Goal: Task Accomplishment & Management: Manage account settings

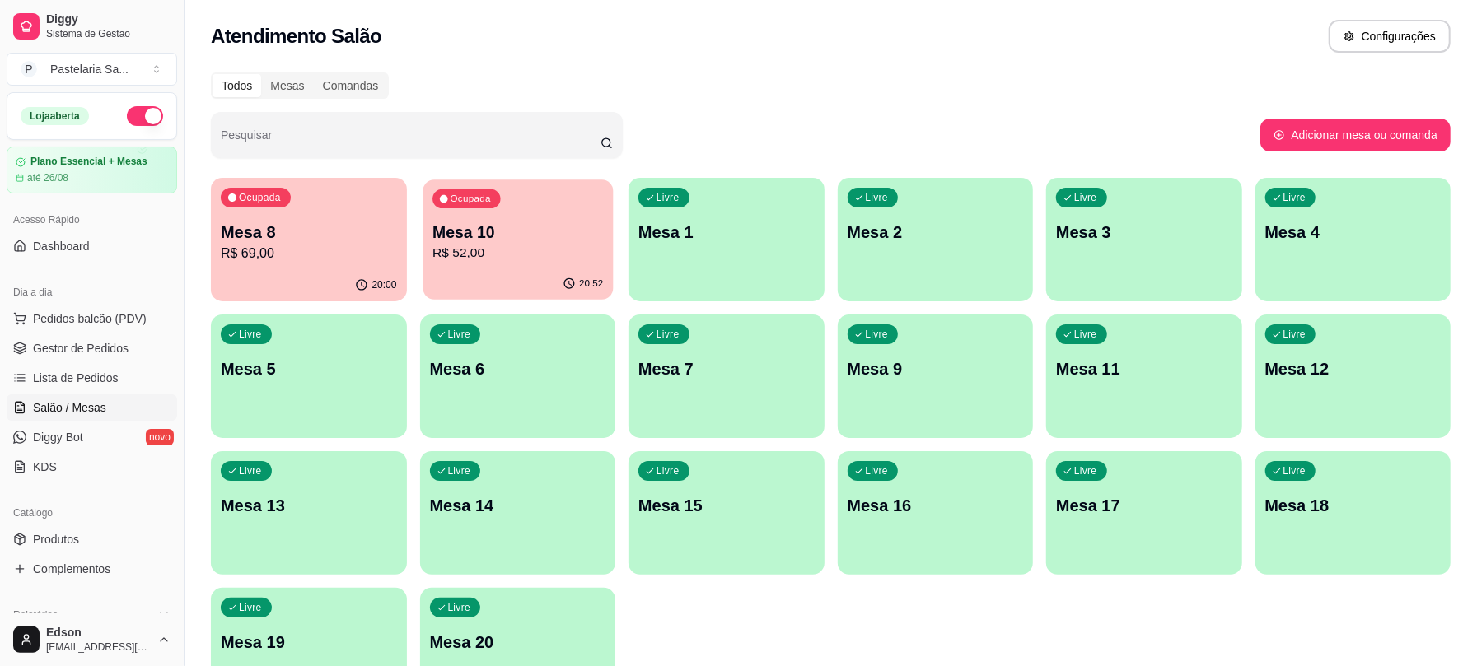
click at [475, 252] on p "R$ 52,00" at bounding box center [518, 253] width 171 height 19
click at [522, 251] on p "R$ 52,00" at bounding box center [518, 254] width 176 height 20
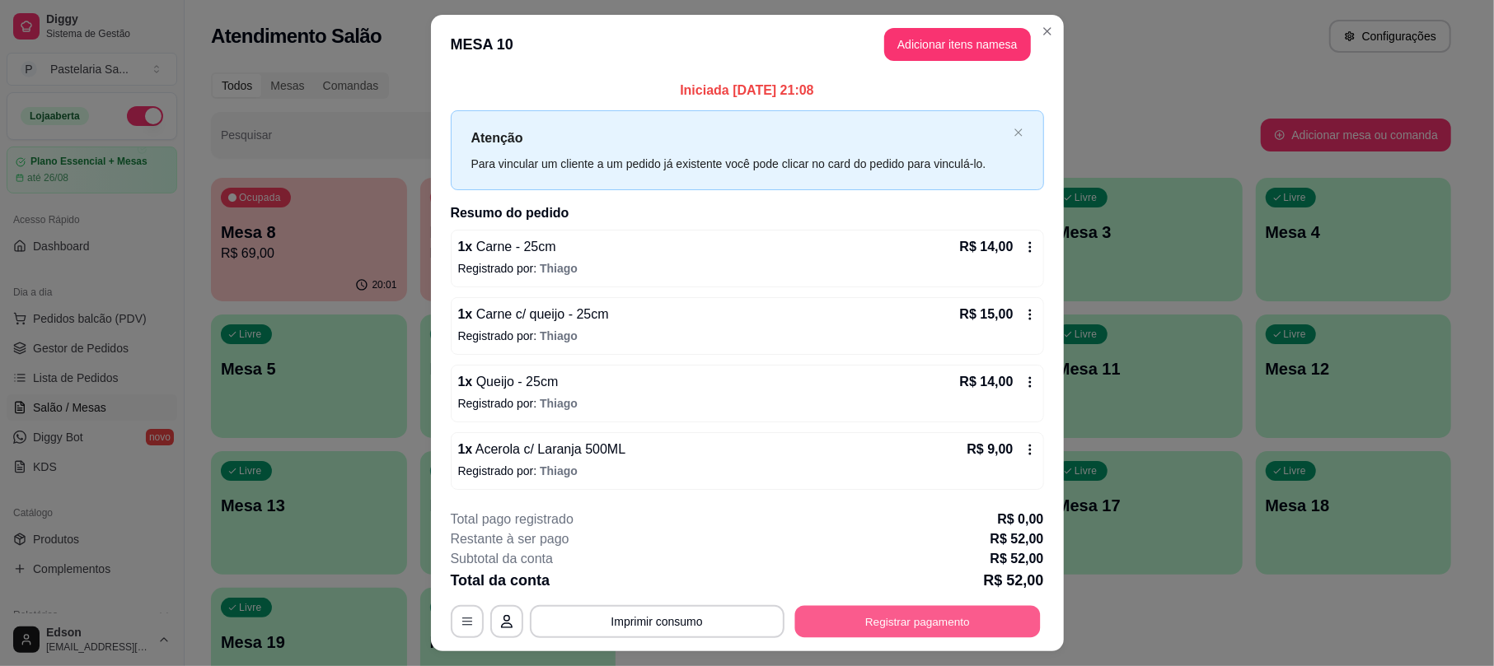
click at [907, 629] on button "Registrar pagamento" at bounding box center [916, 622] width 245 height 32
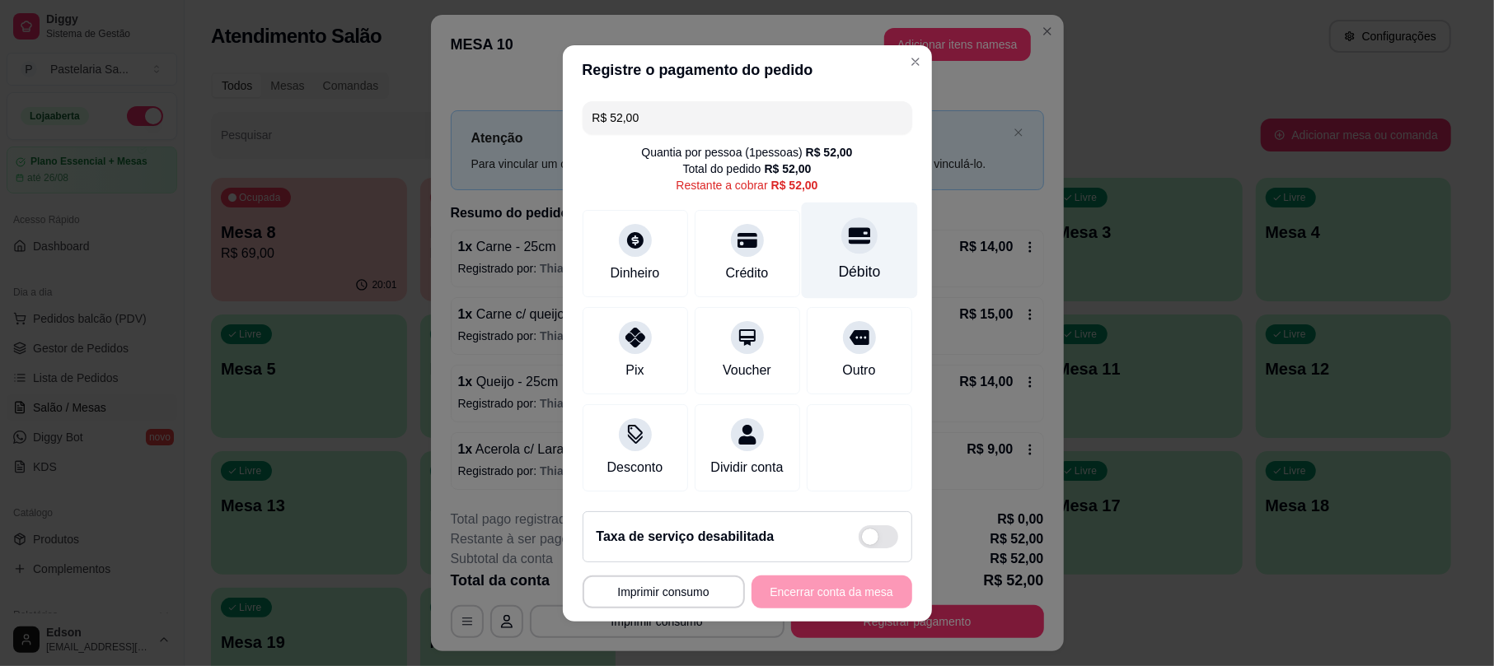
click at [829, 212] on div "Débito" at bounding box center [859, 250] width 116 height 96
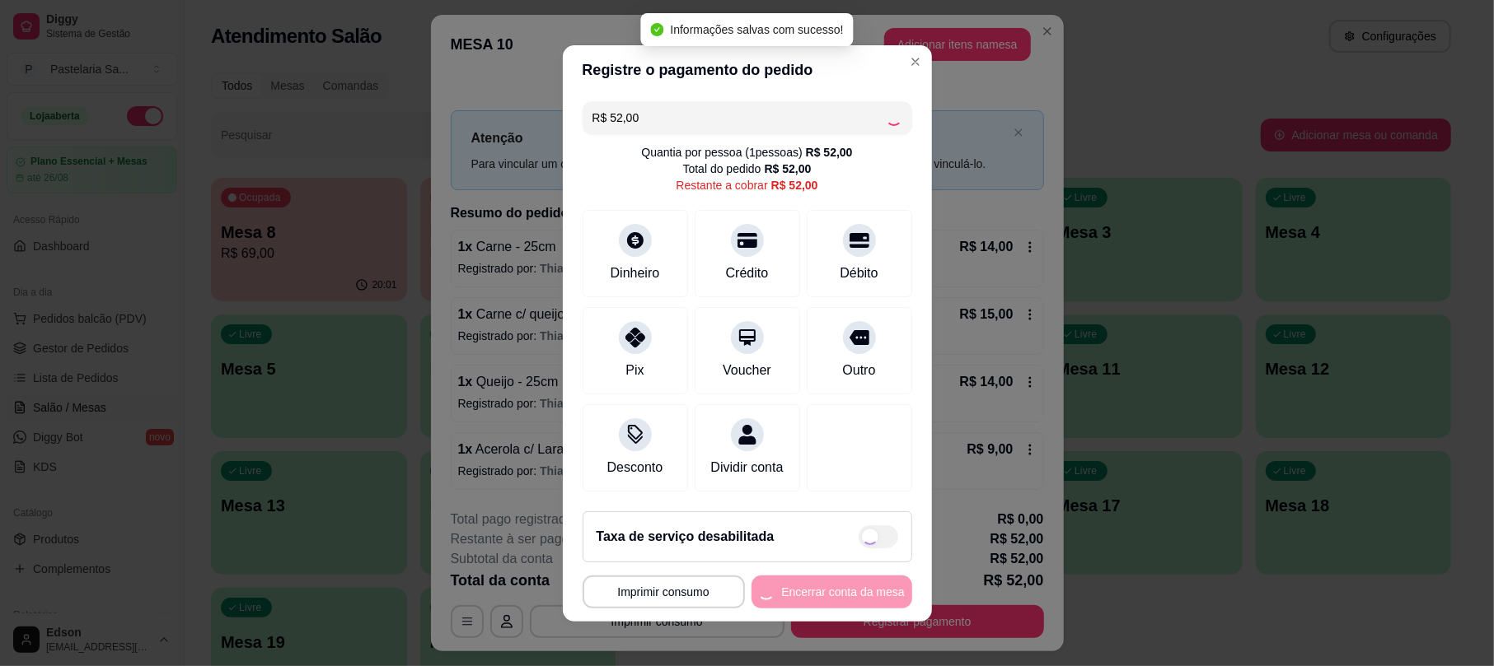
type input "R$ 0,00"
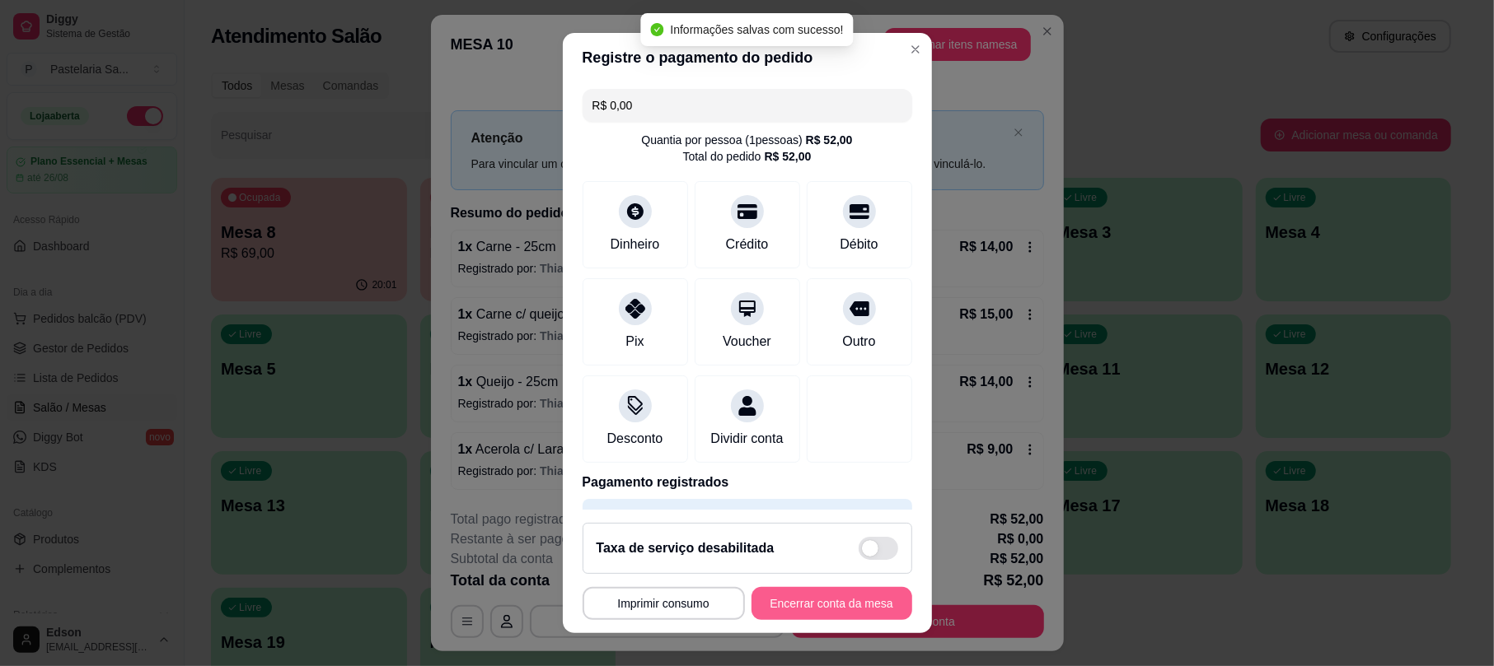
click at [835, 601] on button "Encerrar conta da mesa" at bounding box center [831, 603] width 161 height 33
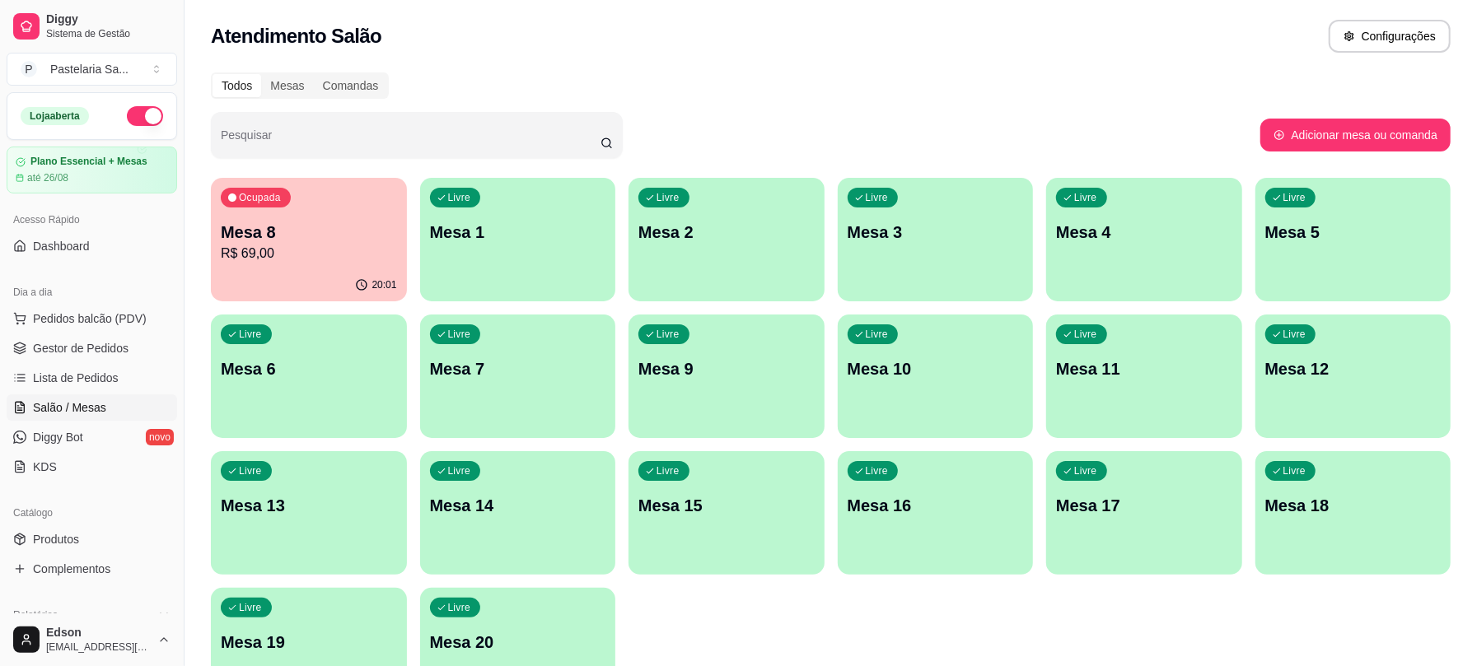
click at [344, 239] on p "Mesa 8" at bounding box center [309, 232] width 176 height 23
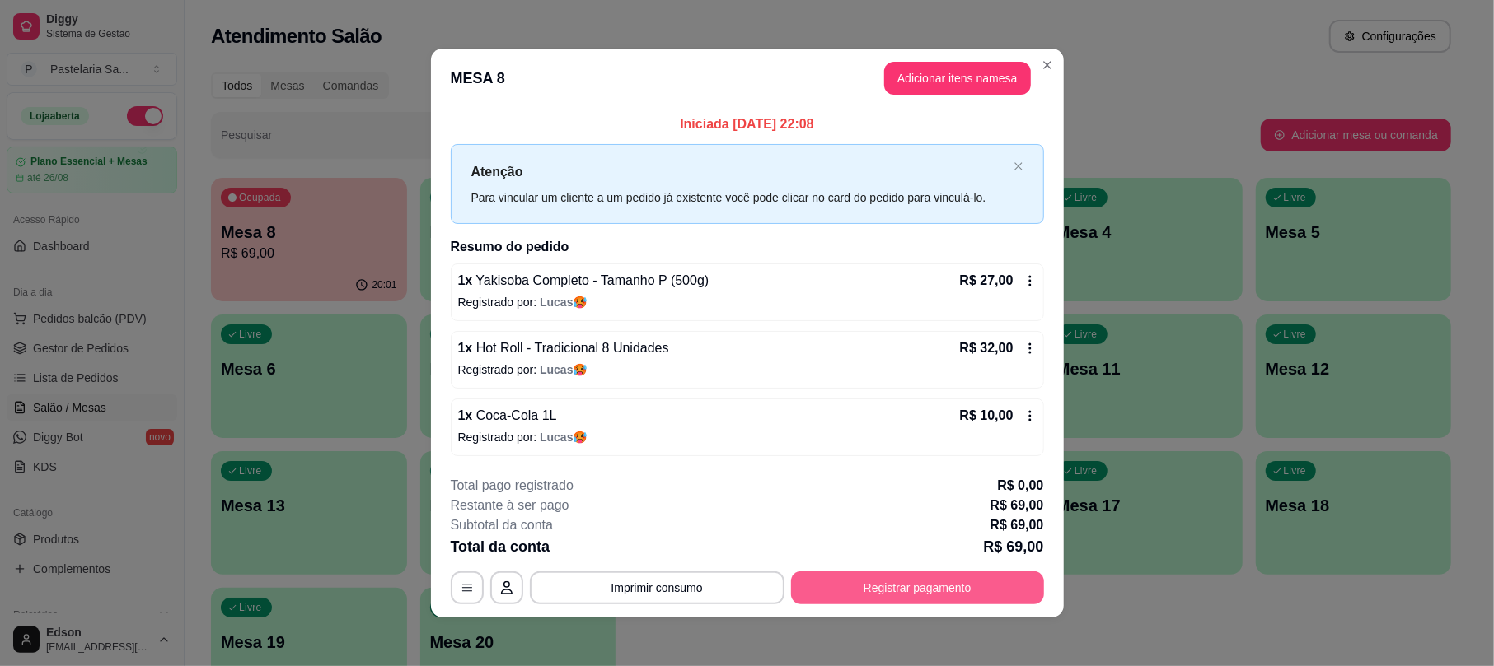
click at [939, 595] on button "Registrar pagamento" at bounding box center [917, 588] width 253 height 33
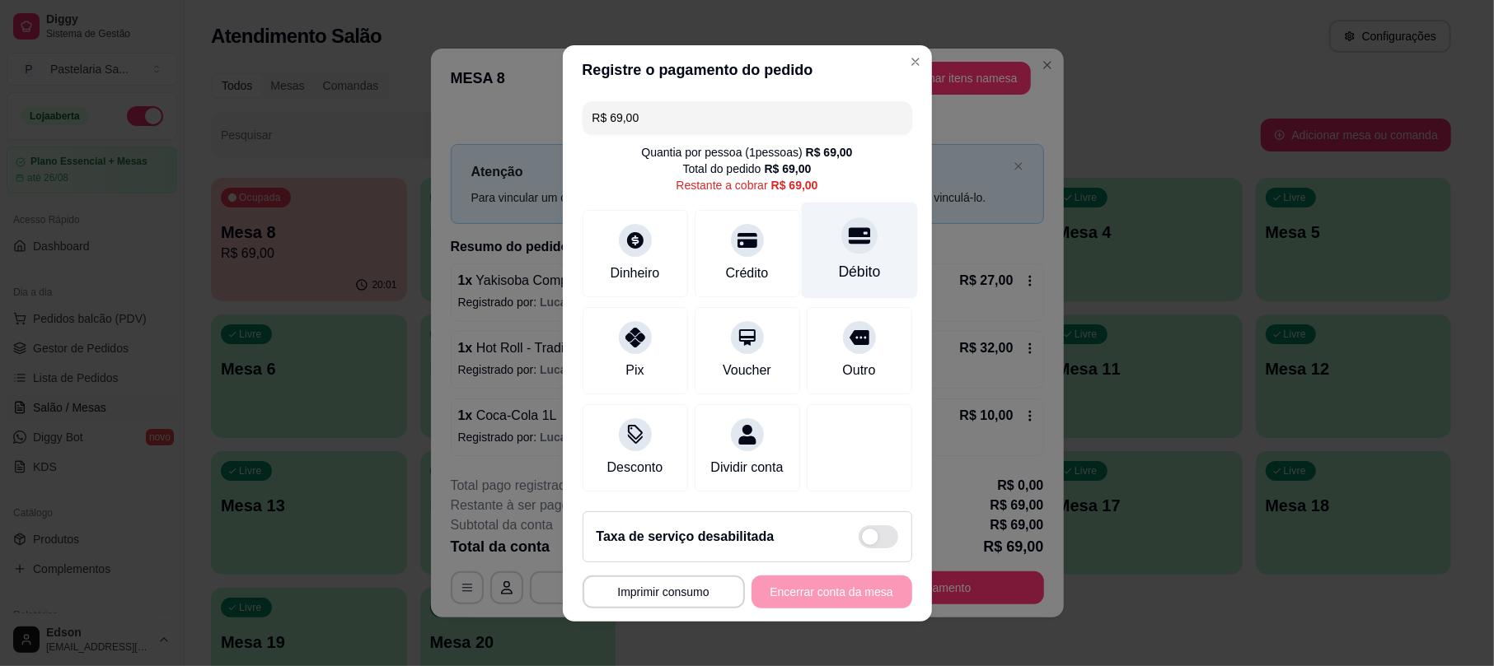
click at [848, 234] on icon at bounding box center [858, 235] width 21 height 21
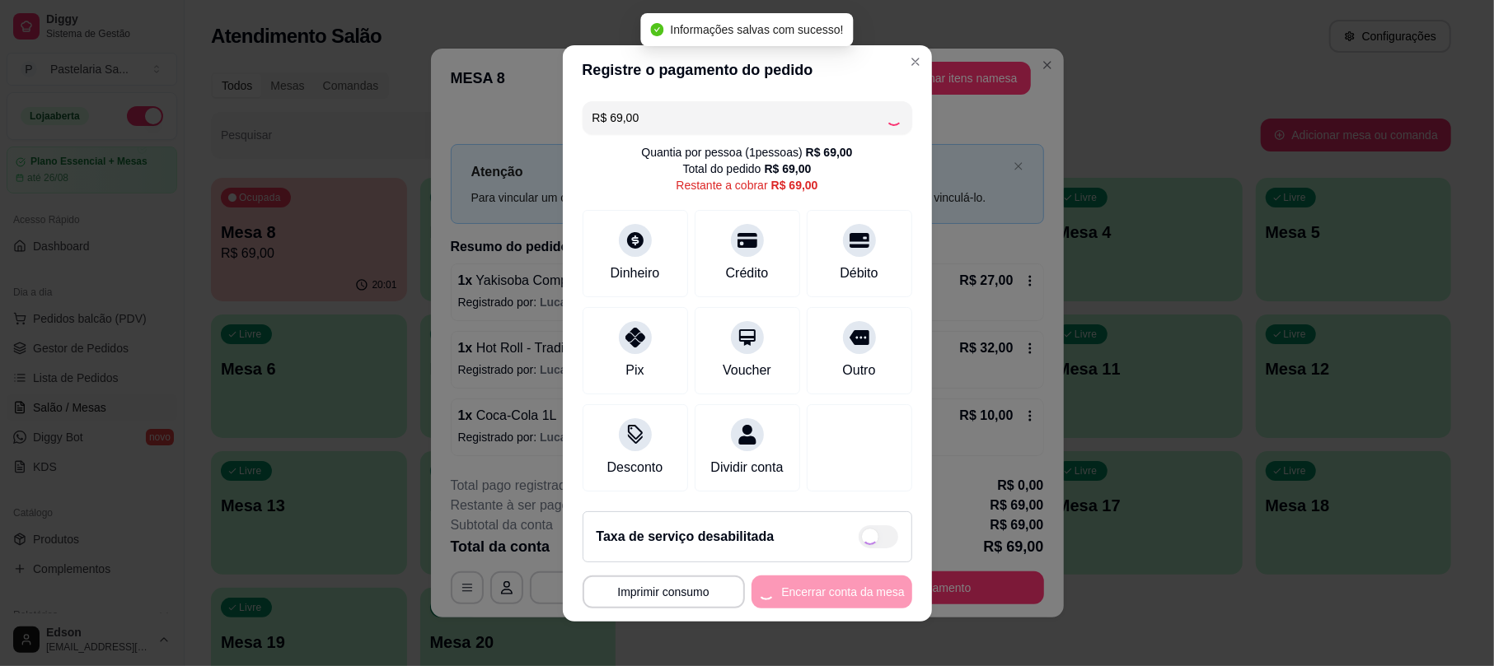
type input "R$ 0,00"
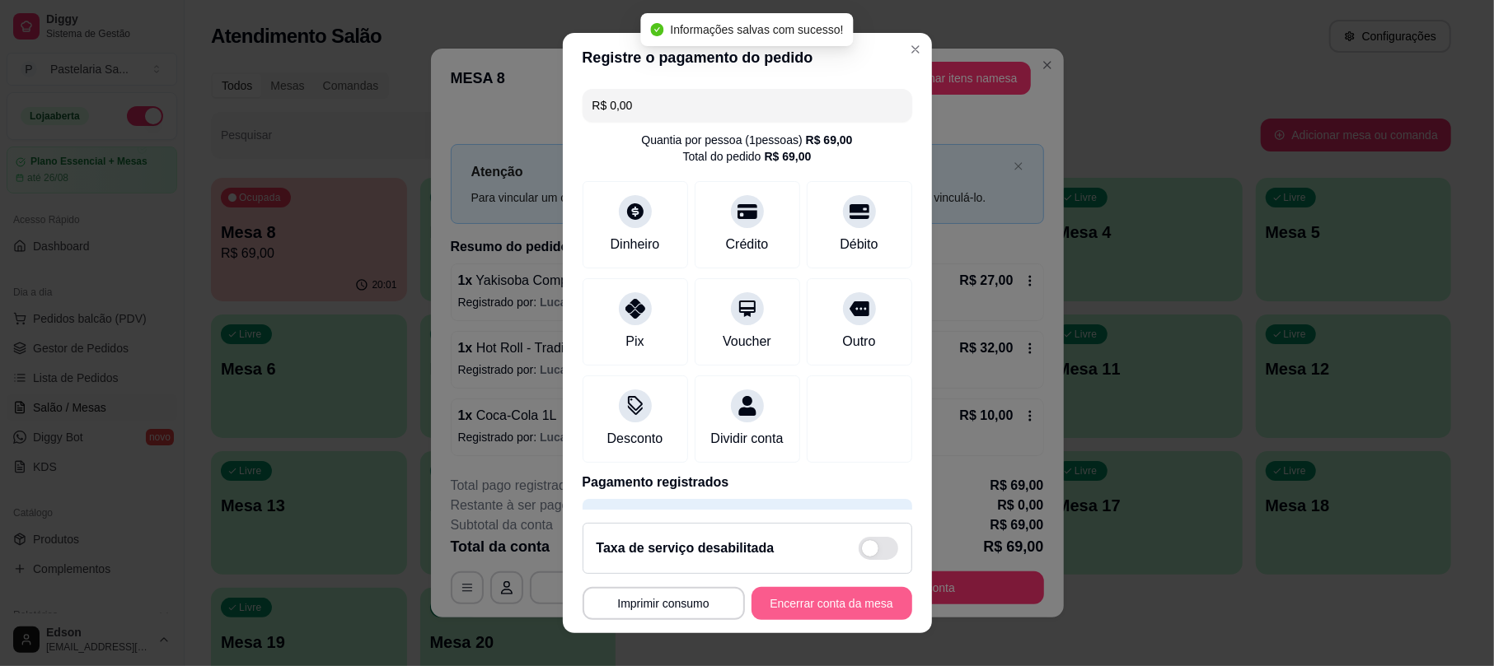
click at [831, 603] on button "Encerrar conta da mesa" at bounding box center [831, 603] width 161 height 33
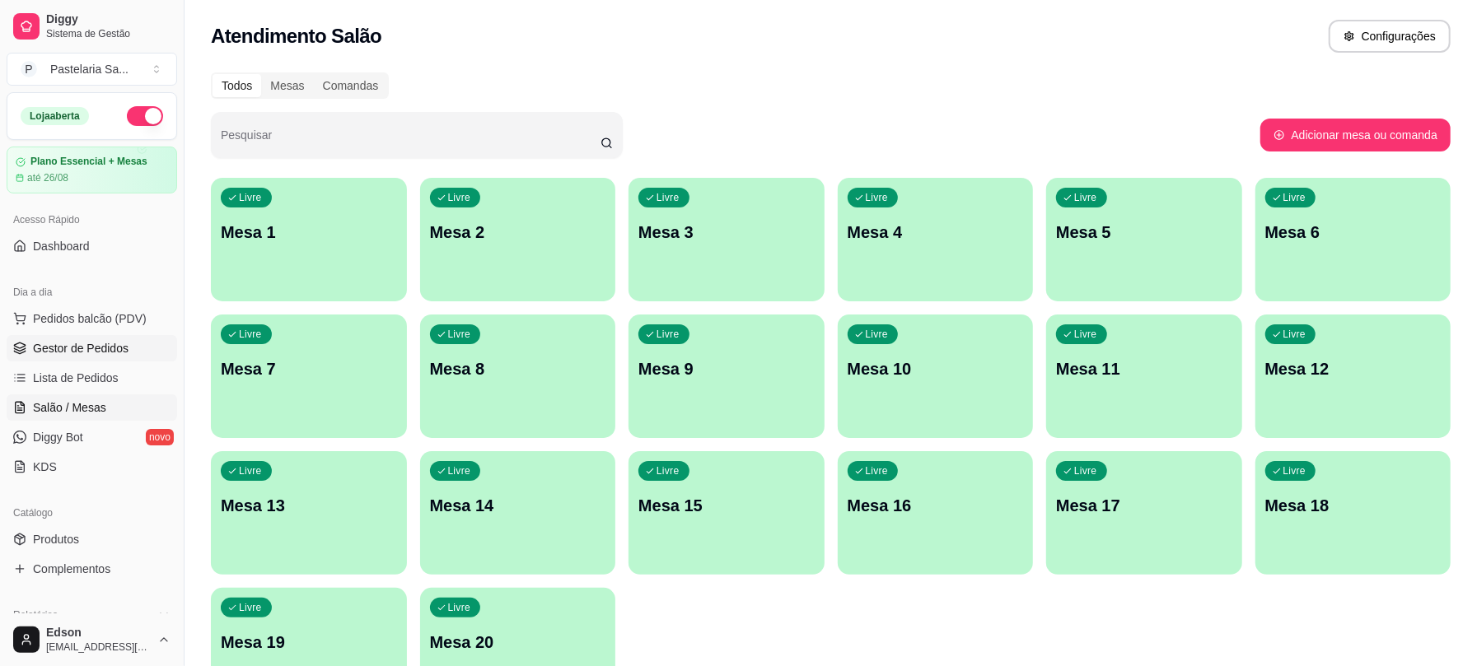
click at [93, 336] on link "Gestor de Pedidos" at bounding box center [92, 348] width 171 height 26
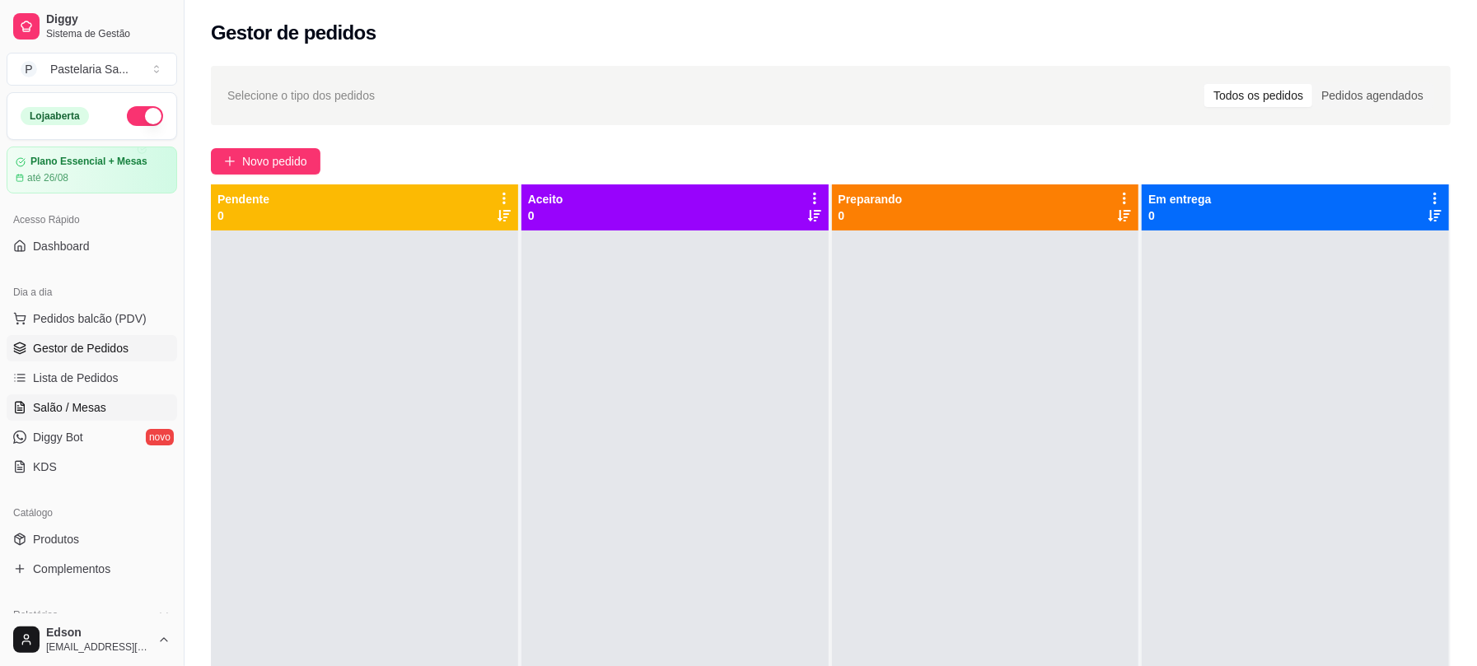
click at [82, 410] on span "Salão / Mesas" at bounding box center [69, 408] width 73 height 16
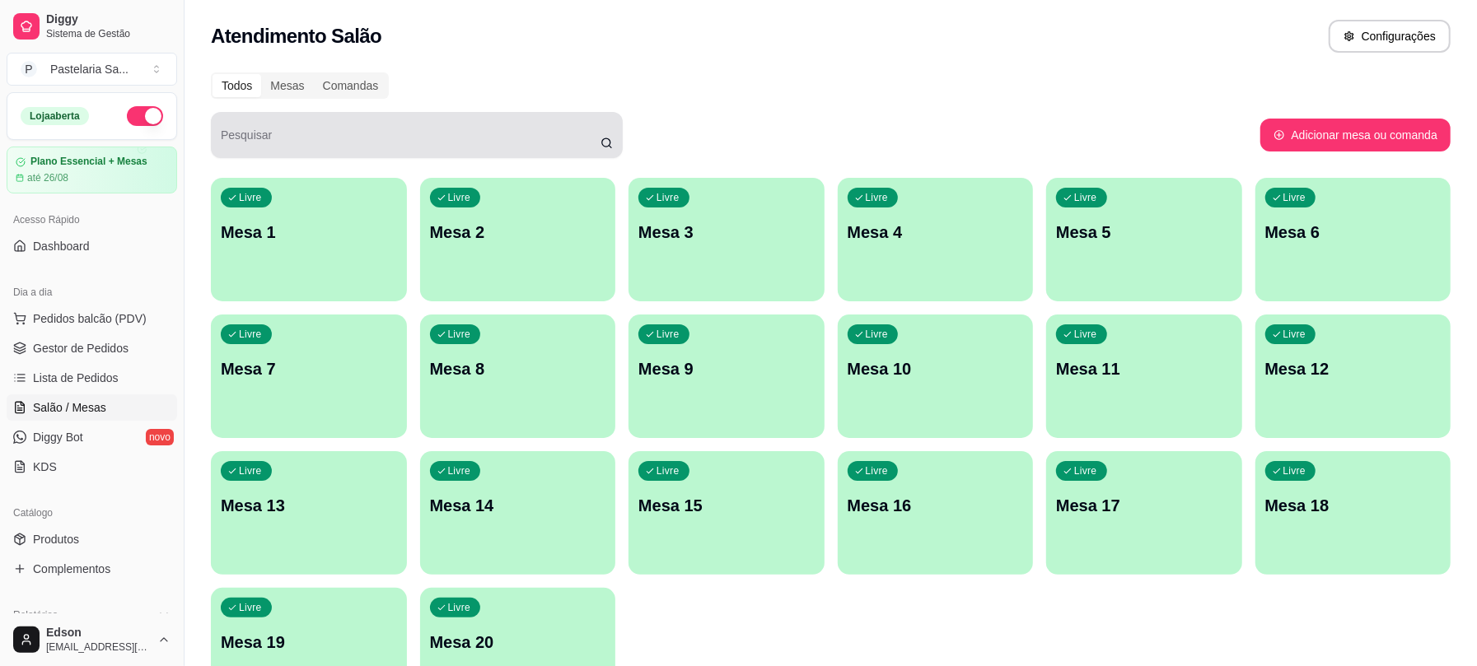
click at [532, 132] on div at bounding box center [417, 135] width 392 height 33
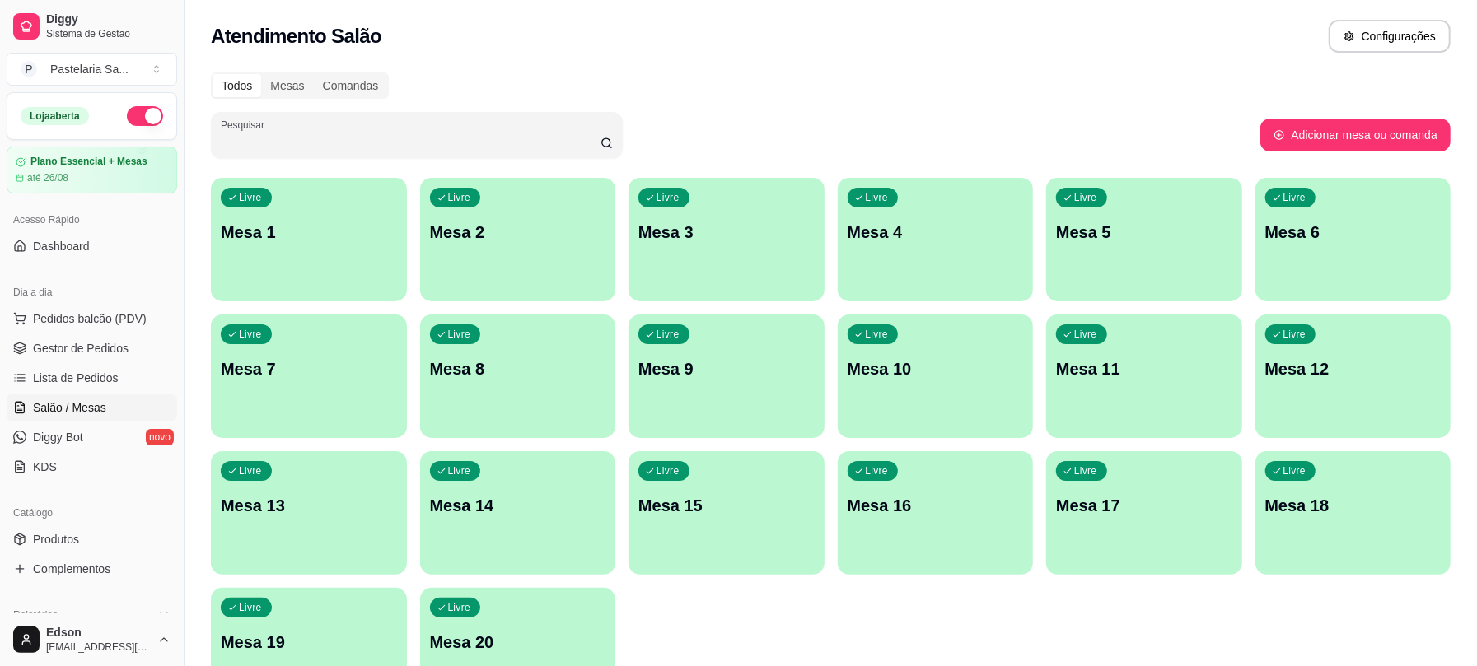
click at [572, 225] on p "Mesa 2" at bounding box center [518, 232] width 176 height 23
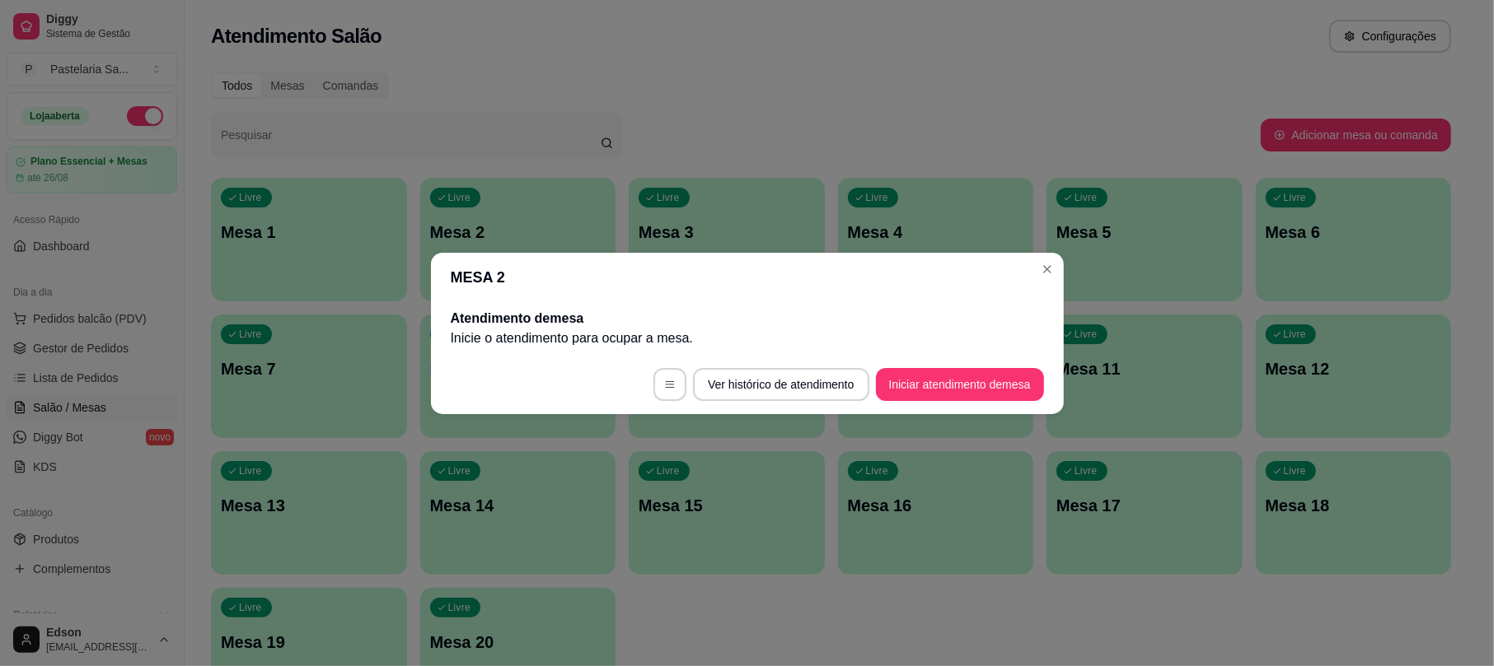
click at [980, 400] on footer "Ver histórico de atendimento Iniciar atendimento de mesa" at bounding box center [747, 384] width 633 height 59
click at [980, 389] on button "Iniciar atendimento de mesa" at bounding box center [959, 384] width 163 height 32
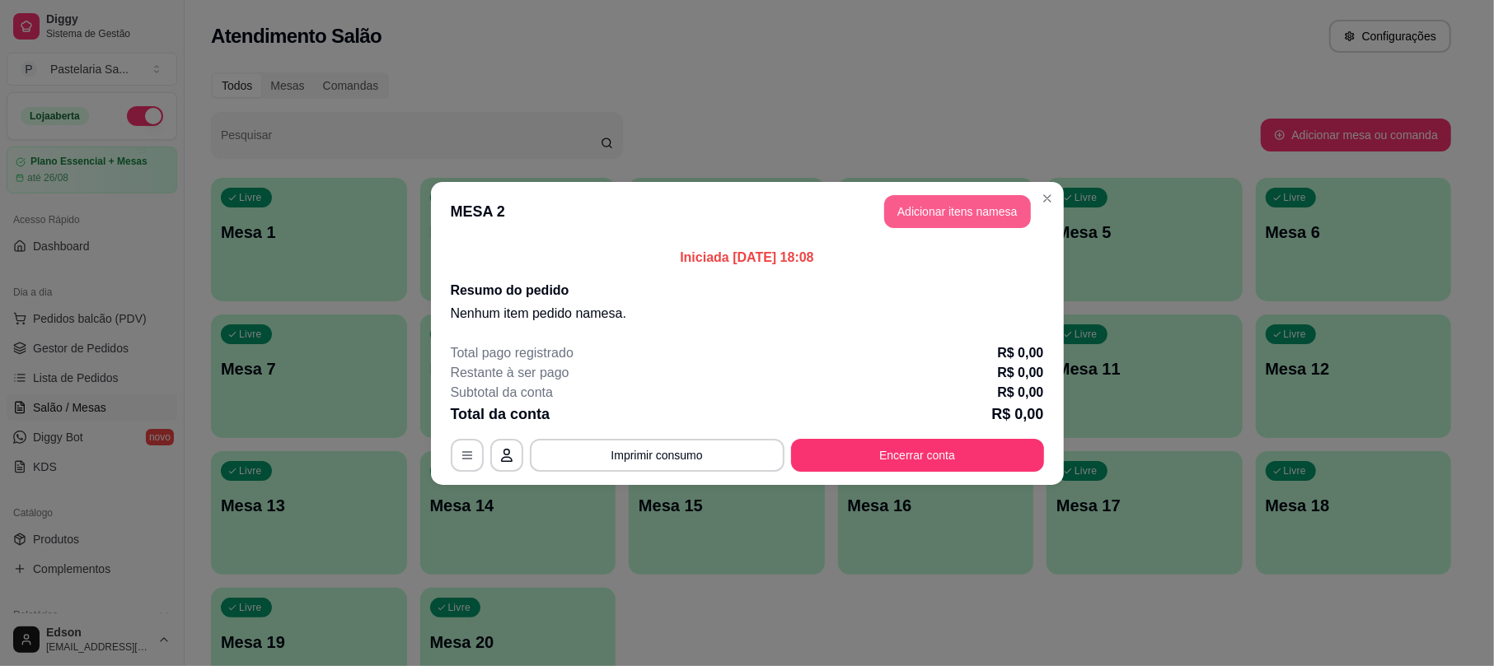
click at [949, 205] on button "Adicionar itens na mesa" at bounding box center [957, 211] width 147 height 33
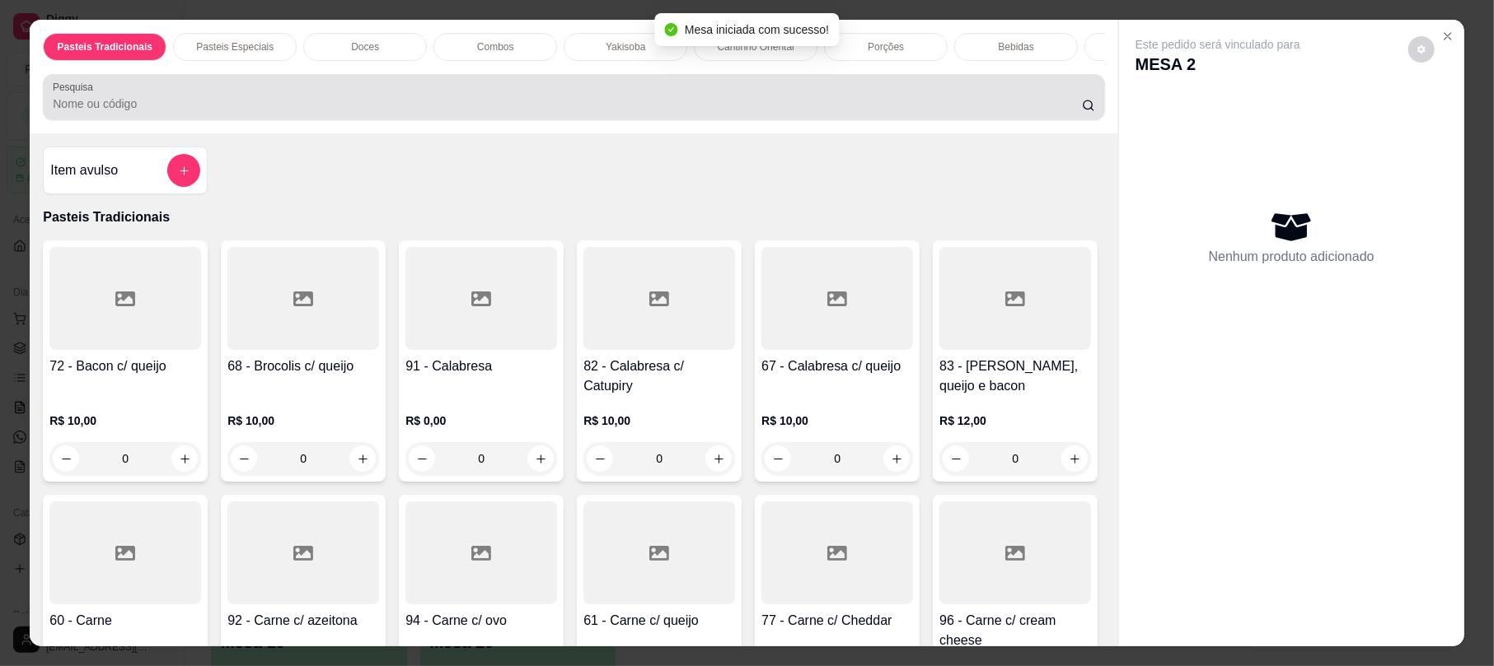
click at [379, 112] on input "Pesquisa" at bounding box center [567, 104] width 1029 height 16
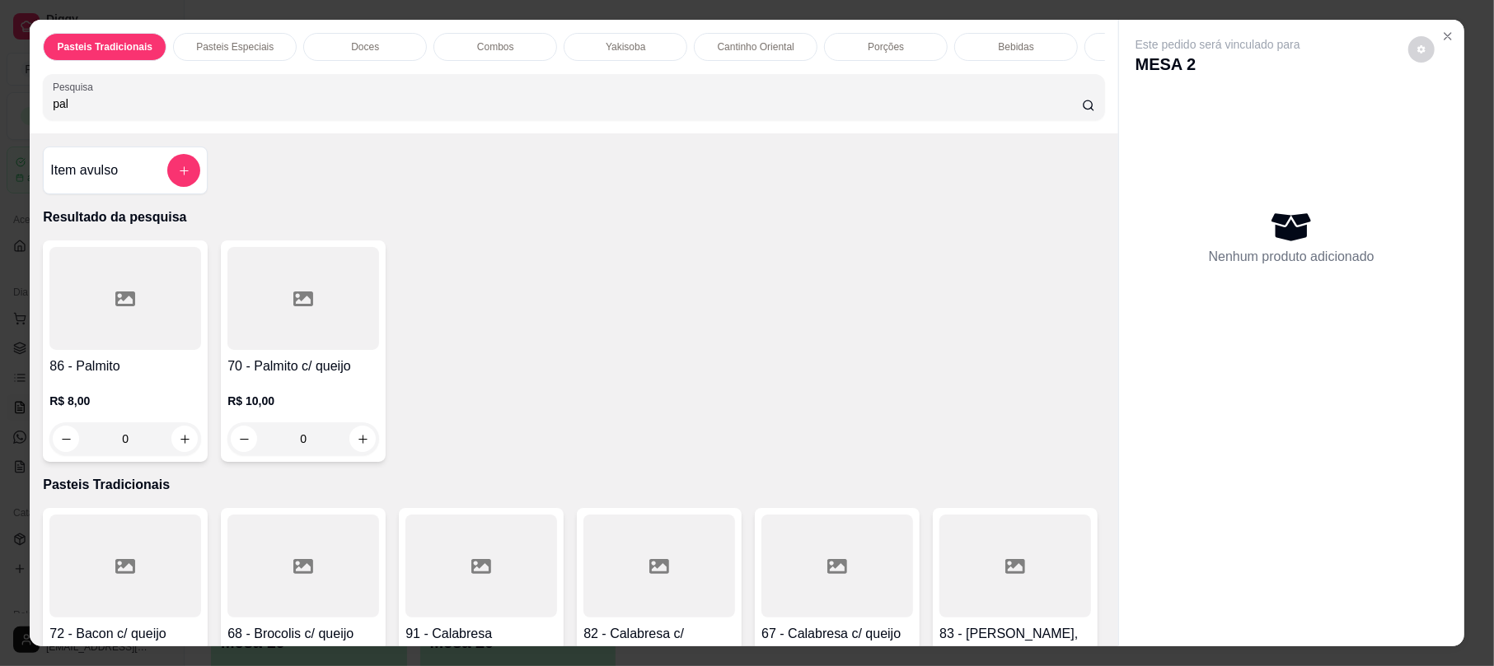
type input "pal"
click at [305, 373] on h4 "70 - Palmito c/ queijo" at bounding box center [303, 367] width 152 height 20
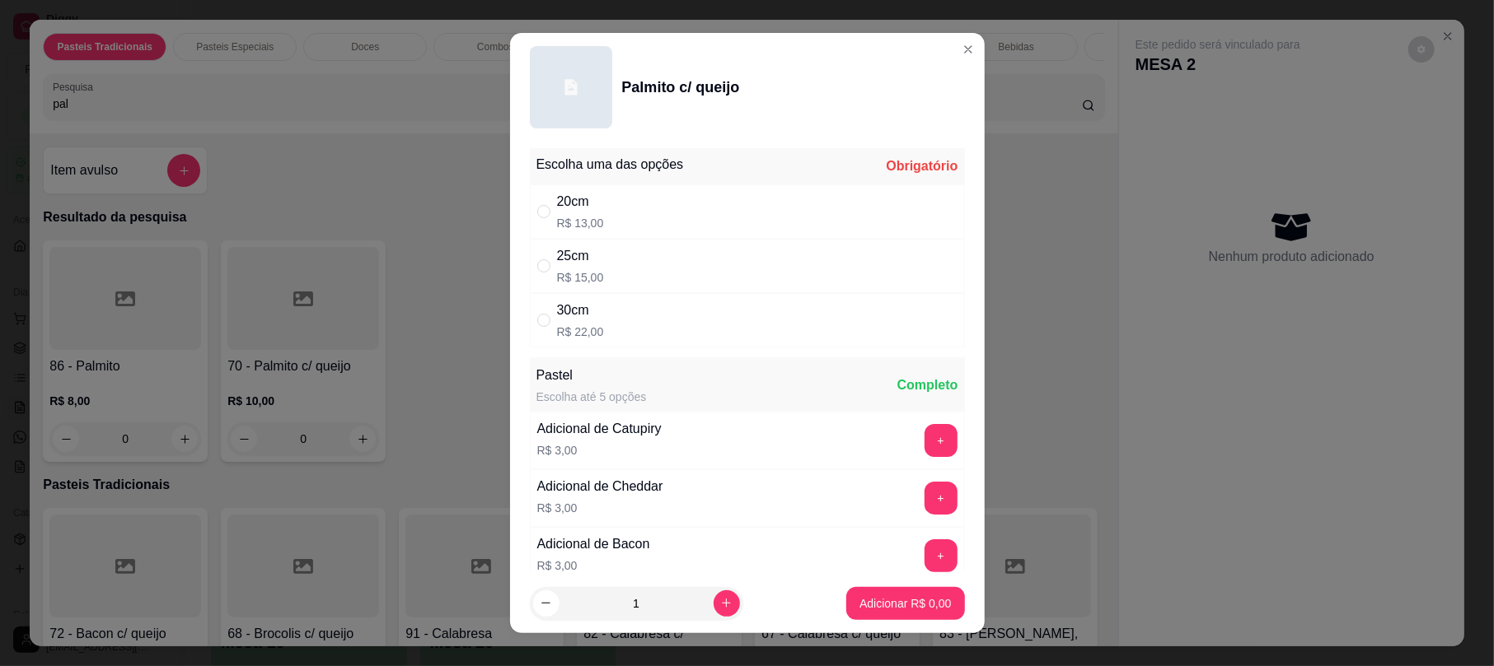
click at [652, 222] on div "20cm R$ 13,00" at bounding box center [747, 212] width 435 height 54
radio input "true"
click at [855, 615] on button "Adicionar R$ 13,00" at bounding box center [901, 603] width 124 height 33
type input "1"
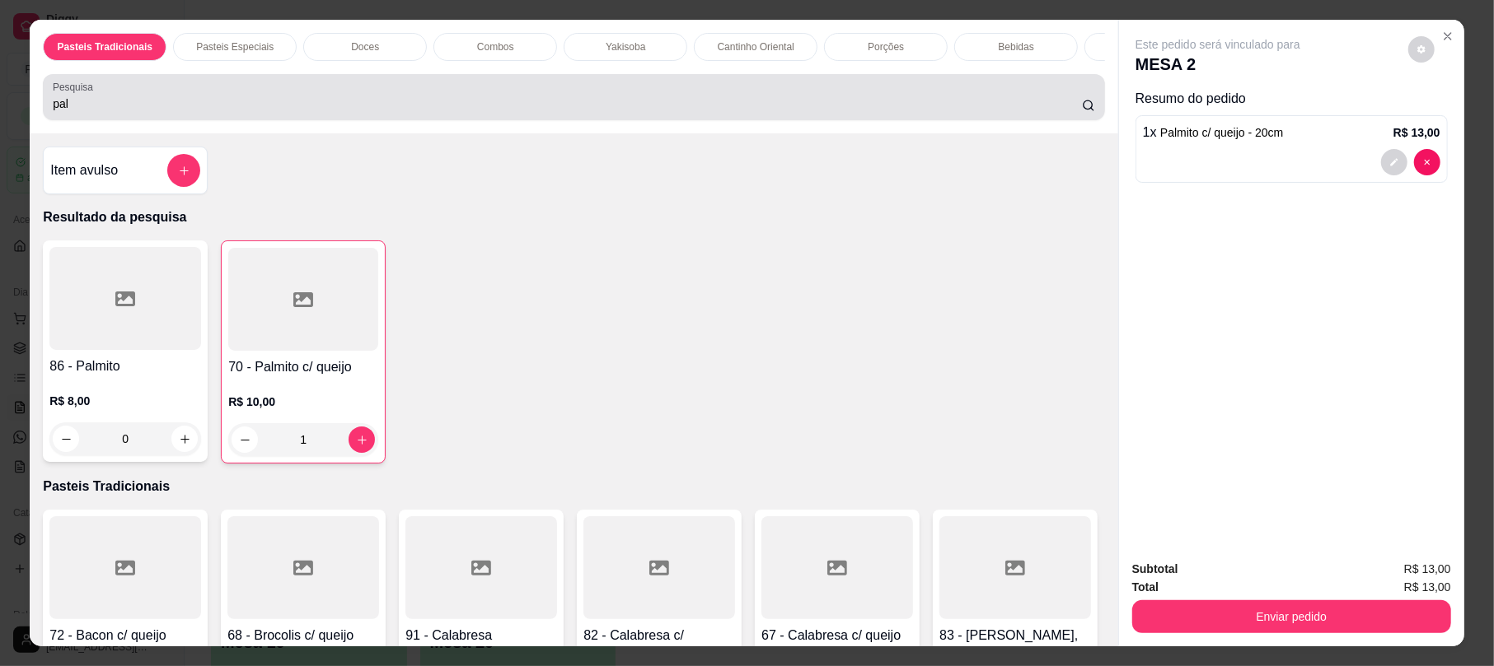
click at [104, 112] on input "pal" at bounding box center [567, 104] width 1029 height 16
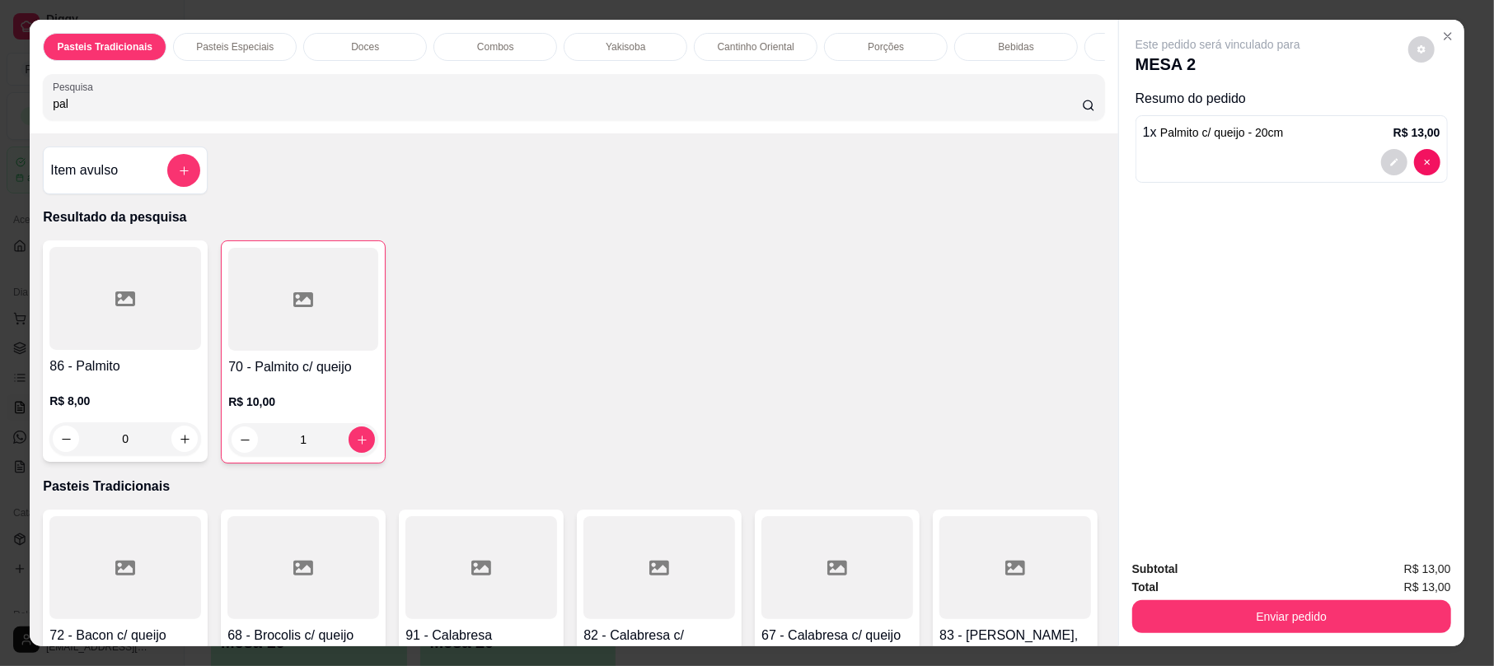
click at [104, 112] on input "pal" at bounding box center [567, 104] width 1029 height 16
type input "pizz"
click at [104, 339] on div at bounding box center [125, 298] width 152 height 103
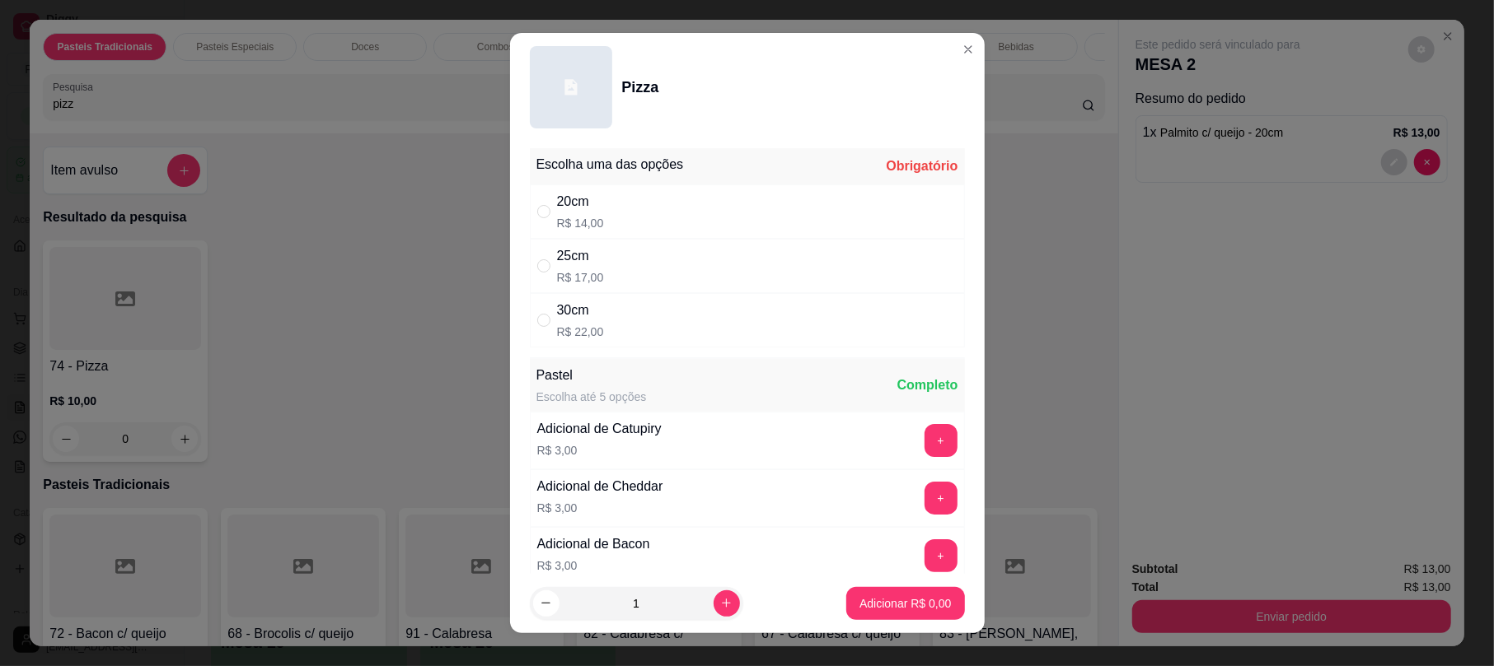
click at [654, 231] on div "20cm R$ 14,00" at bounding box center [747, 212] width 435 height 54
radio input "true"
click at [855, 608] on p "Adicionar R$ 14,00" at bounding box center [902, 604] width 98 height 16
type input "1"
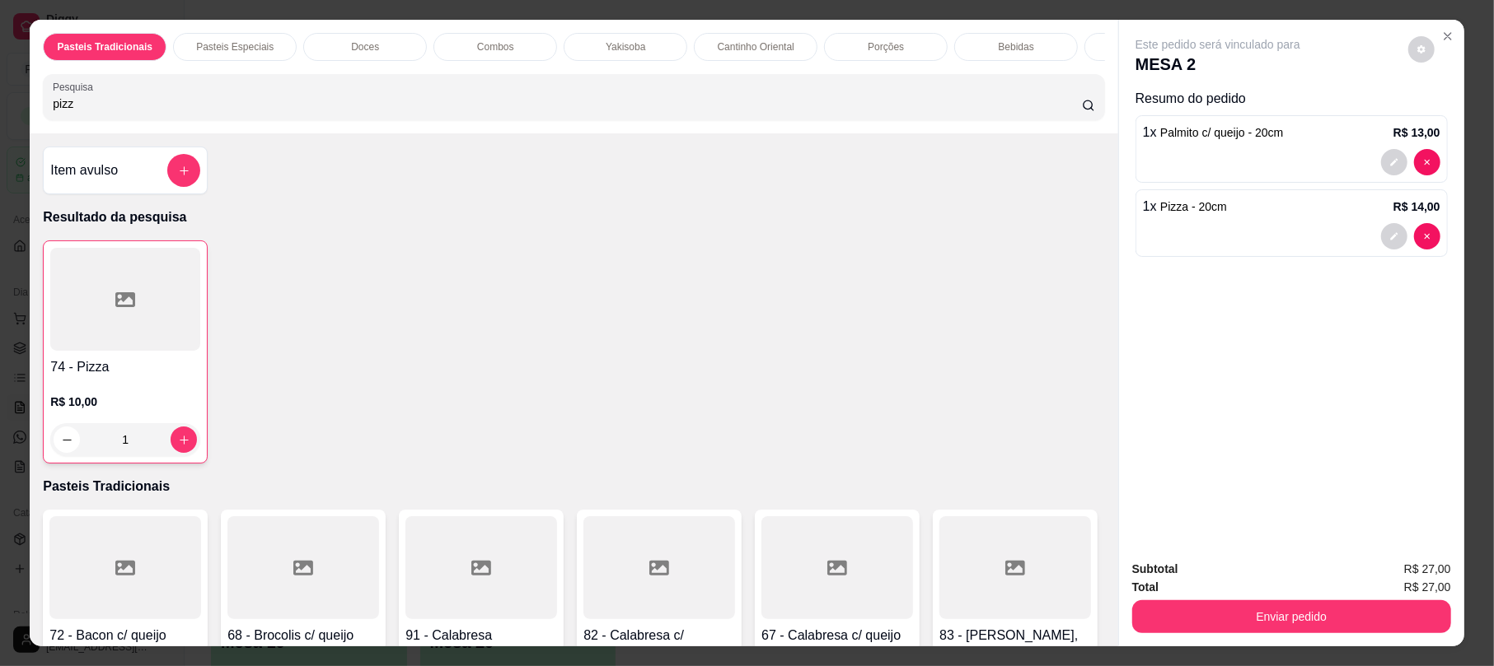
click at [136, 112] on input "pizz" at bounding box center [567, 104] width 1029 height 16
click at [133, 112] on input "pizz" at bounding box center [567, 104] width 1029 height 16
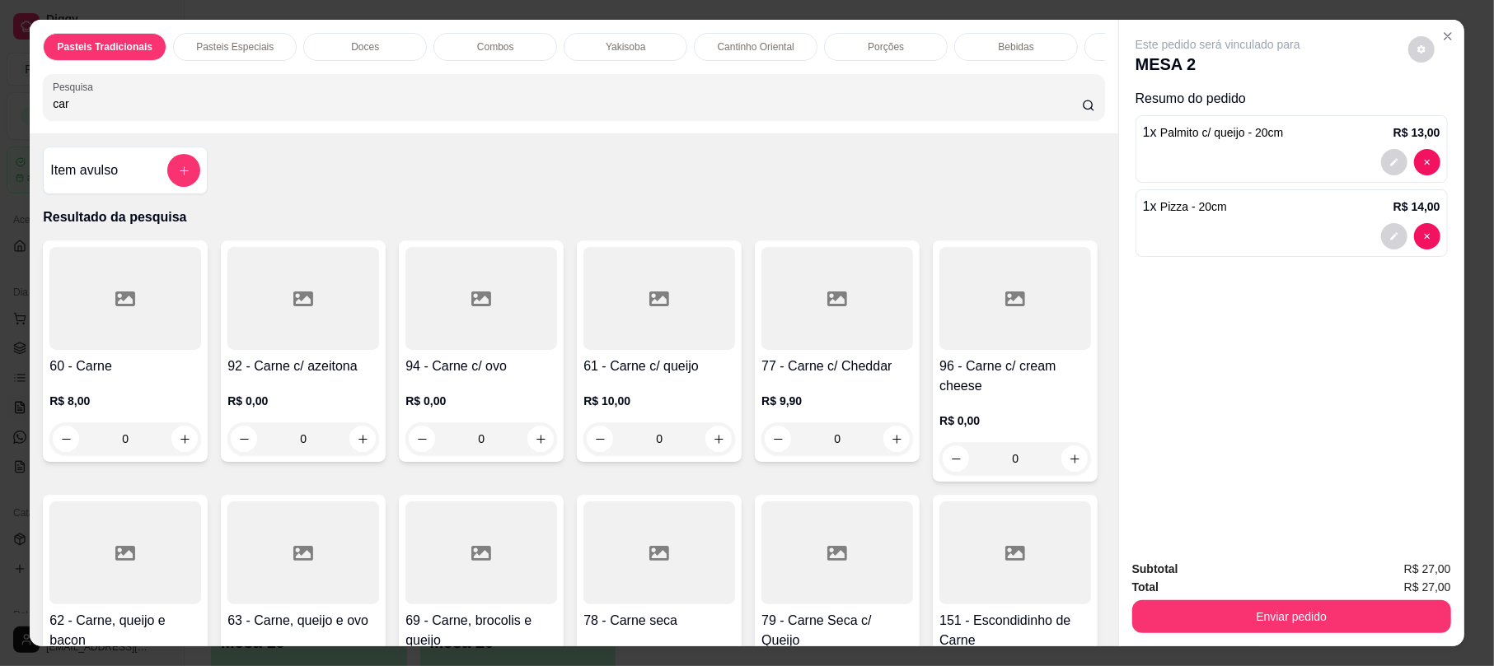
type input "car"
click at [324, 341] on div at bounding box center [303, 298] width 152 height 103
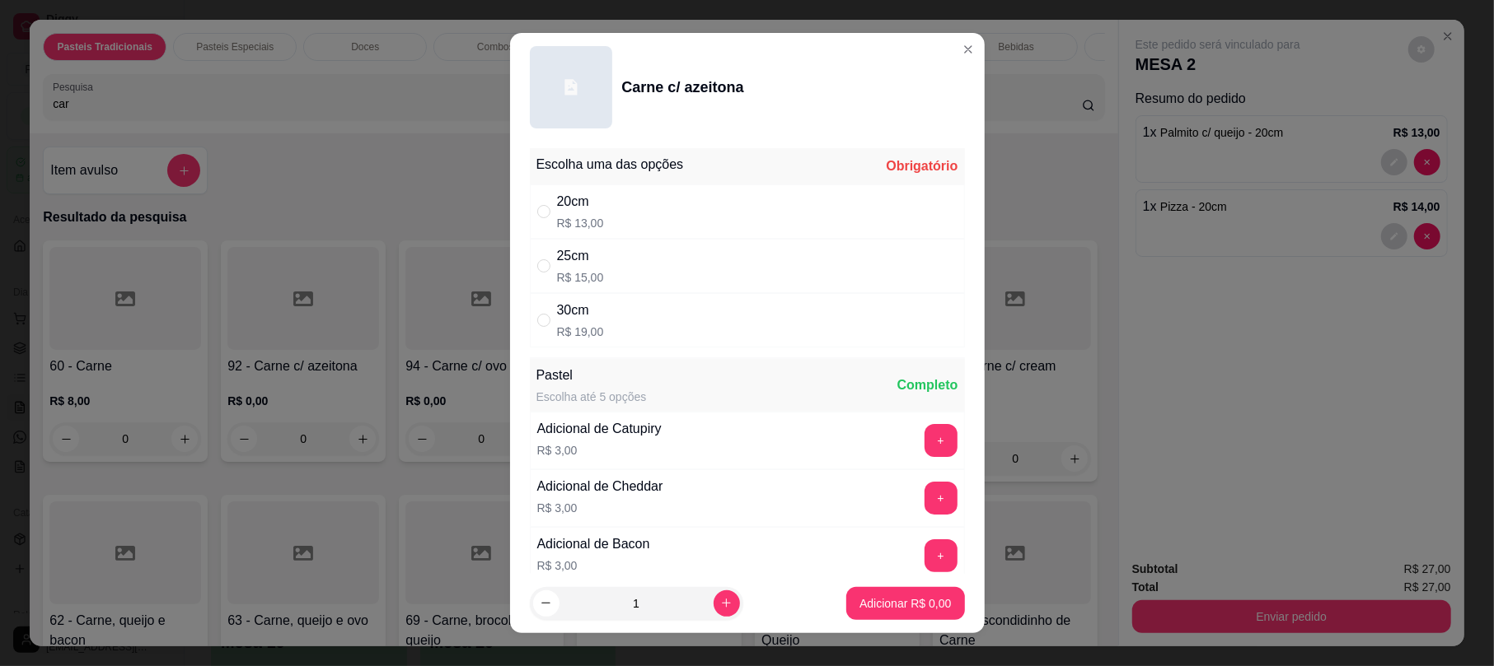
click at [595, 202] on div "20cm R$ 13,00" at bounding box center [747, 212] width 435 height 54
radio input "true"
click at [720, 606] on icon "increase-product-quantity" at bounding box center [726, 603] width 12 height 12
type input "2"
click at [854, 598] on p "Adicionar R$ 26,00" at bounding box center [902, 604] width 96 height 16
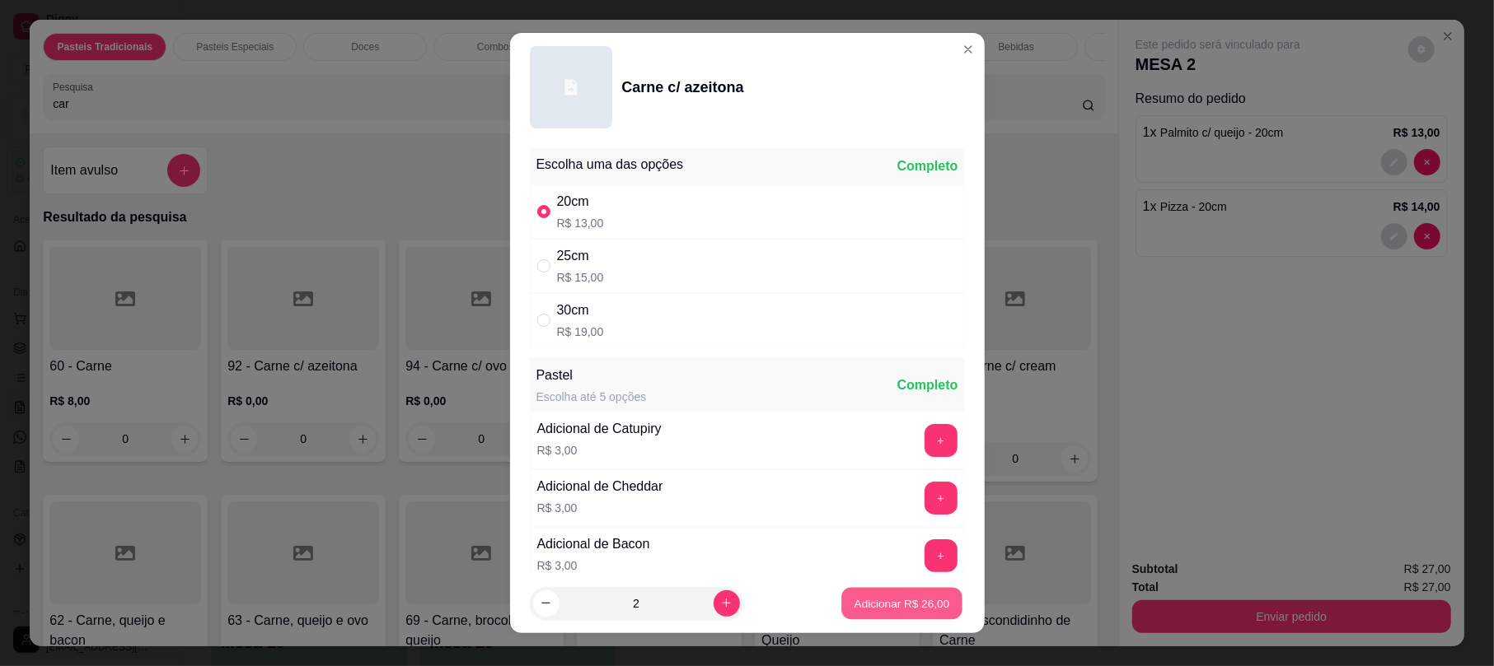
type input "2"
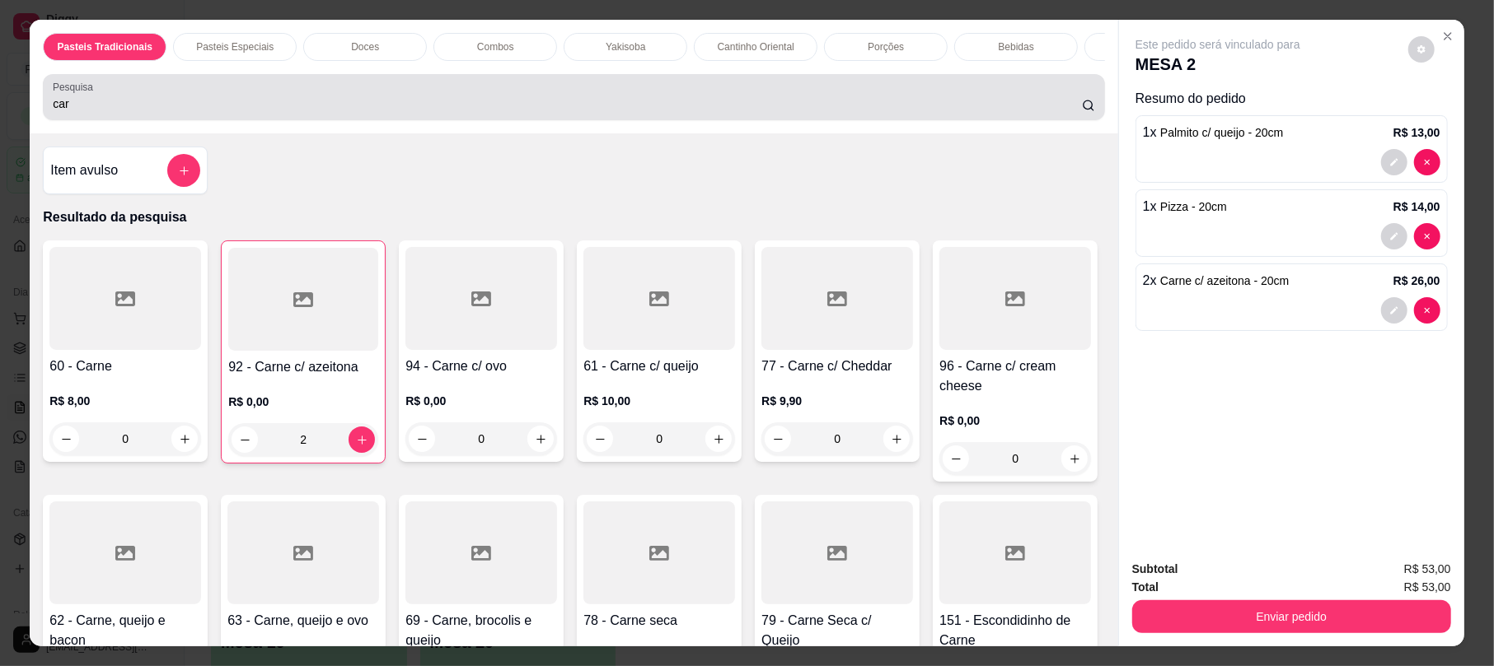
click at [653, 112] on input "car" at bounding box center [567, 104] width 1029 height 16
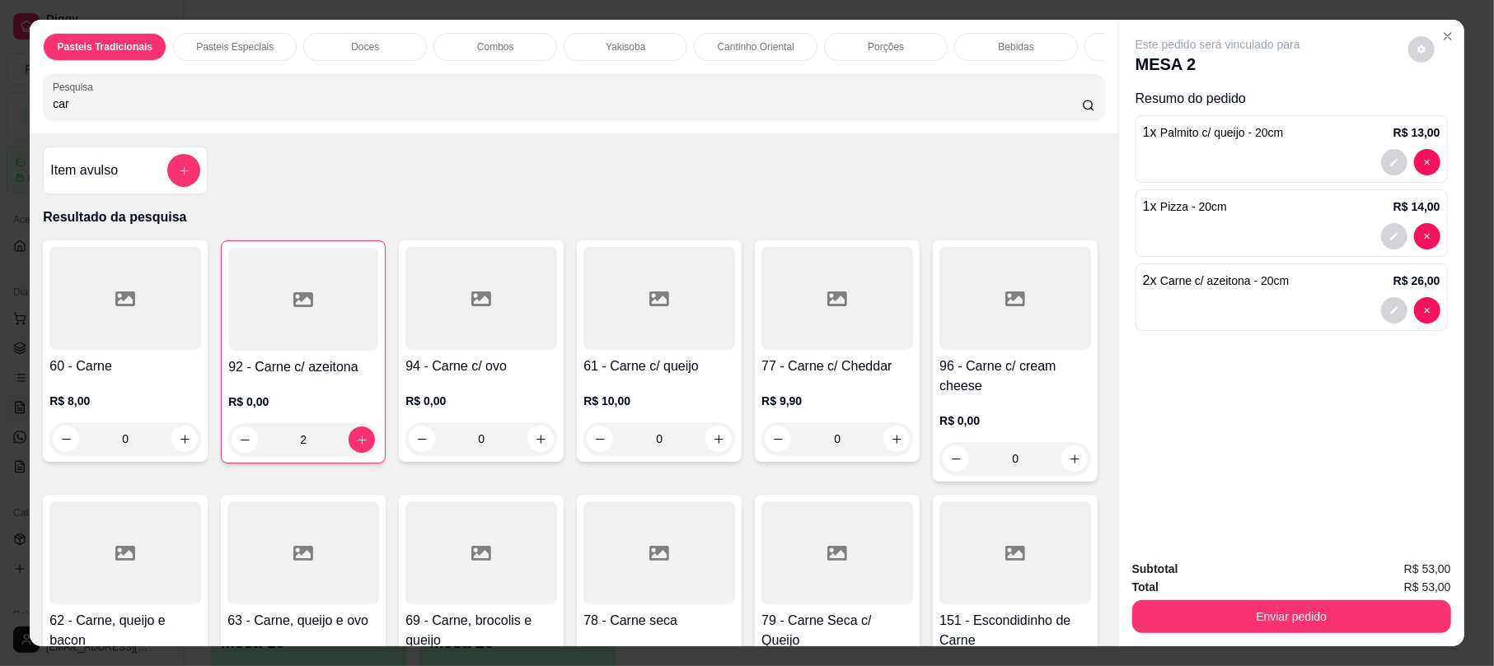
click at [653, 112] on input "car" at bounding box center [567, 104] width 1029 height 16
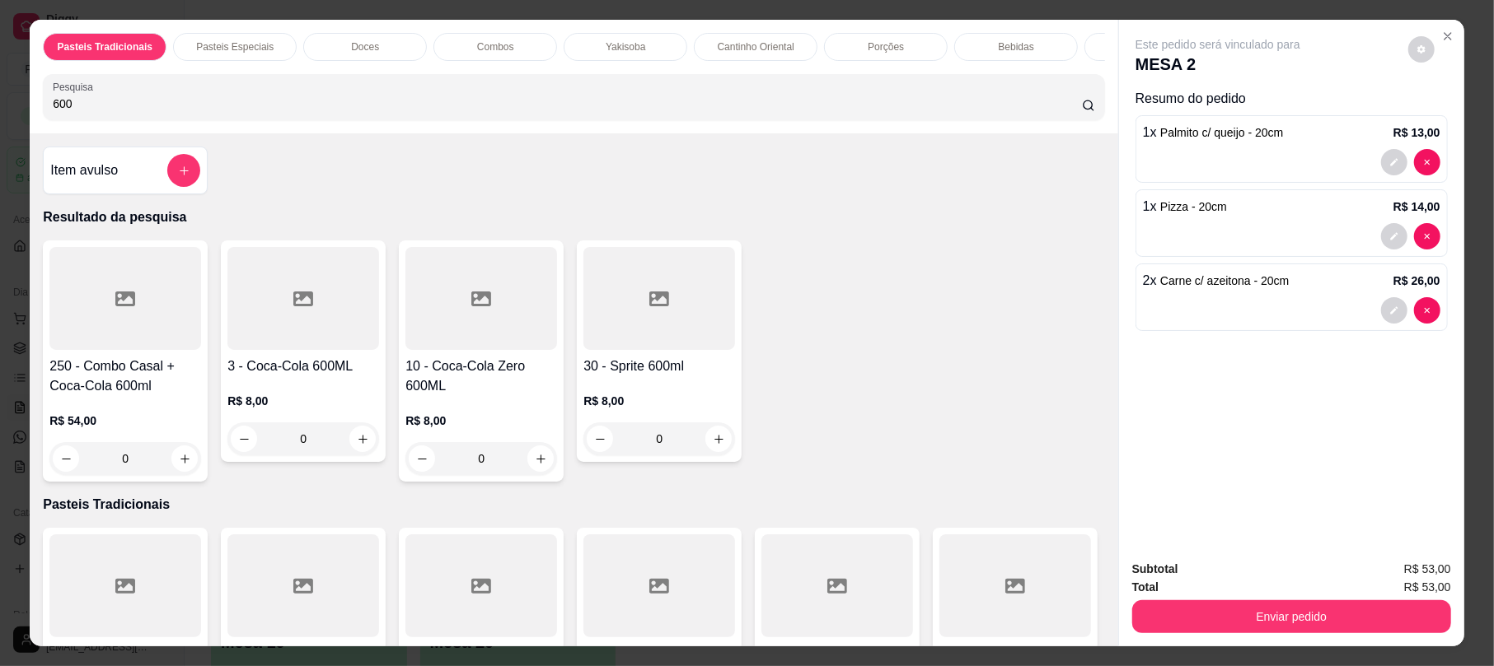
type input "600"
click at [274, 350] on div at bounding box center [303, 298] width 152 height 103
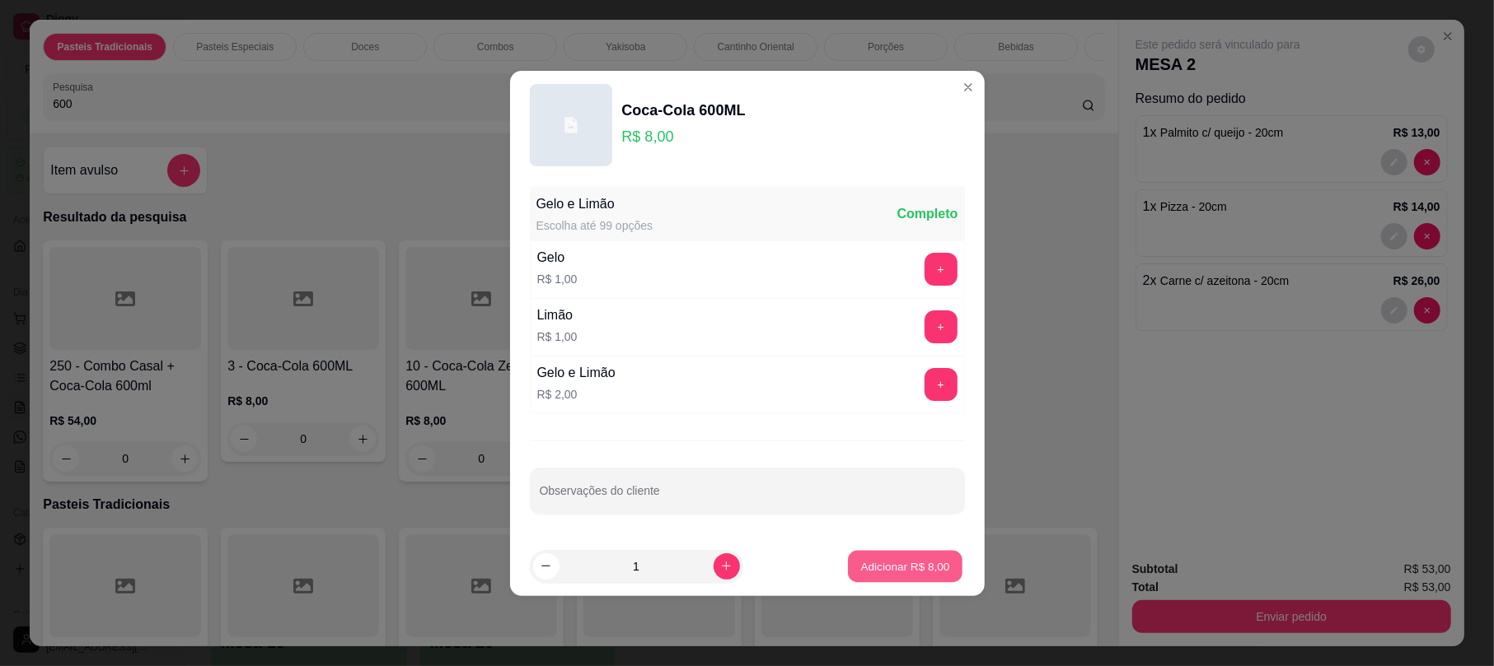
click at [873, 559] on button "Adicionar R$ 8,00" at bounding box center [905, 566] width 115 height 32
type input "1"
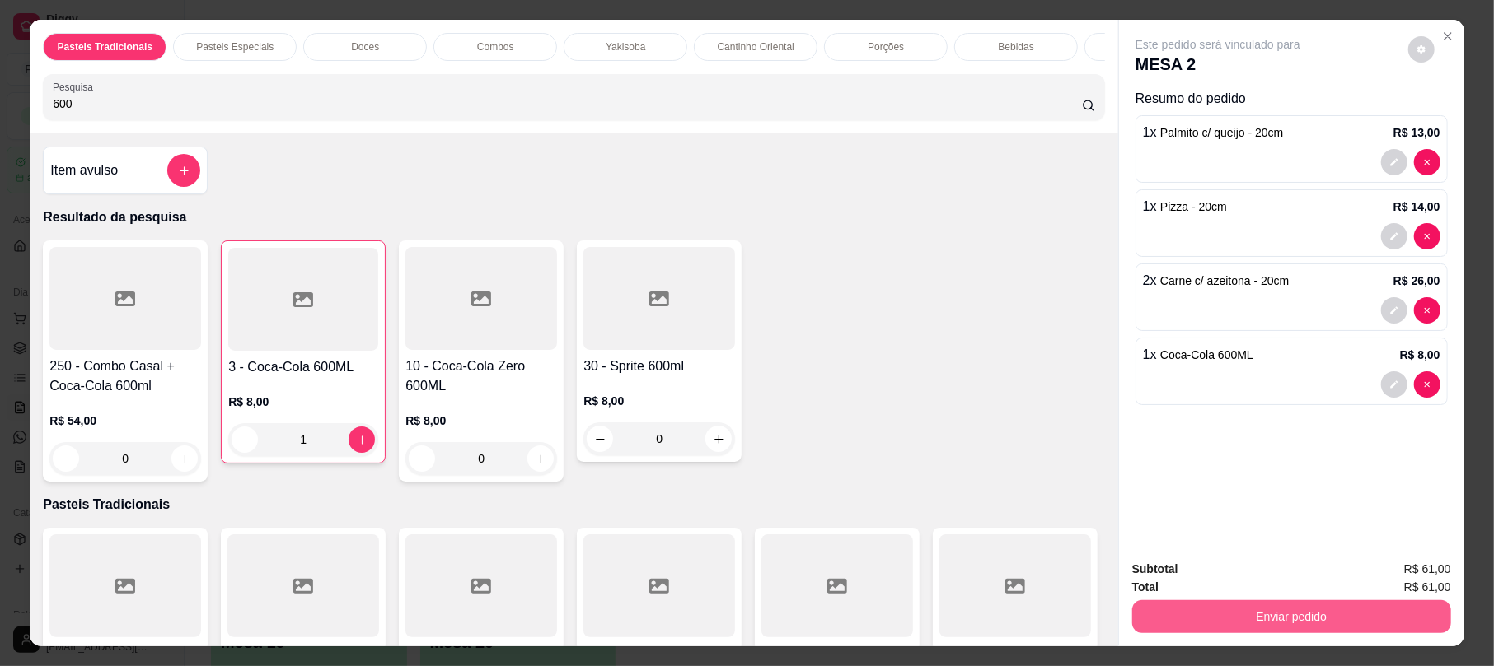
click at [1316, 627] on button "Enviar pedido" at bounding box center [1291, 617] width 319 height 33
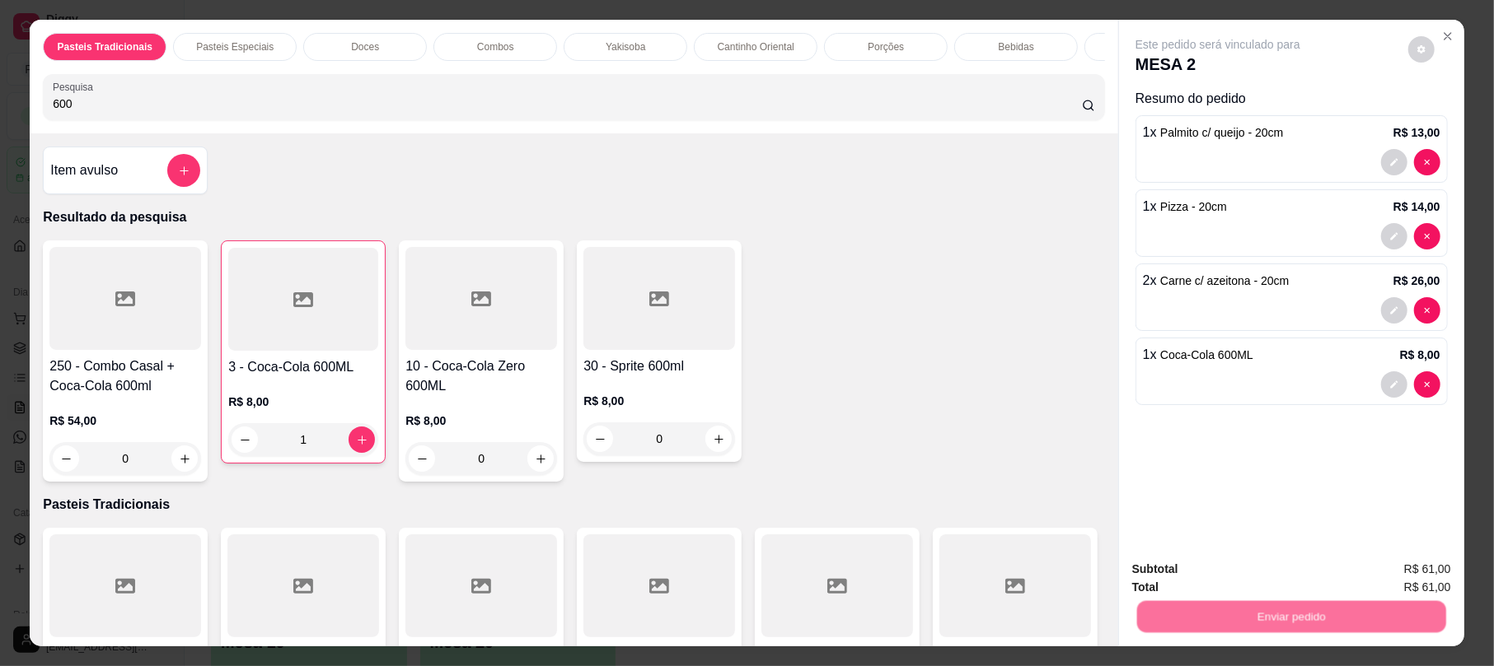
click at [1276, 587] on button "Não registrar e enviar pedido" at bounding box center [1235, 576] width 166 height 30
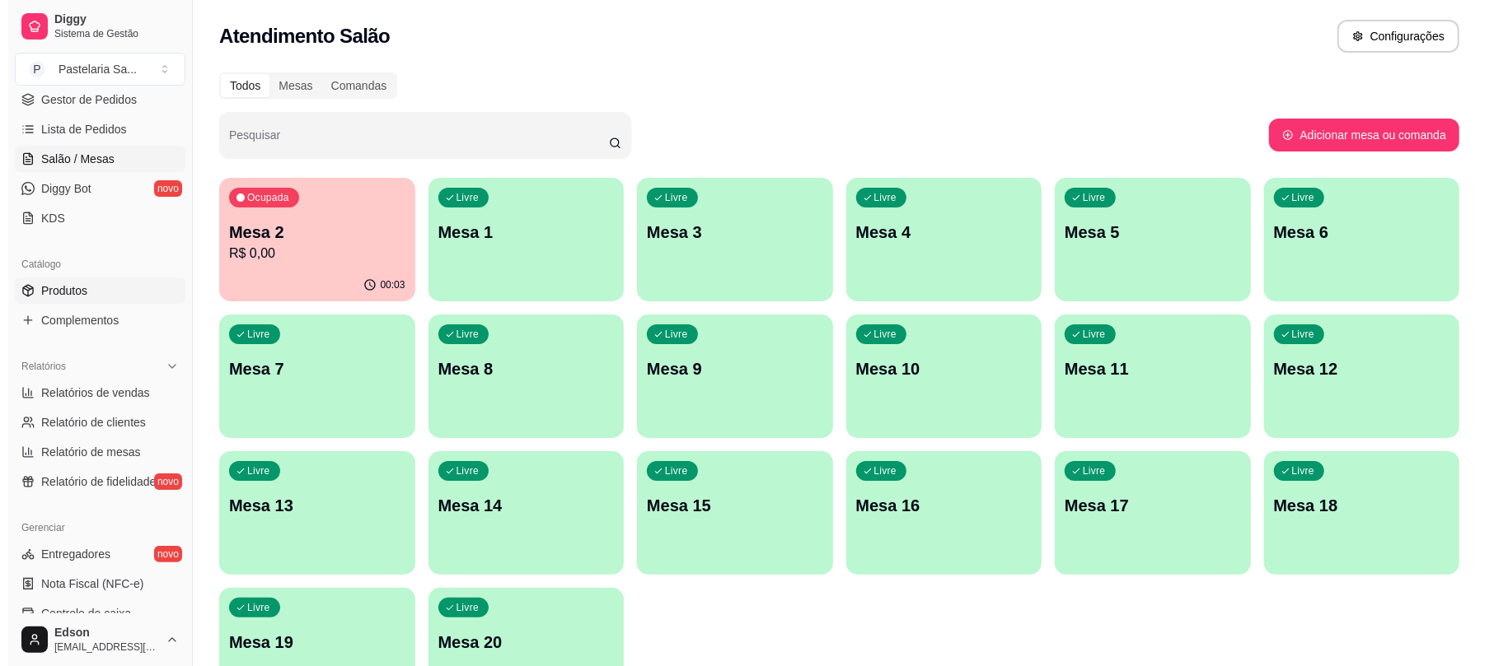
scroll to position [247, 0]
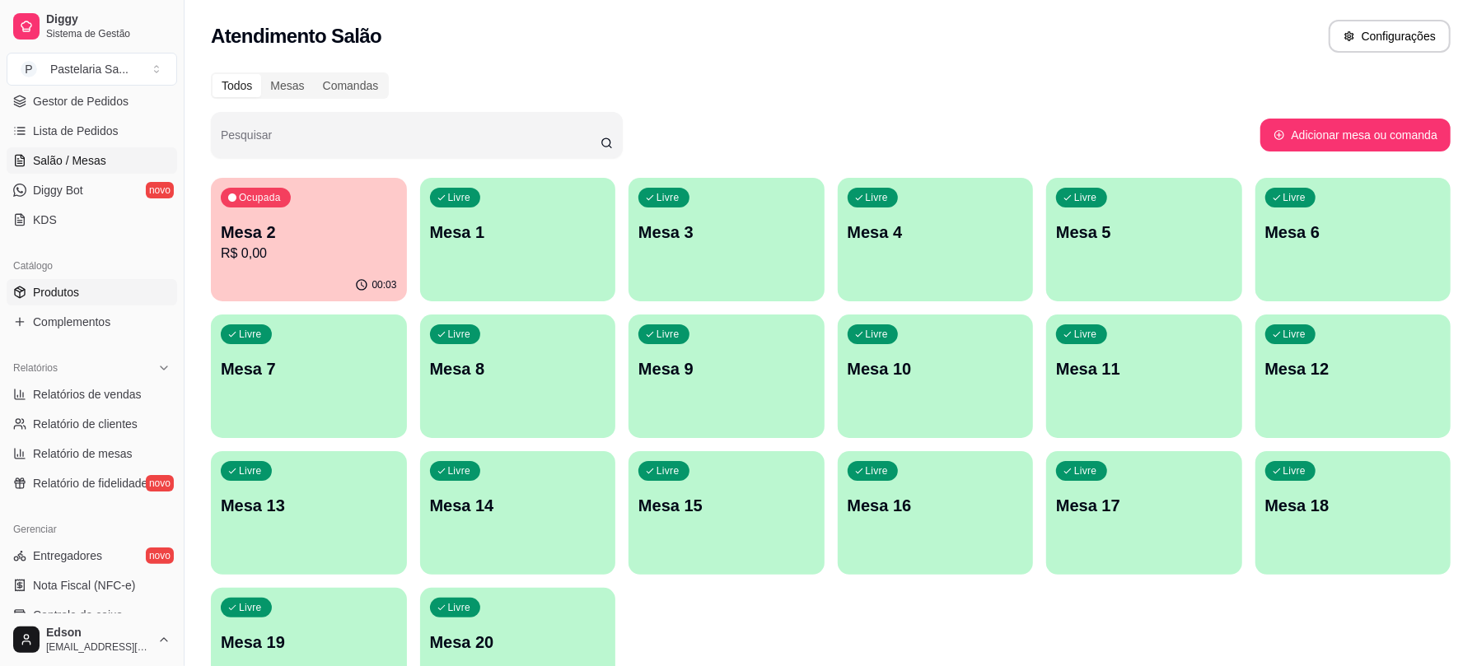
click at [60, 294] on span "Produtos" at bounding box center [56, 292] width 46 height 16
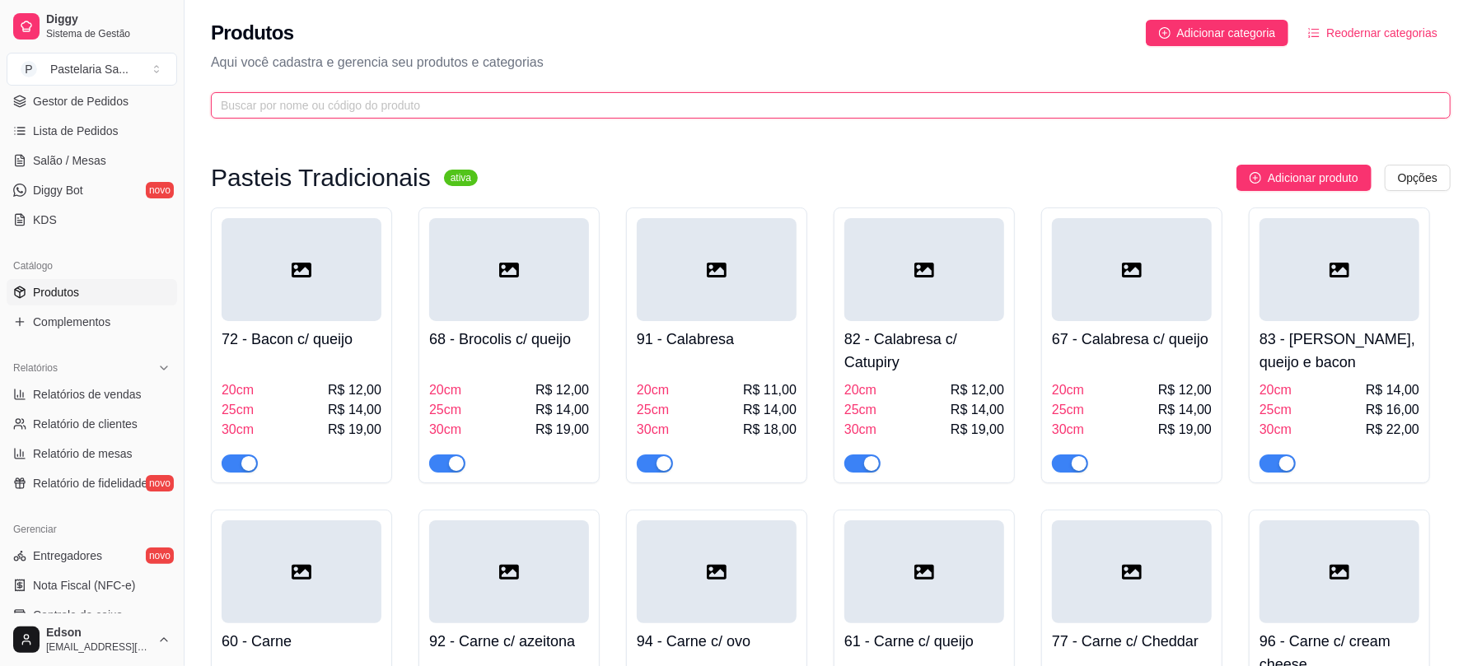
click at [763, 102] on input "text" at bounding box center [824, 105] width 1207 height 18
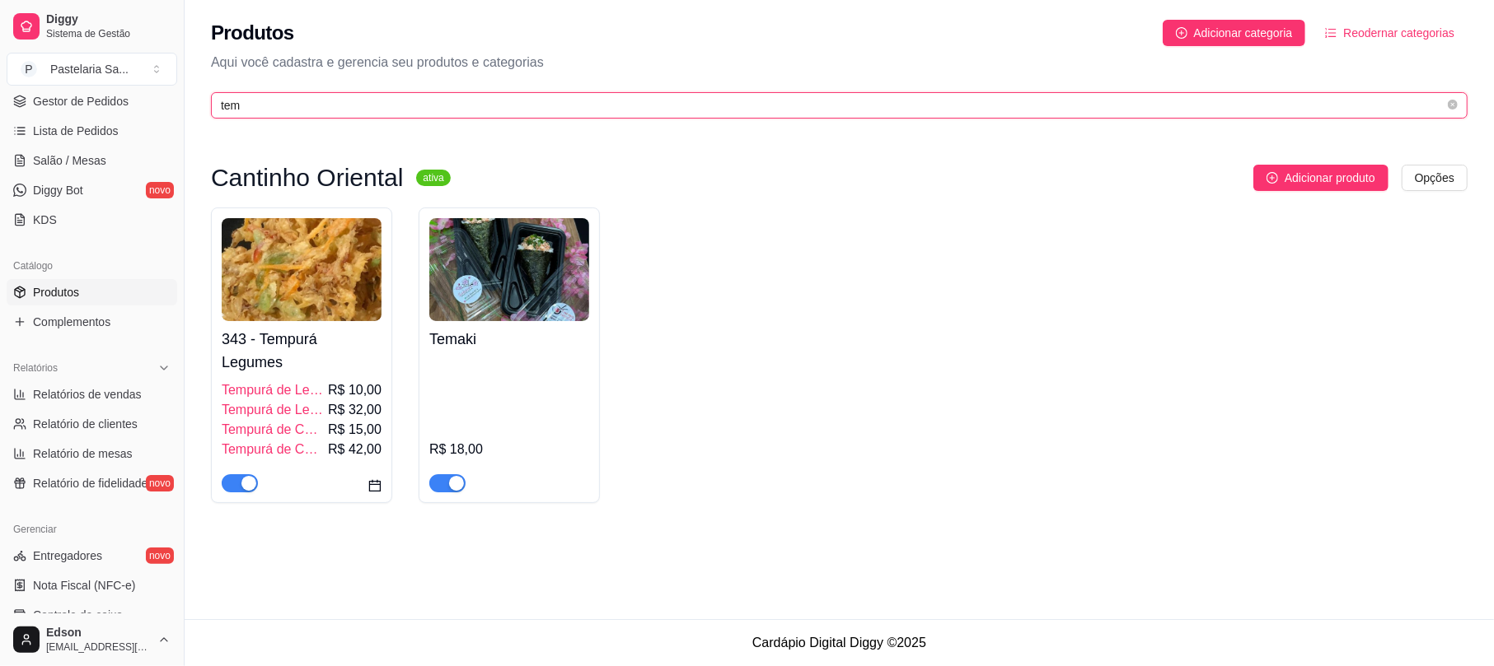
type input "tem"
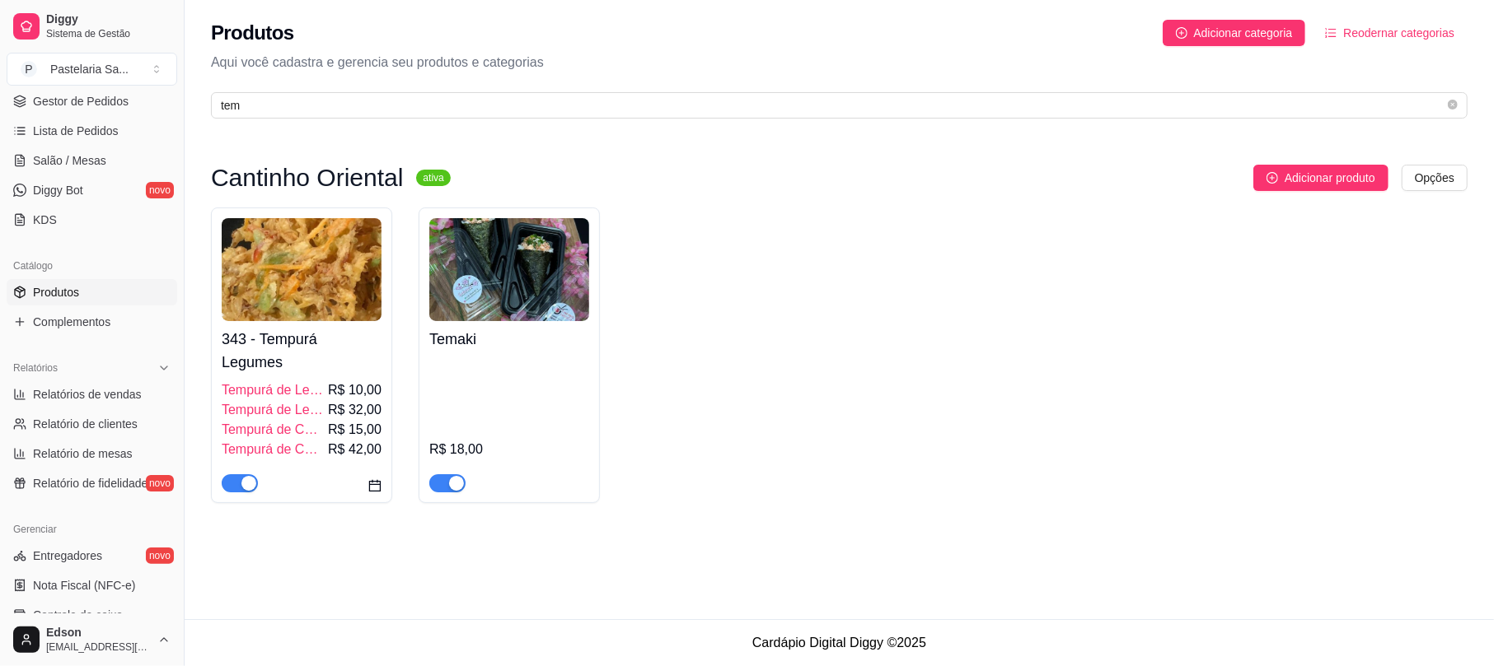
click at [560, 320] on img at bounding box center [509, 269] width 160 height 103
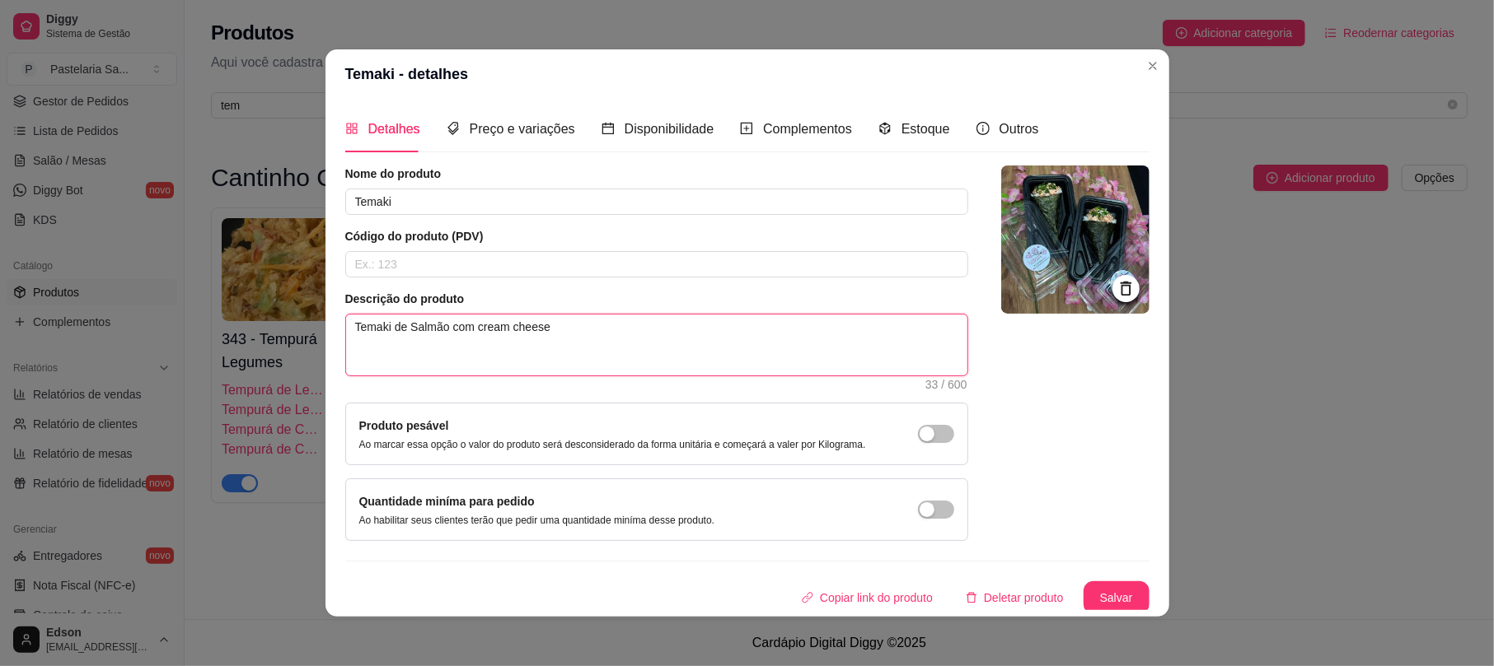
click at [580, 330] on textarea "Temaki de Salmão com cream cheese" at bounding box center [656, 345] width 621 height 61
click at [479, 143] on div "Preço e variações" at bounding box center [511, 128] width 129 height 47
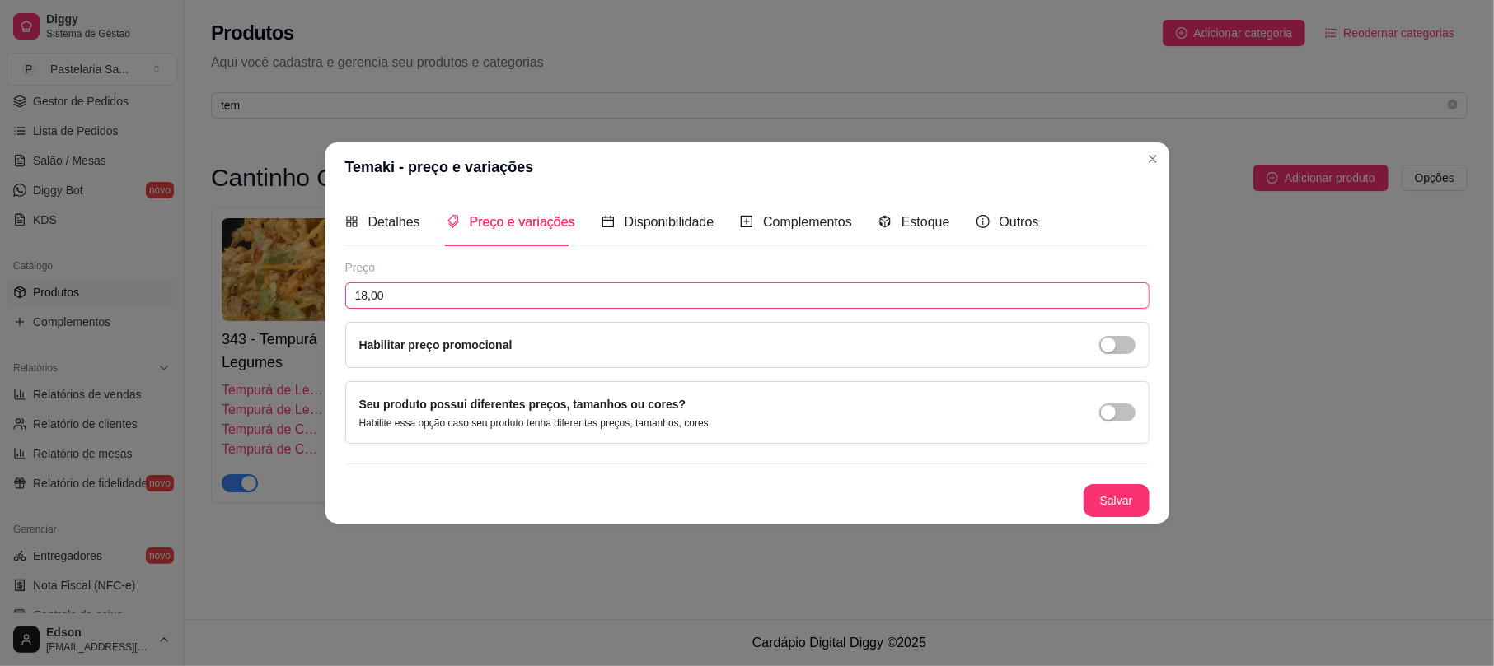
click at [475, 293] on input "18,00" at bounding box center [747, 296] width 804 height 26
type input "20,00"
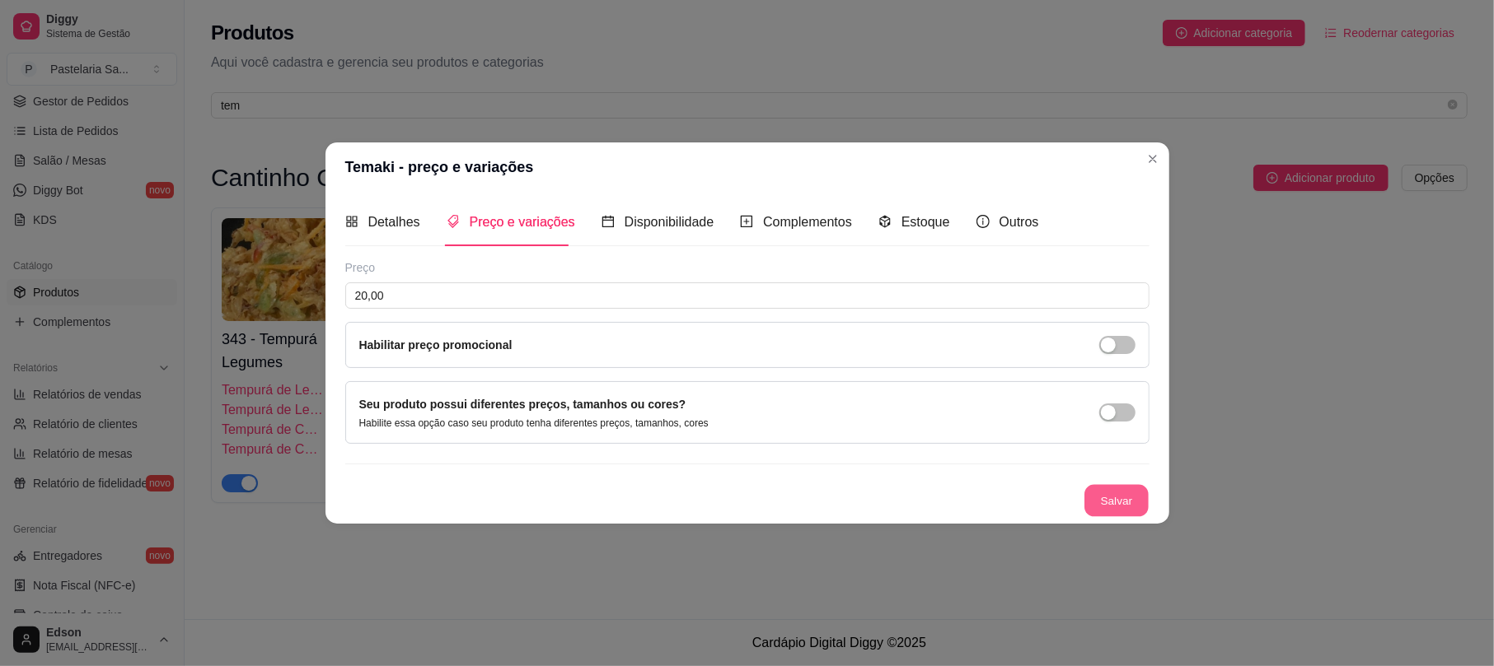
click at [1125, 506] on button "Salvar" at bounding box center [1116, 500] width 64 height 32
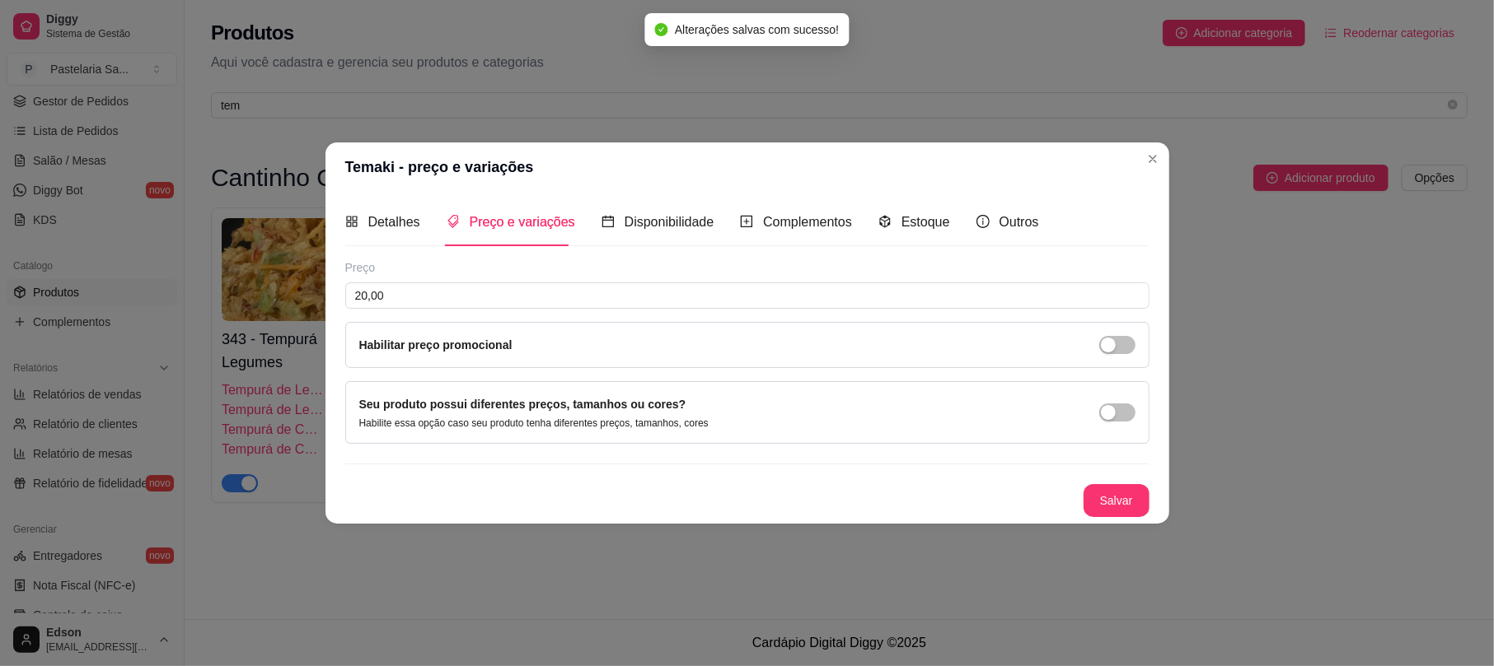
drag, startPoint x: 1185, startPoint y: 502, endPoint x: 855, endPoint y: 479, distance: 330.3
click at [715, 456] on div "Preço 20,00 Habilitar preço promocional Seu produto possui diferentes preços, t…" at bounding box center [747, 389] width 804 height 258
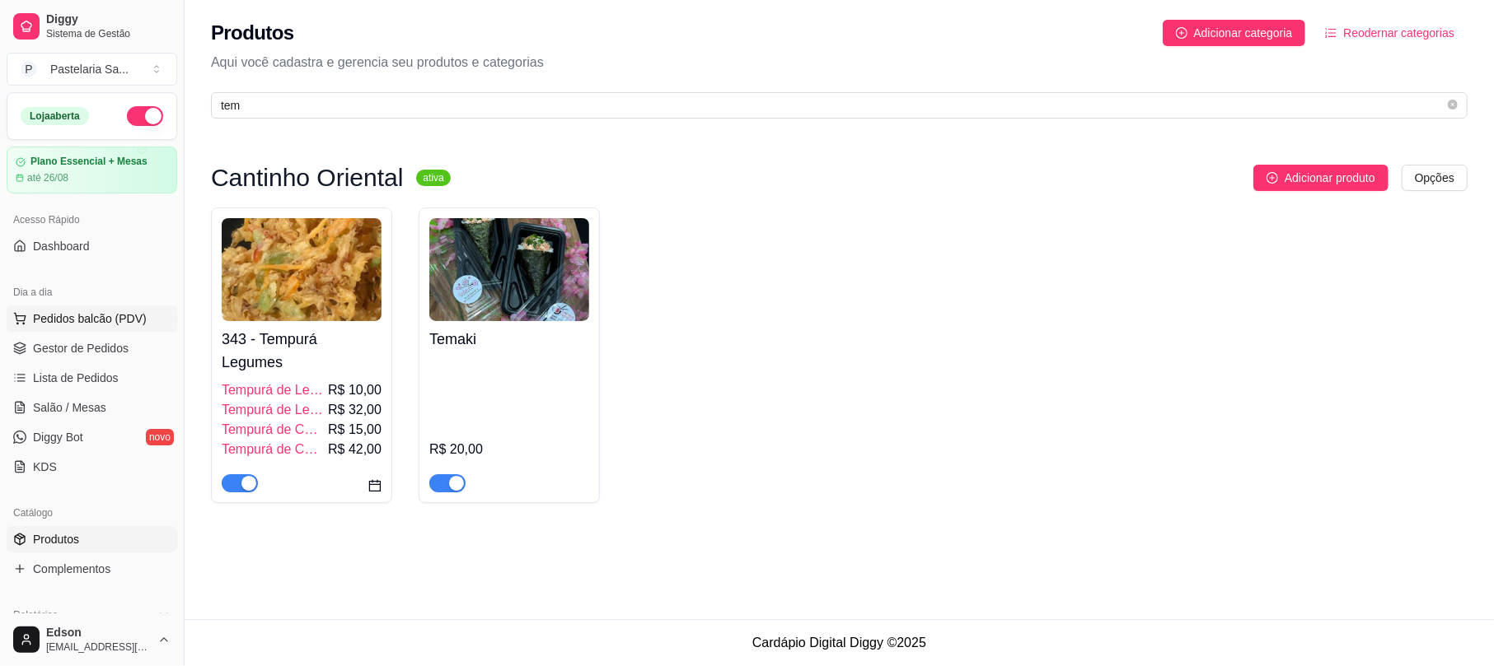
click at [110, 321] on span "Pedidos balcão (PDV)" at bounding box center [90, 319] width 114 height 16
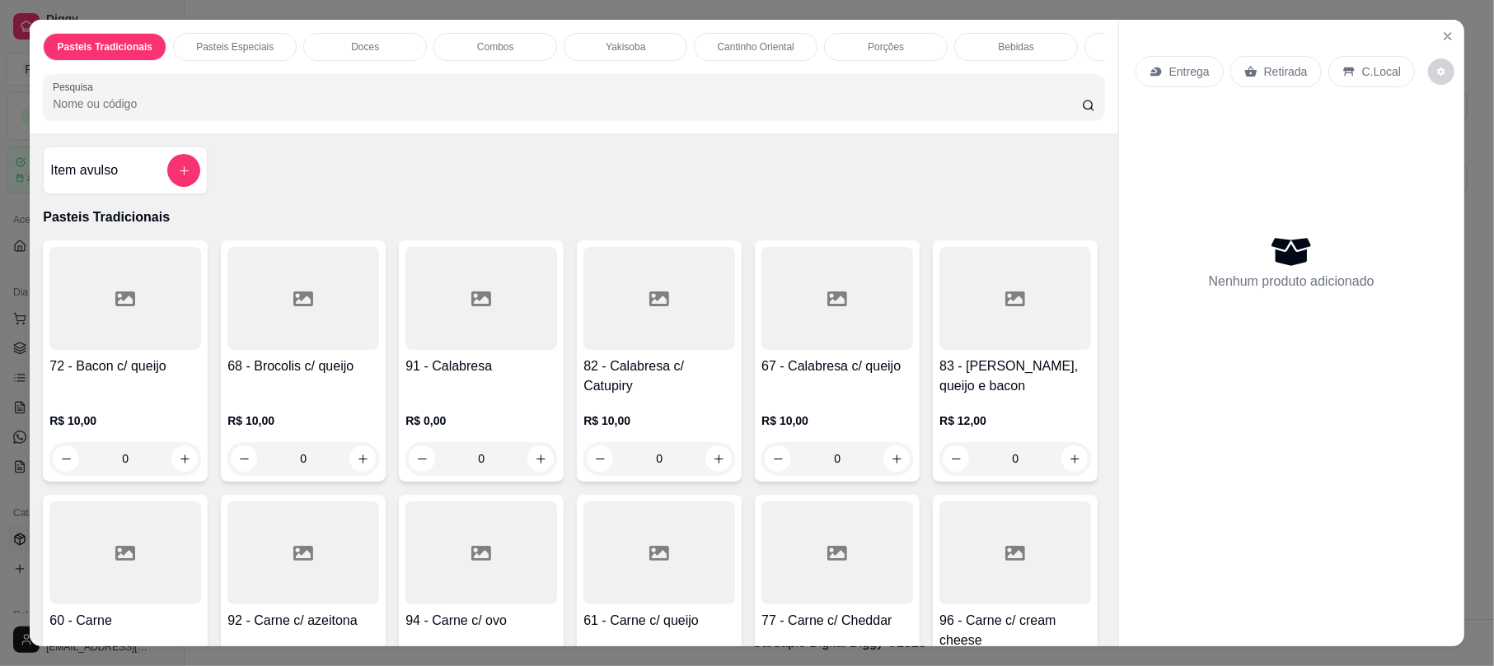
click at [1300, 63] on div "Retirada" at bounding box center [1275, 71] width 91 height 31
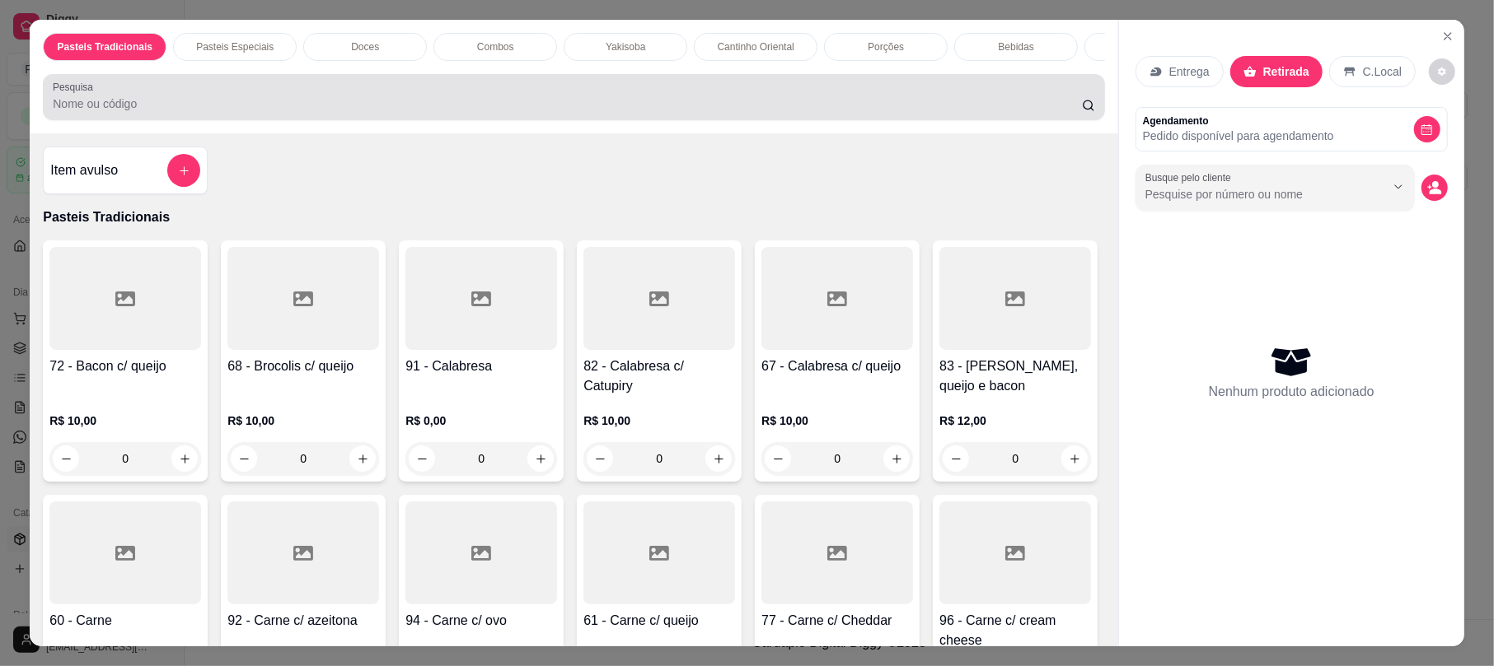
click at [881, 114] on div at bounding box center [573, 97] width 1041 height 33
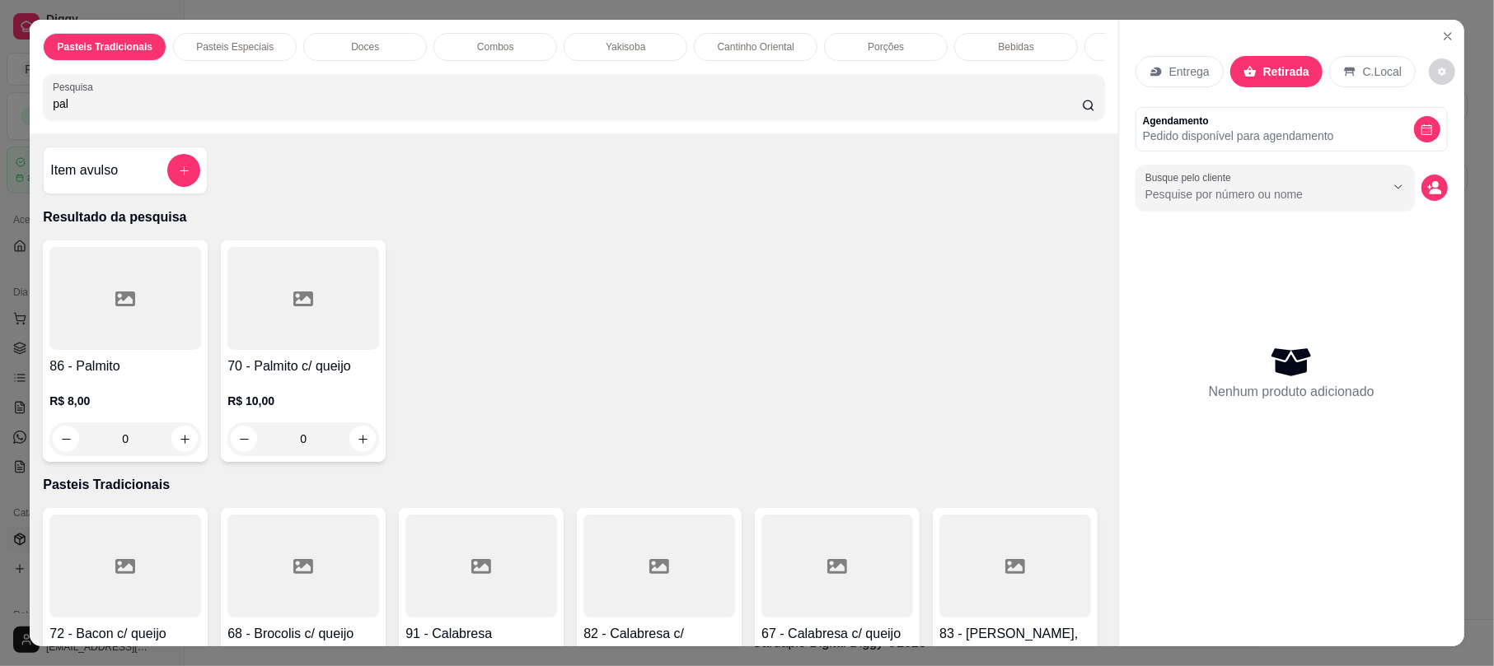
type input "pal"
click at [145, 376] on h4 "86 - Palmito" at bounding box center [125, 367] width 152 height 20
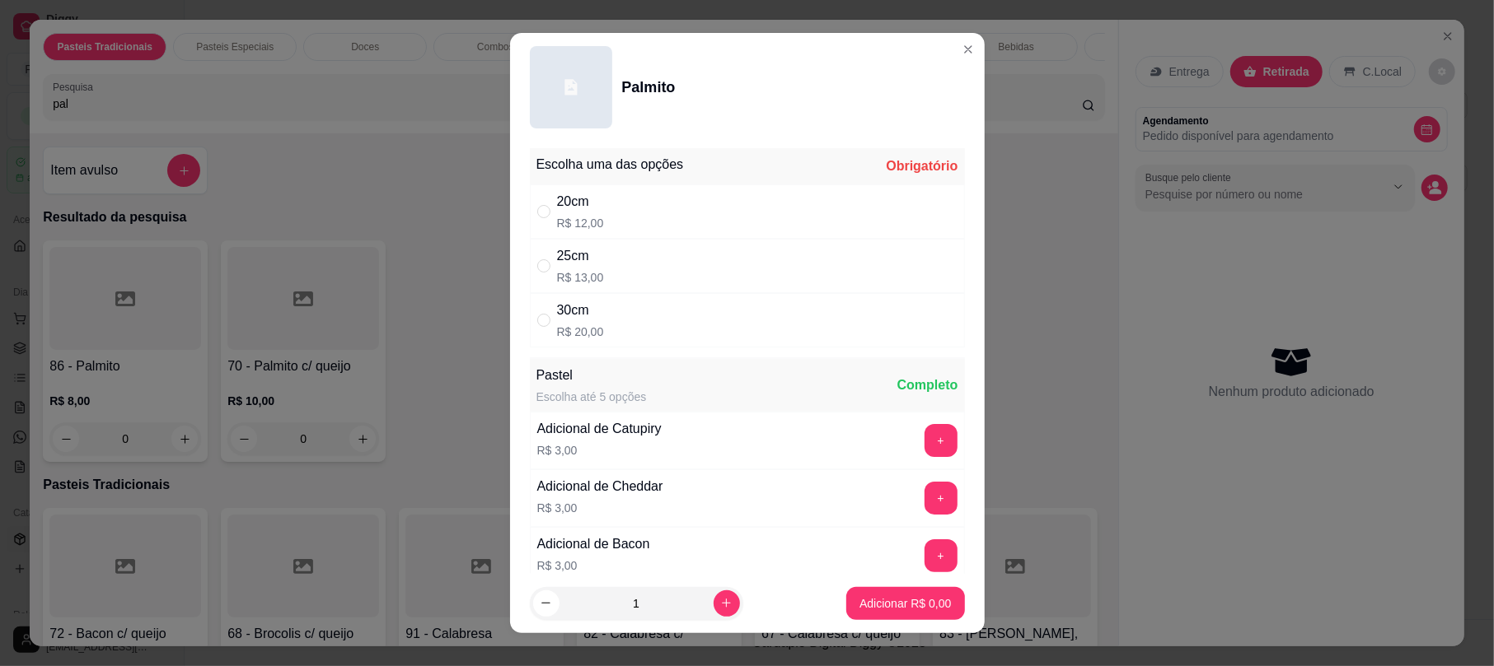
click at [591, 205] on div "20cm" at bounding box center [580, 202] width 47 height 20
radio input "true"
click at [891, 585] on footer "1 Adicionar R$ 12,00" at bounding box center [747, 603] width 475 height 59
click at [894, 597] on p "Adicionar R$ 12,00" at bounding box center [902, 604] width 98 height 16
type input "1"
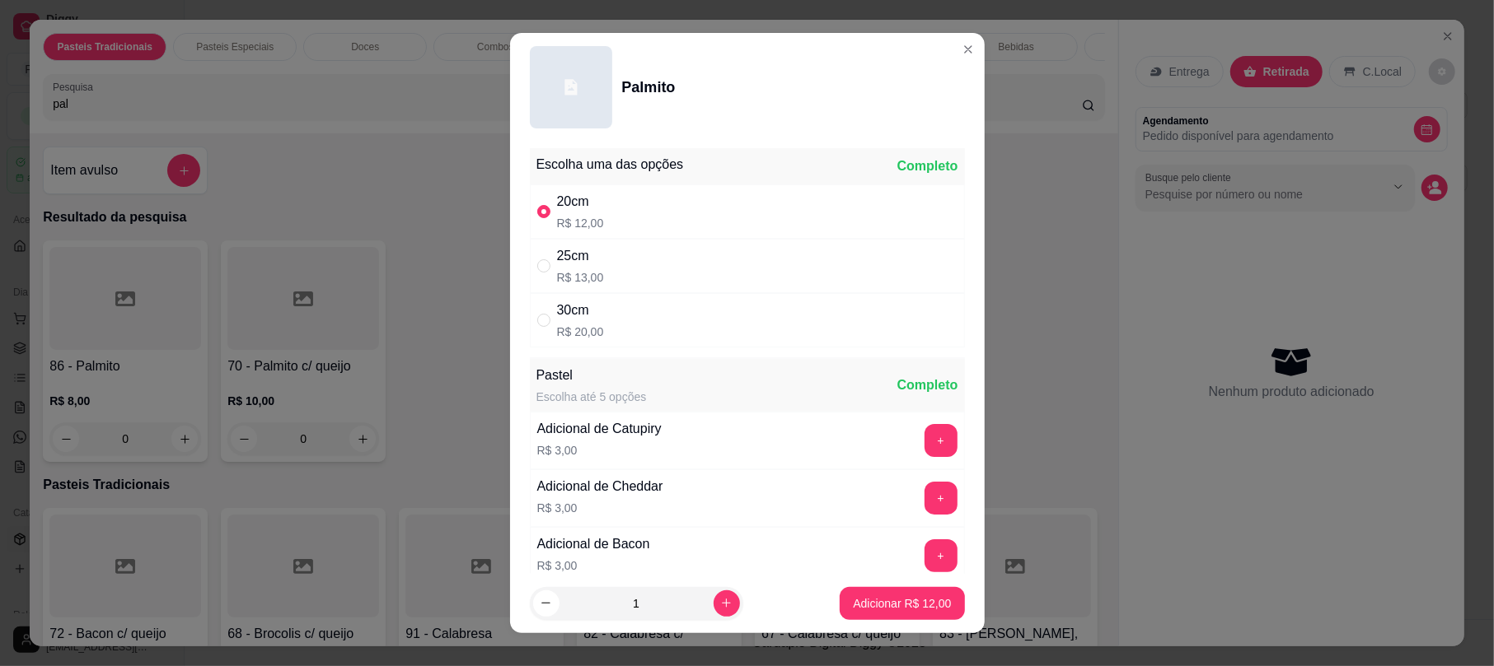
type input "1"
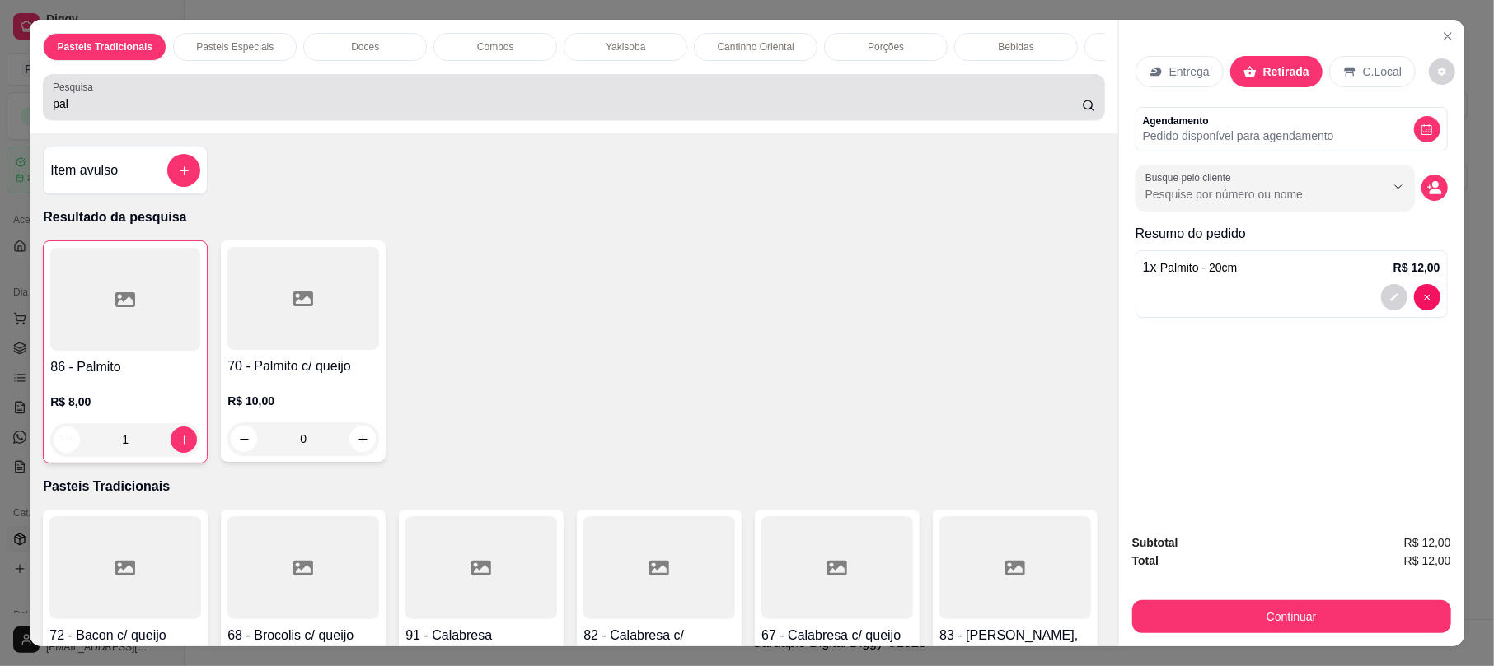
click at [363, 112] on input "pal" at bounding box center [567, 104] width 1029 height 16
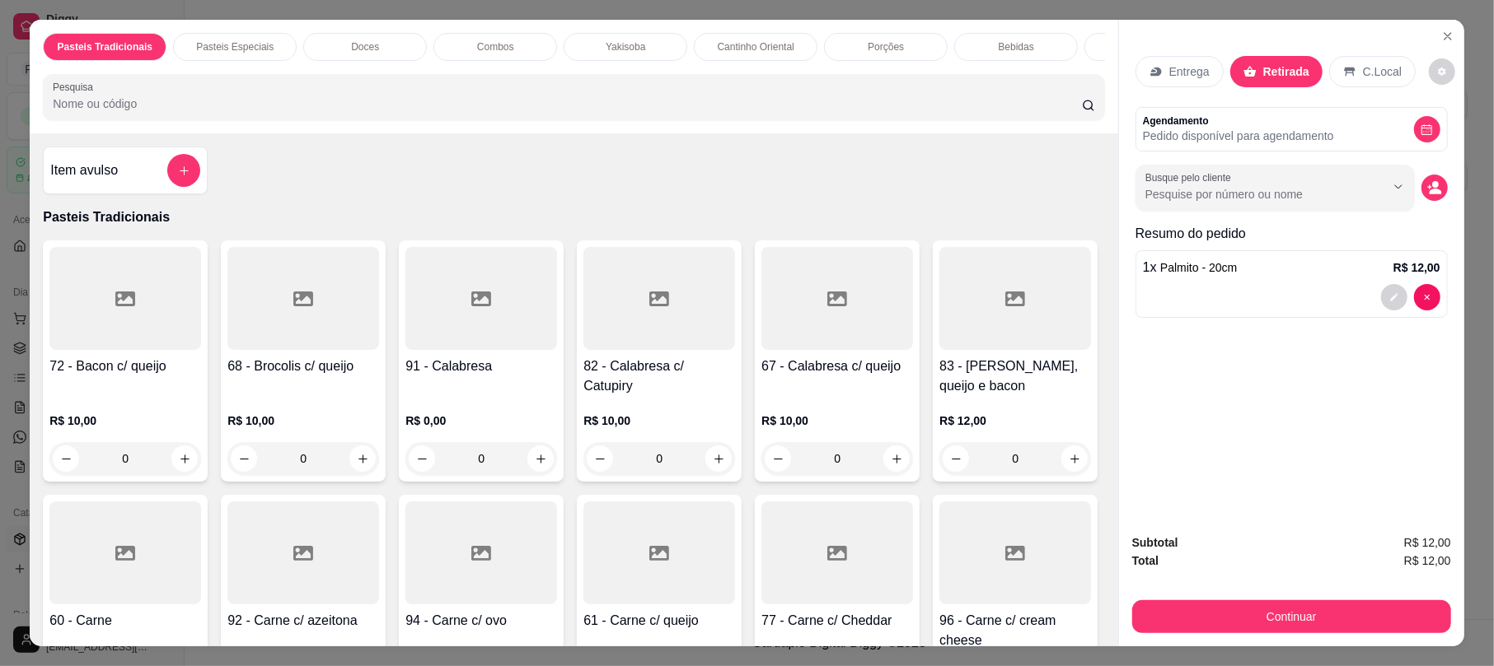
type input "2"
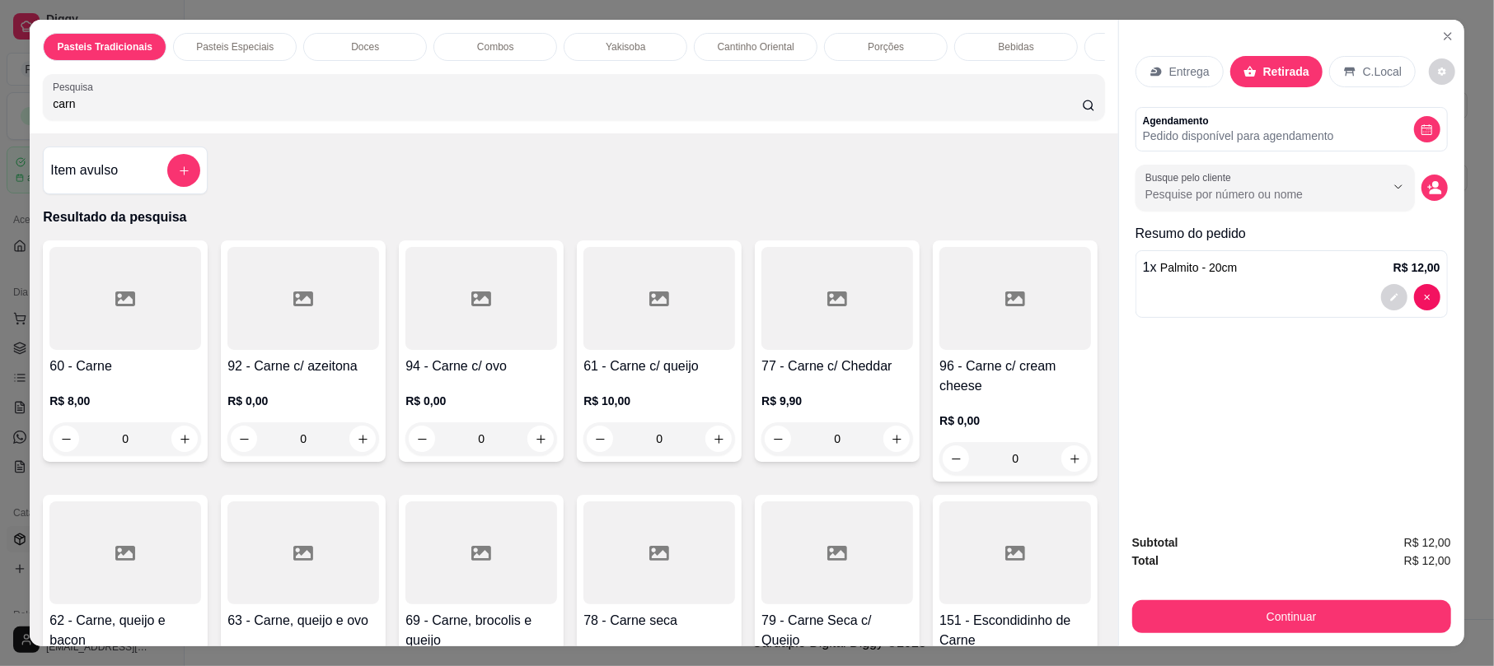
type input "carn"
click at [106, 393] on div "R$ 8,00 0" at bounding box center [125, 415] width 152 height 79
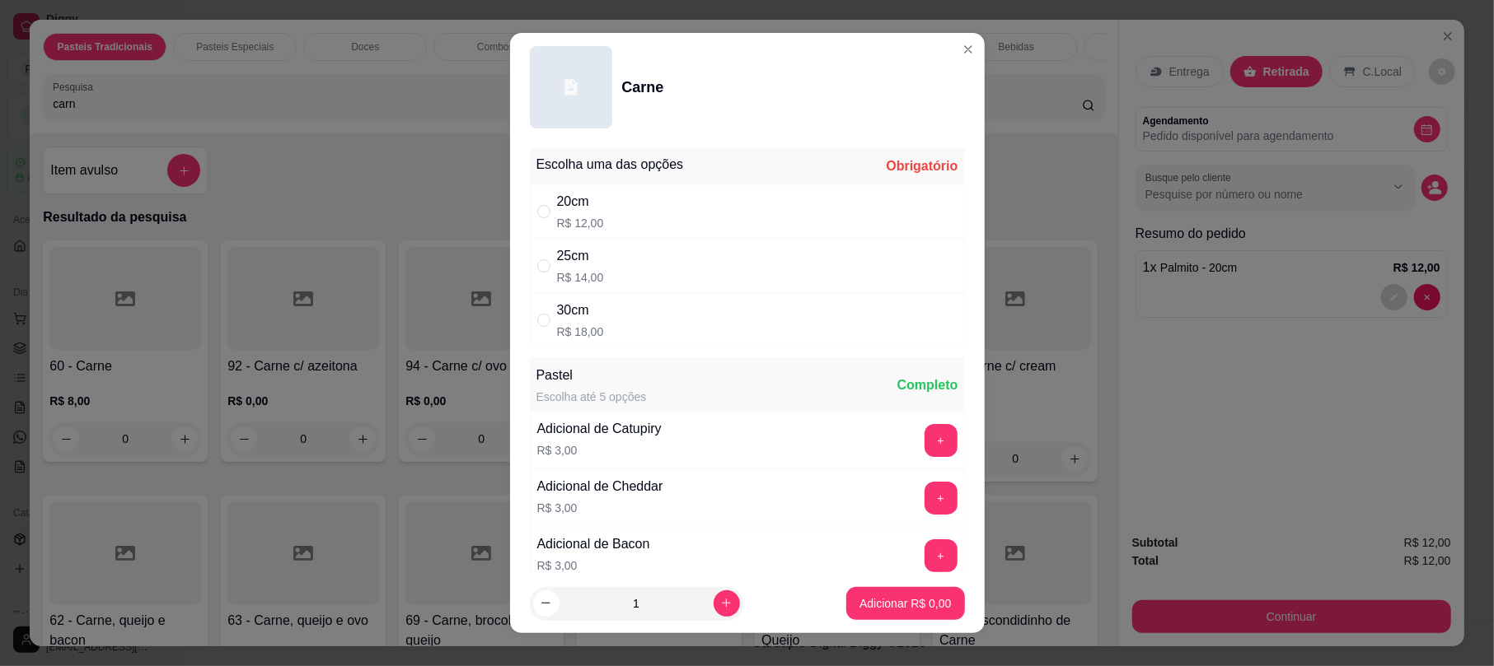
drag, startPoint x: 601, startPoint y: 216, endPoint x: 676, endPoint y: 508, distance: 301.7
click at [600, 216] on div "20cm R$ 12,00" at bounding box center [747, 212] width 435 height 54
radio input "true"
click at [720, 601] on icon "increase-product-quantity" at bounding box center [726, 603] width 12 height 12
type input "2"
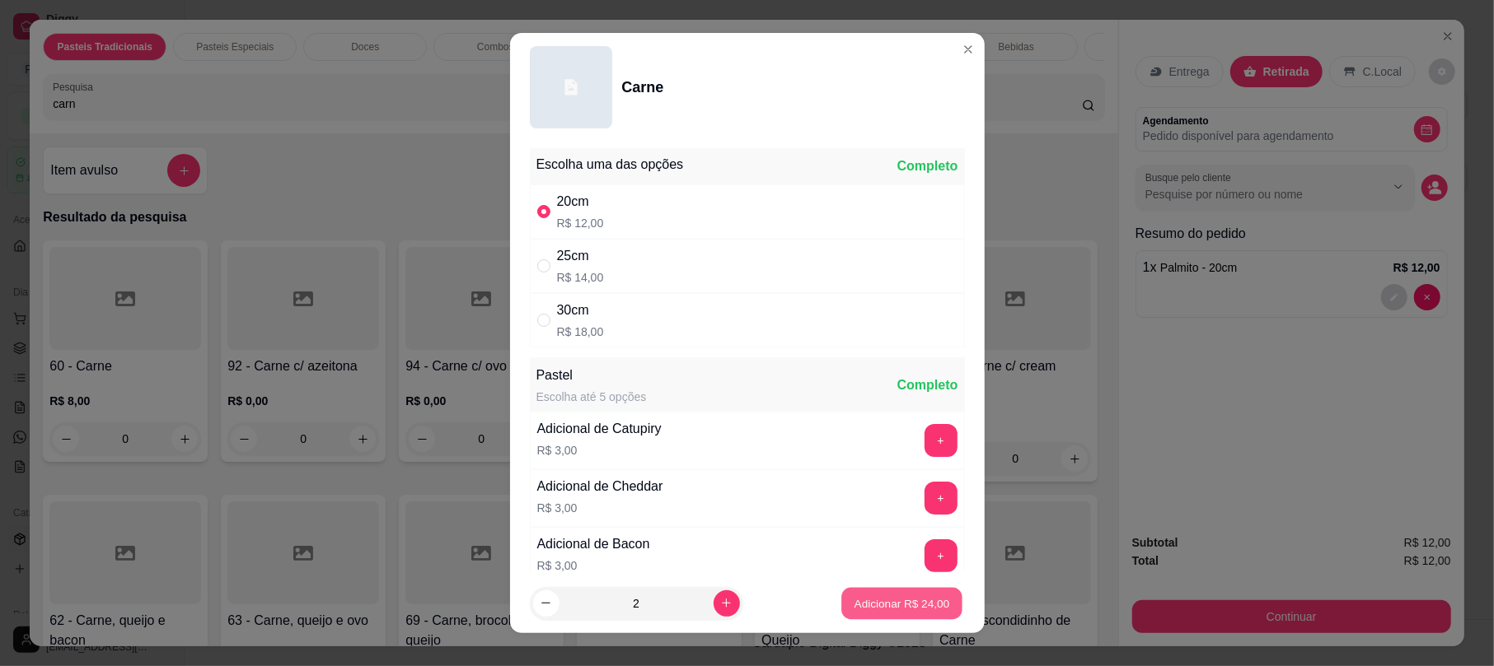
click at [877, 593] on button "Adicionar R$ 24,00" at bounding box center [902, 603] width 121 height 32
type input "2"
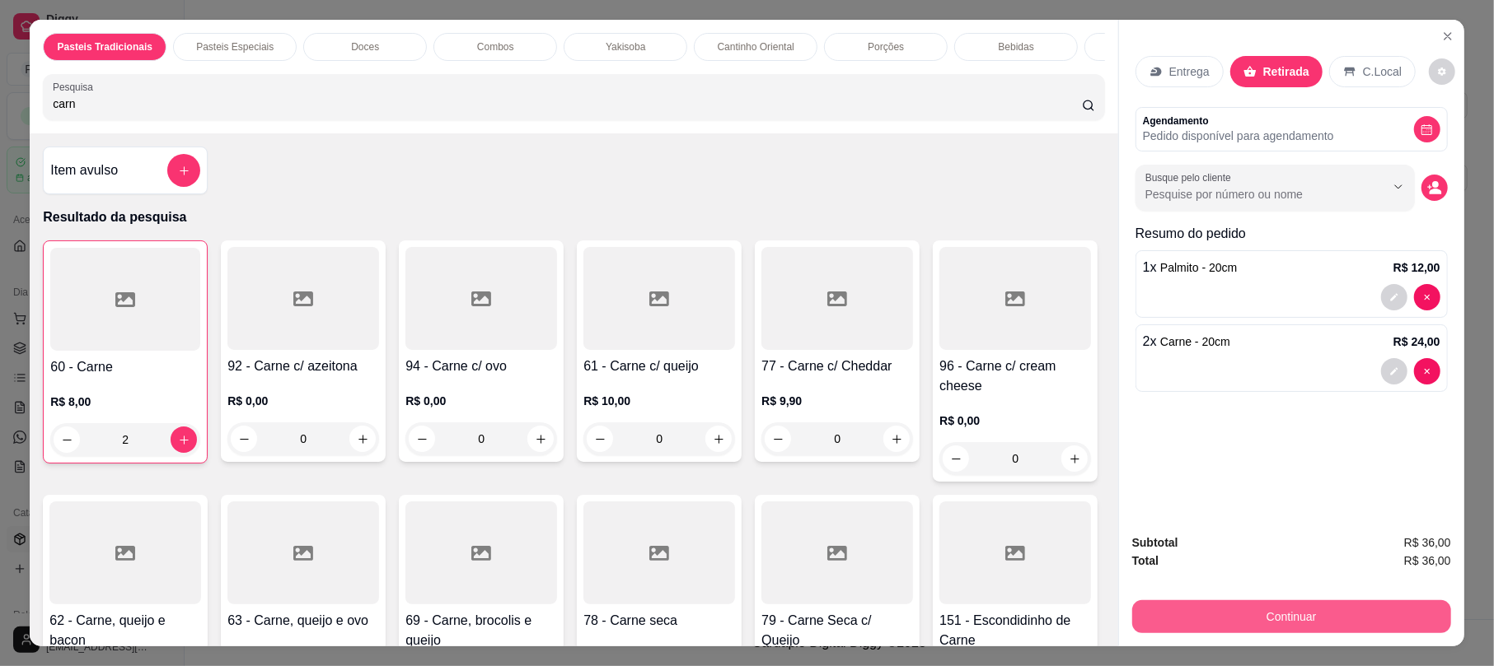
click at [1280, 617] on button "Continuar" at bounding box center [1291, 617] width 319 height 33
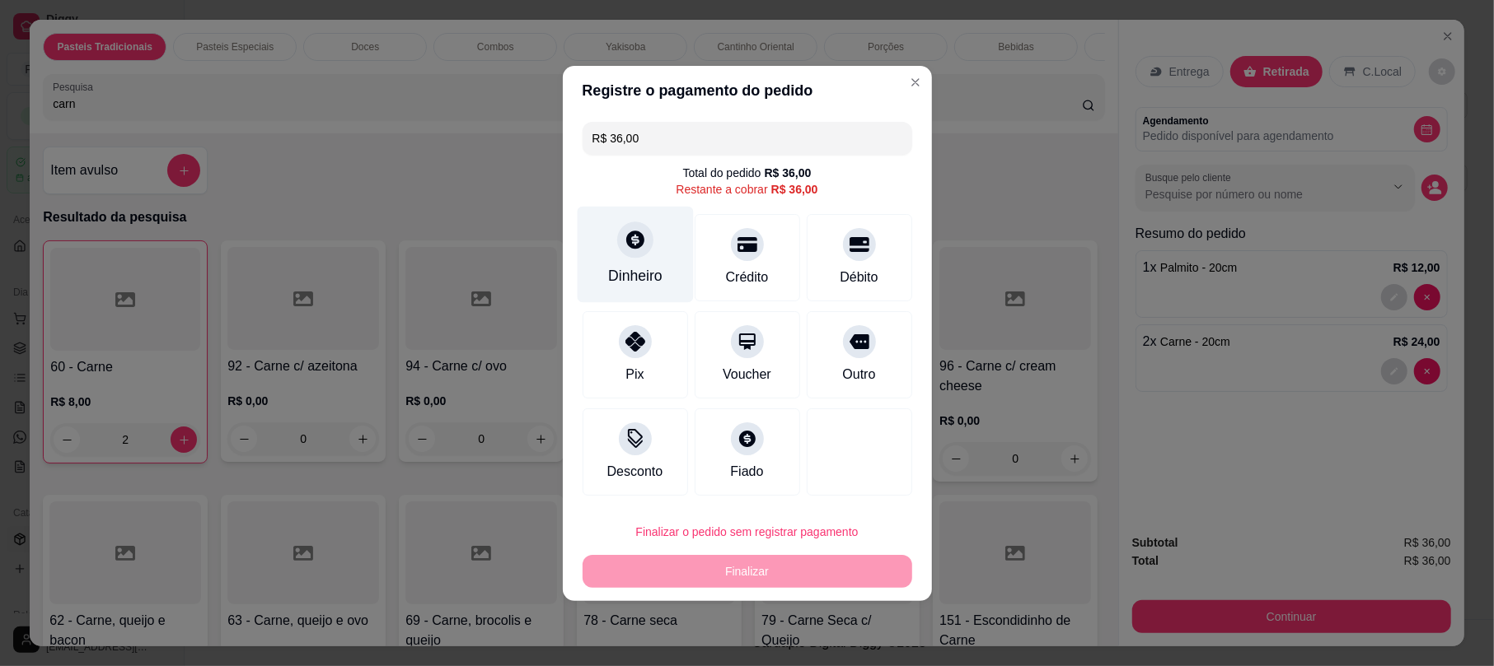
click at [627, 258] on div "Dinheiro" at bounding box center [635, 254] width 116 height 96
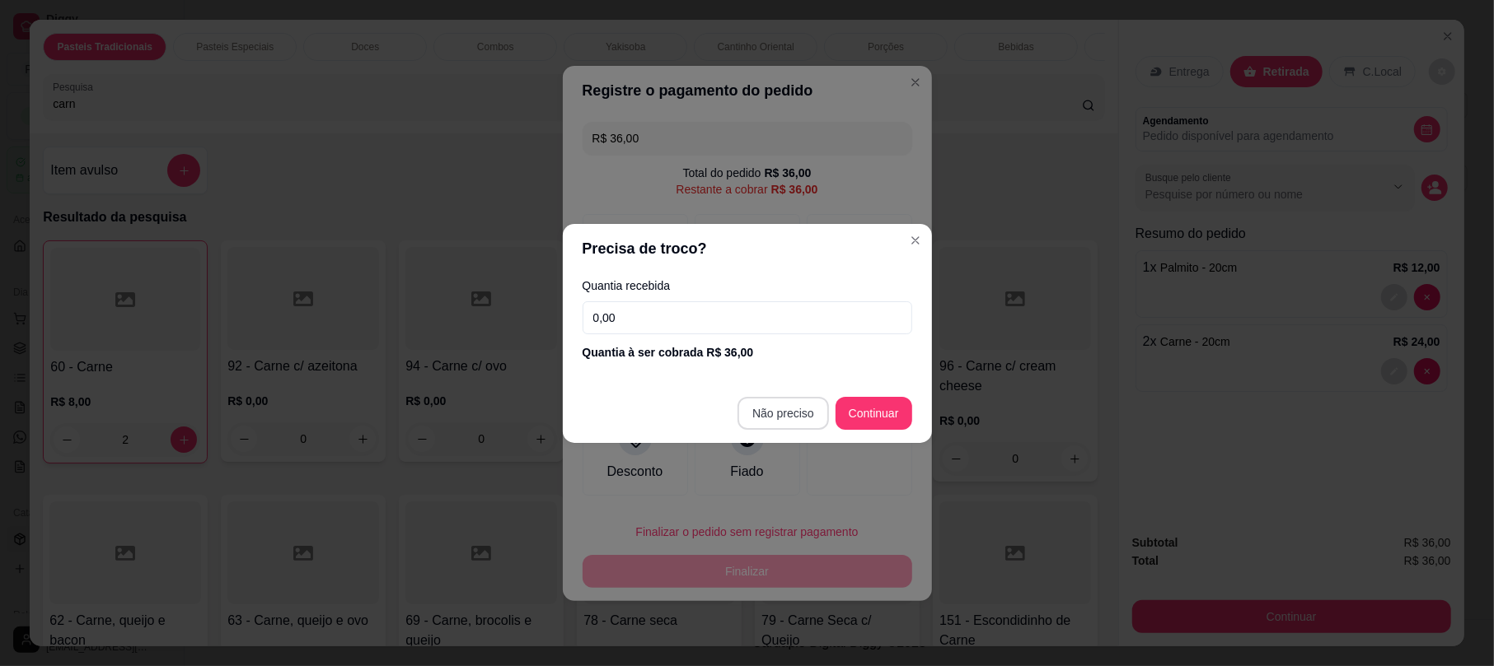
type input "R$ 0,00"
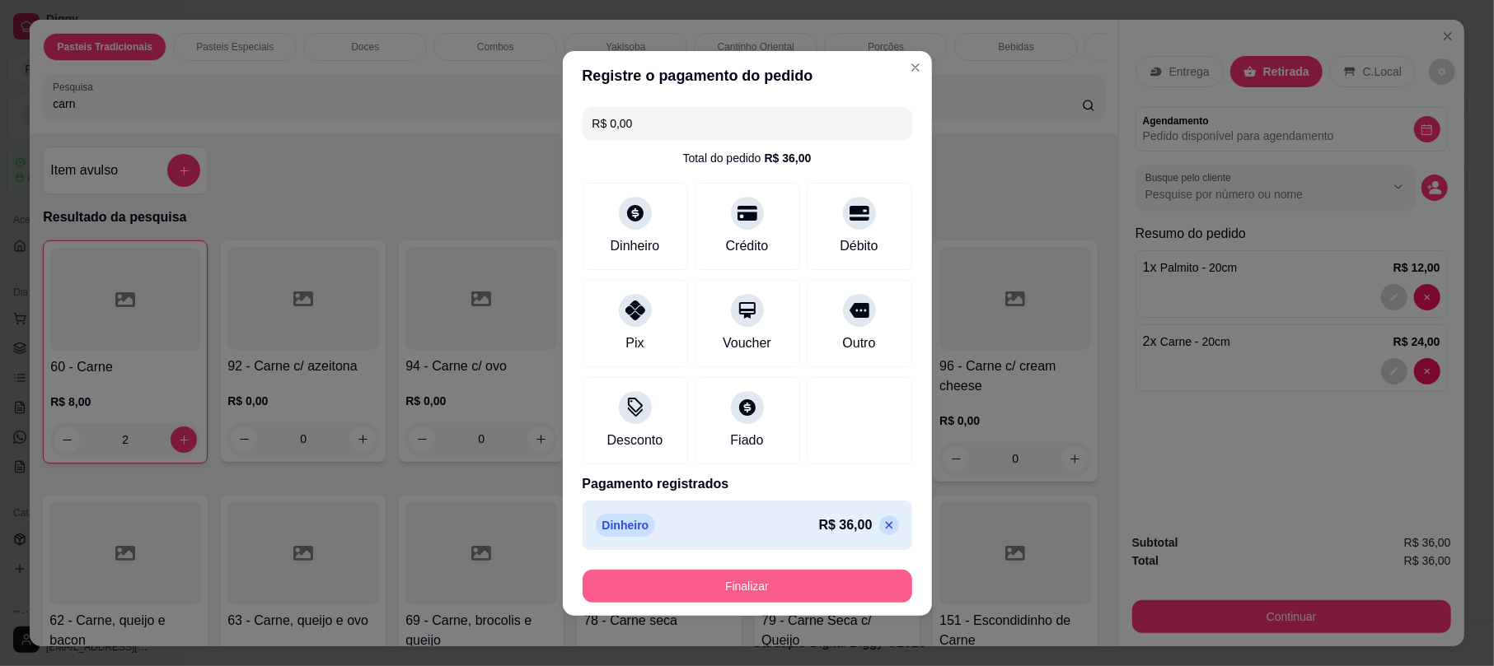
click at [819, 582] on button "Finalizar" at bounding box center [747, 586] width 330 height 33
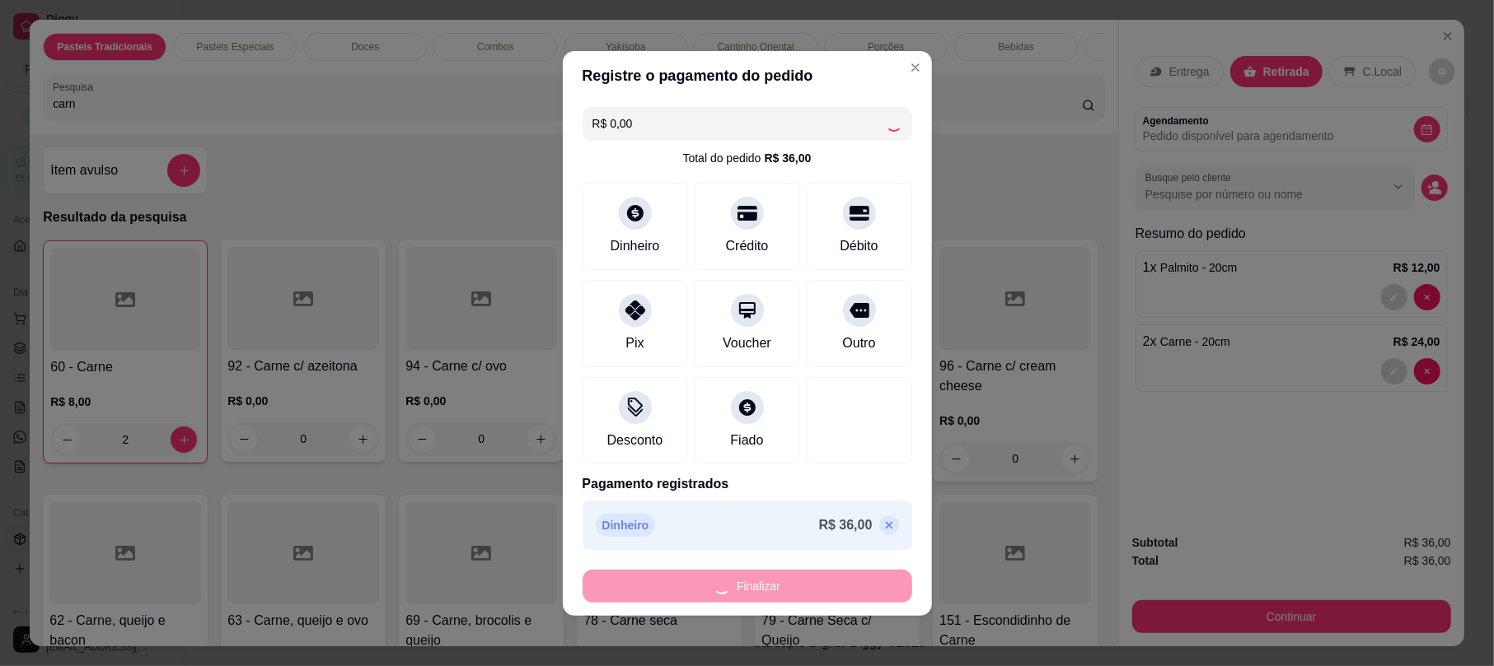
type input "0"
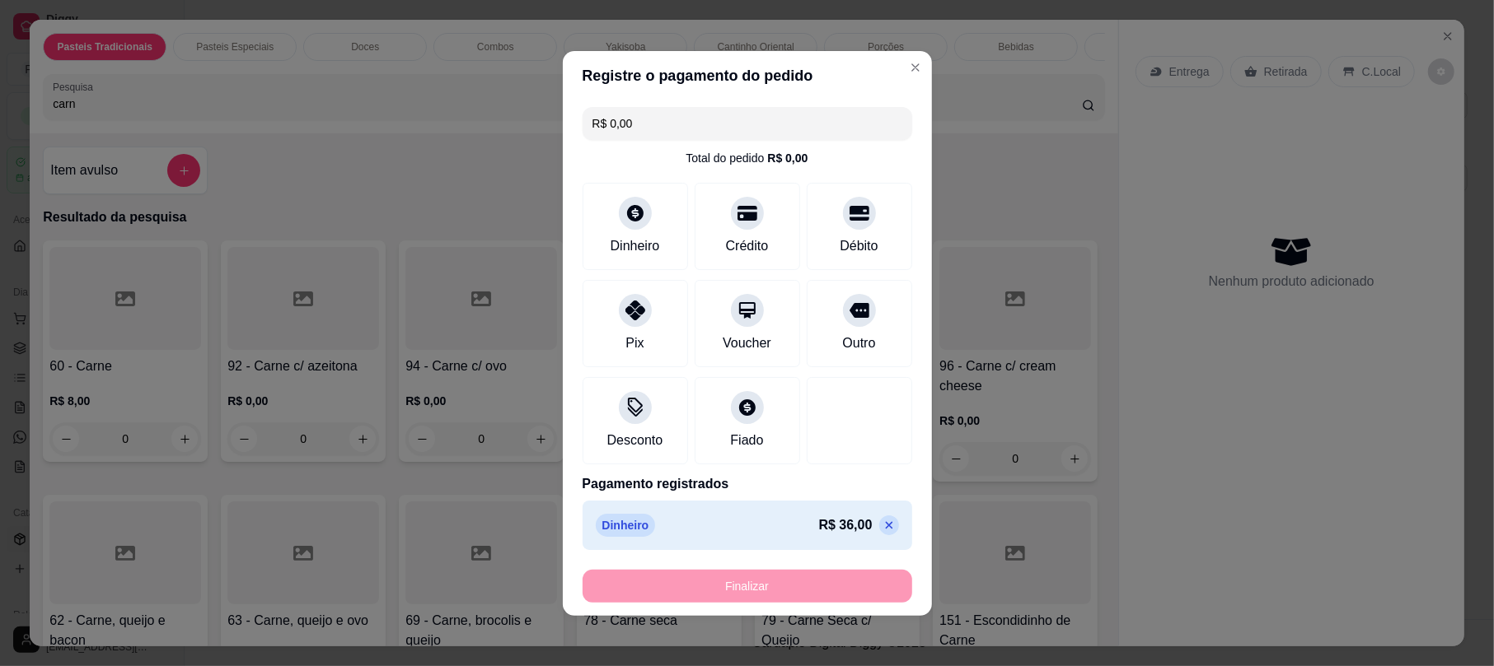
type input "-R$ 36,00"
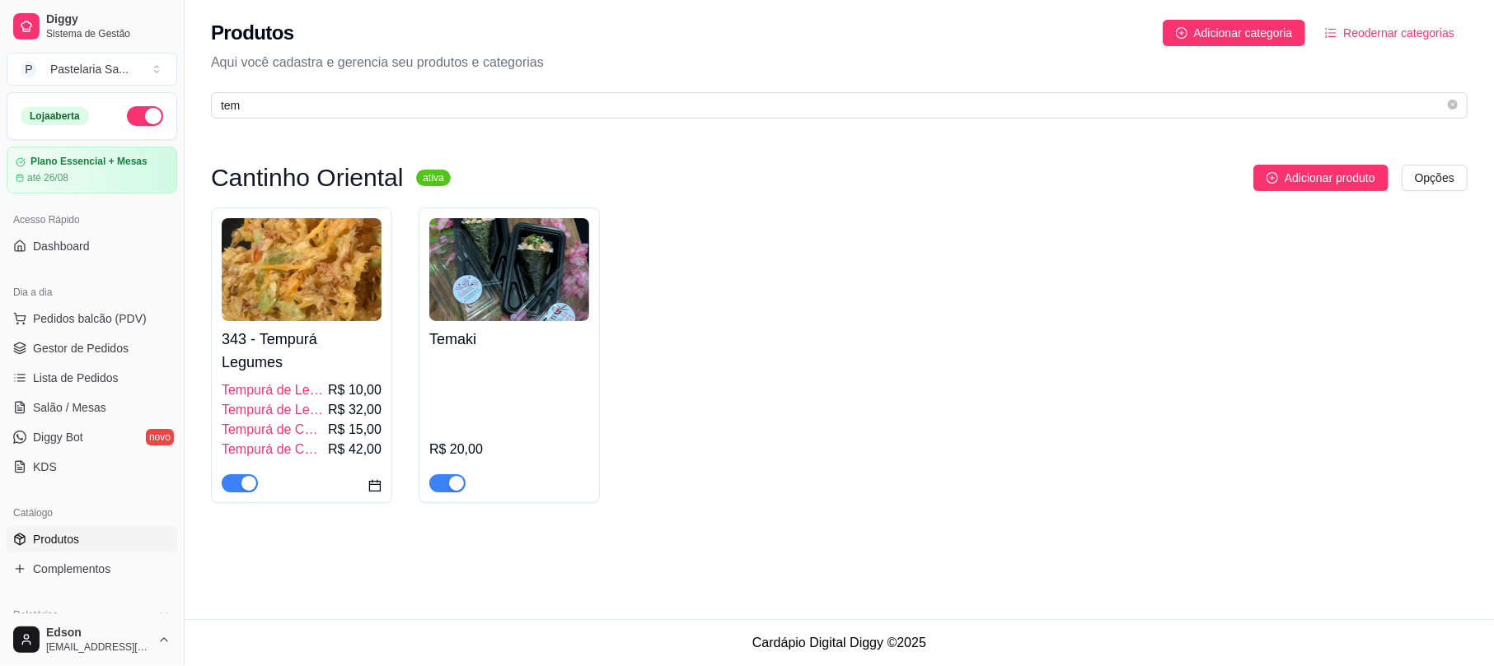
click at [501, 333] on h4 "Temaki" at bounding box center [509, 339] width 160 height 23
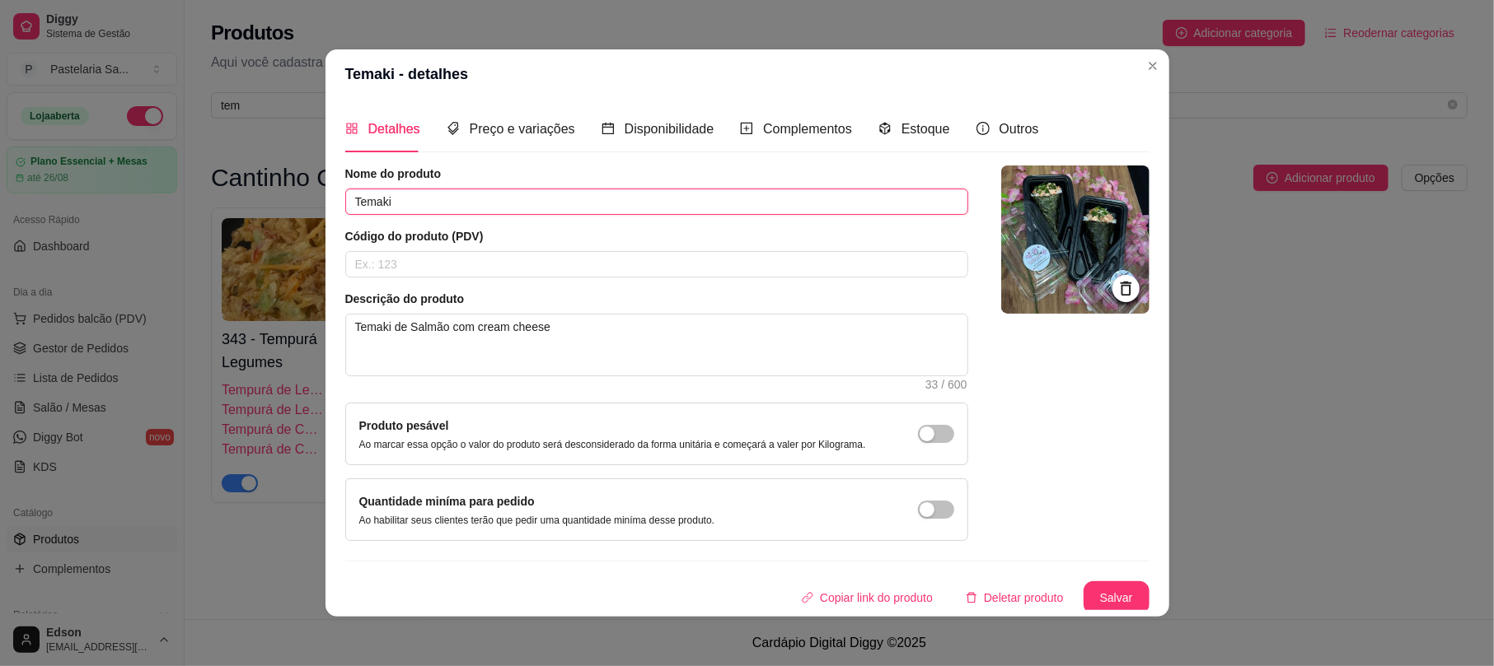
click at [537, 208] on input "Temaki" at bounding box center [656, 202] width 623 height 26
type input "Temaki"
click at [1089, 601] on button "Salvar" at bounding box center [1116, 598] width 64 height 32
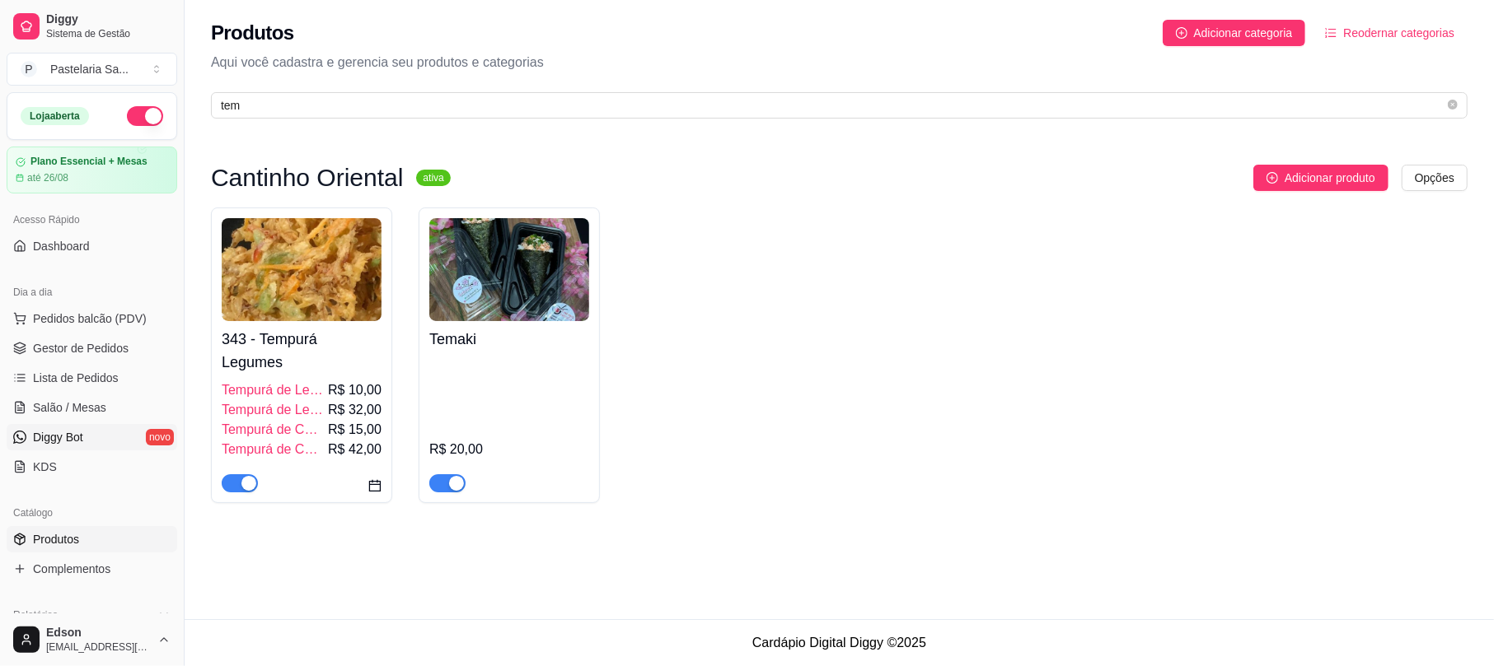
click at [83, 447] on link "Diggy Bot novo" at bounding box center [92, 437] width 171 height 26
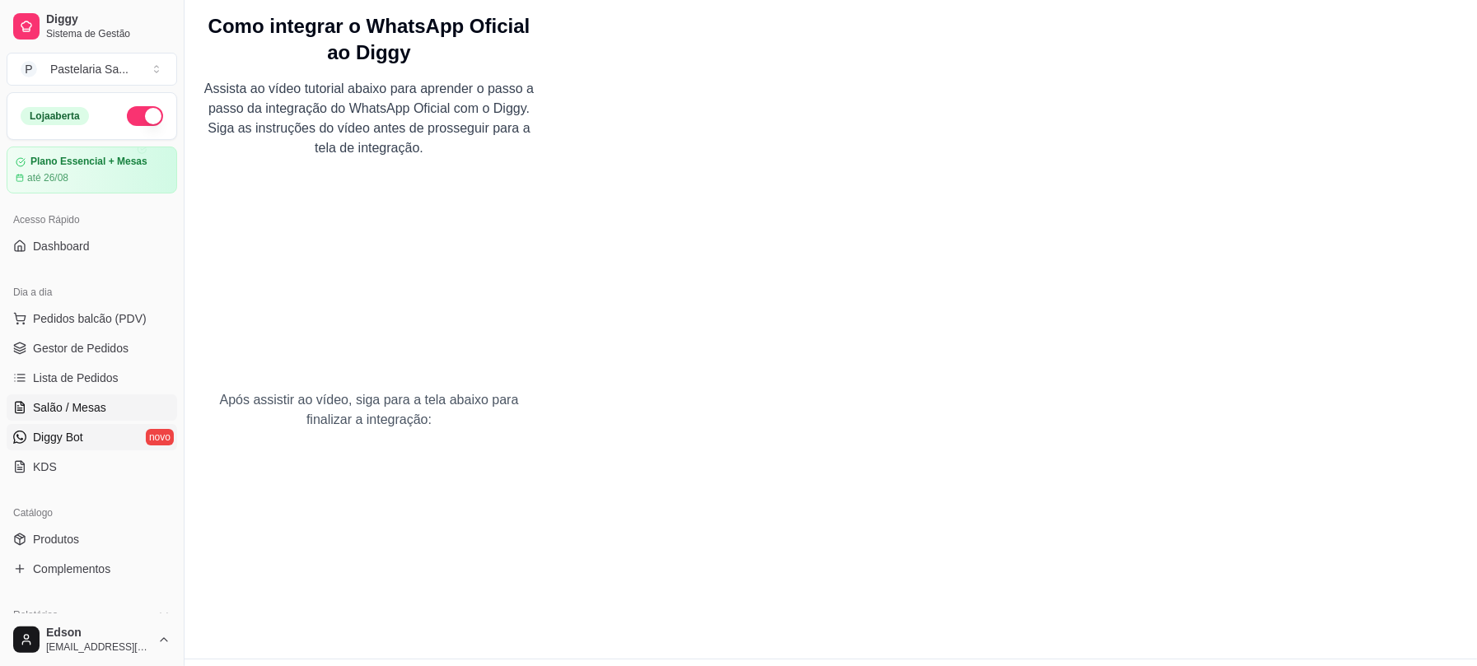
click at [103, 402] on link "Salão / Mesas" at bounding box center [92, 408] width 171 height 26
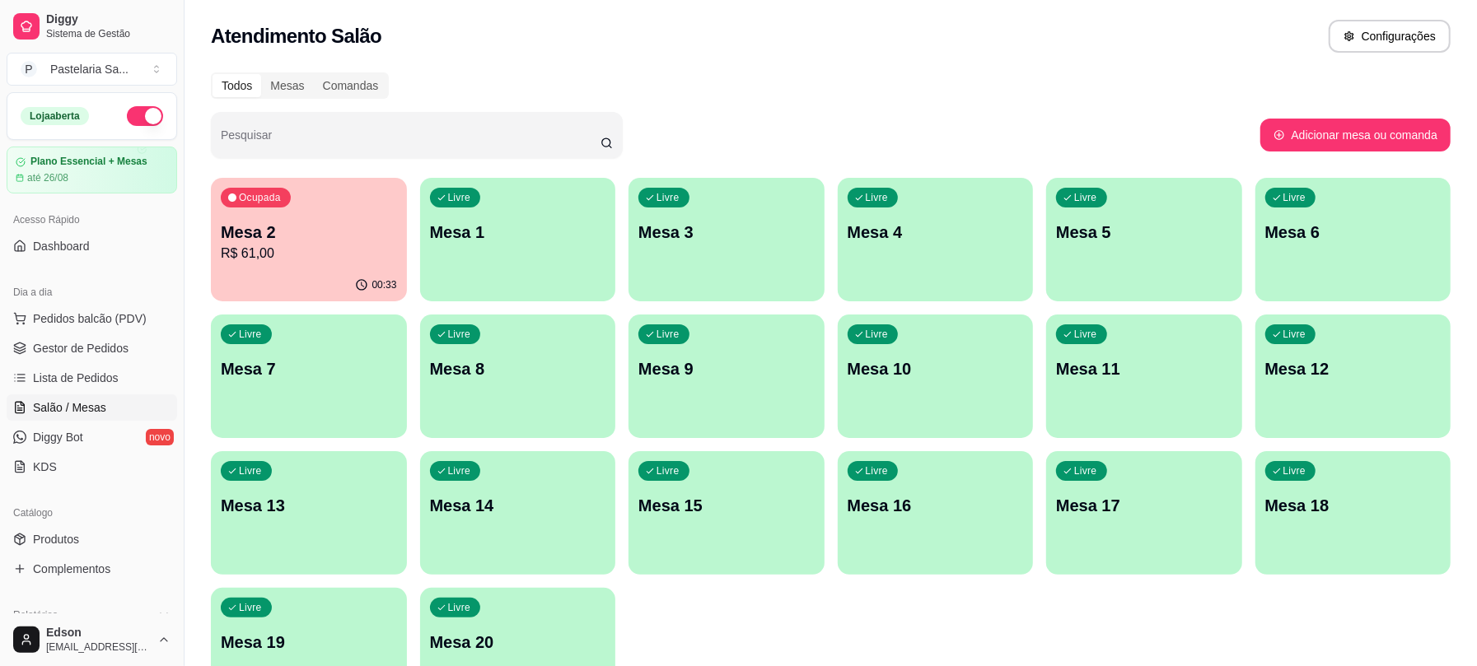
click at [255, 255] on p "R$ 61,00" at bounding box center [309, 254] width 176 height 20
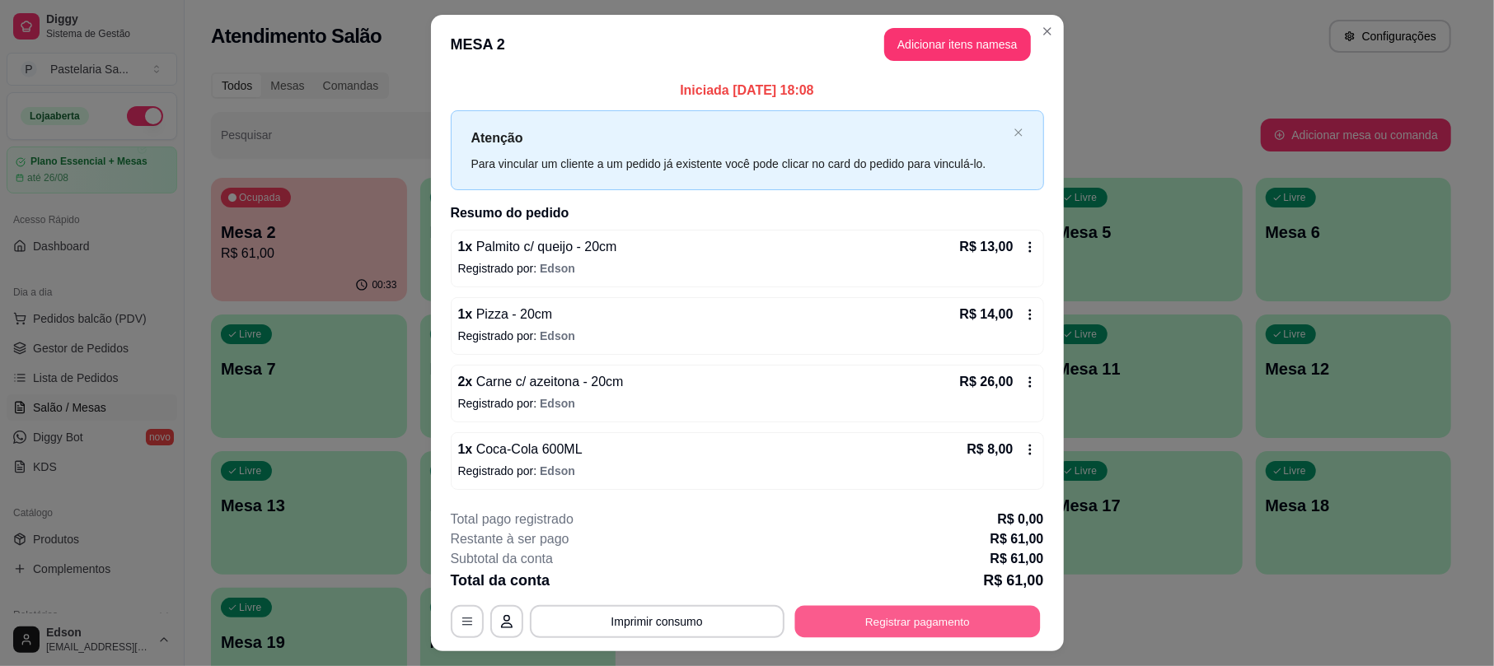
click at [933, 615] on button "Registrar pagamento" at bounding box center [916, 622] width 245 height 32
click at [848, 235] on icon at bounding box center [858, 235] width 21 height 21
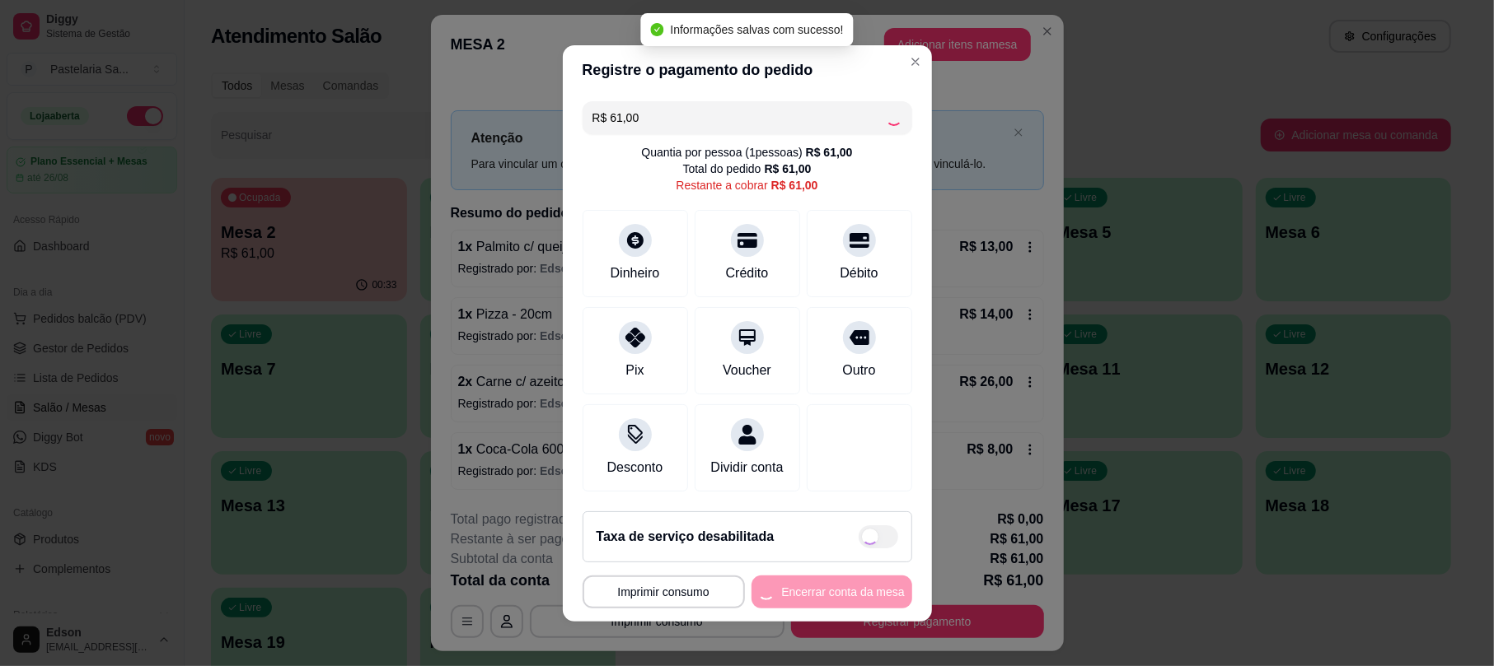
type input "R$ 0,00"
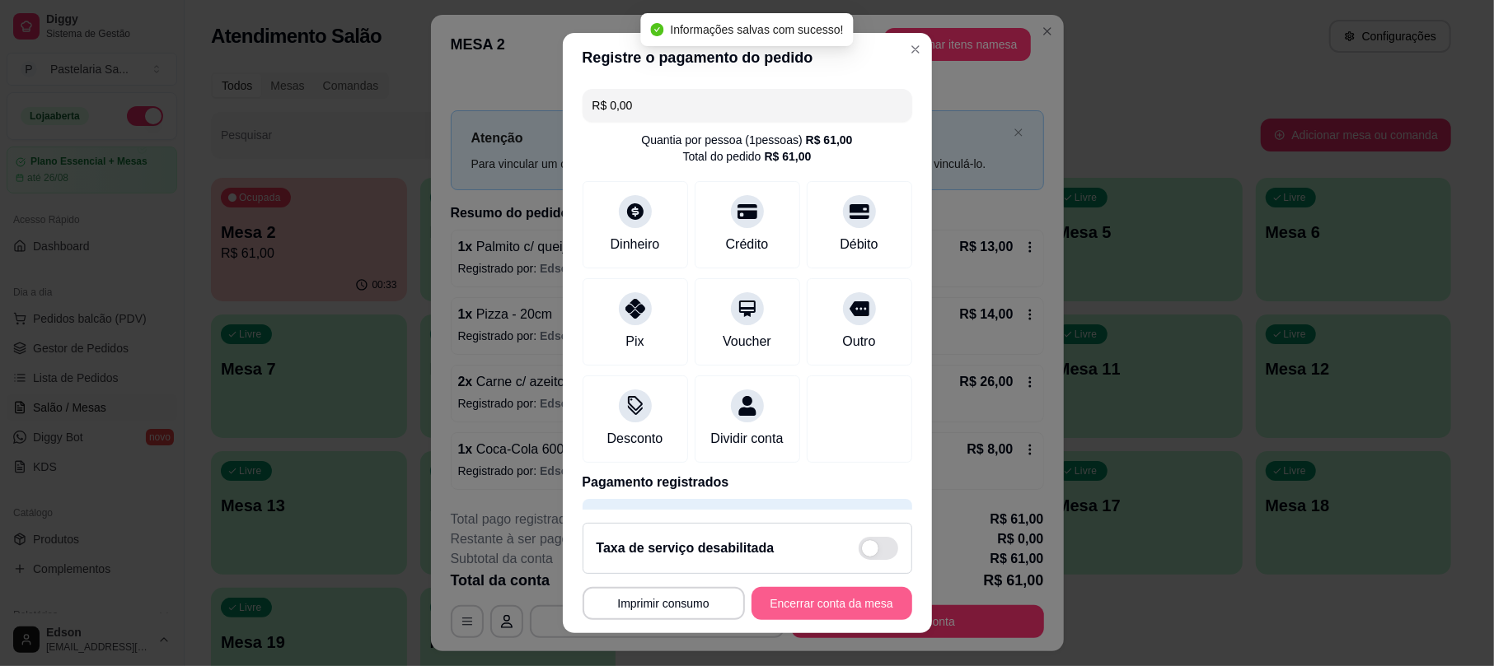
click at [850, 618] on button "Encerrar conta da mesa" at bounding box center [831, 603] width 161 height 33
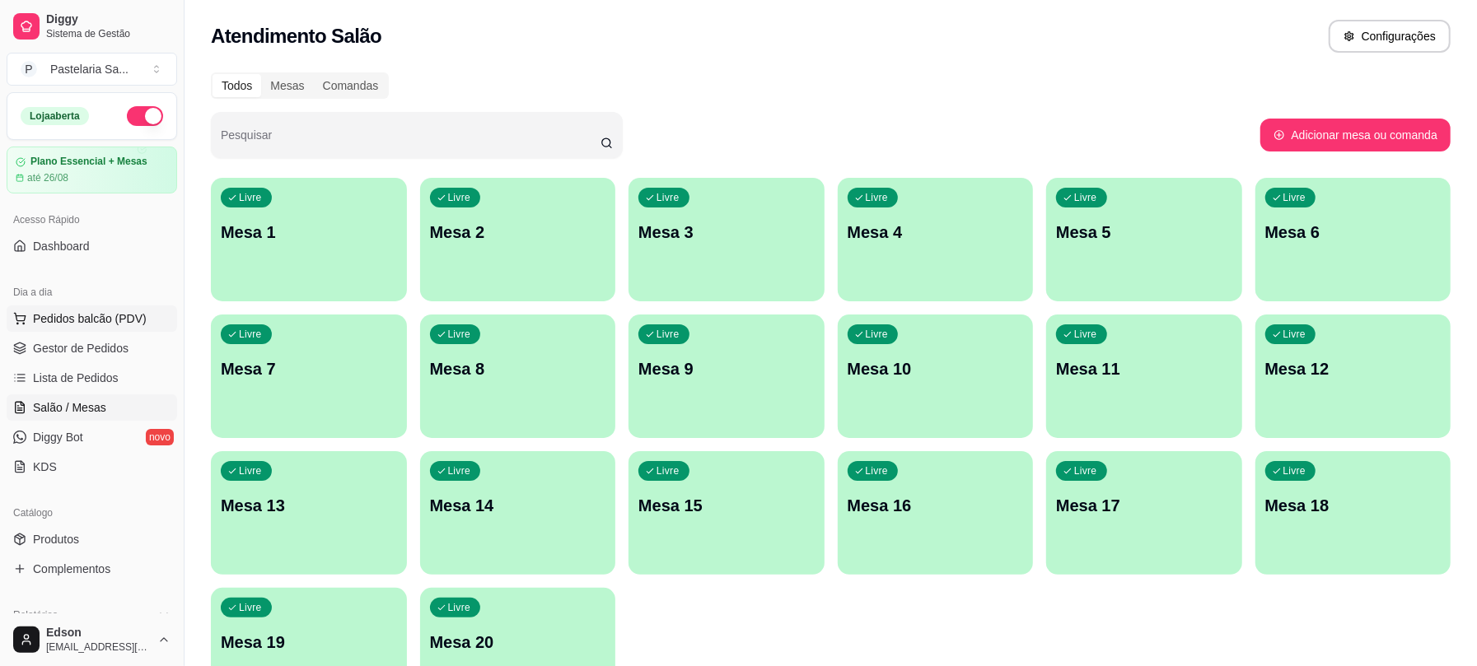
click at [123, 308] on button "Pedidos balcão (PDV)" at bounding box center [92, 319] width 171 height 26
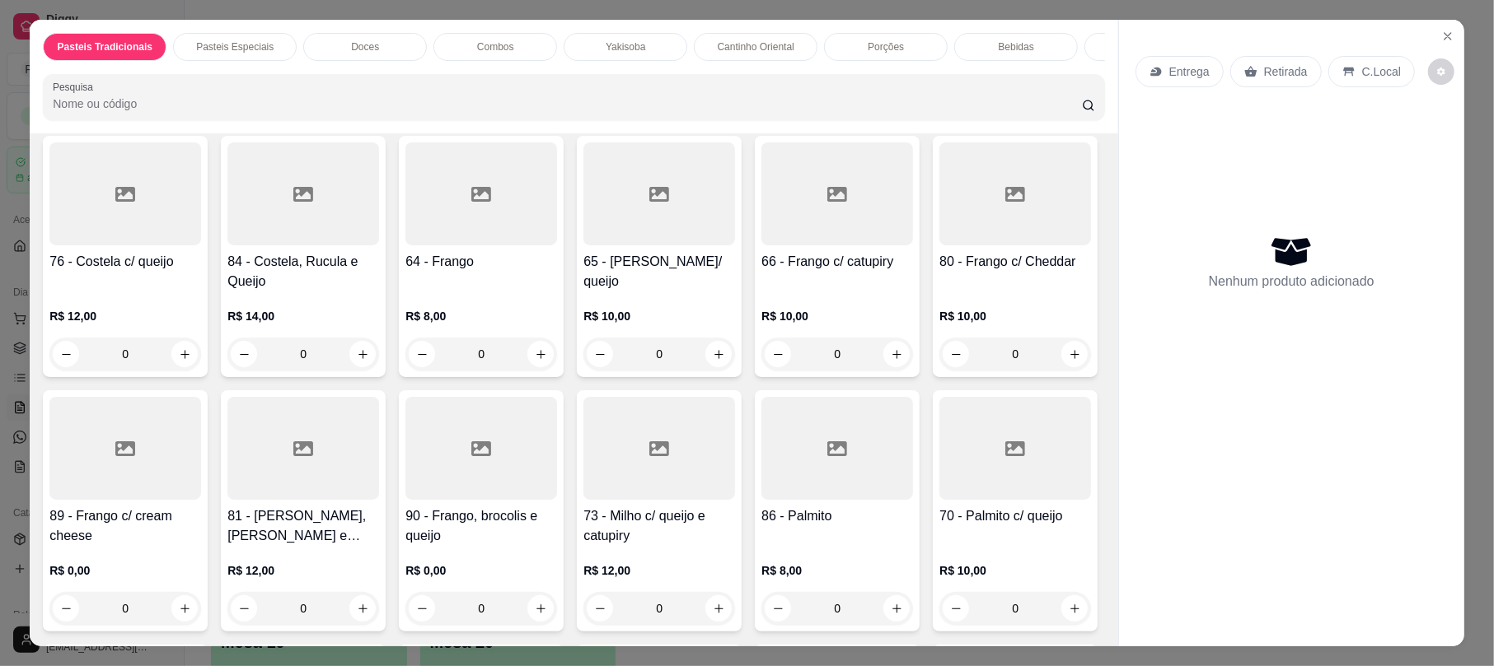
scroll to position [1303, 0]
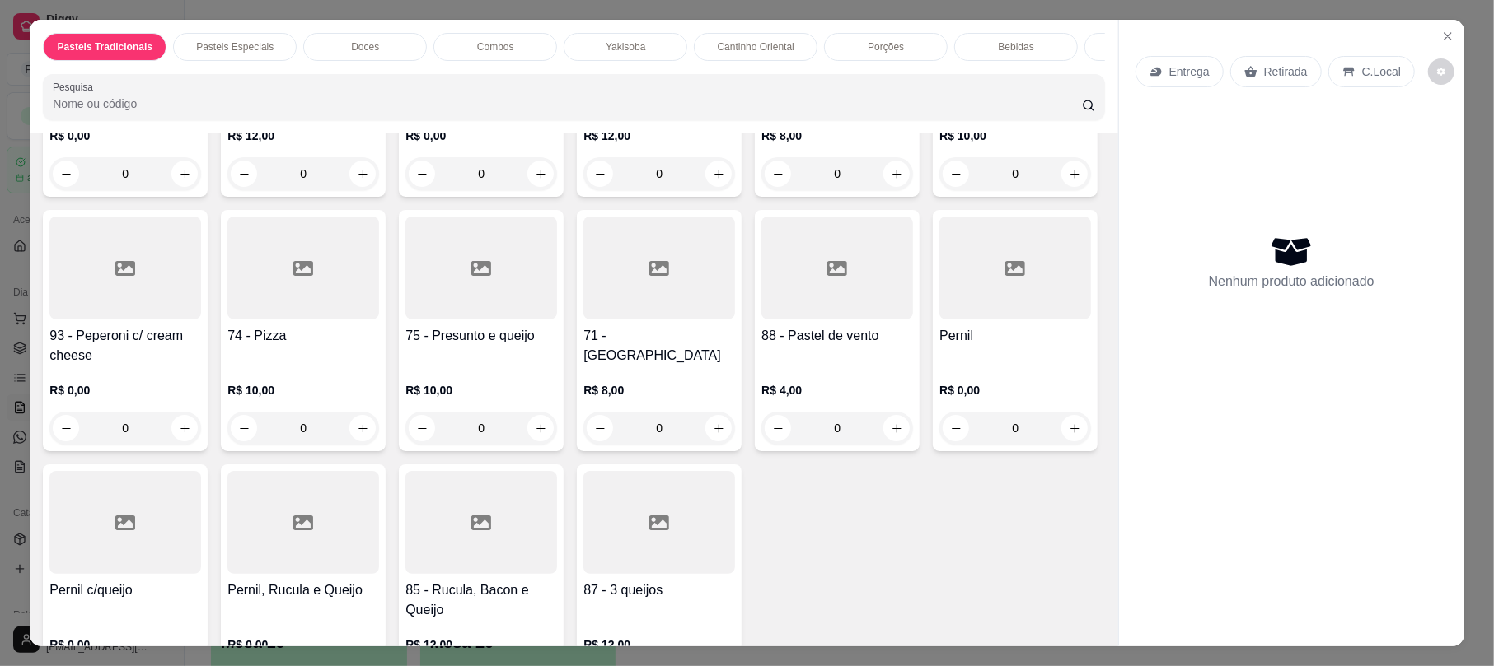
click at [623, 320] on div at bounding box center [659, 268] width 152 height 103
click at [634, 274] on div "25cm R$ 14,00" at bounding box center [747, 266] width 436 height 54
radio input "true"
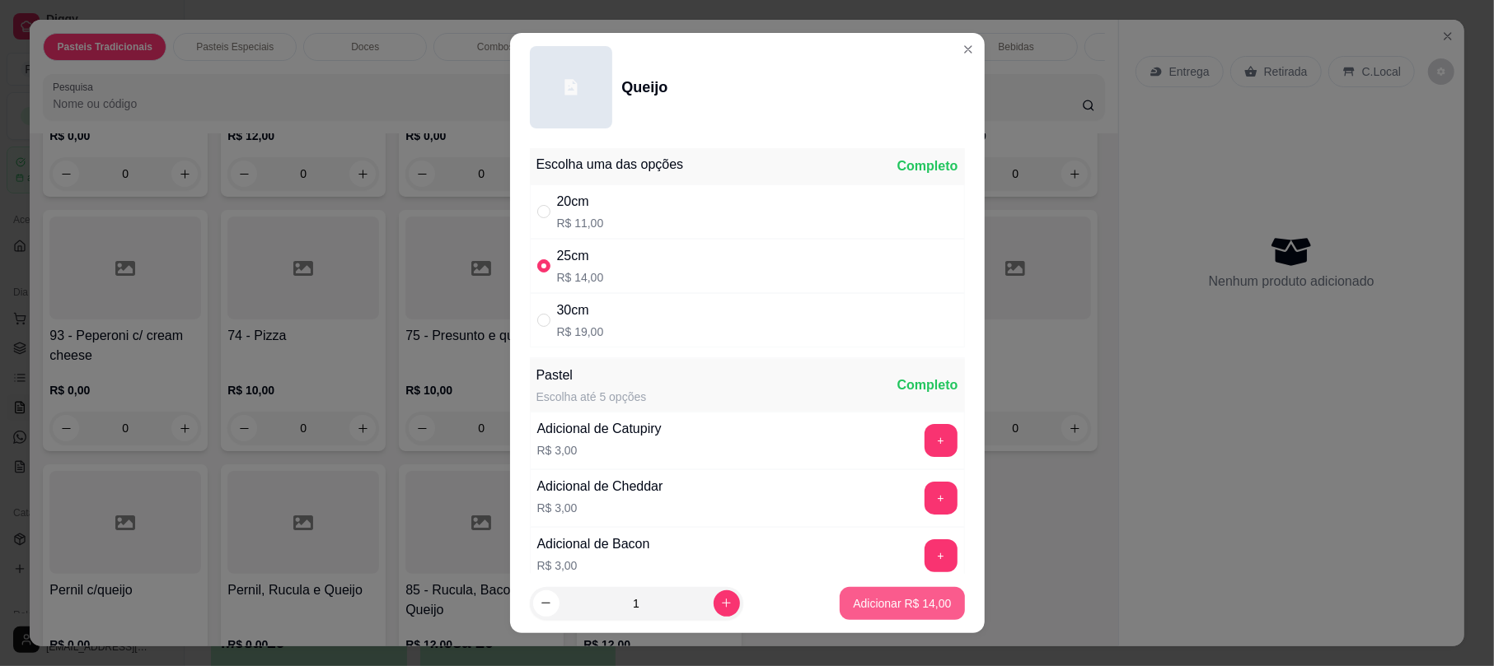
click at [860, 596] on p "Adicionar R$ 14,00" at bounding box center [902, 604] width 98 height 16
type input "1"
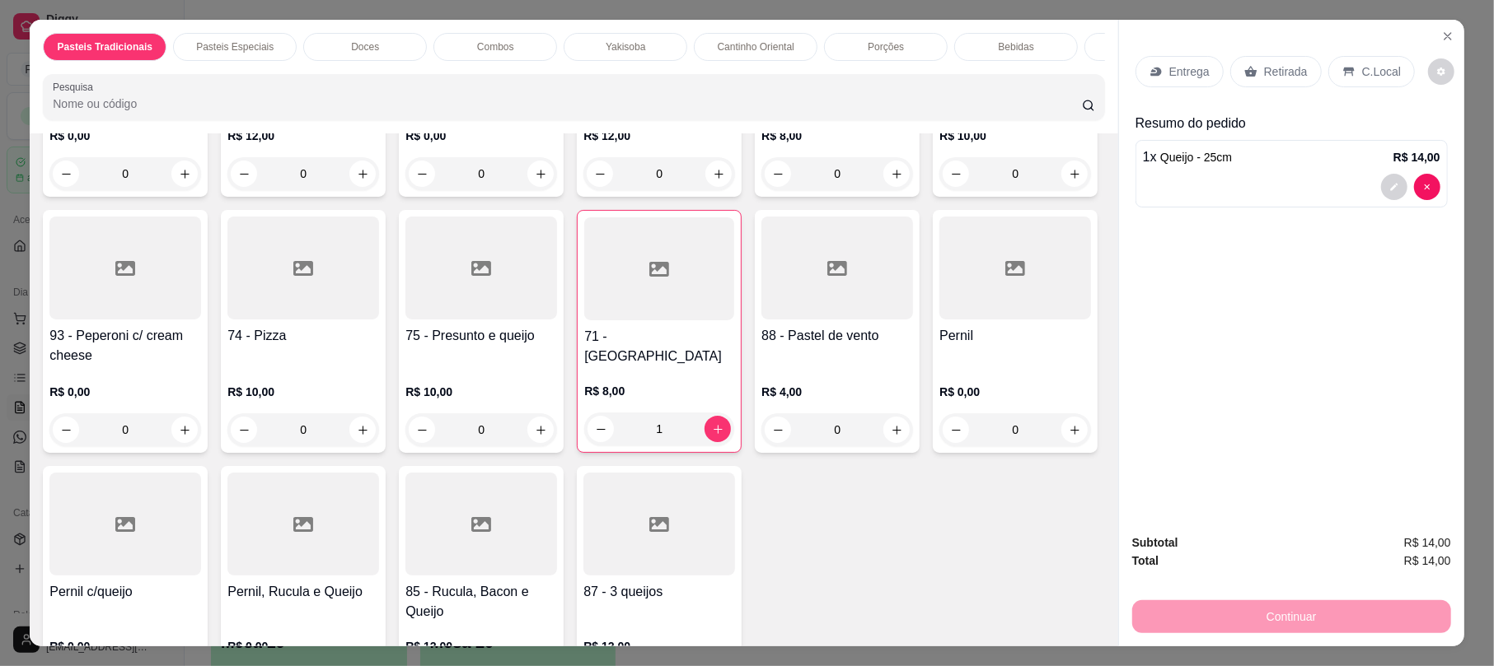
click at [1286, 64] on p "Retirada" at bounding box center [1286, 71] width 44 height 16
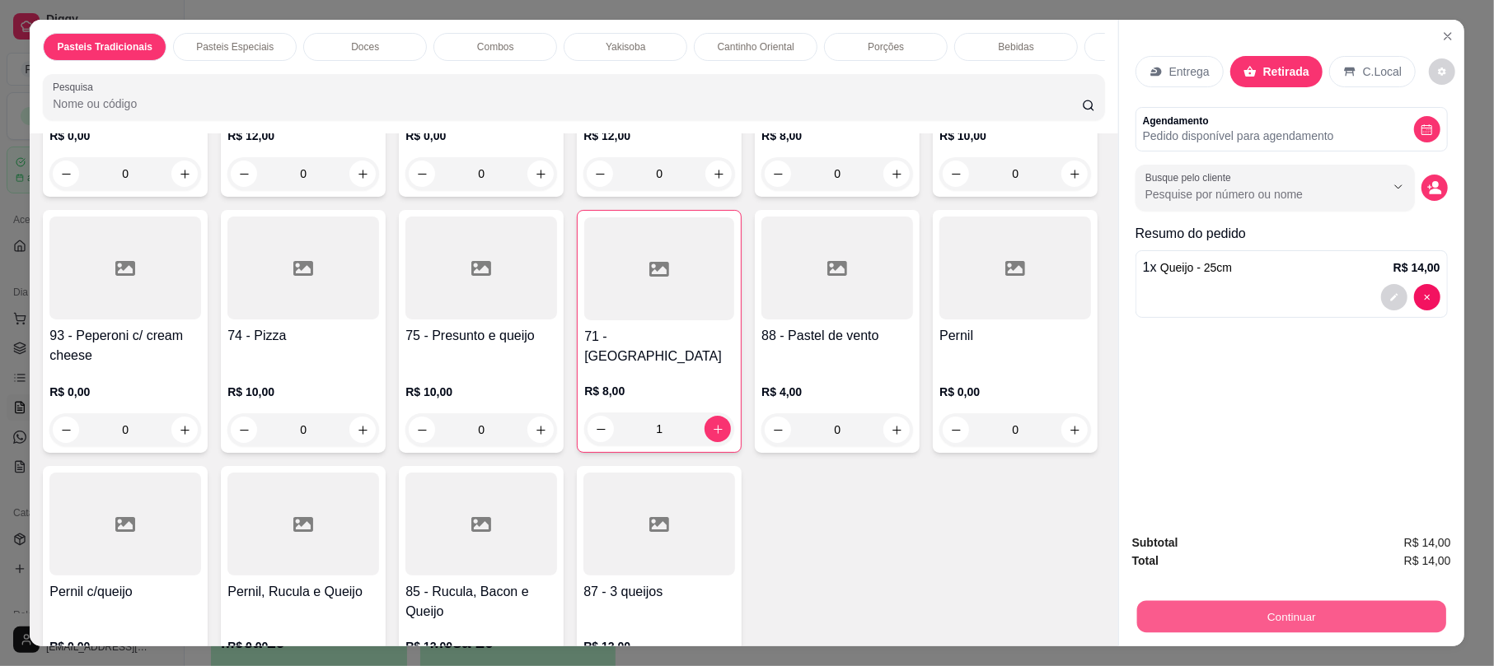
click at [1354, 623] on button "Continuar" at bounding box center [1291, 617] width 309 height 32
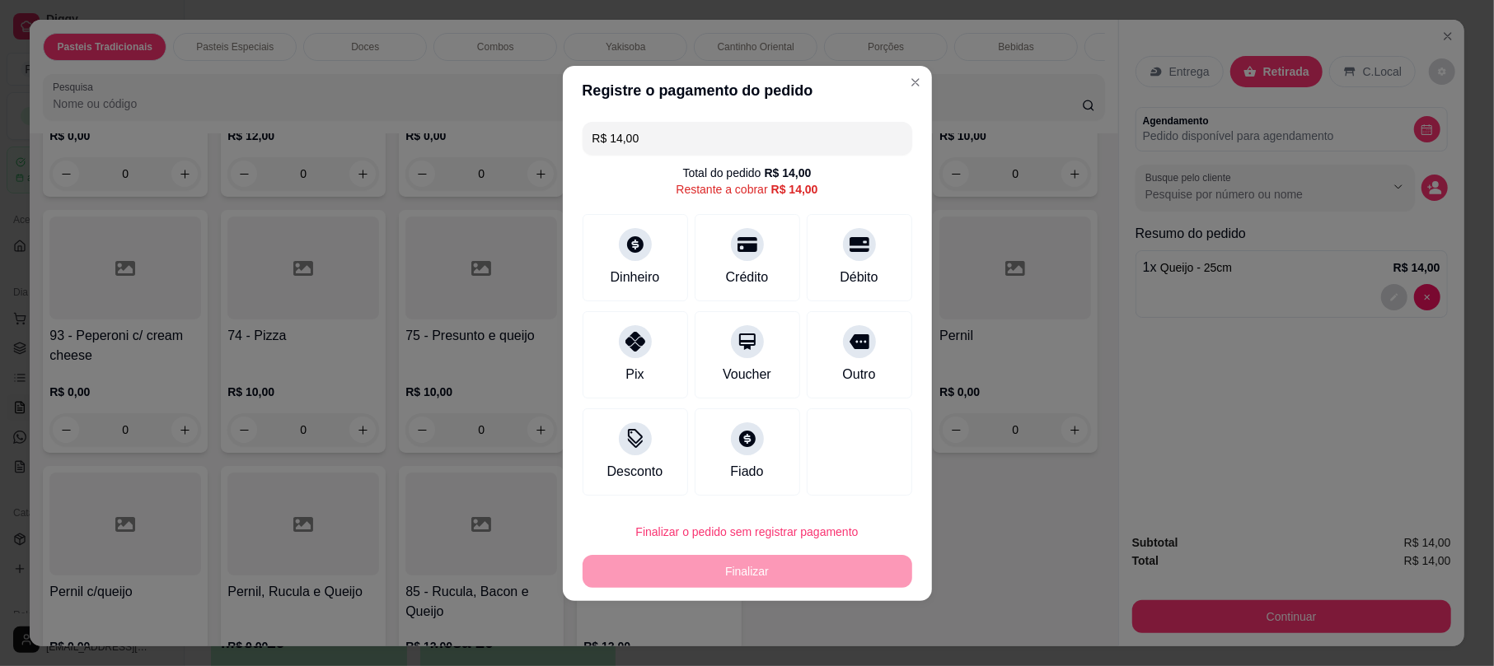
click at [862, 211] on div "R$ 14,00 Total do pedido R$ 14,00 Restante a cobrar R$ 14,00 Dinheiro Crédito D…" at bounding box center [747, 308] width 369 height 387
click at [862, 244] on div "Débito" at bounding box center [859, 254] width 116 height 96
type input "R$ 0,00"
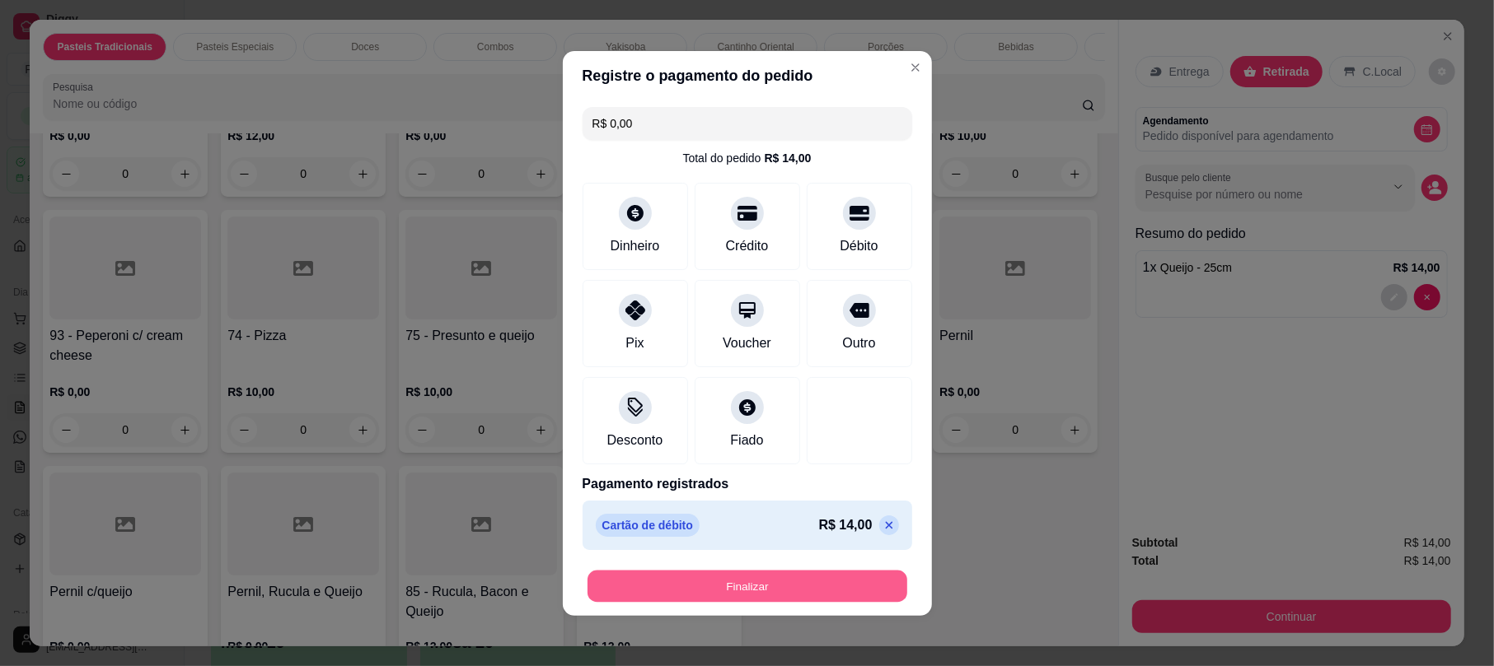
click at [827, 571] on button "Finalizar" at bounding box center [747, 586] width 320 height 32
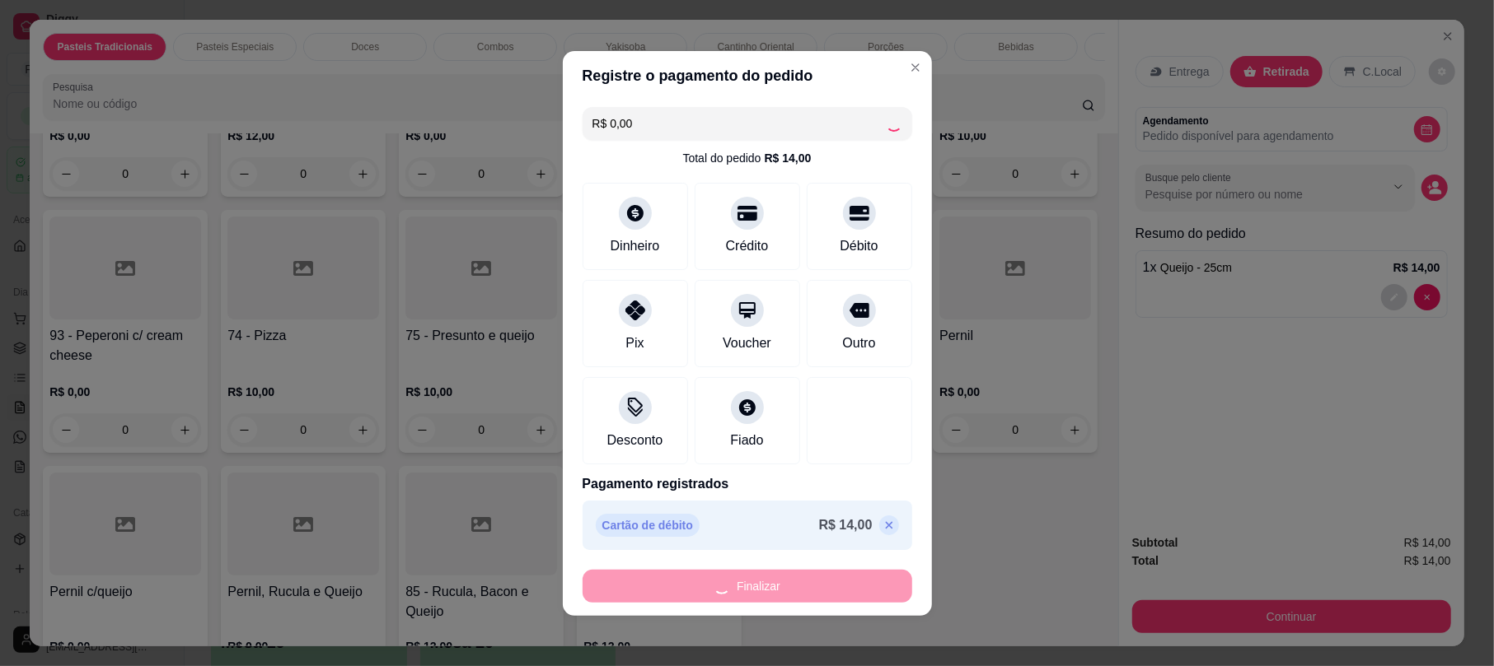
type input "0"
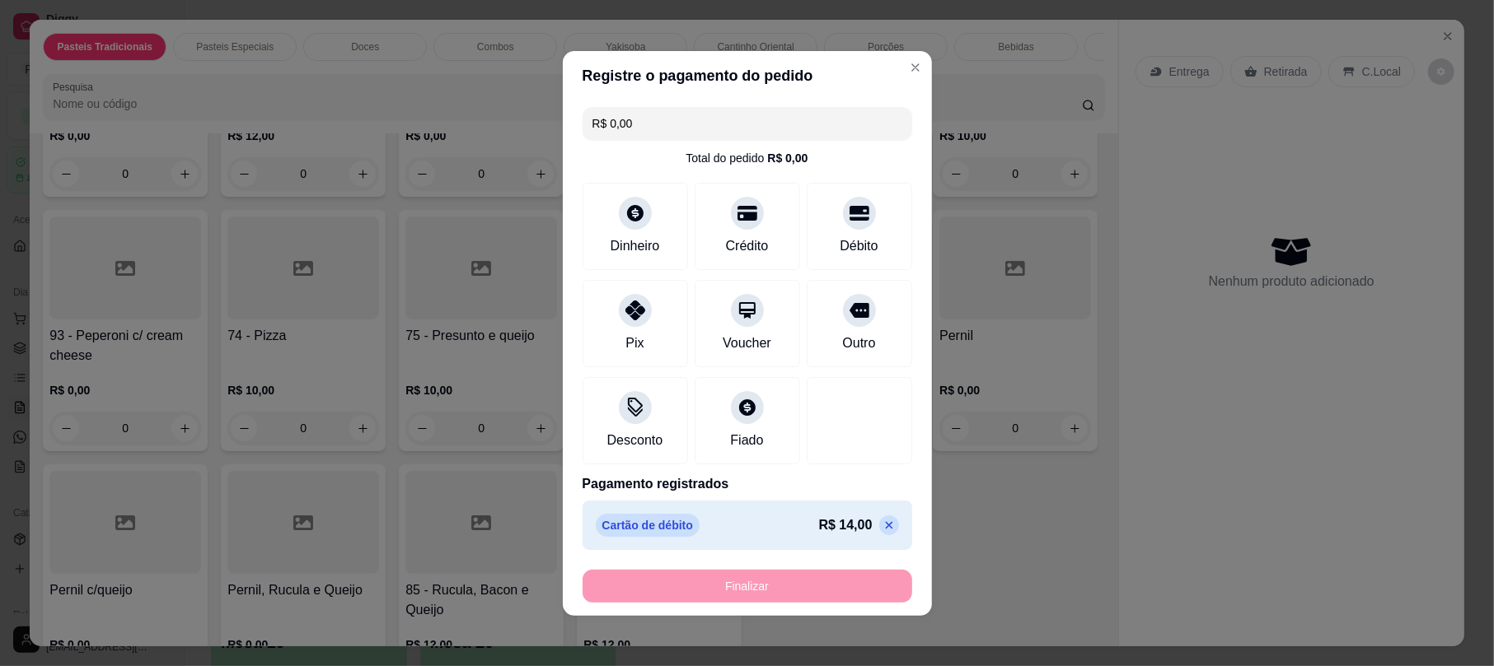
type input "-R$ 14,00"
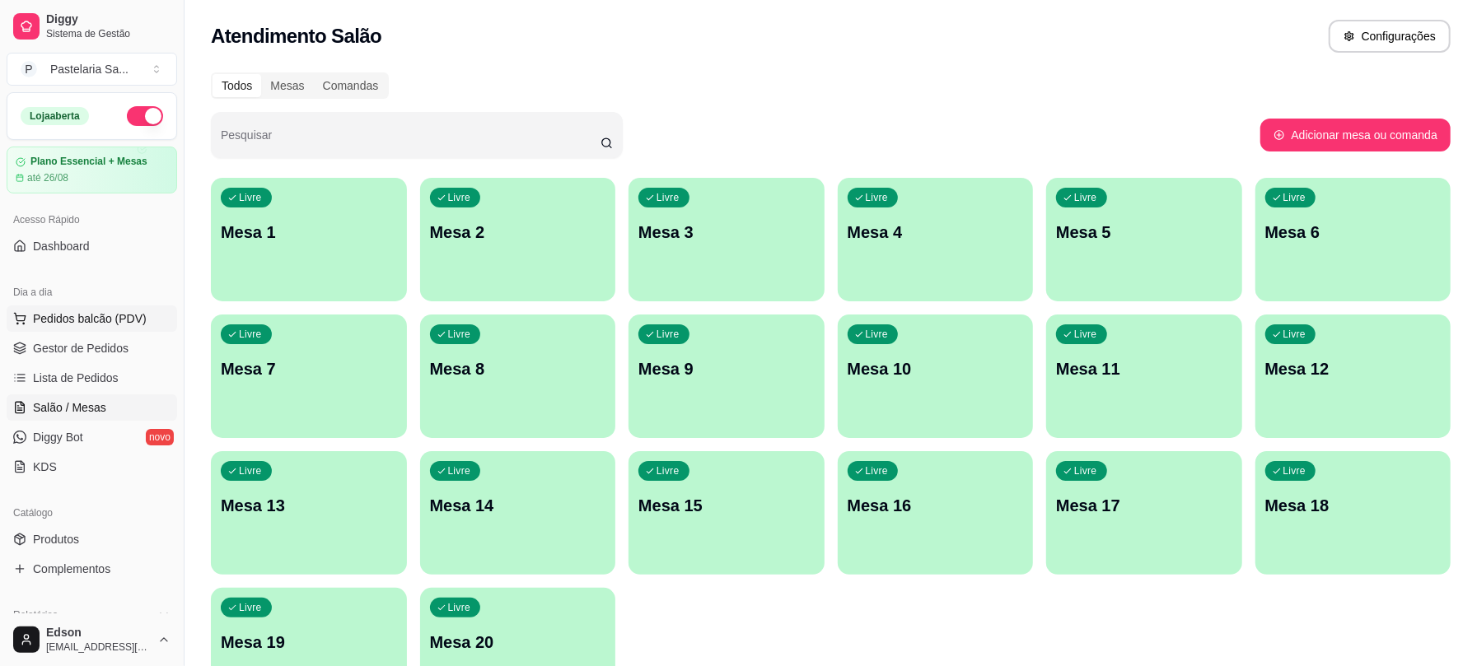
click at [117, 320] on span "Pedidos balcão (PDV)" at bounding box center [90, 319] width 114 height 16
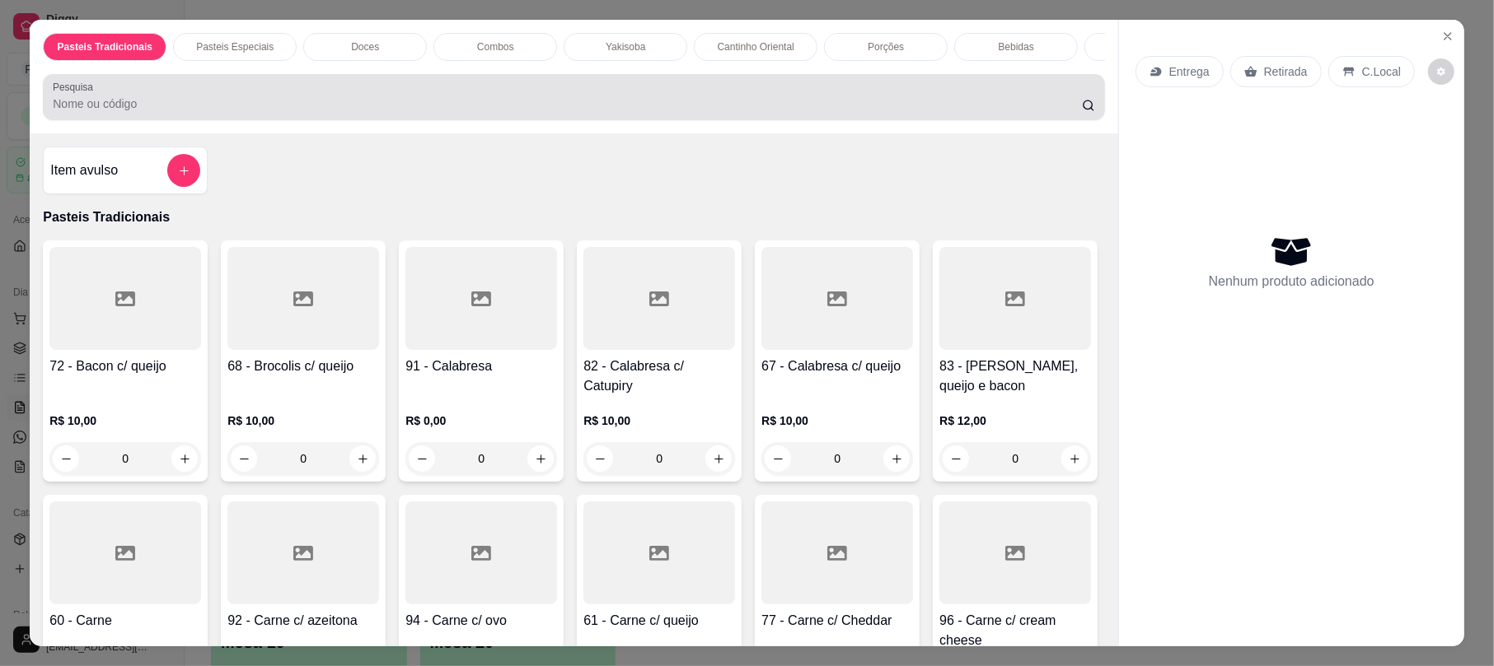
click at [639, 109] on div at bounding box center [573, 97] width 1041 height 33
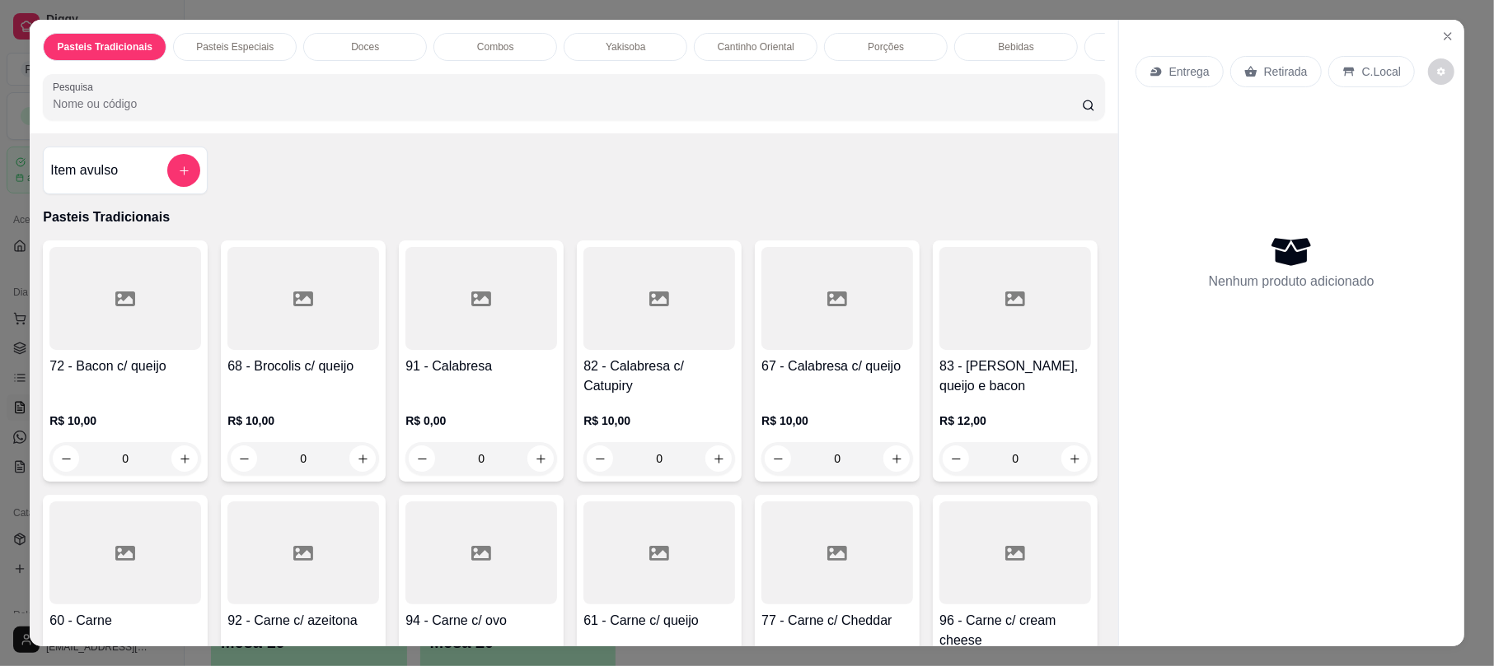
click at [1246, 74] on icon at bounding box center [1250, 72] width 12 height 11
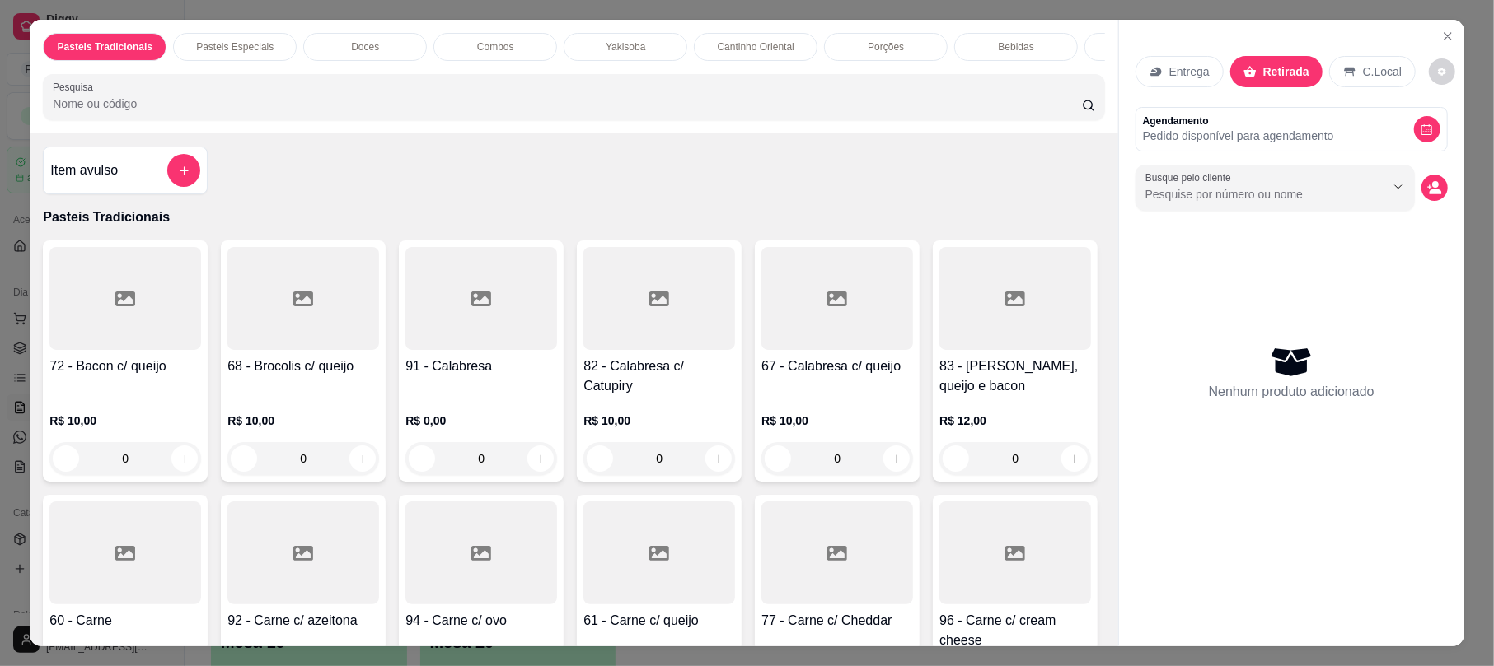
click at [697, 112] on input "Pesquisa" at bounding box center [567, 104] width 1029 height 16
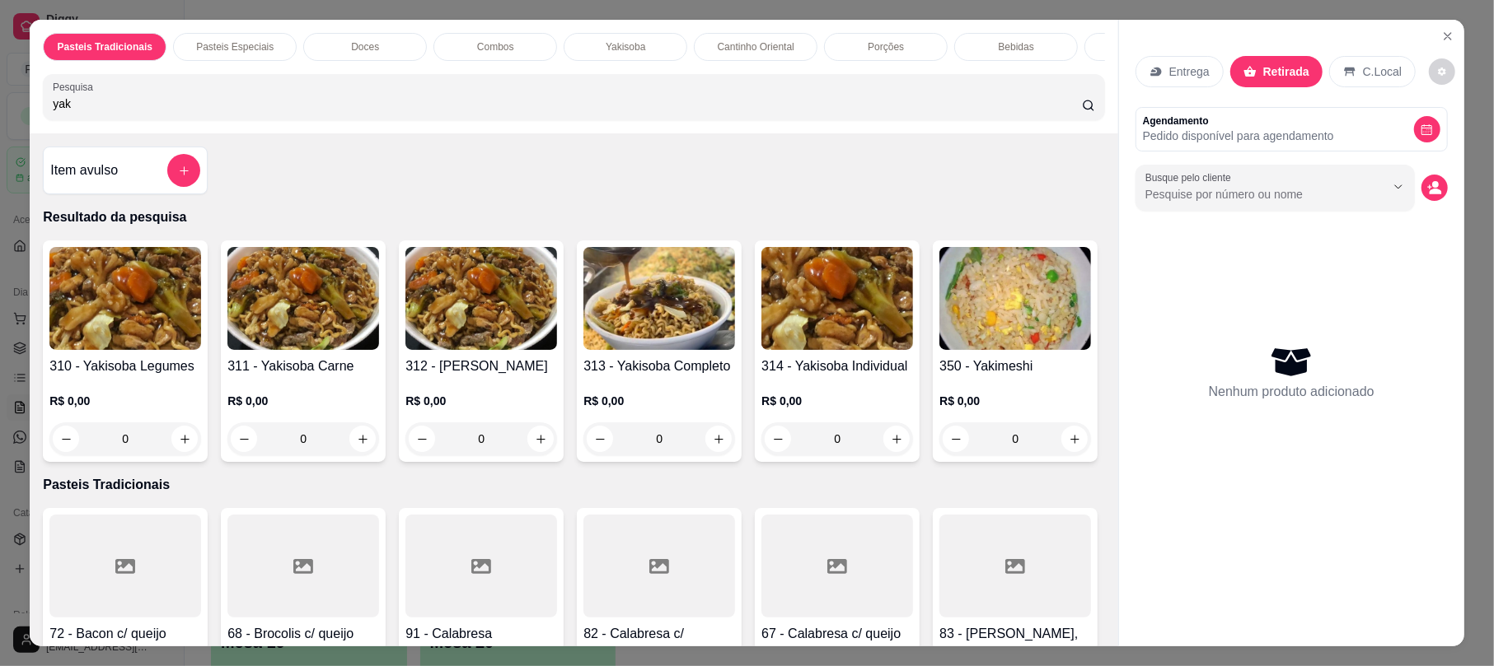
type input "yak"
click at [680, 350] on img at bounding box center [659, 298] width 152 height 103
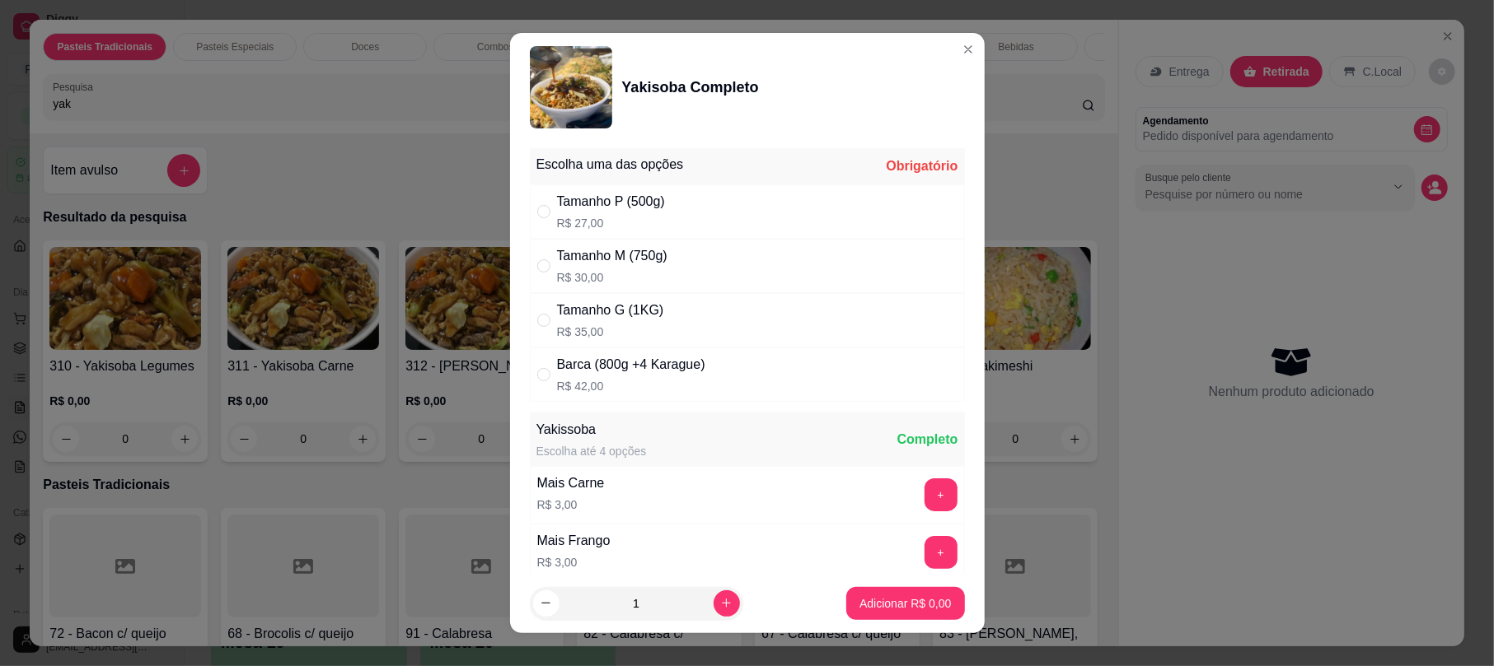
click at [627, 221] on p "R$ 27,00" at bounding box center [611, 223] width 108 height 16
radio input "true"
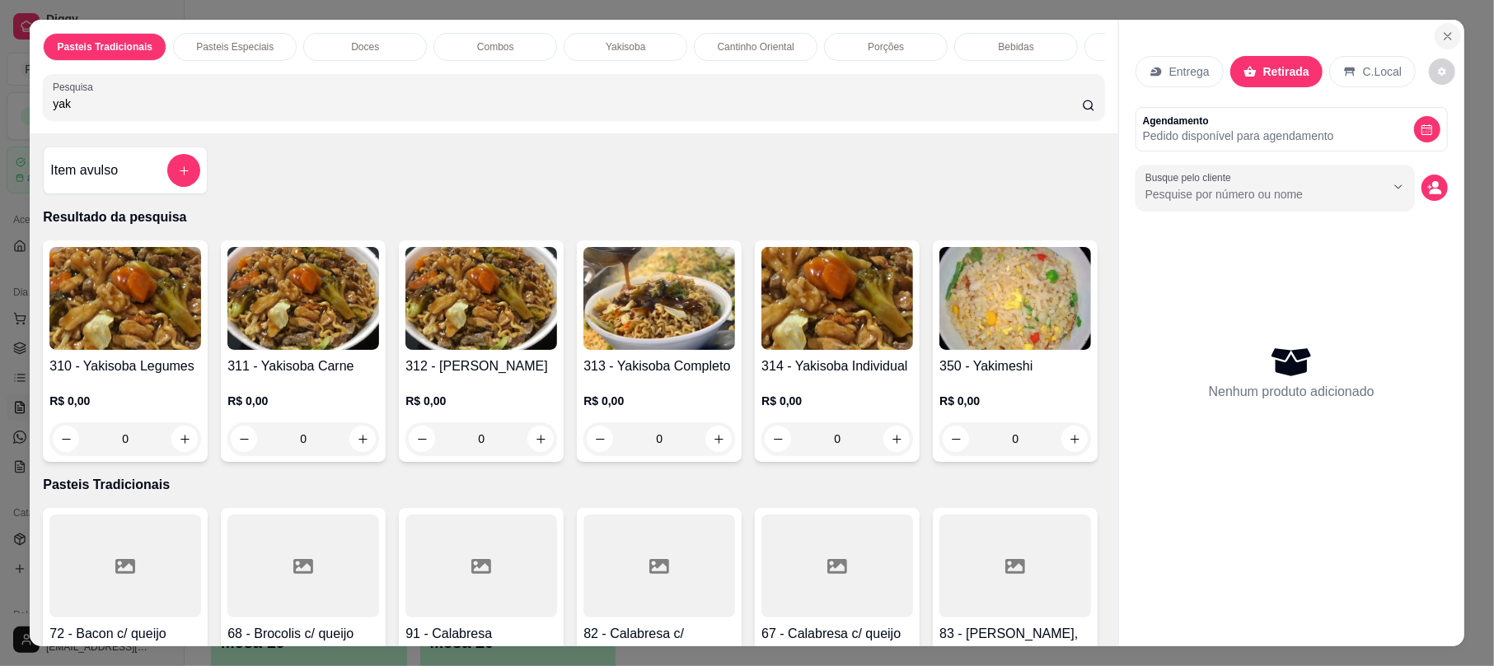
click at [1442, 43] on icon "Close" at bounding box center [1447, 36] width 13 height 13
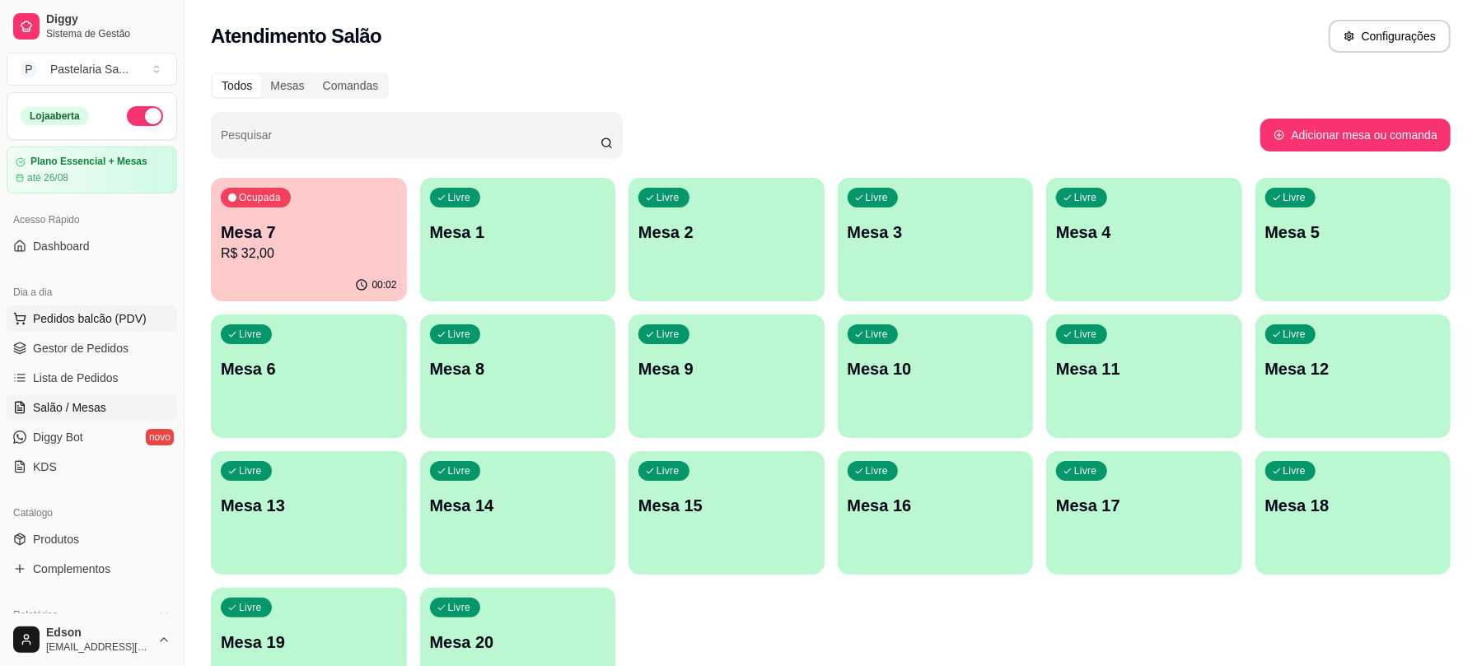
click at [137, 316] on span "Pedidos balcão (PDV)" at bounding box center [90, 319] width 114 height 16
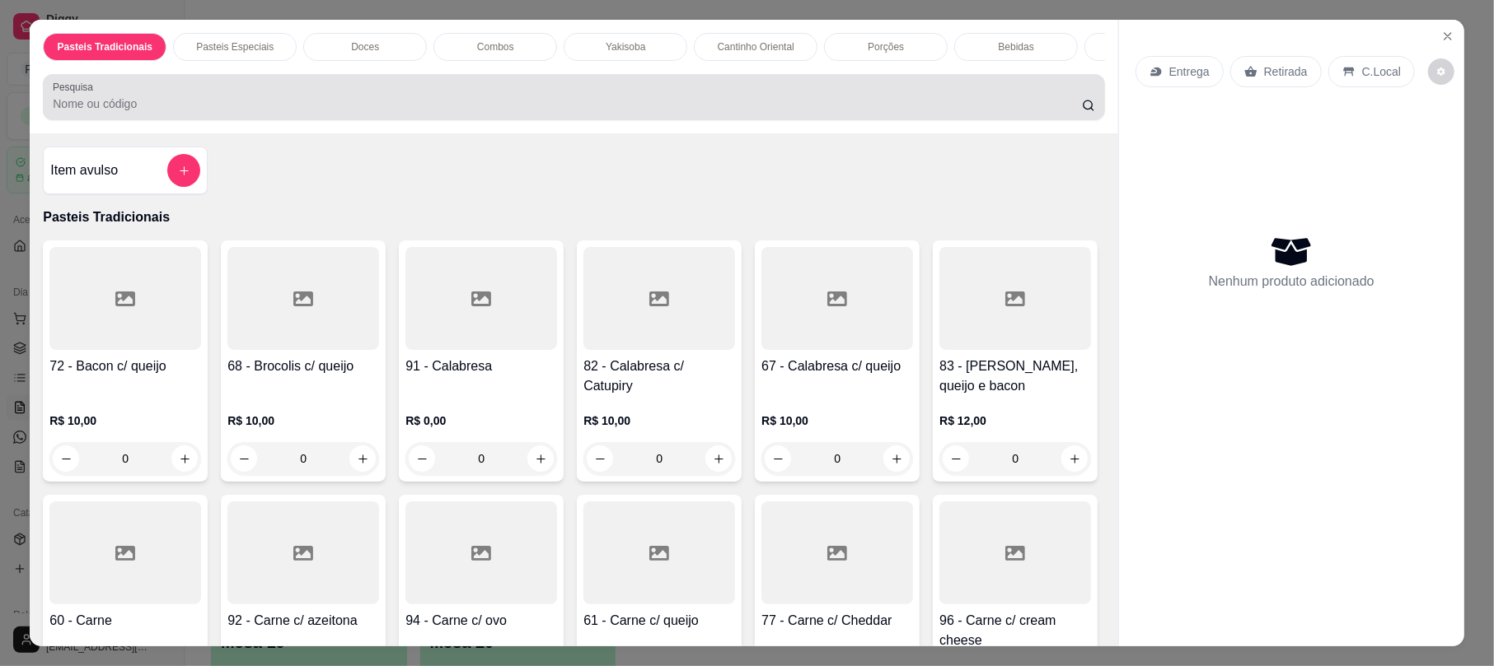
click at [492, 120] on div "Pesquisa" at bounding box center [573, 97] width 1061 height 46
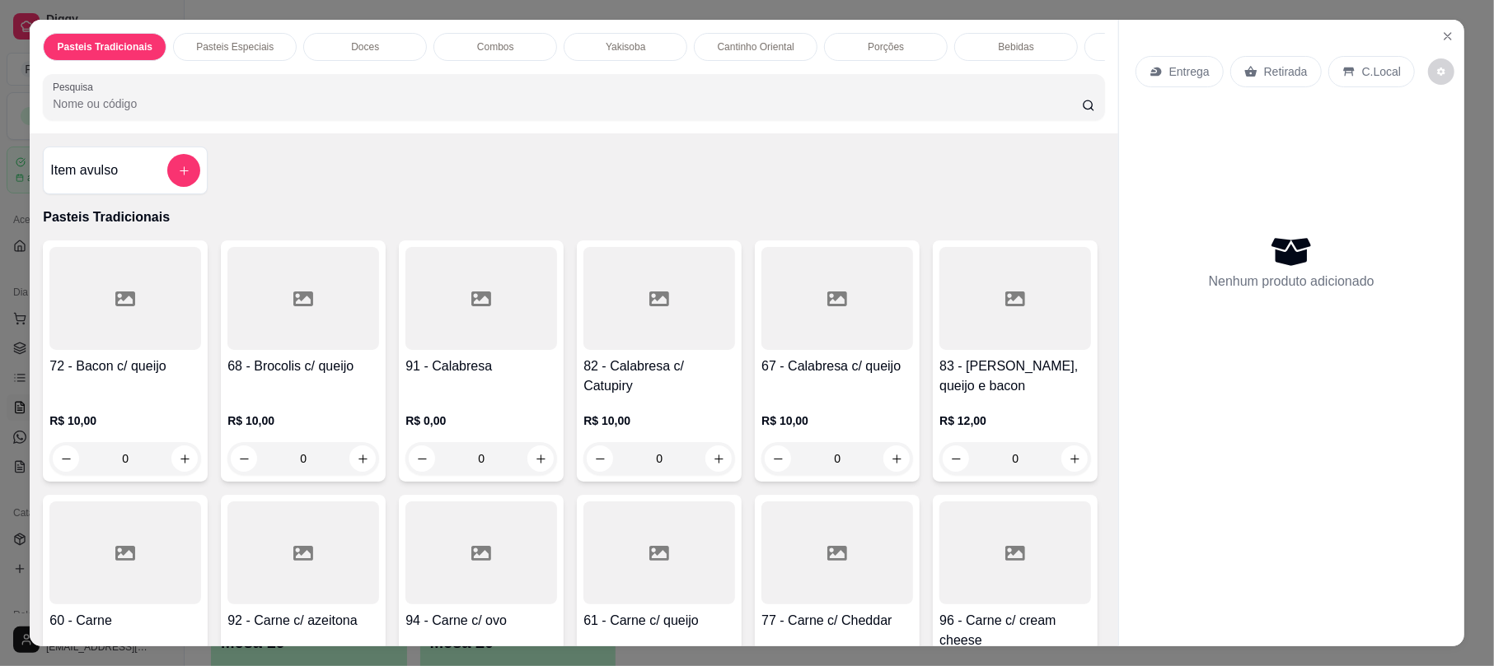
click at [1250, 68] on div "Retirada" at bounding box center [1275, 71] width 91 height 31
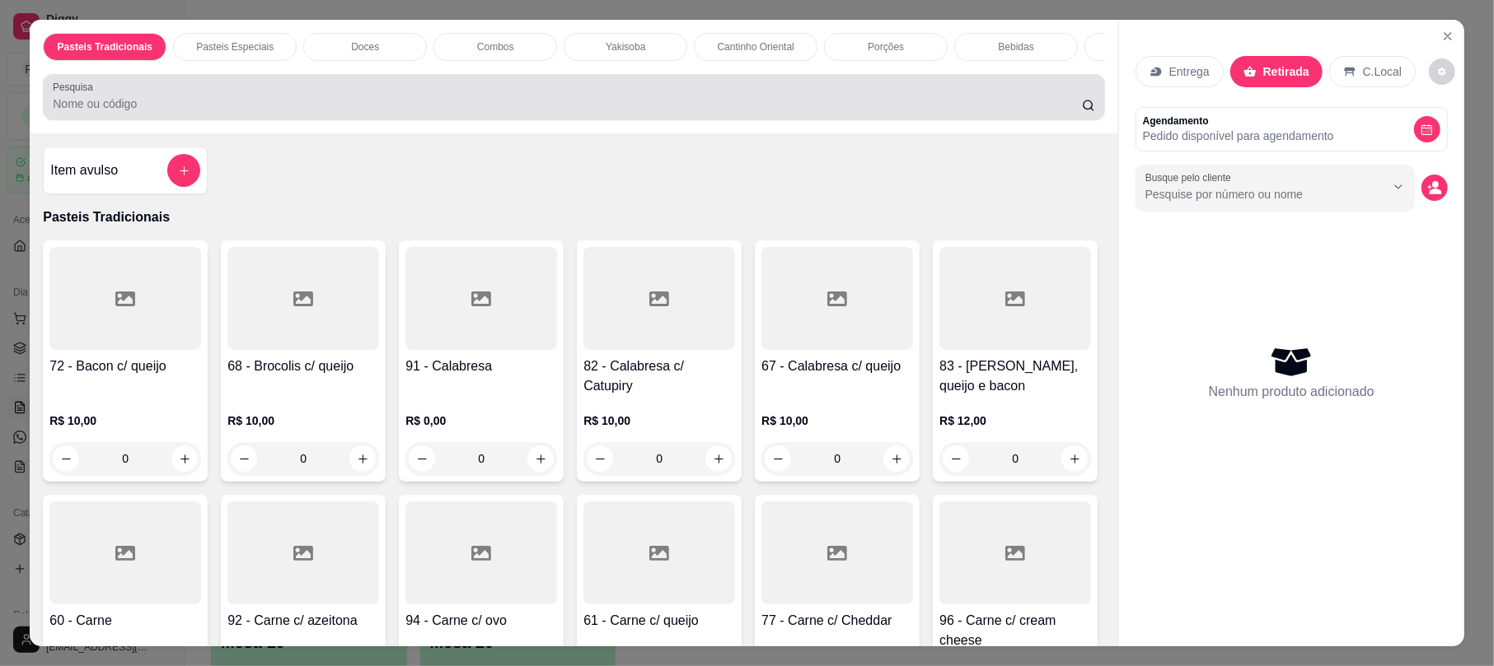
click at [786, 120] on div "Pesquisa" at bounding box center [573, 97] width 1061 height 46
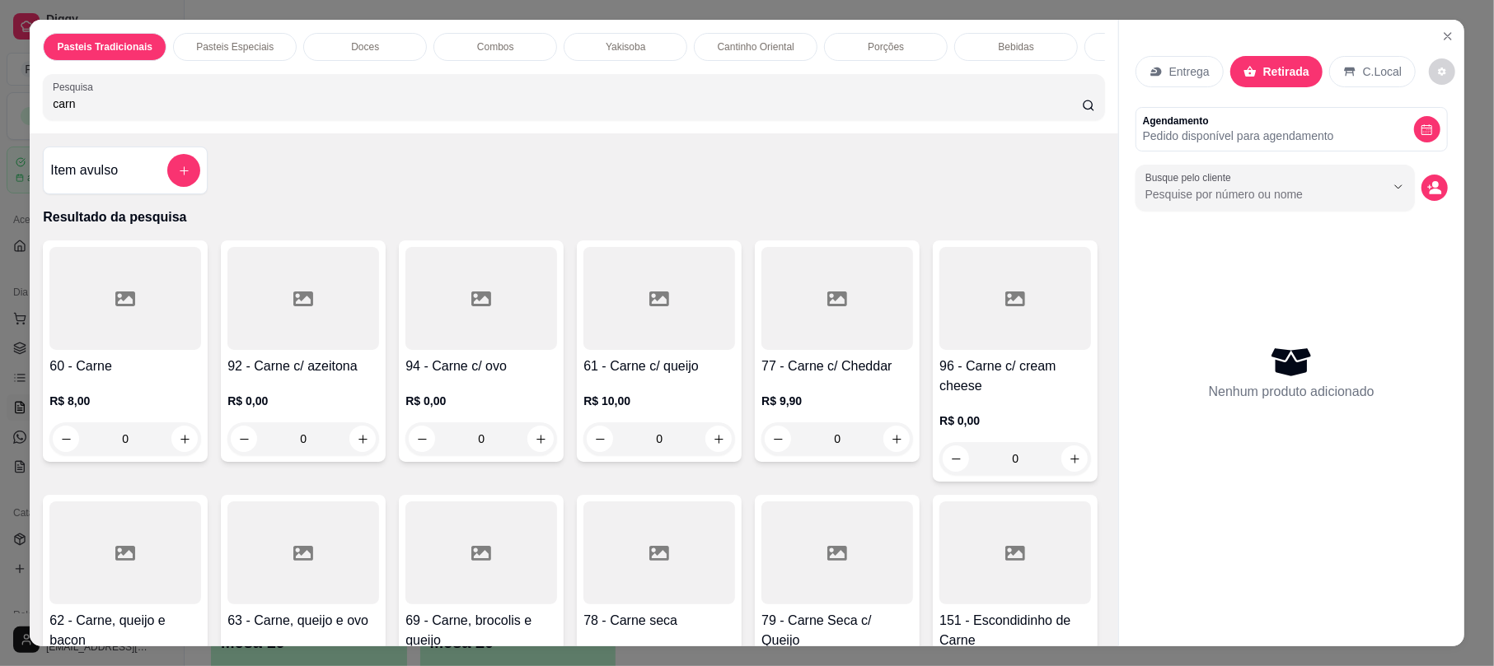
type input "carn"
click at [616, 350] on div at bounding box center [659, 298] width 152 height 103
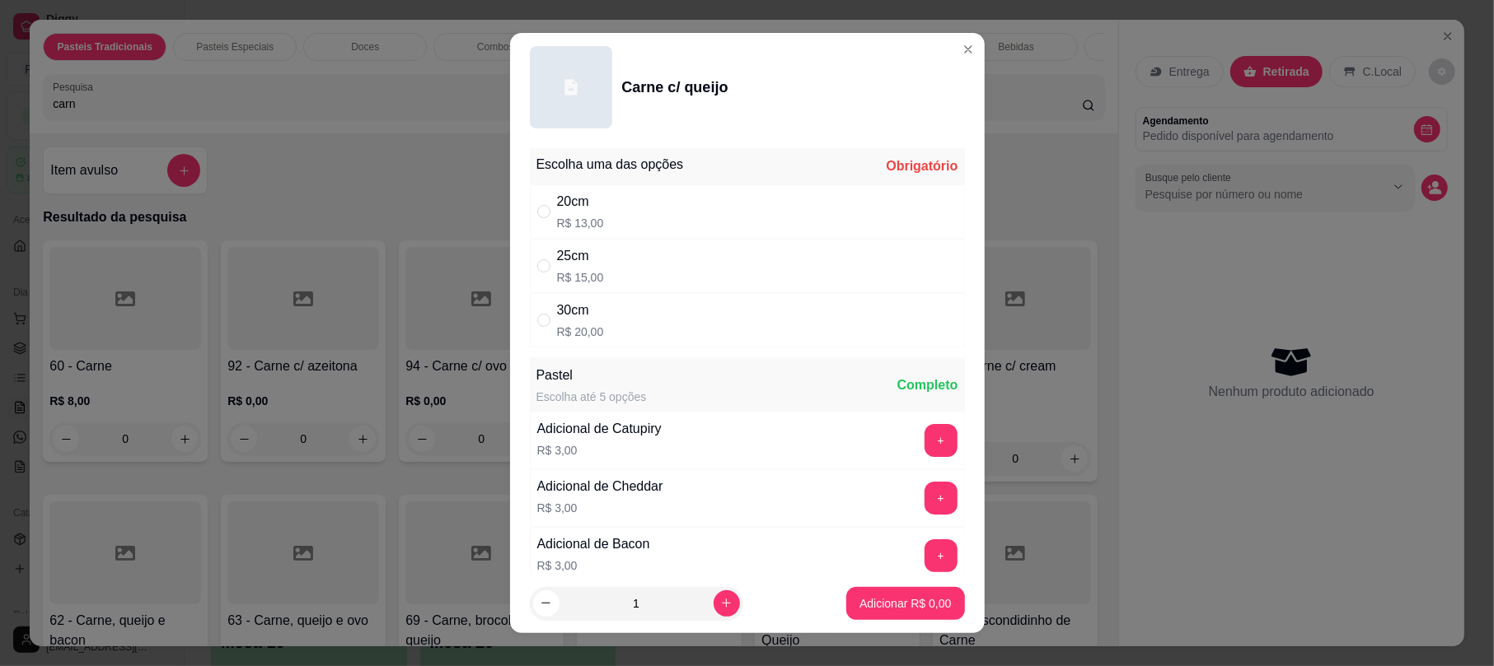
click at [636, 221] on div "20cm R$ 13,00" at bounding box center [747, 212] width 435 height 54
radio input "true"
click at [888, 615] on button "Adicionar R$ 13,00" at bounding box center [901, 603] width 124 height 33
type input "1"
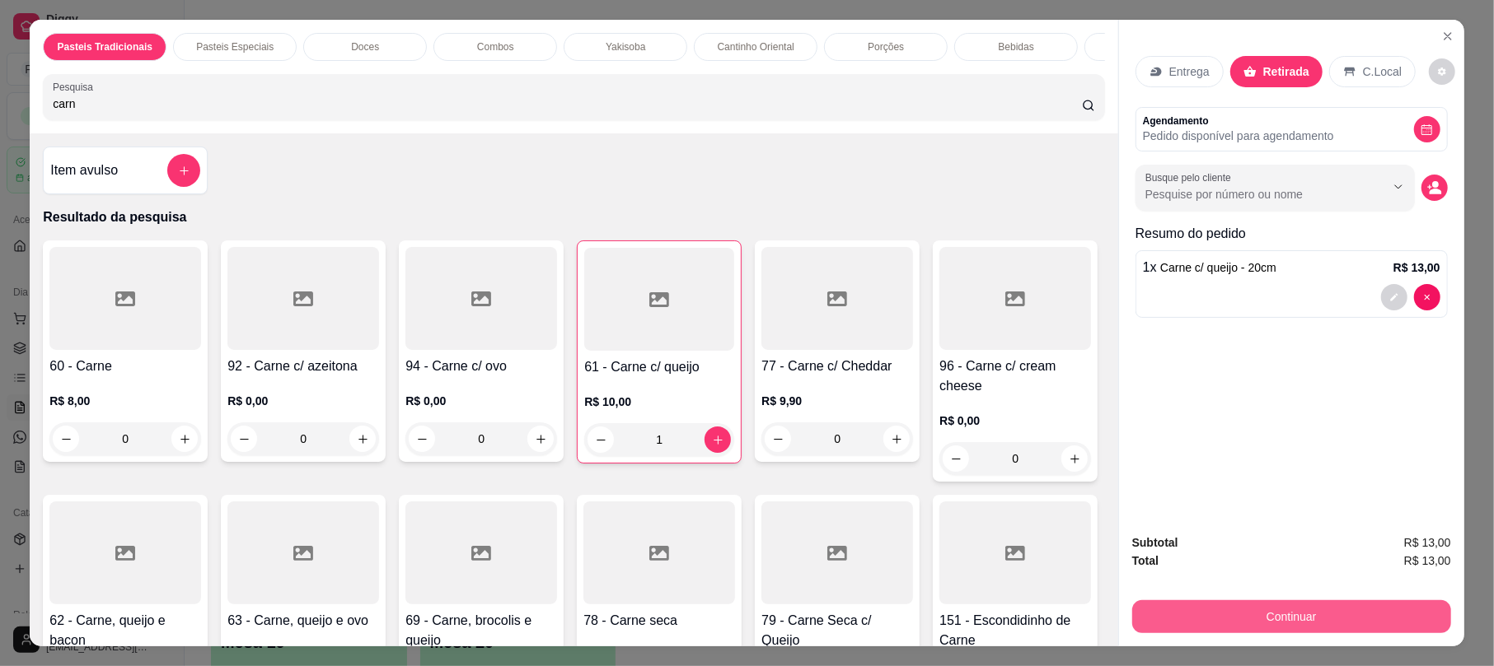
click at [1275, 613] on button "Continuar" at bounding box center [1291, 617] width 319 height 33
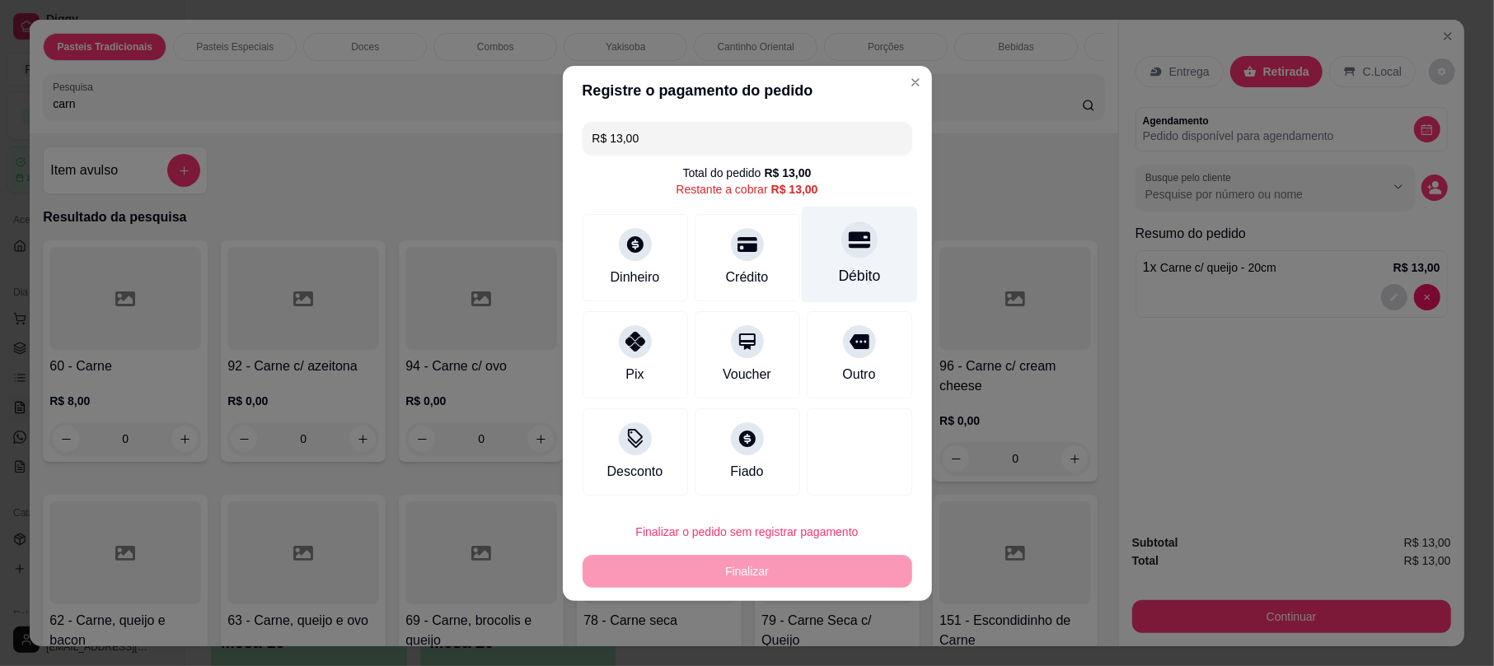
click at [819, 255] on div "Débito" at bounding box center [859, 254] width 116 height 96
type input "R$ 0,00"
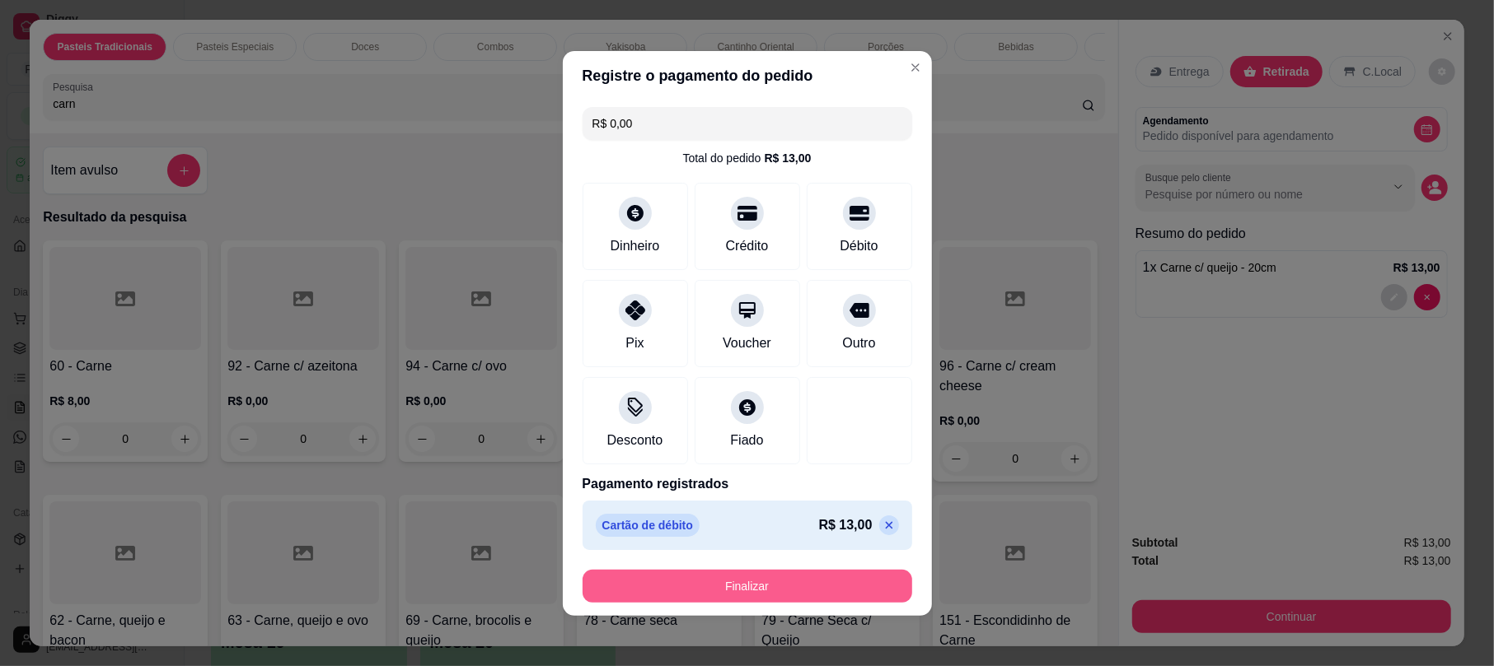
click at [835, 596] on button "Finalizar" at bounding box center [747, 586] width 330 height 33
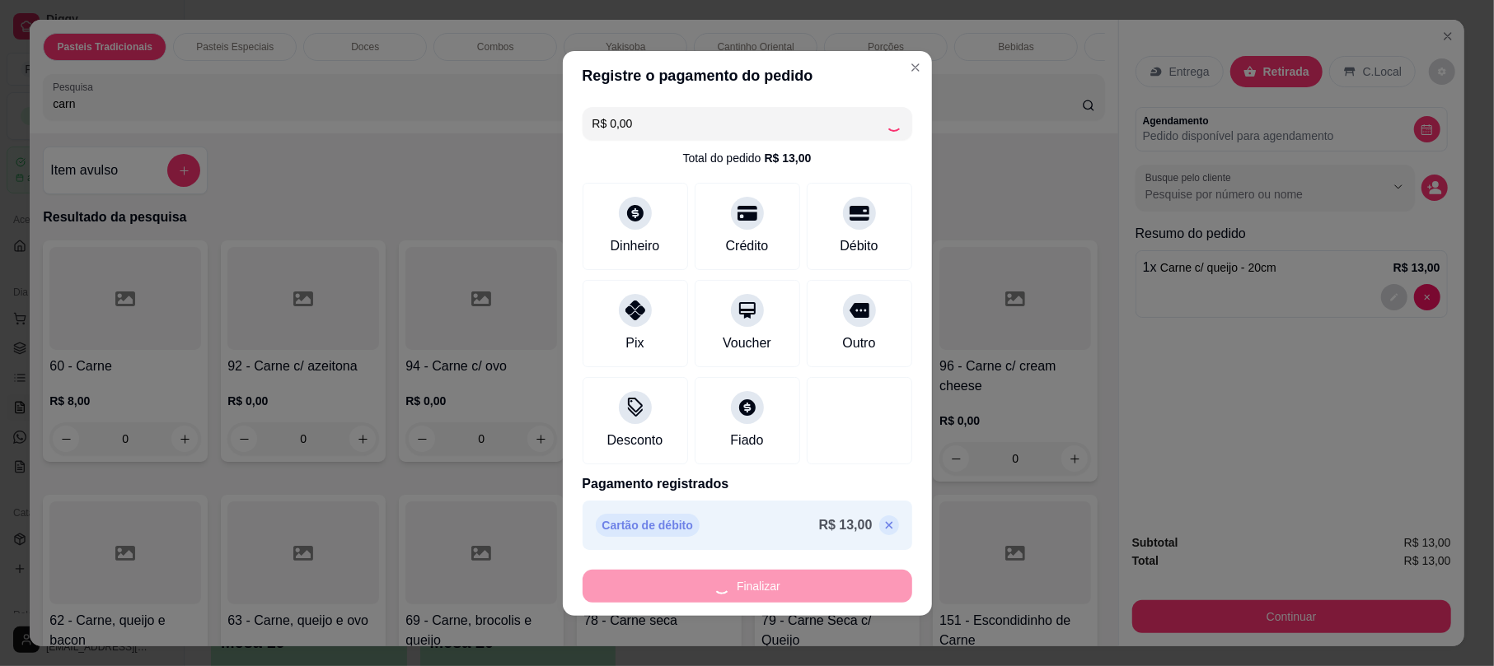
type input "0"
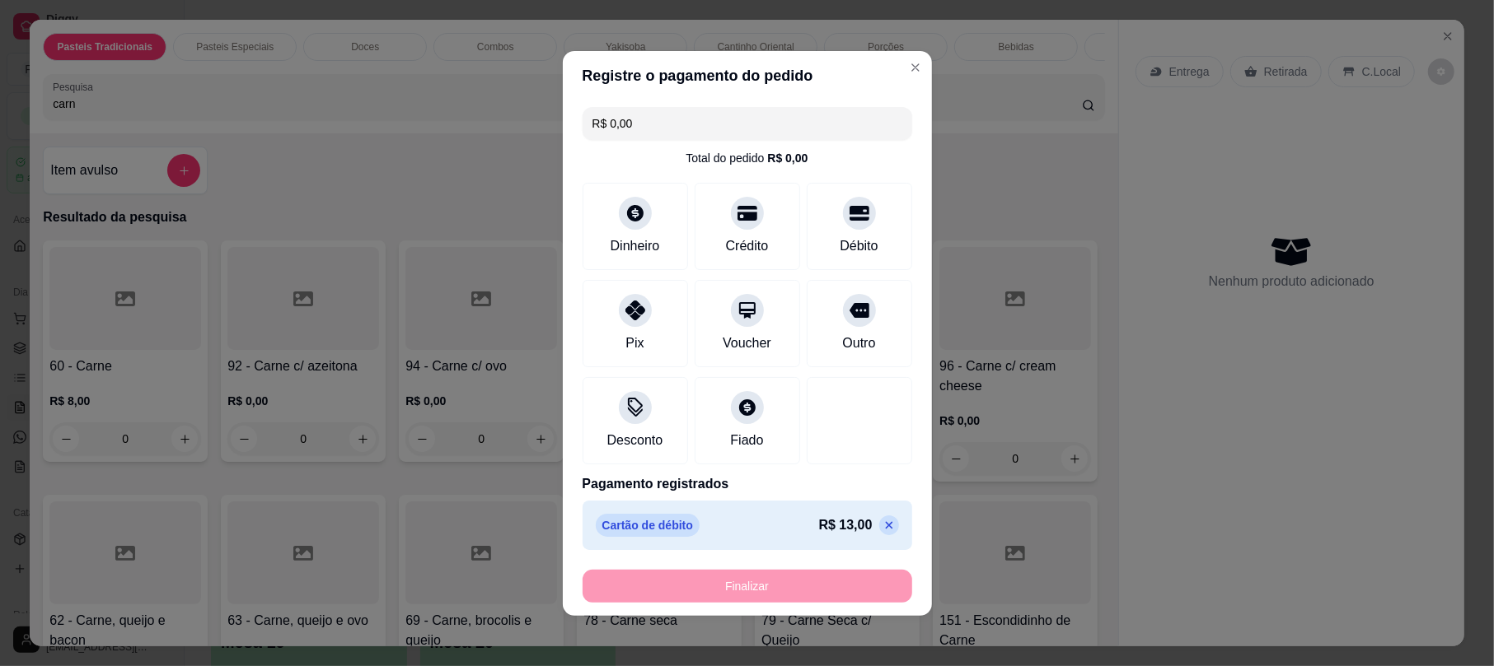
type input "-R$ 13,00"
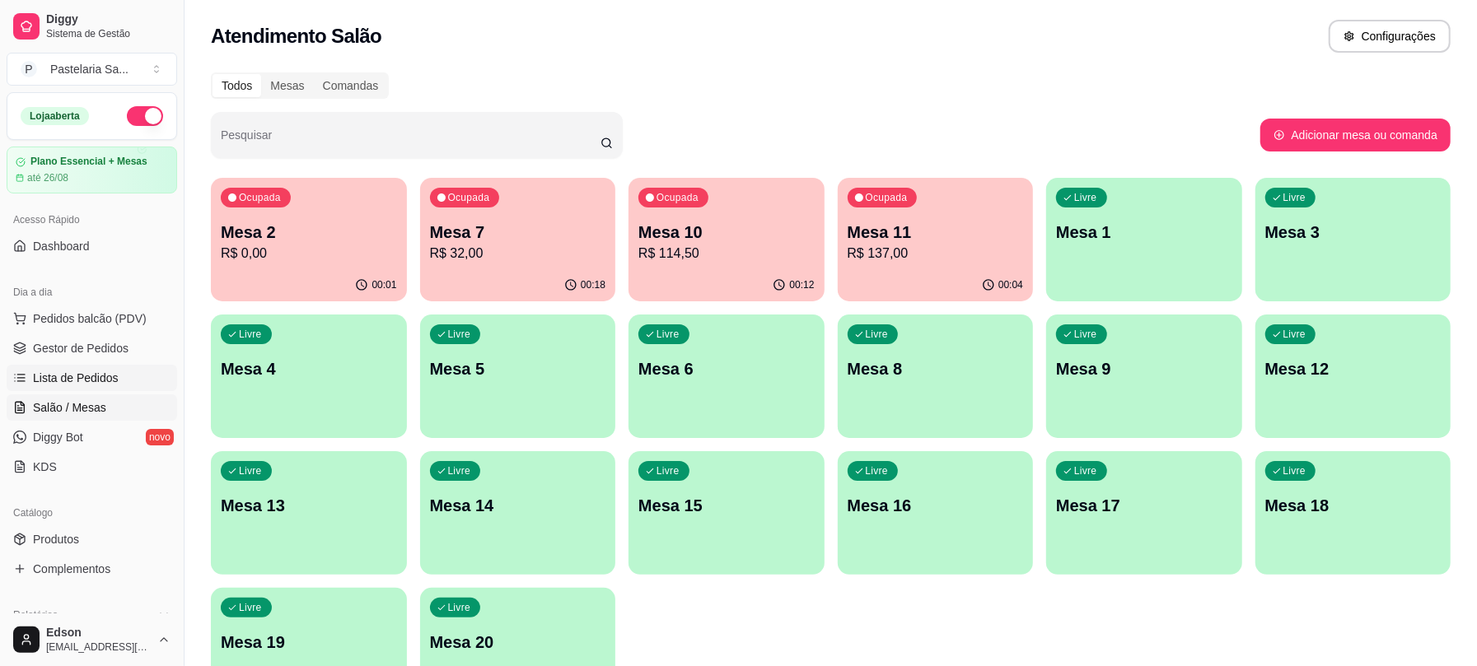
click at [63, 386] on span "Lista de Pedidos" at bounding box center [76, 378] width 86 height 16
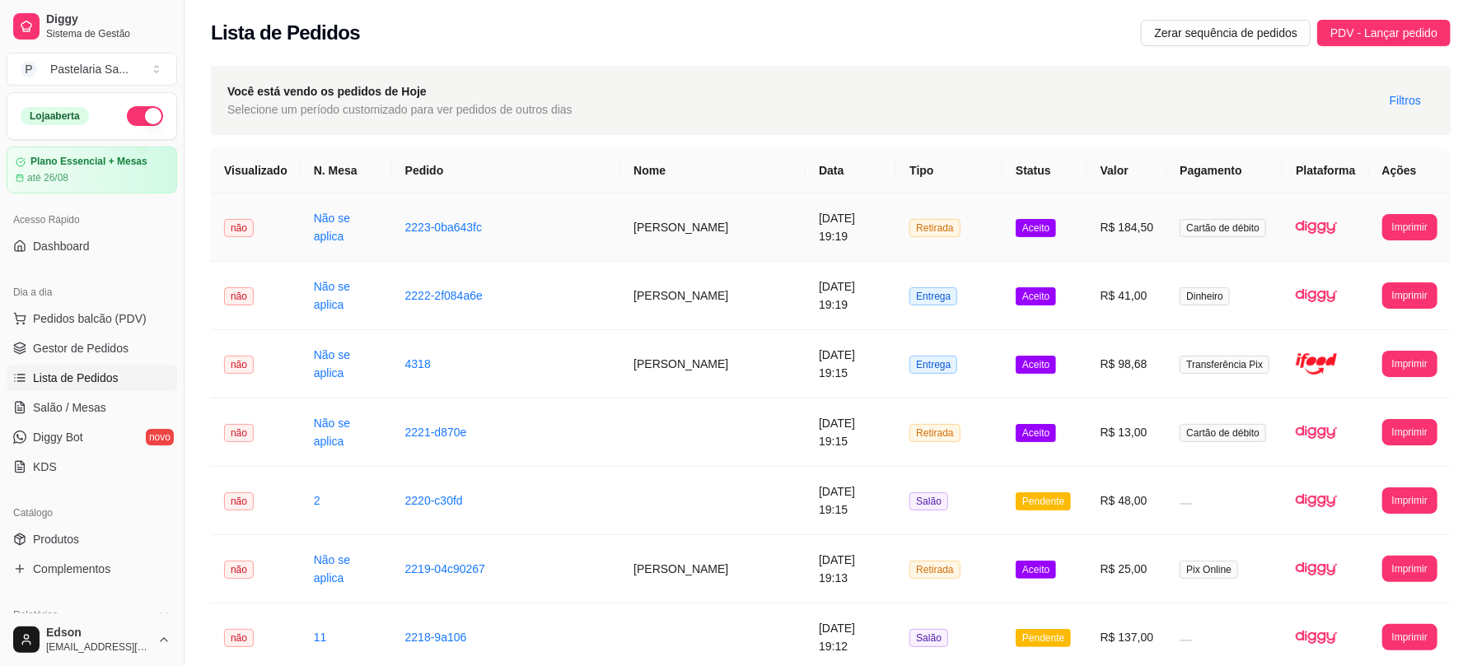
click at [521, 236] on td "2223-0ba643fc" at bounding box center [506, 228] width 229 height 68
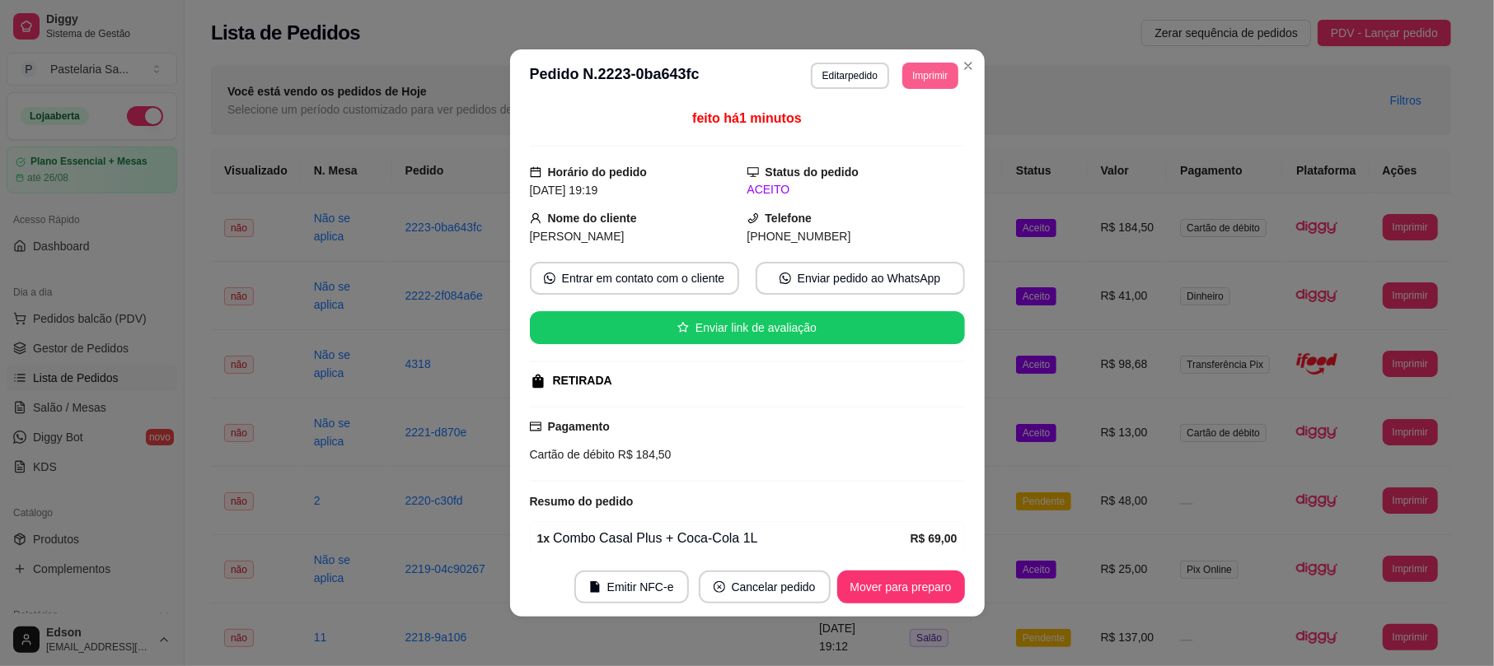
click at [910, 74] on button "Imprimir" at bounding box center [929, 76] width 55 height 26
click at [914, 165] on button "Balcão" at bounding box center [891, 166] width 115 height 26
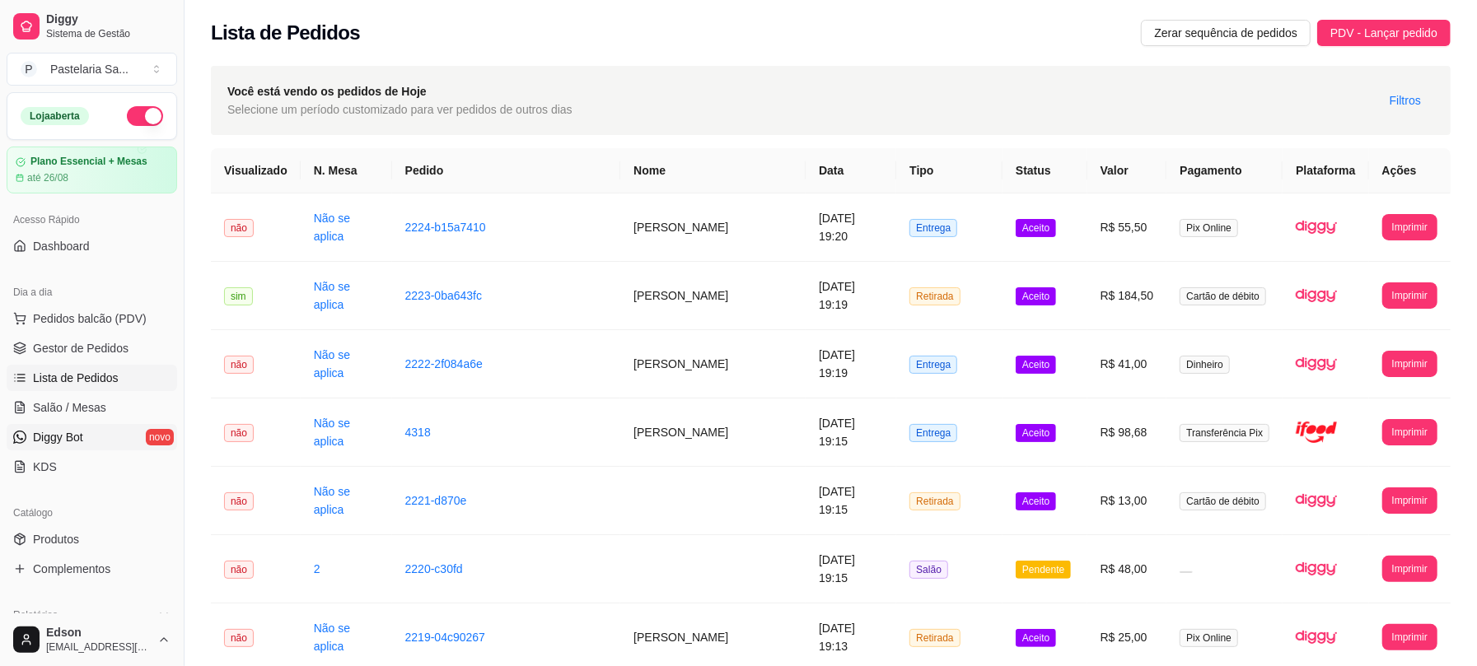
click at [63, 428] on link "Diggy Bot novo" at bounding box center [92, 437] width 171 height 26
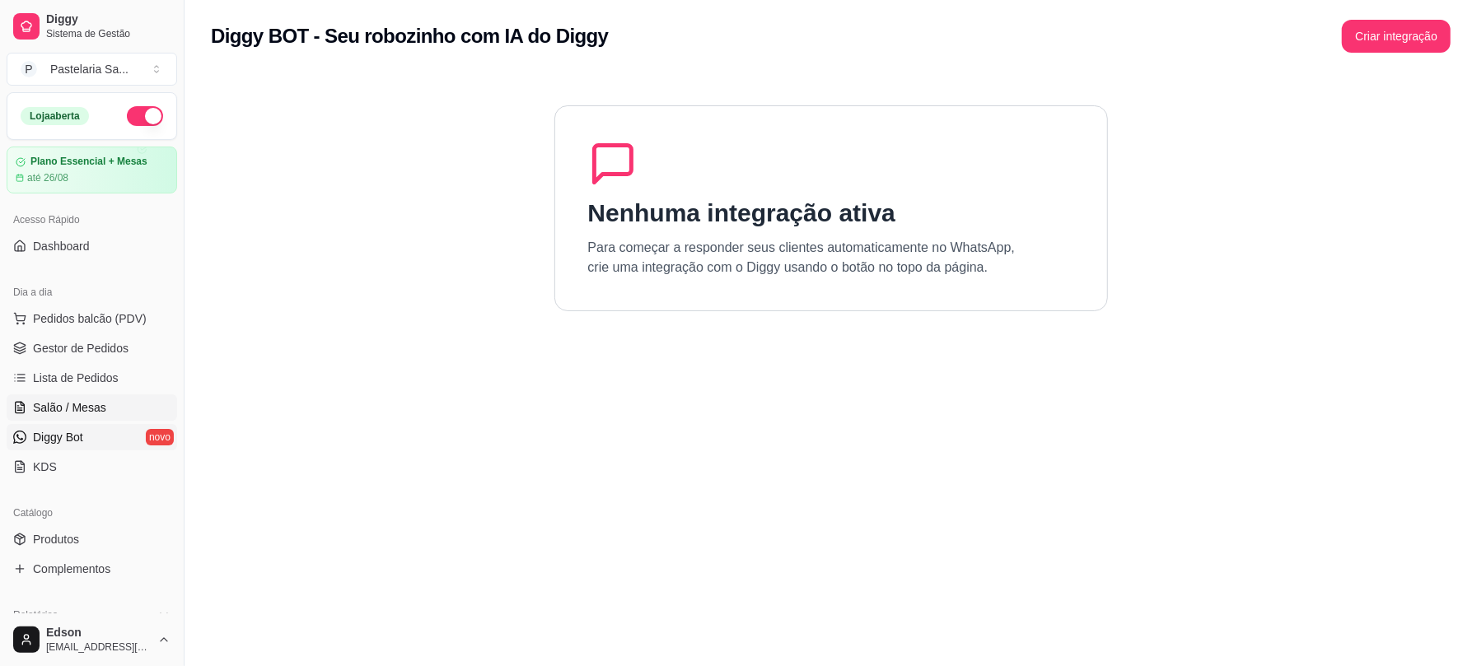
click at [82, 409] on span "Salão / Mesas" at bounding box center [69, 408] width 73 height 16
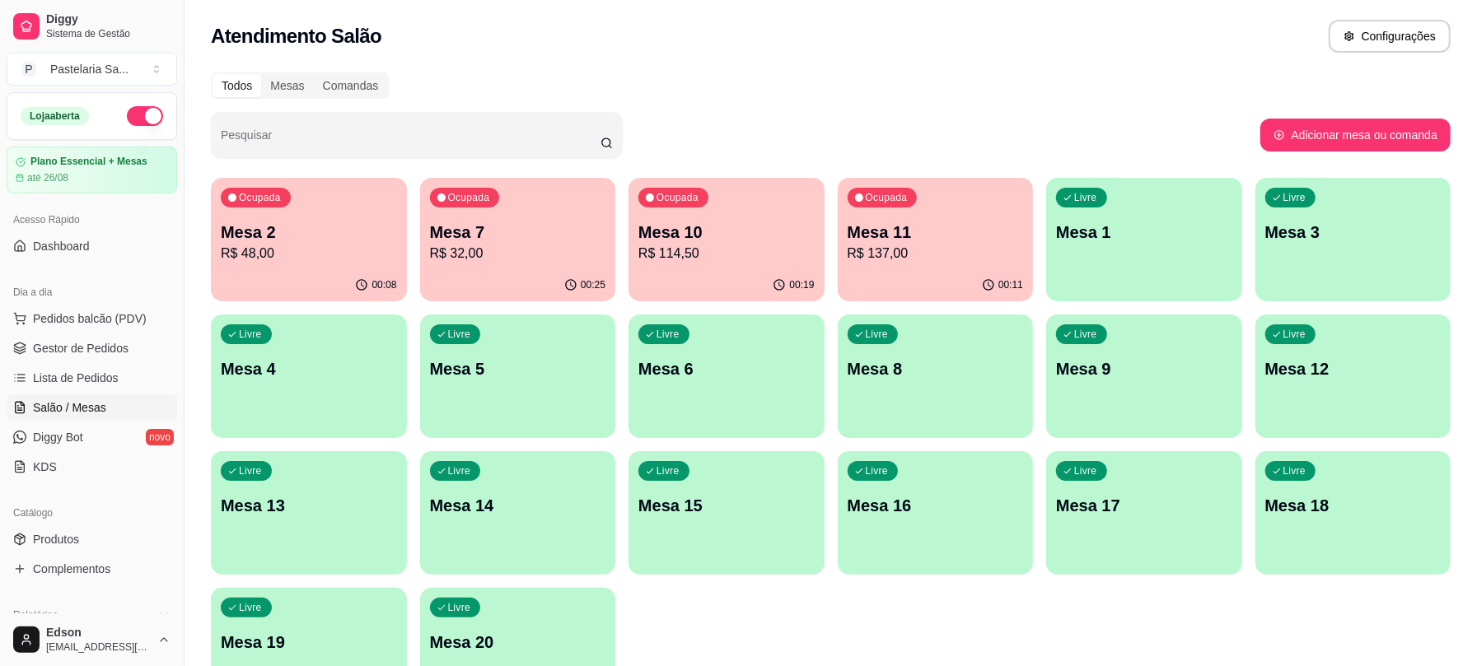
click at [459, 244] on p "R$ 32,00" at bounding box center [518, 254] width 176 height 20
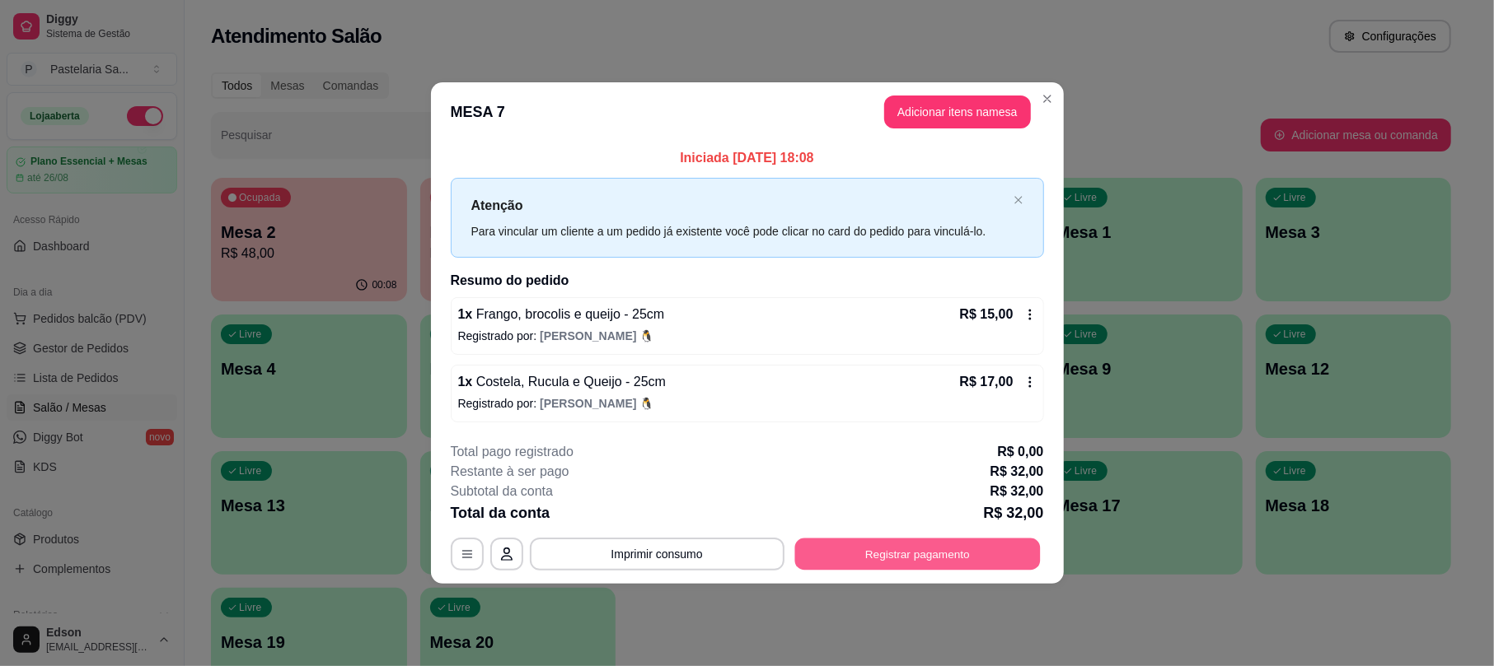
click at [867, 545] on button "Registrar pagamento" at bounding box center [916, 555] width 245 height 32
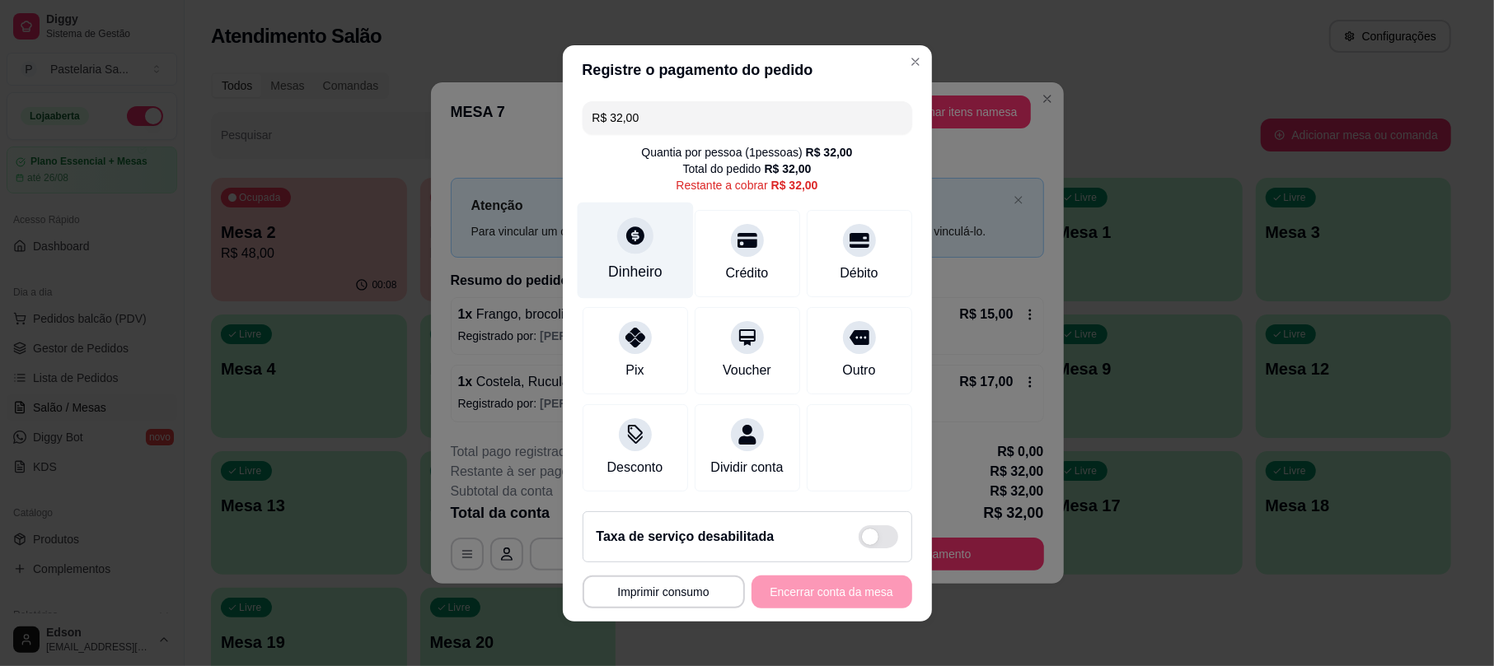
click at [634, 202] on div "Dinheiro" at bounding box center [635, 250] width 116 height 96
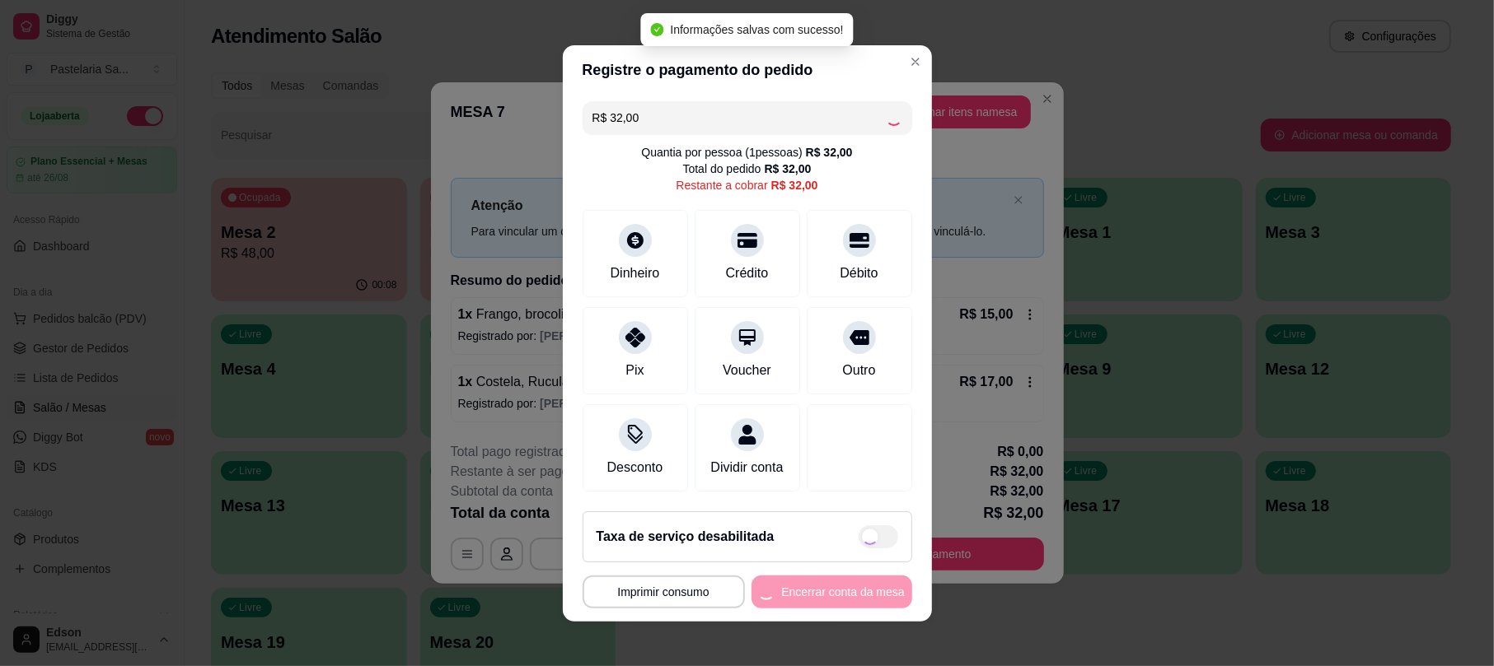
type input "R$ 0,00"
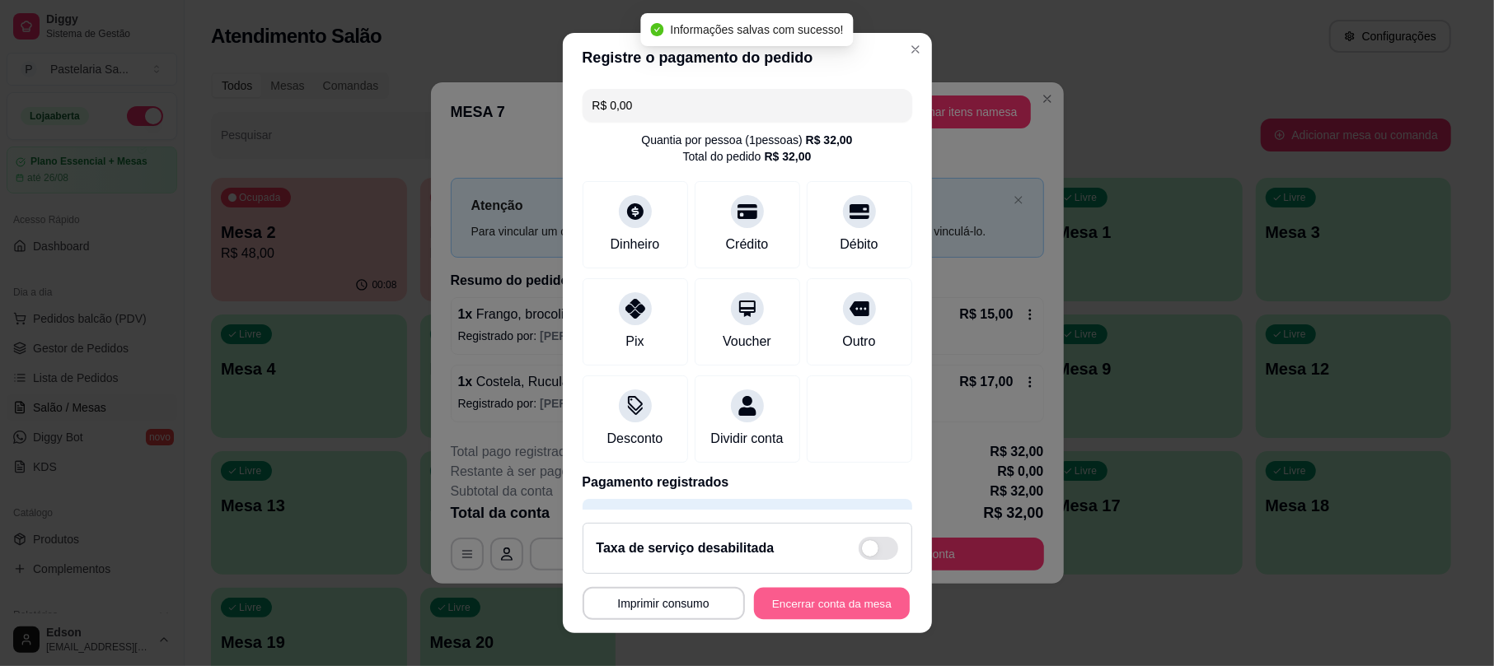
click at [830, 611] on button "Encerrar conta da mesa" at bounding box center [832, 603] width 156 height 32
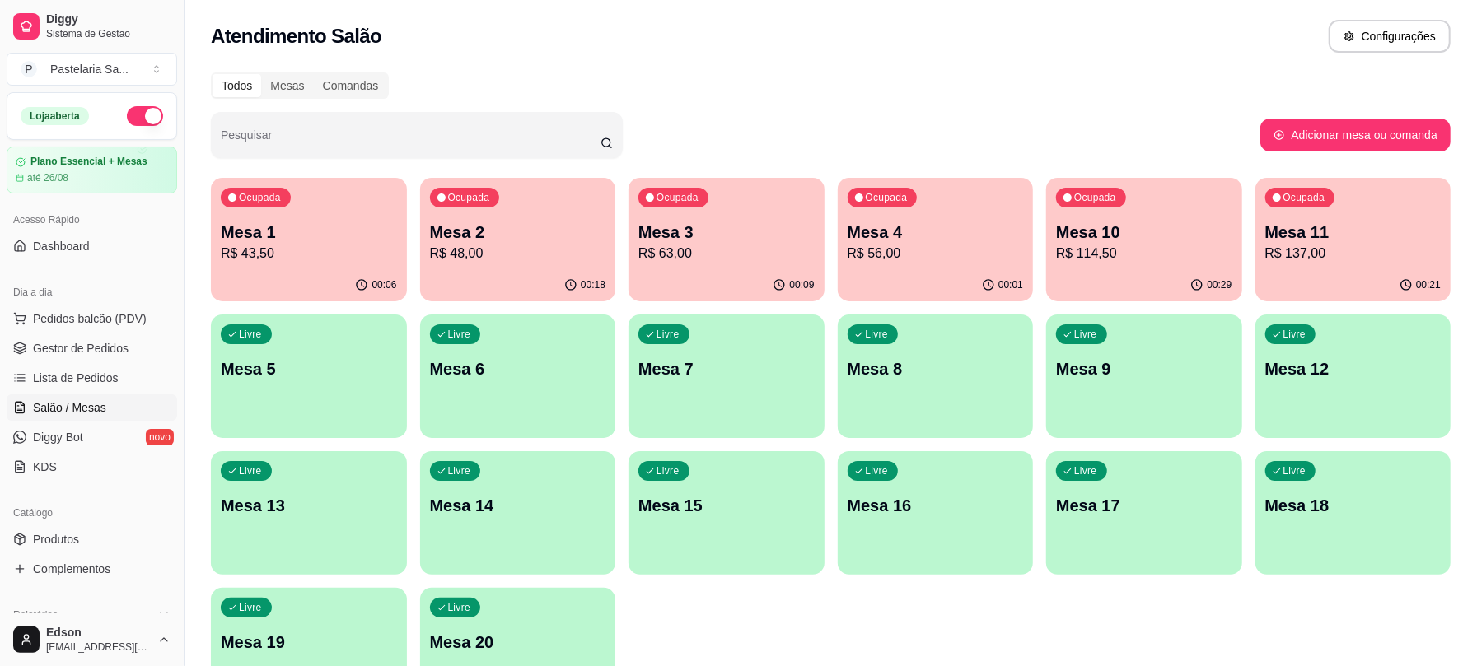
click at [1135, 237] on p "Mesa 10" at bounding box center [1144, 232] width 176 height 23
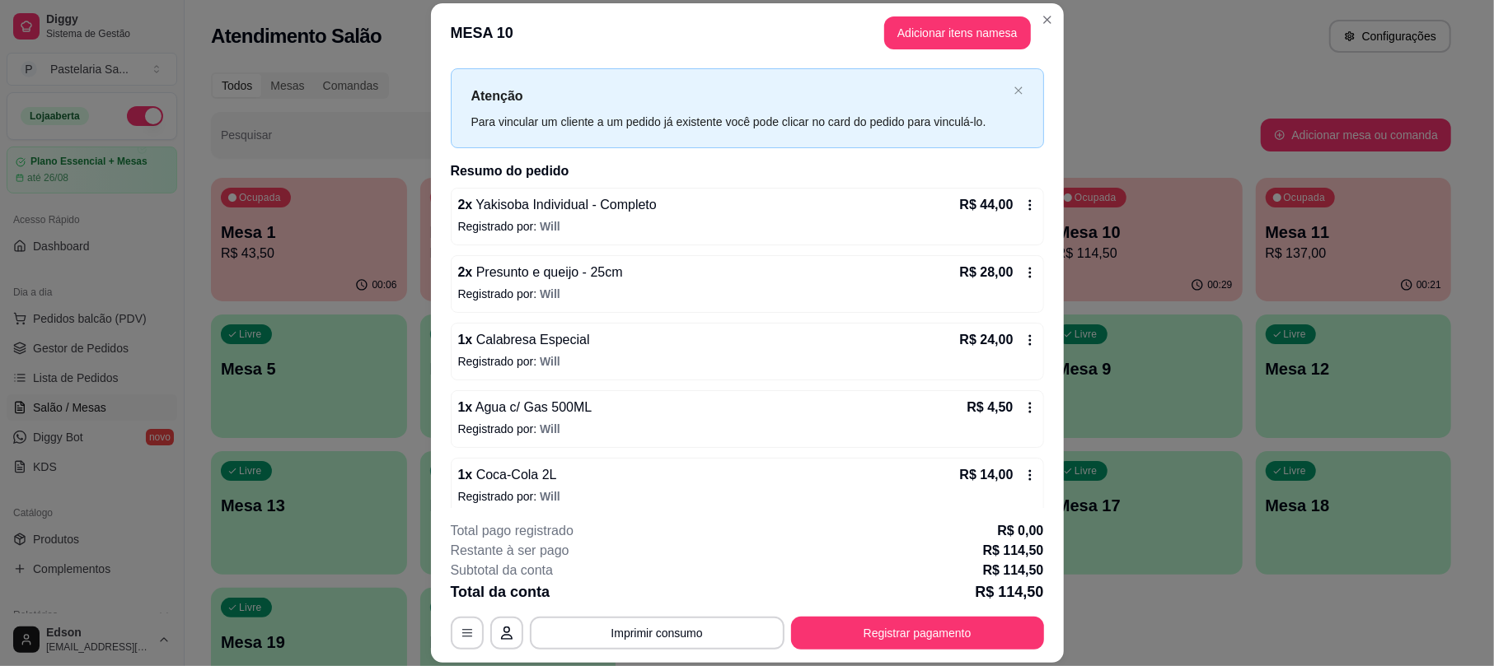
scroll to position [47, 0]
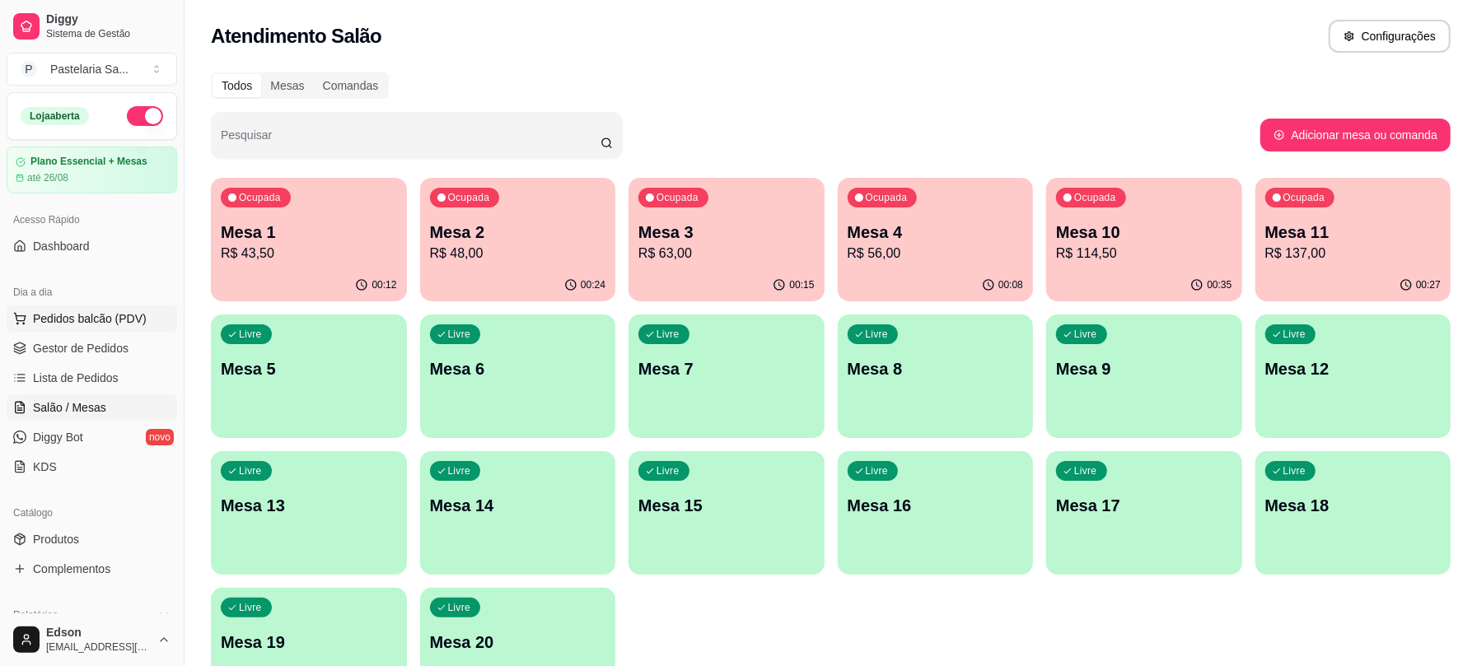
click at [104, 320] on span "Pedidos balcão (PDV)" at bounding box center [90, 319] width 114 height 16
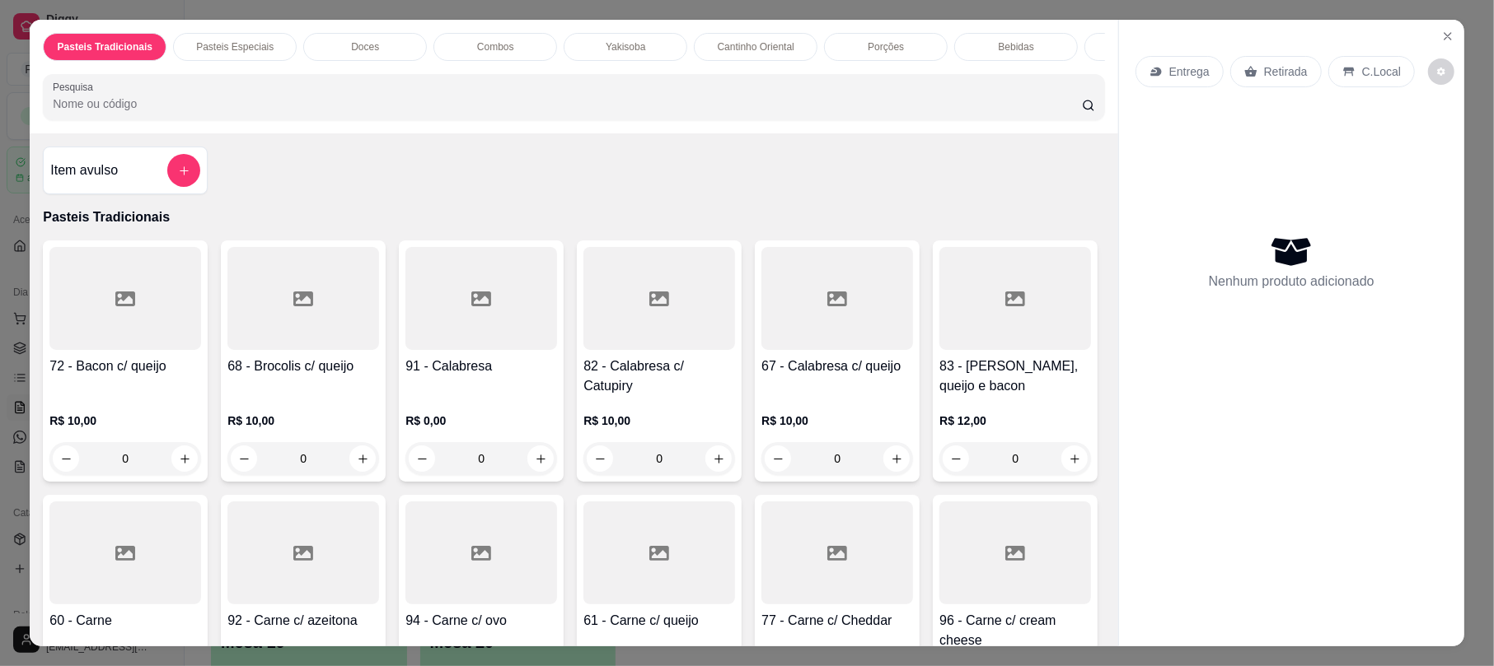
click at [1287, 76] on p "Retirada" at bounding box center [1286, 71] width 44 height 16
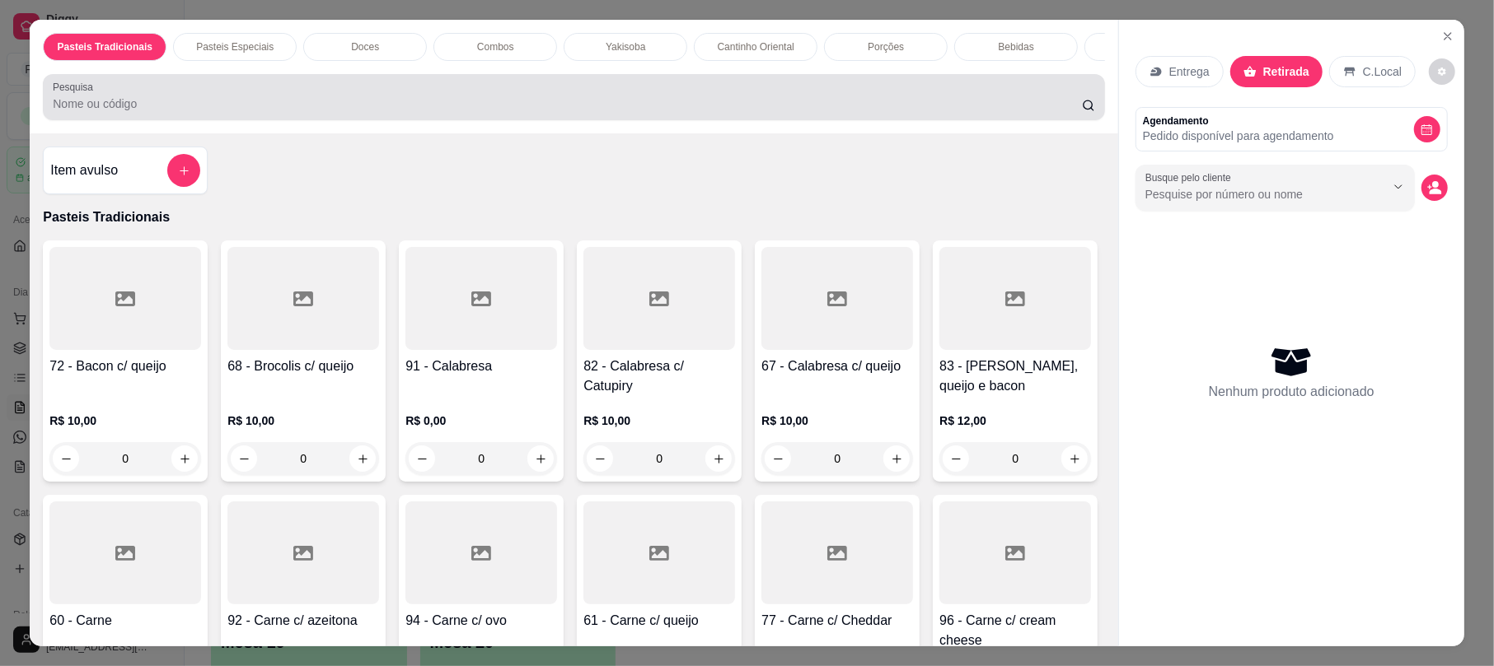
click at [878, 112] on input "Pesquisa" at bounding box center [567, 104] width 1029 height 16
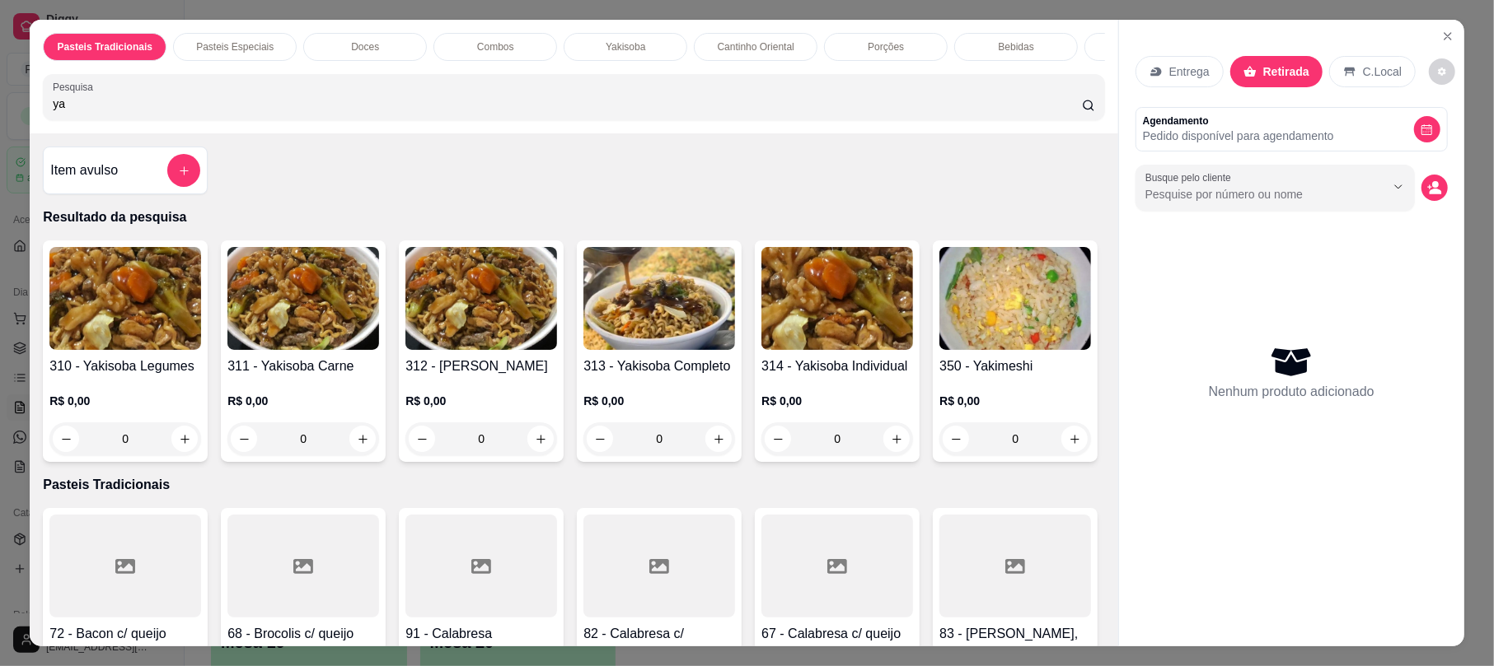
type input "ya"
click at [651, 376] on h4 "313 - Yakisoba Completo" at bounding box center [659, 367] width 152 height 20
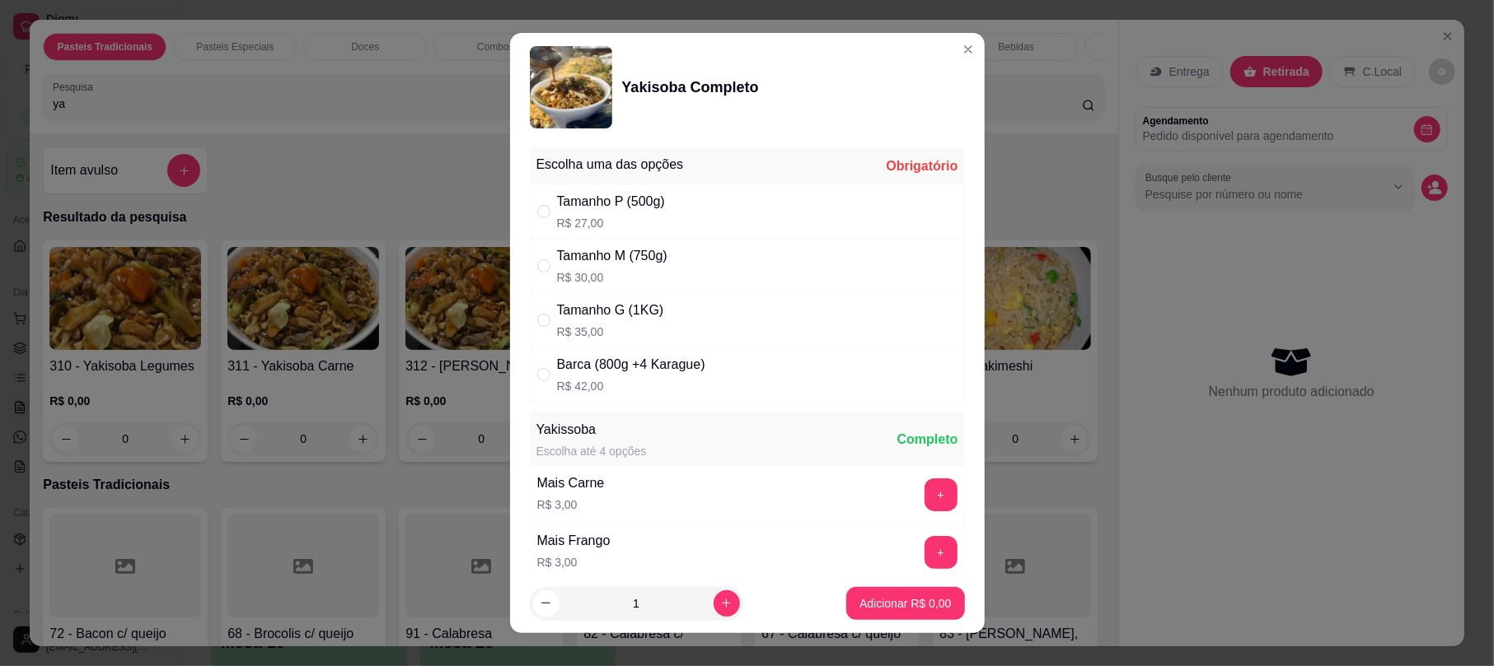
click at [606, 330] on p "R$ 35,00" at bounding box center [610, 332] width 107 height 16
radio input "true"
click at [916, 592] on button "Adicionar R$ 35,00" at bounding box center [901, 603] width 124 height 33
type input "1"
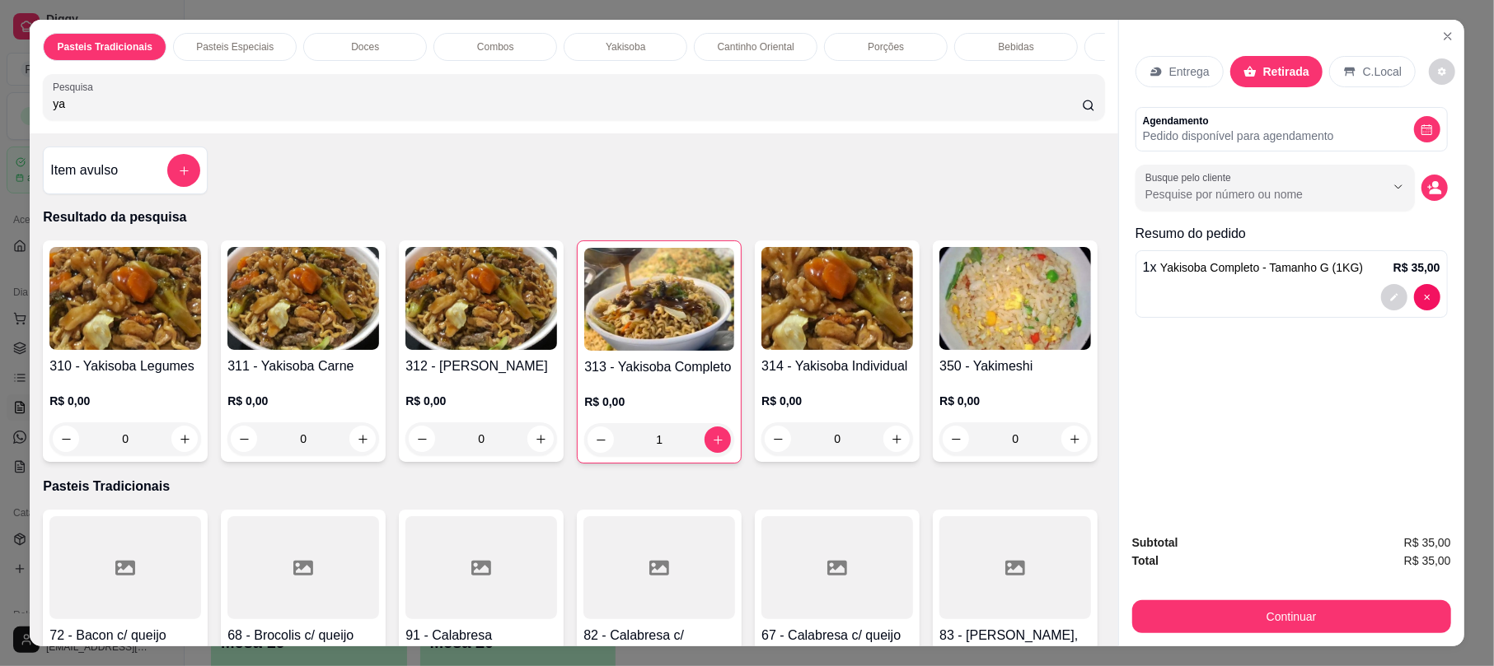
click at [1153, 74] on icon at bounding box center [1155, 71] width 13 height 13
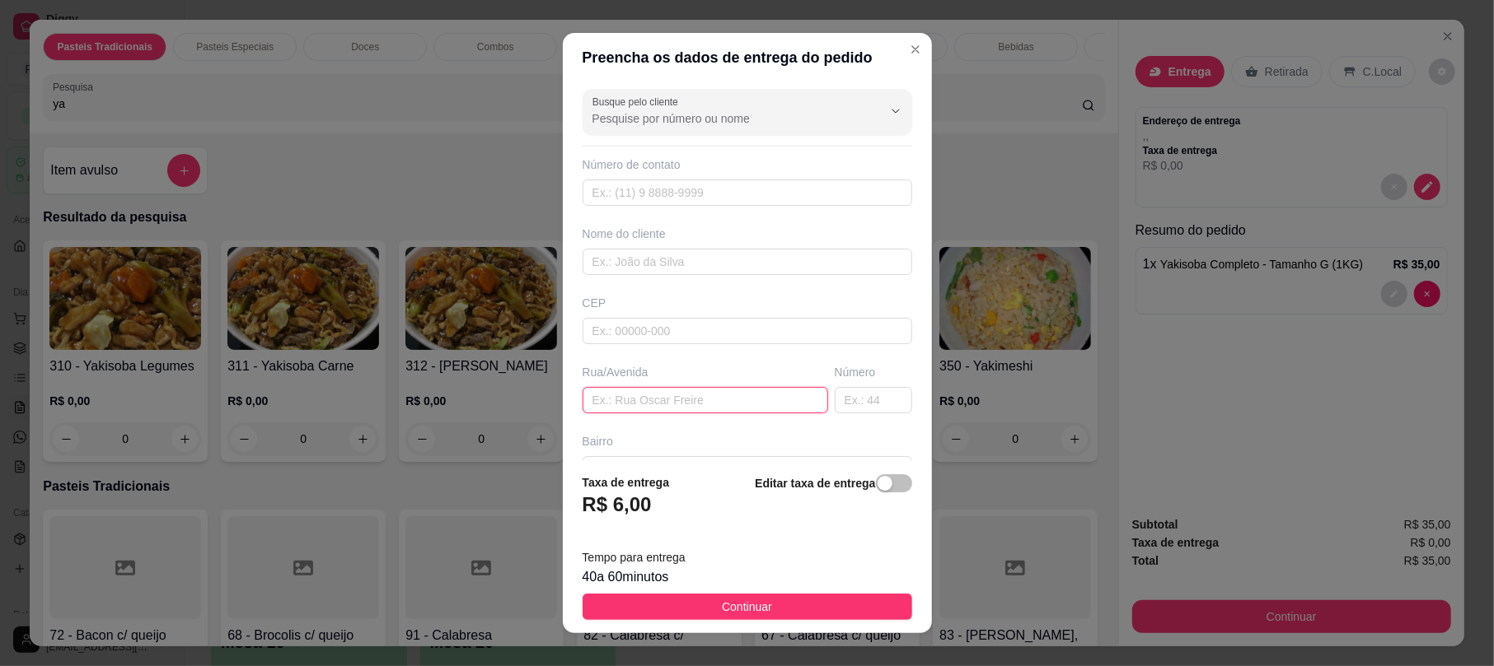
click at [648, 409] on input "text" at bounding box center [704, 400] width 245 height 26
type input "rua"
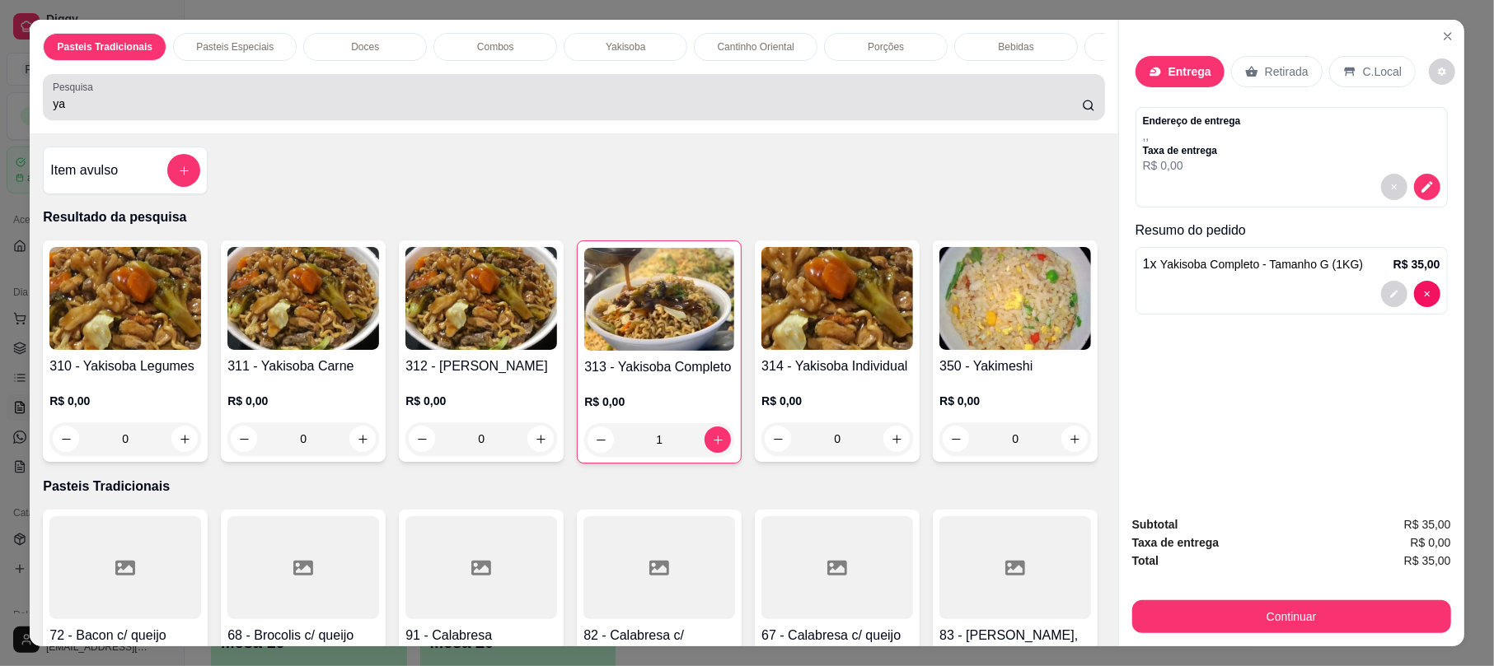
click at [161, 106] on div "ya" at bounding box center [573, 97] width 1041 height 33
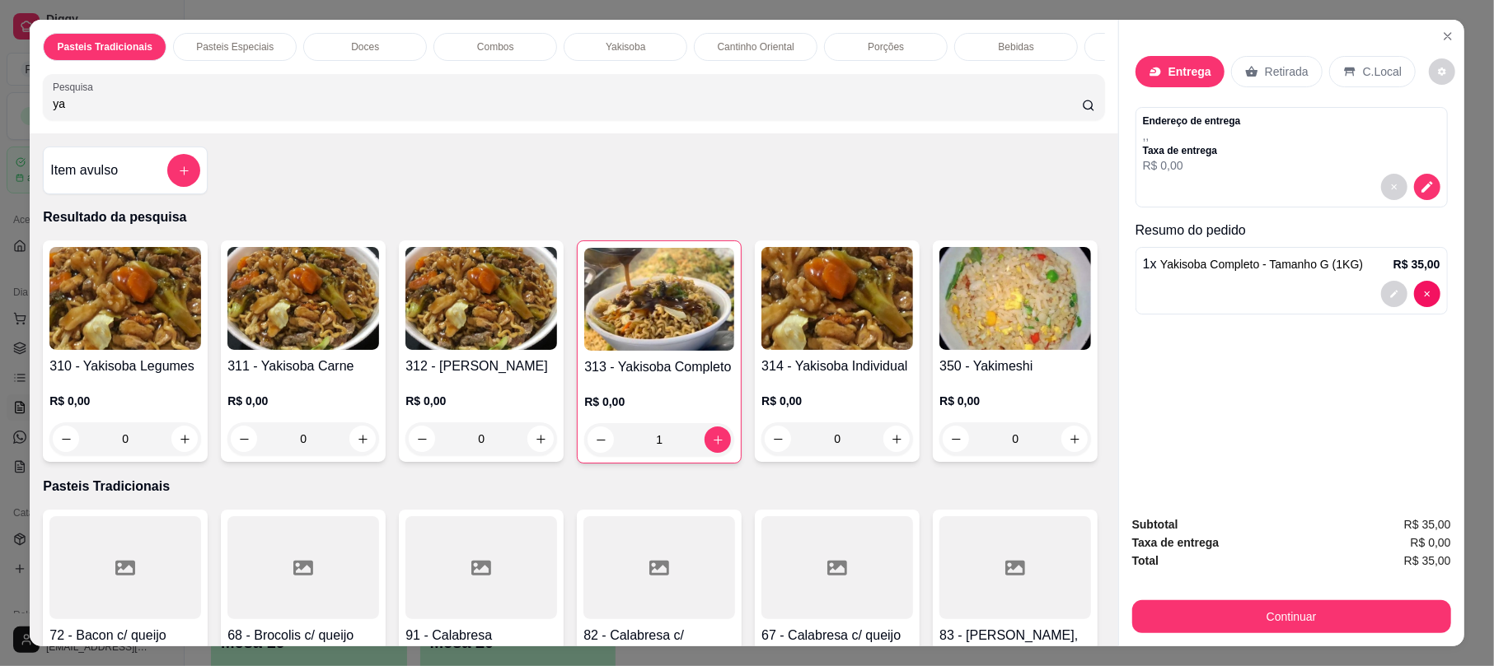
type input "y"
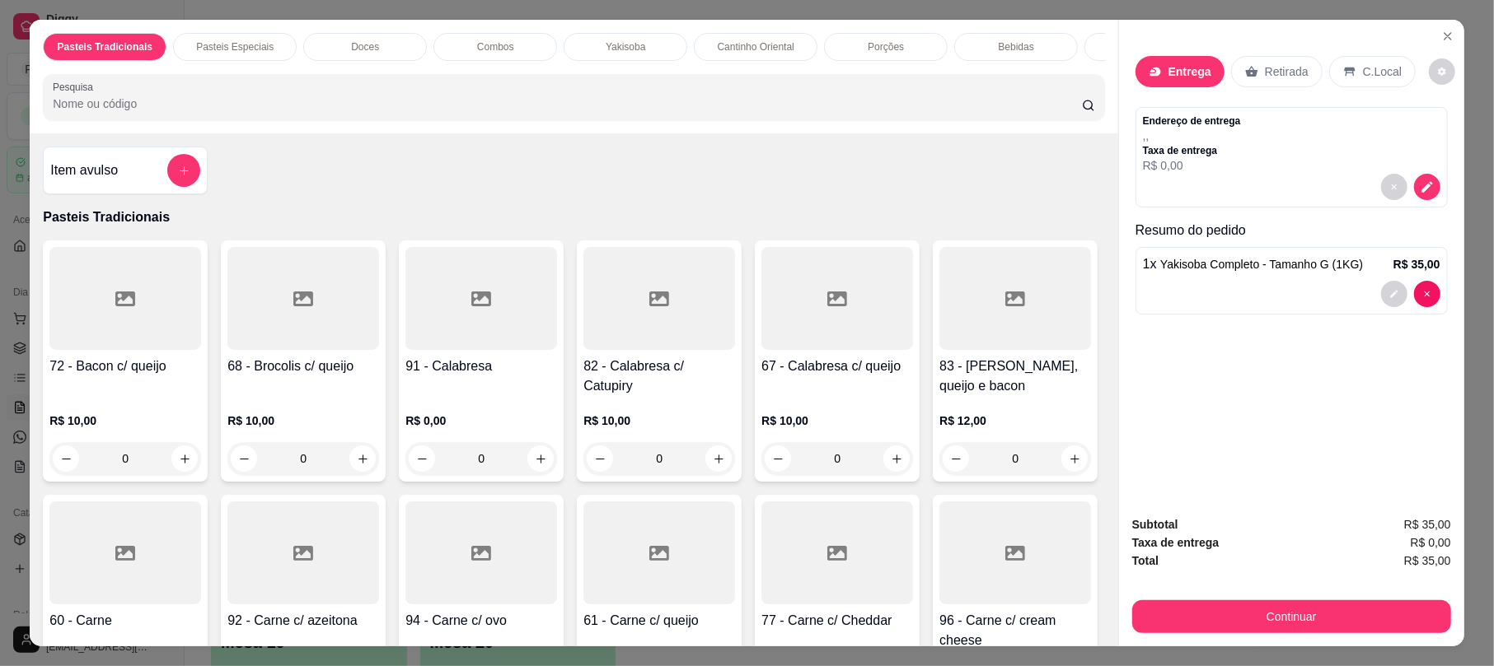
type input "r"
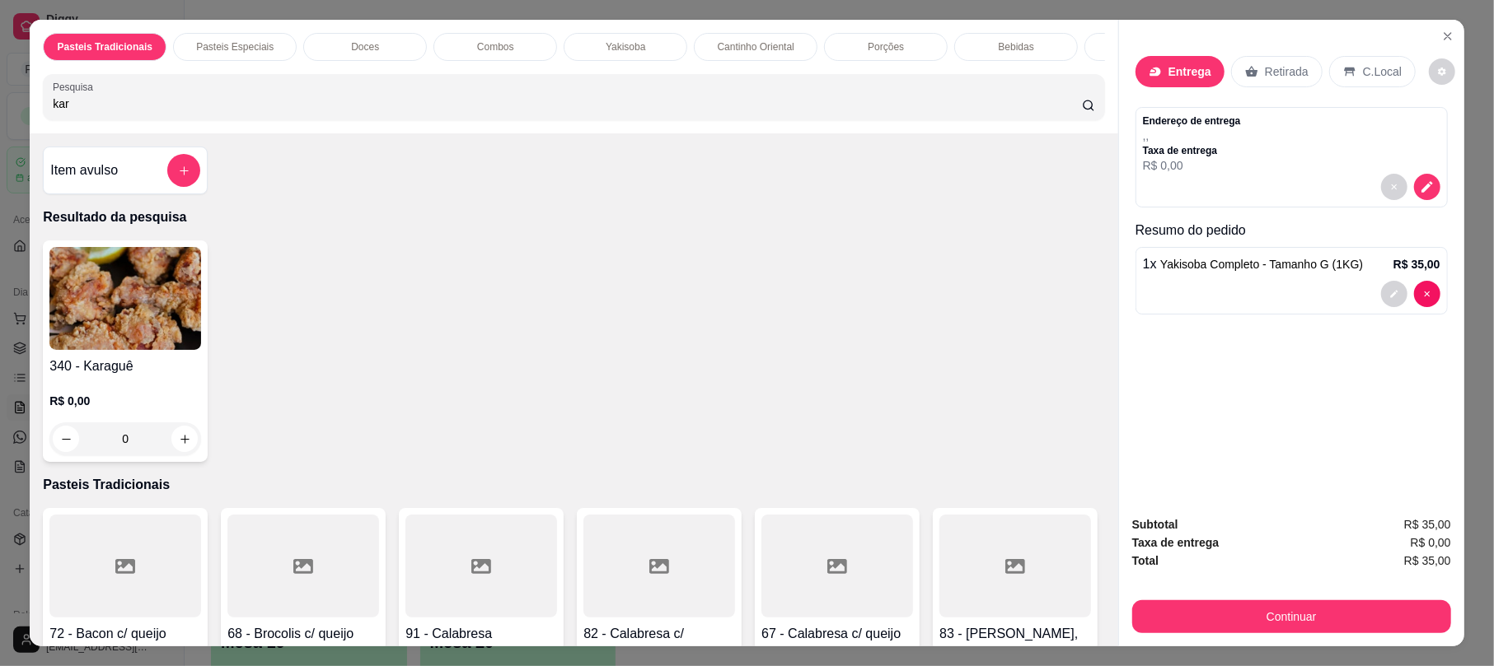
type input "kar"
click at [124, 376] on h4 "340 - Karaguê" at bounding box center [125, 367] width 152 height 20
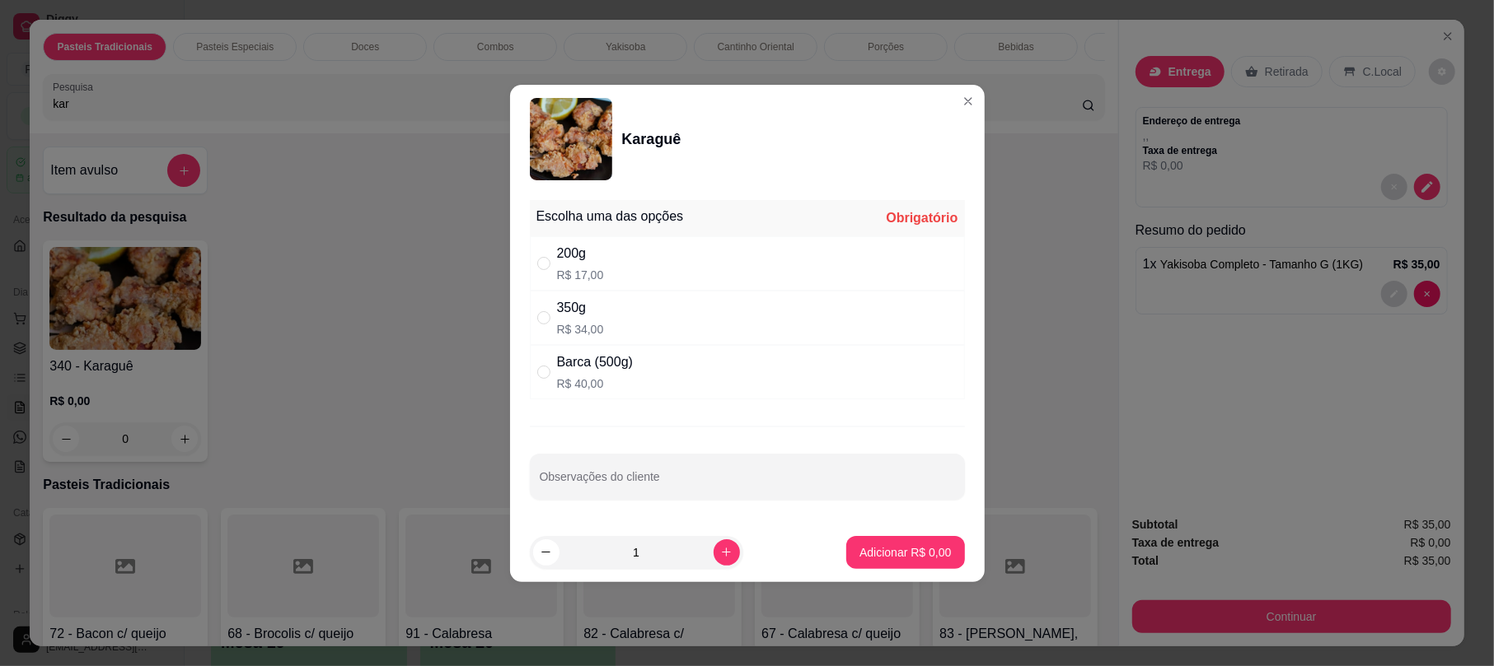
click at [578, 318] on div "350g R$ 34,00" at bounding box center [580, 318] width 47 height 40
radio input "true"
click at [901, 562] on button "Adicionar R$ 34,00" at bounding box center [901, 552] width 124 height 33
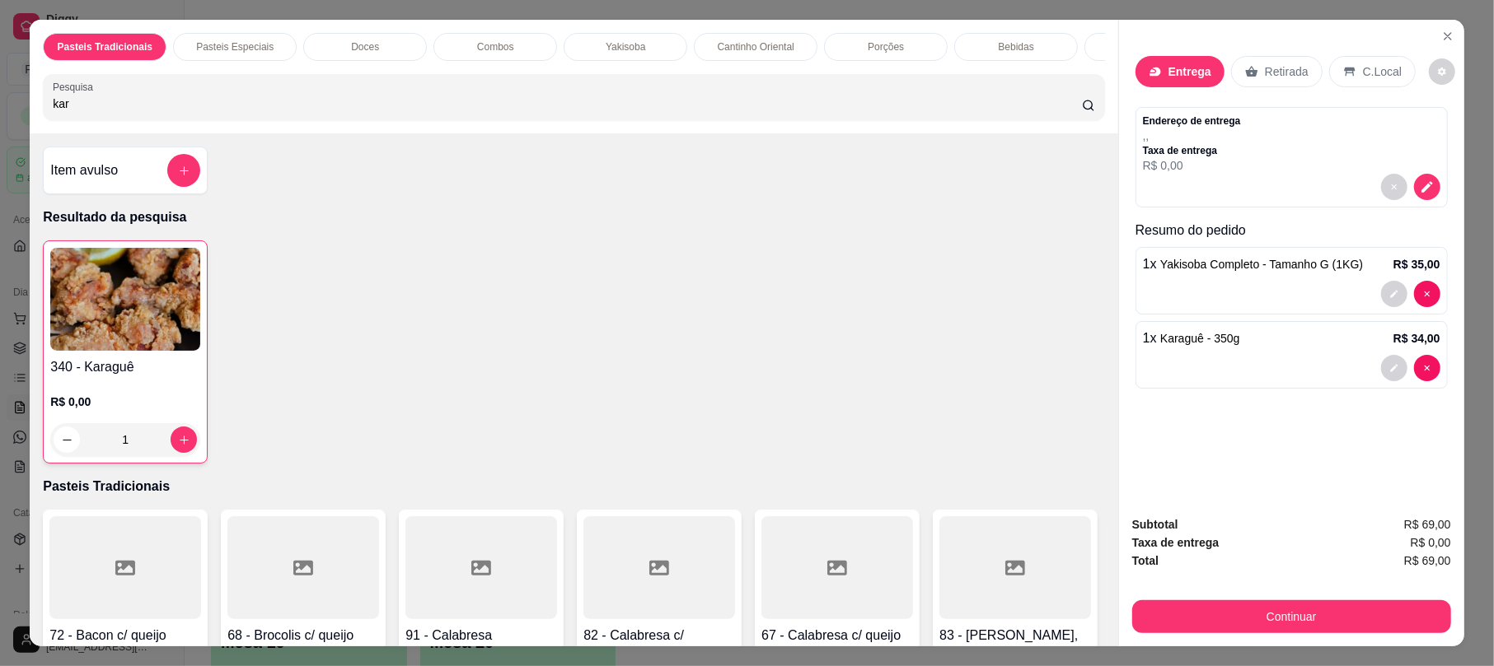
type input "1"
click at [571, 133] on div "Pasteis Tradicionais Pasteis Especiais Doces Combos Yakisoba Cantinho Oriental …" at bounding box center [573, 77] width 1087 height 114
click at [580, 112] on input "kar" at bounding box center [567, 104] width 1029 height 16
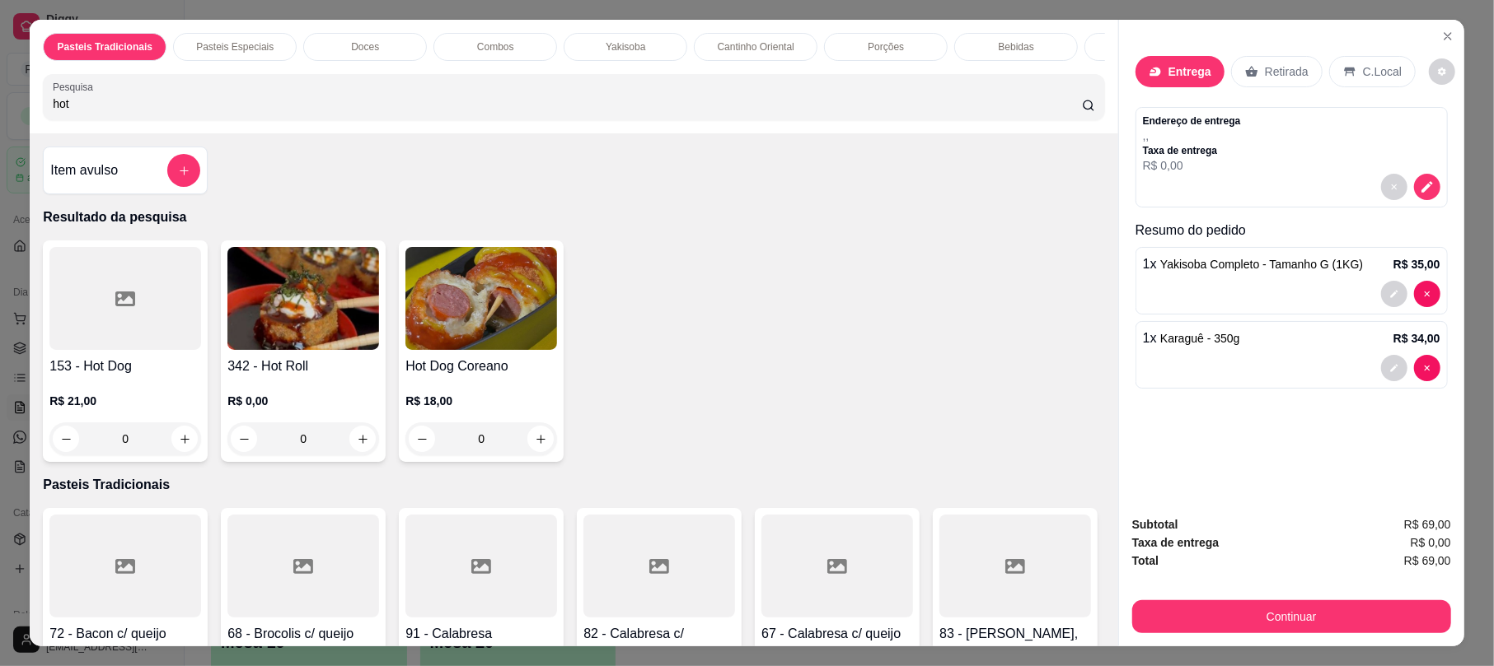
type input "hot"
click at [325, 407] on div "R$ 0,00 0" at bounding box center [303, 415] width 152 height 79
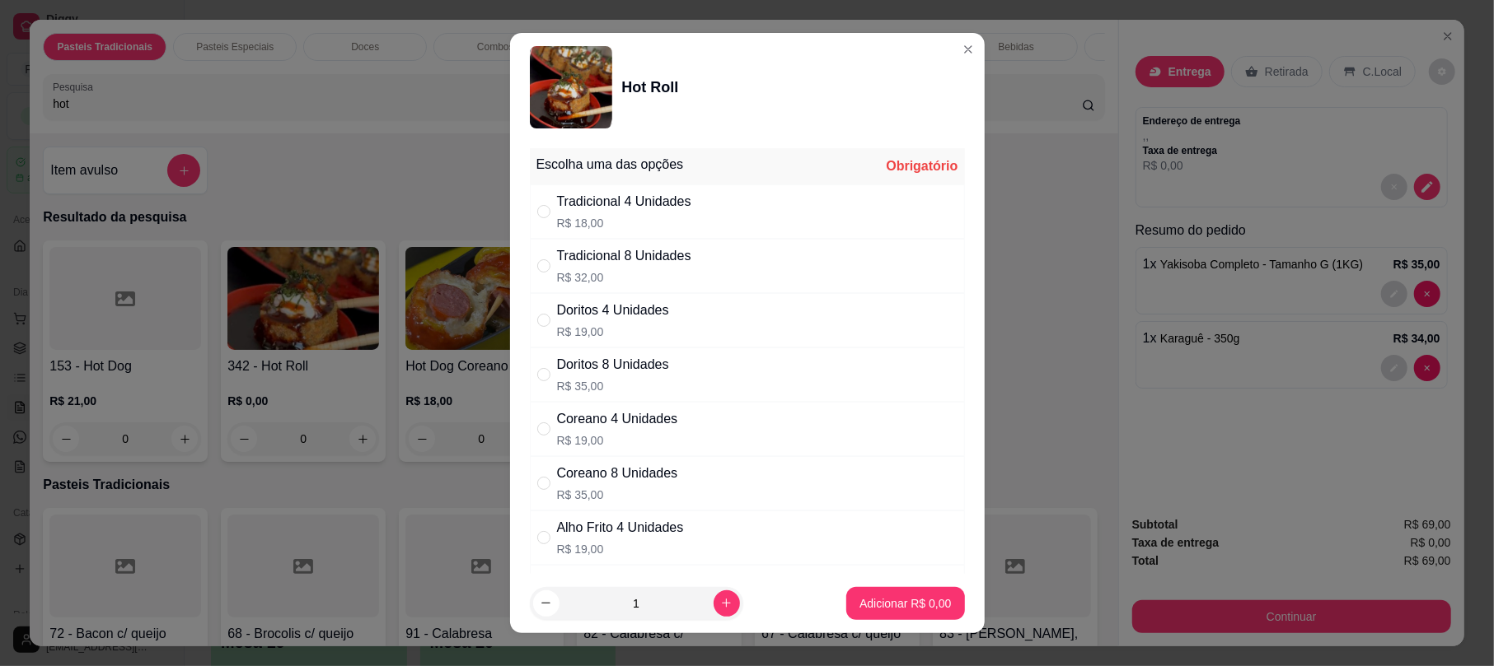
click at [672, 212] on div "Tradicional 4 Unidades" at bounding box center [624, 202] width 134 height 20
click at [667, 264] on div "Tradicional 8 Unidades" at bounding box center [624, 256] width 134 height 20
radio input "false"
radio input "true"
click at [666, 222] on p "R$ 18,00" at bounding box center [624, 223] width 134 height 16
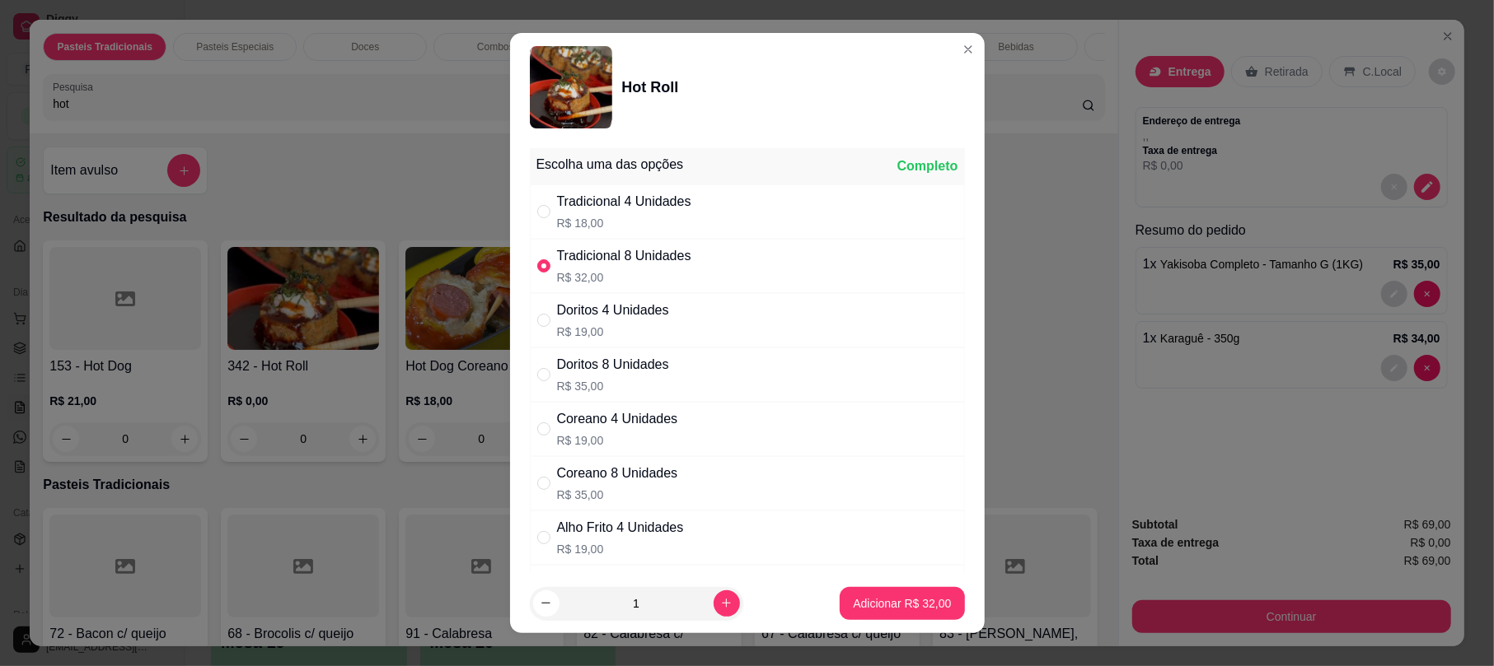
radio input "true"
radio input "false"
click at [891, 608] on p "Adicionar R$ 18,00" at bounding box center [902, 604] width 98 height 16
type input "1"
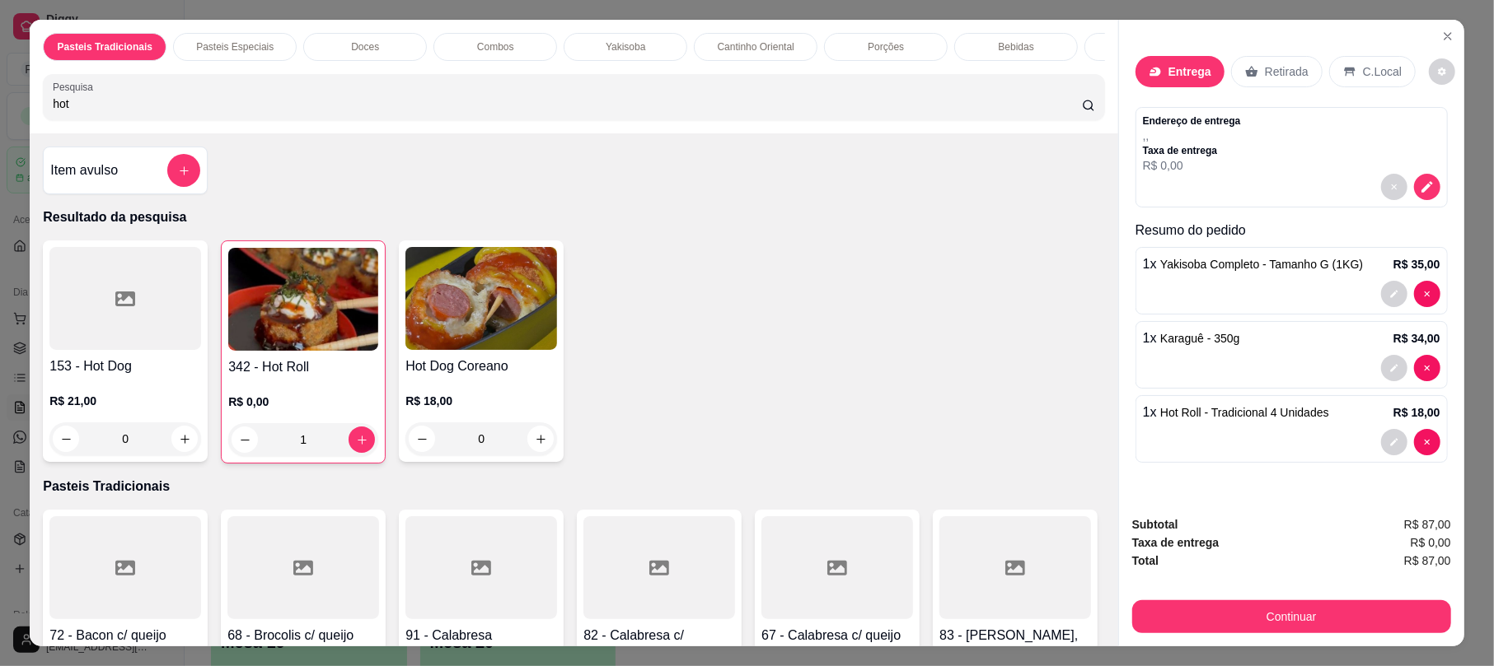
click at [1282, 171] on div "Endereço de entrega , , Taxa de entrega R$ 0,00" at bounding box center [1291, 144] width 297 height 59
drag, startPoint x: 1363, startPoint y: 198, endPoint x: 1377, endPoint y: 196, distance: 14.9
click at [1377, 196] on div at bounding box center [1291, 187] width 297 height 26
click at [1424, 185] on icon "decrease-product-quantity" at bounding box center [1426, 187] width 15 height 15
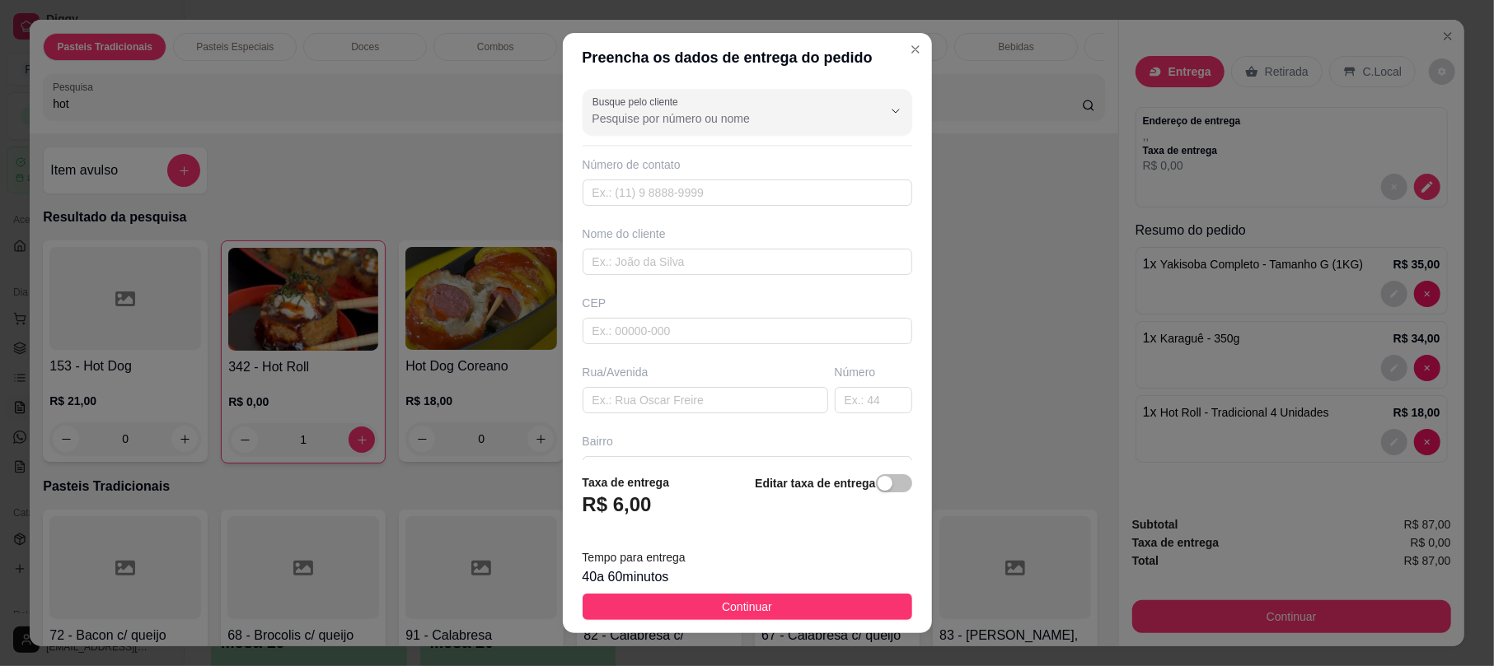
scroll to position [182, 0]
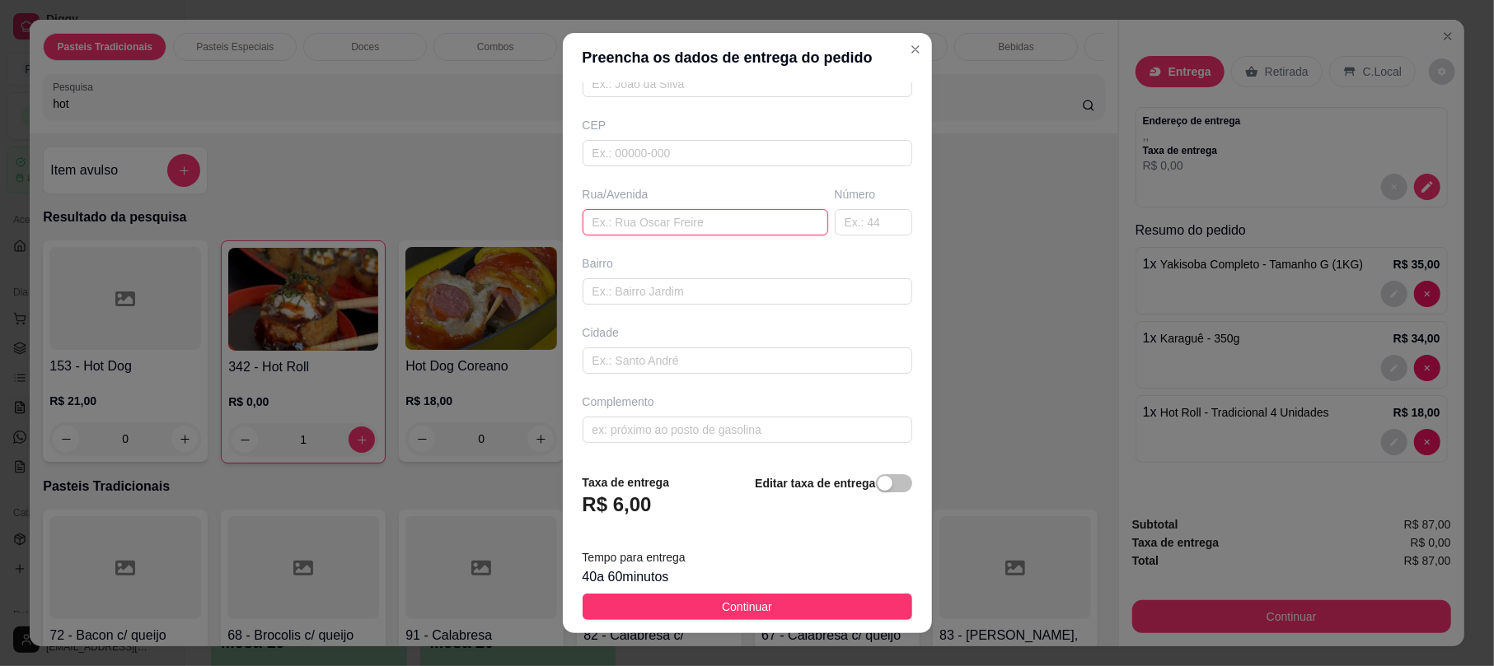
click at [680, 229] on input "text" at bounding box center [704, 222] width 245 height 26
type input "[STREET_ADDRESS][PERSON_NAME]"
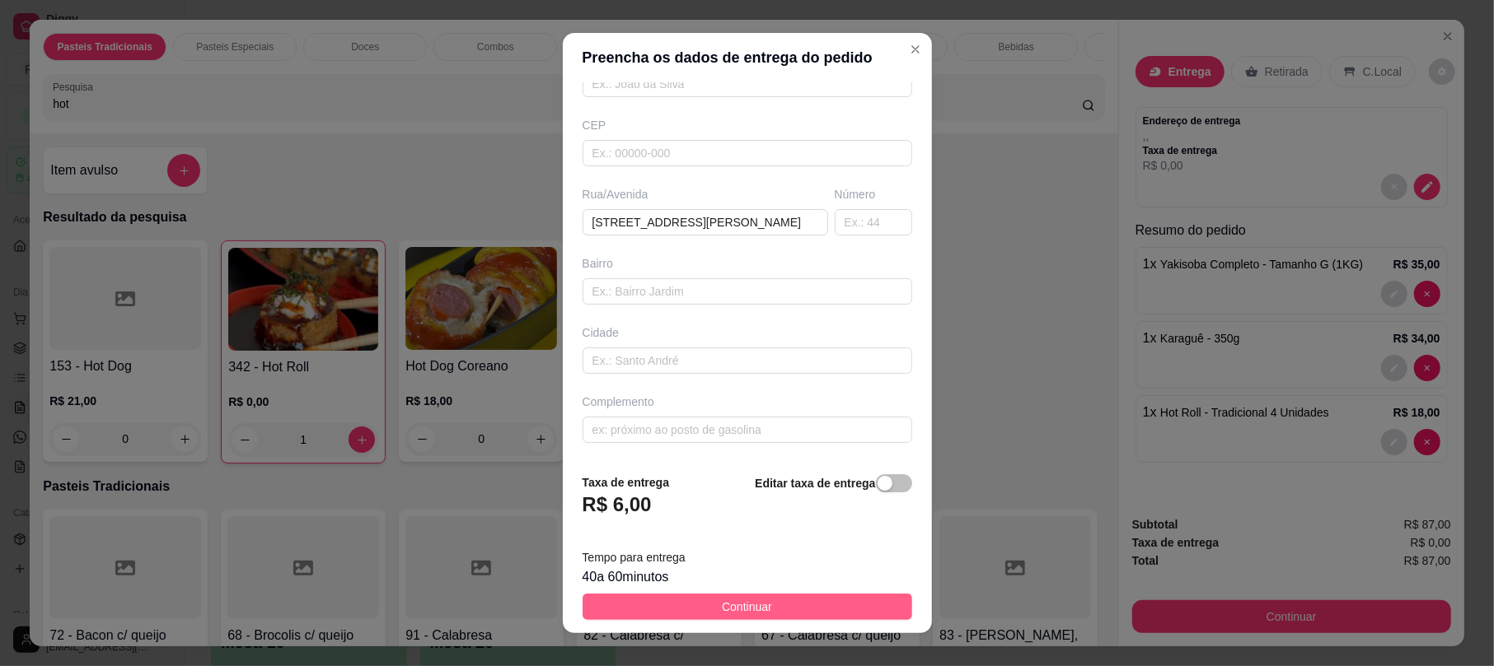
click at [769, 606] on button "Continuar" at bounding box center [747, 607] width 330 height 26
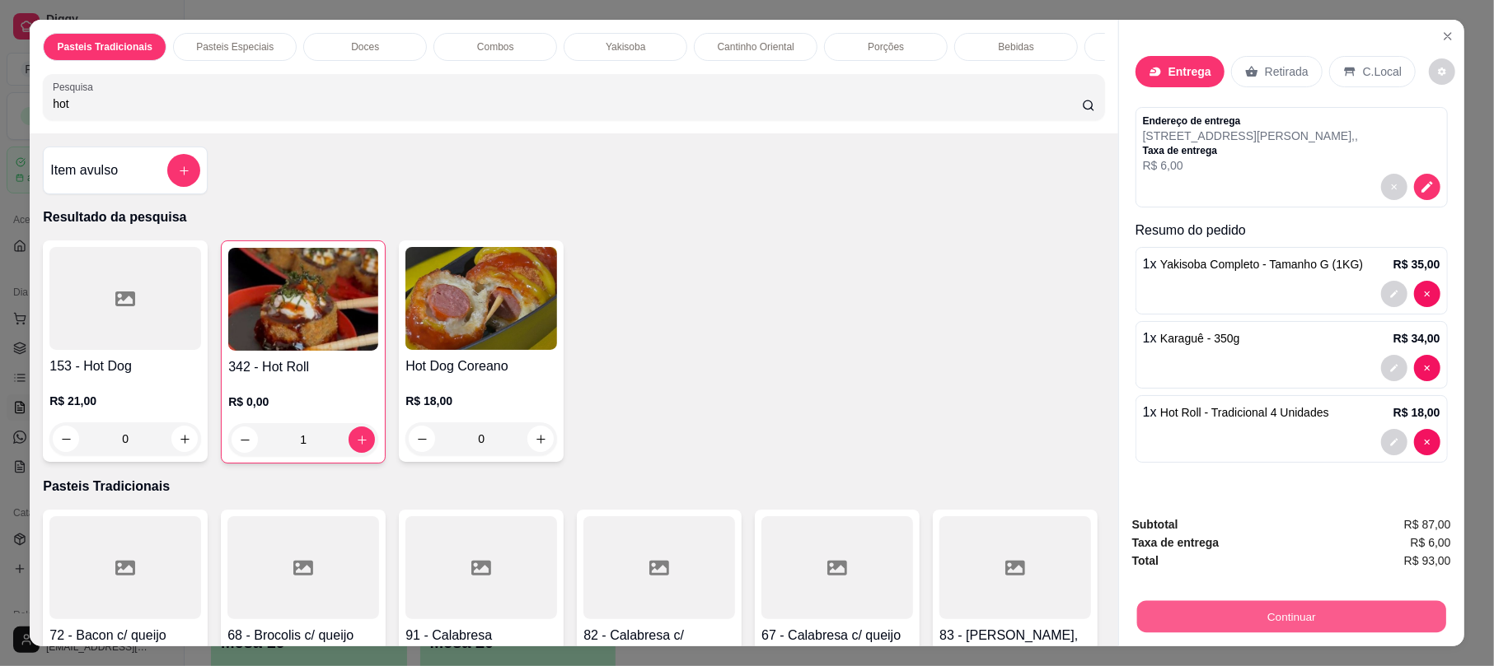
click at [1292, 615] on button "Continuar" at bounding box center [1291, 617] width 309 height 32
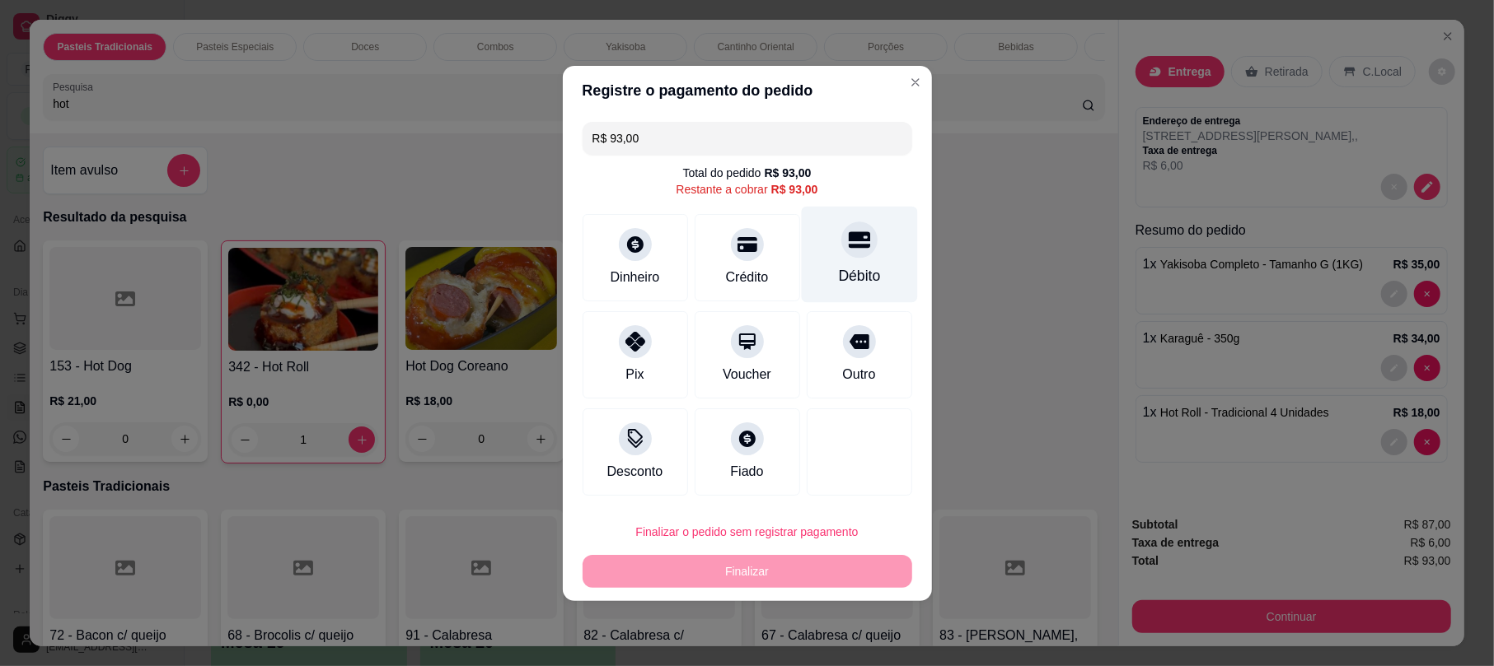
click at [854, 241] on icon at bounding box center [858, 239] width 21 height 16
type input "R$ 0,00"
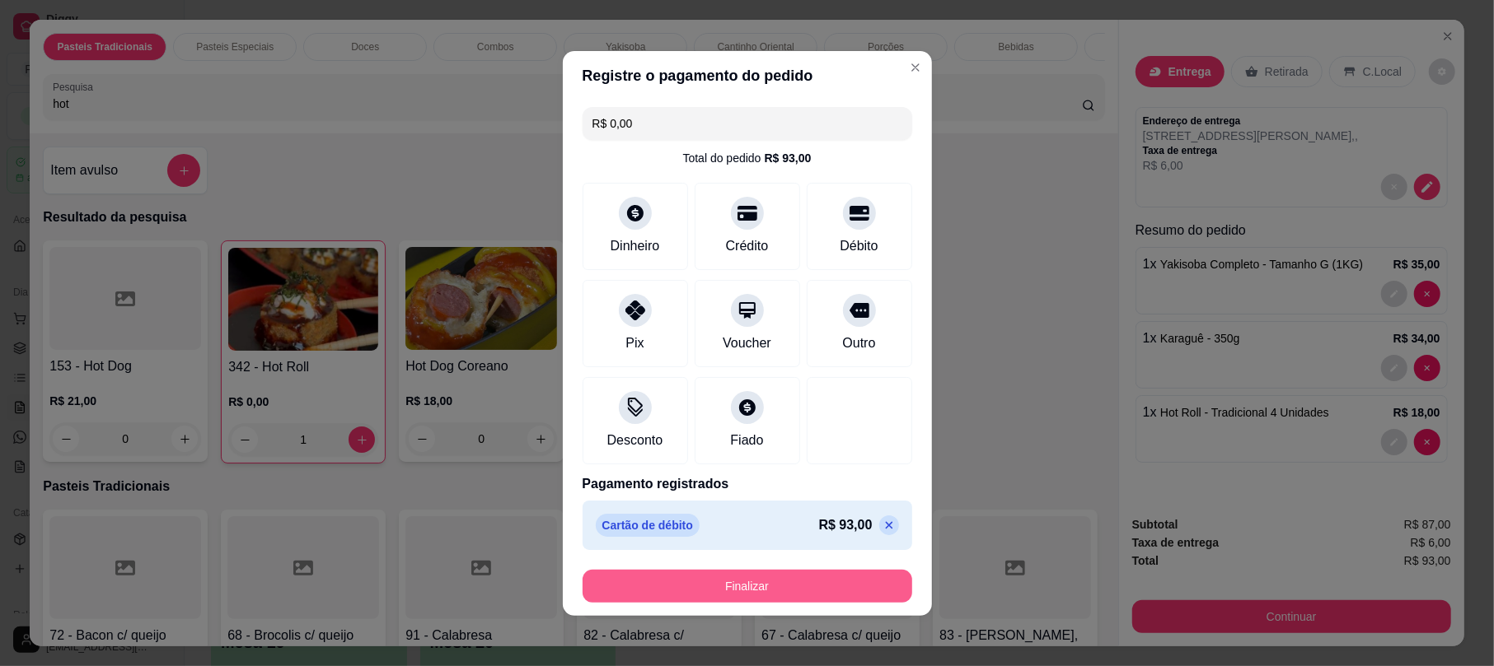
click at [808, 571] on button "Finalizar" at bounding box center [747, 586] width 330 height 33
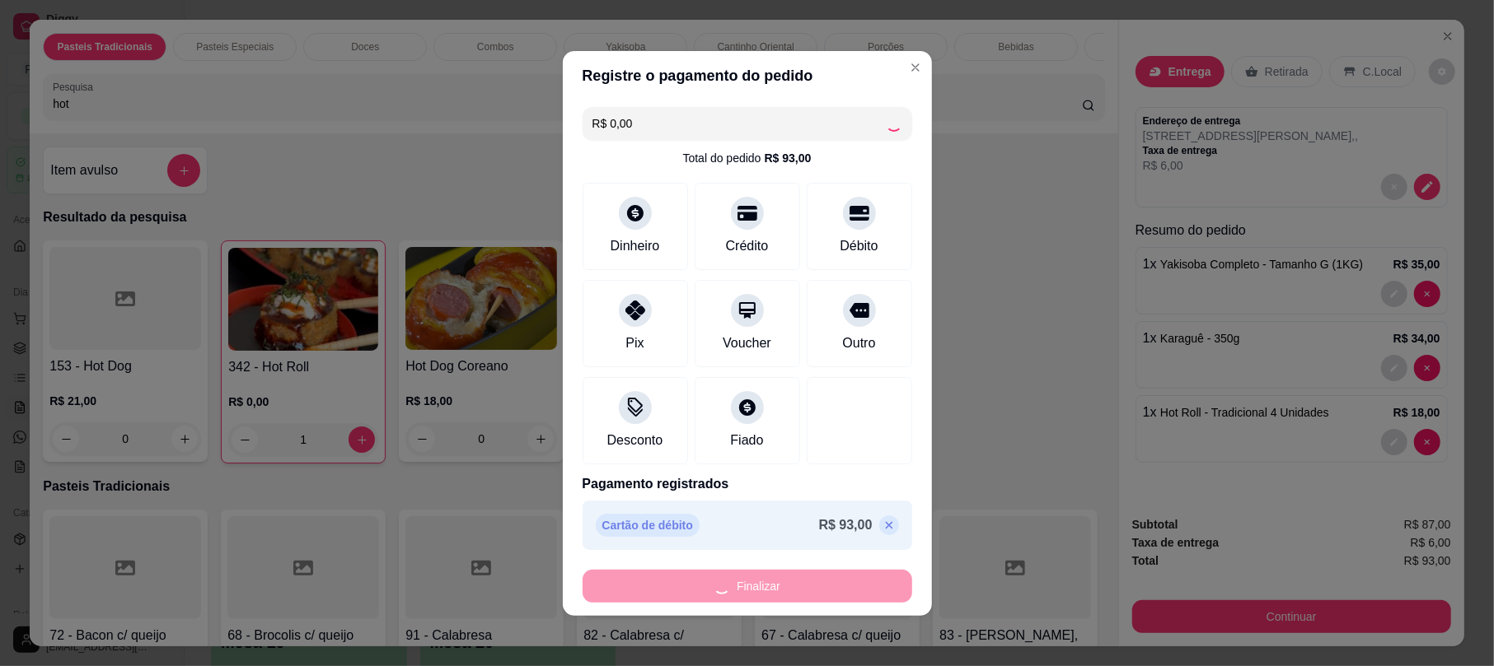
type input "0"
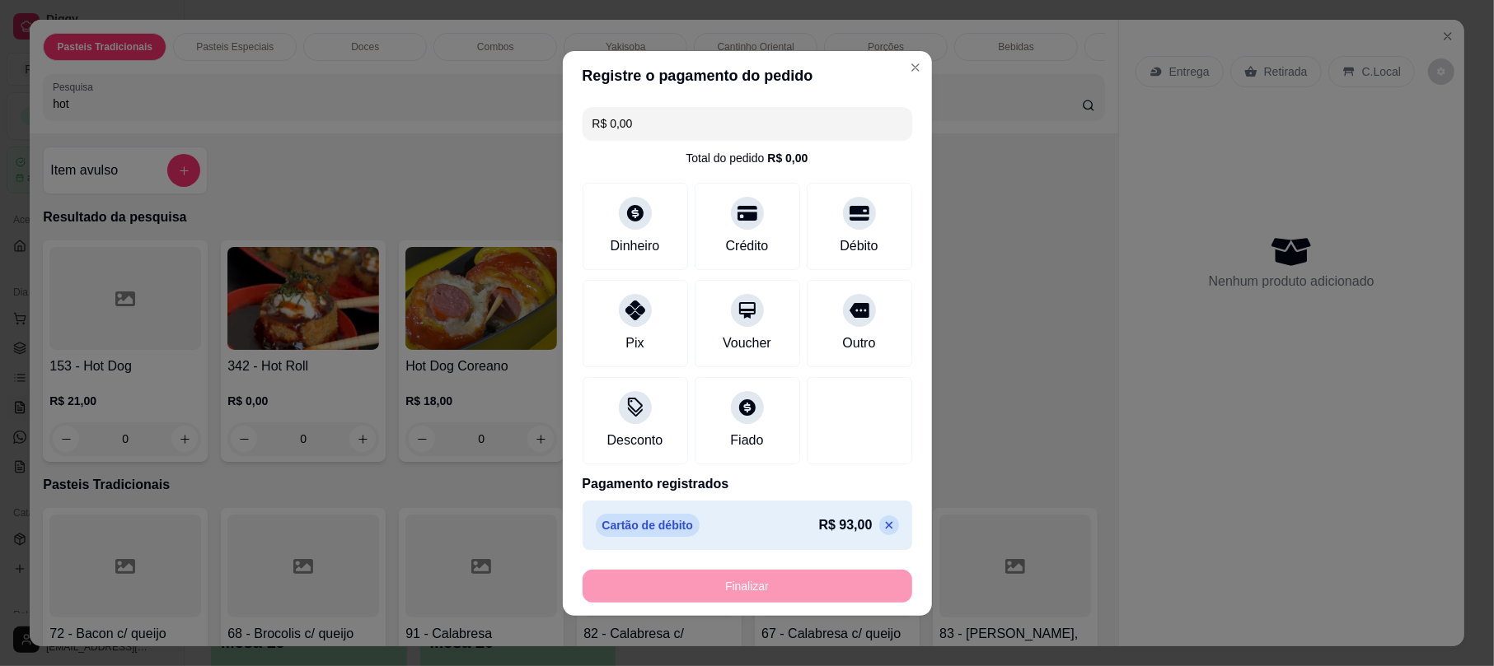
type input "-R$ 93,00"
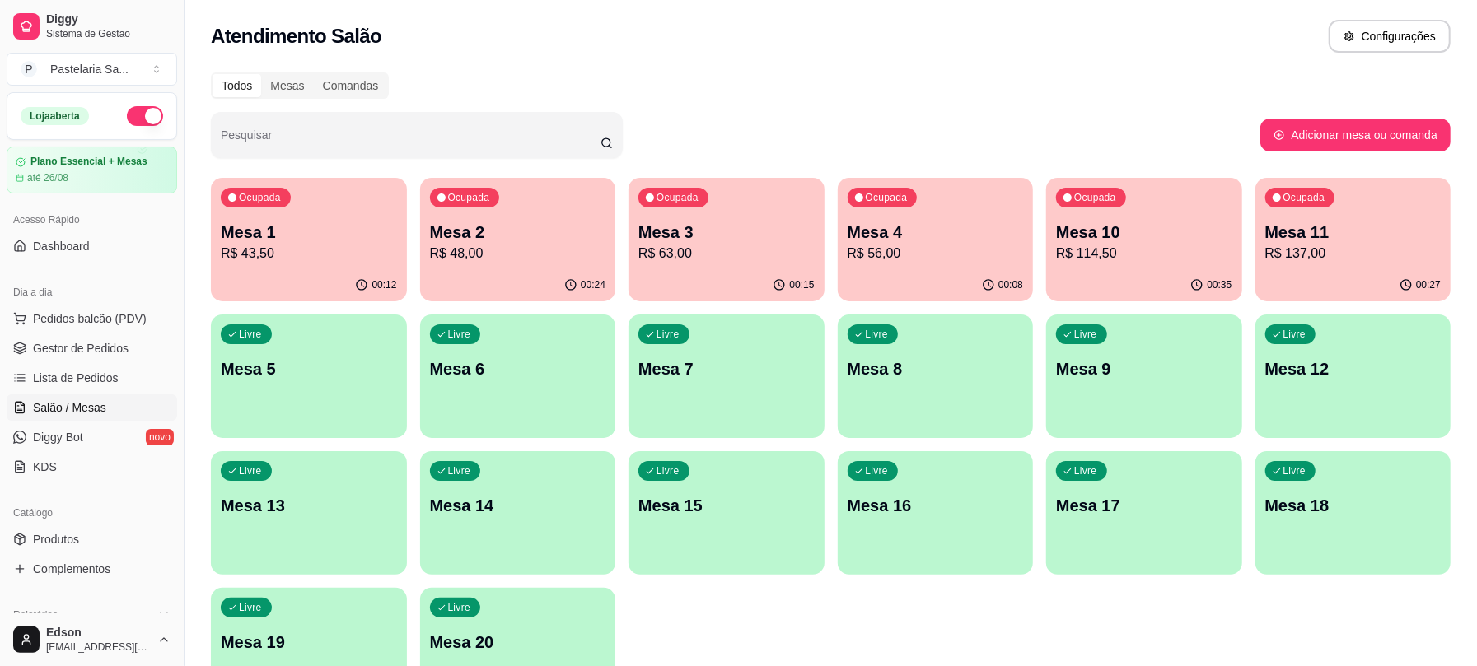
click at [531, 208] on div "Ocupada Mesa 2 R$ 48,00" at bounding box center [518, 223] width 196 height 91
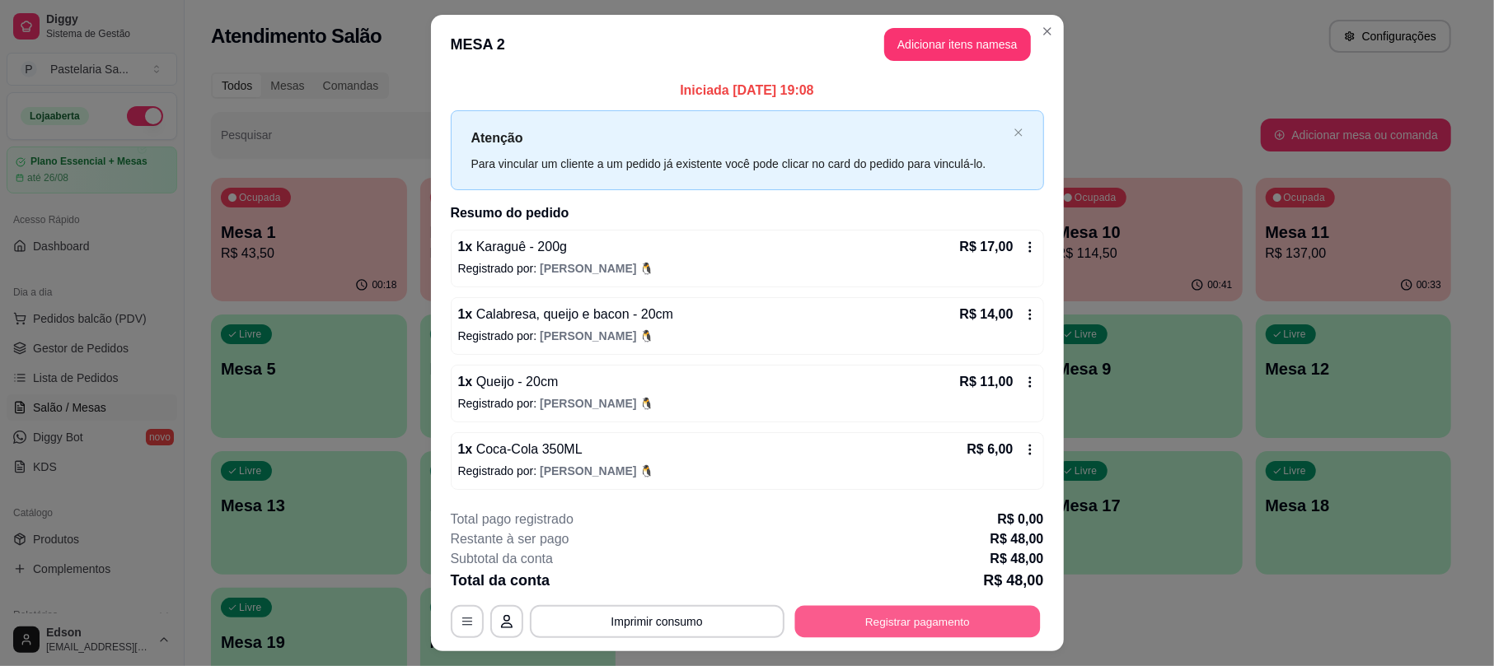
click at [962, 615] on button "Registrar pagamento" at bounding box center [916, 622] width 245 height 32
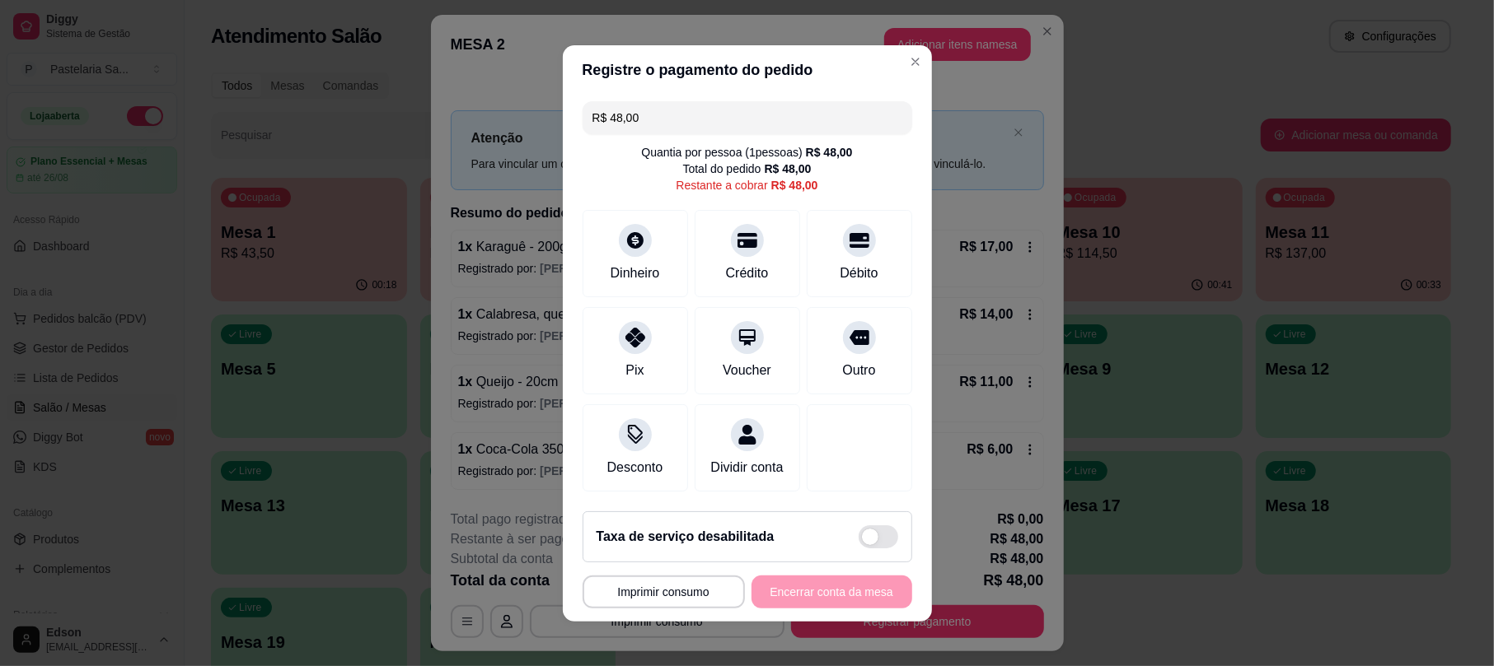
click at [578, 194] on div "R$ 48,00 Quantia por pessoa ( 1 pessoas) R$ 48,00 Total do pedido R$ 48,00 Rest…" at bounding box center [747, 297] width 369 height 404
click at [626, 234] on icon at bounding box center [635, 236] width 18 height 18
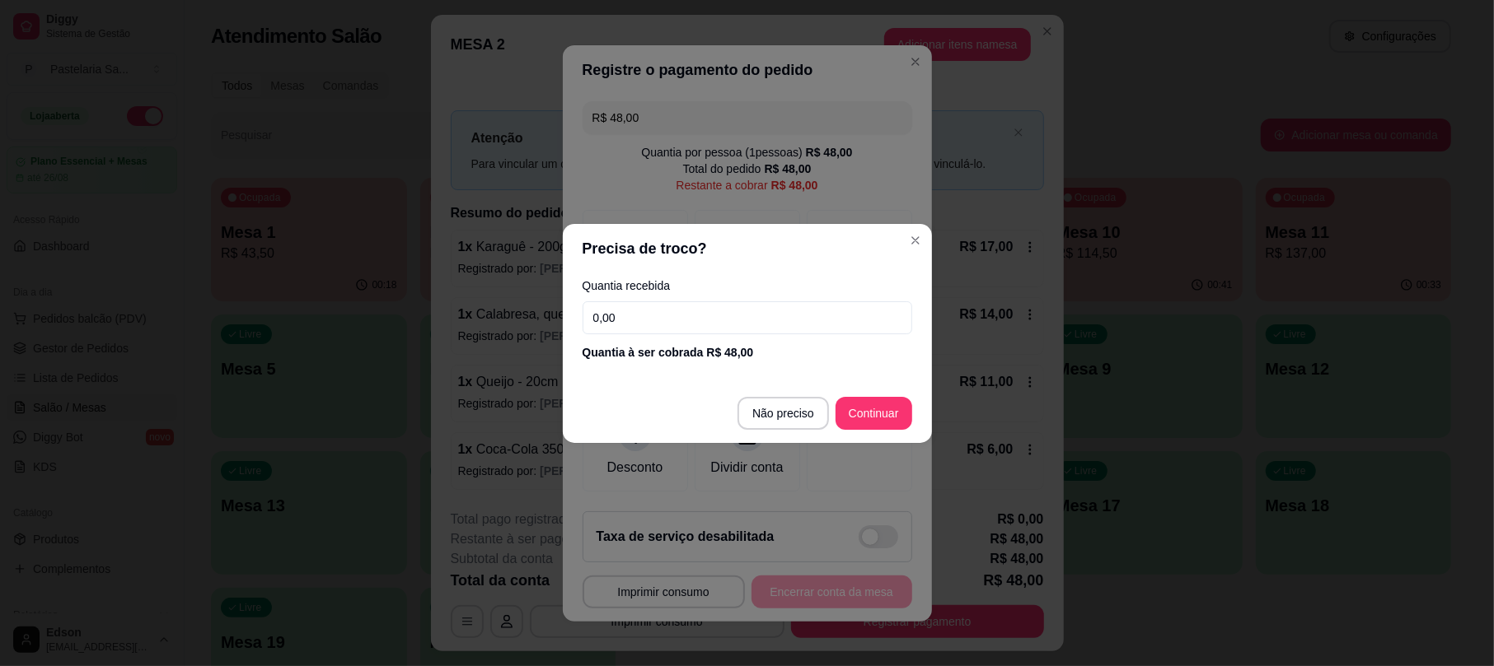
click at [700, 300] on div "Quantia recebida 0,00 Quantia à ser cobrada R$ 48,00" at bounding box center [747, 321] width 369 height 94
click at [702, 313] on input "0,00" at bounding box center [747, 318] width 330 height 33
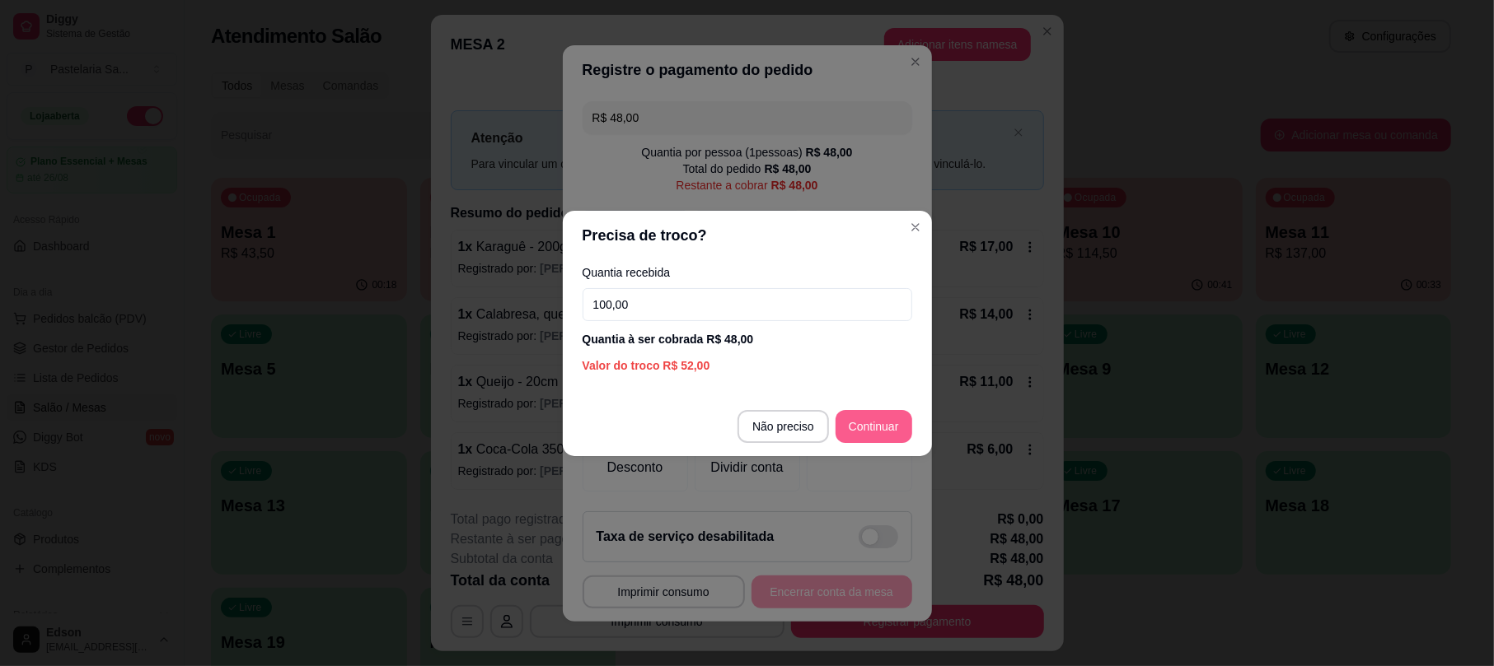
type input "100,00"
drag, startPoint x: 870, startPoint y: 407, endPoint x: 886, endPoint y: 420, distance: 21.1
click at [881, 419] on footer "Não preciso Continuar" at bounding box center [747, 426] width 369 height 59
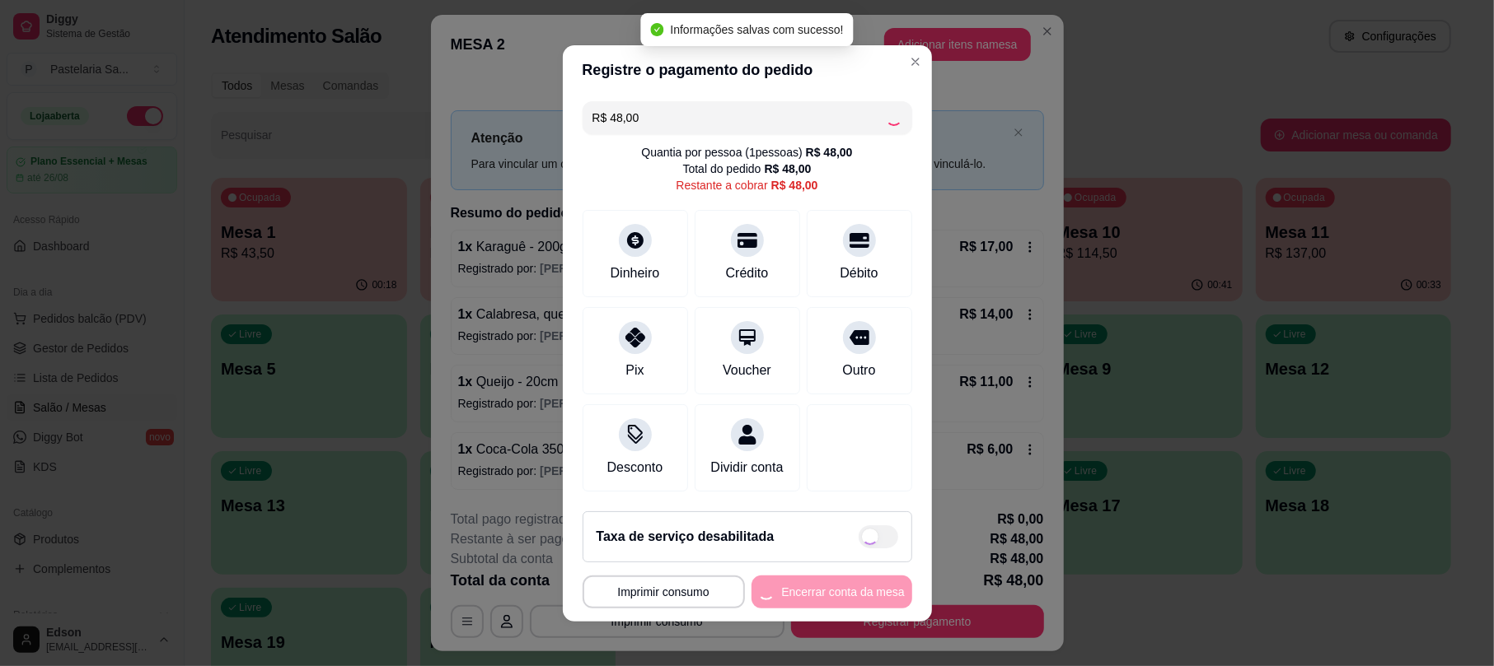
type input "R$ 0,00"
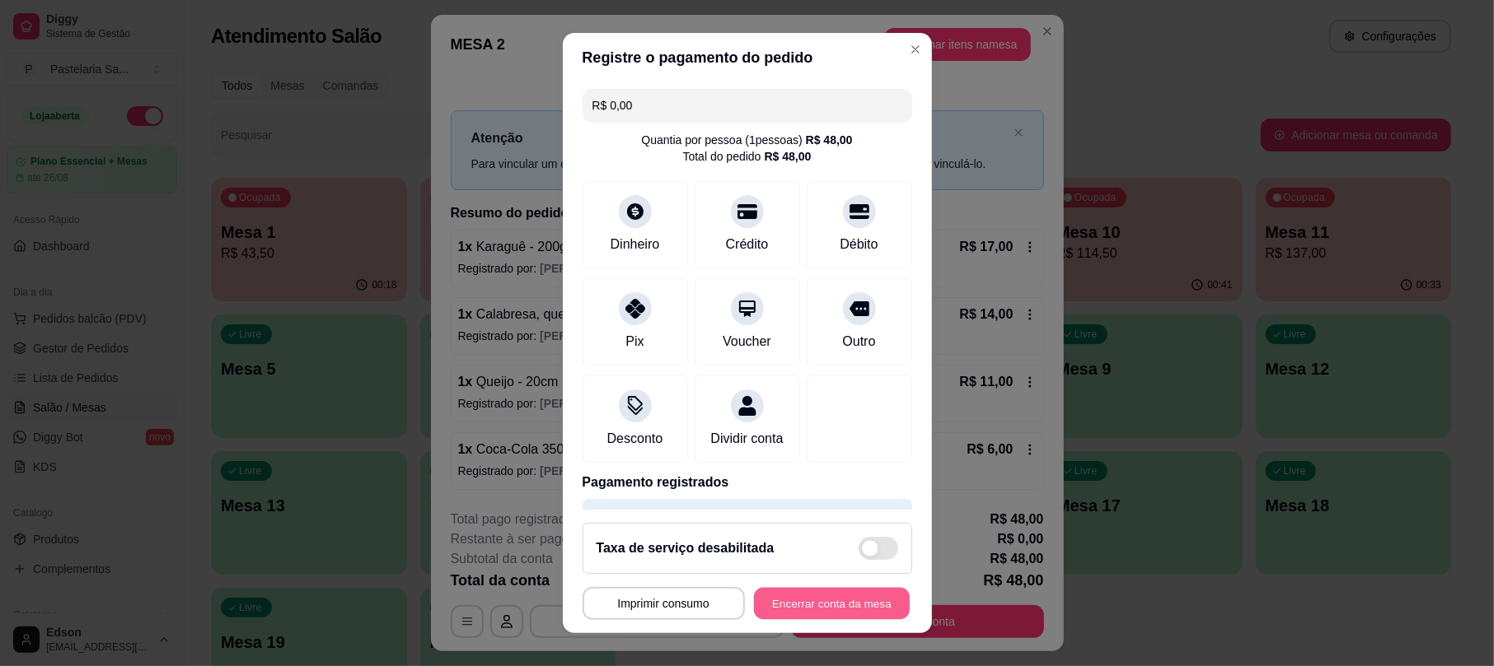
click at [825, 593] on button "Encerrar conta da mesa" at bounding box center [832, 603] width 156 height 32
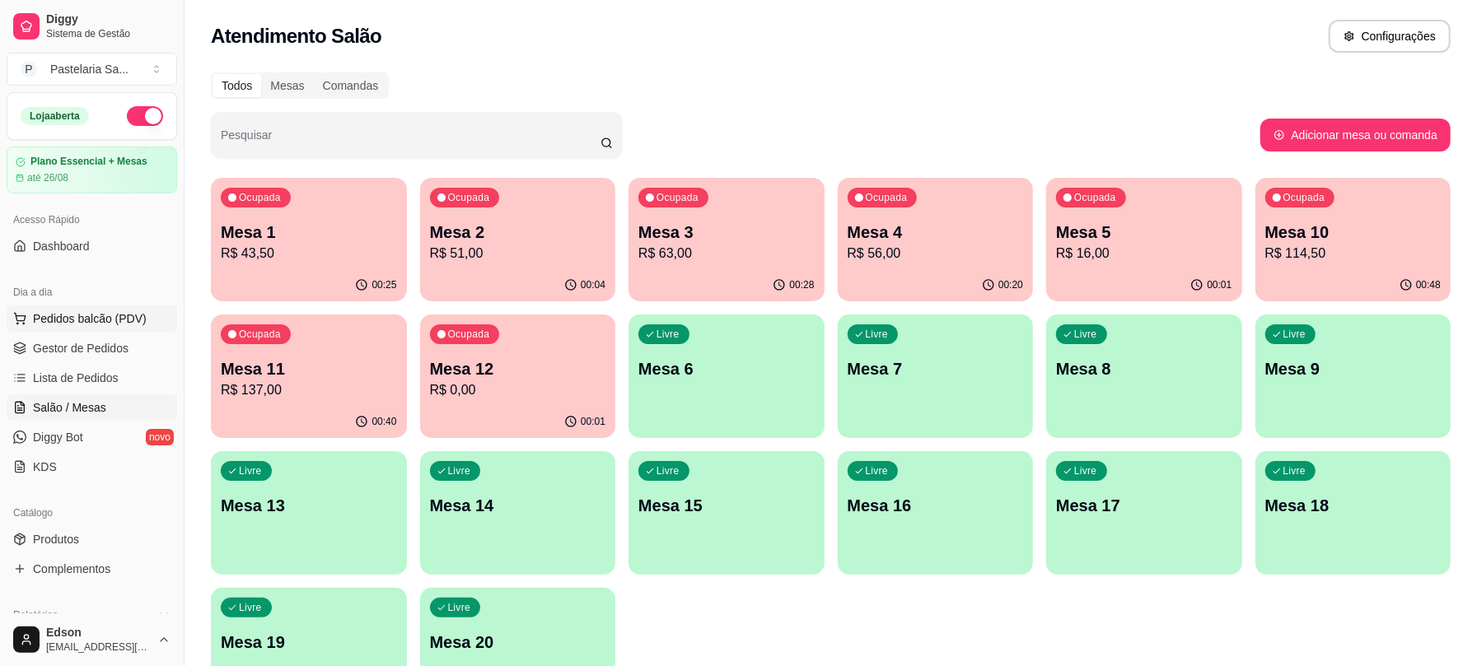
click at [110, 331] on button "Pedidos balcão (PDV)" at bounding box center [92, 319] width 171 height 26
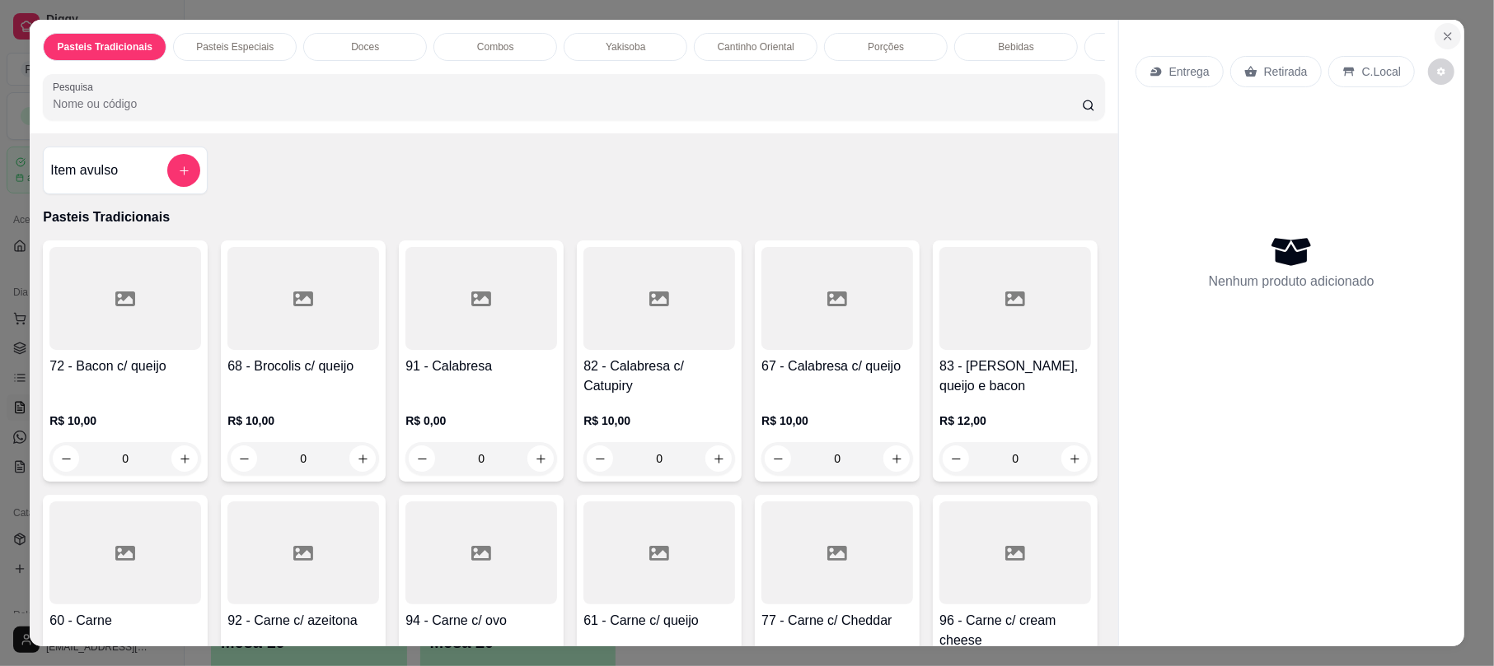
click at [1434, 31] on button "Close" at bounding box center [1447, 36] width 26 height 26
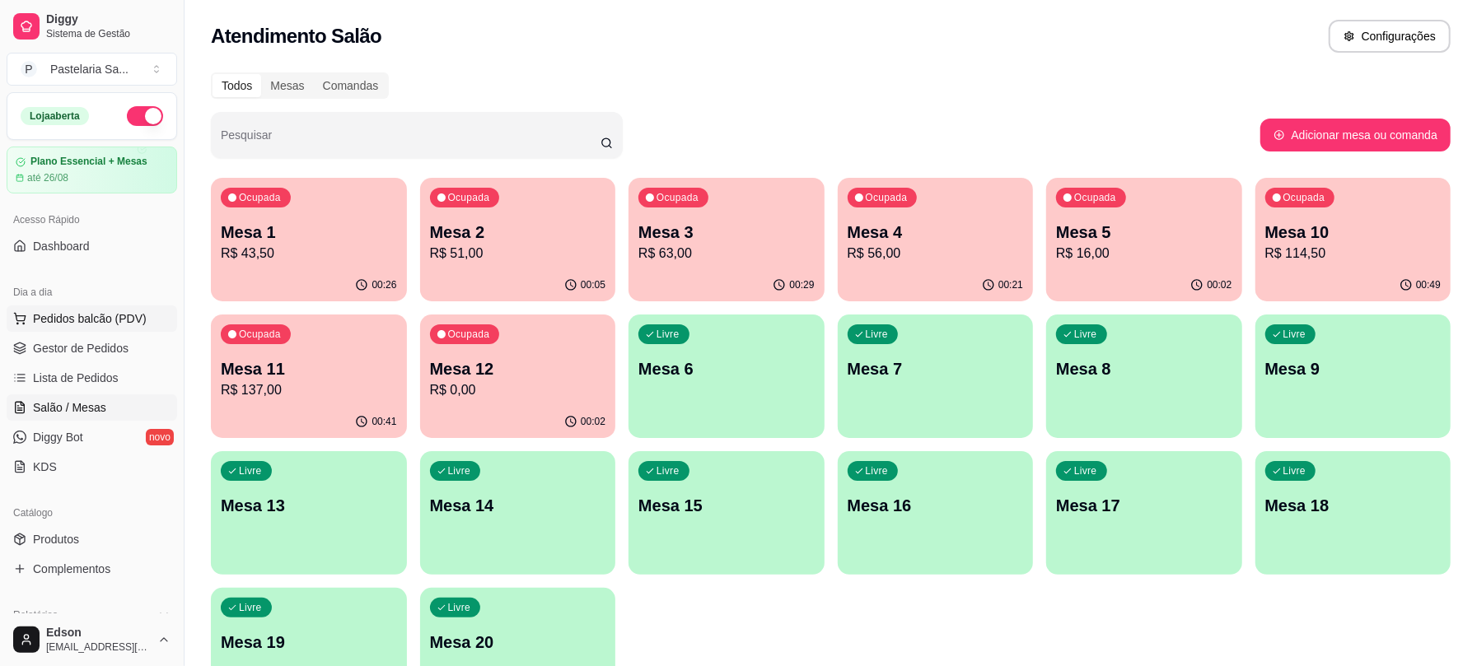
click at [72, 317] on span "Pedidos balcão (PDV)" at bounding box center [90, 319] width 114 height 16
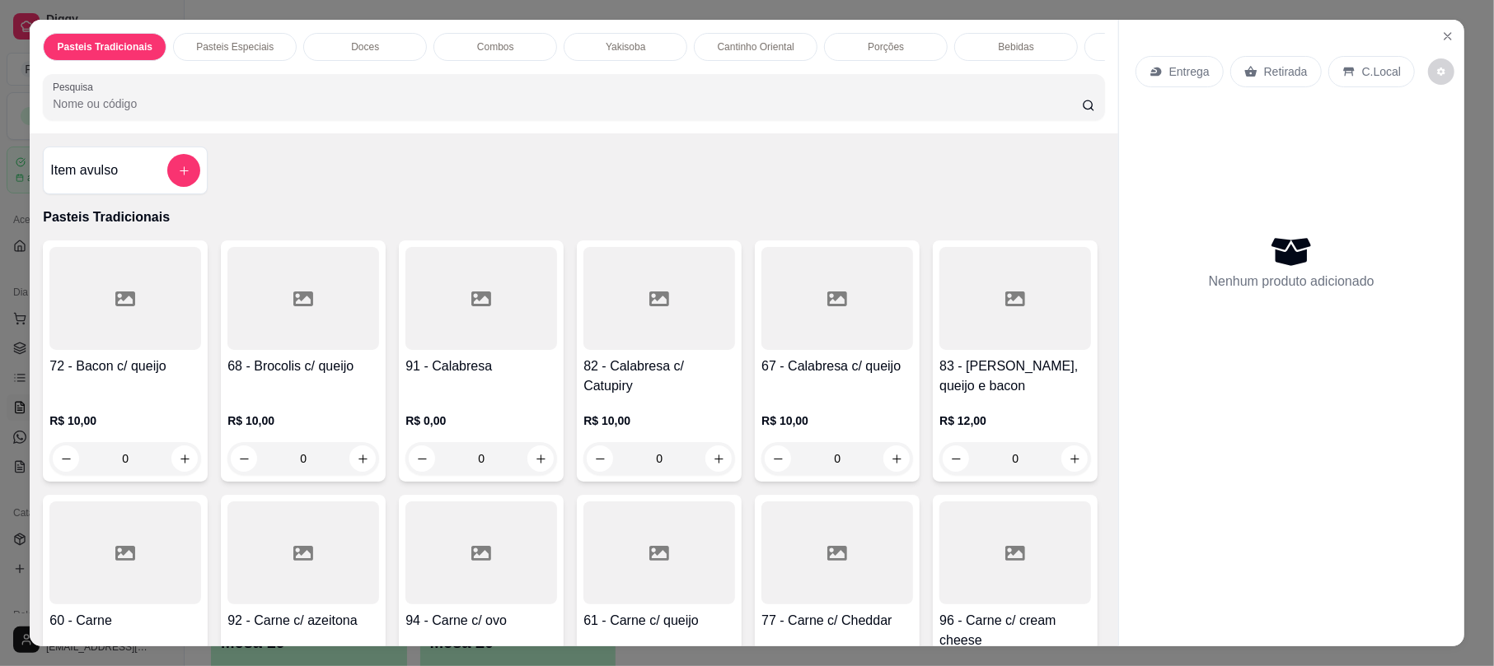
click at [629, 59] on div "Yakisoba" at bounding box center [625, 47] width 124 height 28
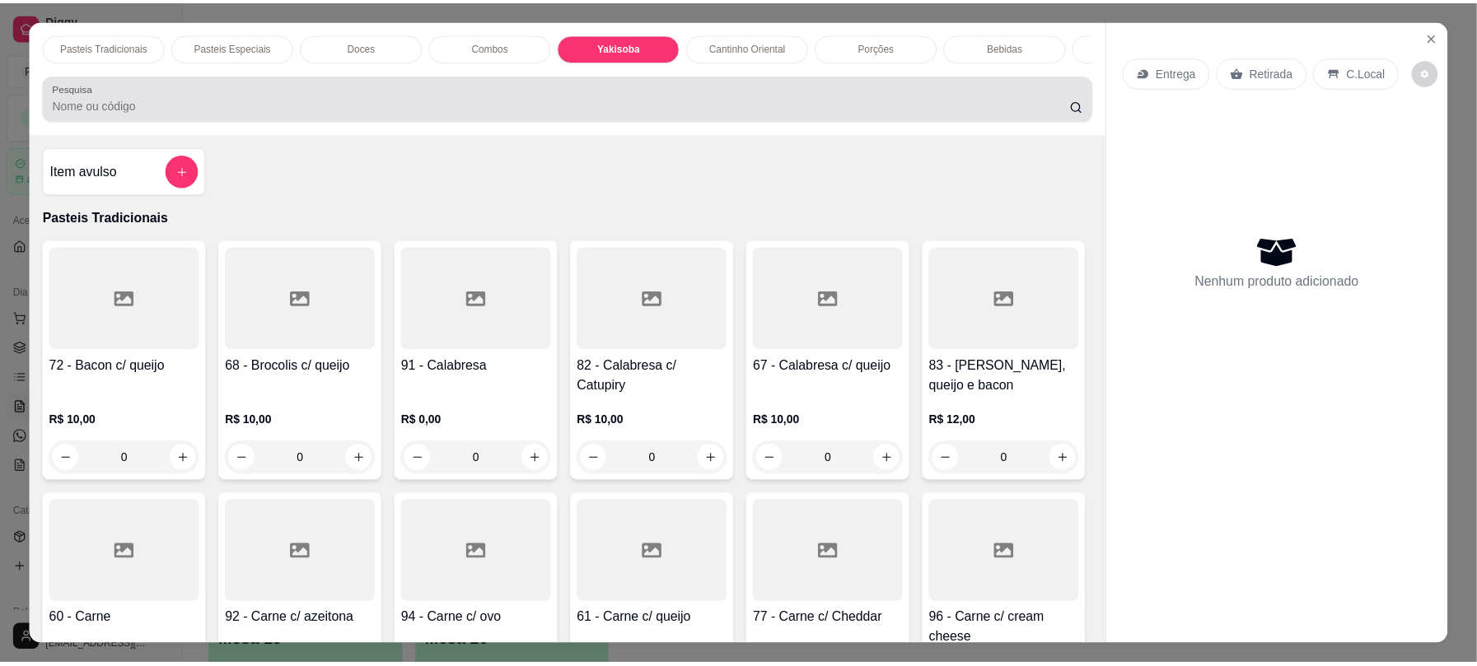
scroll to position [33, 0]
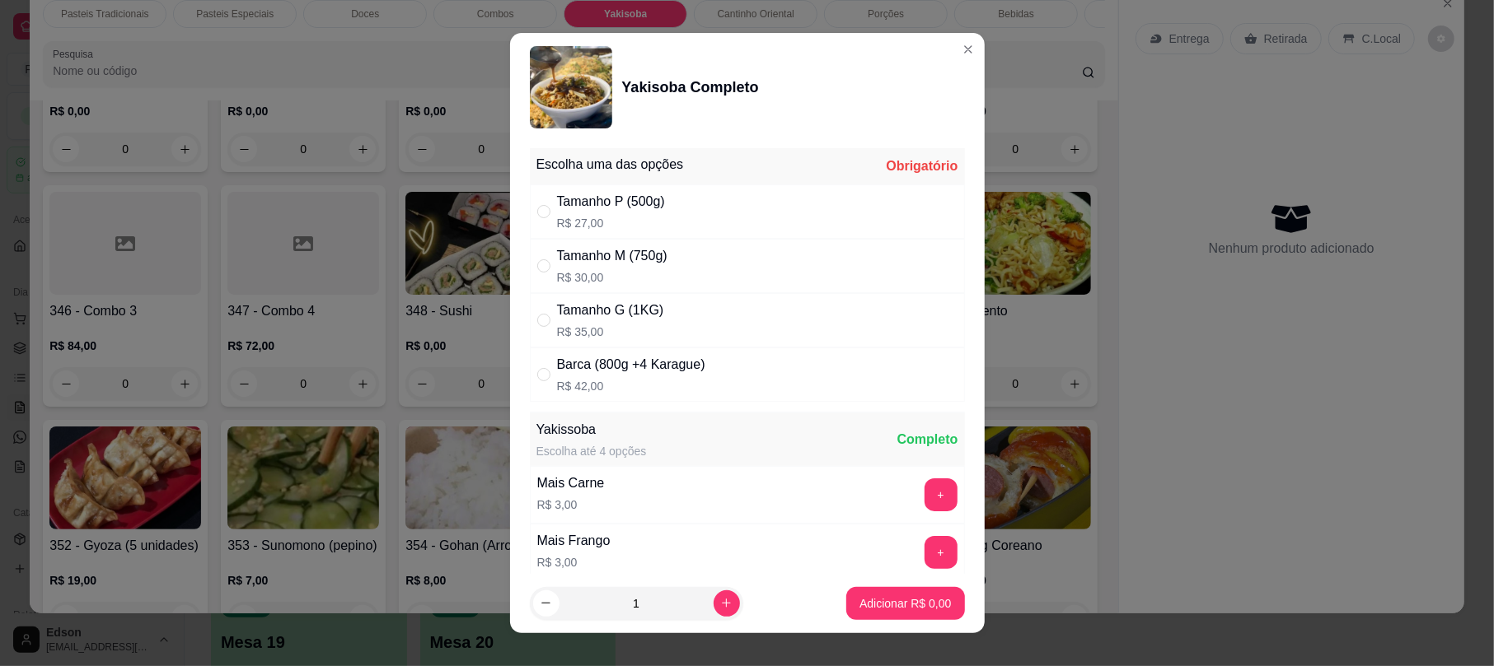
click at [620, 318] on div "Tamanho G (1KG)" at bounding box center [610, 311] width 107 height 20
radio input "true"
click at [924, 601] on p "Adicionar R$ 35,00" at bounding box center [902, 604] width 96 height 16
type input "1"
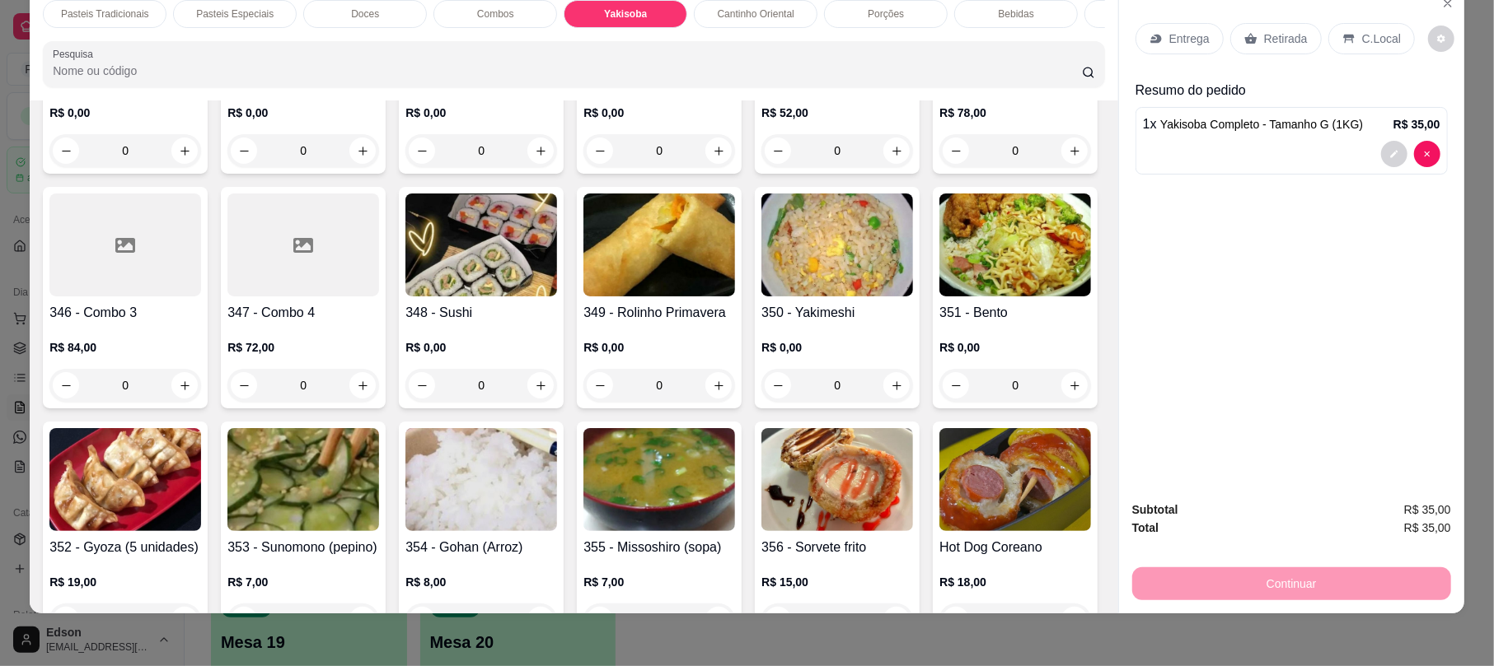
click at [1284, 37] on p "Retirada" at bounding box center [1286, 38] width 44 height 16
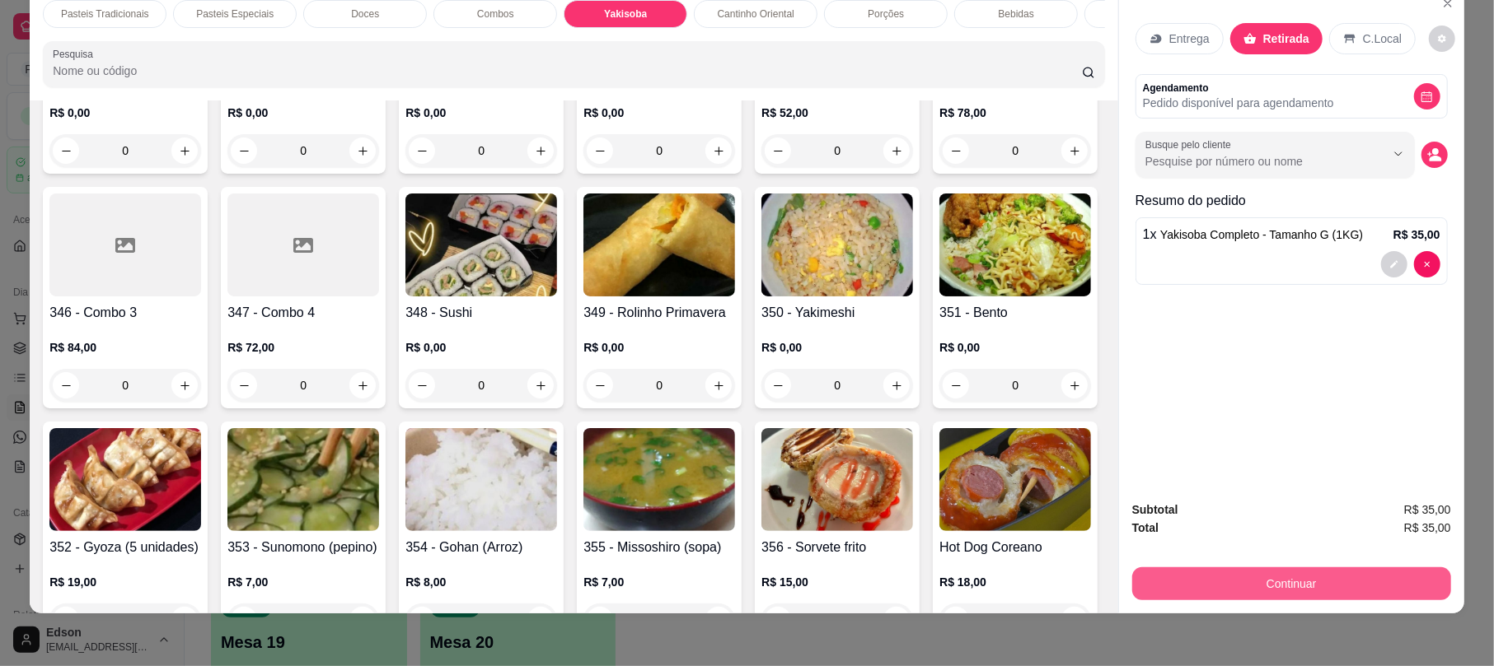
click at [1377, 573] on button "Continuar" at bounding box center [1291, 584] width 319 height 33
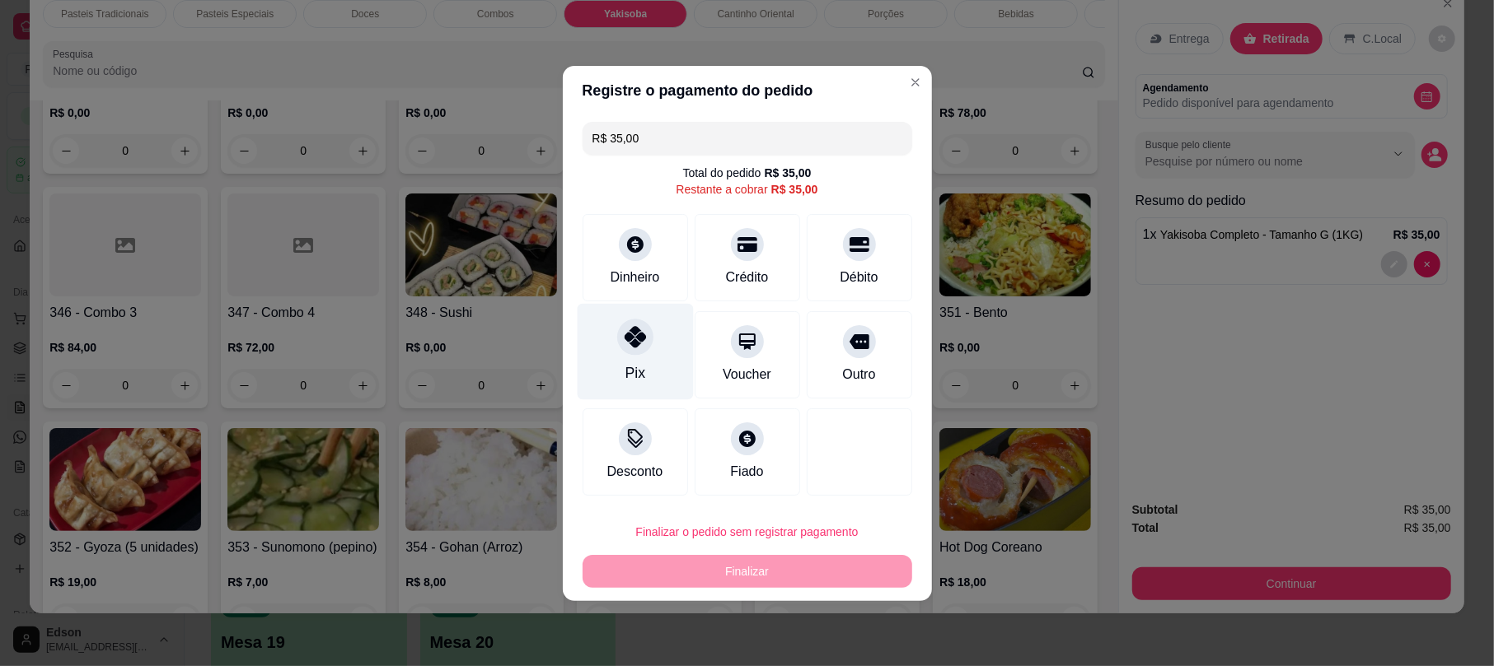
click at [616, 353] on div "Pix" at bounding box center [635, 351] width 116 height 96
type input "R$ 0,00"
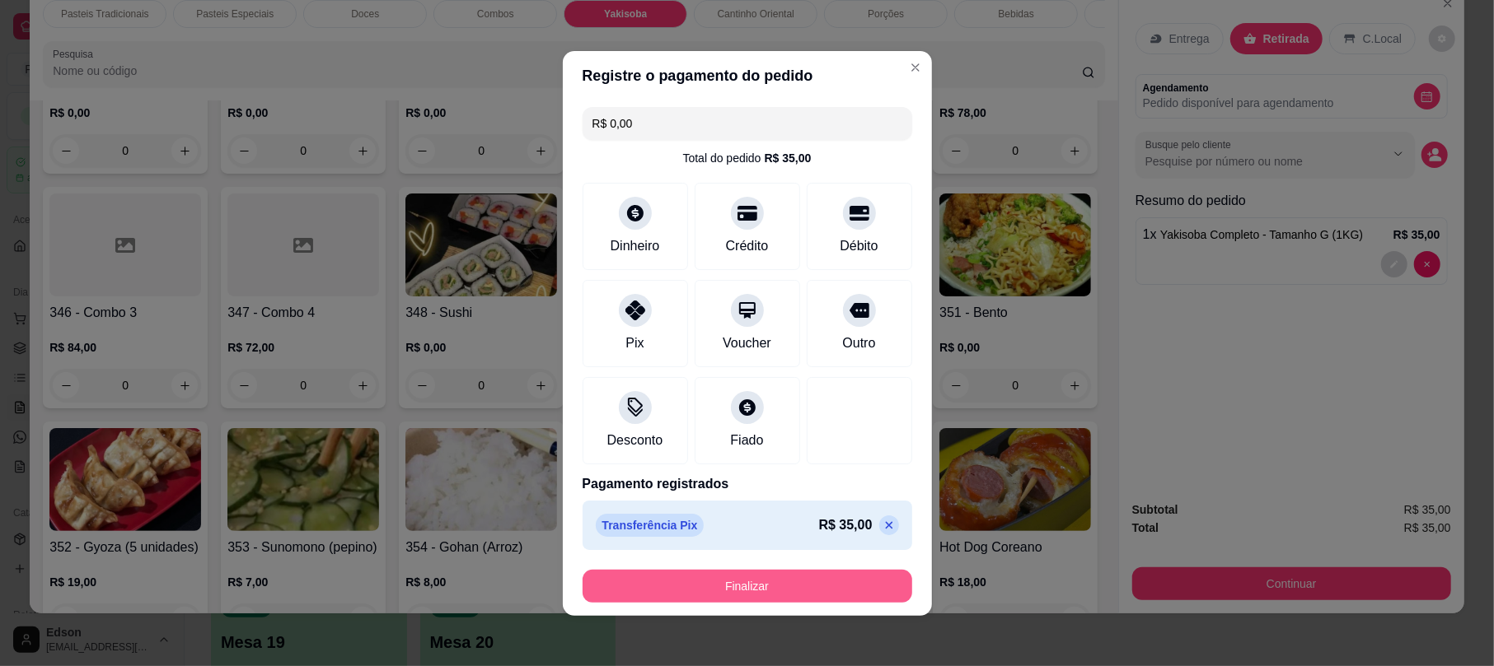
click at [858, 593] on button "Finalizar" at bounding box center [747, 586] width 330 height 33
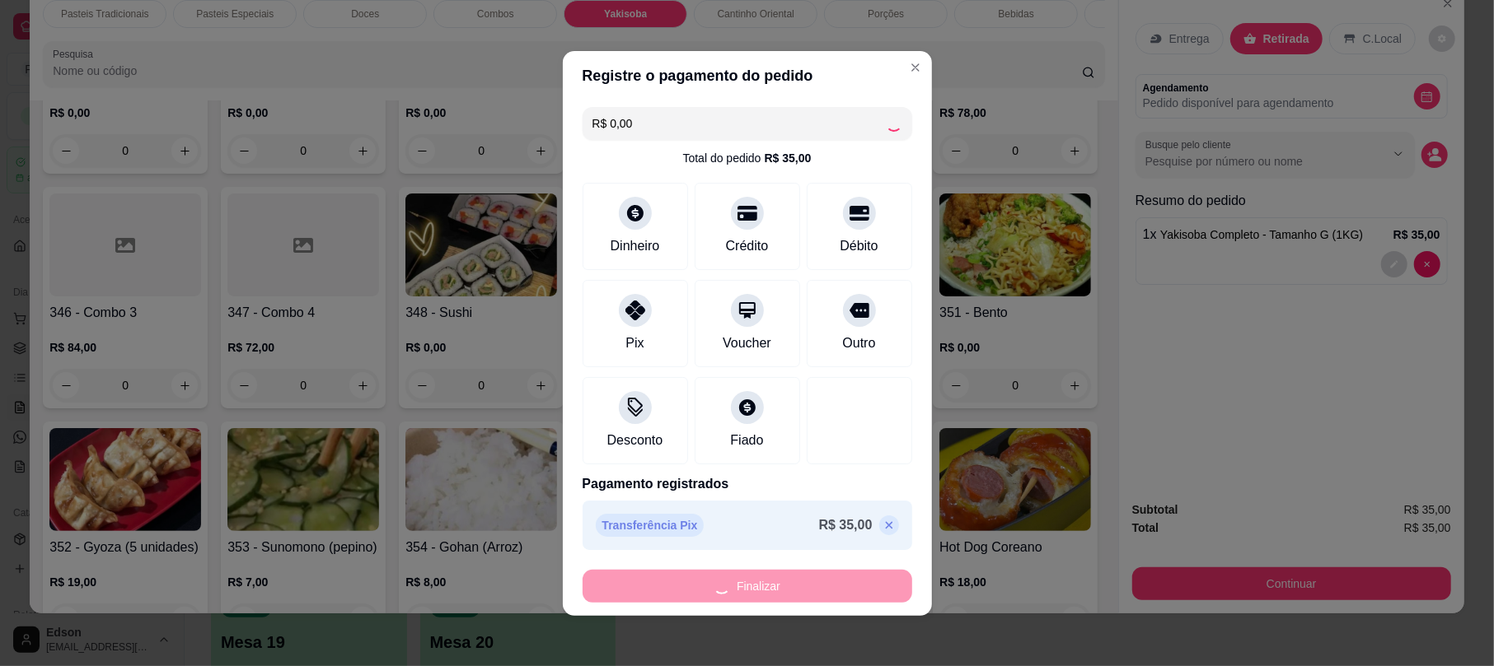
type input "0"
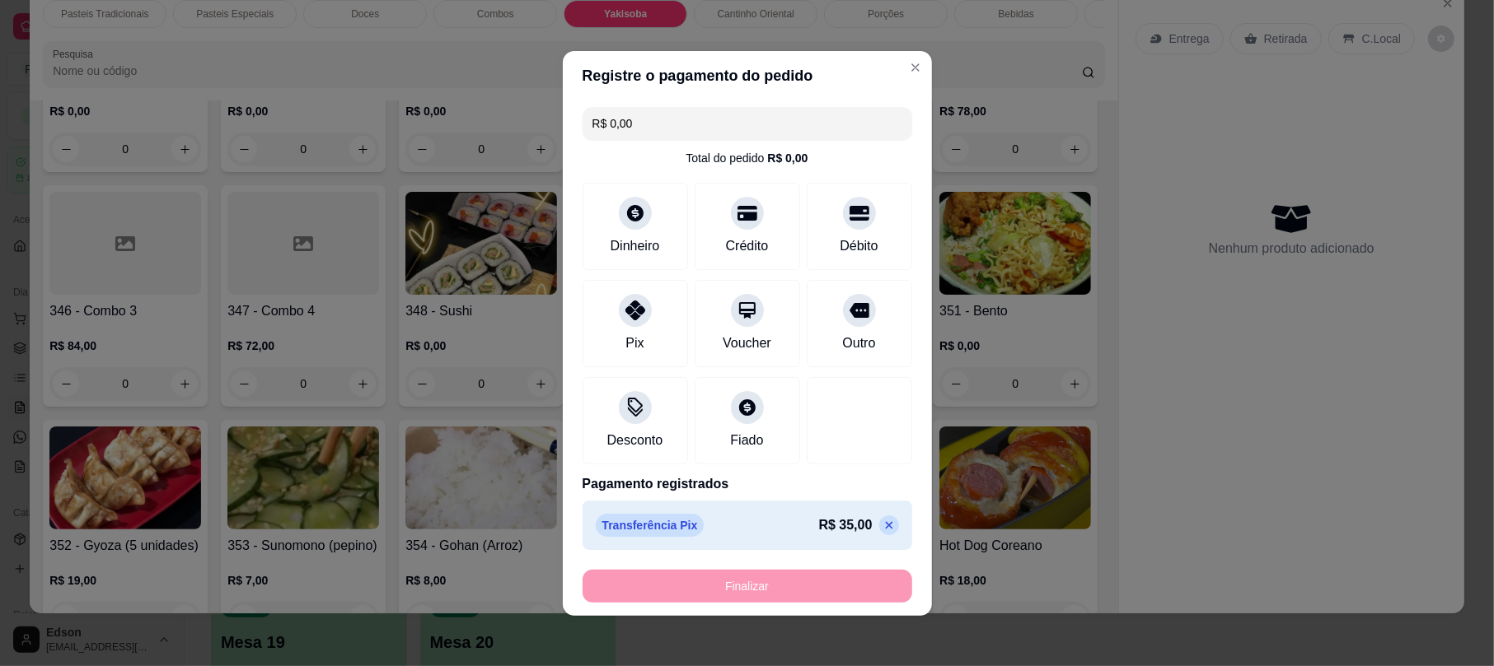
type input "-R$ 35,00"
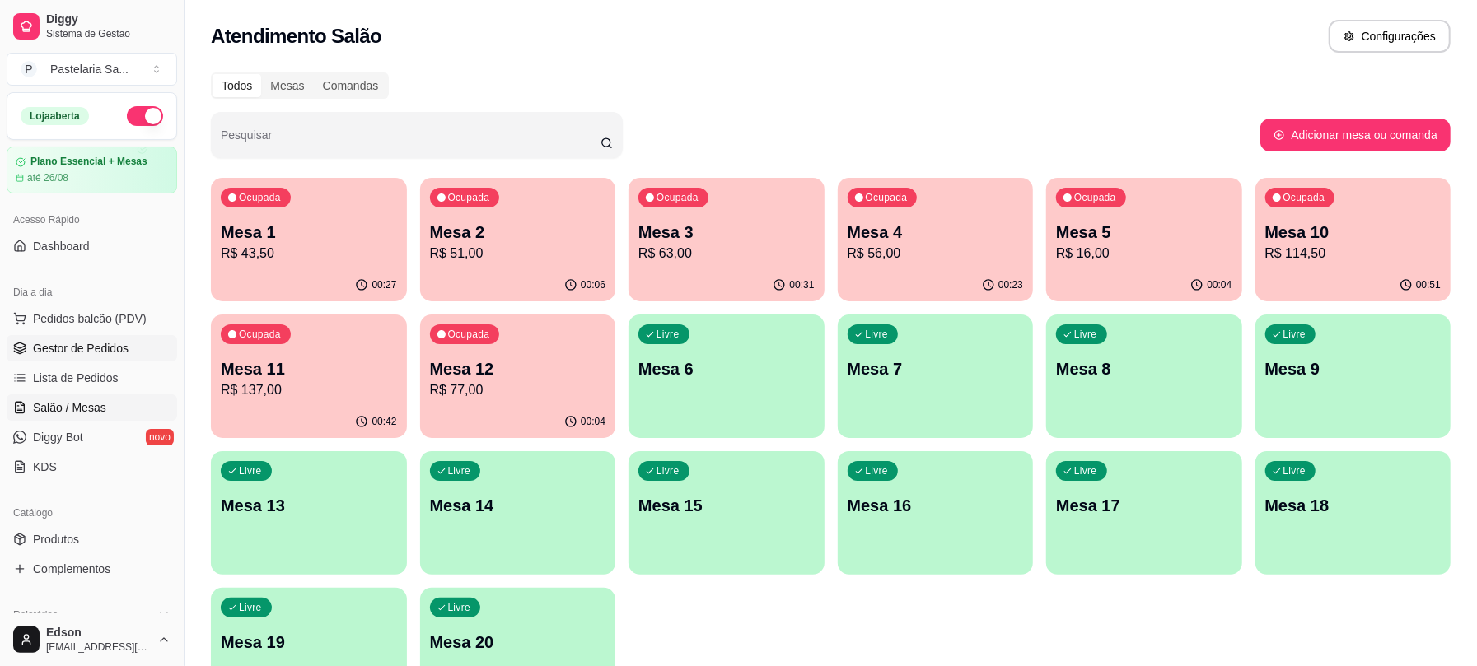
click at [69, 348] on span "Gestor de Pedidos" at bounding box center [81, 348] width 96 height 16
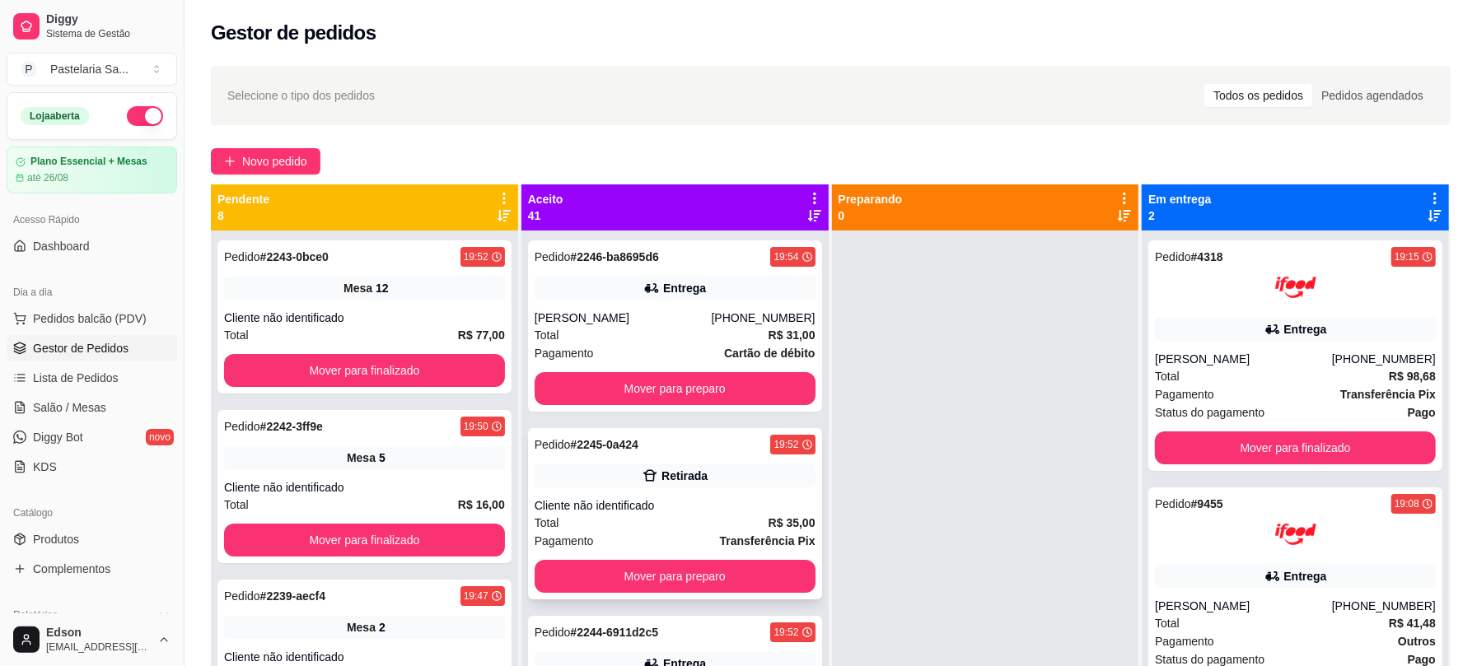
click at [715, 489] on div "Pedido # 2245-0a424 19:52 Retirada Cliente não identificado Total R$ 35,00 Paga…" at bounding box center [675, 513] width 294 height 171
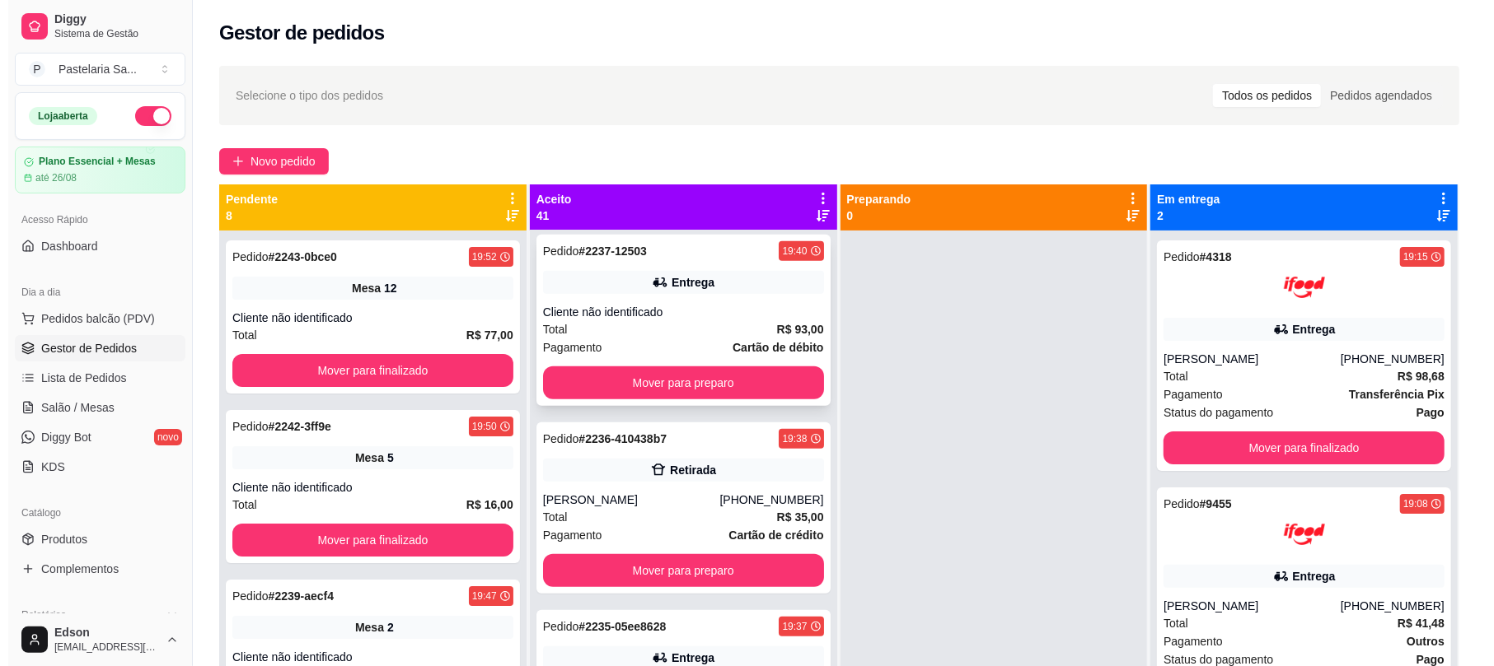
scroll to position [1096, 0]
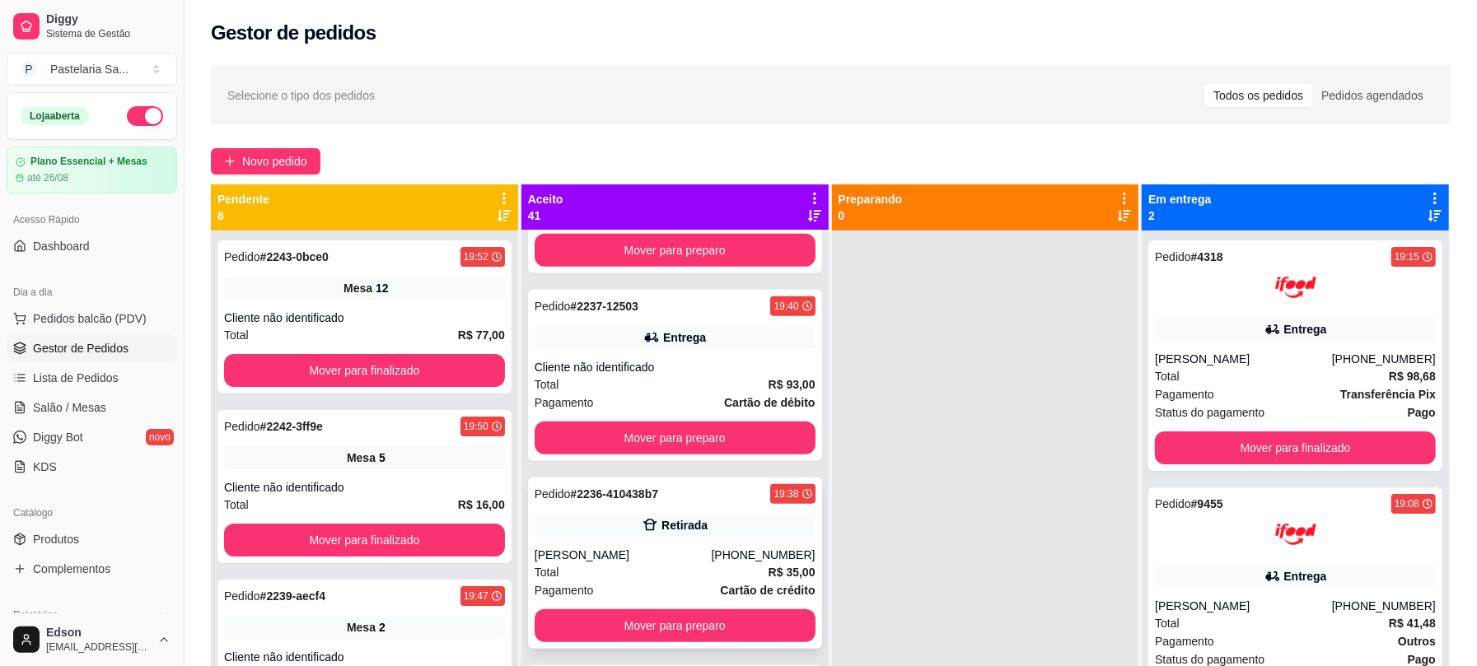
click at [627, 577] on div "Total R$ 35,00" at bounding box center [675, 572] width 281 height 18
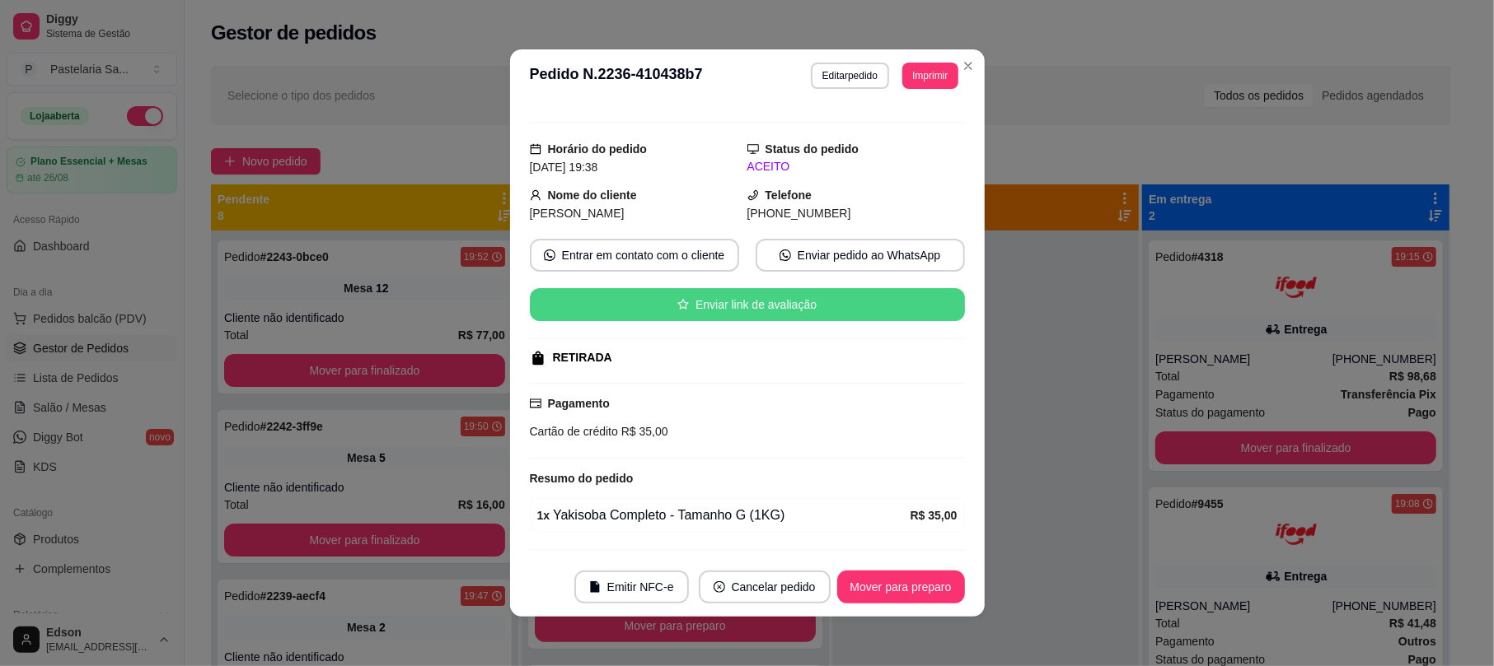
scroll to position [0, 0]
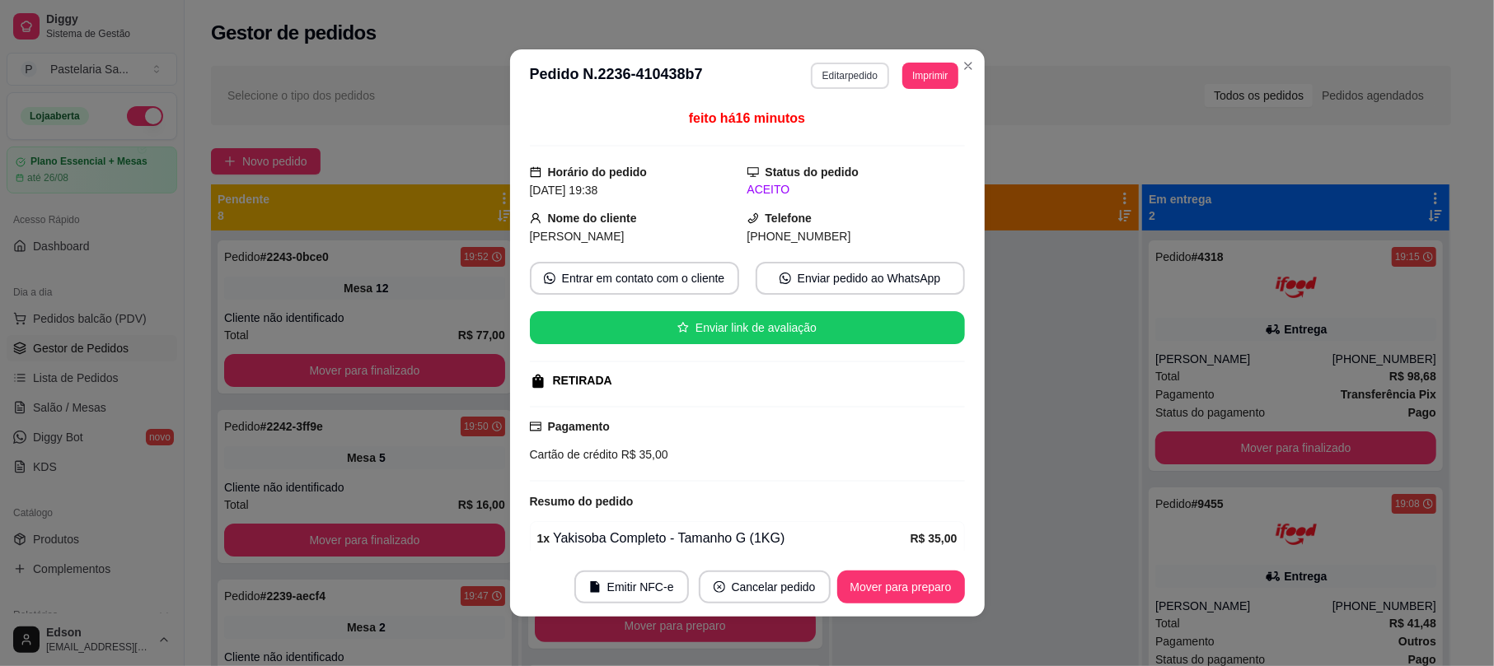
click at [858, 77] on button "Editar pedido" at bounding box center [850, 76] width 78 height 26
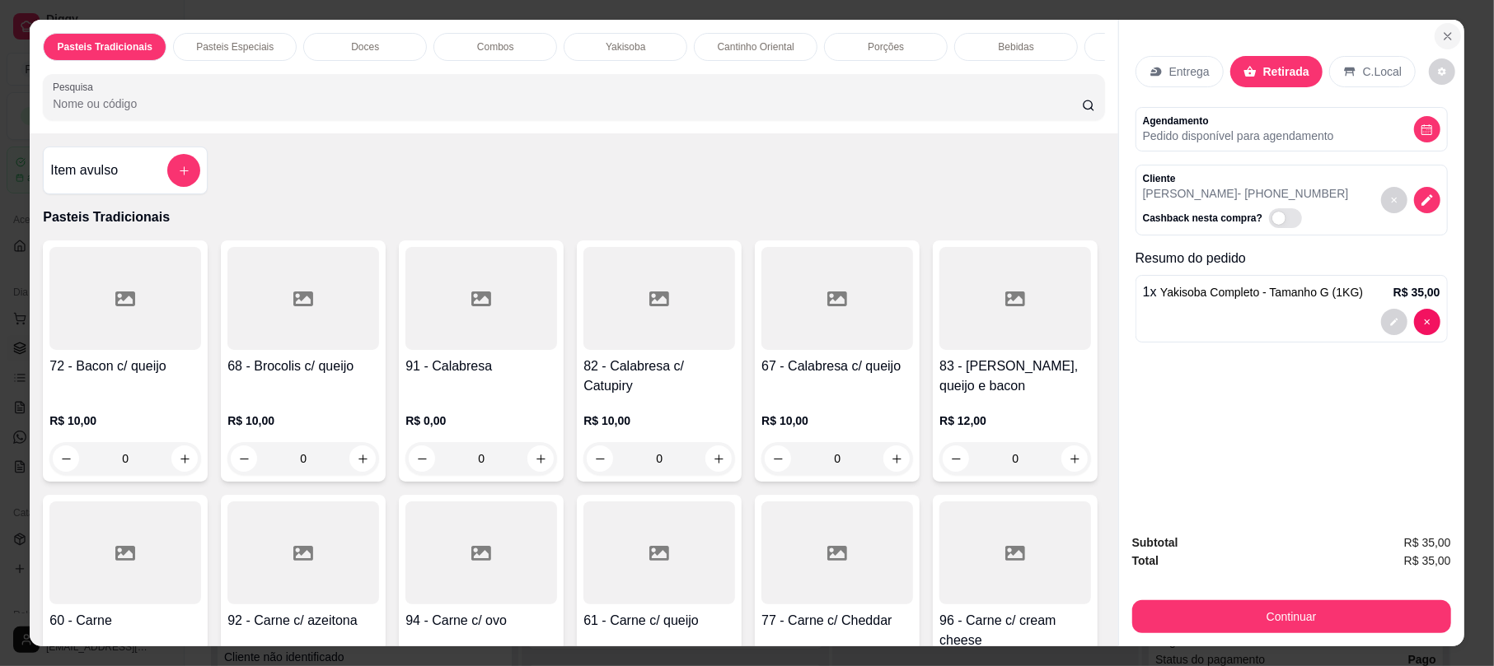
click at [1438, 44] on button "Close" at bounding box center [1447, 36] width 26 height 26
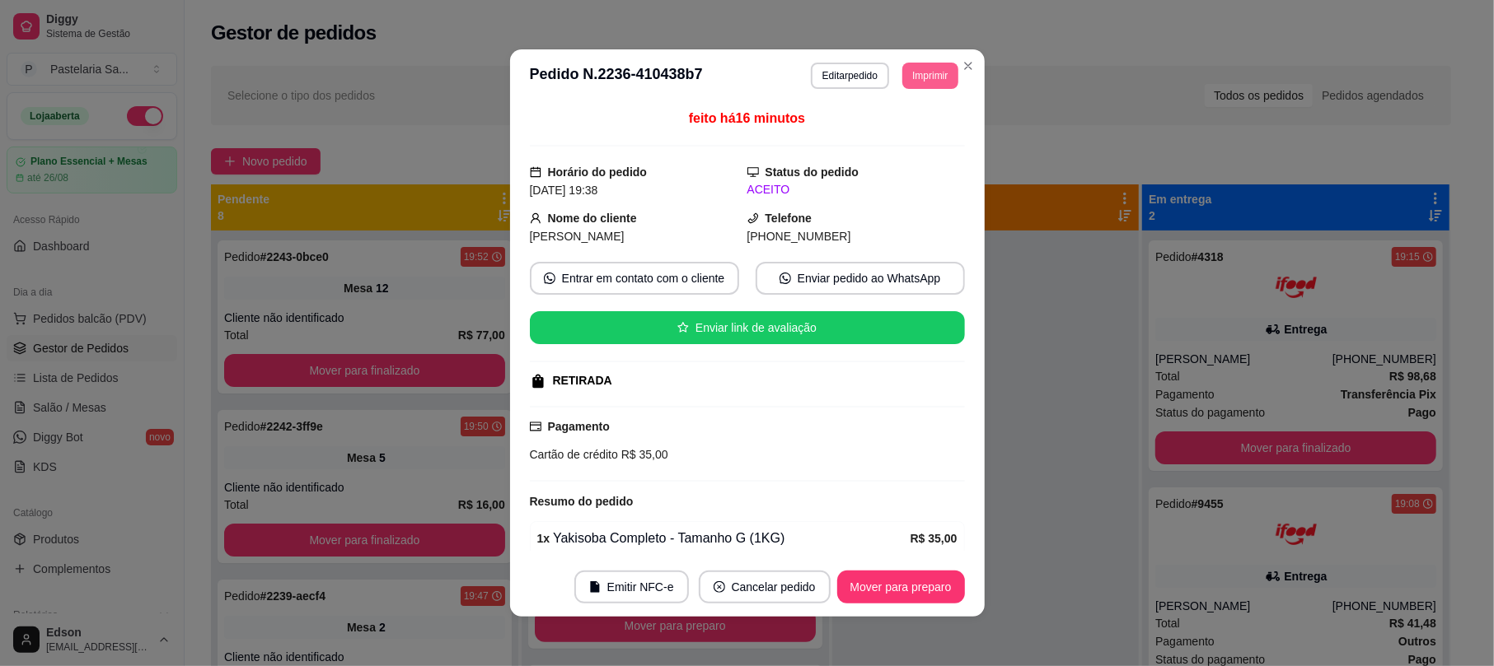
click at [933, 74] on button "Imprimir" at bounding box center [929, 76] width 55 height 26
click at [921, 162] on button "Balcão" at bounding box center [891, 166] width 115 height 26
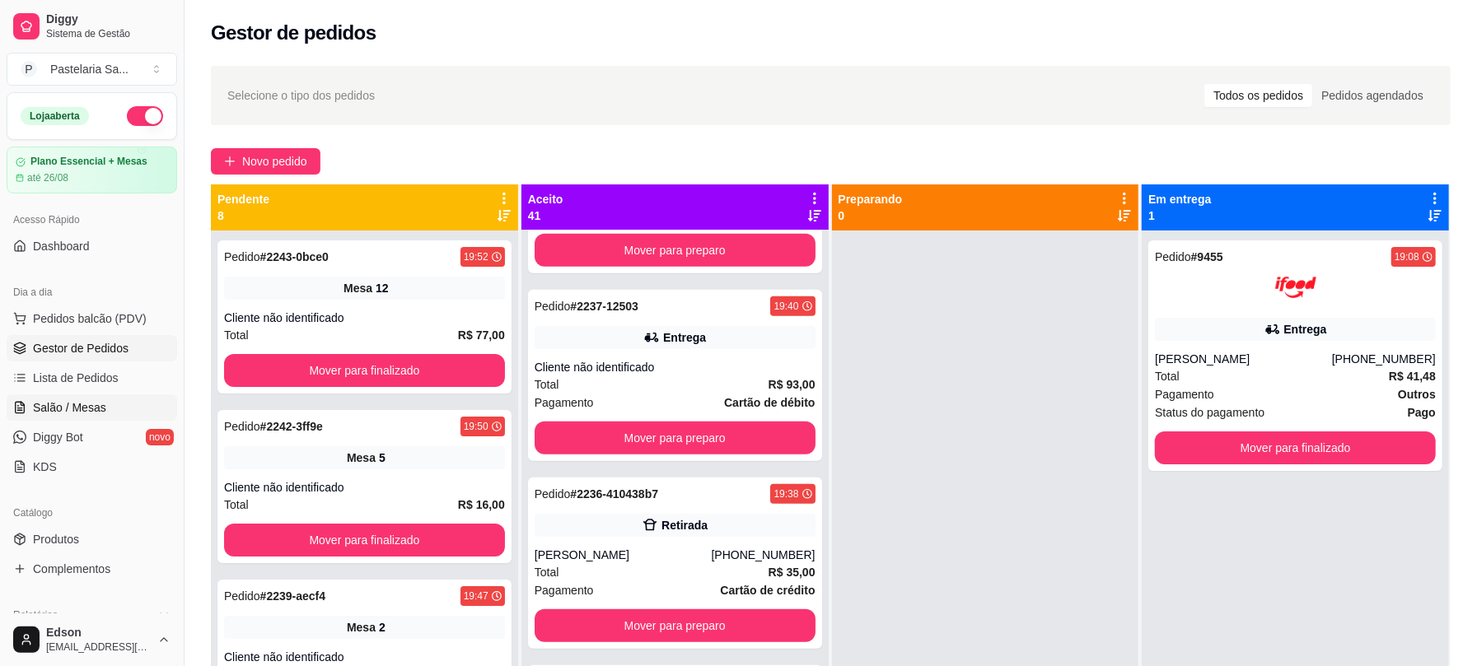
click at [96, 410] on span "Salão / Mesas" at bounding box center [69, 408] width 73 height 16
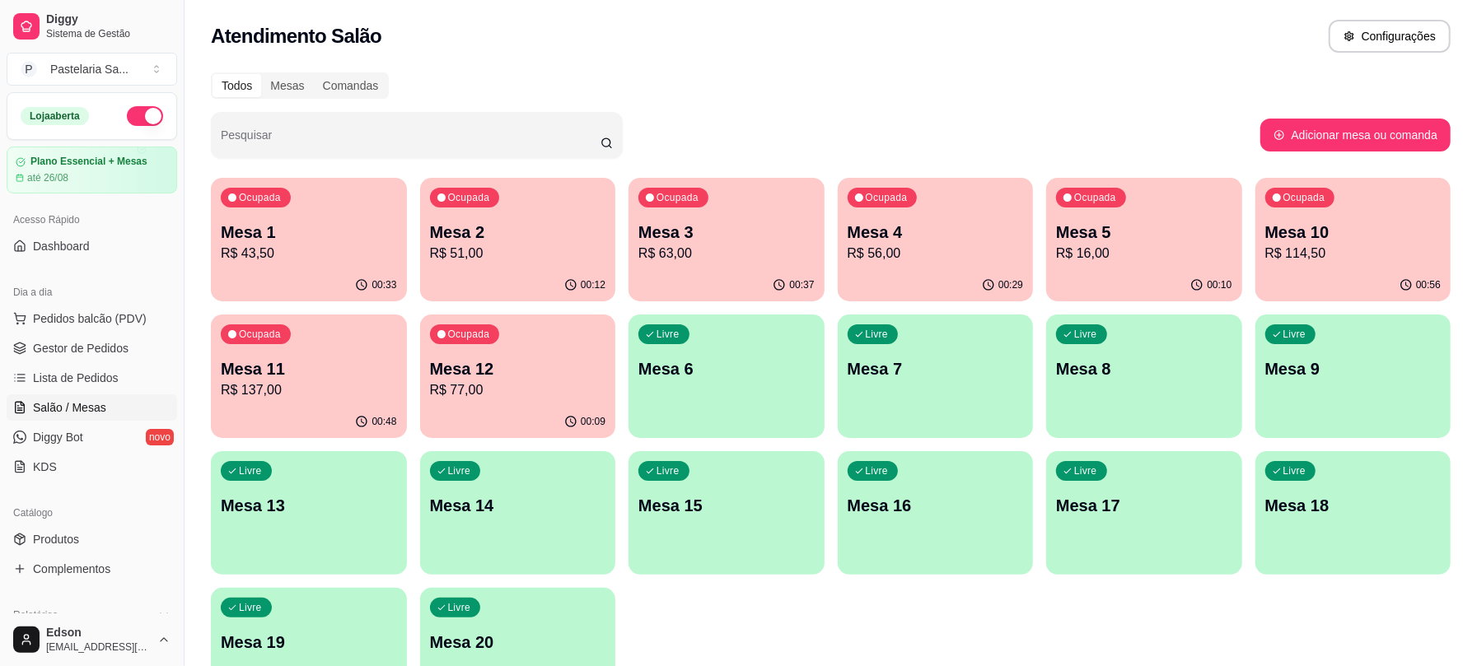
click at [358, 228] on p "Mesa 1" at bounding box center [309, 232] width 176 height 23
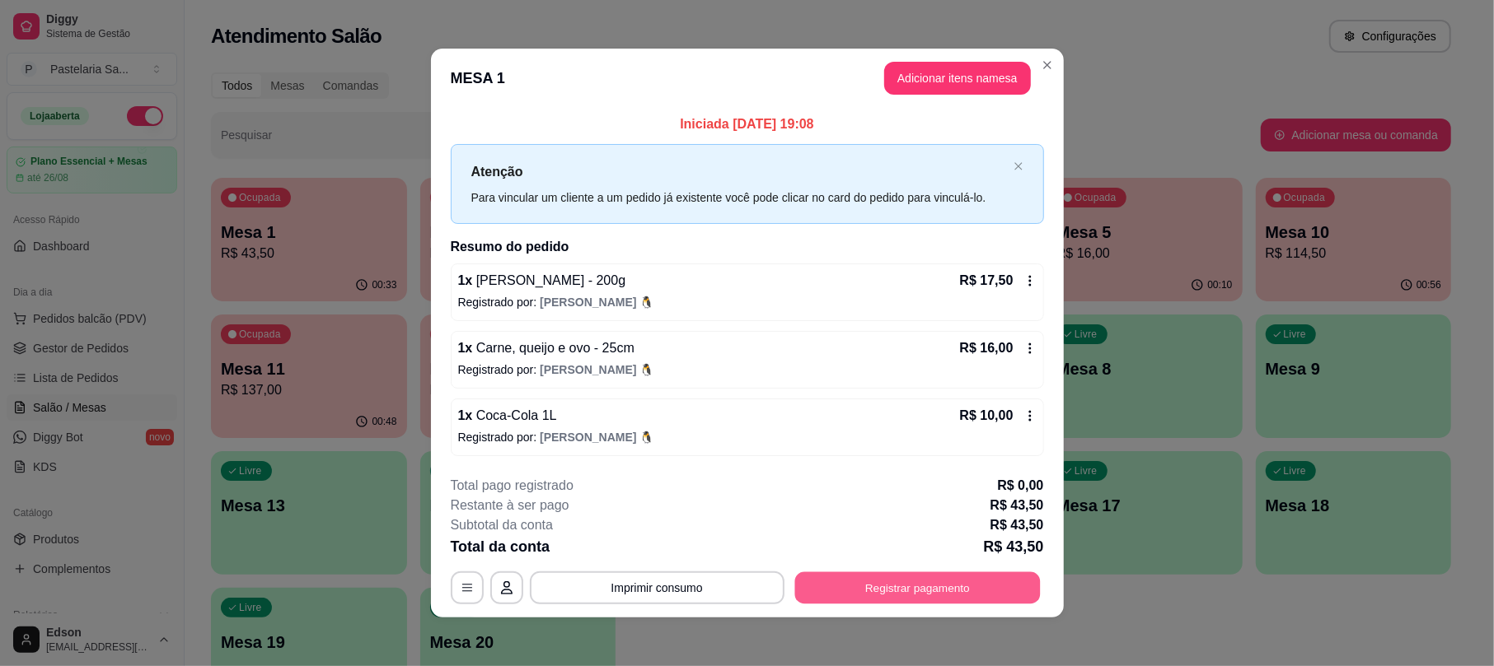
click at [933, 598] on button "Registrar pagamento" at bounding box center [916, 589] width 245 height 32
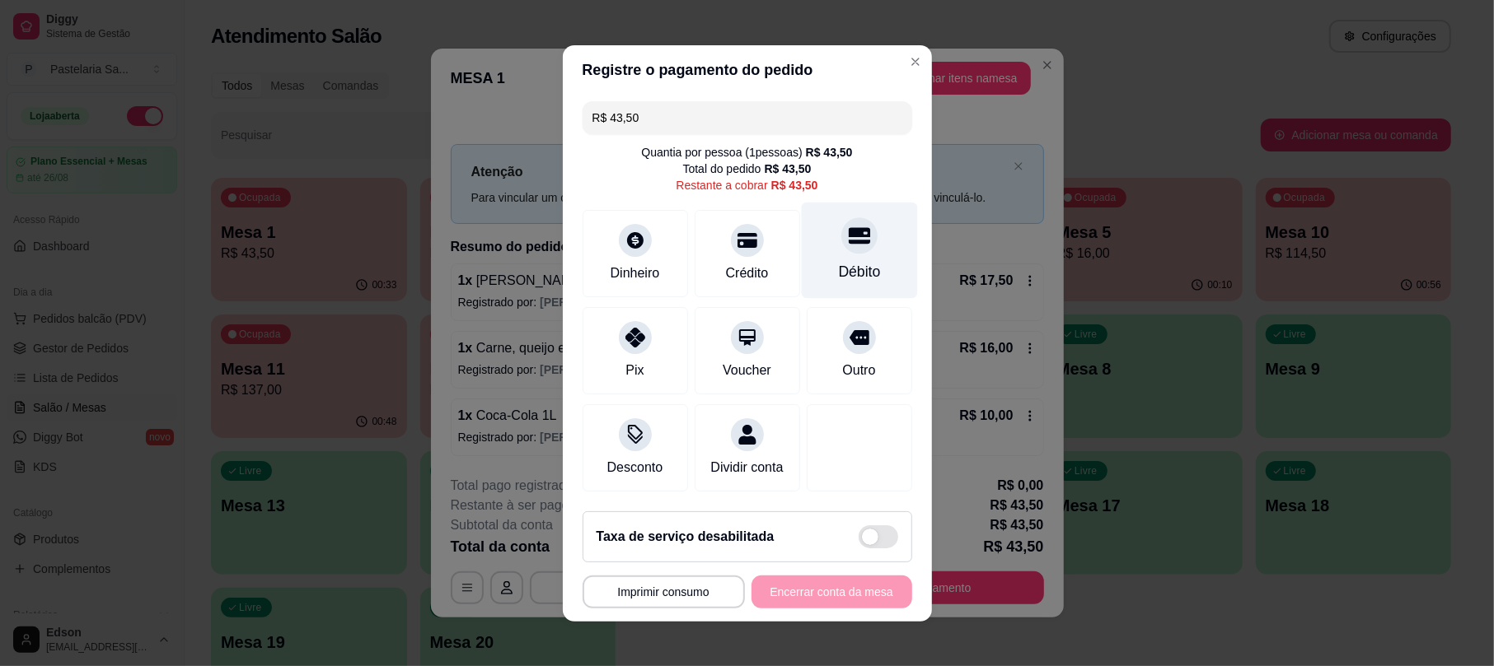
click at [847, 241] on div "Débito" at bounding box center [859, 250] width 116 height 96
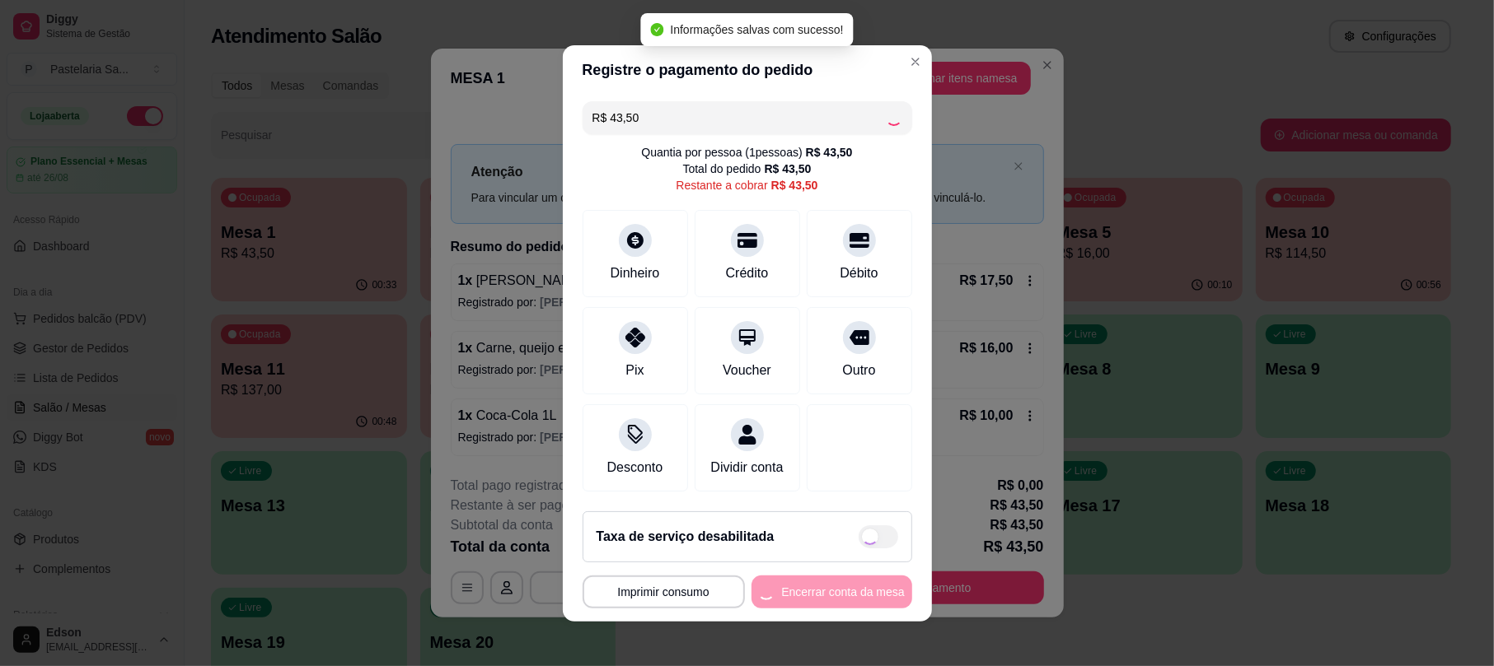
type input "R$ 0,00"
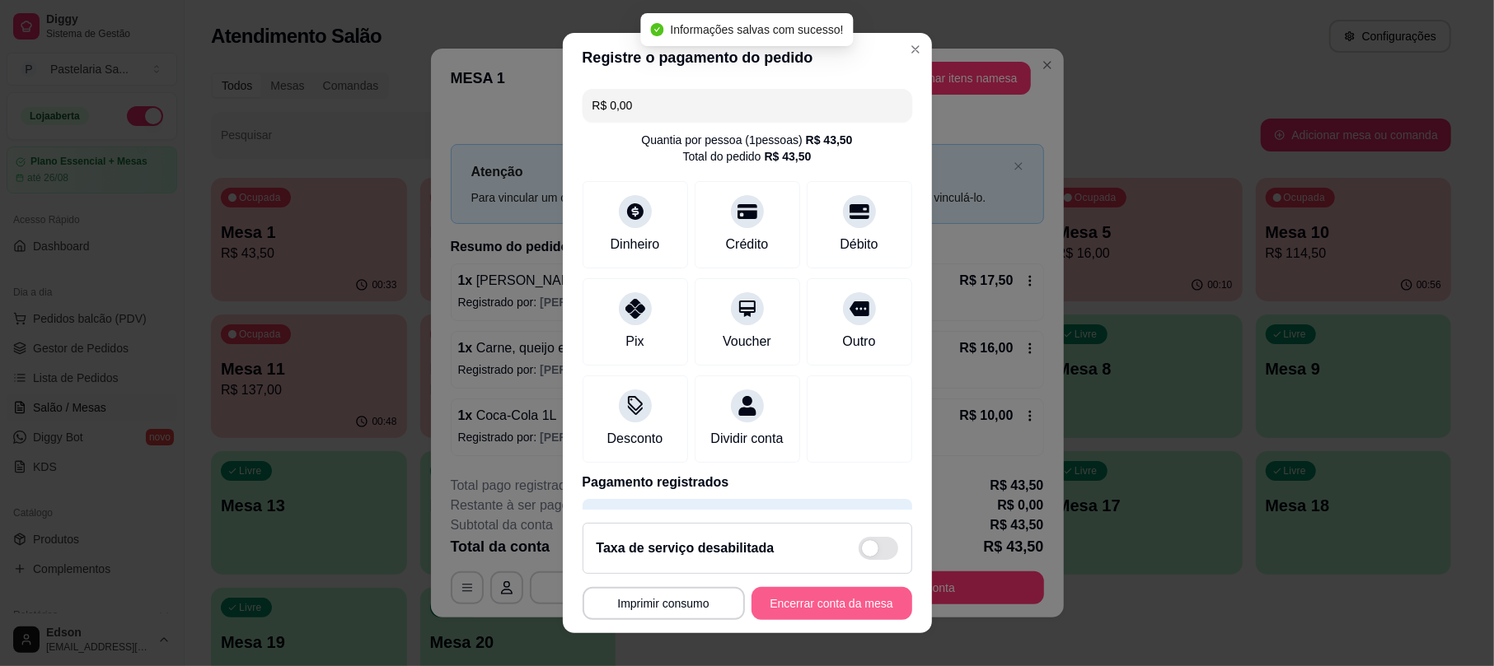
click at [822, 607] on button "Encerrar conta da mesa" at bounding box center [831, 603] width 161 height 33
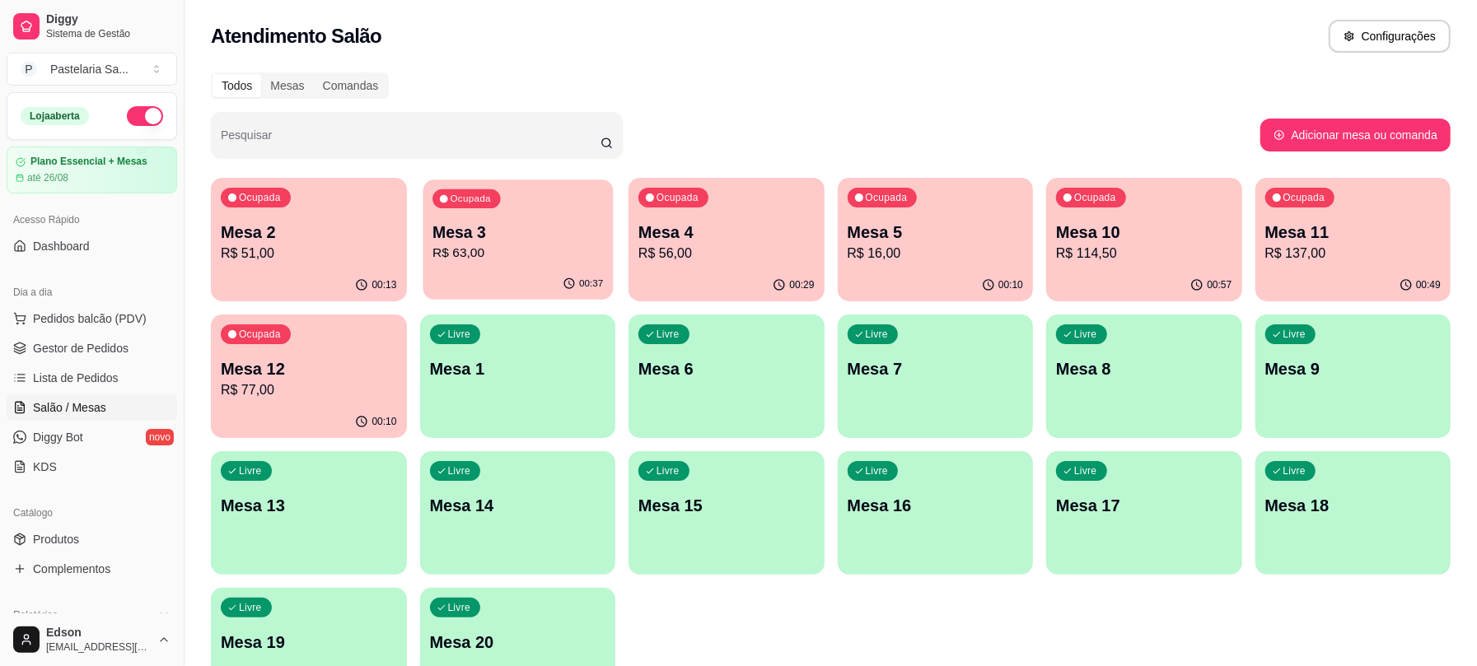
click at [479, 231] on p "Mesa 3" at bounding box center [518, 233] width 171 height 22
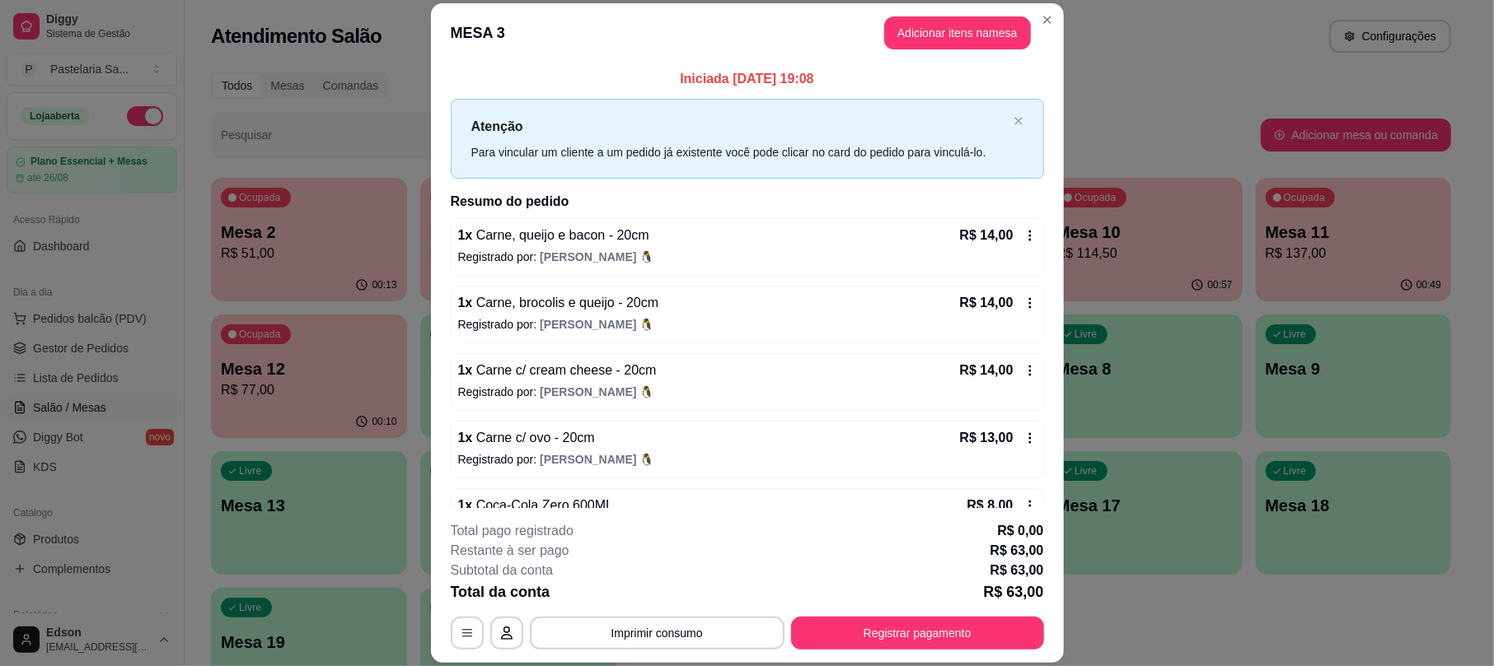
click at [676, 620] on button "Imprimir consumo" at bounding box center [657, 633] width 255 height 33
click at [649, 601] on button "Balcão" at bounding box center [653, 595] width 119 height 26
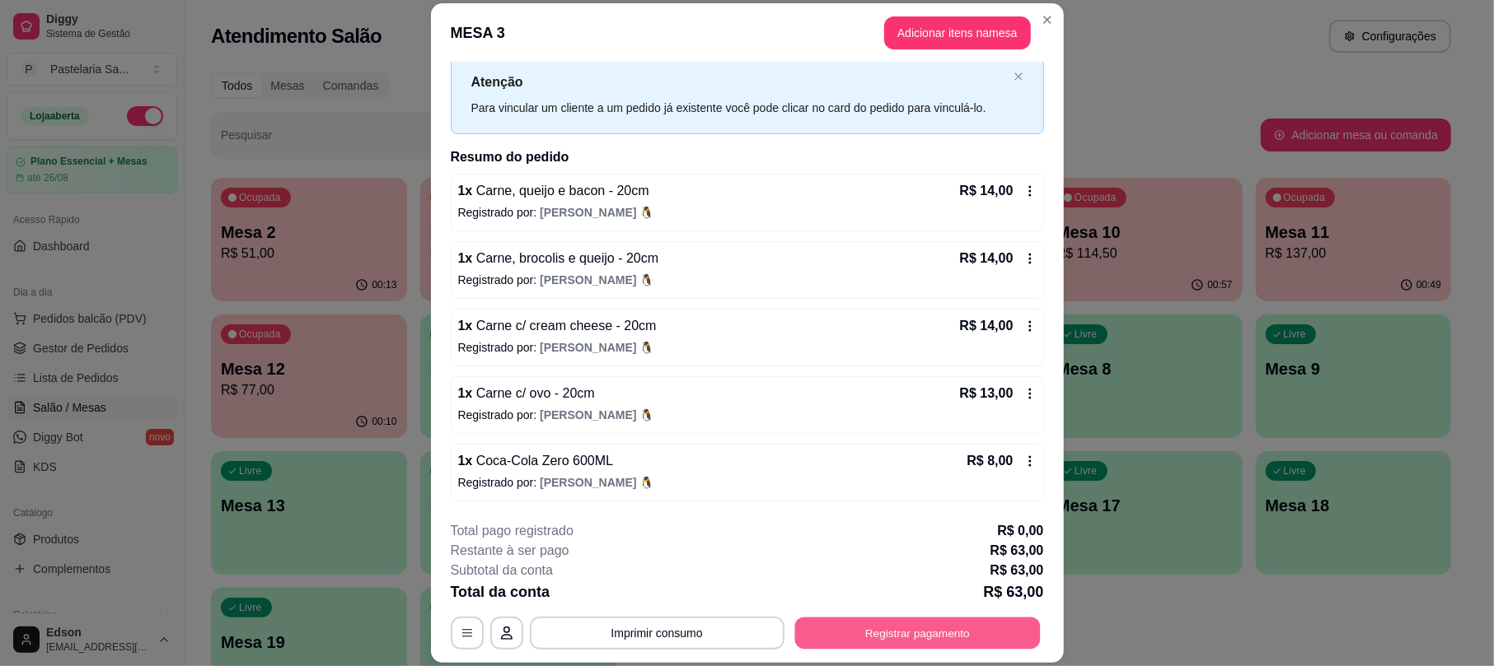
click at [914, 634] on button "Registrar pagamento" at bounding box center [916, 634] width 245 height 32
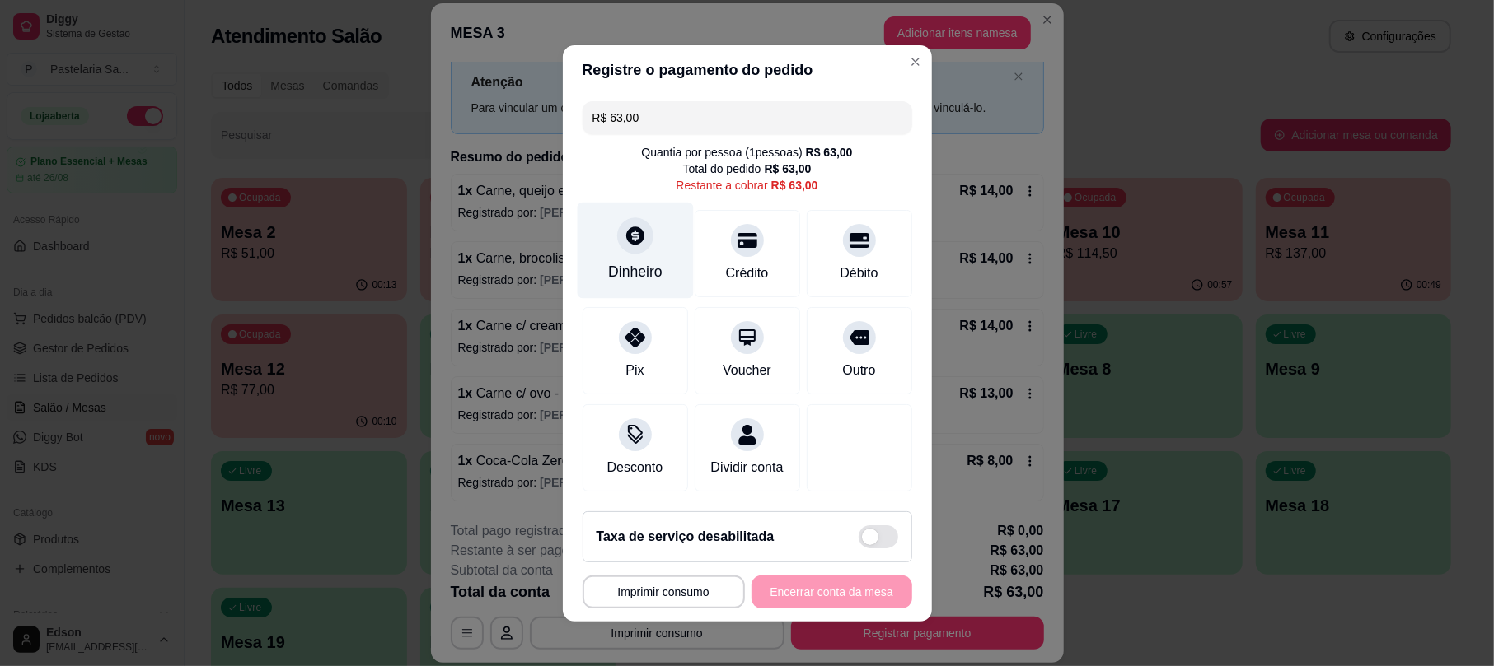
click at [633, 265] on div "Dinheiro" at bounding box center [635, 271] width 54 height 21
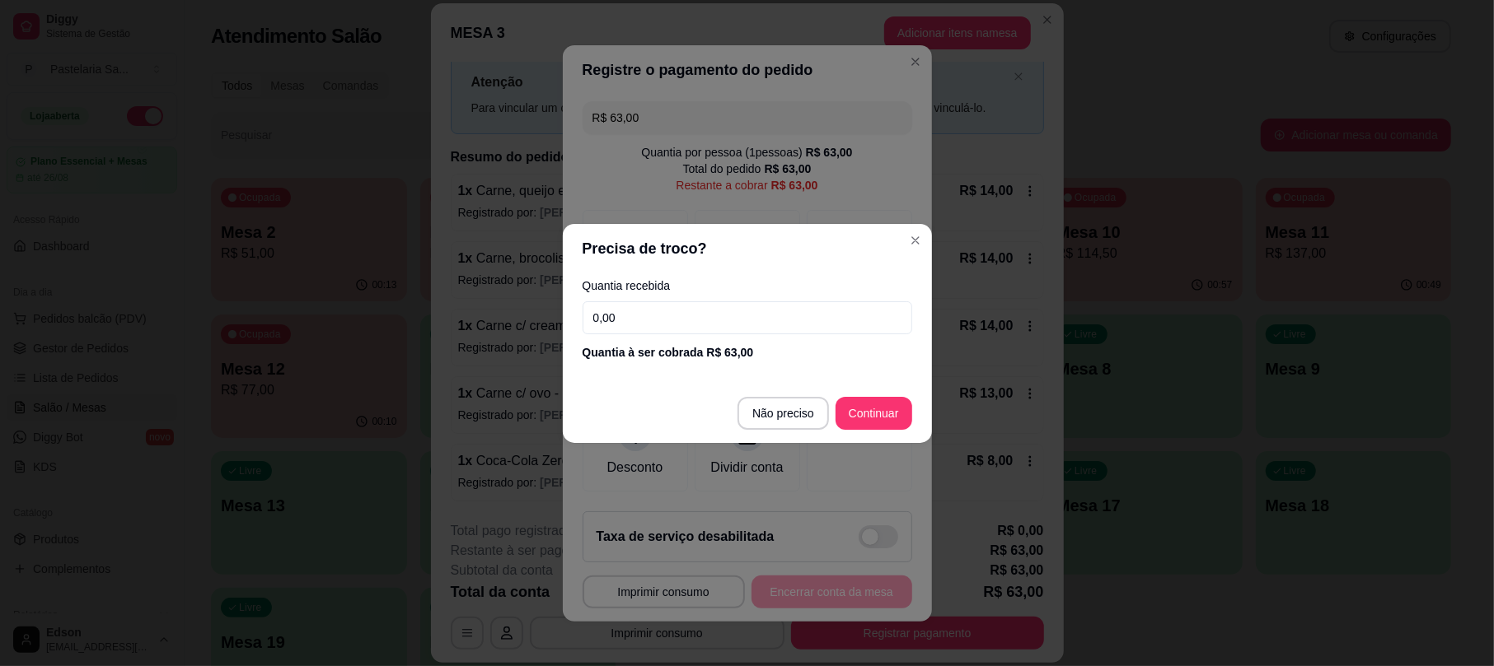
click at [742, 310] on input "0,00" at bounding box center [747, 318] width 330 height 33
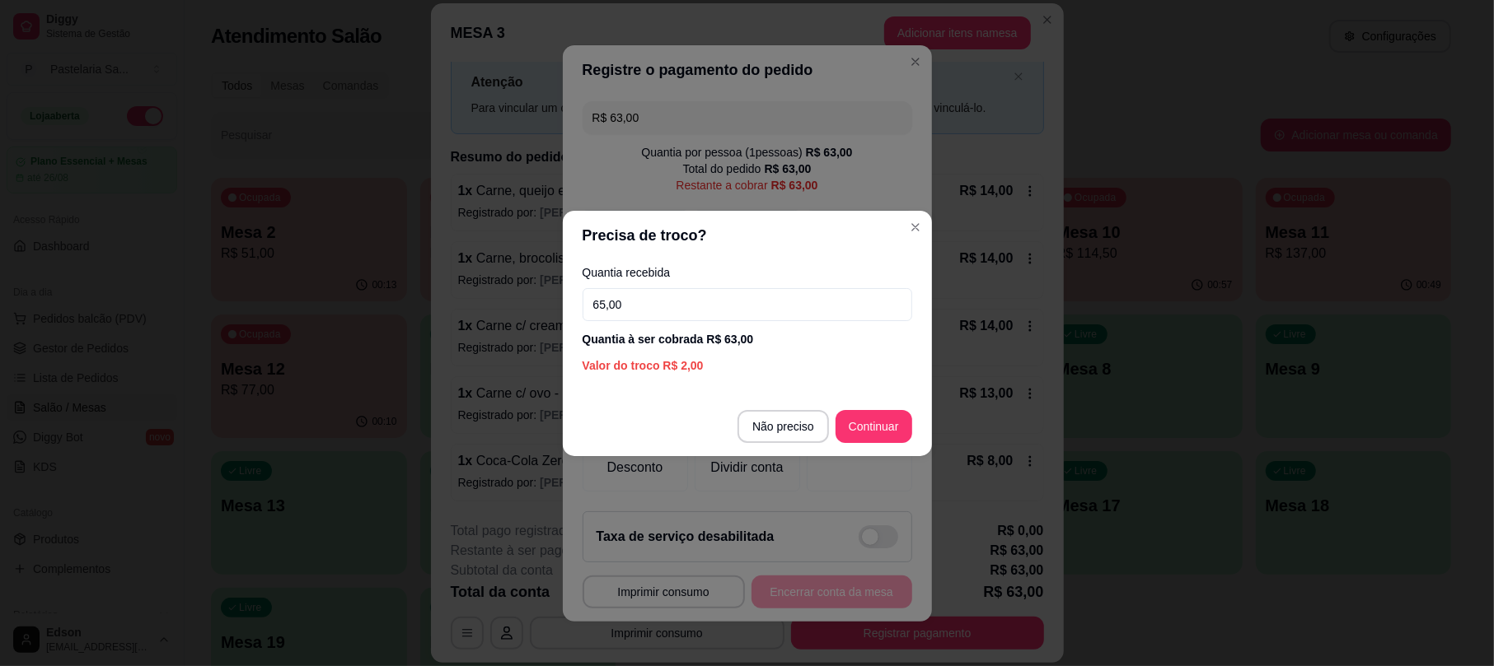
type input "65,00"
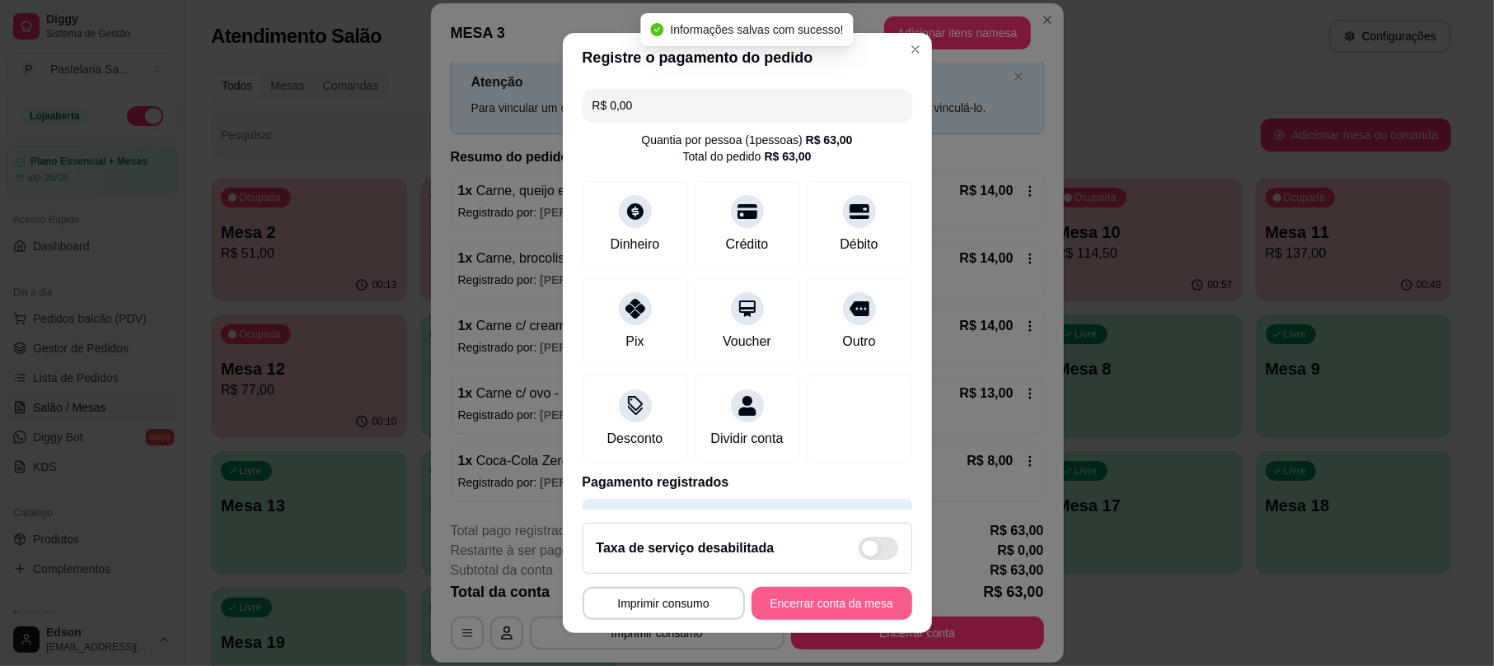
type input "R$ 0,00"
click at [824, 607] on button "Encerrar conta da mesa" at bounding box center [831, 603] width 161 height 33
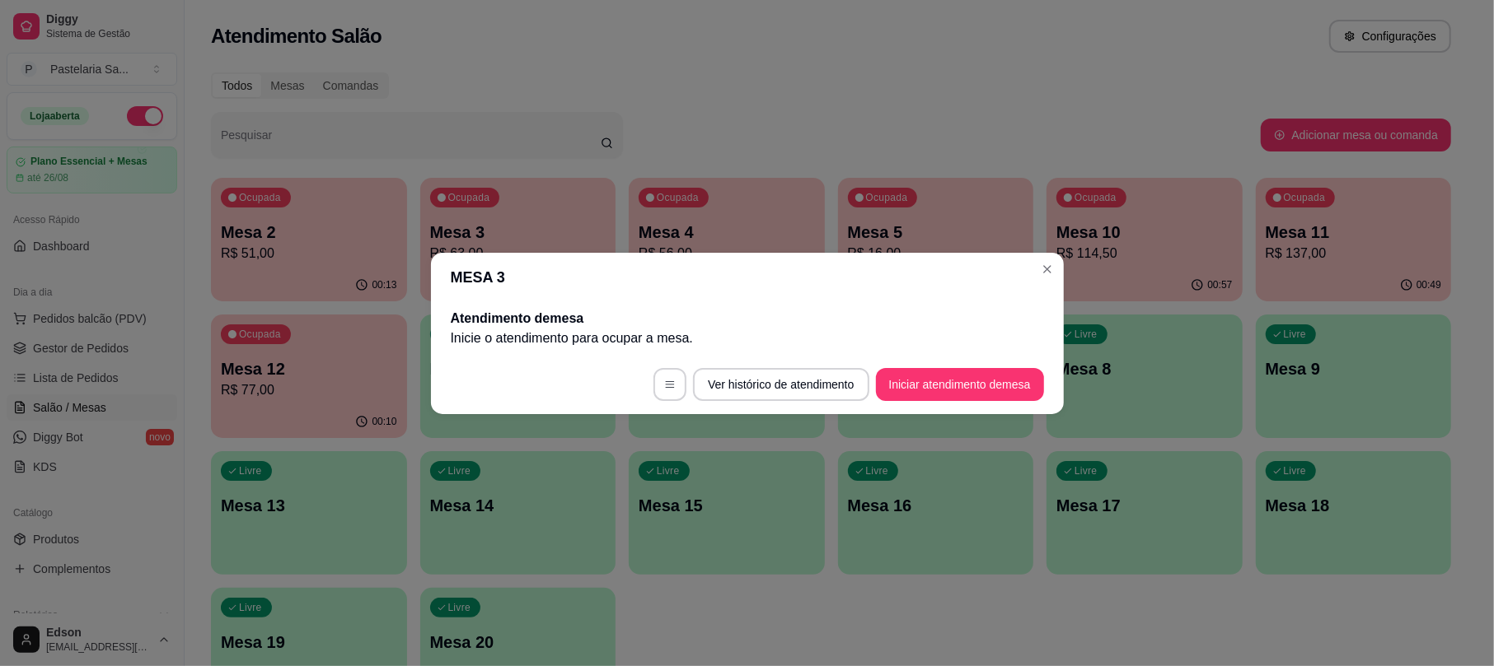
scroll to position [0, 0]
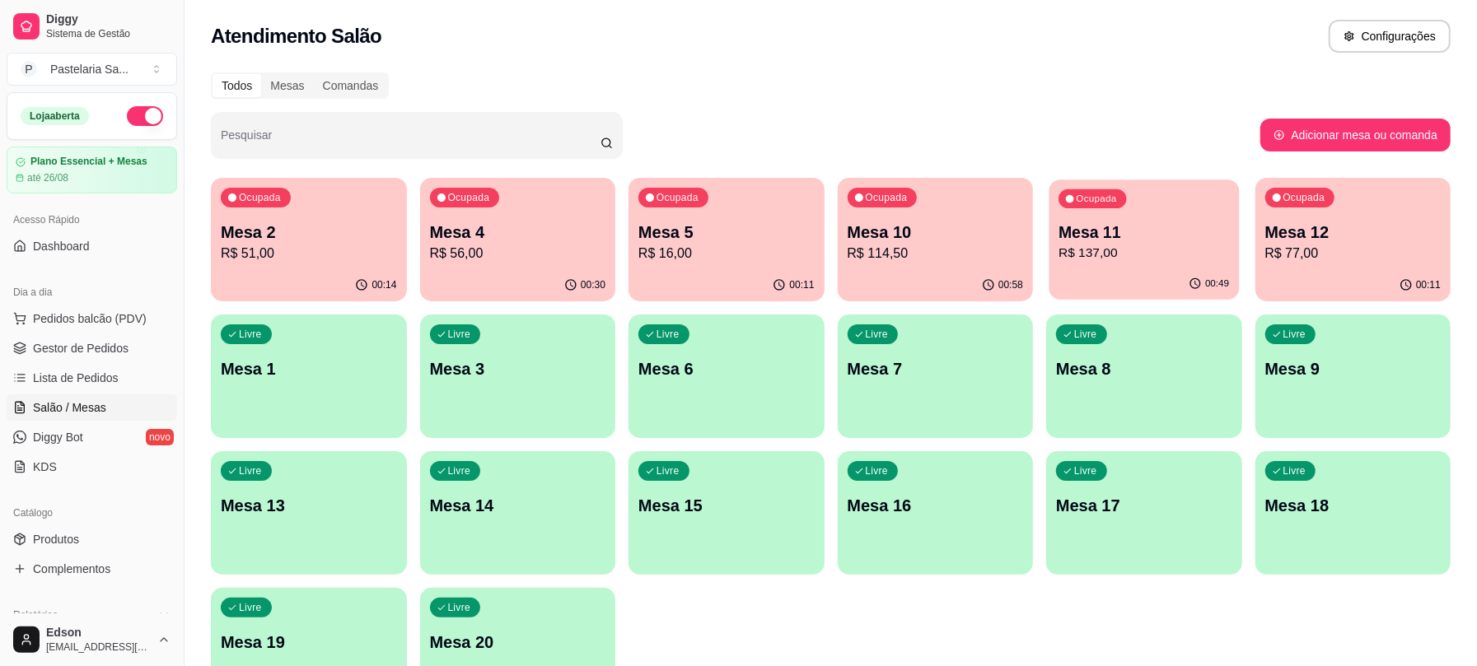
click at [1177, 250] on p "R$ 137,00" at bounding box center [1144, 253] width 171 height 19
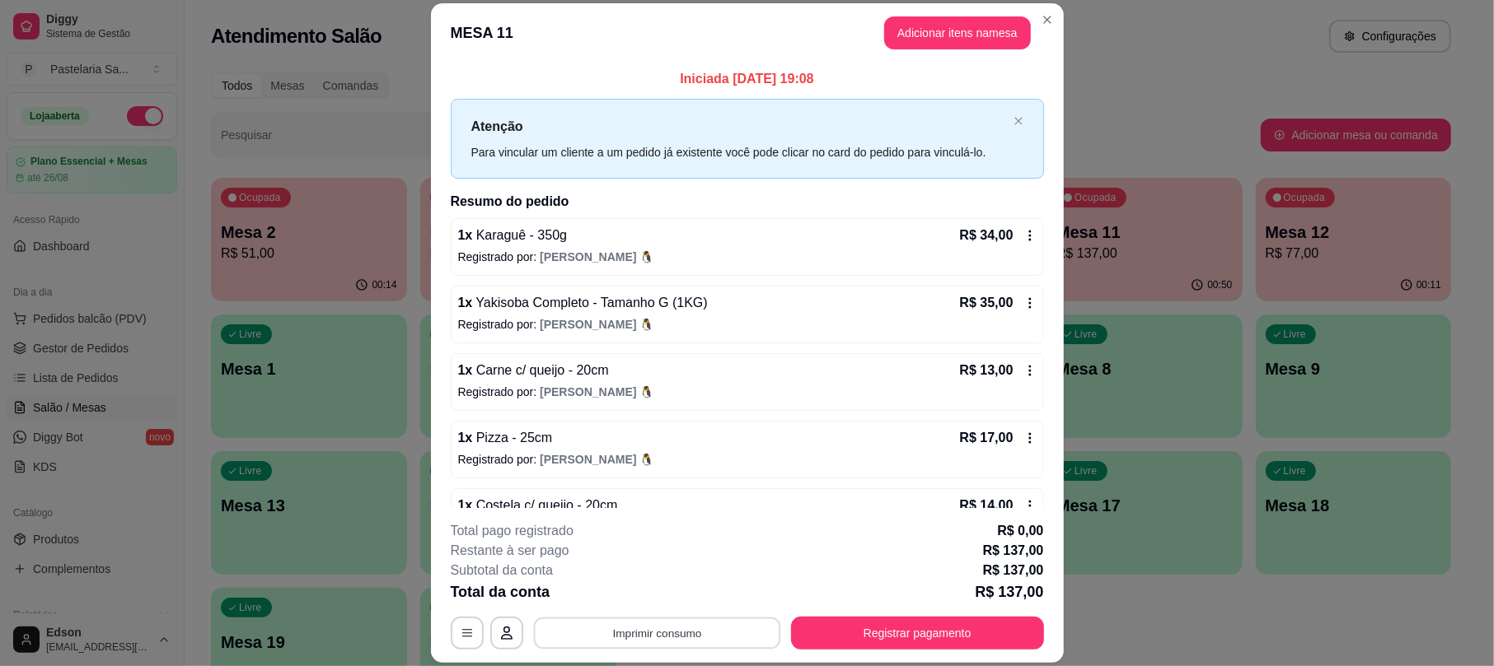
click at [692, 639] on button "Imprimir consumo" at bounding box center [656, 634] width 247 height 32
click at [666, 598] on button "Balcão" at bounding box center [653, 595] width 119 height 26
click at [867, 639] on button "Registrar pagamento" at bounding box center [916, 634] width 245 height 32
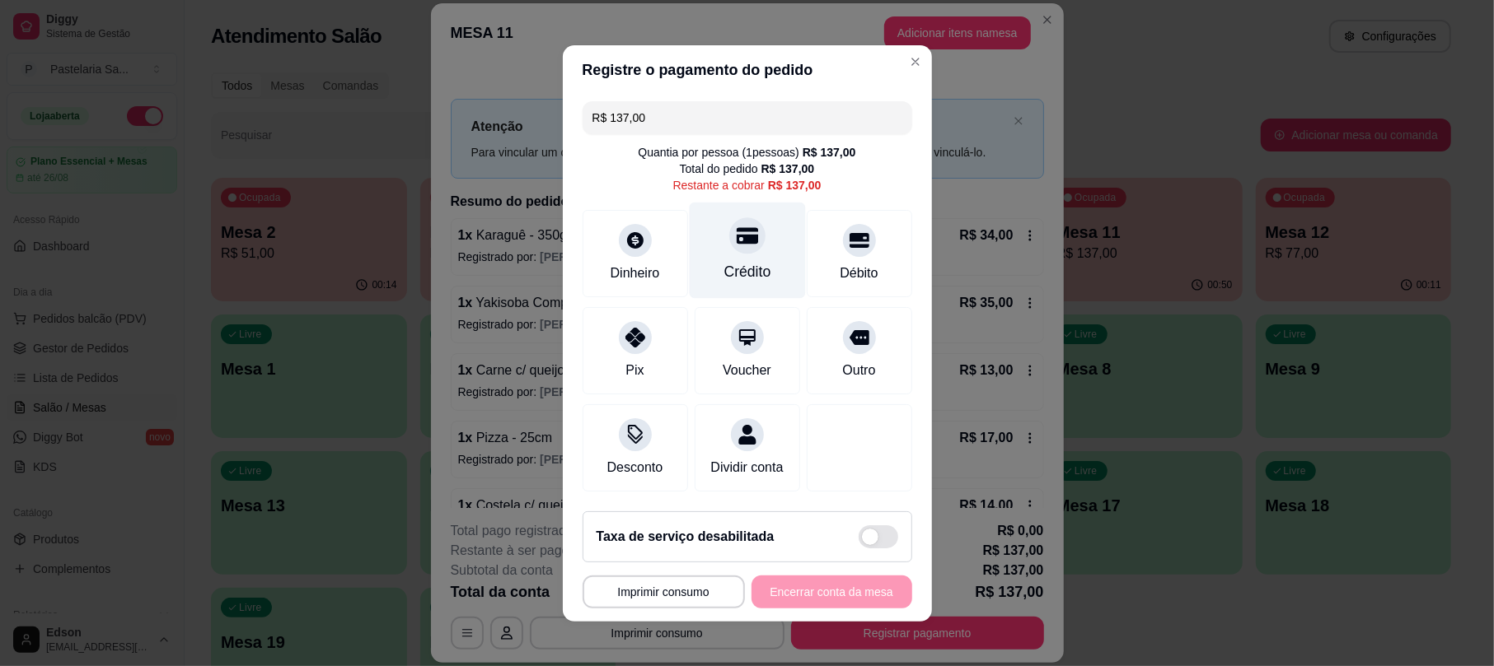
click at [755, 244] on div "Crédito" at bounding box center [747, 250] width 116 height 96
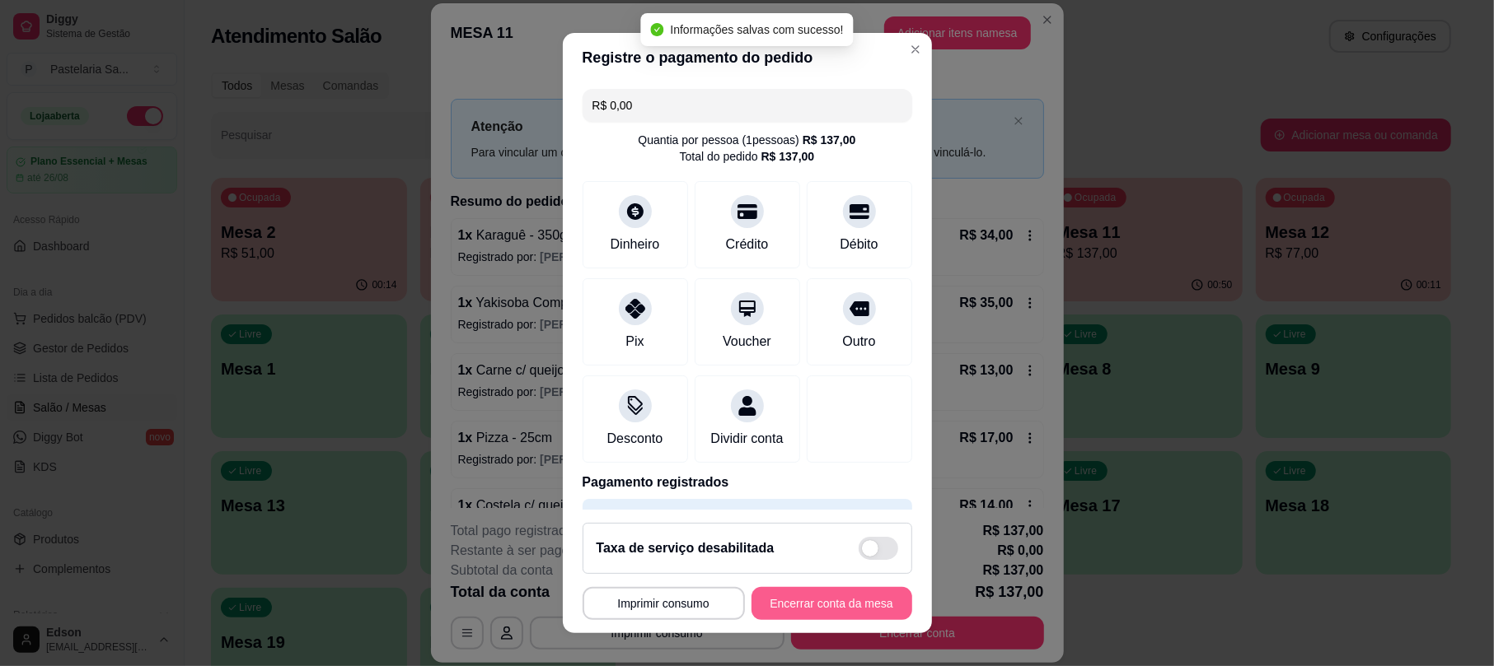
type input "R$ 0,00"
click at [801, 610] on button "Encerrar conta da mesa" at bounding box center [831, 603] width 161 height 33
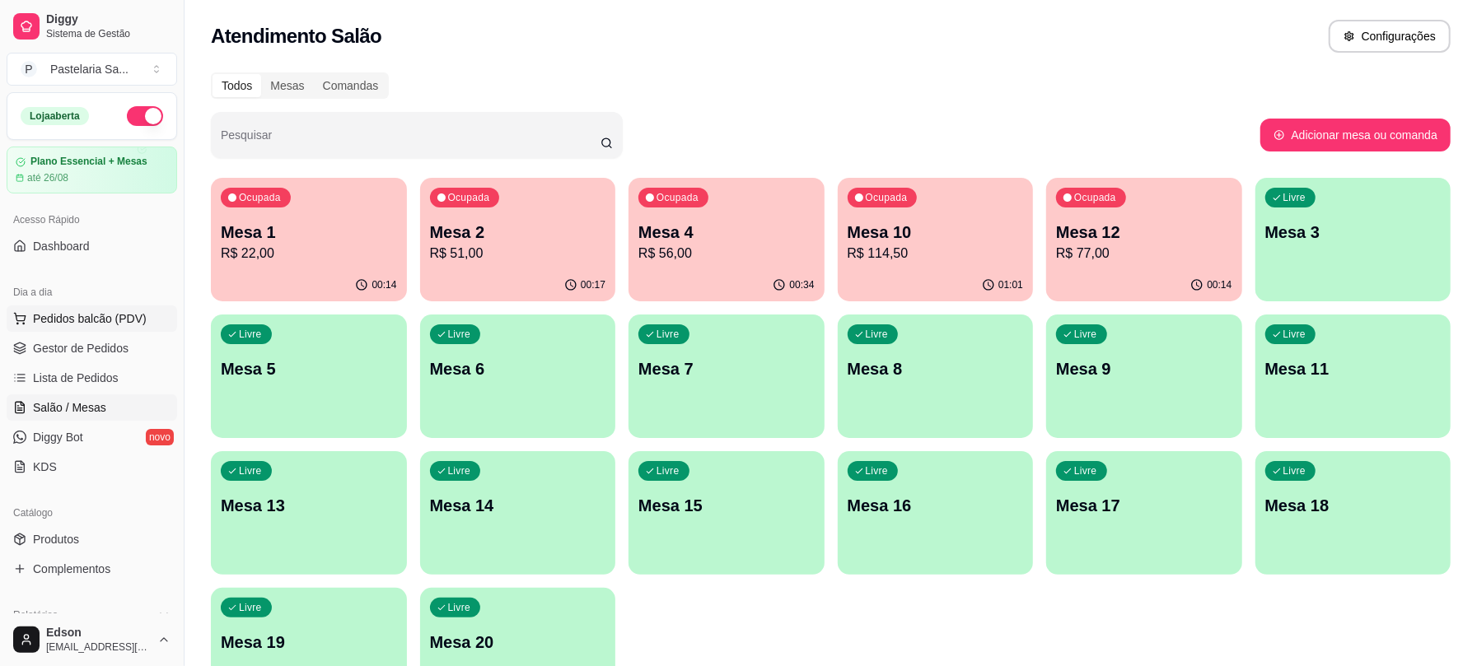
click at [70, 323] on span "Pedidos balcão (PDV)" at bounding box center [90, 319] width 114 height 16
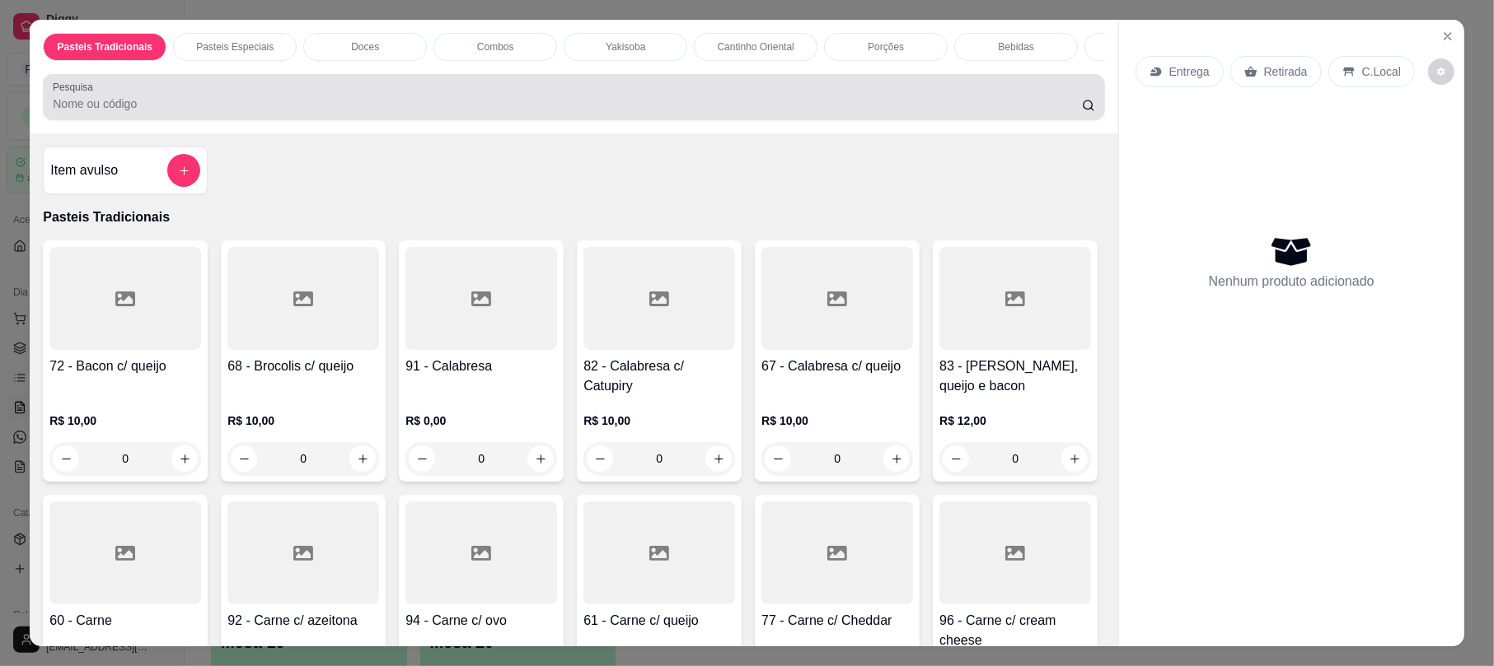
click at [669, 112] on input "Pesquisa" at bounding box center [567, 104] width 1029 height 16
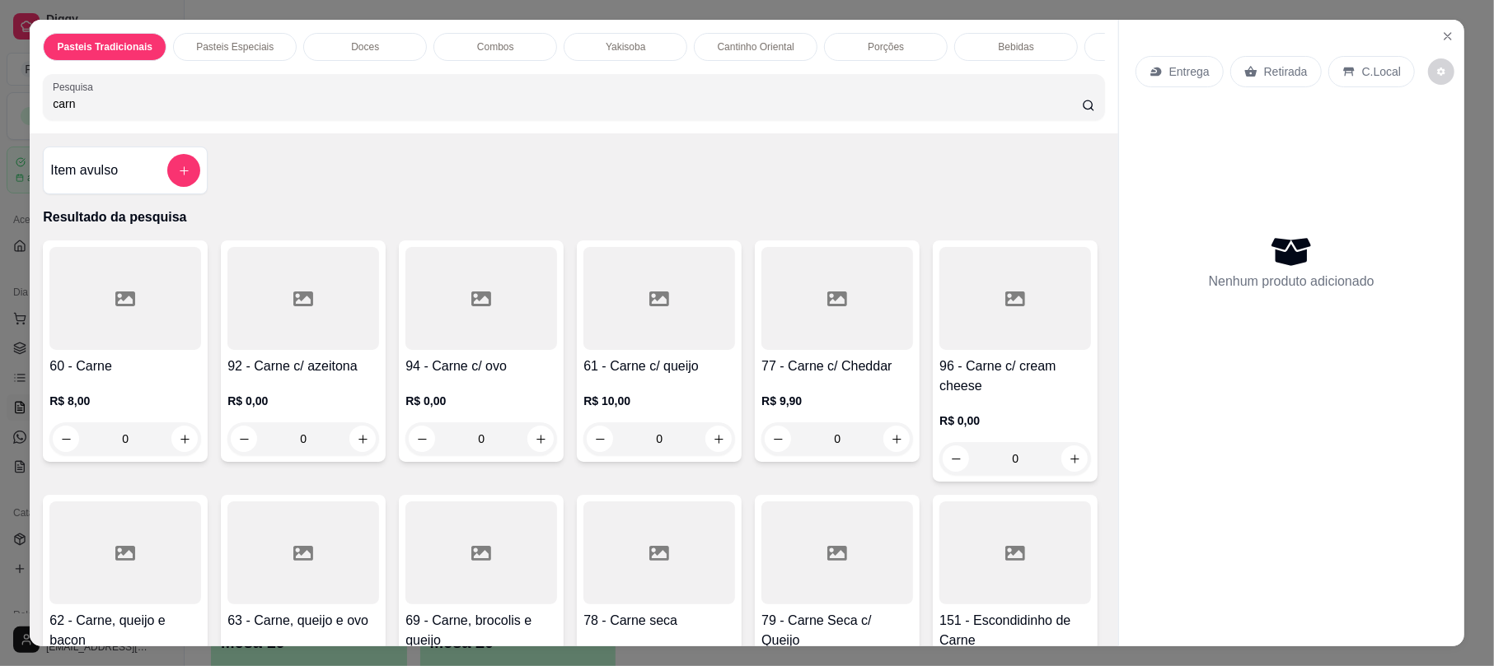
type input "carn"
click at [166, 334] on div at bounding box center [125, 298] width 152 height 103
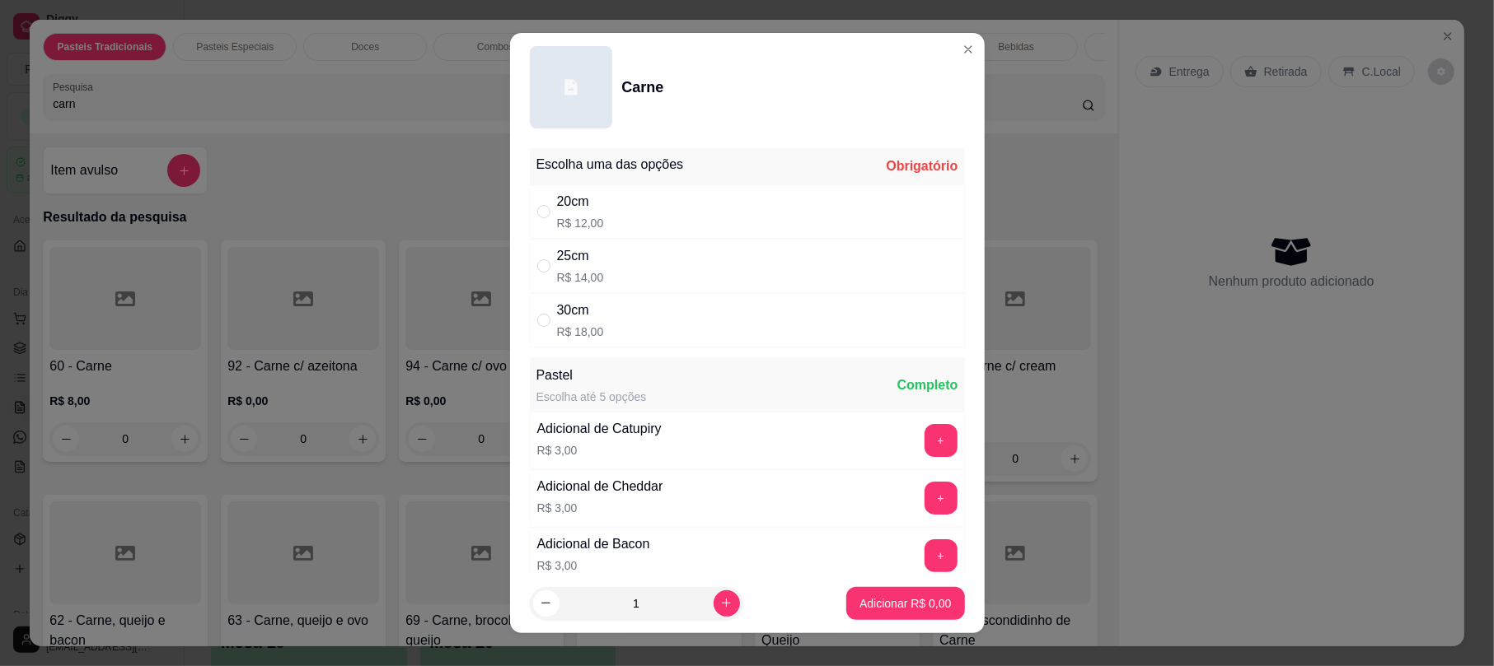
click at [699, 201] on div "20cm R$ 12,00" at bounding box center [747, 212] width 435 height 54
radio input "true"
click at [887, 608] on p "Adicionar R$ 12,00" at bounding box center [902, 604] width 98 height 16
type input "1"
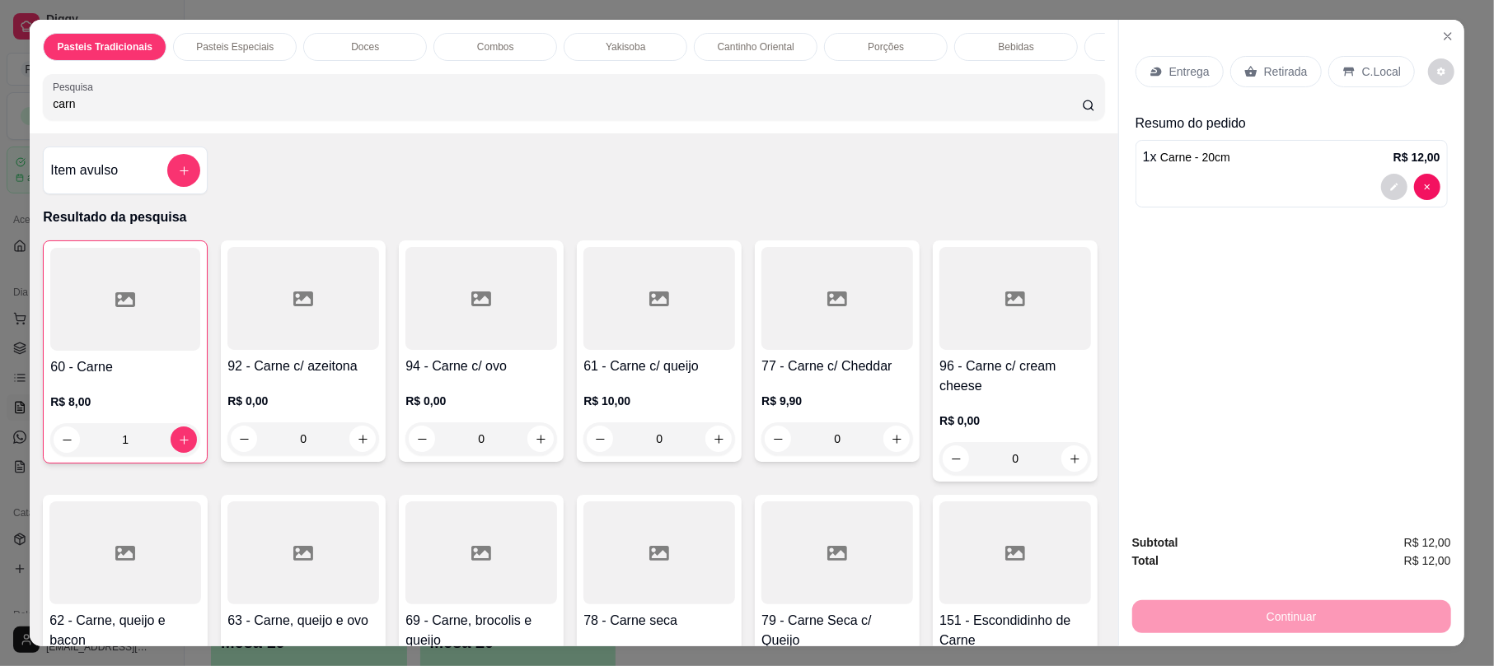
click at [1264, 79] on p "Retirada" at bounding box center [1286, 71] width 44 height 16
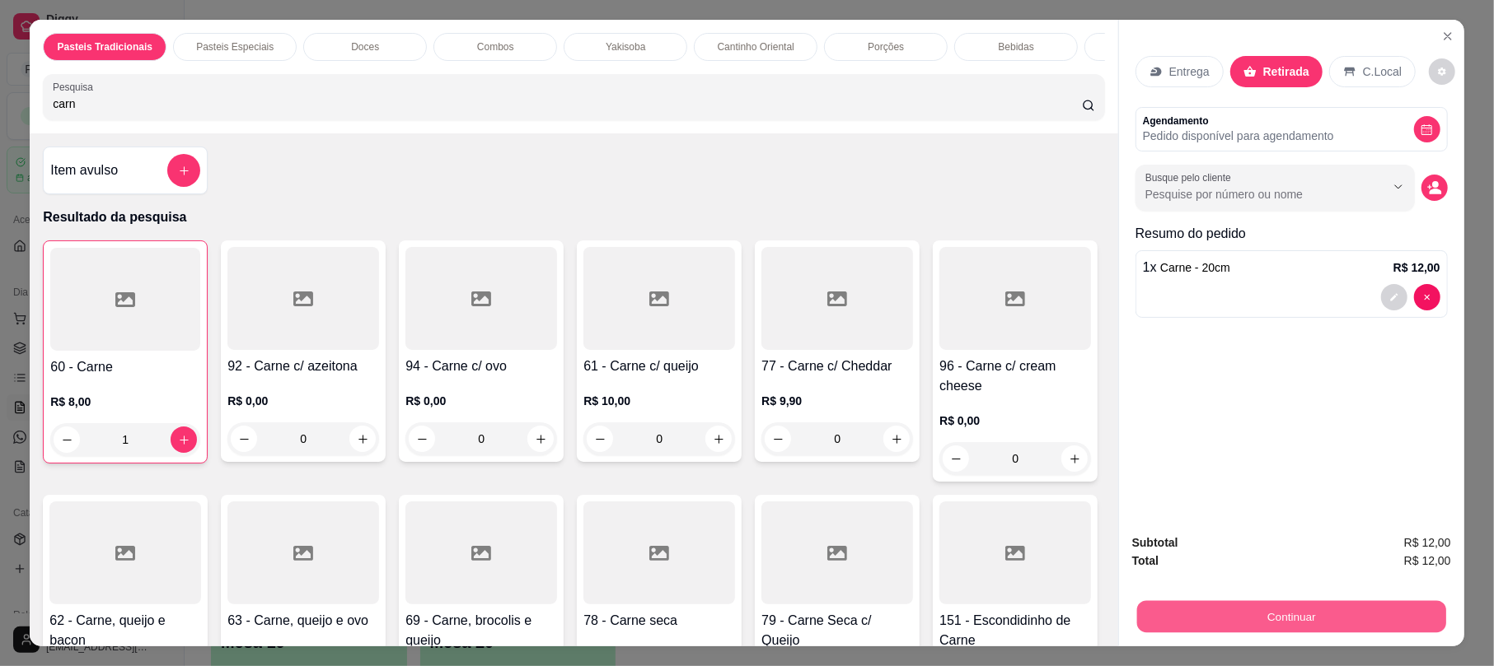
click at [1263, 621] on button "Continuar" at bounding box center [1291, 617] width 309 height 32
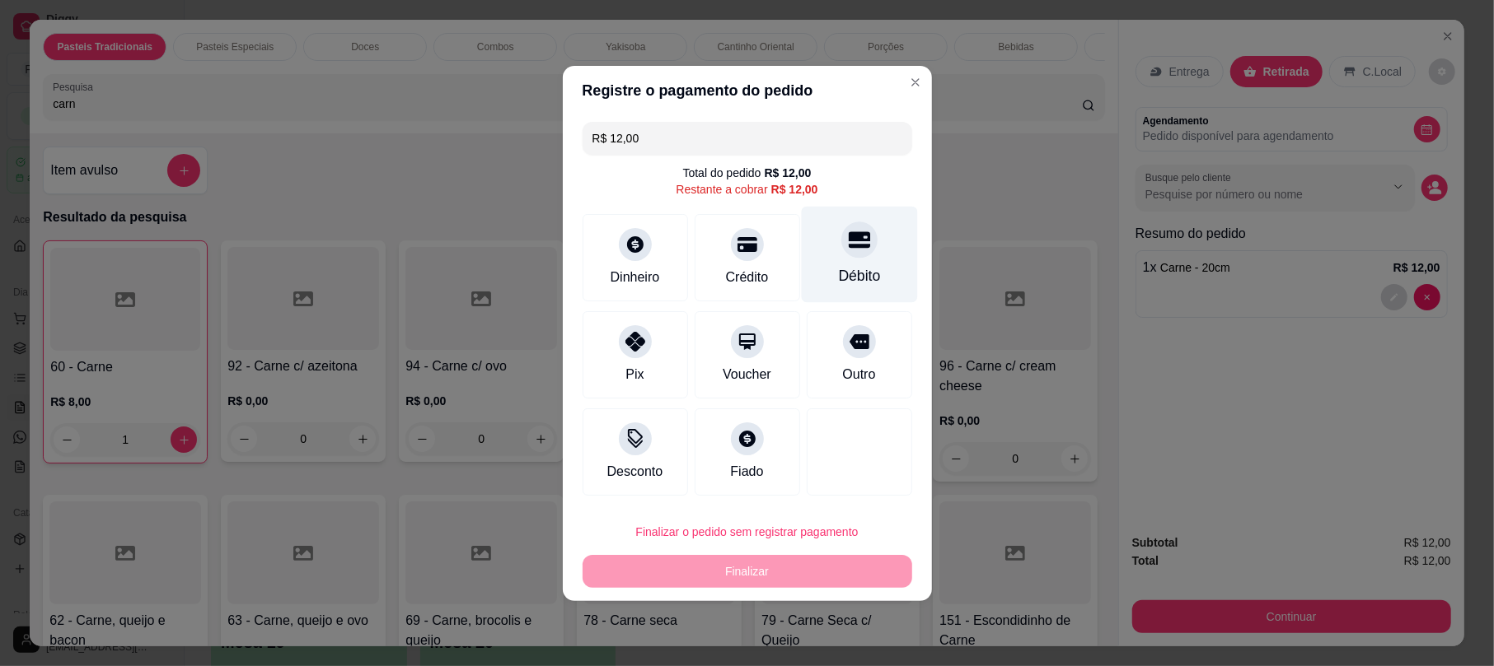
click at [841, 238] on div at bounding box center [859, 240] width 36 height 36
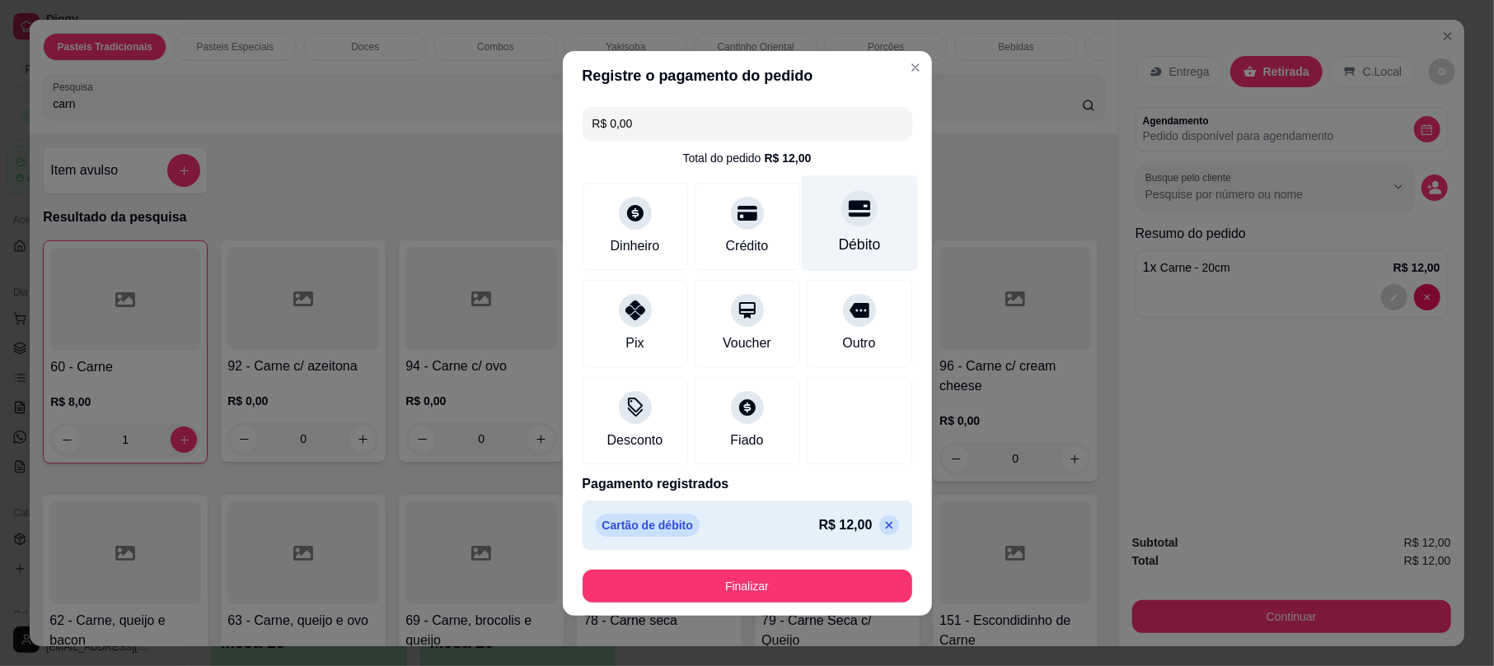
type input "R$ 0,00"
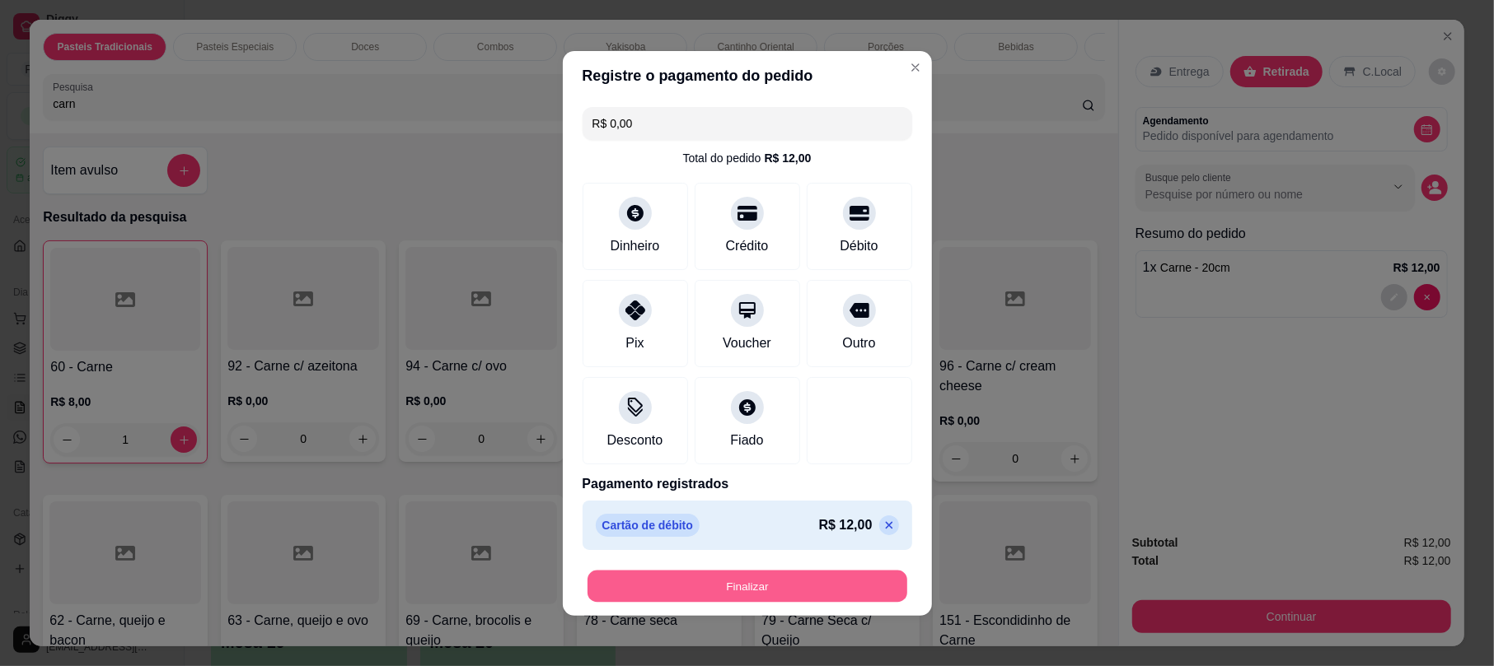
click at [773, 592] on button "Finalizar" at bounding box center [747, 586] width 320 height 32
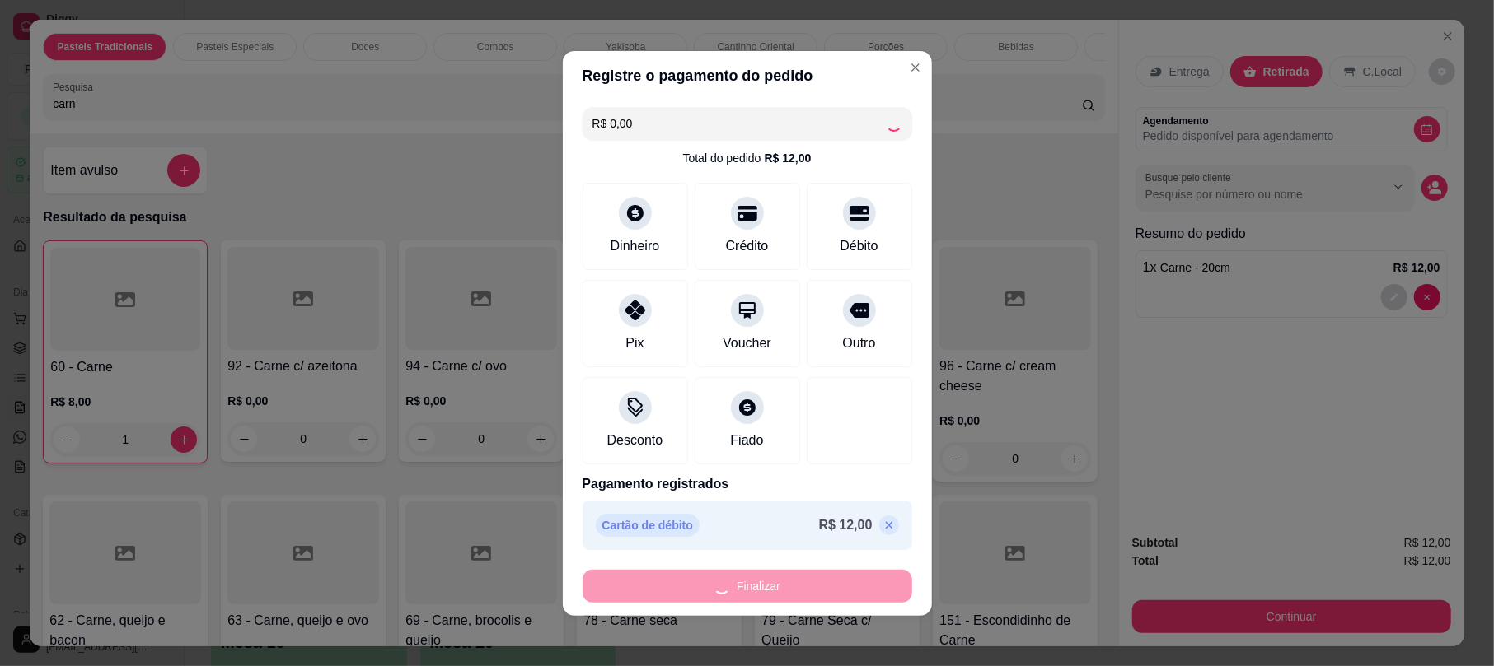
type input "0"
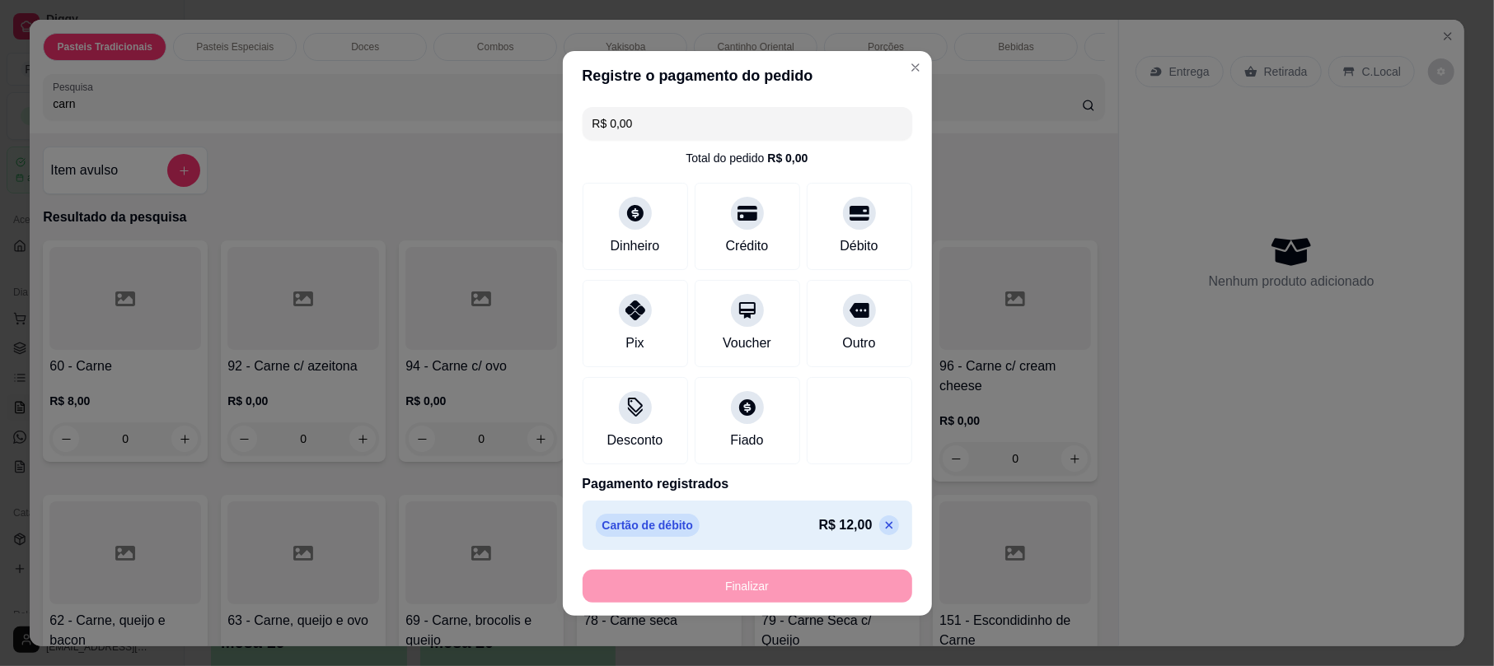
type input "-R$ 12,00"
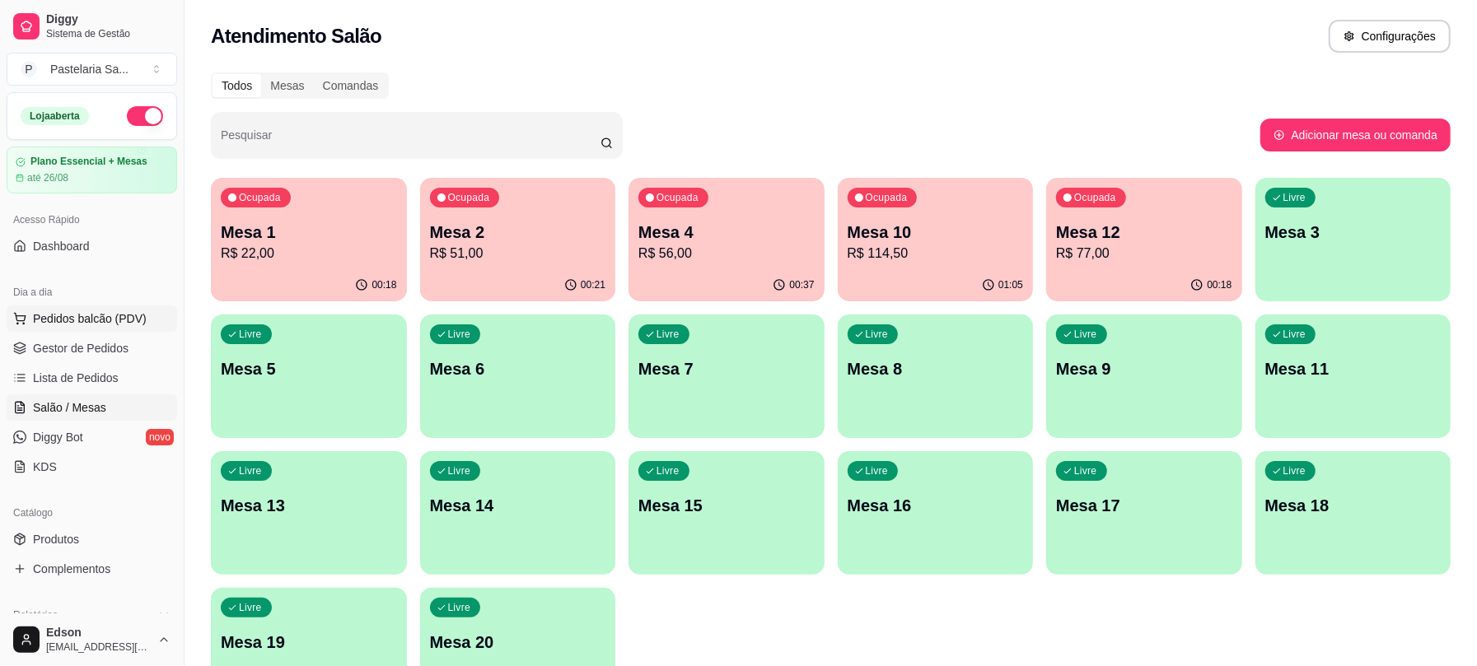
click at [83, 315] on span "Pedidos balcão (PDV)" at bounding box center [90, 319] width 114 height 16
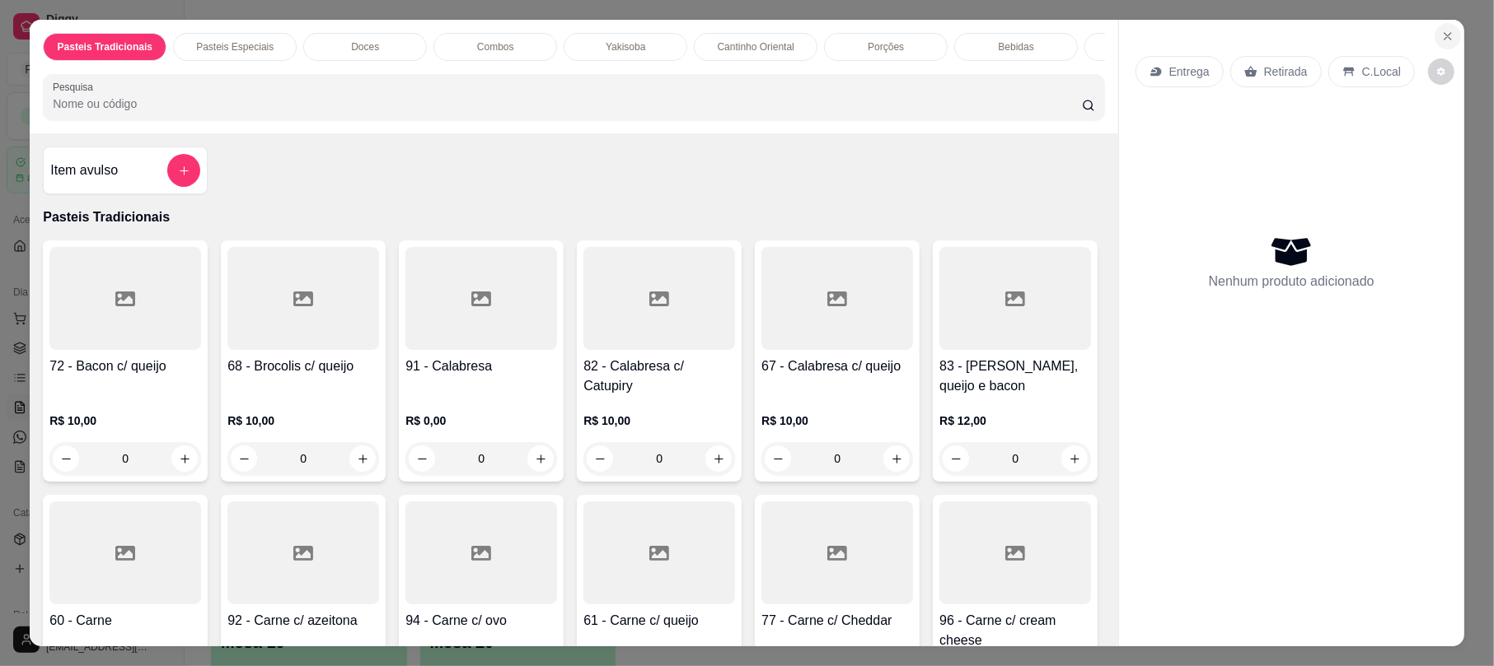
click at [1444, 37] on icon "Close" at bounding box center [1447, 36] width 7 height 7
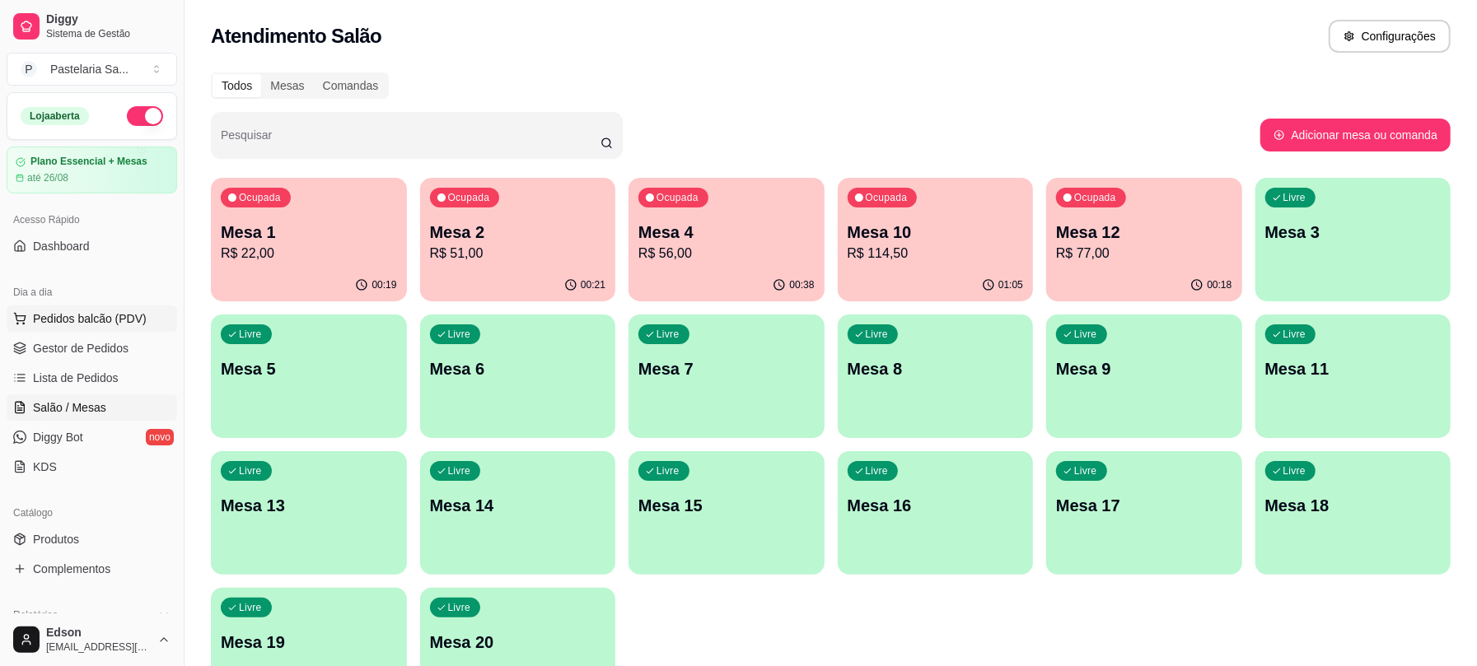
click at [115, 316] on span "Pedidos balcão (PDV)" at bounding box center [90, 319] width 114 height 16
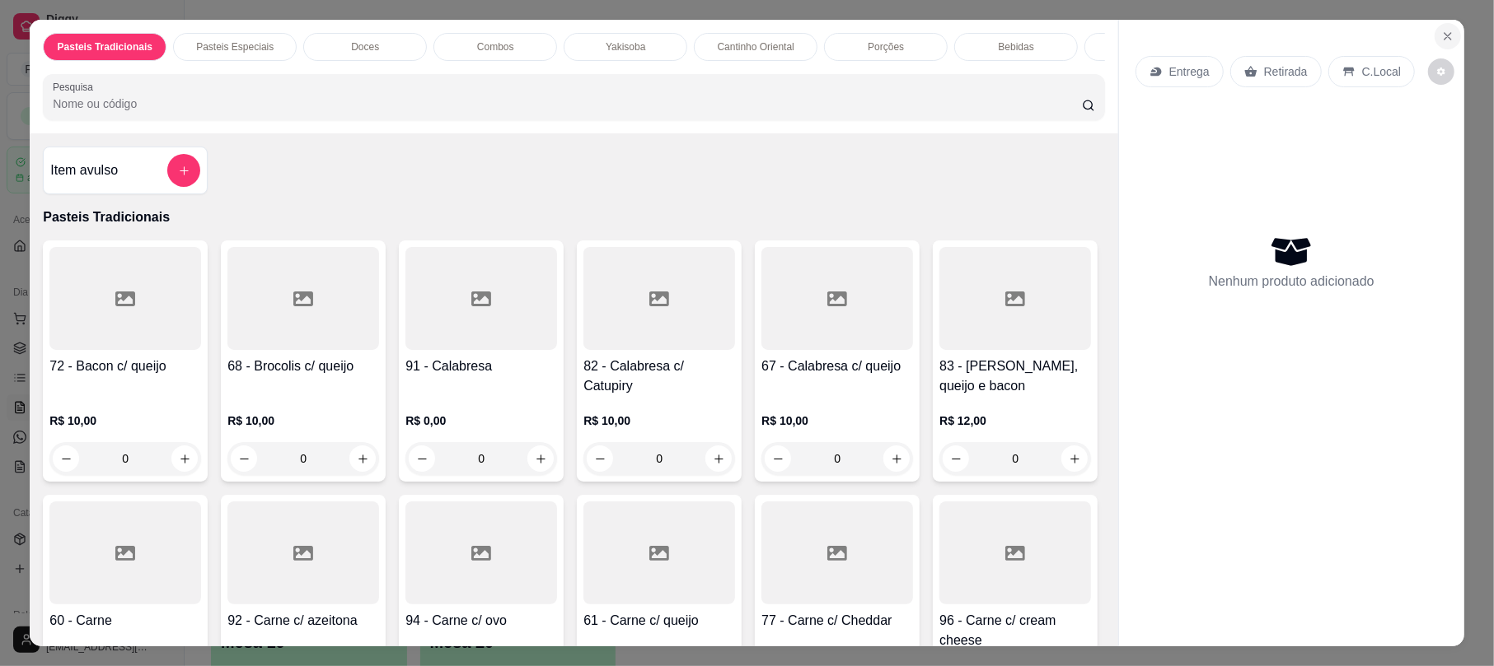
click at [1441, 33] on icon "Close" at bounding box center [1447, 36] width 13 height 13
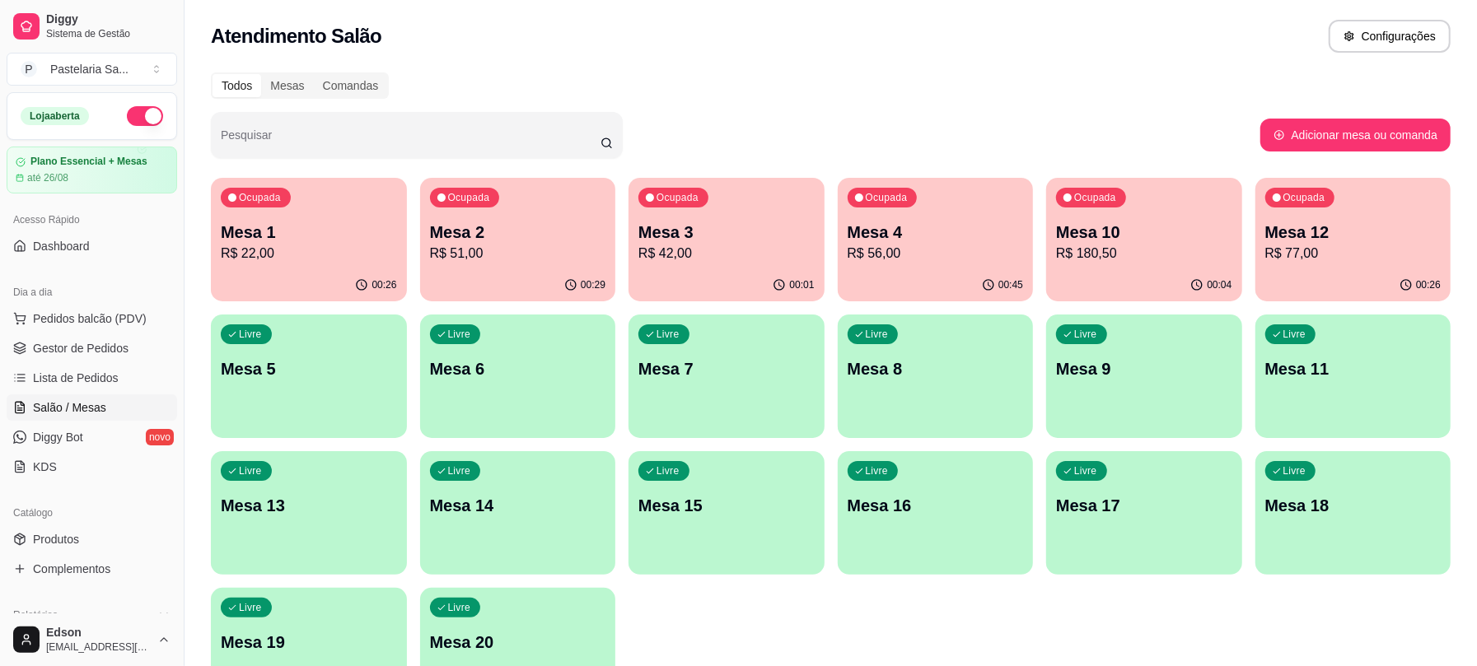
click at [989, 245] on p "R$ 56,00" at bounding box center [936, 254] width 176 height 20
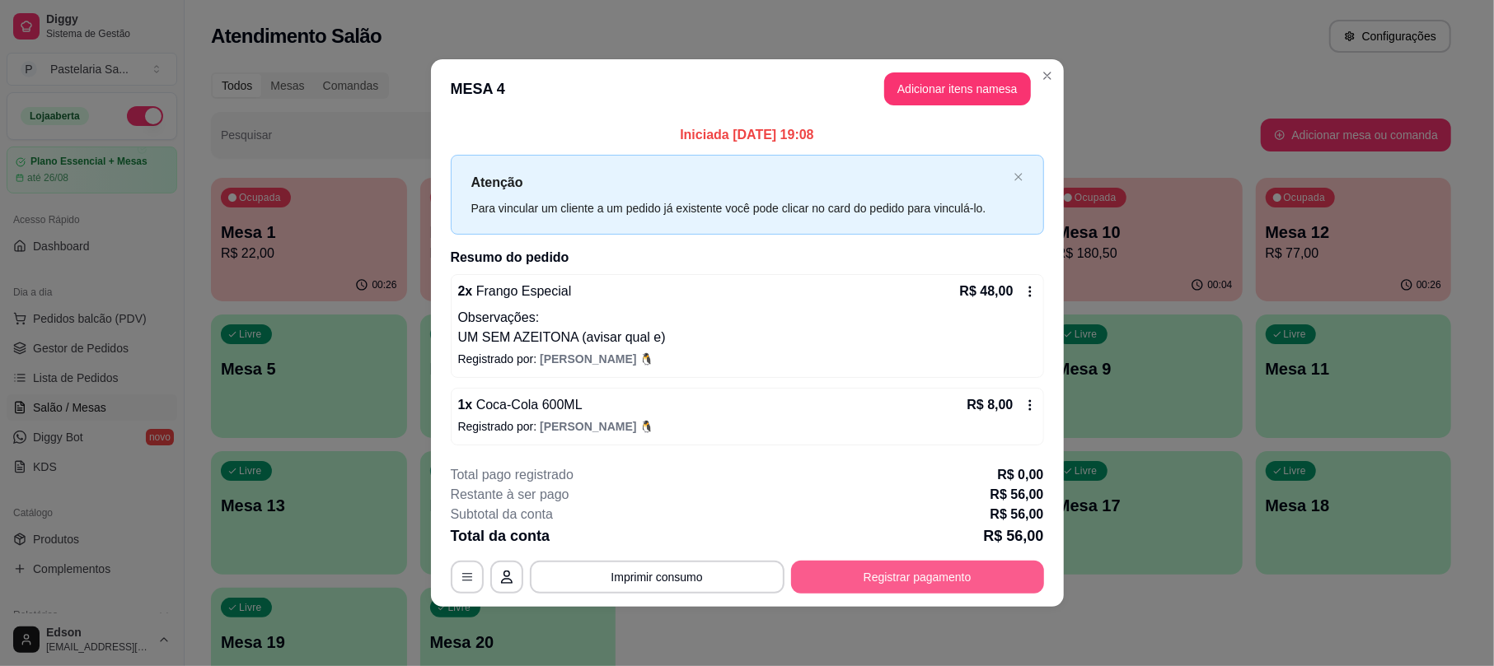
click at [949, 580] on button "Registrar pagamento" at bounding box center [917, 577] width 253 height 33
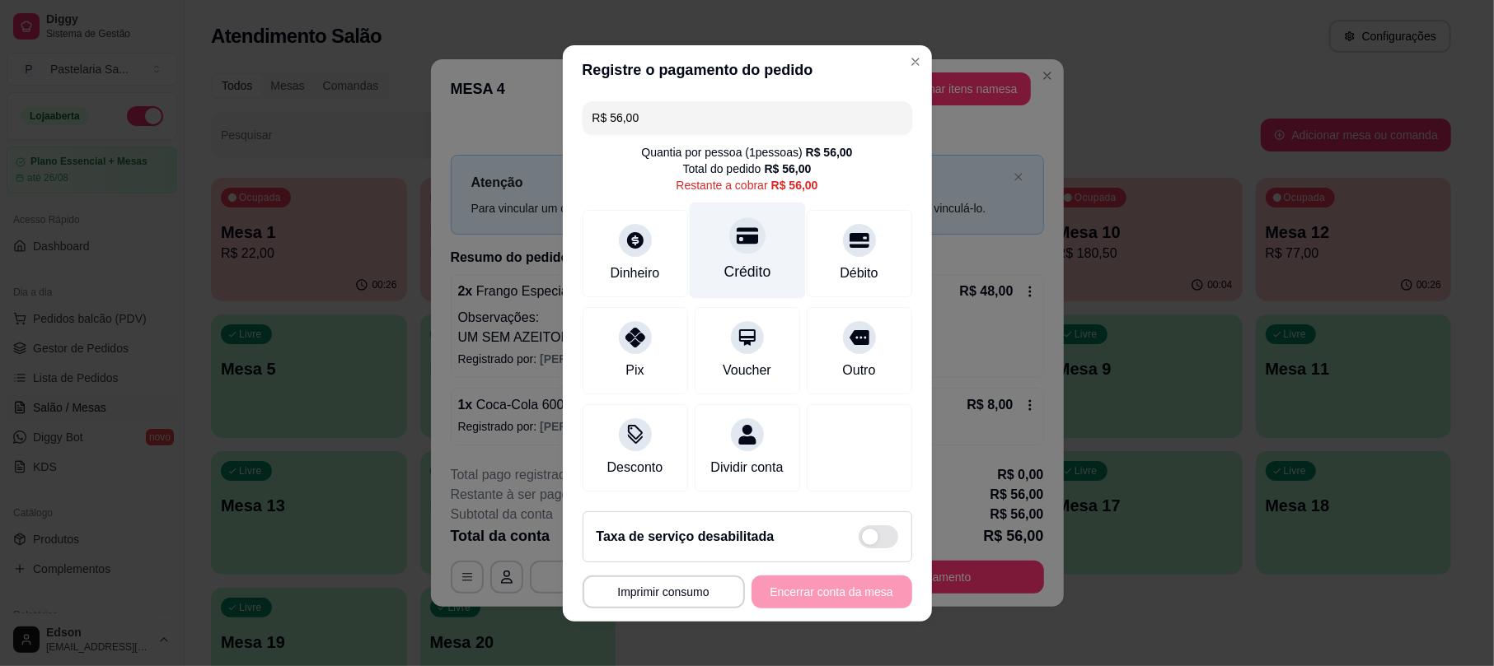
click at [736, 225] on icon at bounding box center [746, 235] width 21 height 21
type input "R$ 0,00"
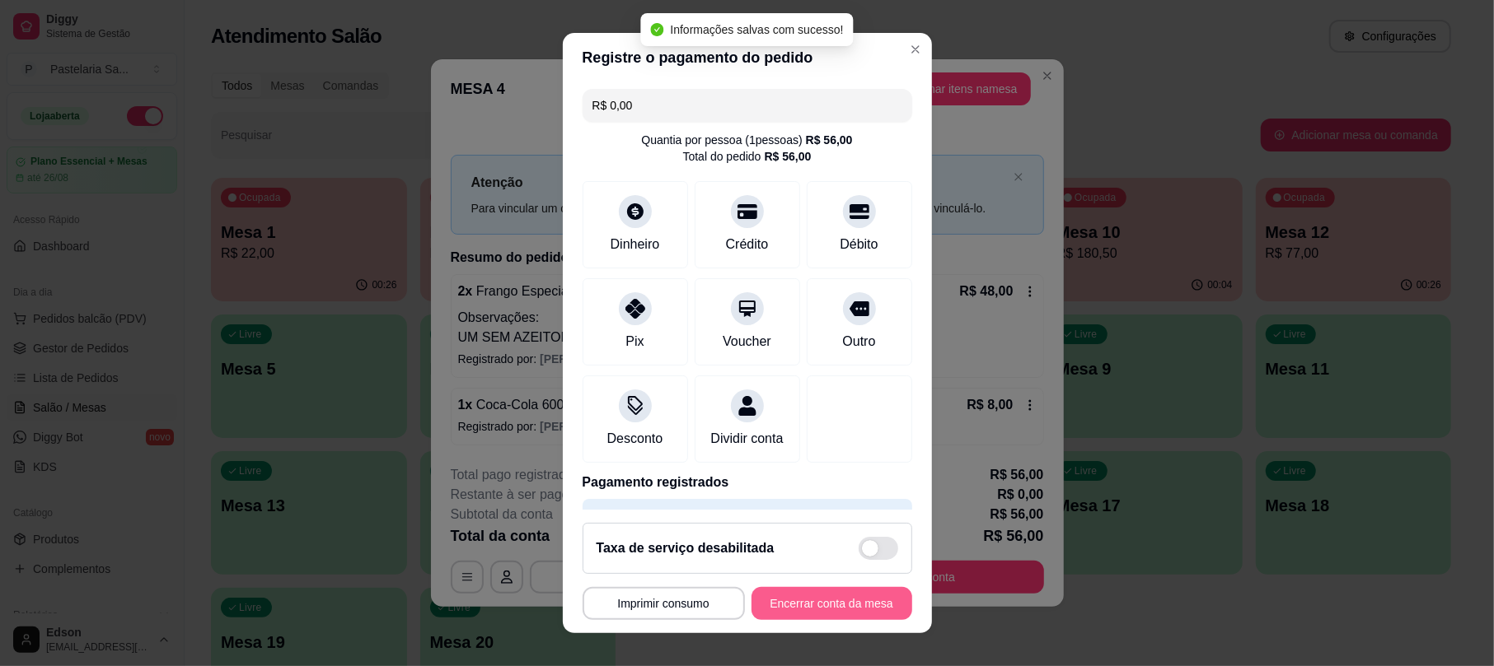
click at [825, 613] on button "Encerrar conta da mesa" at bounding box center [831, 603] width 161 height 33
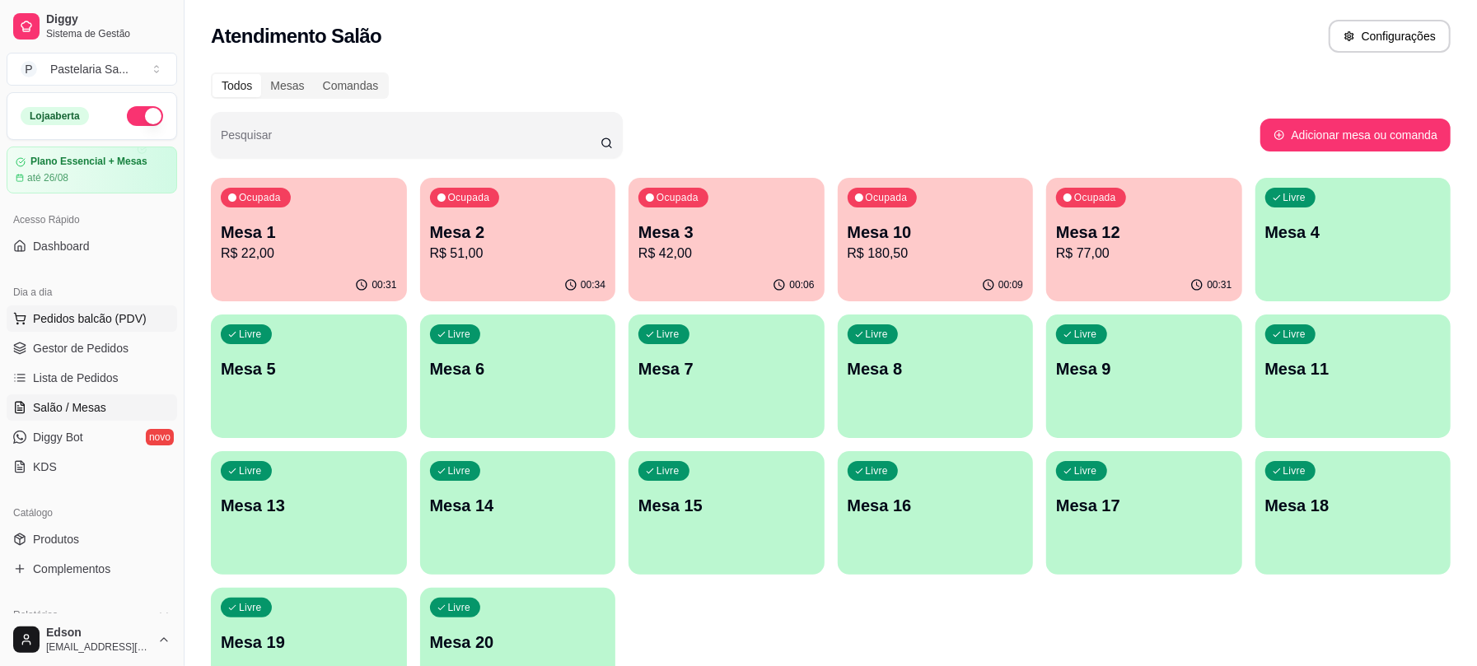
click at [84, 327] on span "Pedidos balcão (PDV)" at bounding box center [90, 319] width 114 height 16
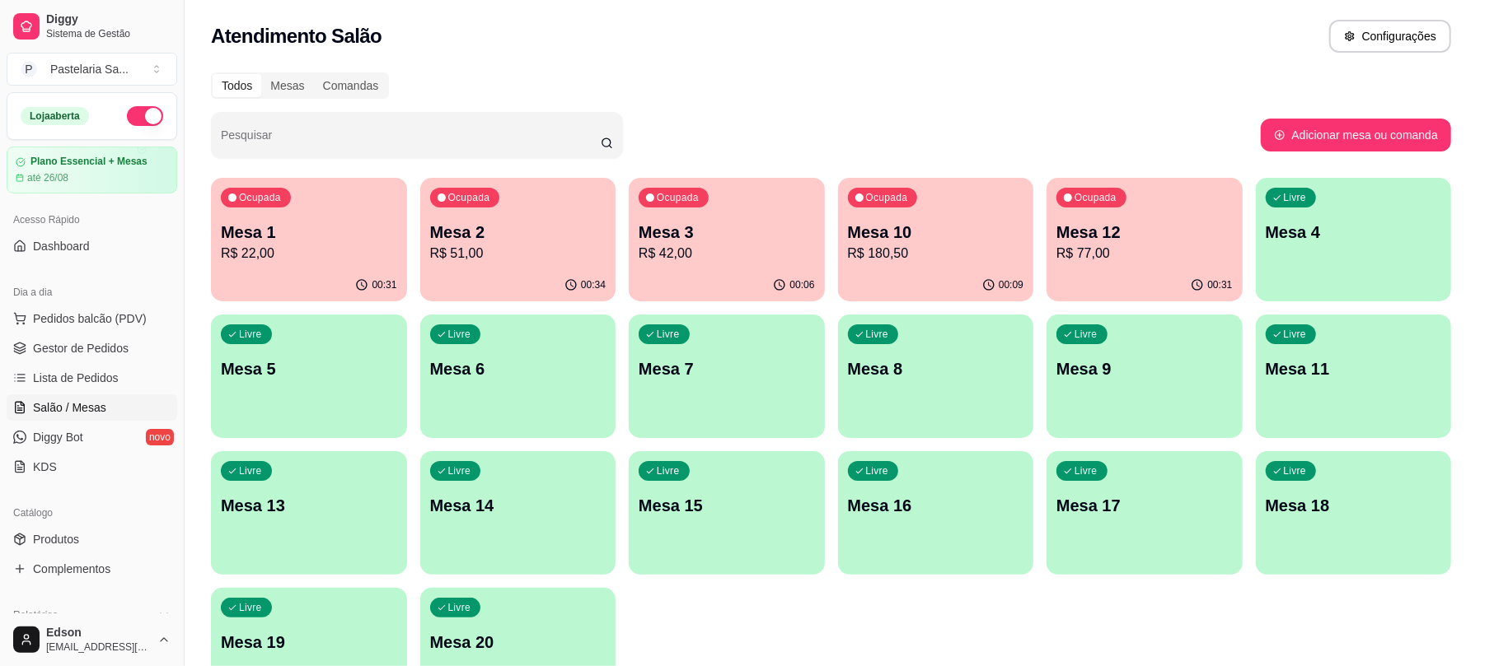
click at [883, 97] on div at bounding box center [573, 97] width 1041 height 33
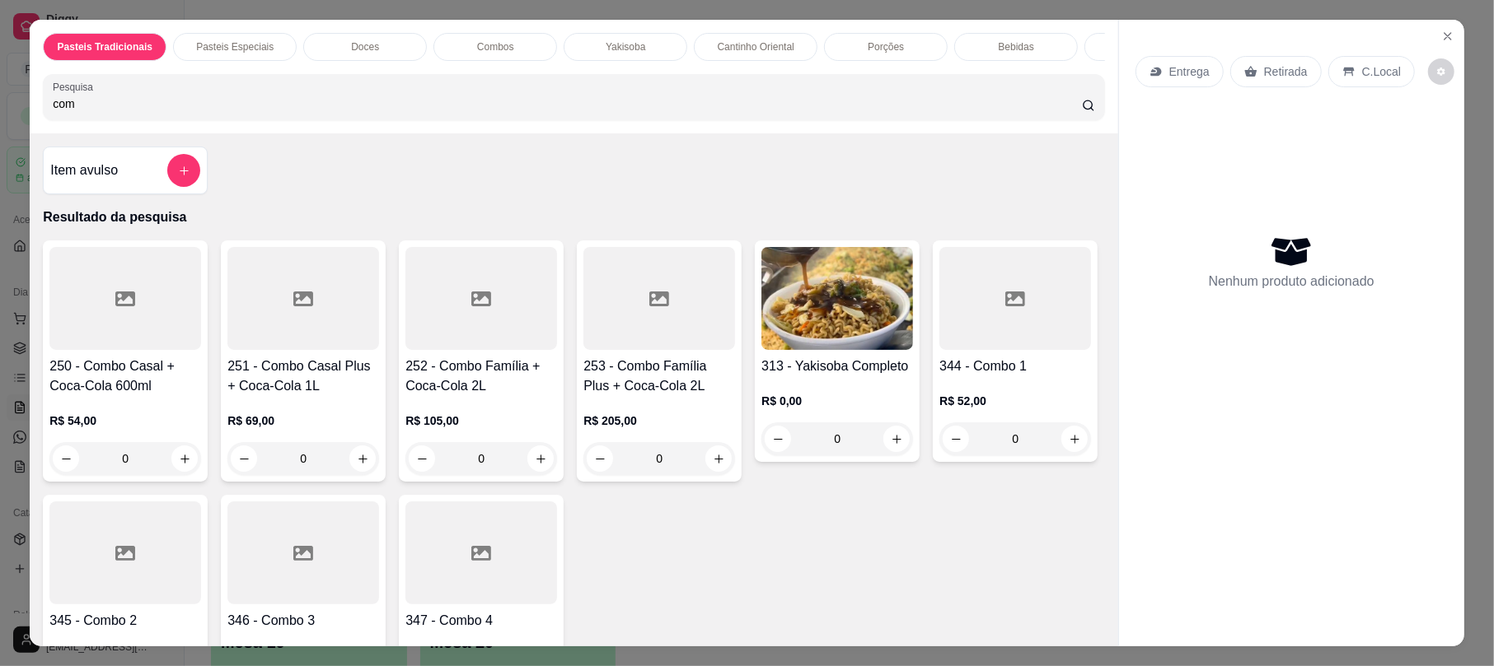
type input "comb"
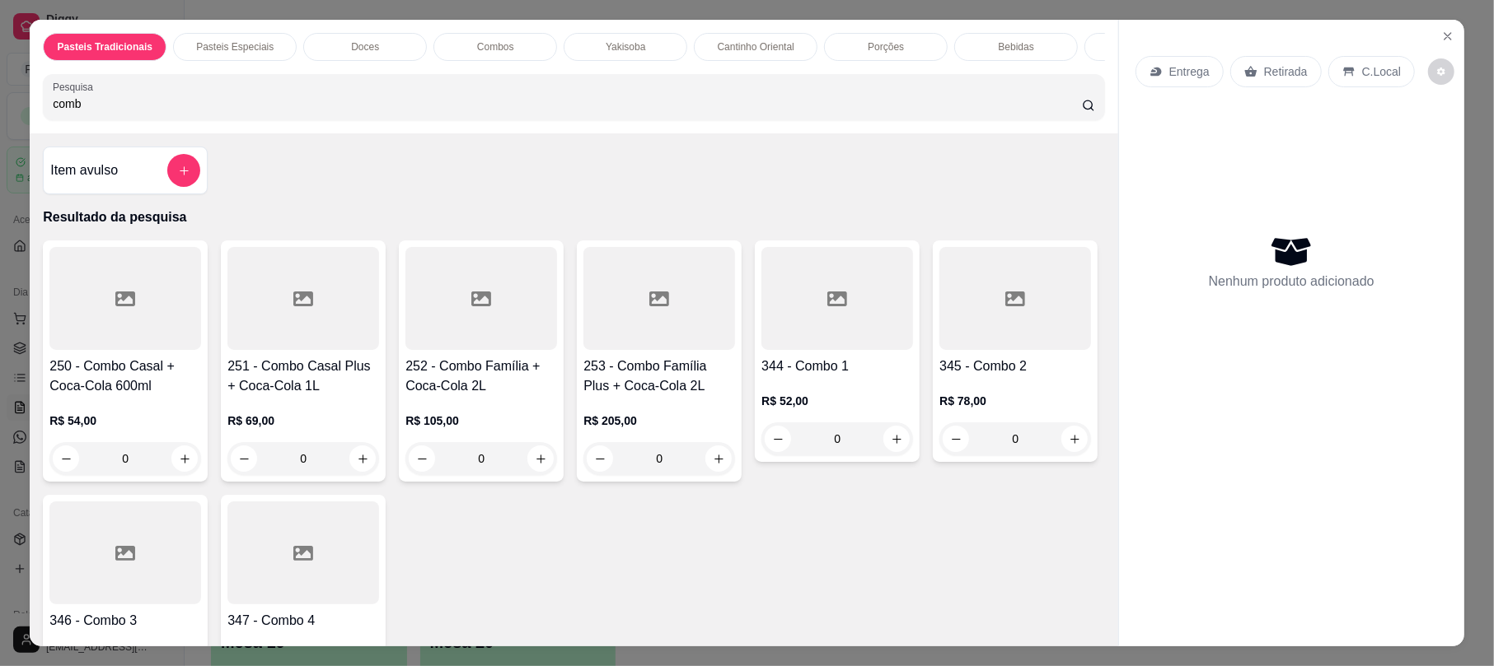
scroll to position [435, 0]
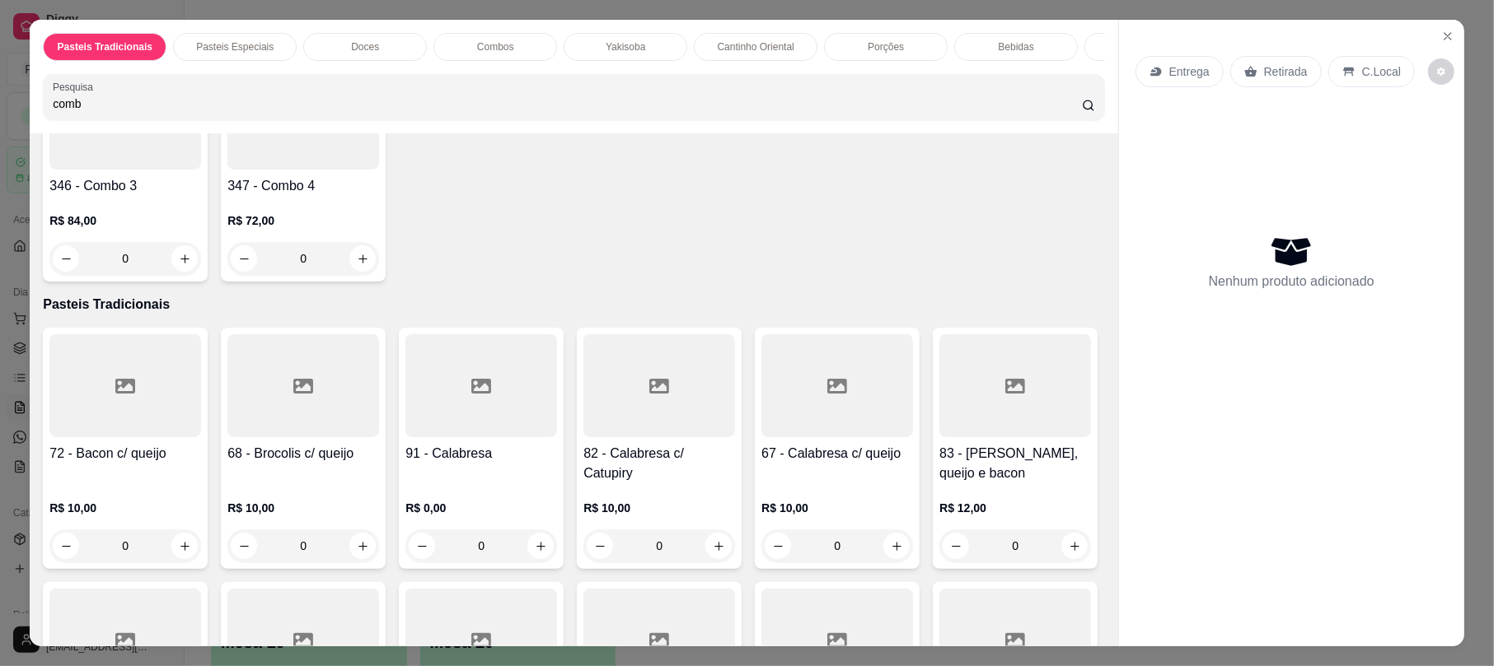
click at [311, 112] on input "comb" at bounding box center [567, 104] width 1029 height 16
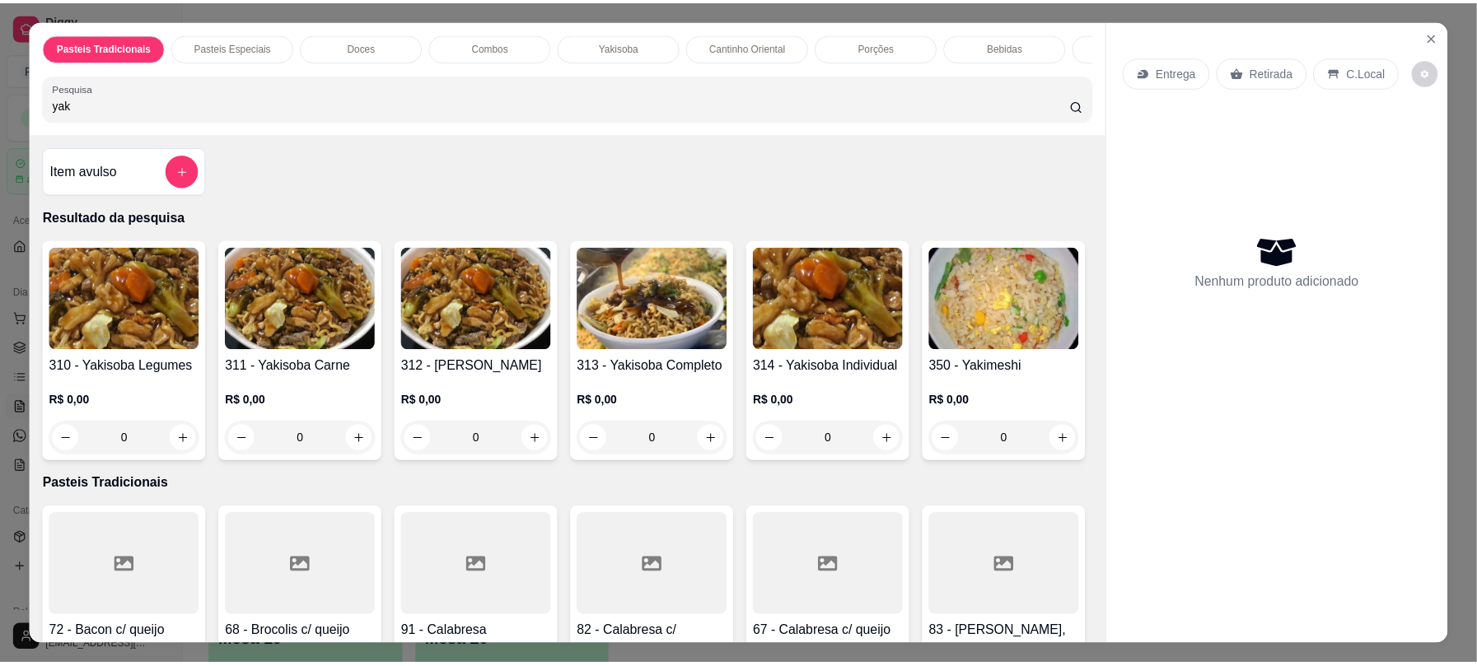
scroll to position [1, 0]
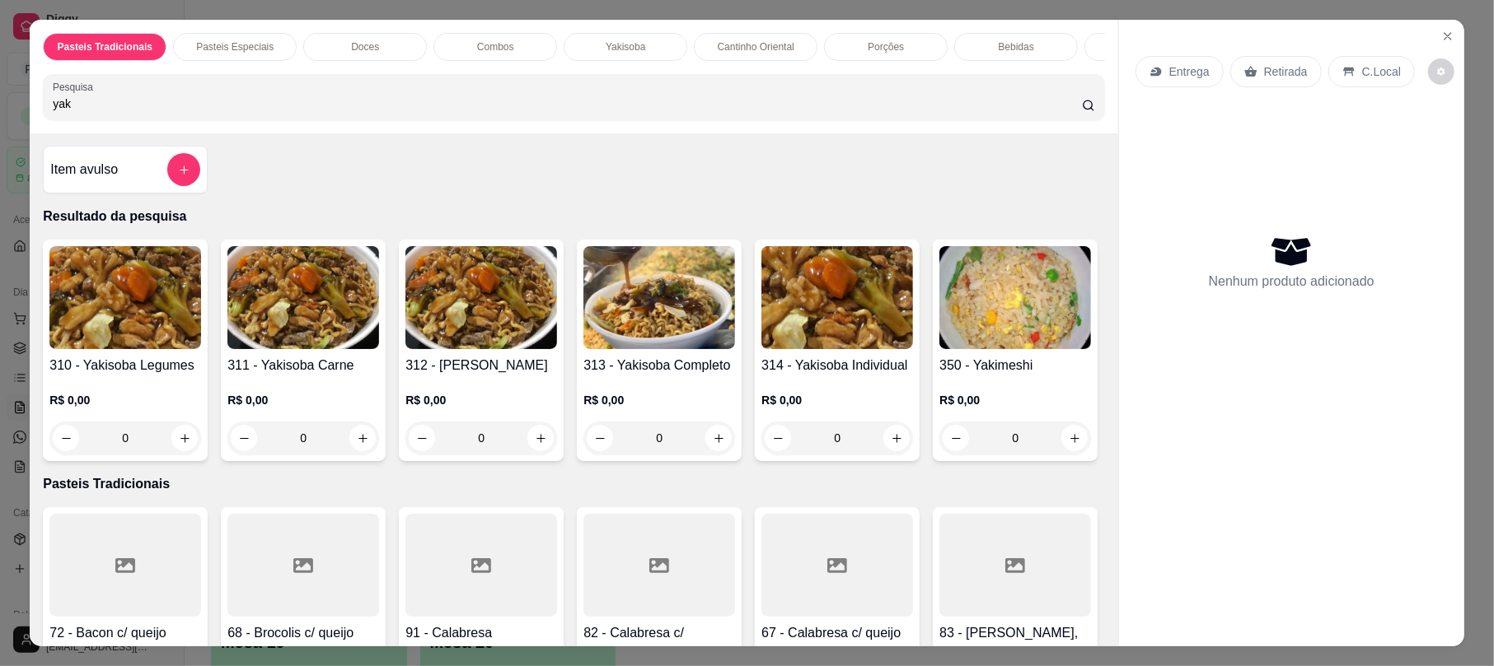
type input "yak"
click at [682, 372] on h4 "313 - Yakisoba Completo" at bounding box center [659, 366] width 152 height 20
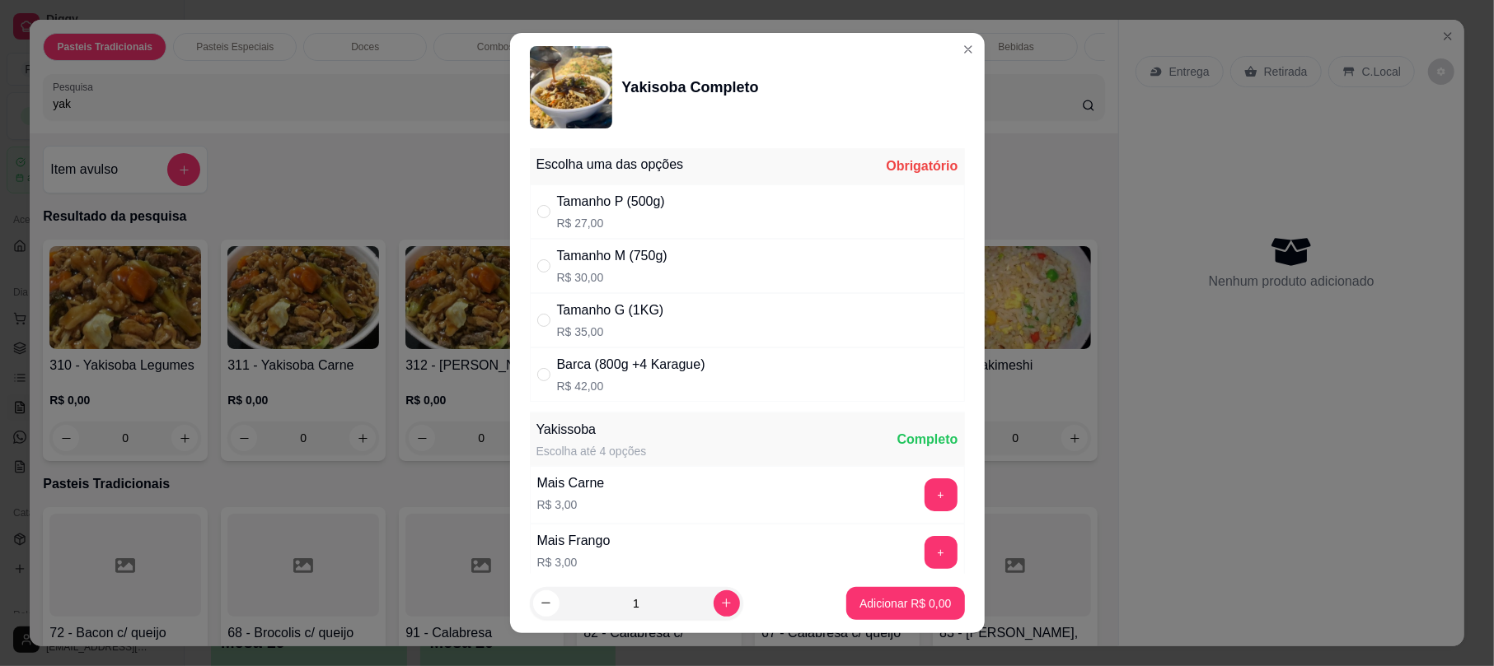
click at [618, 334] on p "R$ 35,00" at bounding box center [610, 332] width 107 height 16
radio input "true"
click at [893, 598] on p "Adicionar R$ 35,00" at bounding box center [902, 604] width 98 height 16
type input "1"
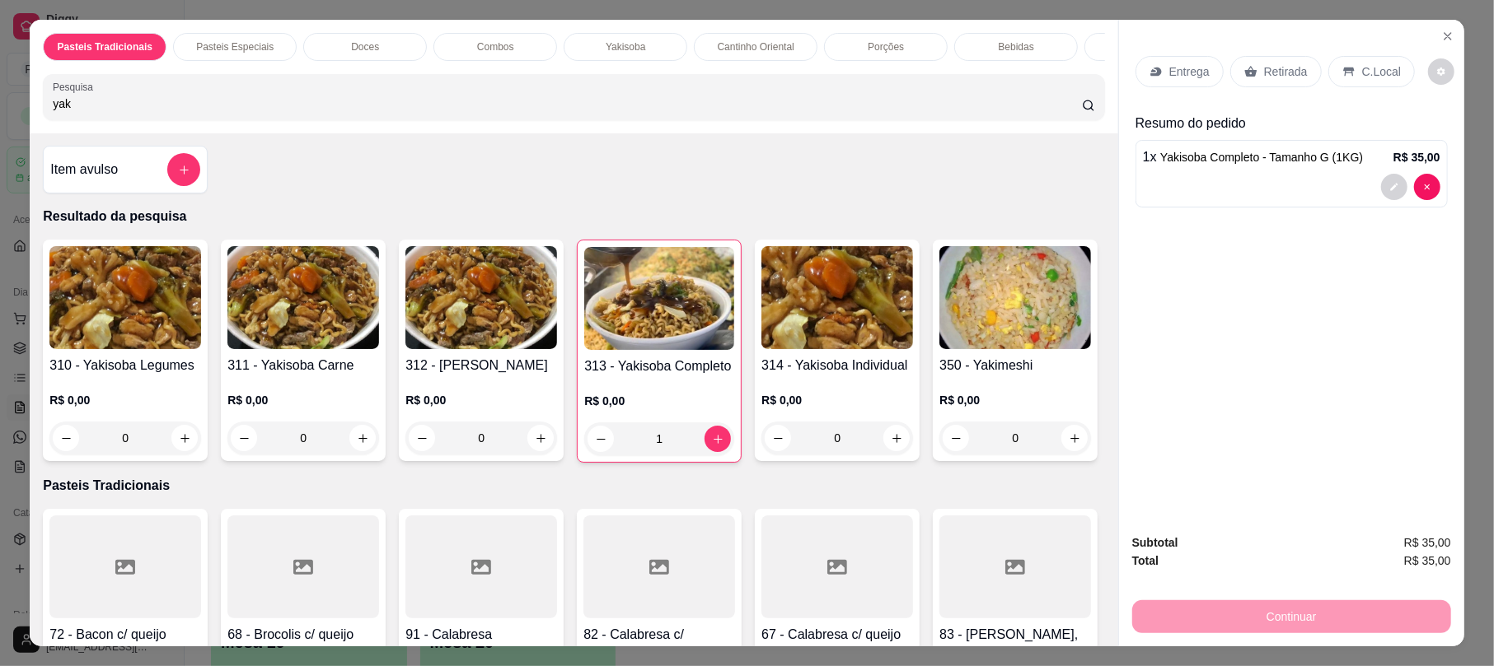
click at [1264, 71] on p "Retirada" at bounding box center [1286, 71] width 44 height 16
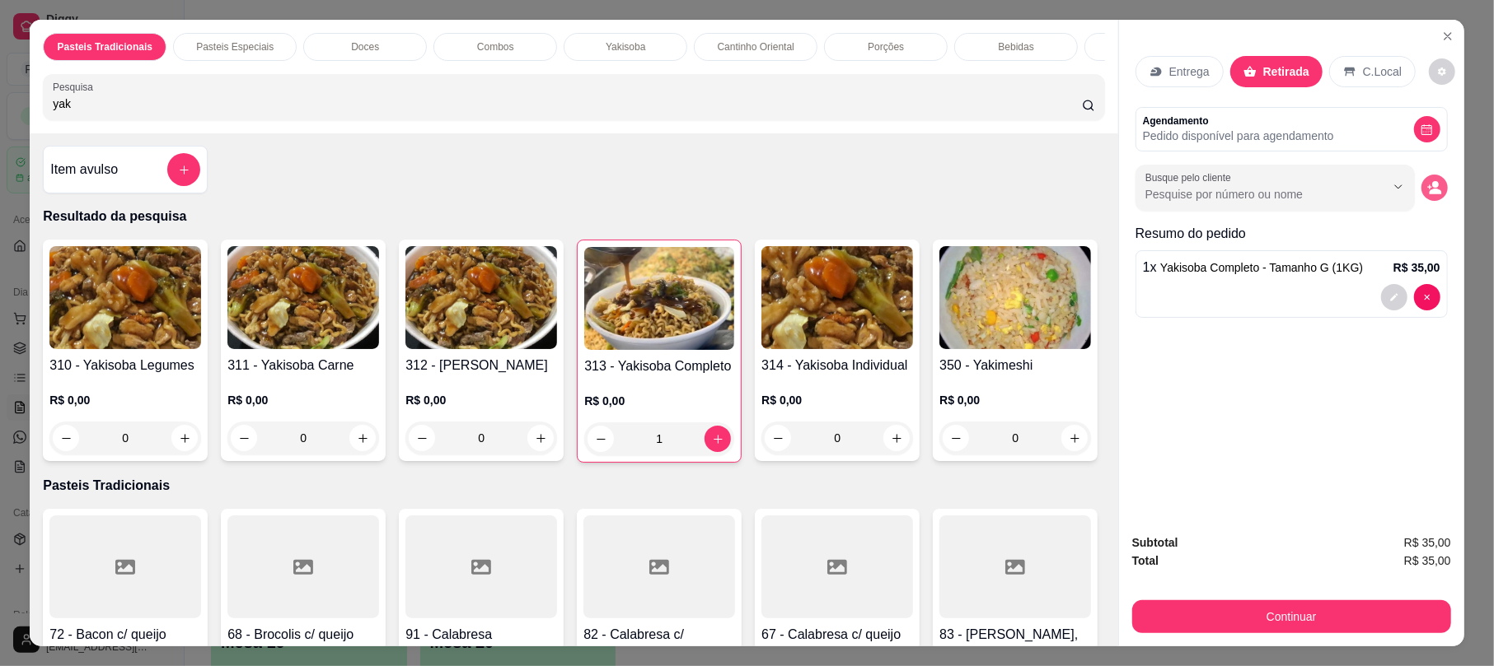
click at [1421, 191] on button "decrease-product-quantity" at bounding box center [1434, 188] width 26 height 26
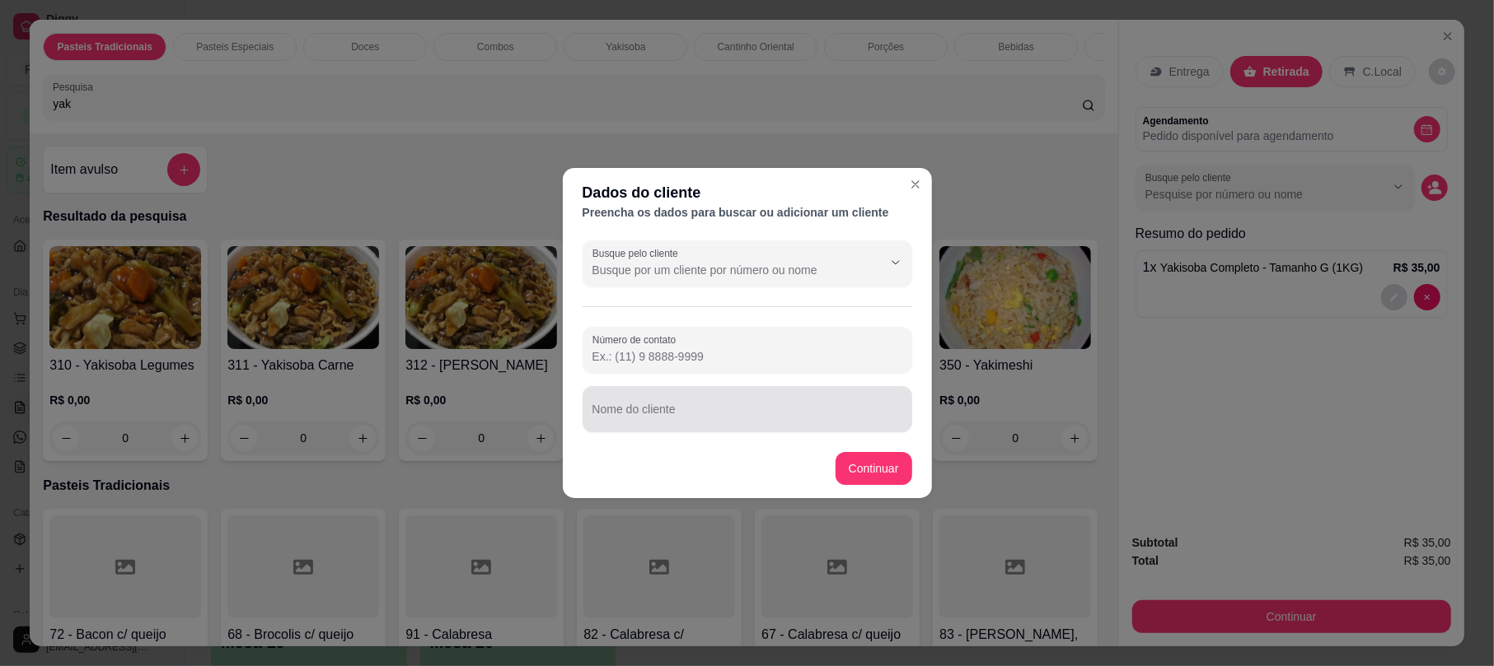
click at [720, 406] on div at bounding box center [747, 409] width 310 height 33
type input "[PERSON_NAME]"
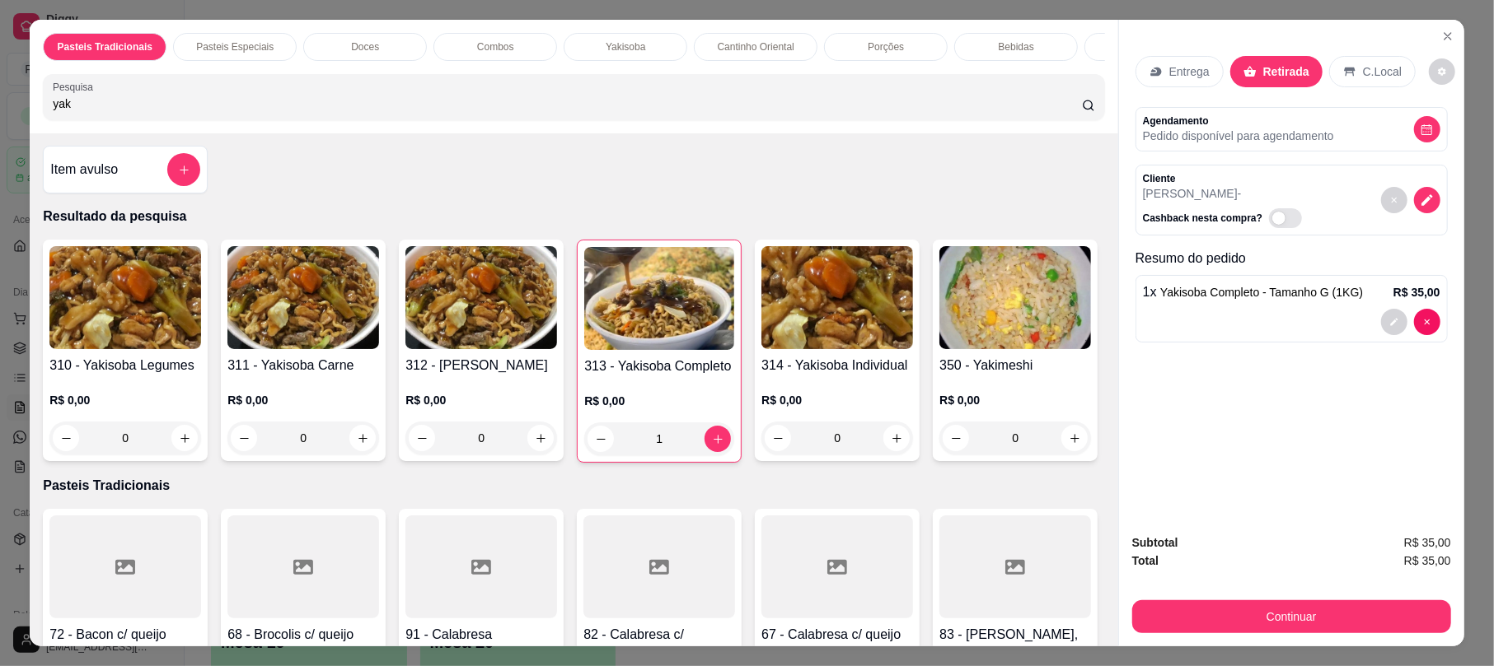
click at [1320, 601] on button "Continuar" at bounding box center [1291, 617] width 319 height 33
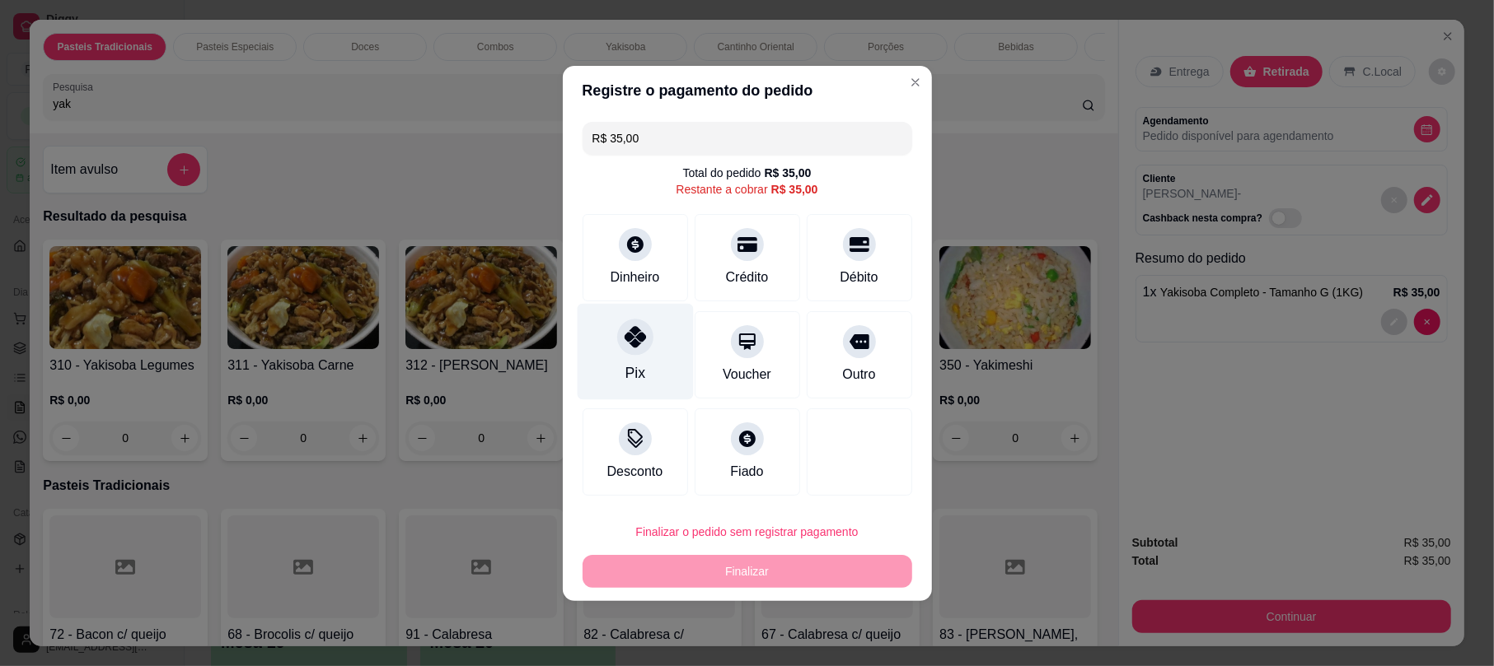
click at [611, 330] on div "Pix" at bounding box center [635, 351] width 116 height 96
type input "R$ 0,00"
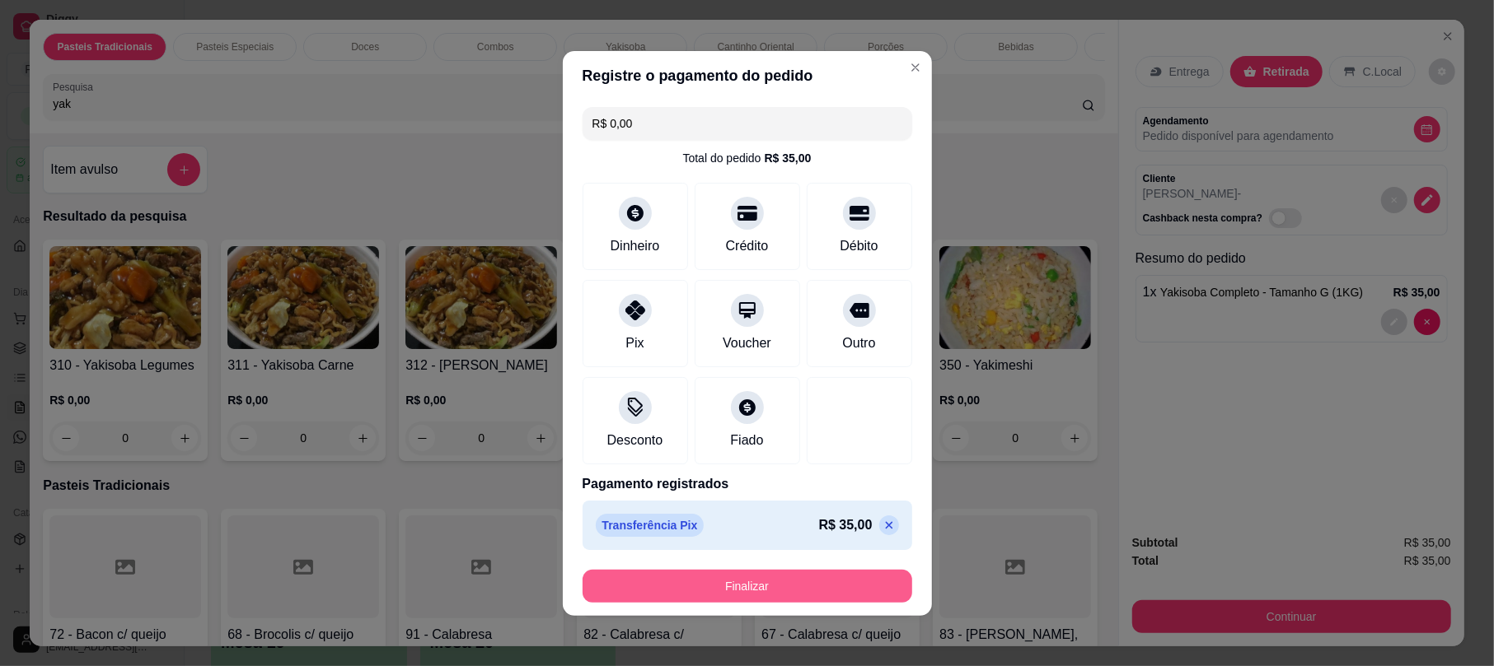
click at [782, 596] on button "Finalizar" at bounding box center [747, 586] width 330 height 33
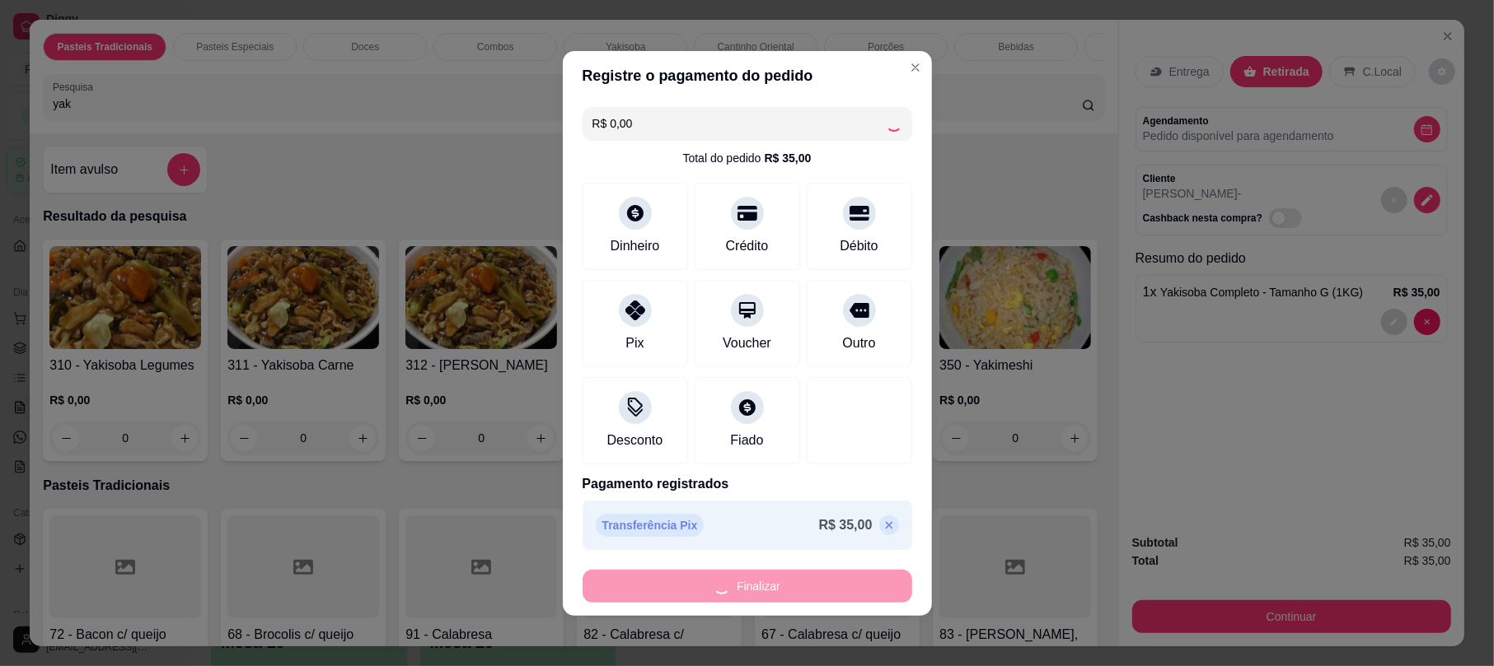
type input "0"
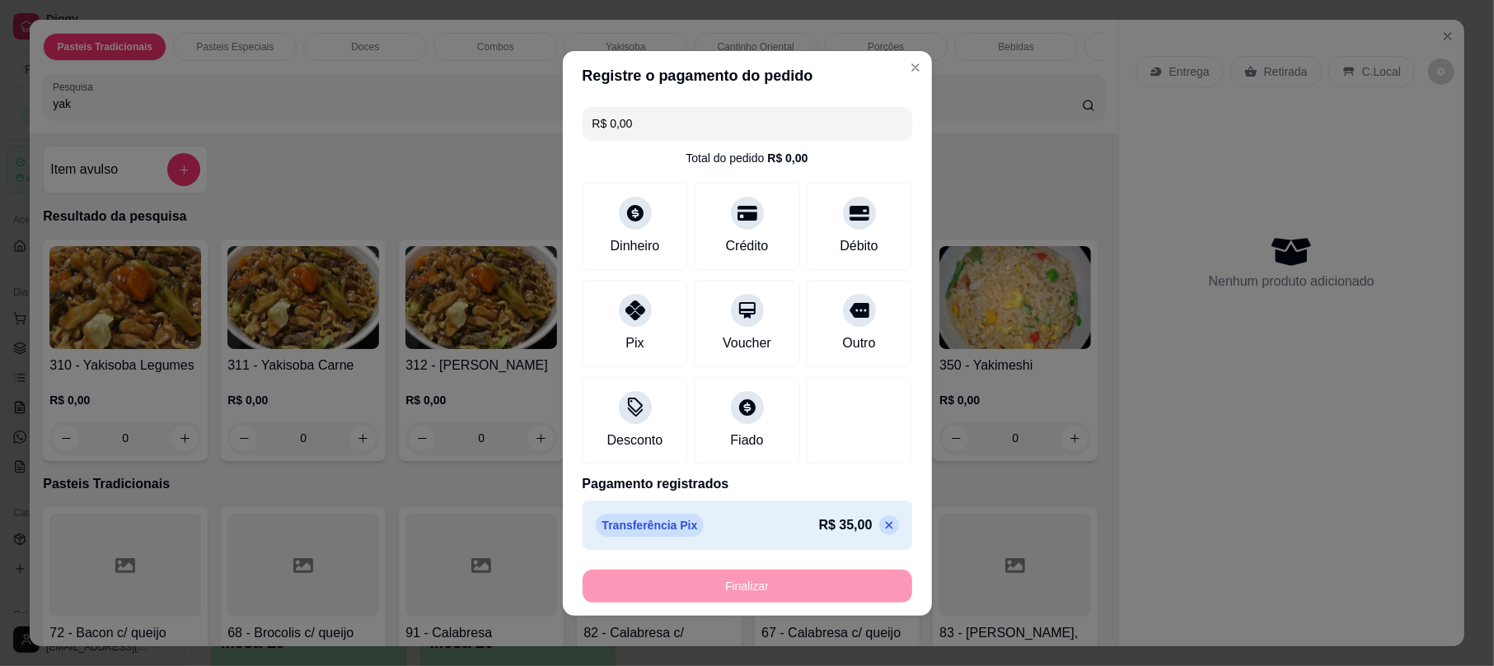
type input "-R$ 35,00"
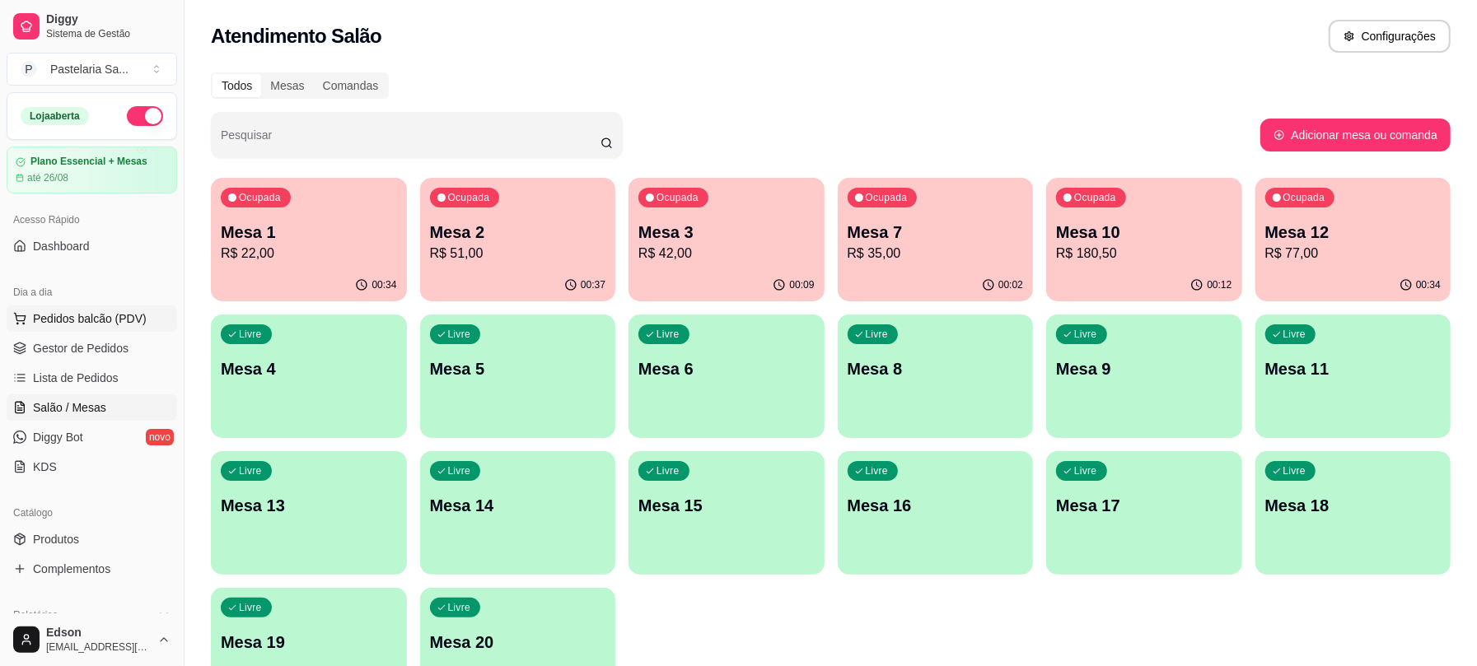
click at [97, 321] on span "Pedidos balcão (PDV)" at bounding box center [90, 319] width 114 height 16
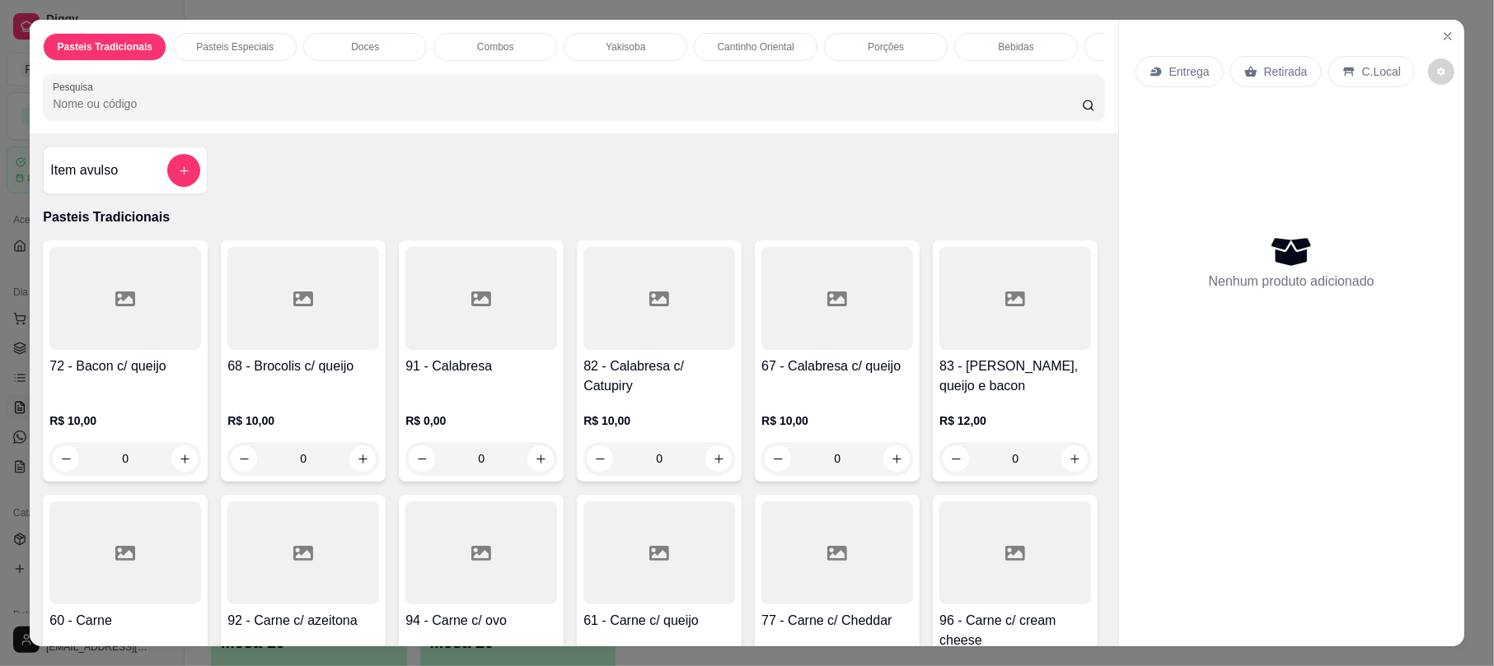
click at [1273, 63] on p "Retirada" at bounding box center [1286, 71] width 44 height 16
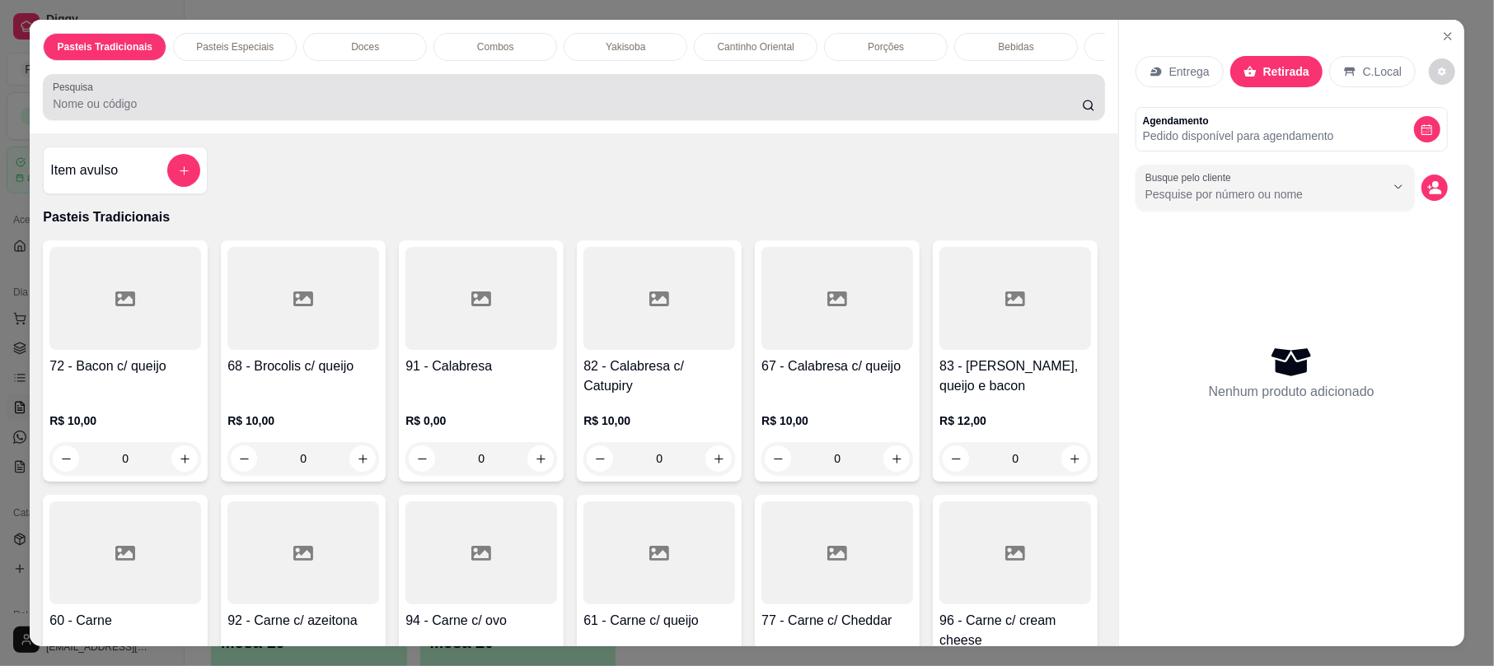
click at [910, 106] on div at bounding box center [573, 97] width 1041 height 33
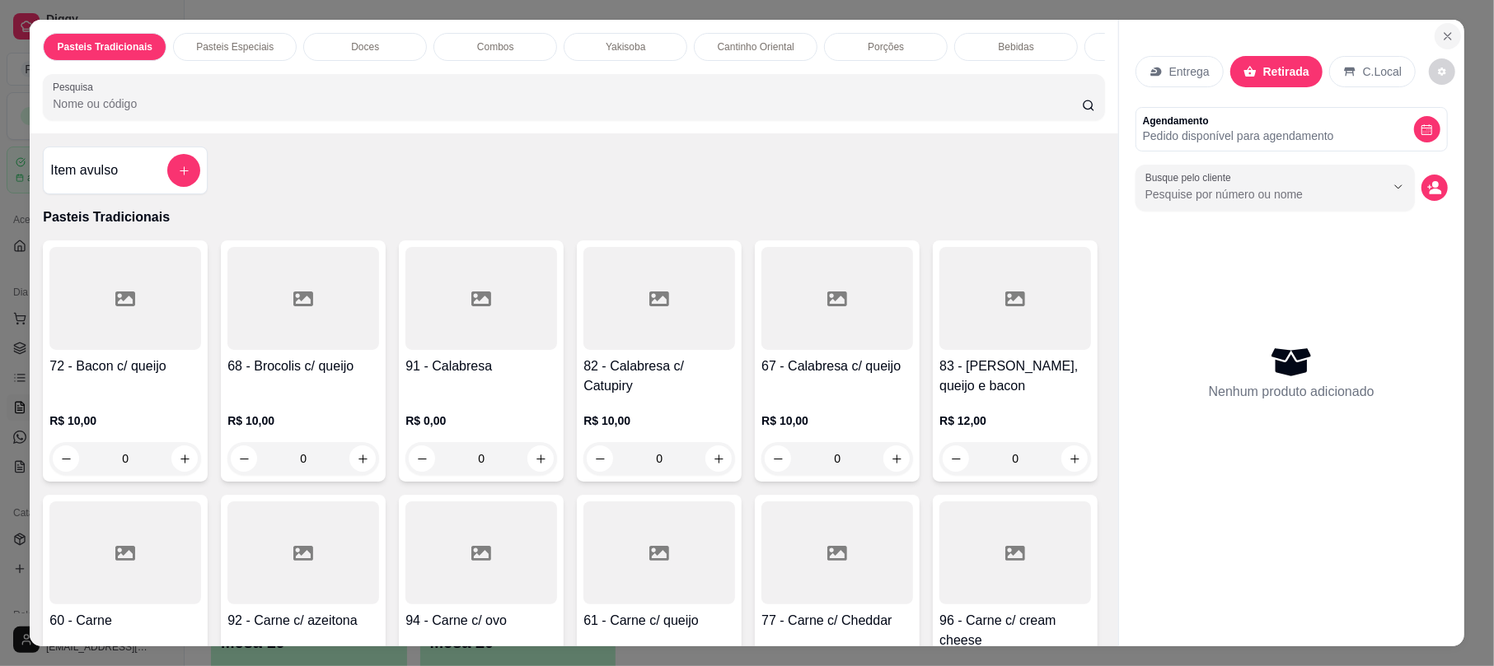
click at [1442, 38] on icon "Close" at bounding box center [1447, 36] width 13 height 13
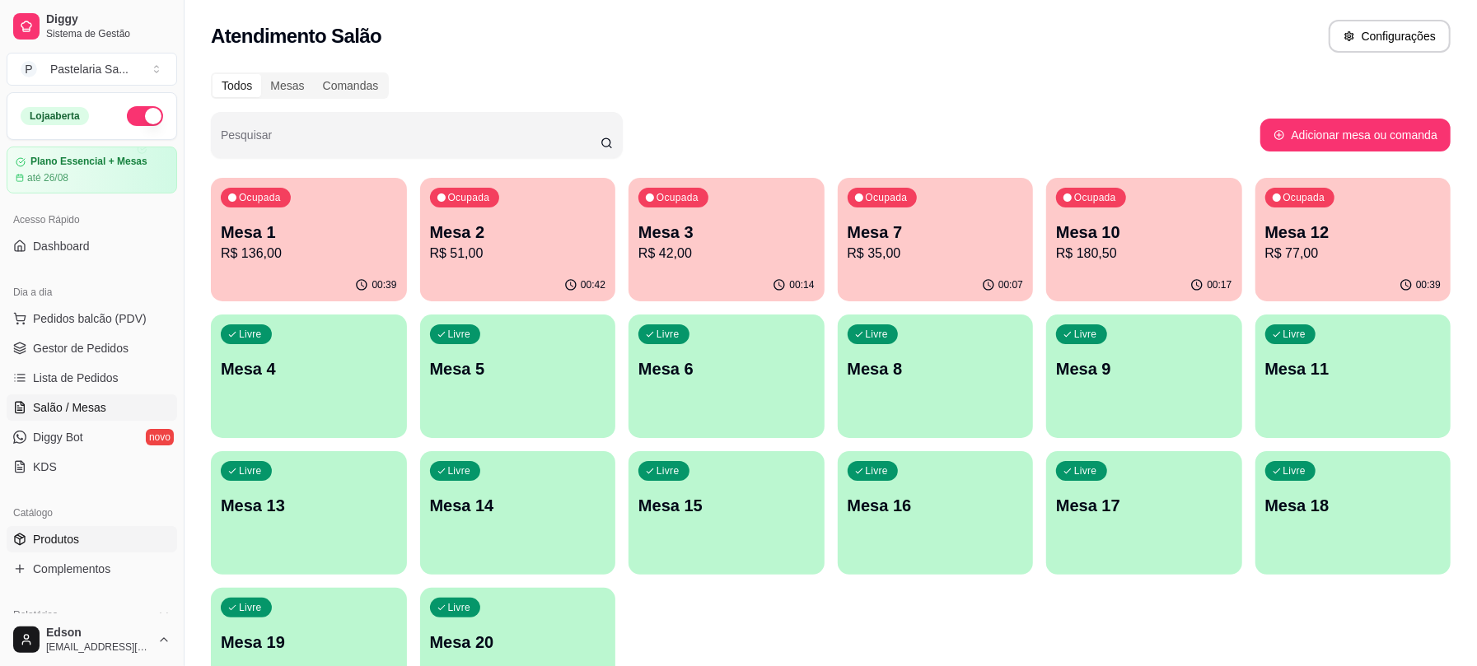
click at [99, 537] on link "Produtos" at bounding box center [92, 539] width 171 height 26
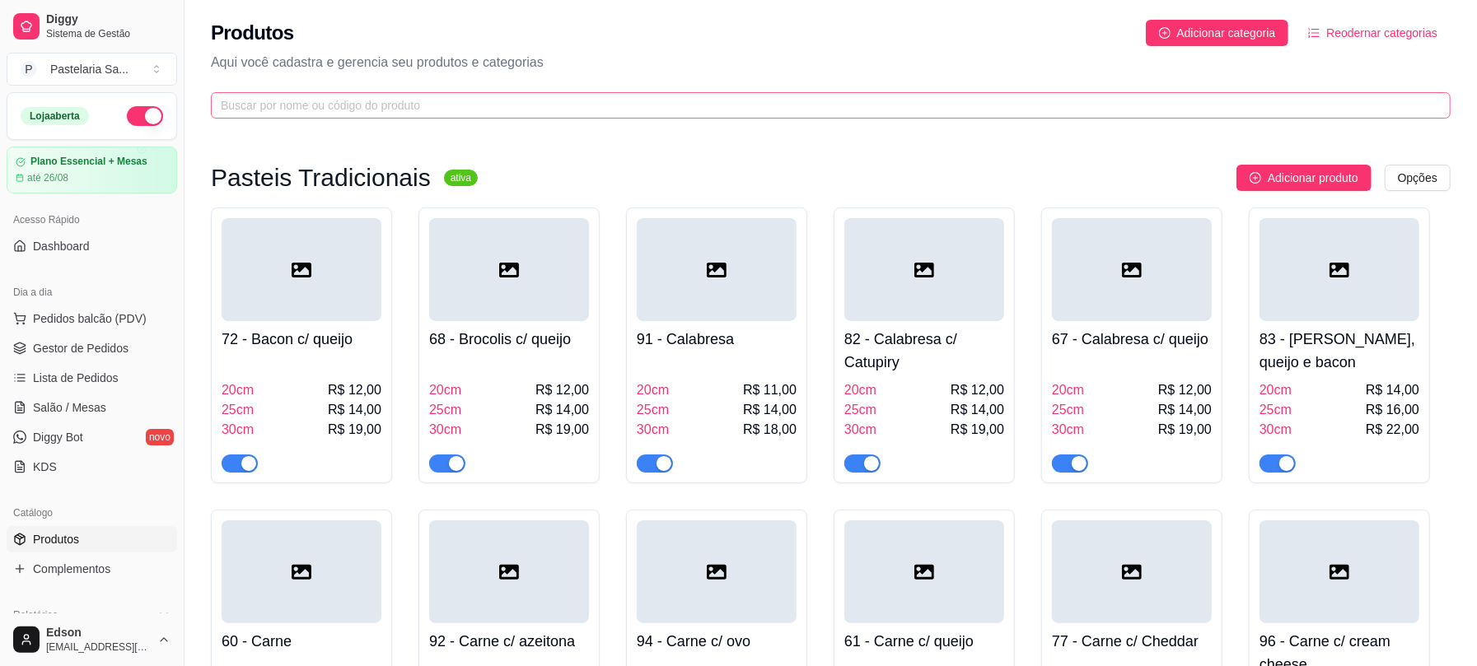
click at [563, 119] on span at bounding box center [831, 105] width 1240 height 26
click at [562, 110] on input "text" at bounding box center [824, 105] width 1207 height 18
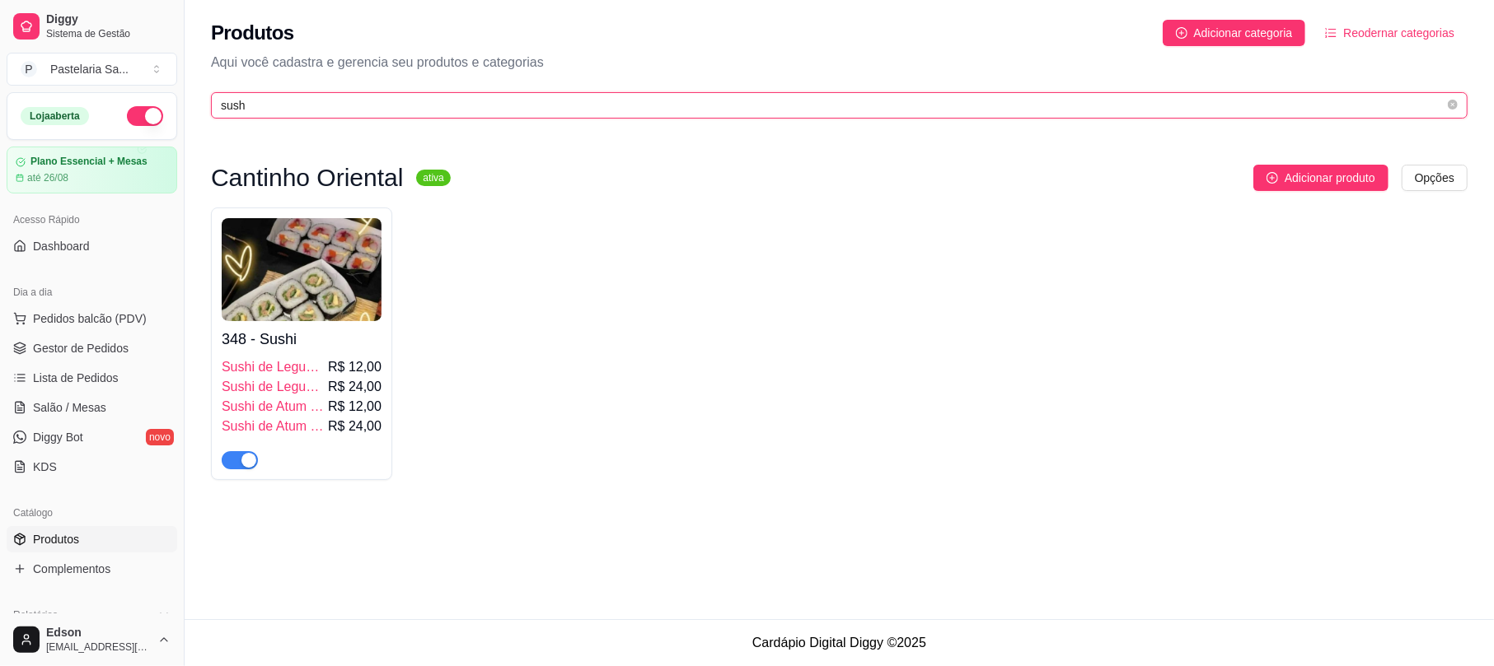
type input "sush"
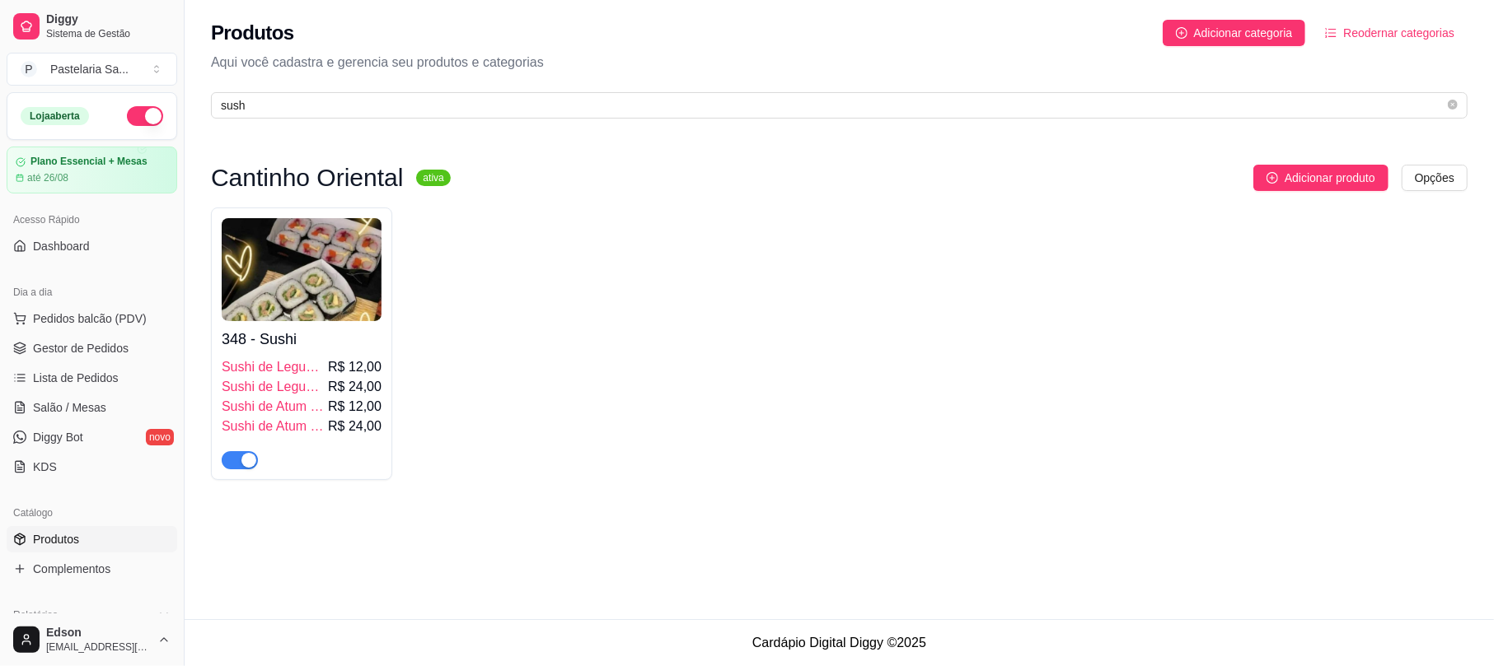
click at [254, 303] on img at bounding box center [302, 269] width 160 height 103
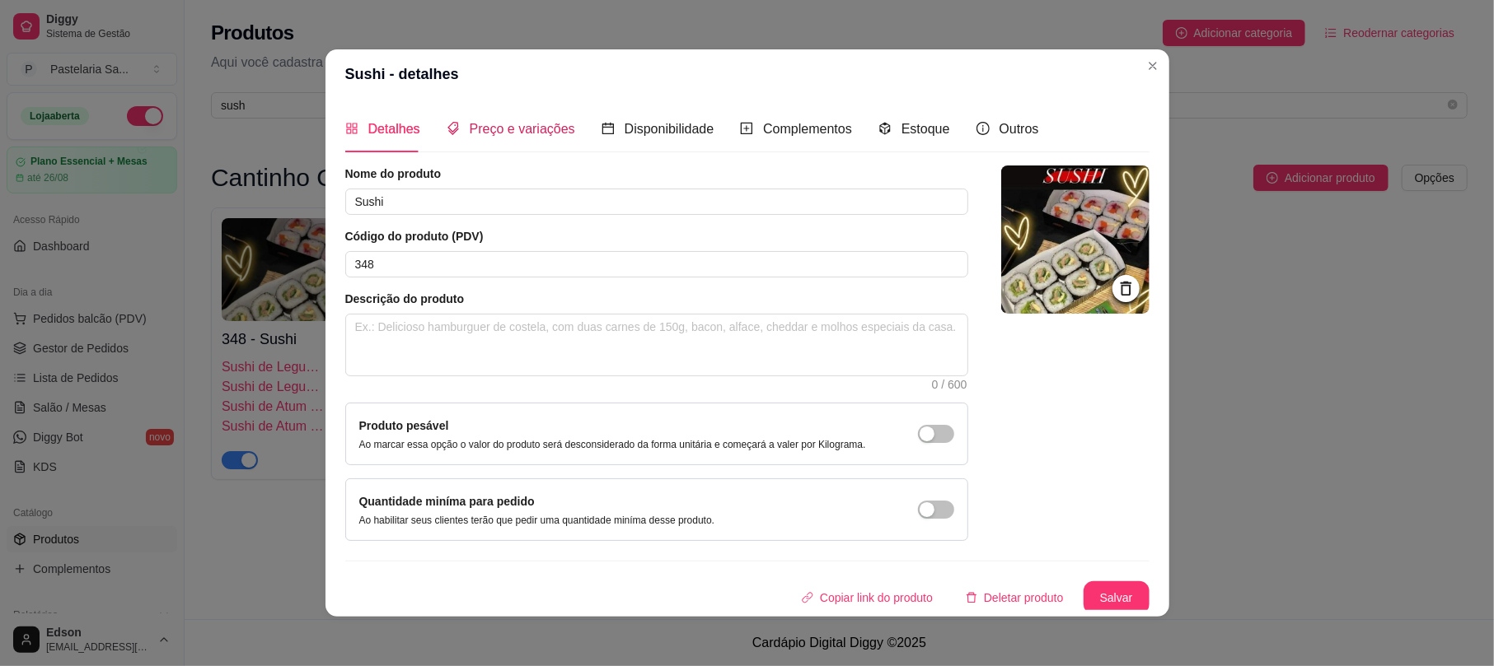
click at [541, 136] on span "Preço e variações" at bounding box center [522, 129] width 105 height 14
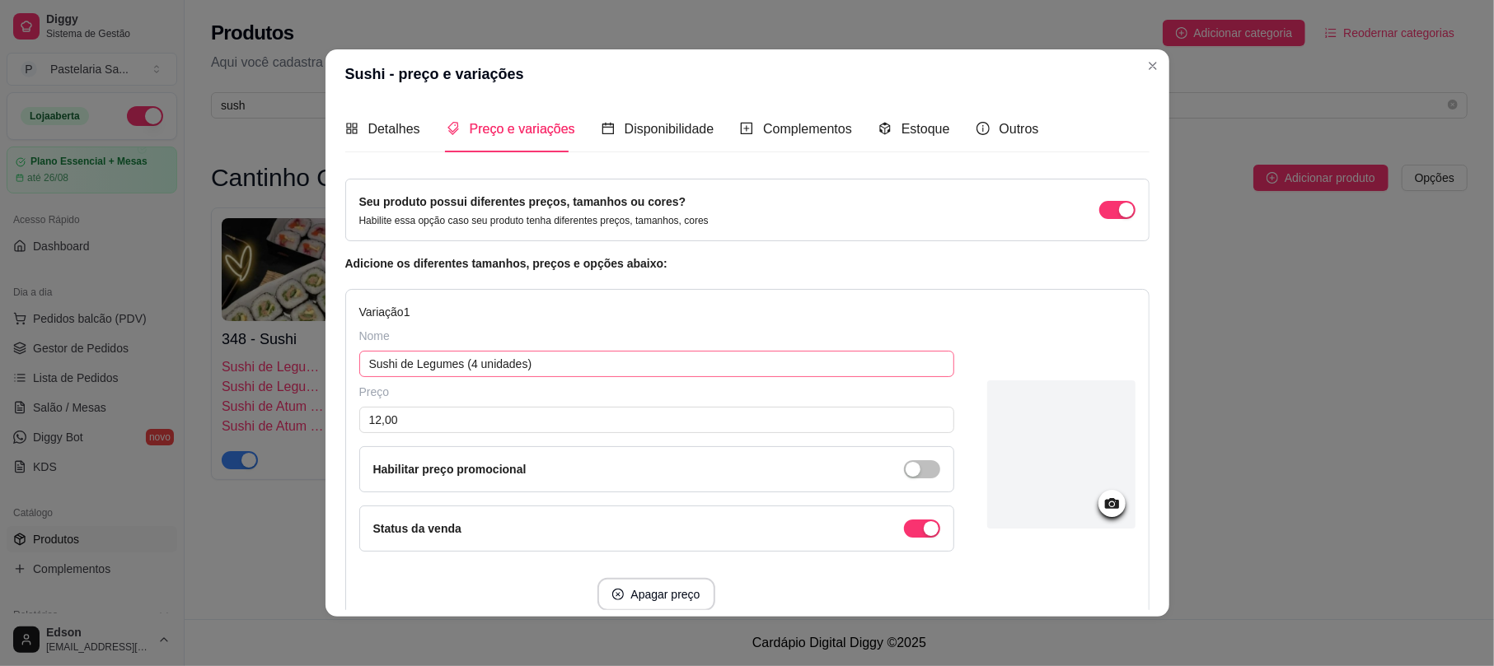
scroll to position [442, 0]
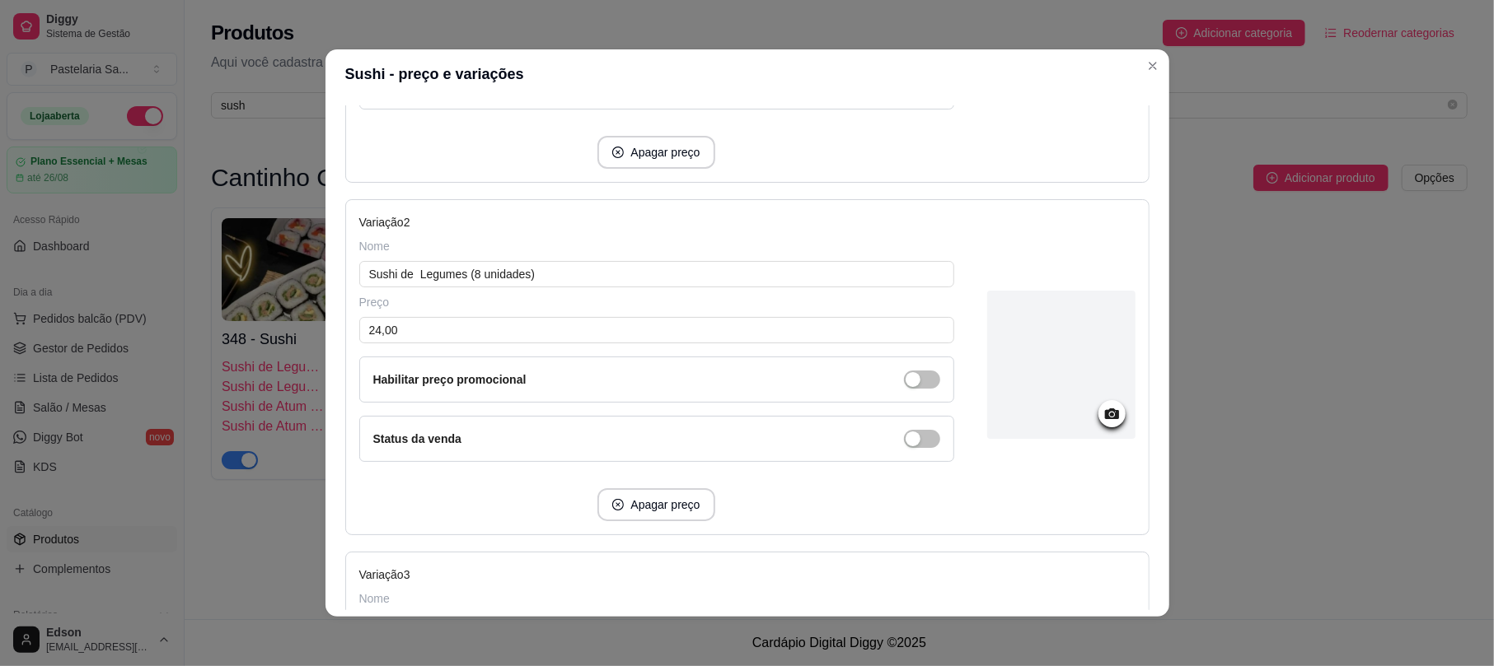
click at [916, 447] on div "Status da venda" at bounding box center [656, 439] width 595 height 46
click at [907, 36] on span "button" at bounding box center [922, 27] width 36 height 18
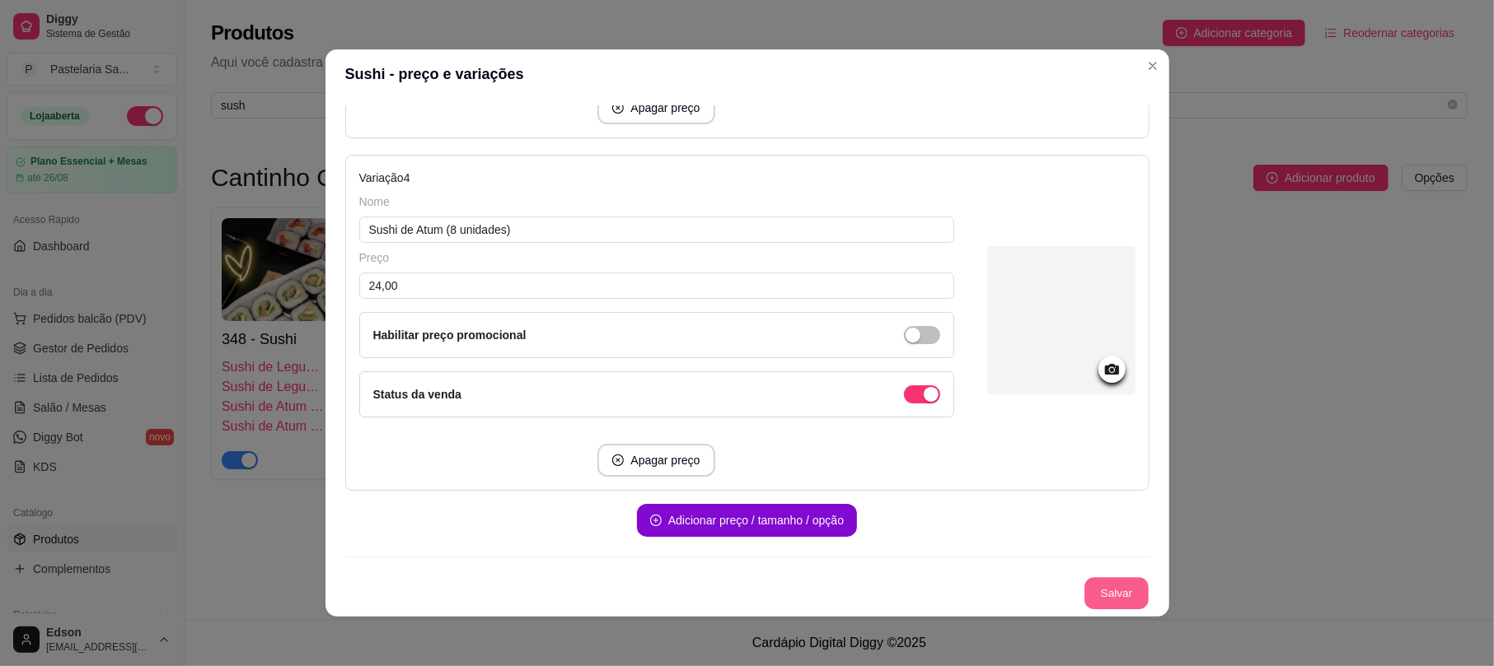
click at [1095, 595] on button "Salvar" at bounding box center [1116, 594] width 64 height 32
click at [1091, 590] on button "Salvar" at bounding box center [1116, 594] width 66 height 33
click at [1108, 580] on button "Salvar" at bounding box center [1116, 594] width 66 height 33
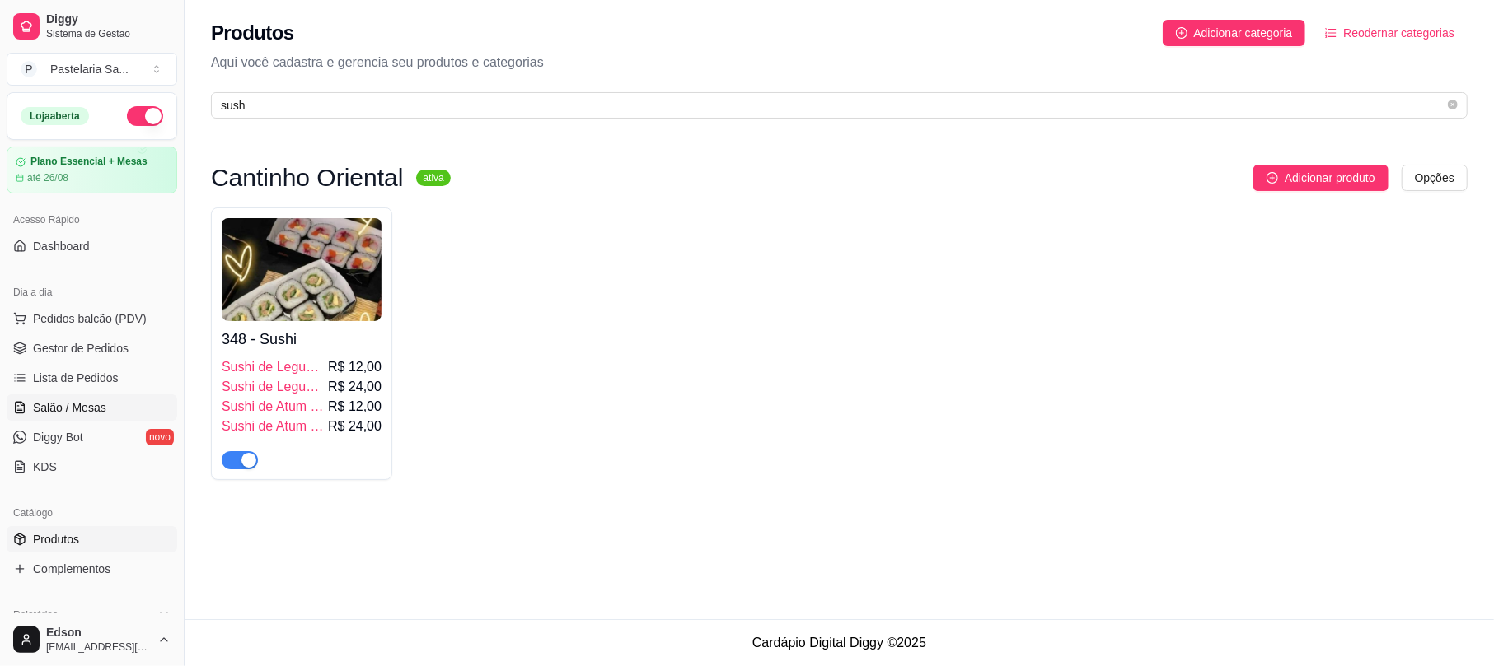
click at [58, 416] on span "Salão / Mesas" at bounding box center [69, 408] width 73 height 16
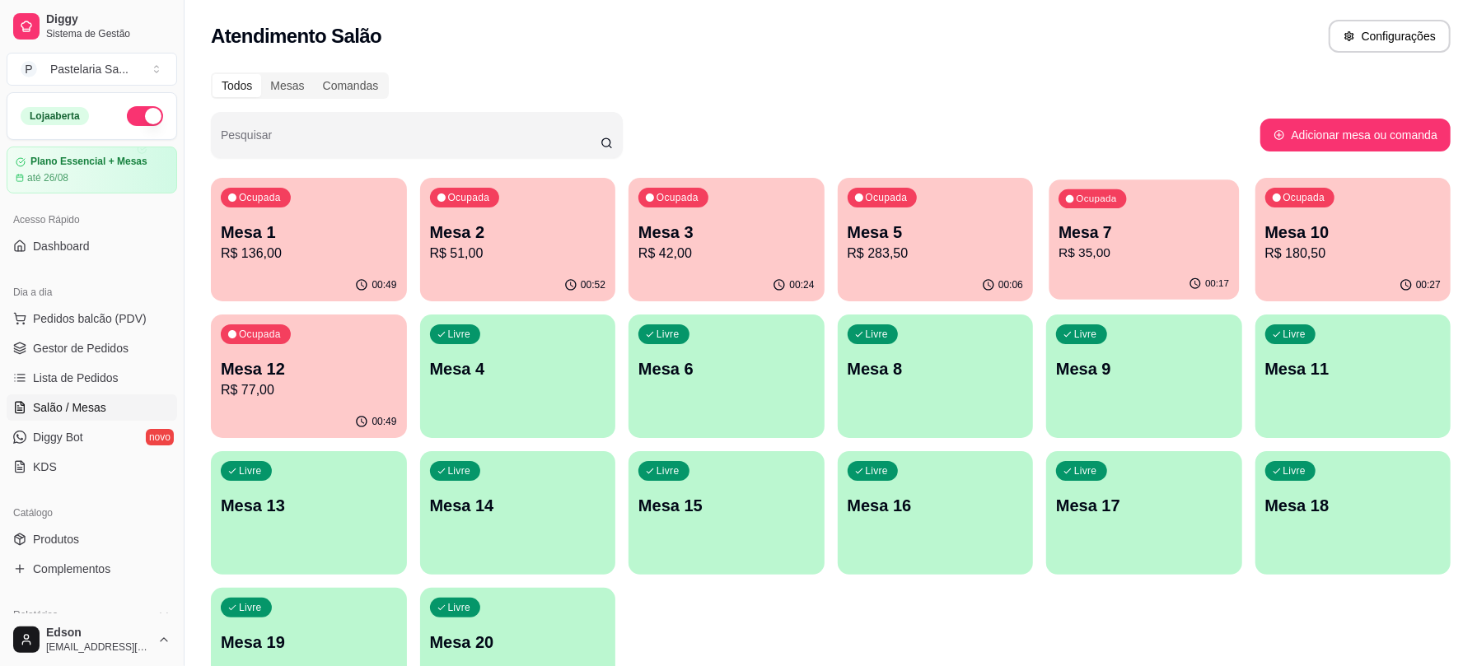
click at [1101, 242] on div "Mesa 7 R$ 35,00" at bounding box center [1144, 242] width 171 height 41
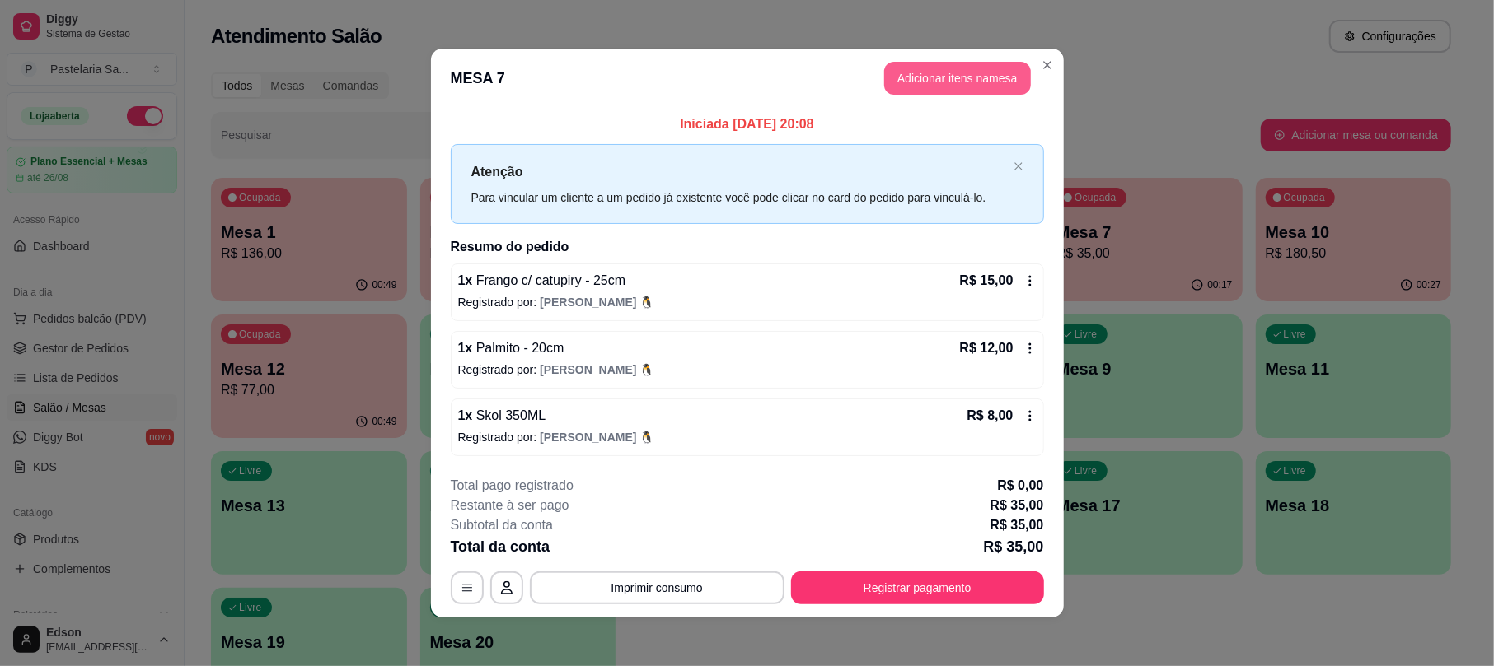
click at [1017, 60] on header "MESA 7 Adicionar itens na mesa" at bounding box center [747, 78] width 633 height 59
click at [911, 92] on button "Adicionar itens na mesa" at bounding box center [957, 78] width 147 height 33
click at [689, 109] on div at bounding box center [573, 97] width 1041 height 33
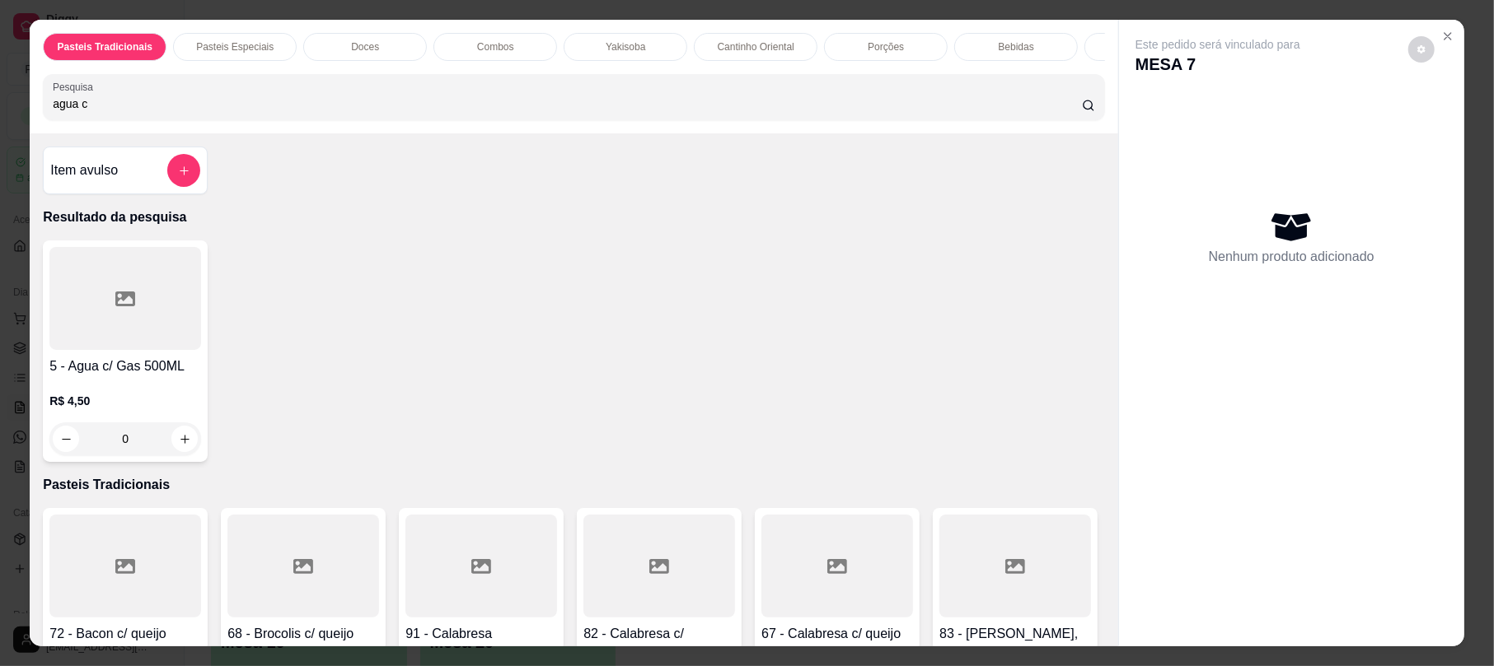
type input "agua c"
click at [188, 369] on div "5 - Agua c/ Gas 500ML R$ 4,50 0" at bounding box center [125, 352] width 165 height 222
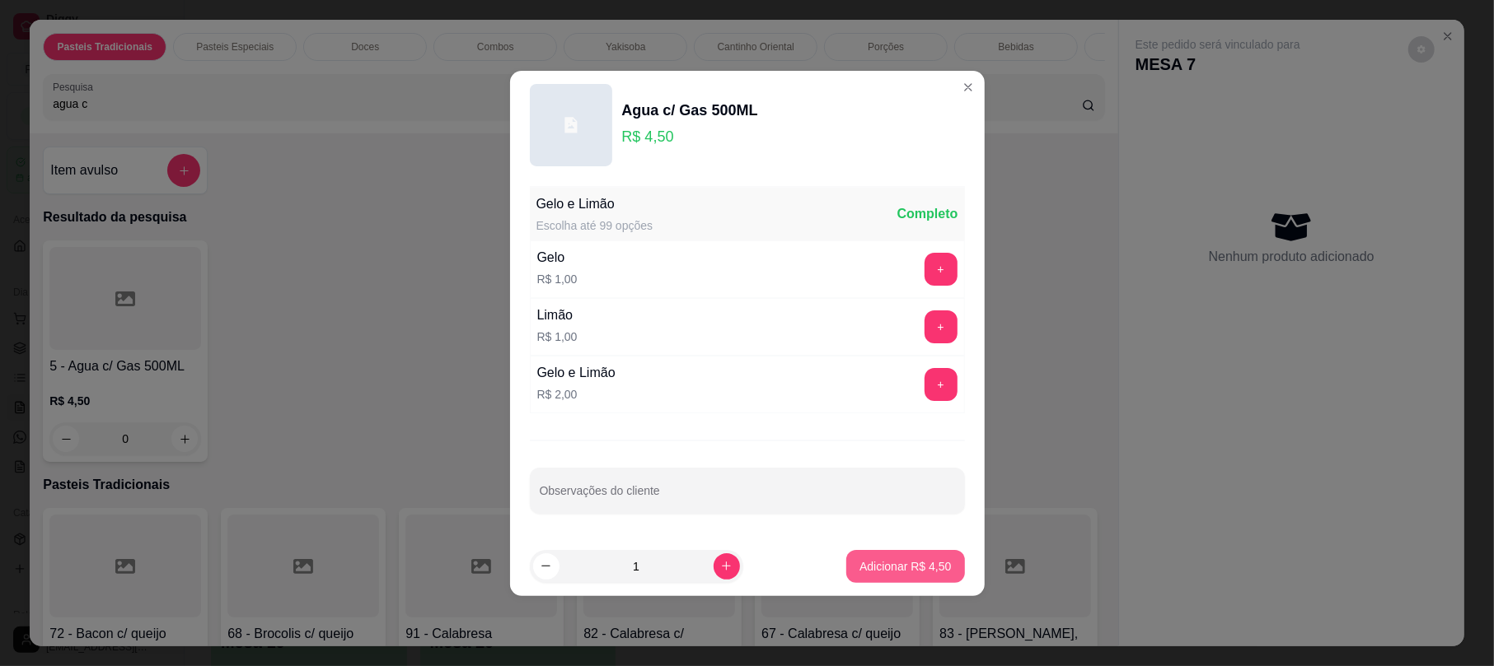
click at [921, 568] on p "Adicionar R$ 4,50" at bounding box center [904, 567] width 91 height 16
type input "1"
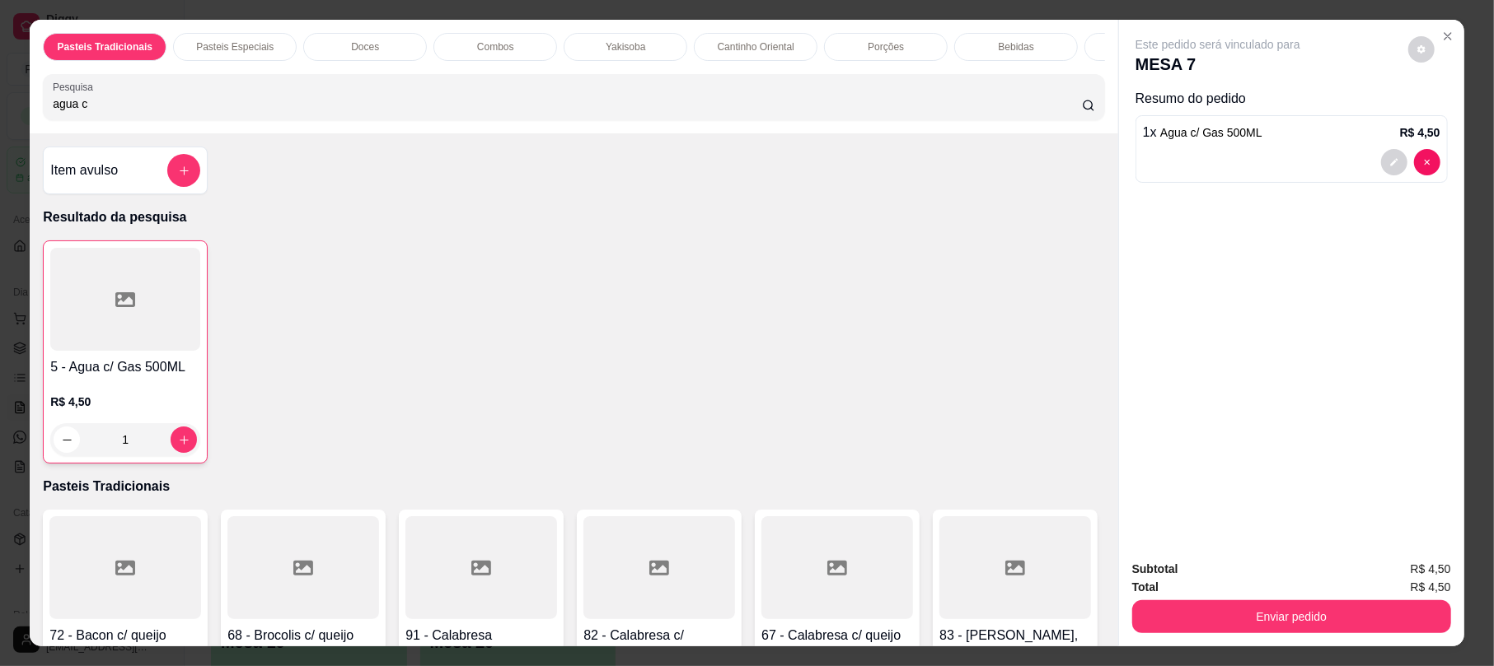
click at [100, 112] on input "agua c" at bounding box center [567, 104] width 1029 height 16
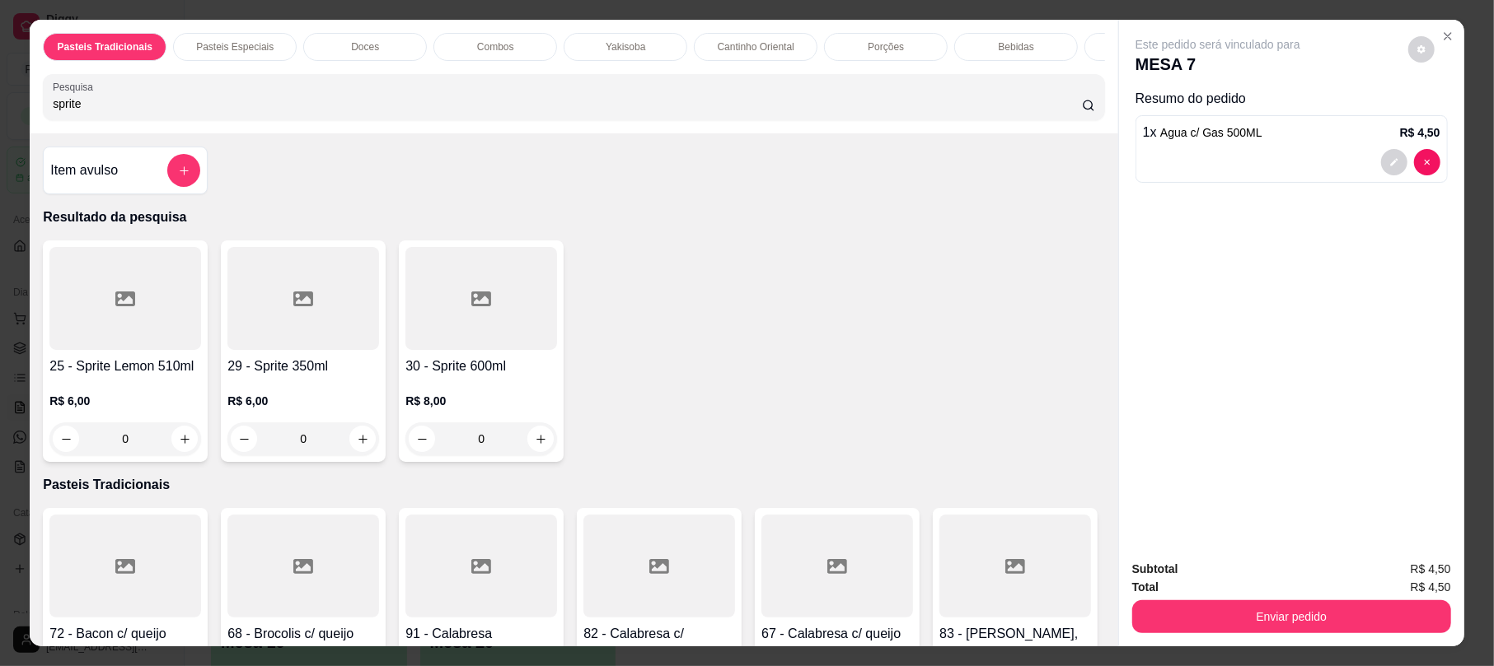
type input "sprite"
click at [260, 376] on h4 "29 - Sprite 350ml" at bounding box center [303, 367] width 152 height 20
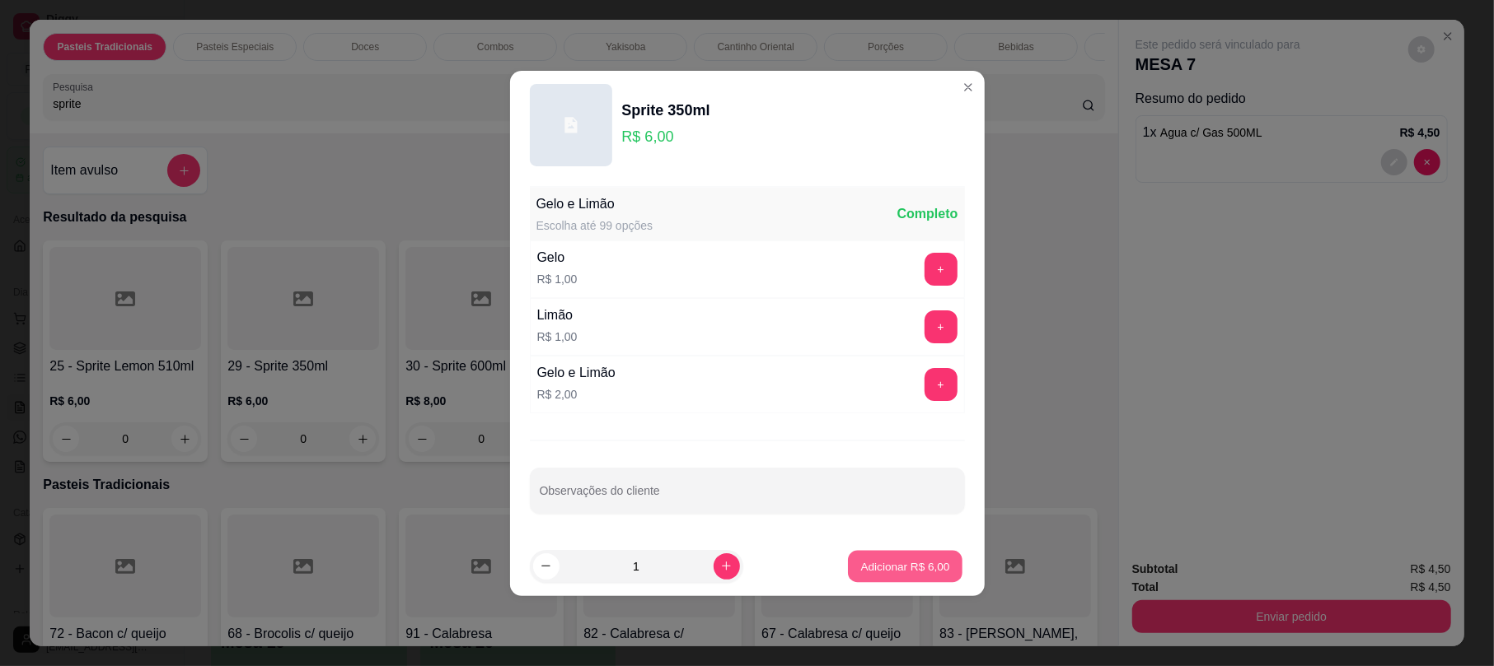
click at [897, 575] on button "Adicionar R$ 6,00" at bounding box center [905, 566] width 115 height 32
type input "1"
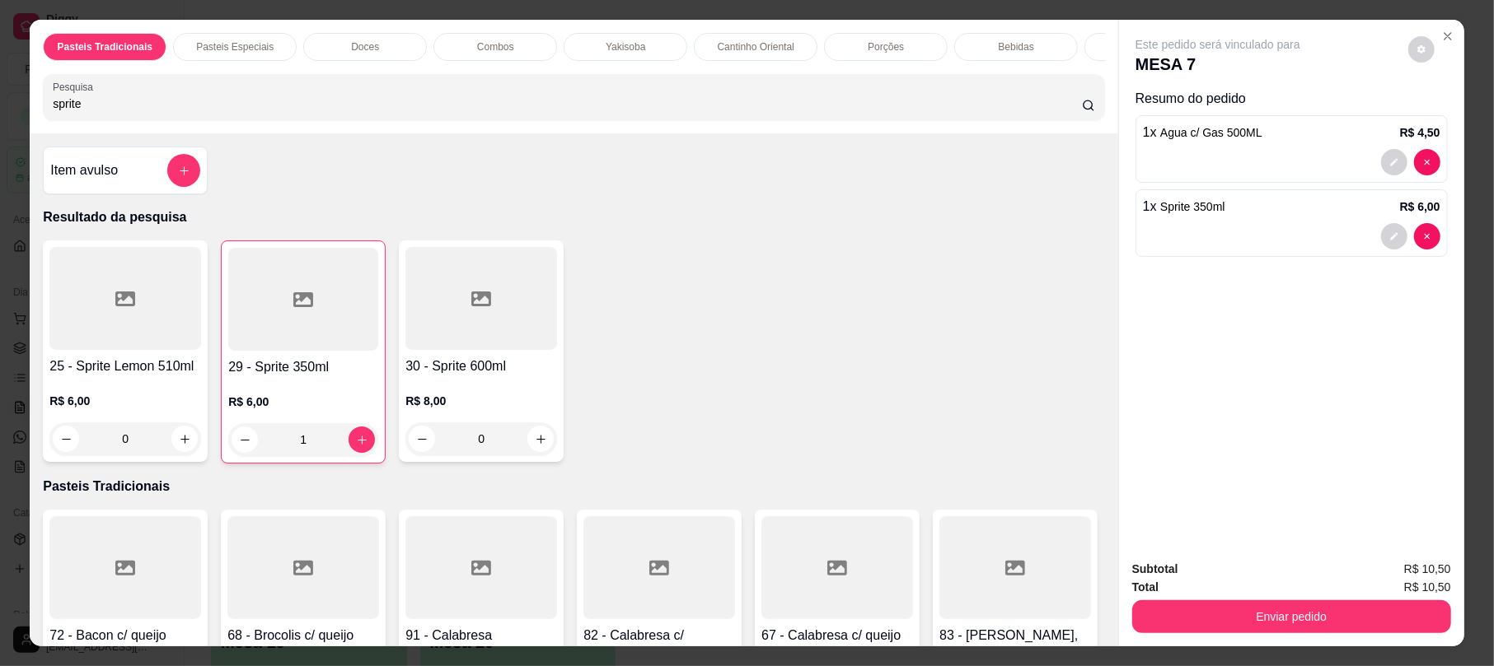
click at [1217, 598] on div "Enviar pedido" at bounding box center [1291, 614] width 319 height 37
click at [1237, 607] on button "Enviar pedido" at bounding box center [1291, 617] width 319 height 33
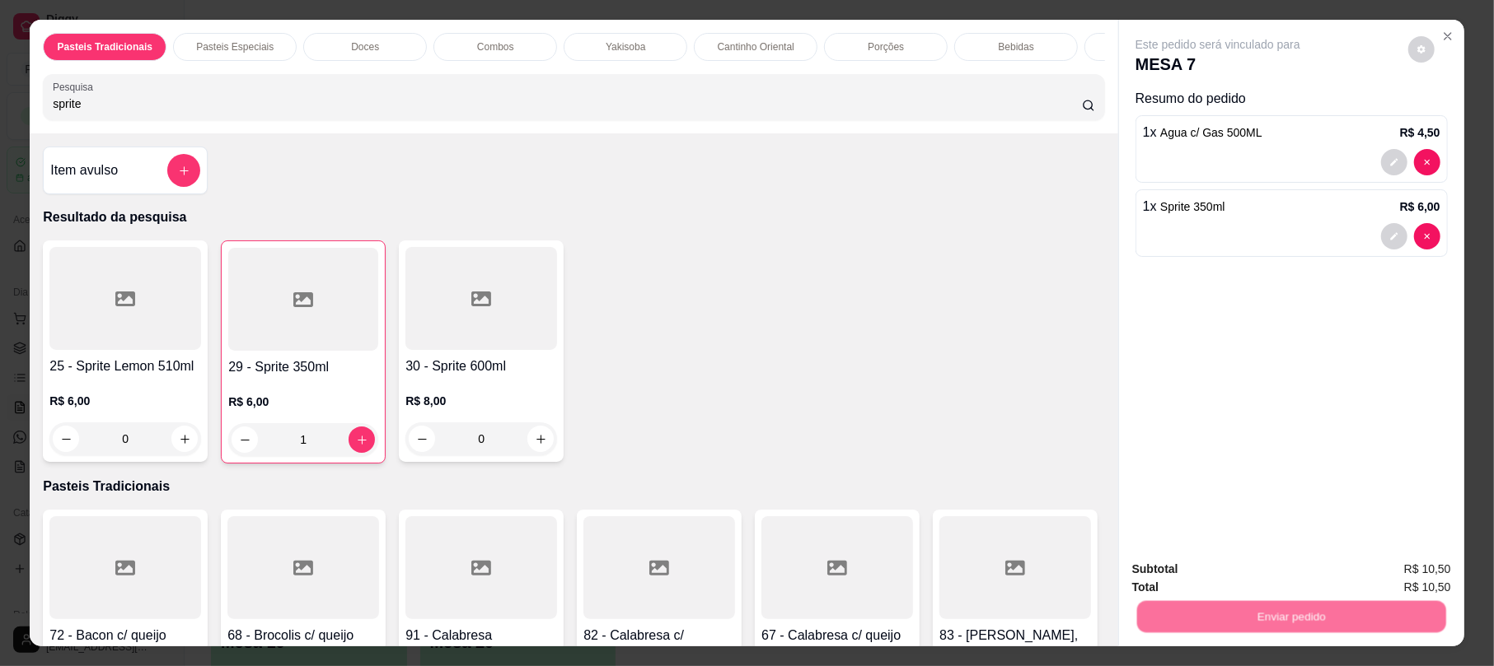
click at [1244, 577] on button "Não registrar e enviar pedido" at bounding box center [1234, 576] width 171 height 31
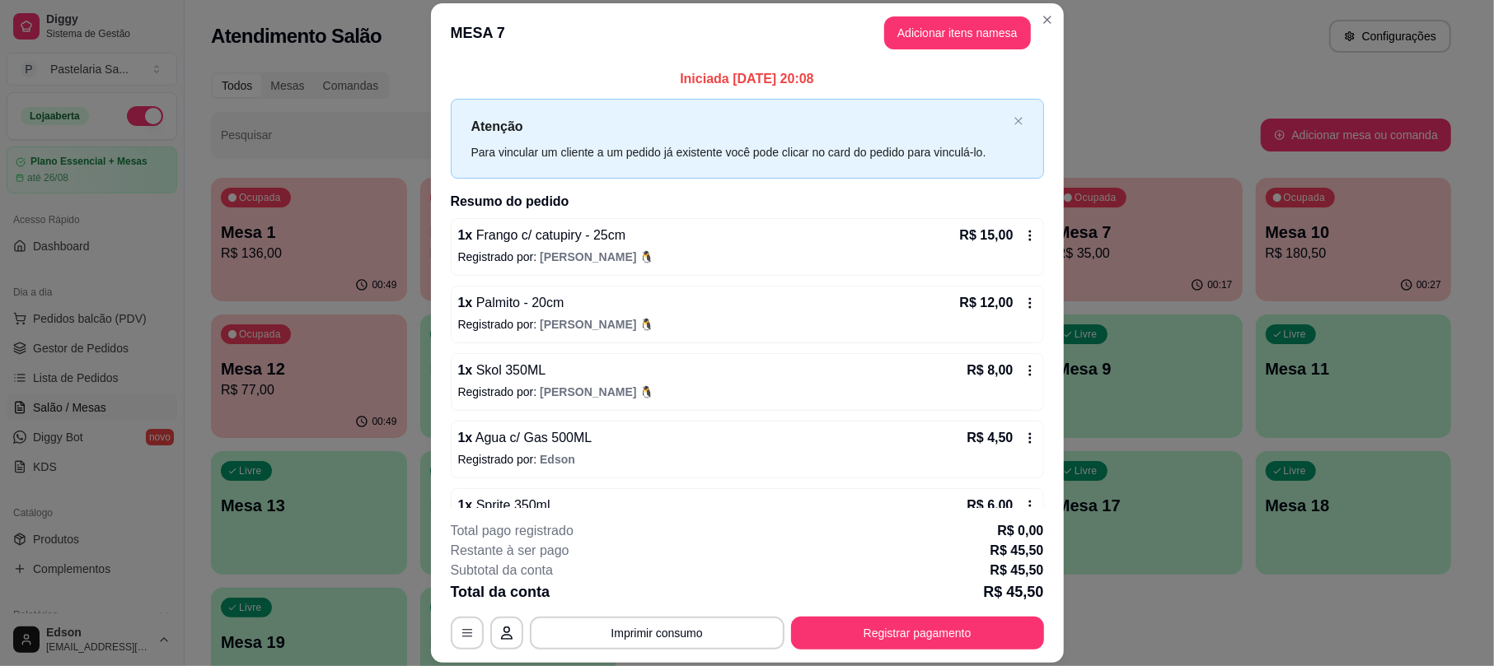
click at [699, 407] on div "1 x Skol 350ML R$ 8,00 Registrado por: [PERSON_NAME]" at bounding box center [747, 382] width 593 height 58
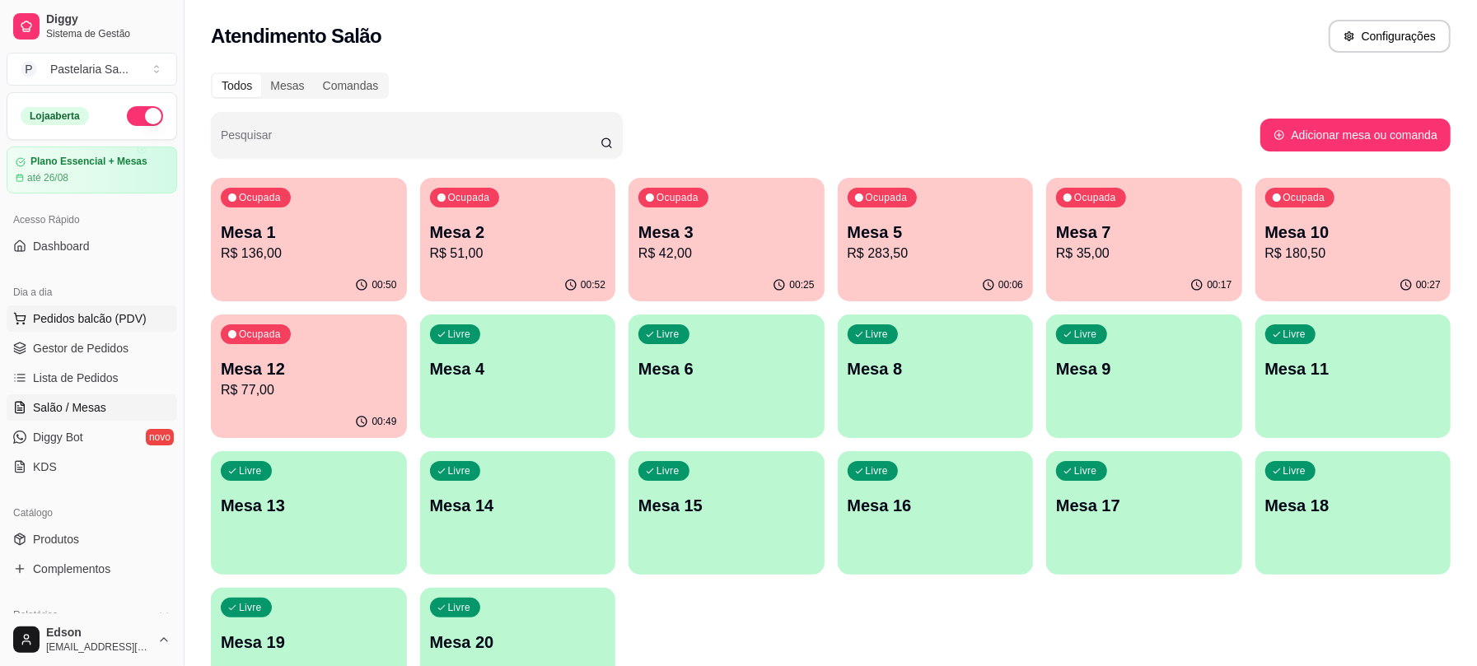
click at [97, 317] on span "Pedidos balcão (PDV)" at bounding box center [90, 319] width 114 height 16
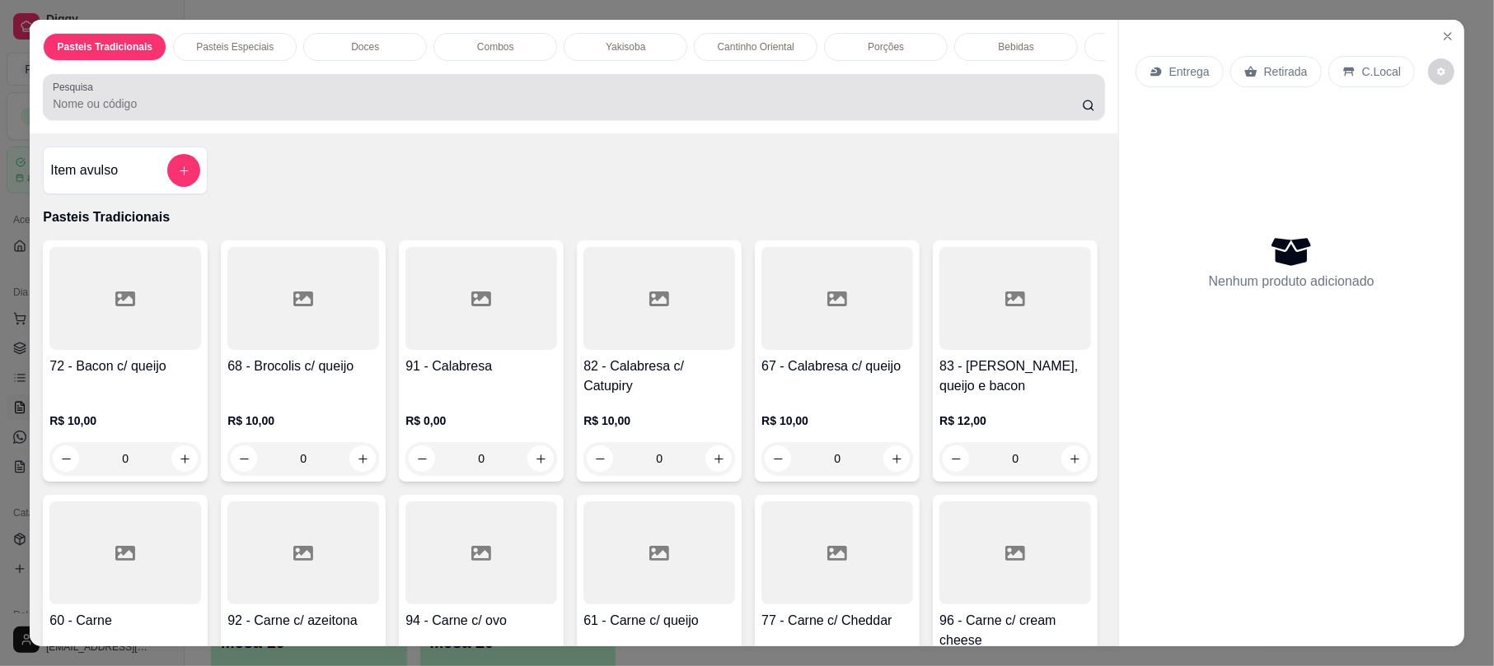
click at [380, 112] on input "Pesquisa" at bounding box center [567, 104] width 1029 height 16
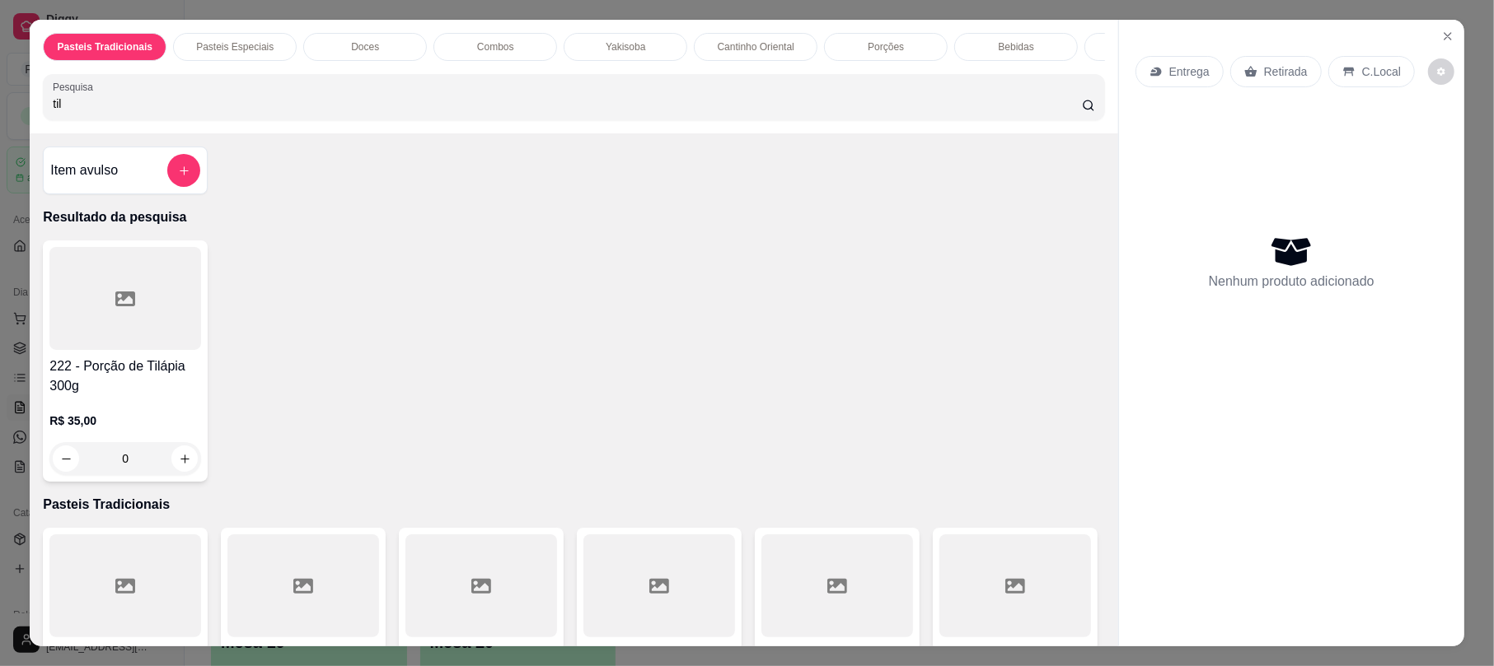
type input "til"
click at [166, 372] on div "222 - Porção de Tilápia 300g R$ 35,00 0" at bounding box center [125, 361] width 165 height 241
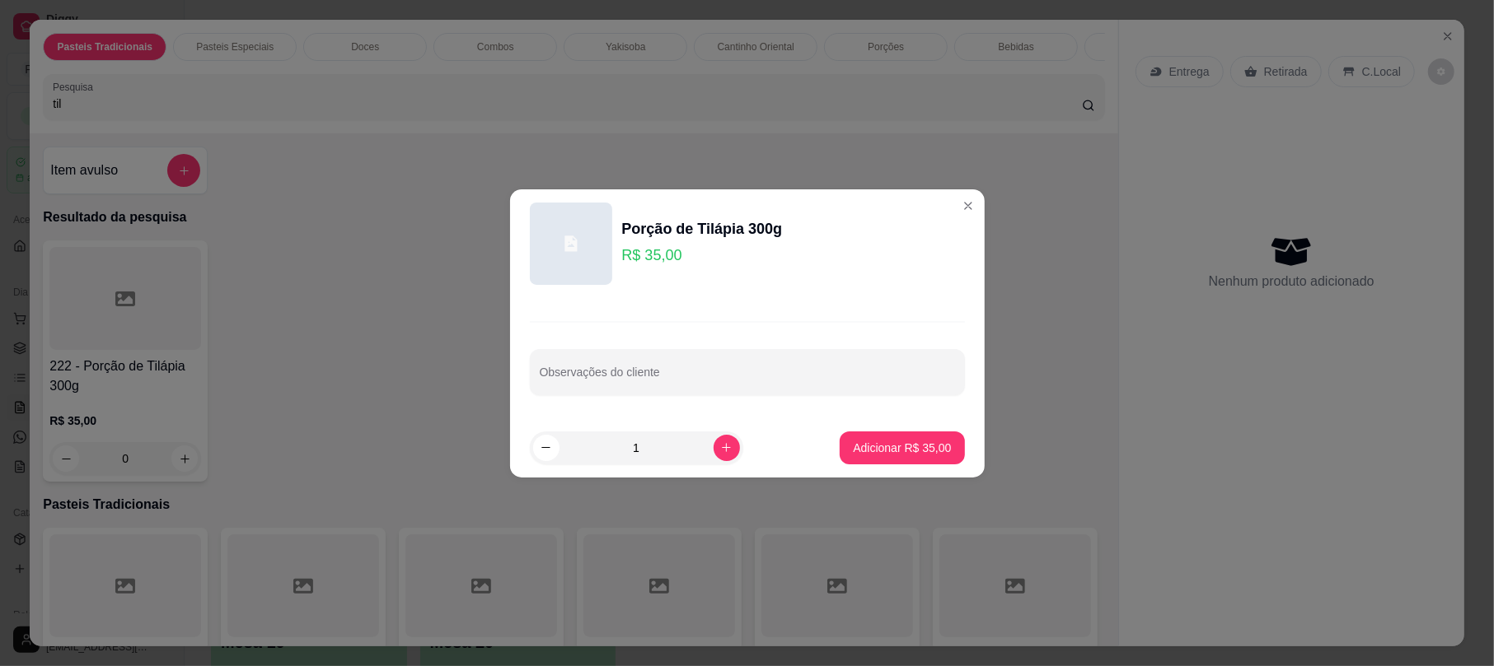
click at [891, 465] on footer "1 Adicionar R$ 35,00" at bounding box center [747, 448] width 475 height 59
click at [893, 442] on p "Adicionar R$ 35,00" at bounding box center [902, 448] width 98 height 16
type input "1"
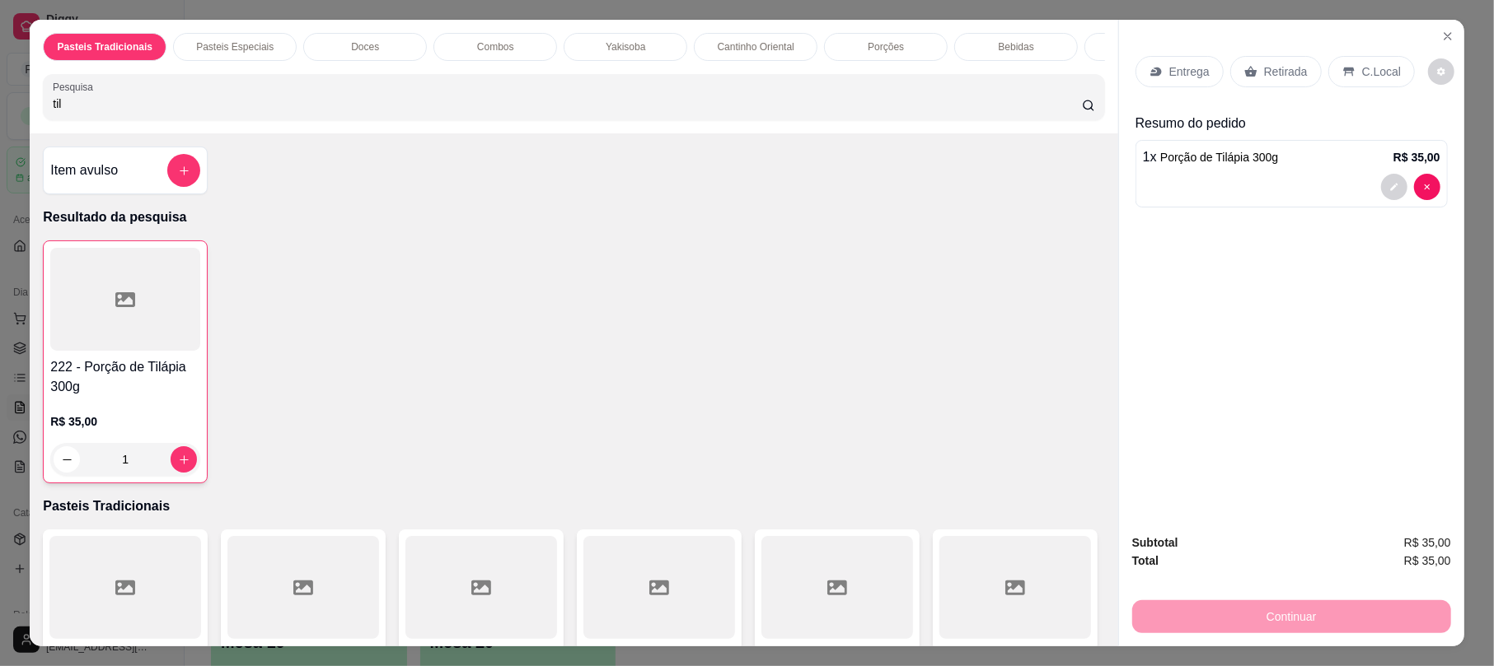
click at [1267, 71] on p "Retirada" at bounding box center [1286, 71] width 44 height 16
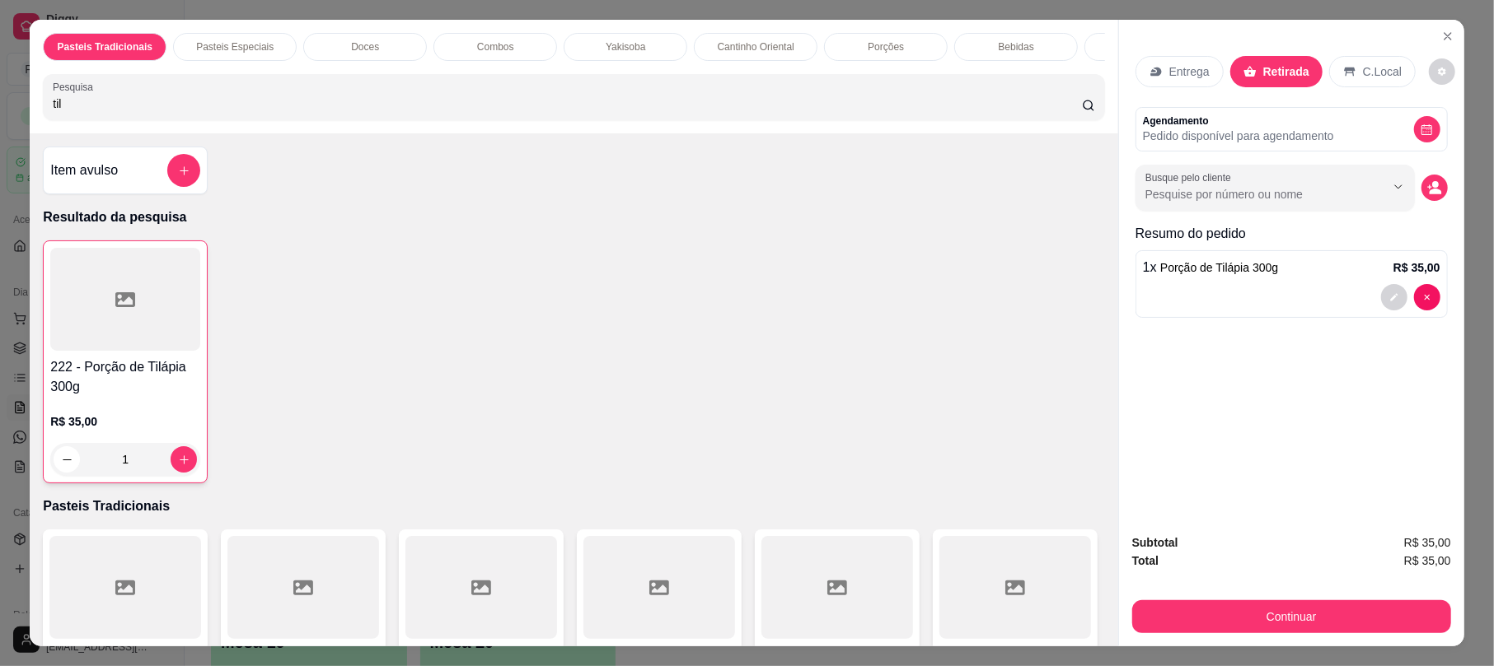
drag, startPoint x: 1313, startPoint y: 646, endPoint x: 1312, endPoint y: 624, distance: 21.5
click at [1313, 639] on div "Subtotal R$ 35,00 Total R$ 35,00 Continuar" at bounding box center [1291, 584] width 345 height 126
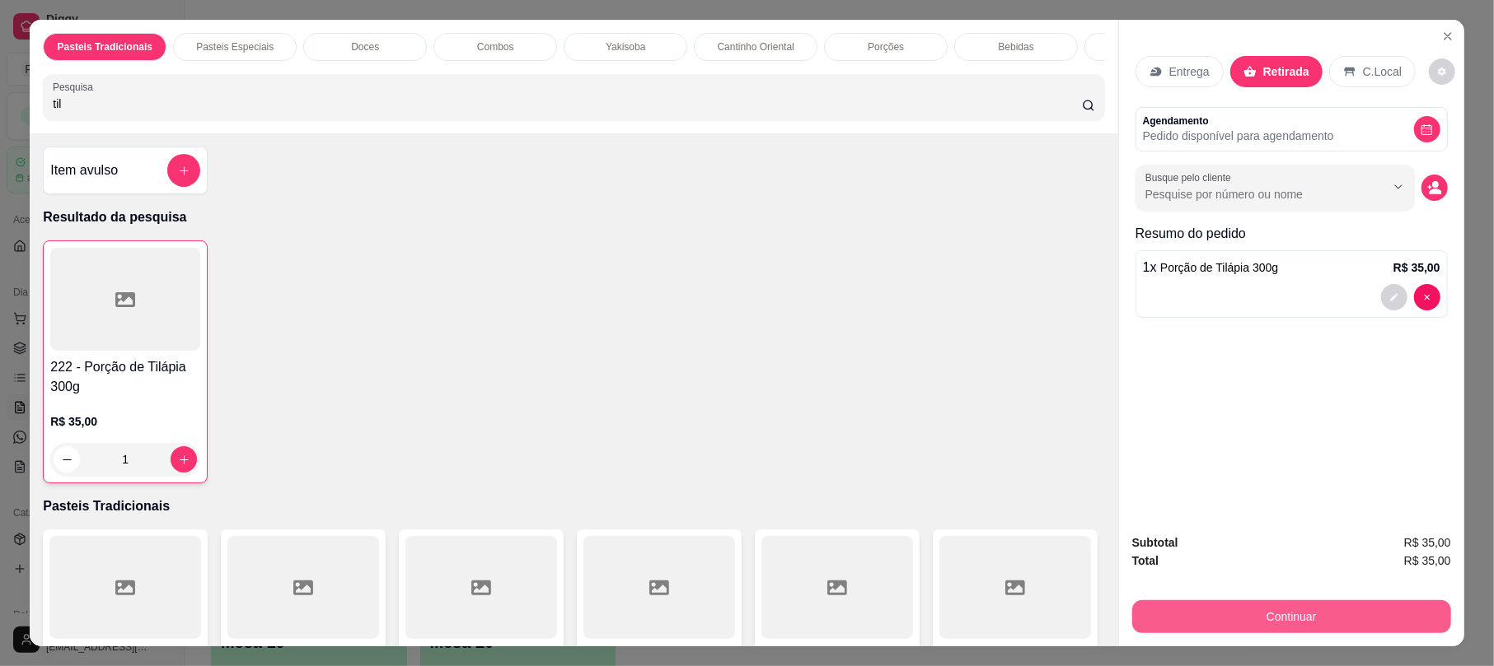
click at [1309, 624] on button "Continuar" at bounding box center [1291, 617] width 319 height 33
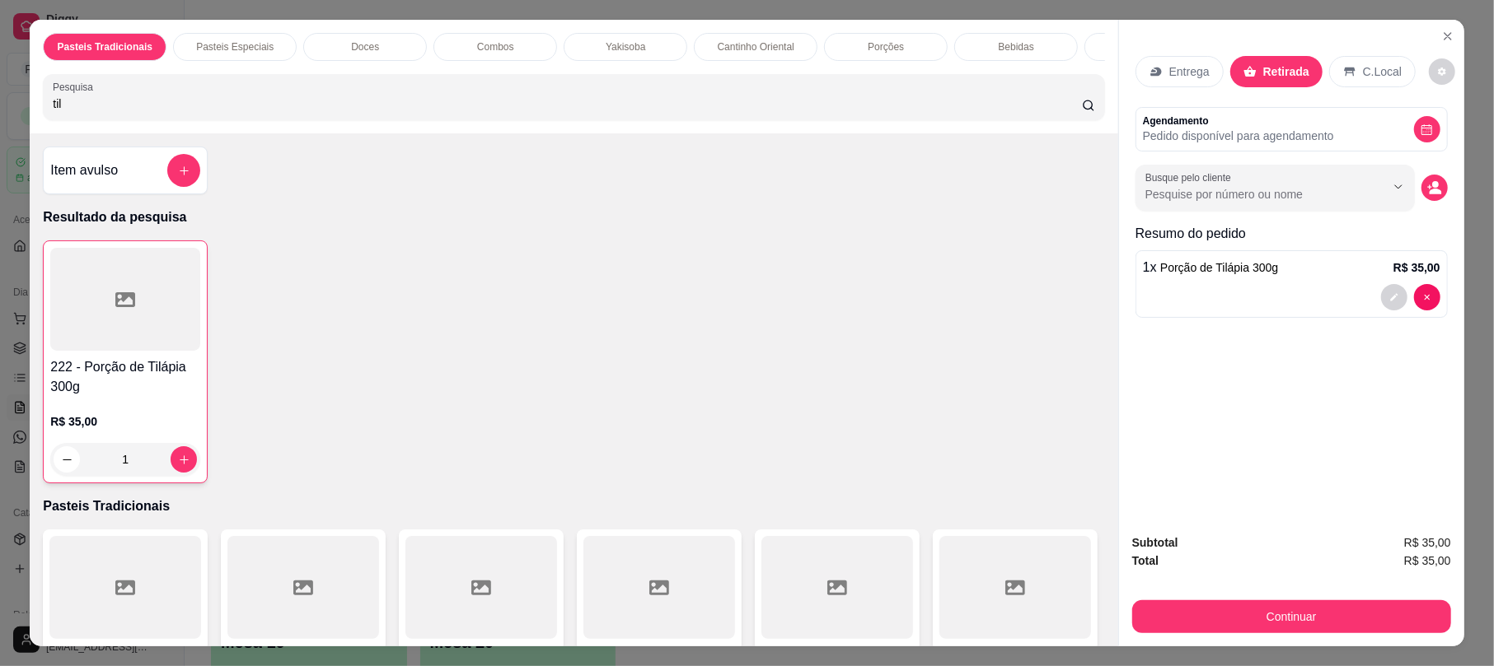
click at [631, 265] on div "Dinheiro" at bounding box center [635, 254] width 116 height 96
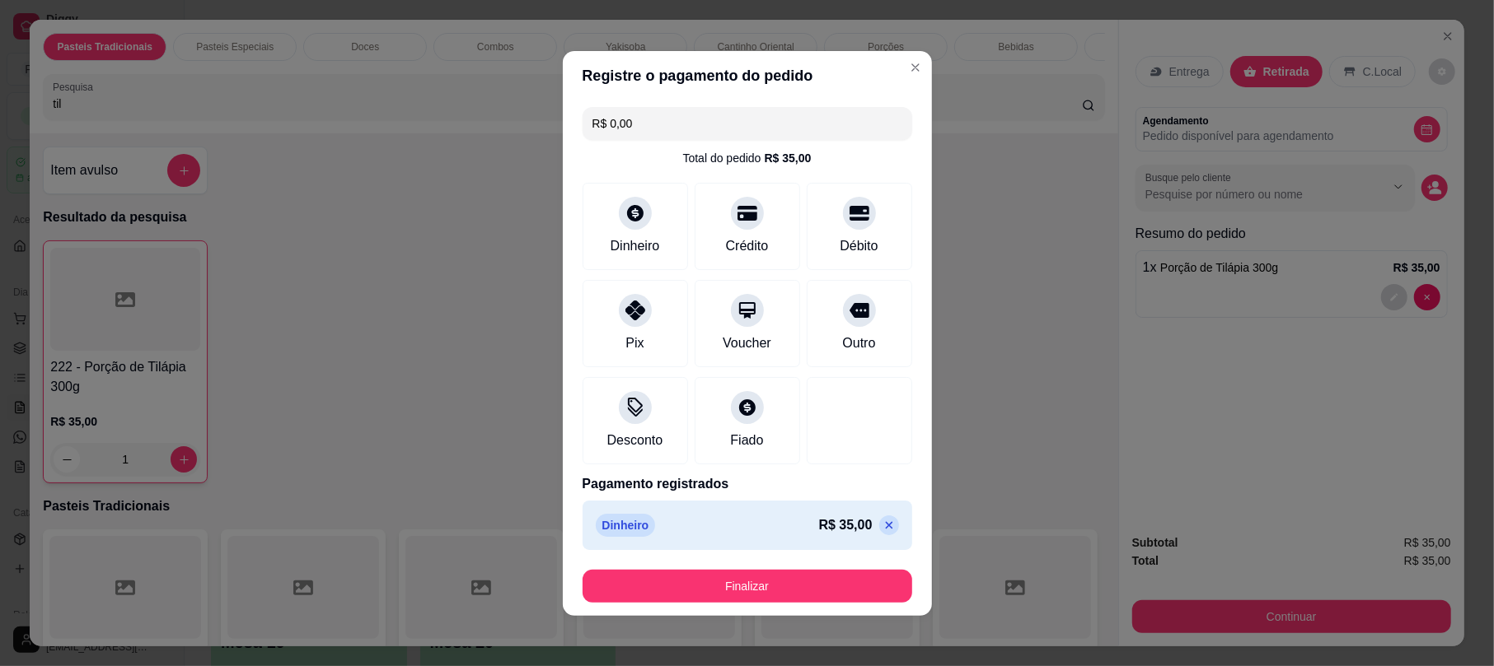
type input "R$ 0,00"
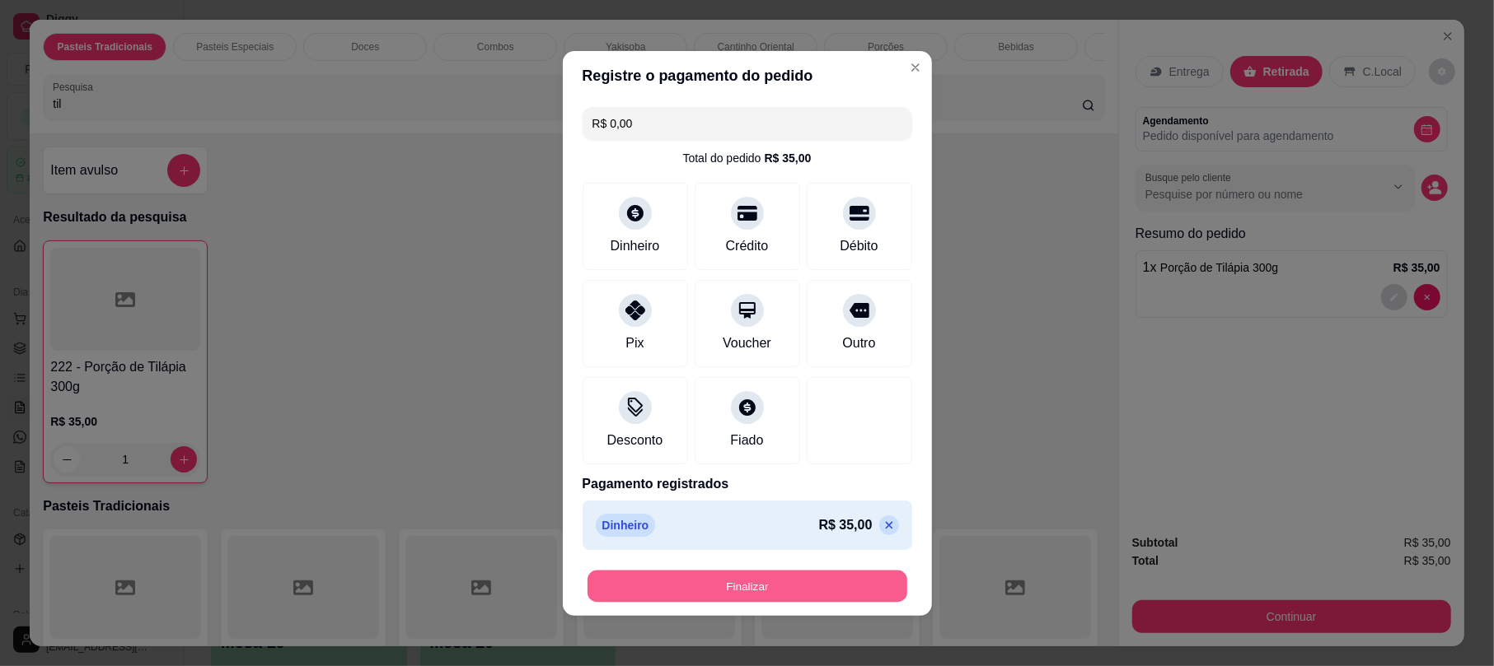
click at [783, 596] on button "Finalizar" at bounding box center [747, 586] width 320 height 32
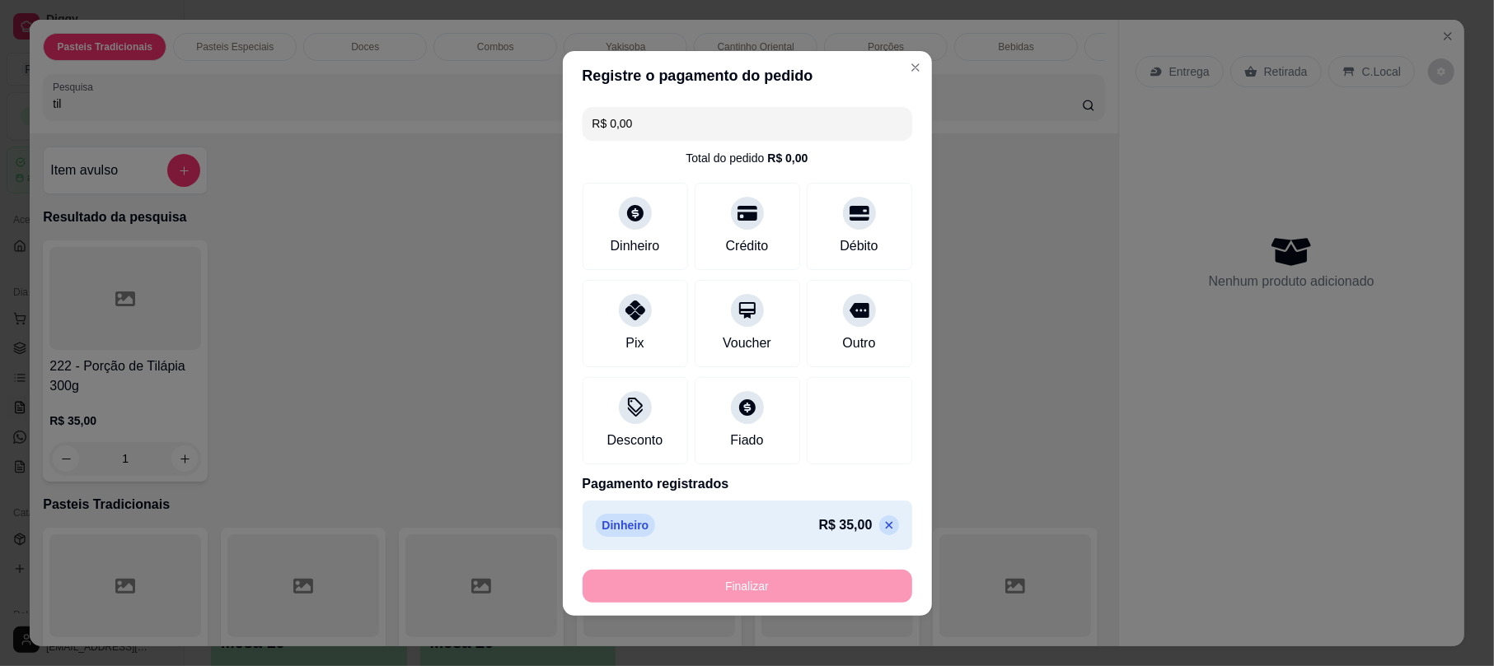
type input "0"
type input "-R$ 35,00"
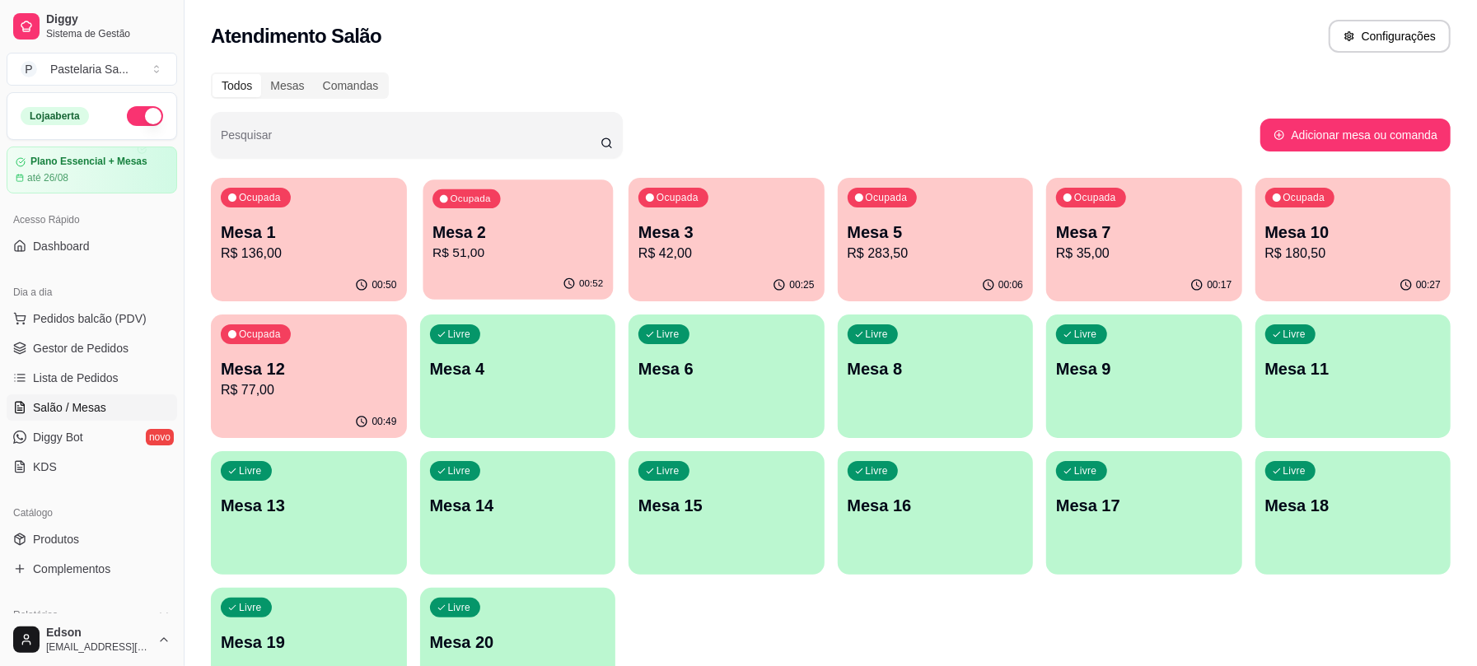
click at [476, 250] on p "R$ 51,00" at bounding box center [518, 253] width 171 height 19
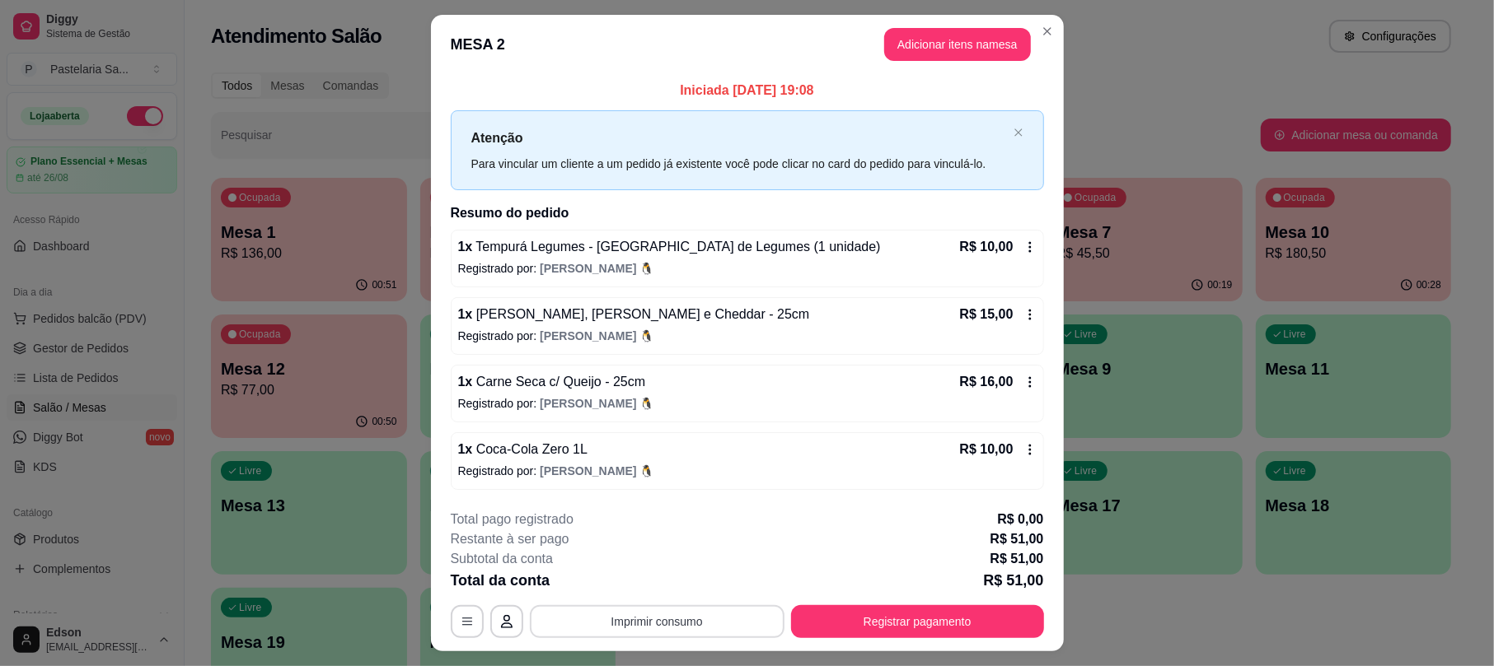
click at [605, 617] on button "Imprimir consumo" at bounding box center [657, 622] width 255 height 33
click at [620, 587] on button "Balcão" at bounding box center [653, 586] width 115 height 26
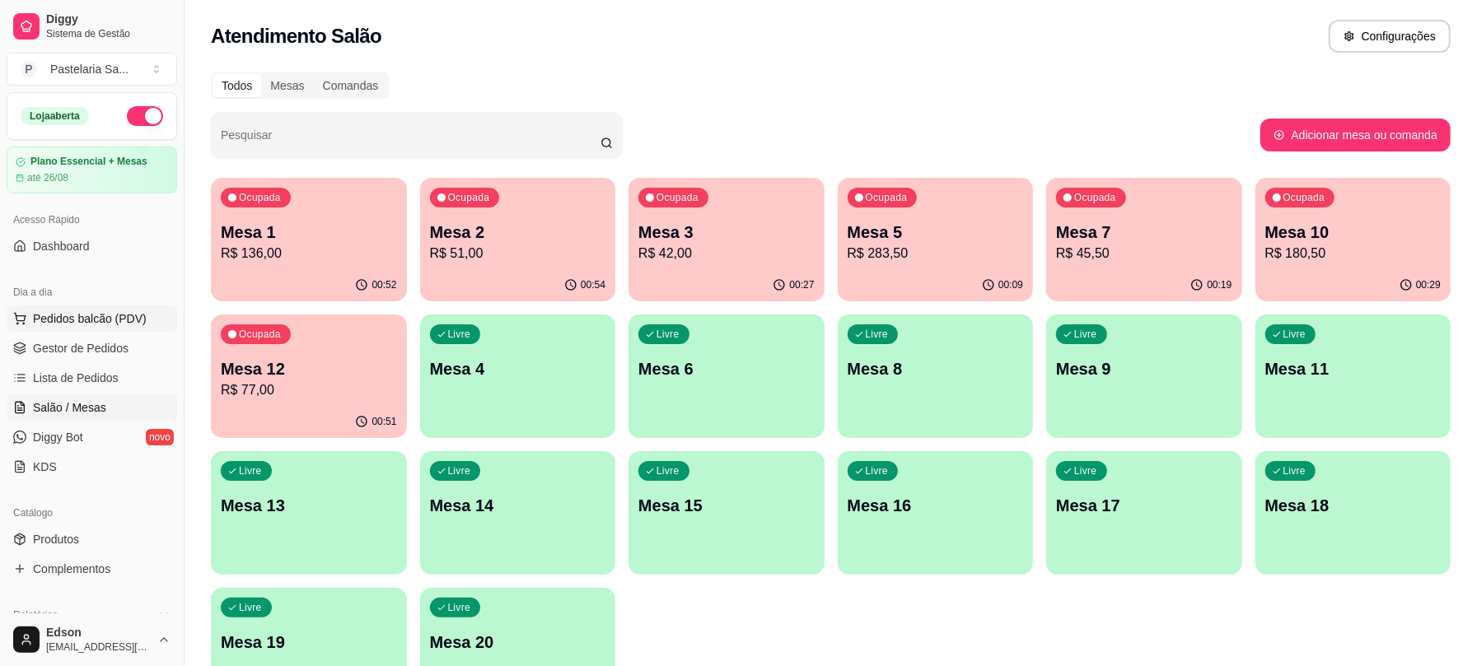
click at [103, 330] on button "Pedidos balcão (PDV)" at bounding box center [92, 319] width 171 height 26
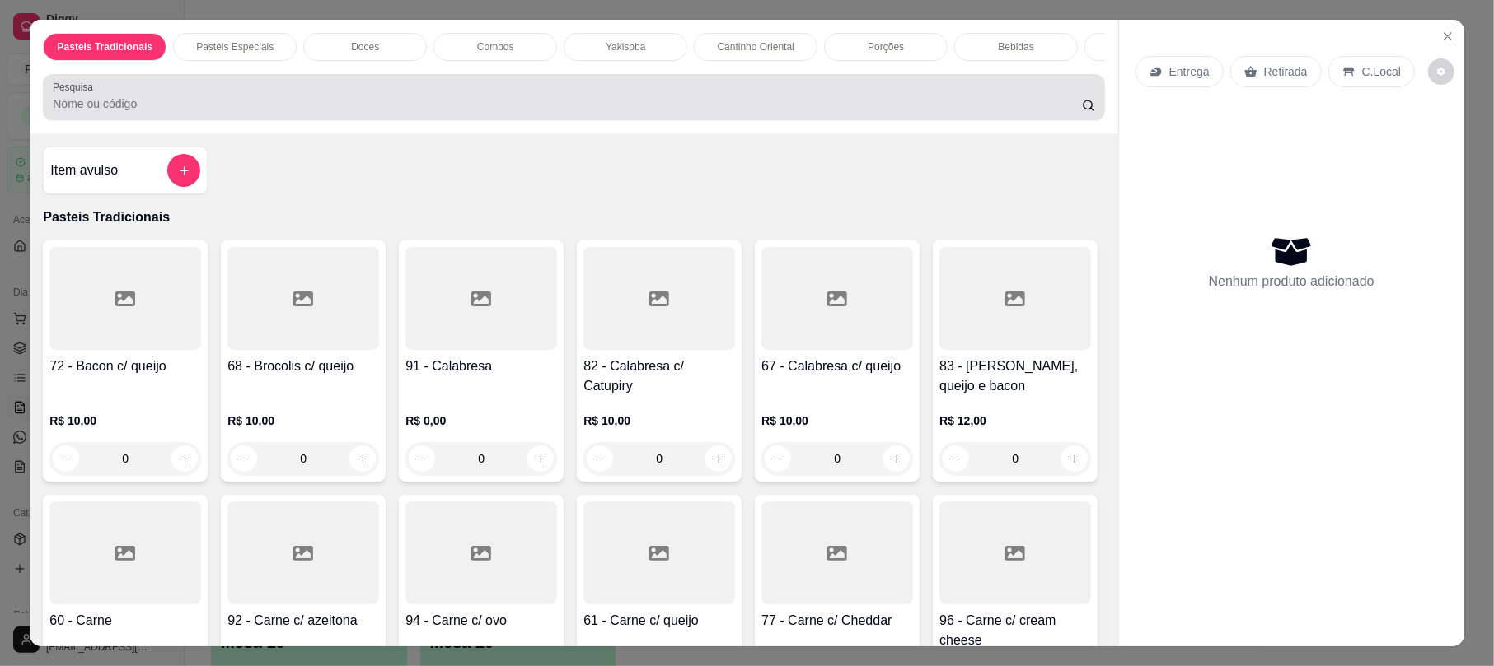
click at [389, 103] on div at bounding box center [573, 97] width 1041 height 33
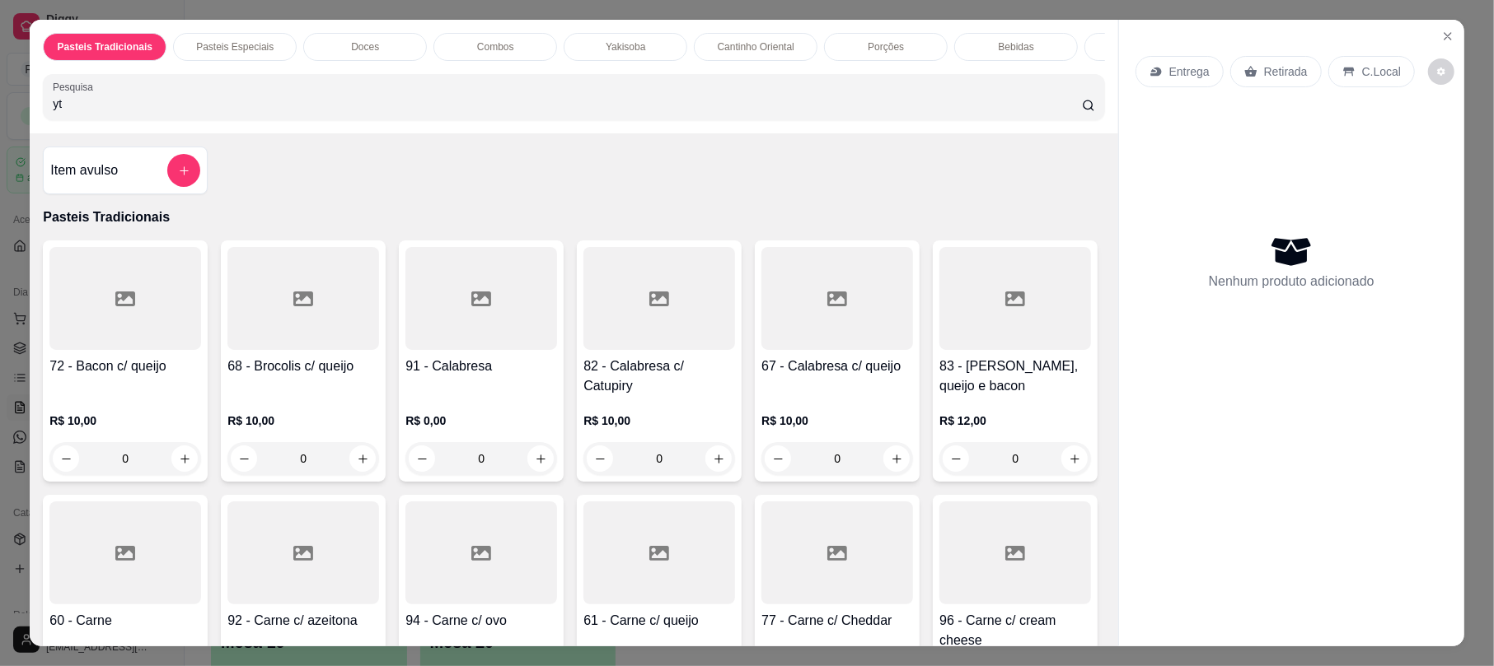
type input "y"
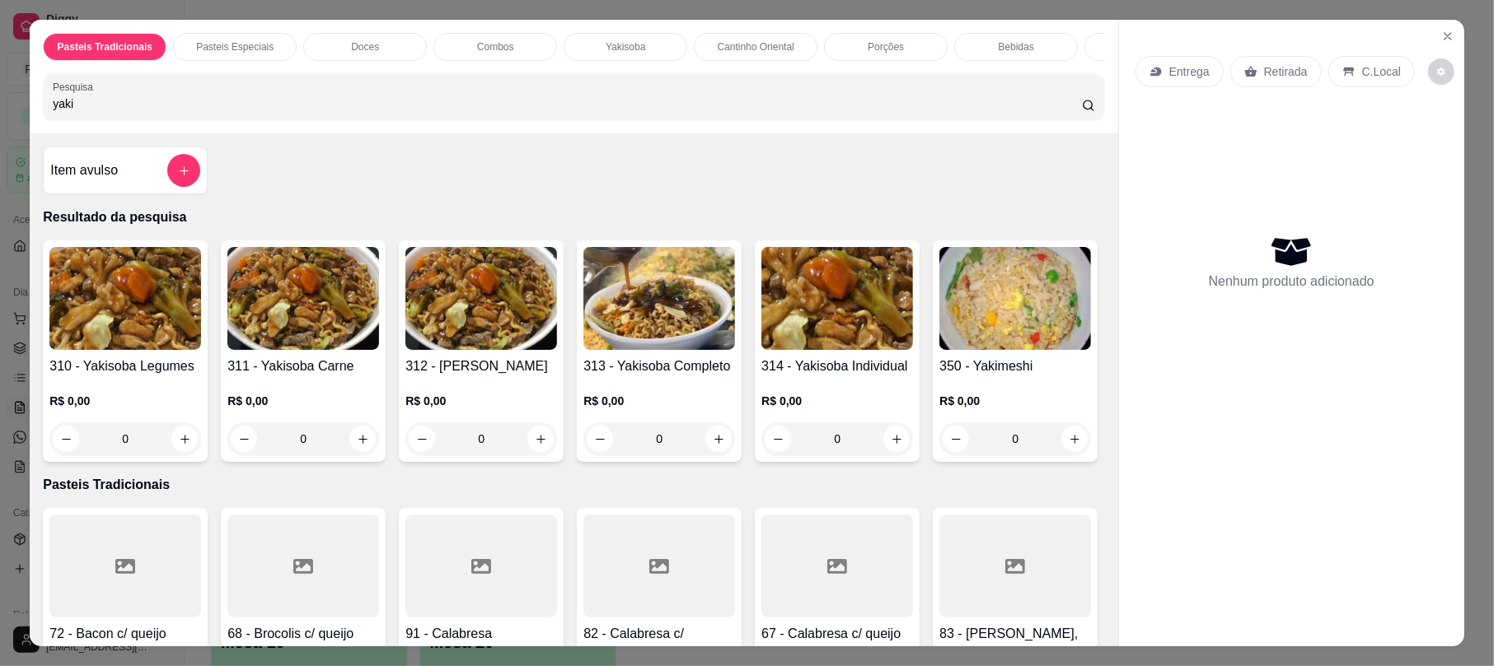
type input "yaki"
click at [637, 321] on img at bounding box center [659, 298] width 152 height 103
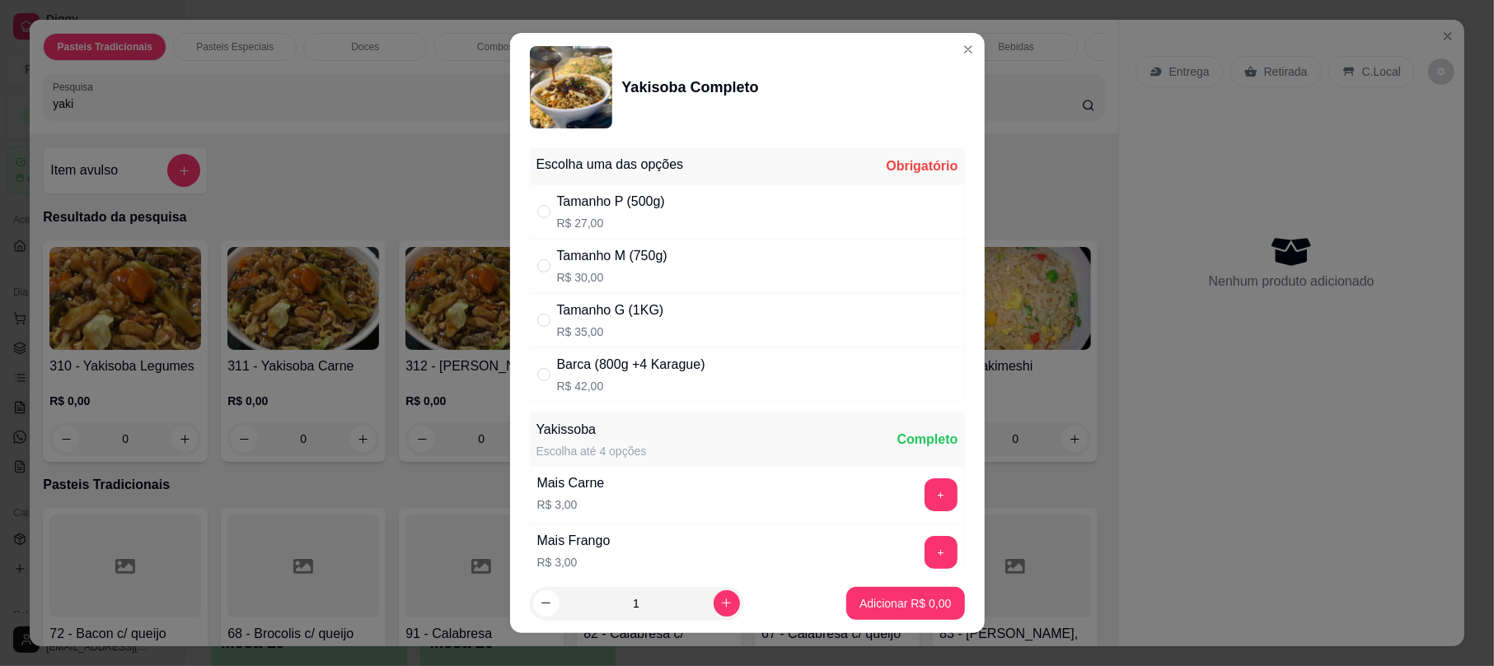
click at [713, 308] on div "Tamanho G (1KG) R$ 35,00" at bounding box center [747, 320] width 435 height 54
radio input "true"
click at [903, 611] on p "Adicionar R$ 35,00" at bounding box center [902, 604] width 98 height 16
type input "1"
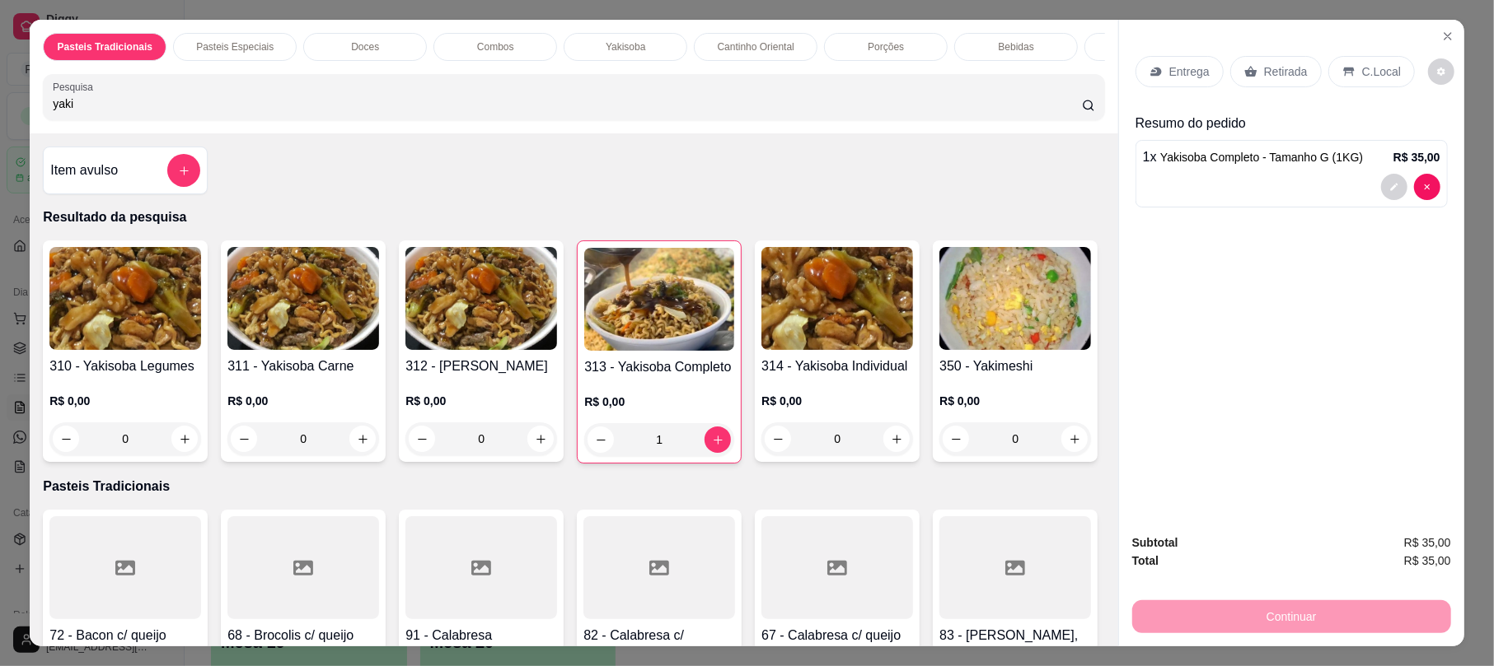
click at [1269, 64] on p "Retirada" at bounding box center [1286, 71] width 44 height 16
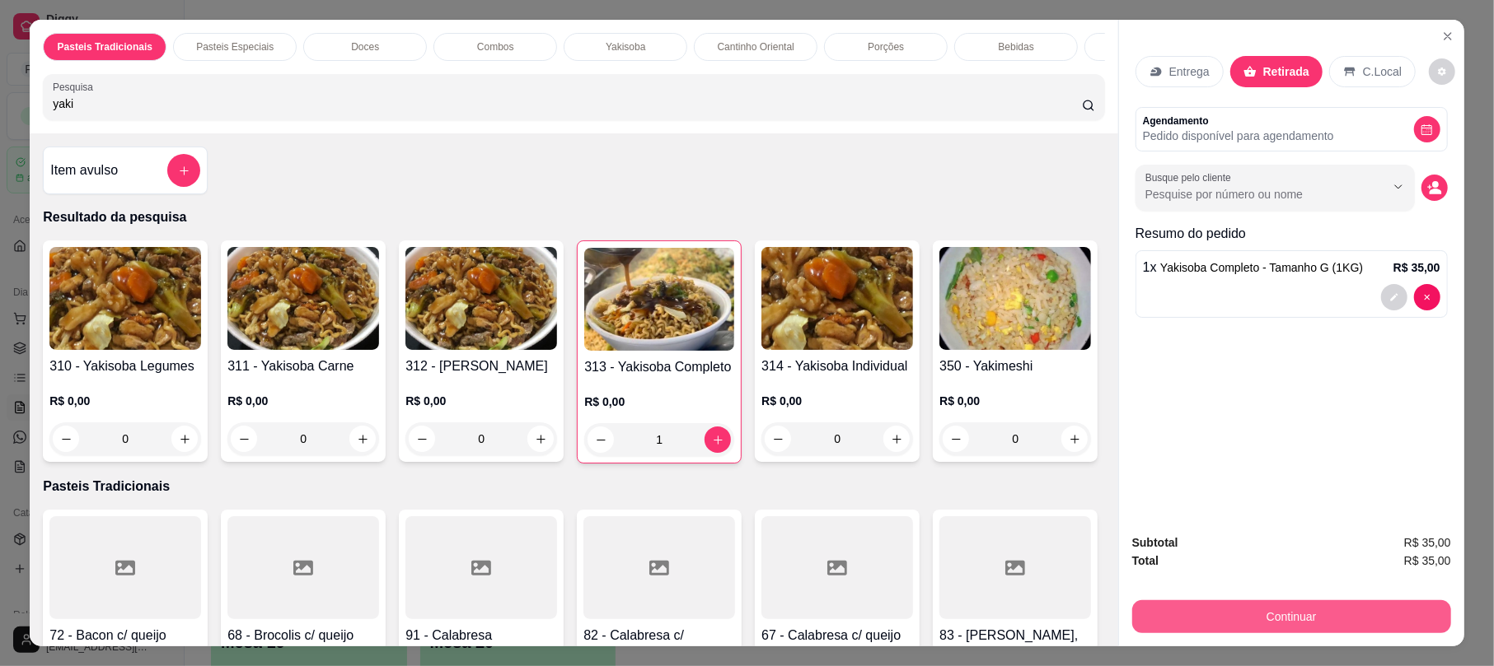
click at [1241, 620] on button "Continuar" at bounding box center [1291, 617] width 319 height 33
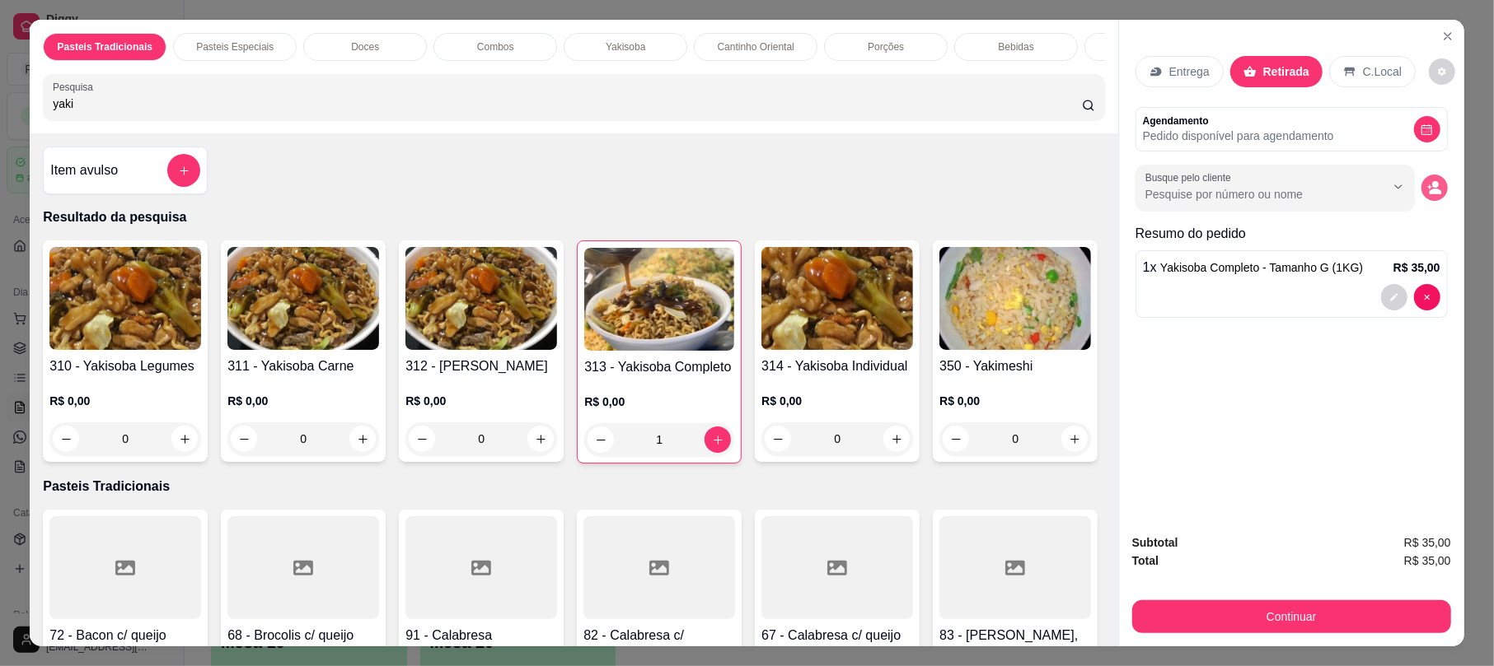
click at [1427, 183] on icon "decrease-product-quantity" at bounding box center [1434, 187] width 15 height 15
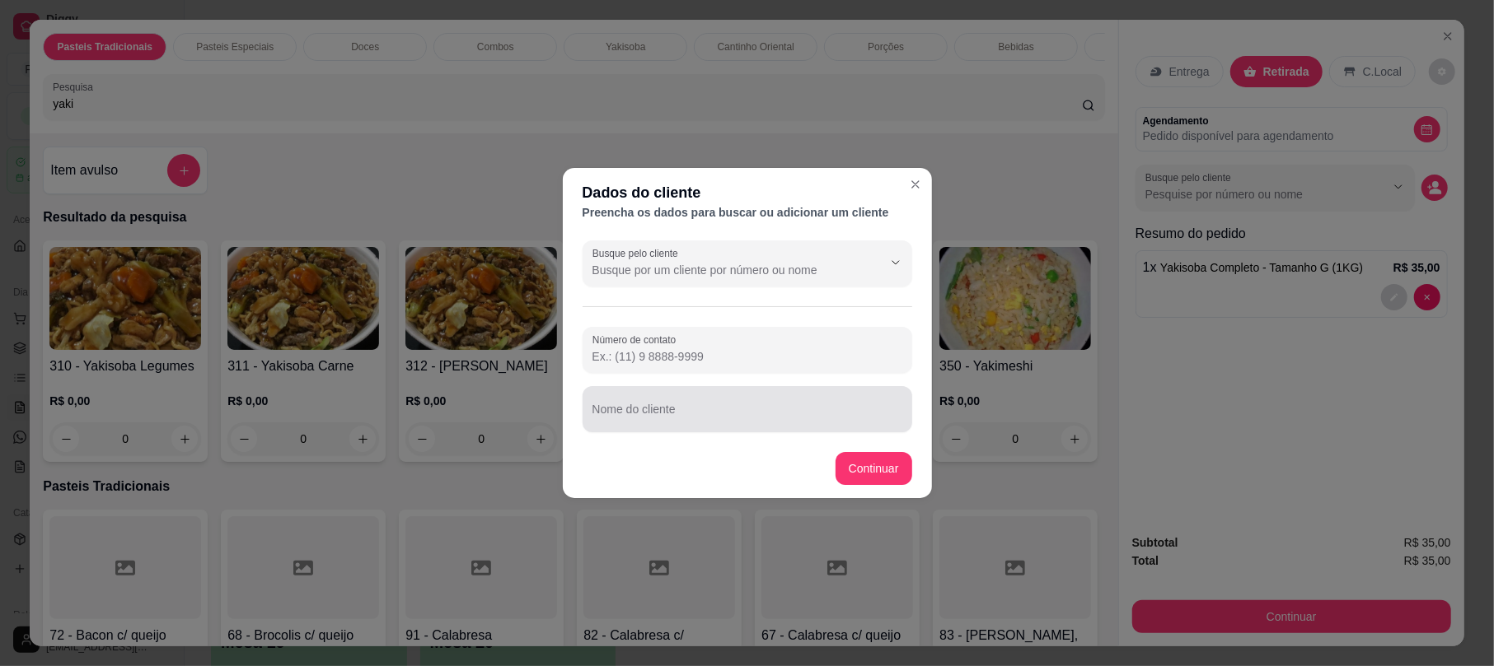
click at [746, 397] on div at bounding box center [747, 409] width 310 height 33
type input "[PERSON_NAME]"
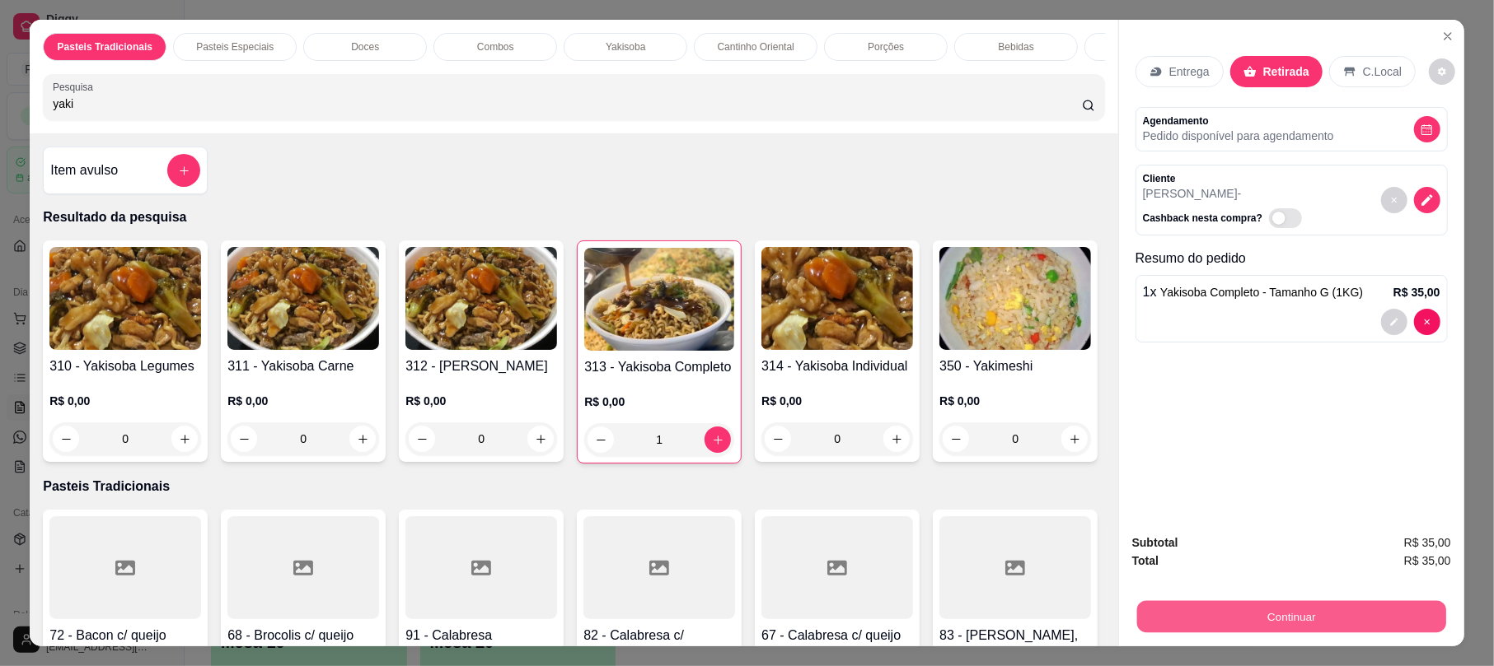
click at [1313, 610] on button "Continuar" at bounding box center [1291, 617] width 309 height 32
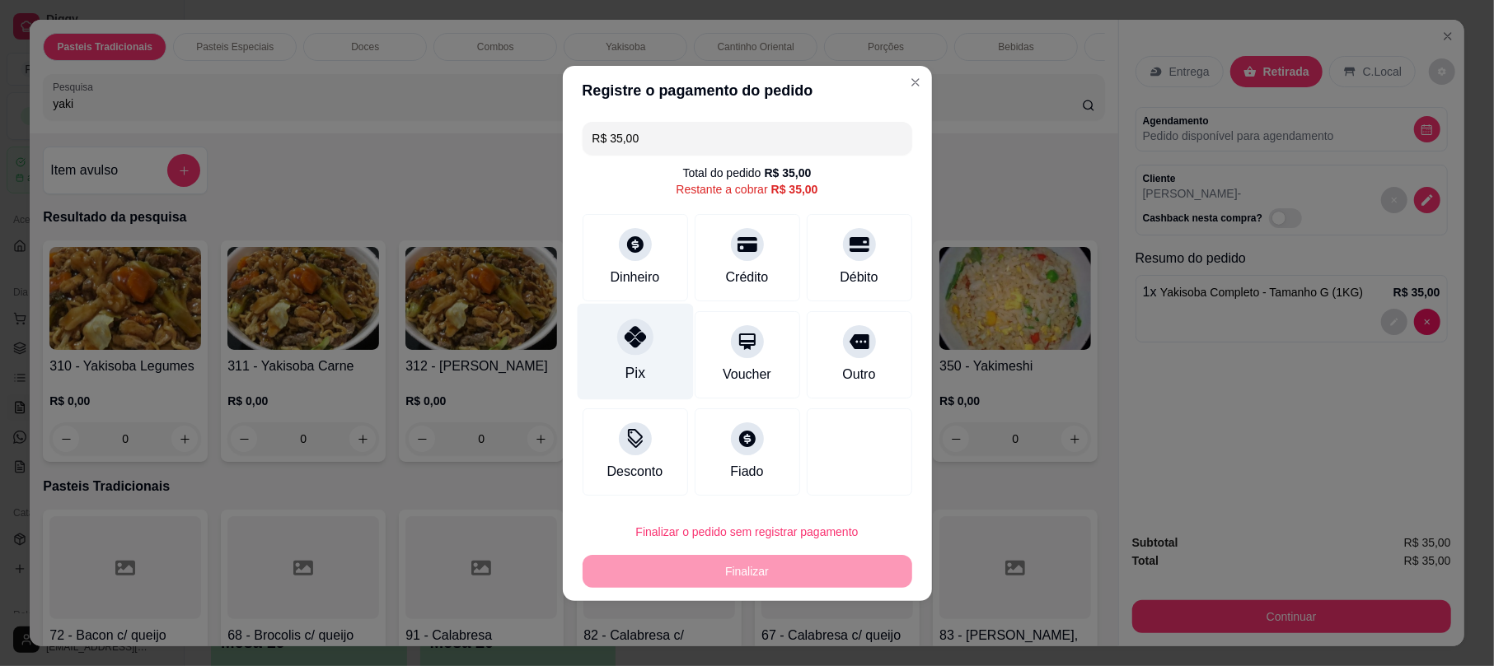
click at [653, 338] on div "Pix" at bounding box center [635, 351] width 116 height 96
type input "R$ 0,00"
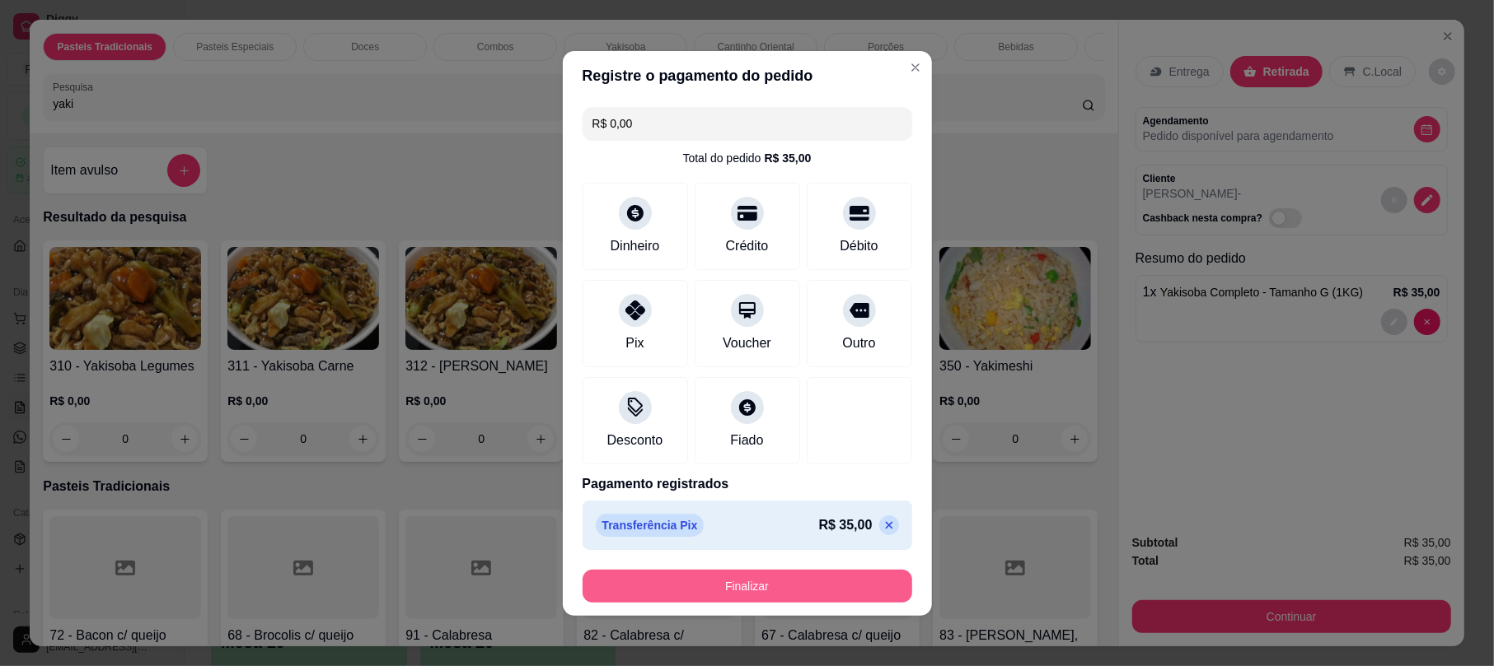
click at [792, 594] on button "Finalizar" at bounding box center [747, 586] width 330 height 33
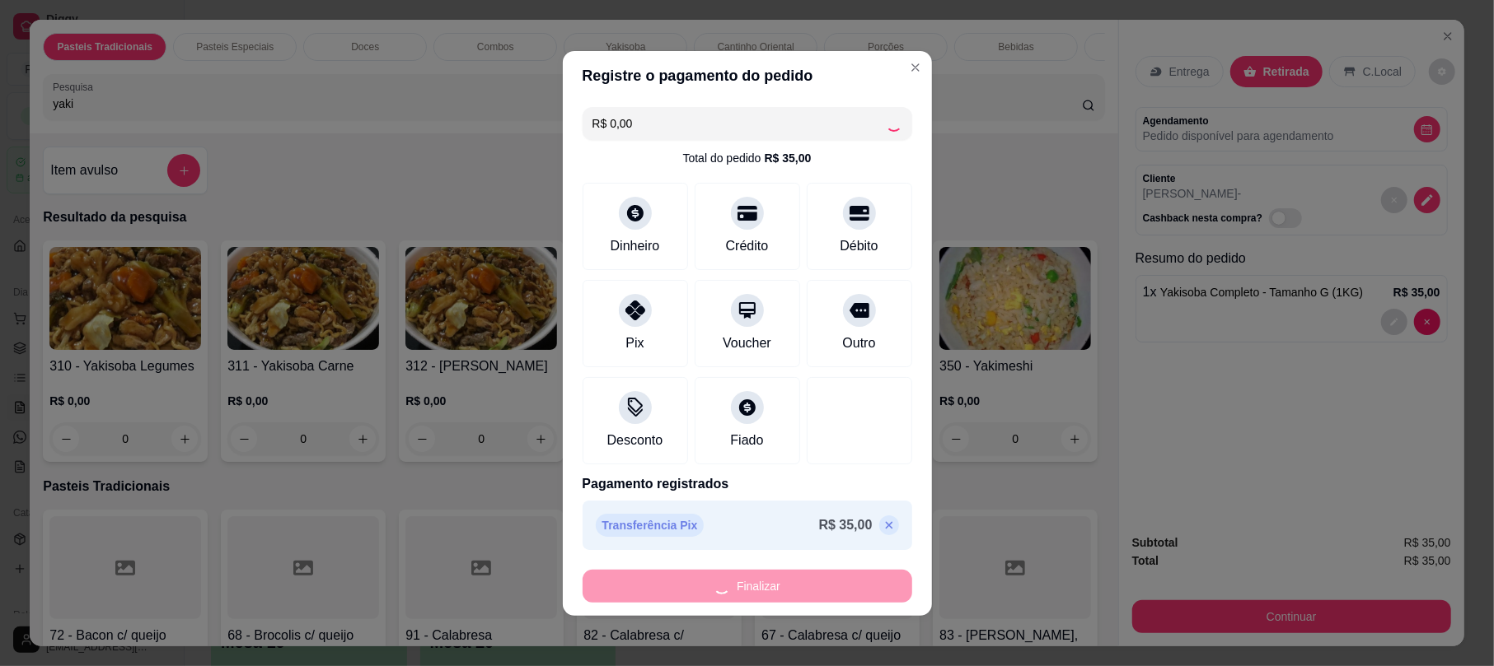
type input "0"
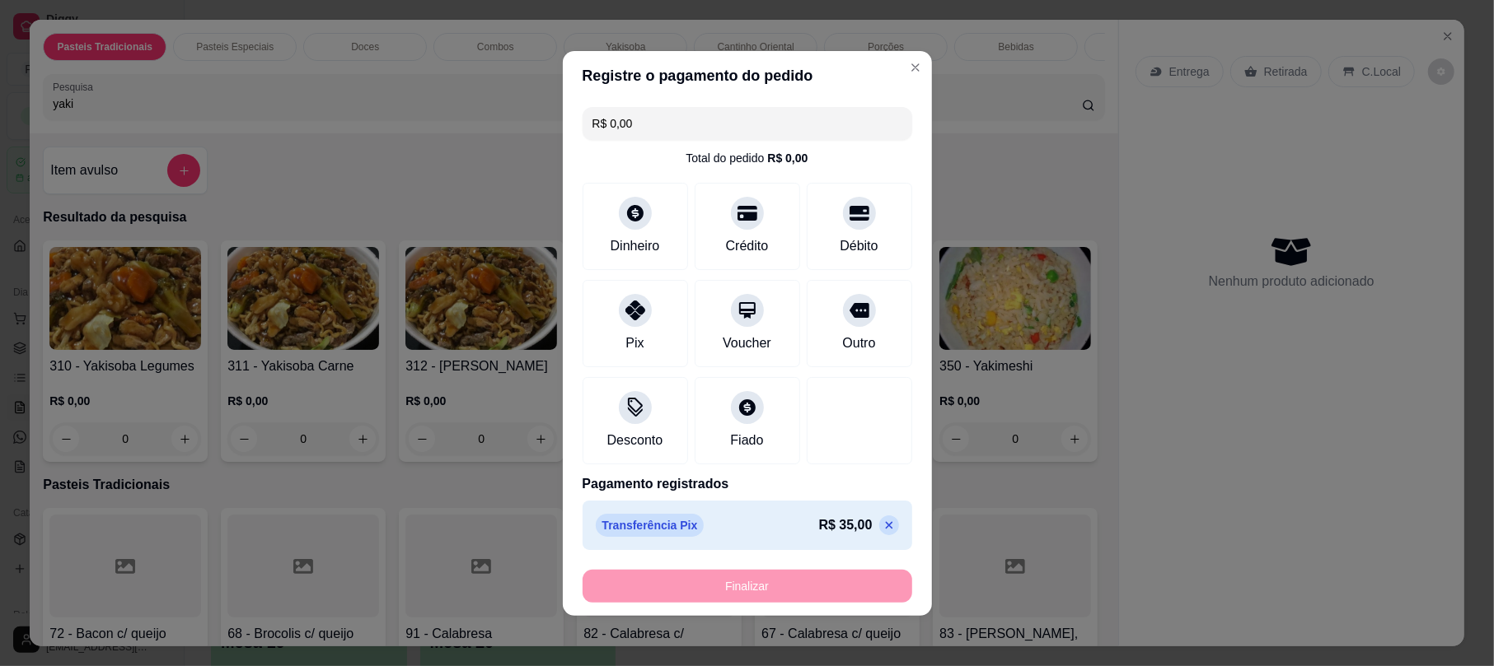
type input "-R$ 35,00"
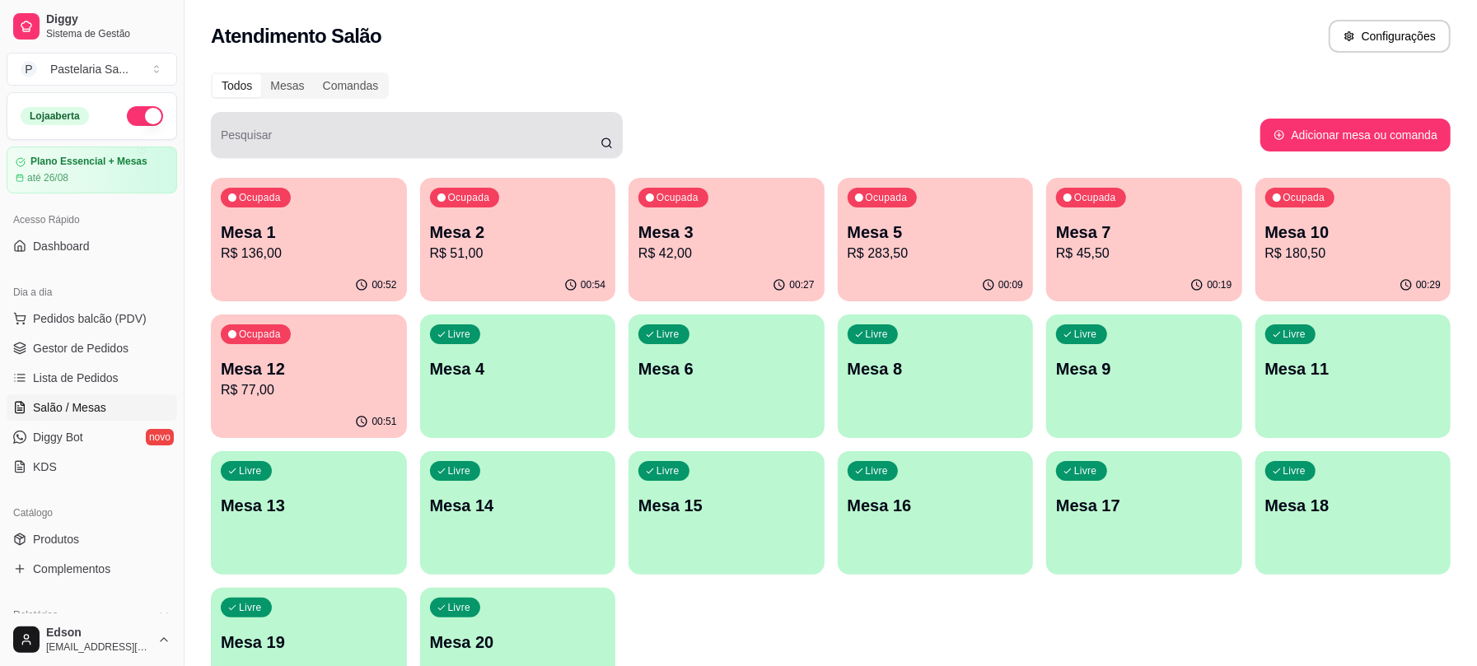
drag, startPoint x: 626, startPoint y: 140, endPoint x: 236, endPoint y: 127, distance: 390.7
click at [236, 127] on div "Pesquisar" at bounding box center [736, 135] width 1050 height 46
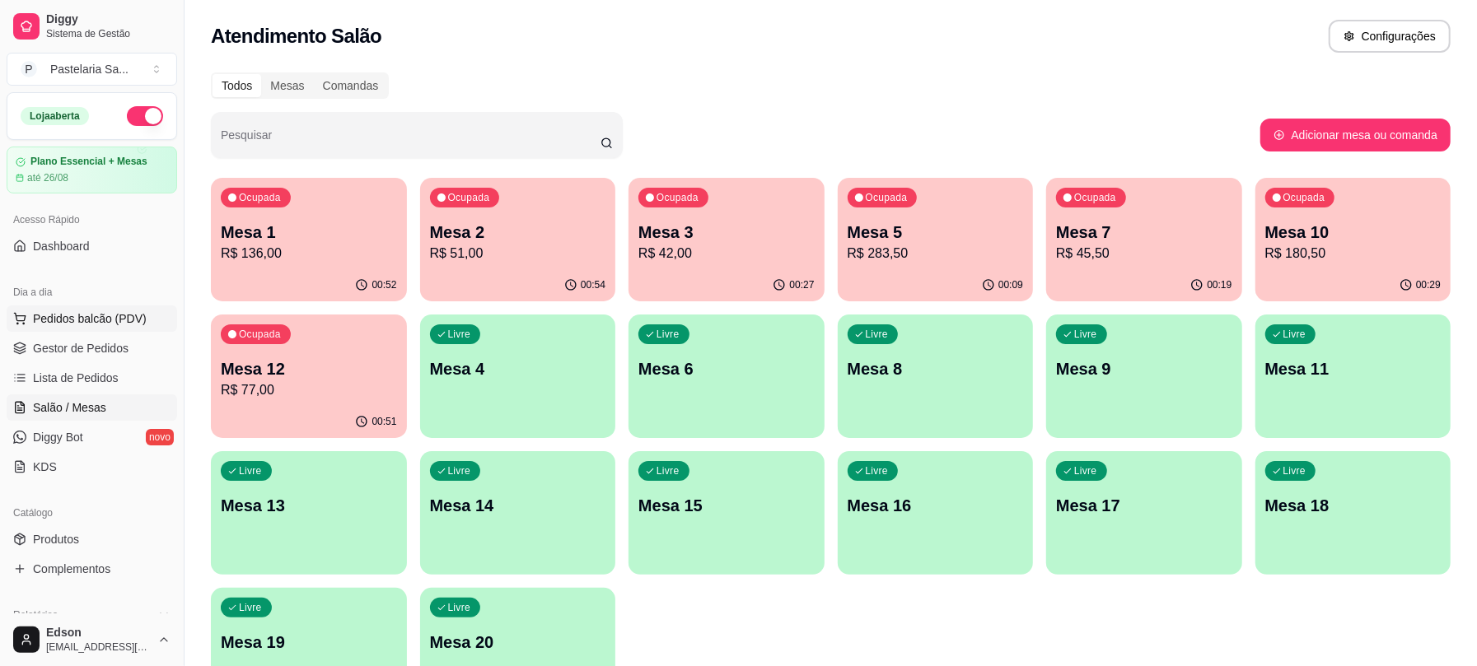
click at [152, 307] on button "Pedidos balcão (PDV)" at bounding box center [92, 319] width 171 height 26
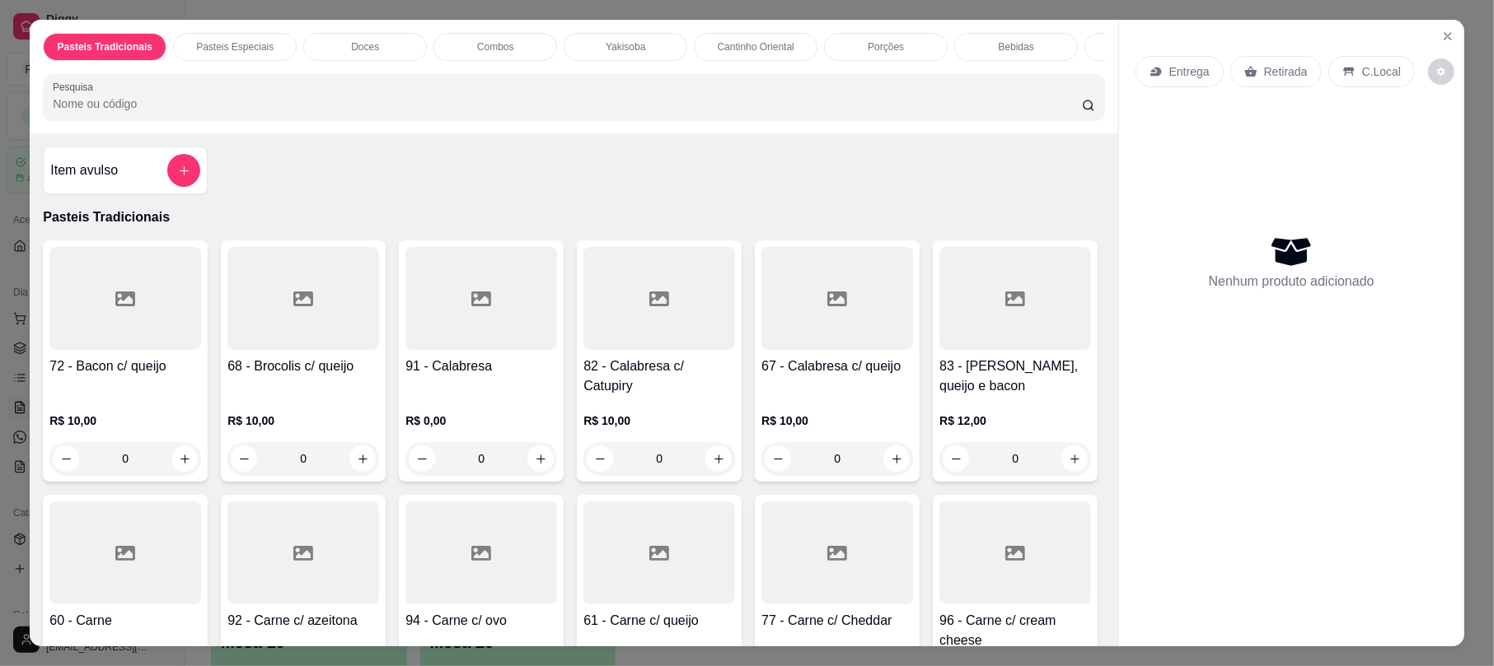
click at [1287, 67] on p "Retirada" at bounding box center [1286, 71] width 44 height 16
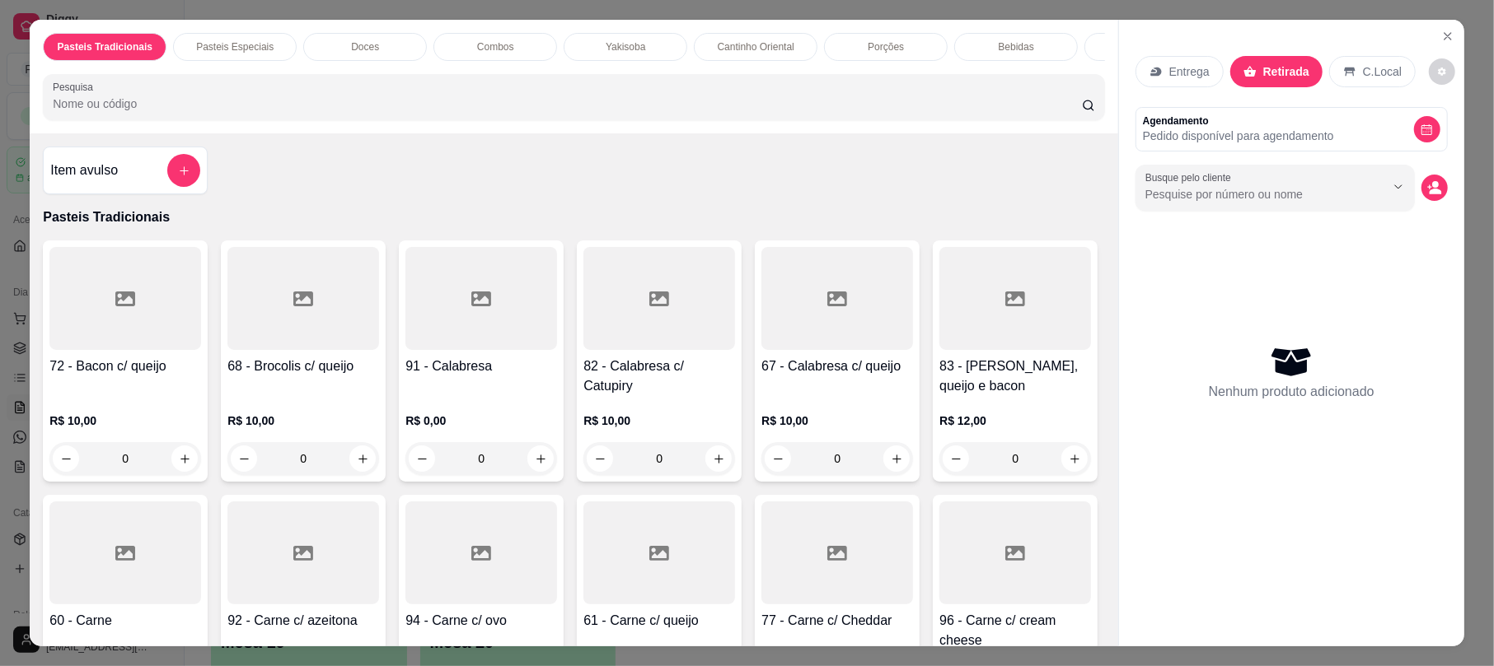
click at [772, 112] on input "Pesquisa" at bounding box center [567, 104] width 1029 height 16
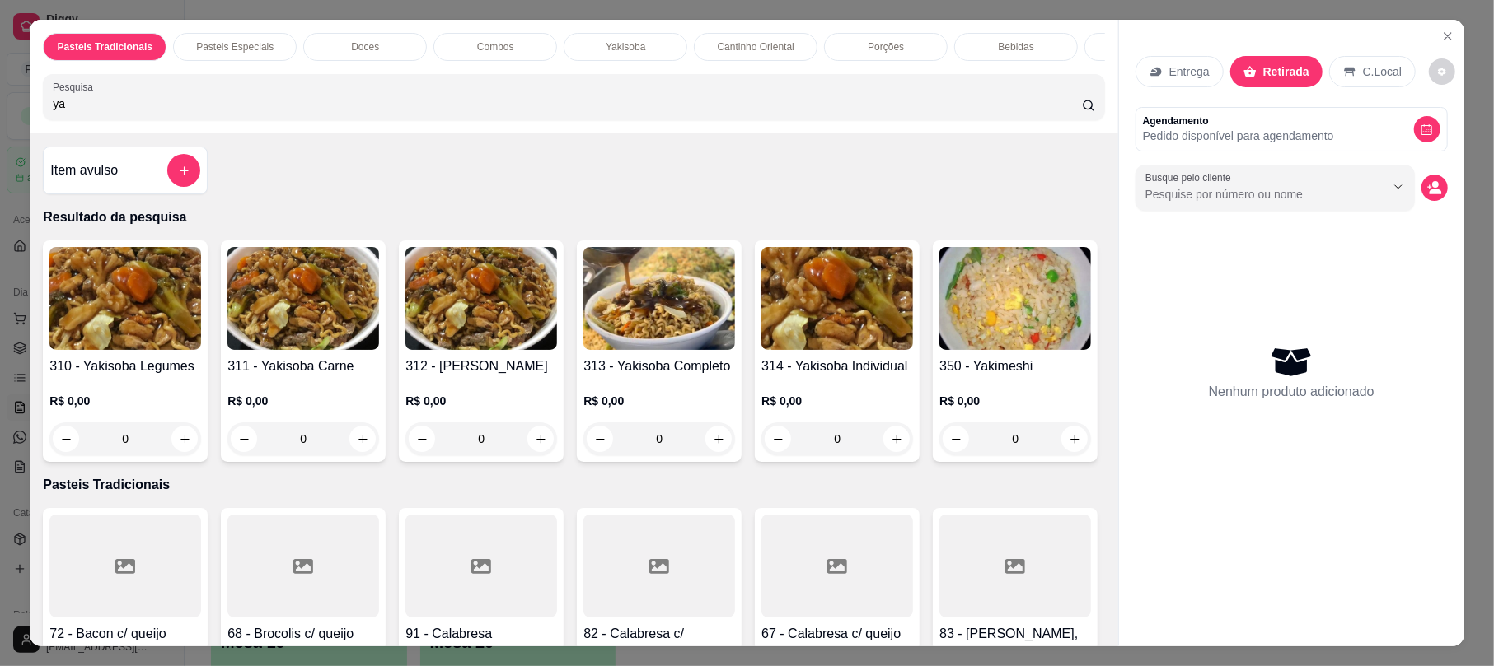
type input "ya"
click at [685, 374] on h4 "313 - Yakisoba Completo" at bounding box center [659, 367] width 152 height 20
click at [1451, 35] on button "Close" at bounding box center [1447, 36] width 26 height 26
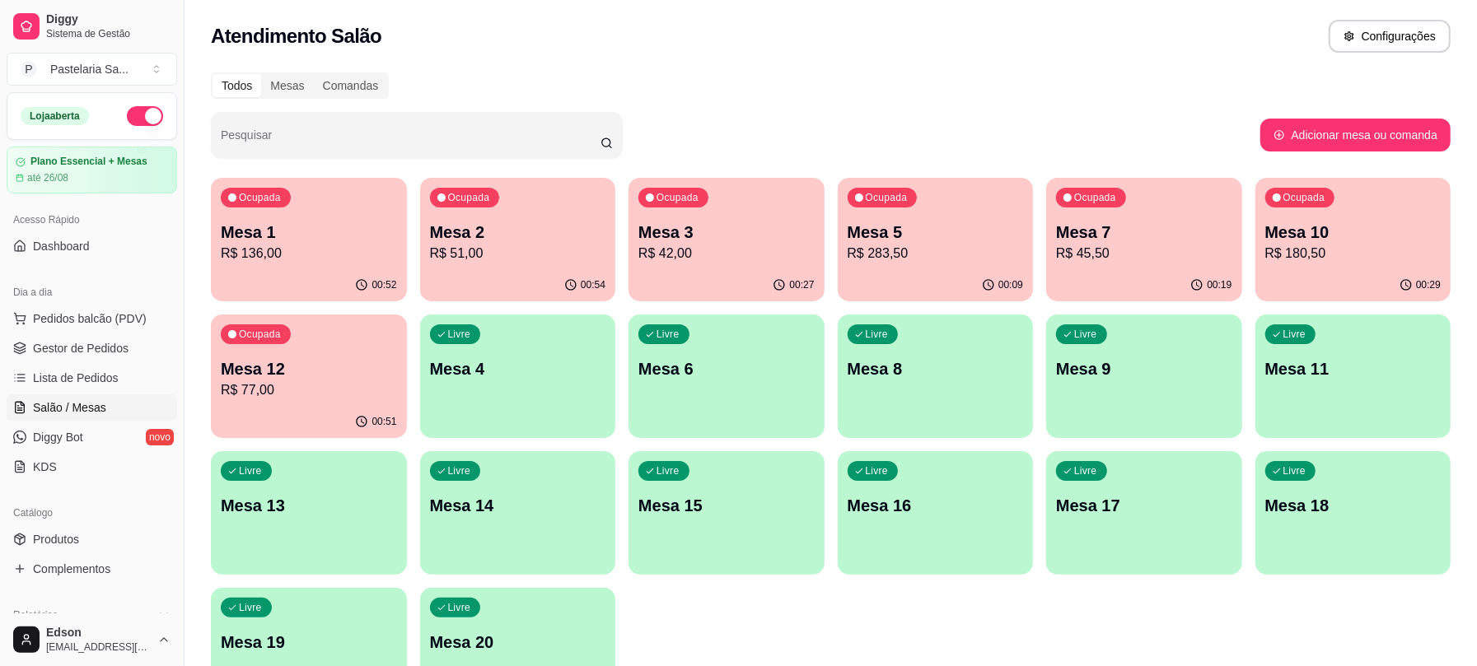
click at [272, 399] on p "R$ 77,00" at bounding box center [309, 391] width 176 height 20
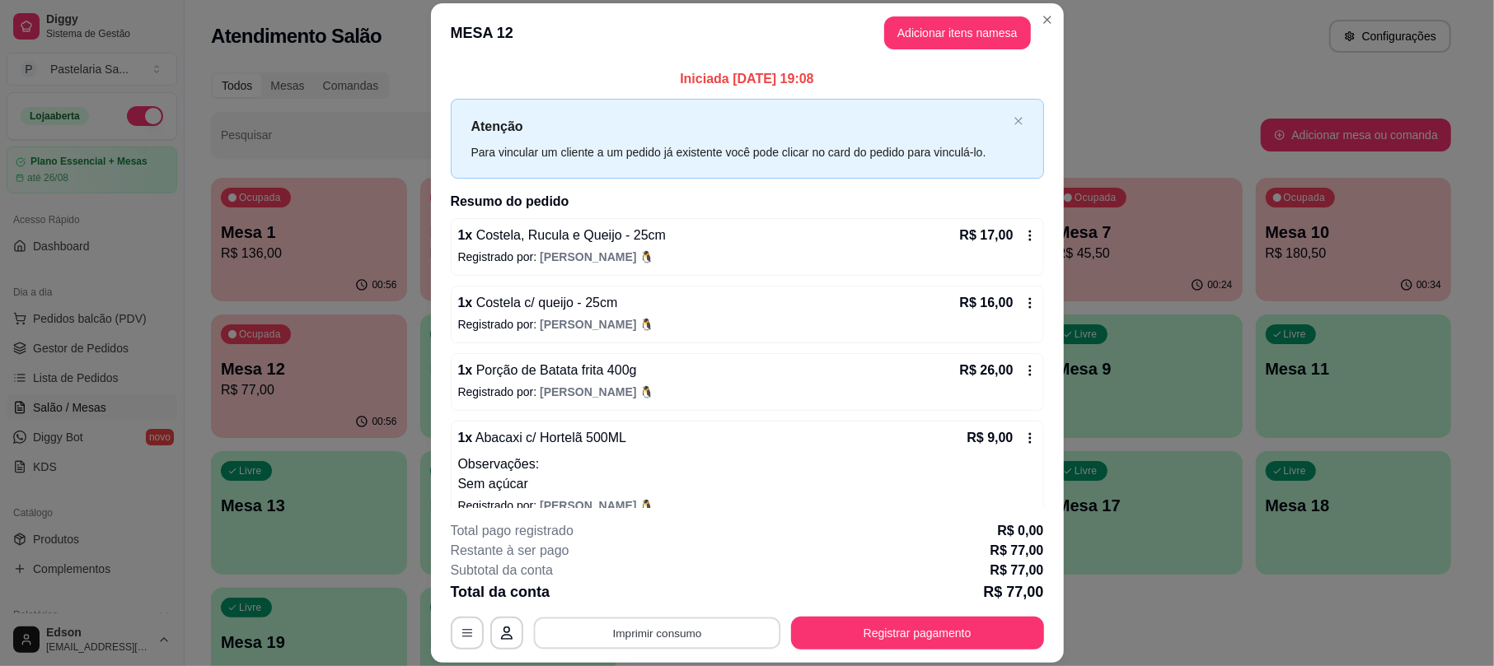
click at [679, 643] on button "Imprimir consumo" at bounding box center [656, 634] width 247 height 32
click at [672, 591] on button "Balcão" at bounding box center [653, 595] width 119 height 26
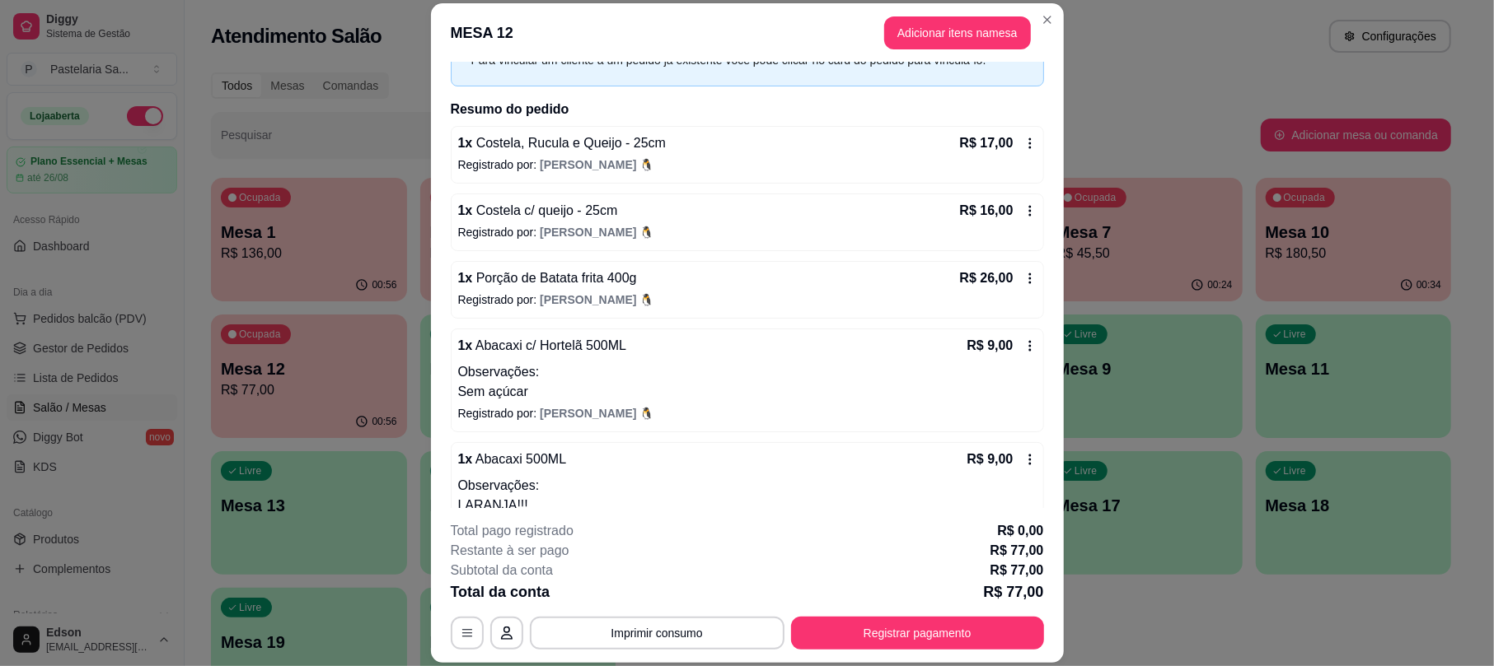
scroll to position [139, 0]
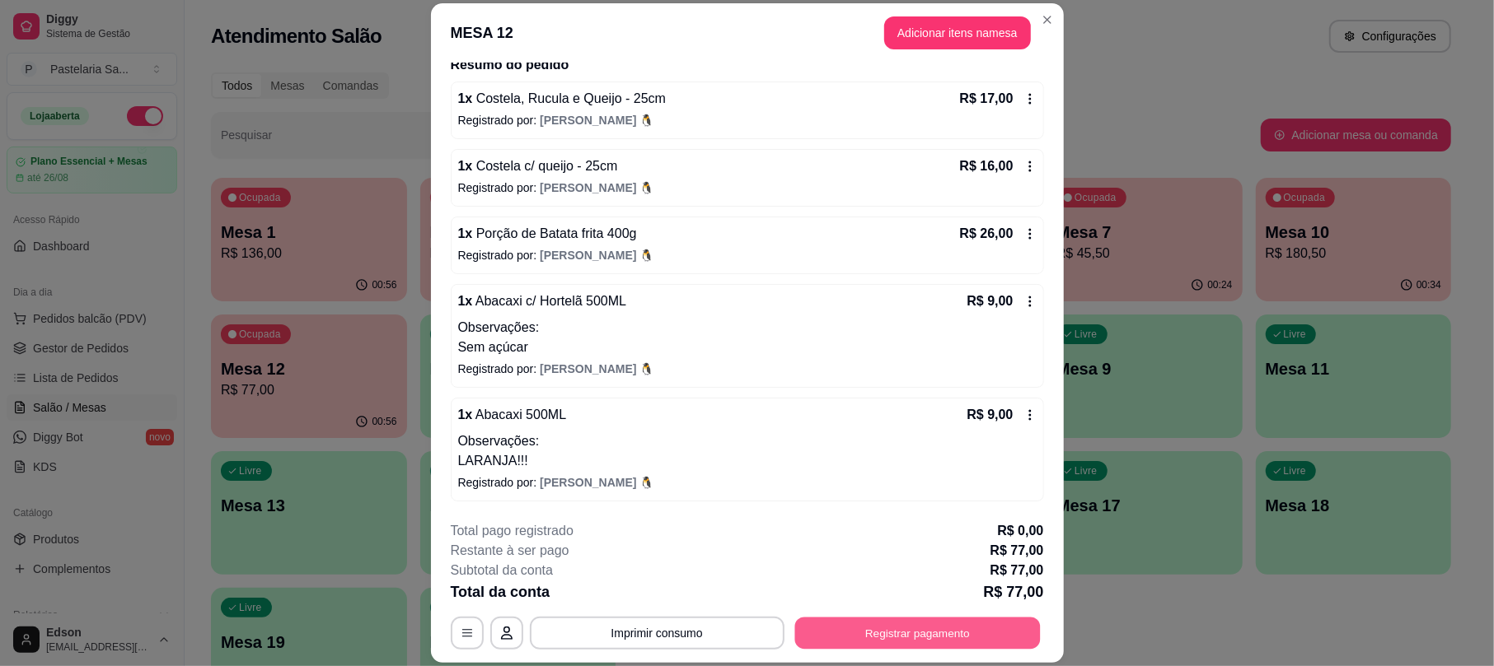
click at [928, 631] on button "Registrar pagamento" at bounding box center [916, 634] width 245 height 32
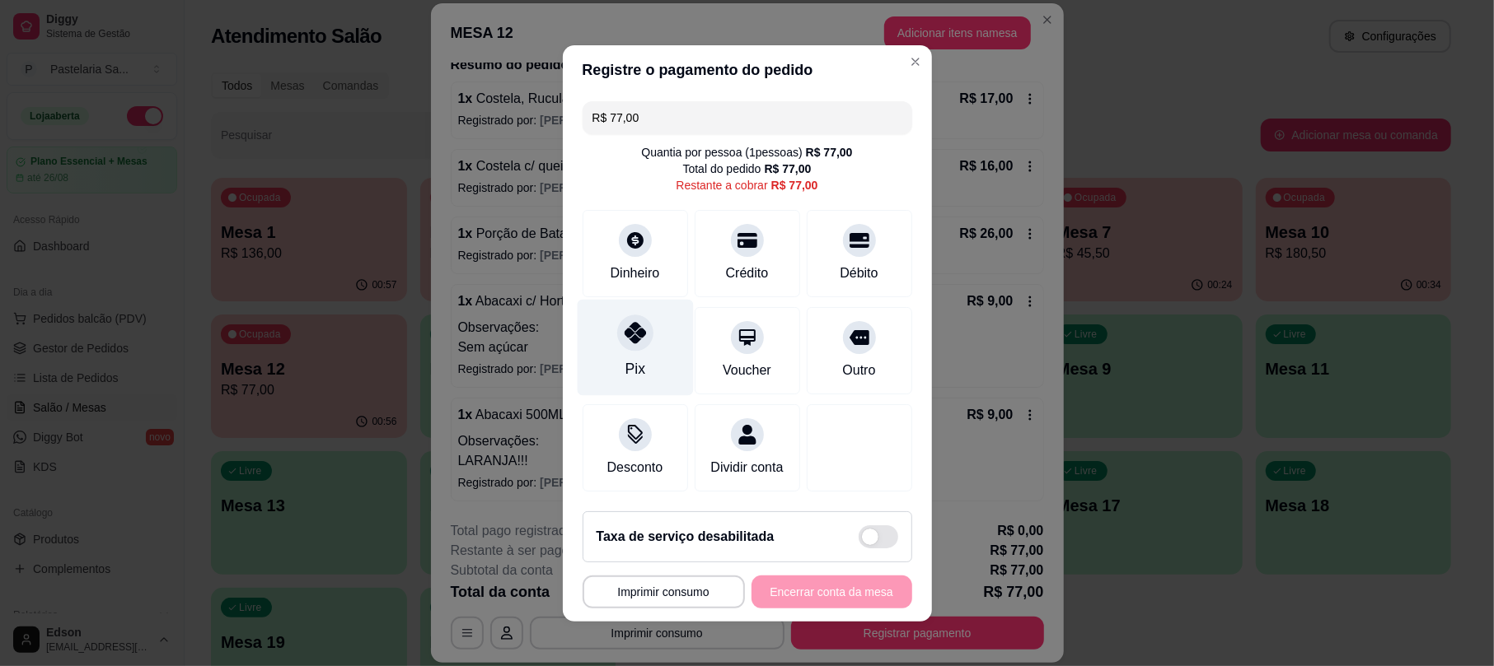
click at [614, 344] on div "Pix" at bounding box center [635, 347] width 116 height 96
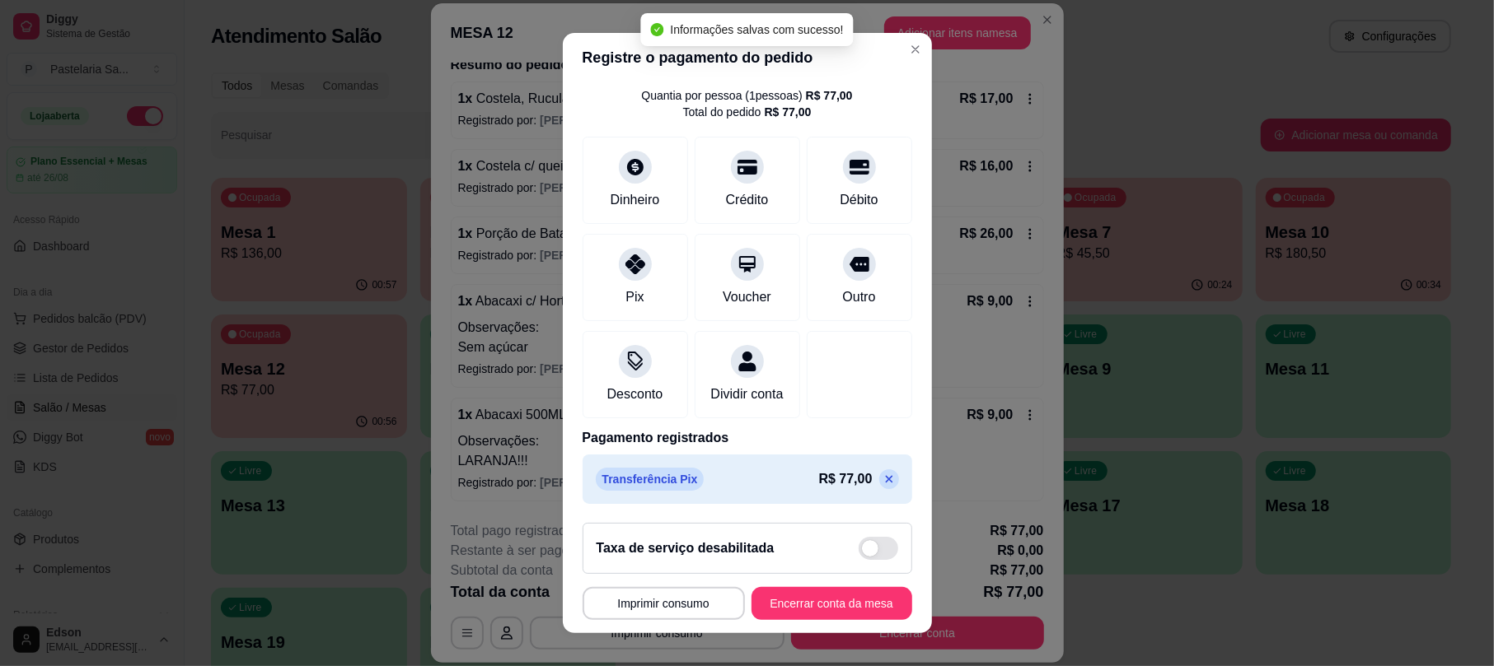
scroll to position [67, 0]
click at [882, 482] on icon at bounding box center [888, 477] width 13 height 13
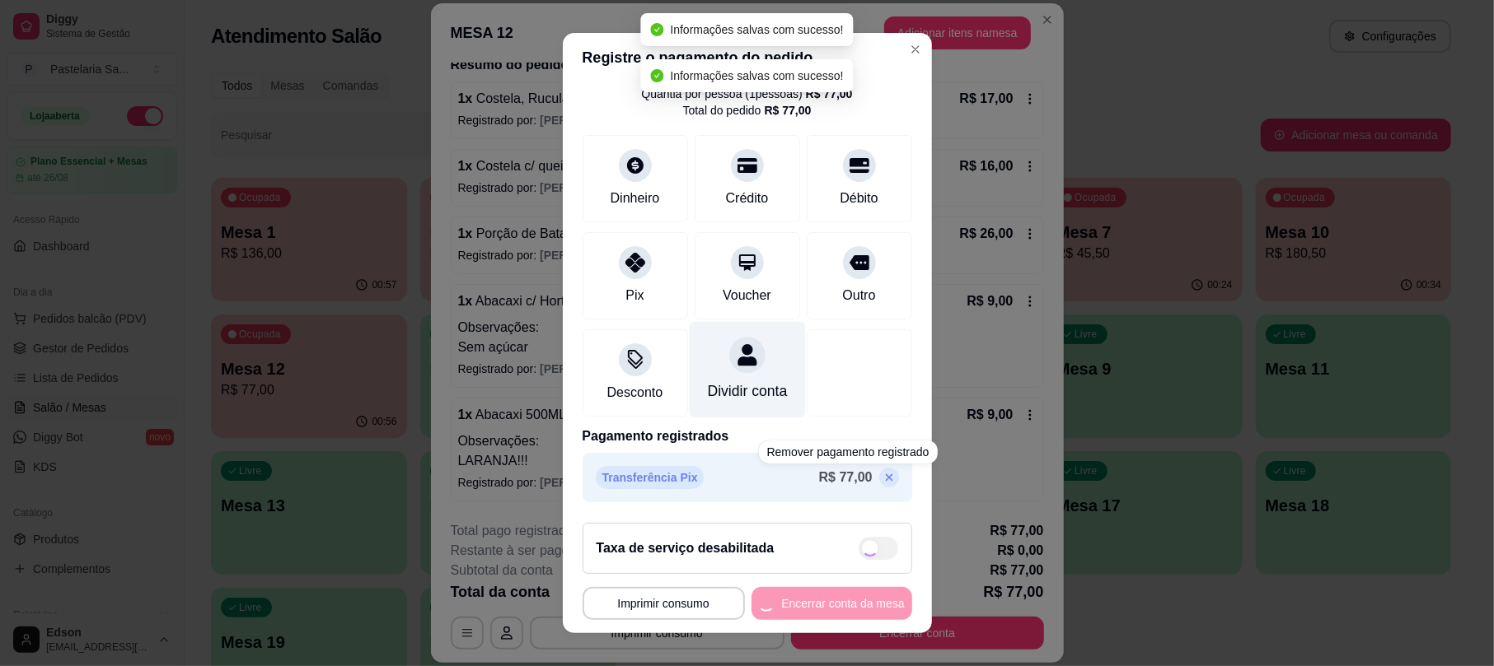
type input "R$ 77,00"
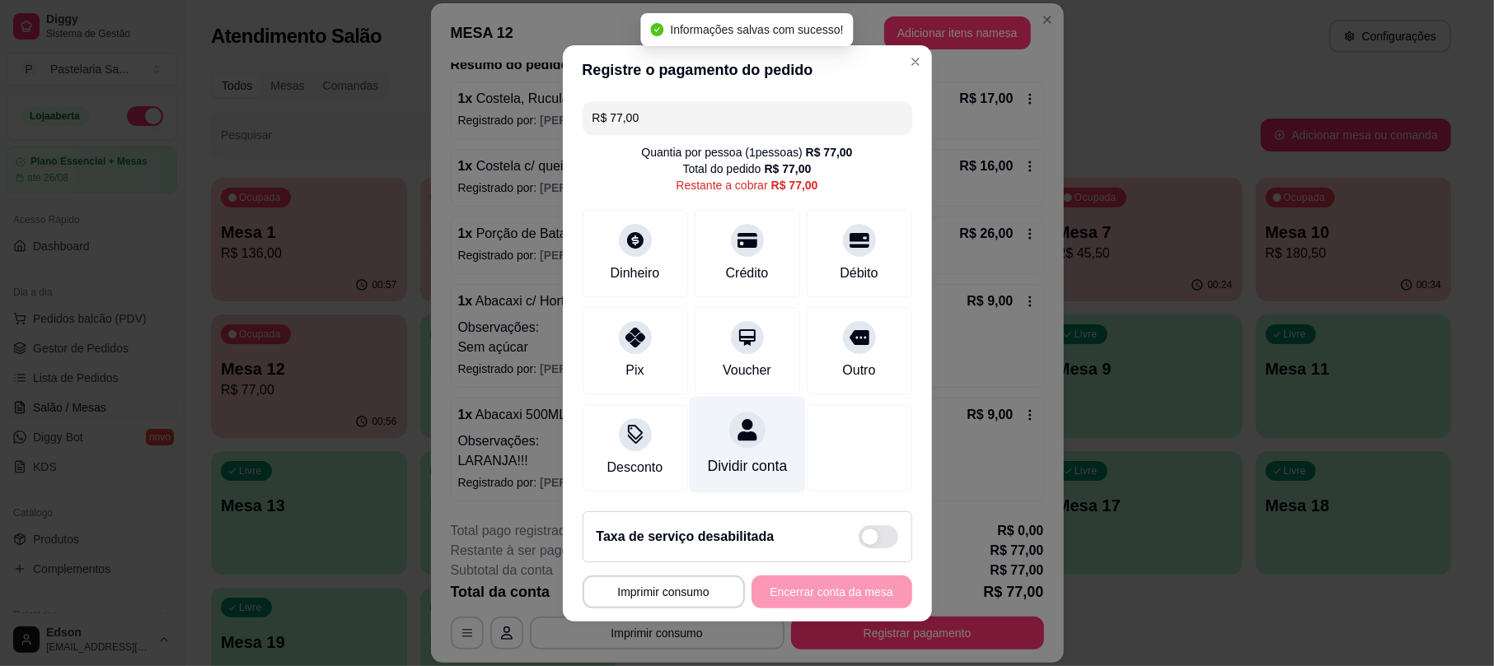
click at [736, 439] on div "Dividir conta" at bounding box center [747, 444] width 116 height 96
click at [706, 334] on div "1" at bounding box center [746, 342] width 415 height 33
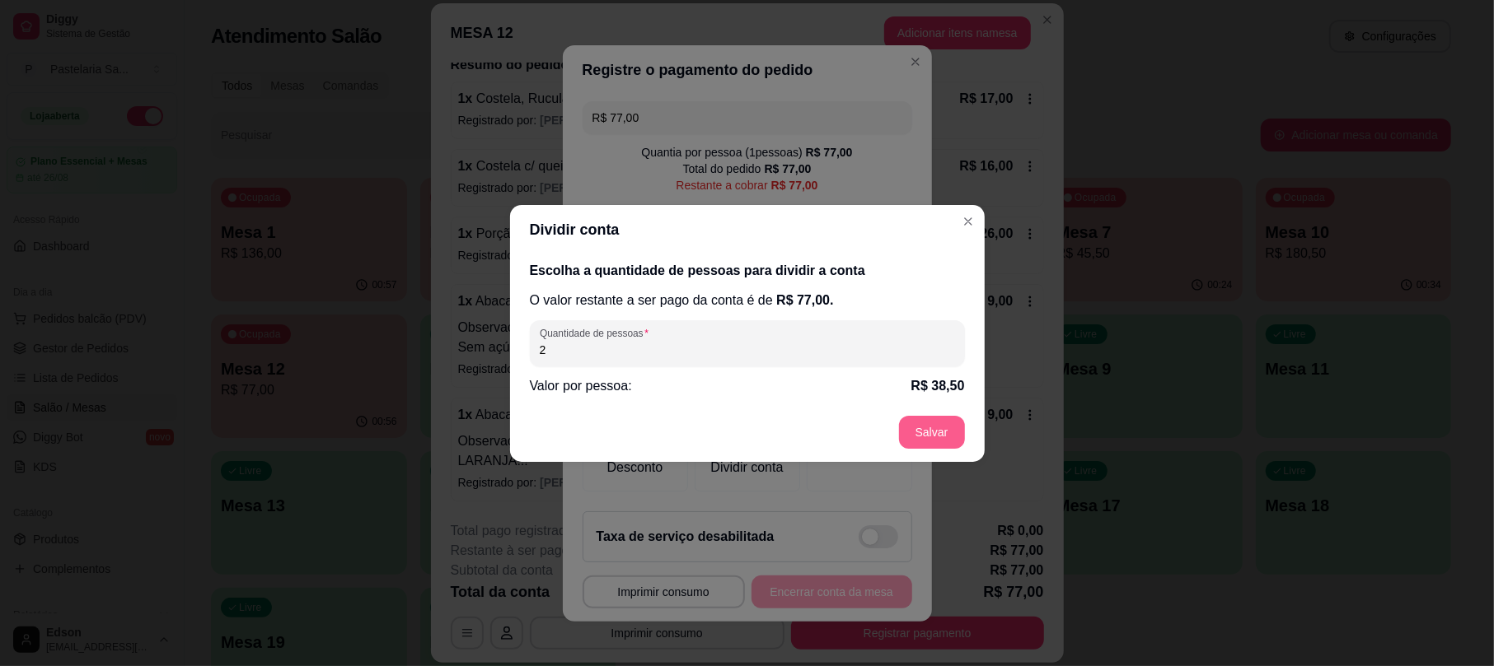
type input "2"
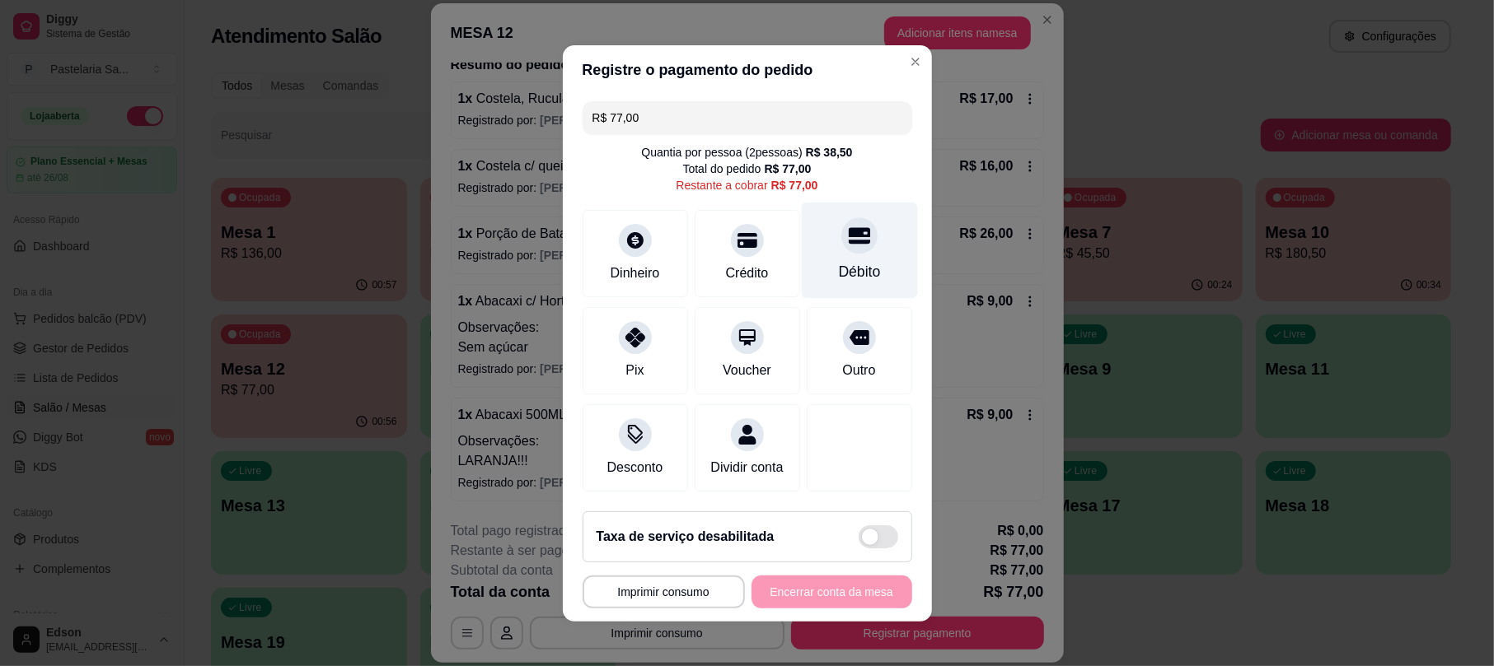
click at [819, 232] on div "Débito" at bounding box center [859, 250] width 116 height 96
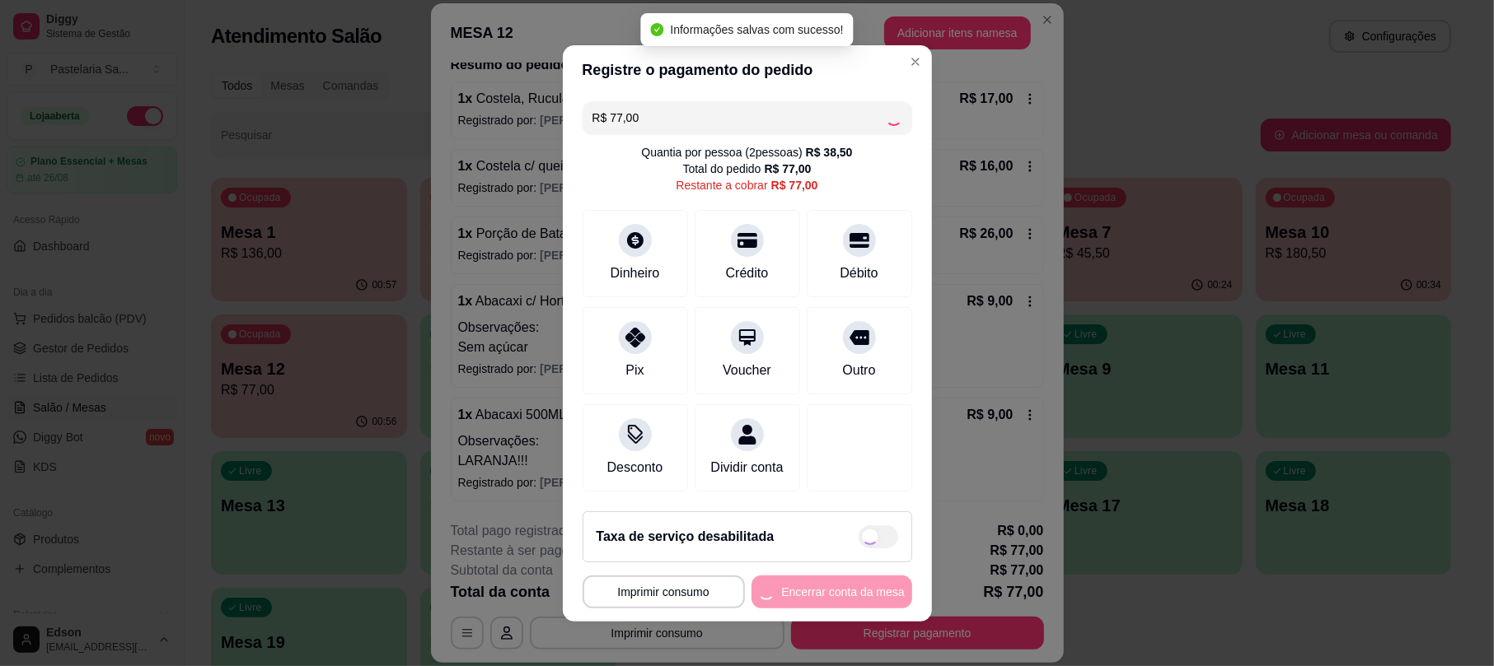
type input "R$ 0,00"
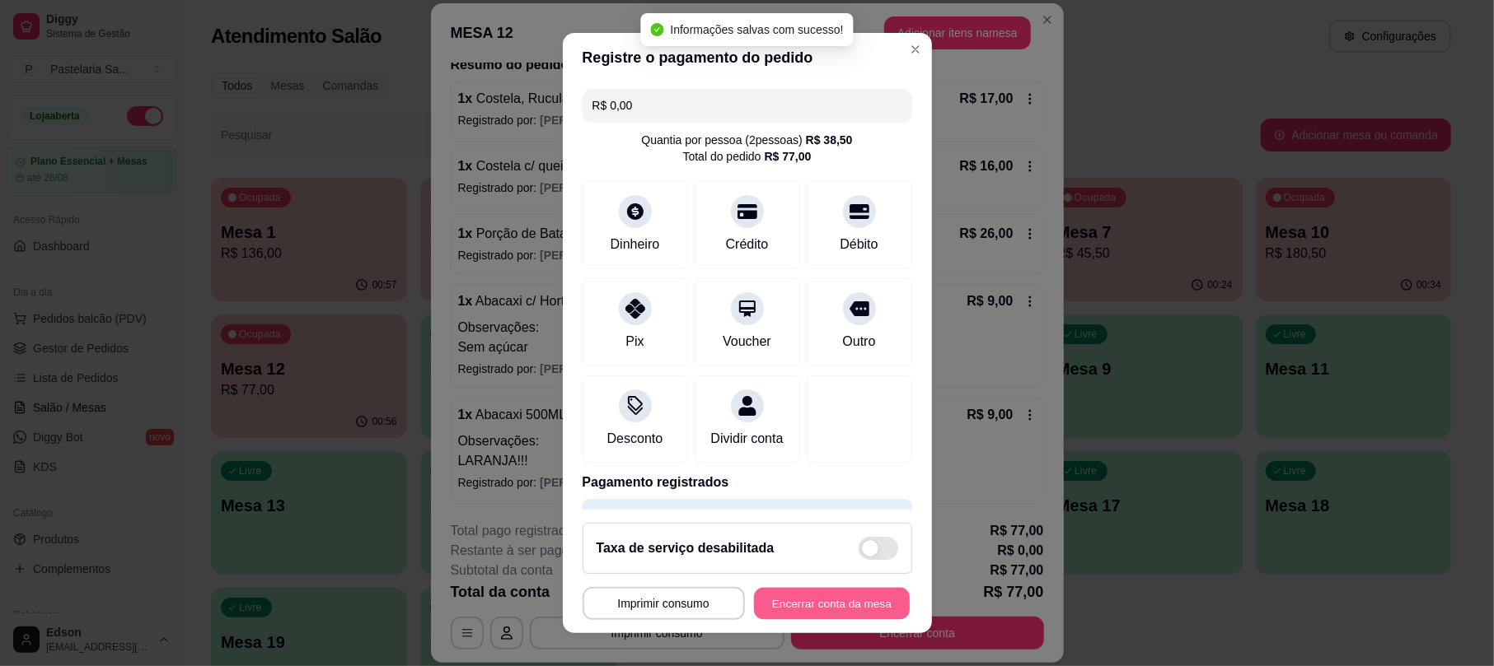
click at [841, 613] on button "Encerrar conta da mesa" at bounding box center [832, 603] width 156 height 32
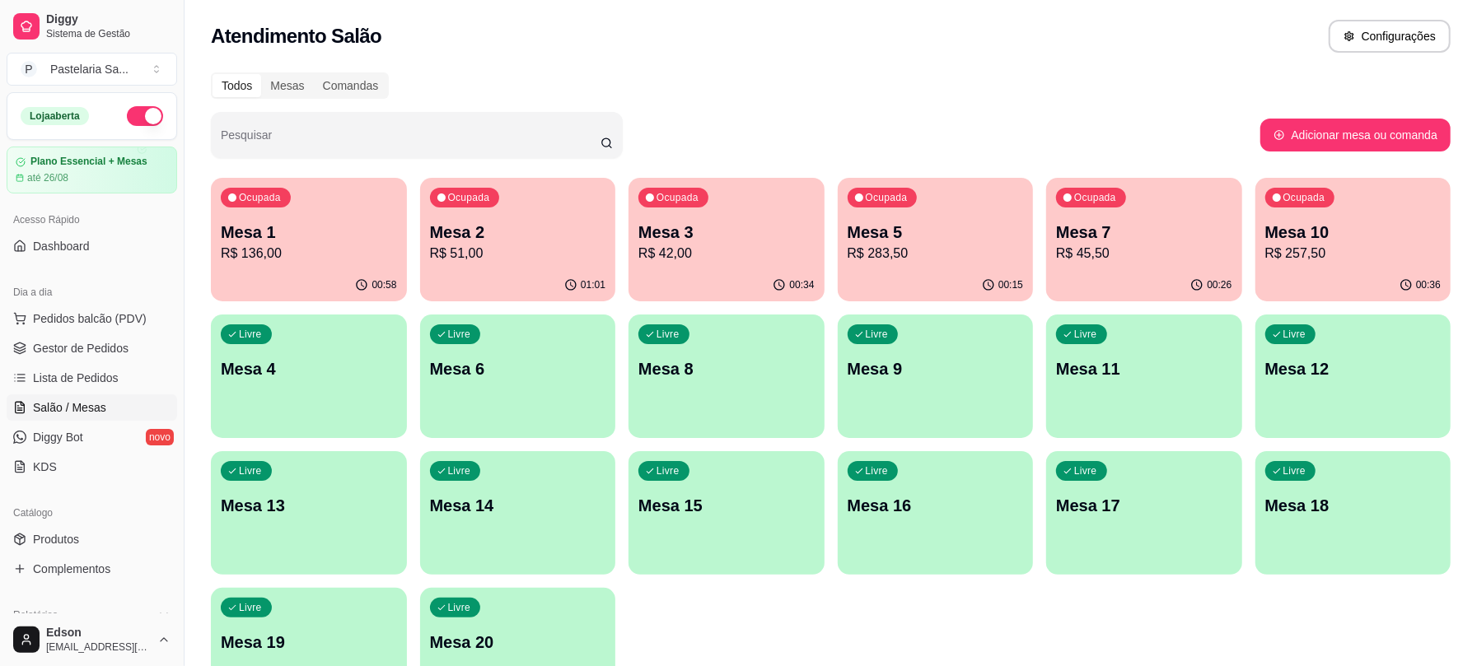
click at [707, 283] on div "00:34" at bounding box center [727, 285] width 196 height 32
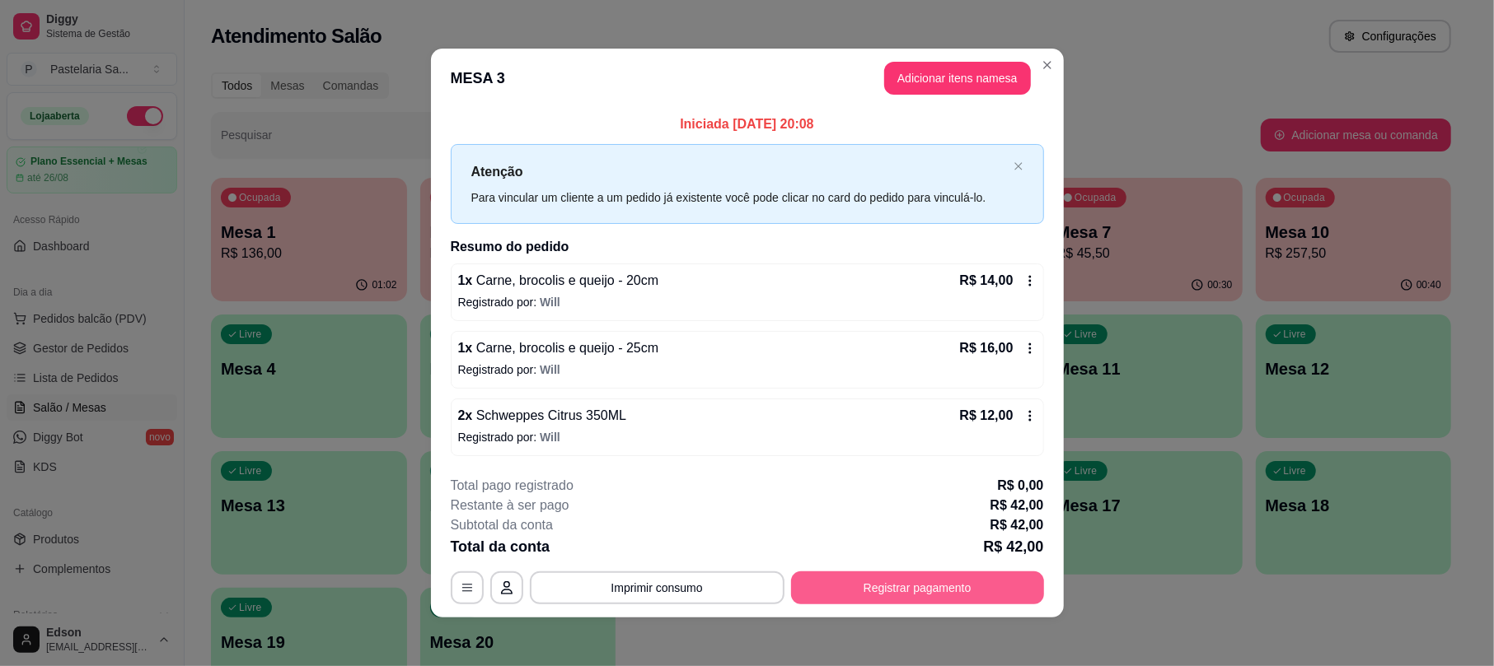
click at [913, 595] on button "Registrar pagamento" at bounding box center [917, 588] width 253 height 33
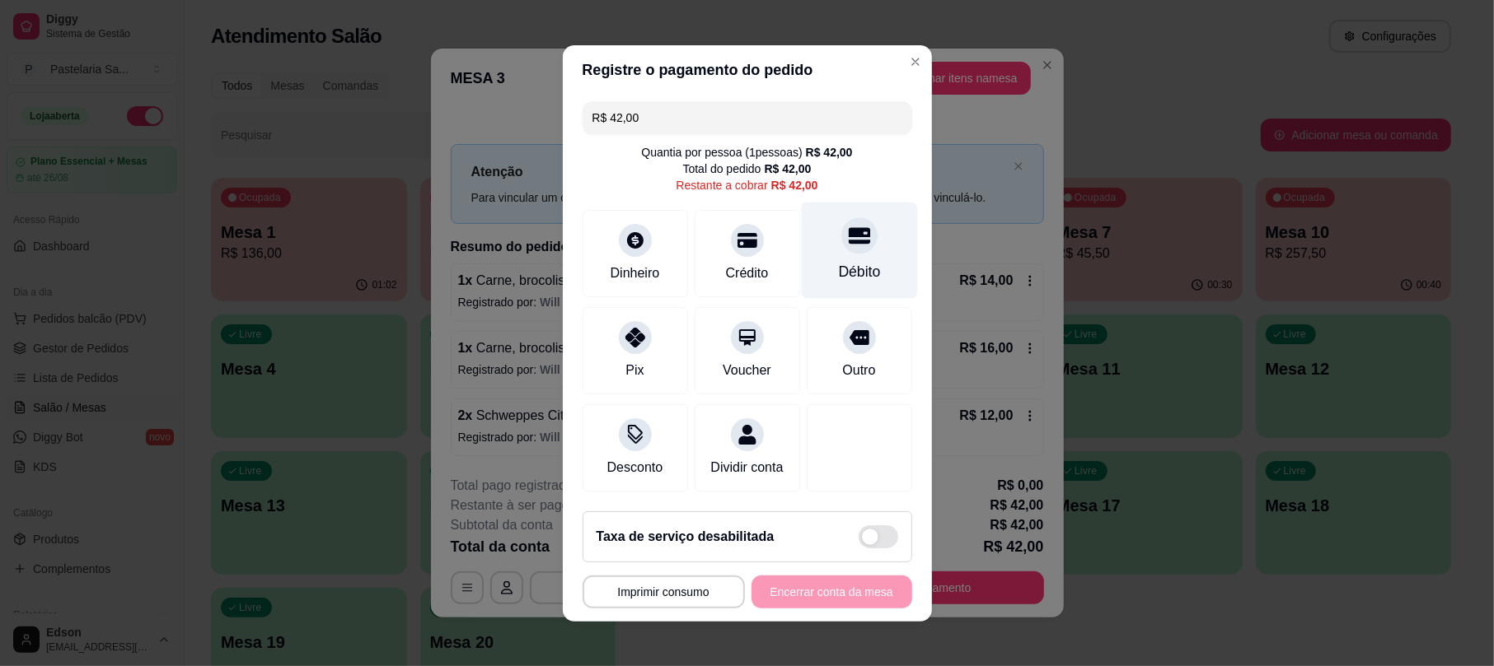
click at [860, 244] on div "Débito" at bounding box center [859, 250] width 116 height 96
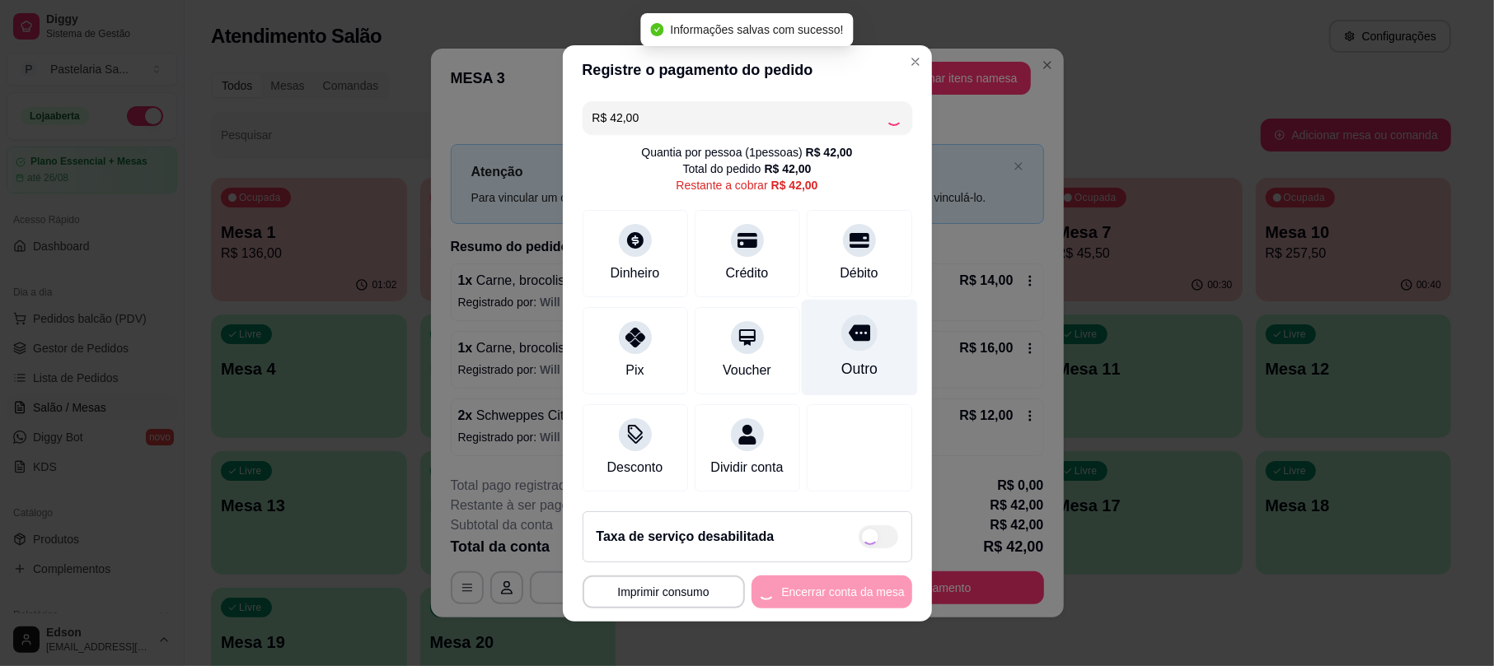
type input "R$ 0,00"
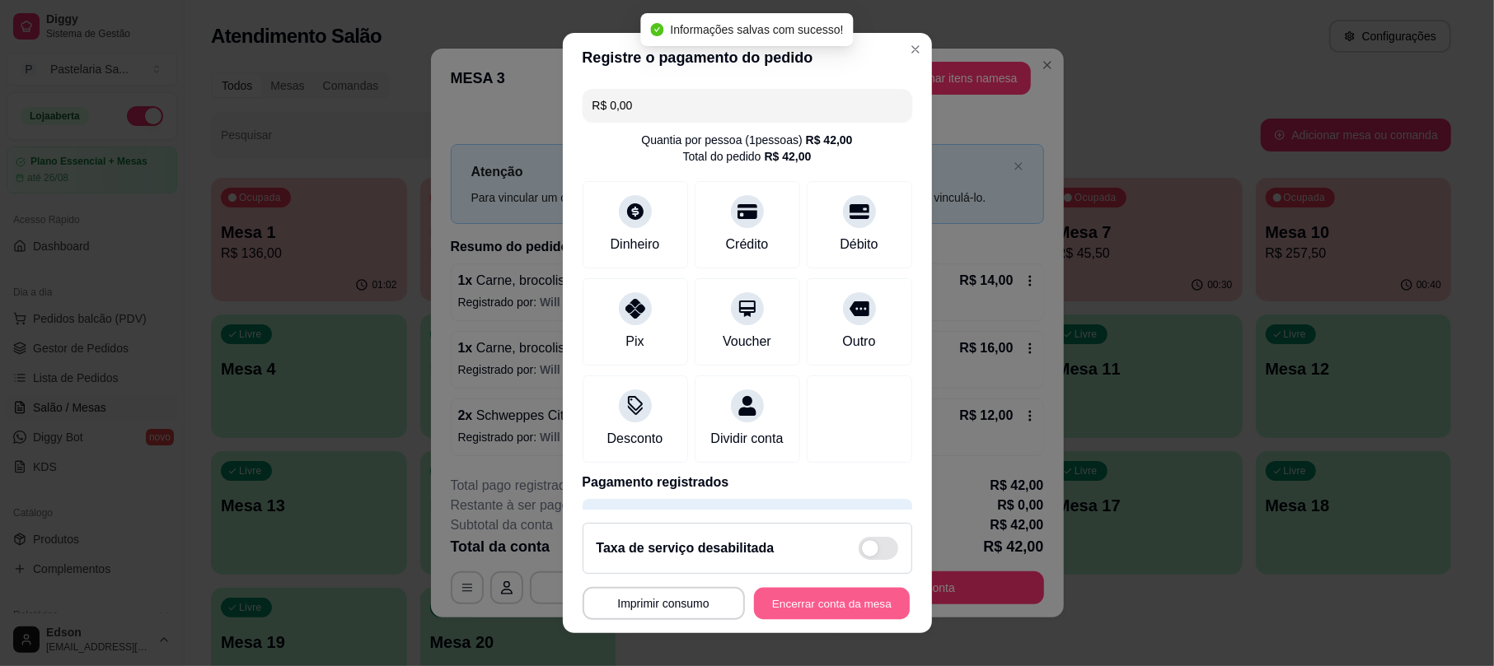
click at [806, 608] on button "Encerrar conta da mesa" at bounding box center [832, 603] width 156 height 32
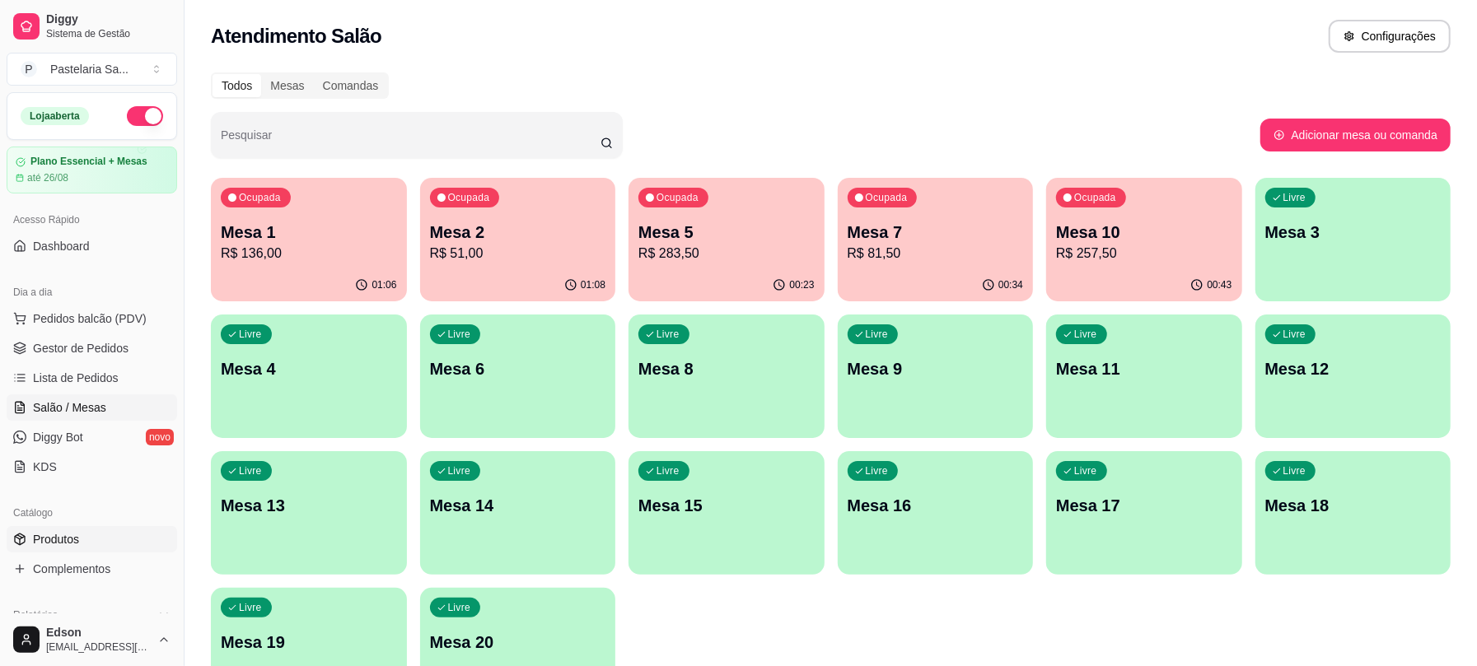
click at [82, 545] on link "Produtos" at bounding box center [92, 539] width 171 height 26
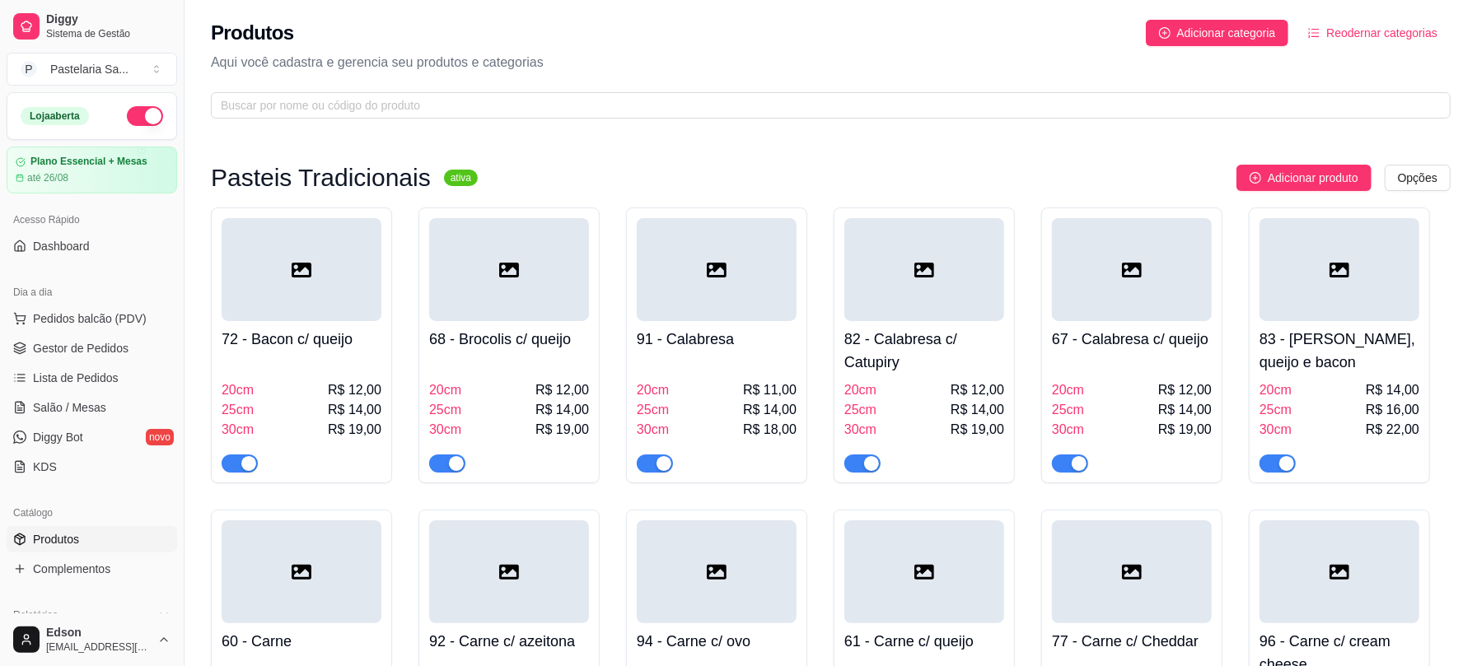
click at [446, 115] on span at bounding box center [831, 105] width 1240 height 26
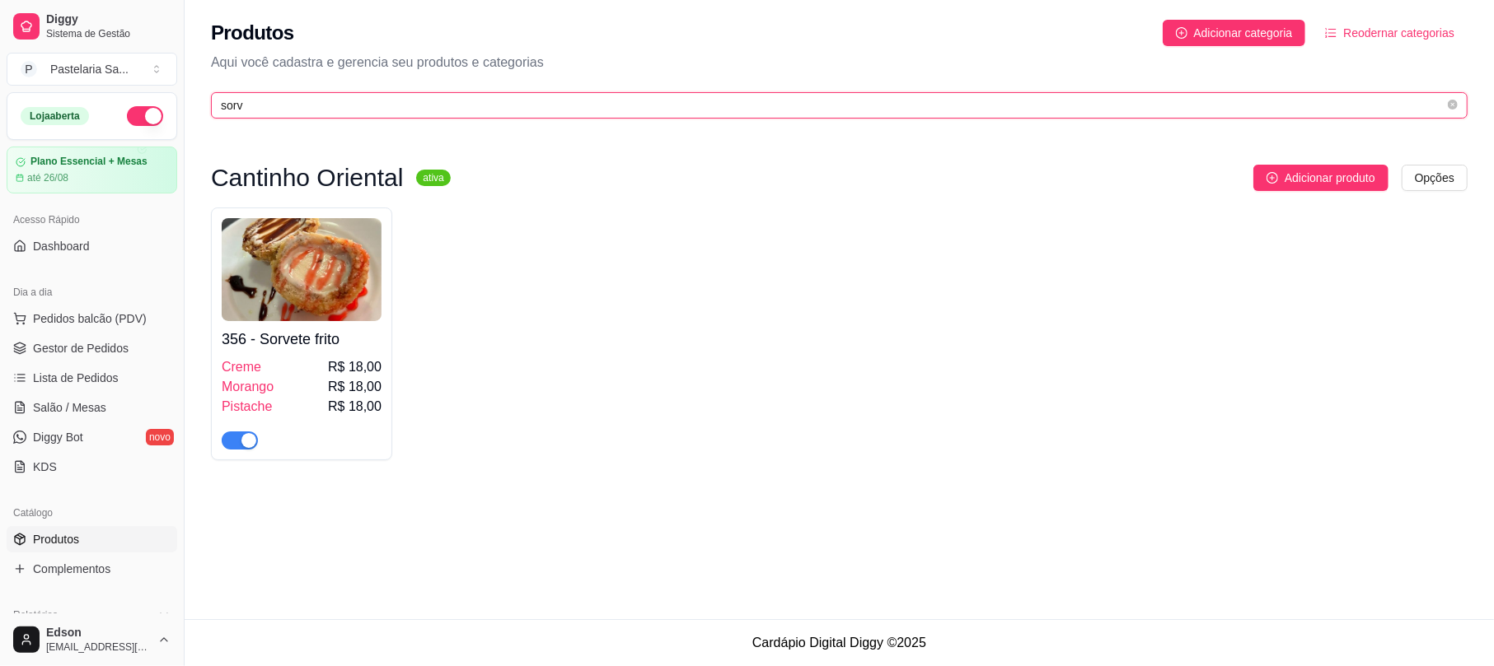
type input "sorv"
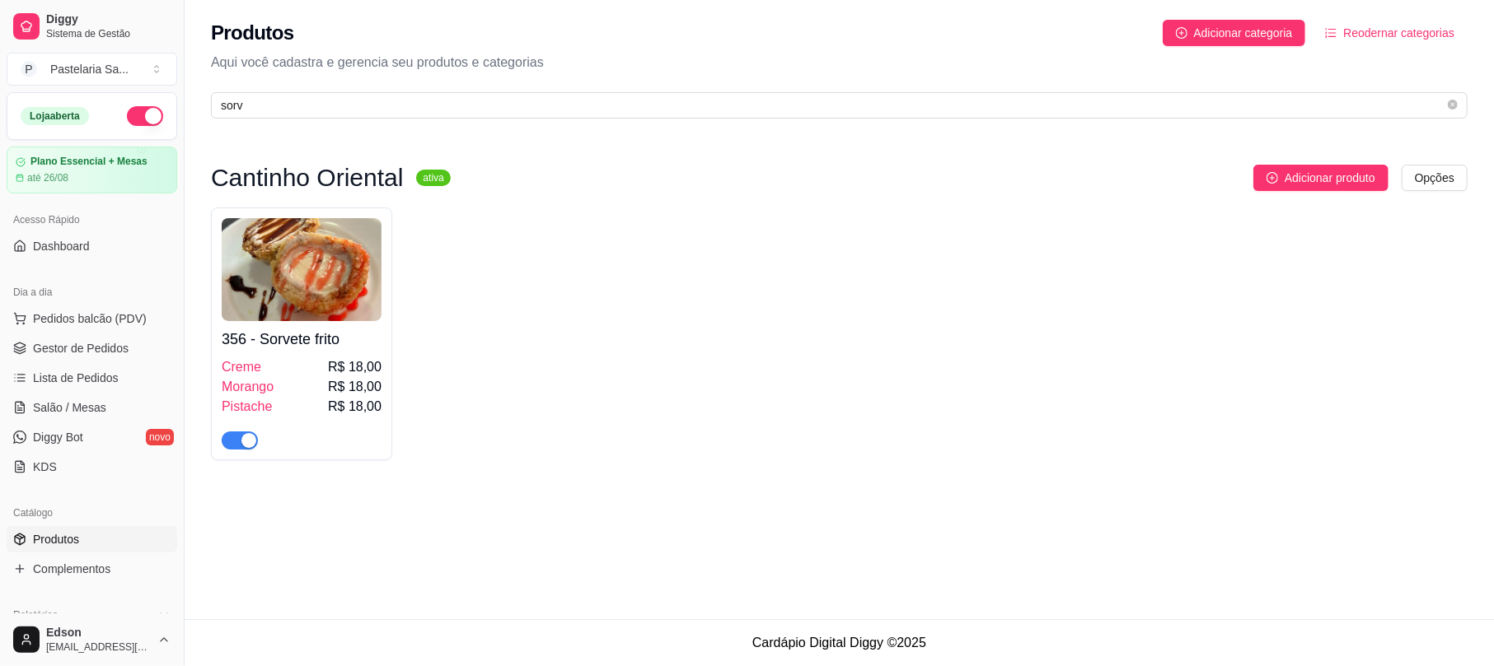
click at [250, 448] on div "button" at bounding box center [248, 440] width 15 height 15
click at [109, 402] on link "Salão / Mesas" at bounding box center [92, 408] width 171 height 26
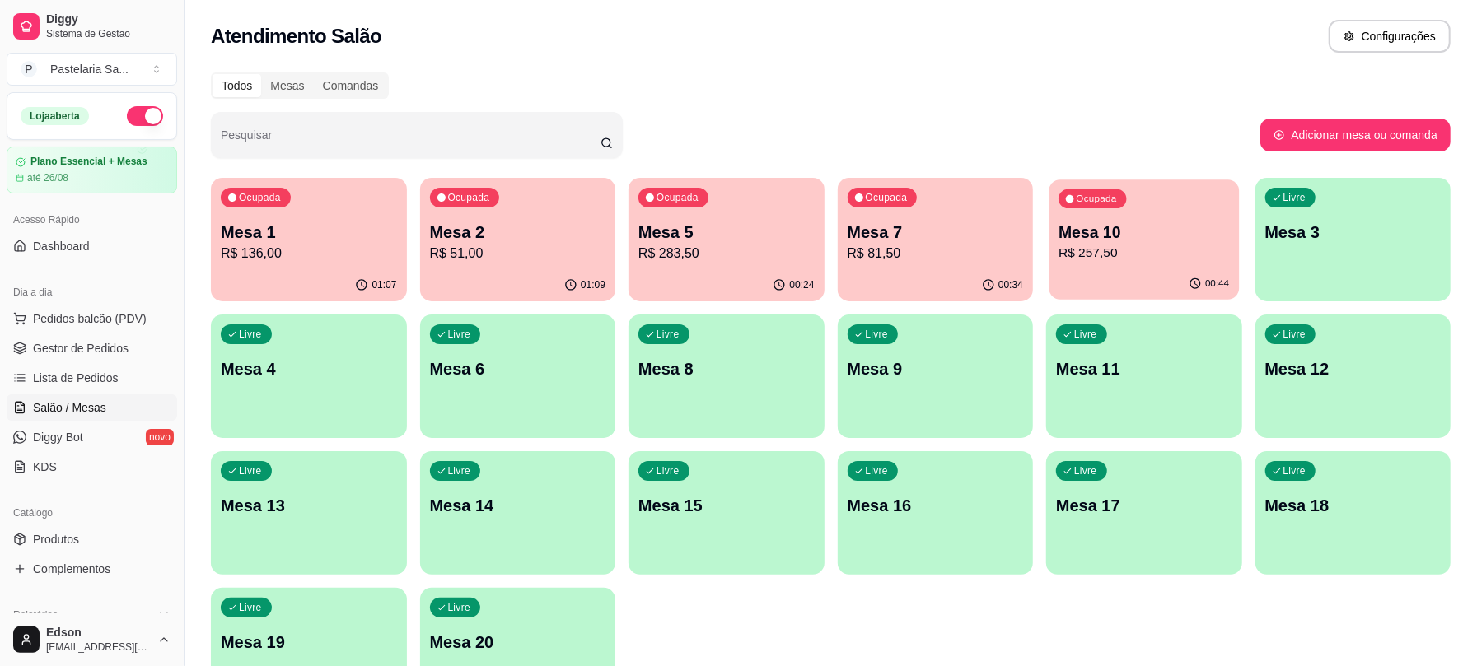
click at [1108, 252] on p "R$ 257,50" at bounding box center [1144, 253] width 171 height 19
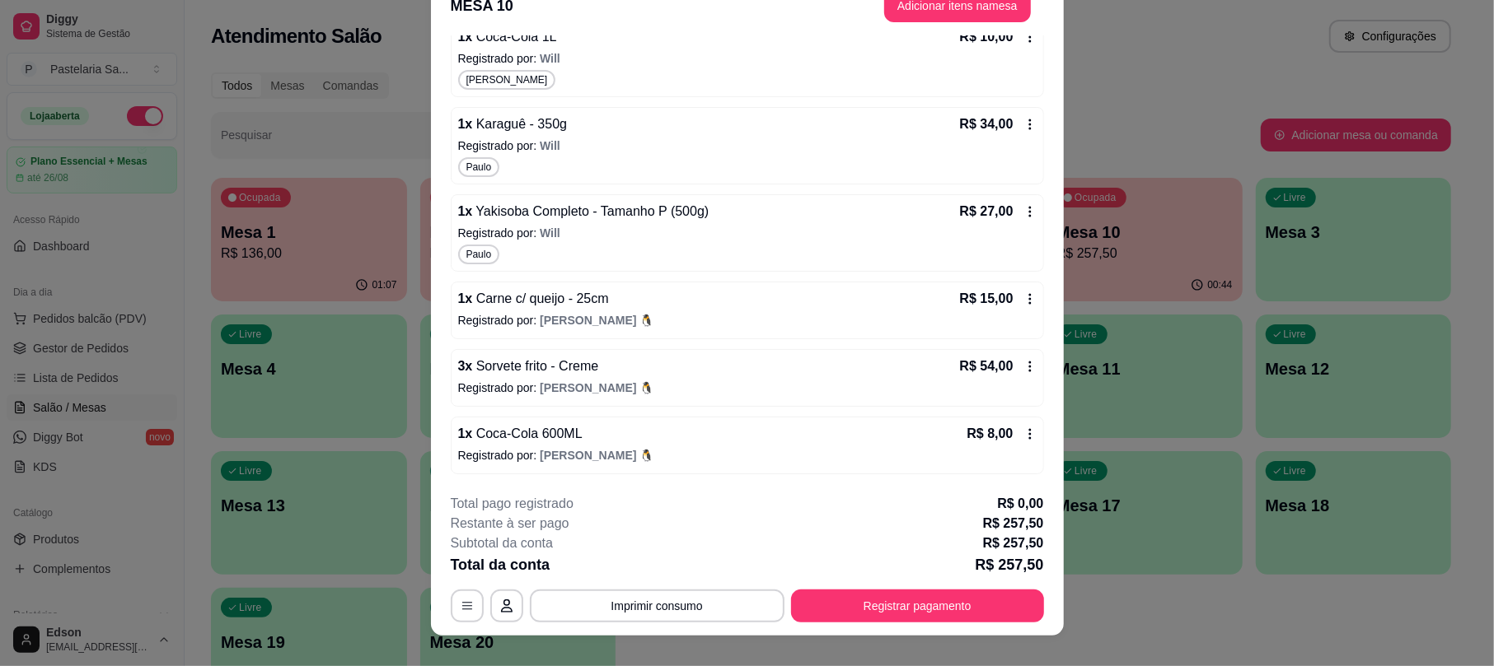
scroll to position [49, 0]
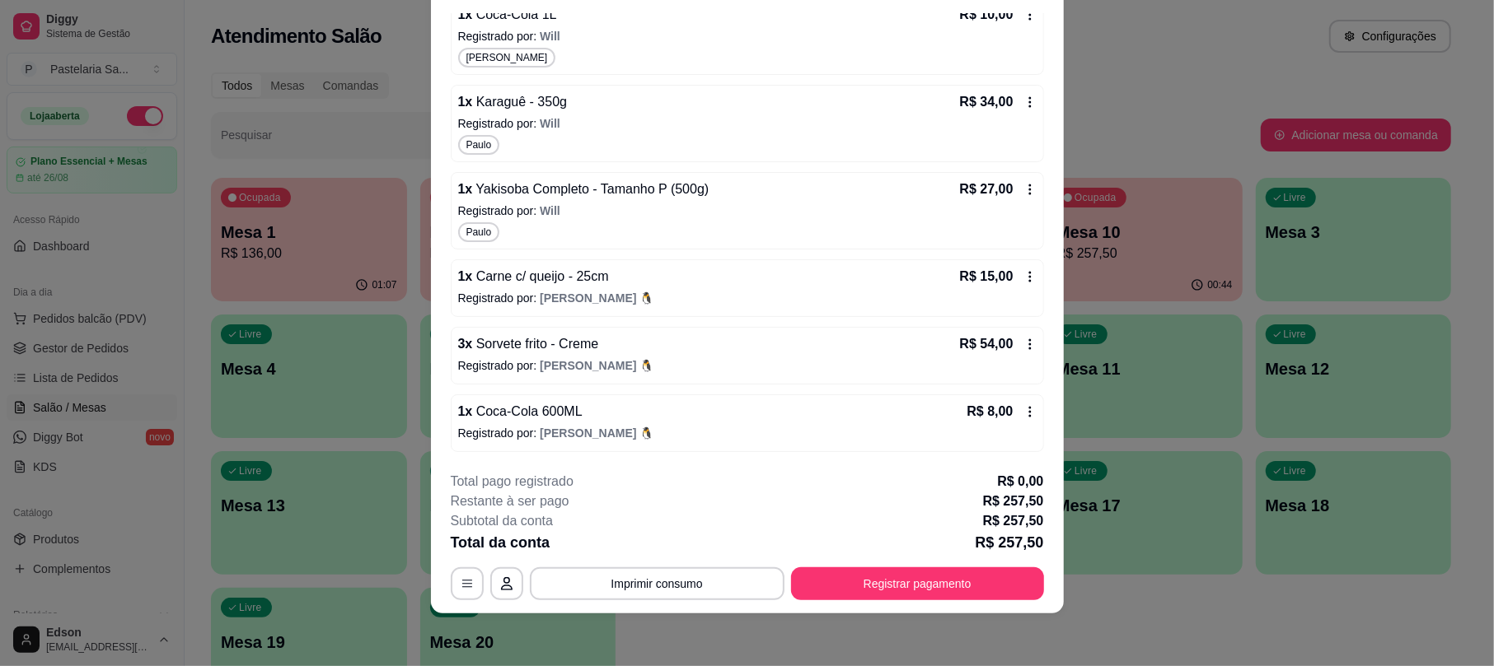
click at [1013, 354] on div "3 x Sorvete frito - Creme R$ 54,00 Registrado por: [PERSON_NAME]" at bounding box center [747, 356] width 593 height 58
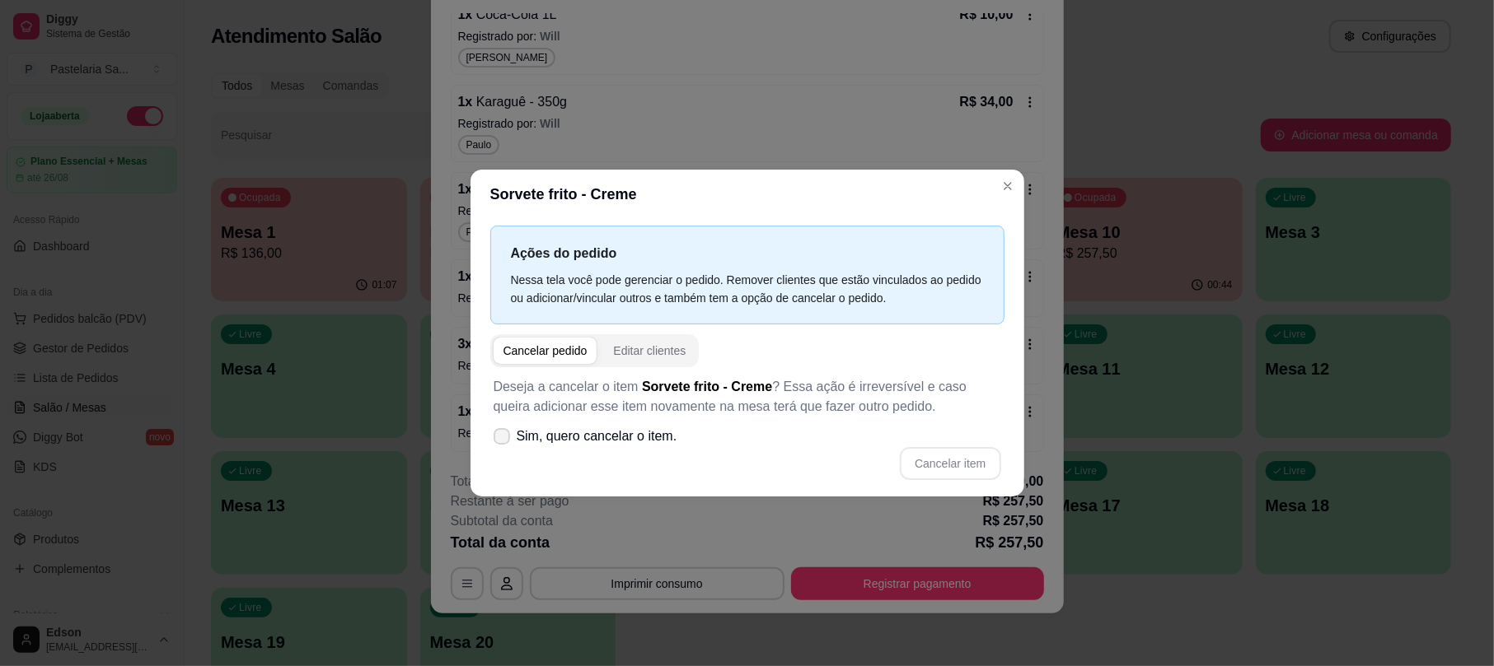
click at [604, 429] on span "Sim, quero cancelar o item." at bounding box center [597, 437] width 161 height 20
click at [503, 439] on input "Sim, quero cancelar o item." at bounding box center [498, 444] width 11 height 11
checkbox input "true"
click at [942, 463] on button "Cancelar item" at bounding box center [950, 463] width 101 height 33
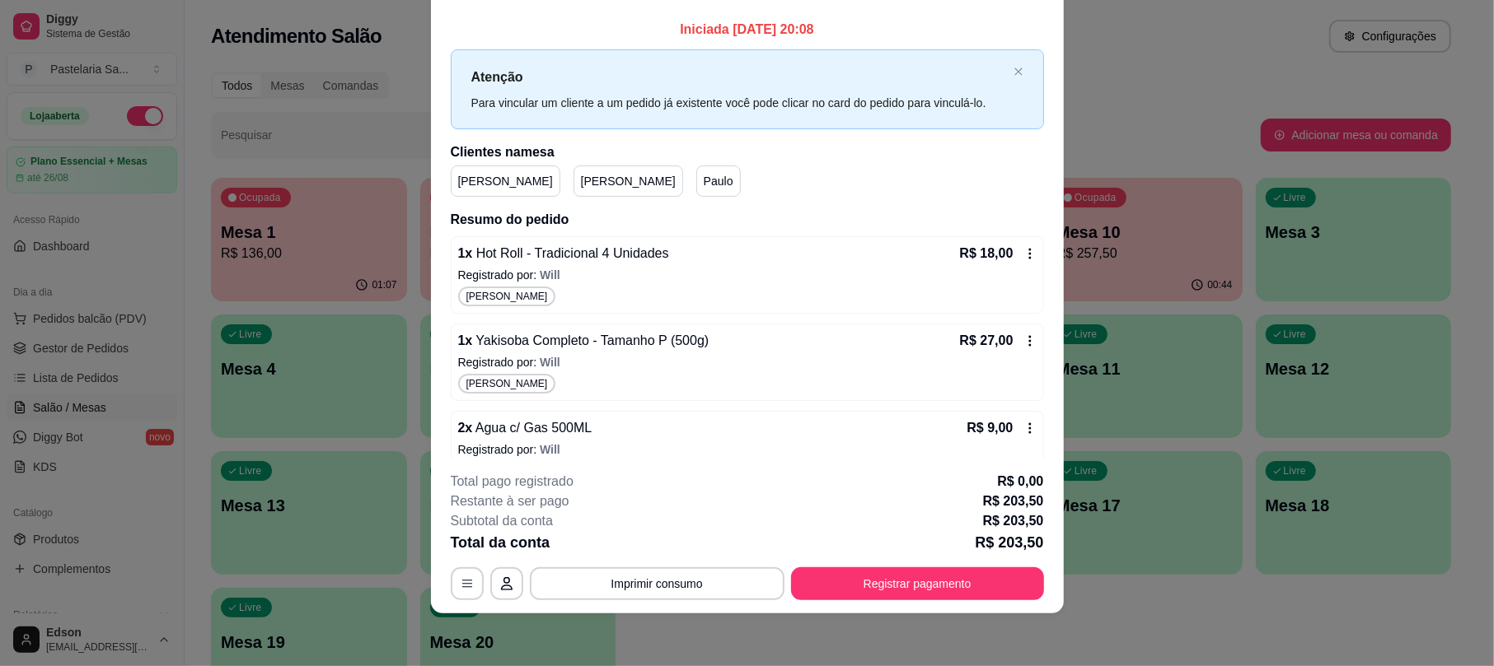
scroll to position [0, 0]
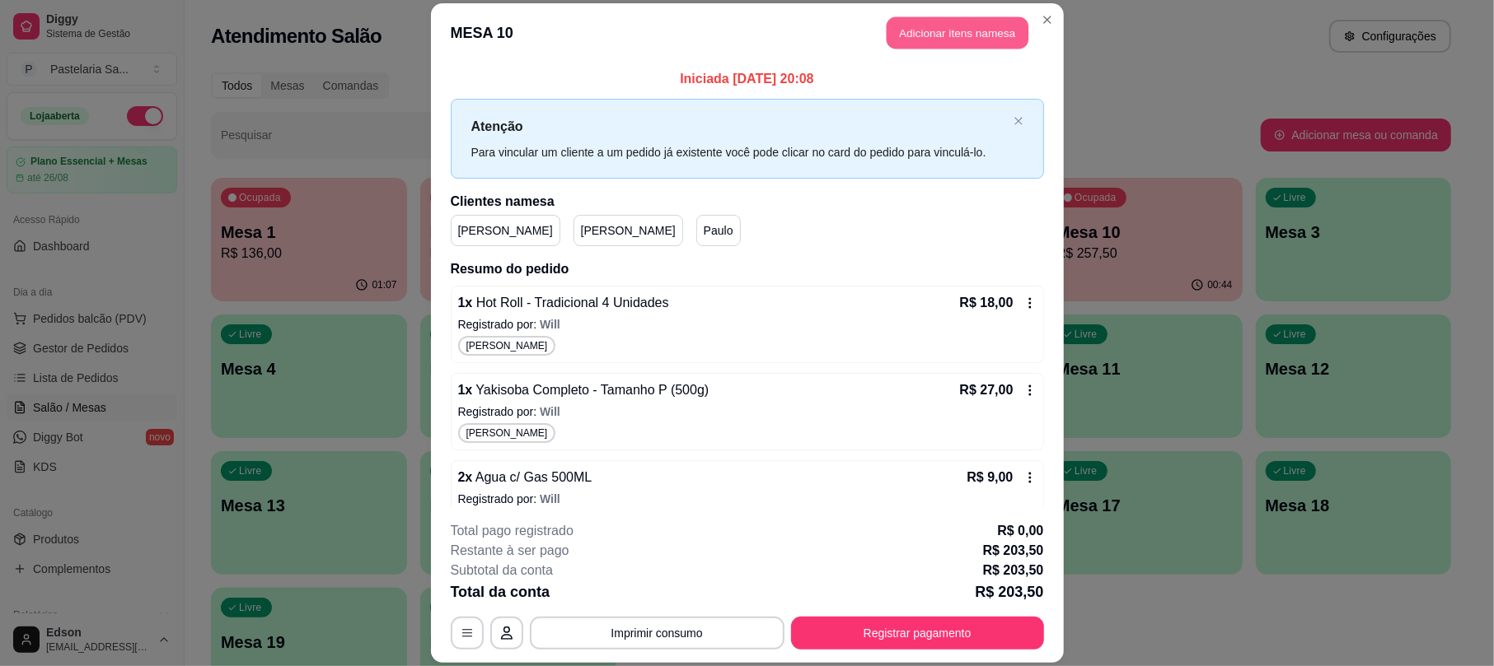
click at [967, 44] on button "Adicionar itens na mesa" at bounding box center [957, 33] width 142 height 32
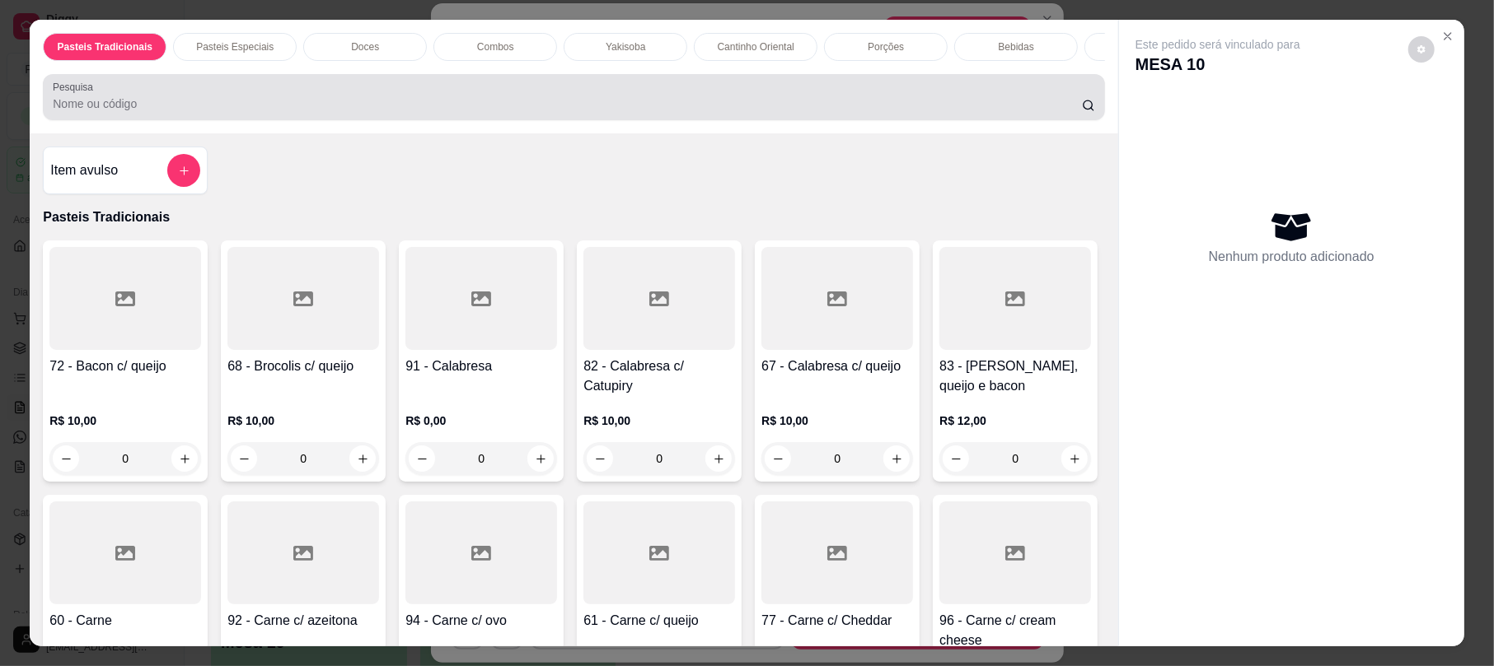
click at [565, 109] on div at bounding box center [573, 97] width 1041 height 33
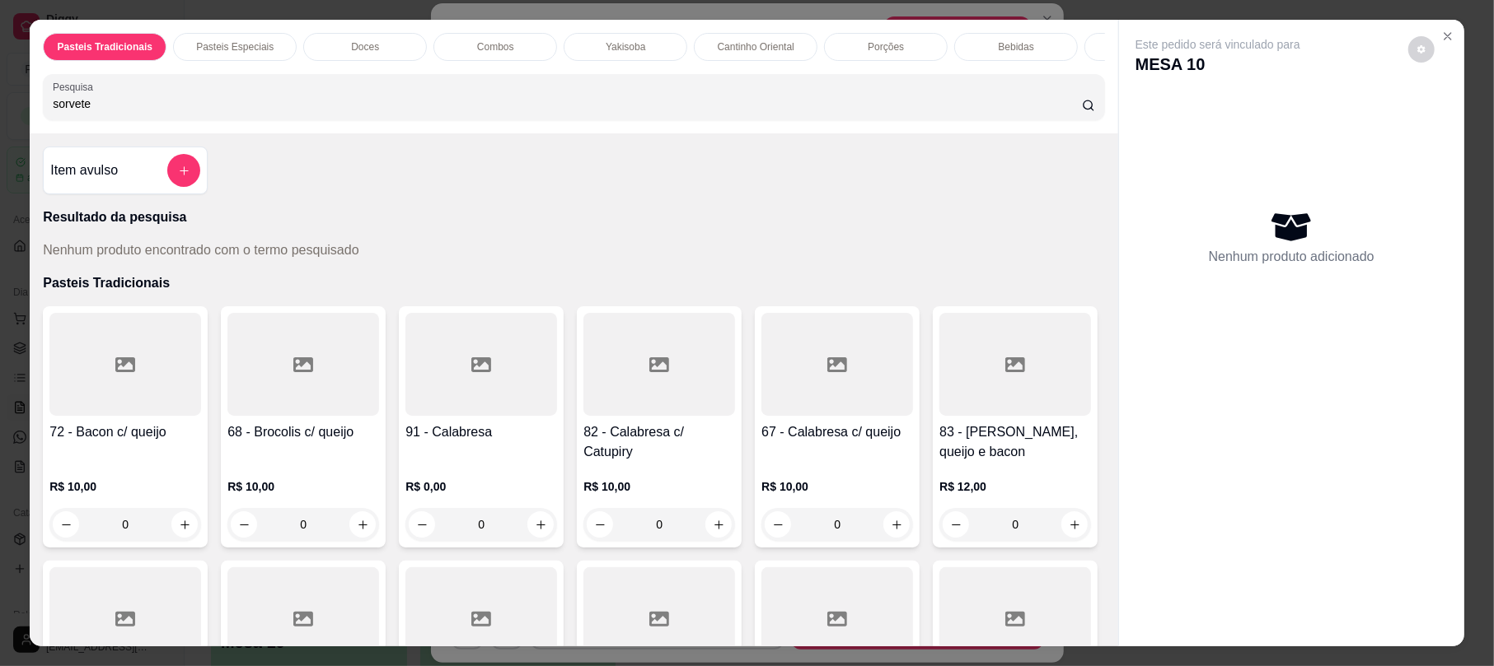
type input "sorvete"
click at [178, 177] on icon "add-separate-item" at bounding box center [184, 171] width 12 height 12
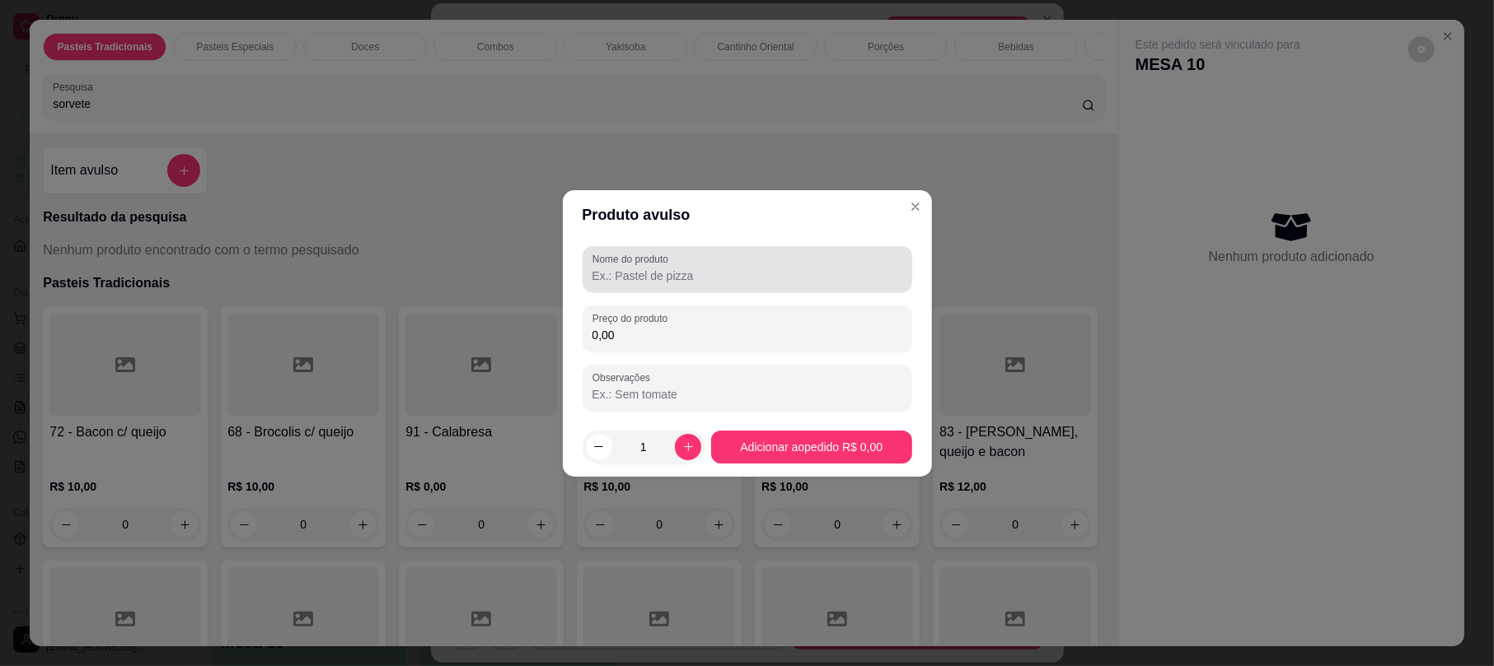
click at [726, 258] on div at bounding box center [747, 269] width 310 height 33
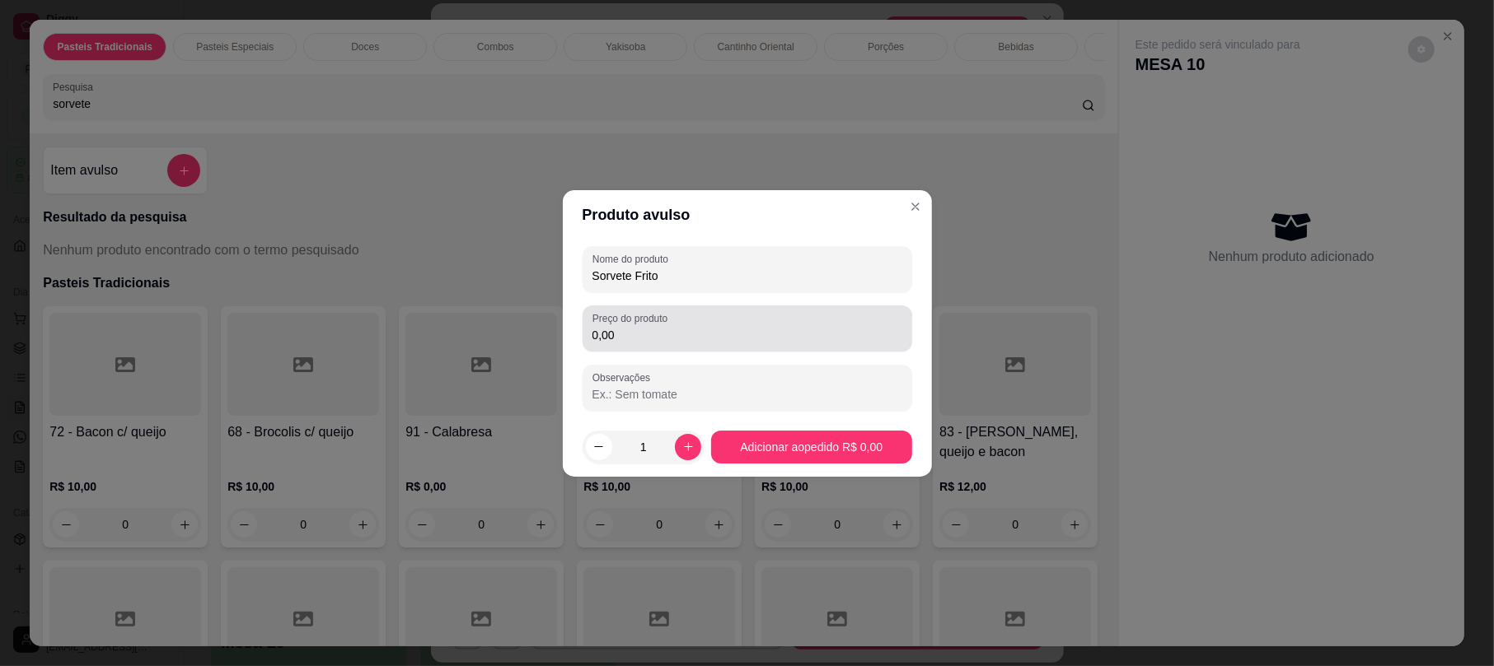
type input "Sorvete Frito"
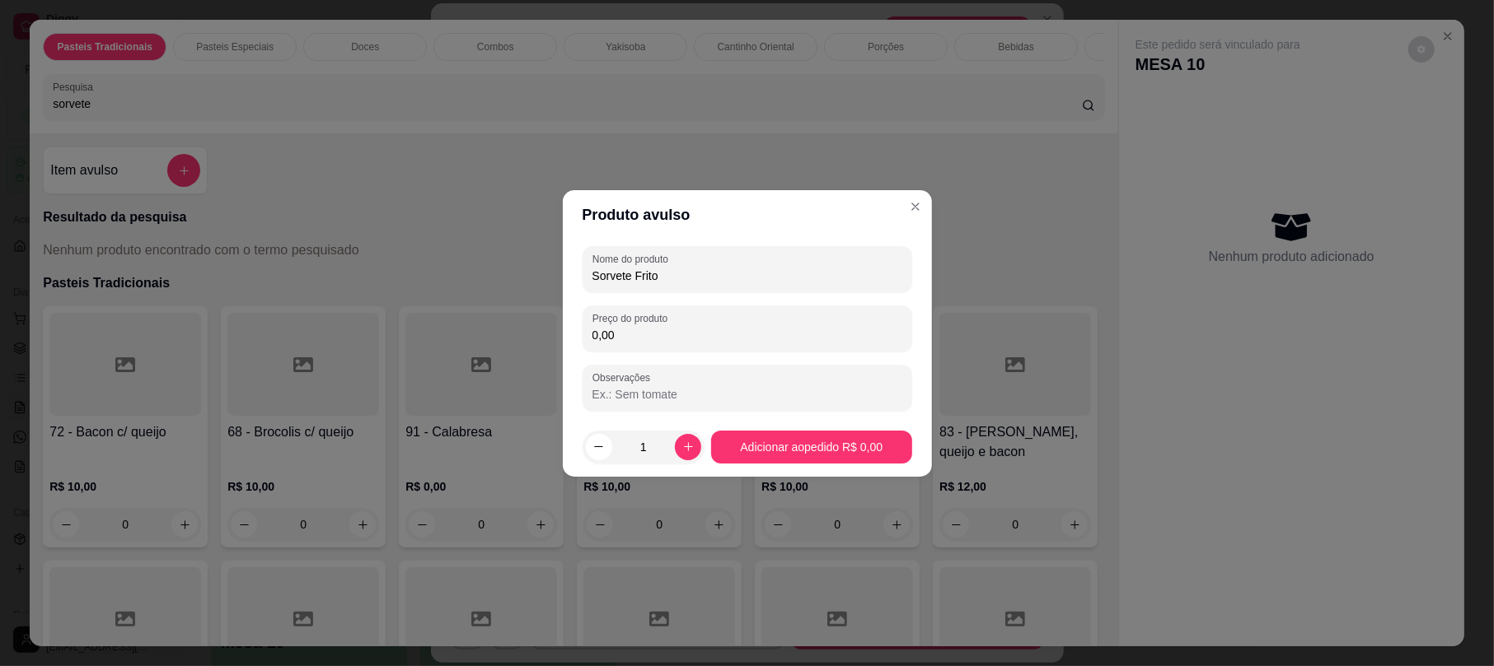
drag, startPoint x: 673, startPoint y: 334, endPoint x: 727, endPoint y: 337, distance: 53.6
click at [673, 336] on input "0,00" at bounding box center [747, 335] width 310 height 16
type input "18,00"
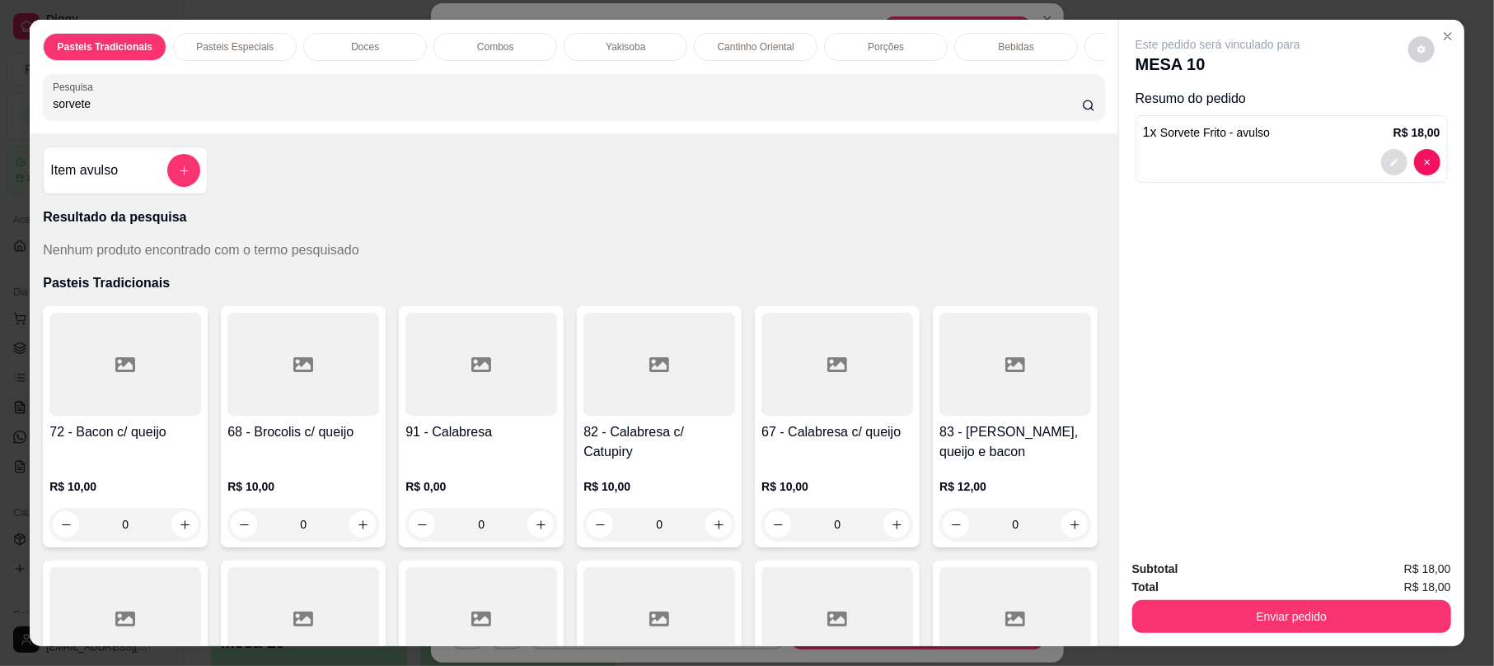
click at [1389, 160] on icon "decrease-product-quantity" at bounding box center [1394, 162] width 10 height 10
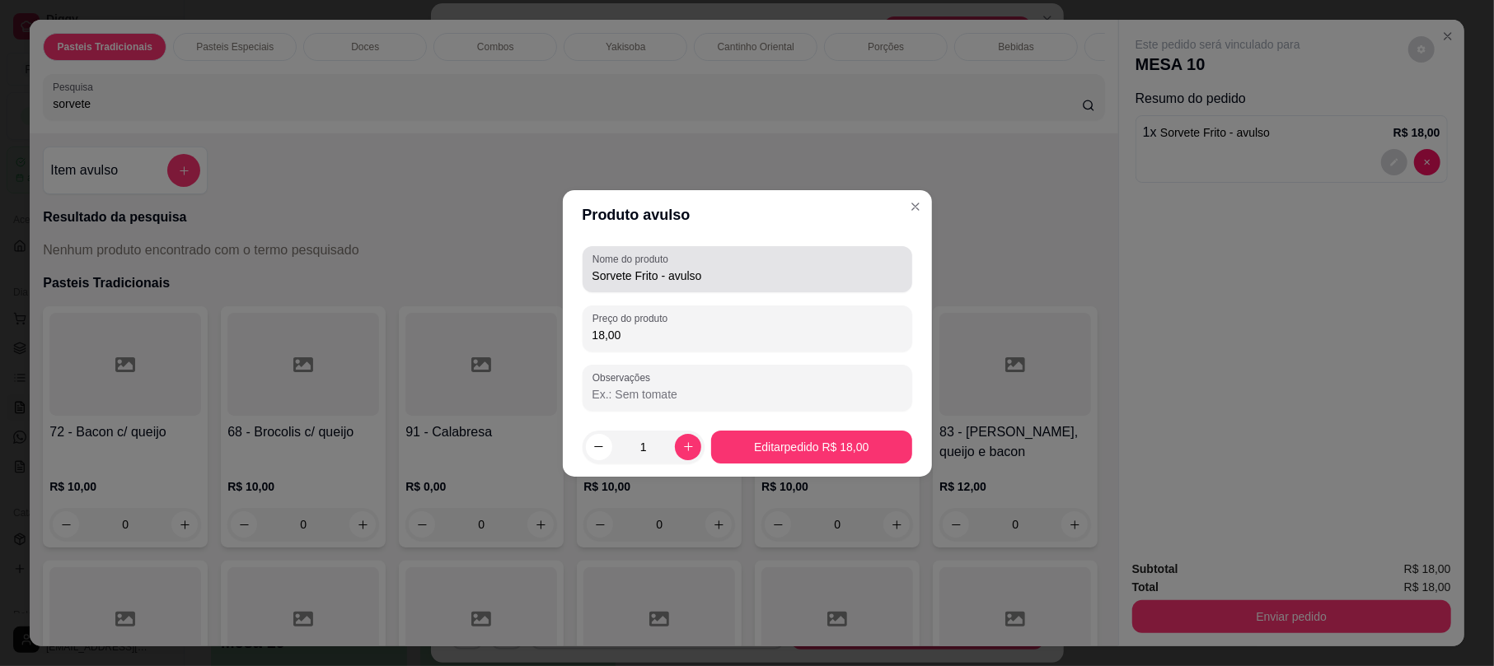
click at [794, 278] on input "Sorvete Frito - avulso" at bounding box center [747, 276] width 310 height 16
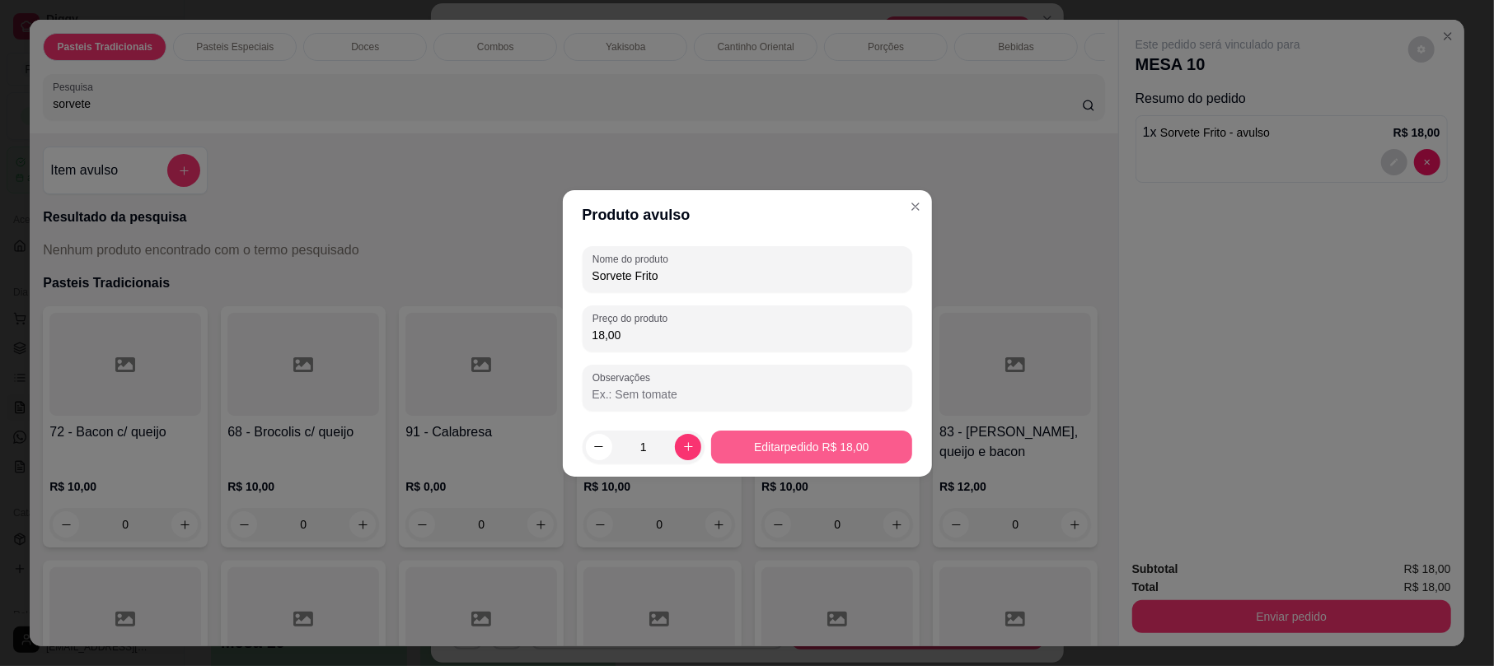
type input "Sorvete Frito"
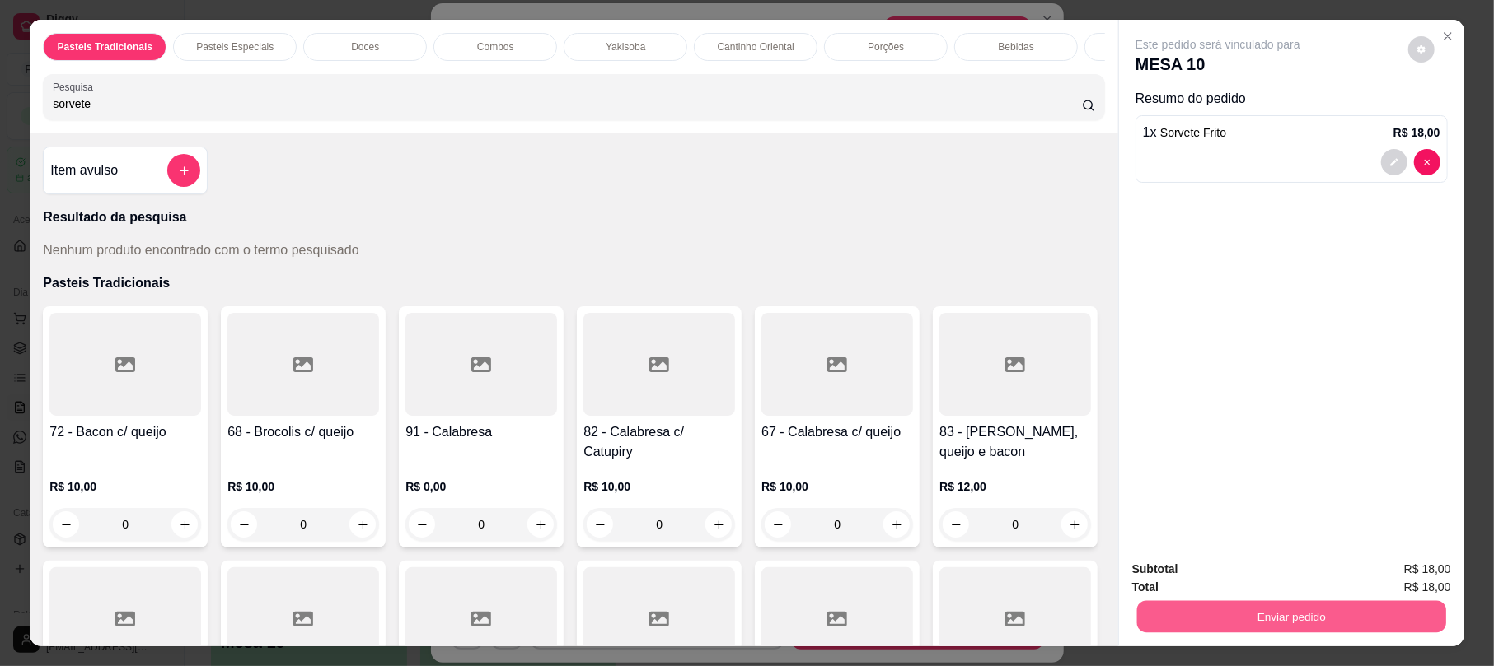
click at [1279, 618] on button "Enviar pedido" at bounding box center [1291, 617] width 309 height 32
click at [1275, 583] on button "Não registrar e enviar pedido" at bounding box center [1234, 576] width 171 height 31
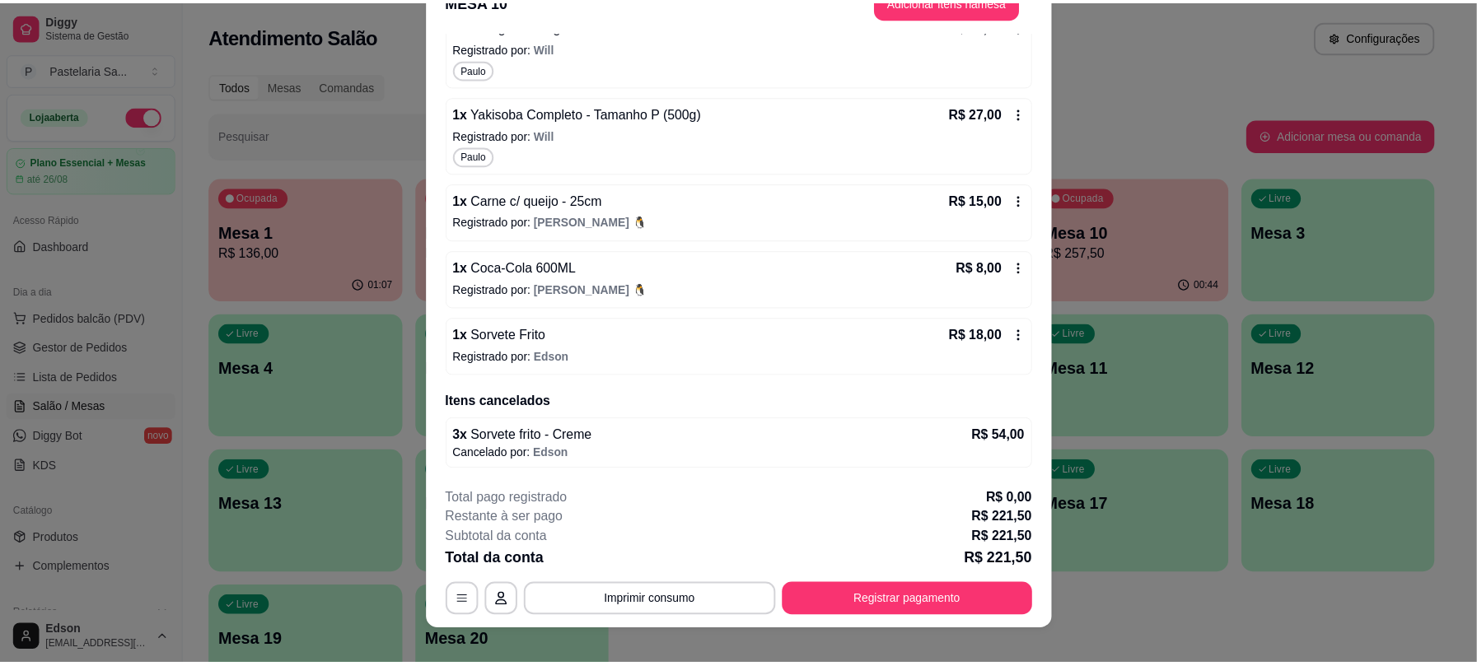
scroll to position [49, 0]
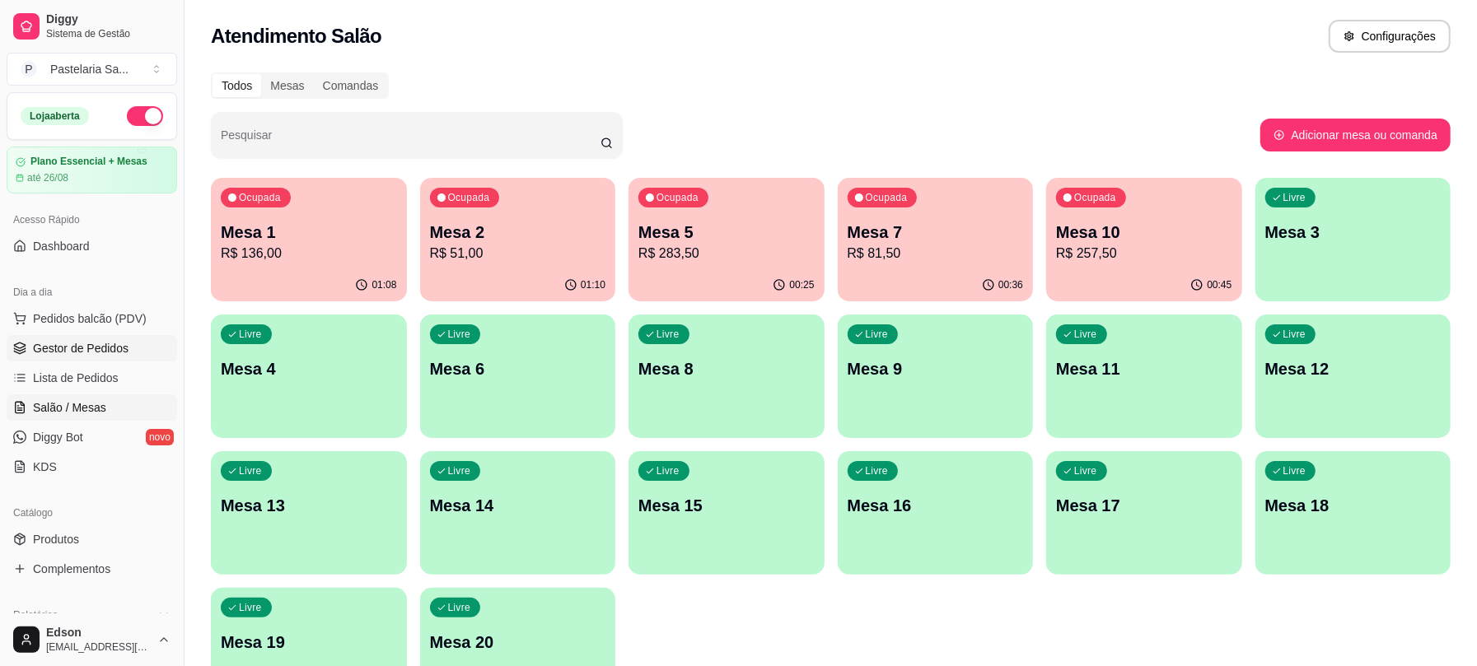
click at [104, 339] on link "Gestor de Pedidos" at bounding box center [92, 348] width 171 height 26
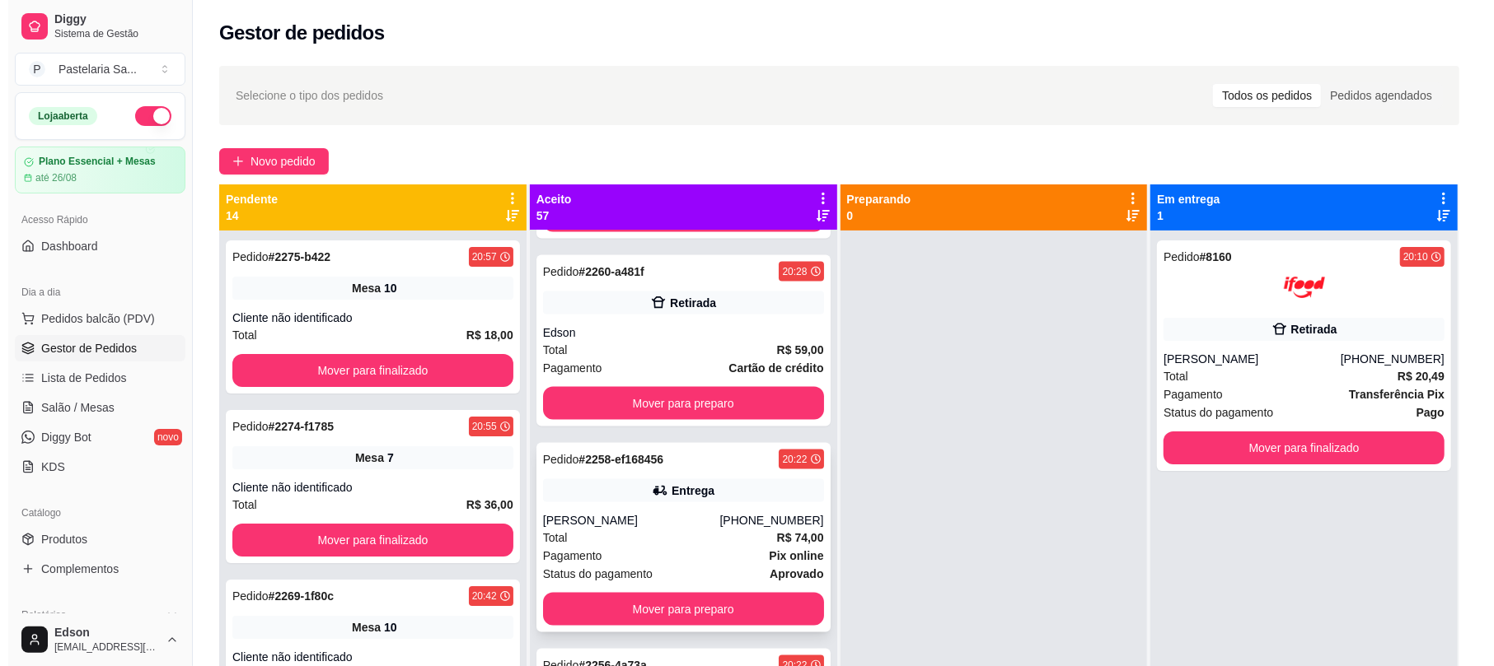
scroll to position [2334, 0]
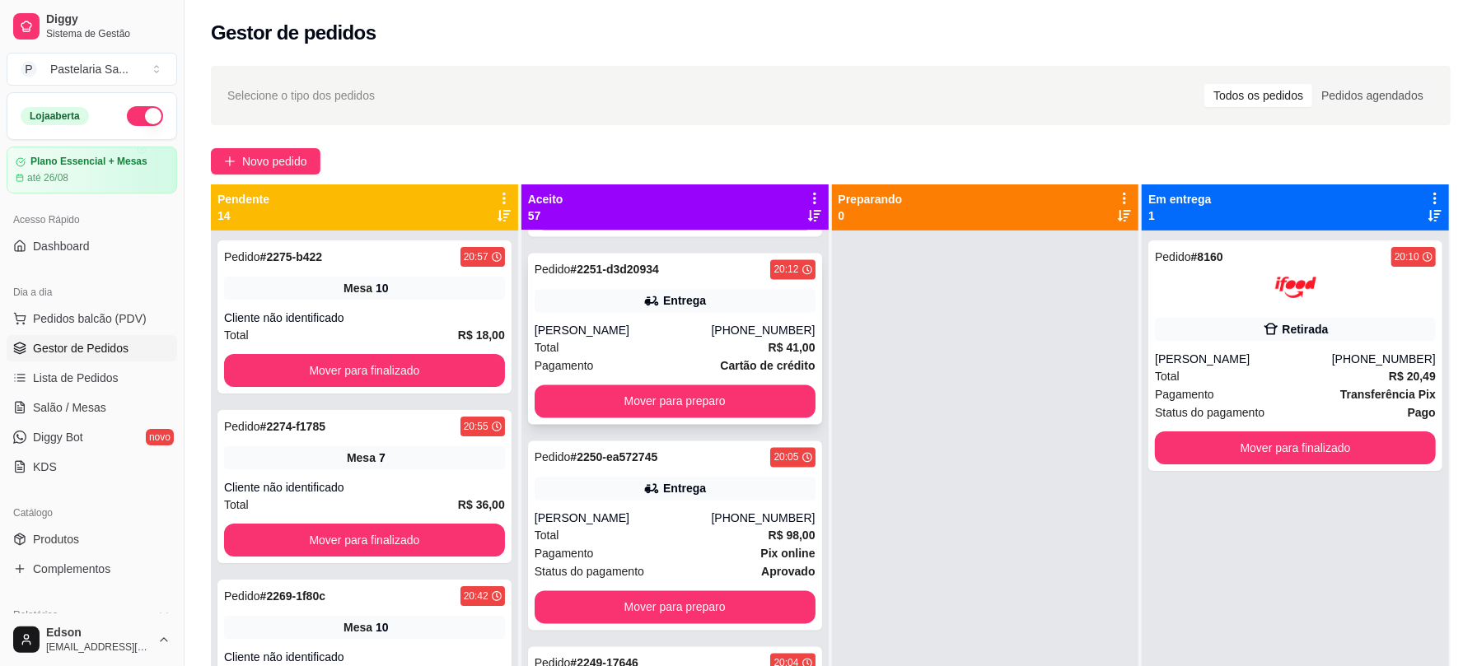
click at [702, 312] on div "Entrega" at bounding box center [675, 300] width 281 height 23
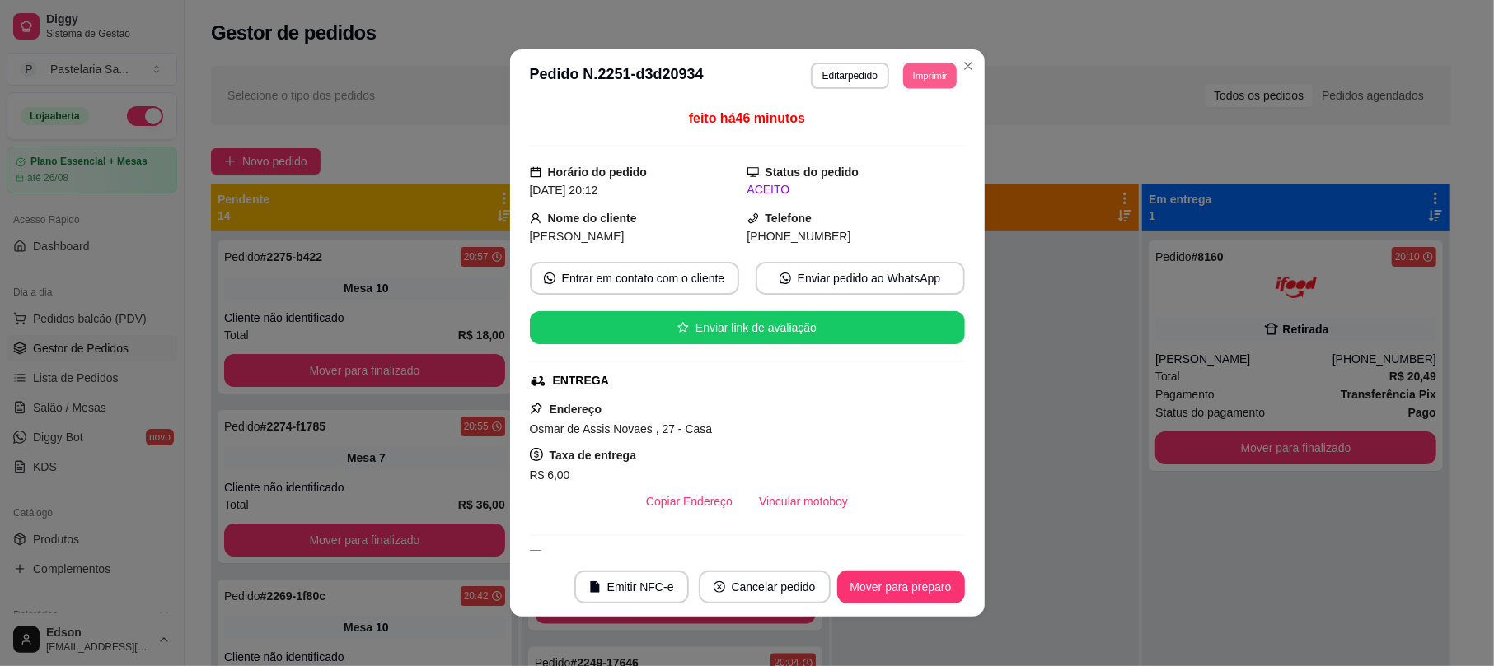
click at [917, 79] on button "Imprimir" at bounding box center [930, 76] width 54 height 26
click at [910, 139] on button "[PERSON_NAME]" at bounding box center [891, 133] width 119 height 26
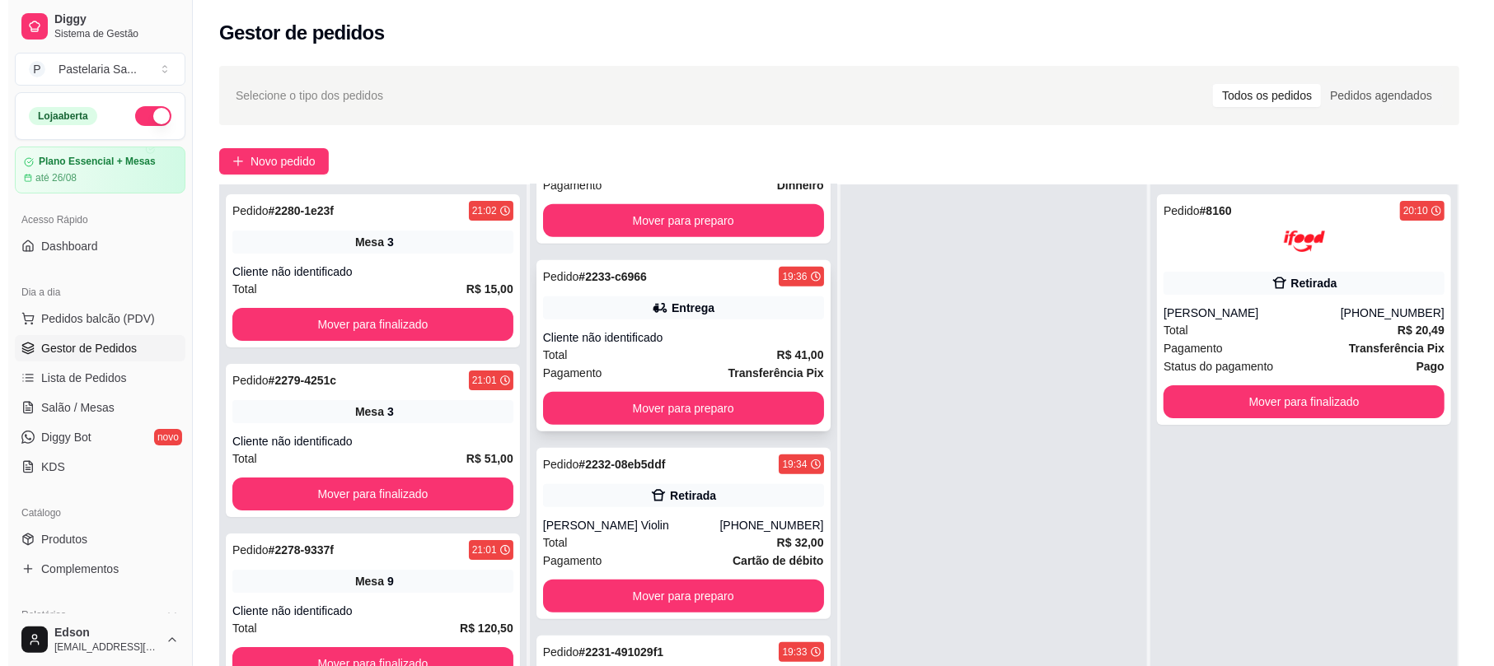
scroll to position [5149, 0]
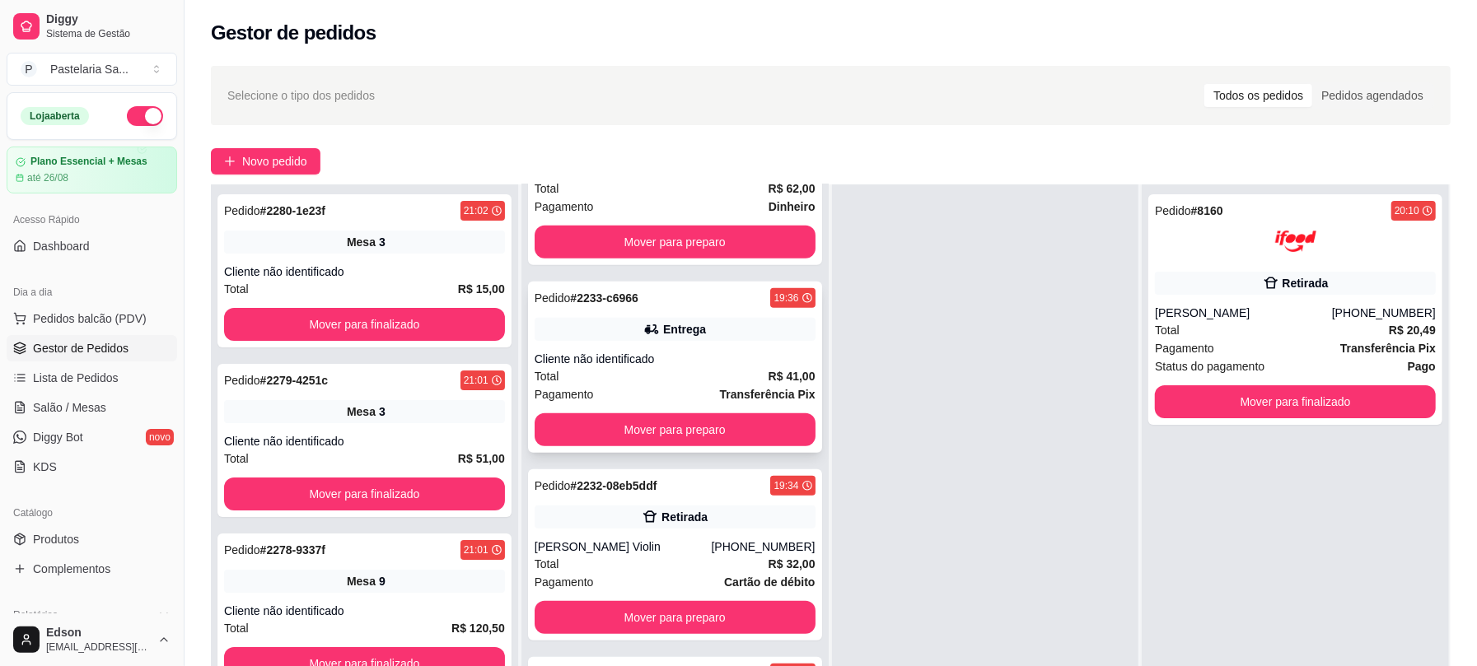
click at [710, 367] on div "Cliente não identificado" at bounding box center [675, 359] width 281 height 16
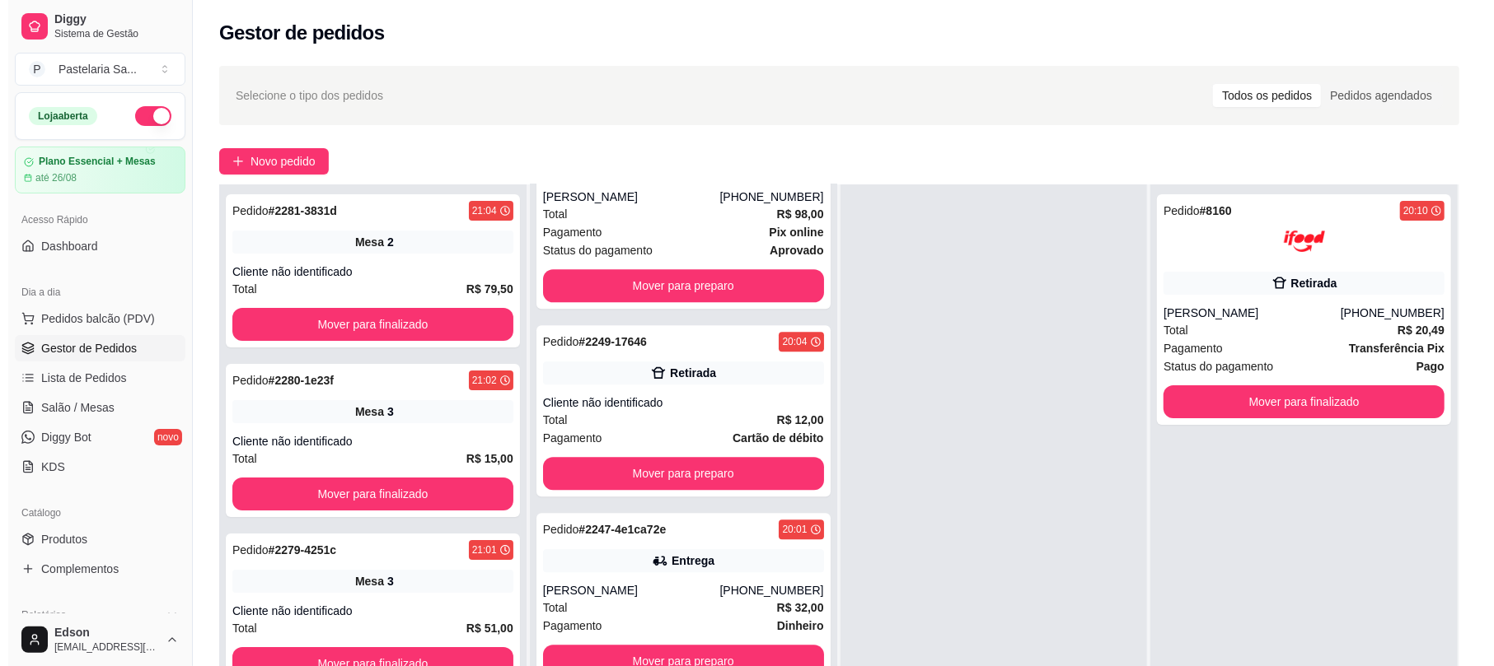
scroll to position [2232, 0]
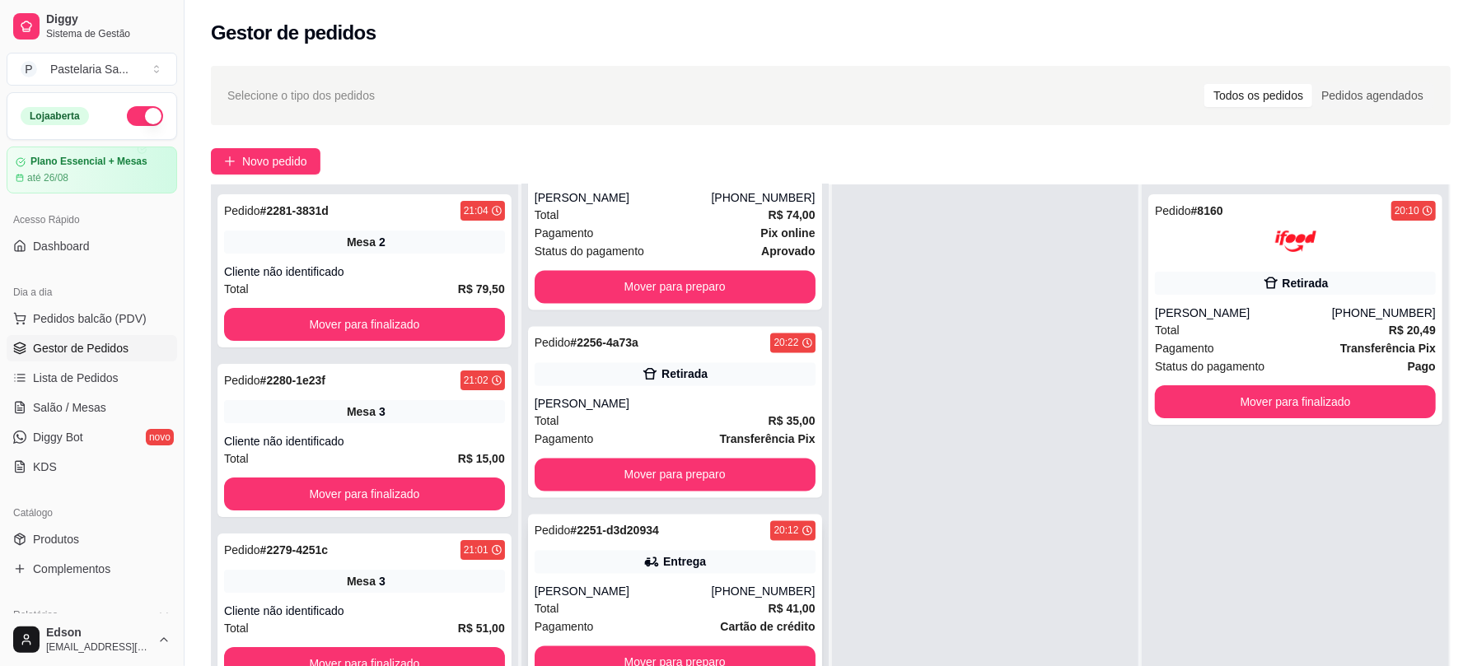
click at [648, 549] on div "Pedido # 2251-d3d20934 20:12 Entrega [PERSON_NAME] [PHONE_NUMBER] Total R$ 41,0…" at bounding box center [675, 600] width 294 height 171
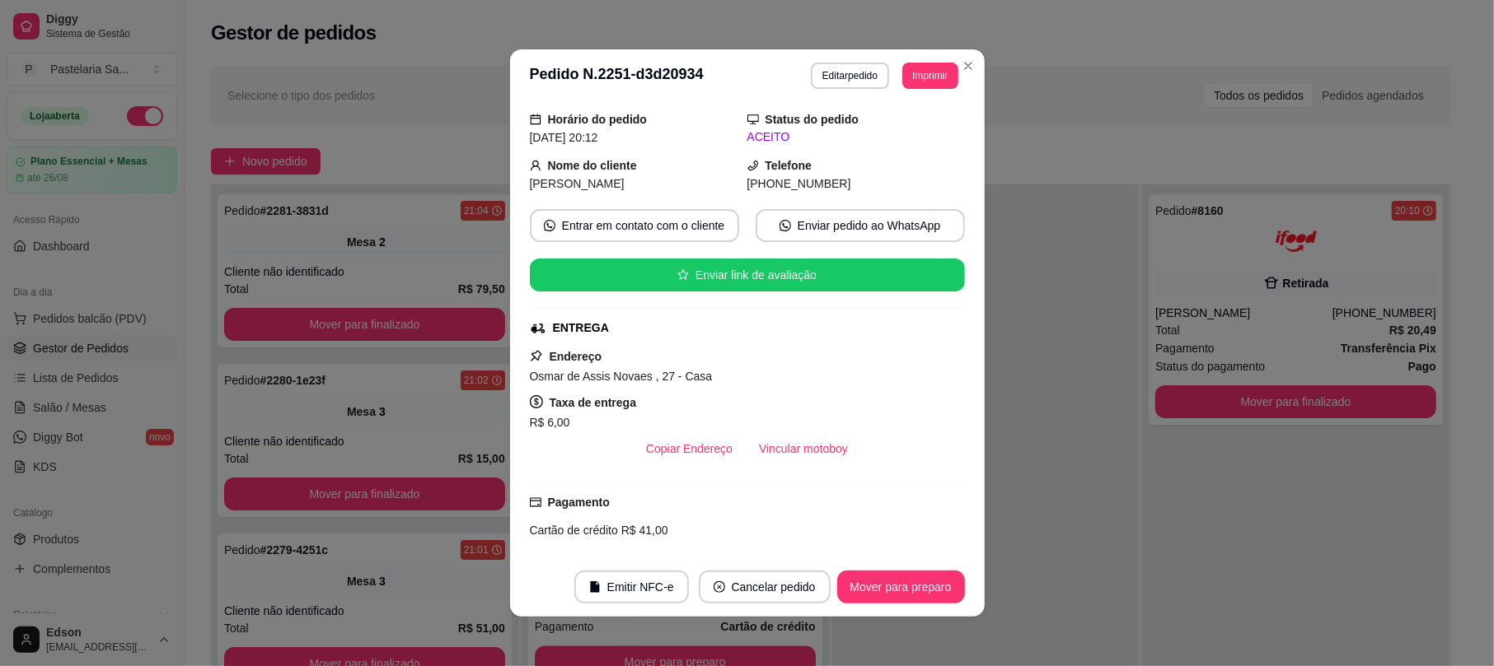
scroll to position [0, 0]
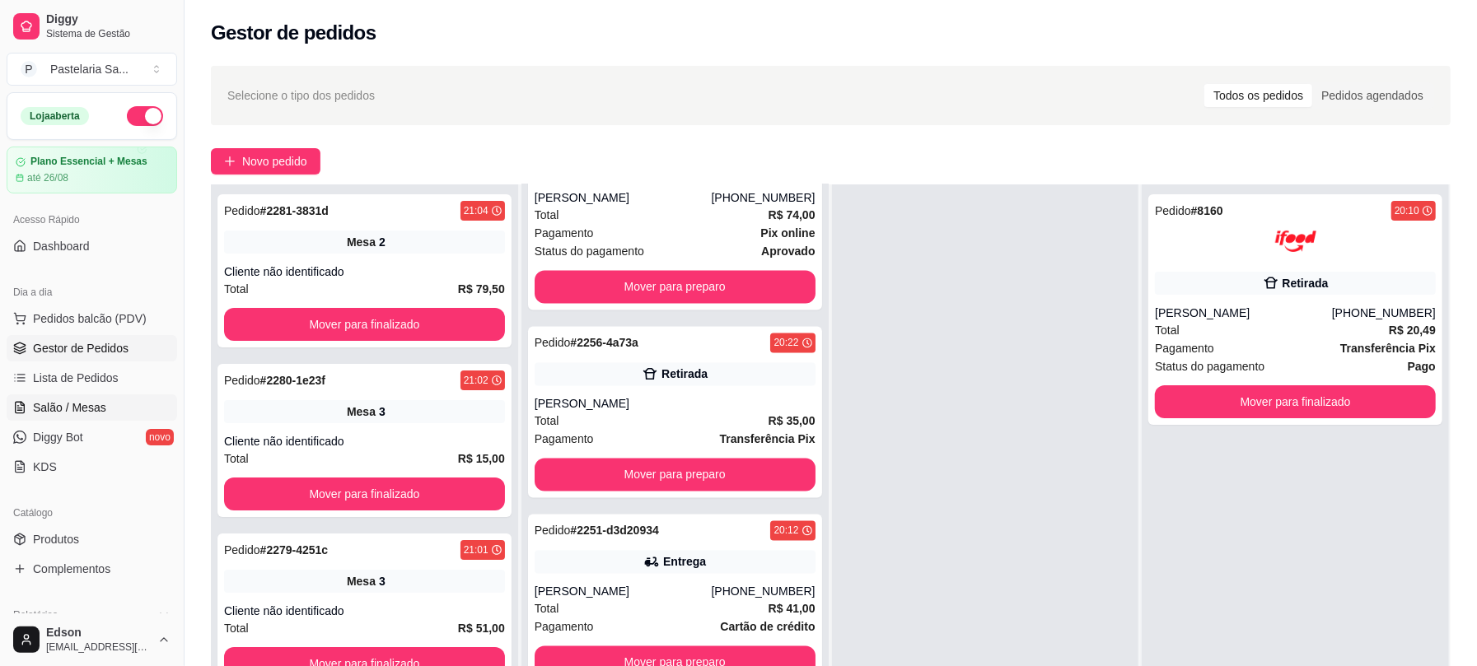
click at [86, 416] on span "Salão / Mesas" at bounding box center [69, 408] width 73 height 16
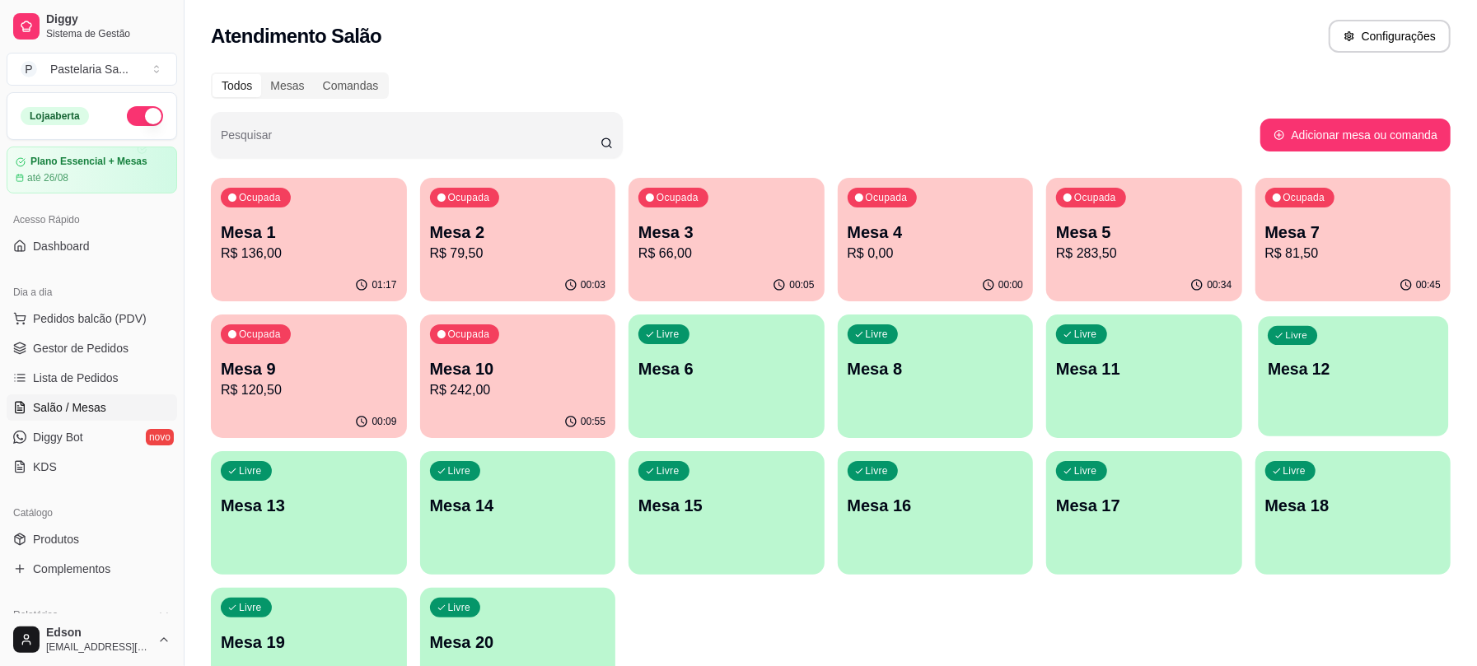
click at [1372, 387] on div "Livre Mesa 12" at bounding box center [1352, 366] width 189 height 101
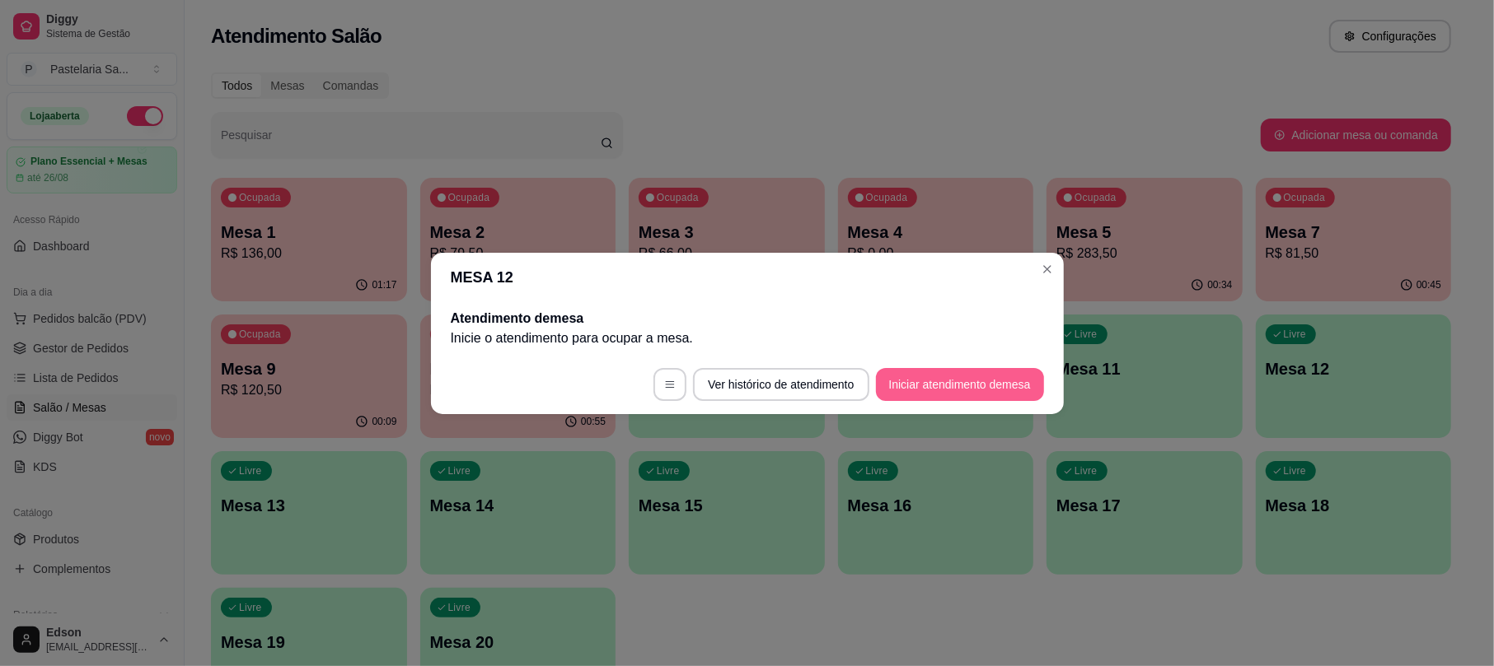
click at [900, 386] on button "Iniciar atendimento de mesa" at bounding box center [960, 384] width 168 height 33
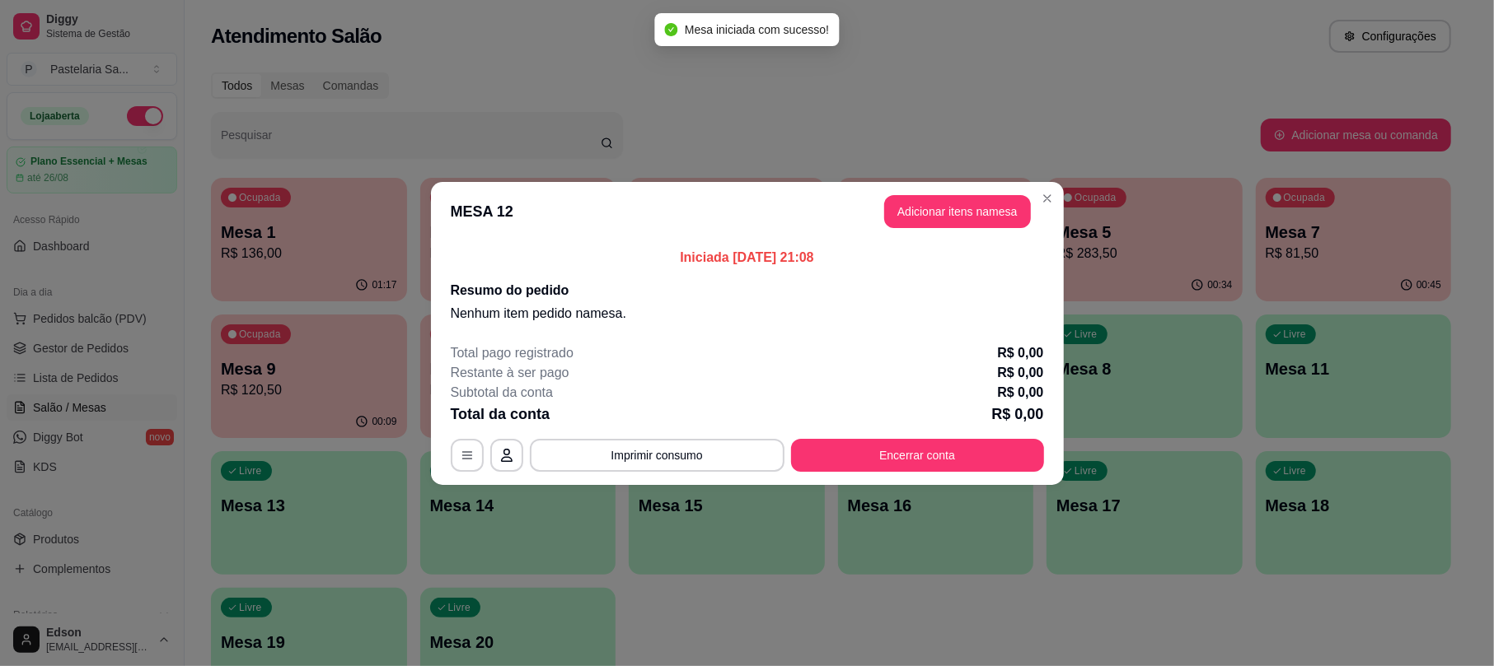
click at [989, 228] on header "MESA 12 Adicionar itens na mesa" at bounding box center [747, 211] width 633 height 59
click at [992, 221] on button "Adicionar itens na mesa" at bounding box center [957, 211] width 147 height 33
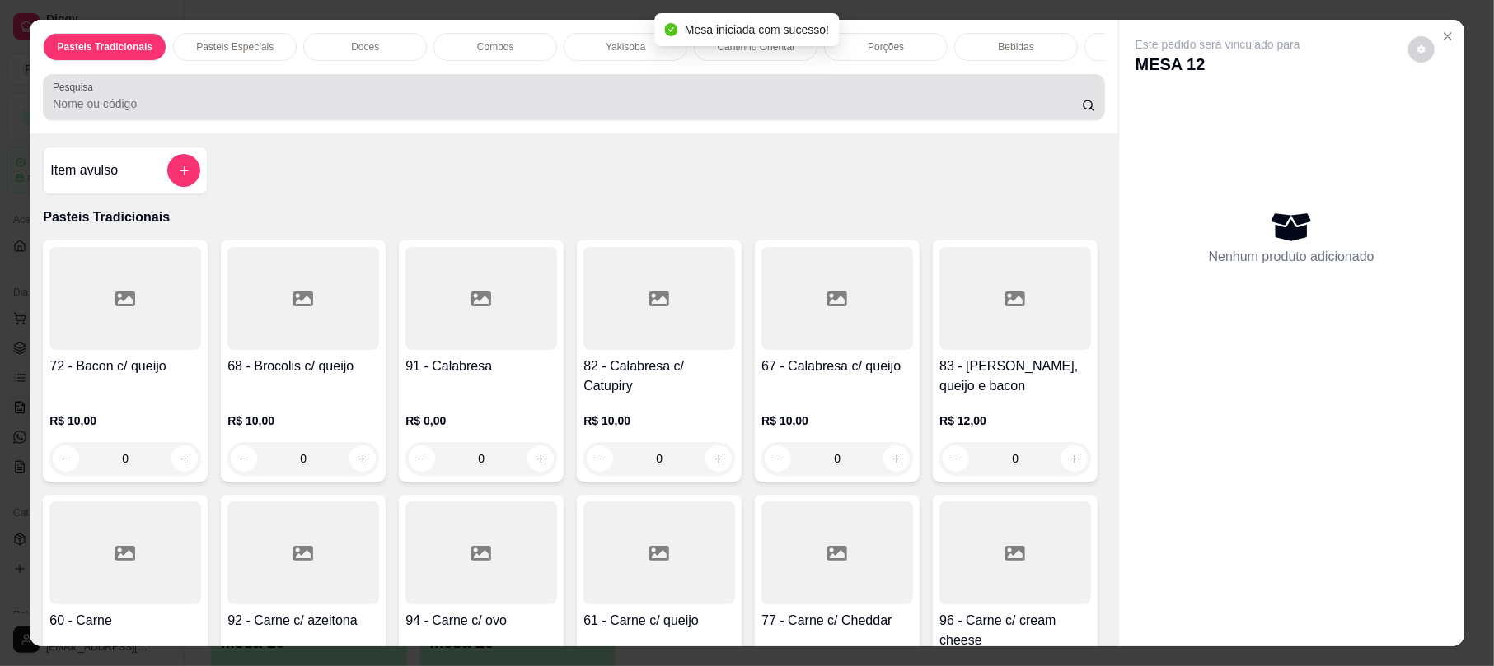
click at [671, 110] on div at bounding box center [573, 97] width 1041 height 33
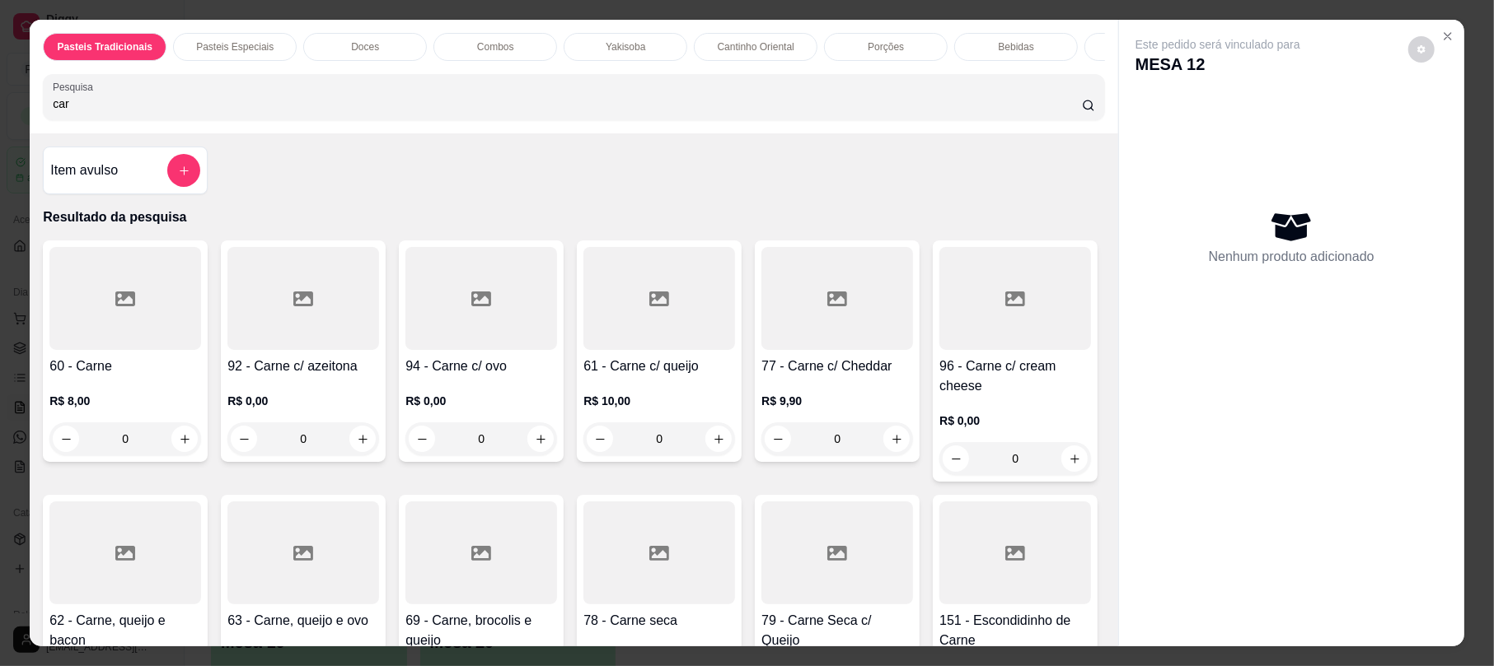
type input "car"
click at [684, 350] on div at bounding box center [659, 298] width 152 height 103
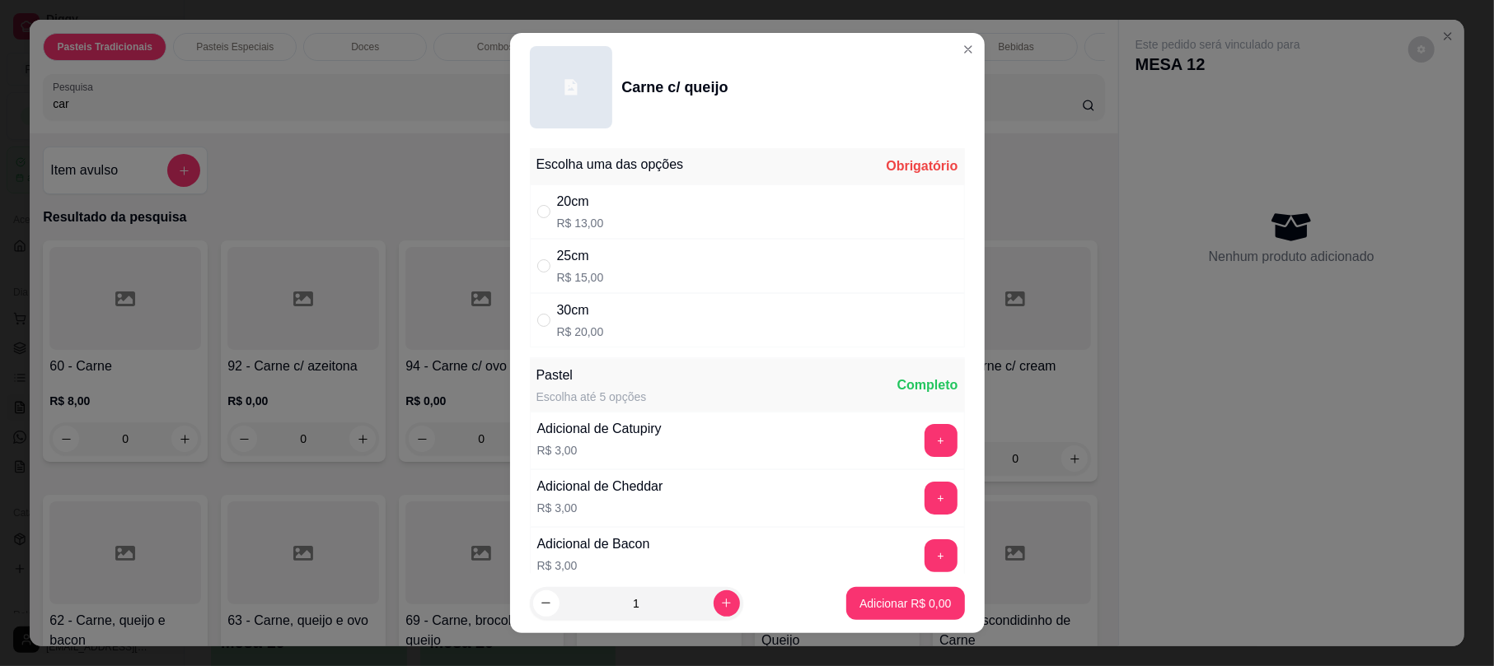
click at [643, 222] on div "20cm R$ 13,00" at bounding box center [747, 212] width 435 height 54
radio input "true"
click at [874, 603] on p "Adicionar R$ 13,00" at bounding box center [902, 604] width 98 height 16
type input "1"
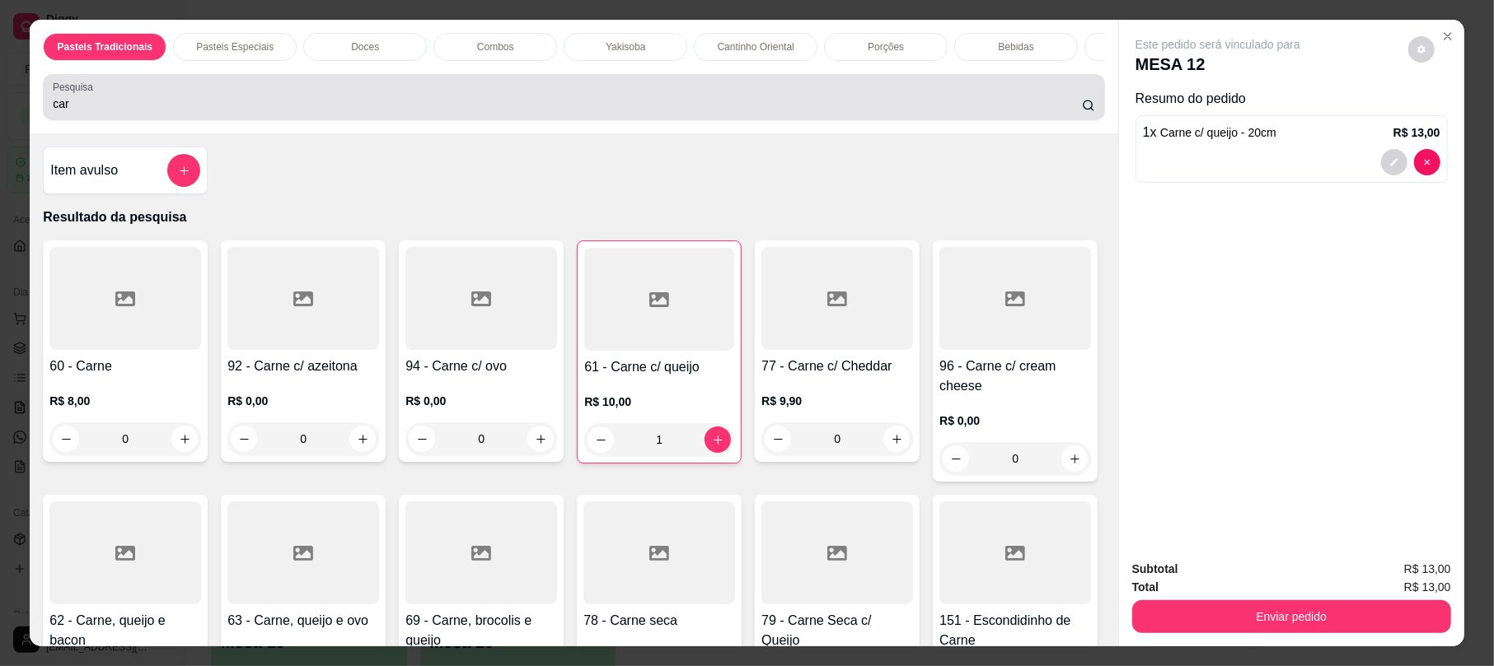
click at [634, 112] on input "car" at bounding box center [567, 104] width 1029 height 16
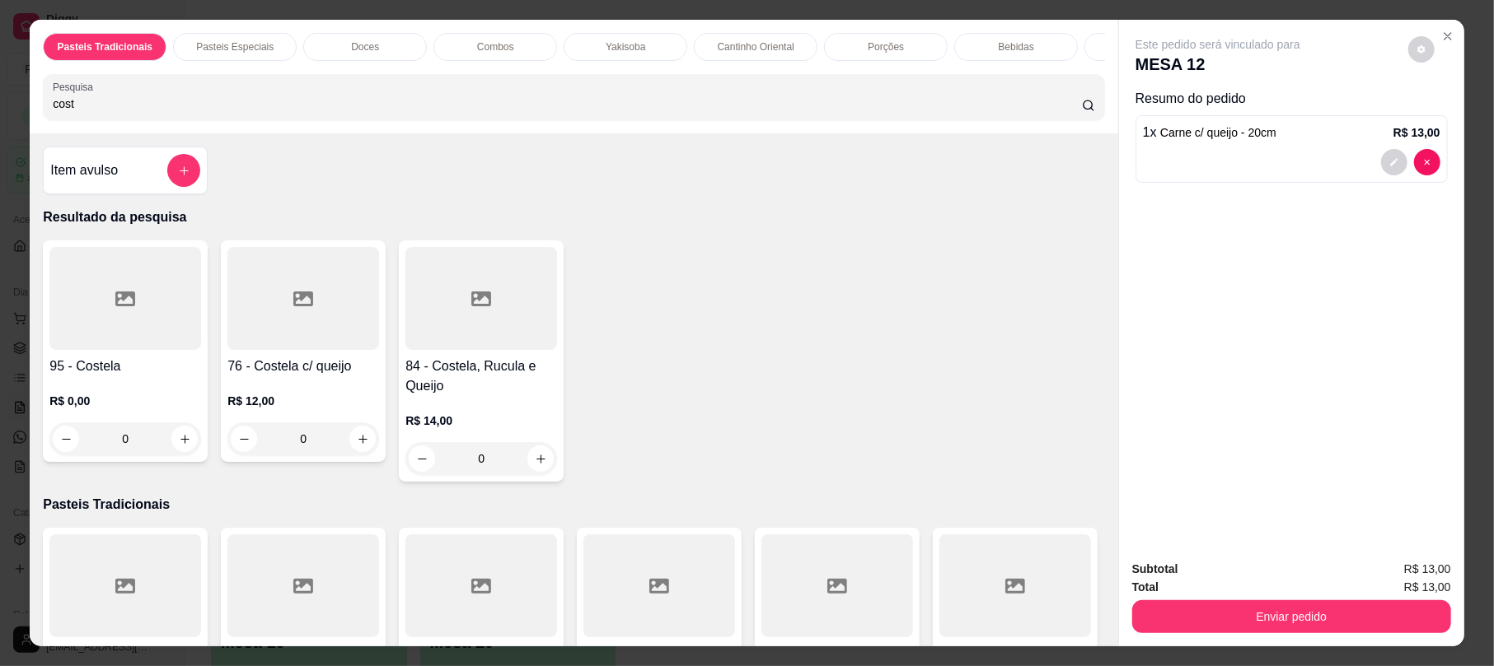
type input "cost"
click at [482, 350] on div at bounding box center [481, 298] width 152 height 103
click at [621, 218] on div "20cm R$ 15,00" at bounding box center [747, 212] width 435 height 54
radio input "true"
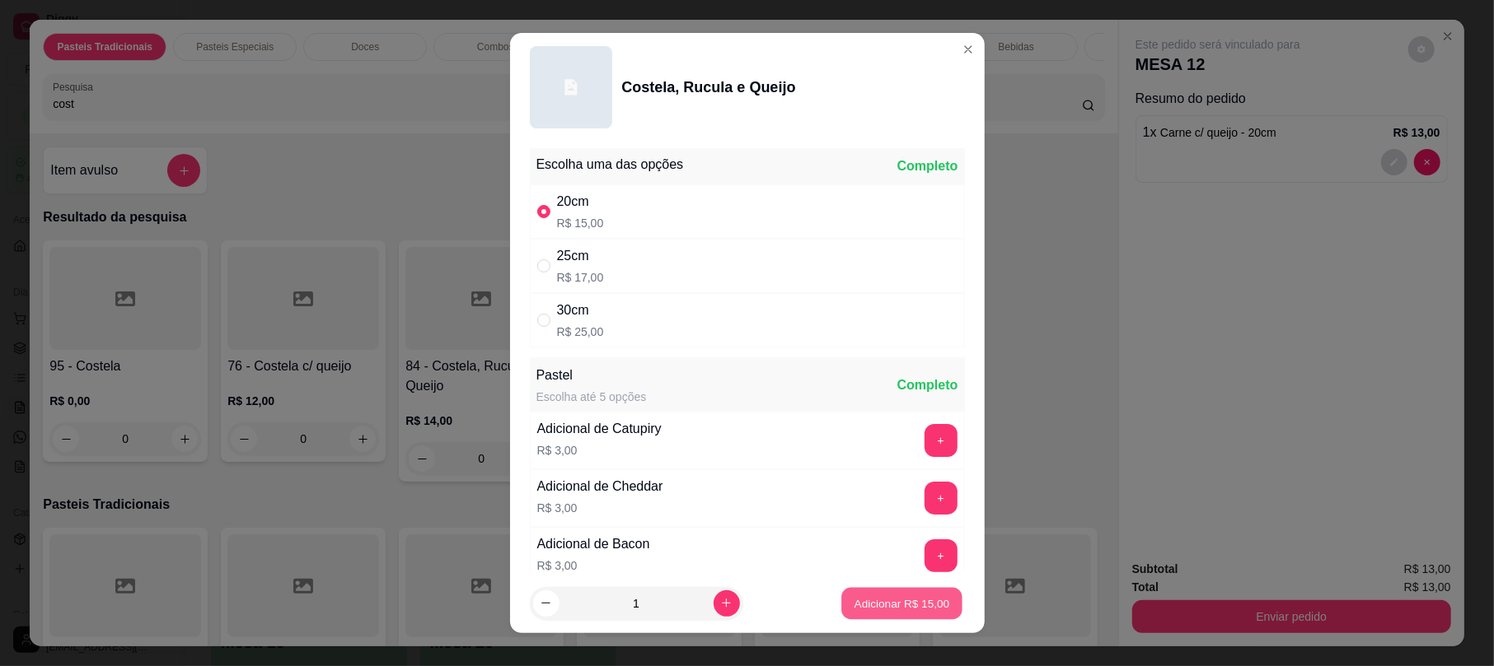
click at [887, 605] on p "Adicionar R$ 15,00" at bounding box center [902, 604] width 96 height 16
type input "1"
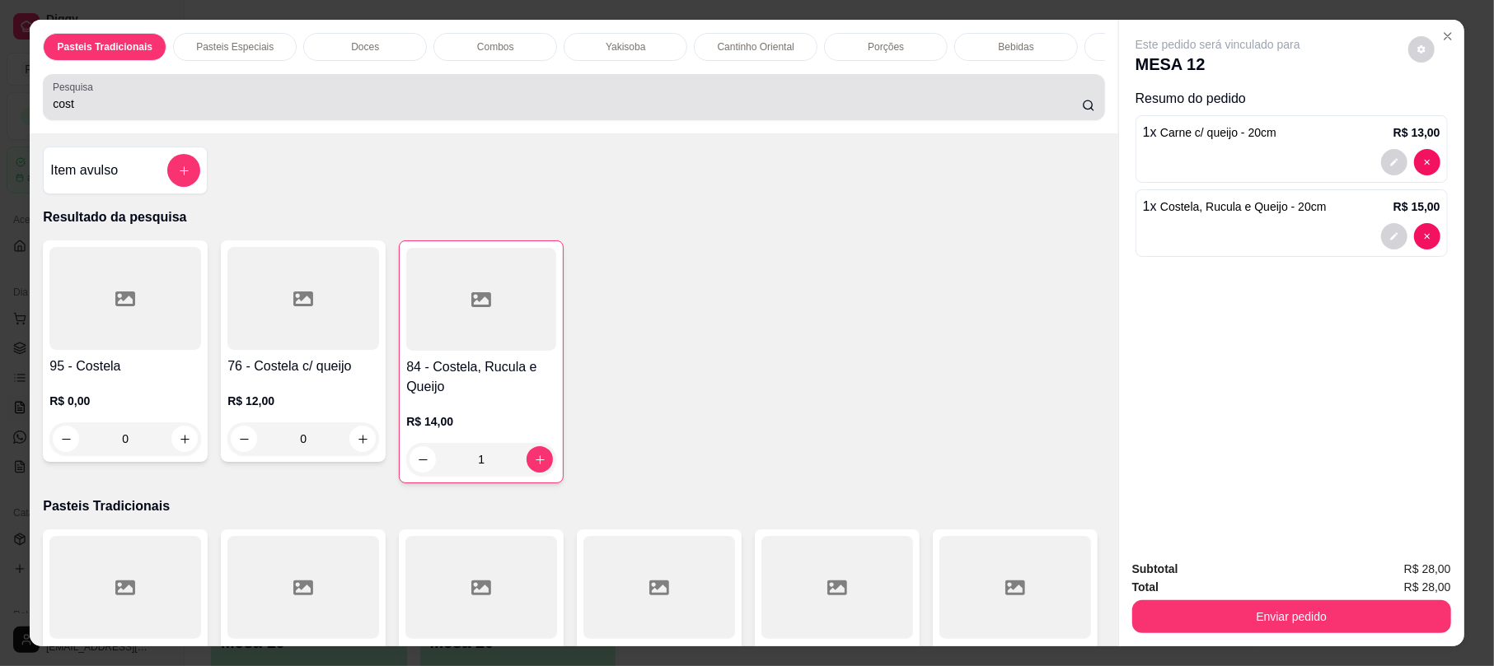
click at [560, 112] on input "cost" at bounding box center [567, 104] width 1029 height 16
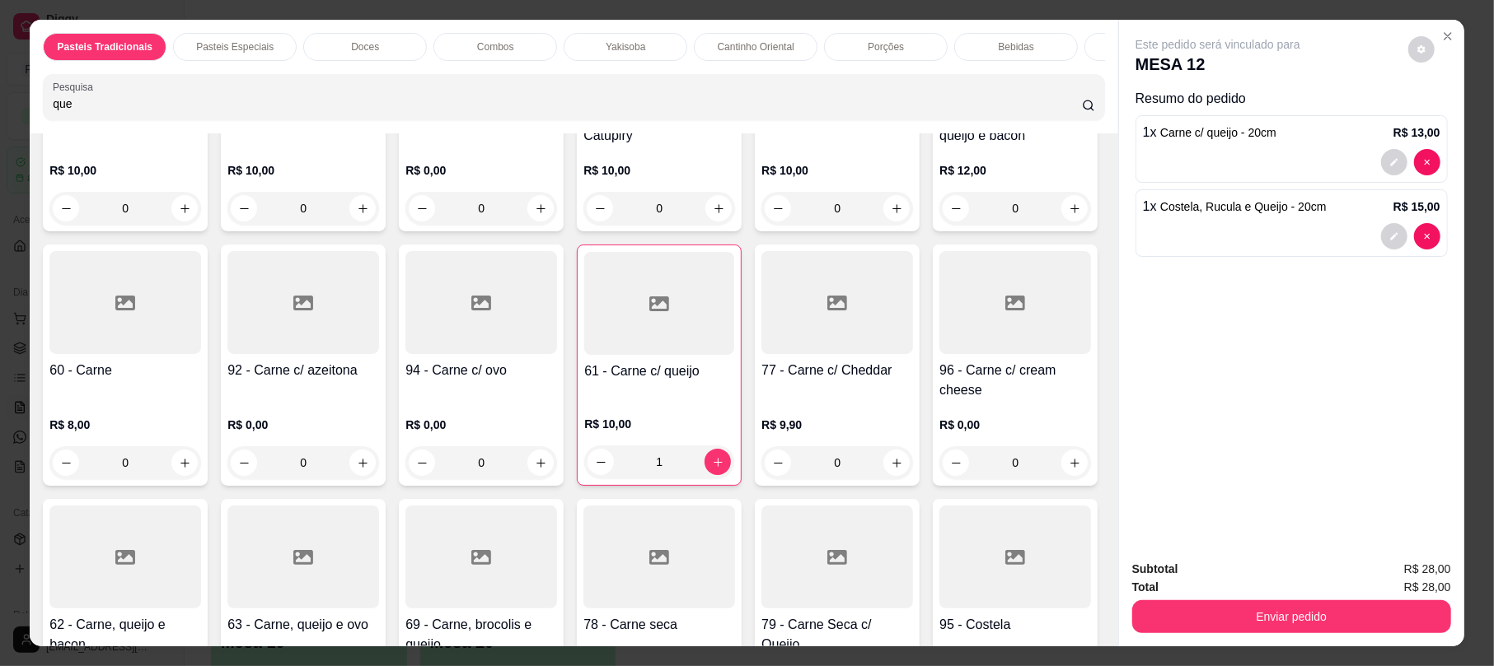
scroll to position [868, 0]
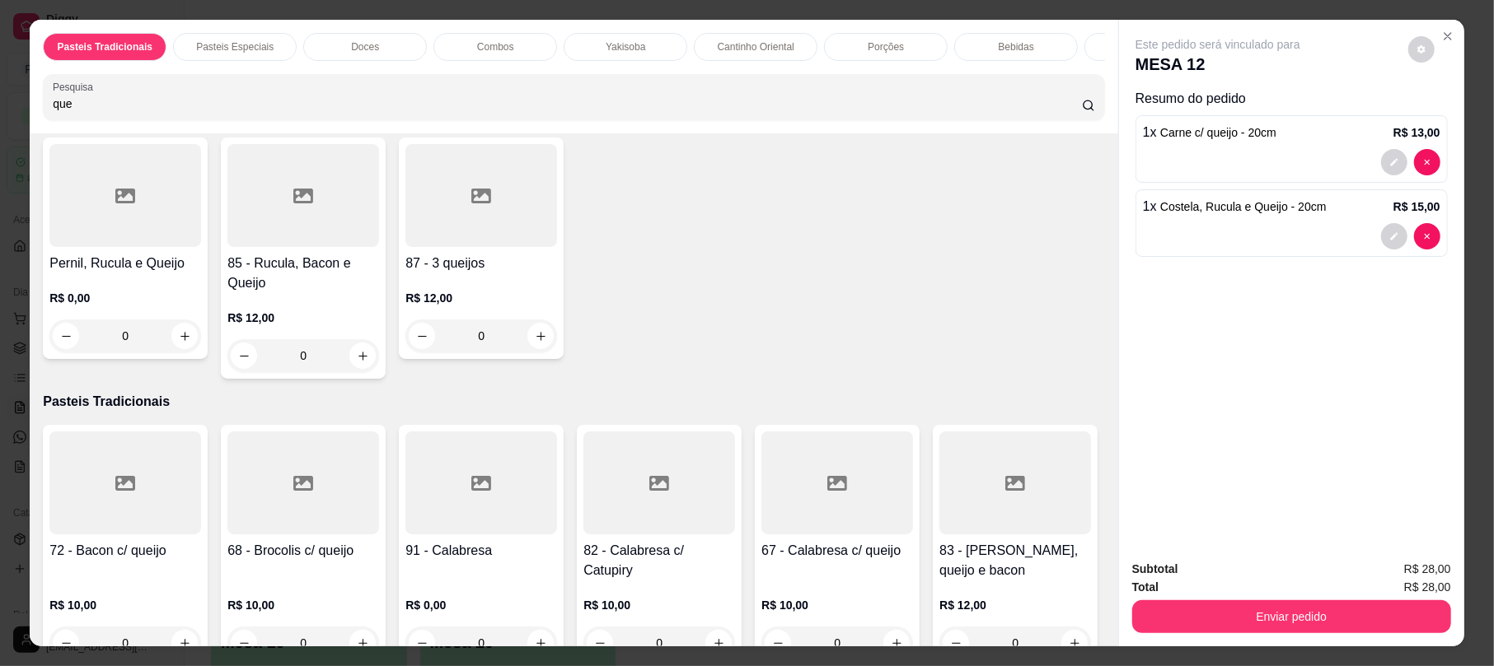
type input "que"
click at [761, 39] on h4 "71 - [GEOGRAPHIC_DATA]" at bounding box center [837, 19] width 152 height 40
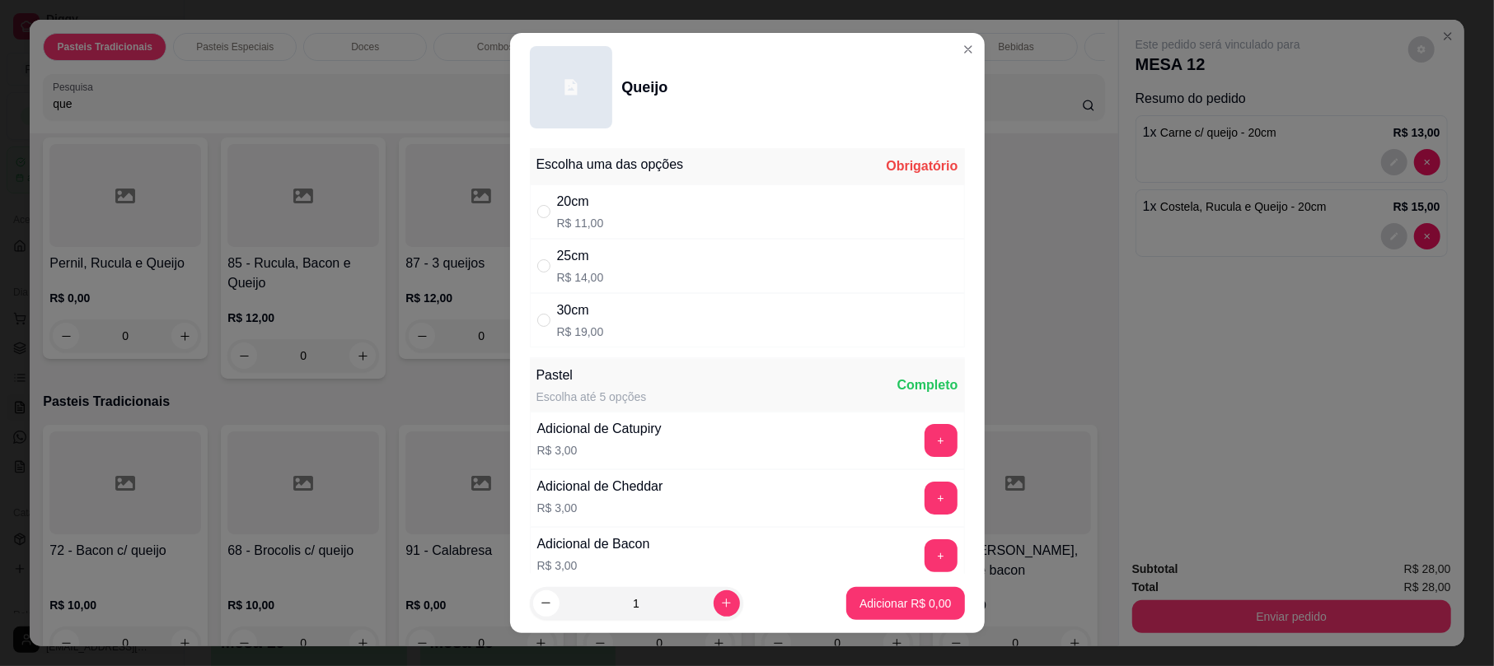
click at [667, 203] on div "20cm R$ 11,00" at bounding box center [747, 212] width 435 height 54
radio input "true"
click at [901, 594] on button "Adicionar R$ 11,00" at bounding box center [902, 603] width 121 height 32
type input "1"
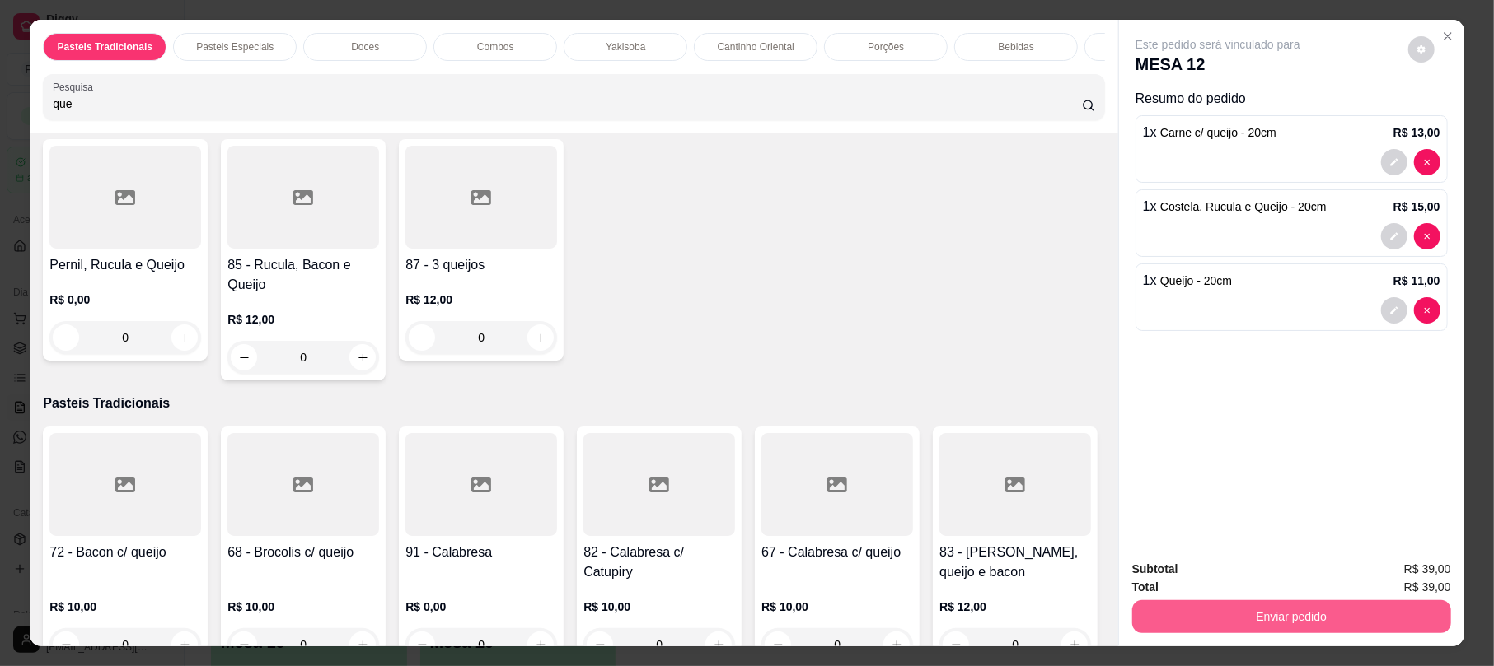
click at [1312, 628] on button "Enviar pedido" at bounding box center [1291, 617] width 319 height 33
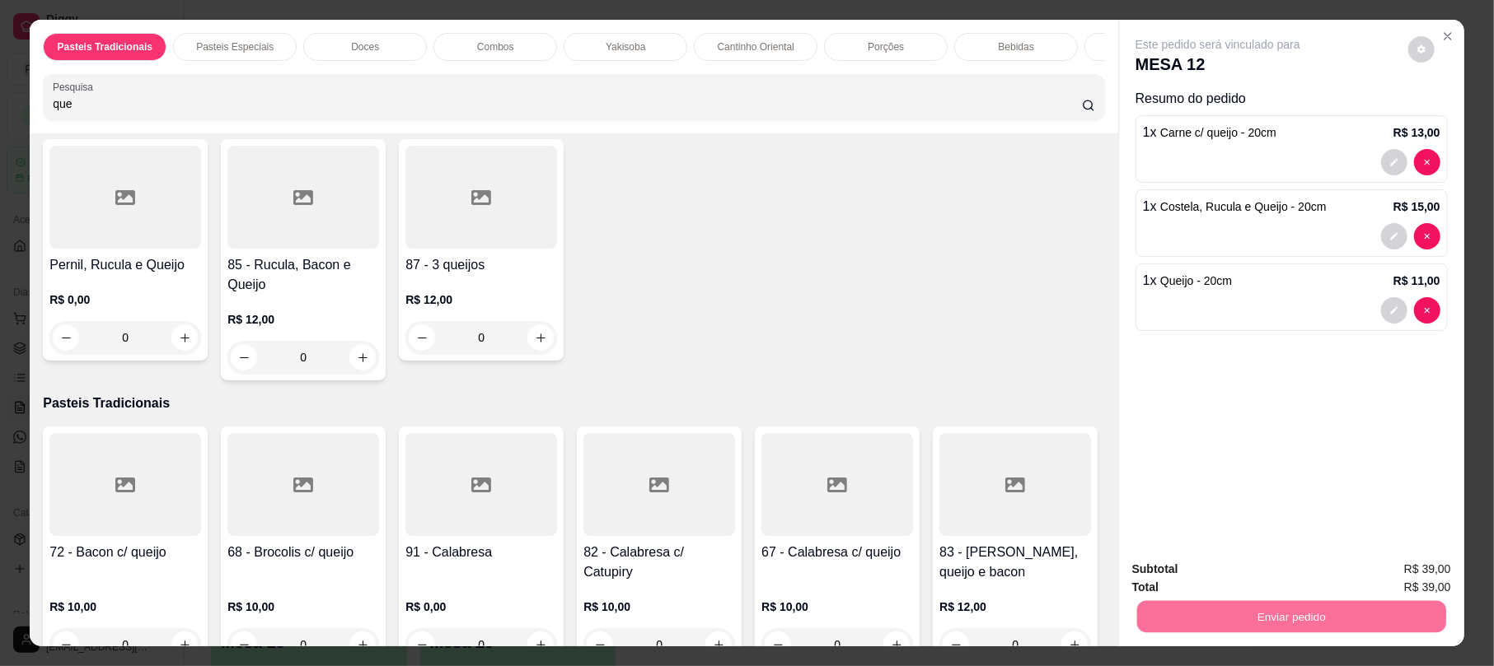
click at [1270, 584] on button "Não registrar e enviar pedido" at bounding box center [1235, 576] width 166 height 30
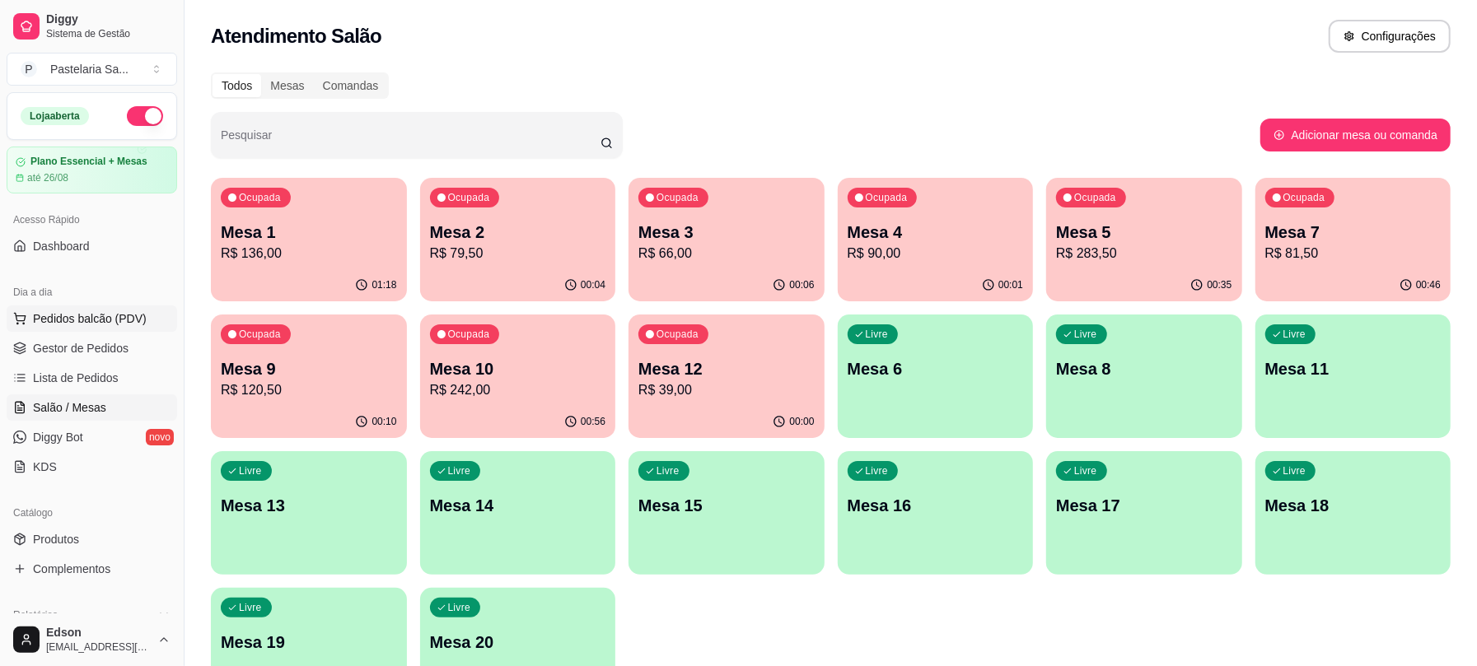
click at [129, 330] on button "Pedidos balcão (PDV)" at bounding box center [92, 319] width 171 height 26
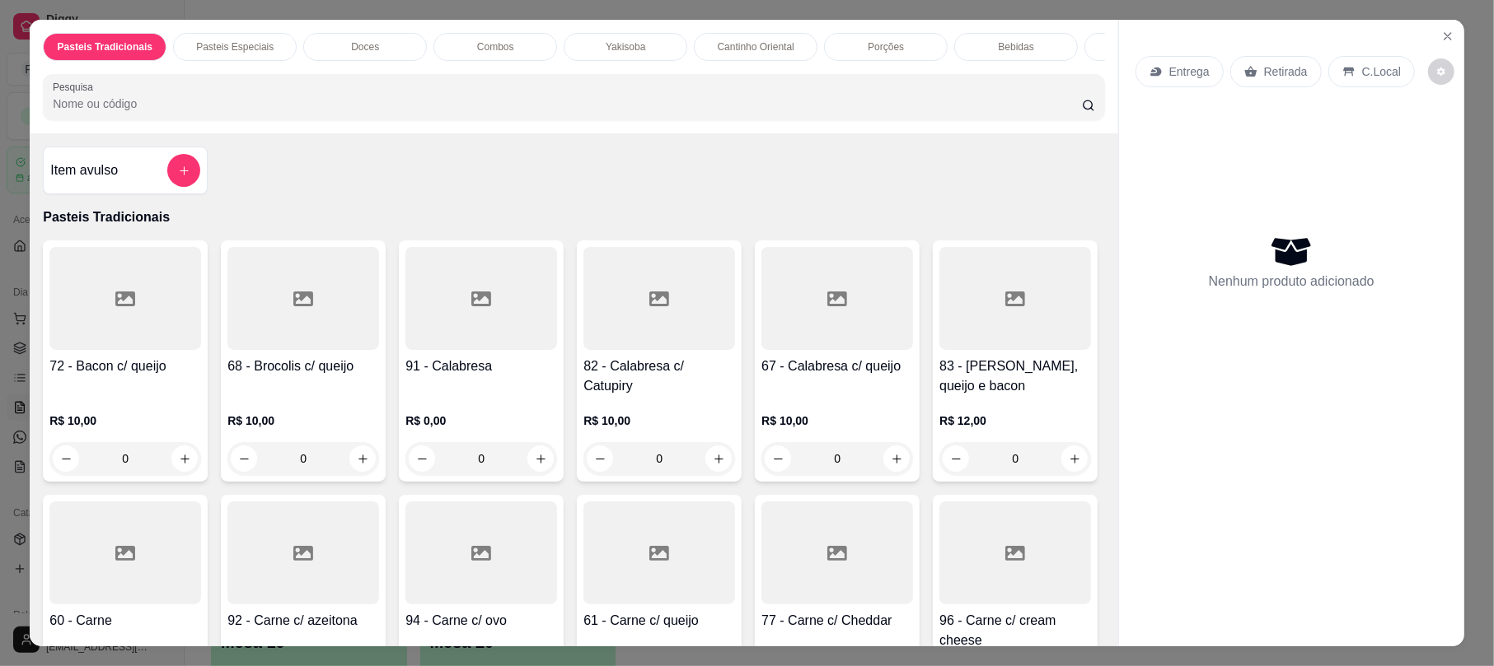
click at [0, 258] on div "Pasteis Tradicionais Pasteis Especiais Doces Combos Yakisoba Cantinho Oriental …" at bounding box center [747, 333] width 1494 height 666
click at [1445, 30] on icon "Close" at bounding box center [1447, 36] width 13 height 13
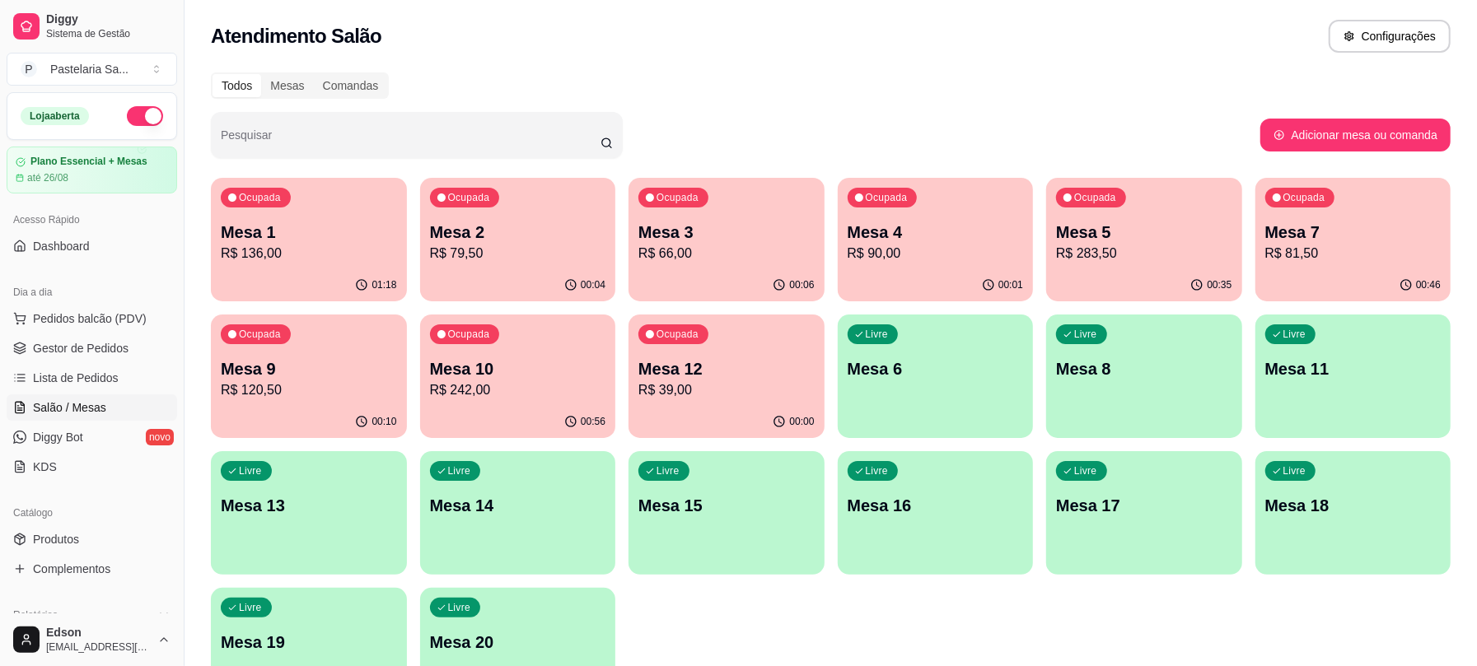
click at [723, 221] on p "Mesa 3" at bounding box center [726, 232] width 176 height 23
click at [979, 264] on div "Ocupada Mesa 4 R$ 90,00" at bounding box center [936, 223] width 196 height 91
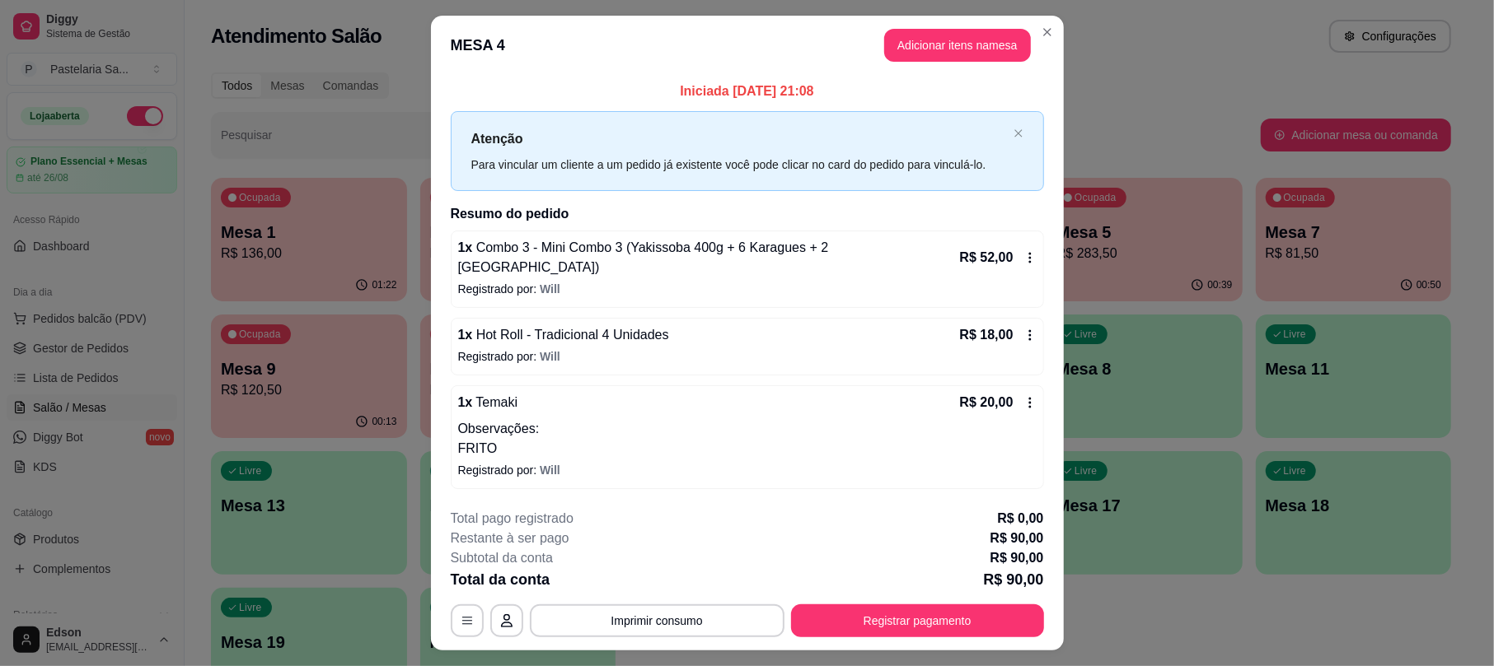
scroll to position [28, 0]
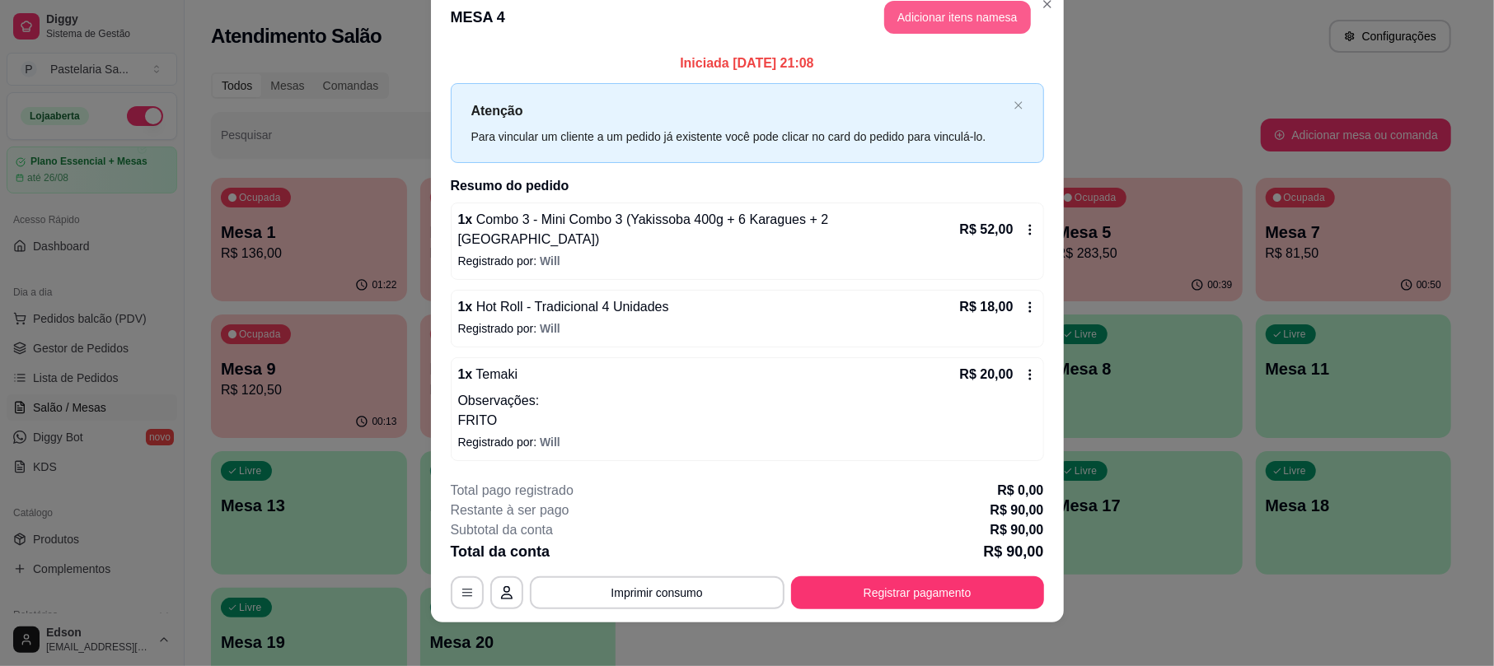
click at [966, 34] on button "Adicionar itens na mesa" at bounding box center [957, 17] width 147 height 33
click at [354, 112] on input "Pesquisa" at bounding box center [567, 104] width 1029 height 16
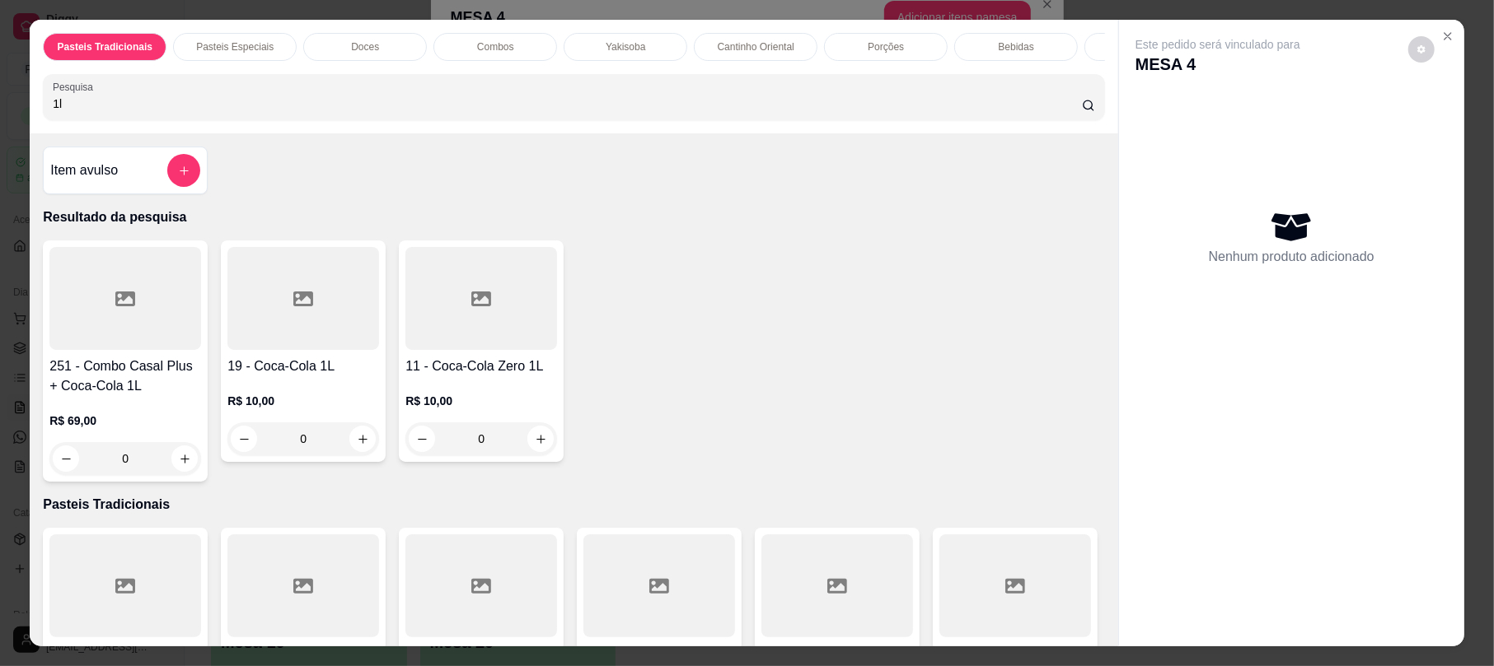
type input "1l"
click at [493, 397] on div "R$ 10,00 0" at bounding box center [481, 415] width 152 height 79
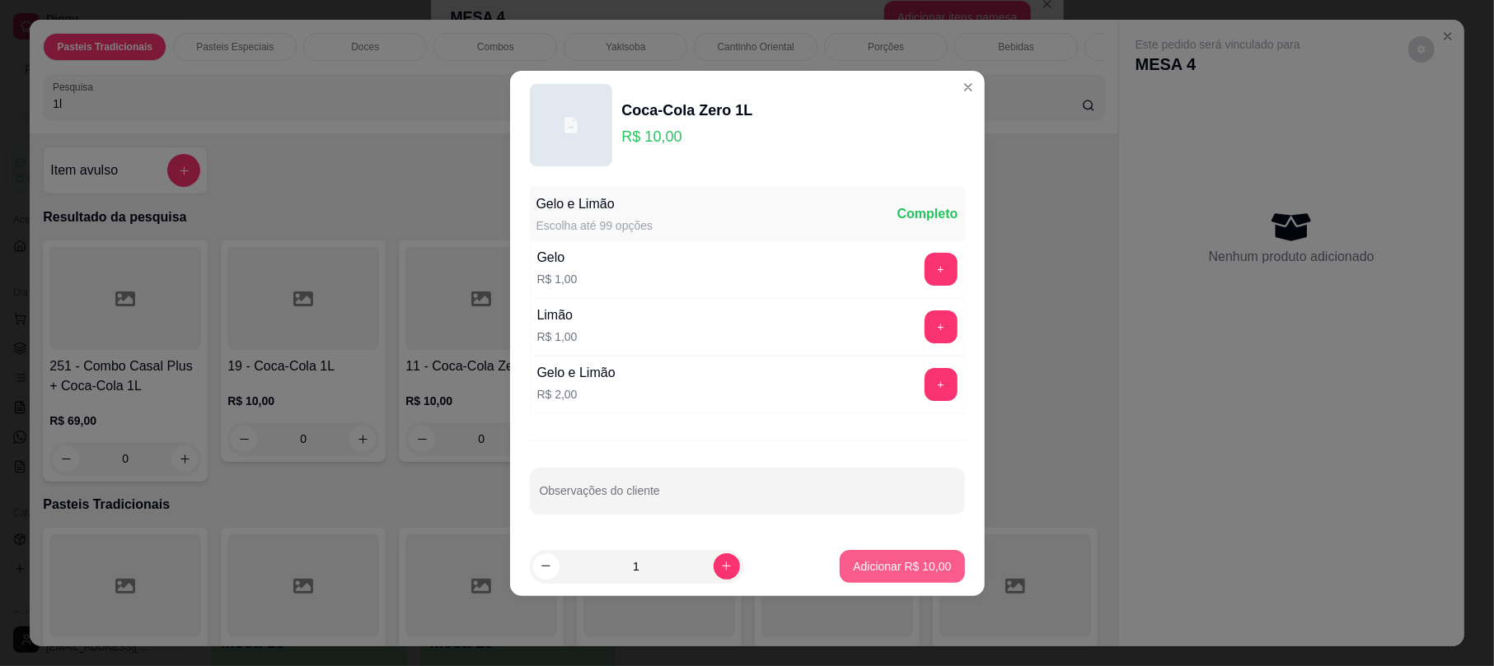
click at [885, 563] on p "Adicionar R$ 10,00" at bounding box center [902, 567] width 98 height 16
type input "1"
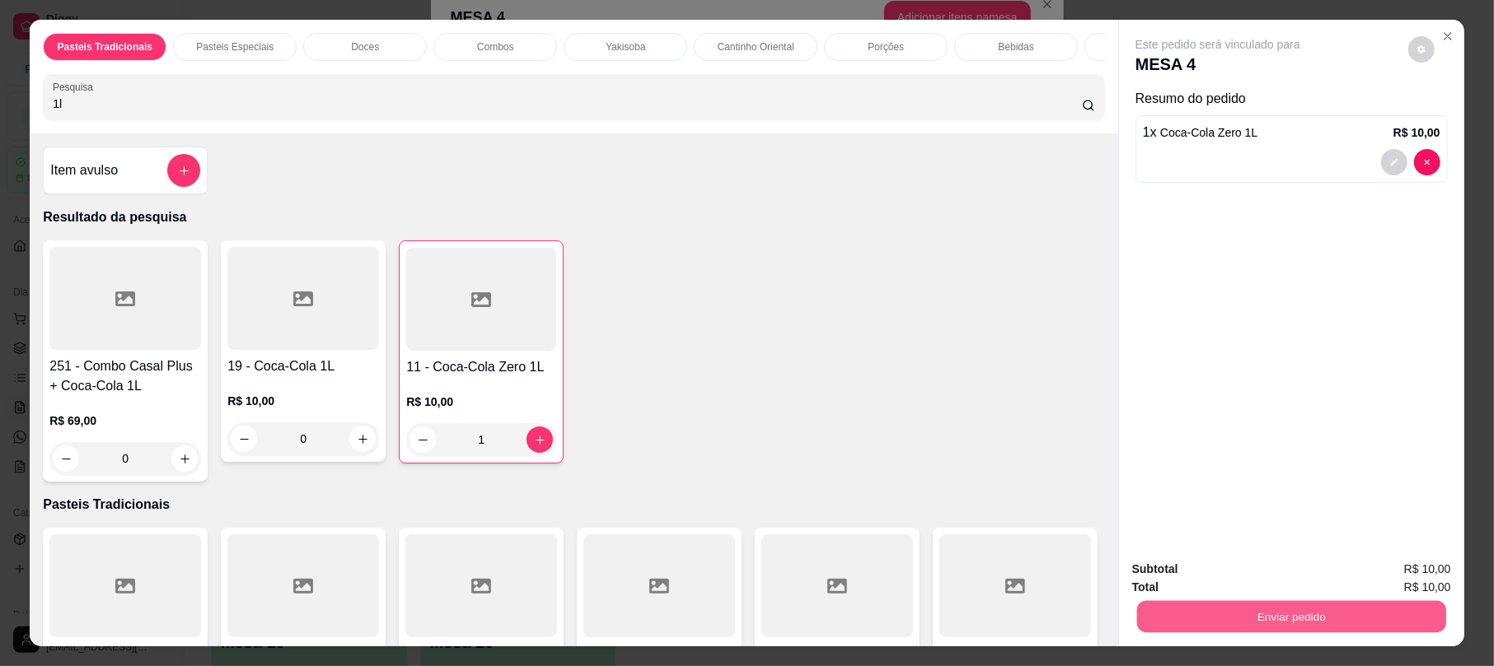
click at [1280, 611] on button "Enviar pedido" at bounding box center [1291, 617] width 309 height 32
click at [1264, 583] on button "Não registrar e enviar pedido" at bounding box center [1235, 576] width 166 height 30
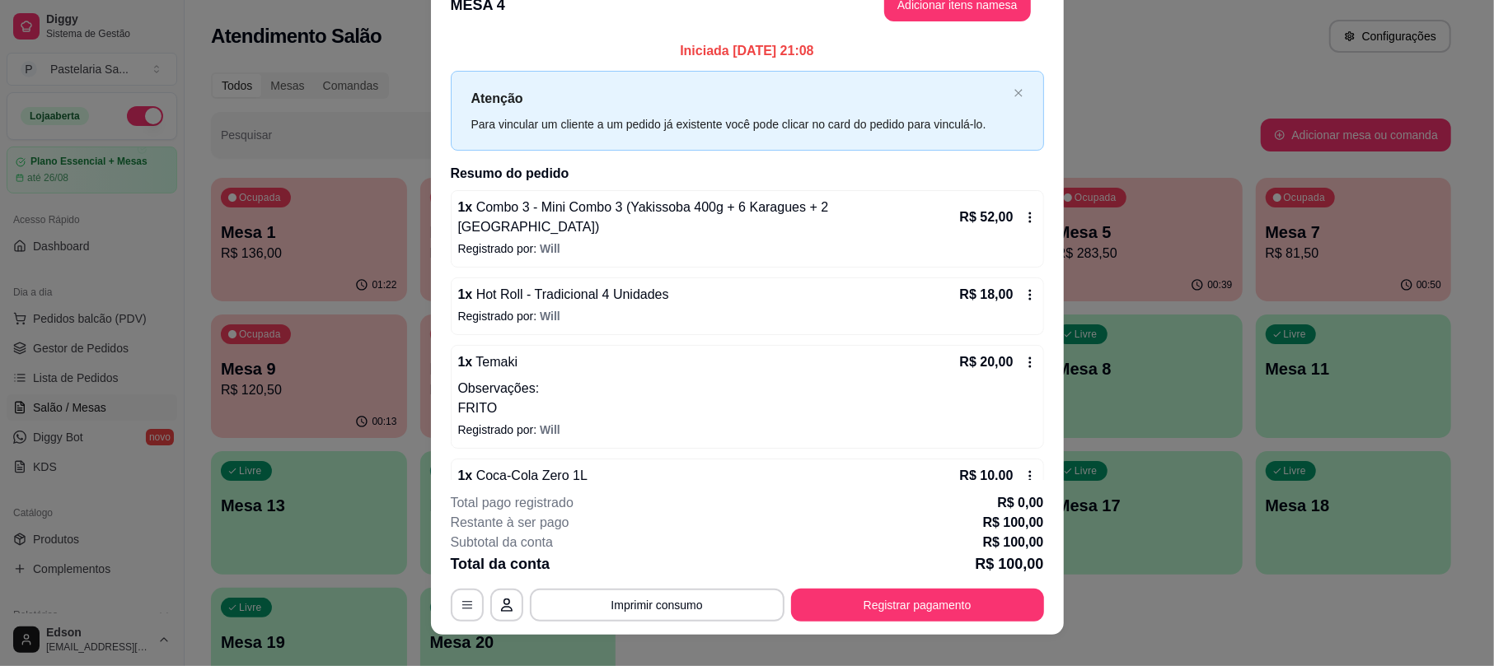
scroll to position [7, 0]
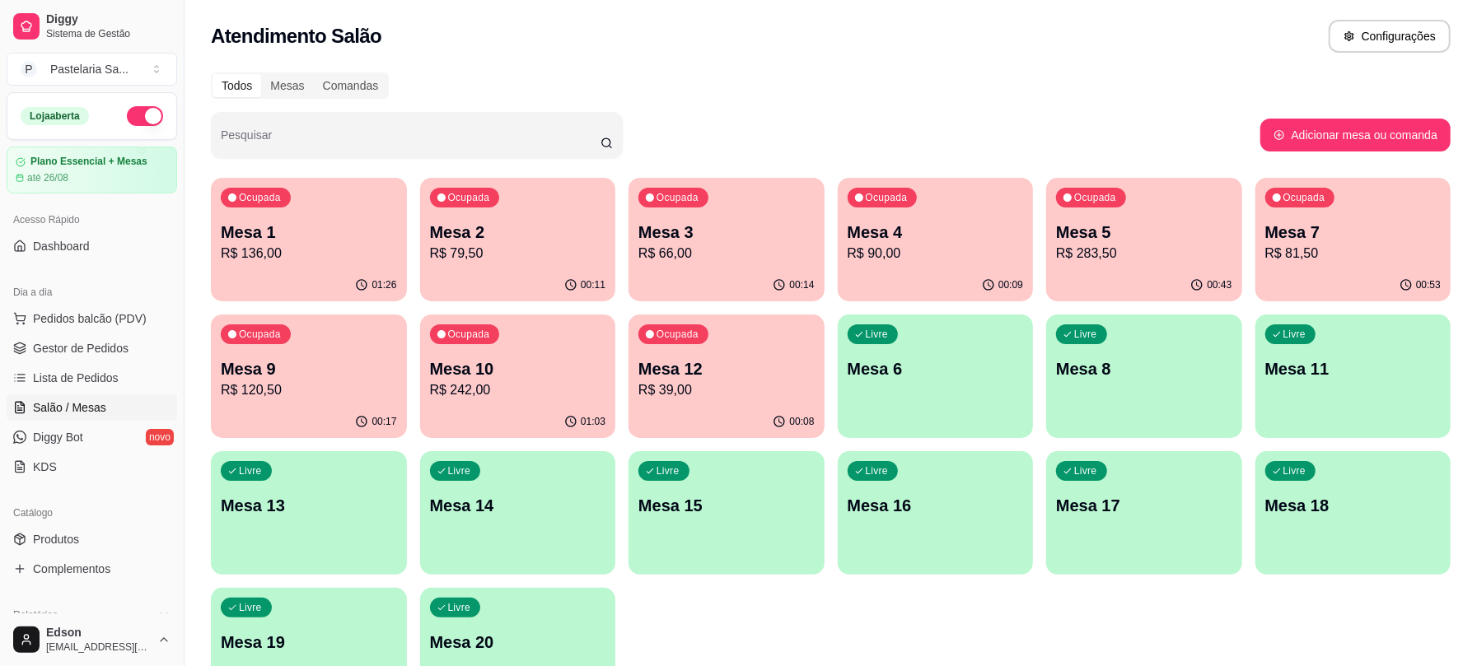
click at [1137, 264] on div "Ocupada Mesa 5 R$ 283,50" at bounding box center [1144, 223] width 196 height 91
click at [766, 381] on p "R$ 39,00" at bounding box center [726, 391] width 176 height 20
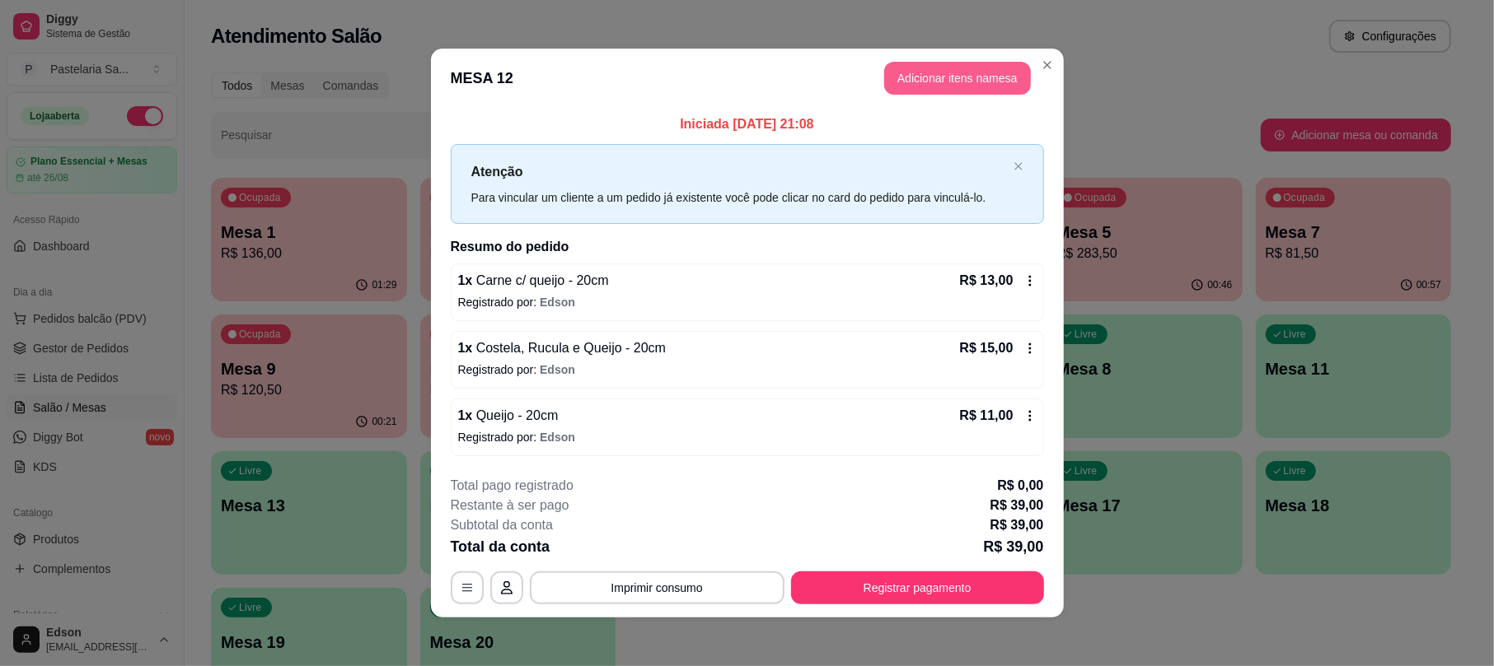
click at [992, 87] on button "Adicionar itens na mesa" at bounding box center [957, 78] width 147 height 33
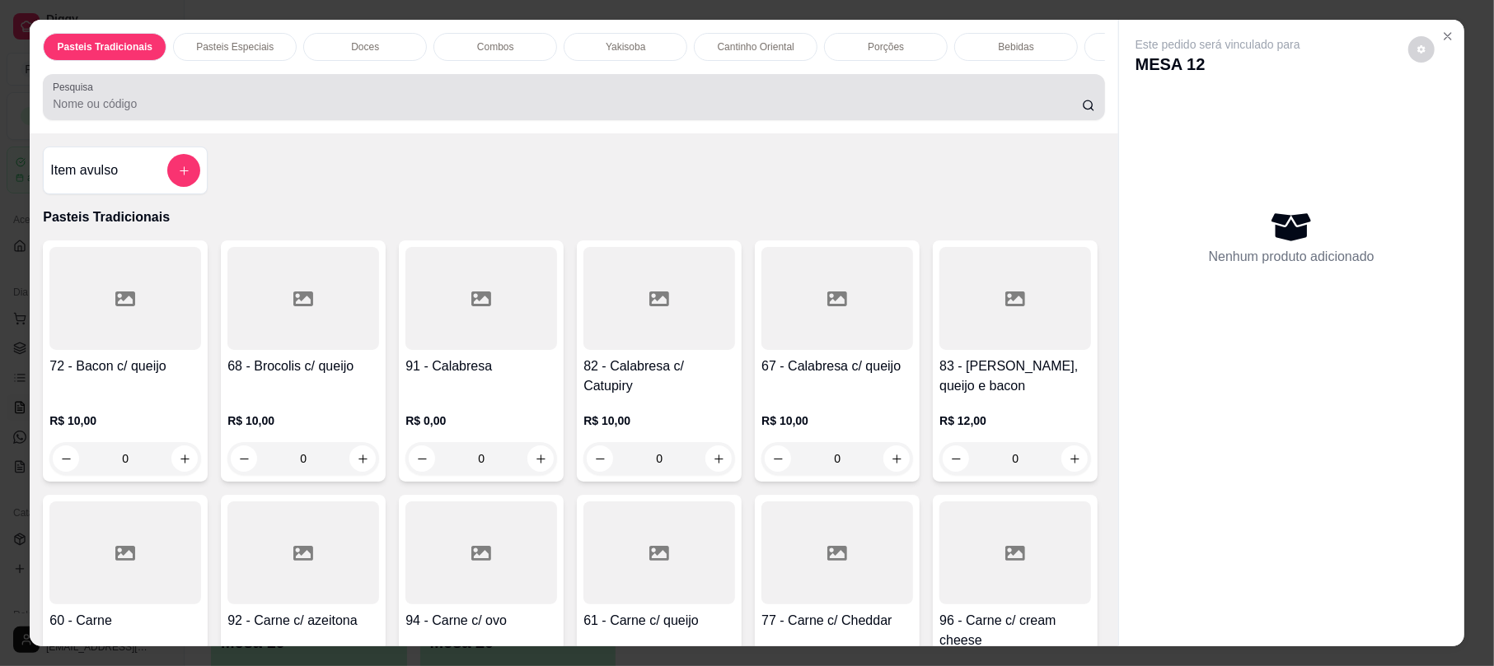
click at [680, 112] on input "Pesquisa" at bounding box center [567, 104] width 1029 height 16
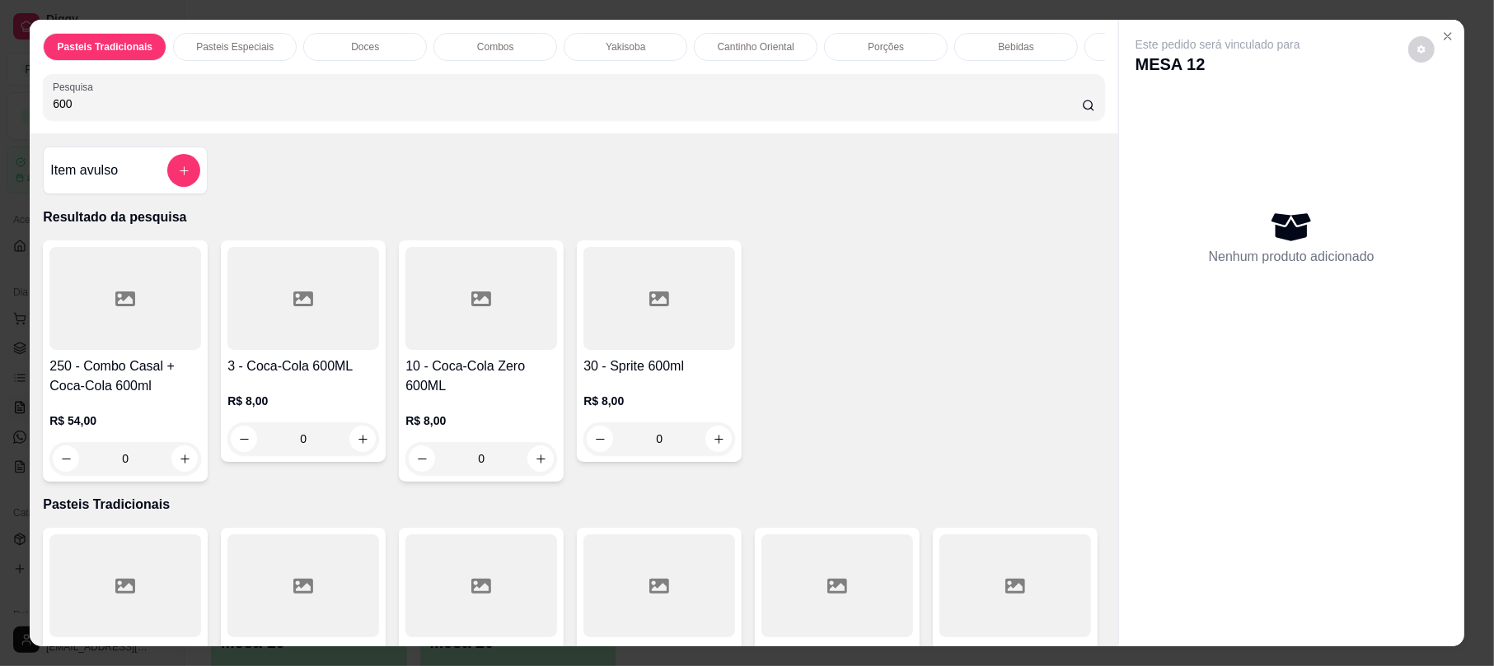
type input "600"
click at [272, 350] on div at bounding box center [303, 298] width 152 height 103
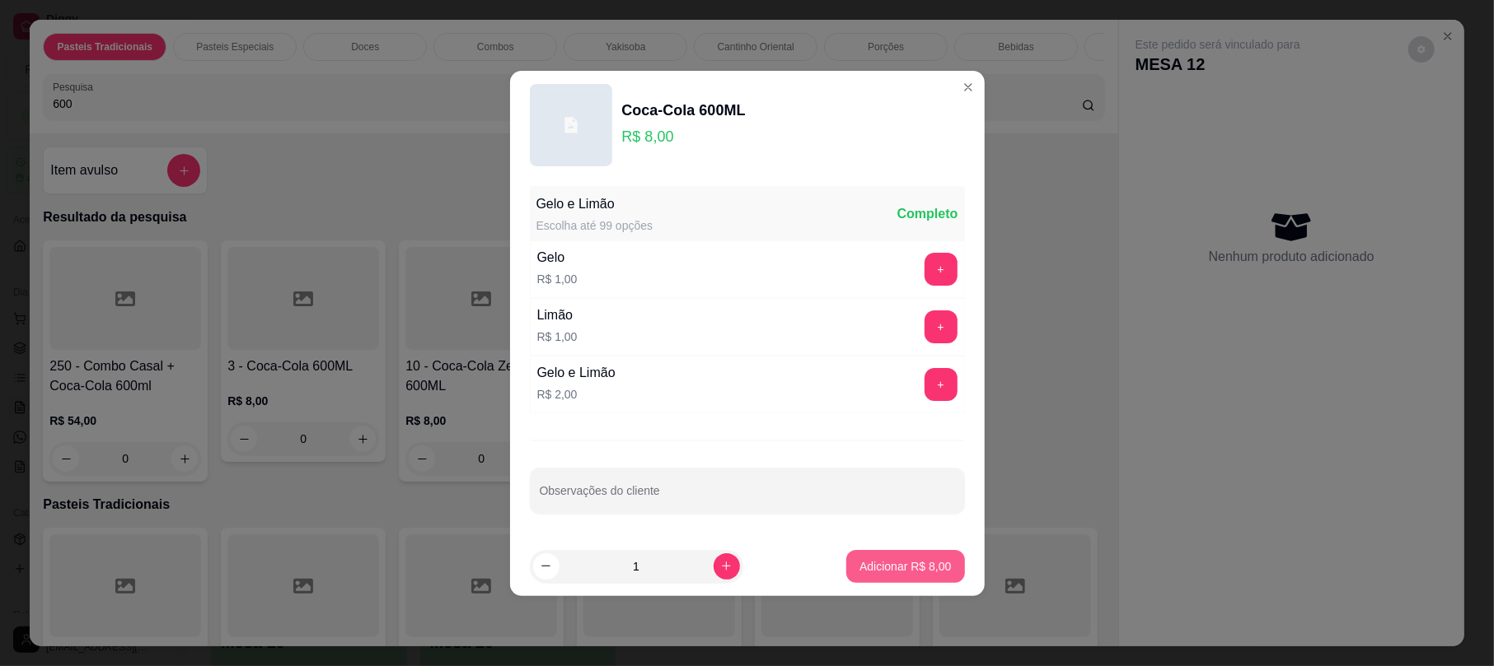
click at [937, 572] on button "Adicionar R$ 8,00" at bounding box center [905, 566] width 118 height 33
type input "1"
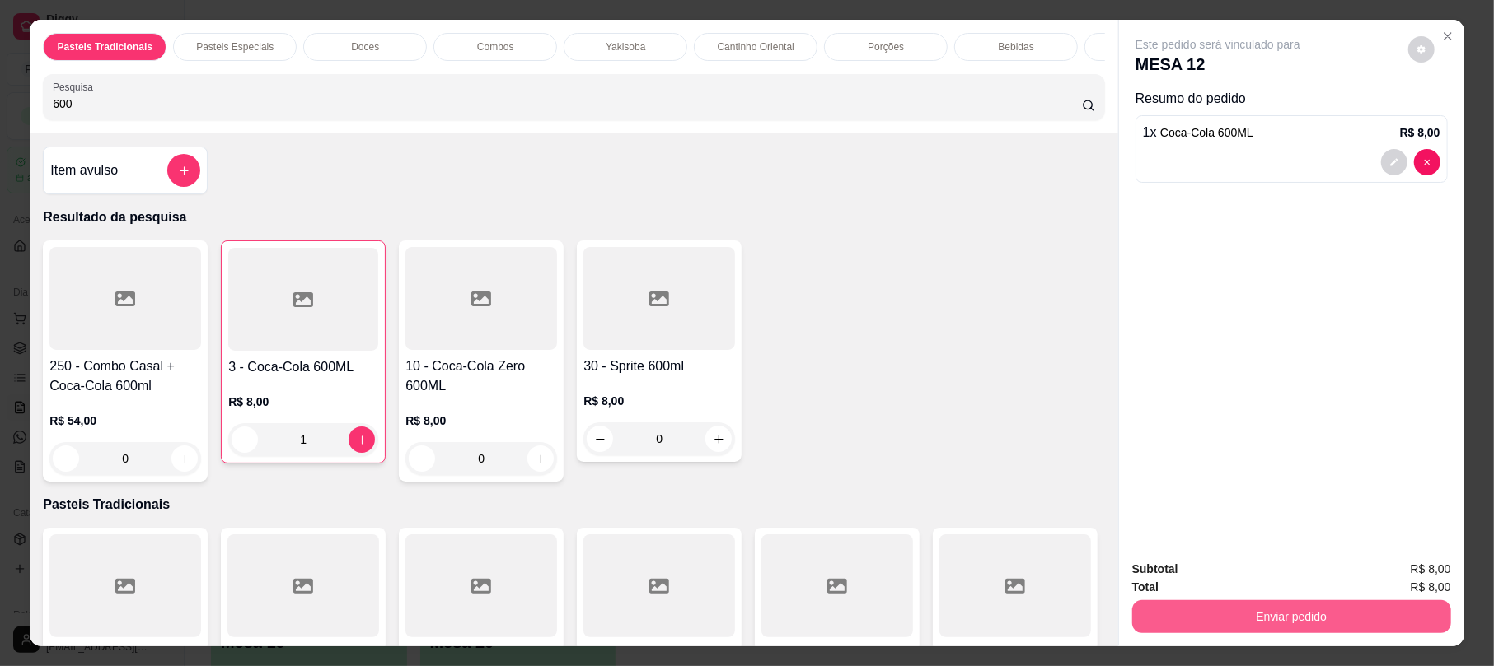
click at [1310, 624] on button "Enviar pedido" at bounding box center [1291, 617] width 319 height 33
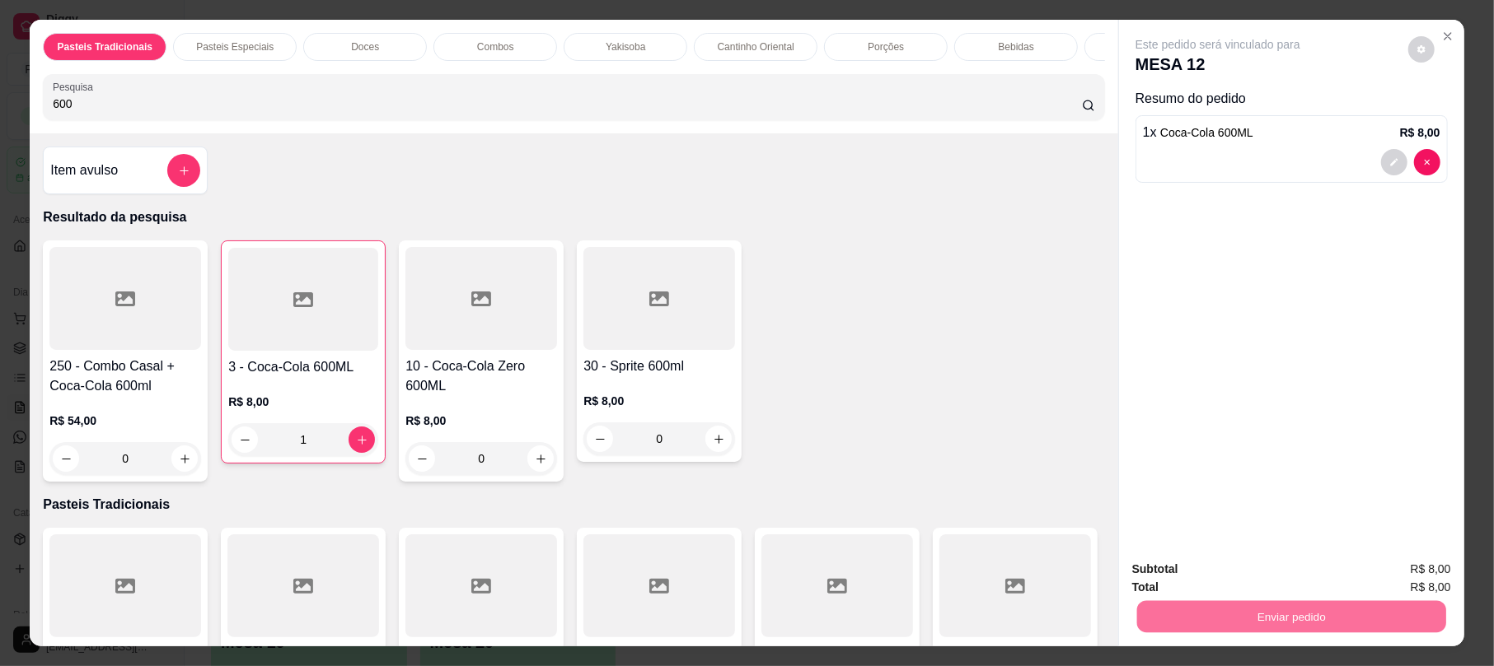
click at [1277, 578] on button "Não registrar e enviar pedido" at bounding box center [1234, 576] width 171 height 31
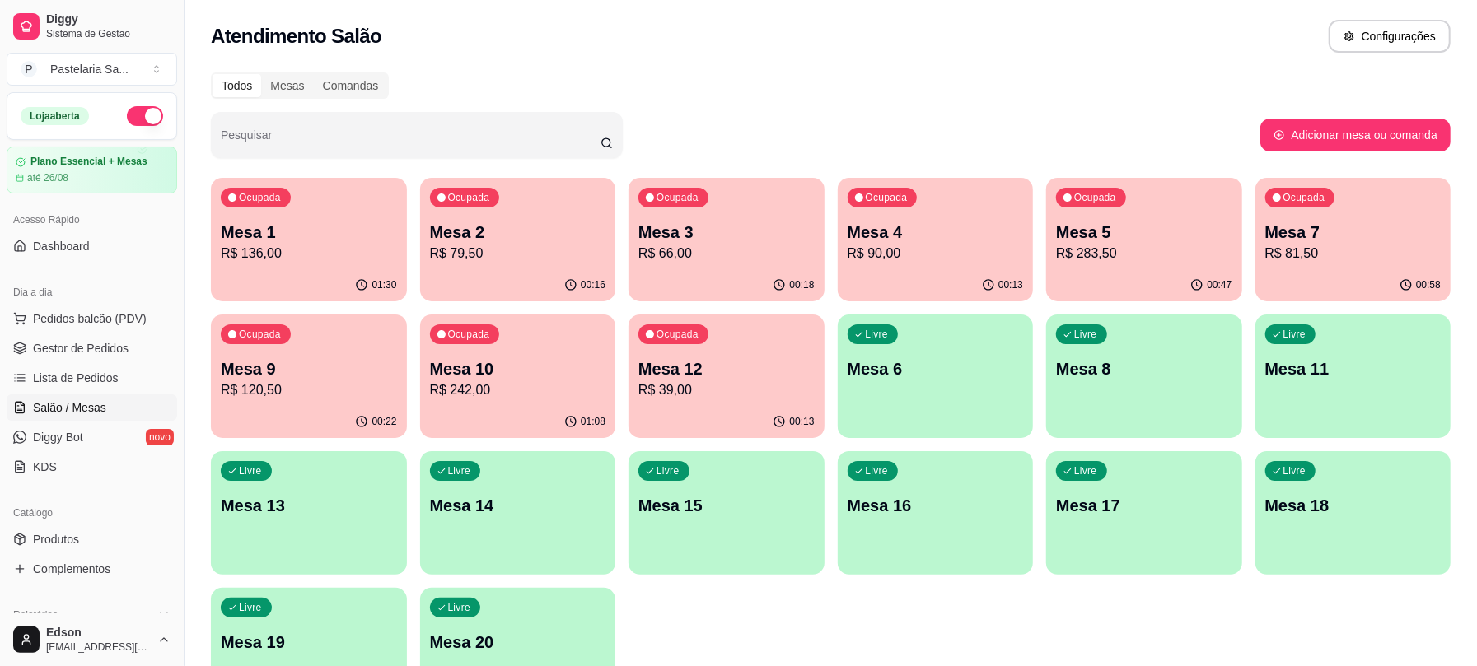
click at [954, 222] on p "Mesa 4" at bounding box center [936, 232] width 176 height 23
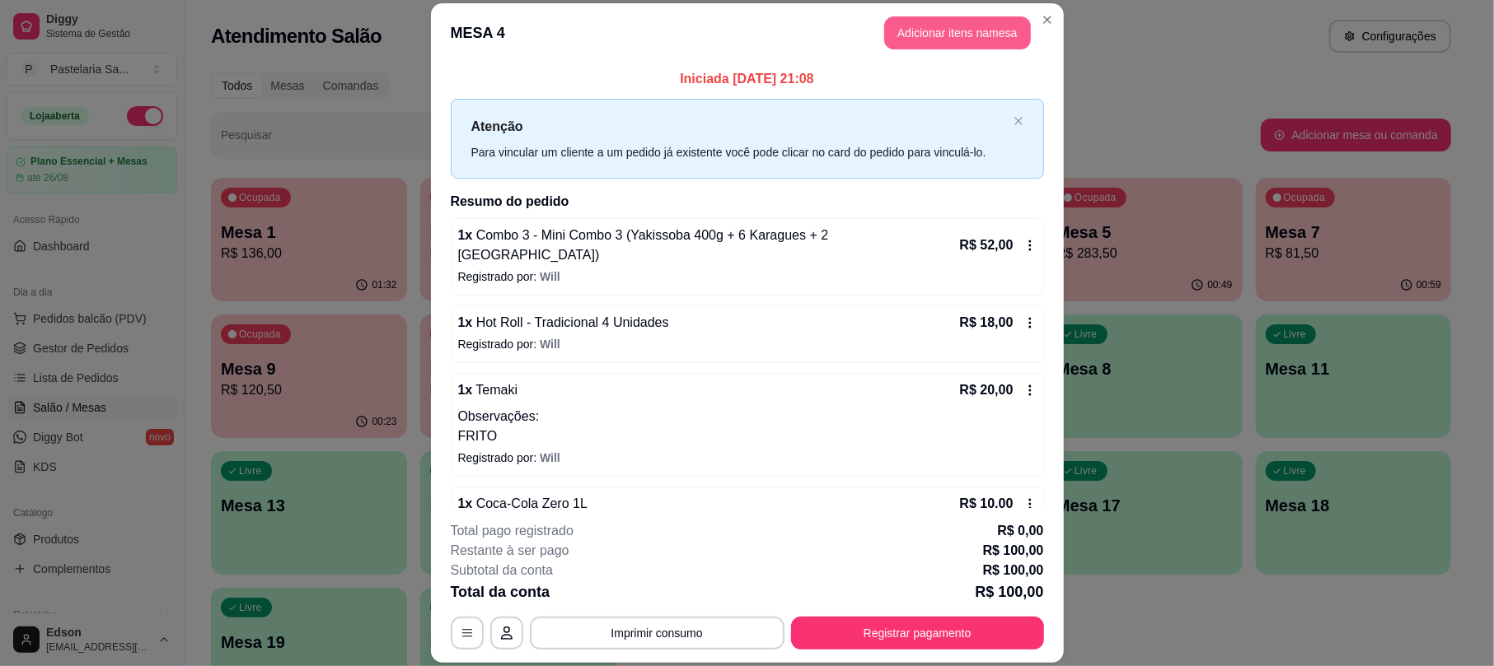
click at [951, 21] on button "Adicionar itens na mesa" at bounding box center [957, 32] width 147 height 33
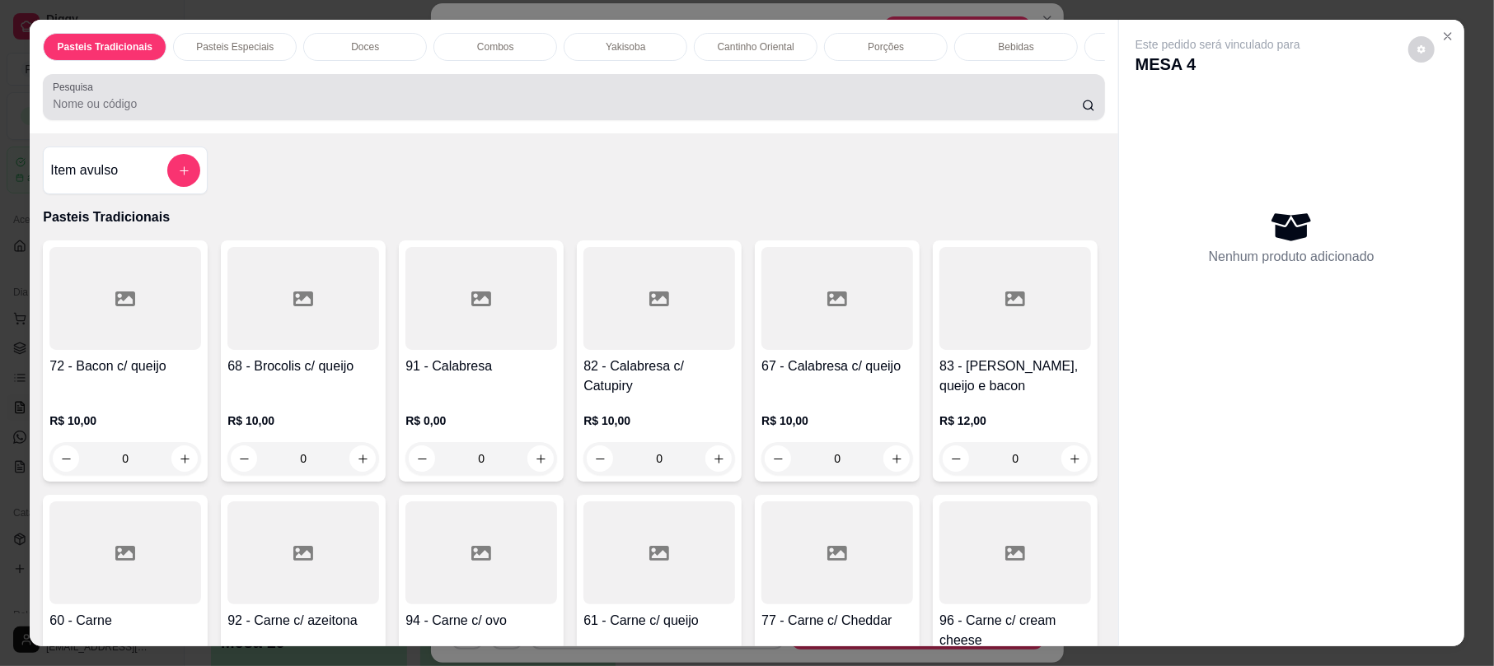
click at [415, 110] on div at bounding box center [573, 97] width 1041 height 33
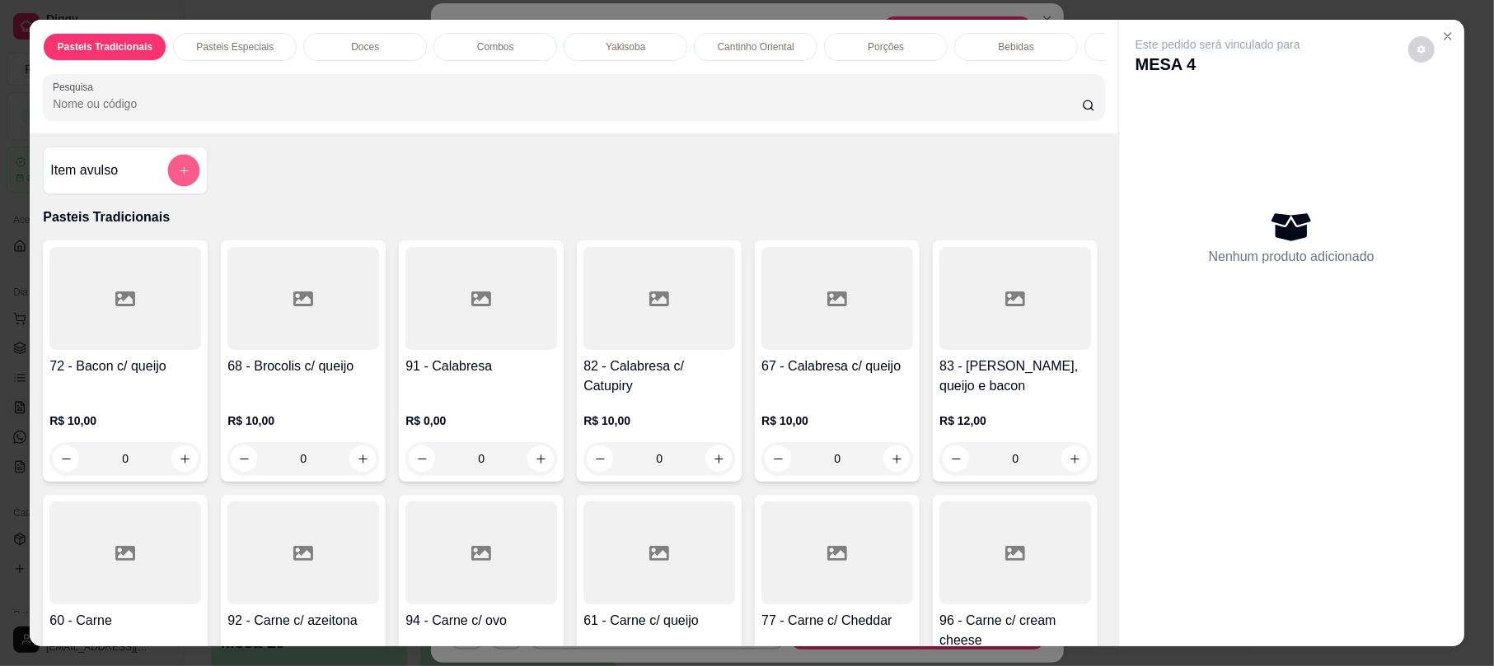
click at [189, 187] on button "add-separate-item" at bounding box center [184, 171] width 32 height 32
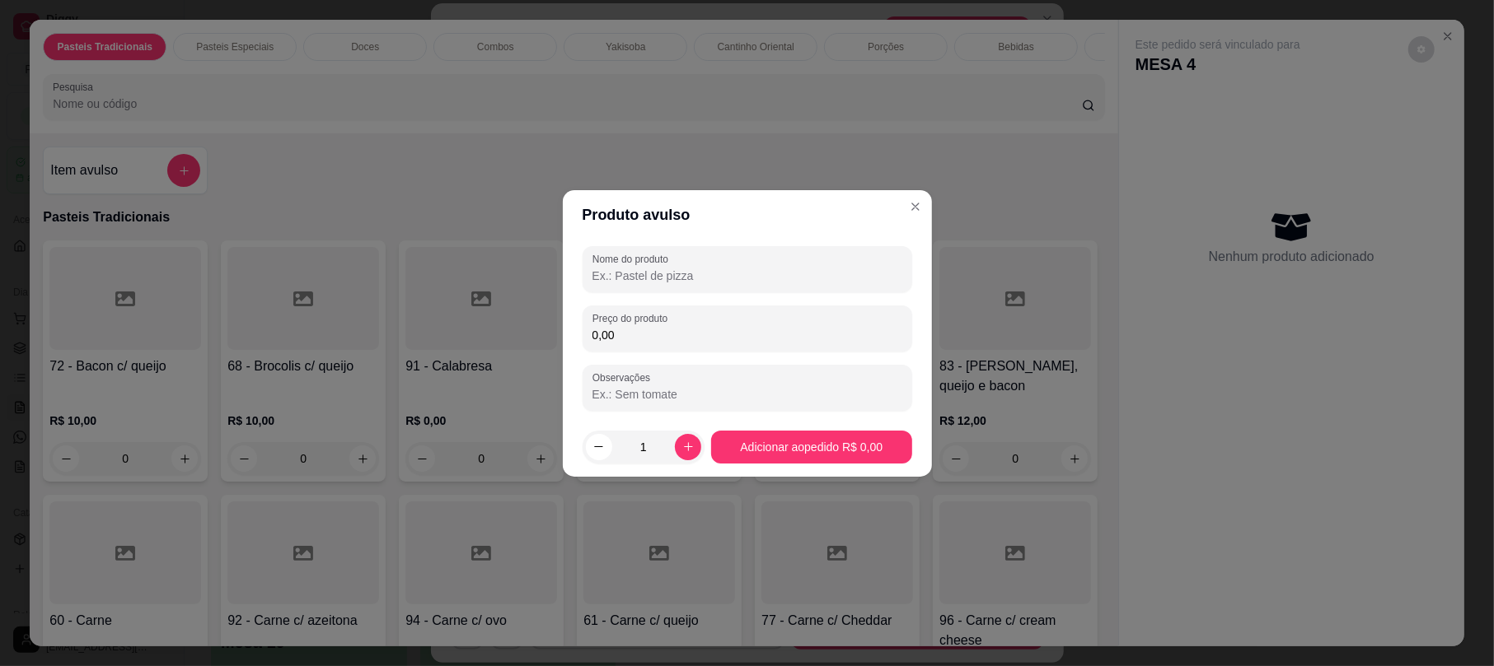
click at [651, 280] on input "Nome do produto" at bounding box center [747, 276] width 310 height 16
type input "A"
type input "MOLHO COREANO"
click at [690, 356] on div "Nome do produto MOLHO COREANO Preço do produto 0,00 Observações" at bounding box center [747, 328] width 330 height 165
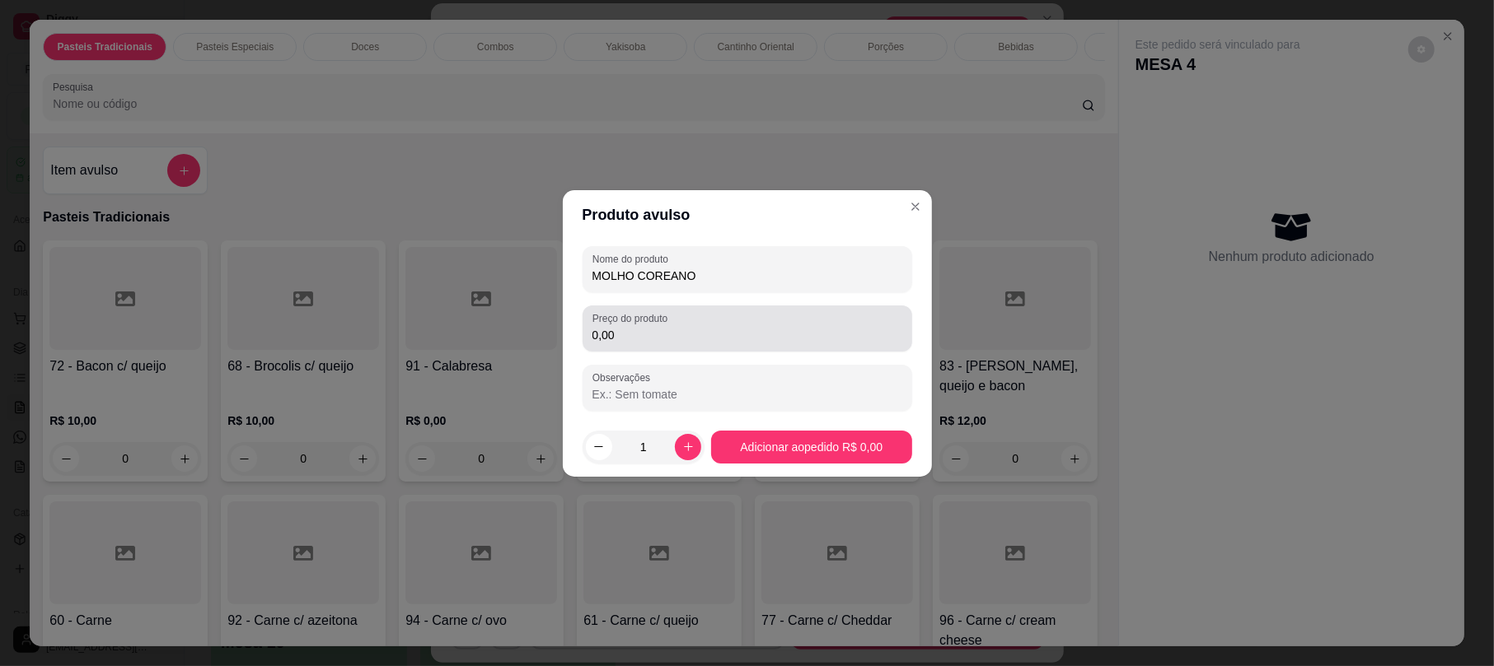
click at [683, 323] on div "0,00" at bounding box center [747, 328] width 310 height 33
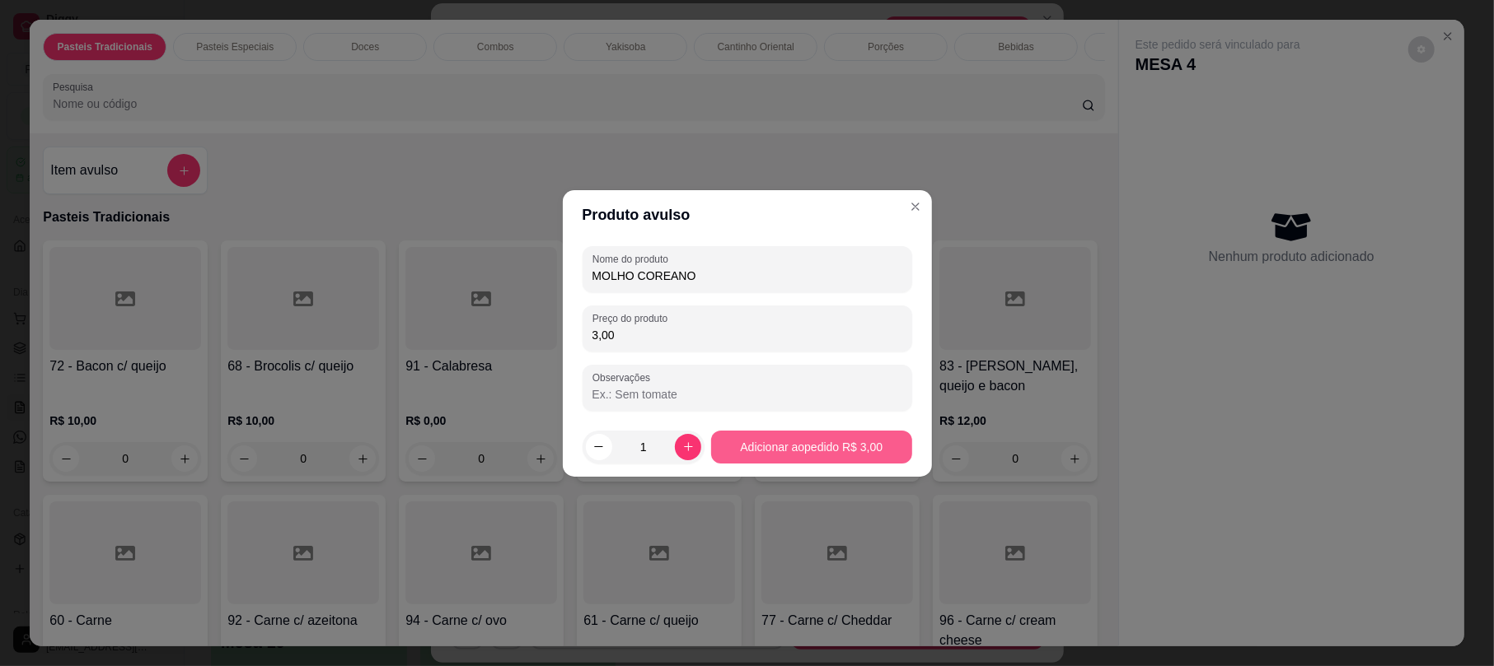
type input "3,00"
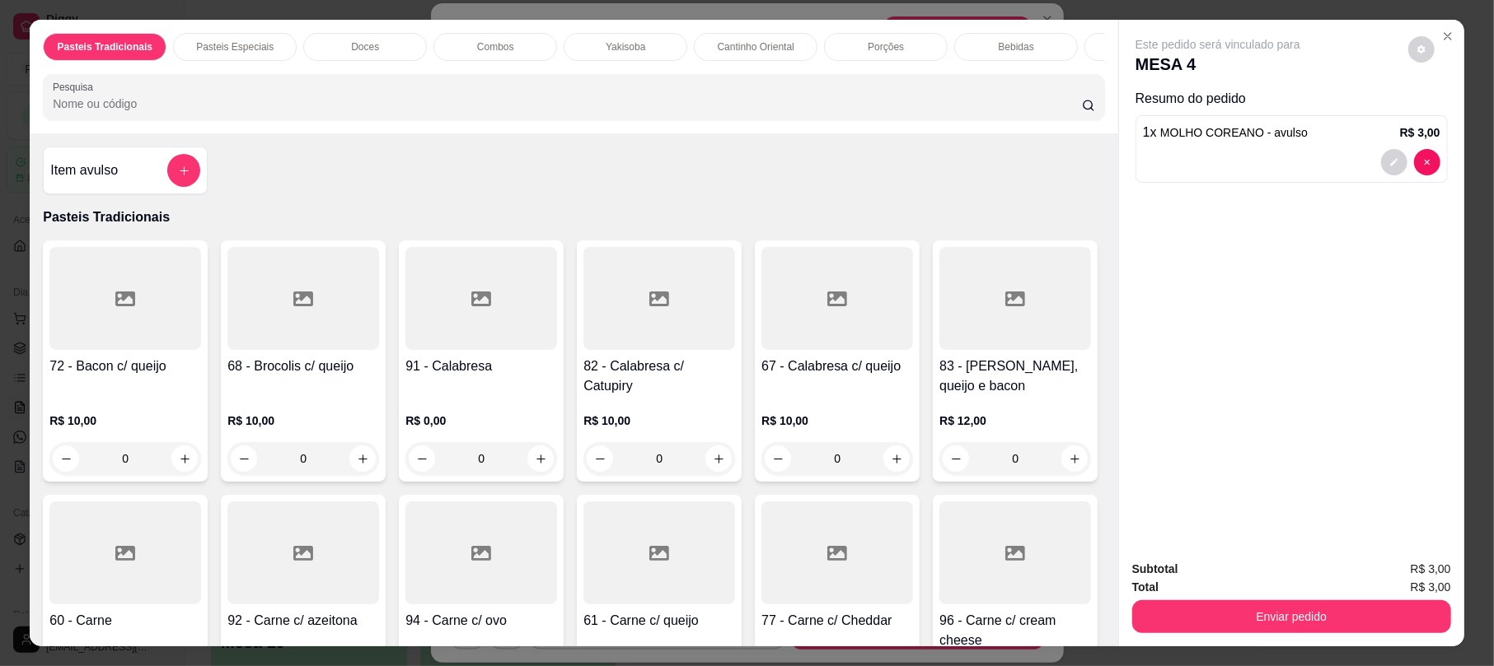
click at [1378, 148] on div "1 x MOLHO COREANO - avulso R$ 3,00" at bounding box center [1291, 149] width 312 height 68
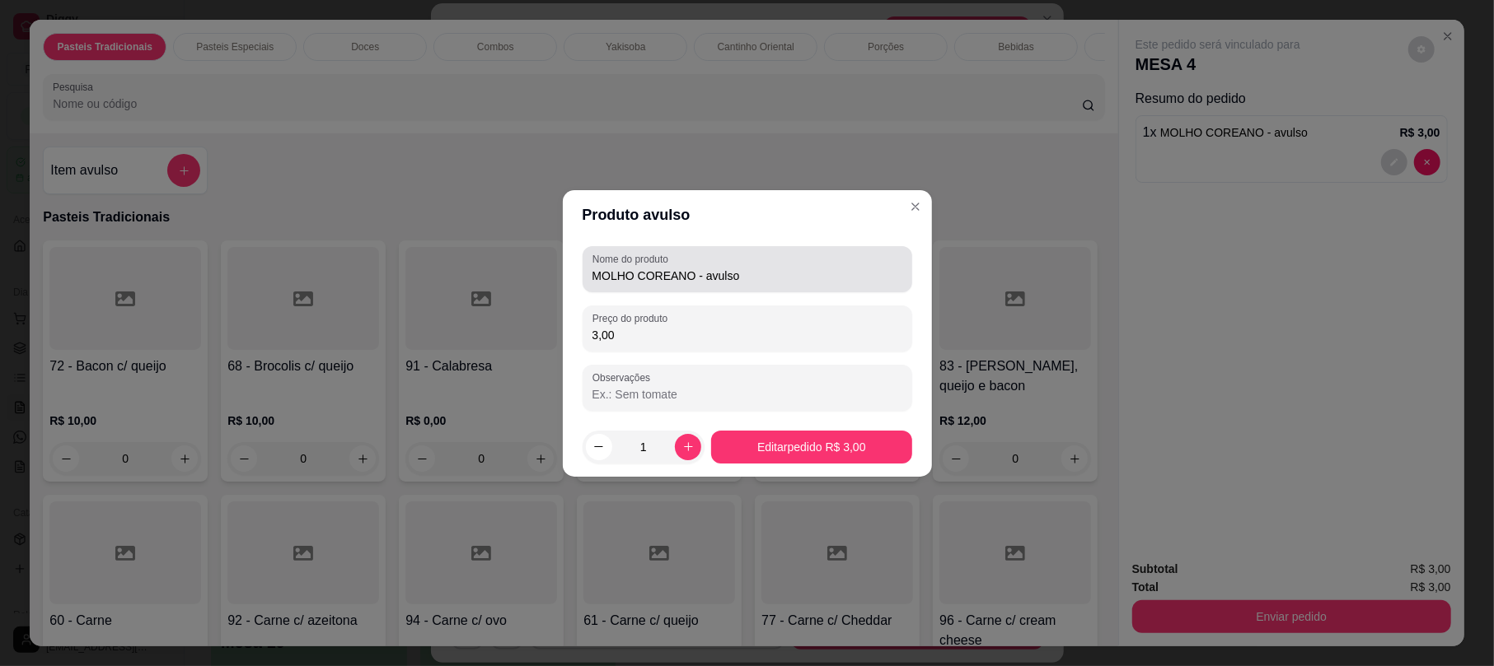
click at [818, 285] on div "Nome do produto MOLHO COREANO - avulso" at bounding box center [747, 269] width 330 height 46
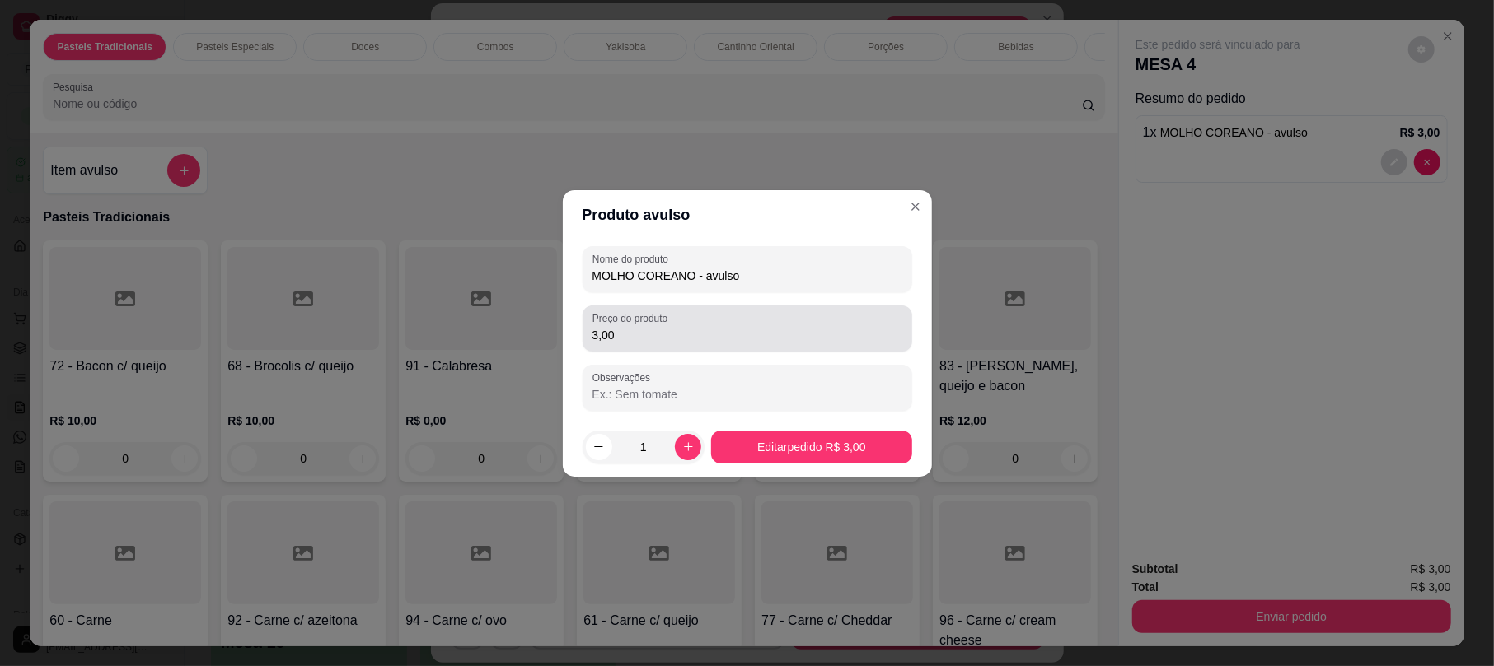
click at [816, 315] on div "3,00" at bounding box center [747, 328] width 310 height 33
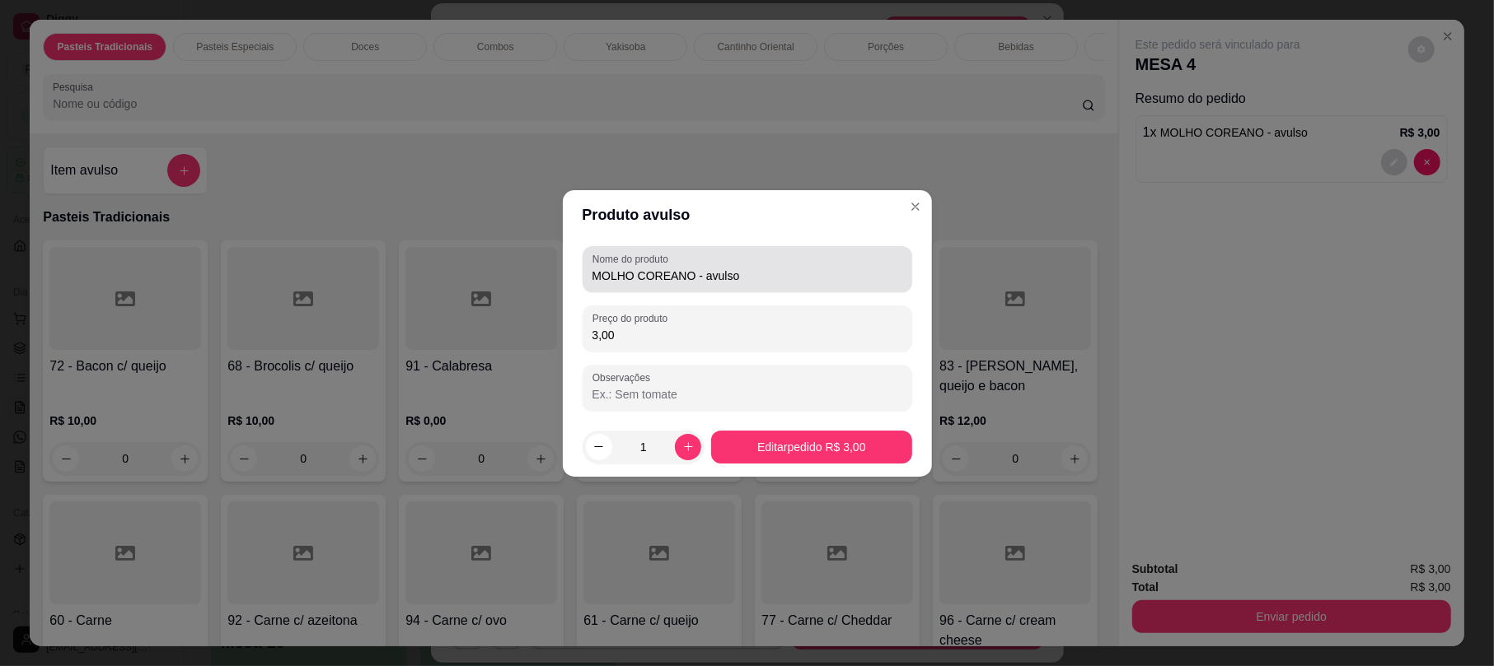
click at [742, 282] on input "MOLHO COREANO - avulso" at bounding box center [747, 276] width 310 height 16
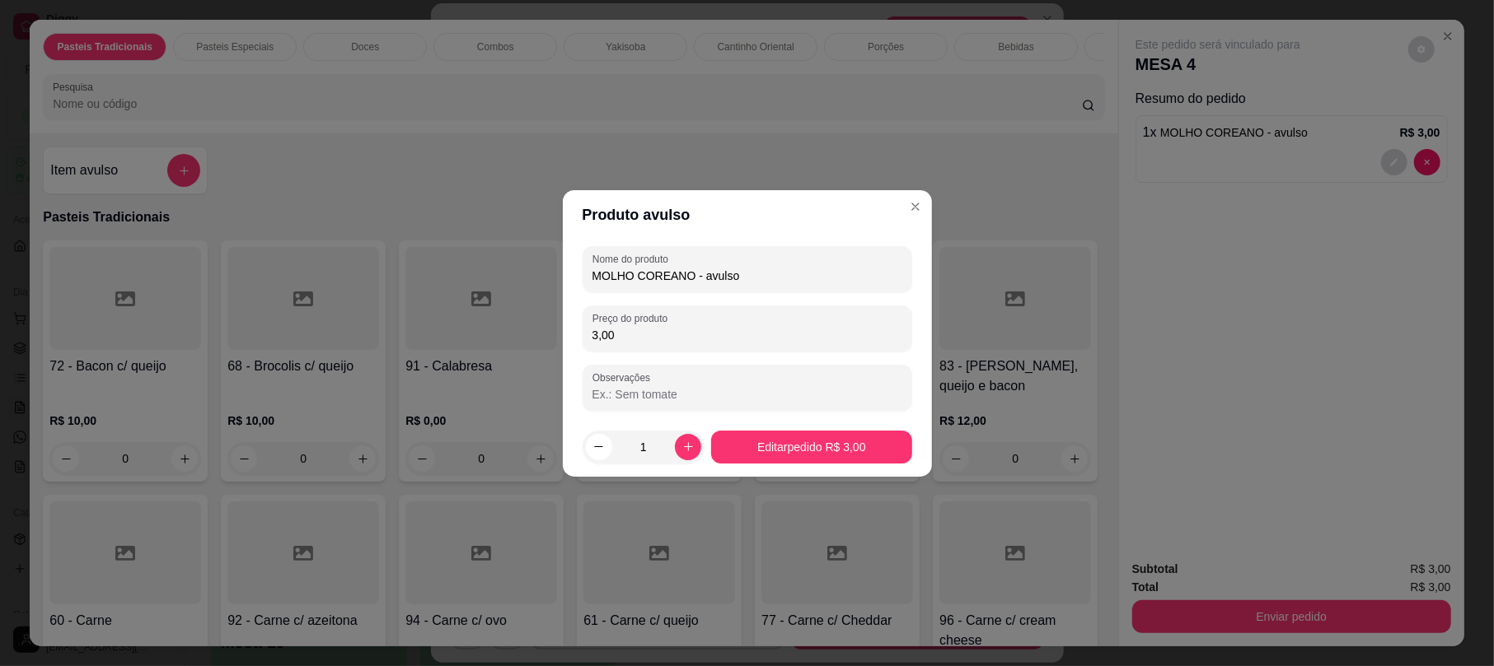
click at [742, 282] on input "MOLHO COREANO - avulso" at bounding box center [747, 276] width 310 height 16
type input "MOLHO COREANO"
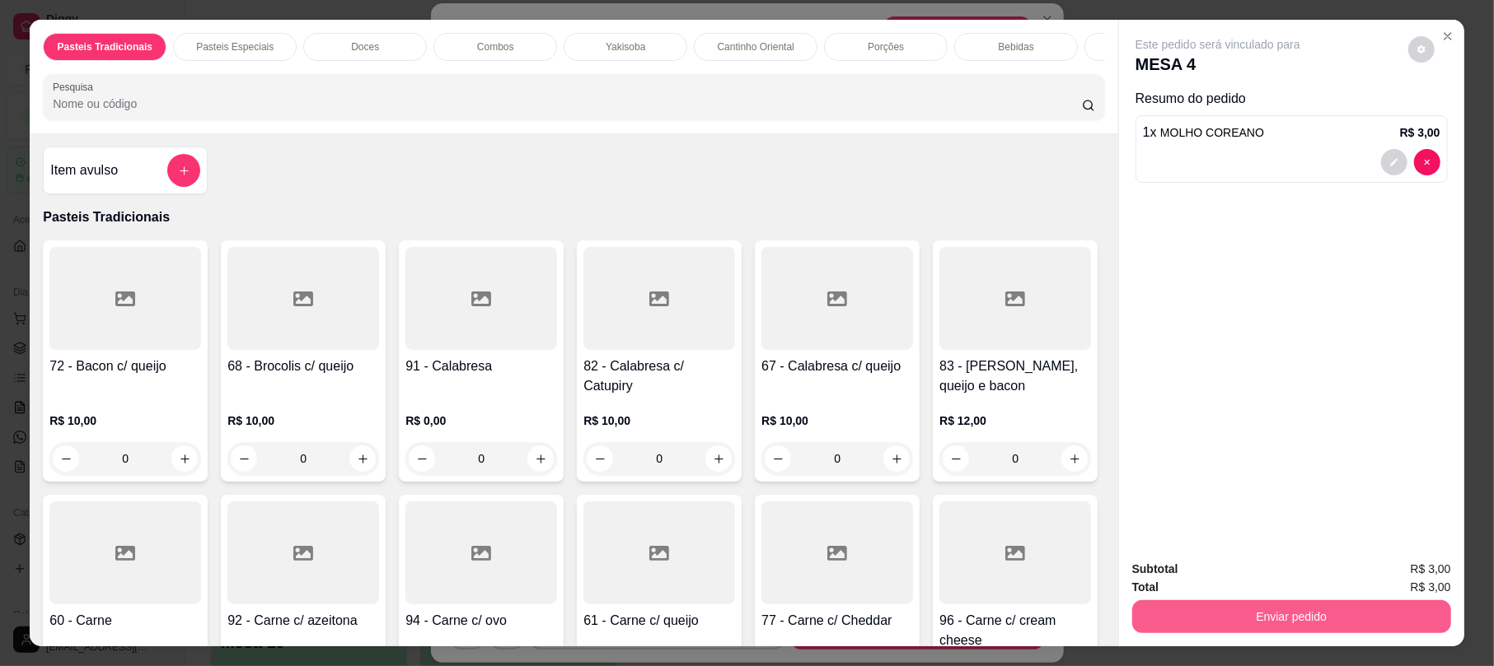
click at [1242, 620] on button "Enviar pedido" at bounding box center [1291, 617] width 319 height 33
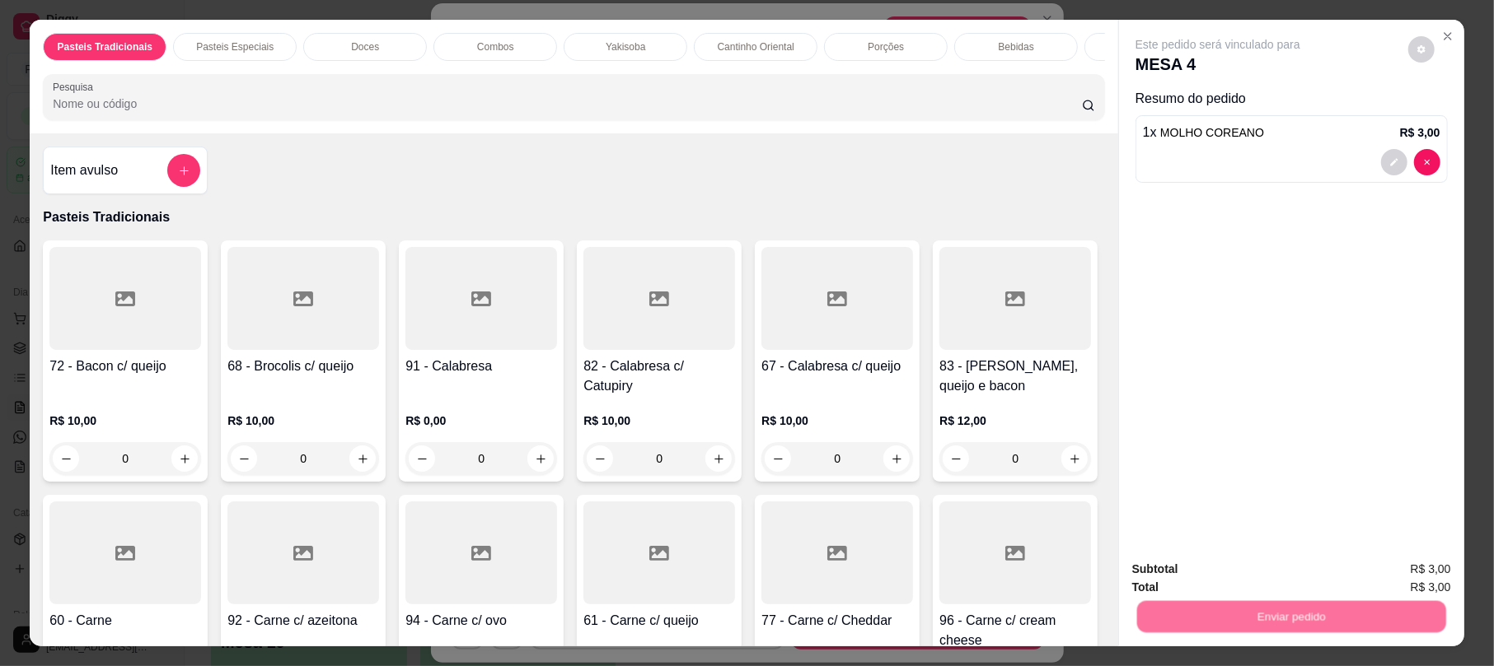
click at [1217, 570] on button "Não registrar e enviar pedido" at bounding box center [1234, 576] width 171 height 31
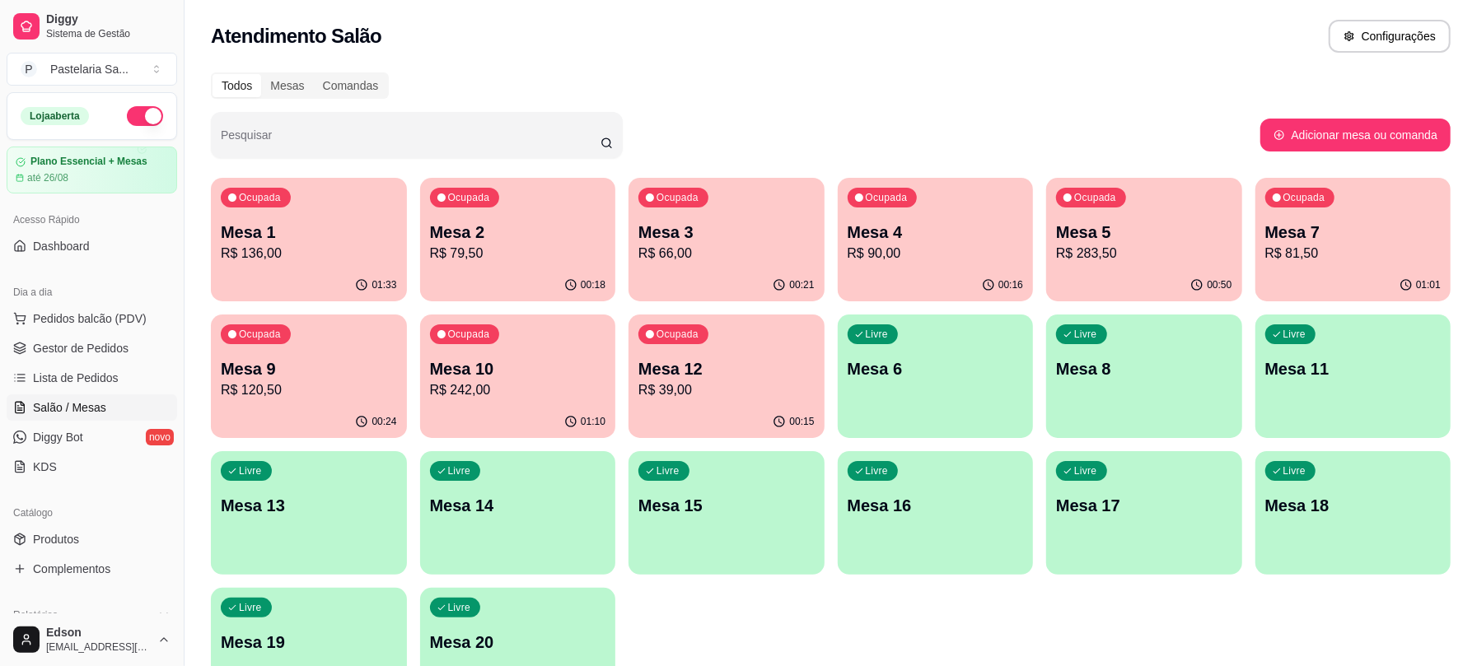
click at [653, 254] on p "R$ 66,00" at bounding box center [726, 254] width 176 height 20
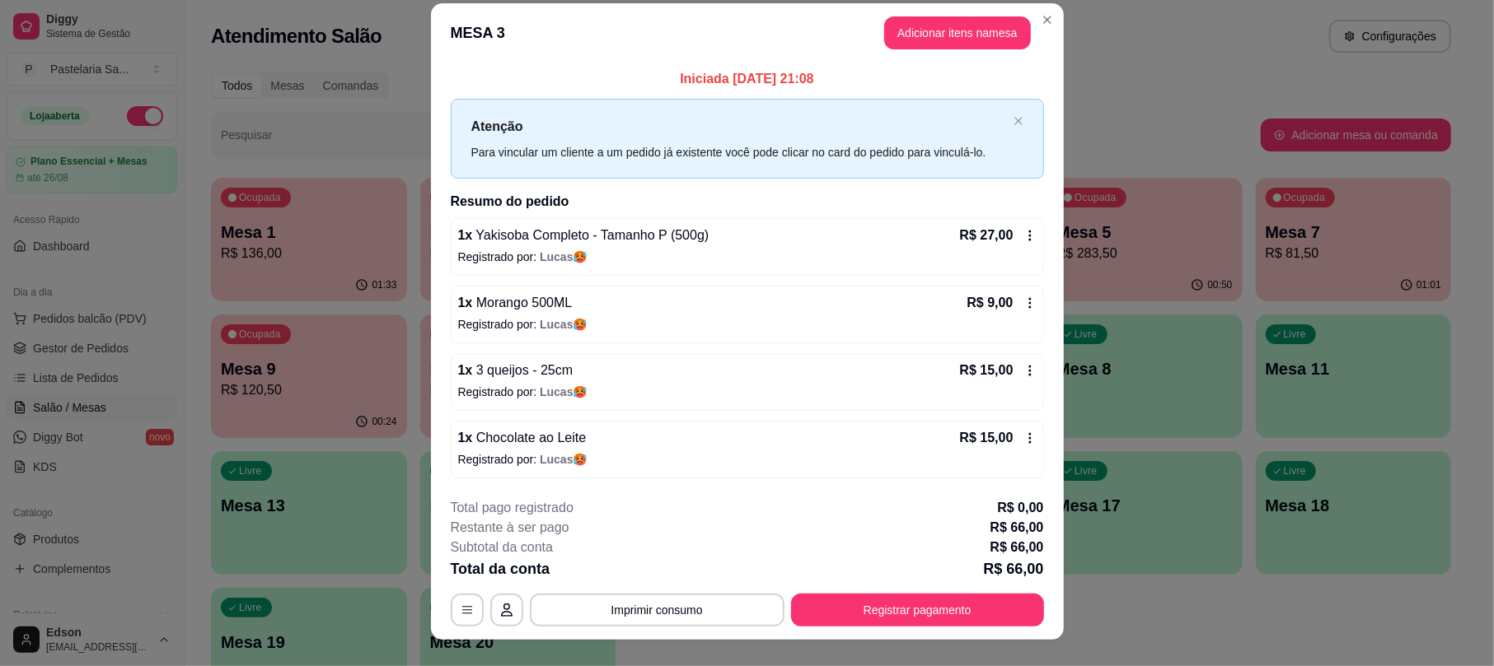
scroll to position [0, 0]
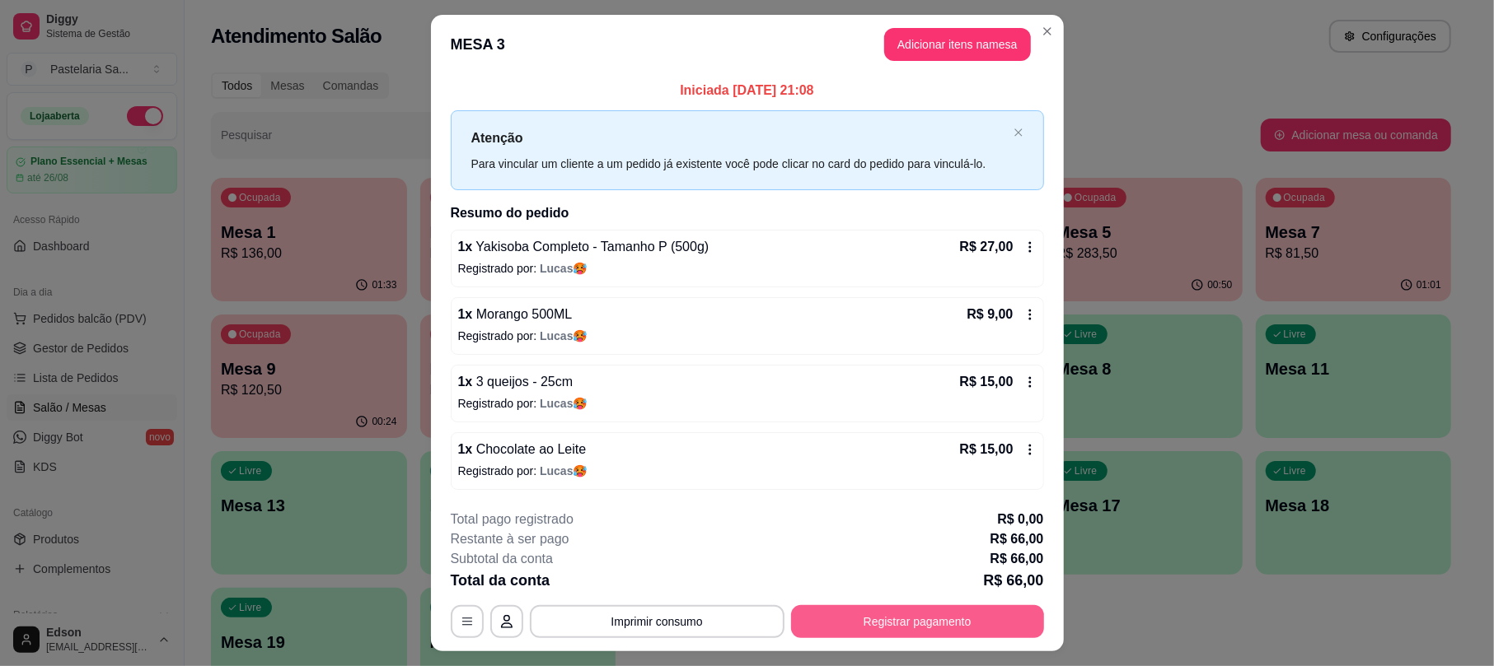
click at [917, 629] on button "Registrar pagamento" at bounding box center [917, 622] width 253 height 33
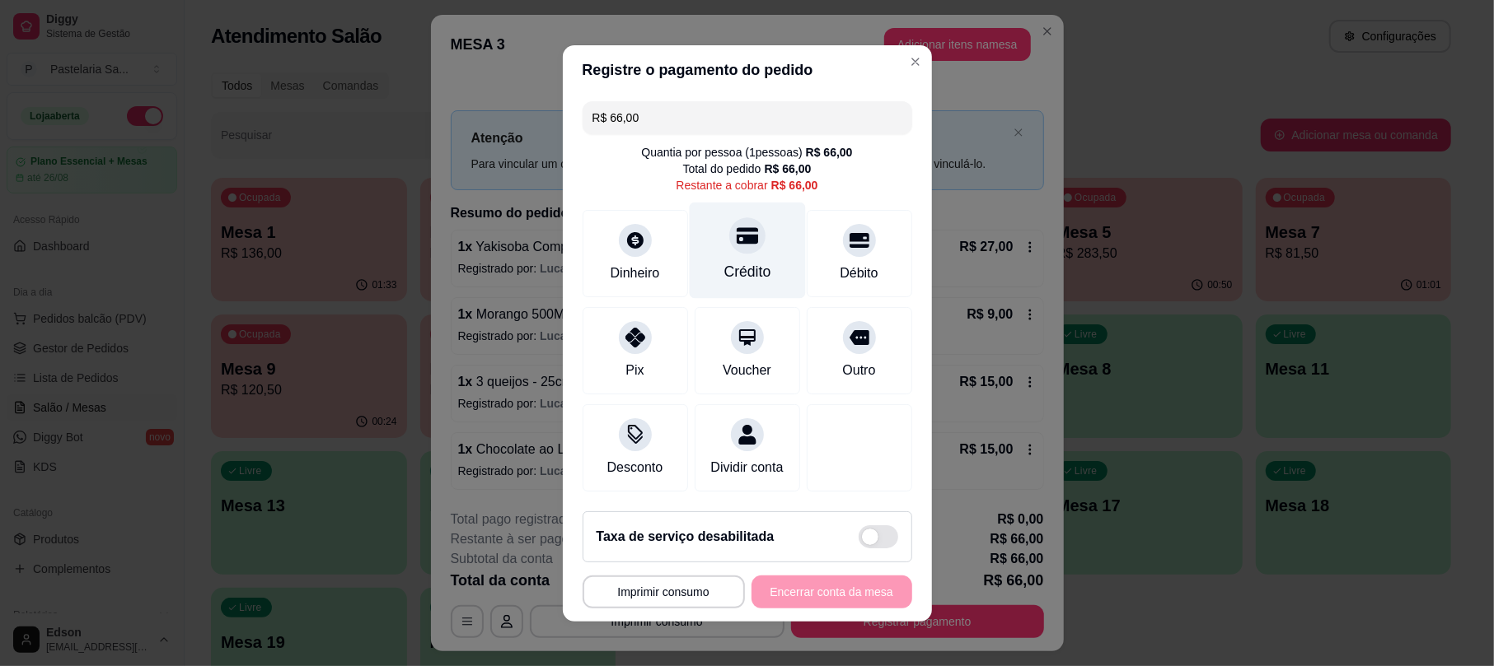
click at [716, 245] on div "Crédito" at bounding box center [747, 250] width 116 height 96
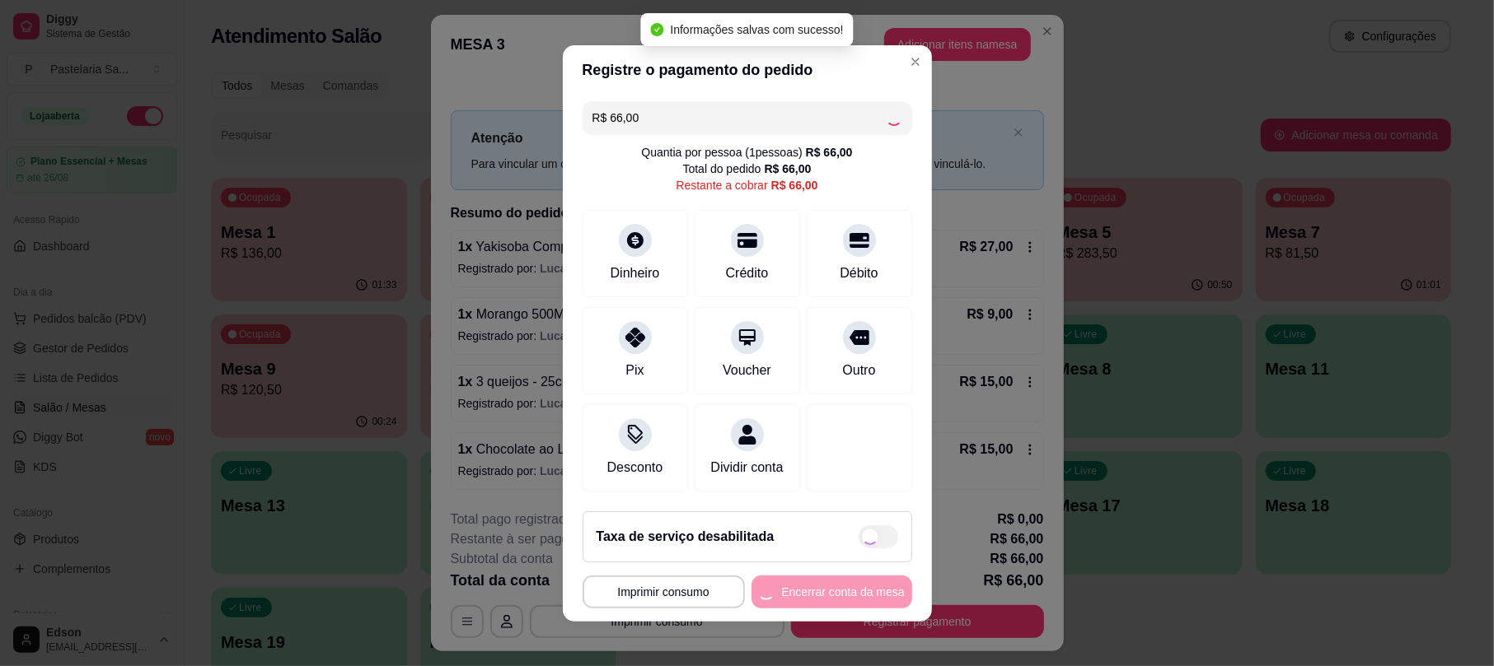
type input "R$ 0,00"
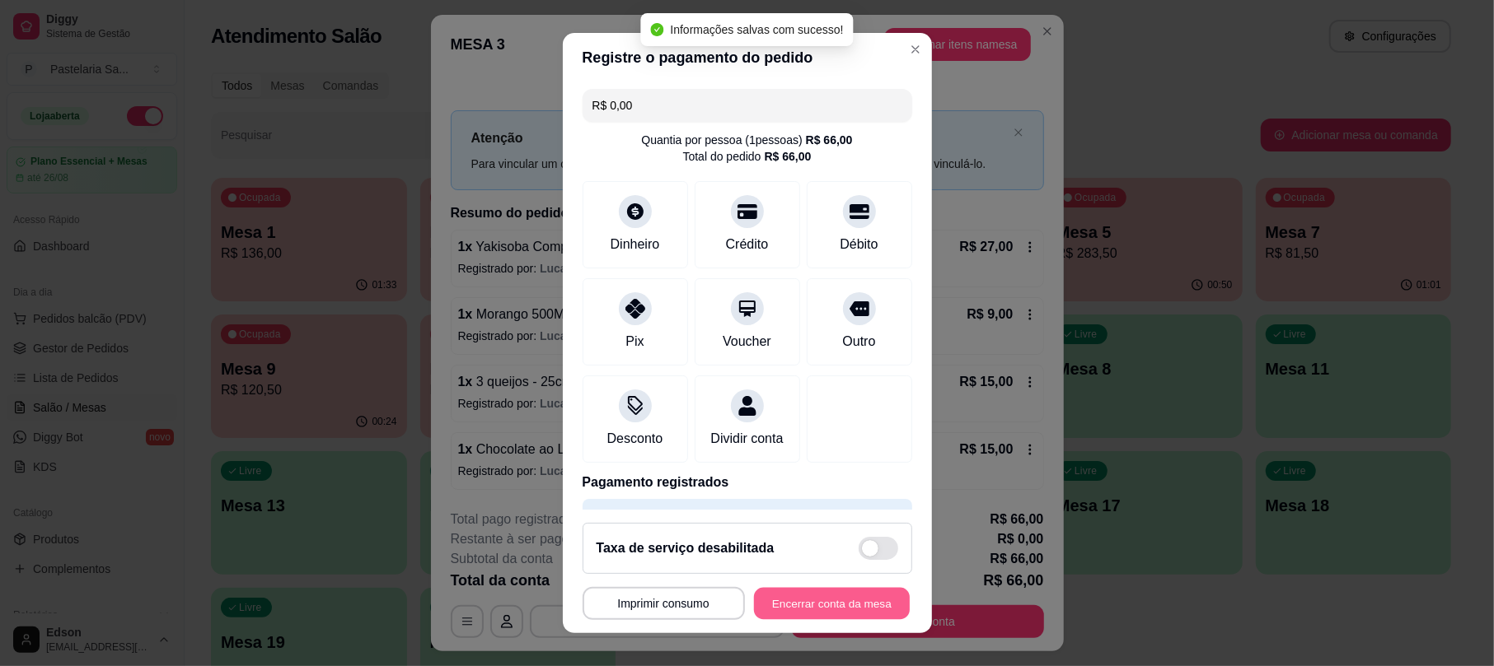
click at [776, 595] on button "Encerrar conta da mesa" at bounding box center [832, 603] width 156 height 32
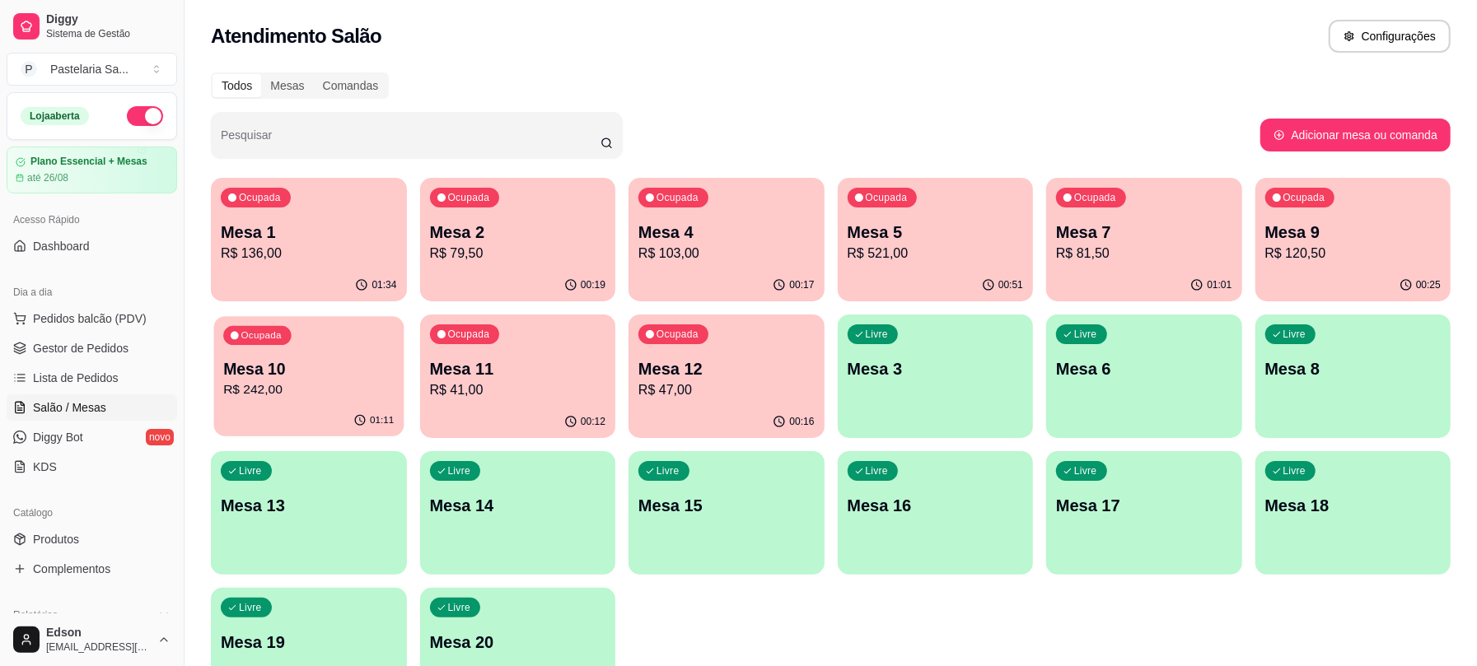
click at [287, 399] on p "R$ 242,00" at bounding box center [308, 390] width 171 height 19
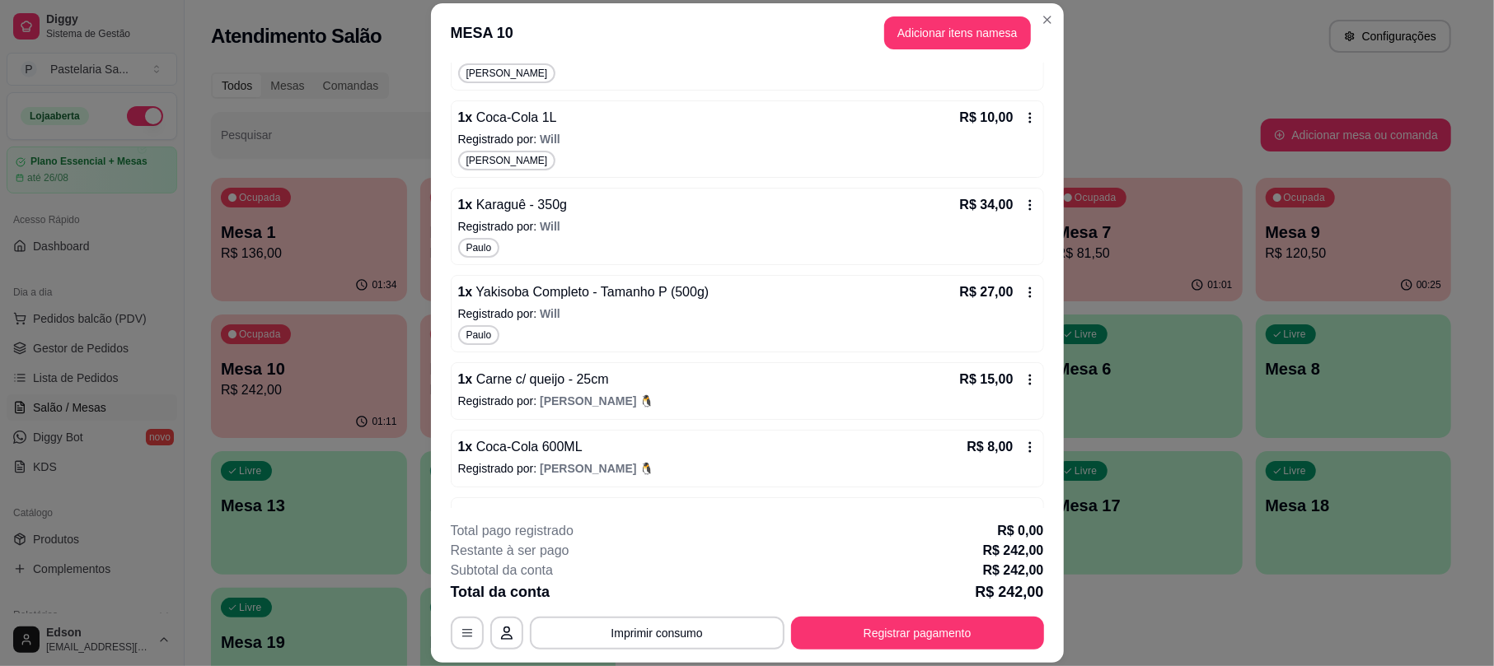
scroll to position [1000, 0]
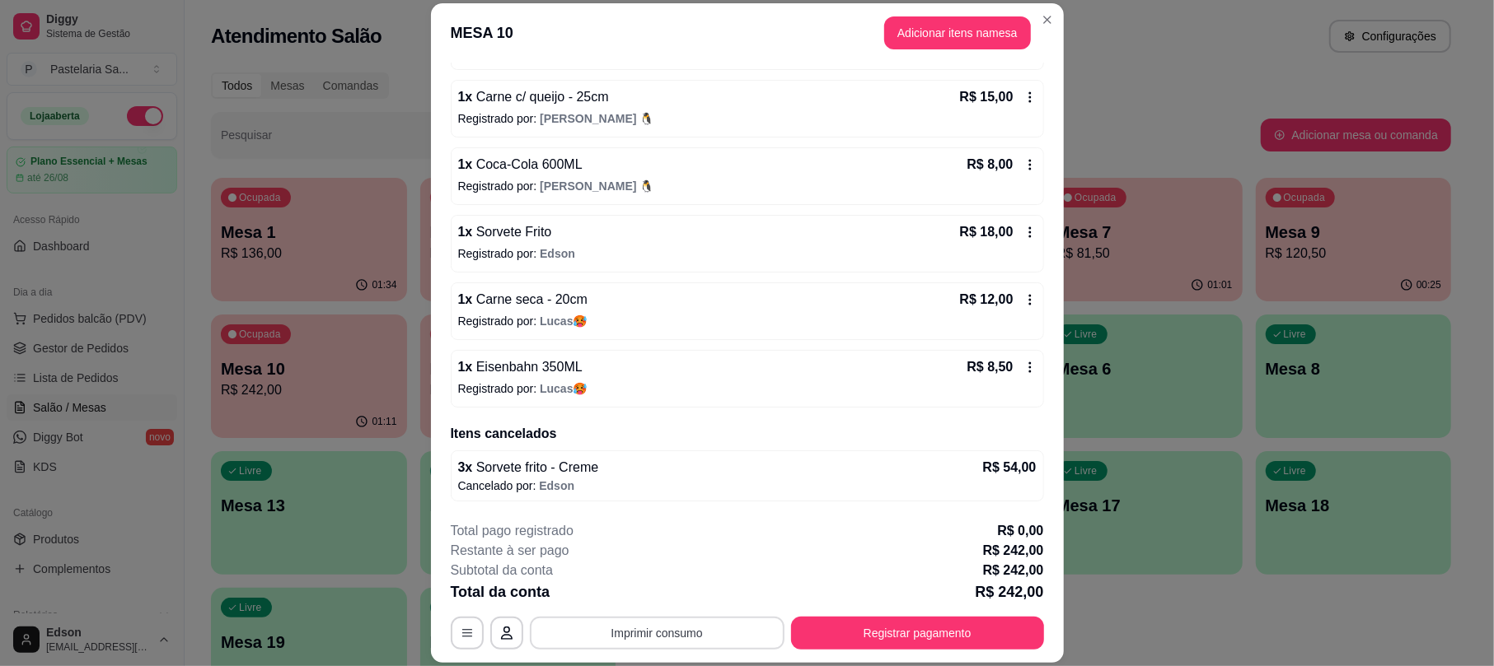
click at [710, 623] on button "Imprimir consumo" at bounding box center [657, 633] width 255 height 33
click at [706, 598] on div "Escolha a impressora Cozinha Cantinho Balcão" at bounding box center [654, 567] width 136 height 89
click at [690, 598] on button "Balcão" at bounding box center [653, 595] width 115 height 26
click at [1005, 649] on button "Registrar pagamento" at bounding box center [916, 634] width 245 height 32
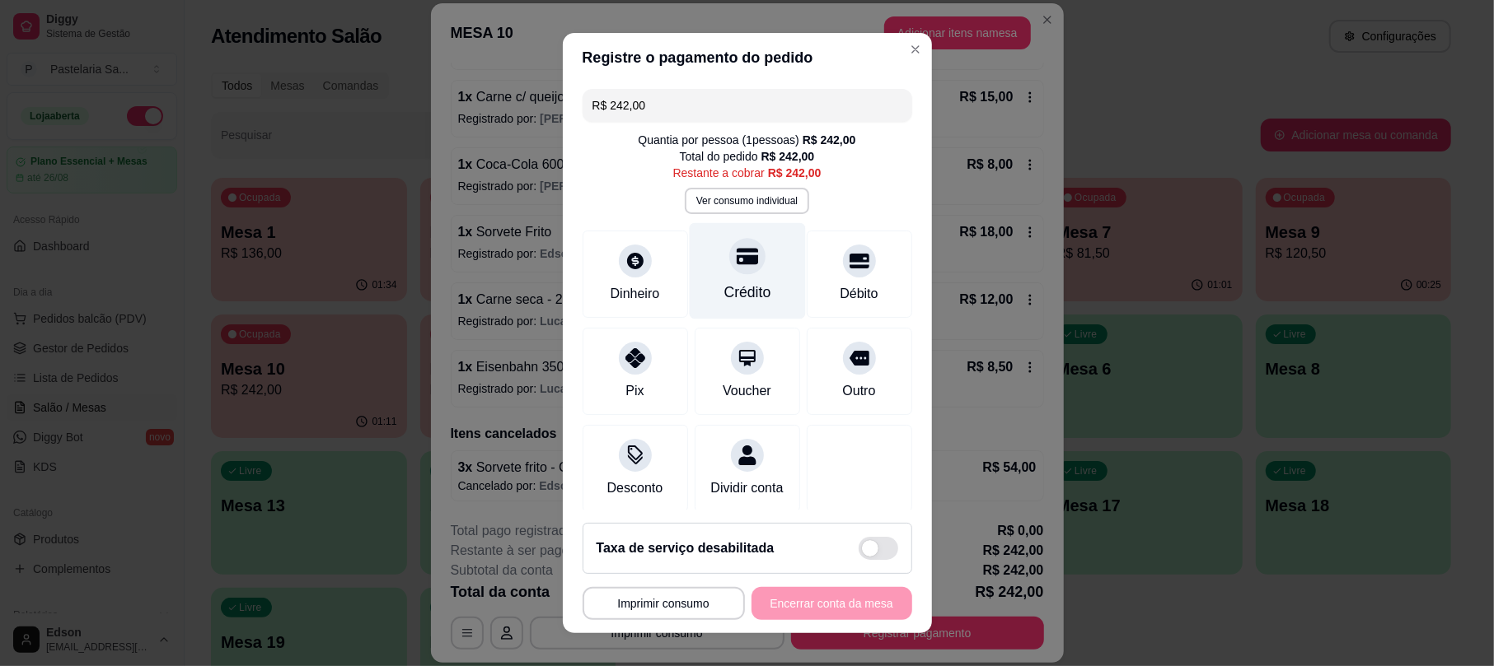
click at [702, 278] on div "Crédito" at bounding box center [747, 271] width 116 height 96
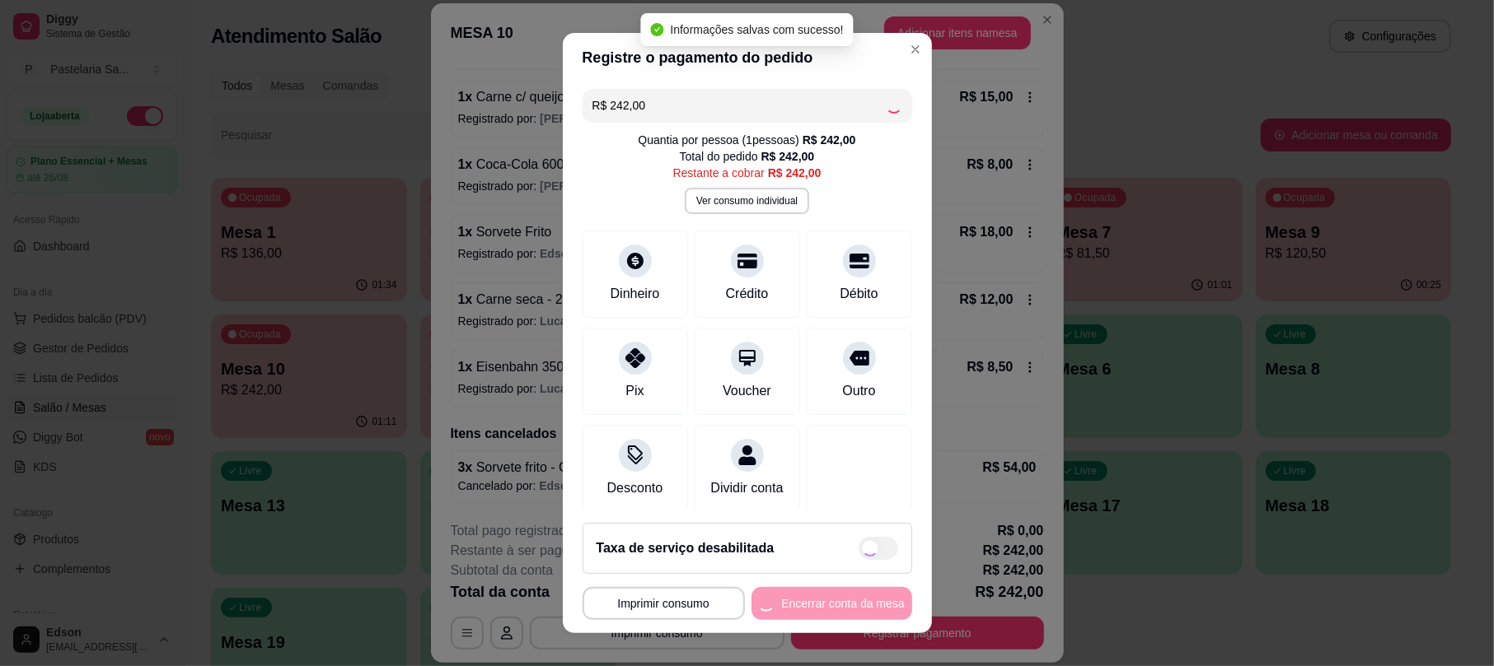
type input "R$ 0,00"
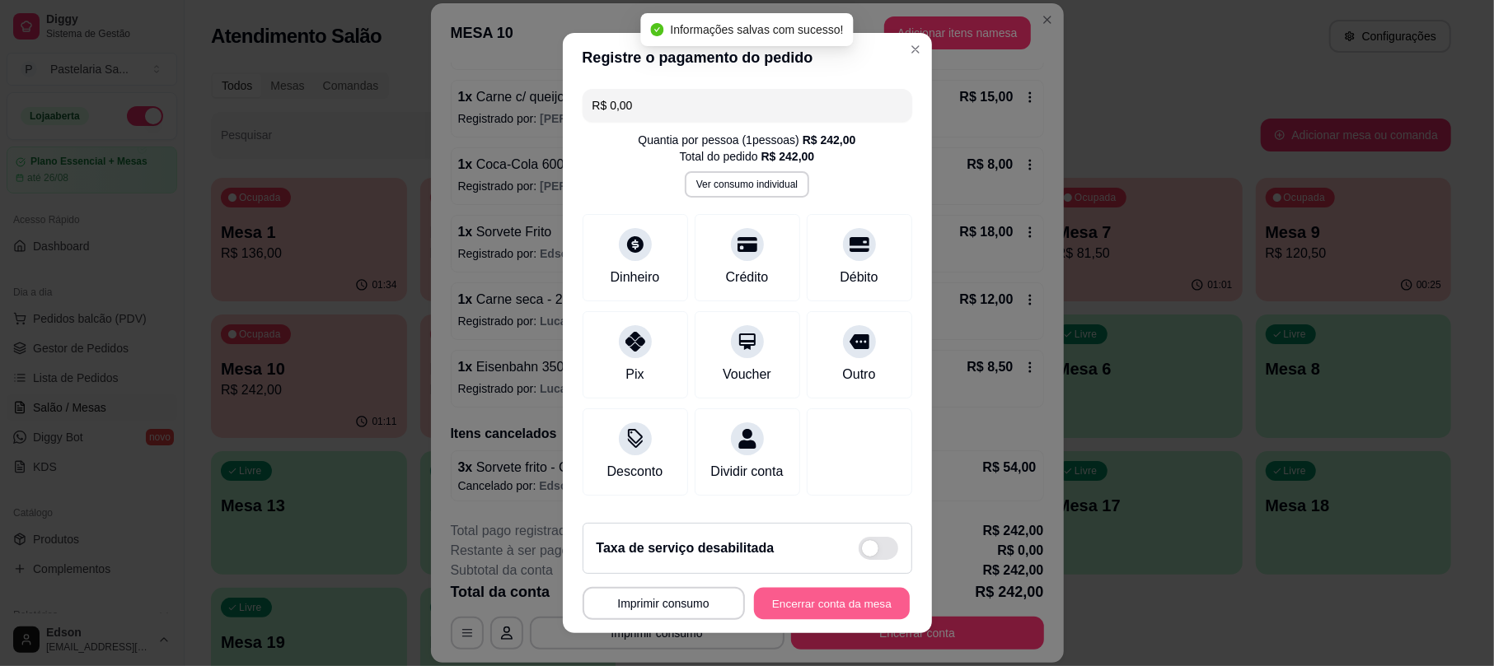
click at [794, 593] on button "Encerrar conta da mesa" at bounding box center [832, 603] width 156 height 32
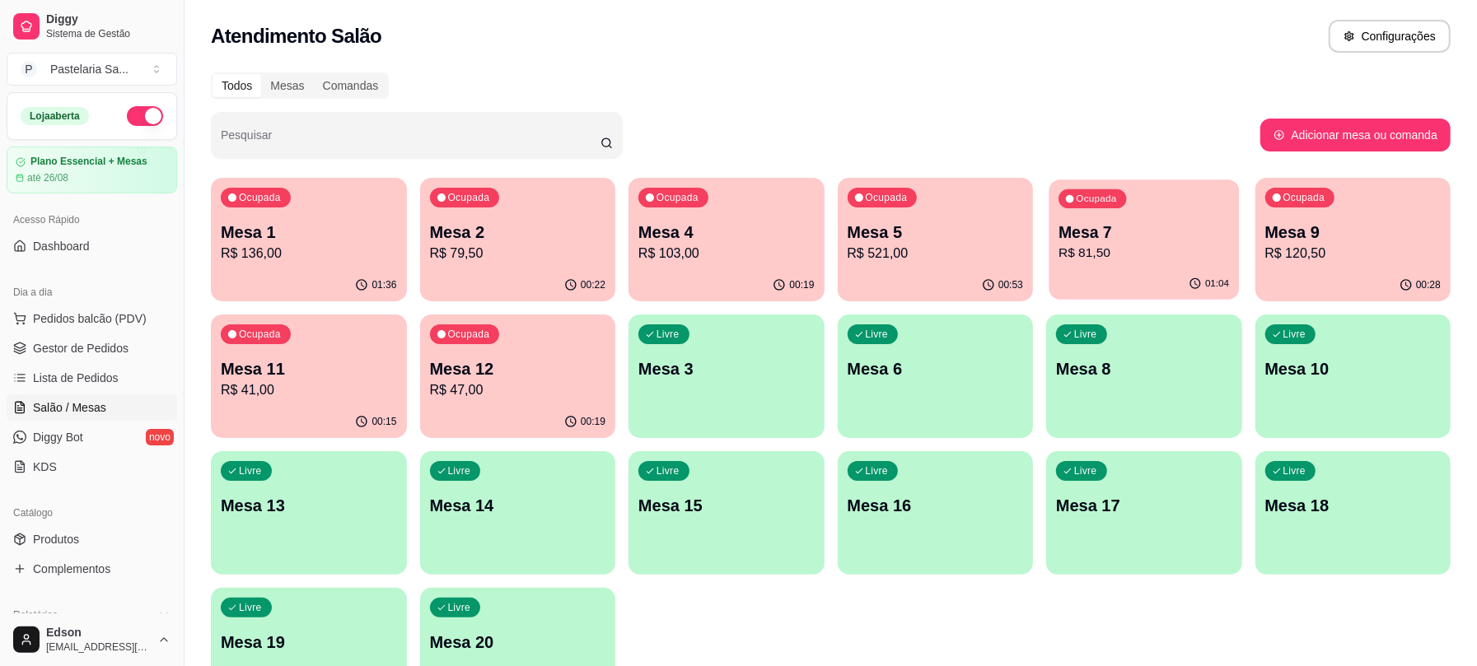
click at [1092, 245] on p "R$ 81,50" at bounding box center [1144, 253] width 171 height 19
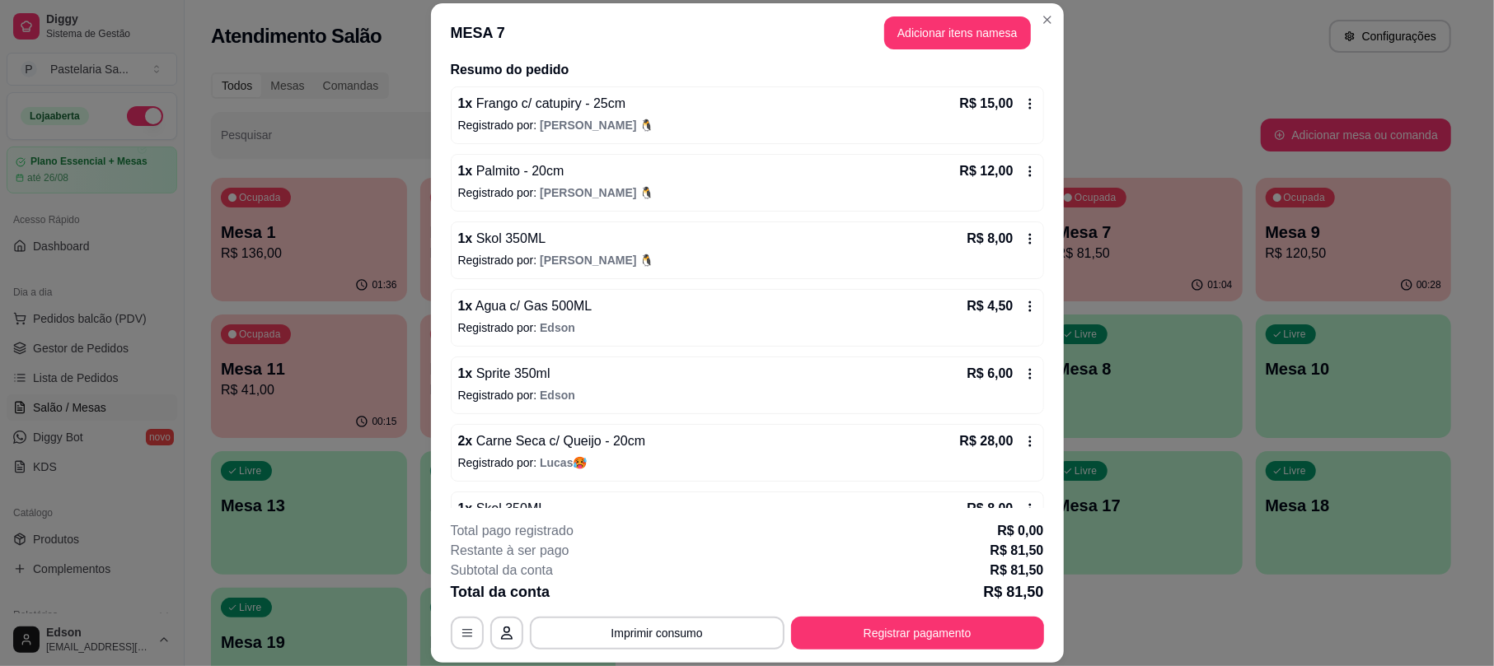
scroll to position [183, 0]
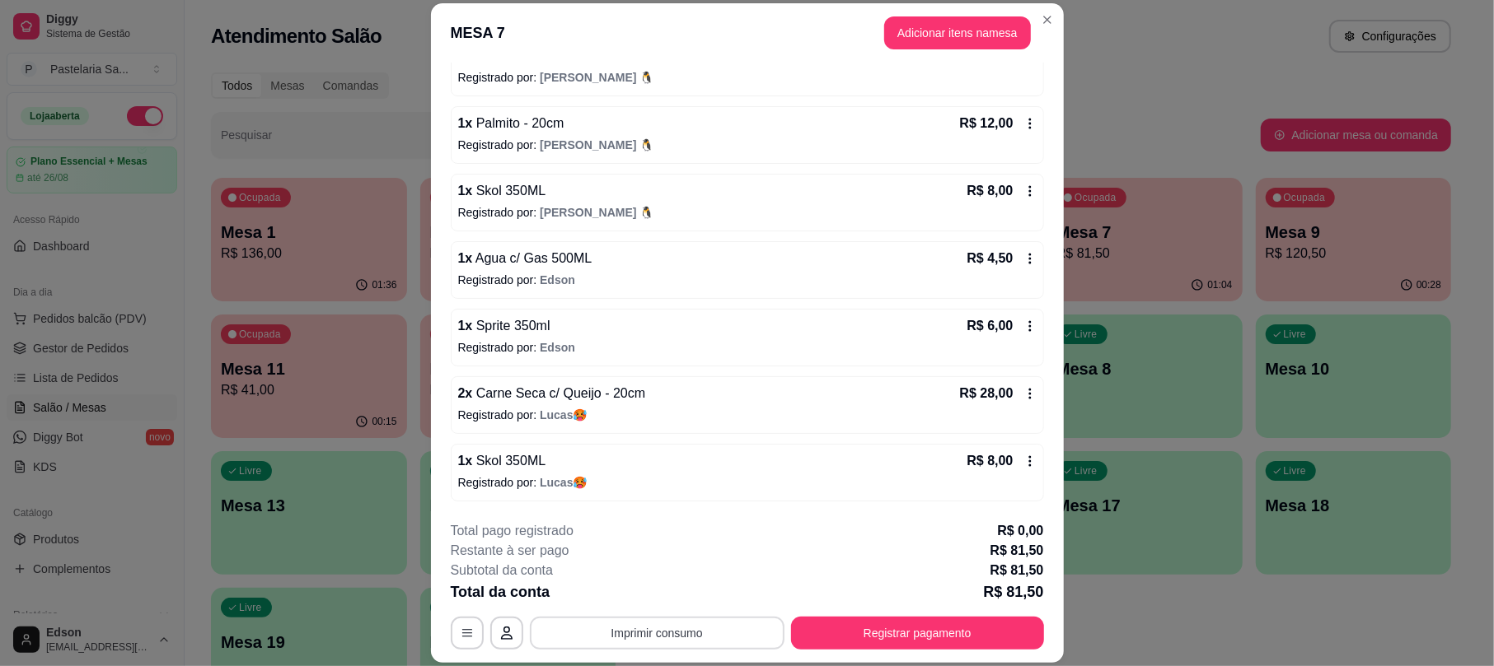
click at [769, 636] on button "Imprimir consumo" at bounding box center [657, 633] width 255 height 33
click at [624, 600] on button "Balcão" at bounding box center [653, 595] width 115 height 26
click at [888, 636] on button "Registrar pagamento" at bounding box center [916, 634] width 245 height 32
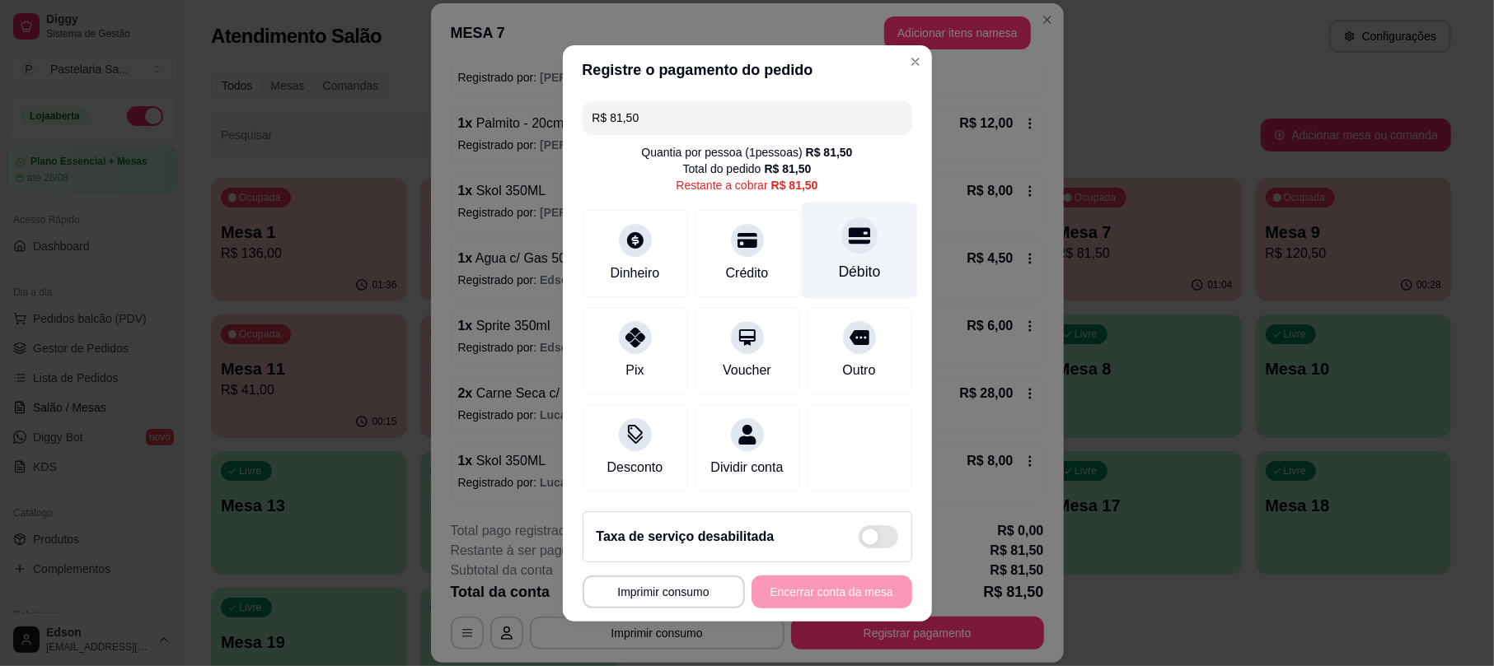
click at [801, 238] on div "Débito" at bounding box center [859, 250] width 116 height 96
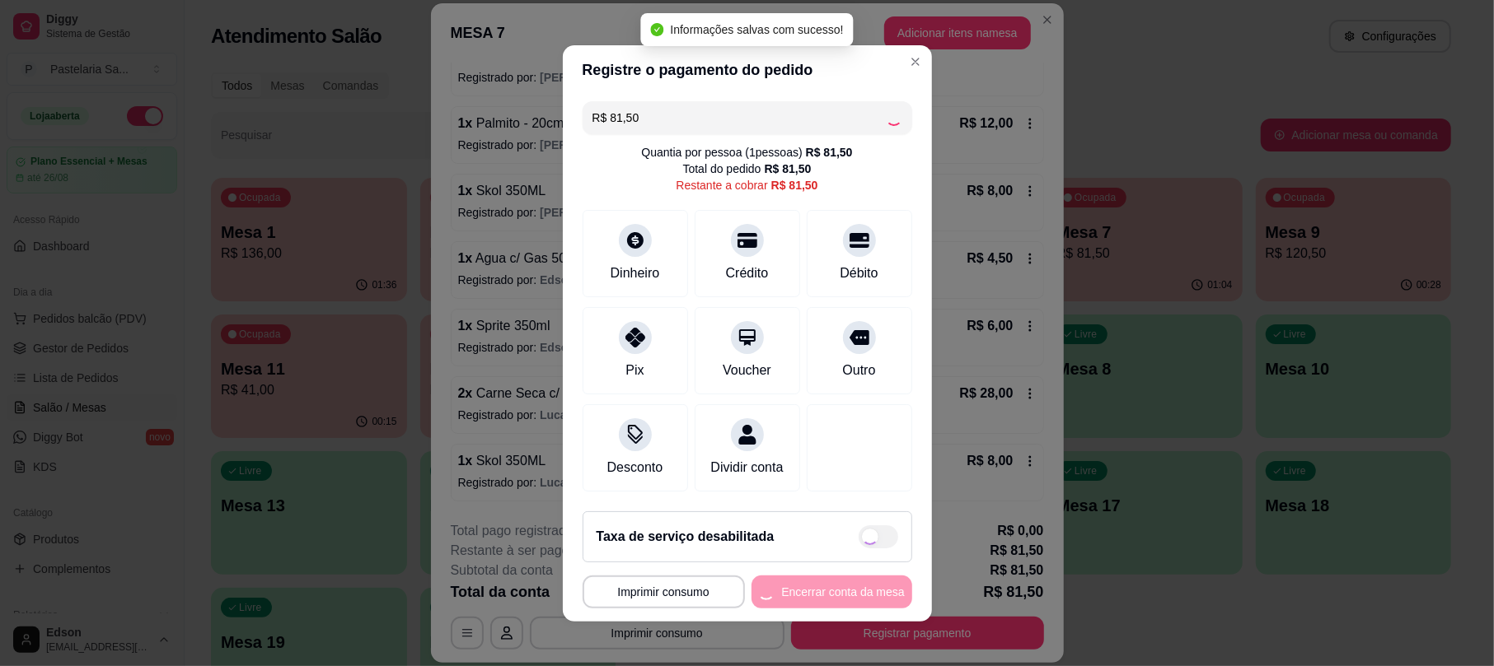
type input "R$ 0,00"
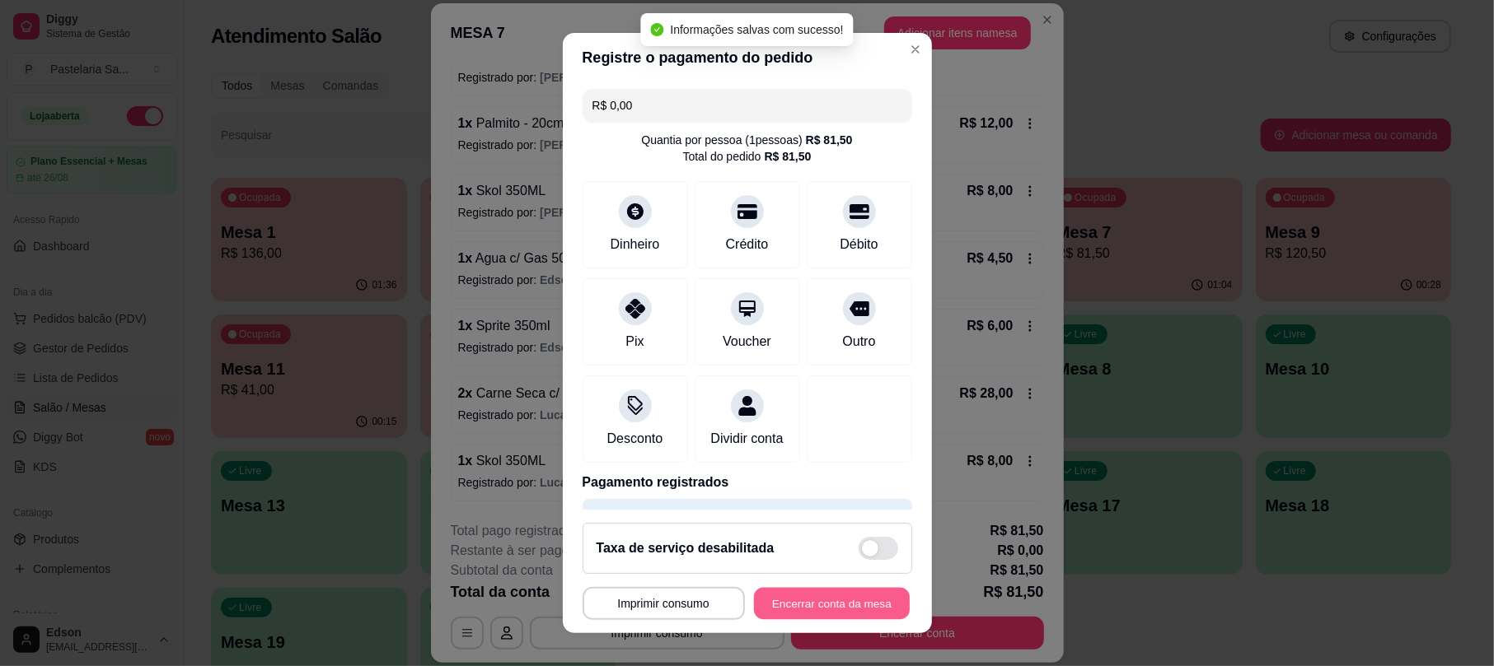
click at [789, 610] on button "Encerrar conta da mesa" at bounding box center [832, 603] width 156 height 32
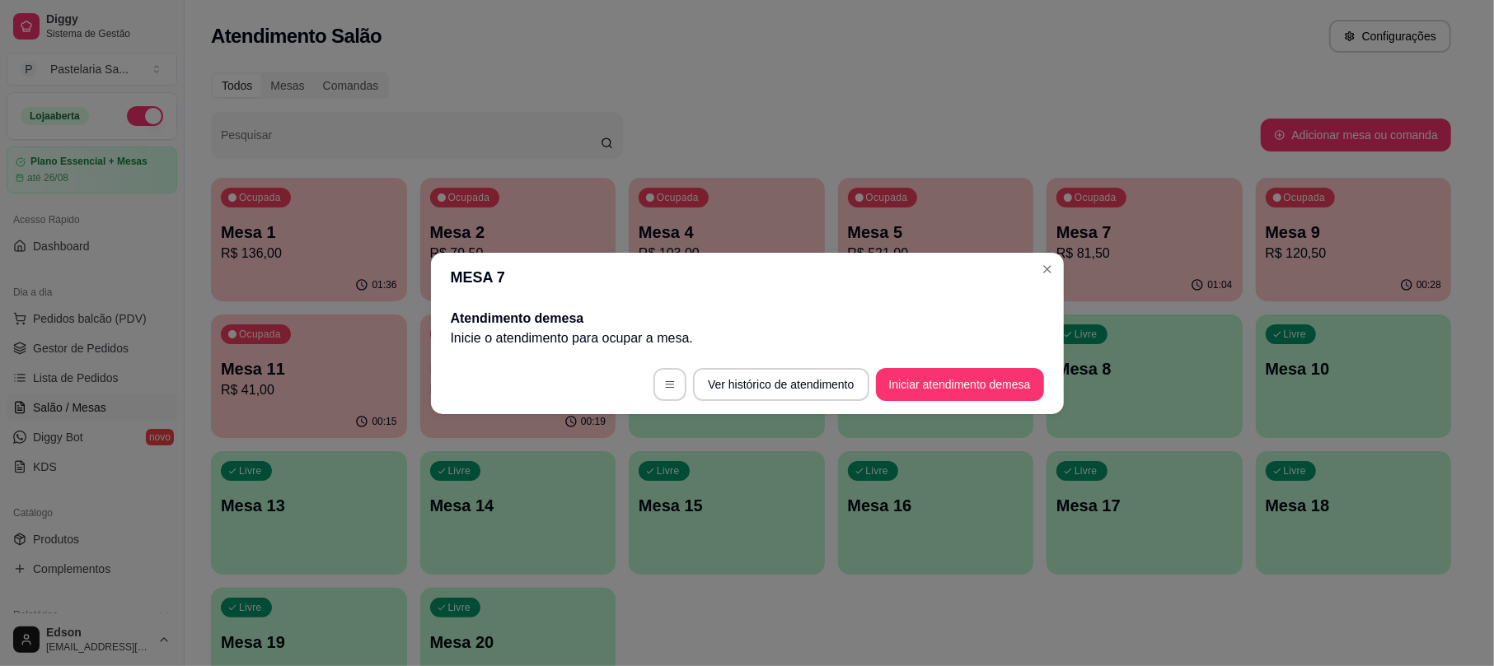
scroll to position [0, 0]
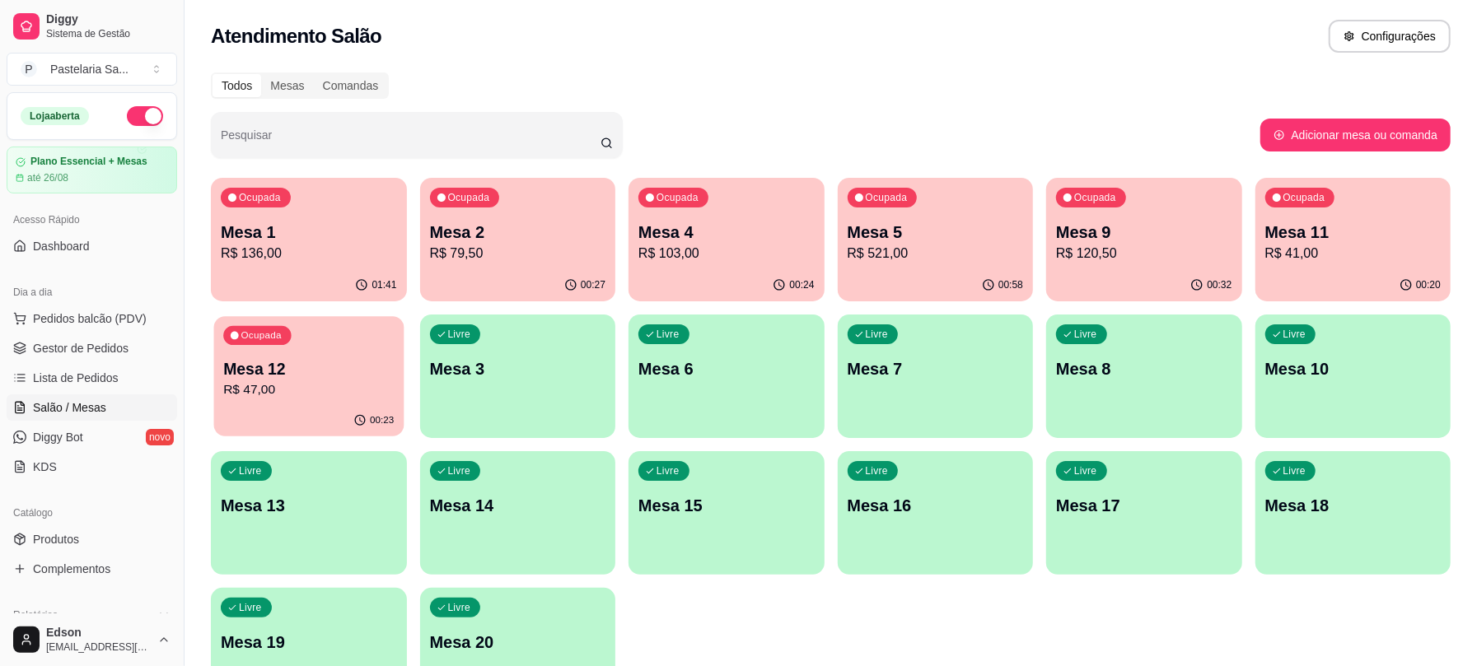
click at [353, 367] on p "Mesa 12" at bounding box center [308, 369] width 171 height 22
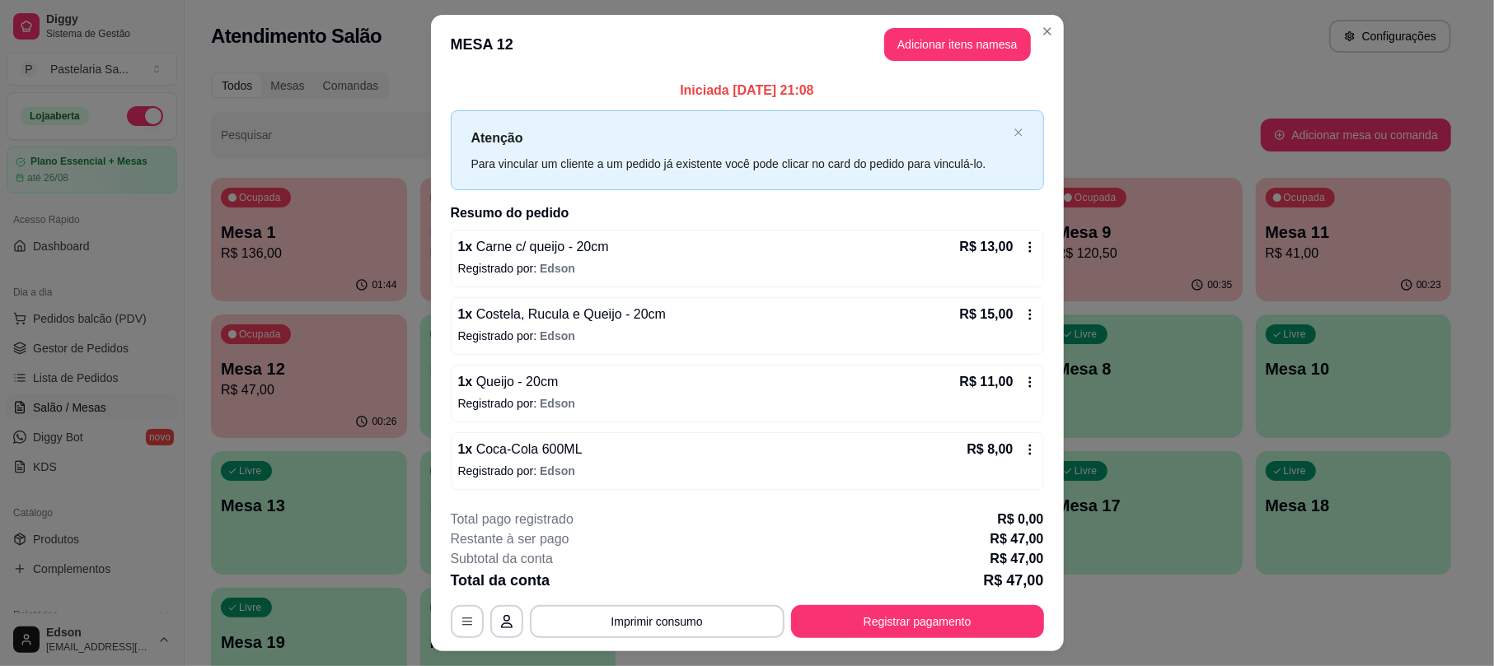
scroll to position [40, 0]
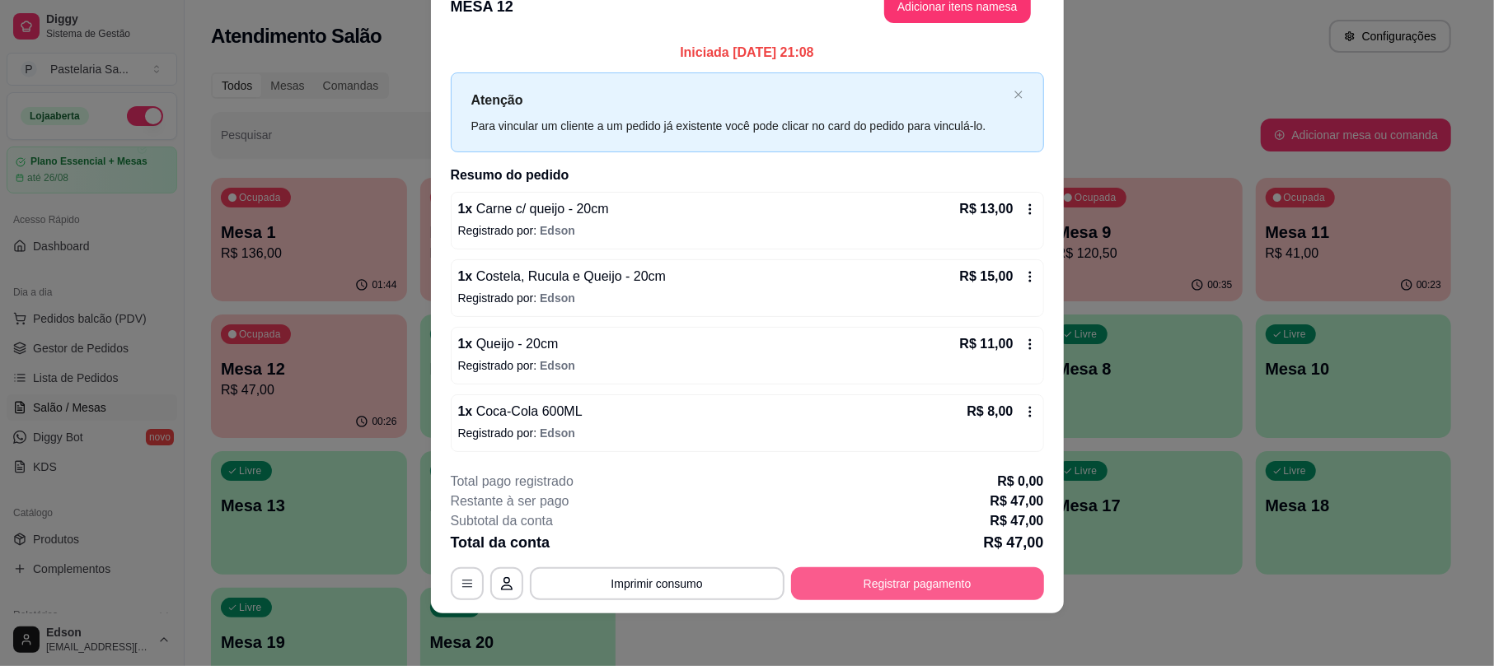
click at [888, 585] on button "Registrar pagamento" at bounding box center [917, 584] width 253 height 33
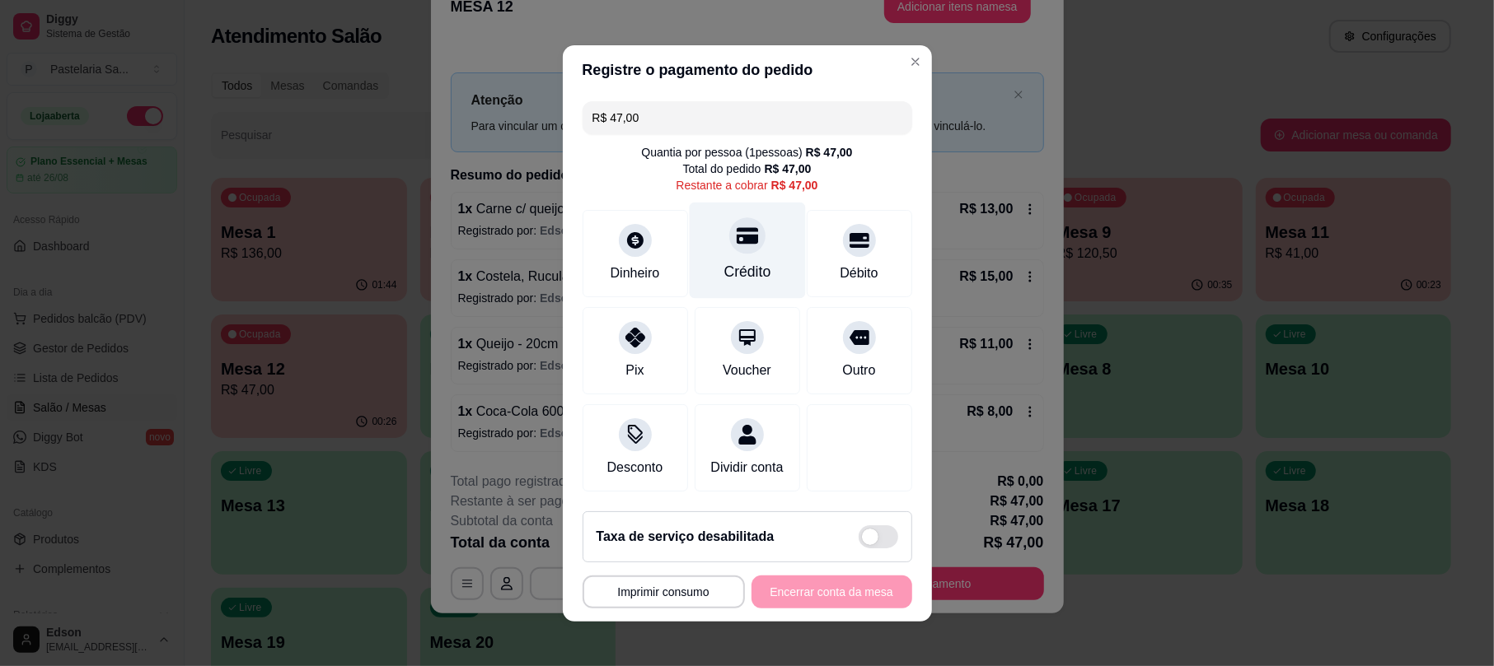
click at [713, 214] on div "Crédito" at bounding box center [747, 250] width 116 height 96
type input "R$ 0,00"
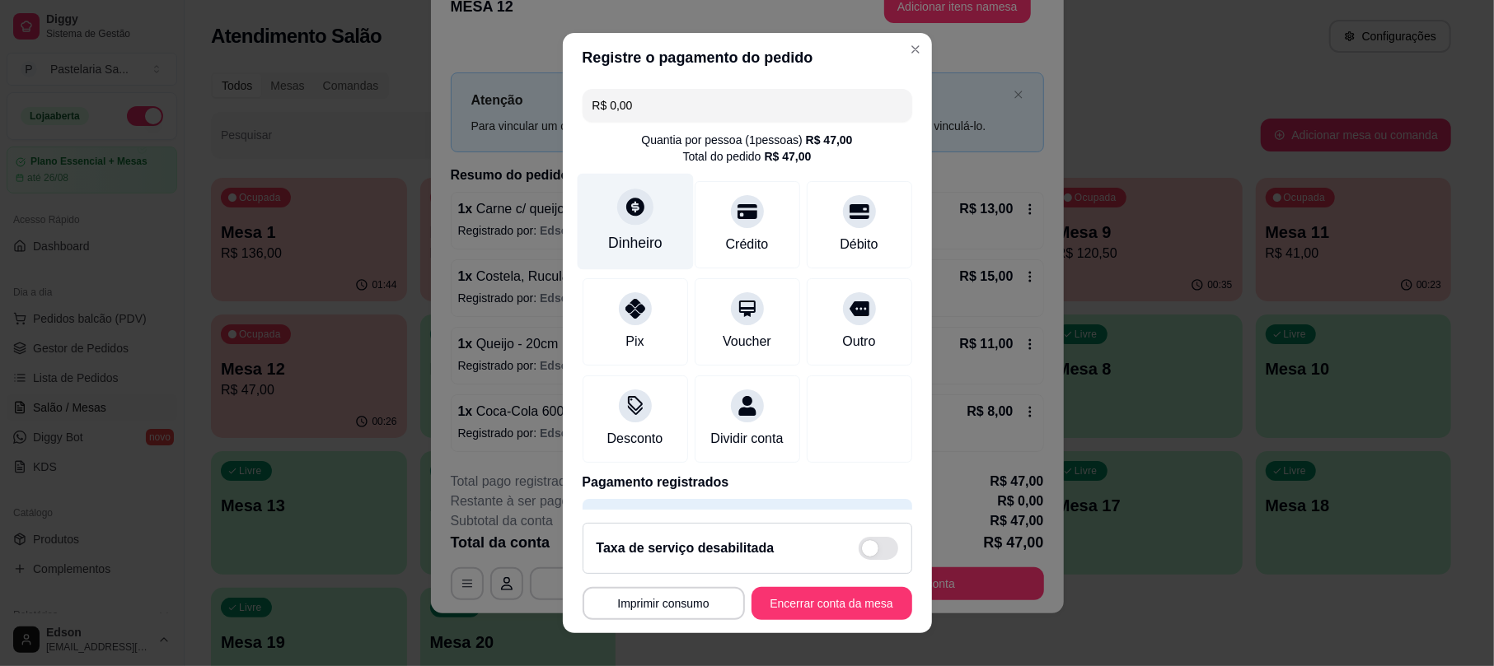
click at [629, 209] on icon at bounding box center [635, 208] width 18 height 18
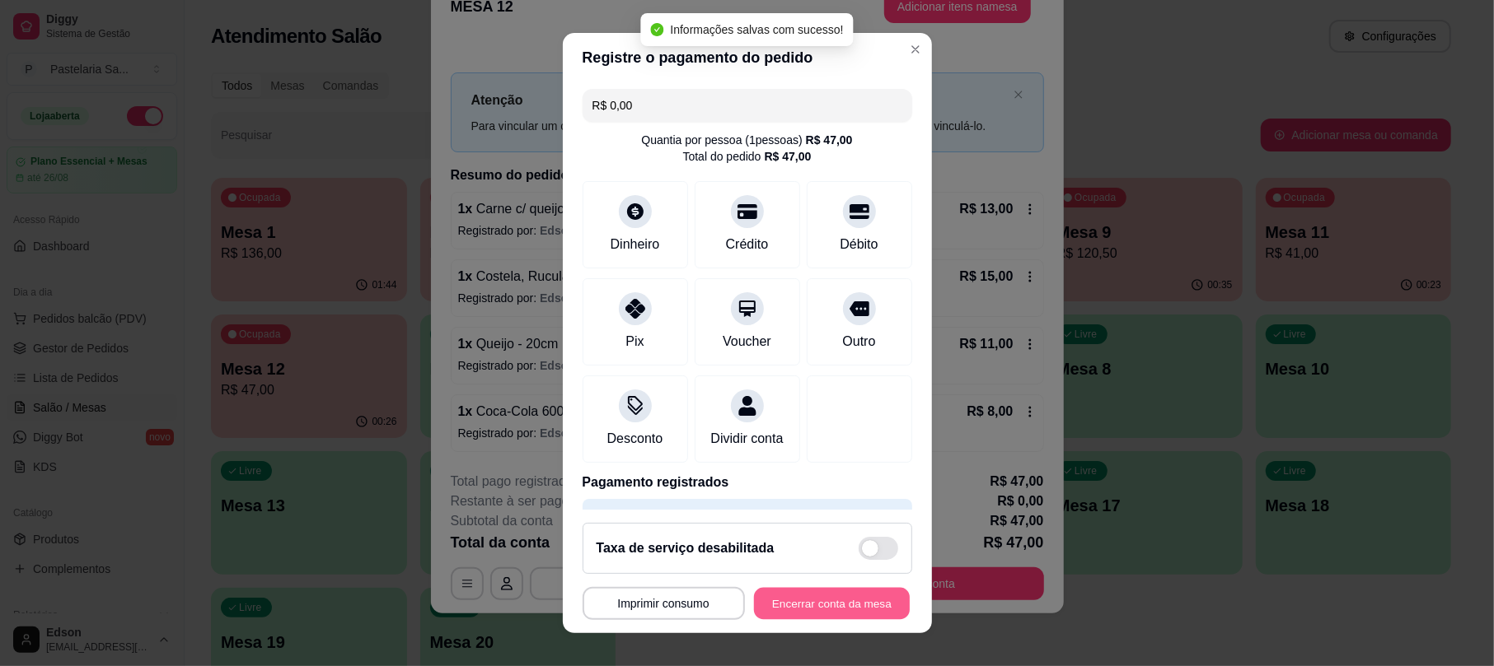
click at [832, 601] on button "Encerrar conta da mesa" at bounding box center [832, 603] width 156 height 32
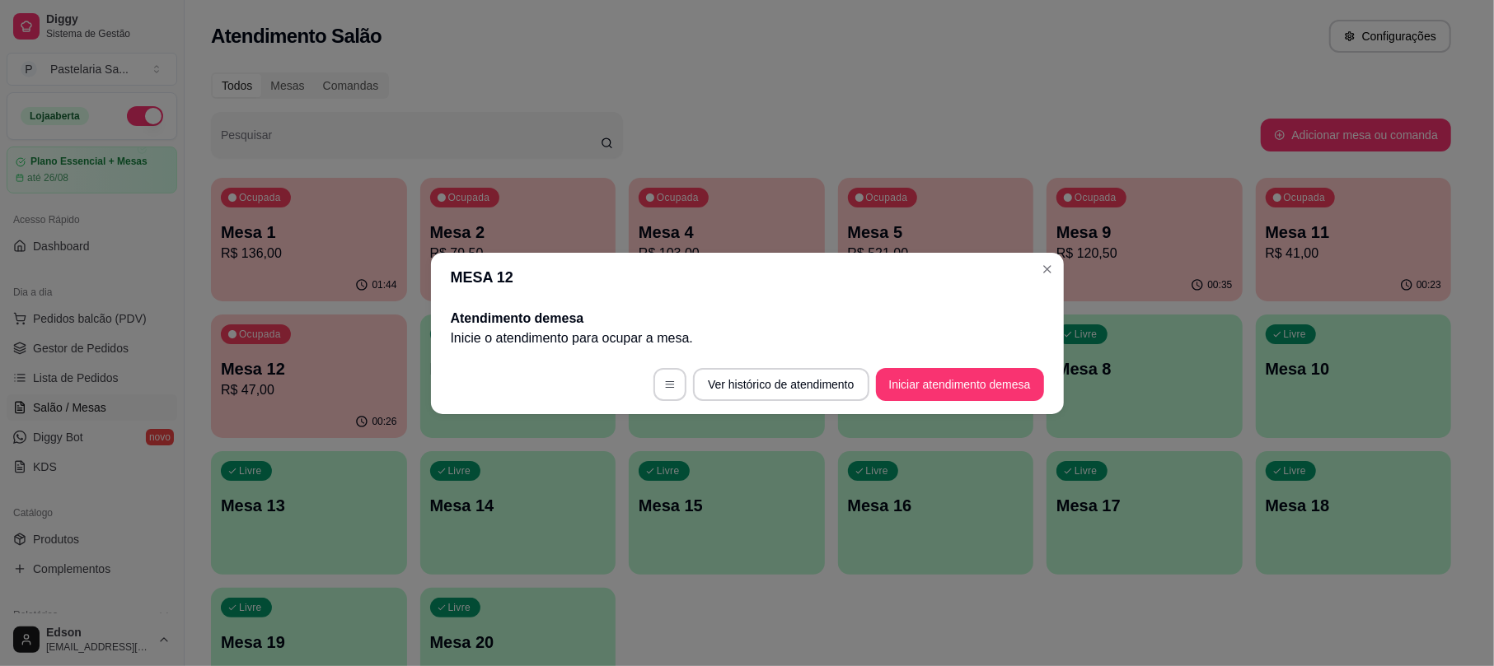
scroll to position [0, 0]
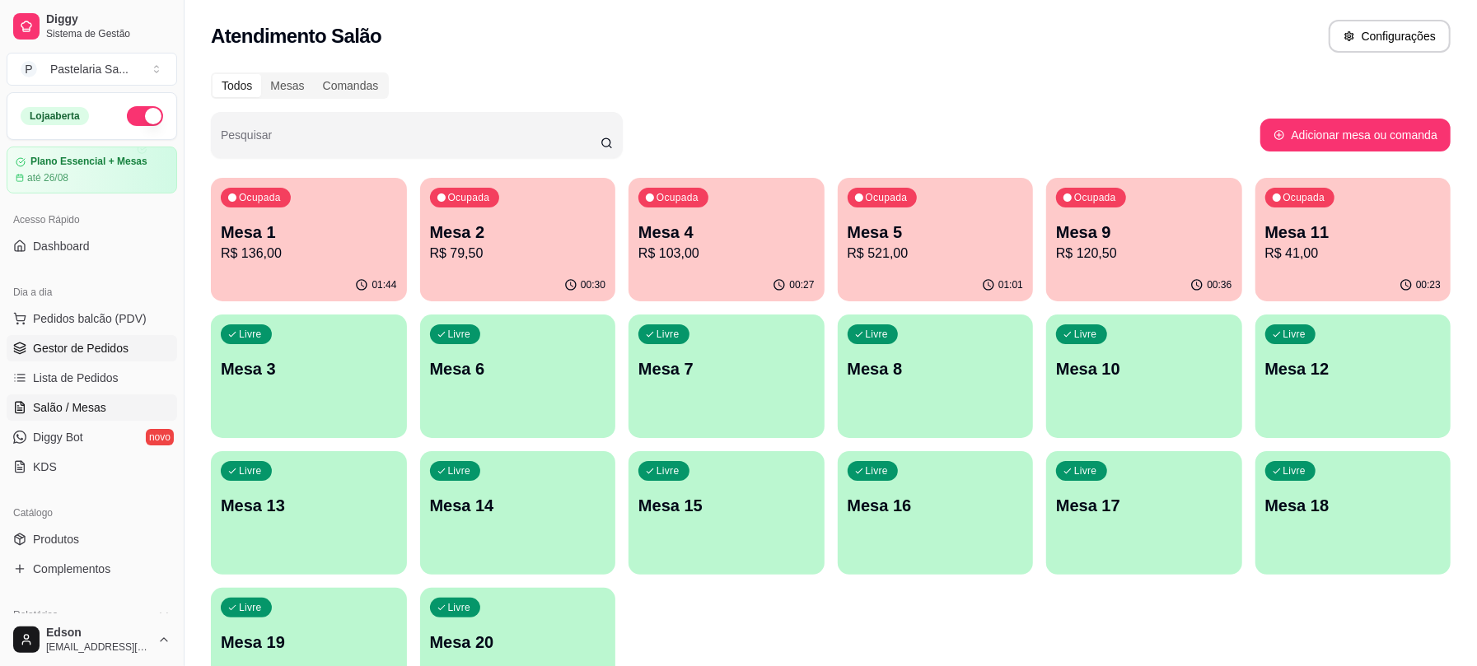
click at [76, 359] on link "Gestor de Pedidos" at bounding box center [92, 348] width 171 height 26
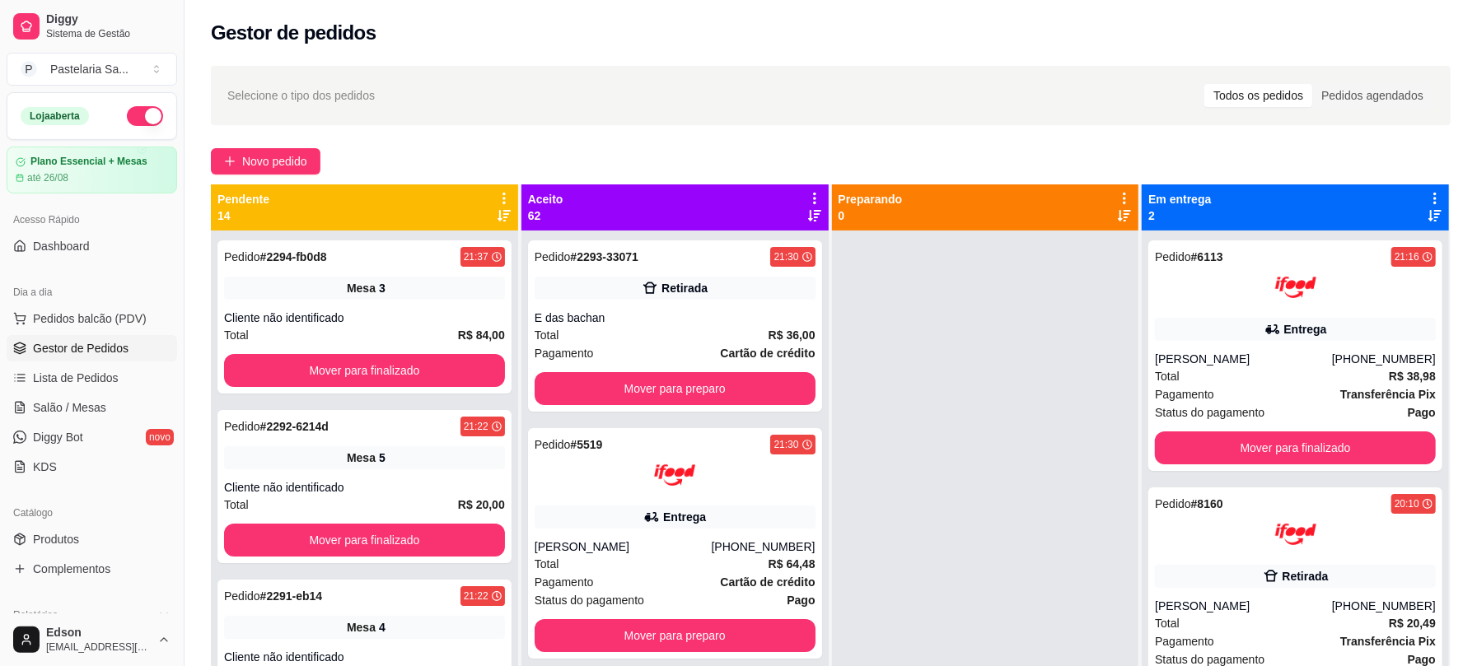
click at [512, 199] on div "Pendente 14" at bounding box center [364, 208] width 307 height 46
click at [93, 410] on span "Salão / Mesas" at bounding box center [69, 408] width 73 height 16
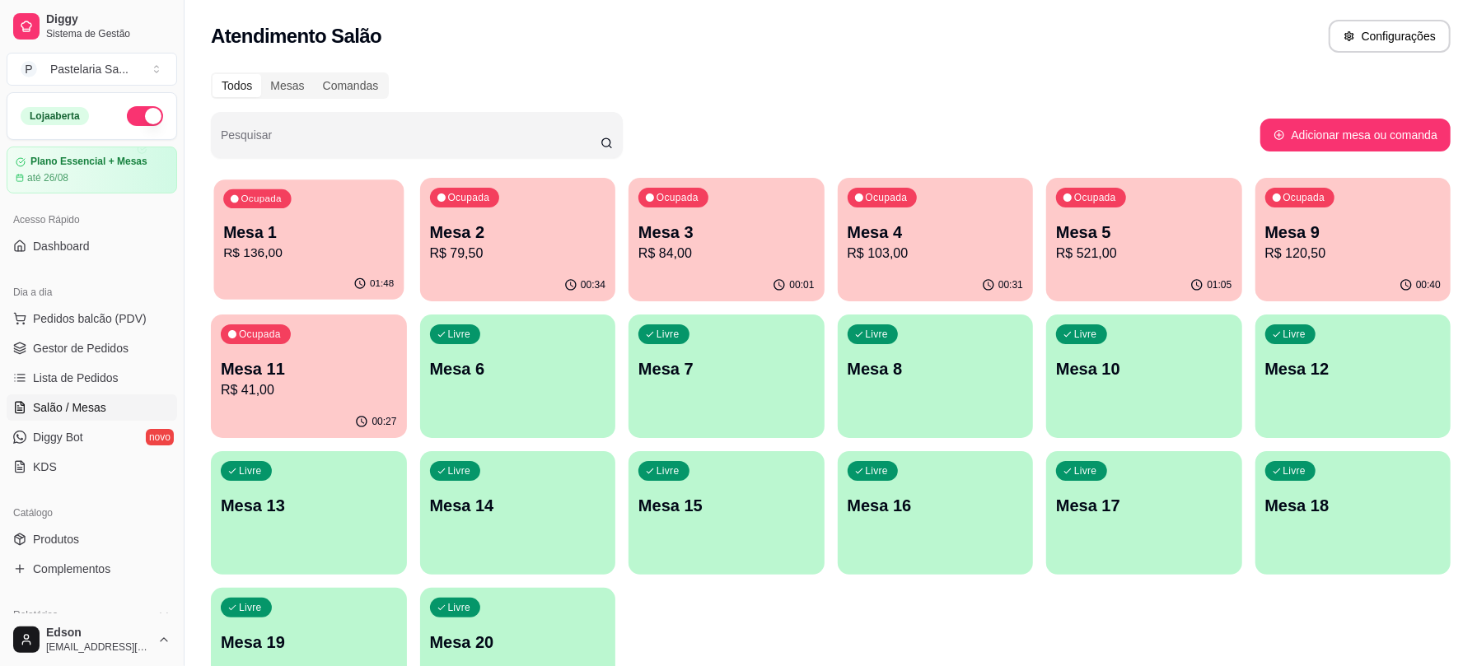
click at [341, 219] on div "Ocupada Mesa 1 R$ 136,00" at bounding box center [308, 224] width 189 height 89
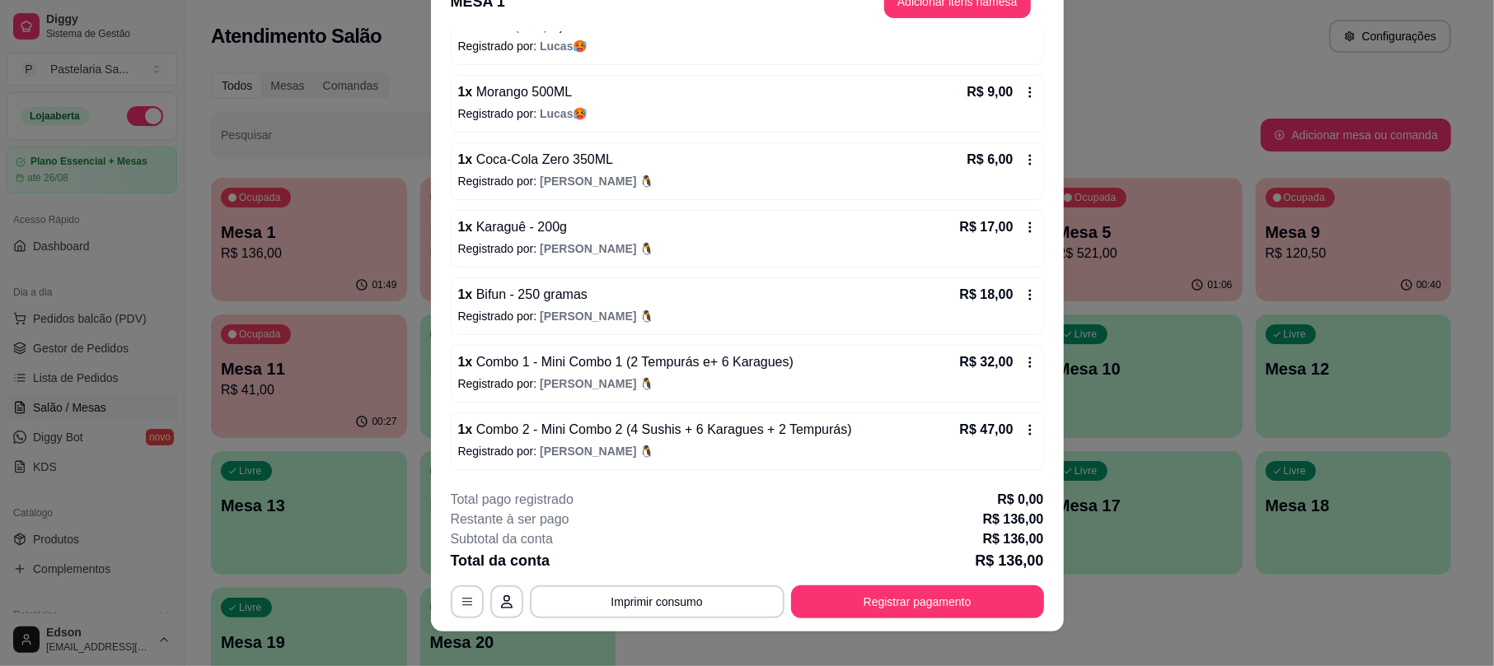
scroll to position [49, 0]
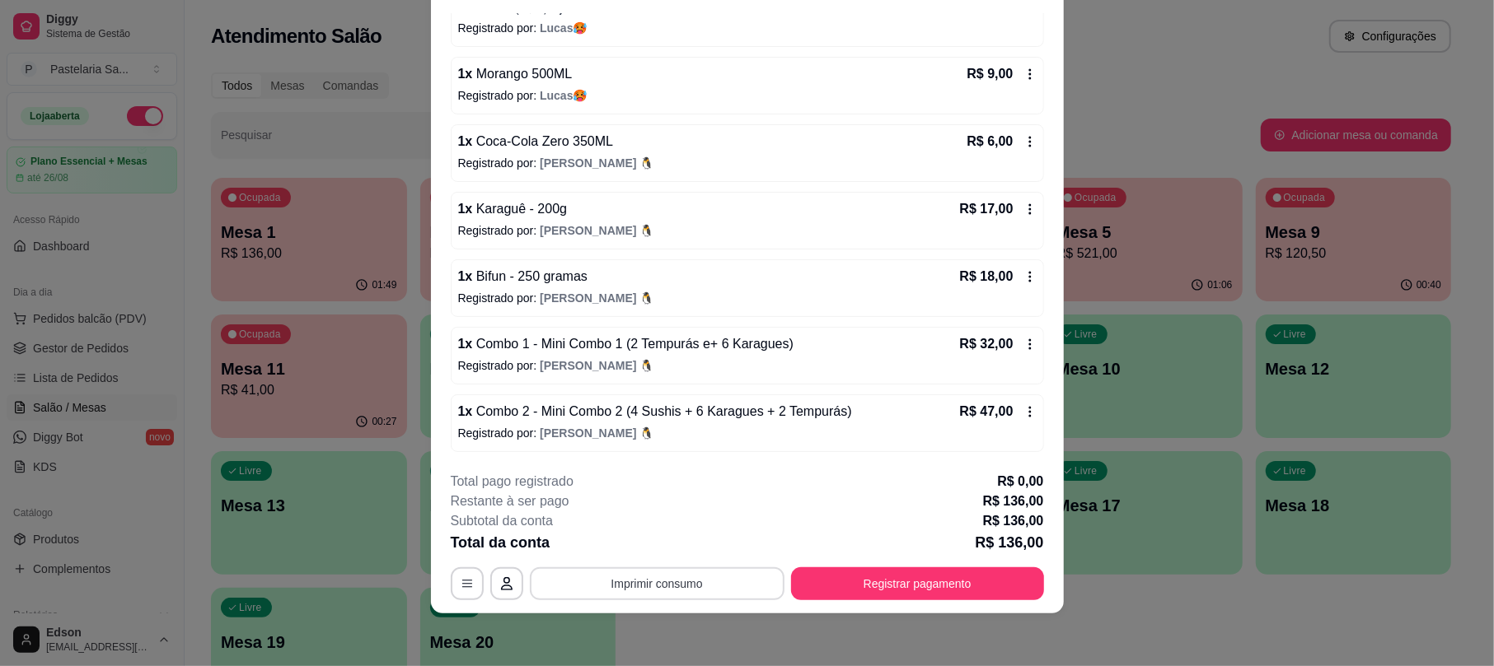
click at [685, 591] on button "Imprimir consumo" at bounding box center [657, 584] width 255 height 33
click at [680, 547] on button "Balcão" at bounding box center [653, 546] width 119 height 26
drag, startPoint x: 683, startPoint y: 603, endPoint x: 687, endPoint y: 581, distance: 22.6
click at [685, 598] on footer "**********" at bounding box center [747, 536] width 633 height 155
click at [690, 578] on button "Imprimir consumo" at bounding box center [656, 584] width 247 height 32
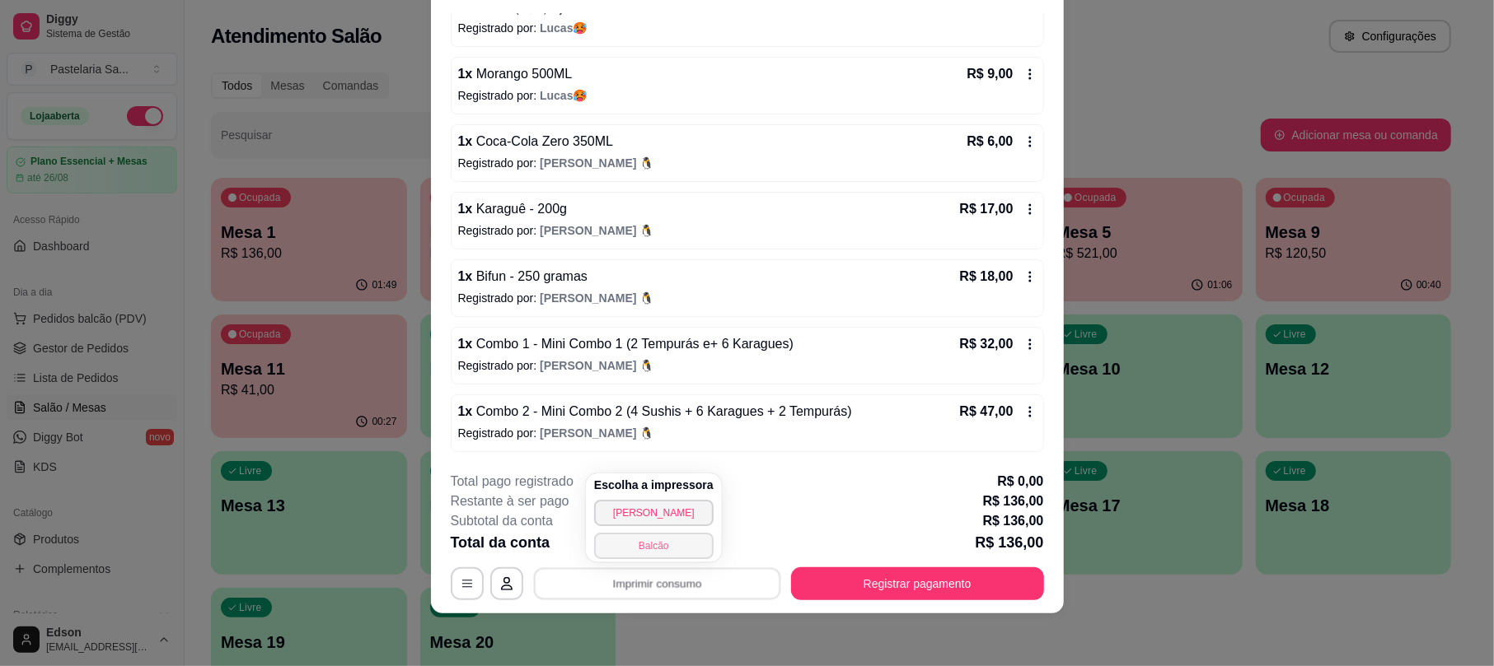
click at [682, 551] on button "Balcão" at bounding box center [653, 546] width 119 height 26
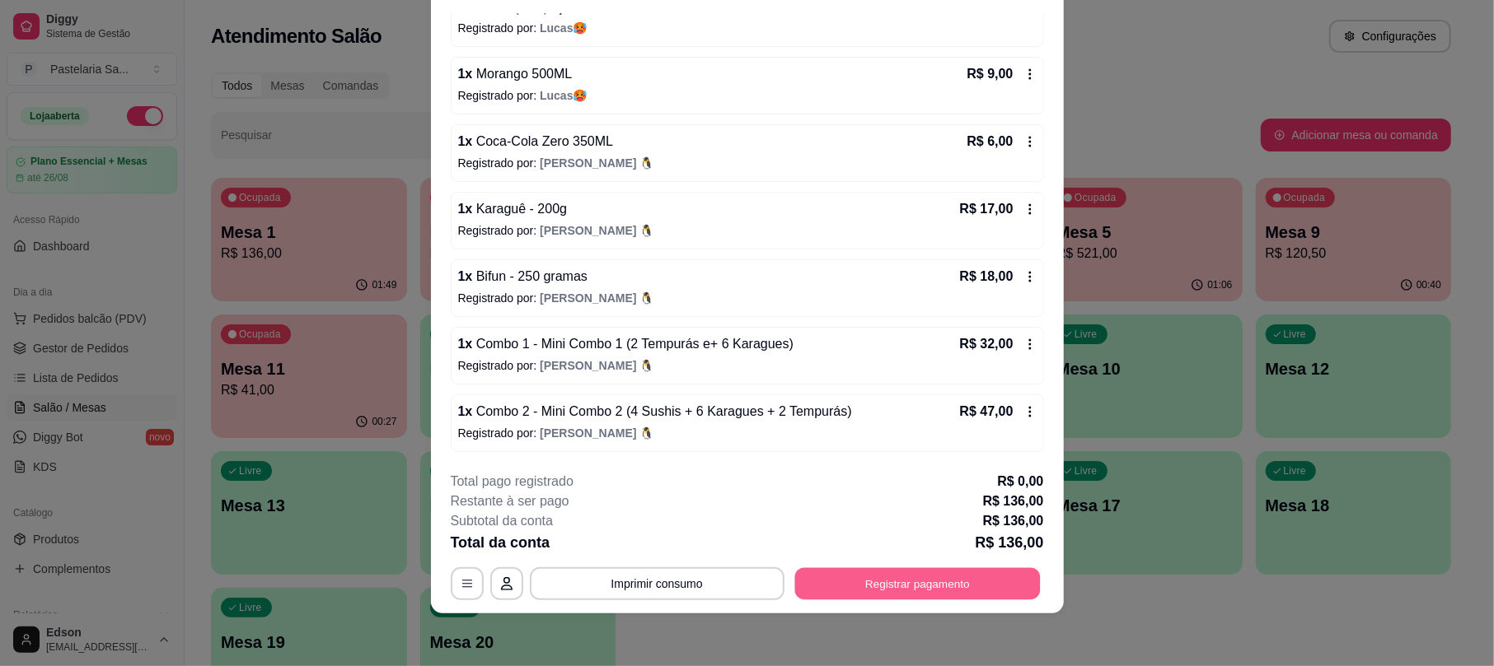
click at [1022, 584] on button "Registrar pagamento" at bounding box center [916, 584] width 245 height 32
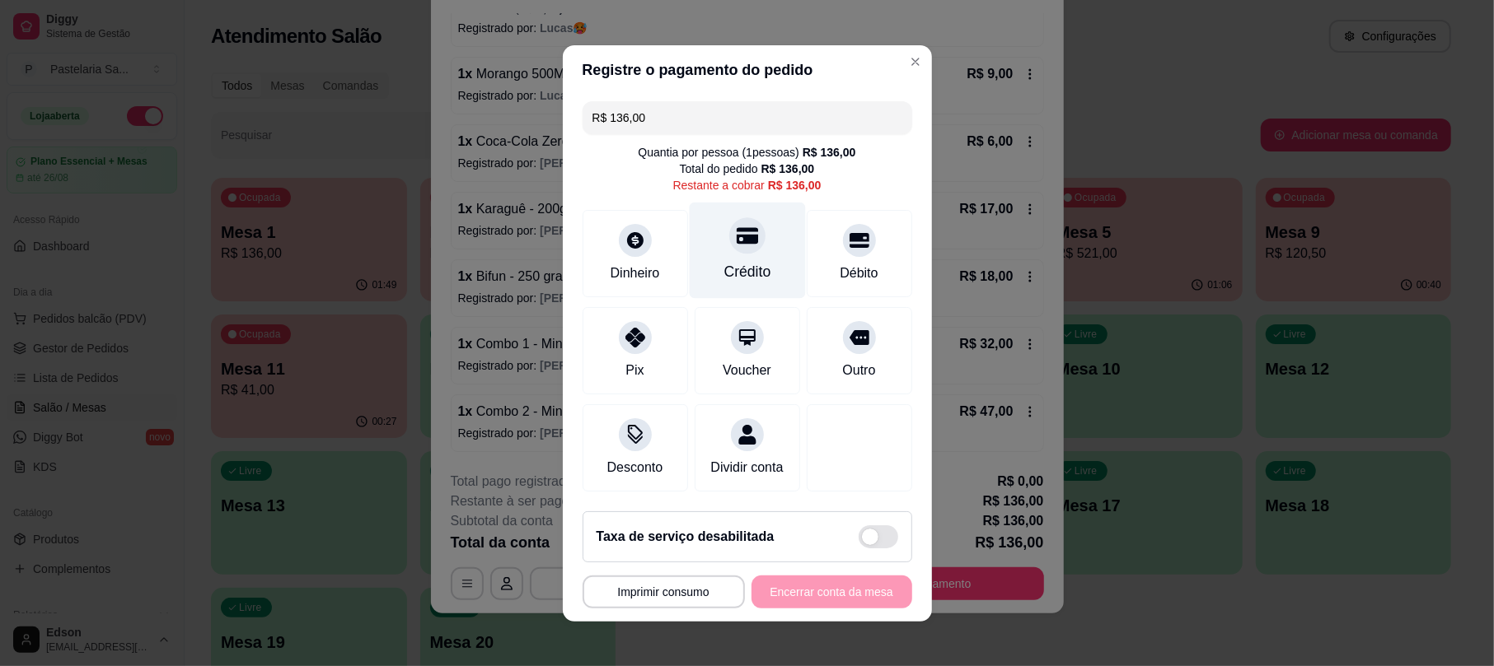
click at [729, 239] on div at bounding box center [747, 235] width 36 height 36
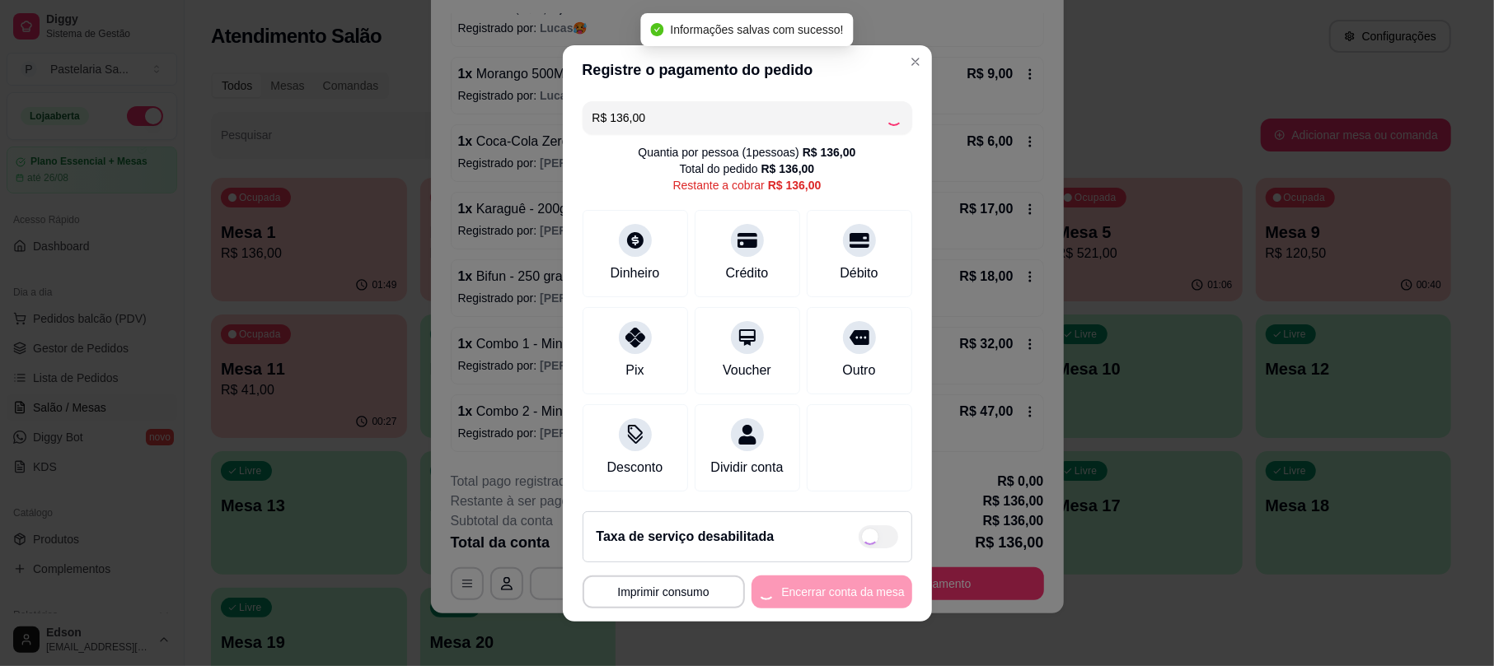
click at [801, 609] on div "**********" at bounding box center [747, 592] width 330 height 33
type input "R$ 0,00"
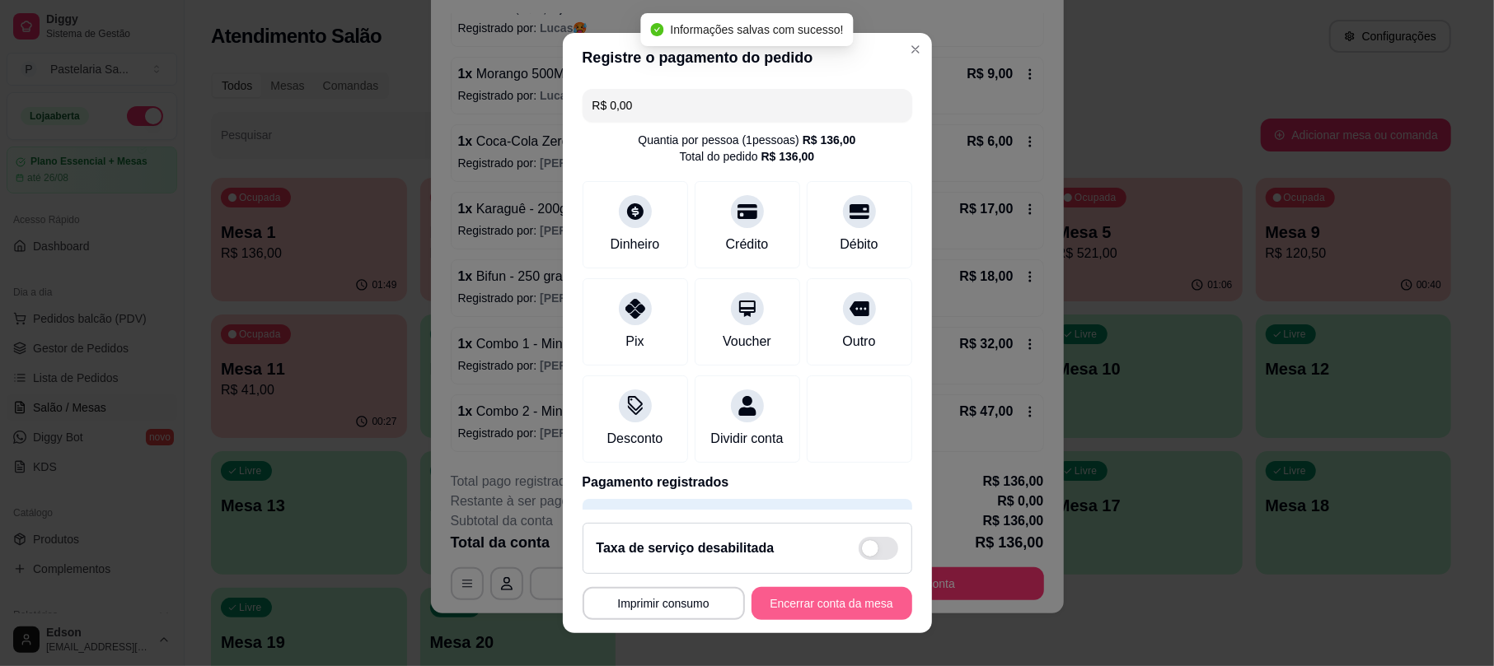
click at [802, 605] on button "Encerrar conta da mesa" at bounding box center [831, 603] width 161 height 33
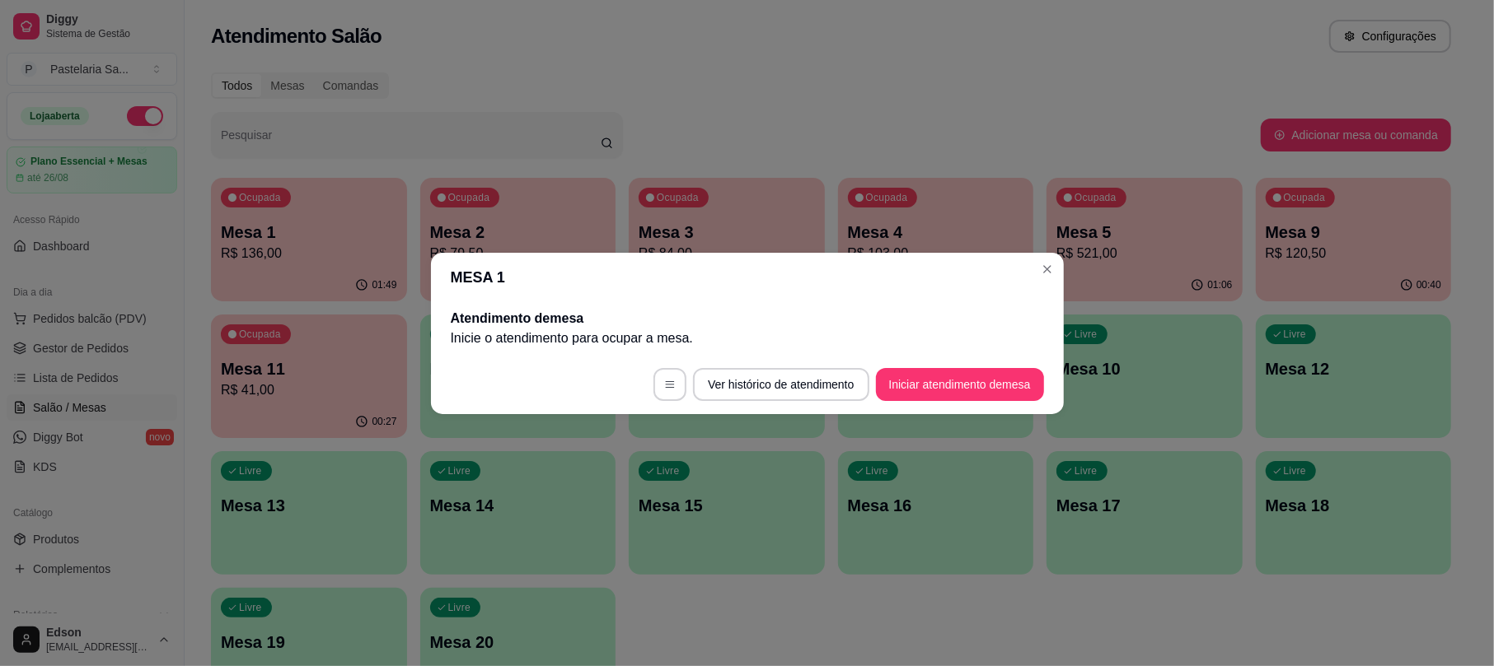
scroll to position [0, 0]
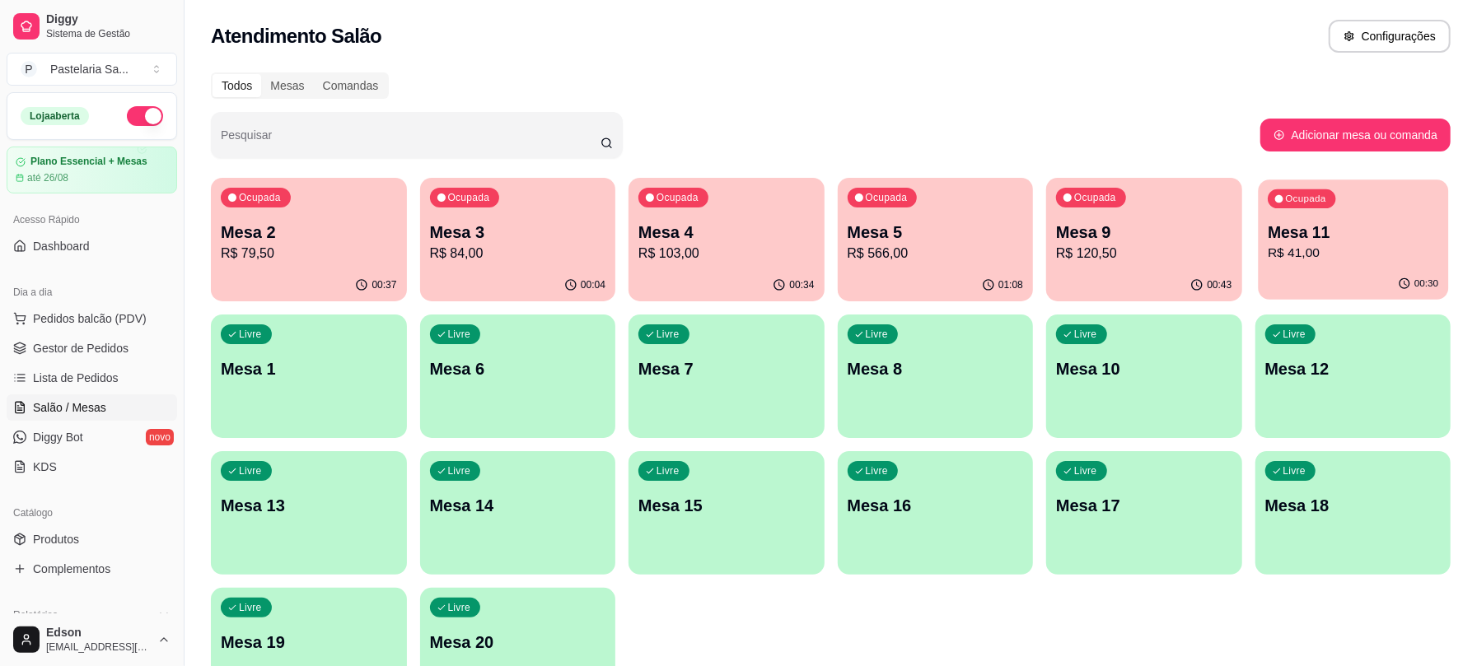
click at [1319, 274] on div "00:30" at bounding box center [1352, 284] width 189 height 31
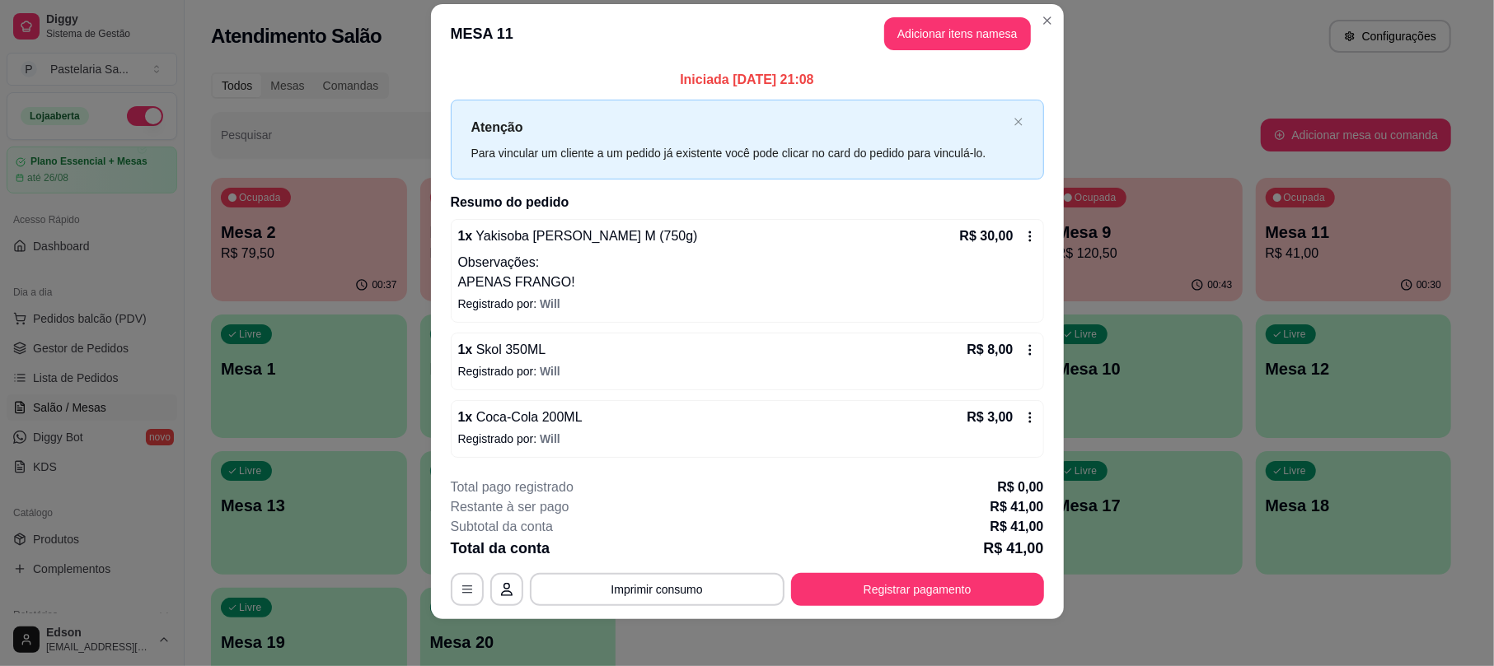
scroll to position [28, 0]
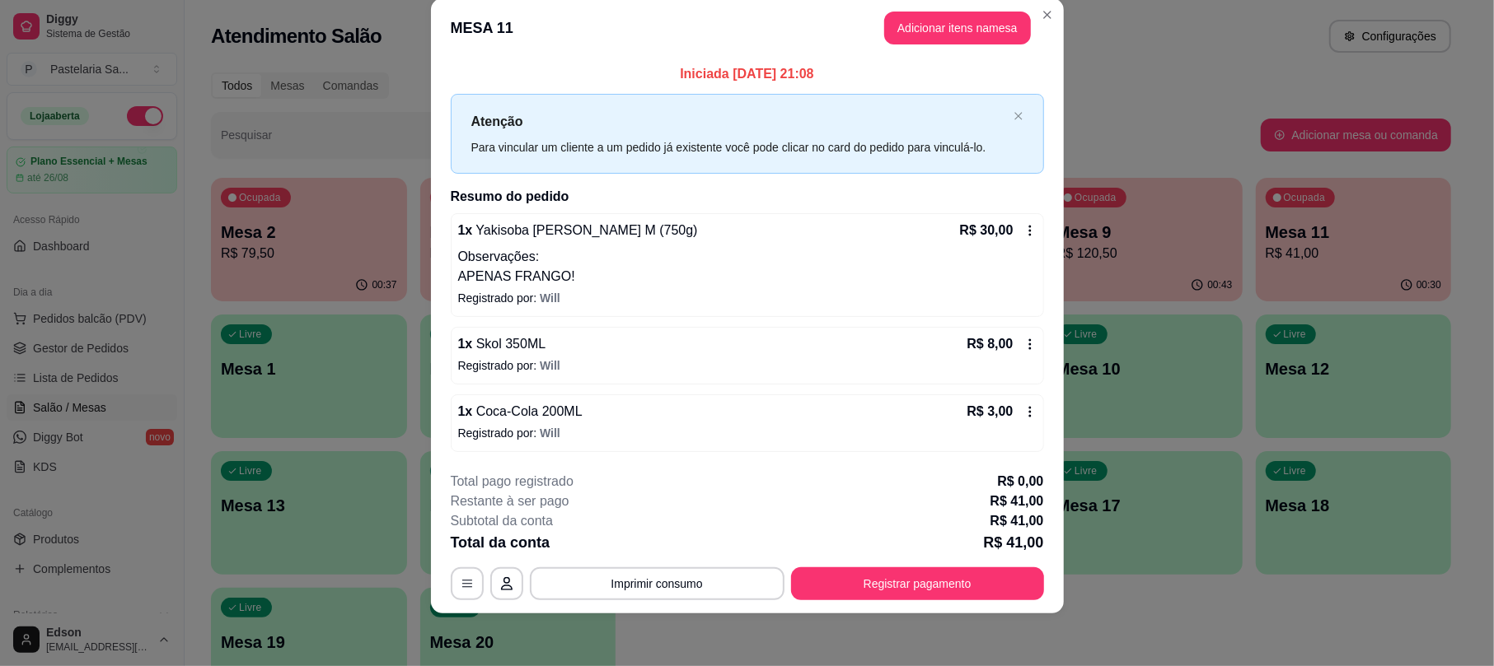
click at [891, 575] on button "Registrar pagamento" at bounding box center [917, 584] width 253 height 33
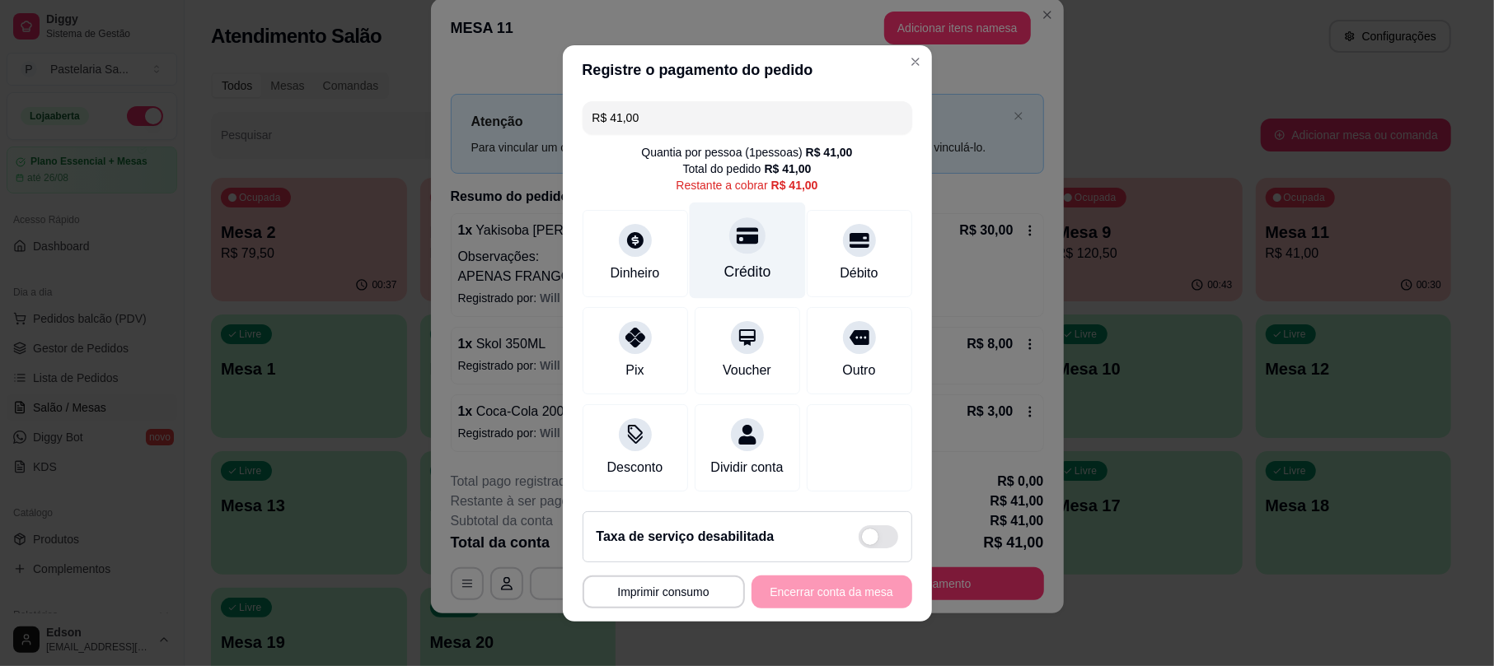
click at [694, 260] on div "Crédito" at bounding box center [747, 250] width 116 height 96
type input "R$ 0,00"
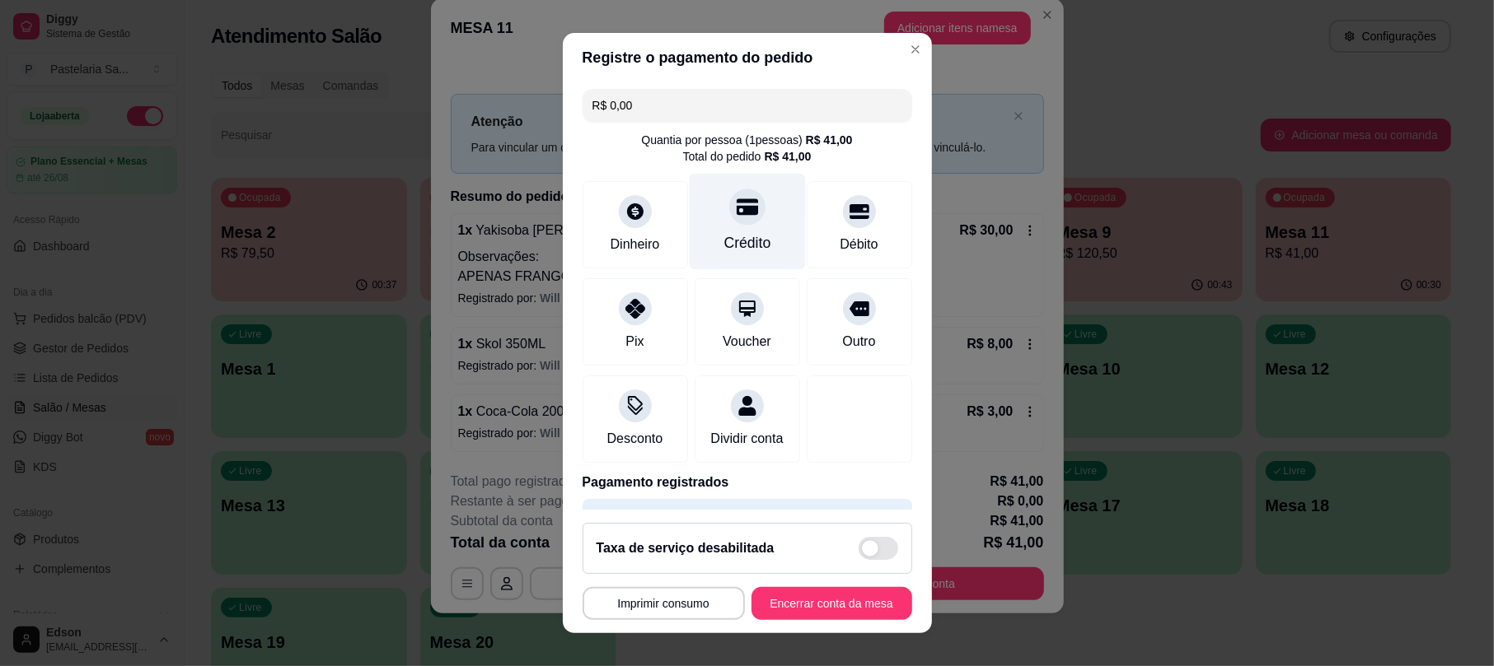
click at [709, 228] on div "Crédito" at bounding box center [747, 222] width 116 height 96
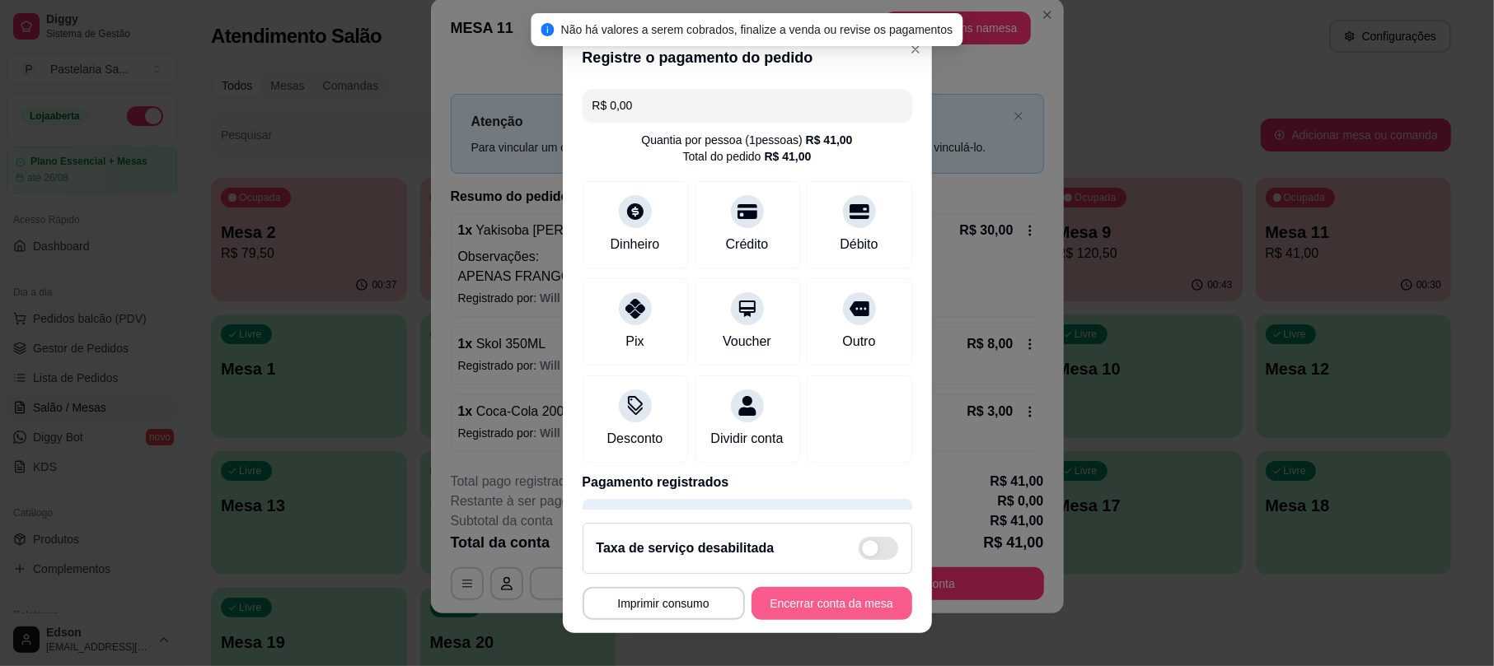
click at [812, 607] on button "Encerrar conta da mesa" at bounding box center [831, 603] width 161 height 33
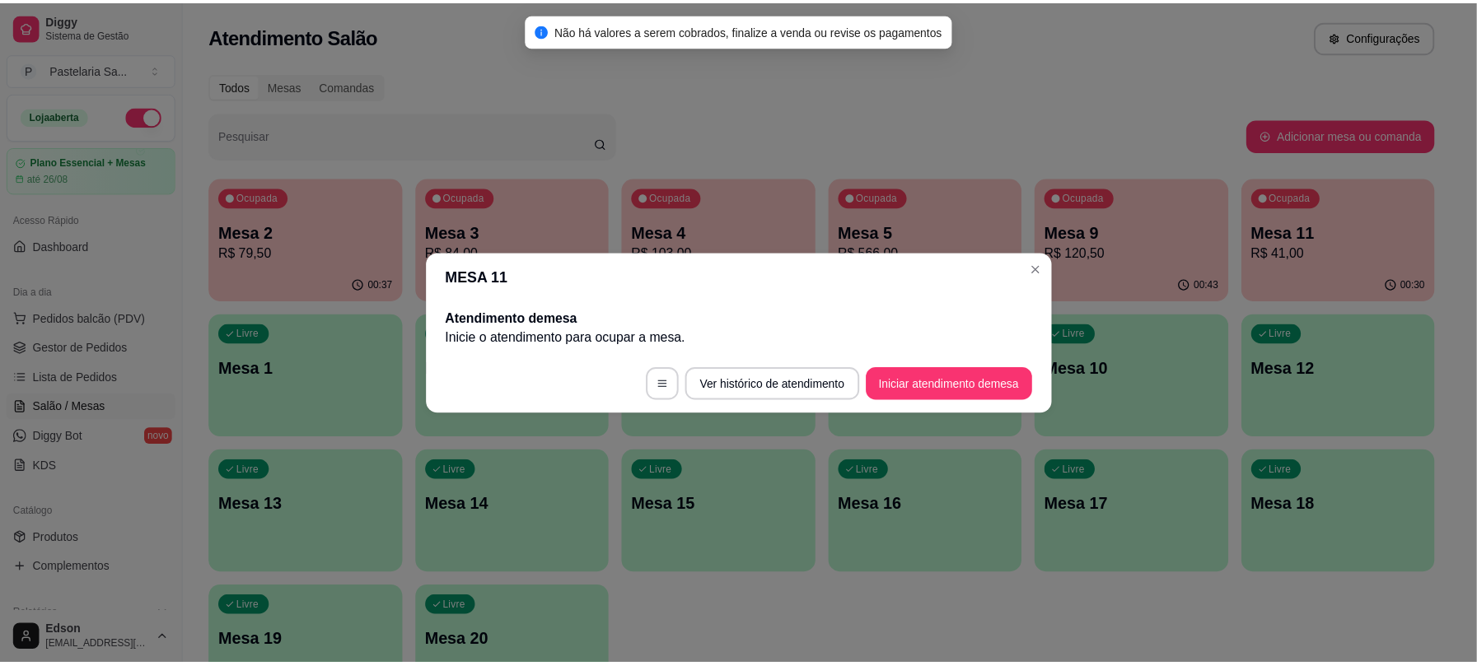
scroll to position [0, 0]
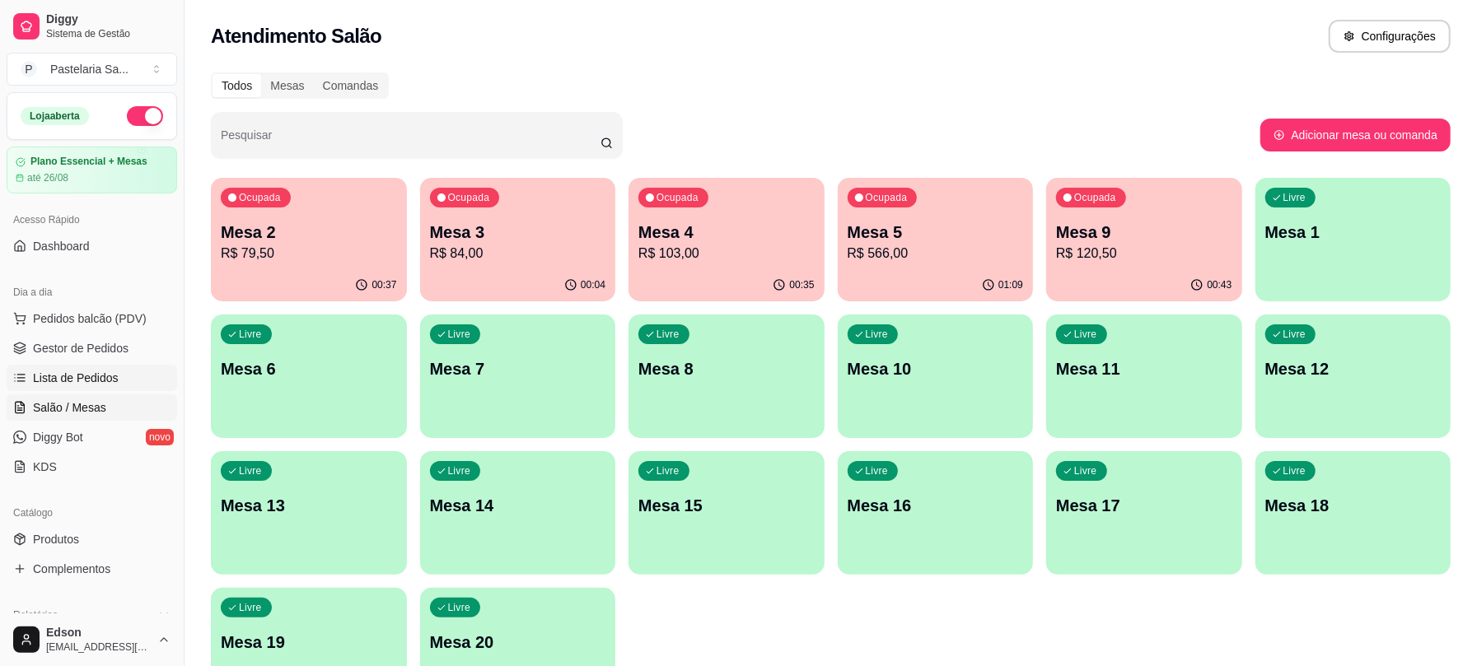
click at [115, 381] on link "Lista de Pedidos" at bounding box center [92, 378] width 171 height 26
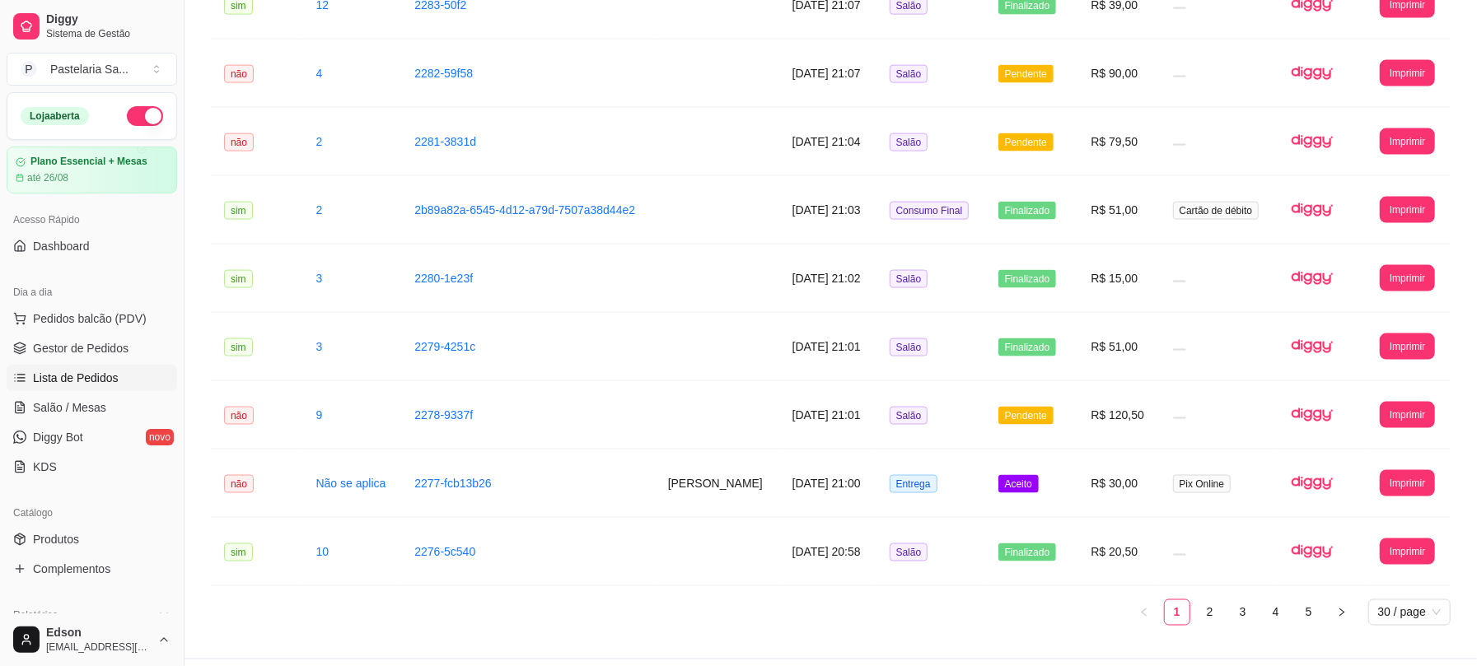
scroll to position [1707, 0]
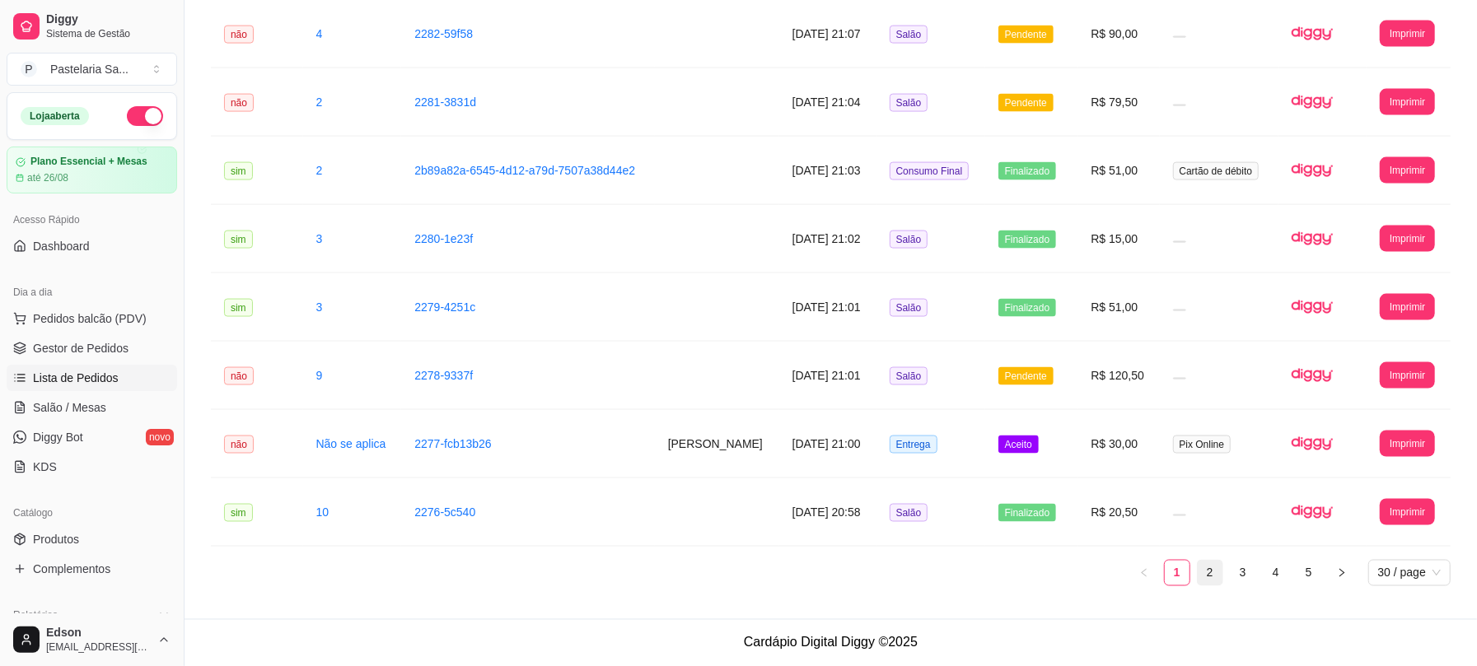
click at [1216, 572] on link "2" at bounding box center [1210, 573] width 25 height 25
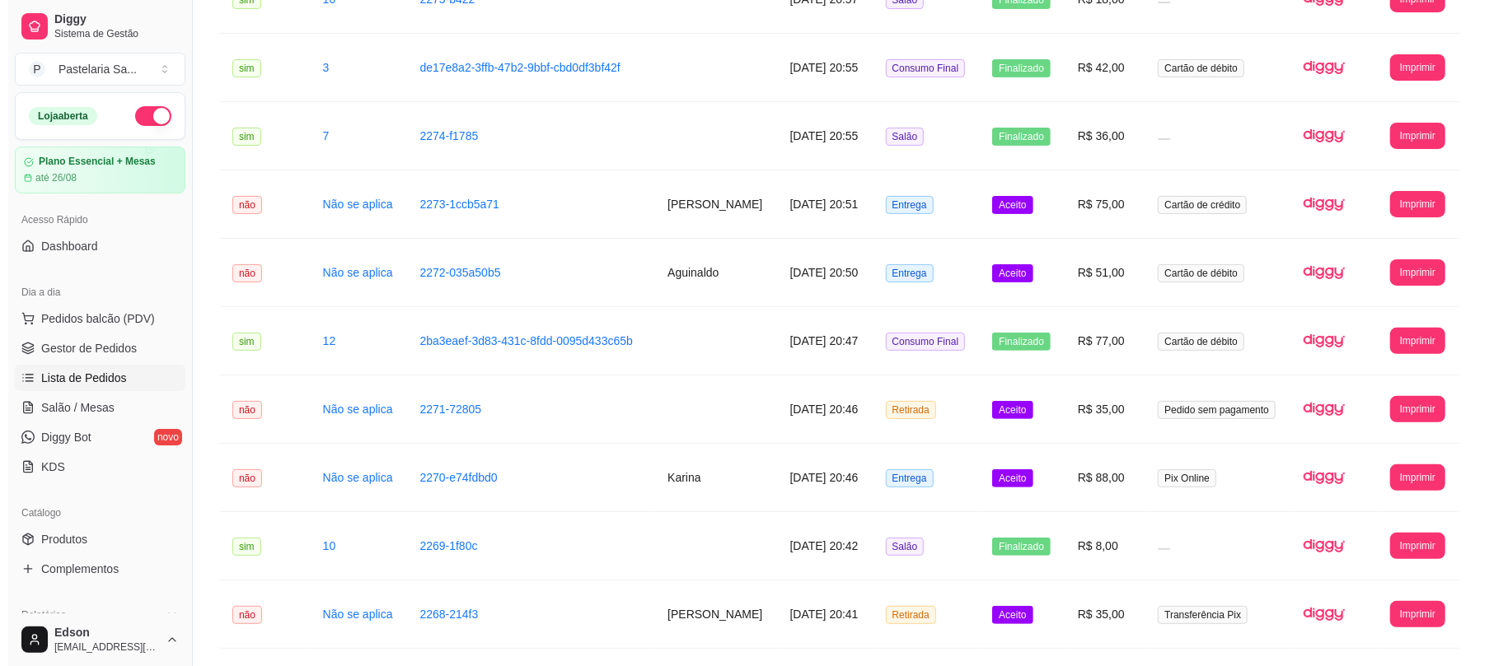
scroll to position [232, 0]
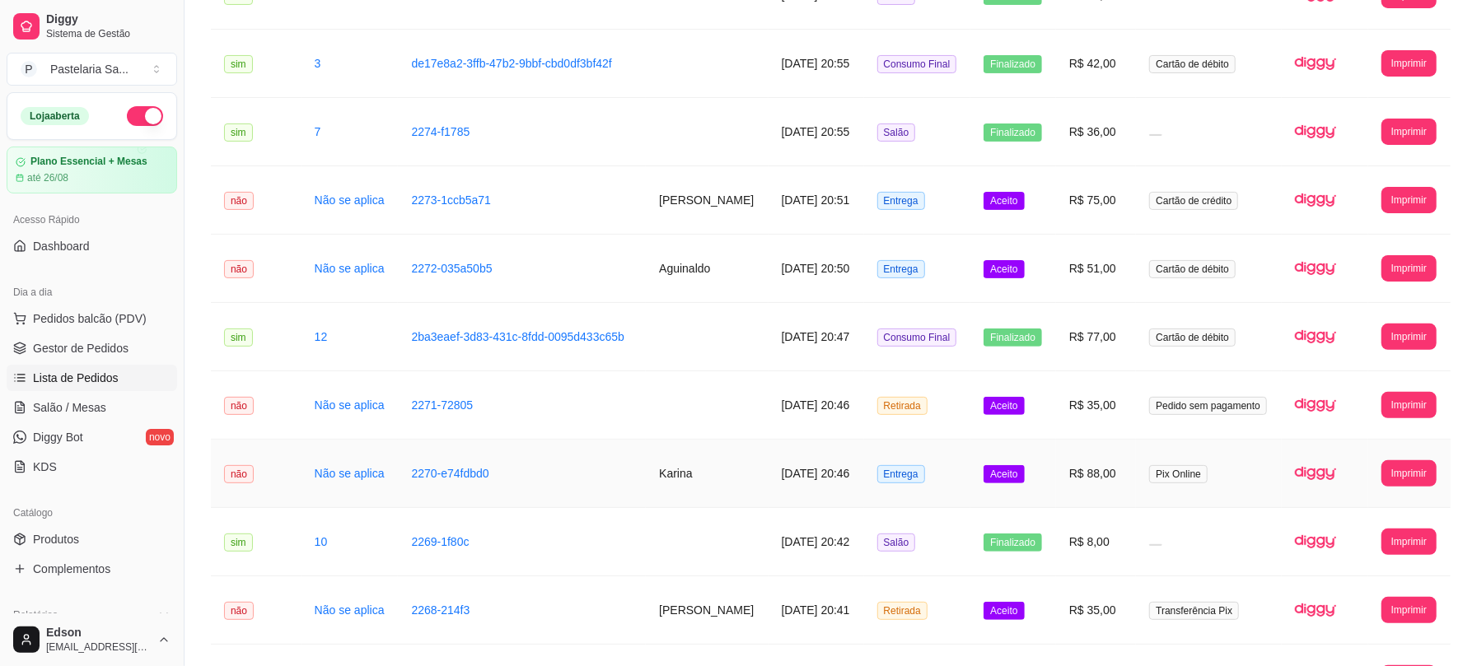
click at [735, 475] on td "Karina" at bounding box center [707, 474] width 122 height 68
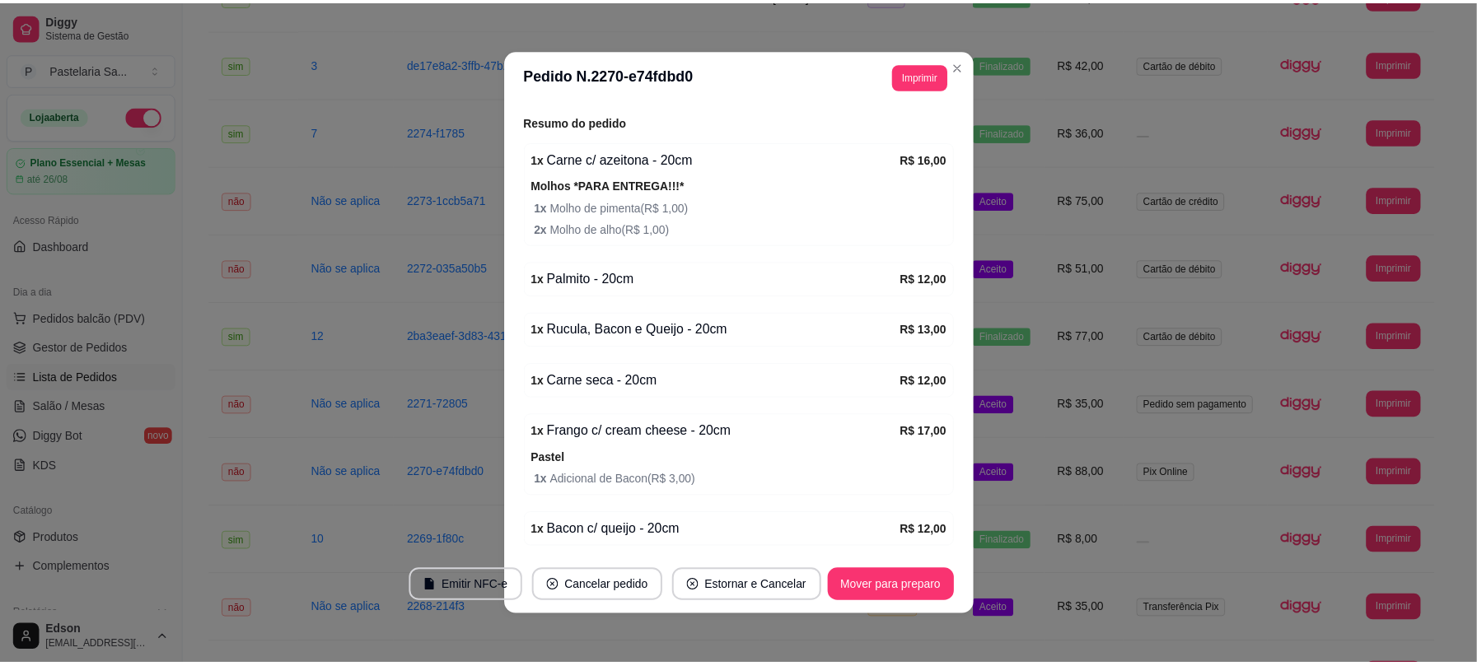
scroll to position [504, 0]
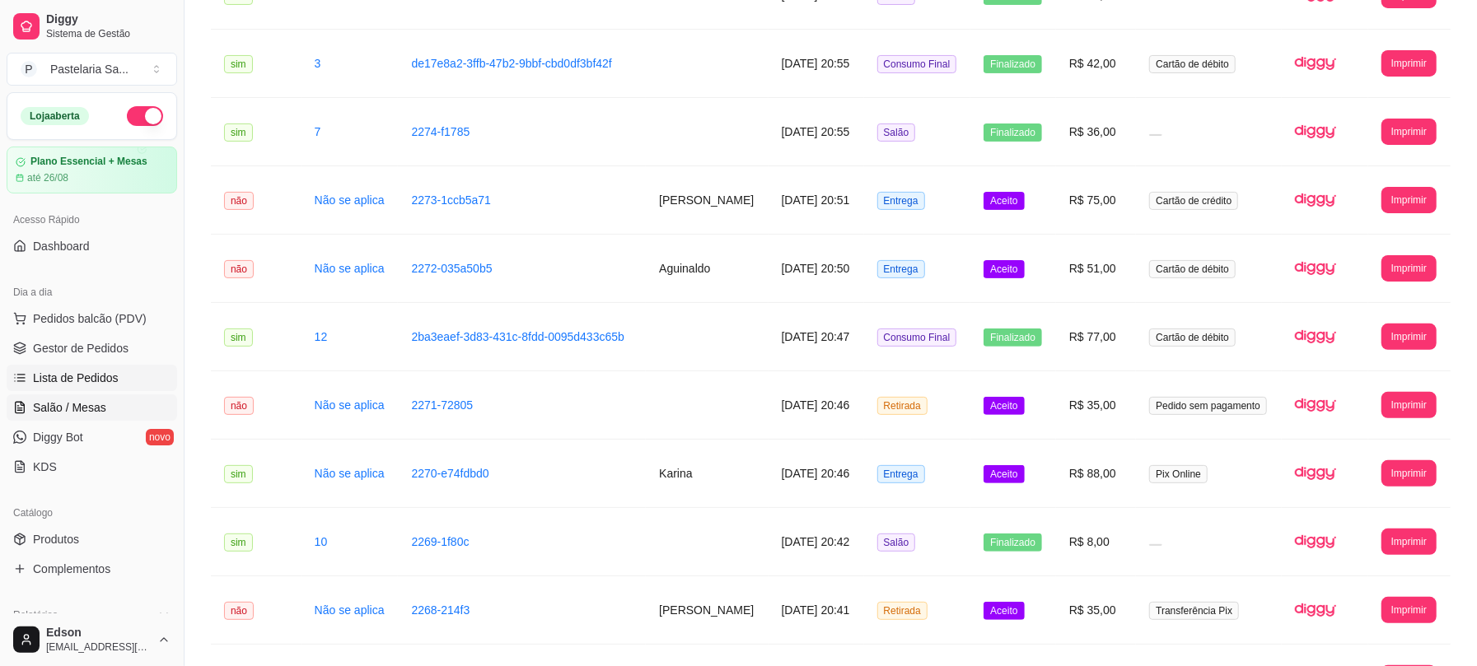
click at [63, 400] on span "Salão / Mesas" at bounding box center [69, 408] width 73 height 16
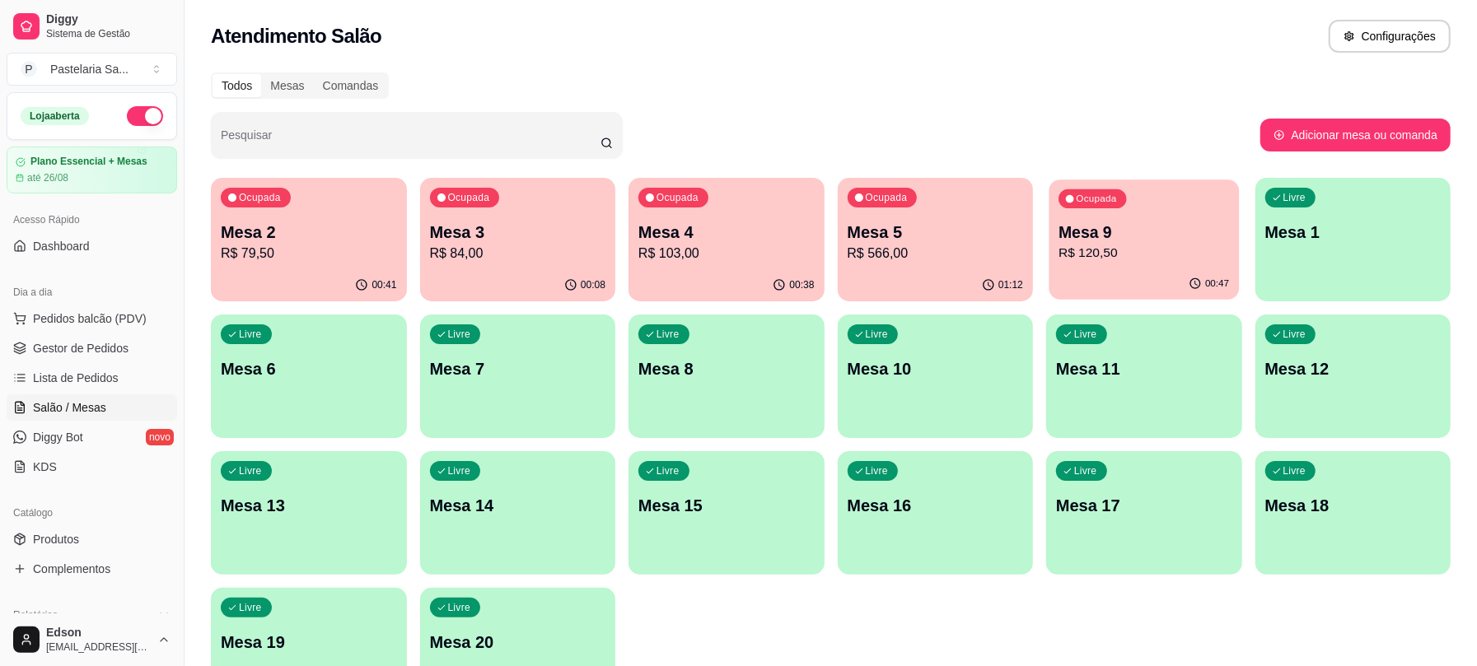
click at [1111, 234] on p "Mesa 9" at bounding box center [1144, 233] width 171 height 22
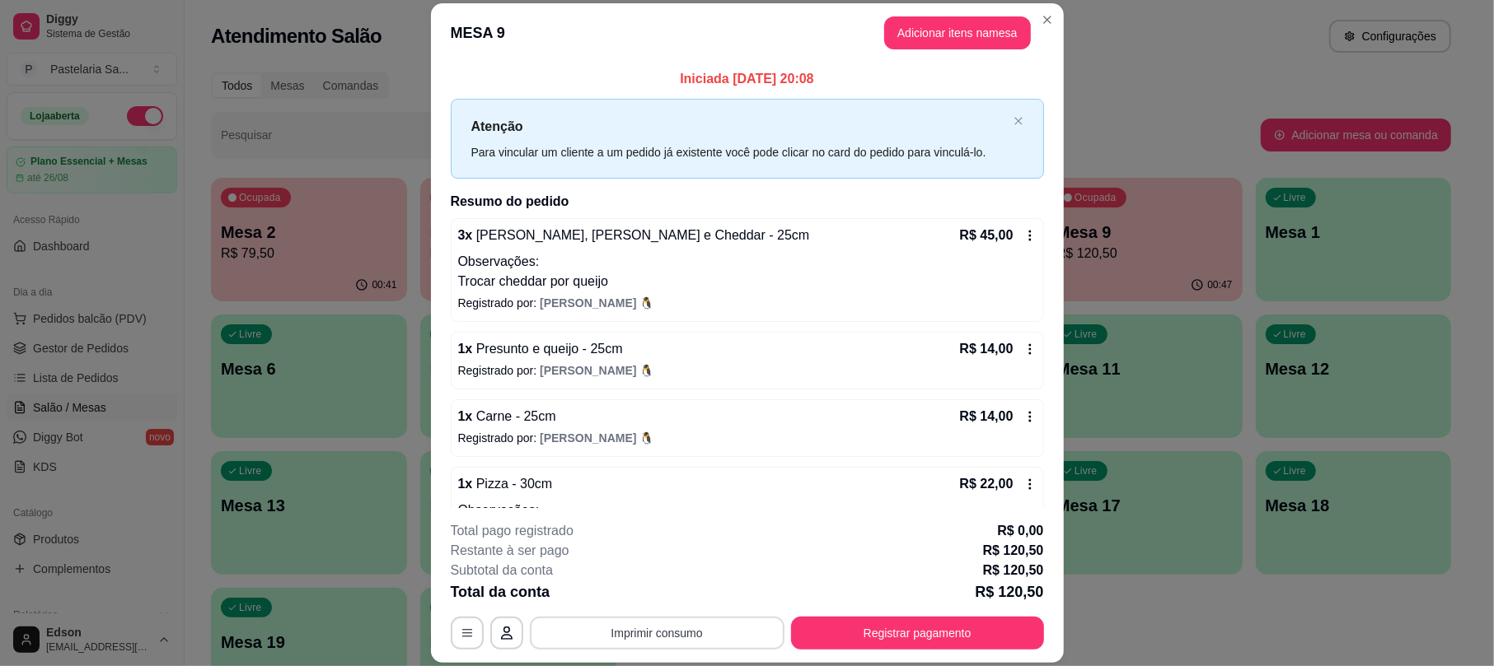
click at [680, 648] on button "Imprimir consumo" at bounding box center [657, 633] width 255 height 33
click at [649, 598] on button "Balcão" at bounding box center [653, 595] width 115 height 26
click at [980, 646] on button "Registrar pagamento" at bounding box center [917, 633] width 253 height 33
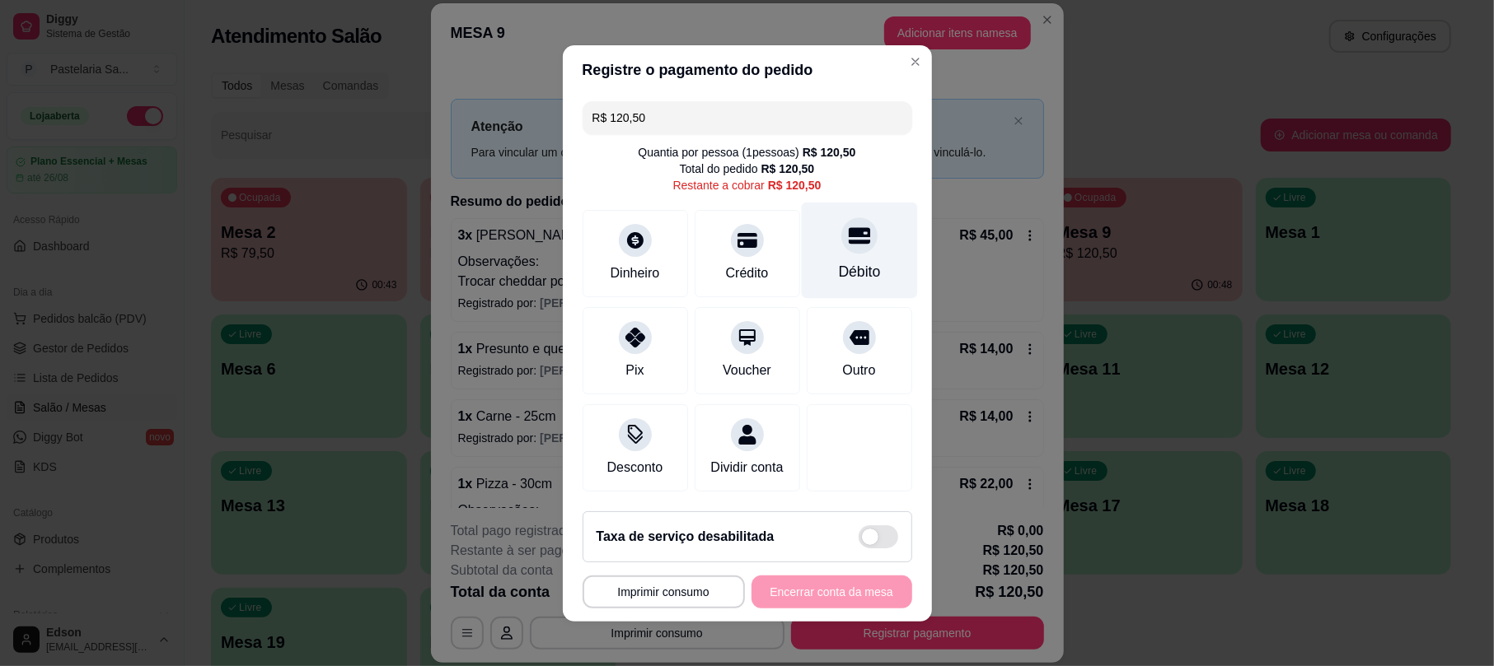
click at [848, 229] on icon at bounding box center [858, 235] width 21 height 21
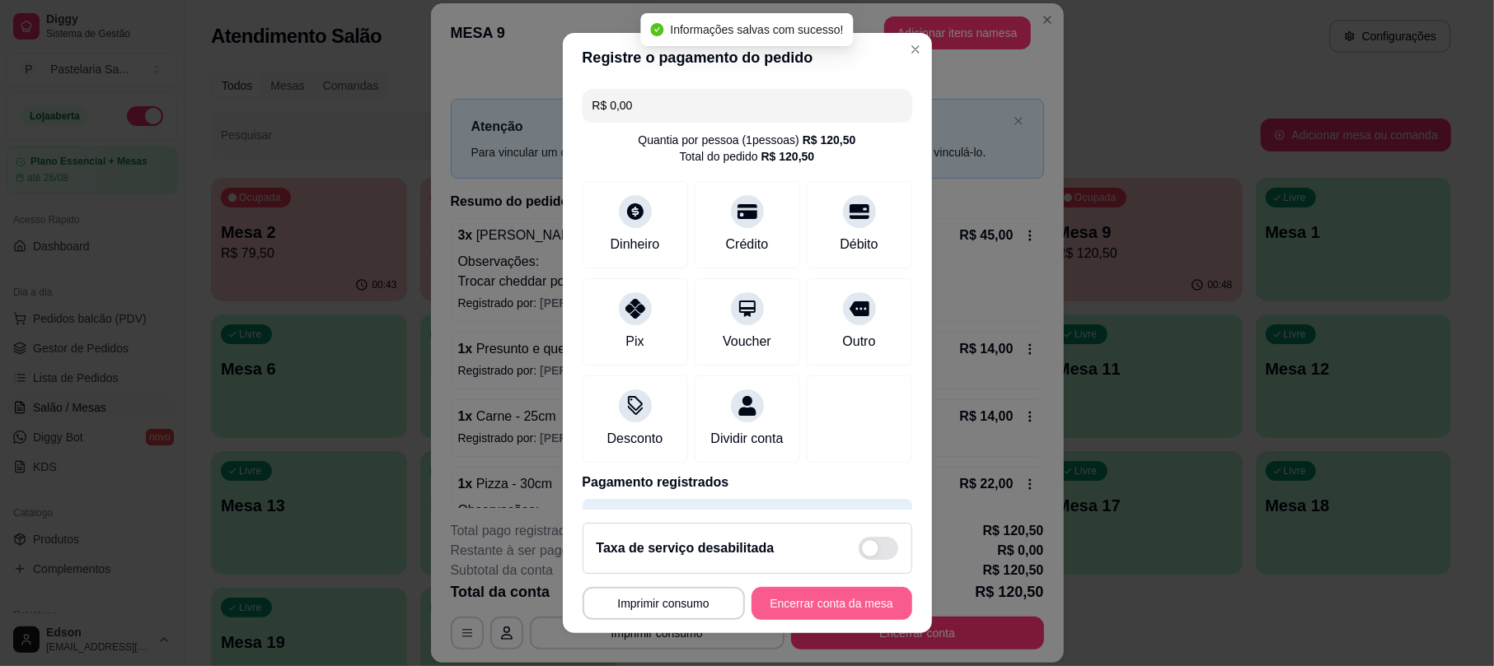
type input "R$ 0,00"
click at [867, 615] on button "Encerrar conta da mesa" at bounding box center [832, 603] width 156 height 32
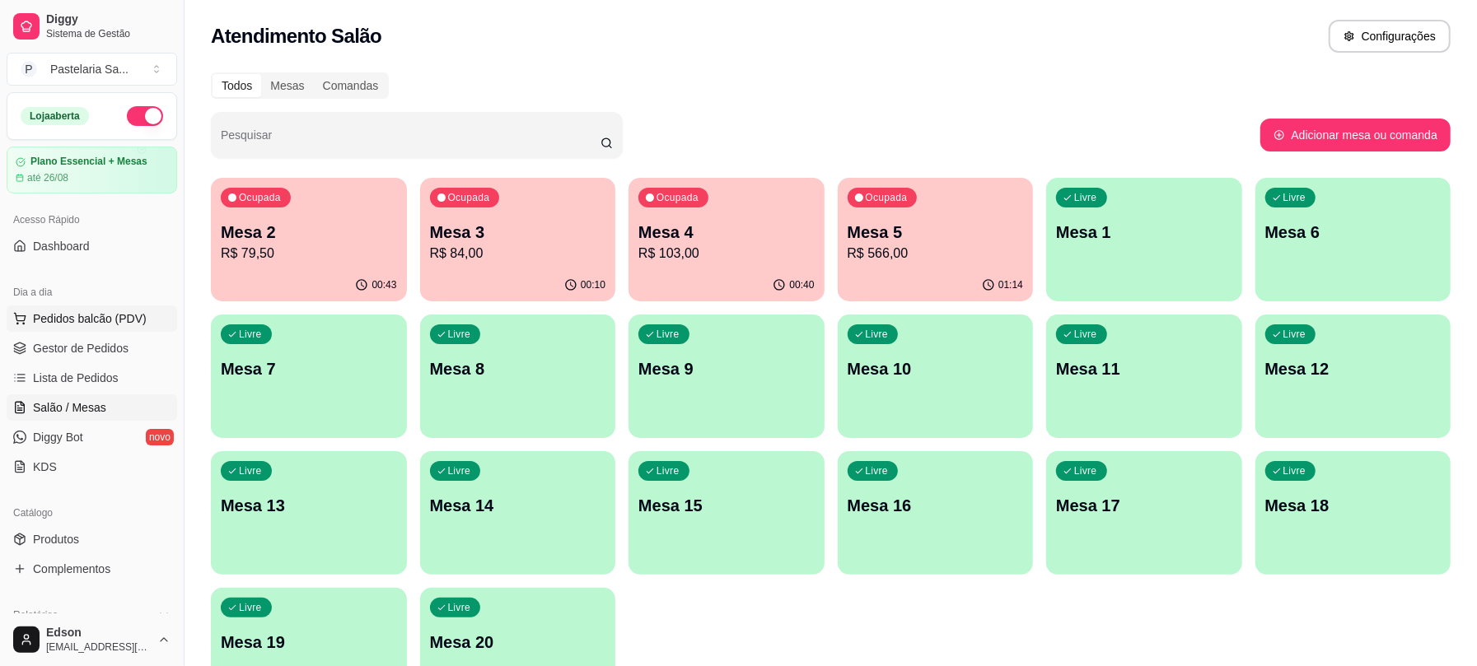
click at [104, 315] on span "Pedidos balcão (PDV)" at bounding box center [90, 319] width 114 height 16
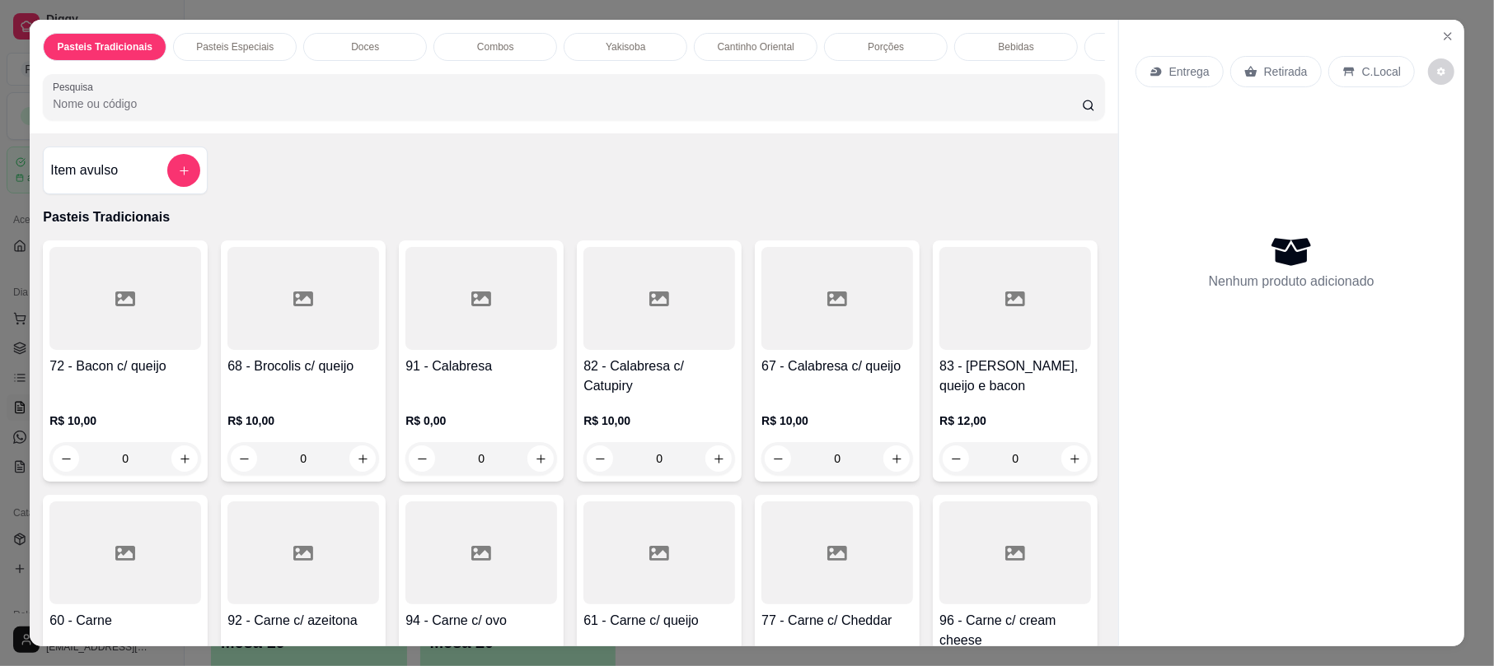
click at [155, 112] on input "Pesquisa" at bounding box center [567, 104] width 1029 height 16
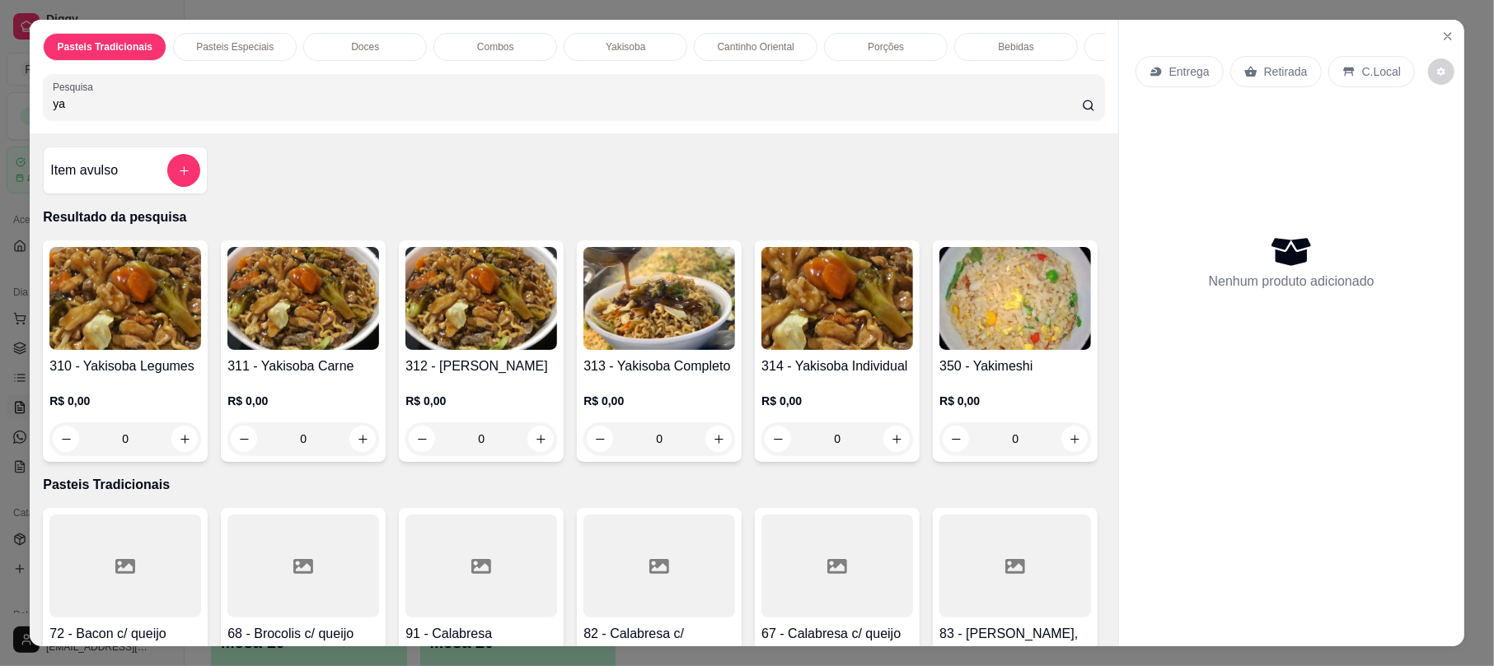
type input "y"
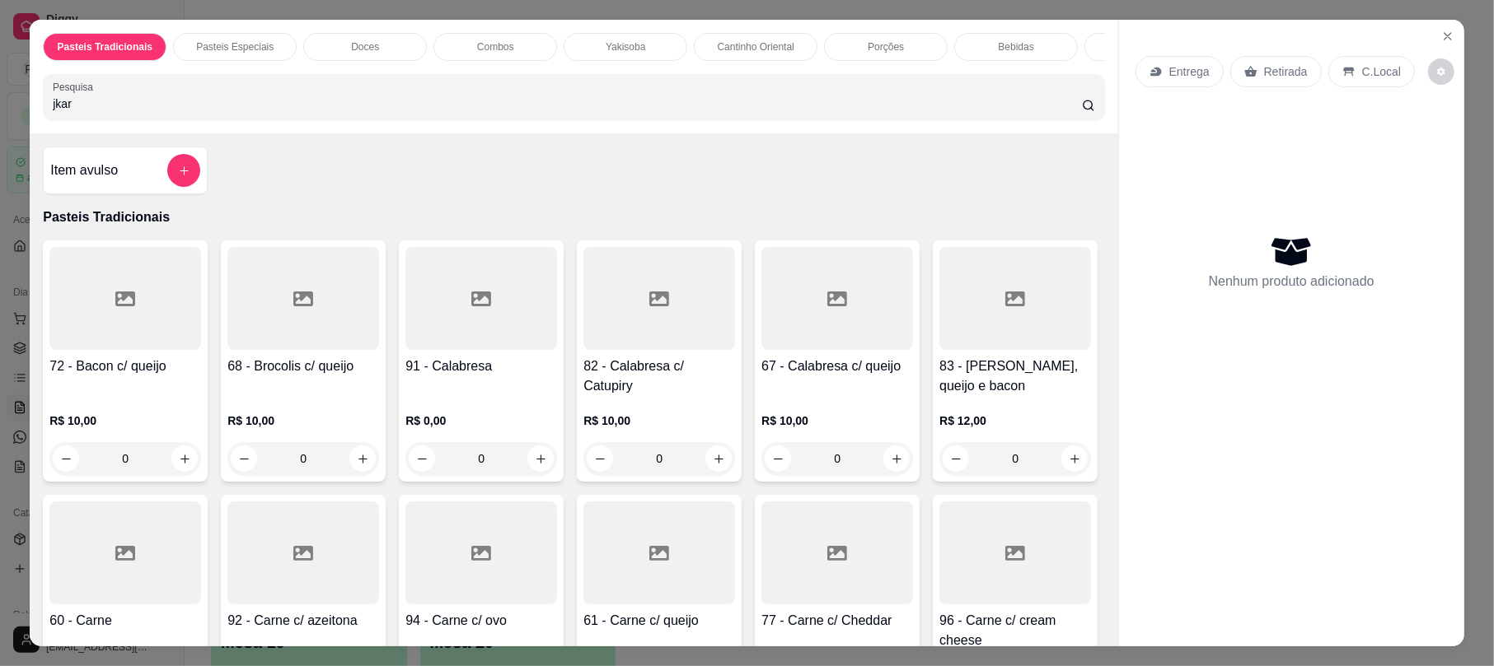
type input "jkara"
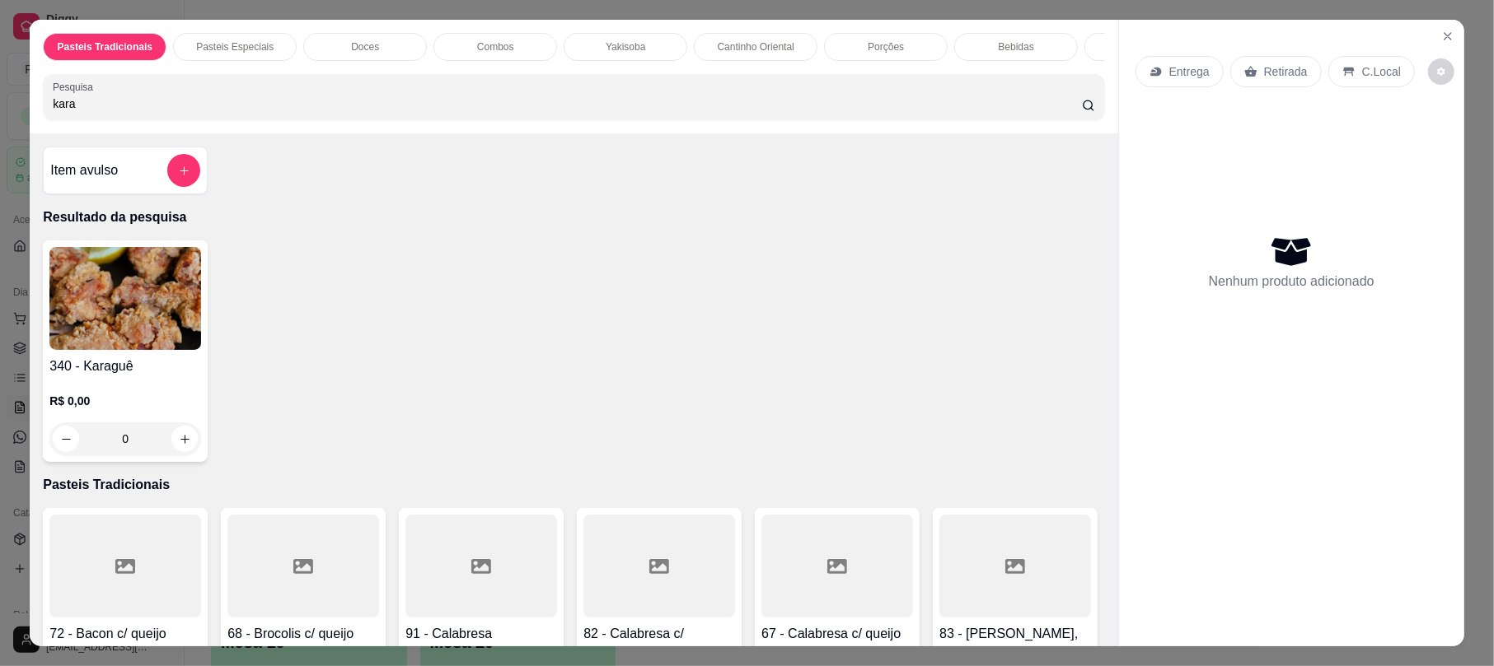
type input "kara"
click at [152, 346] on img at bounding box center [125, 298] width 152 height 103
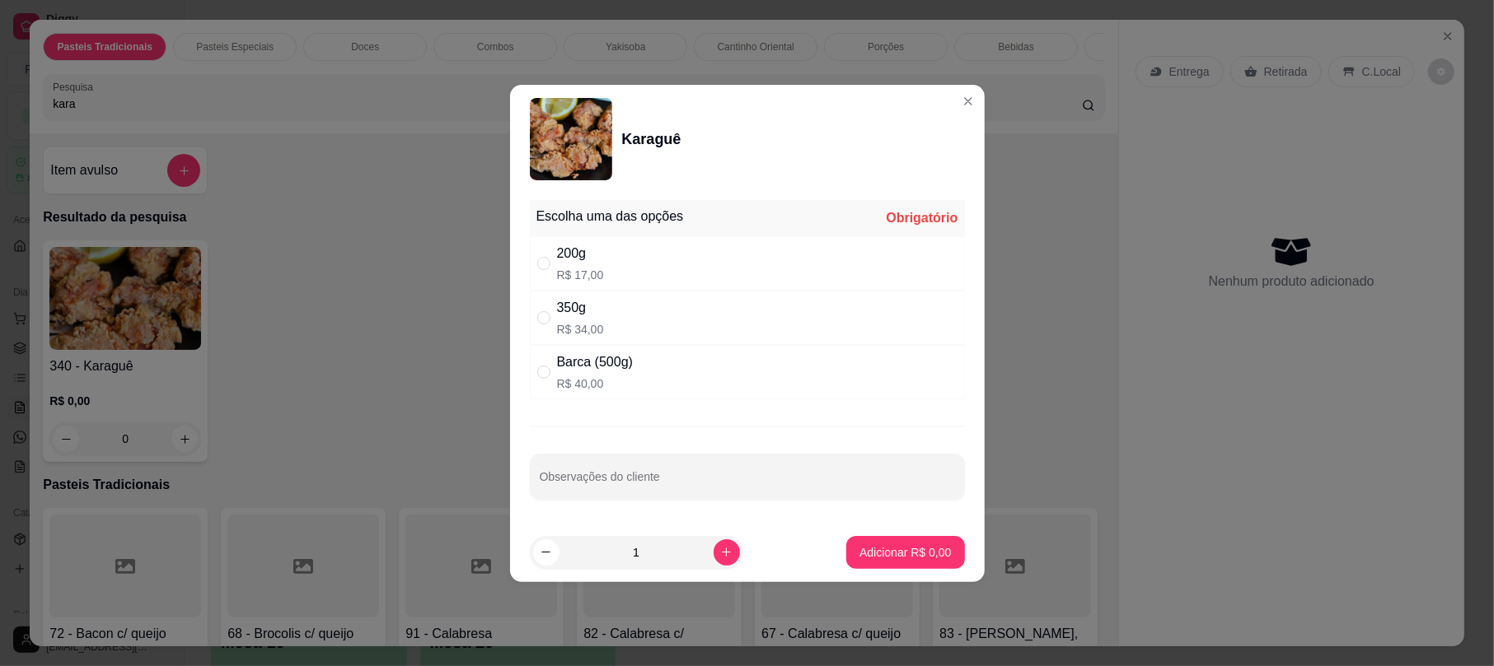
click at [598, 323] on p "R$ 34,00" at bounding box center [580, 329] width 47 height 16
radio input "true"
click at [913, 552] on p "Adicionar R$ 34,00" at bounding box center [902, 553] width 98 height 16
type input "1"
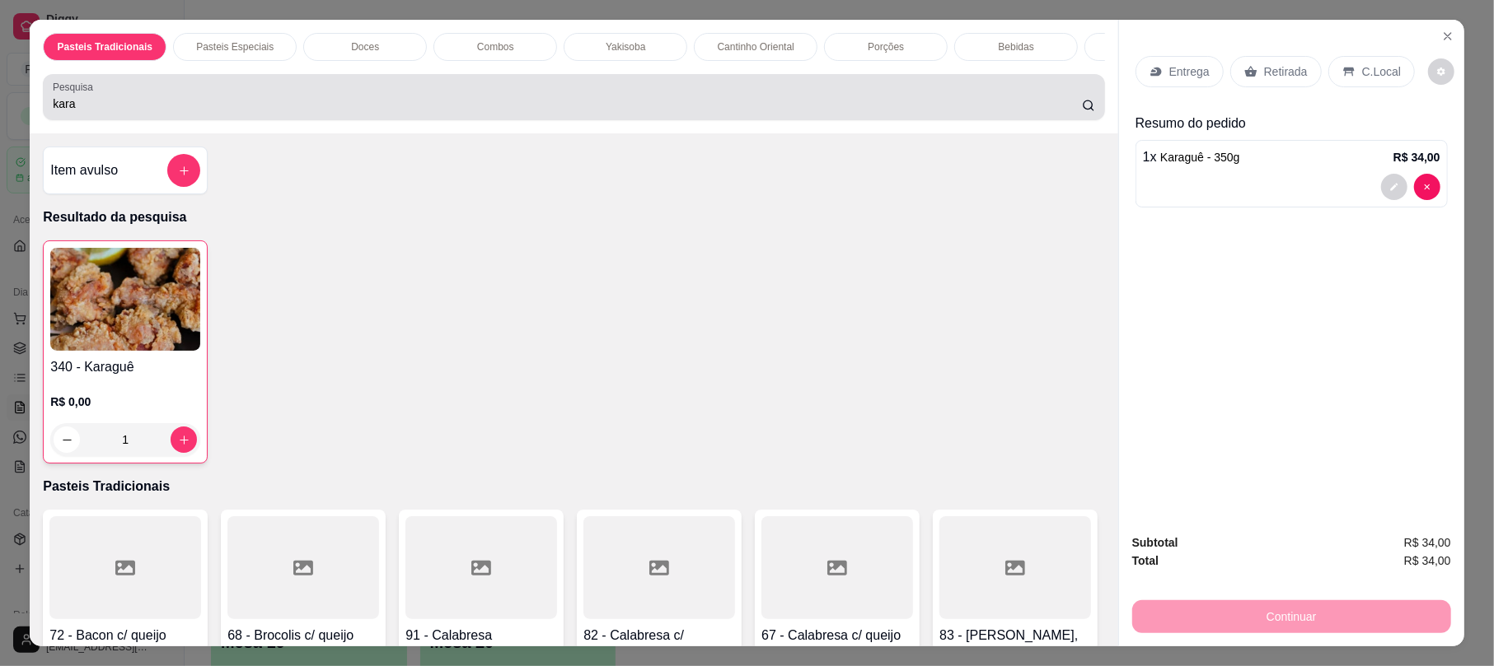
click at [245, 100] on div "kara" at bounding box center [573, 97] width 1041 height 33
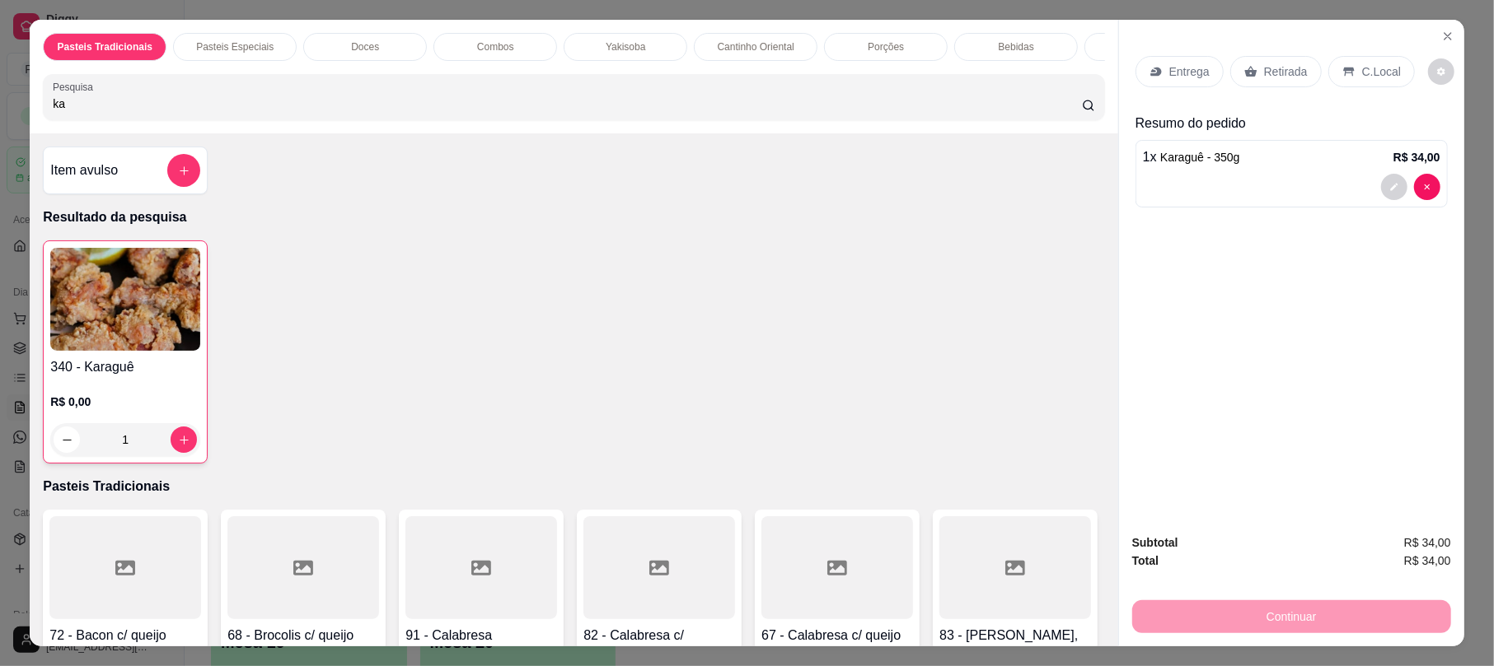
type input "k"
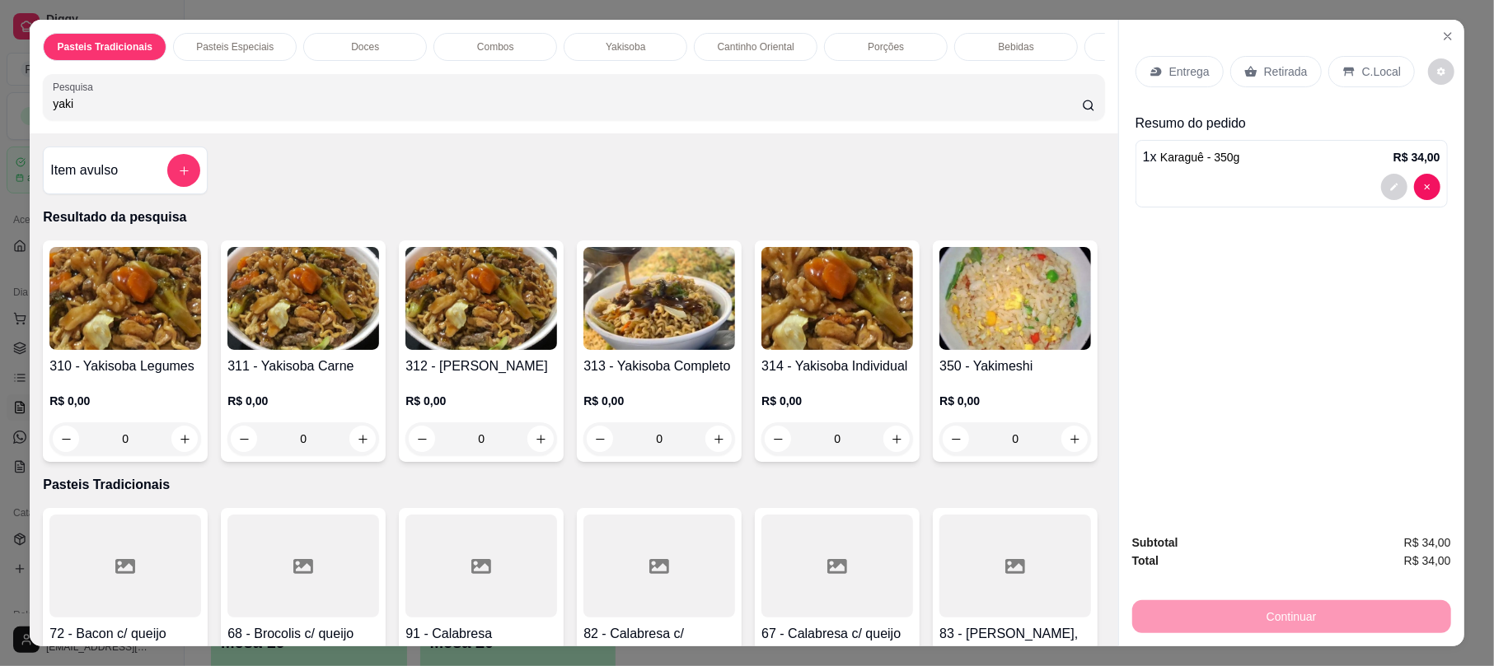
type input "yaki"
click at [690, 339] on img at bounding box center [659, 298] width 152 height 103
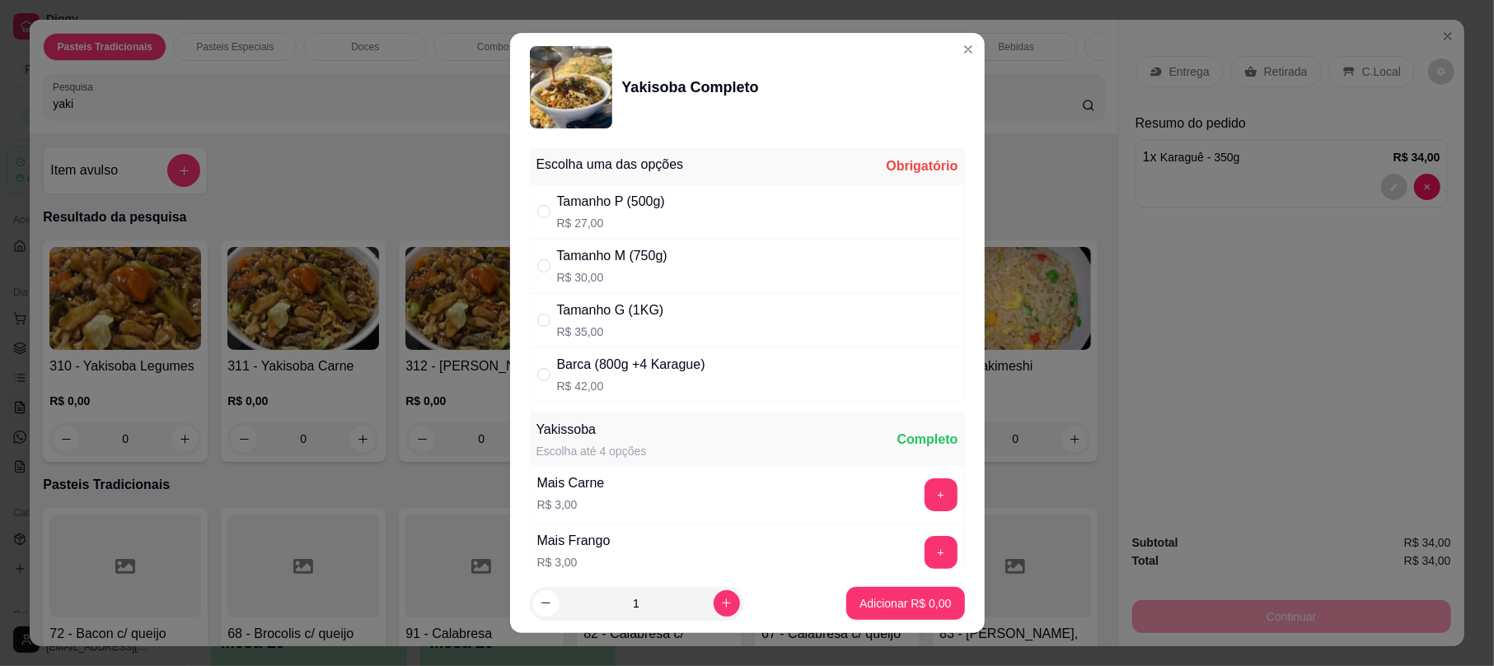
click at [643, 340] on p "R$ 35,00" at bounding box center [610, 332] width 107 height 16
radio input "true"
click at [914, 601] on p "Adicionar R$ 35,00" at bounding box center [902, 604] width 98 height 16
type input "1"
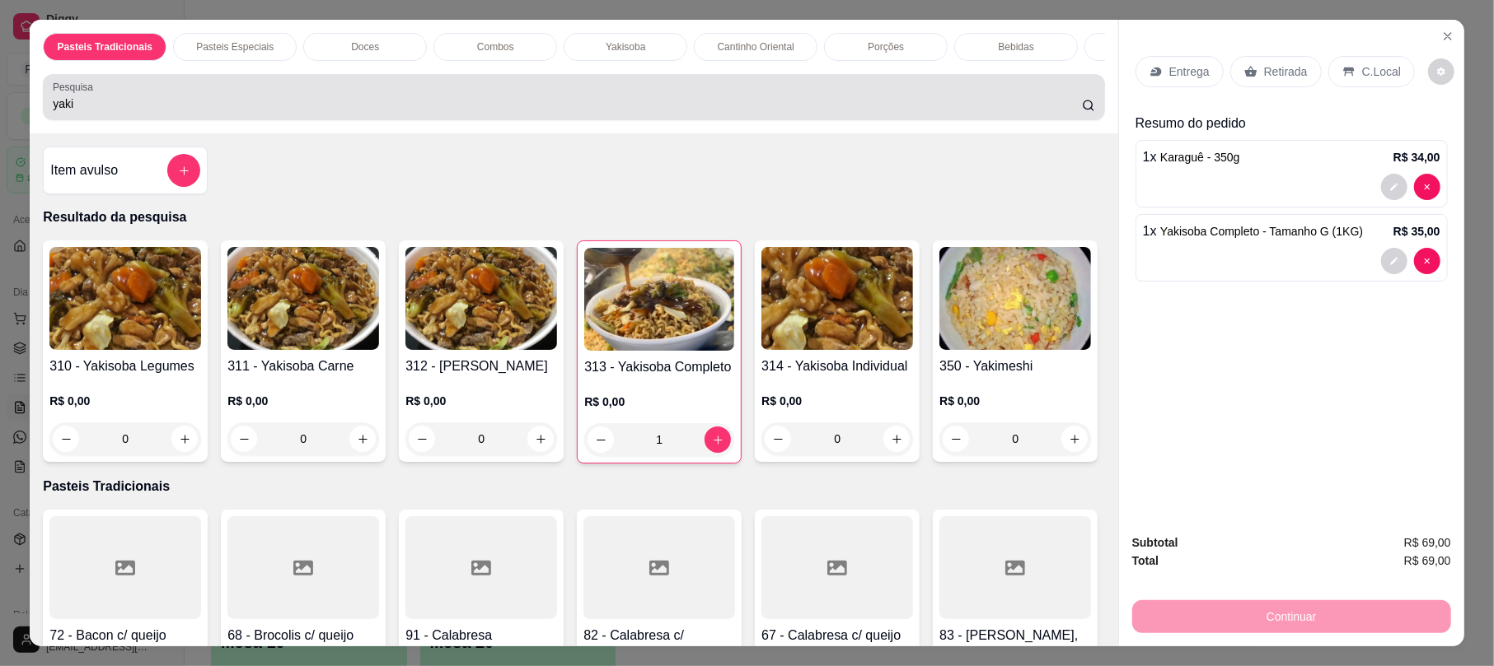
click at [399, 91] on div "Pesquisa yaki" at bounding box center [573, 97] width 1061 height 46
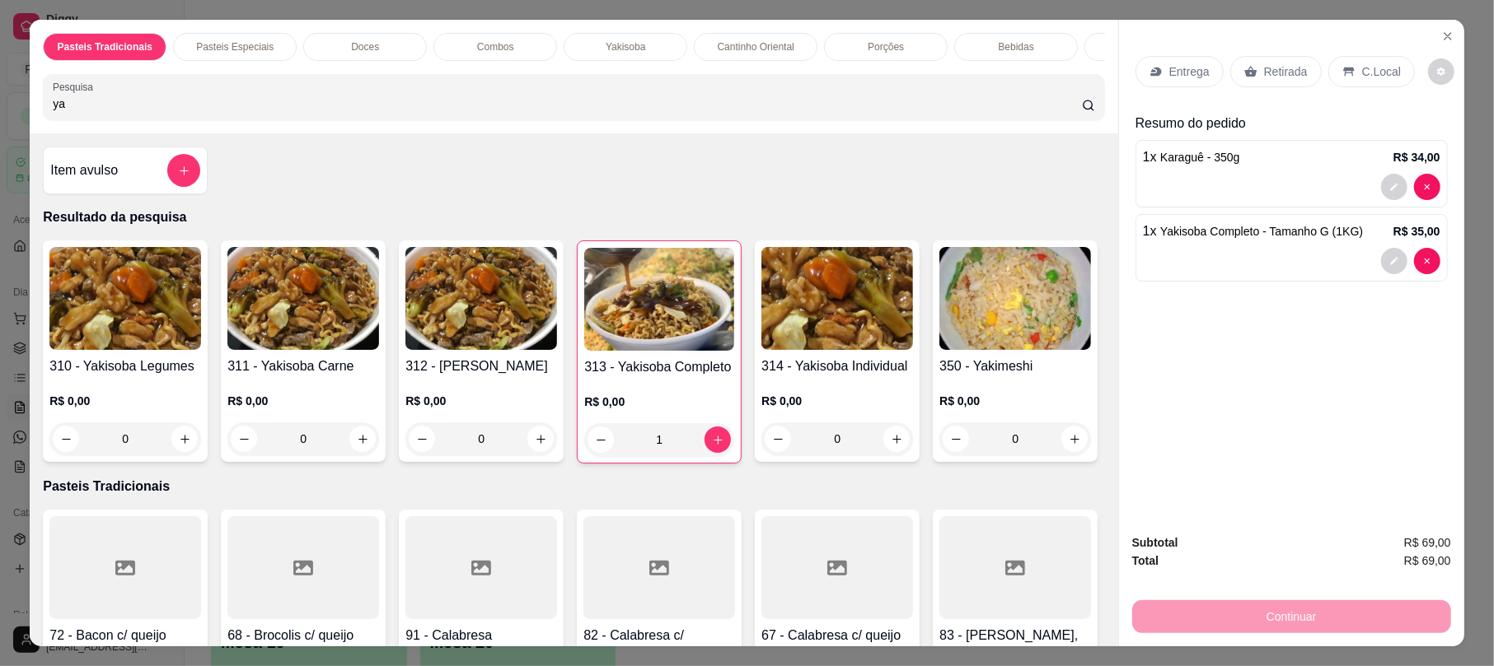
type input "y"
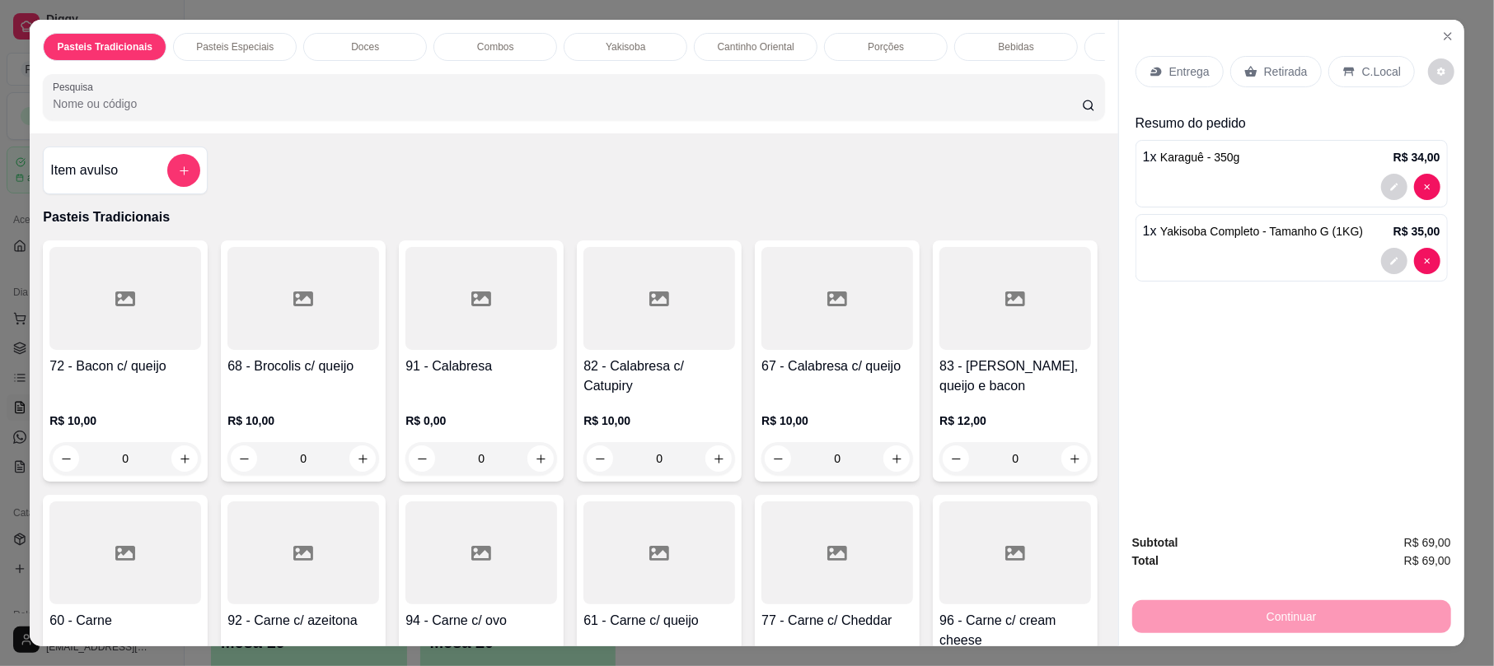
click at [511, 112] on input "Pesquisa" at bounding box center [567, 104] width 1029 height 16
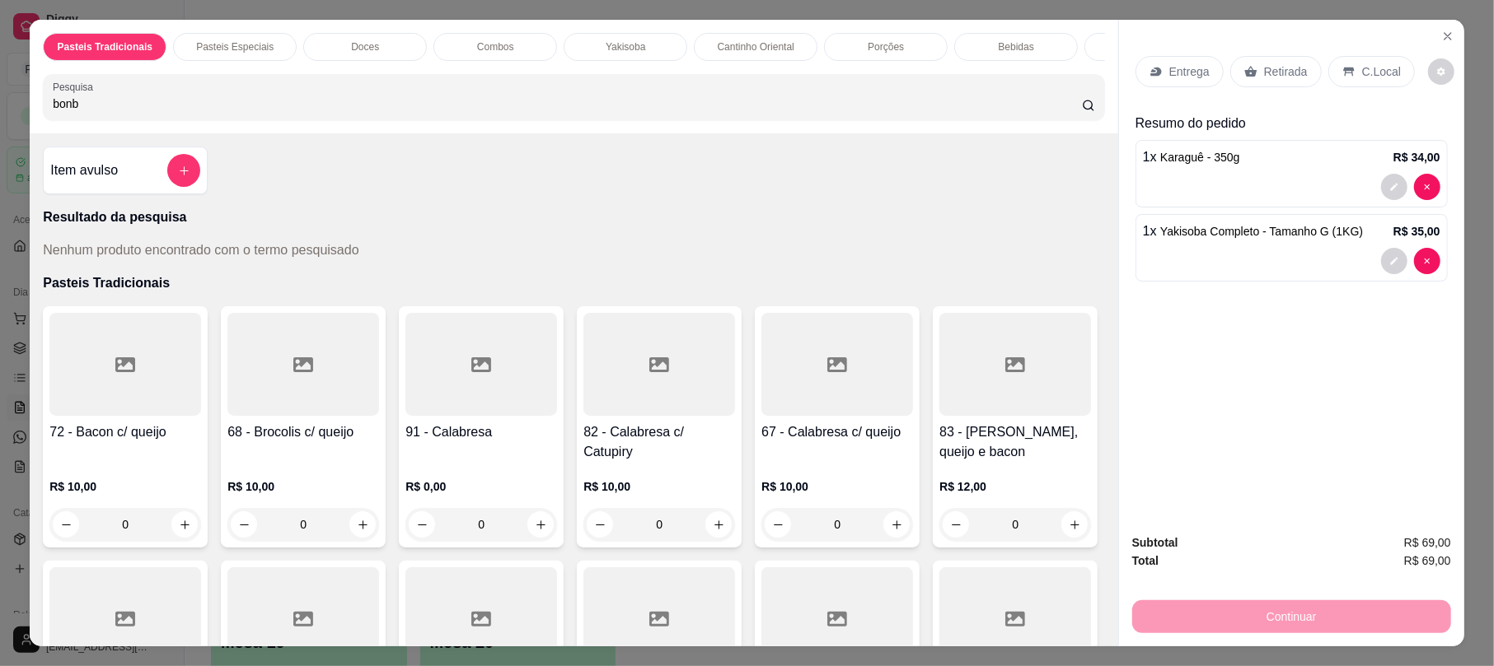
type input "bonb"
click at [185, 185] on button "add-separate-item" at bounding box center [184, 171] width 32 height 32
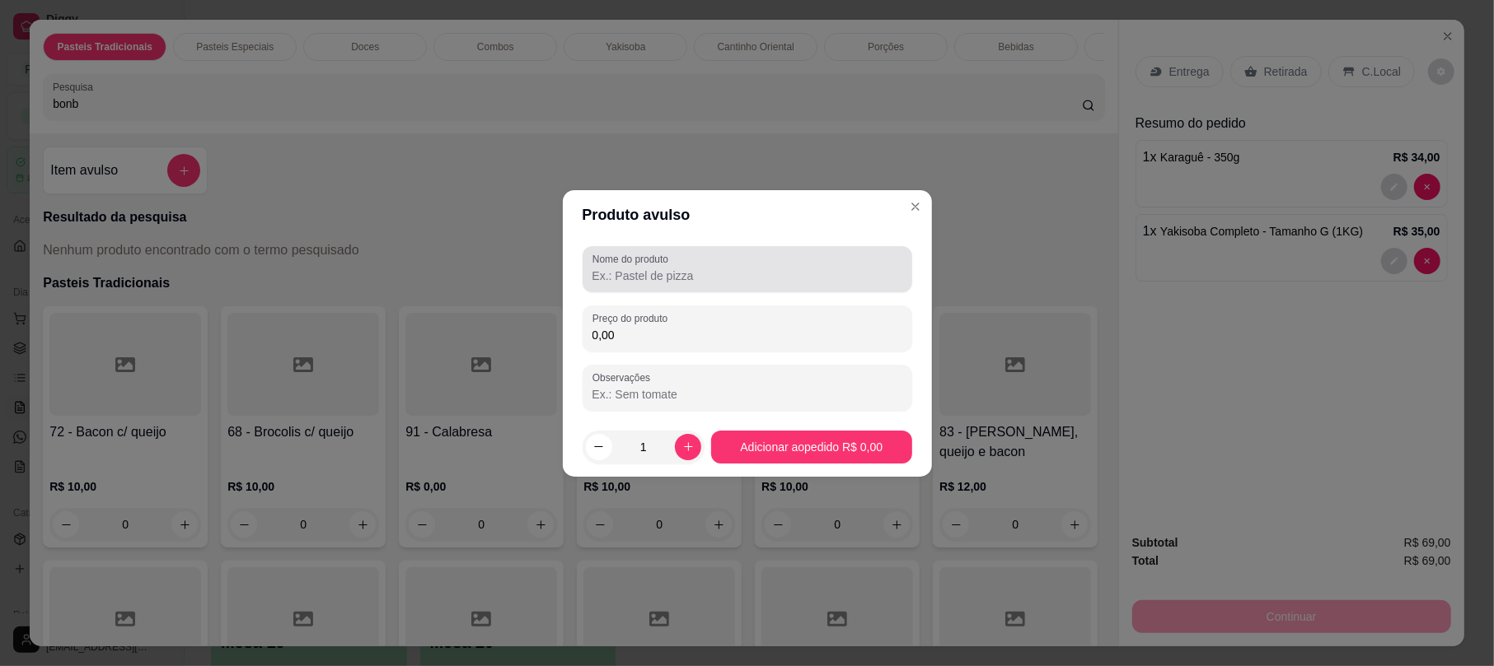
click at [657, 268] on input "Nome do produto" at bounding box center [747, 276] width 310 height 16
type input "B"
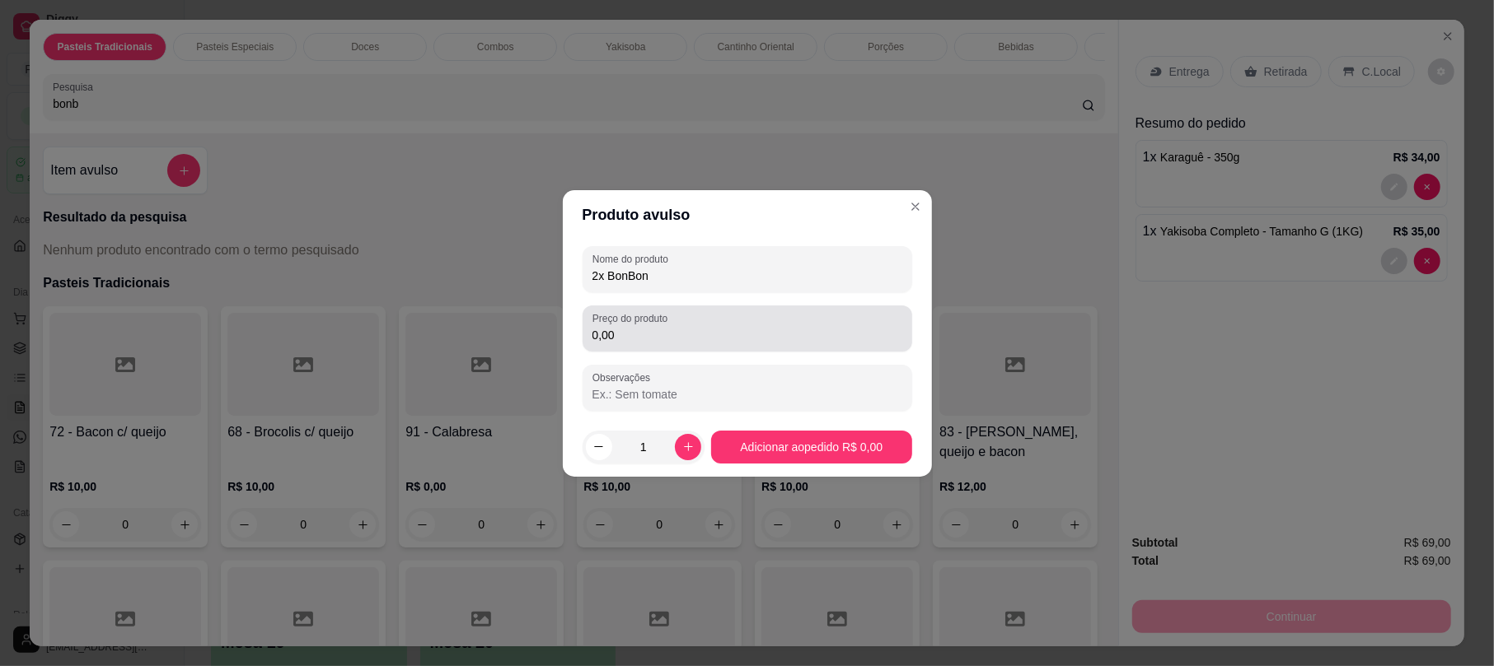
type input "2x BonBon"
click at [700, 325] on div "0,00" at bounding box center [747, 328] width 310 height 33
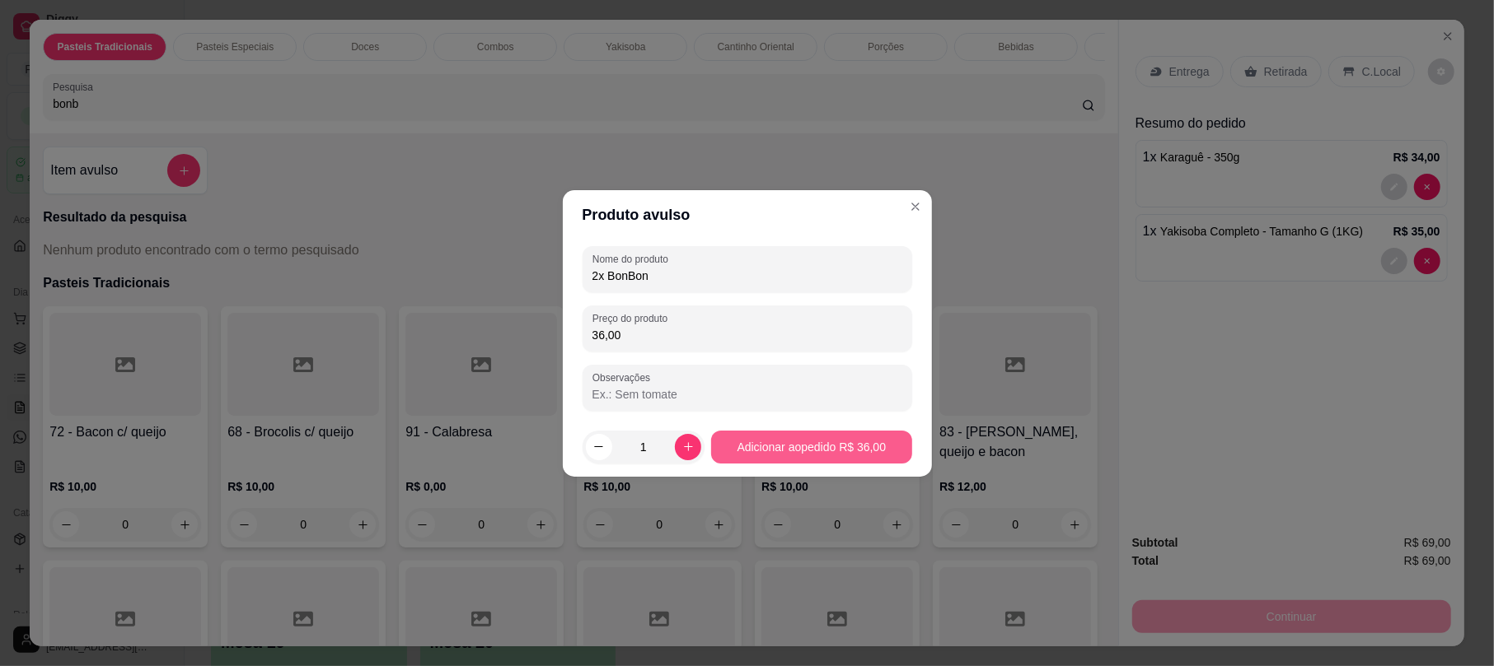
type input "36,00"
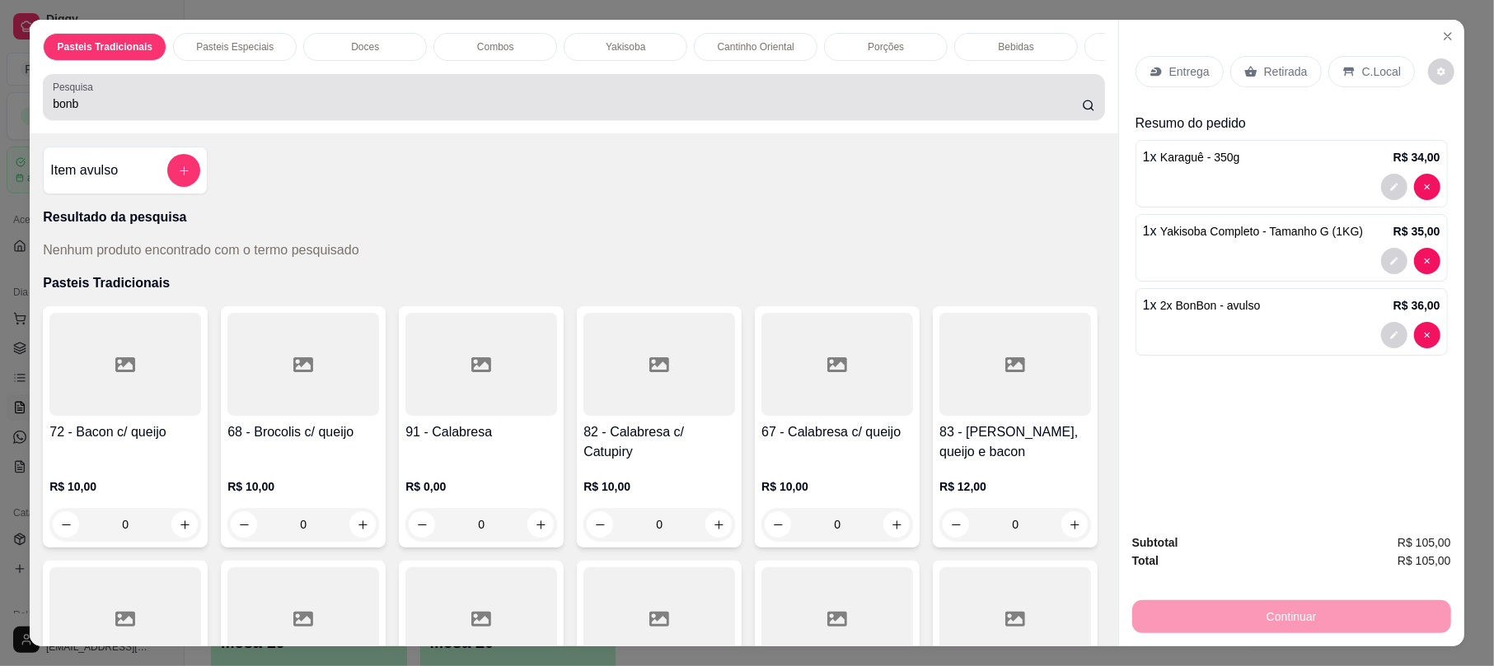
click at [872, 112] on input "bonb" at bounding box center [567, 104] width 1029 height 16
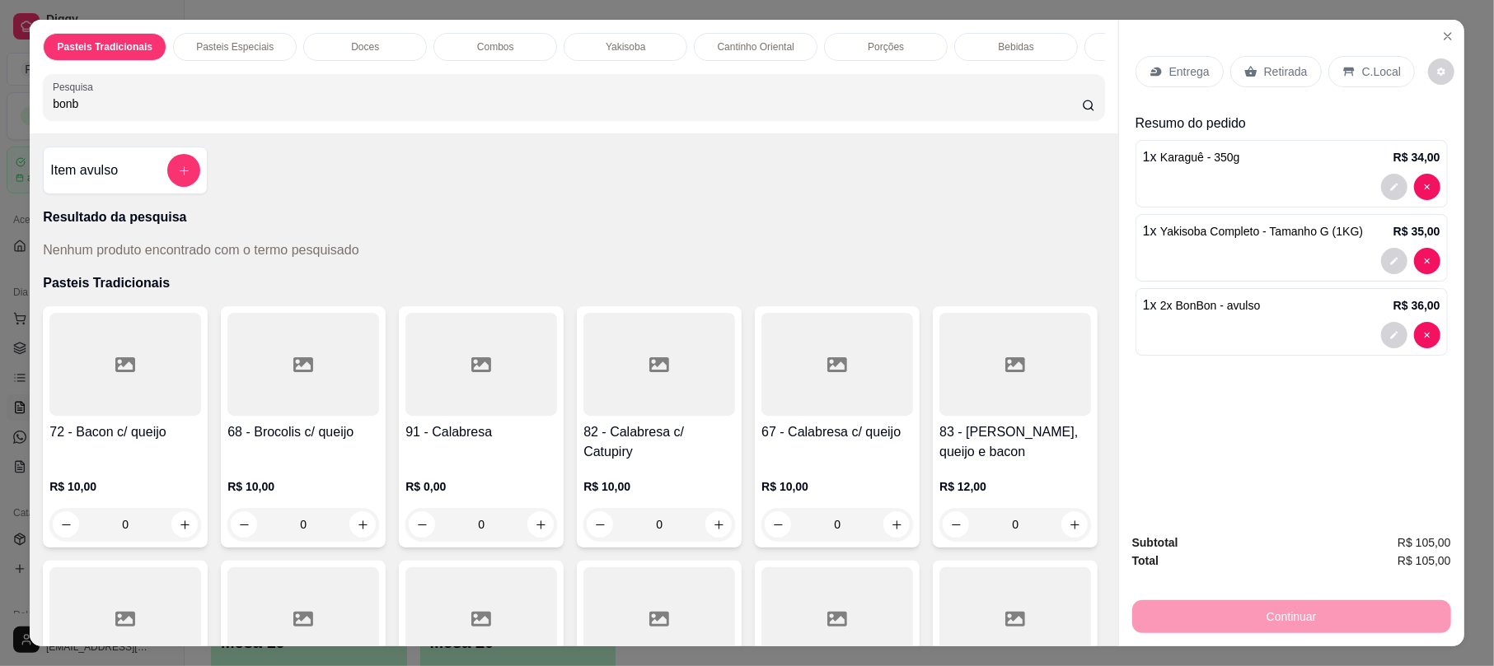
click at [871, 112] on input "bonb" at bounding box center [567, 104] width 1029 height 16
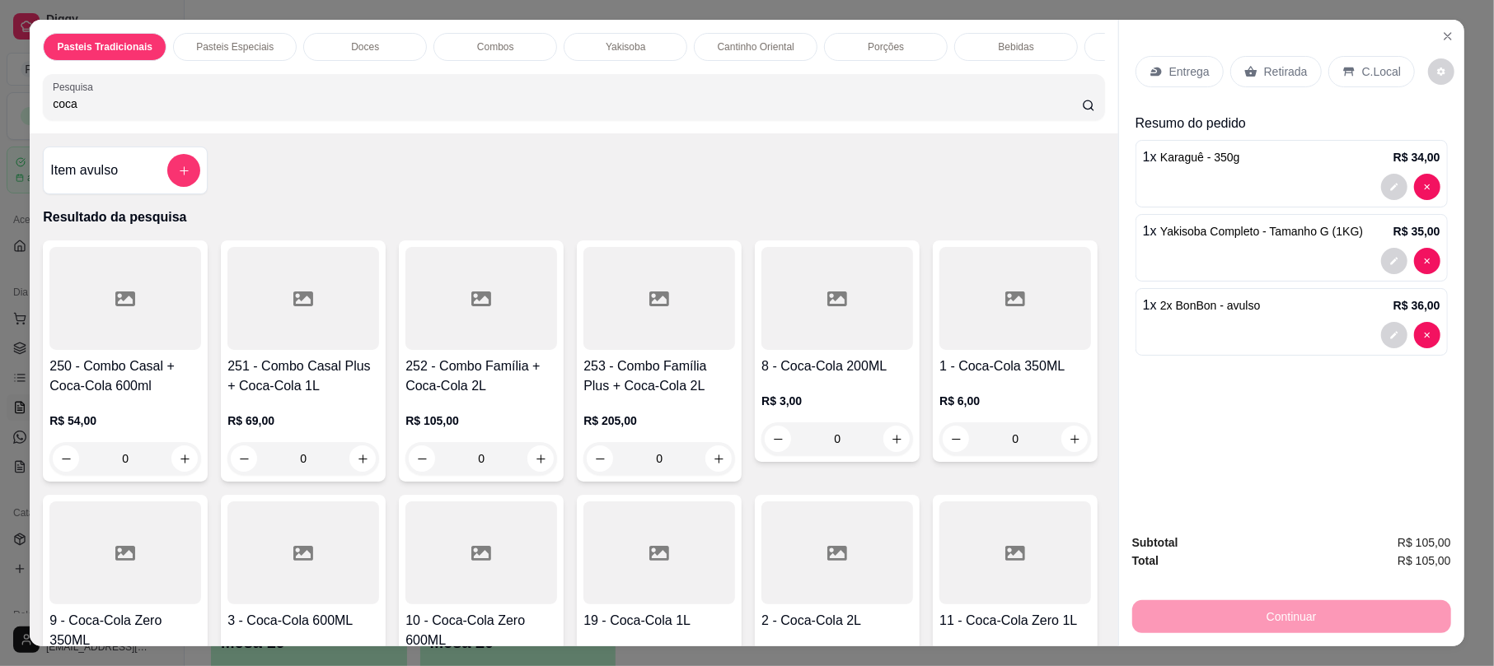
type input "coca"
click at [939, 350] on div at bounding box center [1015, 298] width 152 height 103
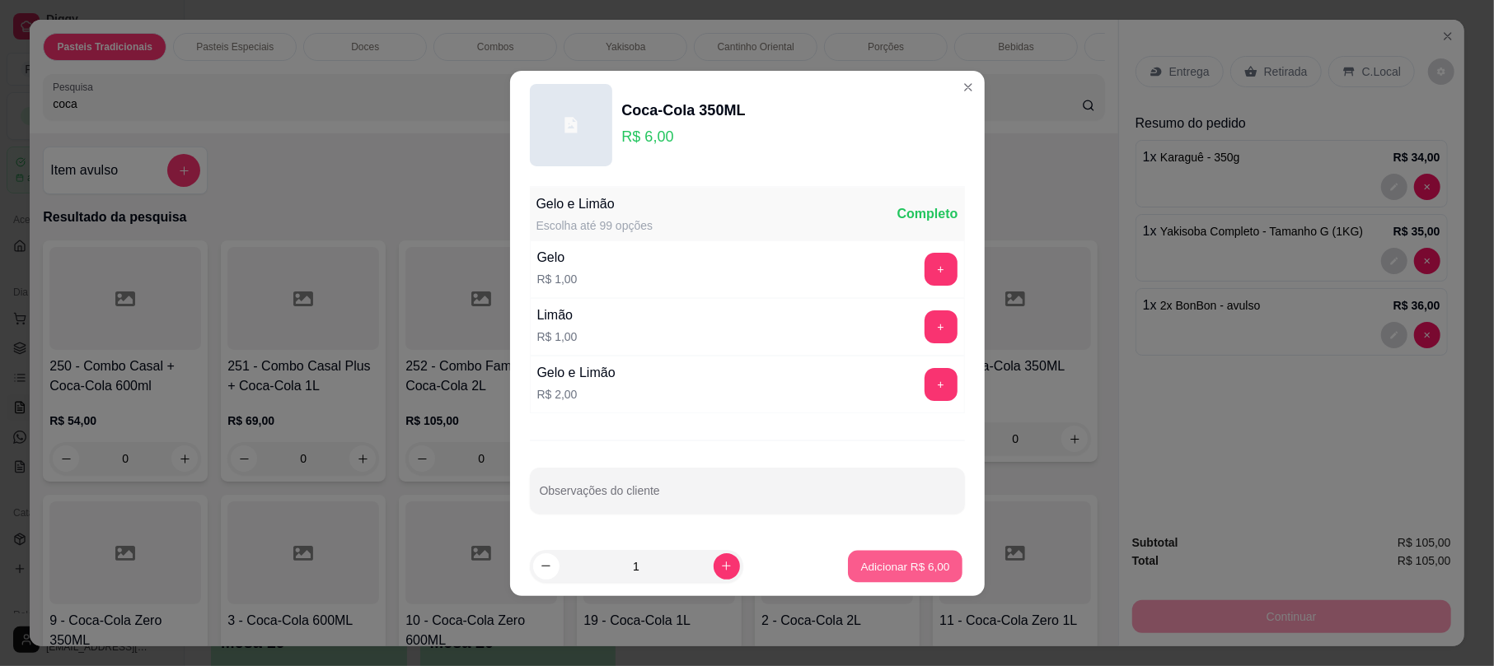
click at [854, 552] on button "Adicionar R$ 6,00" at bounding box center [905, 566] width 115 height 32
type input "1"
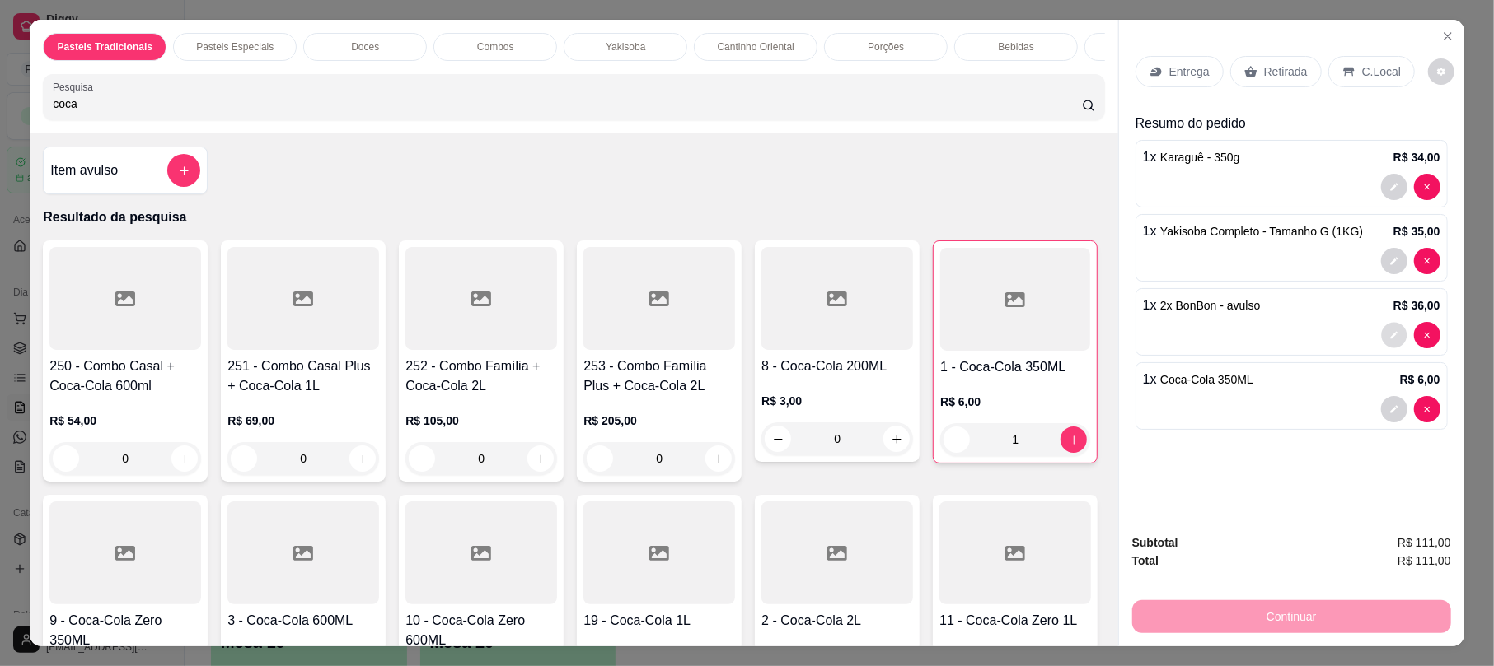
click at [1389, 344] on button "decrease-product-quantity" at bounding box center [1394, 336] width 26 height 26
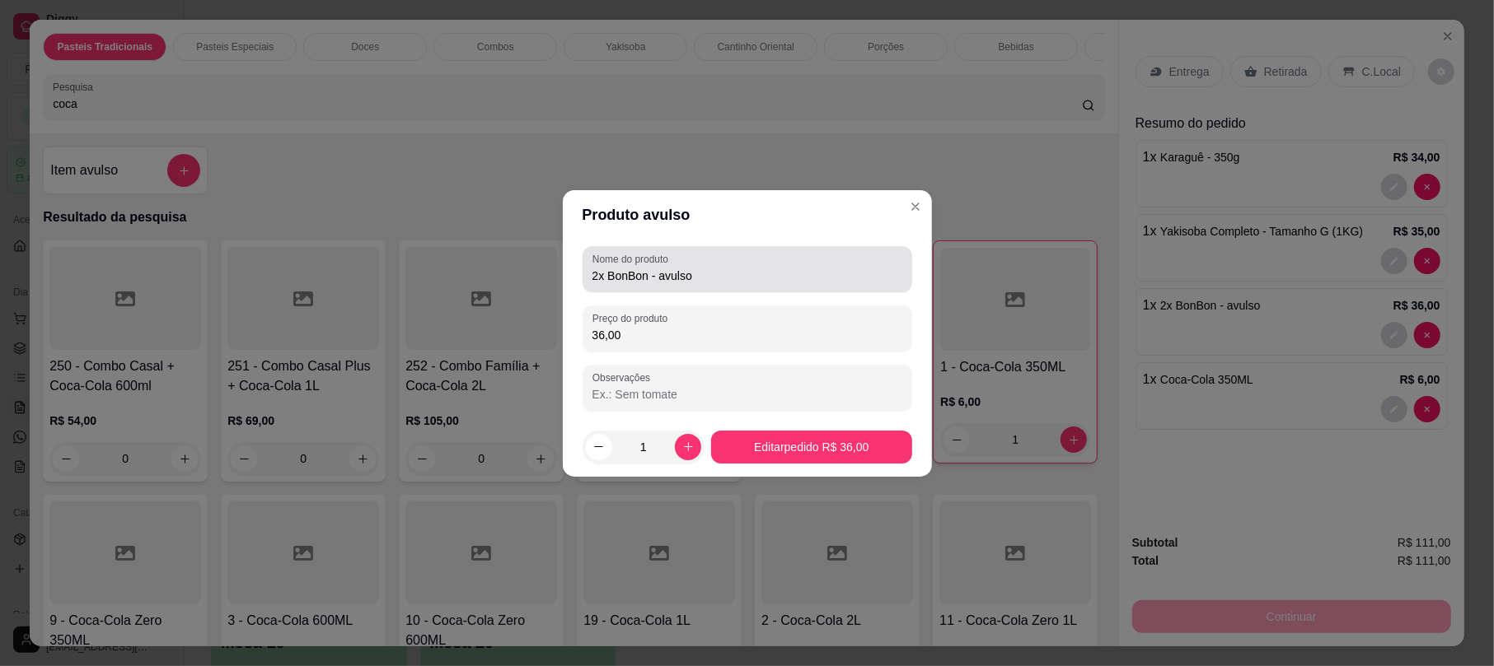
click at [717, 283] on input "2x BonBon - avulso" at bounding box center [747, 276] width 310 height 16
click at [606, 270] on input "2x BonBon" at bounding box center [747, 276] width 310 height 16
click at [683, 341] on input "36,00" at bounding box center [747, 335] width 310 height 16
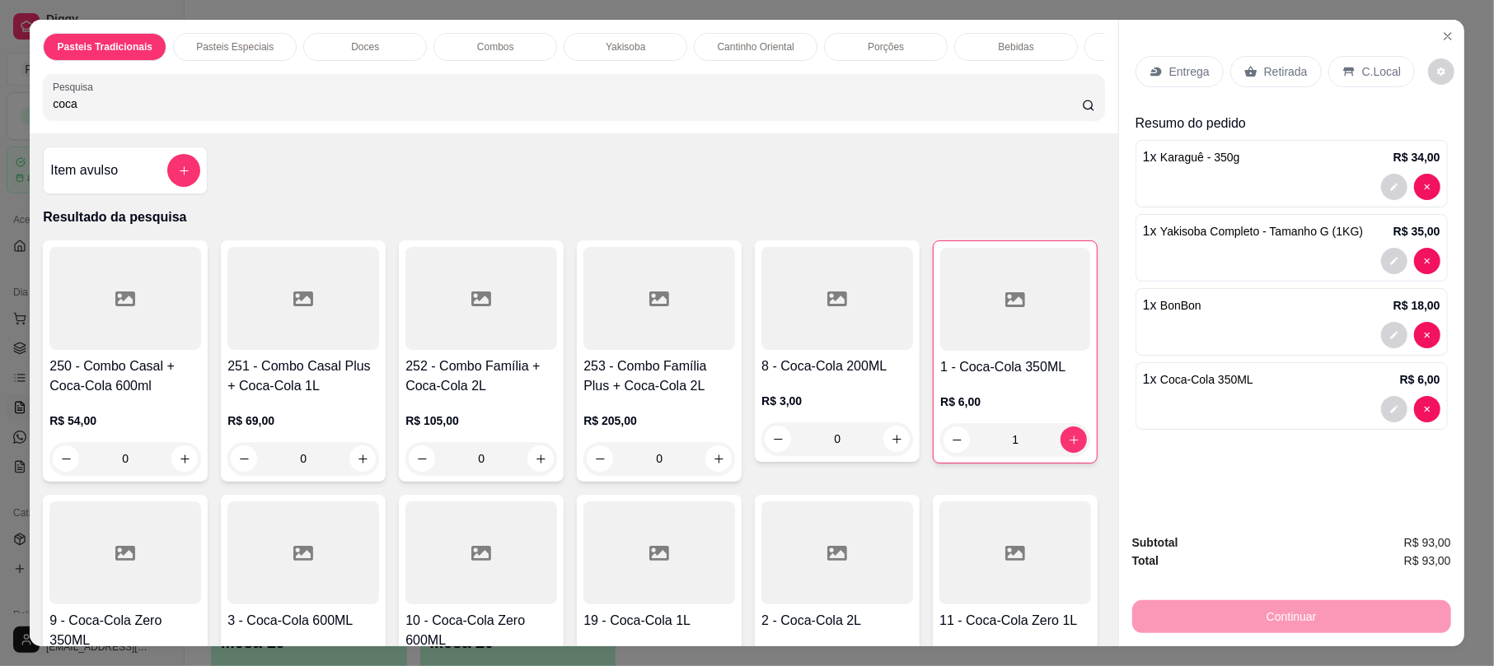
click at [1264, 74] on p "Retirada" at bounding box center [1286, 71] width 44 height 16
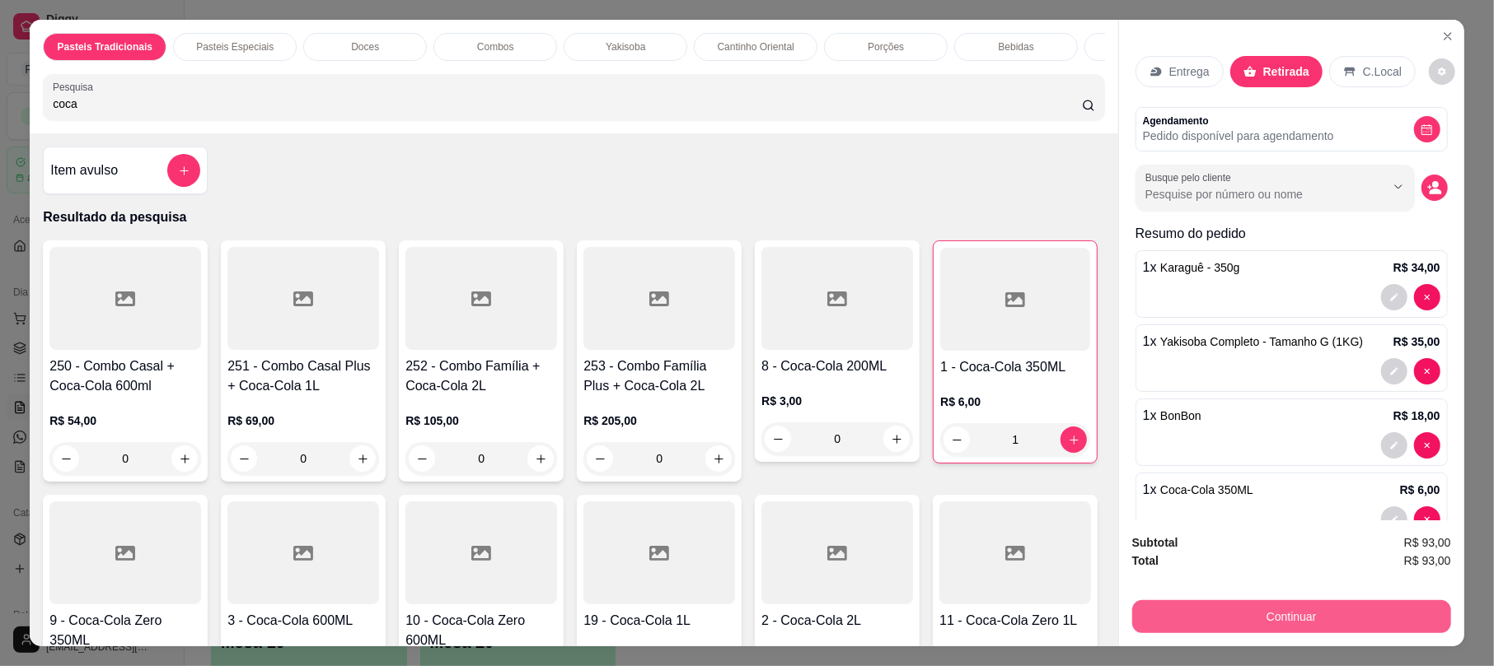
click at [1246, 607] on button "Continuar" at bounding box center [1291, 617] width 319 height 33
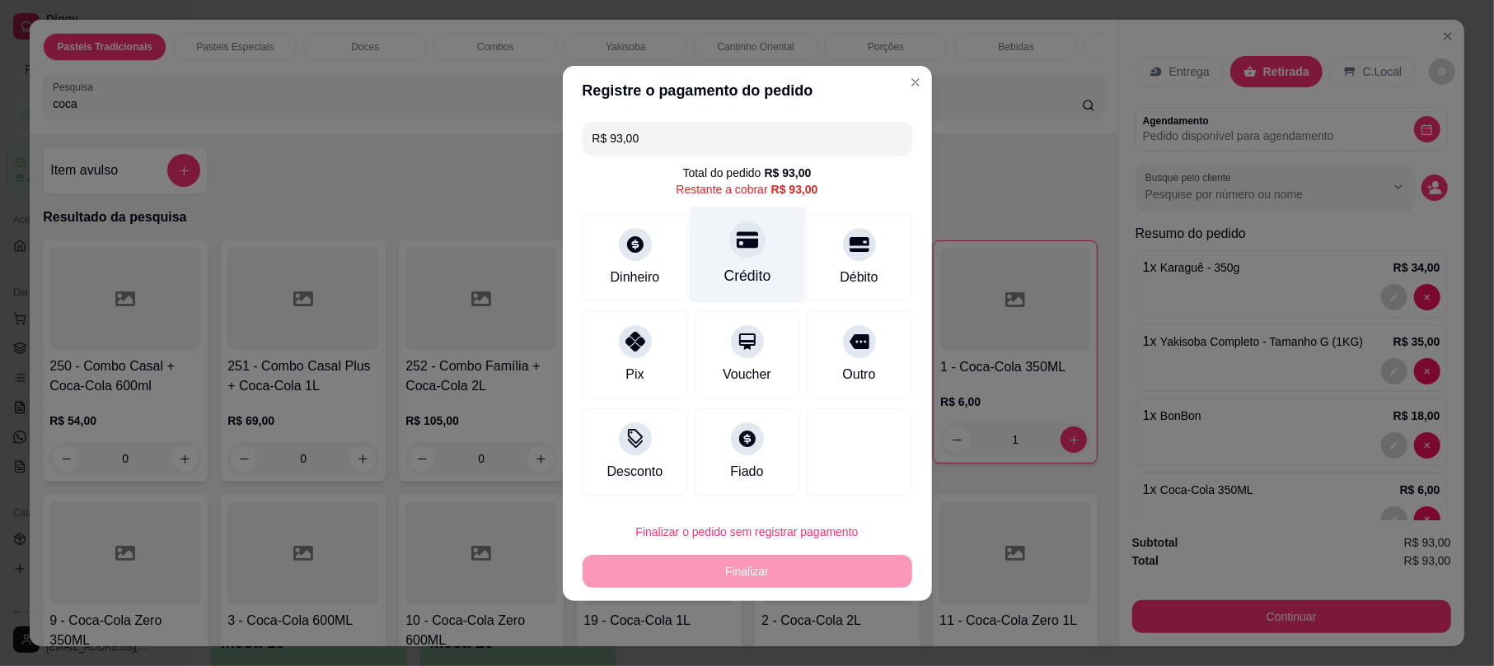
click at [739, 242] on icon at bounding box center [746, 239] width 21 height 16
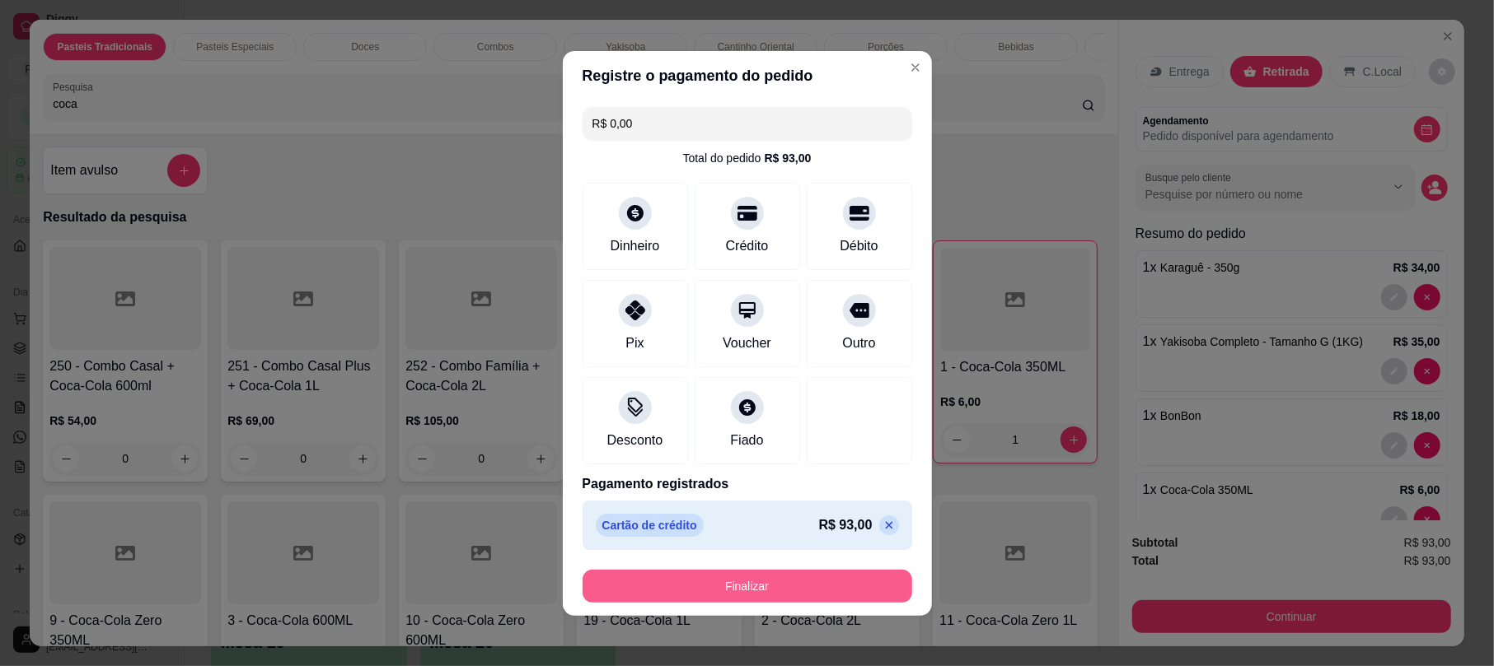
click at [775, 583] on button "Finalizar" at bounding box center [747, 586] width 330 height 33
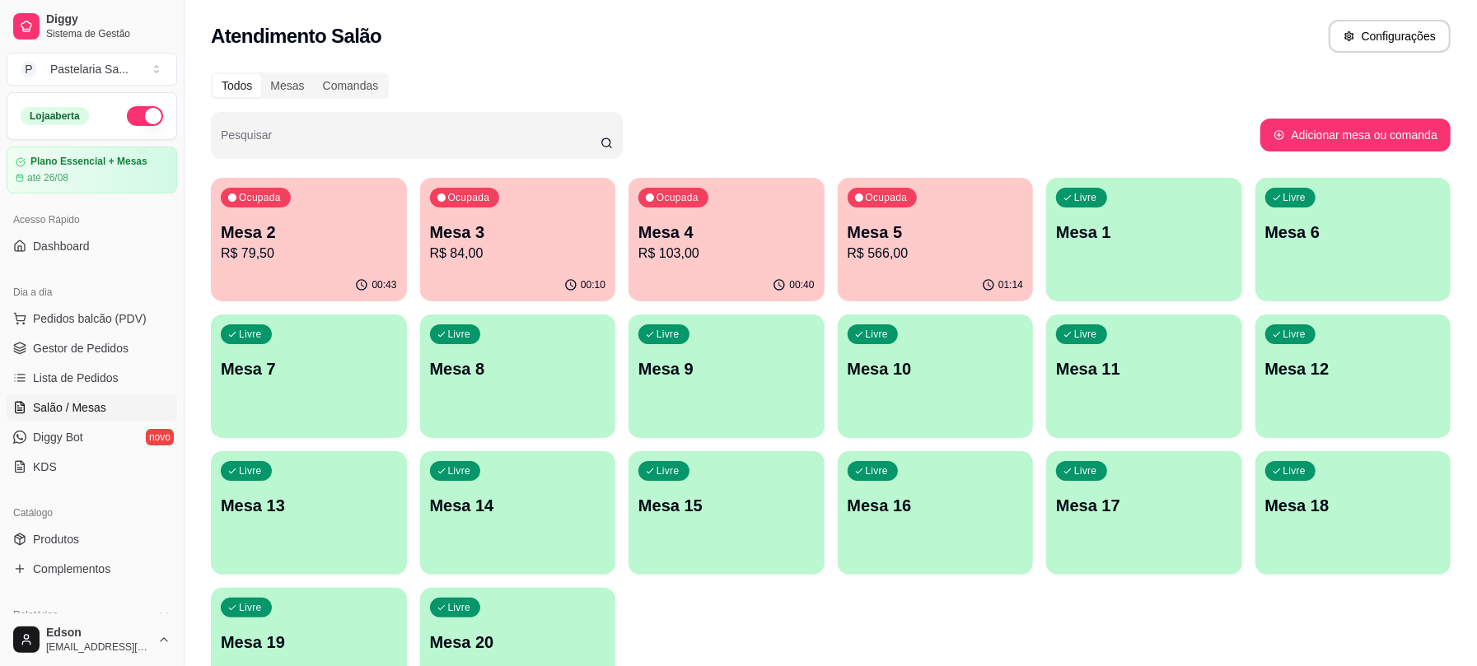
click at [702, 303] on div "Ocupada Mesa 2 R$ 79,50 00:43 Ocupada Mesa 3 R$ 84,00 00:10 Ocupada Mesa 4 R$ 1…" at bounding box center [831, 445] width 1240 height 534
click at [732, 290] on div "00:40" at bounding box center [727, 285] width 196 height 32
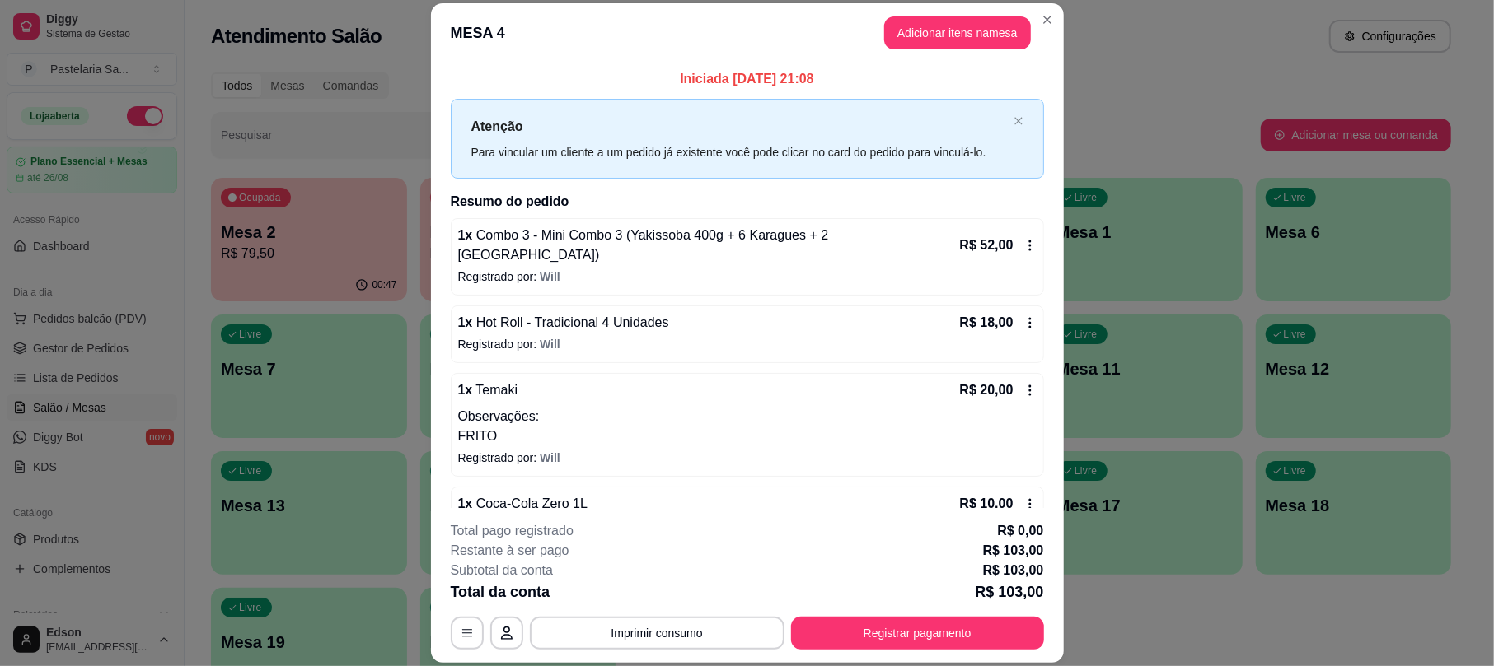
scroll to position [93, 0]
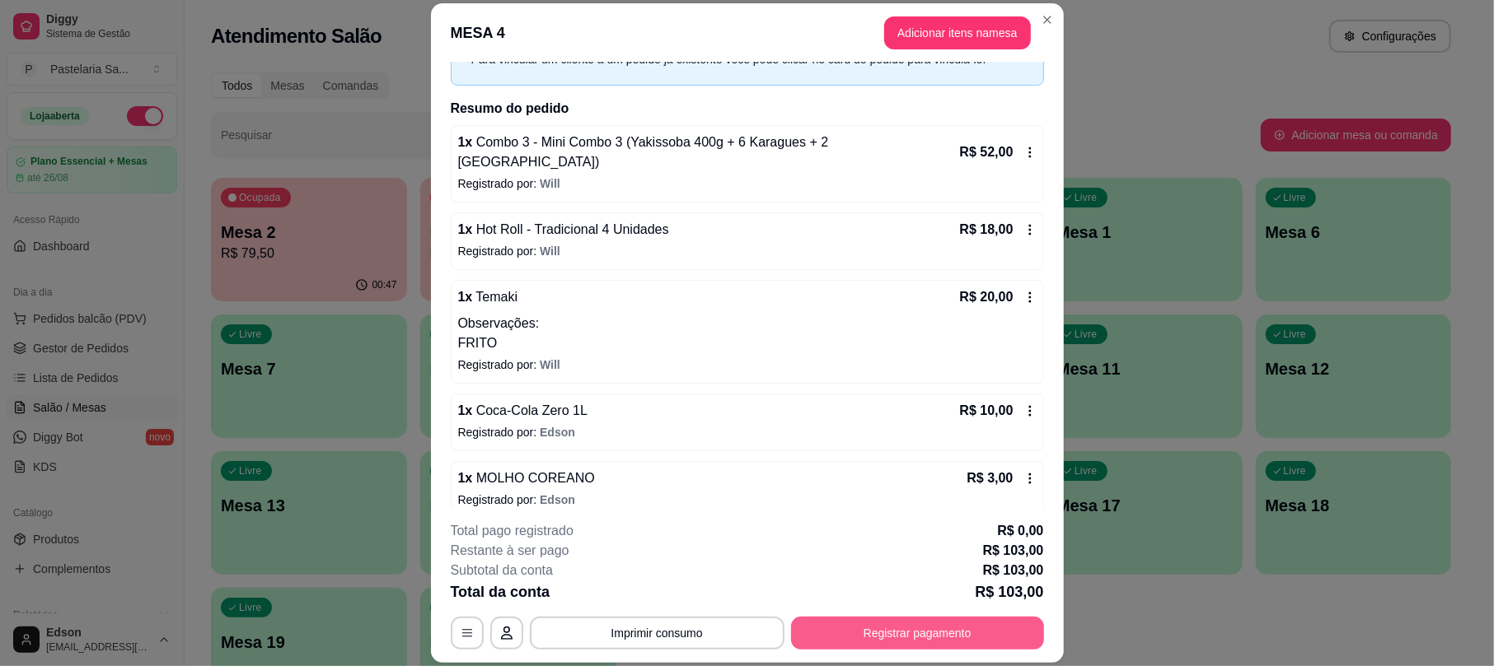
click at [947, 617] on div "**********" at bounding box center [747, 633] width 593 height 33
click at [941, 643] on button "Registrar pagamento" at bounding box center [916, 634] width 245 height 32
click at [838, 261] on div "Débito" at bounding box center [859, 271] width 42 height 21
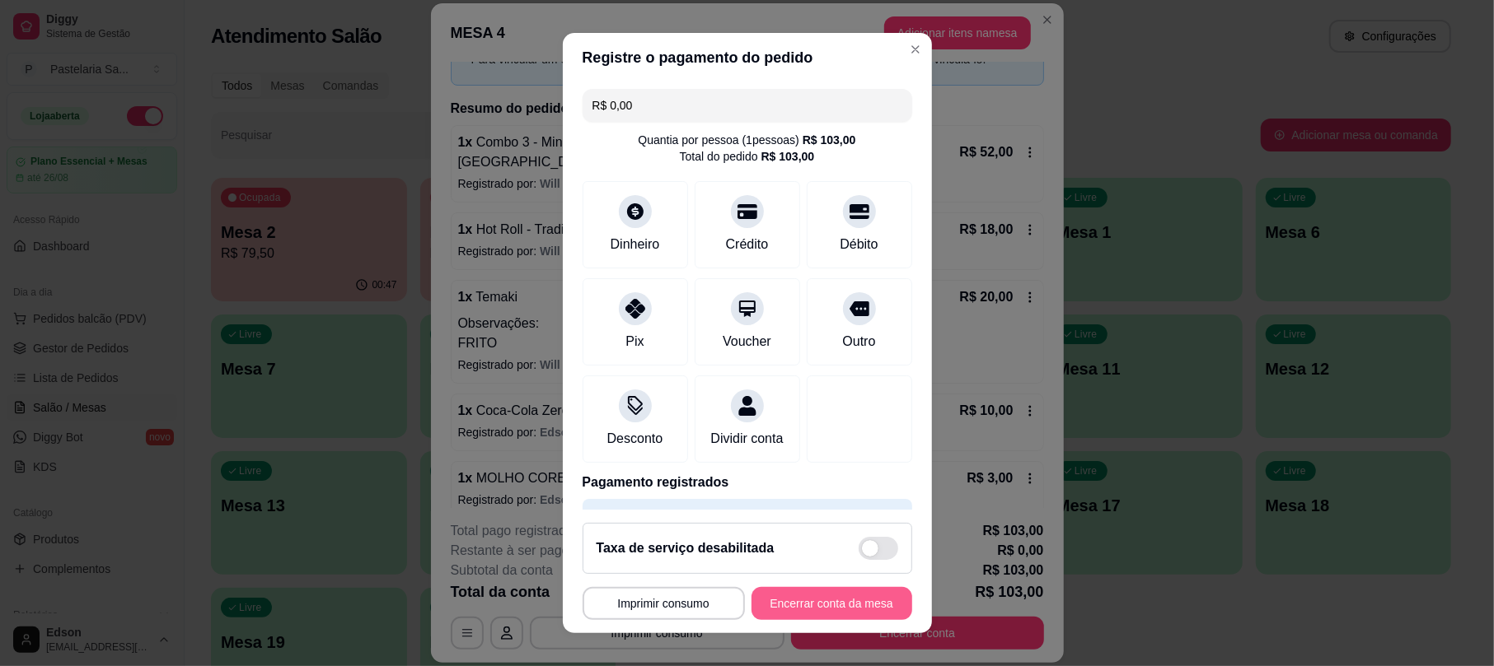
click at [860, 597] on button "Encerrar conta da mesa" at bounding box center [831, 603] width 161 height 33
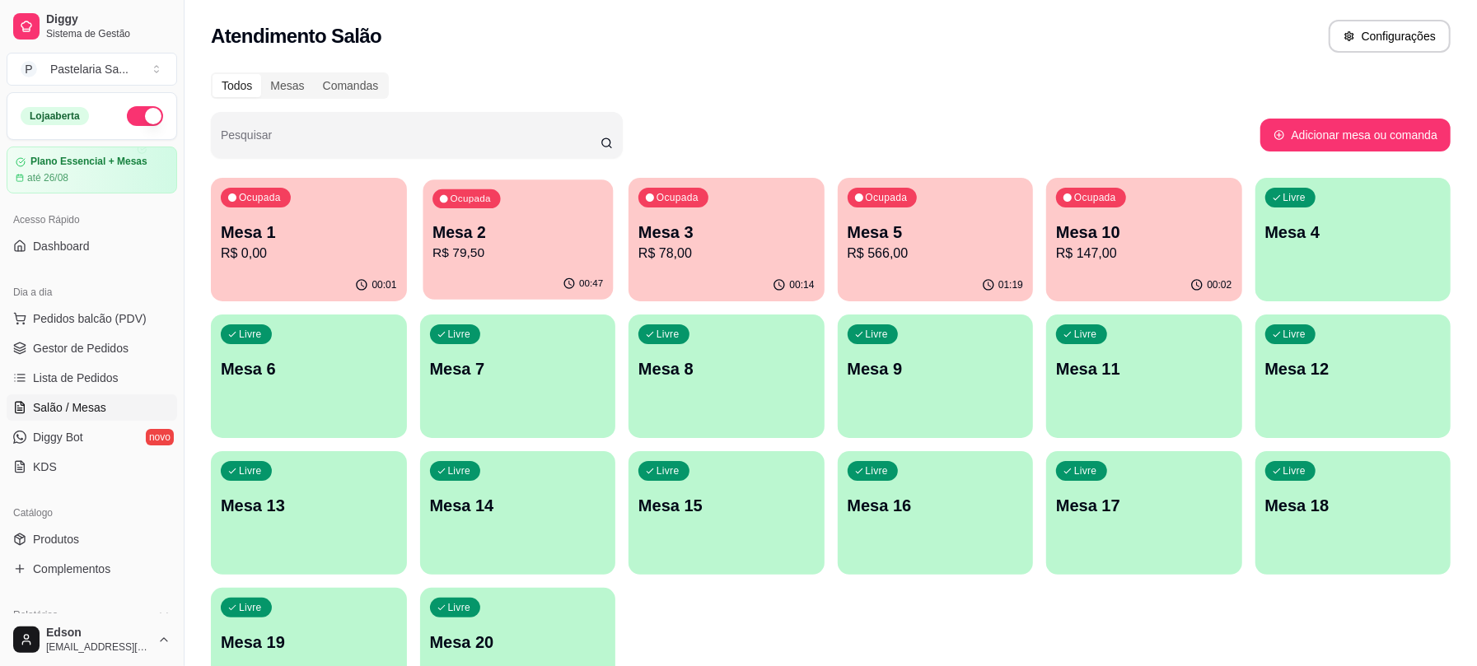
click at [538, 217] on div "Ocupada Mesa 2 R$ 79,50" at bounding box center [517, 224] width 189 height 89
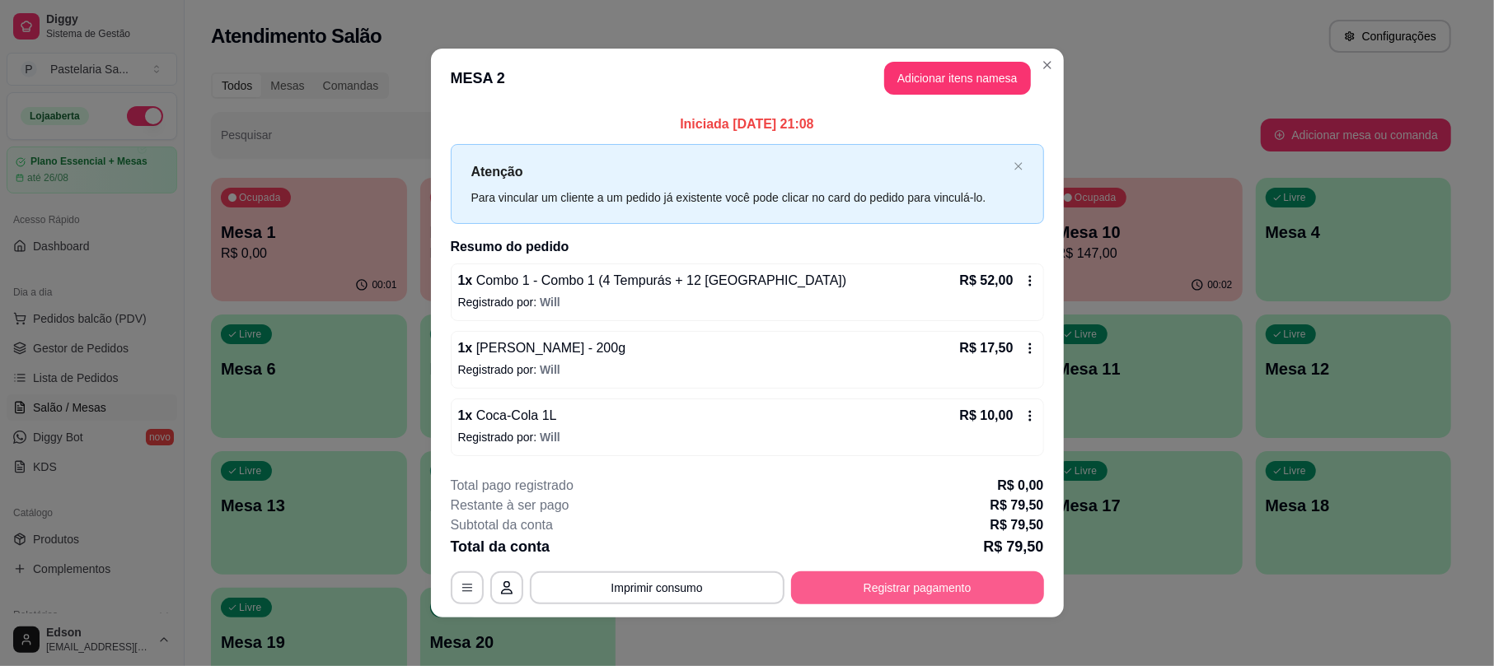
click at [914, 572] on div "**********" at bounding box center [747, 588] width 593 height 33
click at [924, 590] on button "Registrar pagamento" at bounding box center [916, 589] width 245 height 32
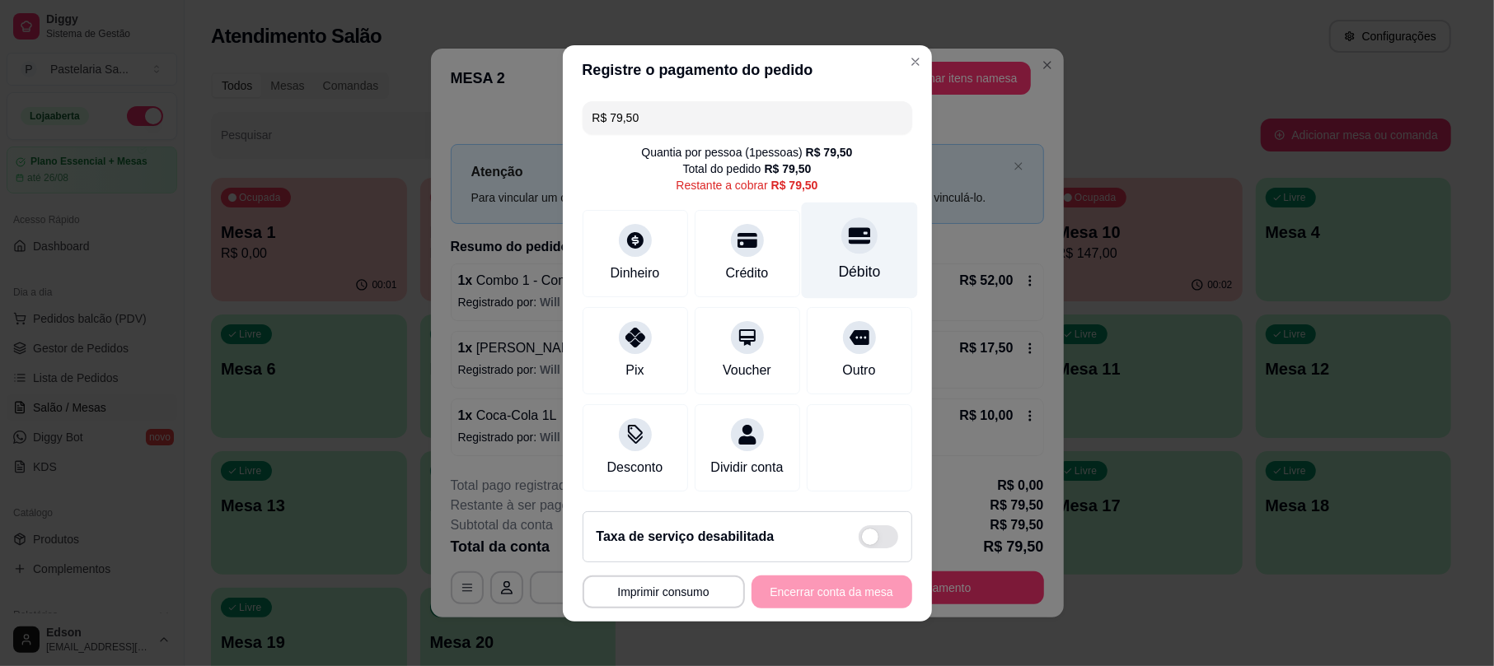
click at [848, 261] on div "Débito" at bounding box center [859, 271] width 42 height 21
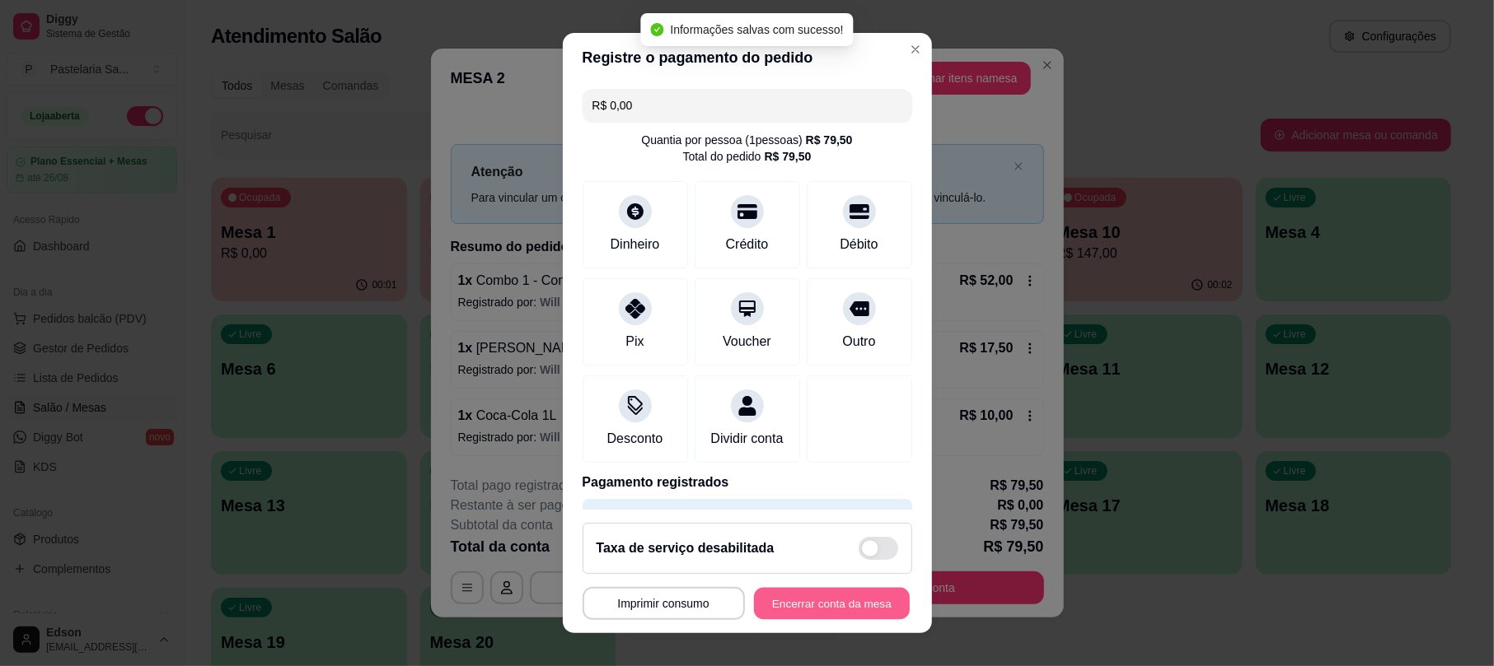
click at [794, 604] on button "Encerrar conta da mesa" at bounding box center [832, 603] width 156 height 32
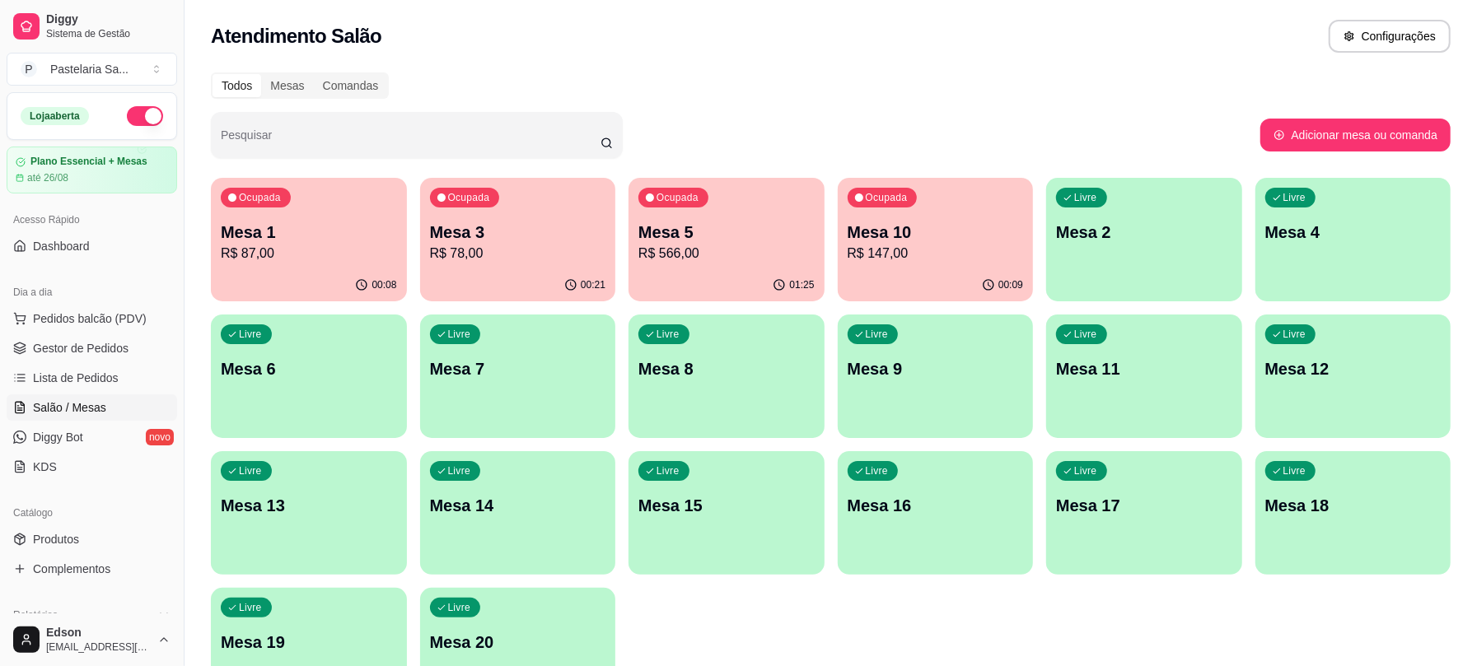
click at [967, 231] on p "Mesa 10" at bounding box center [936, 232] width 176 height 23
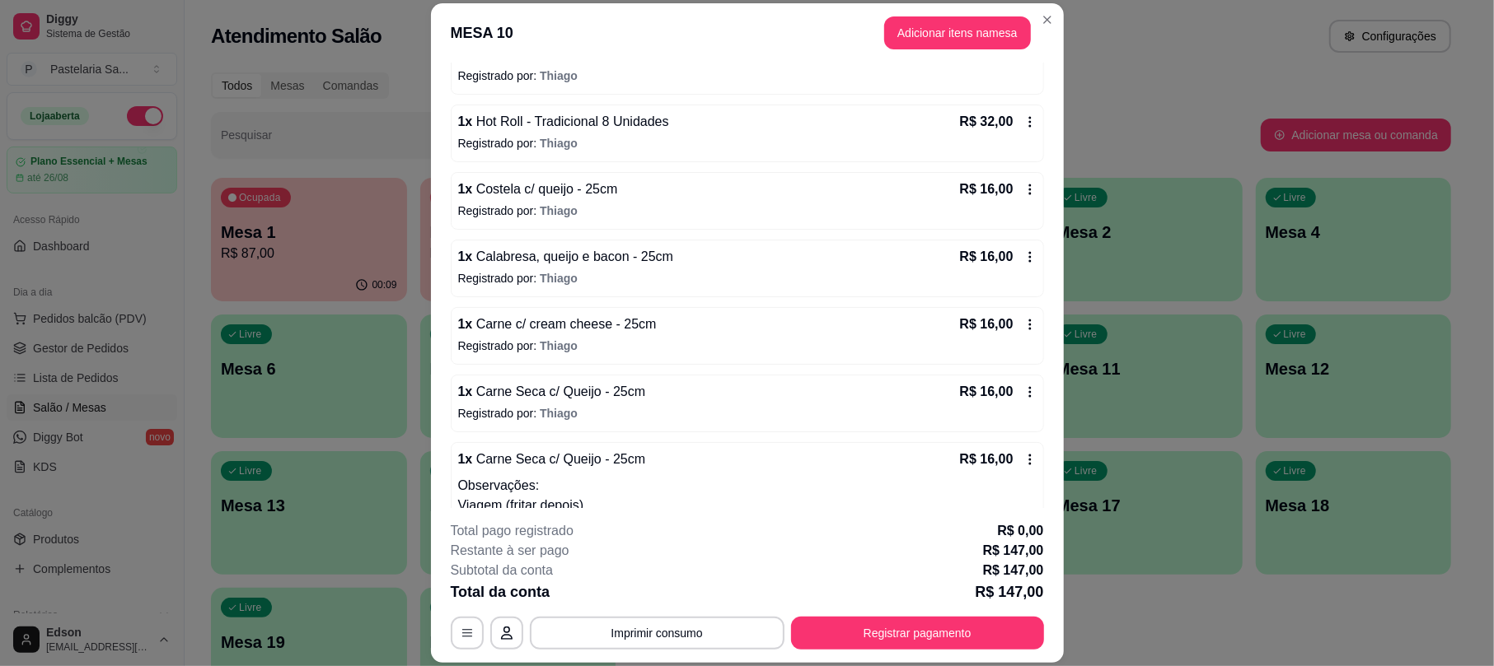
scroll to position [229, 0]
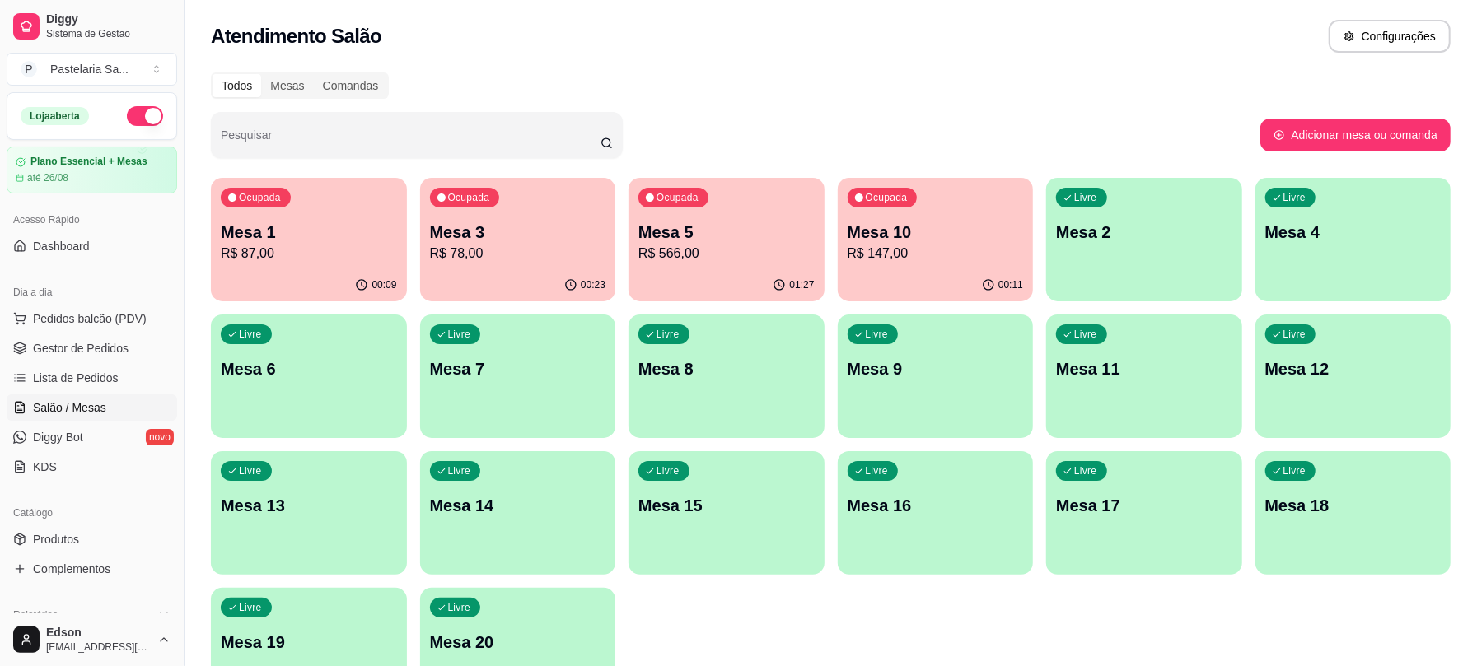
click at [736, 241] on p "Mesa 5" at bounding box center [726, 232] width 176 height 23
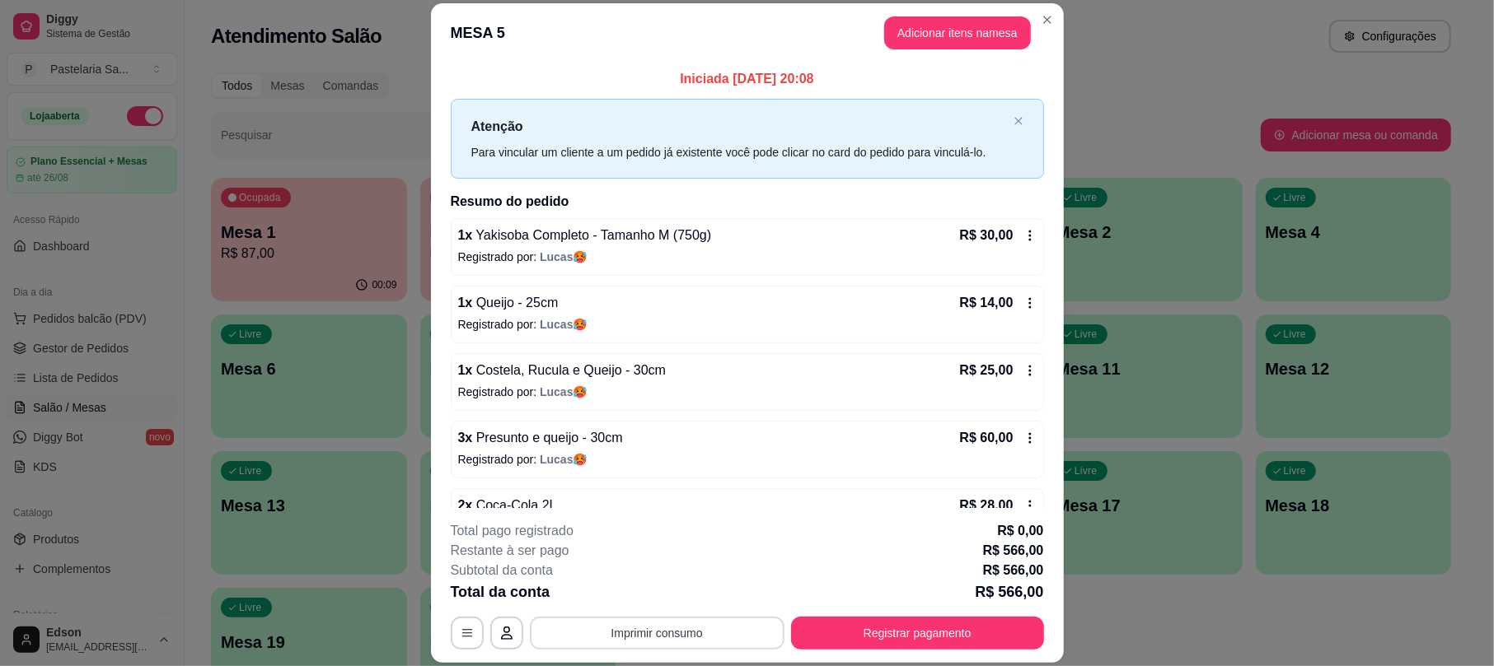
click at [680, 634] on button "Imprimir consumo" at bounding box center [657, 633] width 255 height 33
click at [671, 598] on button "Balcão" at bounding box center [653, 595] width 119 height 26
click at [598, 630] on button "Imprimir consumo" at bounding box center [656, 634] width 247 height 32
click at [636, 605] on button "Balcão" at bounding box center [653, 595] width 119 height 26
click at [693, 627] on button "Imprimir consumo" at bounding box center [657, 633] width 255 height 33
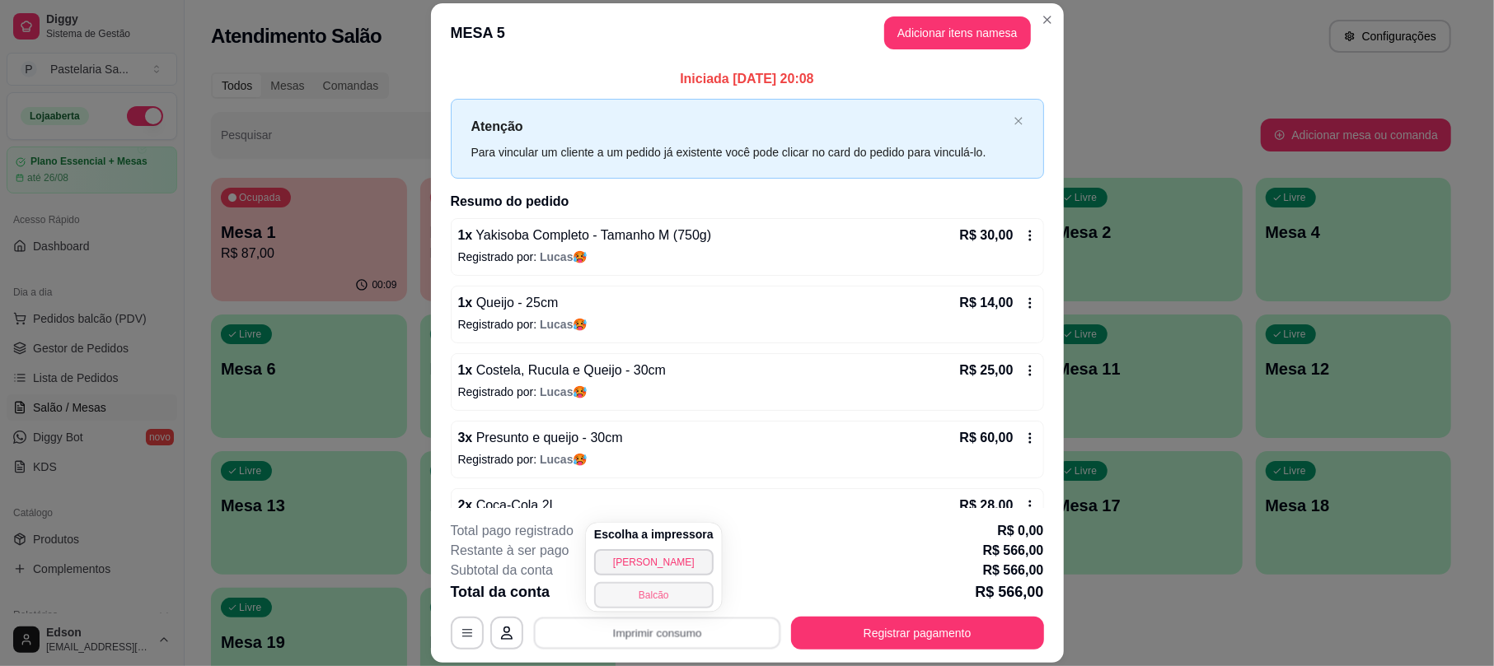
click at [670, 601] on button "Balcão" at bounding box center [653, 595] width 119 height 26
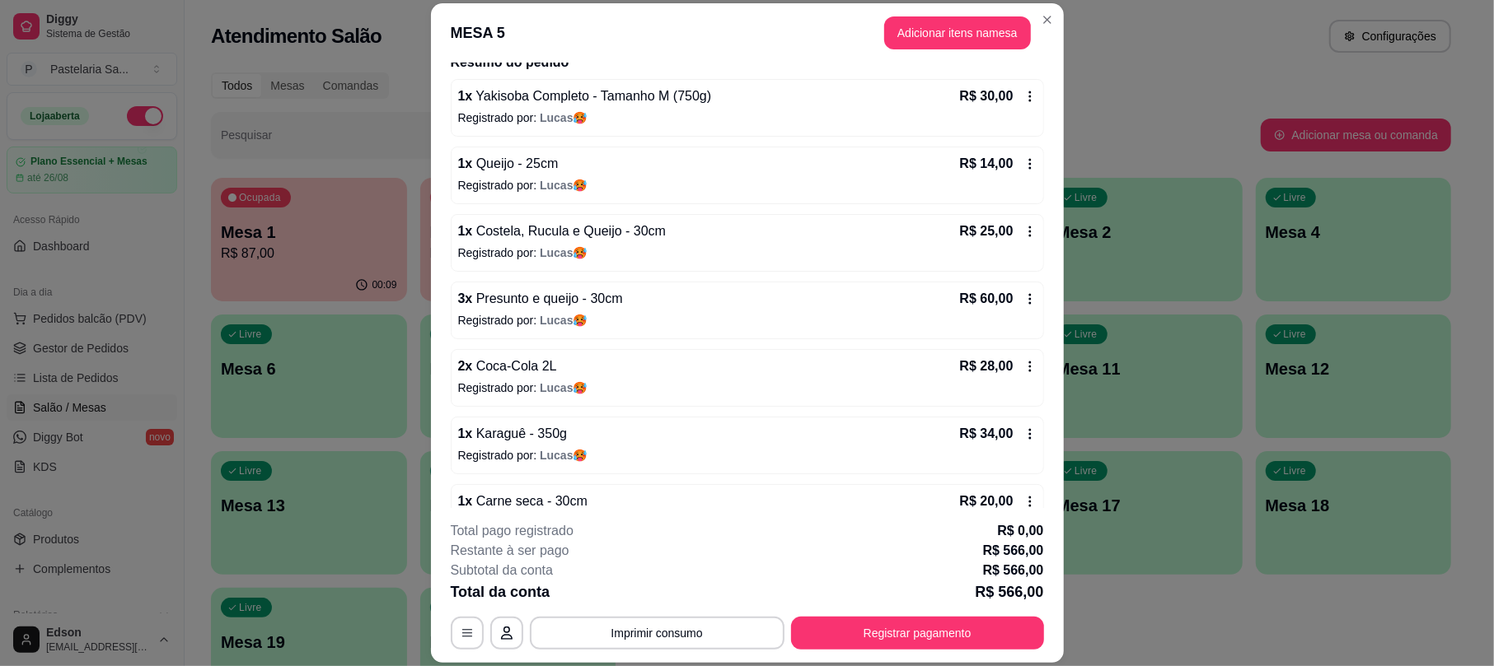
scroll to position [217, 0]
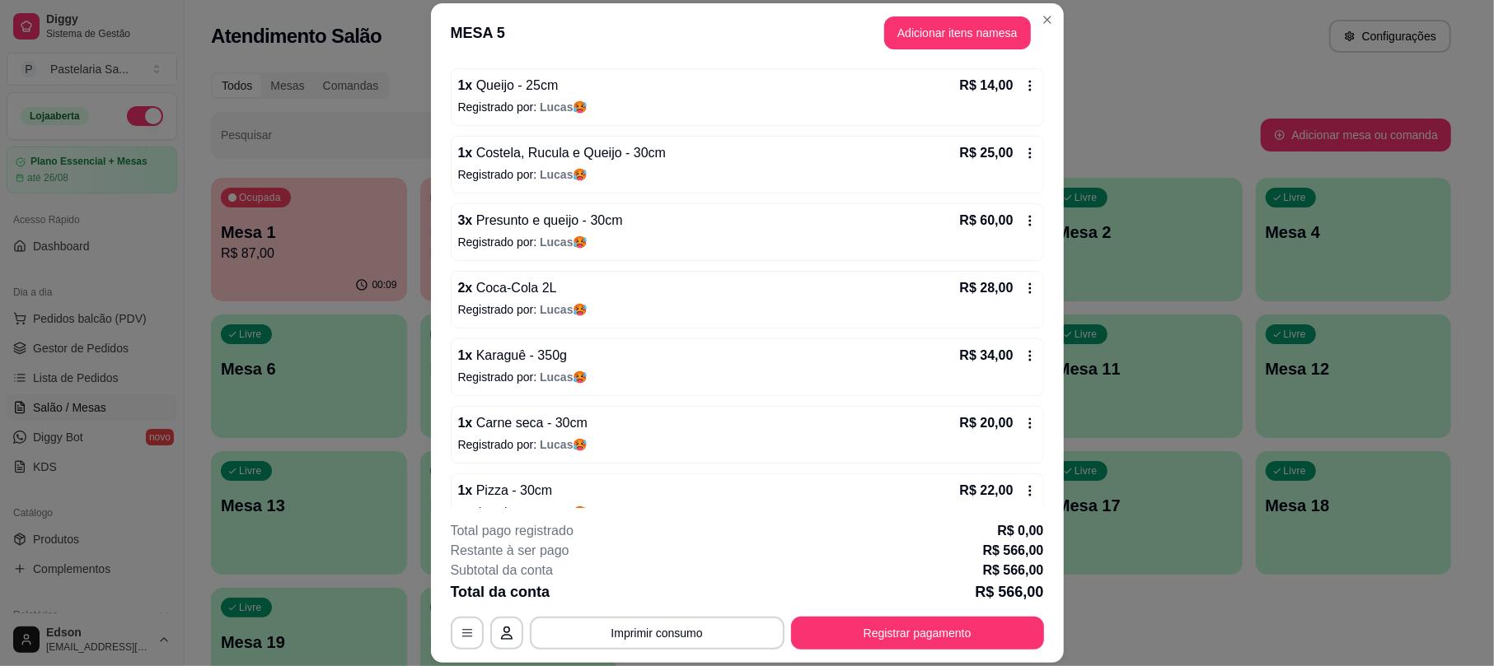
click at [1023, 285] on icon at bounding box center [1029, 288] width 13 height 13
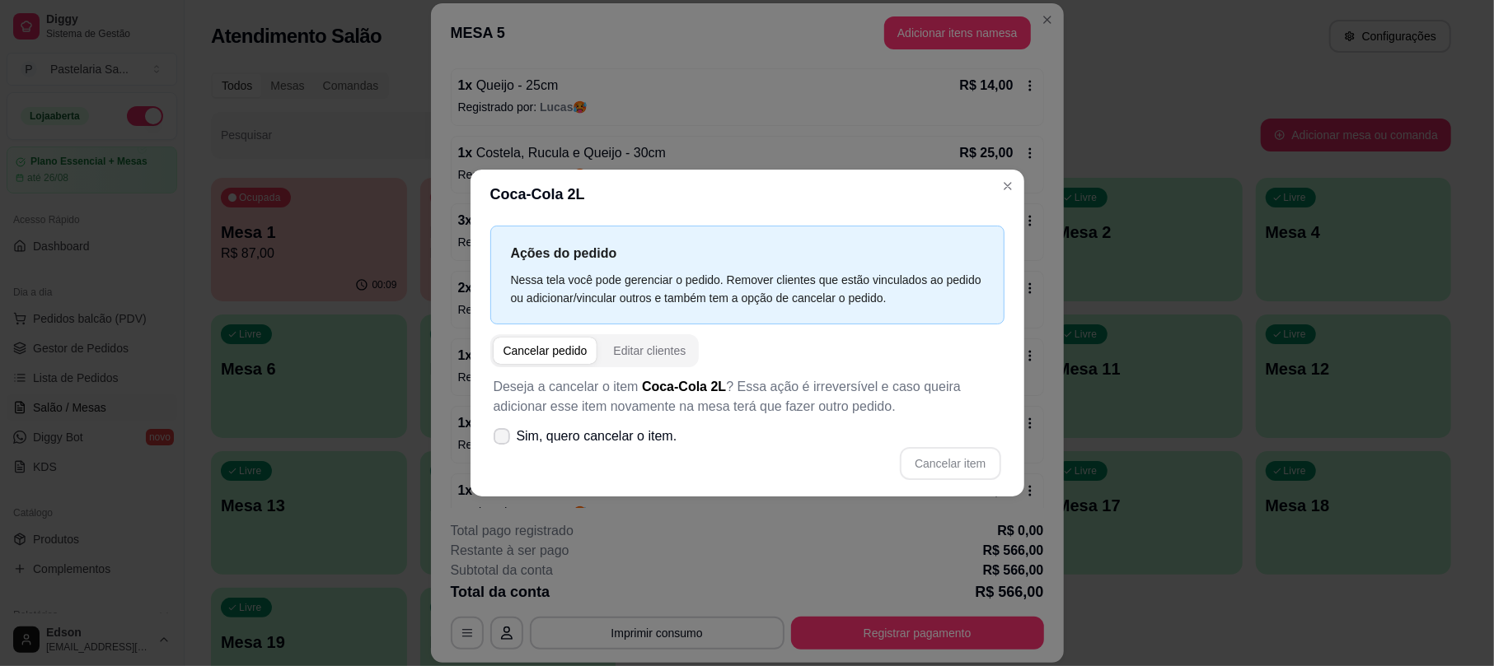
click at [667, 437] on span "Sim, quero cancelar o item." at bounding box center [597, 437] width 161 height 20
click at [503, 439] on input "Sim, quero cancelar o item." at bounding box center [498, 444] width 11 height 11
click at [974, 447] on button "Cancelar item" at bounding box center [950, 463] width 98 height 32
click at [962, 461] on button "Cancelar item" at bounding box center [950, 463] width 98 height 32
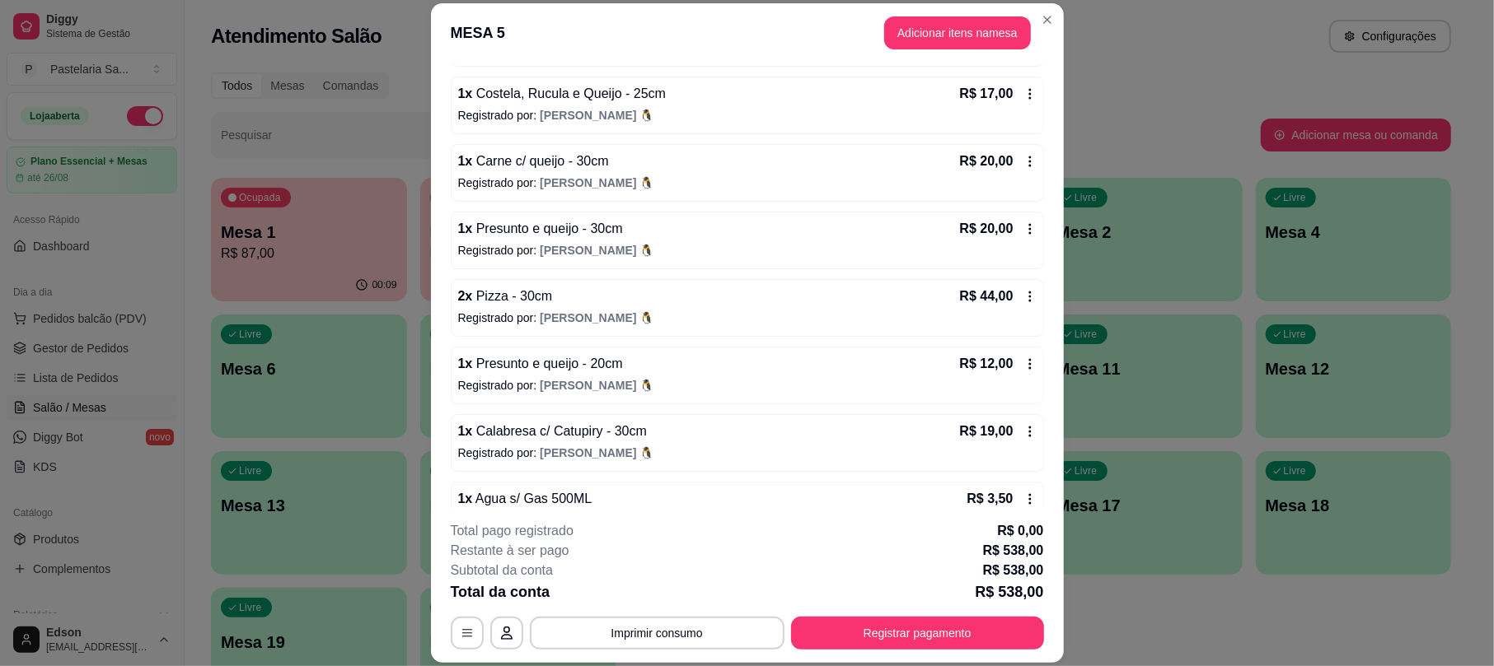
scroll to position [1388, 0]
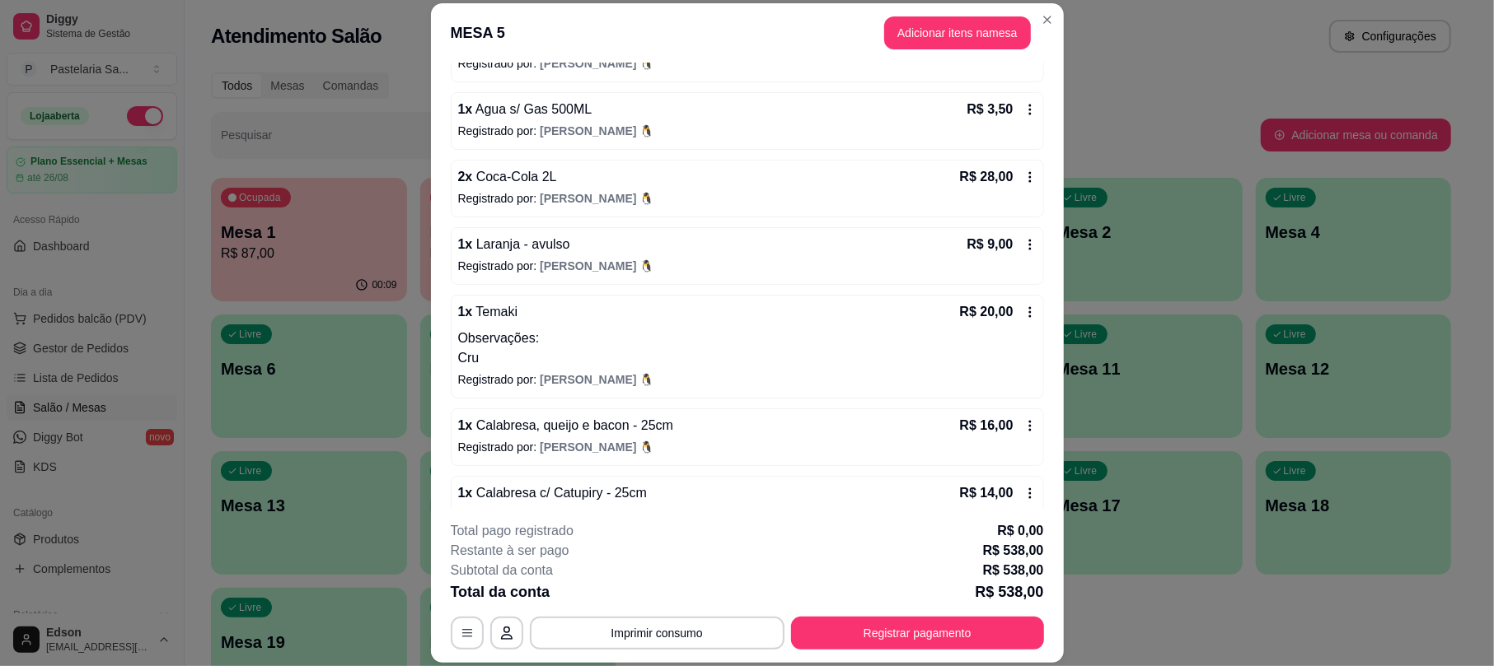
click at [1023, 184] on icon at bounding box center [1029, 177] width 13 height 13
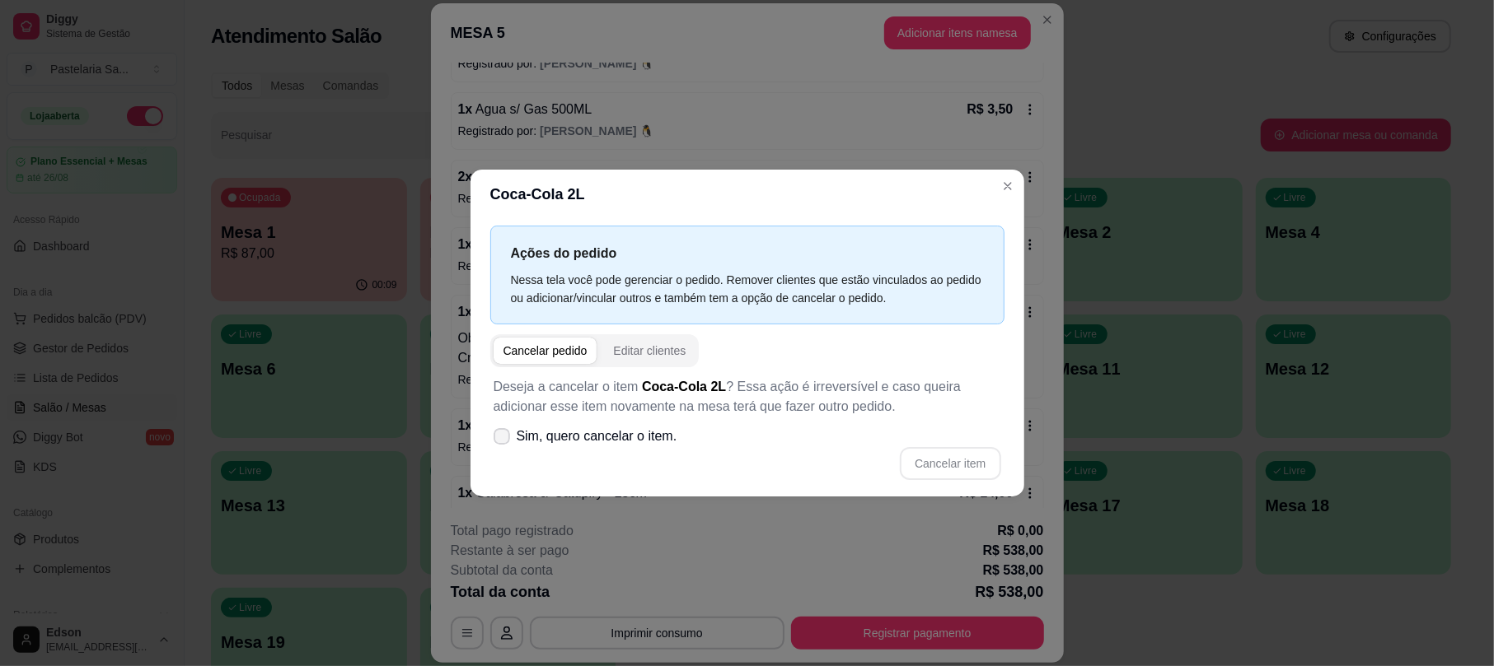
click at [663, 442] on span "Sim, quero cancelar o item." at bounding box center [597, 437] width 161 height 20
click at [503, 442] on input "Sim, quero cancelar o item." at bounding box center [498, 444] width 11 height 11
click at [979, 450] on button "Cancelar item" at bounding box center [950, 463] width 98 height 32
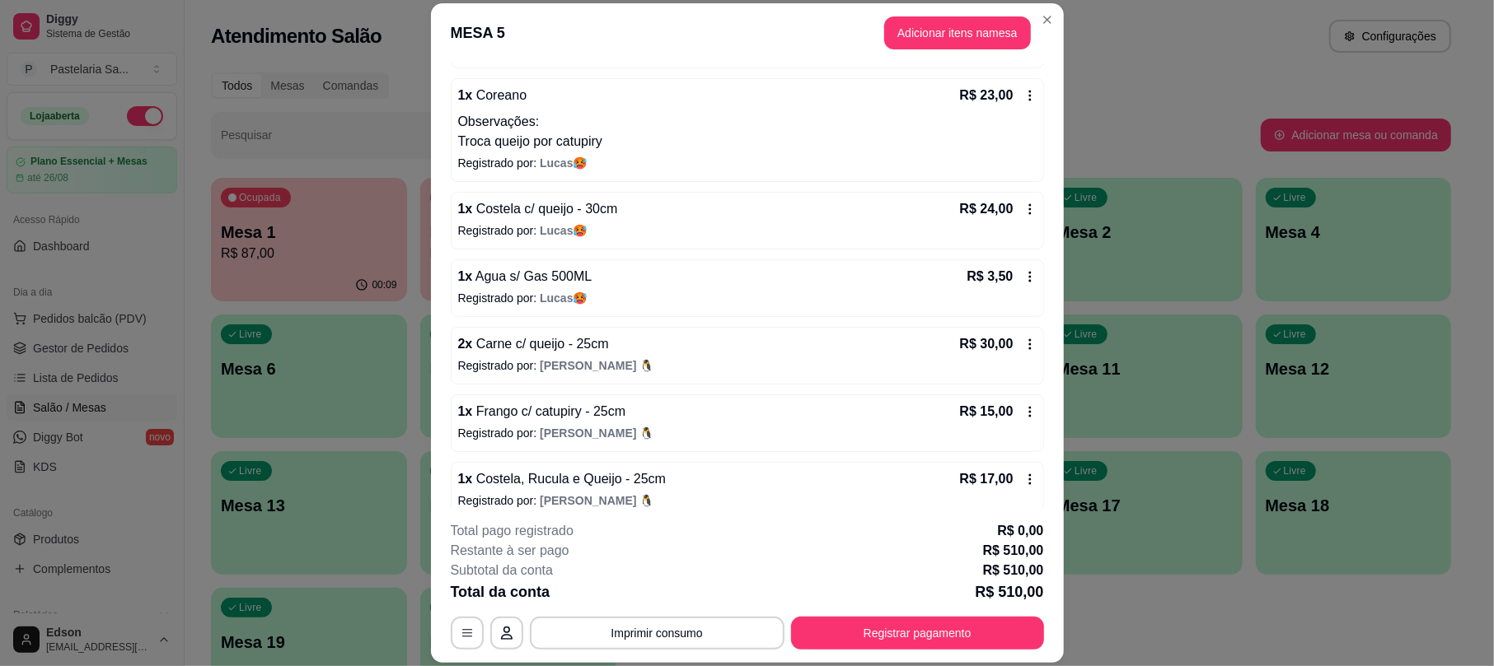
scroll to position [640, 0]
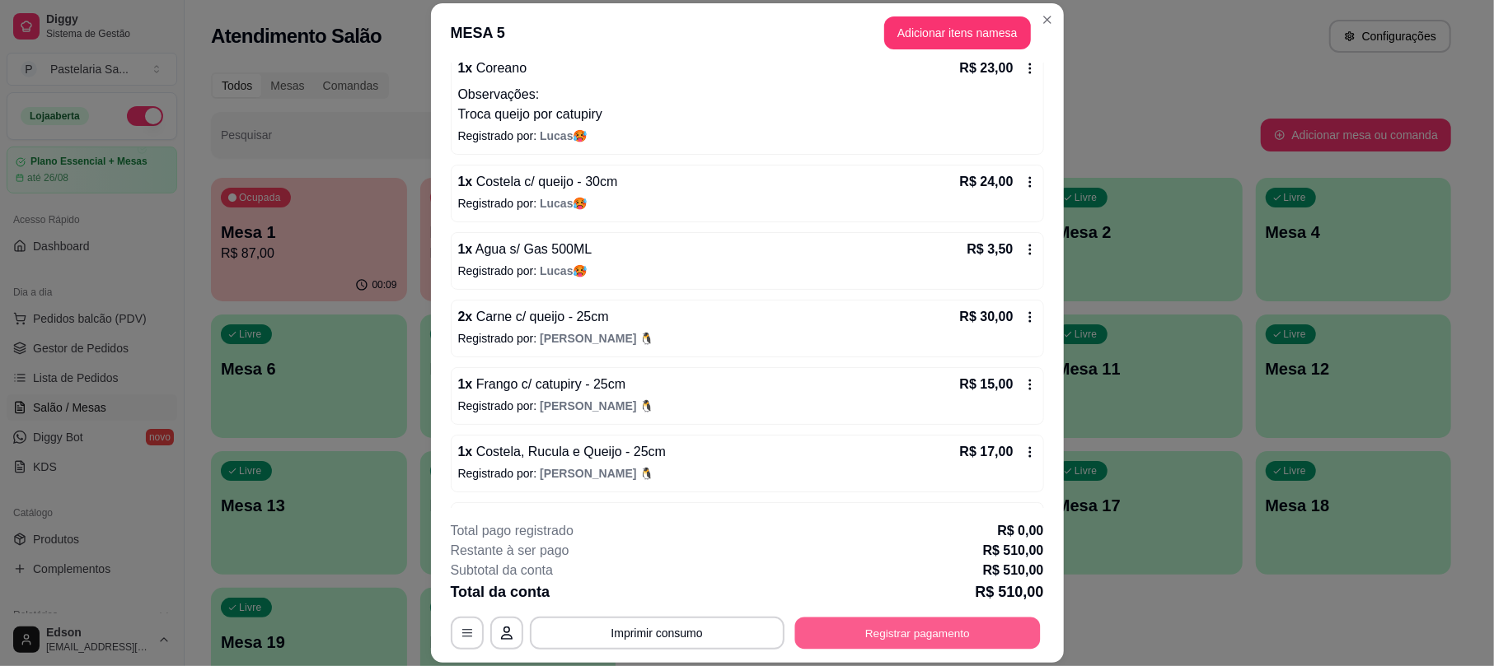
click at [903, 637] on button "Registrar pagamento" at bounding box center [916, 634] width 245 height 32
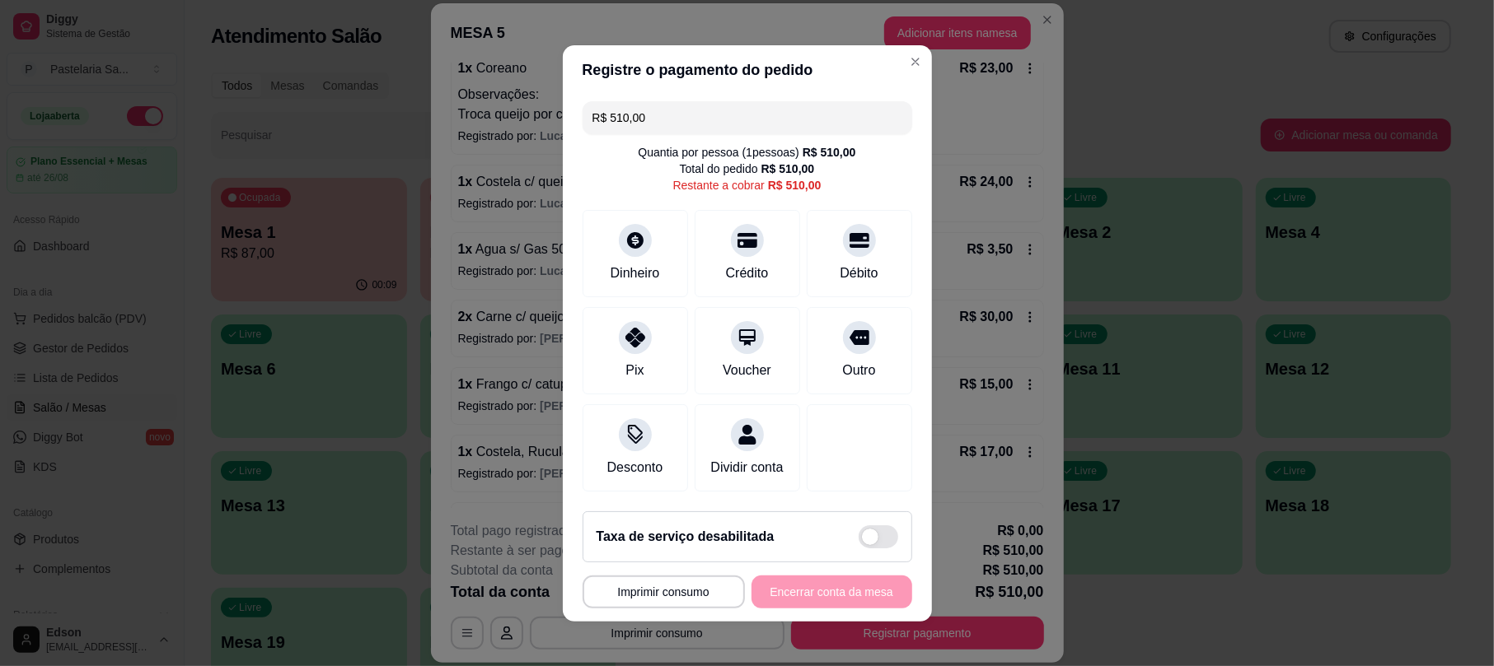
click at [755, 101] on input "R$ 510,00" at bounding box center [747, 117] width 310 height 33
click at [752, 101] on input "R$ 510,00" at bounding box center [747, 117] width 310 height 33
click at [841, 232] on div at bounding box center [859, 235] width 36 height 36
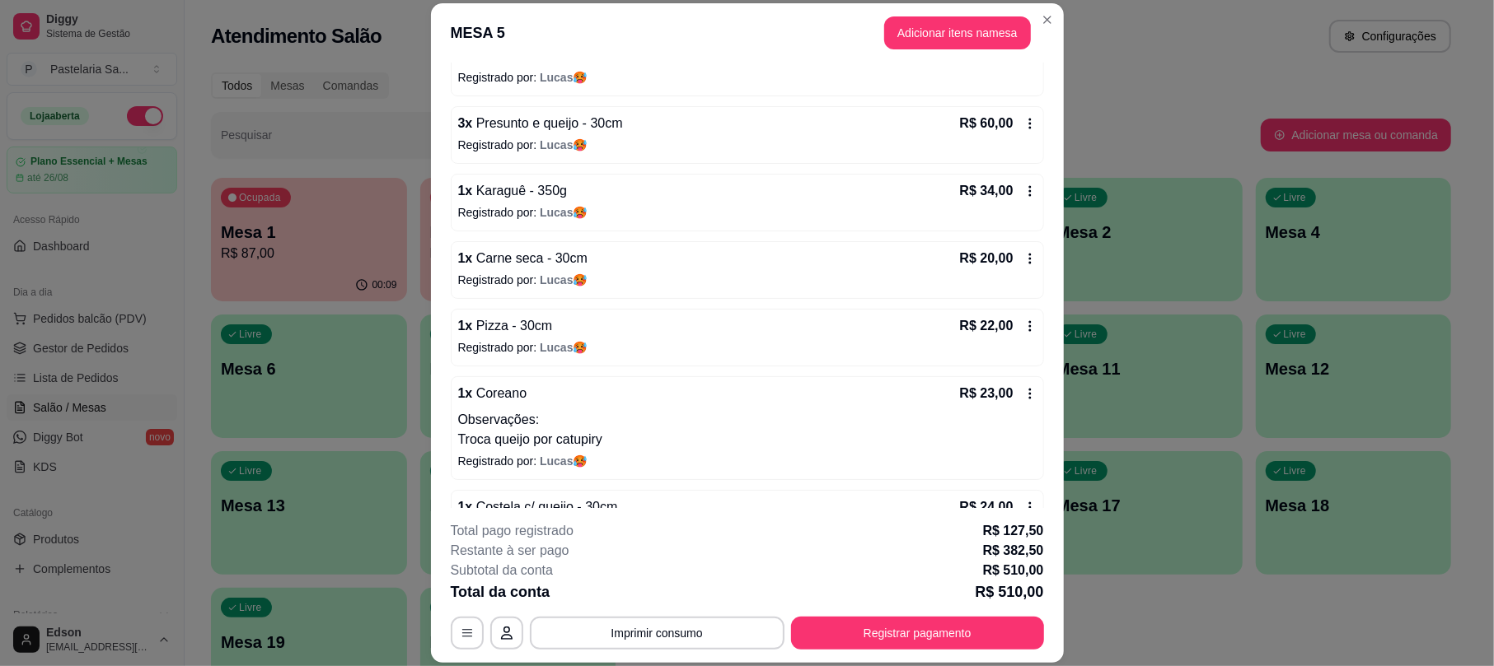
scroll to position [416, 0]
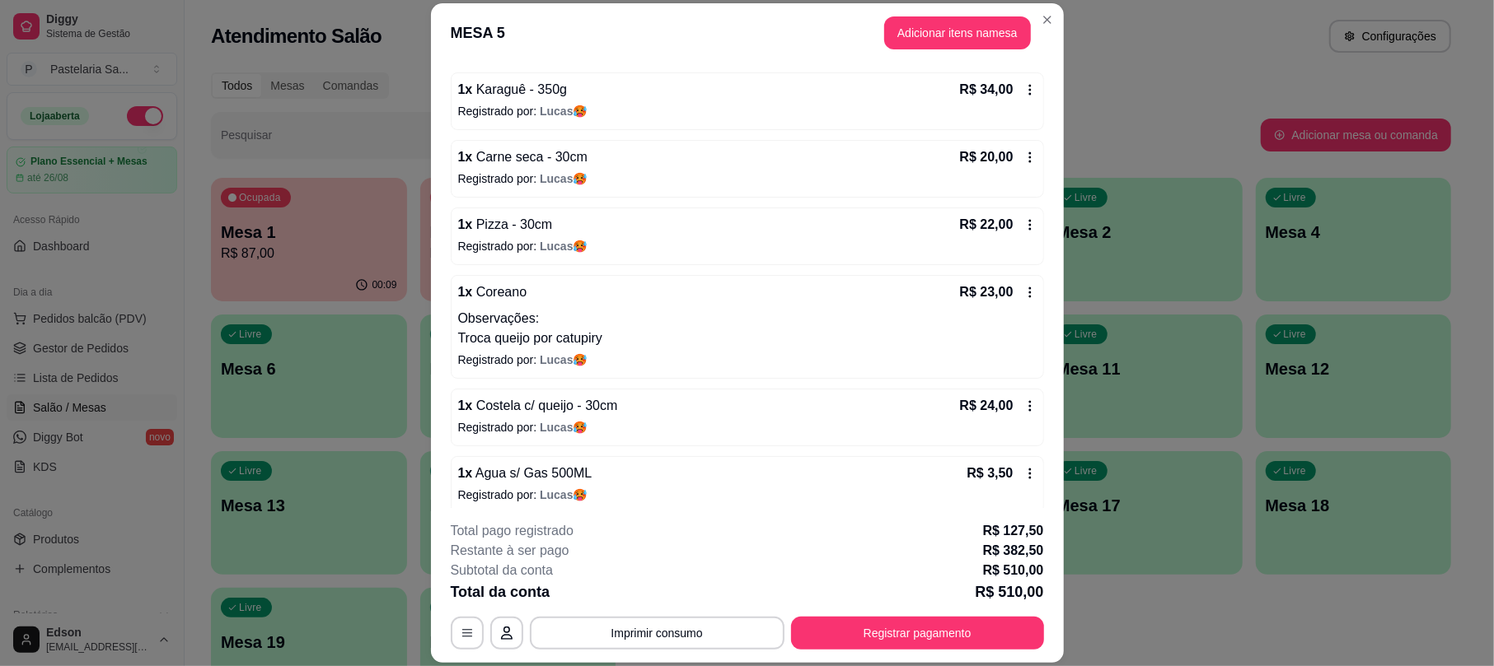
click at [1051, 171] on div "MESA 5 Adicionar itens na mesa Iniciada [DATE] 20:08 Atenção Para vincular um c…" at bounding box center [747, 333] width 1494 height 666
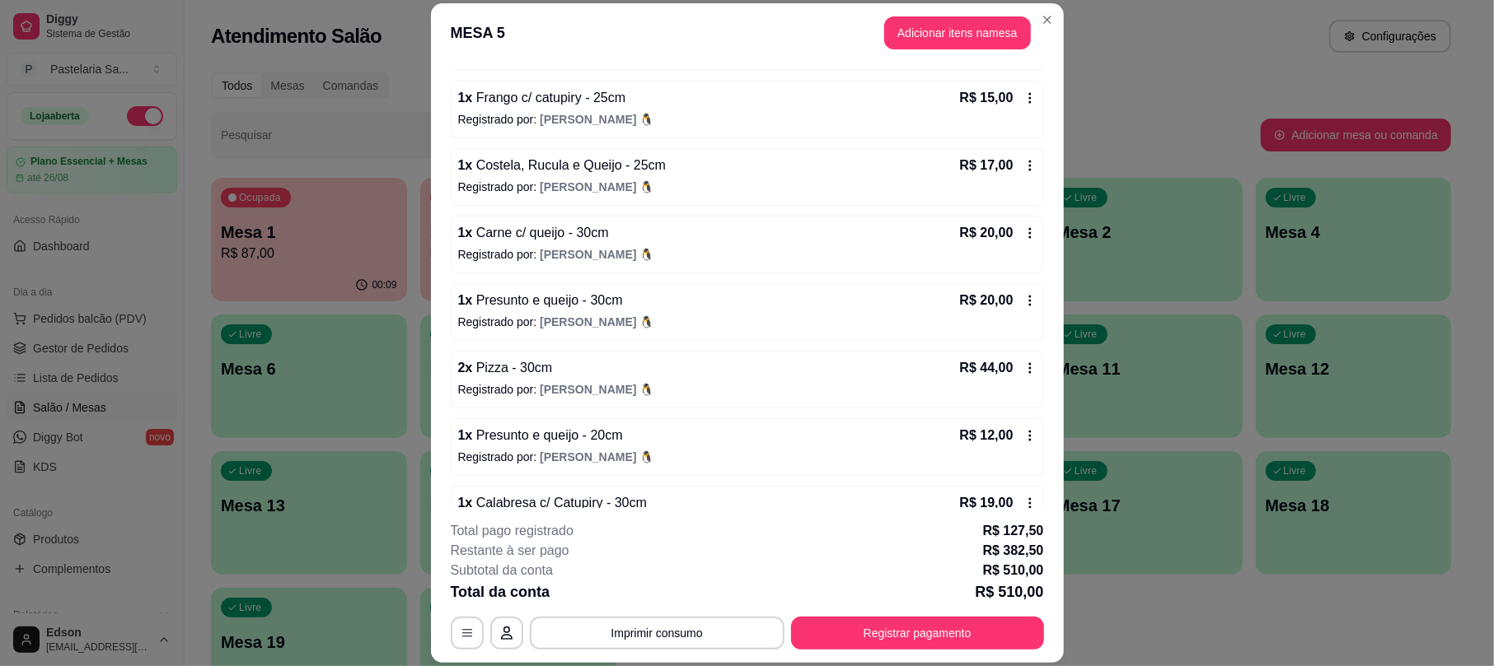
scroll to position [900, 0]
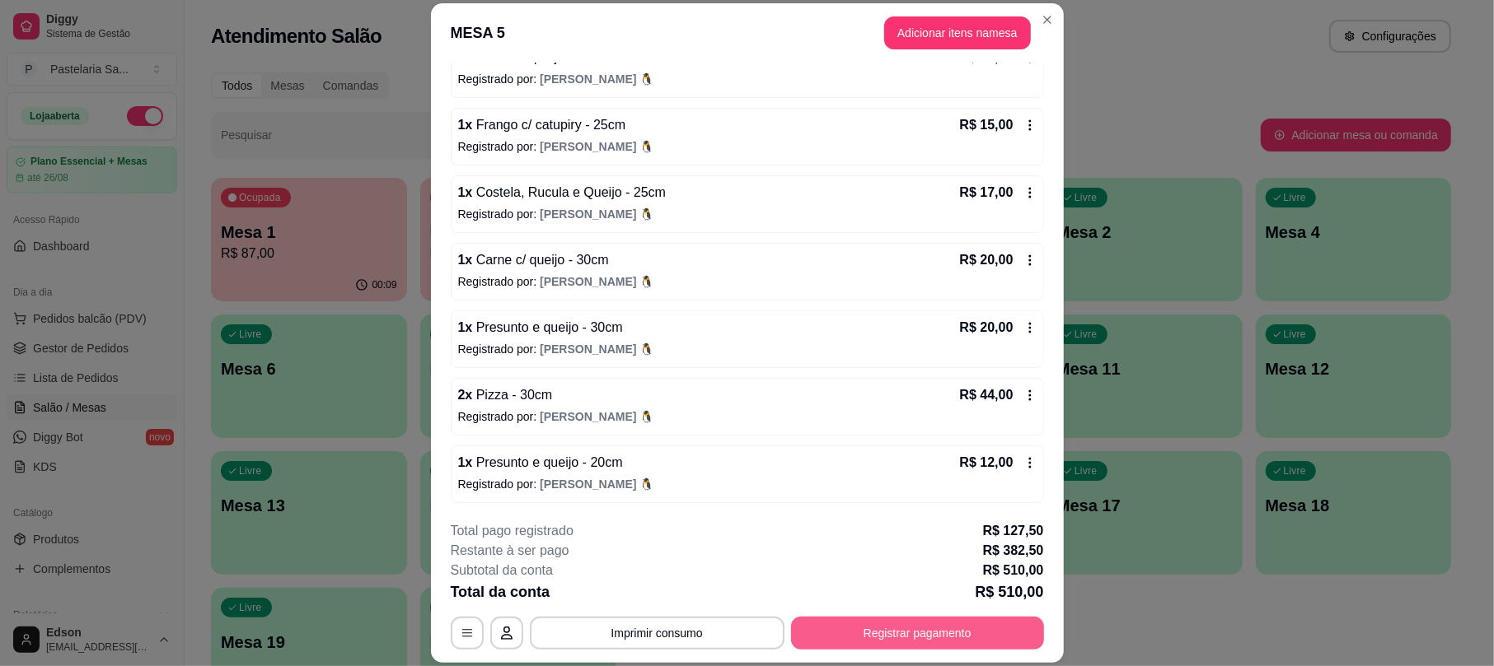
click at [872, 633] on button "Registrar pagamento" at bounding box center [917, 633] width 253 height 33
click at [749, 94] on input "R$ 382,50" at bounding box center [747, 105] width 310 height 33
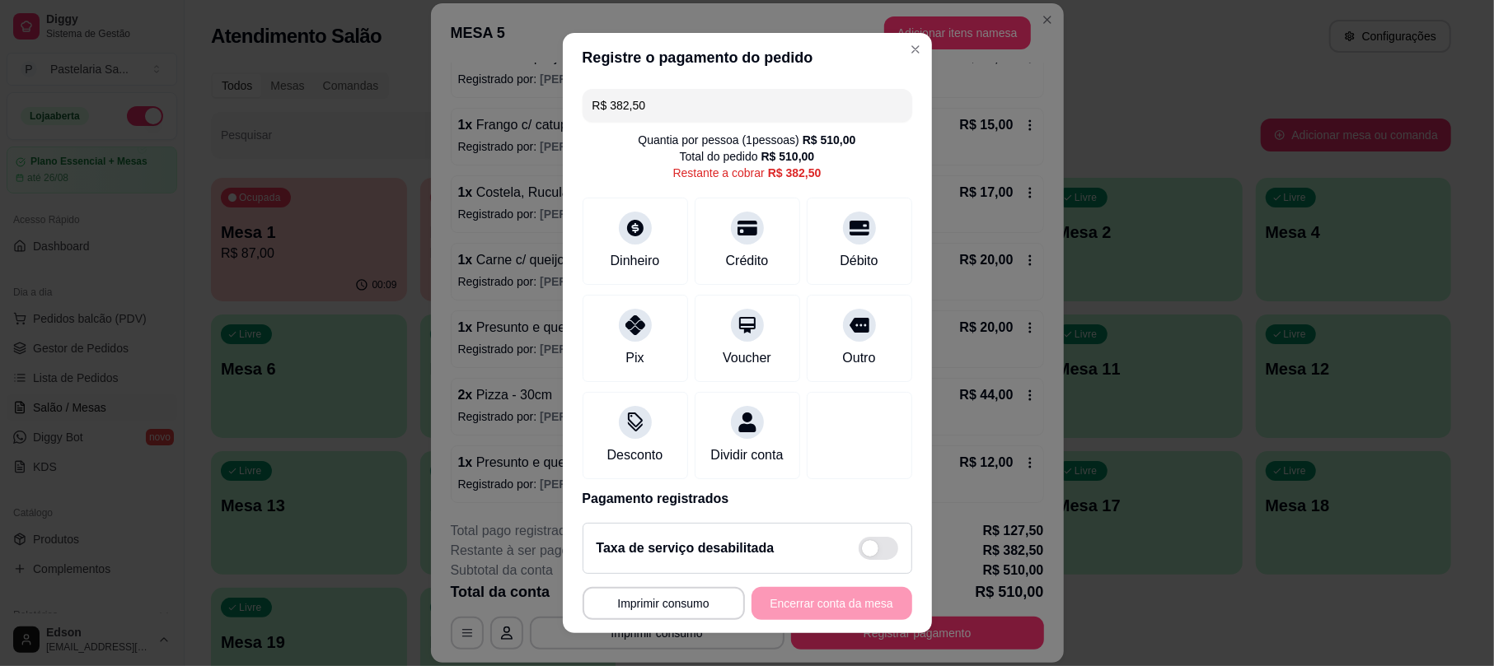
click at [749, 94] on input "R$ 382,50" at bounding box center [747, 105] width 310 height 33
click at [838, 260] on div "Débito" at bounding box center [859, 260] width 42 height 21
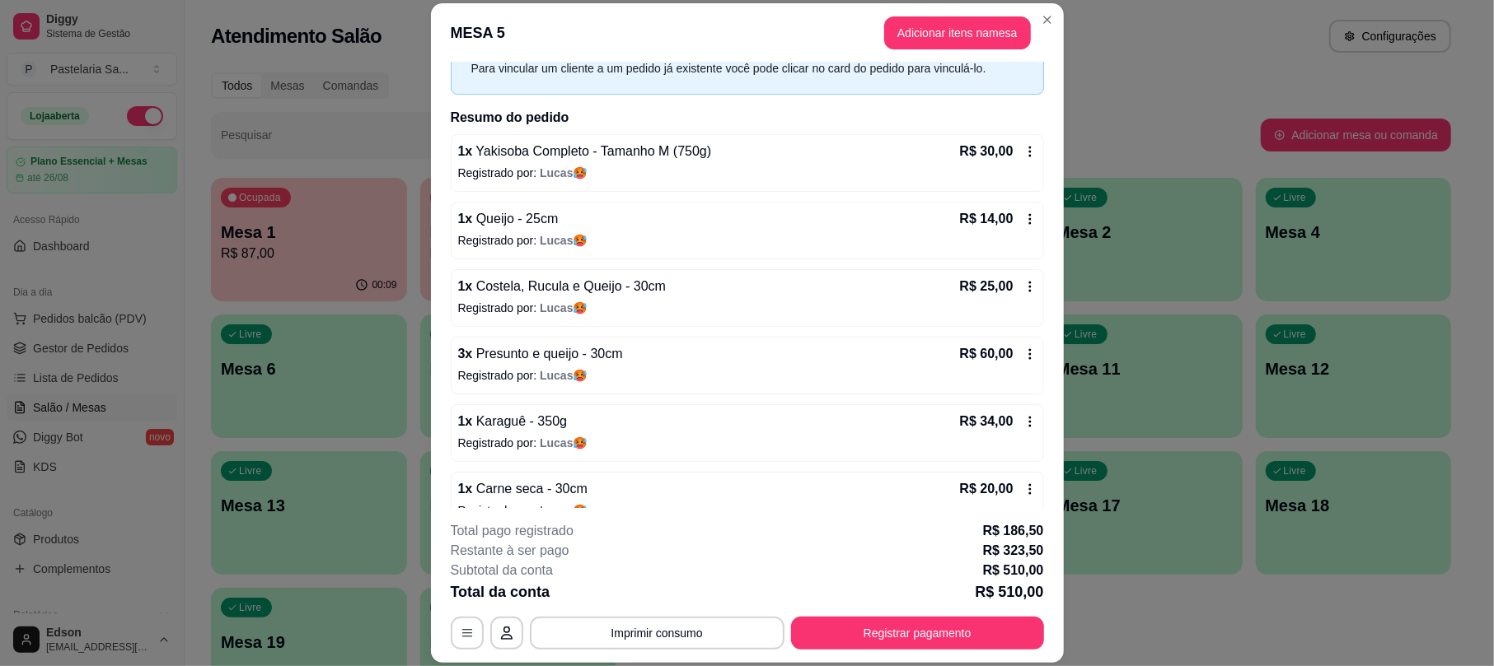
scroll to position [72, 0]
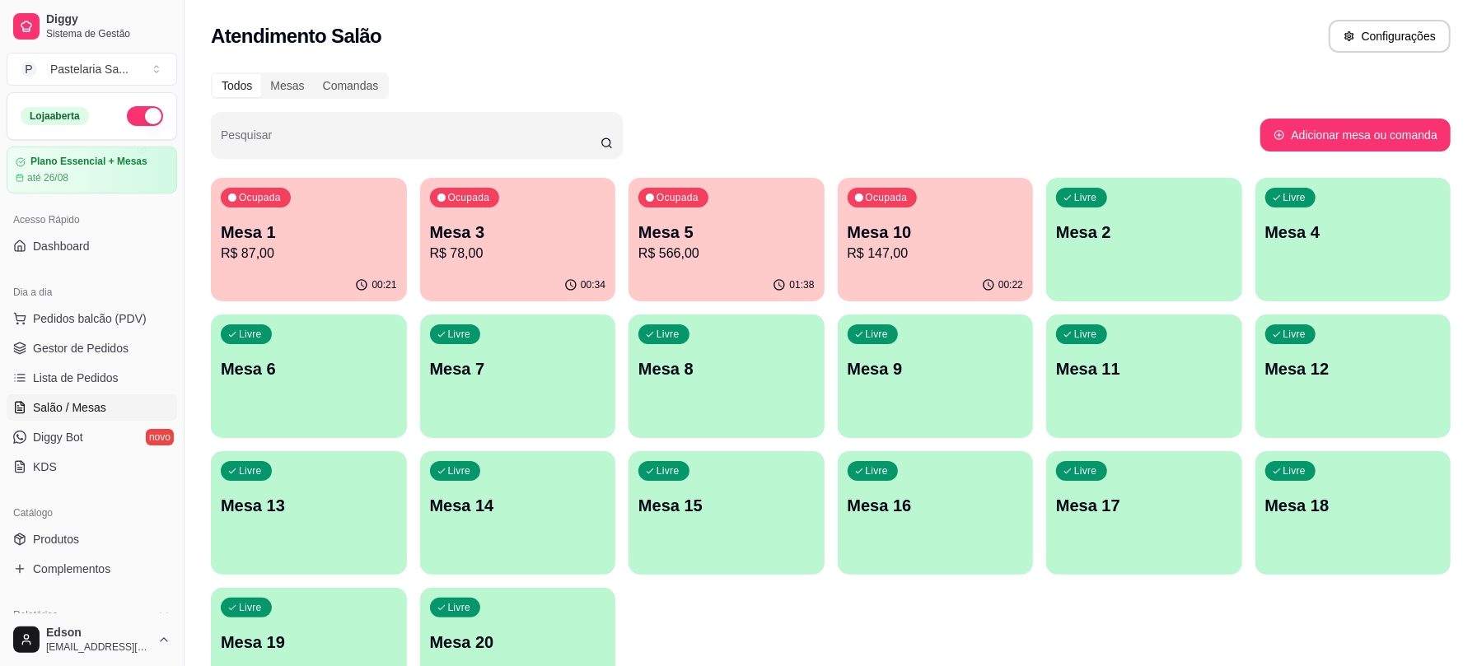
click at [735, 254] on p "R$ 566,00" at bounding box center [726, 254] width 176 height 20
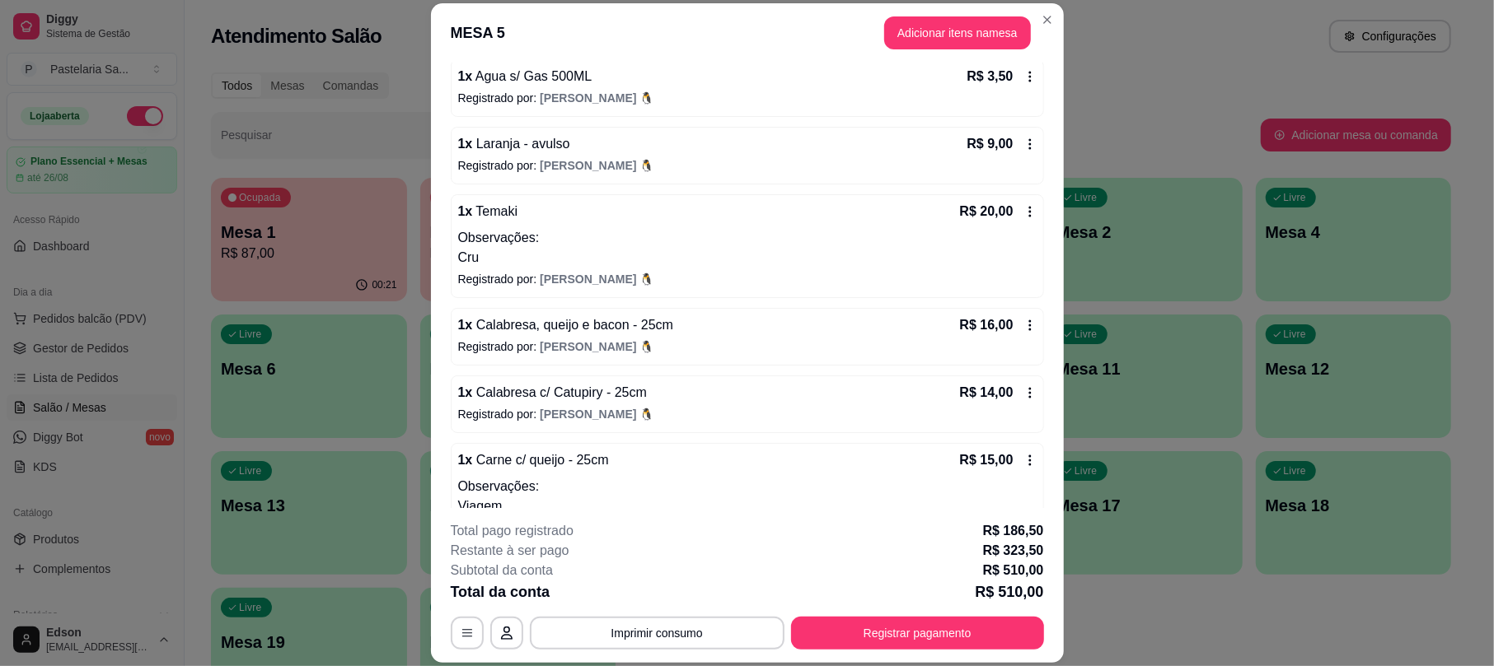
scroll to position [1478, 0]
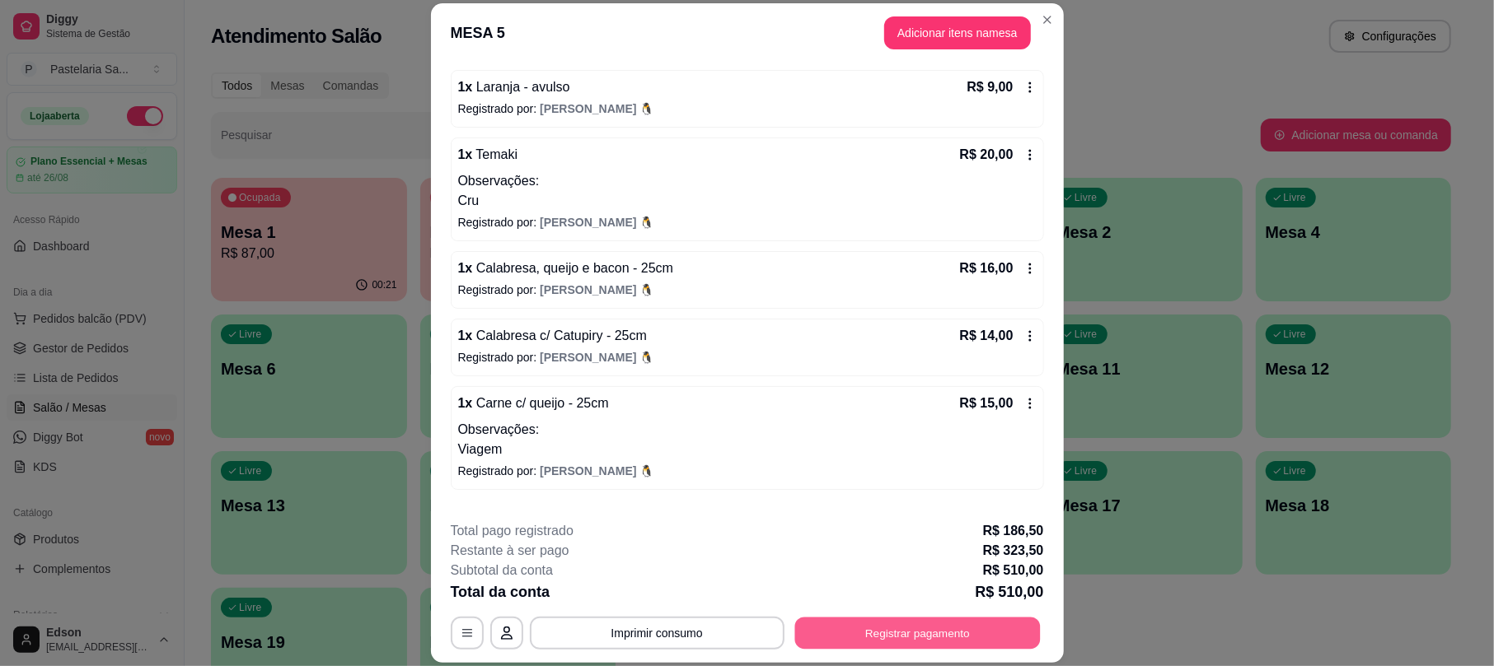
click at [901, 637] on button "Registrar pagamento" at bounding box center [916, 634] width 245 height 32
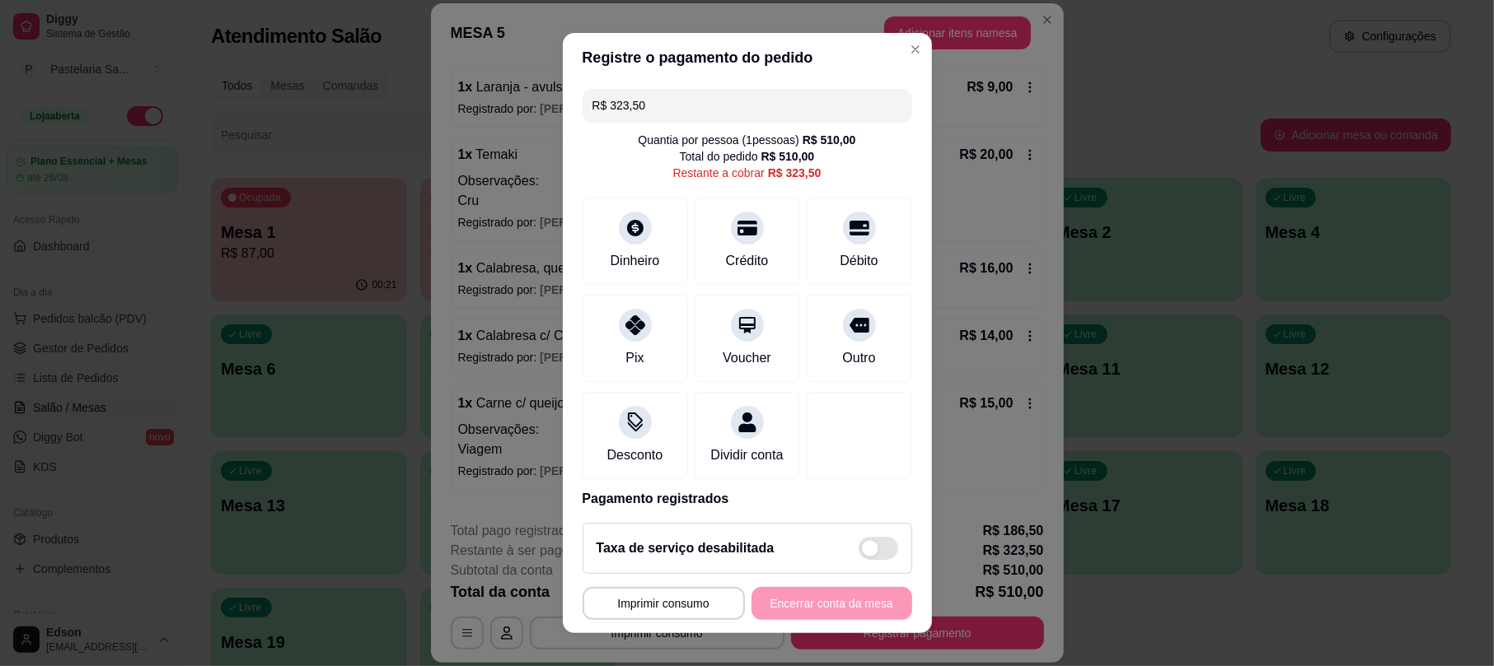
click at [659, 89] on input "R$ 323,50" at bounding box center [747, 105] width 310 height 33
click at [624, 226] on icon at bounding box center [634, 223] width 21 height 21
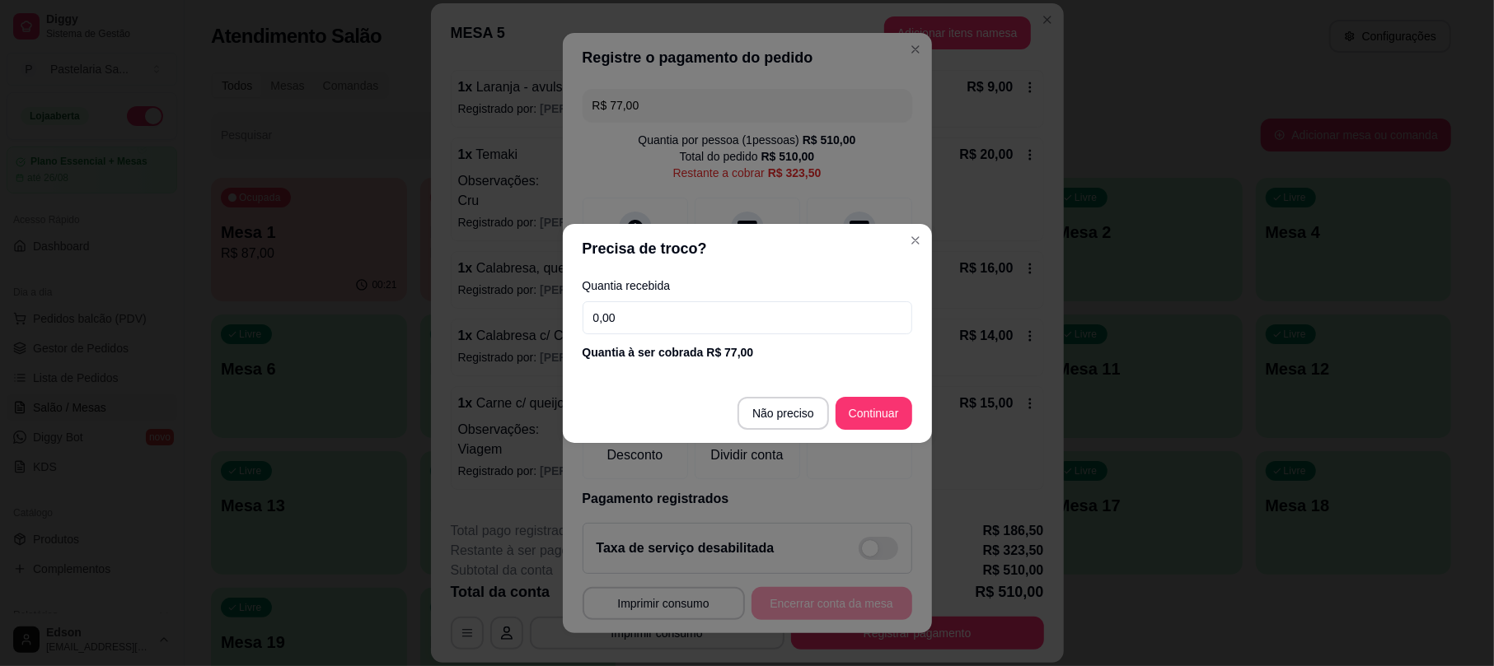
click at [713, 320] on input "0,00" at bounding box center [747, 318] width 330 height 33
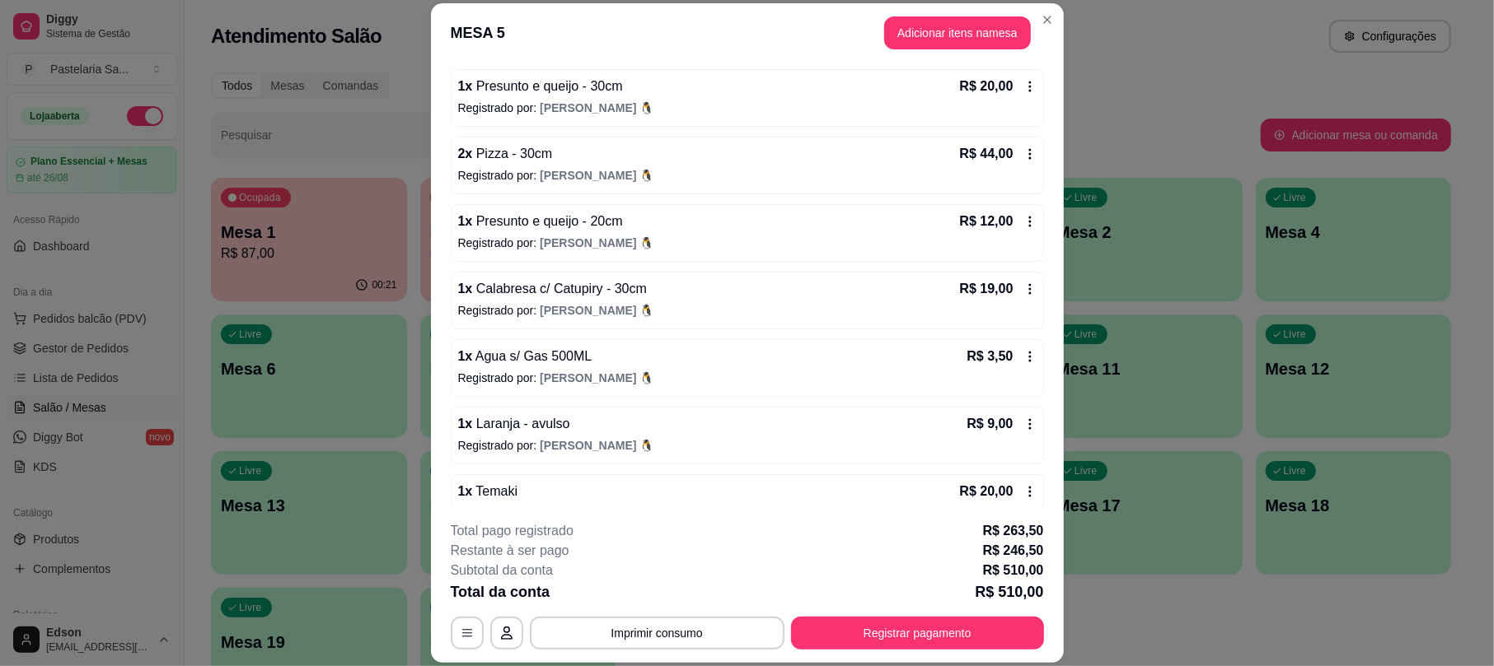
scroll to position [1168, 0]
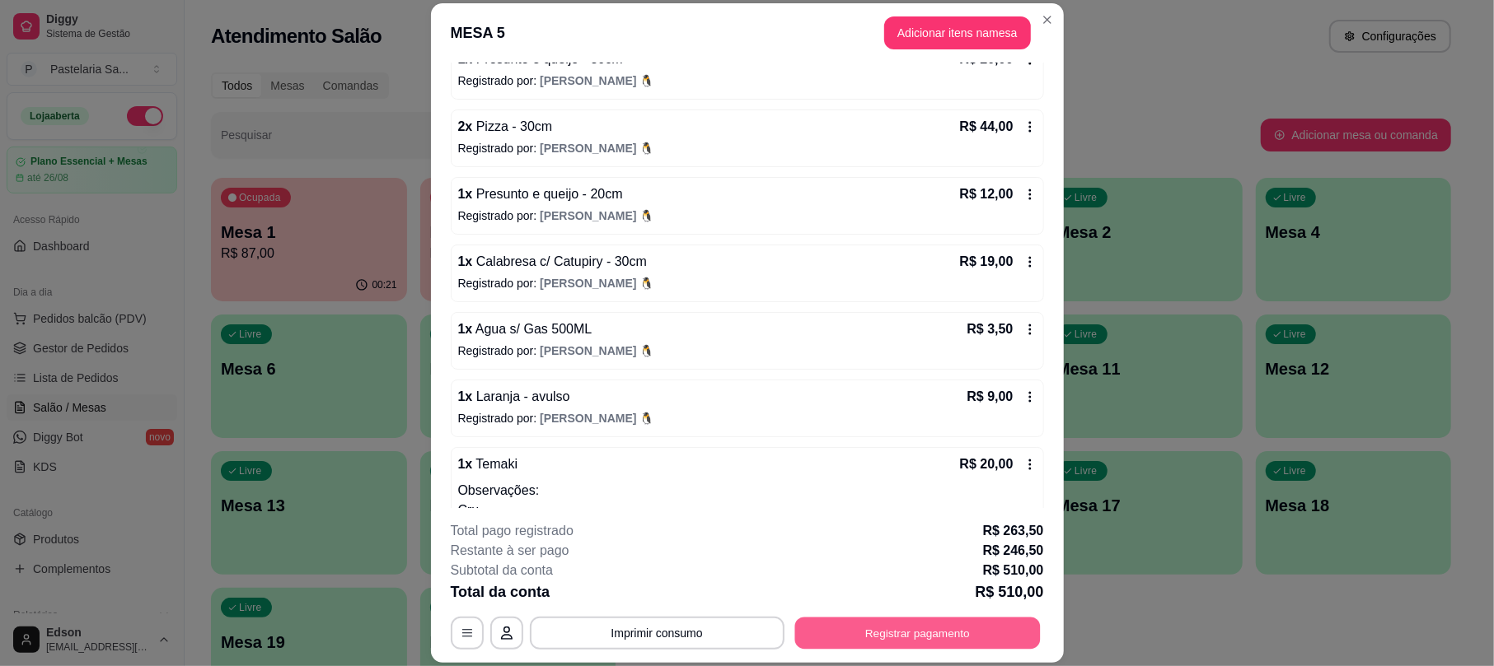
click at [908, 624] on button "Registrar pagamento" at bounding box center [916, 634] width 245 height 32
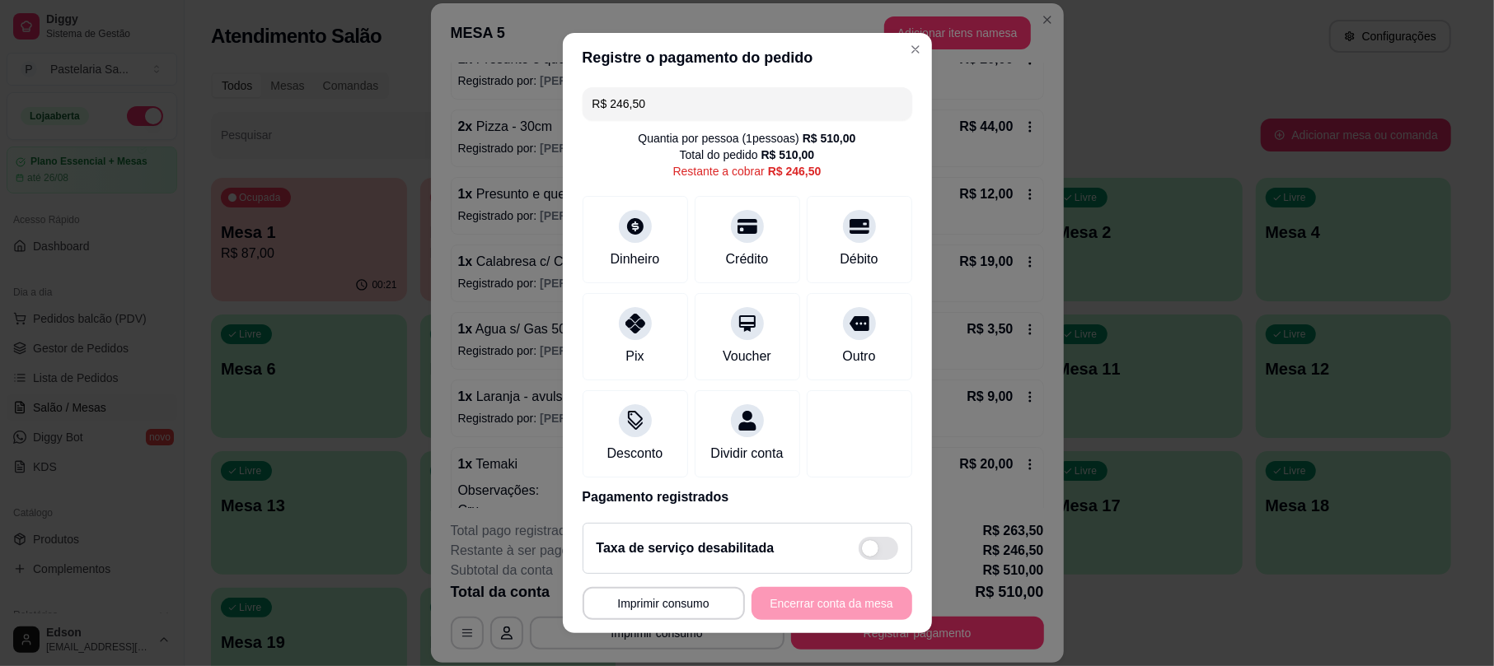
scroll to position [0, 0]
click at [680, 103] on input "R$ 246,50" at bounding box center [747, 105] width 310 height 33
click at [841, 236] on div at bounding box center [859, 224] width 36 height 36
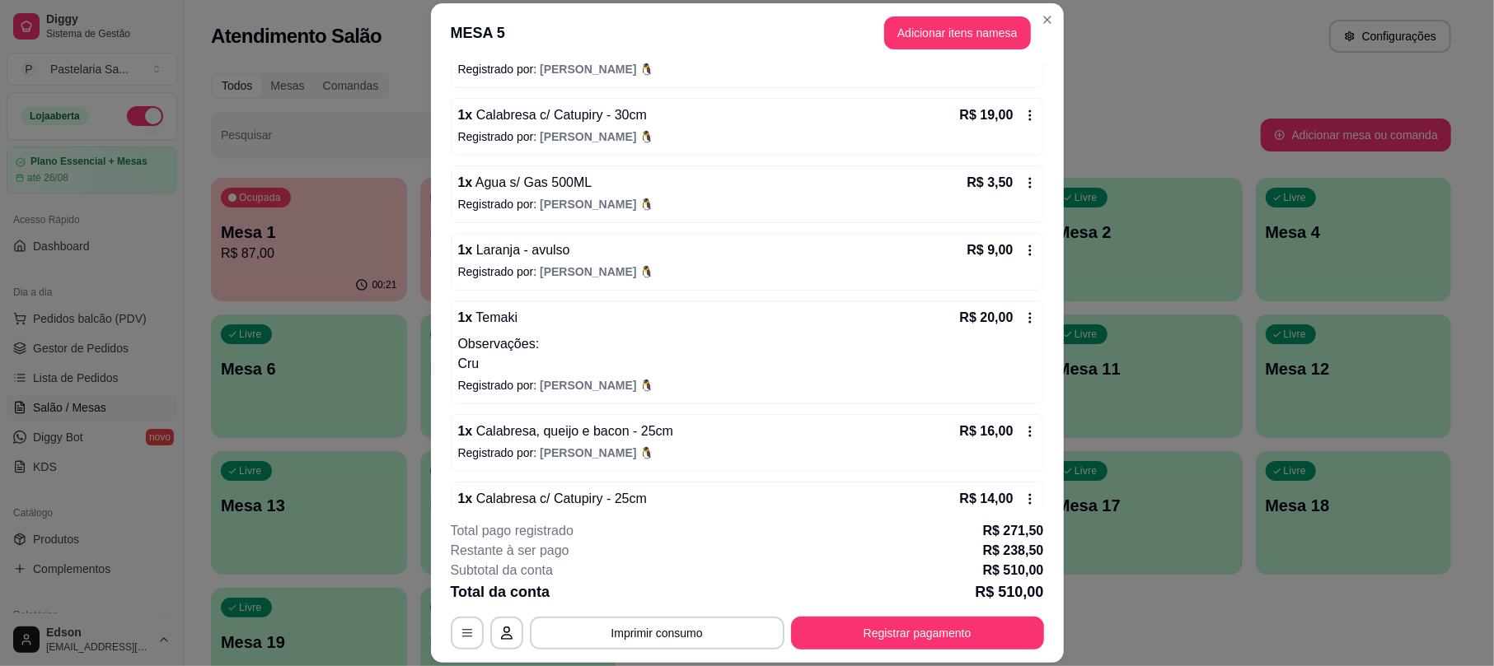
scroll to position [1293, 0]
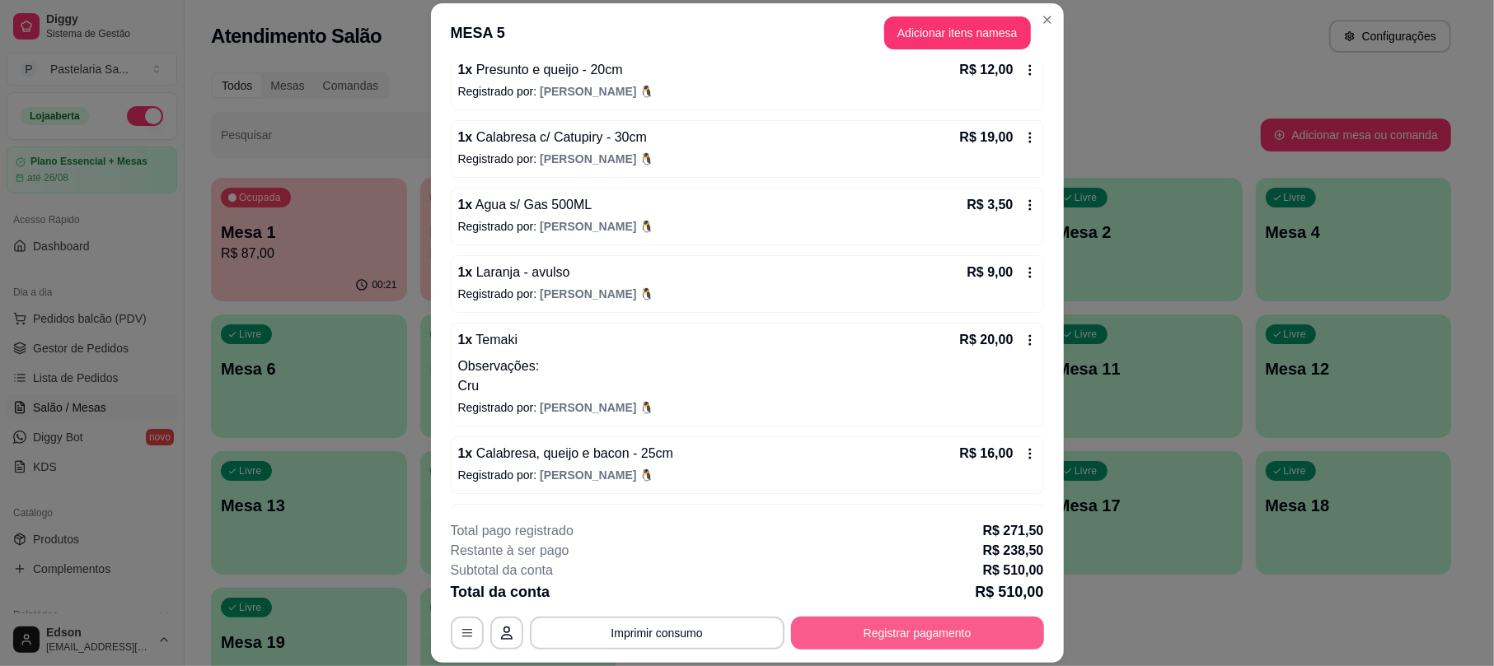
click at [914, 629] on button "Registrar pagamento" at bounding box center [917, 633] width 253 height 33
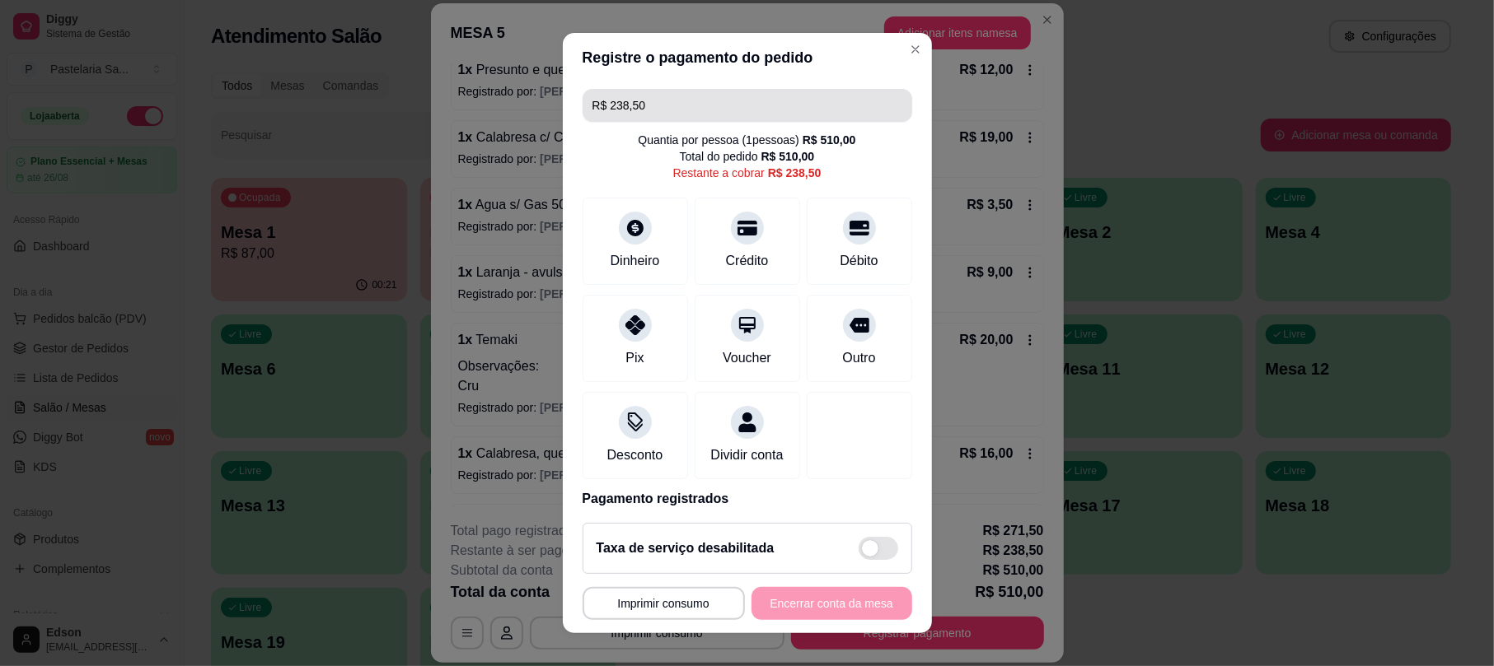
click at [660, 110] on input "R$ 238,50" at bounding box center [747, 105] width 310 height 33
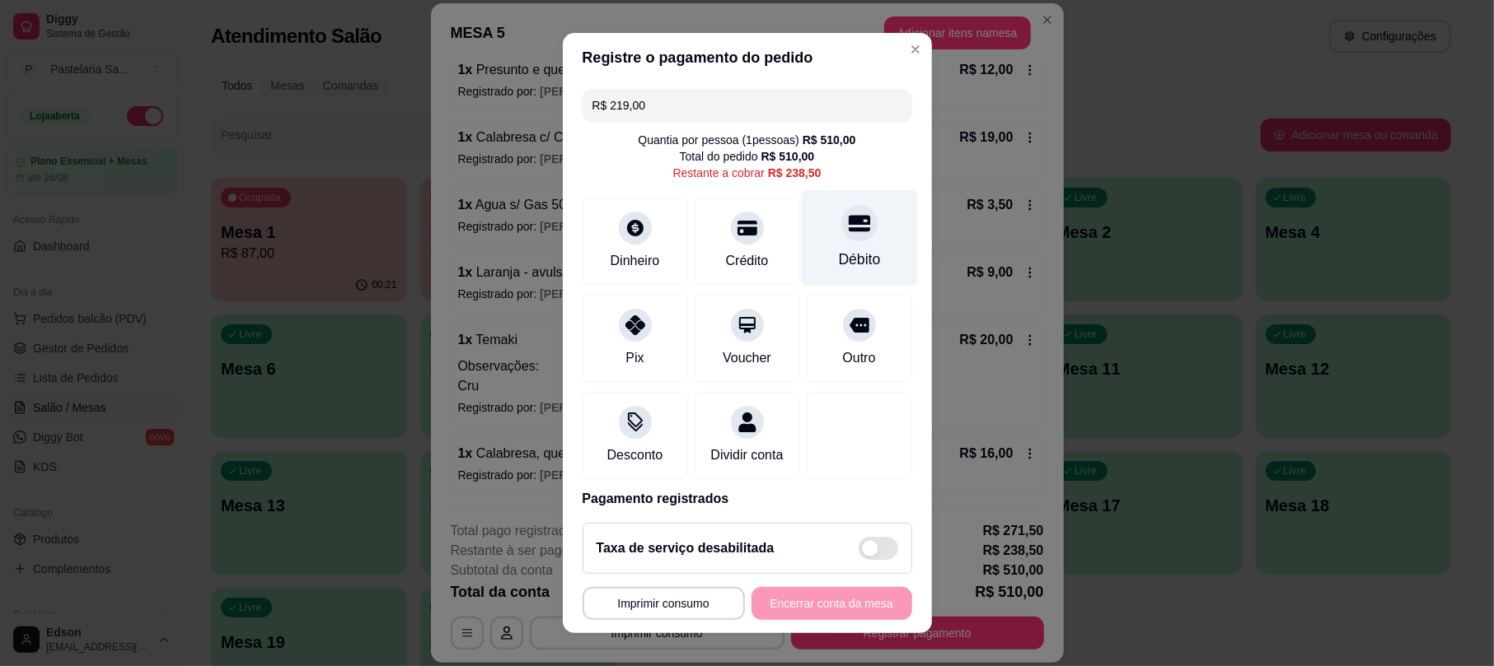
click at [848, 221] on icon at bounding box center [858, 224] width 21 height 16
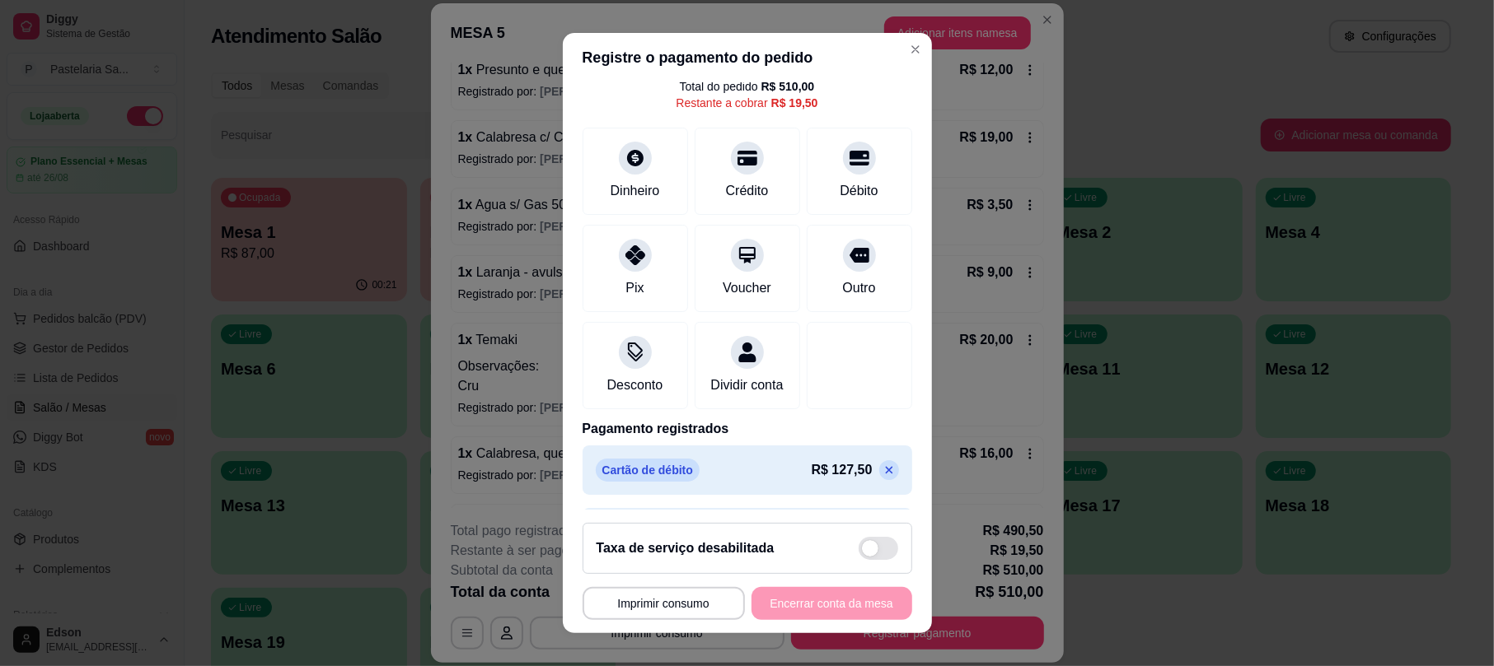
scroll to position [0, 0]
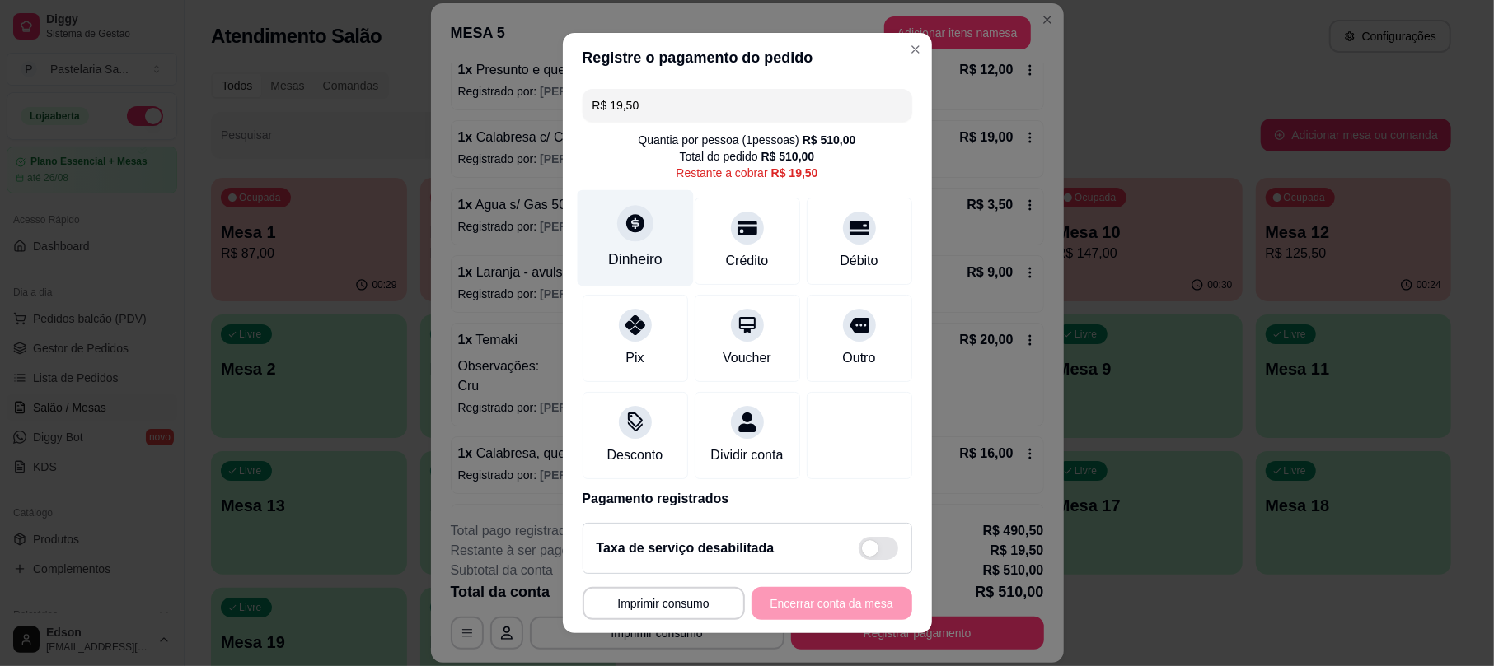
click at [633, 224] on div at bounding box center [635, 224] width 36 height 36
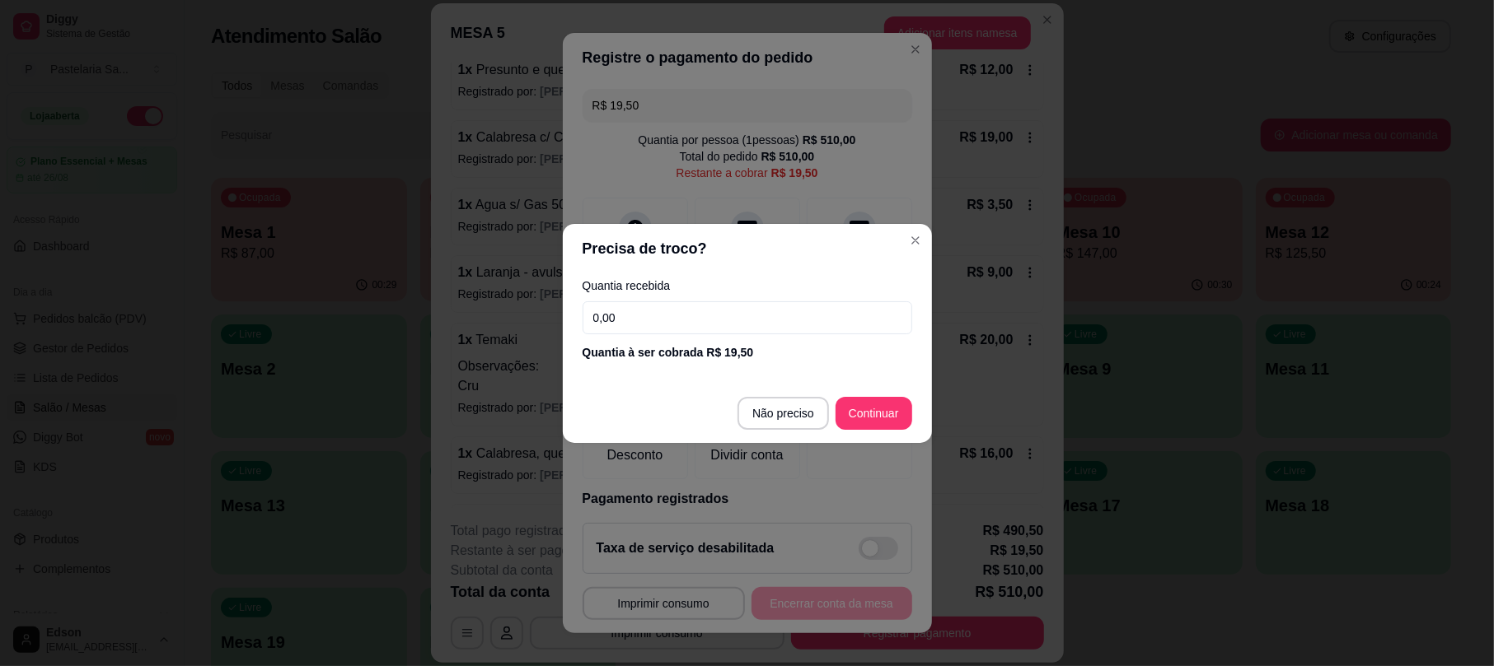
click at [690, 344] on div "Quantia à ser cobrada R$ 19,50" at bounding box center [747, 352] width 330 height 16
click at [690, 334] on input "0,00" at bounding box center [747, 318] width 330 height 33
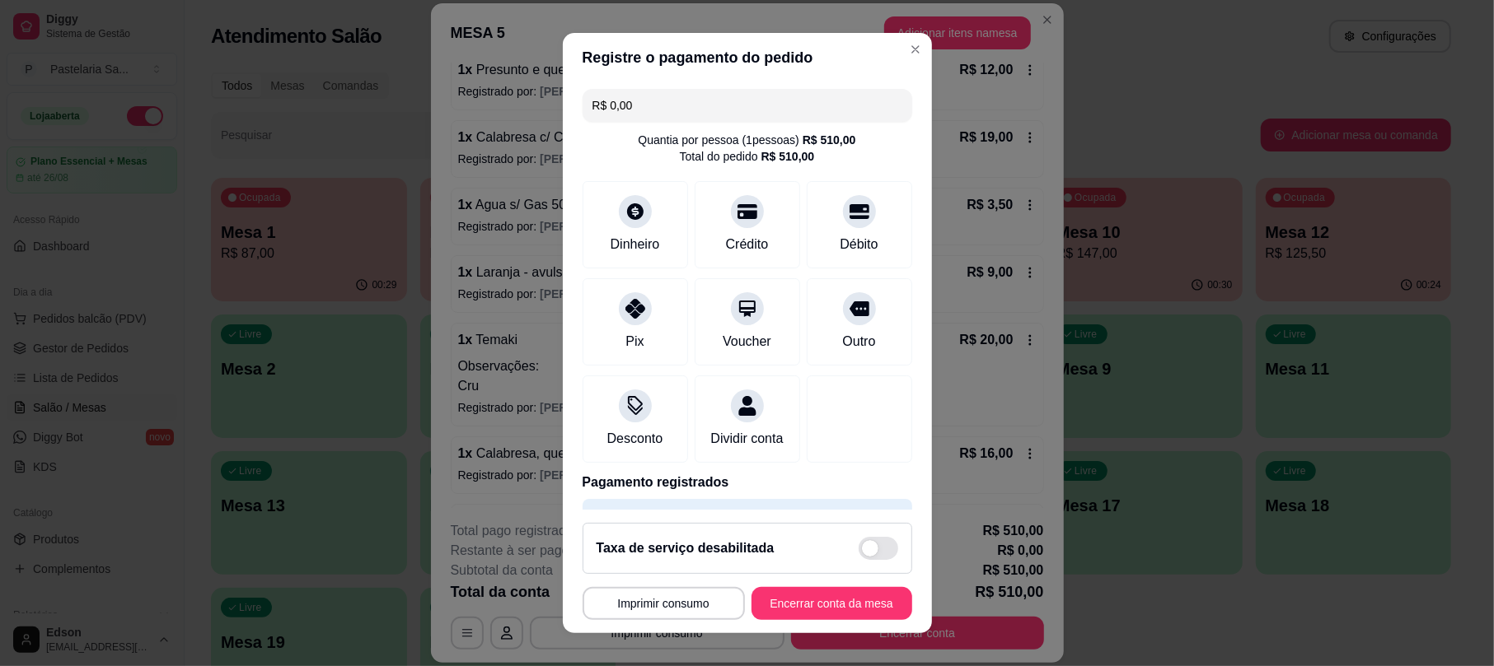
click at [829, 585] on footer "**********" at bounding box center [747, 572] width 369 height 124
click at [840, 588] on button "Encerrar conta da mesa" at bounding box center [832, 603] width 156 height 32
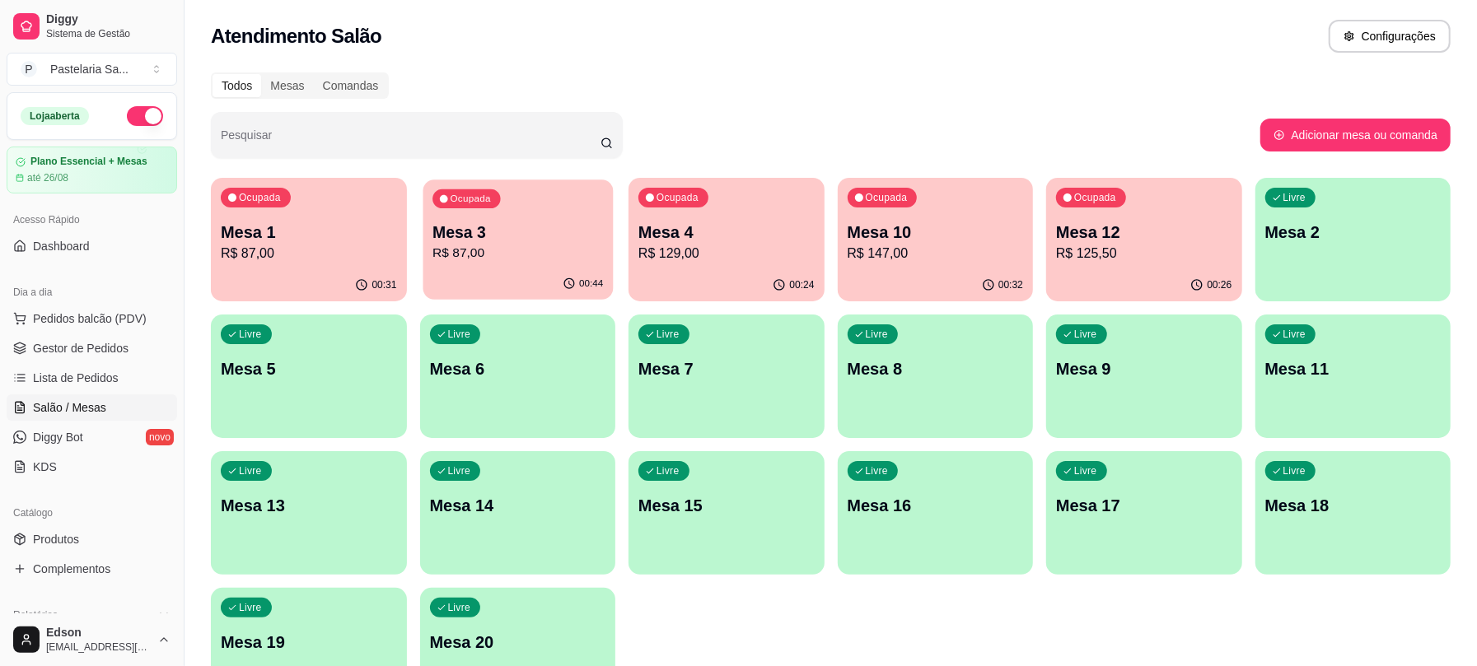
click at [559, 231] on p "Mesa 3" at bounding box center [518, 233] width 171 height 22
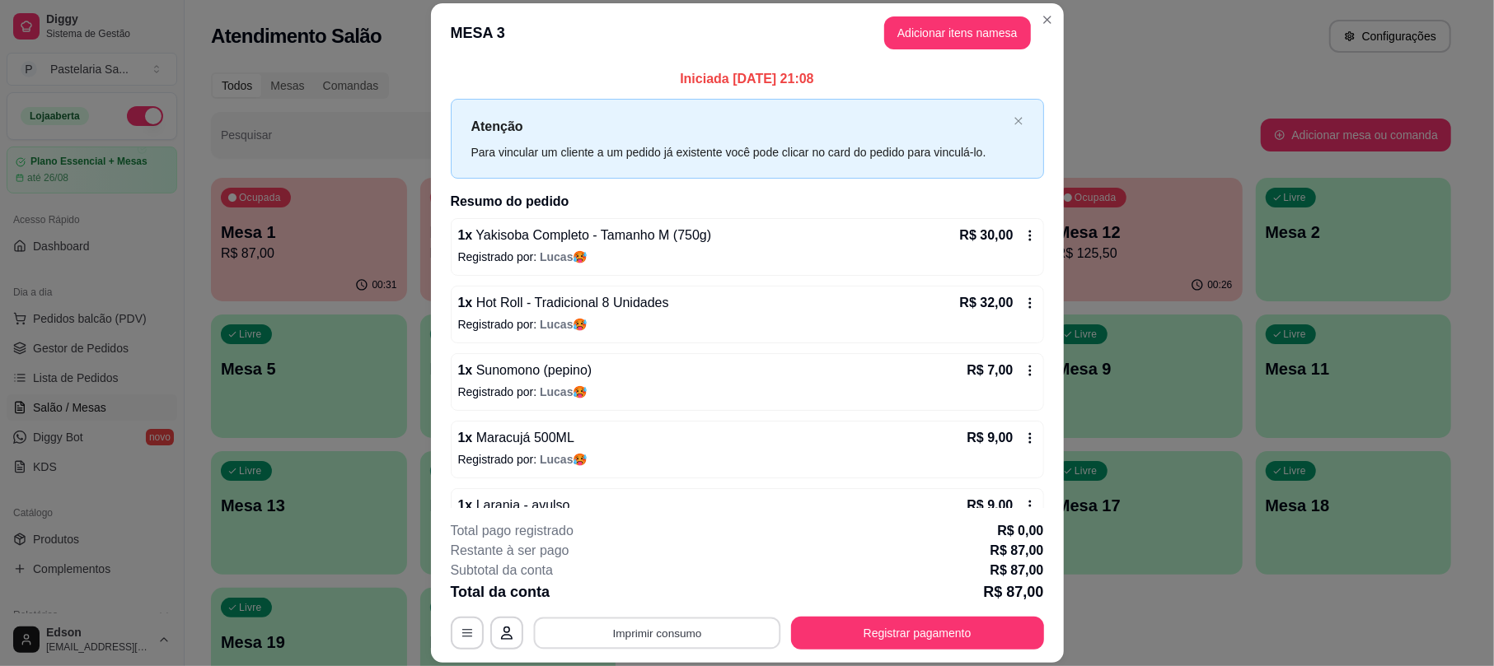
click at [727, 628] on button "Imprimir consumo" at bounding box center [656, 634] width 247 height 32
click at [686, 584] on button "Balcão" at bounding box center [653, 595] width 115 height 26
click at [849, 627] on button "Registrar pagamento" at bounding box center [917, 633] width 253 height 33
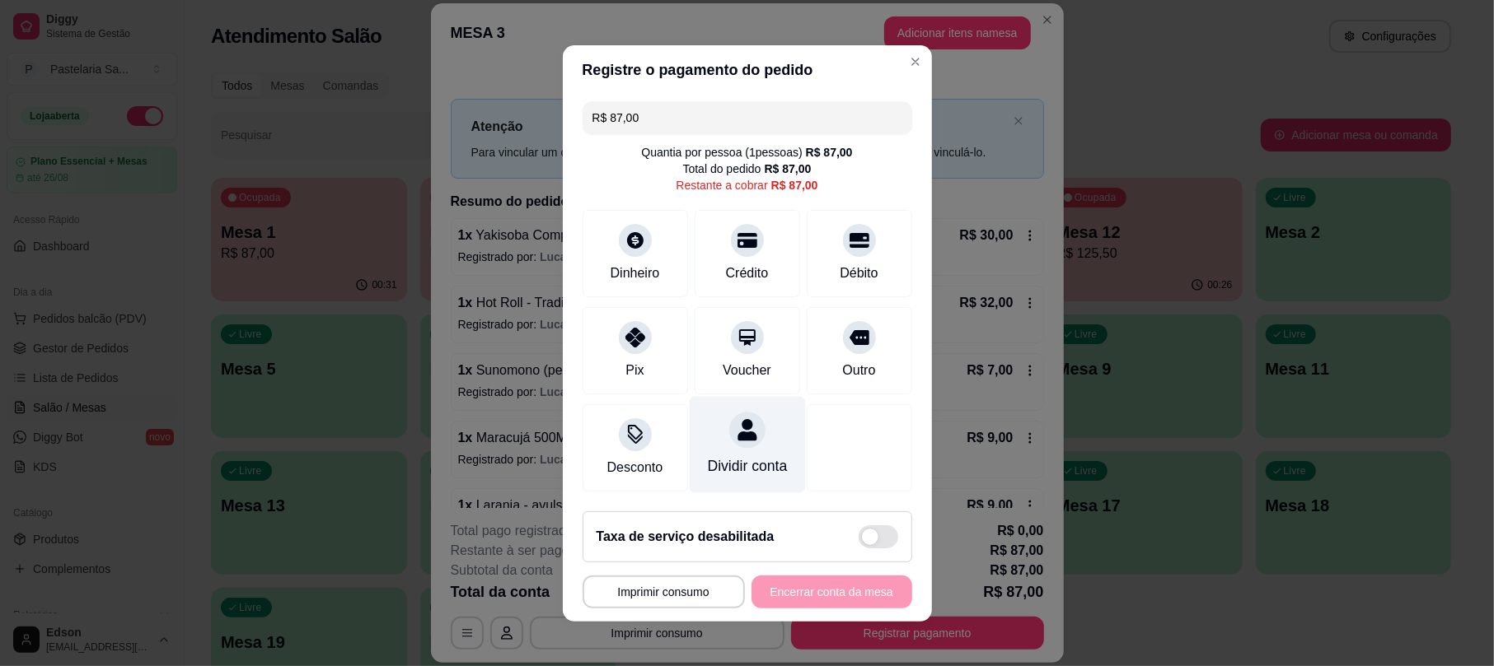
click at [737, 423] on icon at bounding box center [746, 429] width 19 height 21
click at [677, 330] on div "1" at bounding box center [746, 342] width 415 height 33
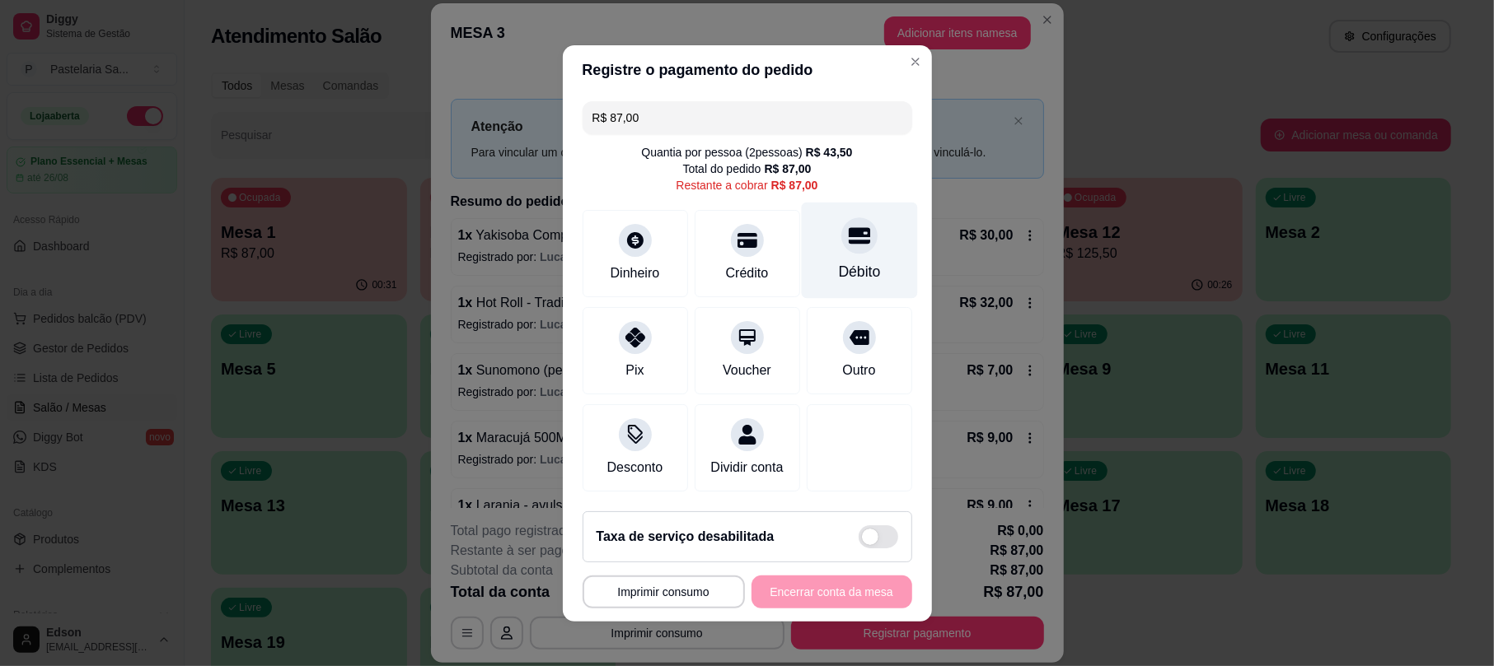
click at [838, 261] on div "Débito" at bounding box center [859, 271] width 42 height 21
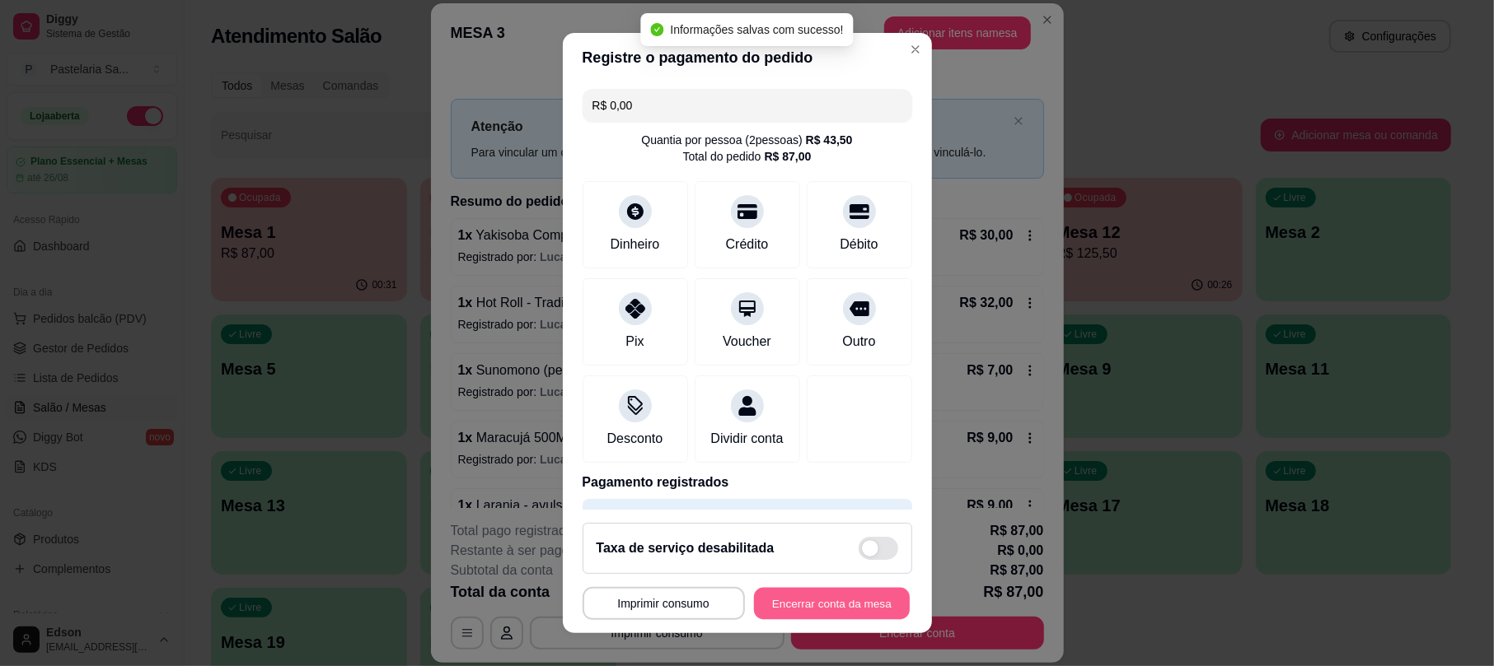
click at [788, 605] on button "Encerrar conta da mesa" at bounding box center [832, 603] width 156 height 32
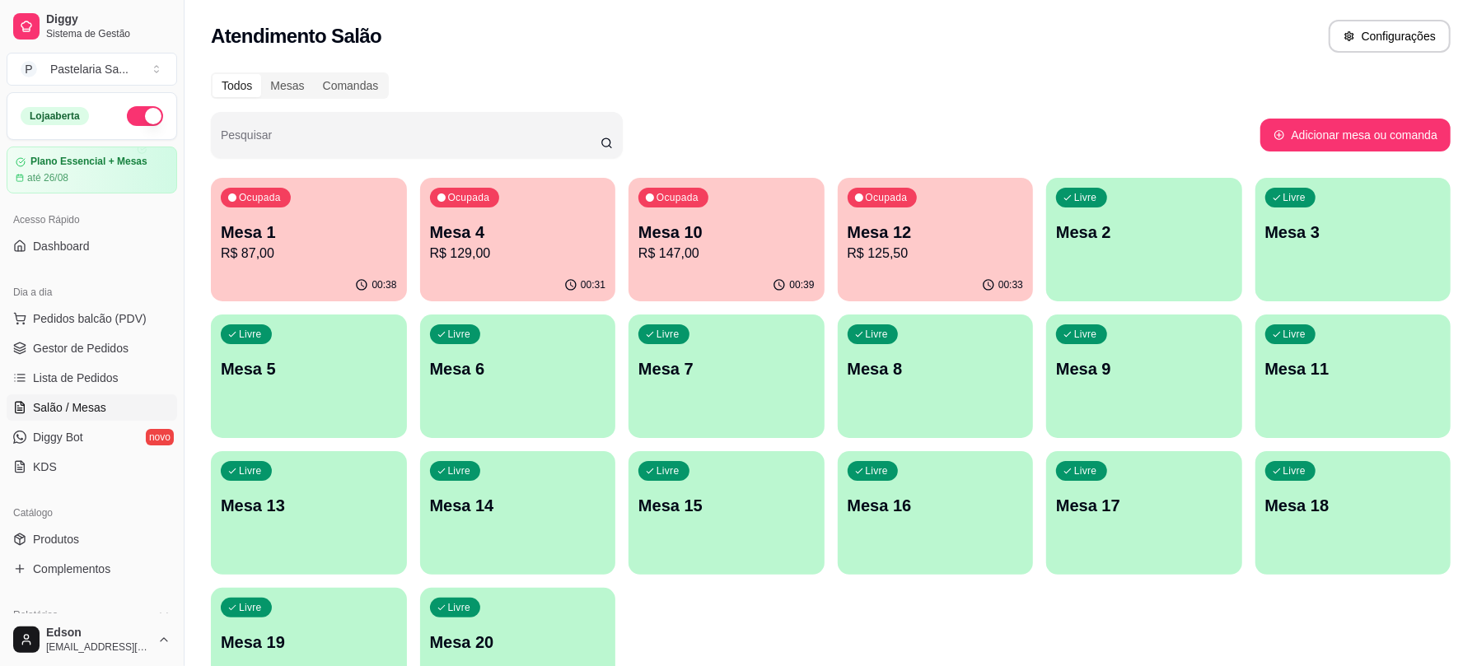
click at [584, 231] on p "Mesa 4" at bounding box center [518, 232] width 176 height 23
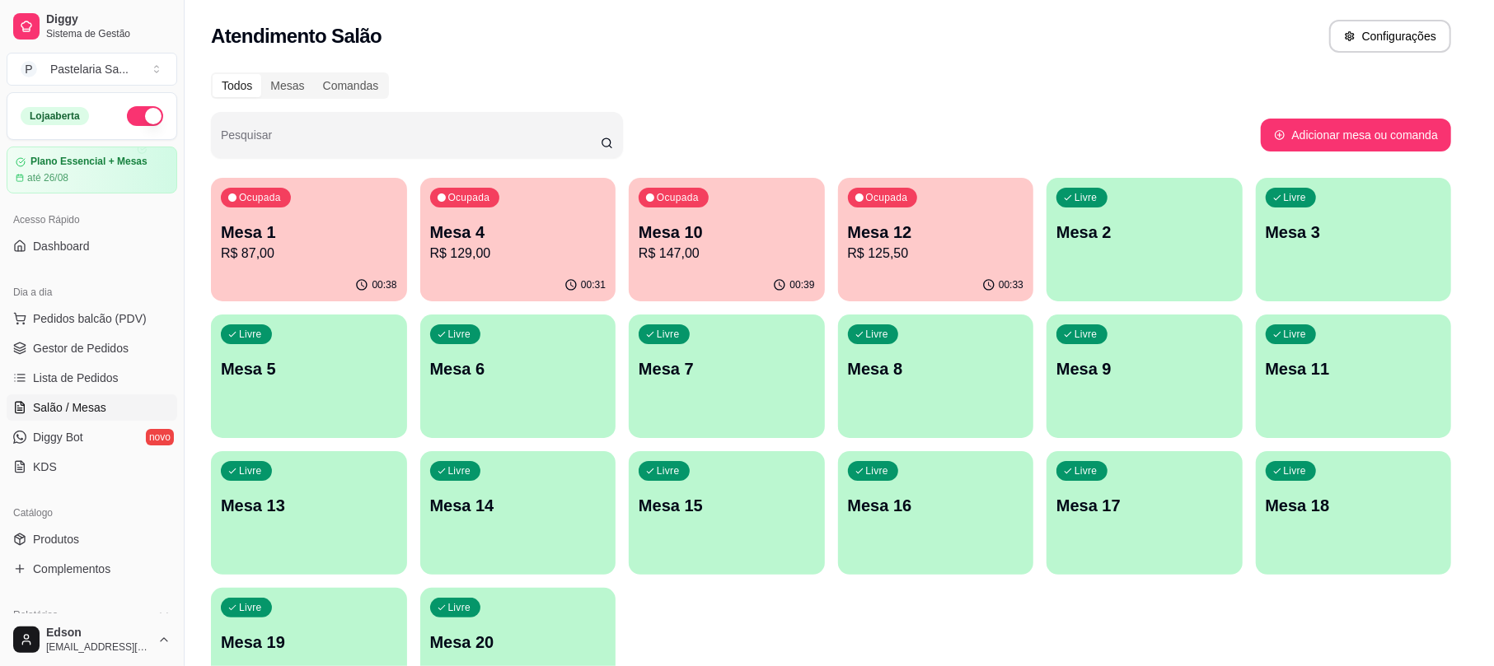
click at [565, 171] on div "Atenção Para vincular um cliente a um pedido já existente você pode clicar no c…" at bounding box center [746, 139] width 593 height 80
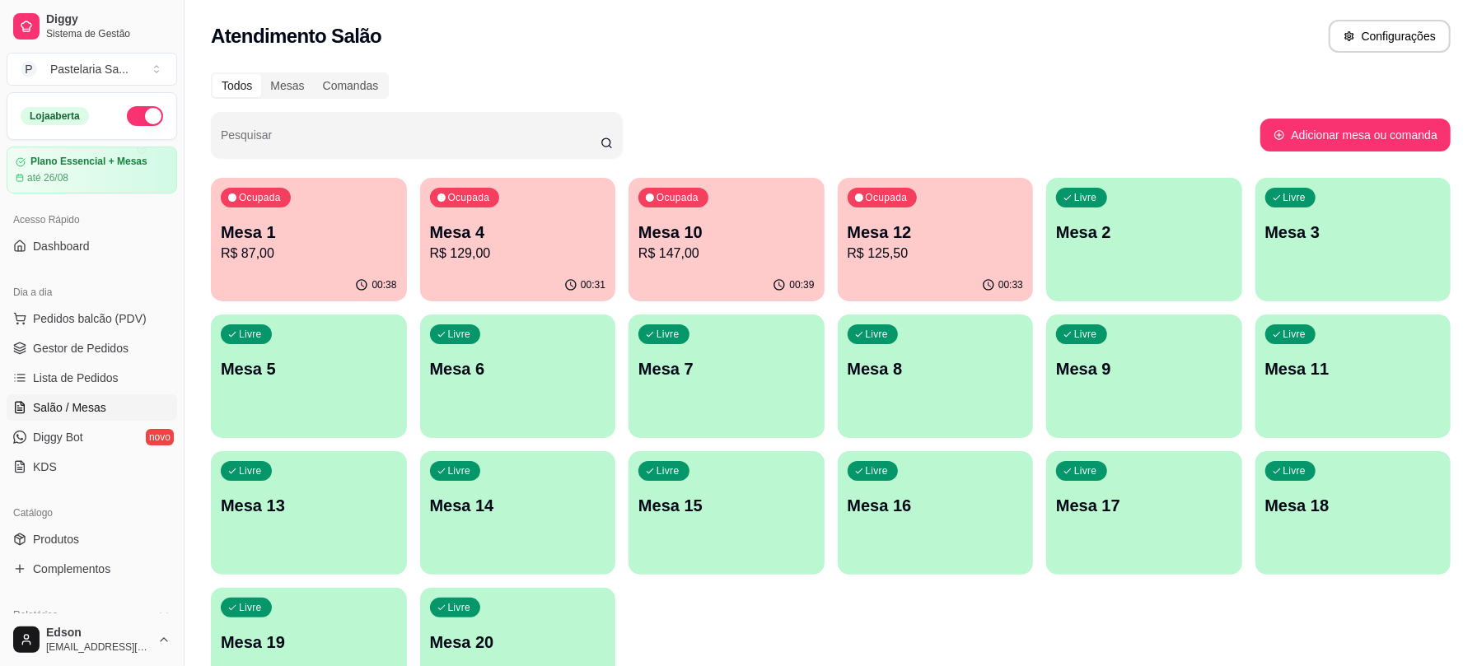
click at [251, 237] on p "Mesa 1" at bounding box center [309, 232] width 176 height 23
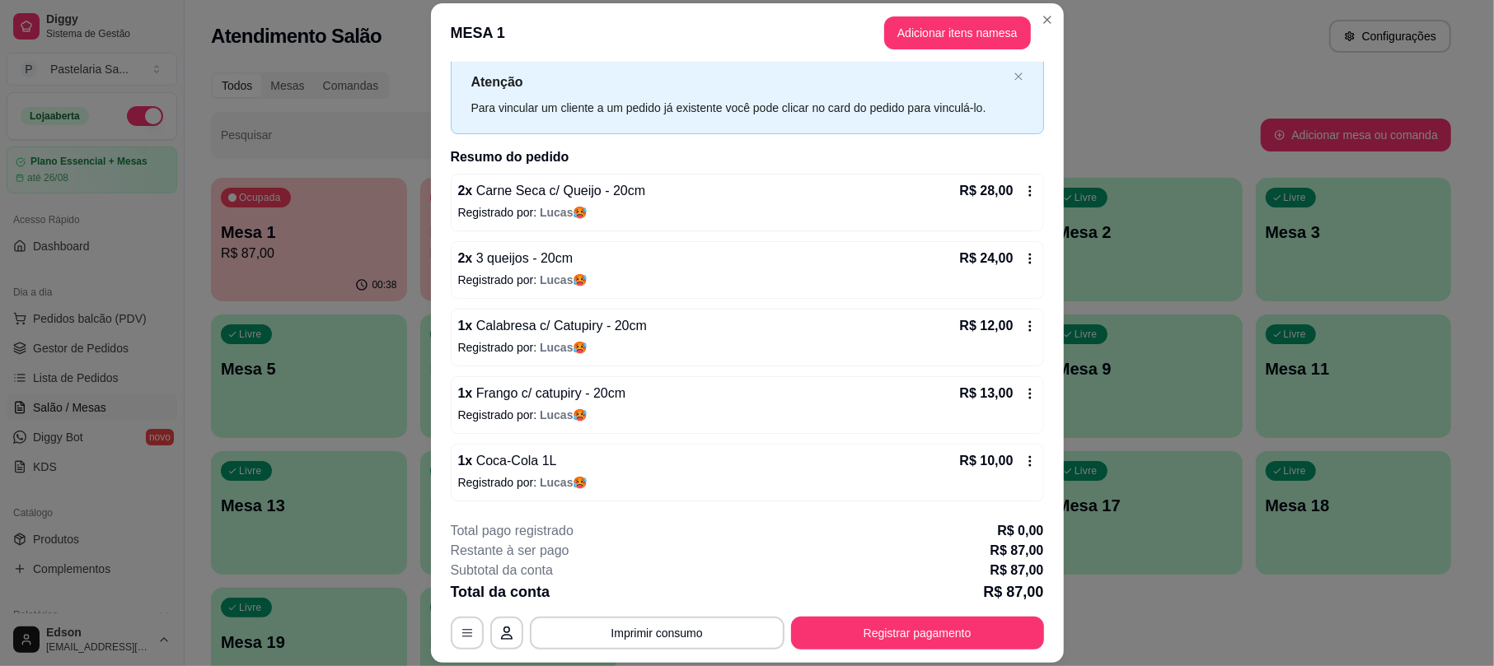
scroll to position [49, 0]
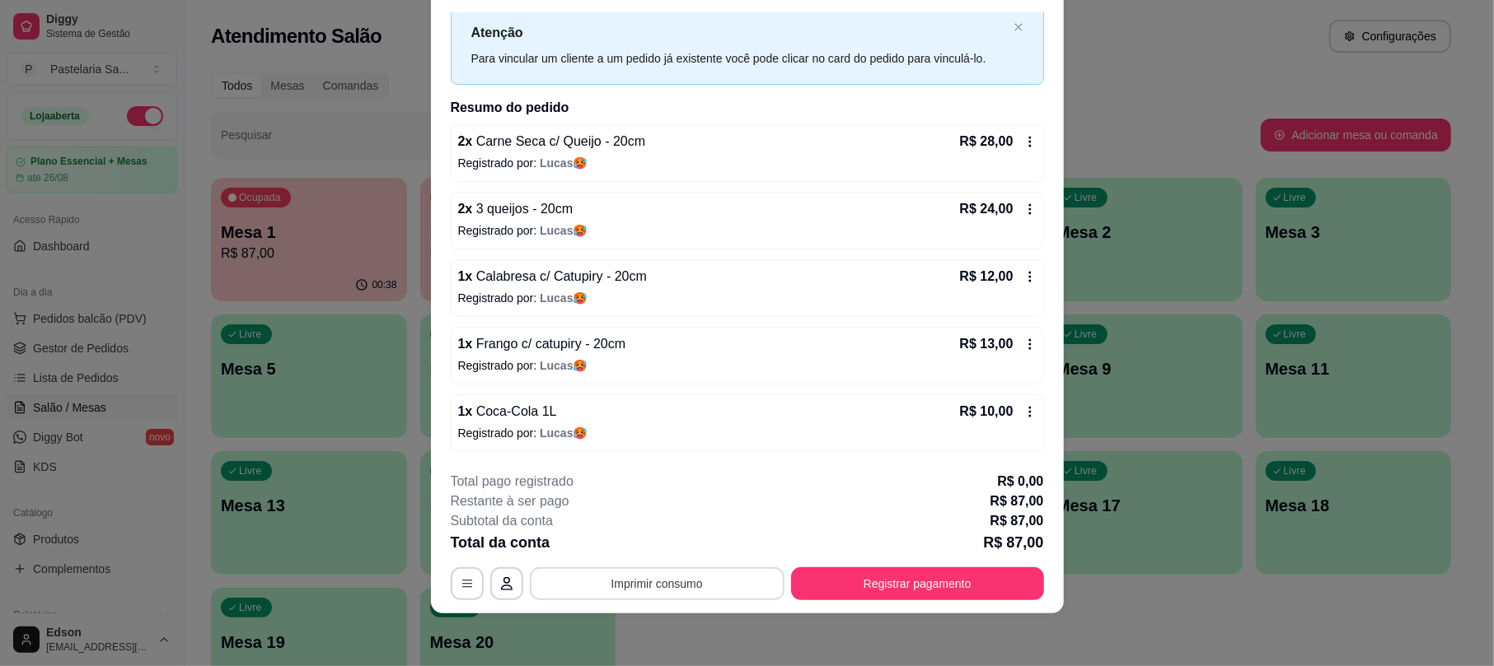
click at [719, 580] on button "Imprimir consumo" at bounding box center [657, 584] width 255 height 33
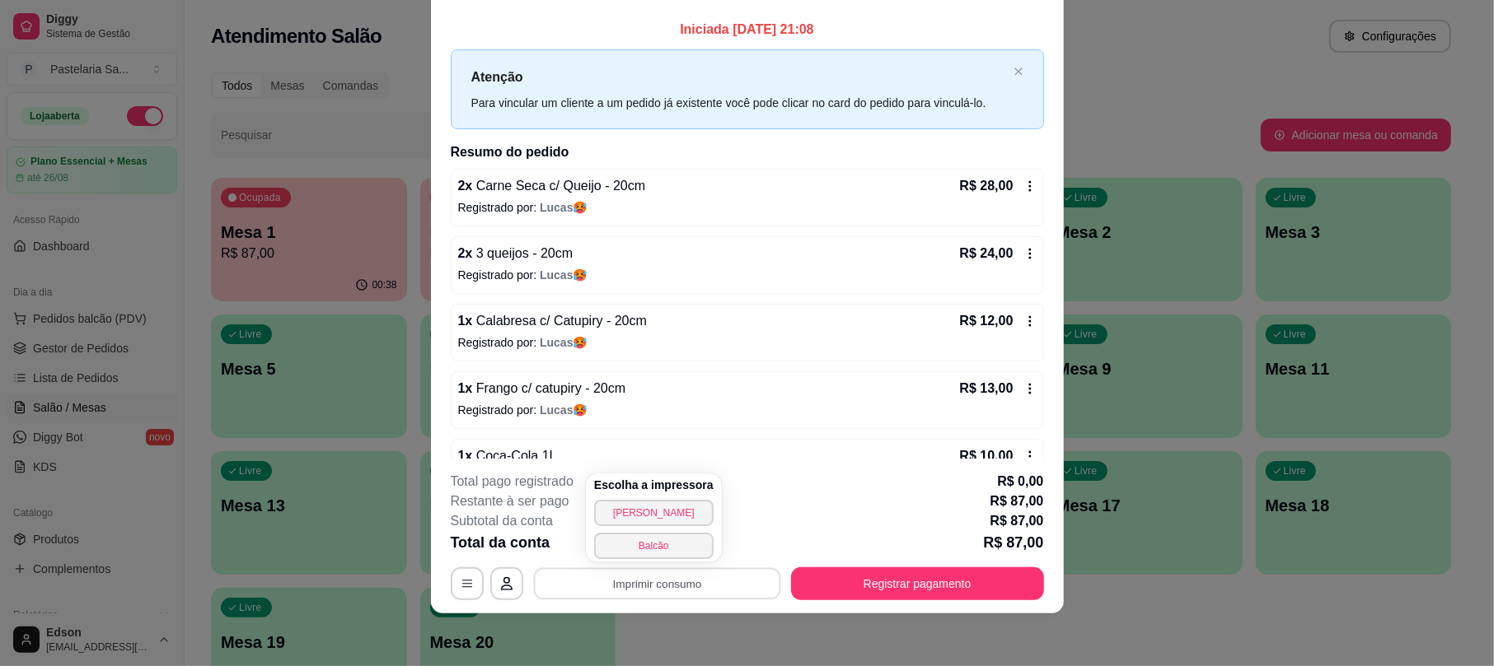
scroll to position [47, 0]
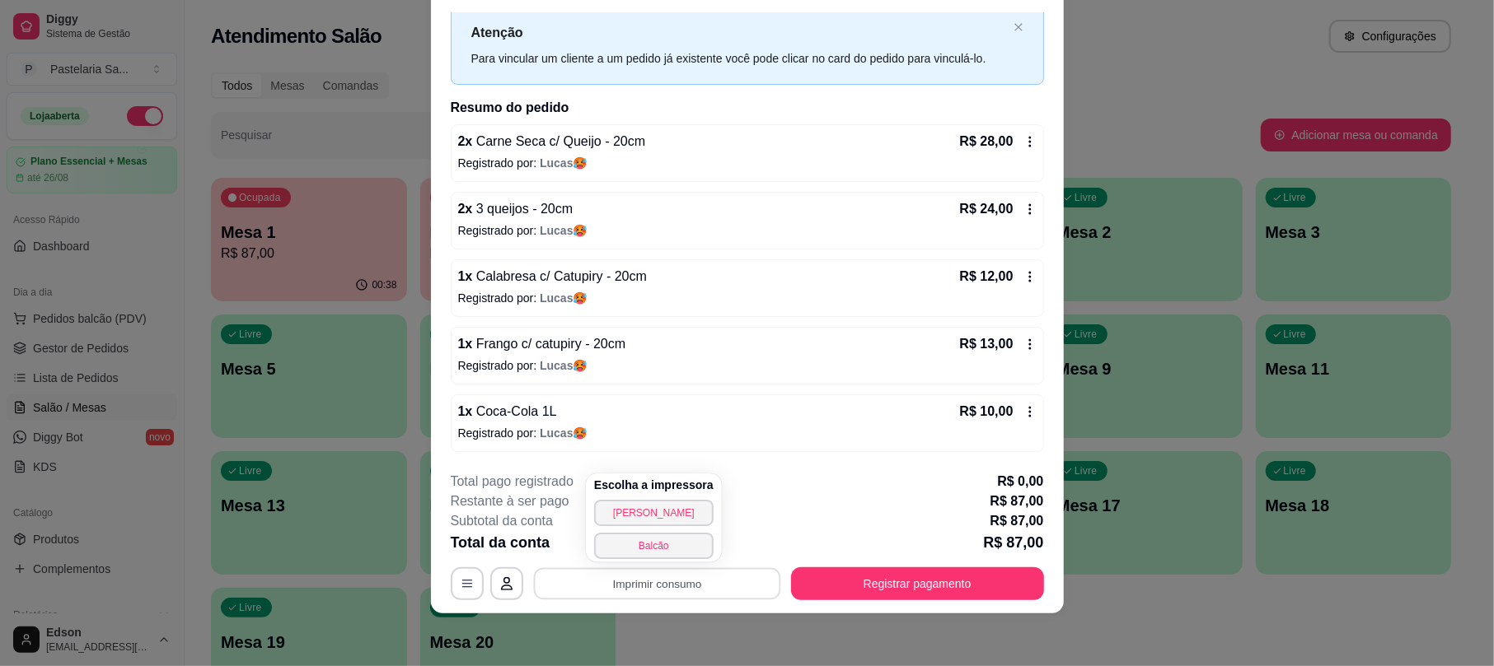
click at [895, 505] on div "Restante à ser pago R$ 87,00" at bounding box center [747, 502] width 593 height 20
click at [974, 598] on button "Registrar pagamento" at bounding box center [917, 584] width 253 height 33
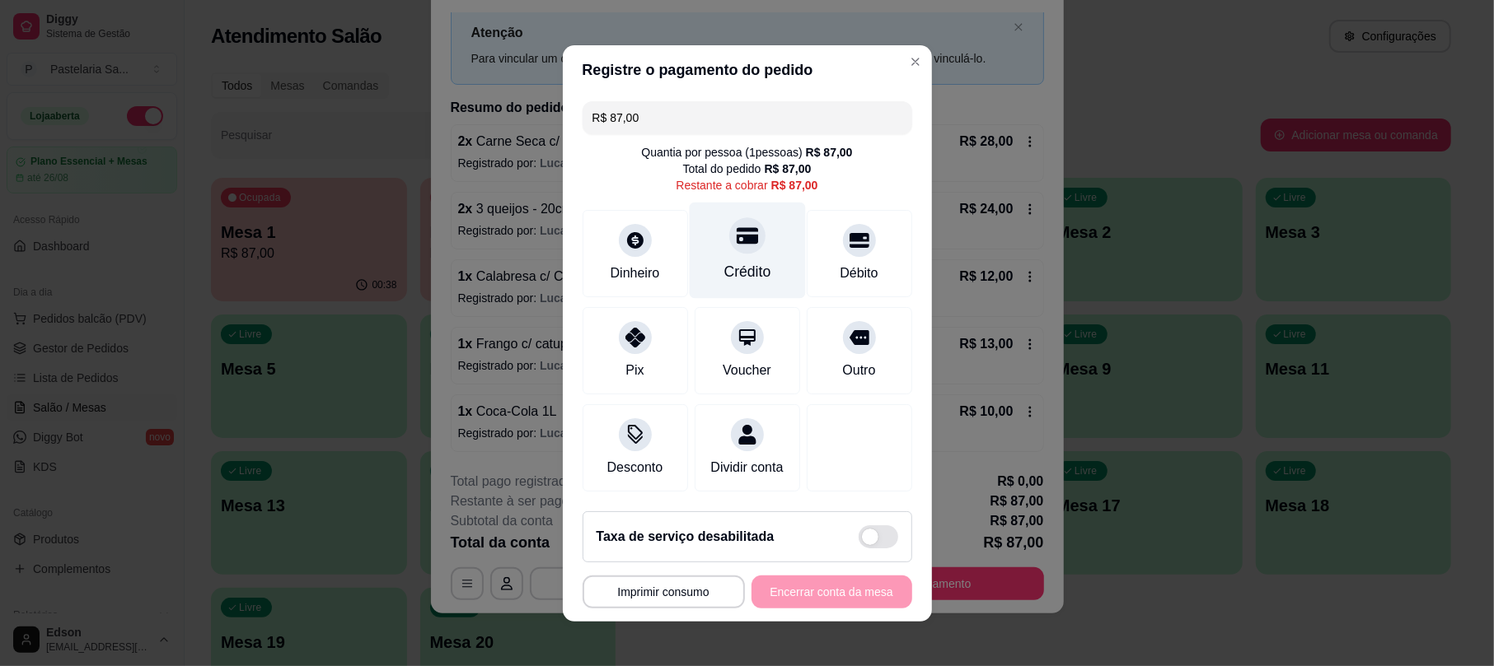
click at [748, 261] on div "Crédito" at bounding box center [746, 271] width 47 height 21
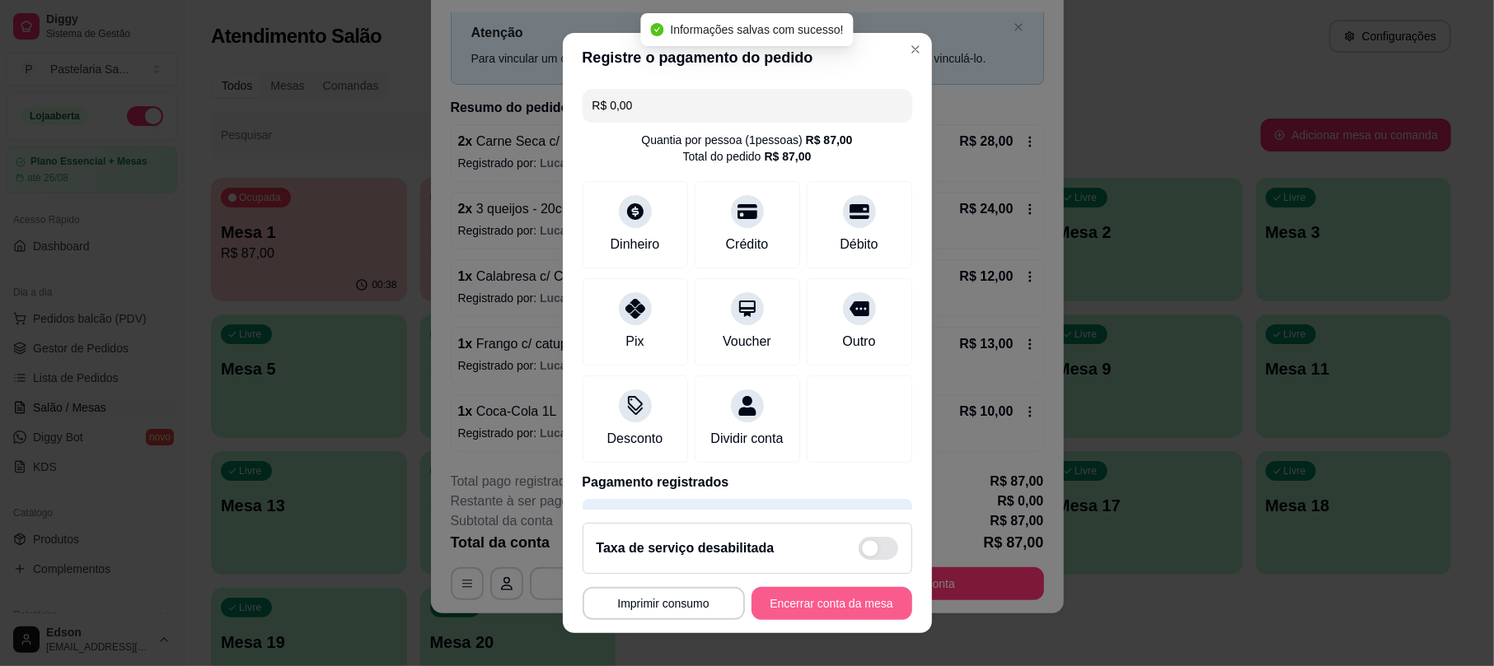
click at [828, 617] on button "Encerrar conta da mesa" at bounding box center [831, 603] width 161 height 33
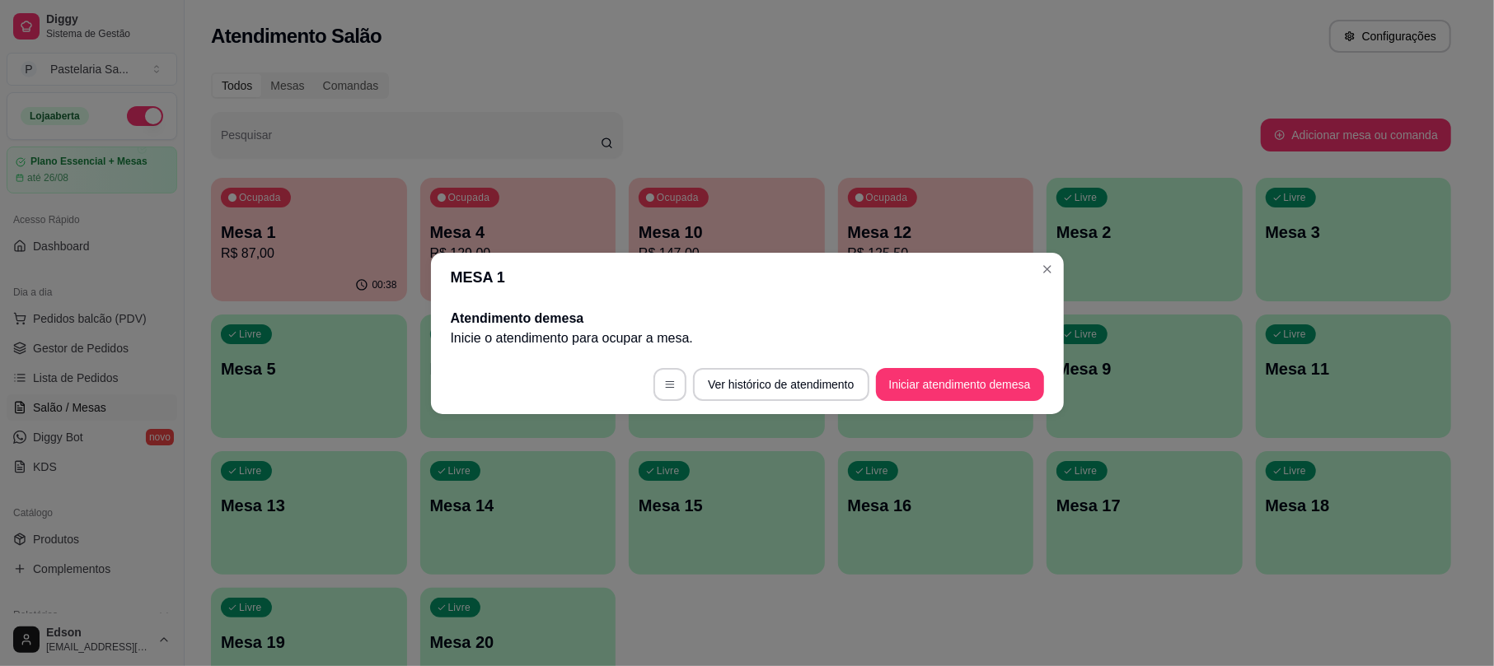
scroll to position [0, 0]
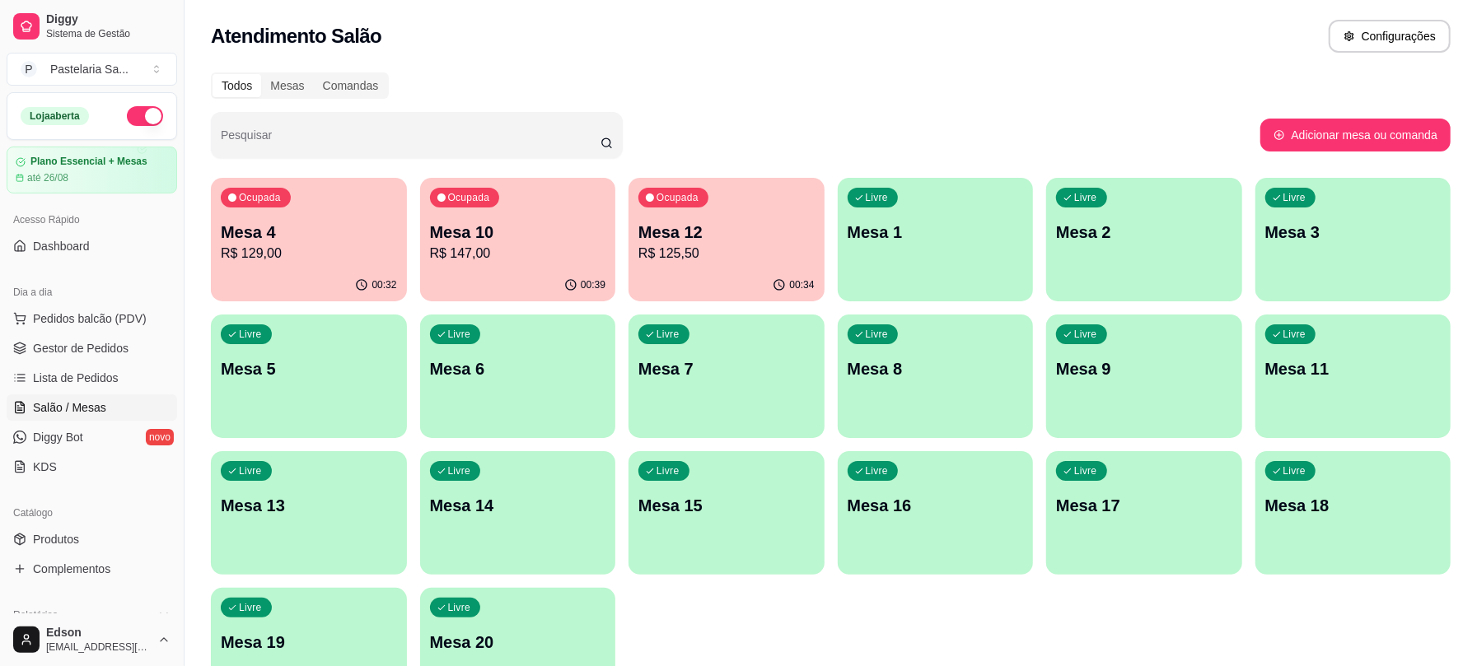
click at [323, 217] on div "Ocupada Mesa 4 R$ 129,00" at bounding box center [309, 223] width 196 height 91
click at [114, 357] on span "Gestor de Pedidos" at bounding box center [81, 348] width 96 height 16
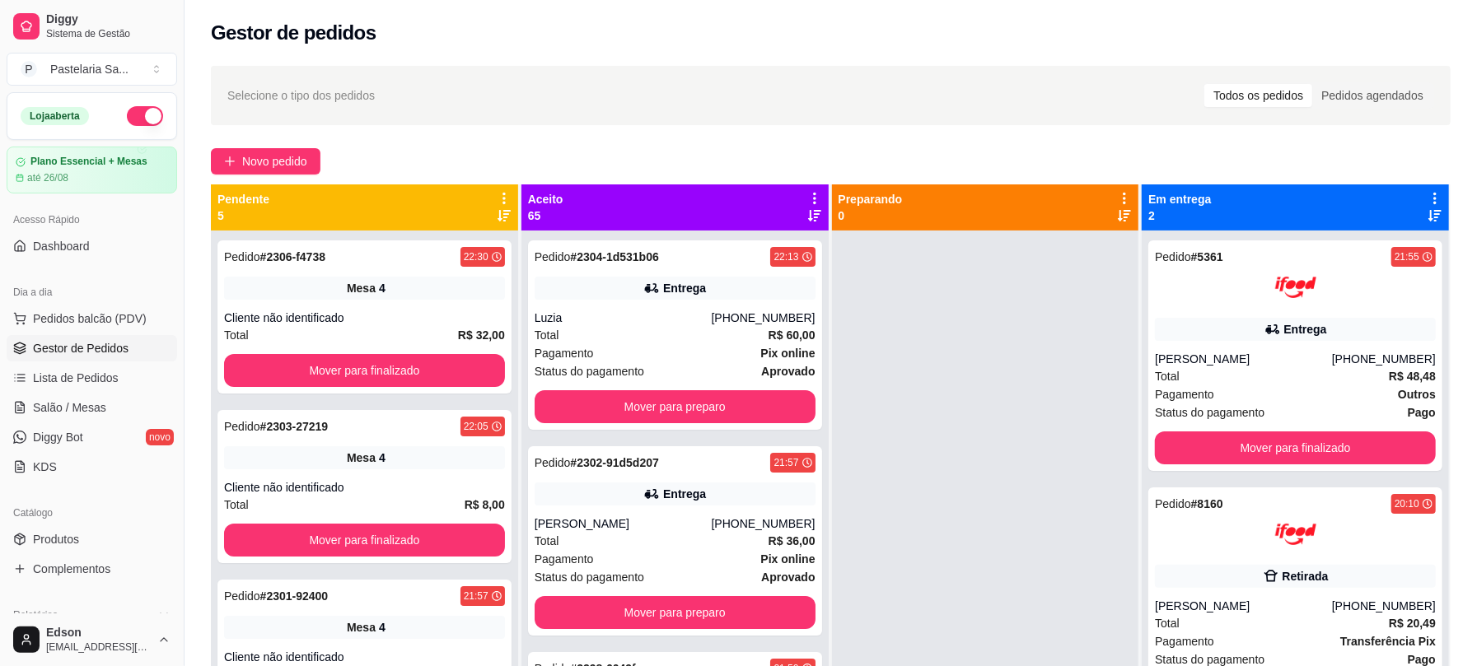
click at [504, 201] on icon at bounding box center [504, 198] width 15 height 15
click at [449, 260] on span "Com essa opção você tem a opção de mover todos os pedidos que estão em uma etap…" at bounding box center [399, 248] width 195 height 31
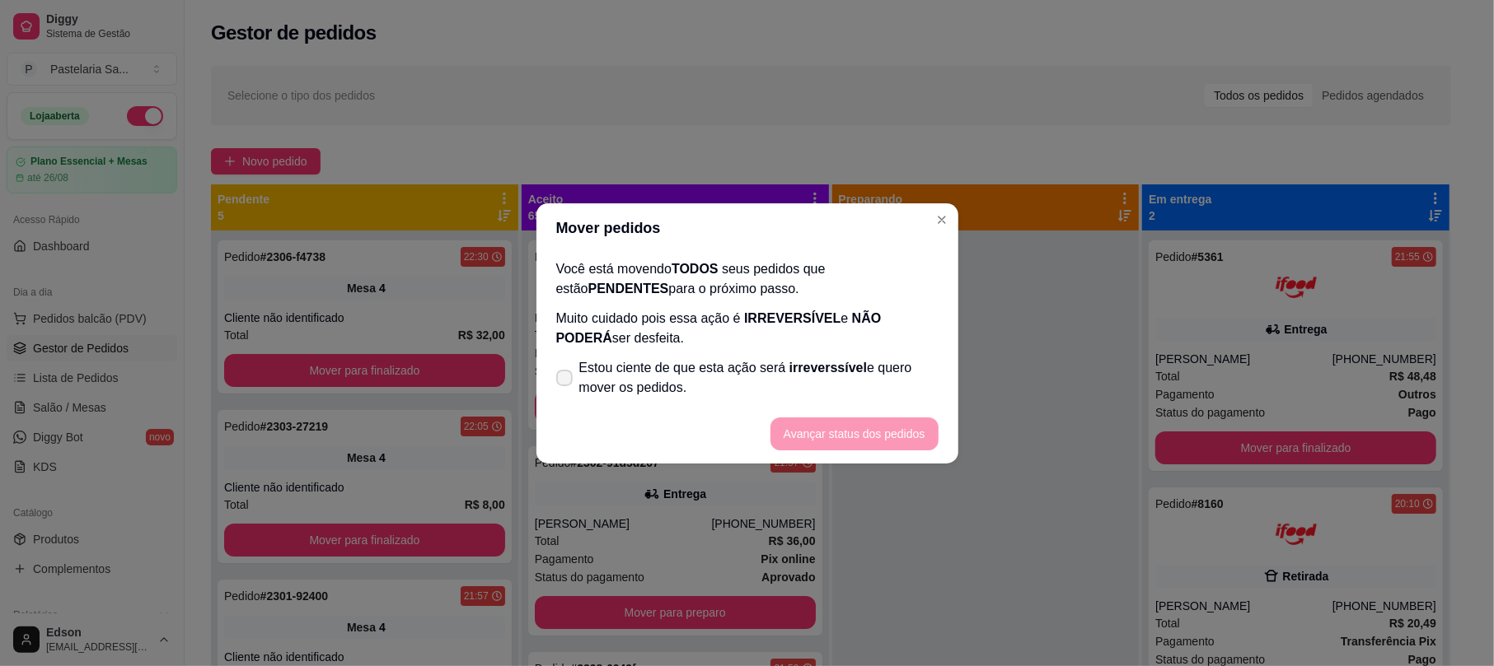
click at [705, 386] on span "Estou ciente de que esta ação será irreverssível e quero mover os pedidos." at bounding box center [758, 378] width 359 height 40
click at [566, 386] on input "Estou ciente de que esta ação será irreverssível e quero mover os pedidos." at bounding box center [560, 386] width 11 height 11
click at [817, 423] on button "Avançar status dos pedidos" at bounding box center [854, 434] width 163 height 32
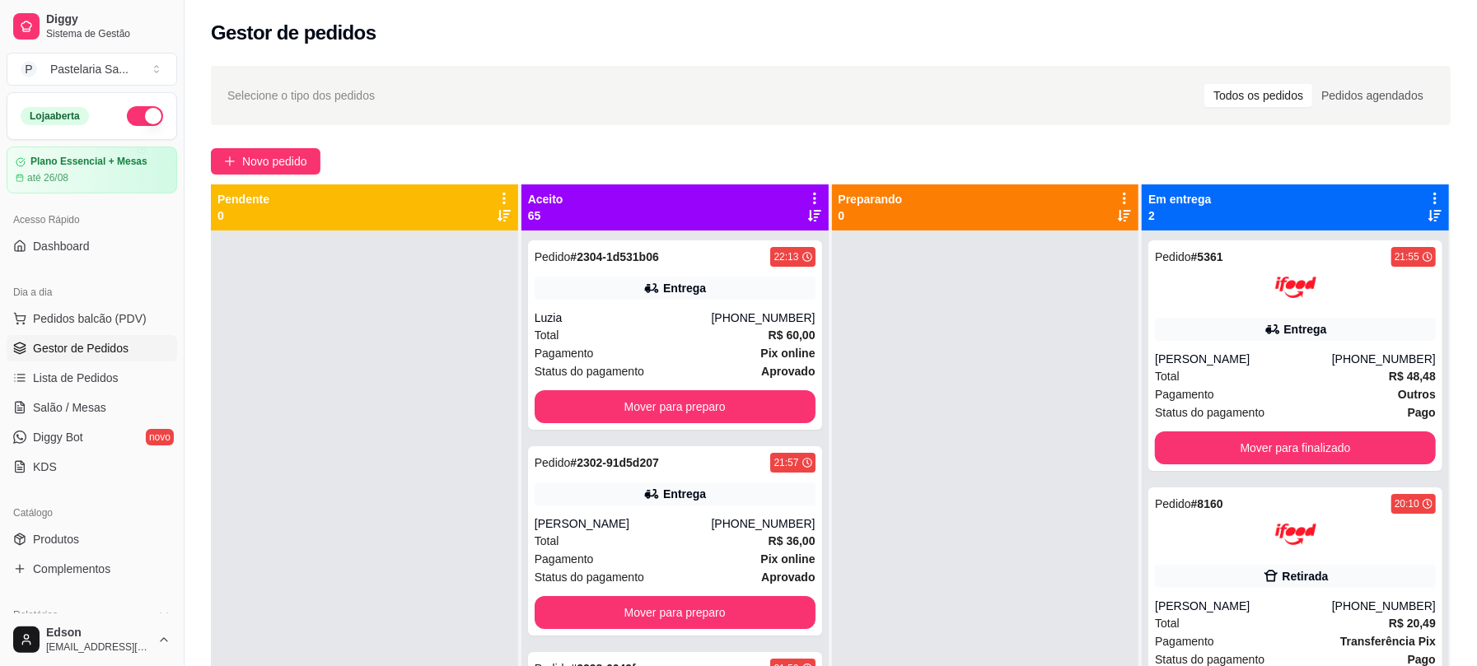
click at [808, 188] on div "Aceito 65" at bounding box center [674, 208] width 307 height 46
click at [808, 189] on div "Aceito 65" at bounding box center [674, 208] width 307 height 46
click at [807, 192] on icon at bounding box center [814, 198] width 15 height 15
click at [617, 255] on span "Com essa opção você tem a opção de mover todos os pedidos que estão em uma etap…" at bounding box center [706, 248] width 195 height 31
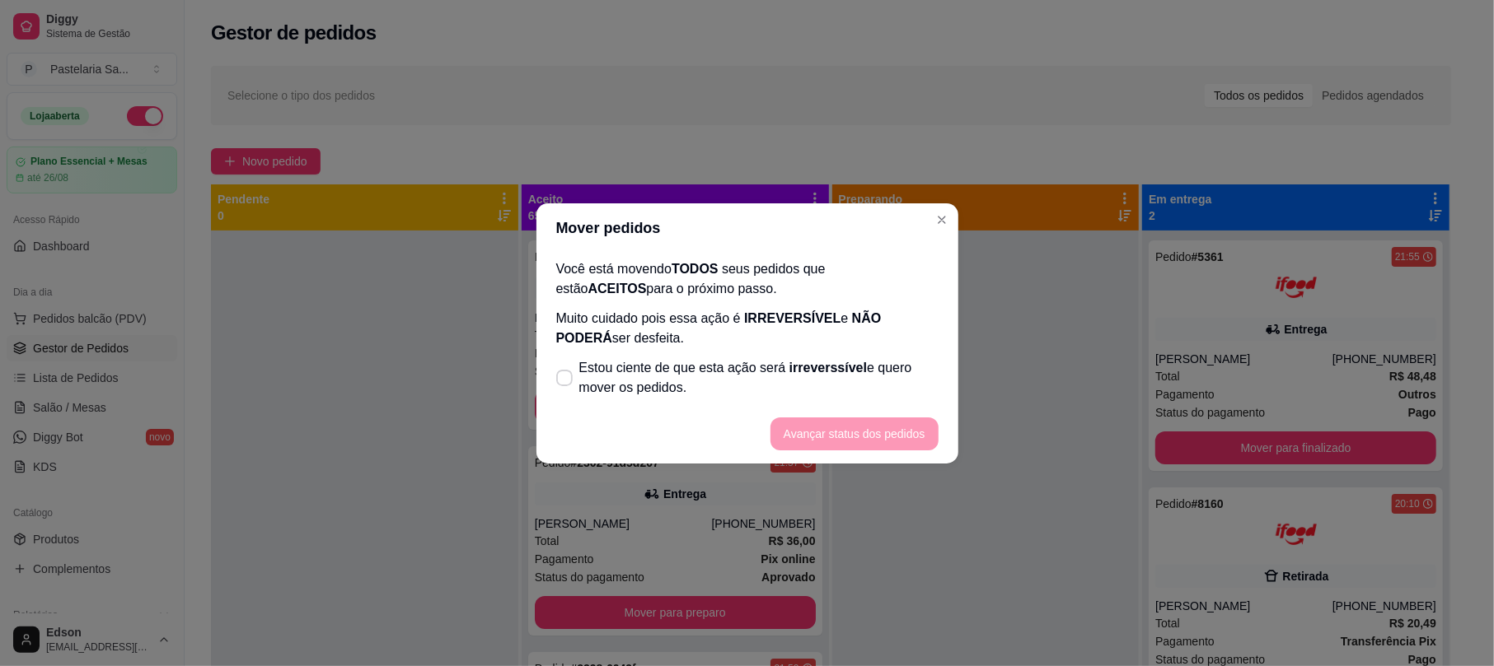
click at [647, 367] on span "Estou ciente de que esta ação será irreverssível e quero mover os pedidos." at bounding box center [758, 378] width 359 height 40
click at [566, 381] on input "Estou ciente de que esta ação será irreverssível e quero mover os pedidos." at bounding box center [560, 386] width 11 height 11
click at [873, 404] on footer "Avançar status dos pedidos" at bounding box center [747, 433] width 422 height 59
click at [874, 418] on button "Avançar status dos pedidos" at bounding box center [854, 434] width 163 height 32
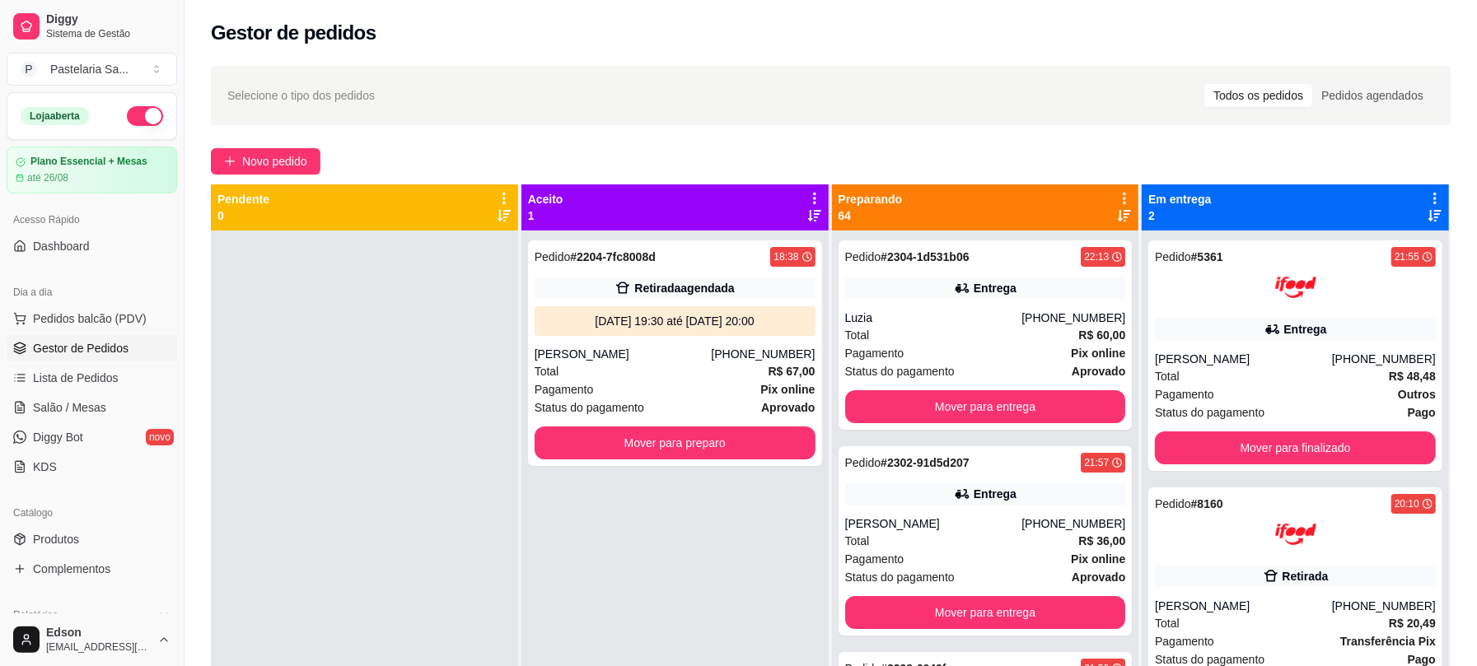
click at [1117, 195] on icon at bounding box center [1124, 198] width 15 height 15
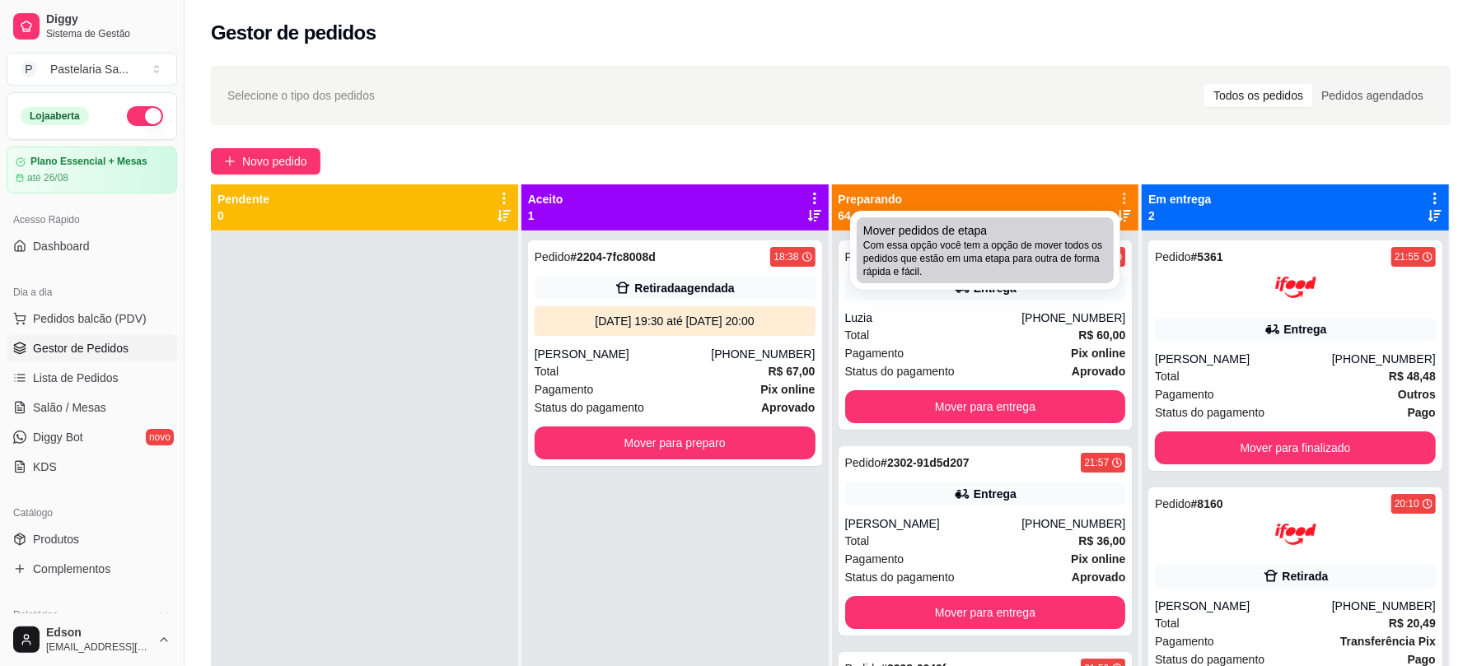
click at [1018, 245] on span "Com essa opção você tem a opção de mover todos os pedidos que estão em uma etap…" at bounding box center [985, 259] width 244 height 40
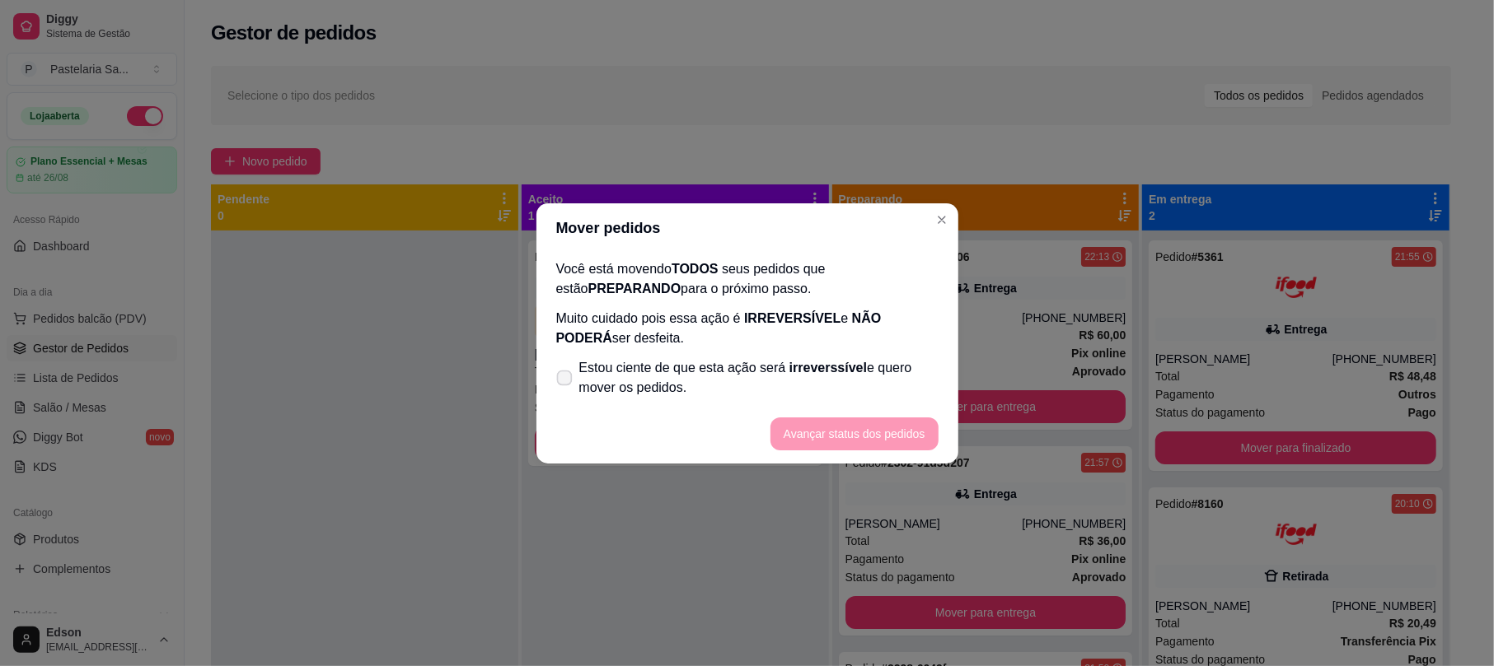
click at [801, 357] on label "Estou ciente de que esta ação será irreverssível e quero mover os pedidos." at bounding box center [746, 378] width 395 height 53
click at [566, 381] on input "Estou ciente de que esta ação será irreverssível e quero mover os pedidos." at bounding box center [560, 386] width 11 height 11
click at [864, 430] on button "Avançar status dos pedidos" at bounding box center [854, 434] width 163 height 32
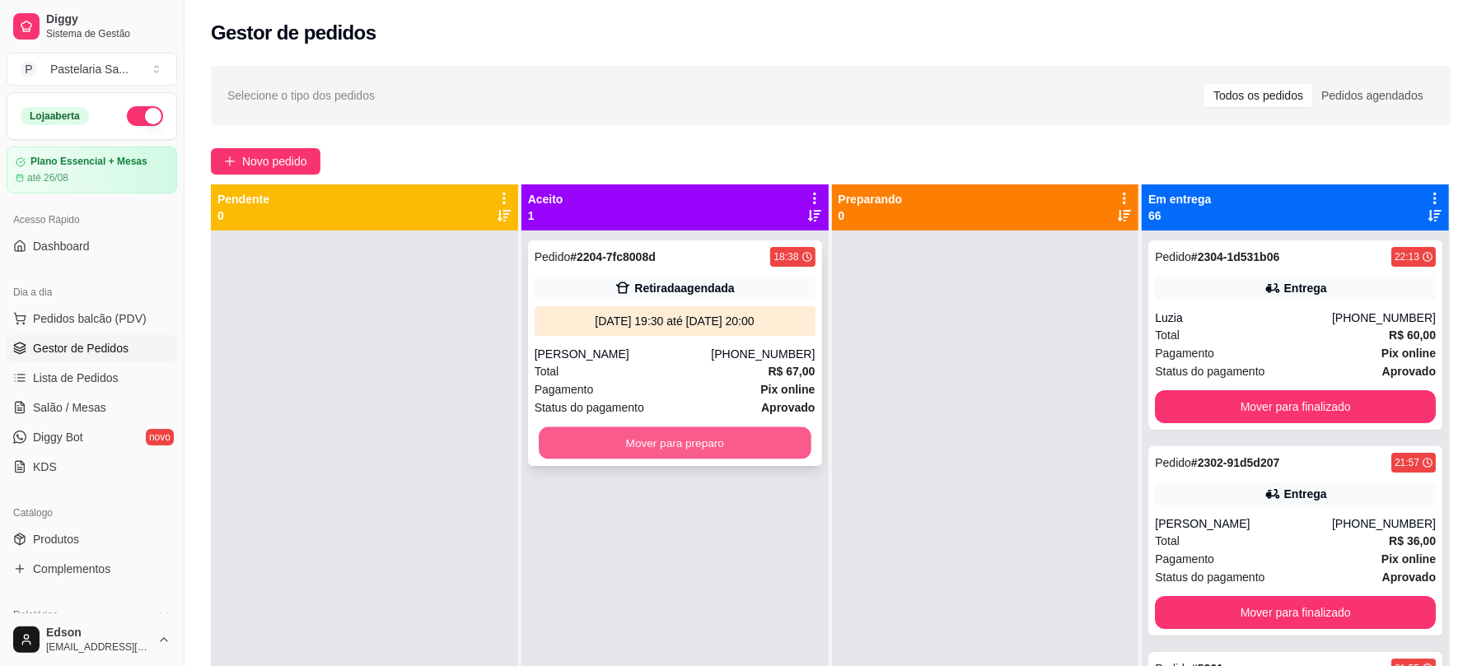
click at [610, 451] on button "Mover para preparo" at bounding box center [675, 444] width 273 height 32
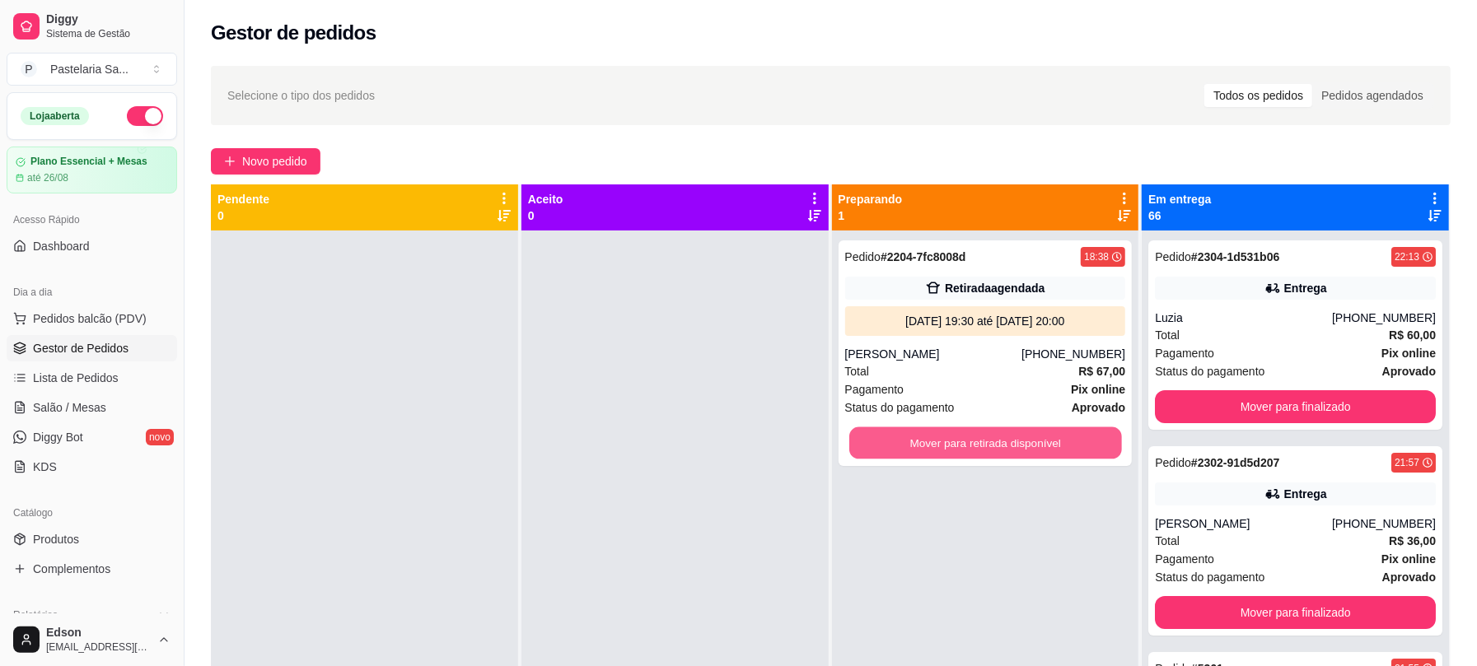
click at [898, 452] on button "Mover para retirada disponível" at bounding box center [985, 444] width 273 height 32
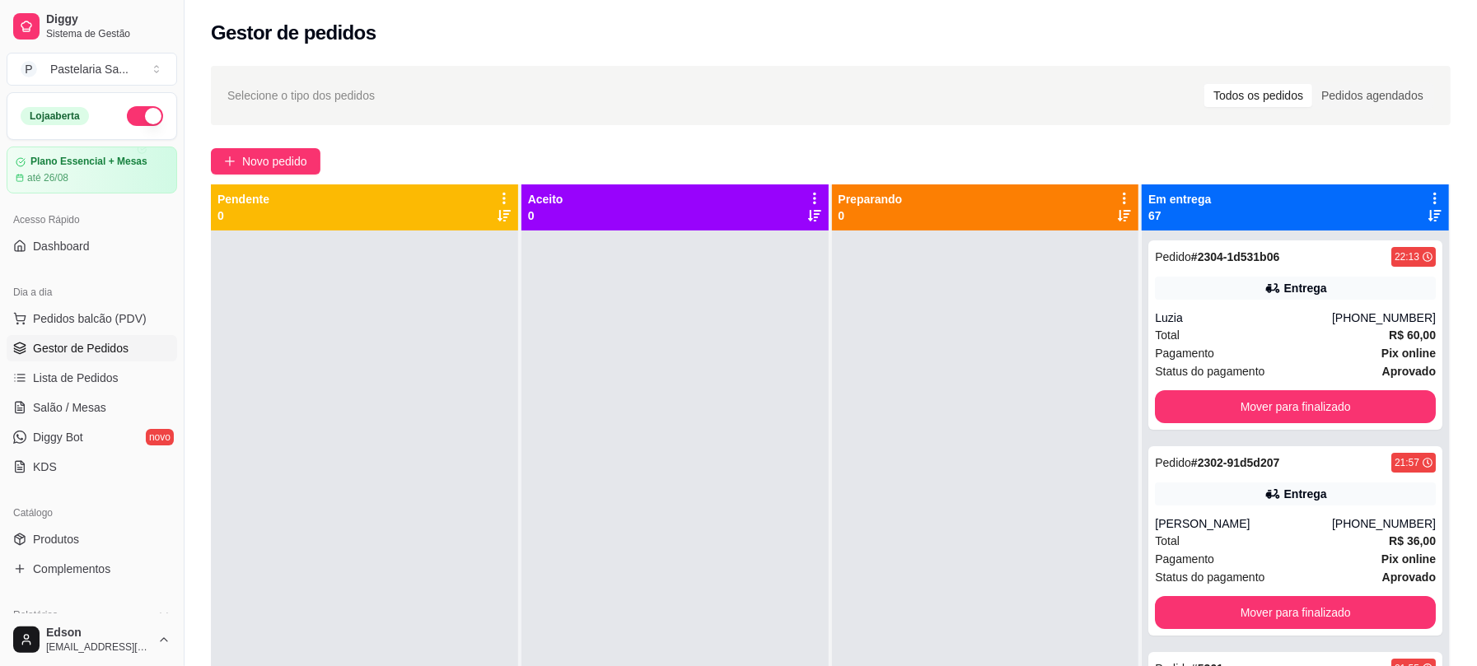
click at [1428, 196] on icon at bounding box center [1435, 198] width 15 height 15
click at [950, 274] on div at bounding box center [985, 564] width 307 height 666
click at [1293, 226] on div "Em entrega 67" at bounding box center [1295, 208] width 307 height 46
click at [1428, 194] on icon at bounding box center [1435, 198] width 15 height 15
click at [1221, 241] on span "Com essa opção você tem a opção de mover todos os pedidos que estão em uma etap…" at bounding box center [1318, 248] width 195 height 31
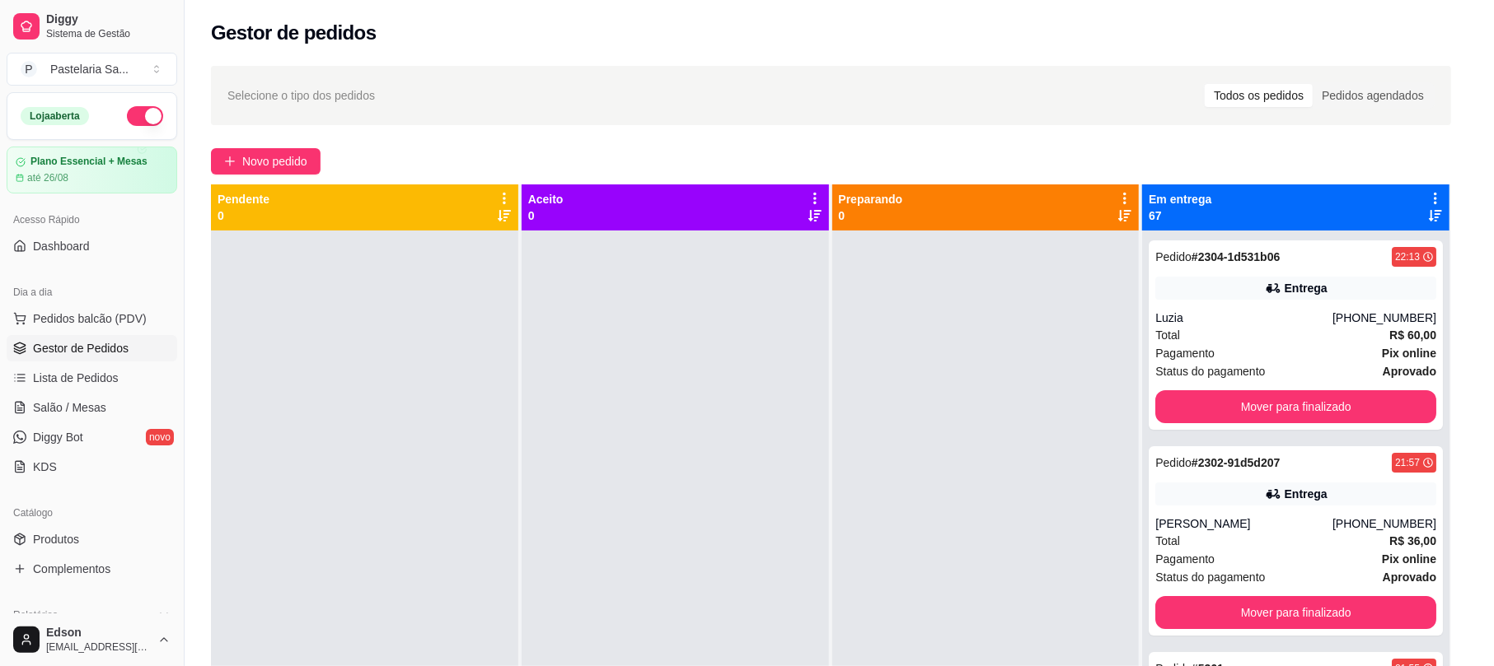
click at [660, 384] on span "Estou ciente de que esta ação será irreverssível e quero mover os pedidos." at bounding box center [758, 378] width 359 height 40
click at [566, 384] on input "Estou ciente de que esta ação será irreverssível e quero mover os pedidos." at bounding box center [560, 386] width 11 height 11
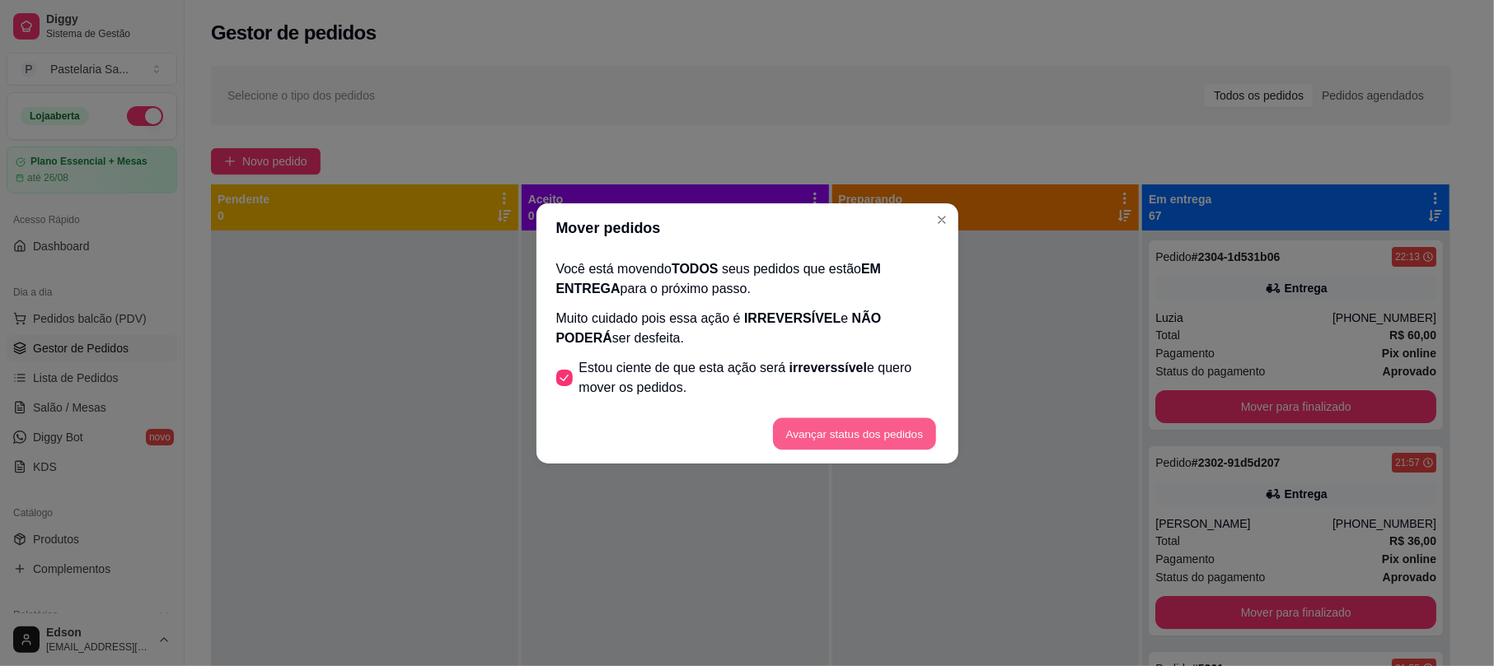
click at [788, 426] on button "Avançar status dos pedidos" at bounding box center [854, 434] width 163 height 32
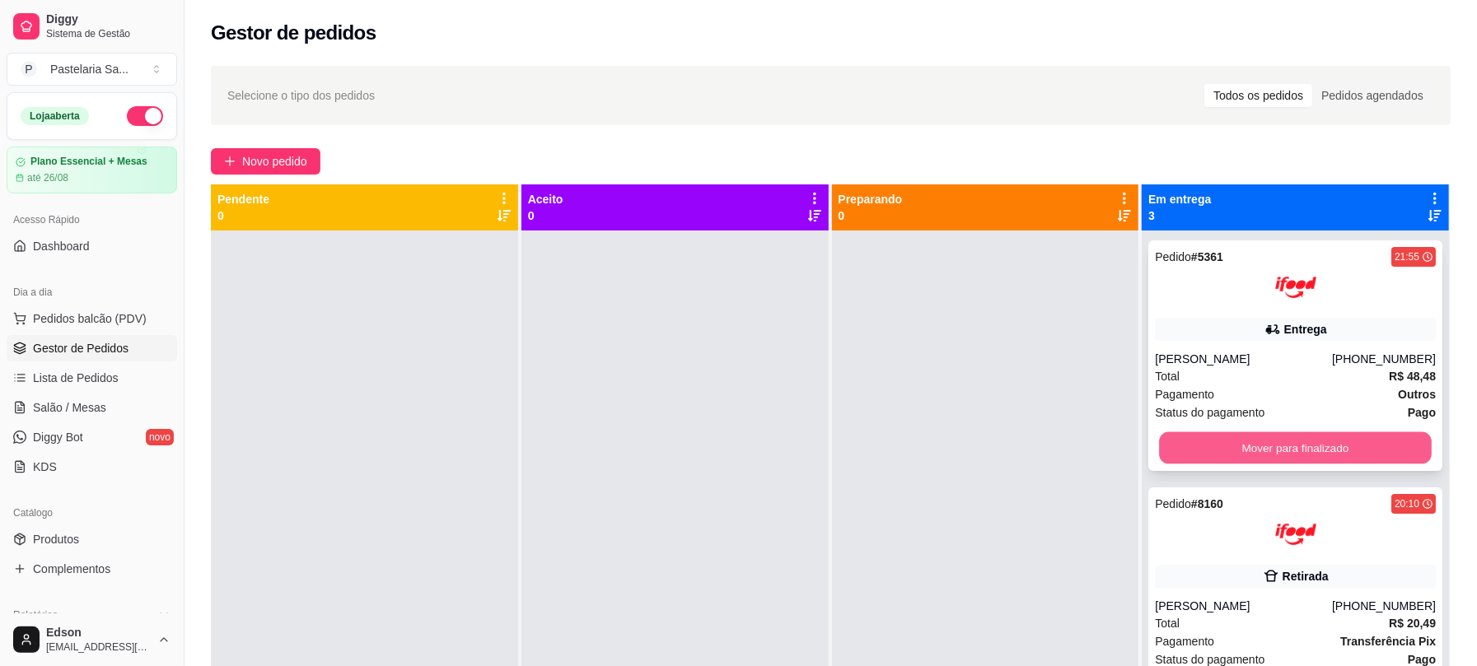
click at [1312, 440] on button "Mover para finalizado" at bounding box center [1295, 449] width 273 height 32
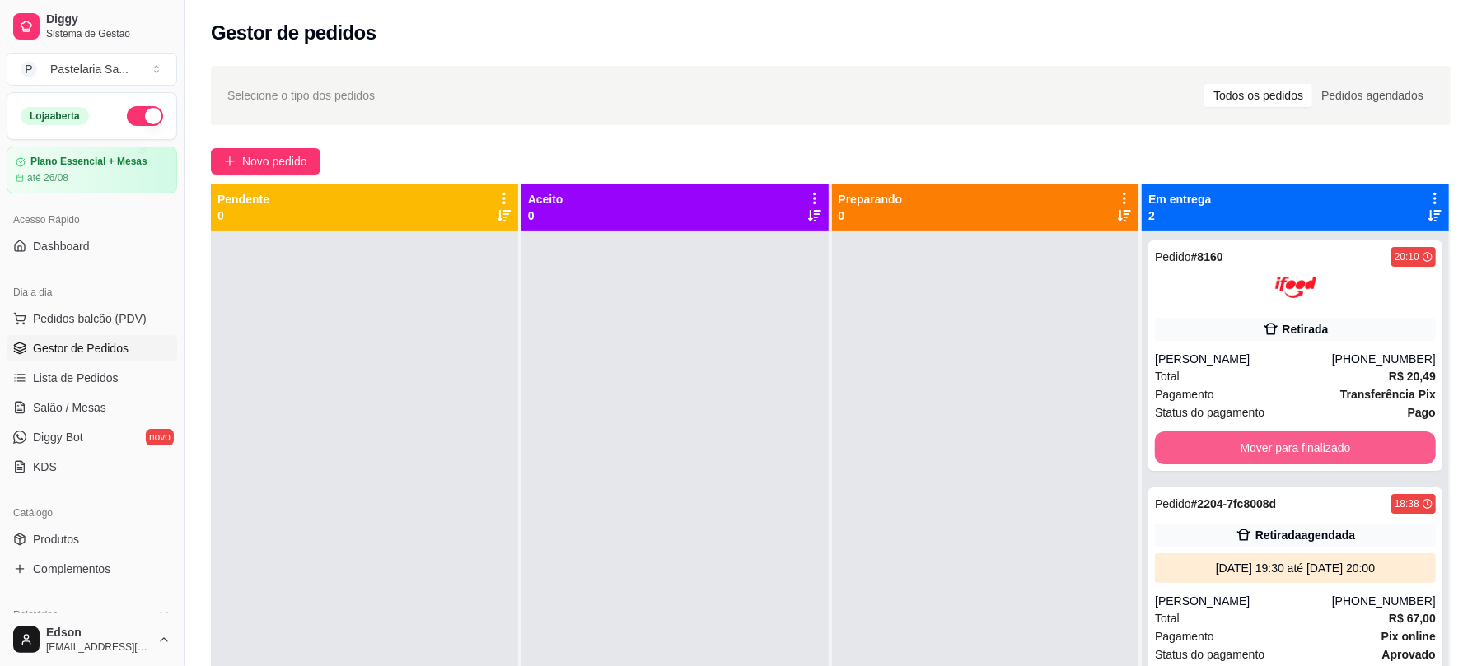
click at [1312, 440] on button "Mover para finalizado" at bounding box center [1295, 448] width 281 height 33
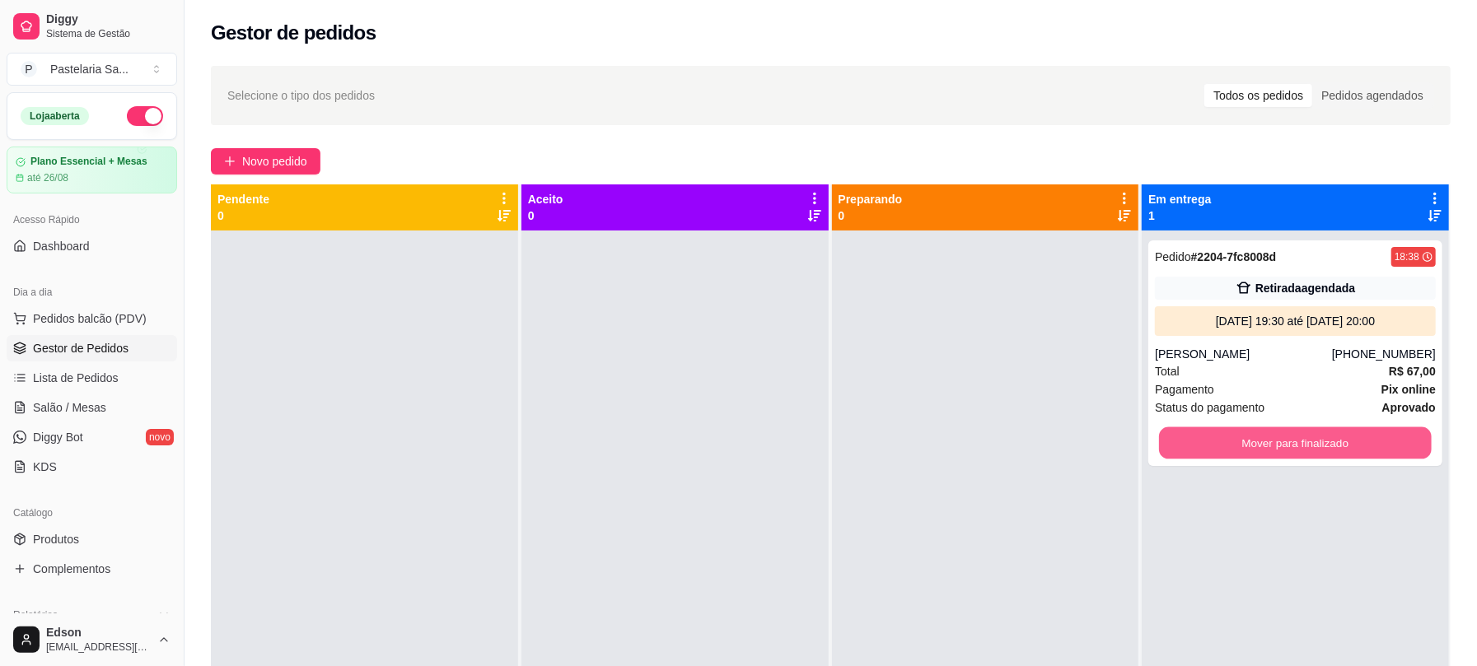
click at [1312, 440] on button "Mover para finalizado" at bounding box center [1295, 444] width 273 height 32
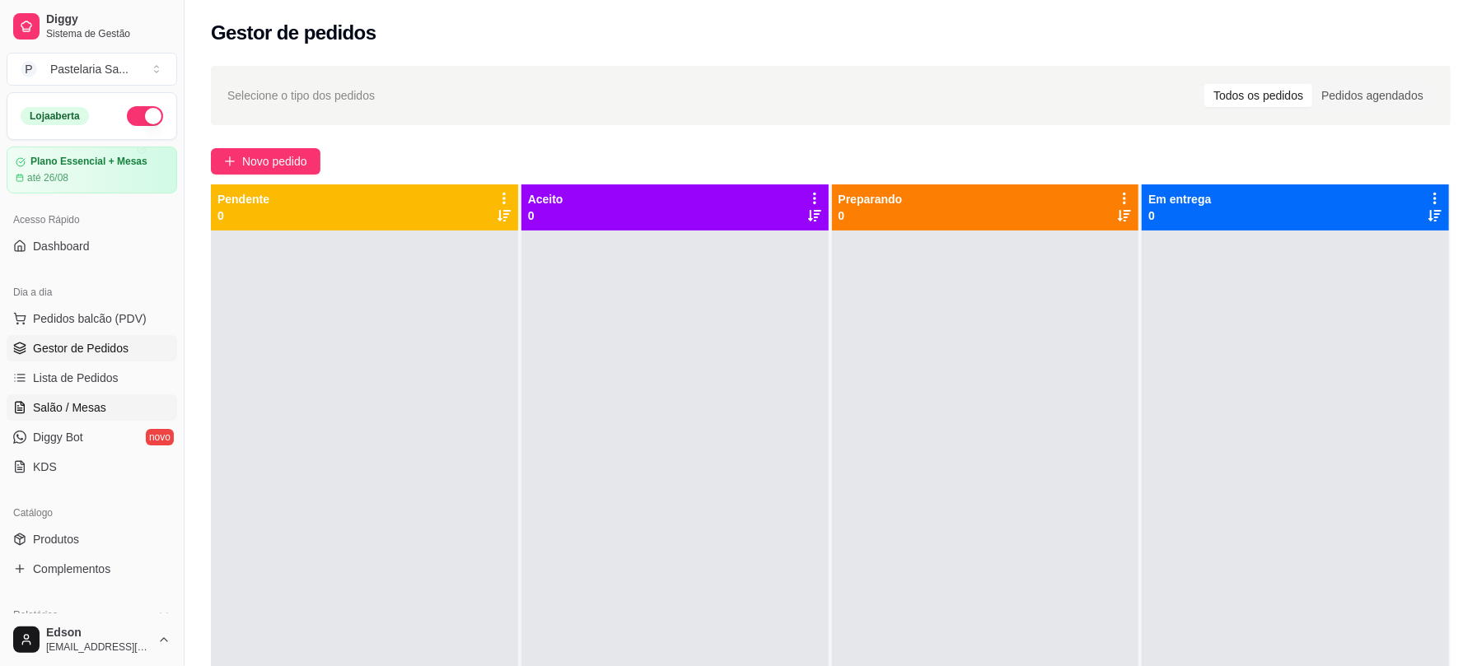
click at [133, 397] on link "Salão / Mesas" at bounding box center [92, 408] width 171 height 26
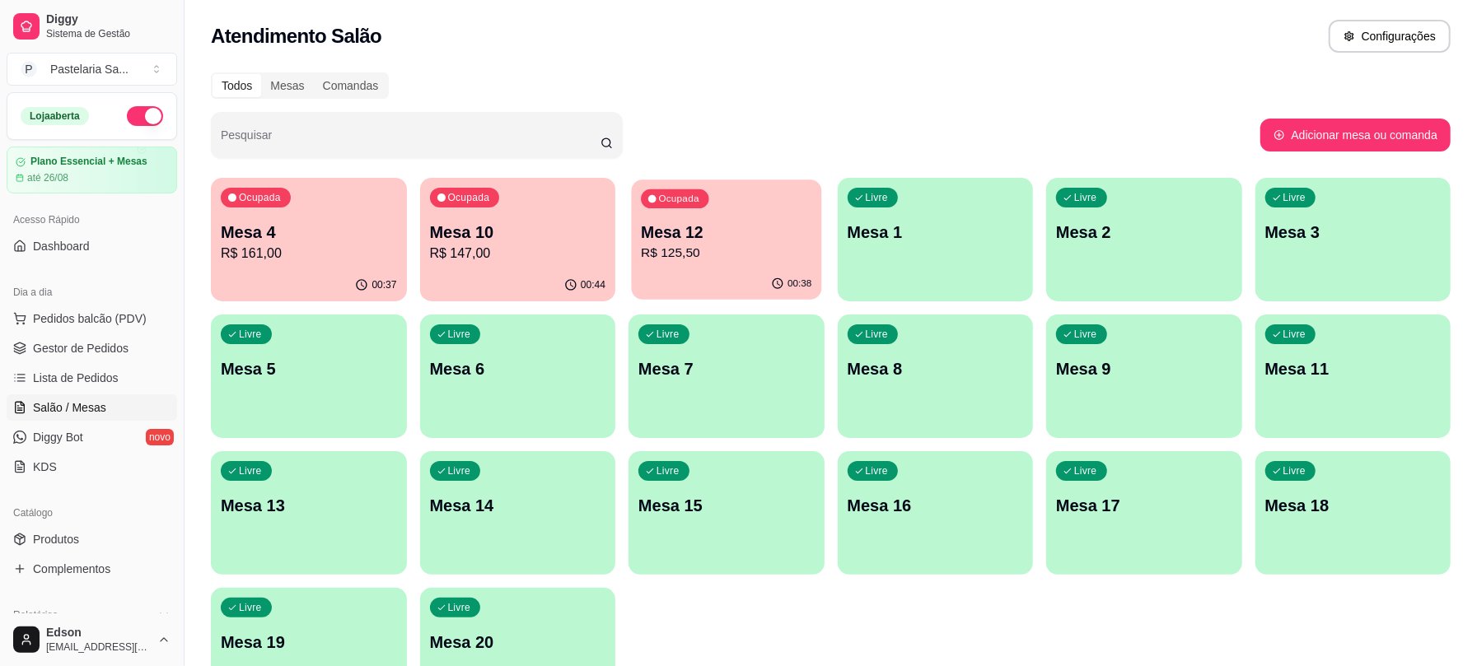
click at [673, 241] on p "Mesa 12" at bounding box center [726, 233] width 171 height 22
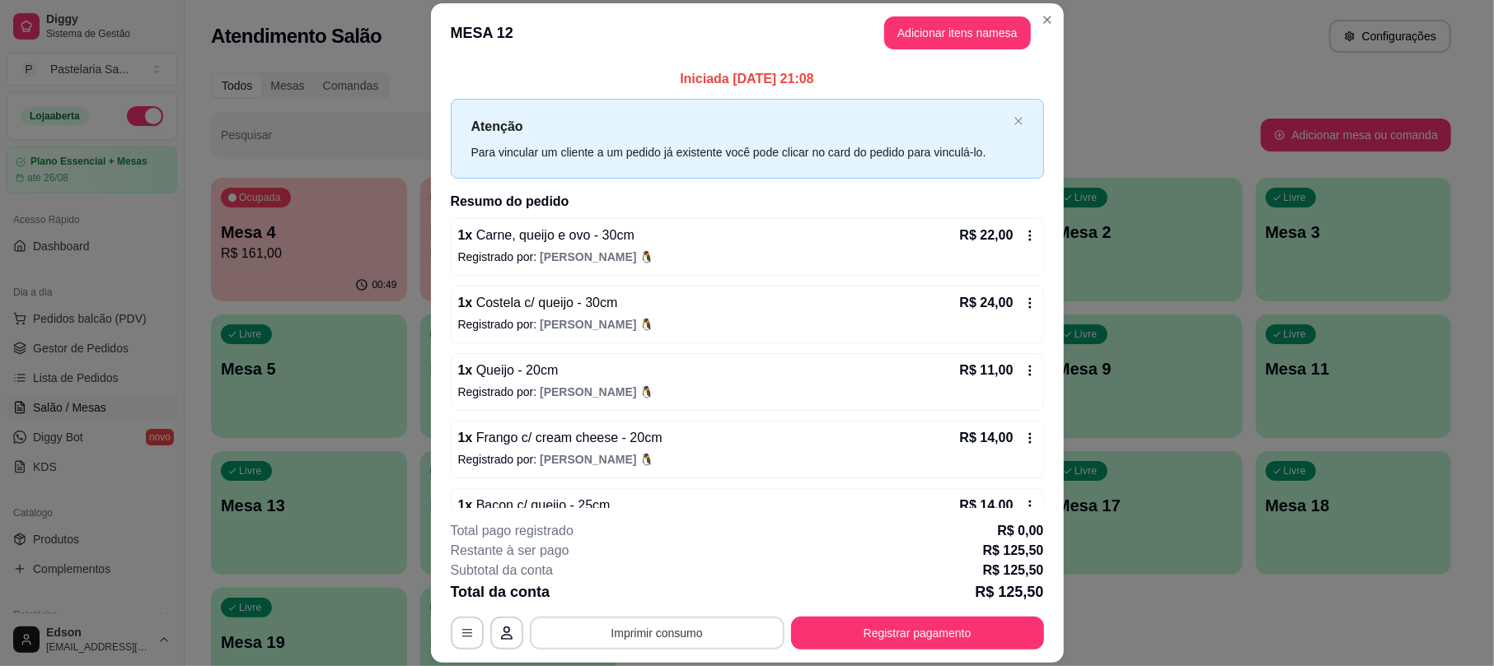
click at [705, 630] on button "Imprimir consumo" at bounding box center [657, 633] width 255 height 33
click at [672, 601] on button "Balcão" at bounding box center [653, 595] width 119 height 26
click at [940, 630] on button "Registrar pagamento" at bounding box center [917, 633] width 253 height 33
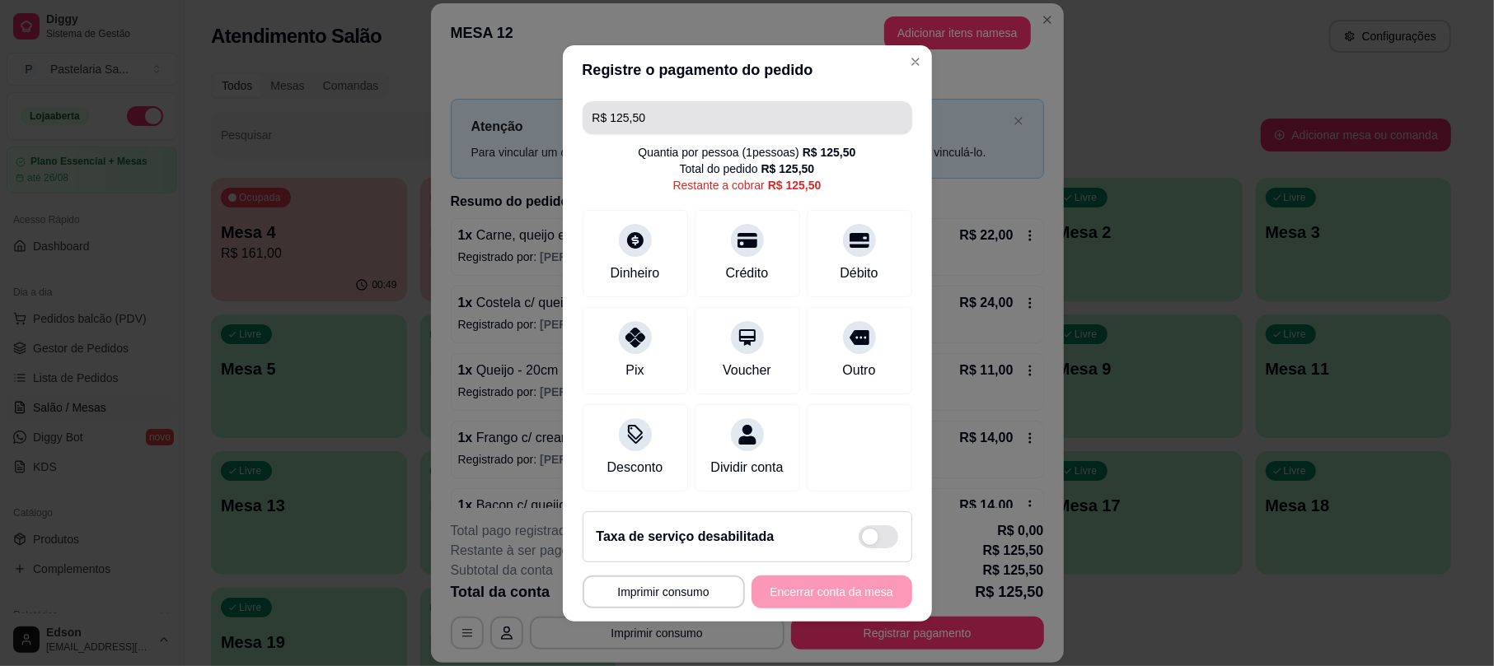
click at [725, 101] on input "R$ 125,50" at bounding box center [747, 117] width 310 height 33
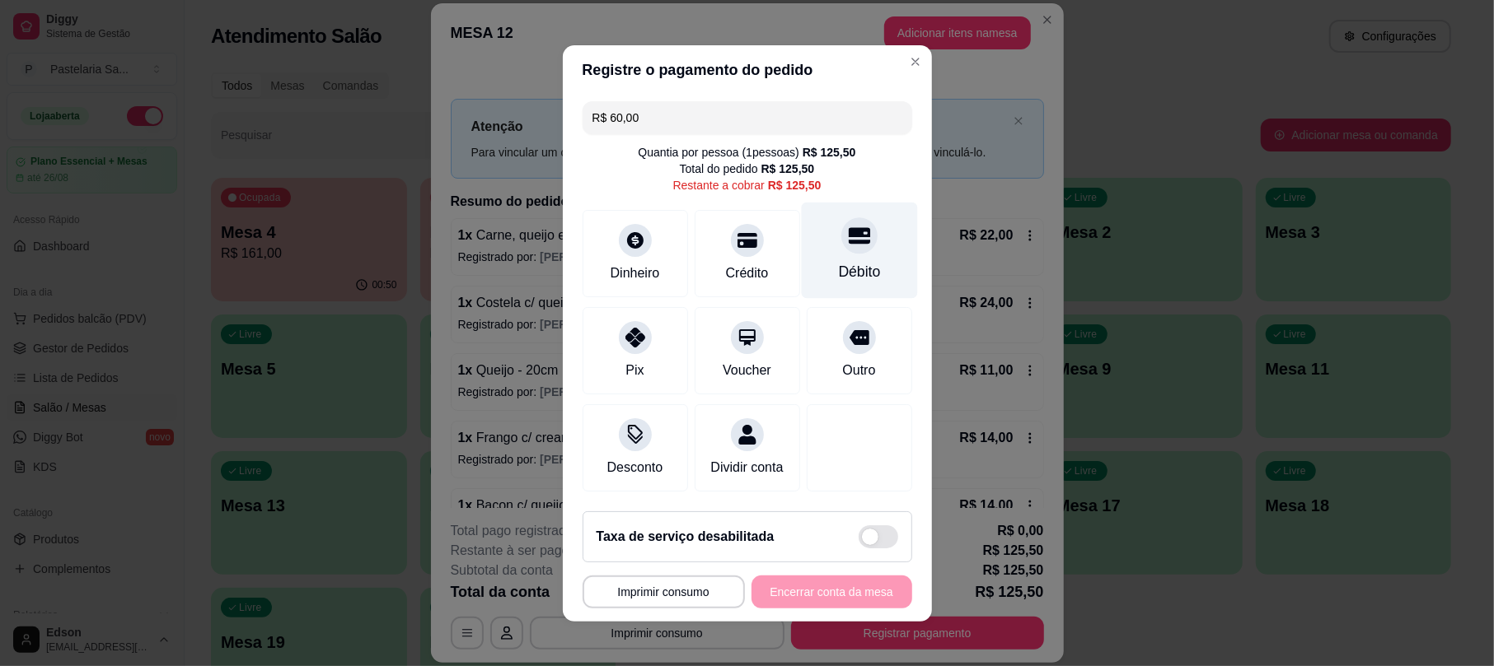
click at [841, 228] on div at bounding box center [859, 235] width 36 height 36
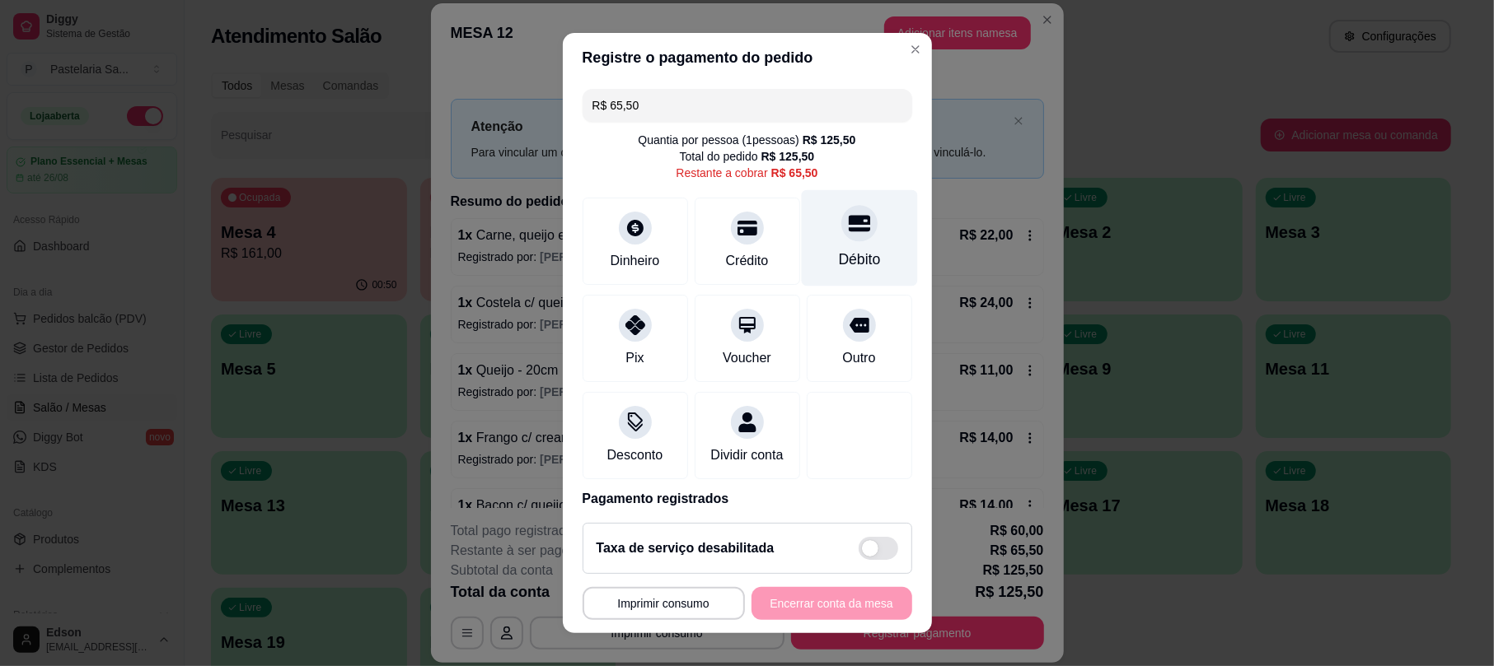
click at [841, 231] on div at bounding box center [859, 224] width 36 height 36
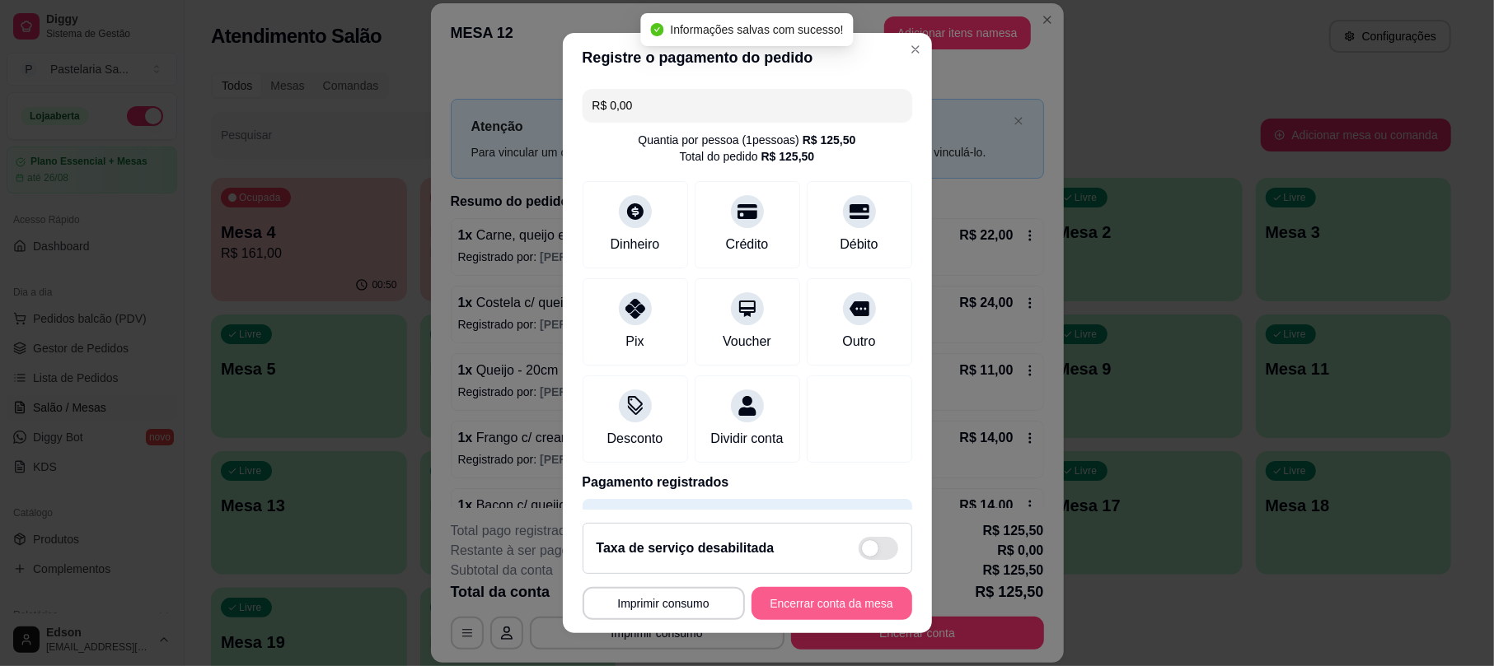
click at [858, 603] on button "Encerrar conta da mesa" at bounding box center [831, 603] width 161 height 33
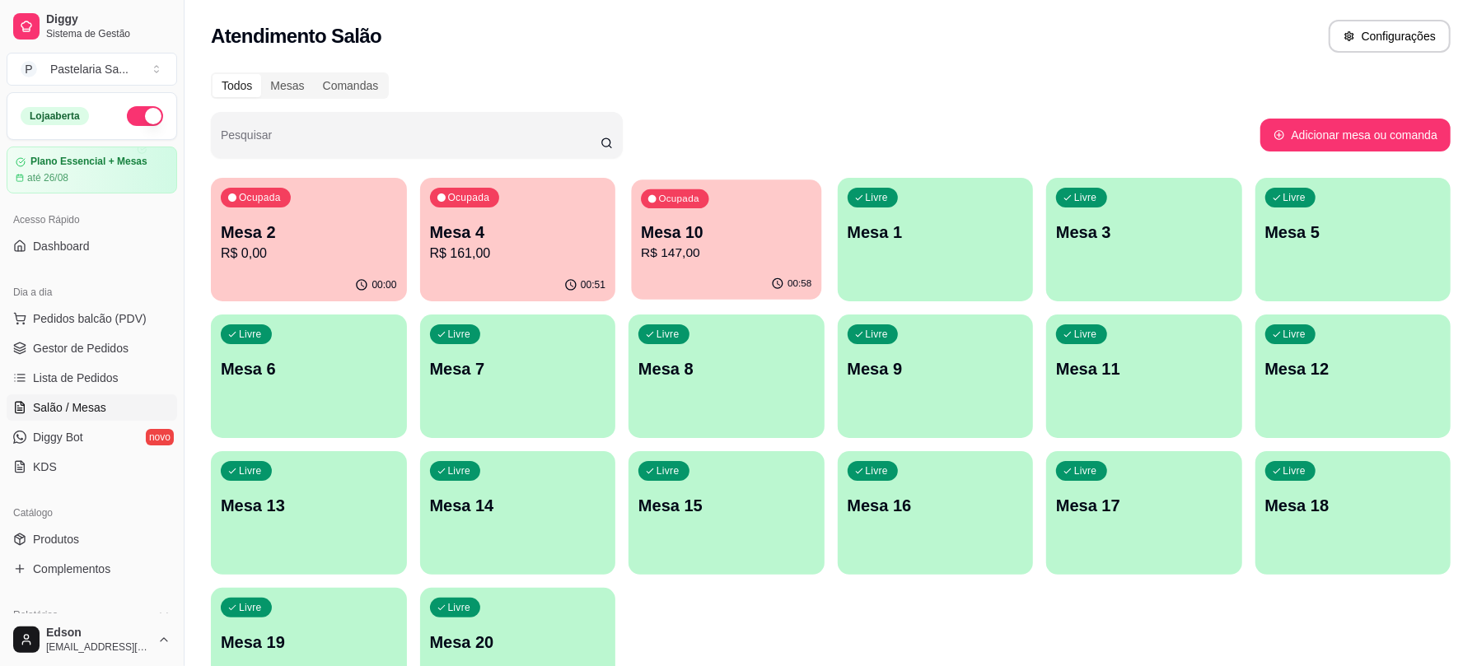
click at [763, 245] on p "R$ 147,00" at bounding box center [726, 253] width 171 height 19
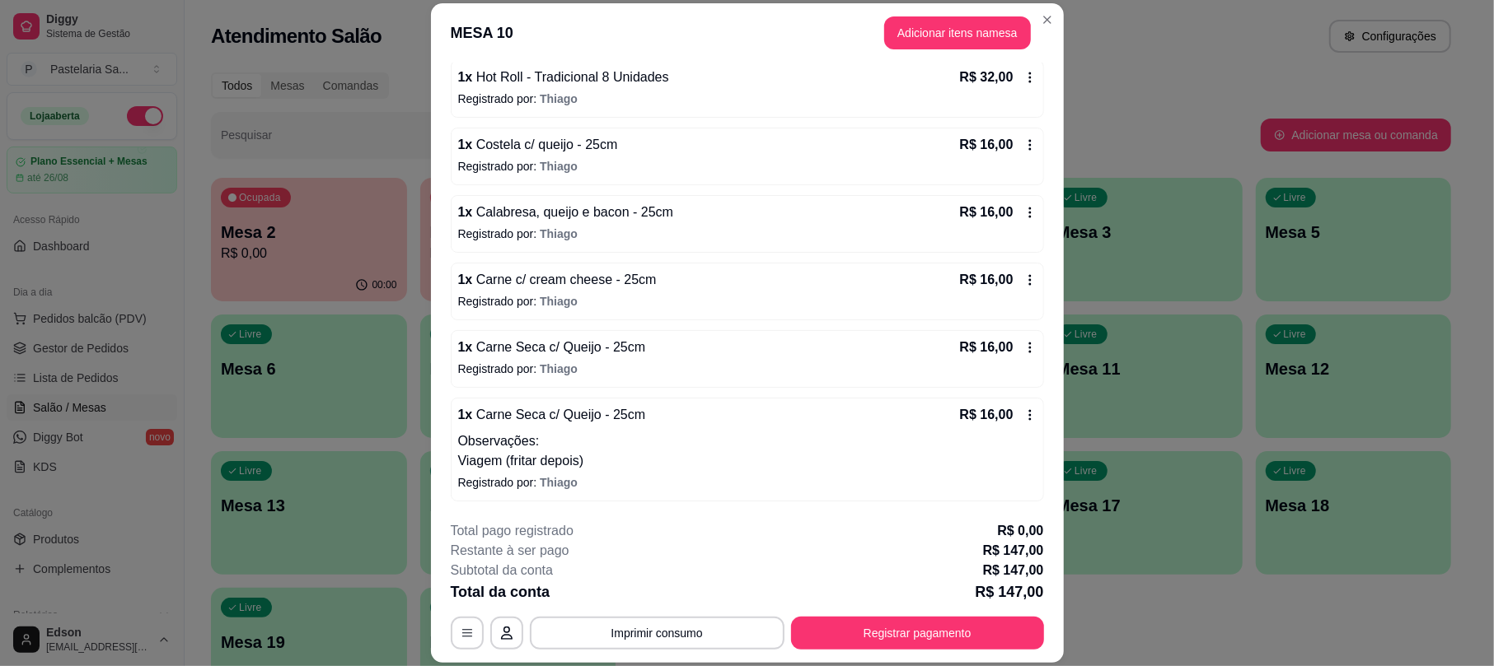
scroll to position [49, 0]
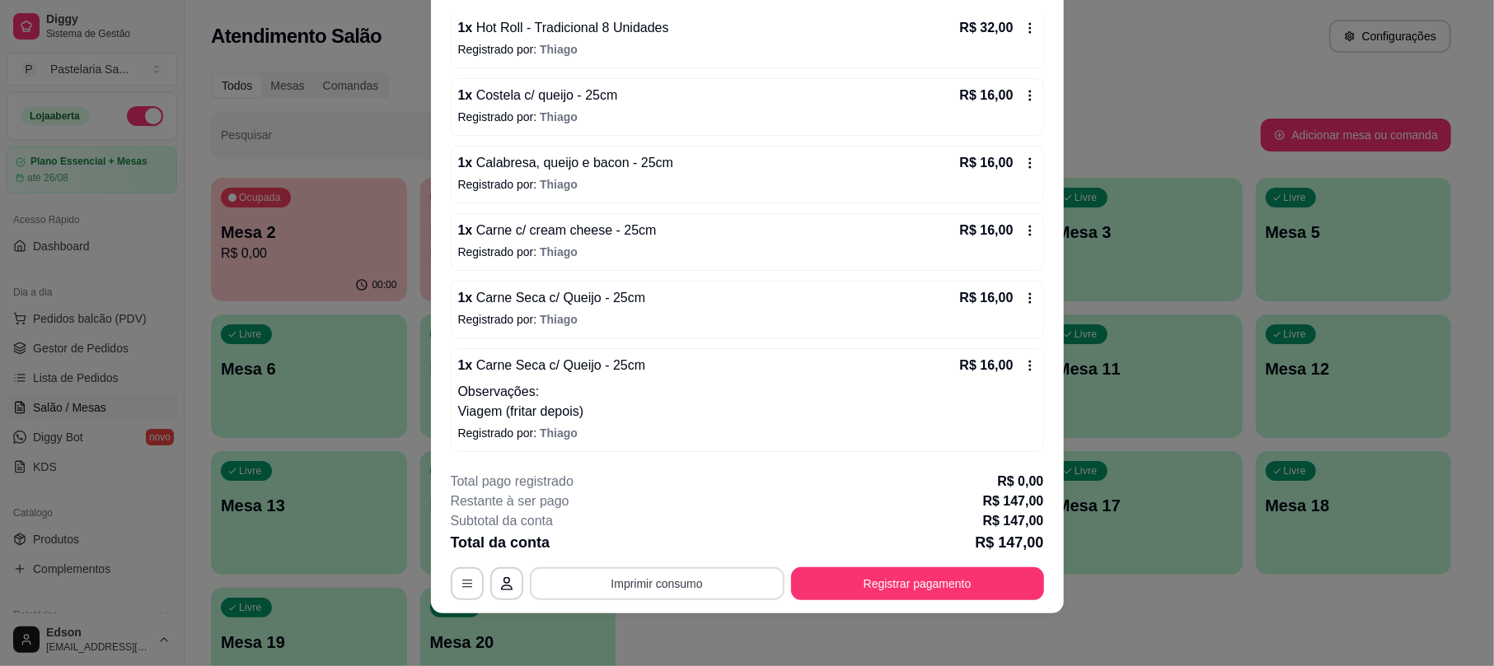
click at [699, 588] on button "Imprimir consumo" at bounding box center [657, 584] width 255 height 33
click at [903, 330] on body "Diggy Sistema de Gestão P Pastelaria Sa ... Loja aberta Plano Essencial + Mesas…" at bounding box center [738, 333] width 1477 height 666
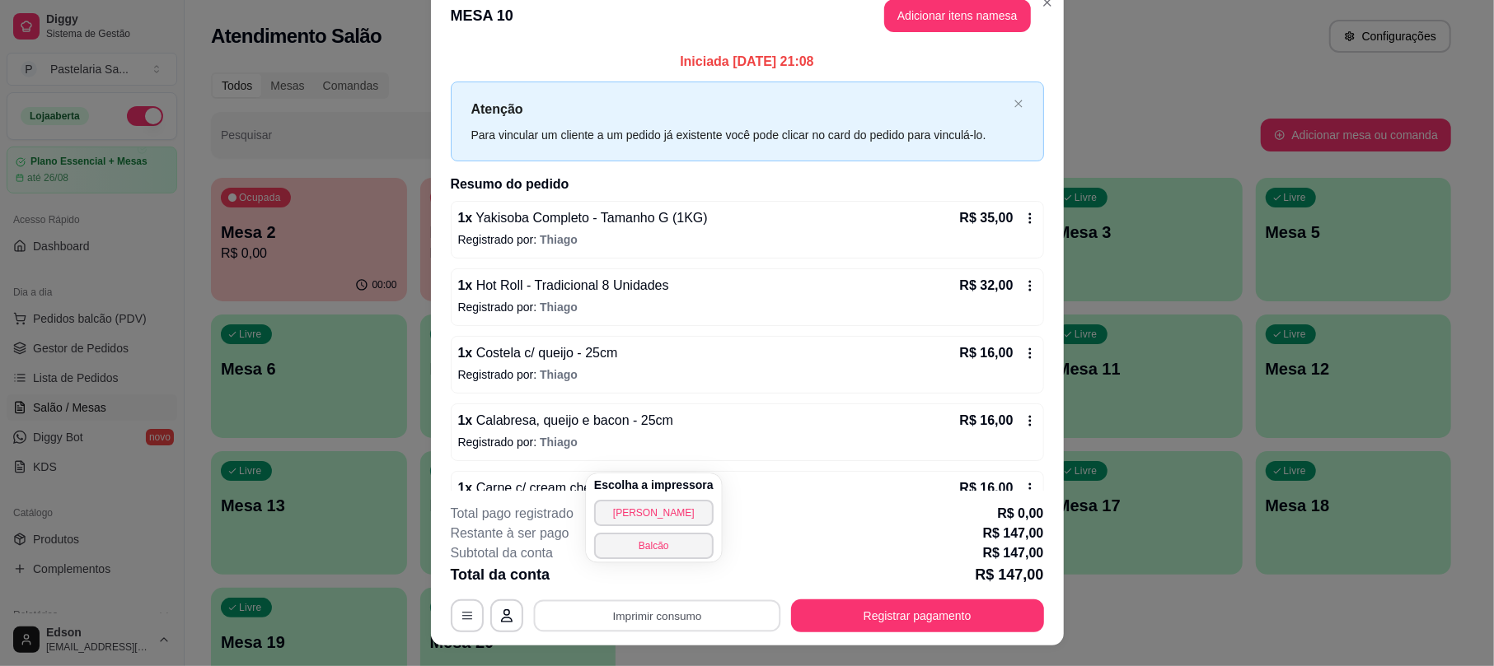
scroll to position [0, 0]
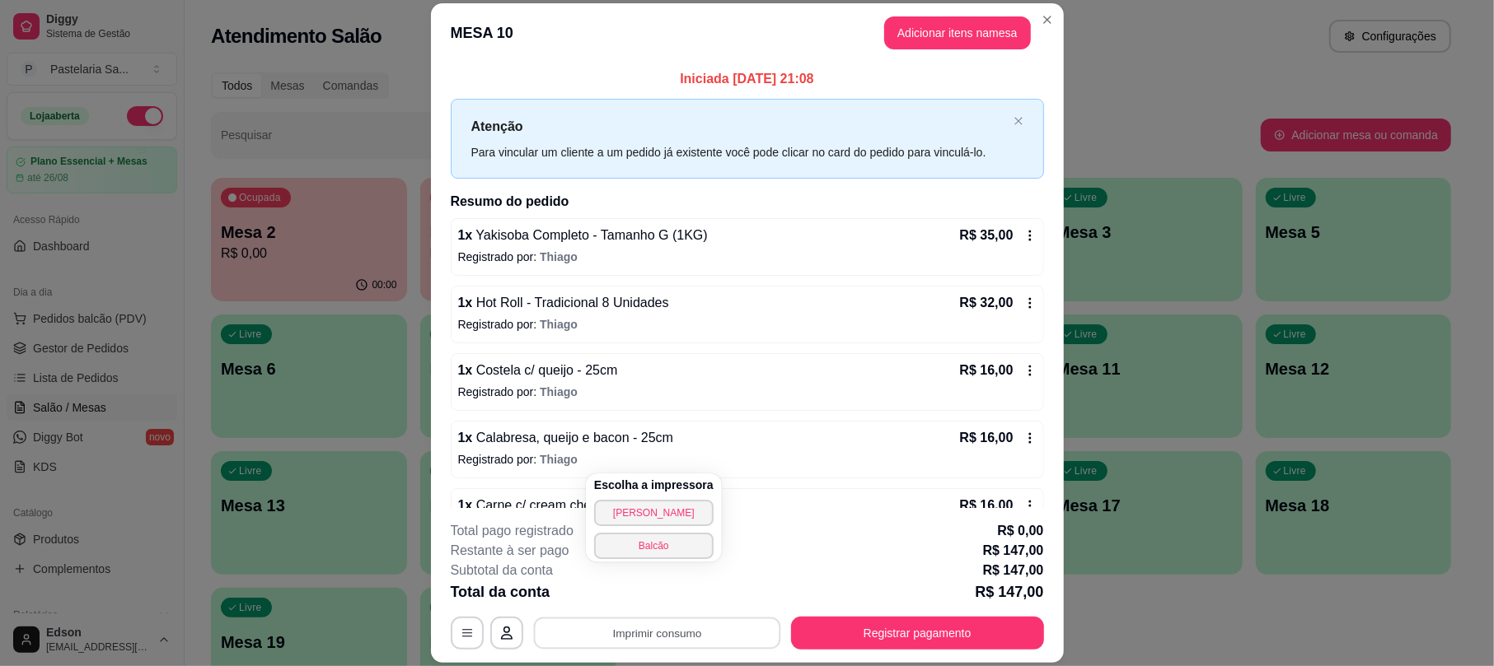
click at [984, 43] on button "Adicionar itens na mesa" at bounding box center [957, 32] width 147 height 33
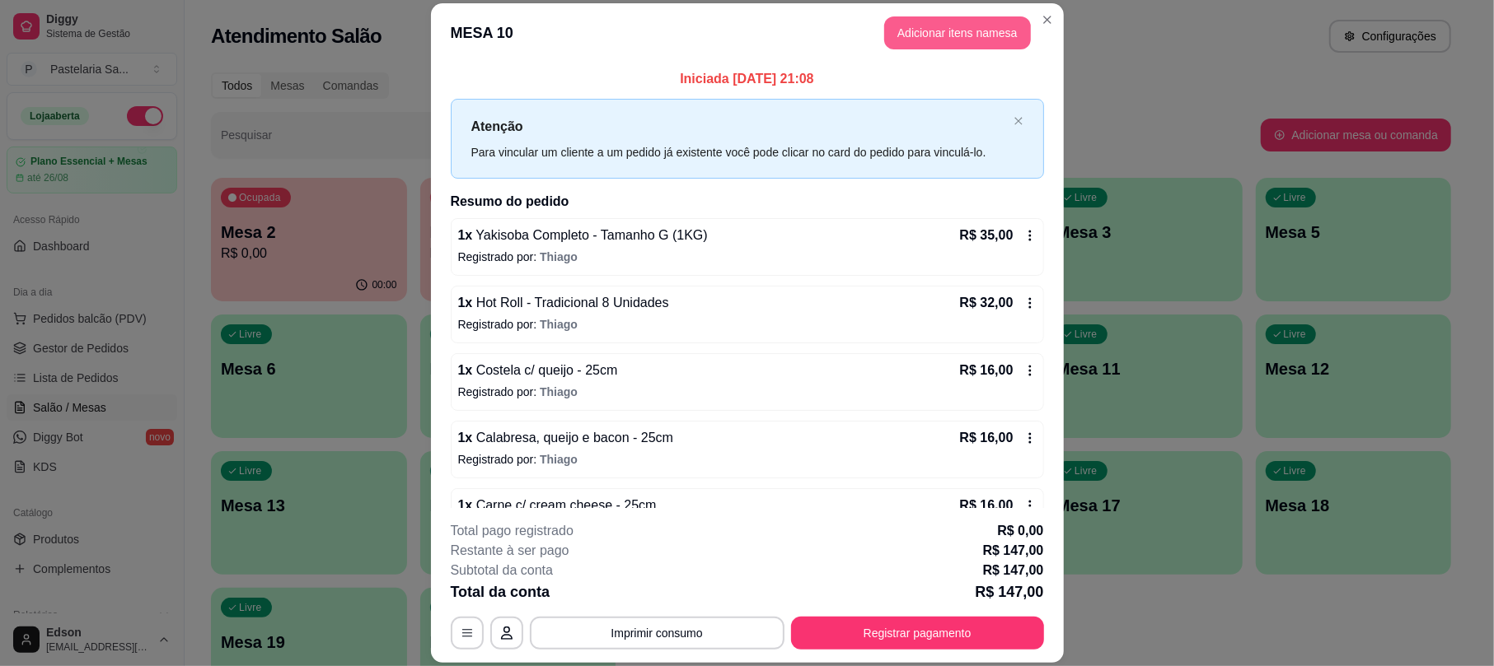
click at [934, 25] on button "Adicionar itens na mesa" at bounding box center [957, 32] width 147 height 33
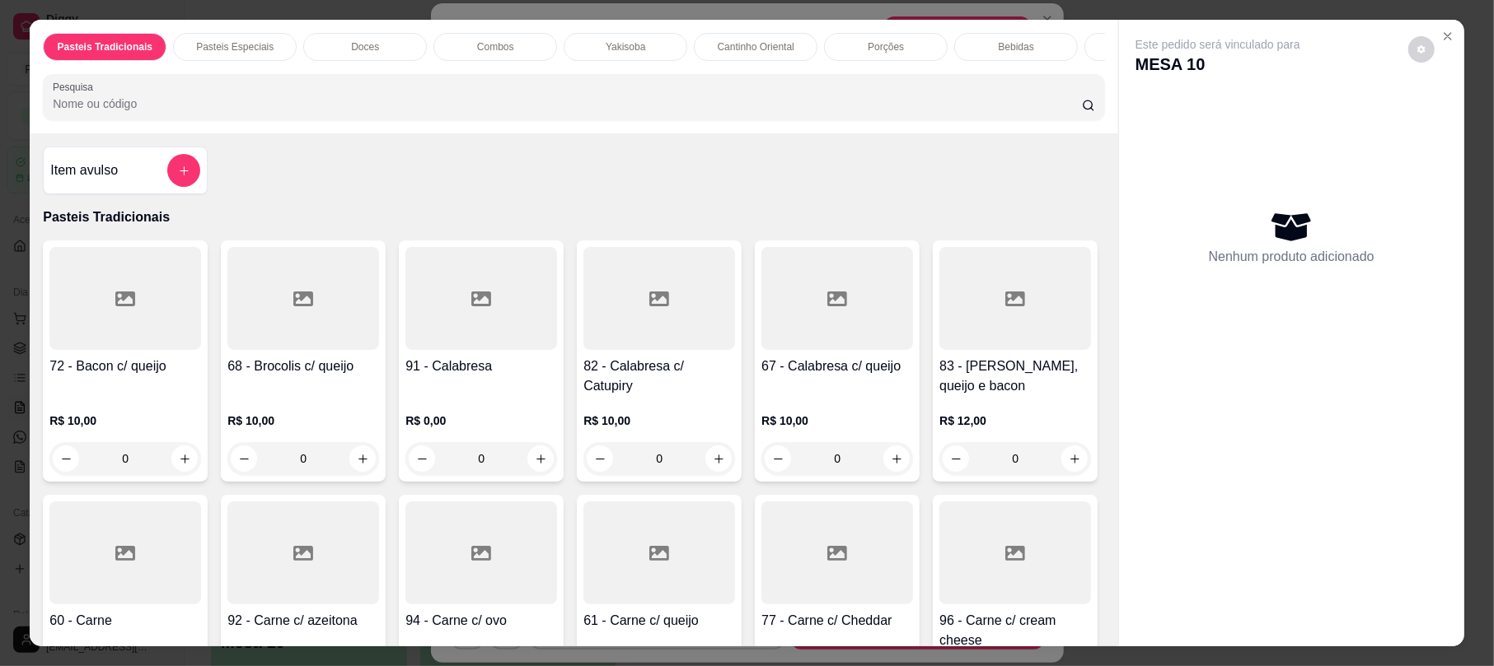
click at [652, 112] on input "Pesquisa" at bounding box center [567, 104] width 1029 height 16
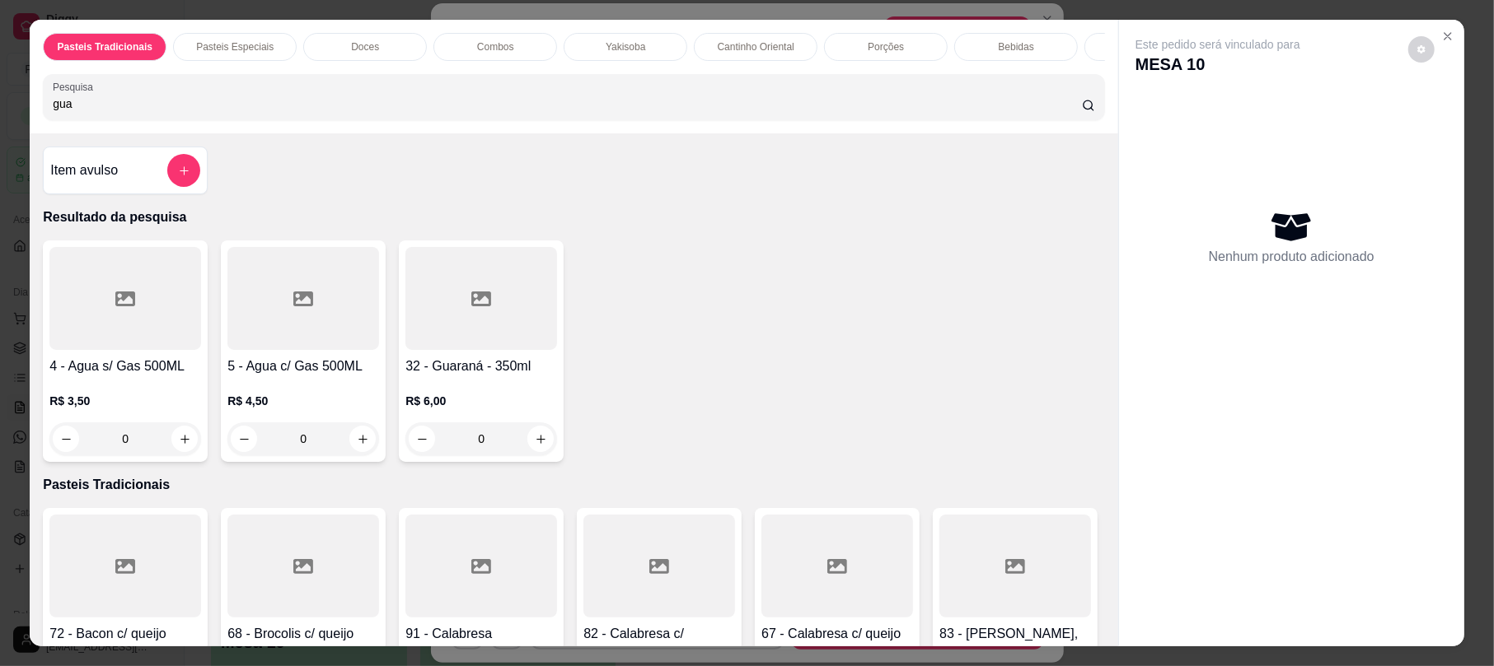
click at [356, 456] on div "0" at bounding box center [303, 439] width 152 height 33
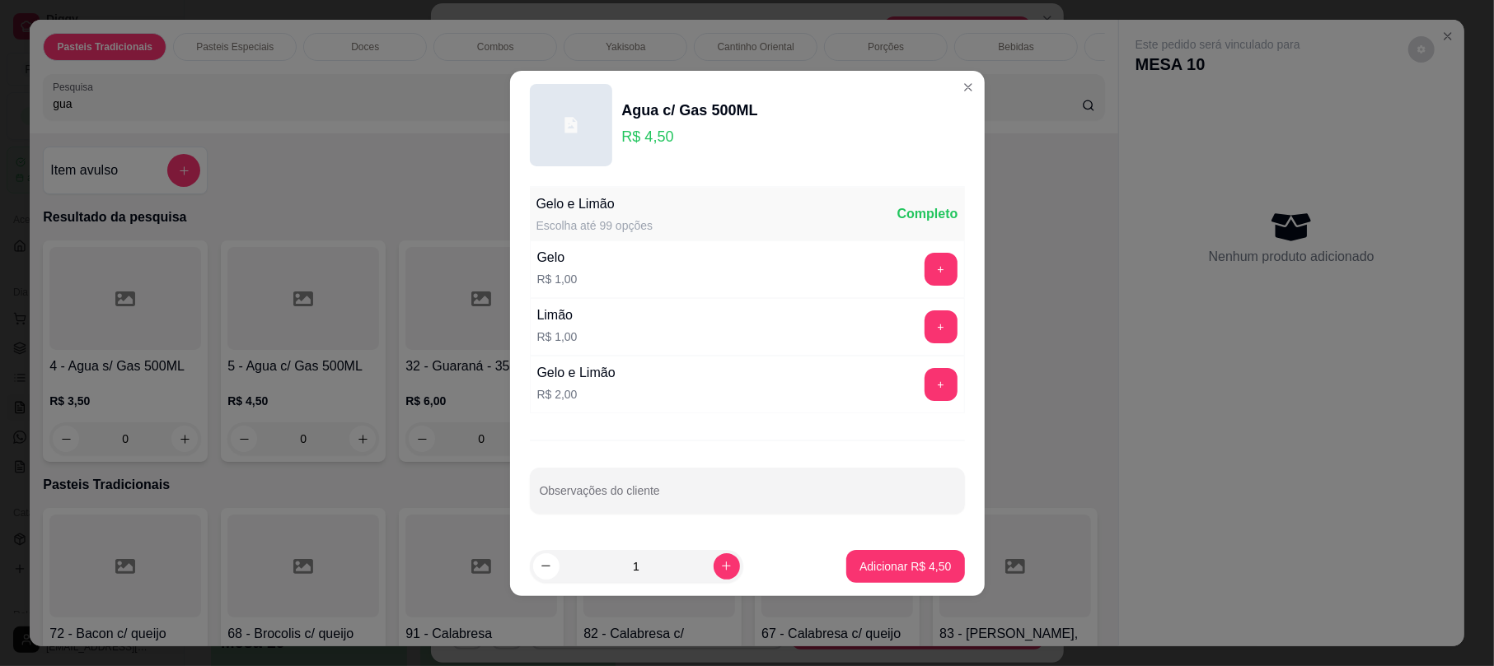
click at [911, 545] on footer "1 Adicionar R$ 4,50" at bounding box center [747, 566] width 475 height 59
click at [911, 548] on footer "1 Adicionar R$ 4,50" at bounding box center [747, 566] width 475 height 59
click at [917, 562] on p "Adicionar R$ 4,50" at bounding box center [904, 567] width 91 height 16
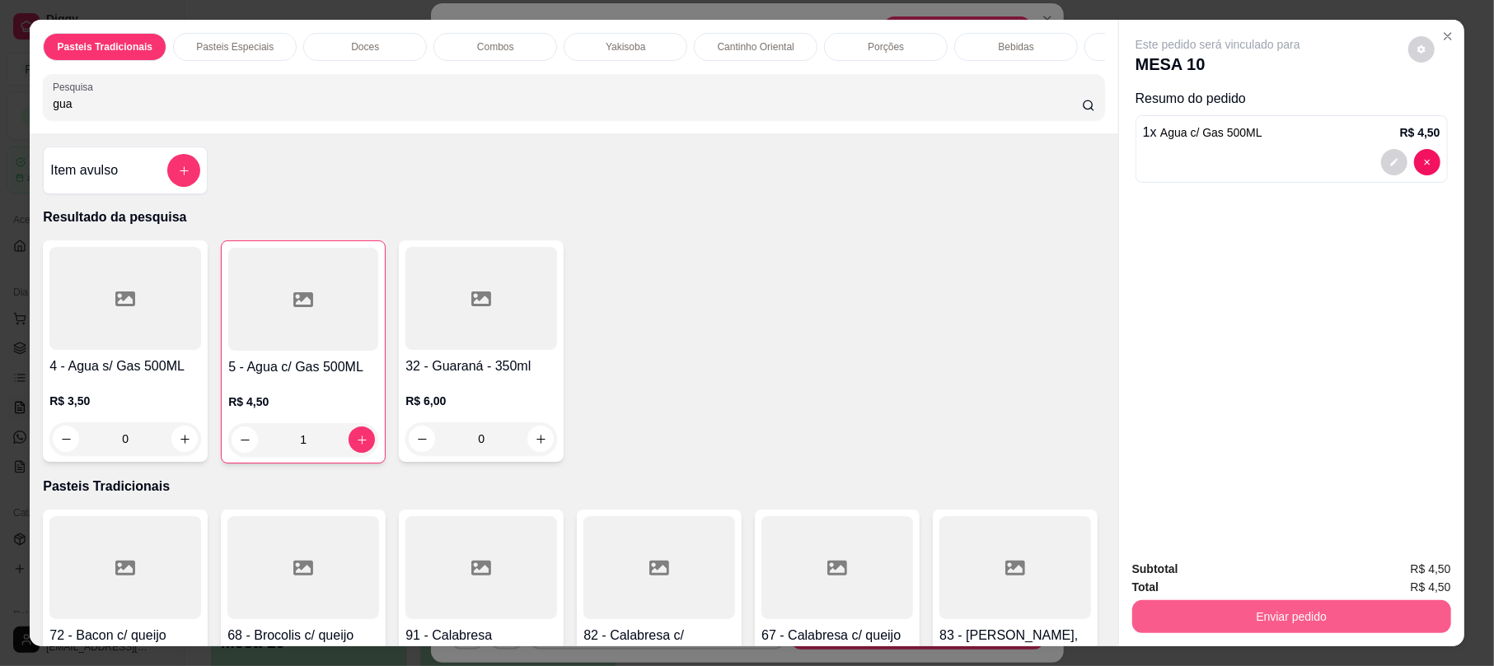
click at [1237, 618] on button "Enviar pedido" at bounding box center [1291, 617] width 319 height 33
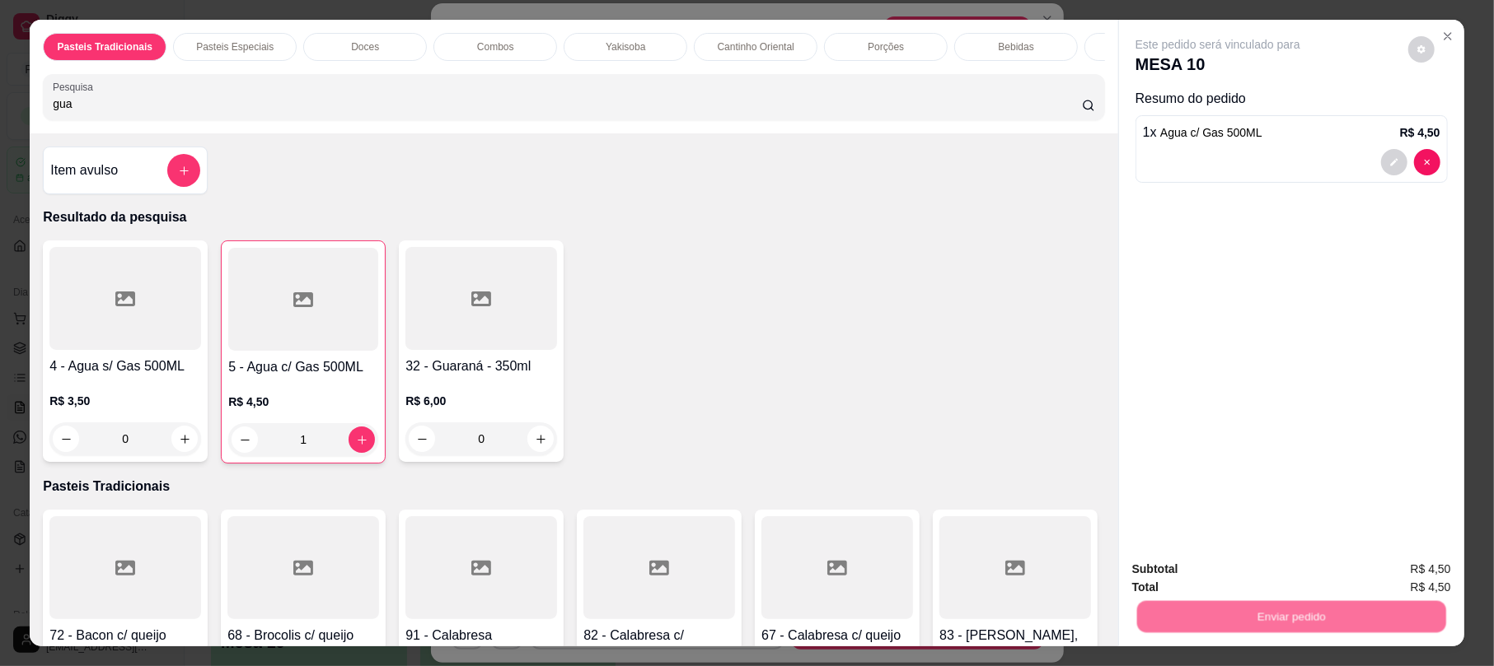
click at [1249, 581] on button "Não registrar e enviar pedido" at bounding box center [1235, 576] width 166 height 30
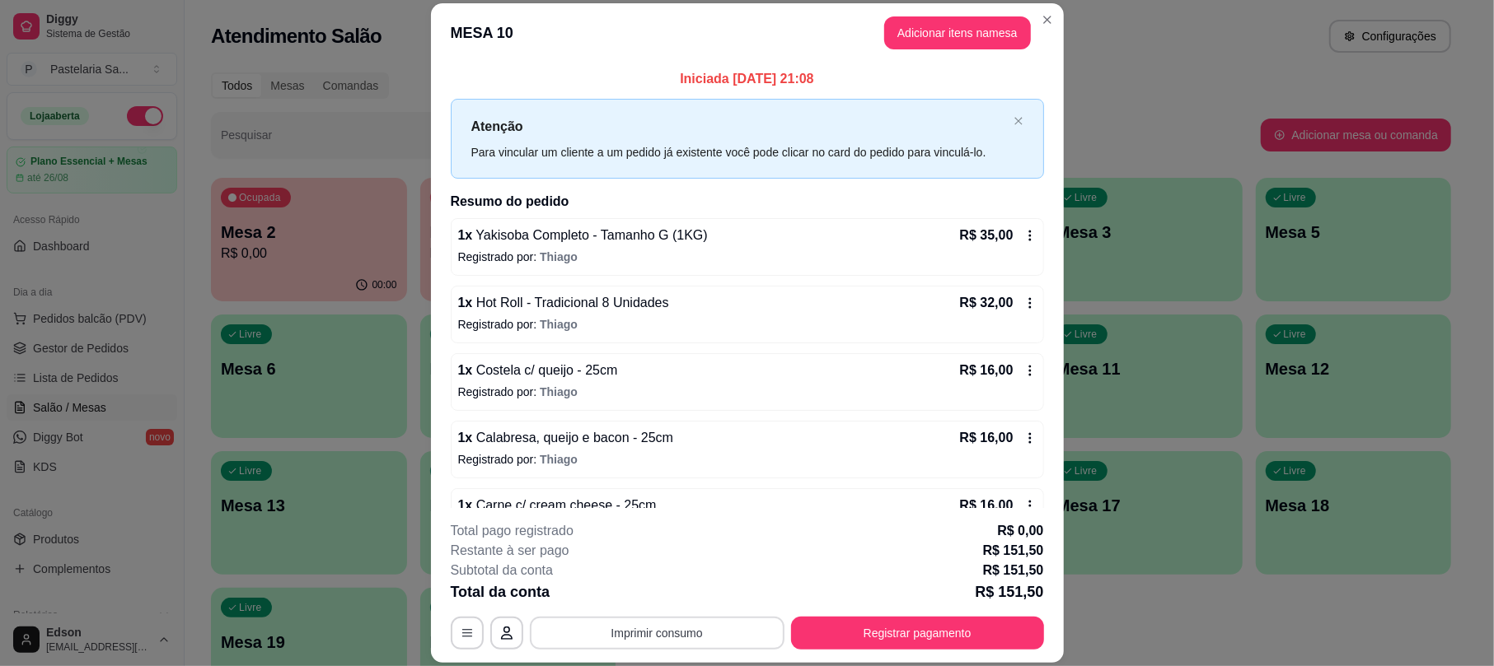
click at [650, 633] on button "Imprimir consumo" at bounding box center [657, 633] width 255 height 33
click at [677, 607] on button "Balcão" at bounding box center [653, 595] width 119 height 26
click at [952, 634] on button "Registrar pagamento" at bounding box center [917, 633] width 253 height 33
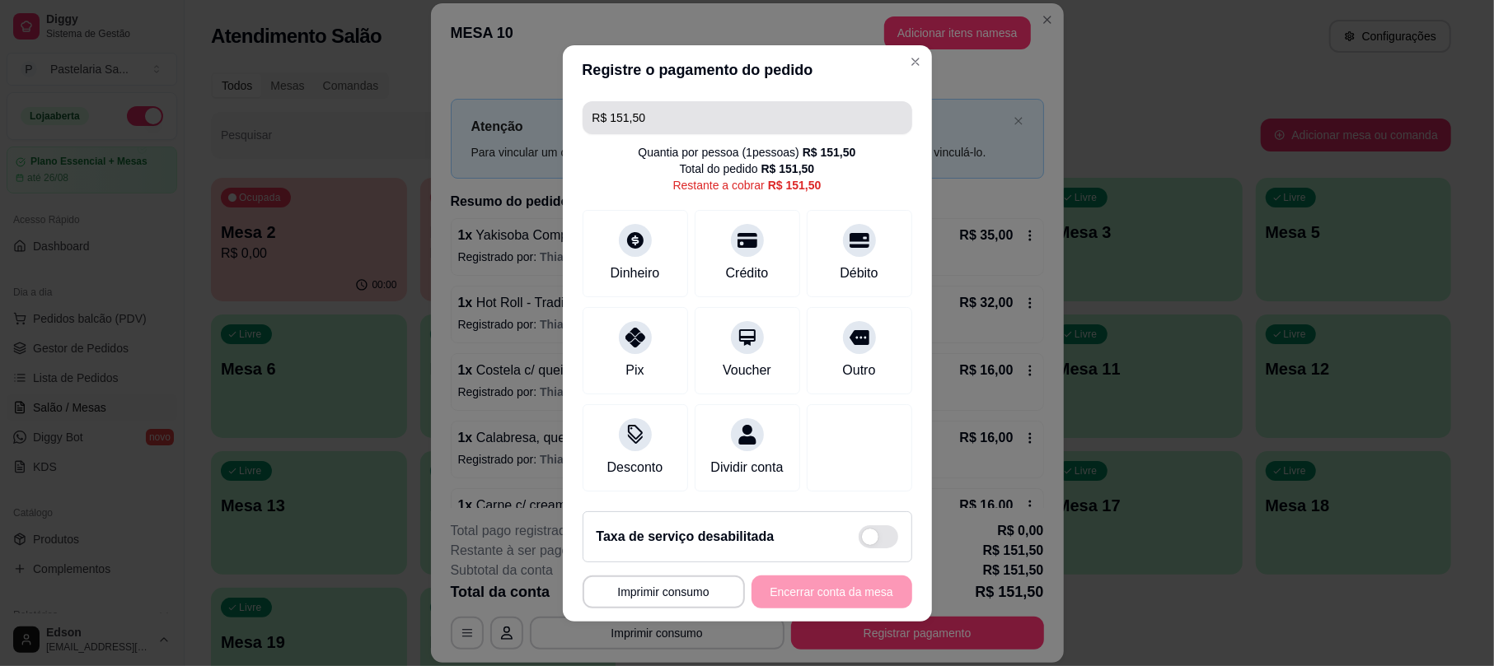
click at [758, 101] on input "R$ 151,50" at bounding box center [747, 117] width 310 height 33
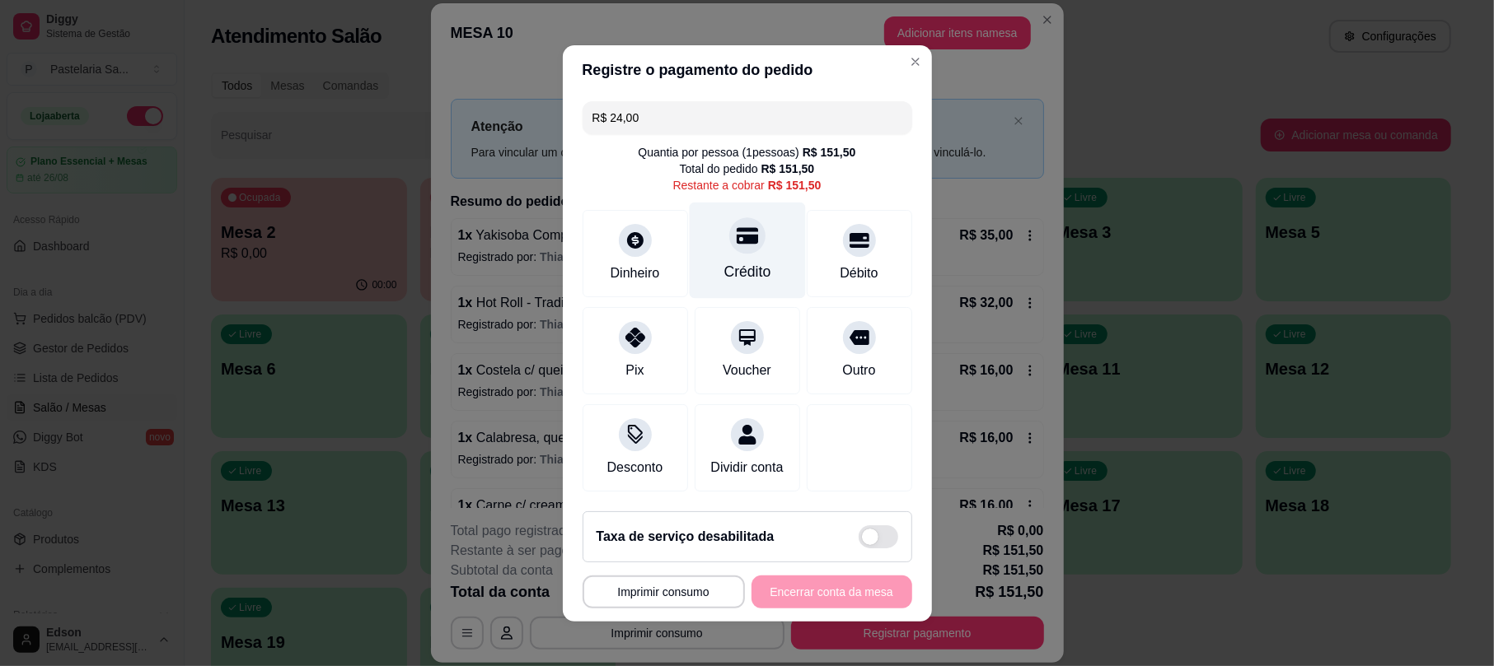
click at [736, 231] on icon at bounding box center [746, 235] width 21 height 16
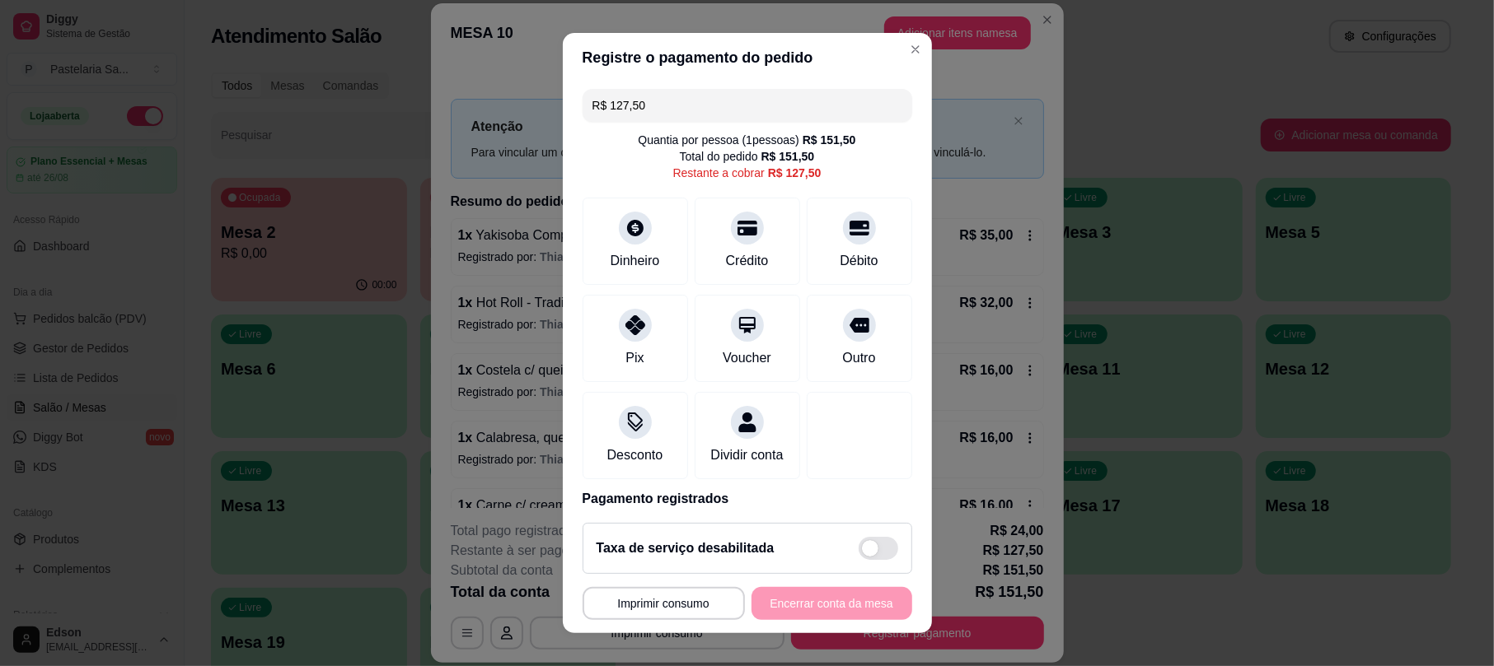
click at [664, 86] on div "R$ 127,50 Quantia por pessoa ( 1 pessoas) R$ 151,50 Total do pedido R$ 151,50 R…" at bounding box center [747, 295] width 369 height 427
click at [666, 93] on input "R$ 127,50" at bounding box center [747, 105] width 310 height 33
click at [729, 237] on div at bounding box center [747, 224] width 36 height 36
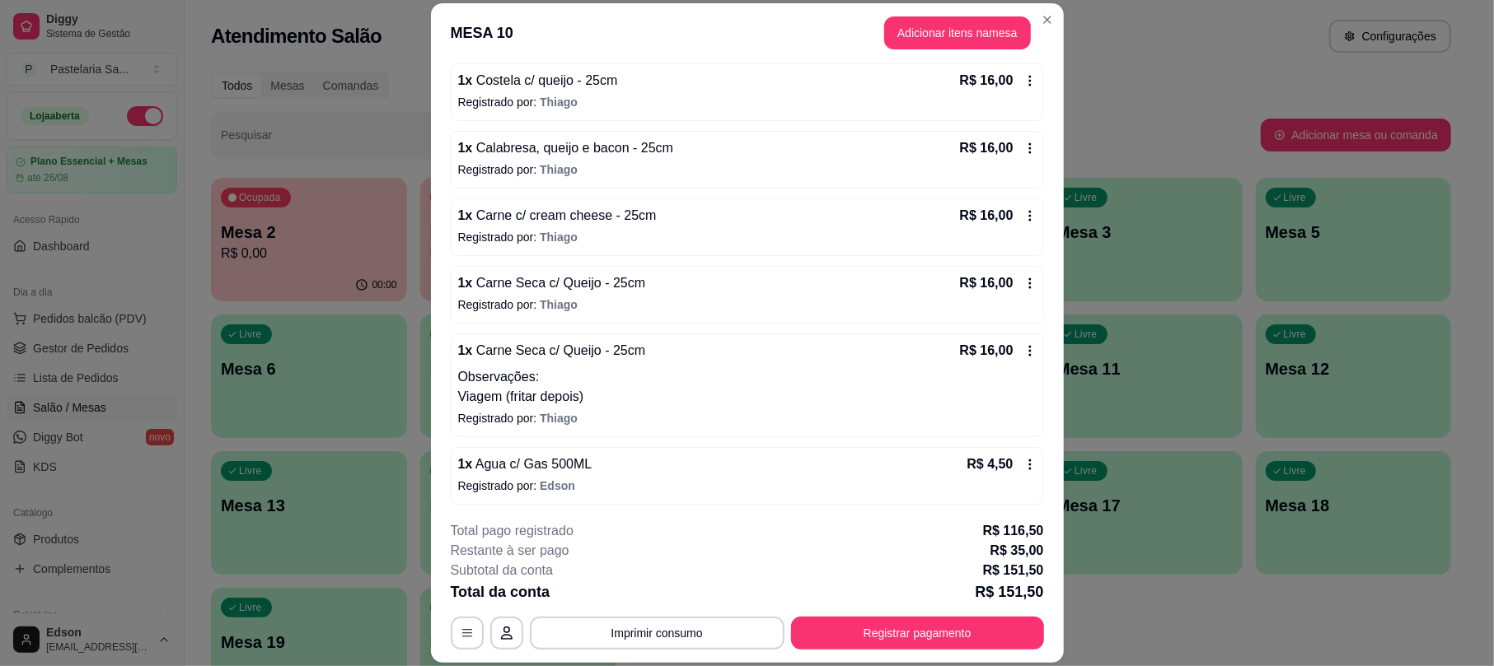
scroll to position [297, 0]
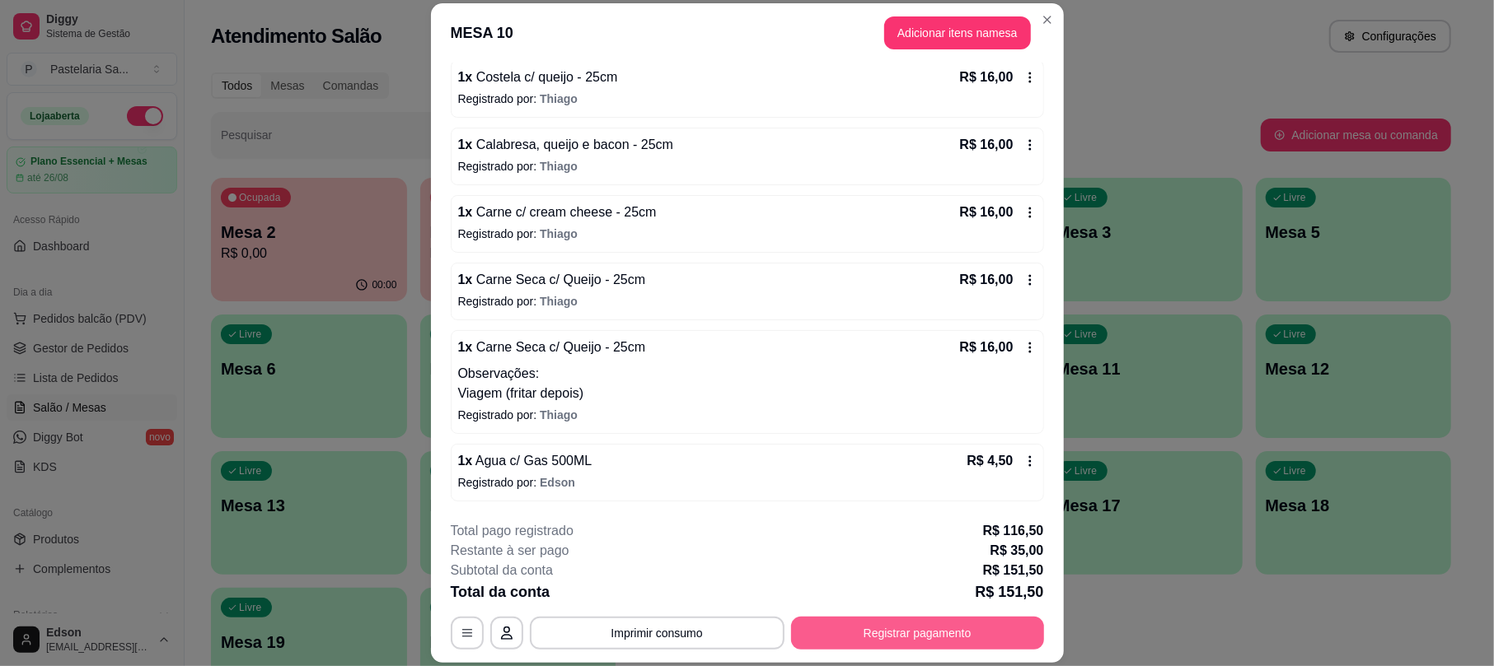
click at [867, 629] on button "Registrar pagamento" at bounding box center [917, 633] width 253 height 33
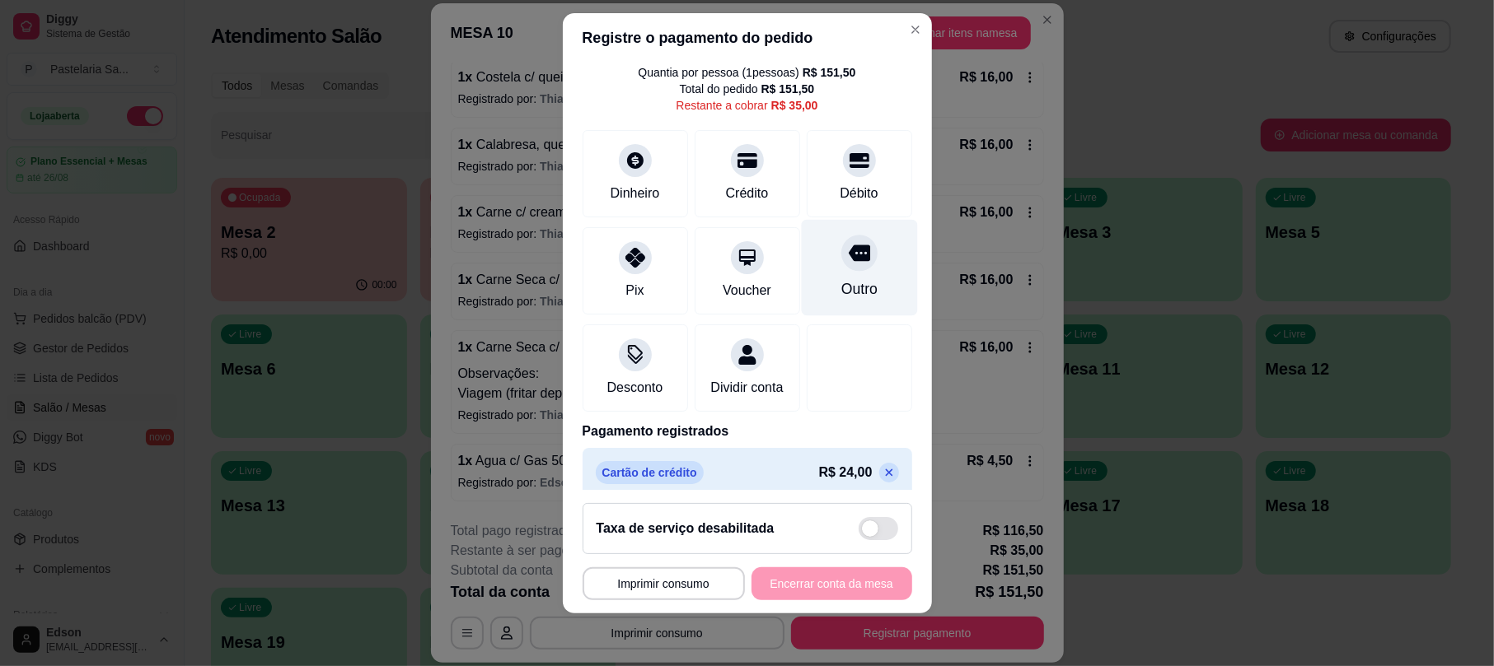
scroll to position [0, 0]
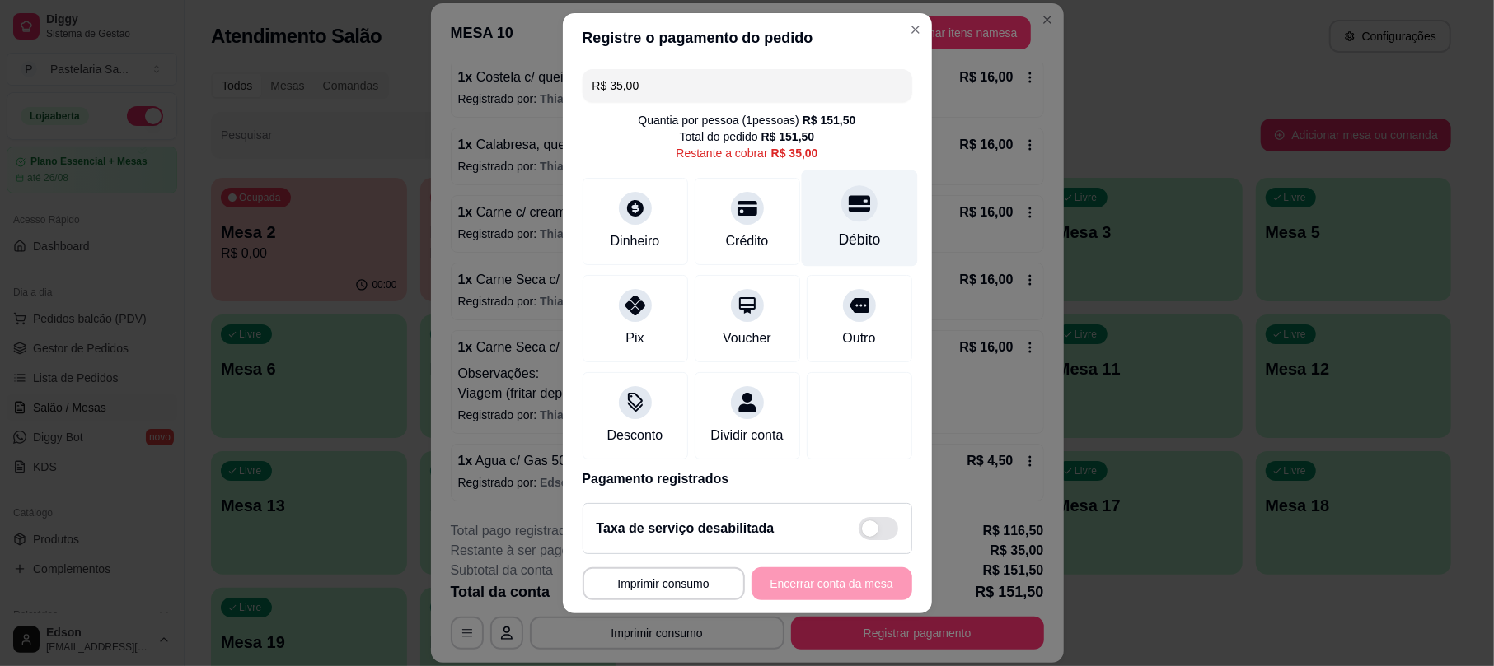
click at [845, 232] on div "Débito" at bounding box center [859, 219] width 116 height 96
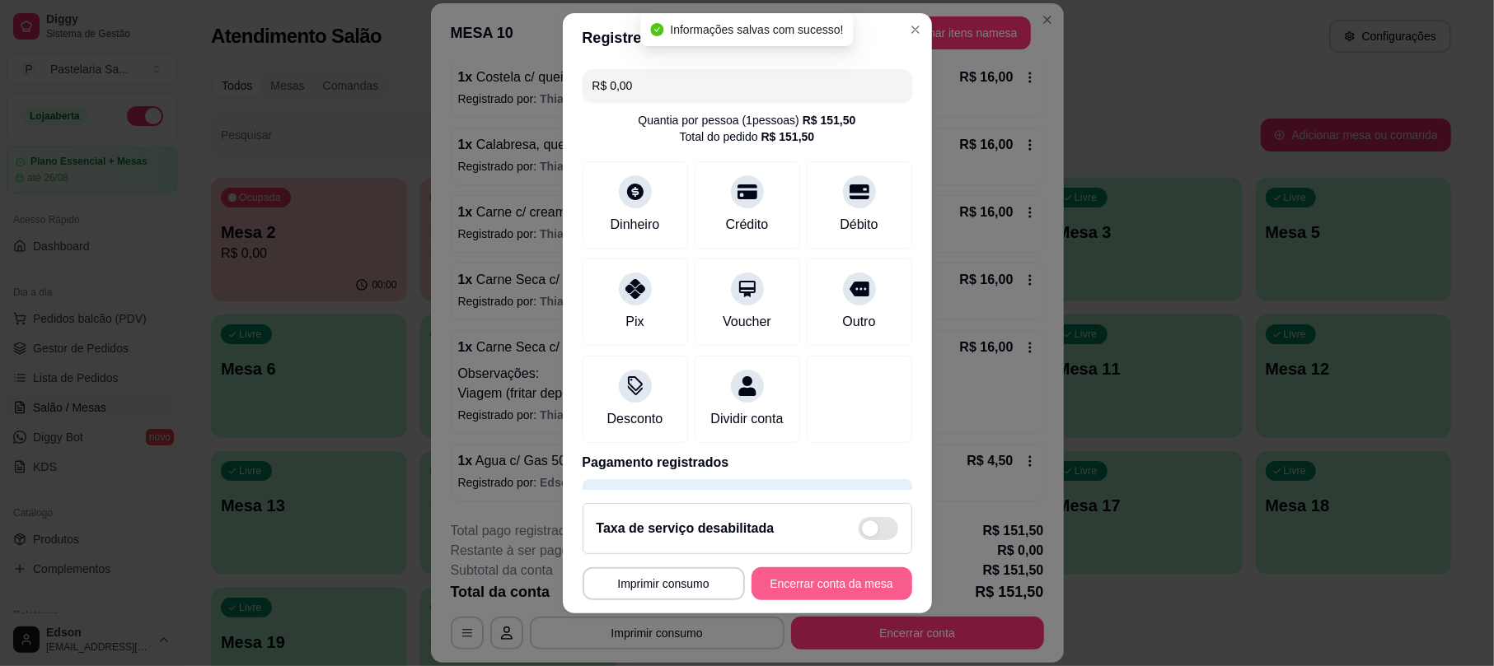
click at [809, 587] on button "Encerrar conta da mesa" at bounding box center [831, 584] width 161 height 33
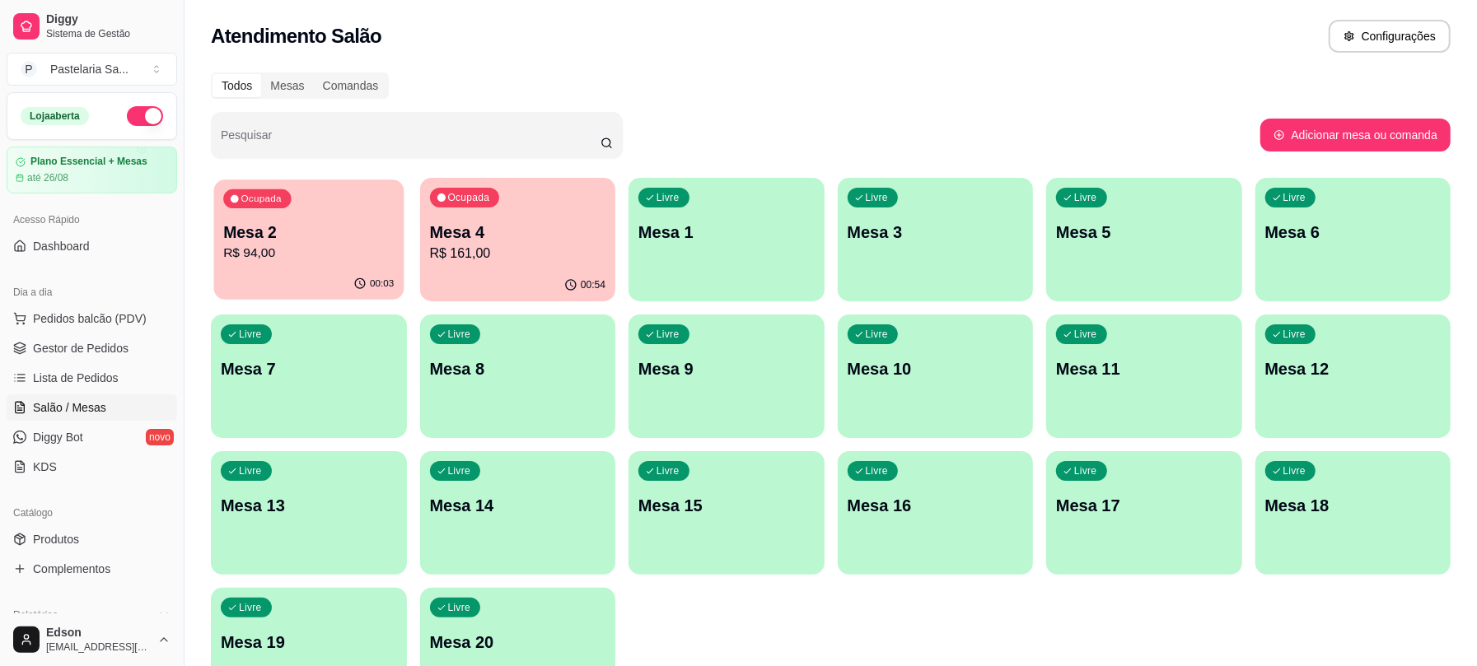
click at [376, 245] on p "R$ 94,00" at bounding box center [308, 253] width 171 height 19
click at [486, 239] on p "Mesa 4" at bounding box center [518, 232] width 176 height 23
click at [540, 262] on p "R$ 161,00" at bounding box center [518, 253] width 171 height 19
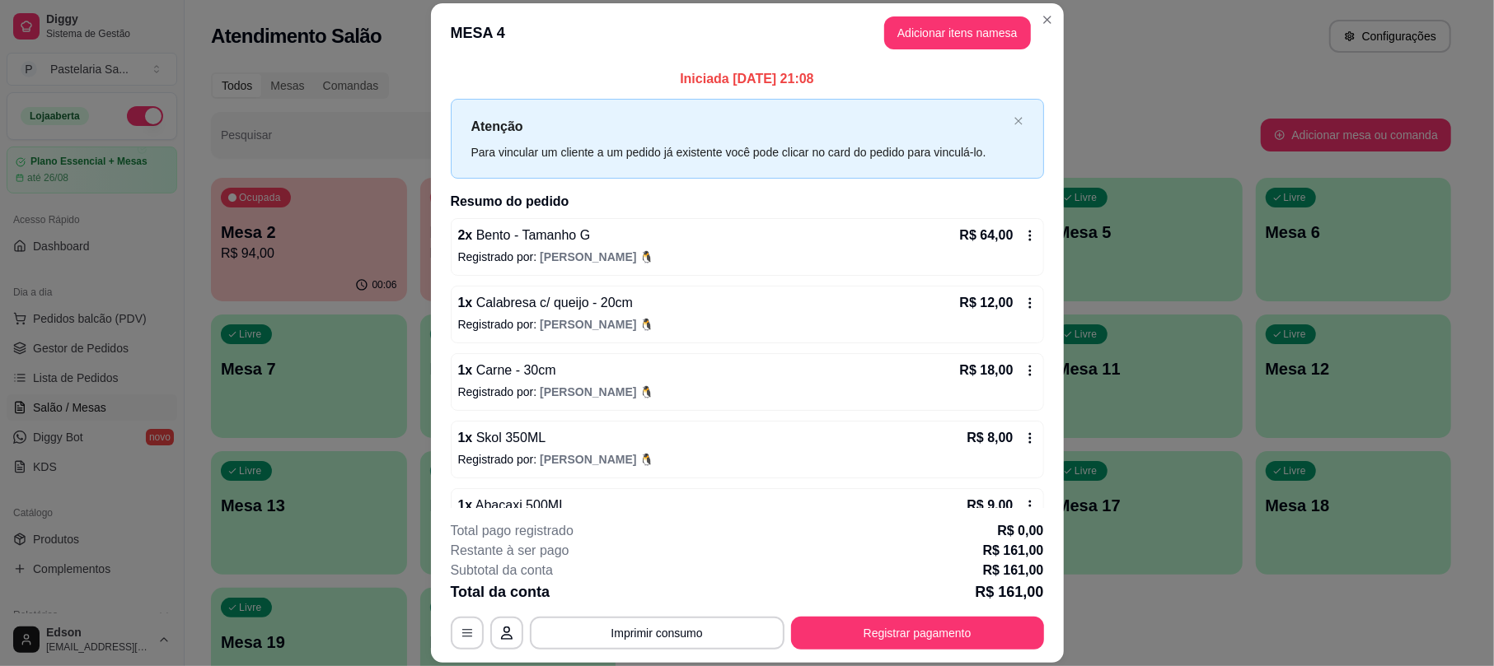
scroll to position [251, 0]
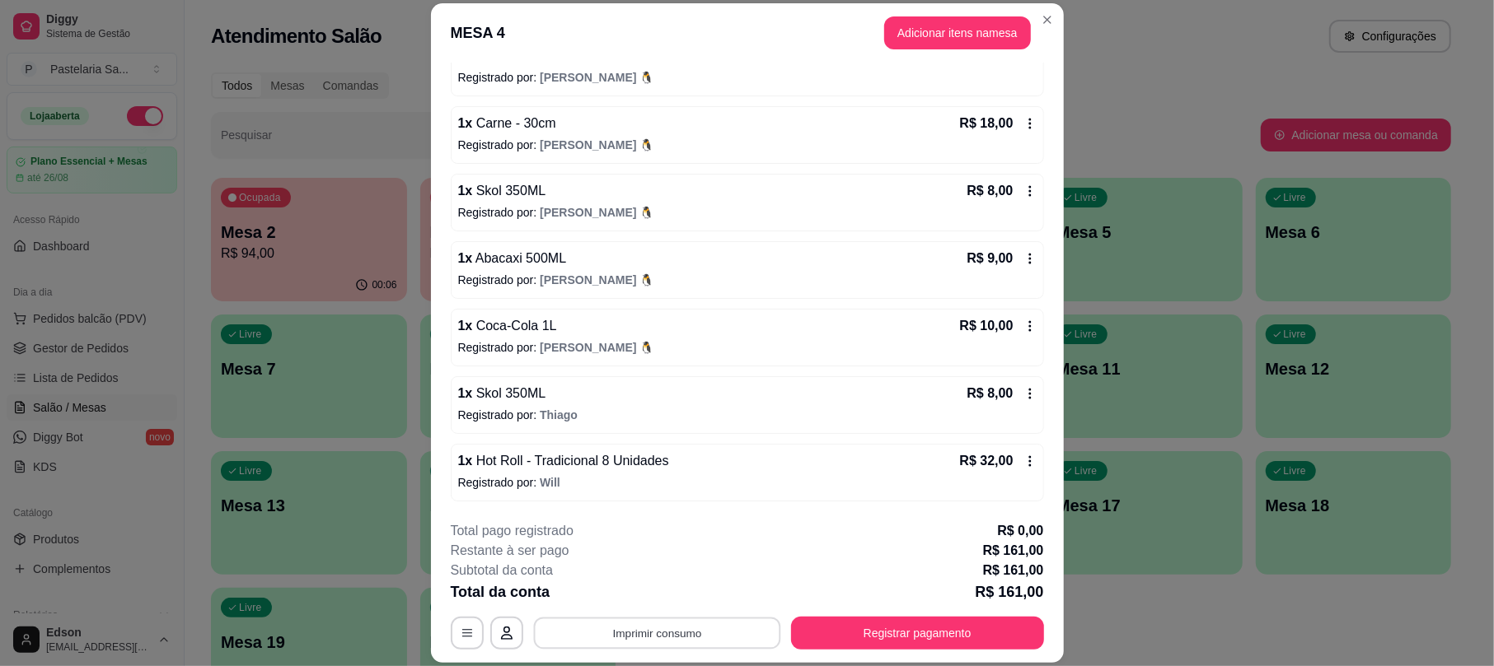
click at [676, 643] on button "Imprimir consumo" at bounding box center [656, 634] width 247 height 32
click at [637, 601] on button "Balcão" at bounding box center [653, 595] width 115 height 26
click at [947, 630] on button "Registrar pagamento" at bounding box center [917, 633] width 253 height 33
click at [919, 40] on button "Adicionar itens na mesa" at bounding box center [957, 33] width 142 height 32
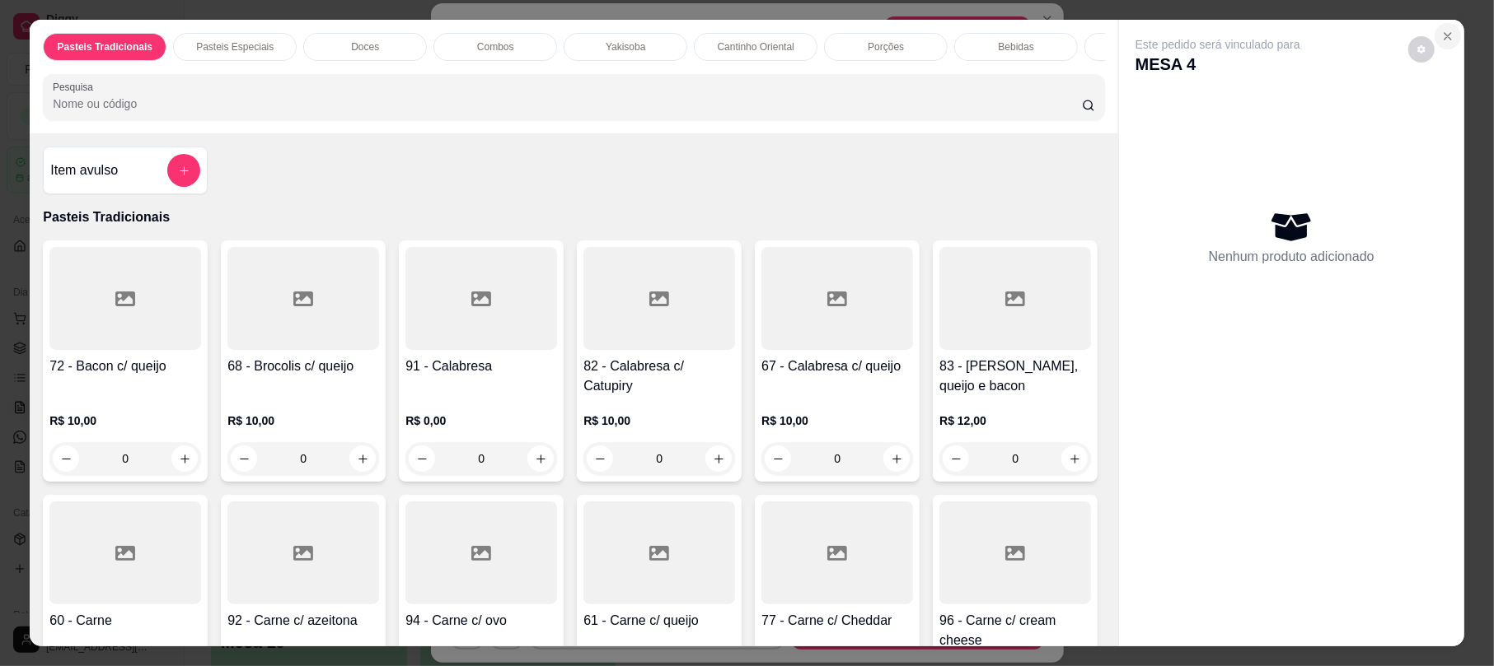
click at [1441, 31] on icon "Close" at bounding box center [1447, 36] width 13 height 13
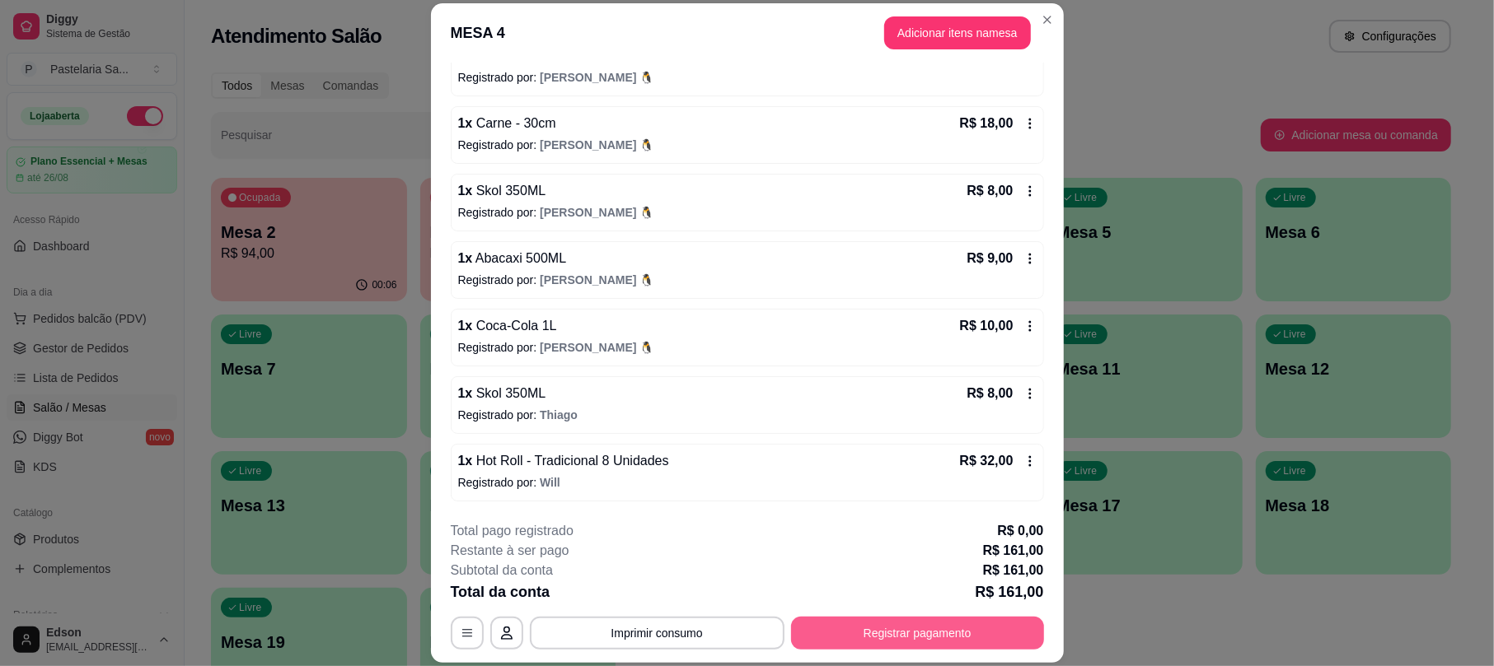
click at [875, 643] on button "Registrar pagamento" at bounding box center [917, 633] width 253 height 33
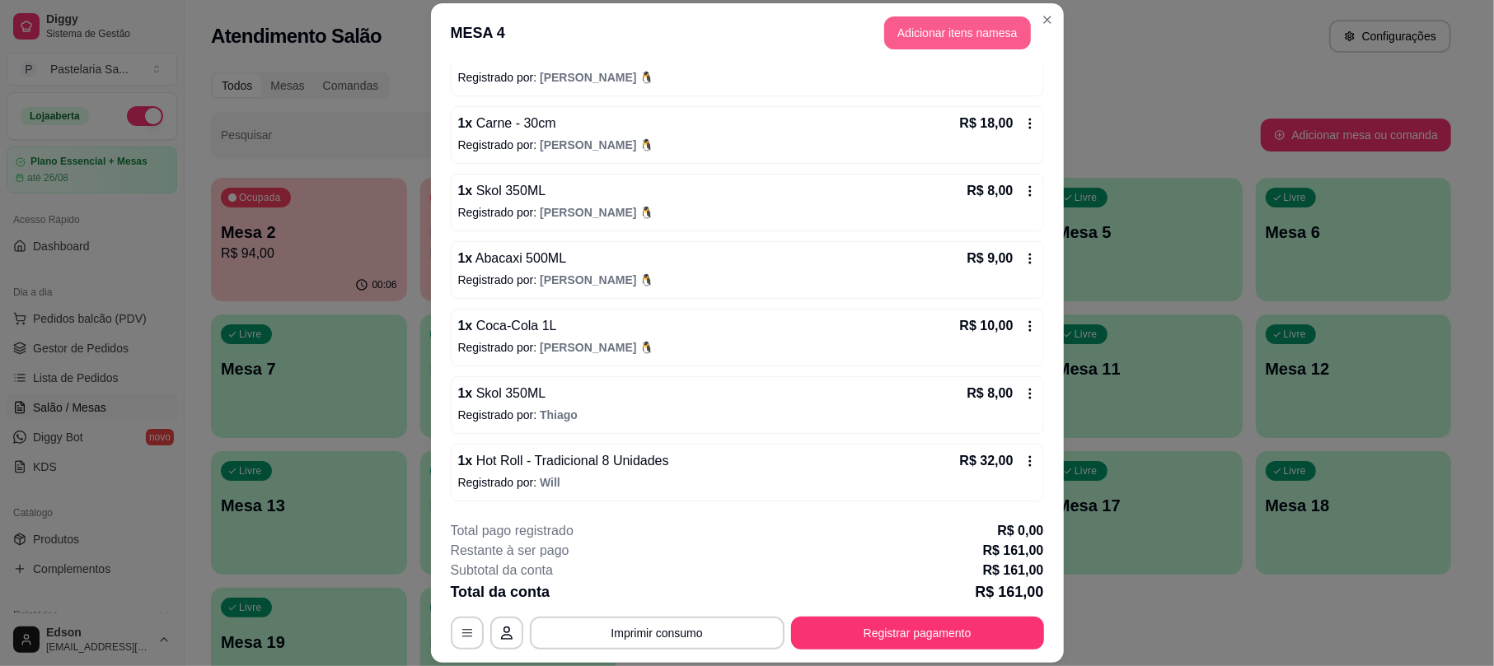
click at [950, 24] on button "Adicionar itens na mesa" at bounding box center [957, 32] width 147 height 33
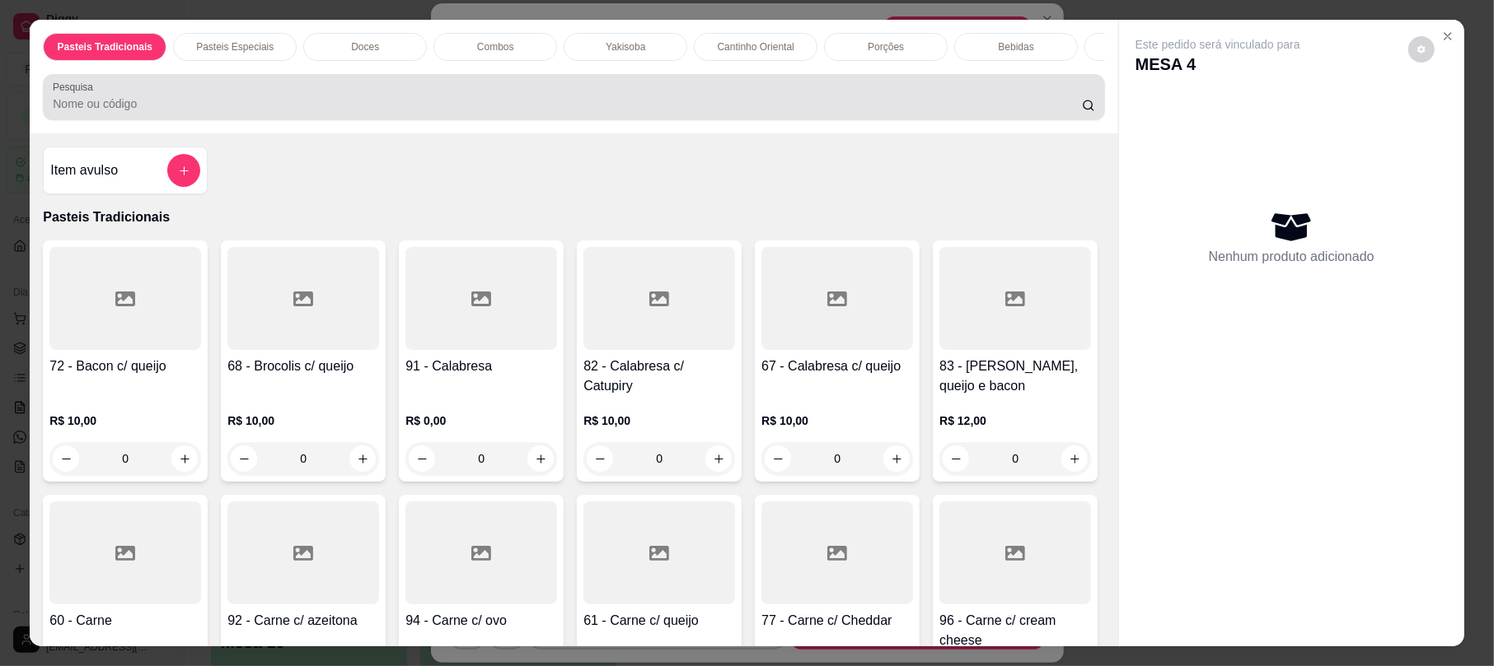
click at [550, 112] on input "Pesquisa" at bounding box center [567, 104] width 1029 height 16
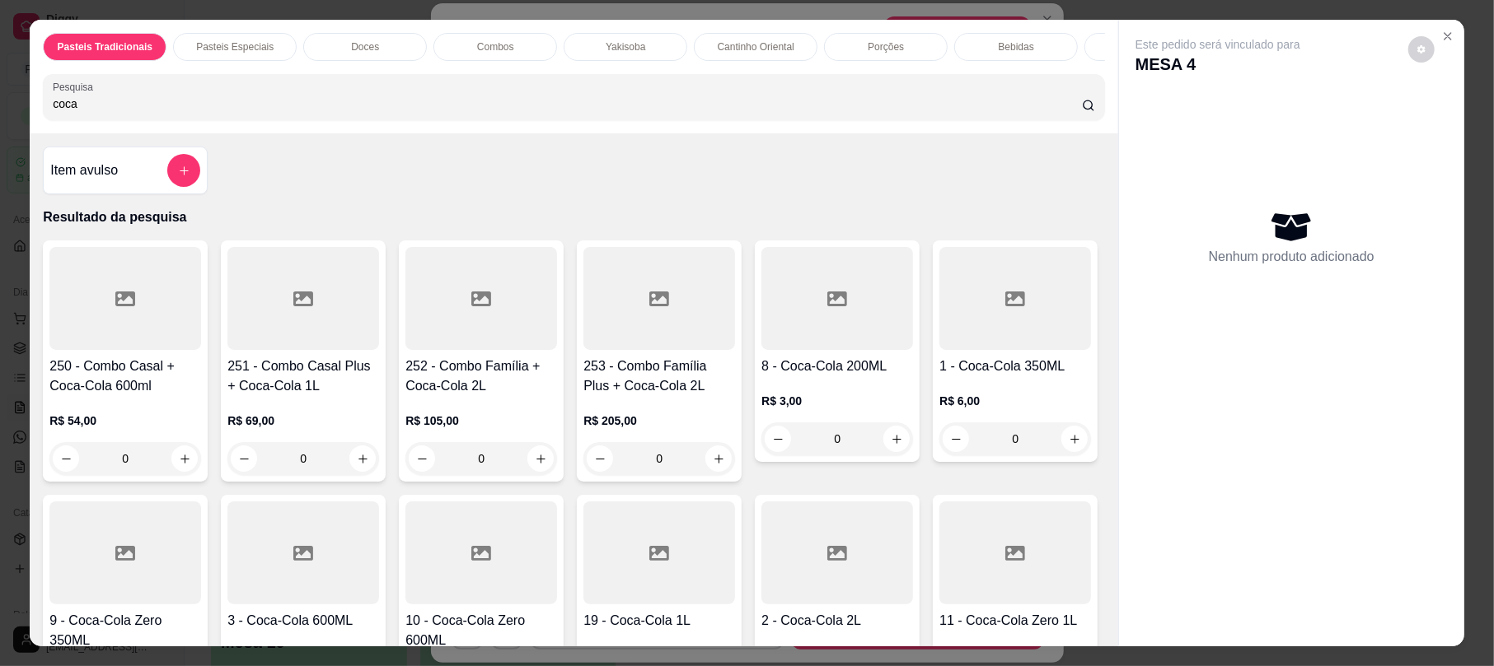
click at [735, 563] on div at bounding box center [659, 553] width 152 height 103
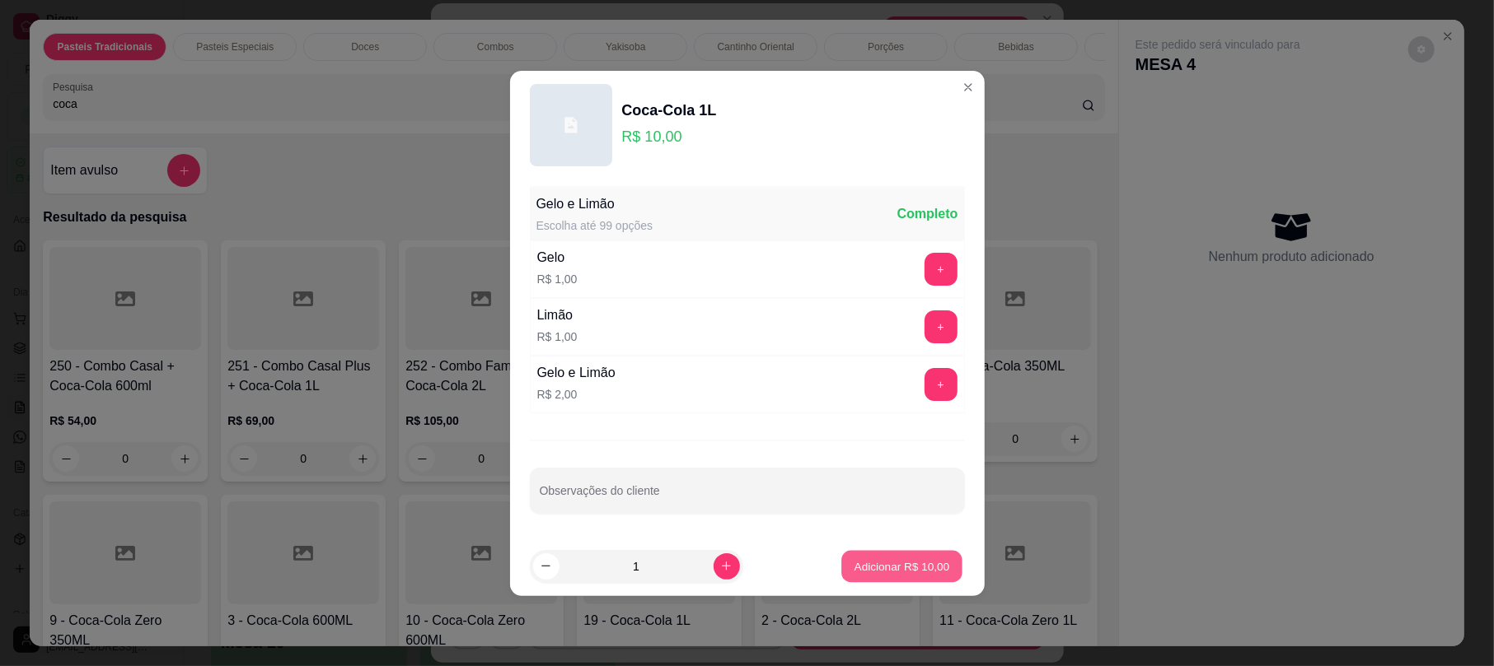
click at [864, 568] on p "Adicionar R$ 10,00" at bounding box center [902, 567] width 96 height 16
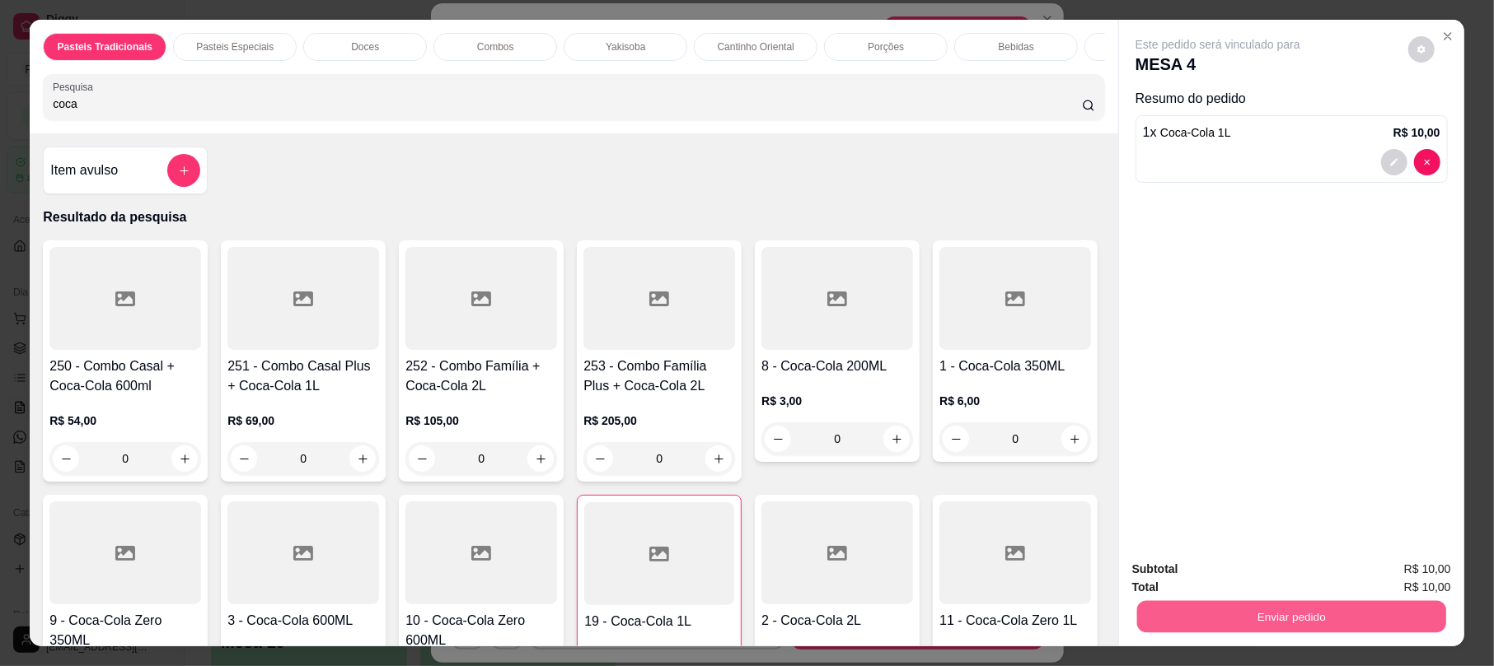
click at [1283, 621] on button "Enviar pedido" at bounding box center [1291, 617] width 309 height 32
click at [1254, 578] on button "Não registrar e enviar pedido" at bounding box center [1234, 576] width 171 height 31
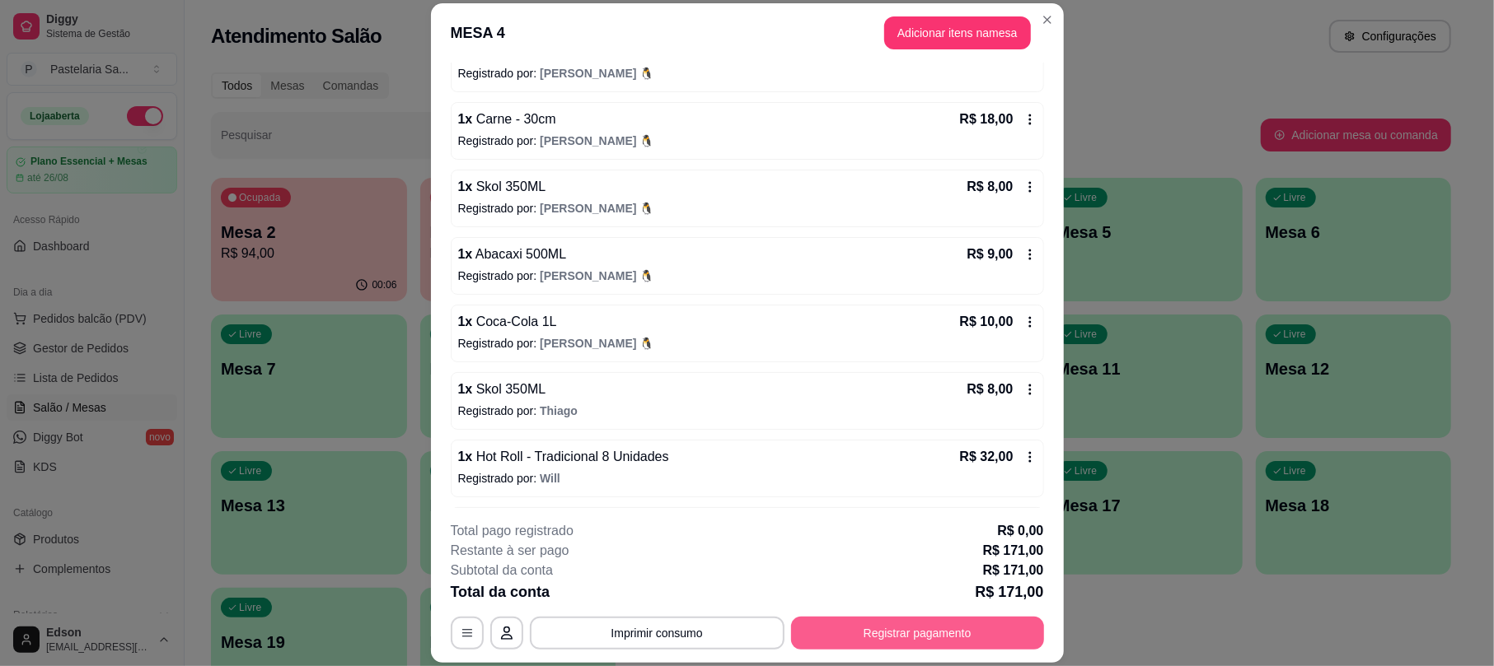
click at [1007, 633] on button "Registrar pagamento" at bounding box center [917, 633] width 253 height 33
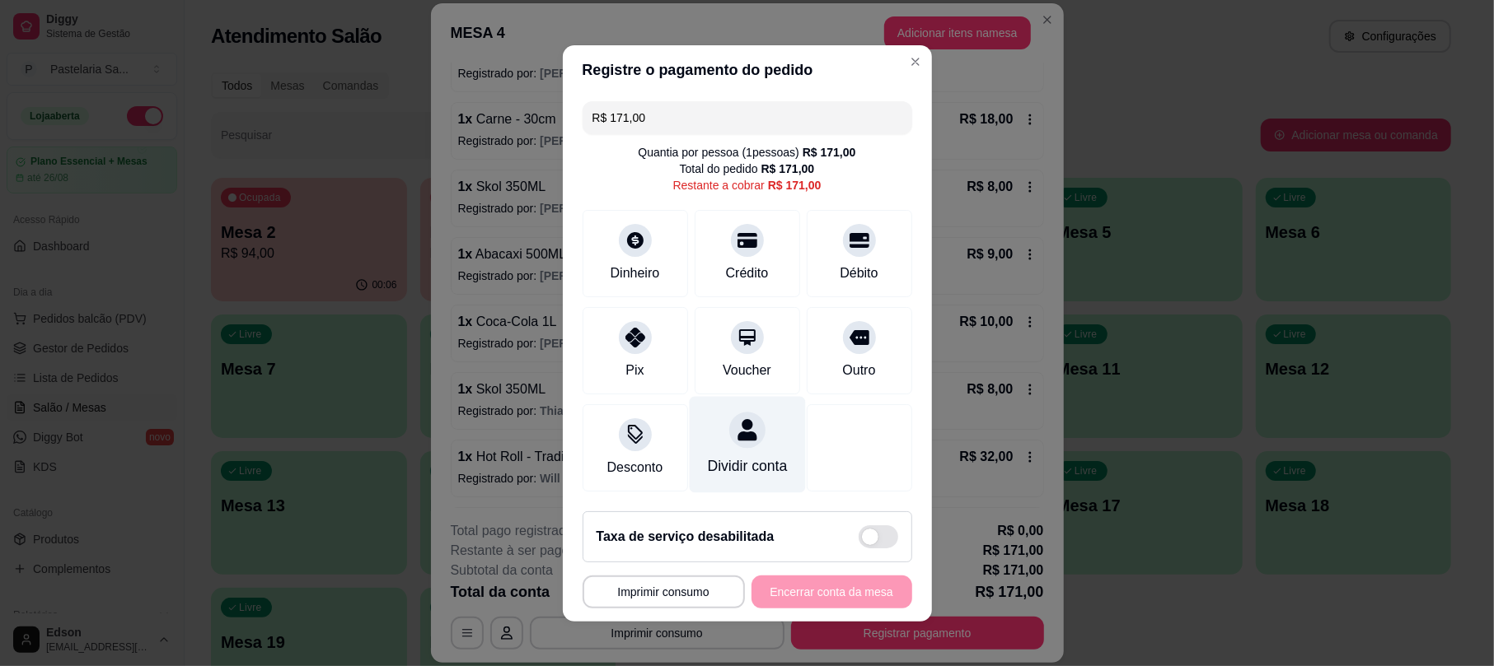
click at [727, 456] on div "Dividir conta" at bounding box center [747, 466] width 80 height 21
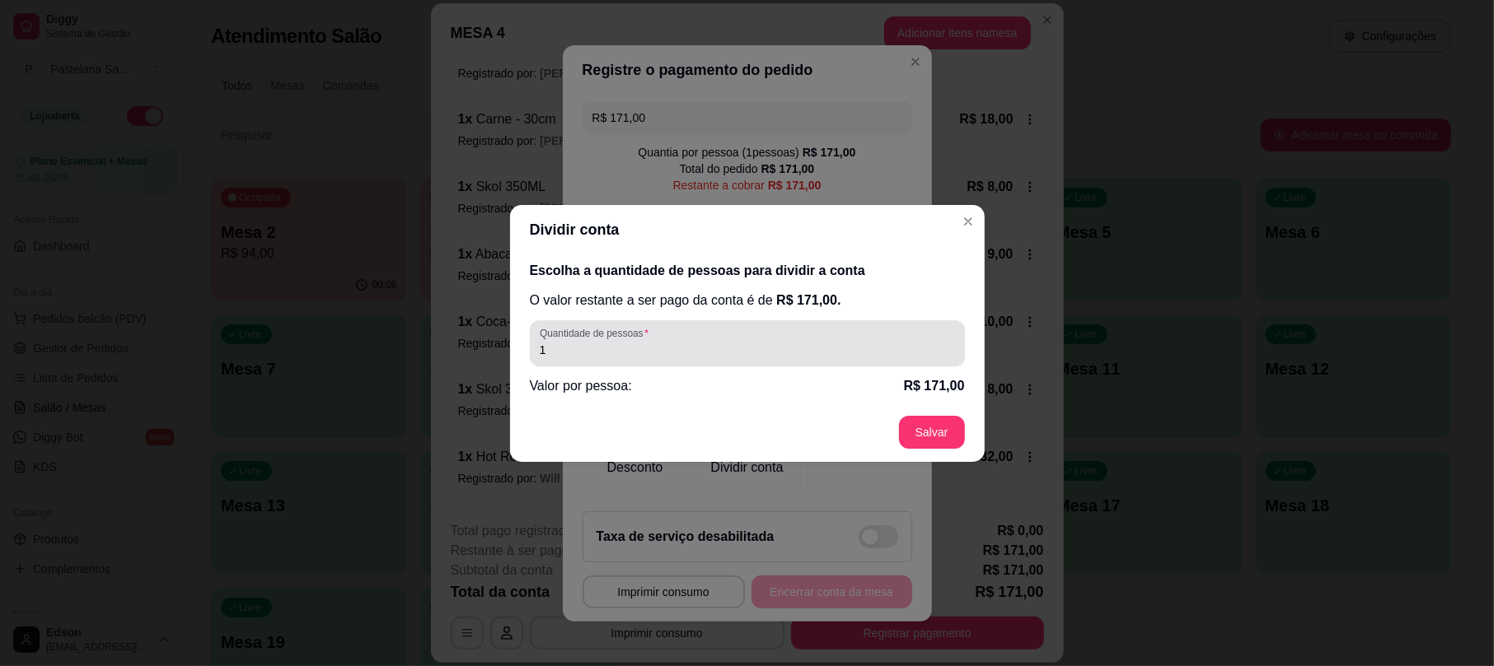
click at [745, 338] on div "1" at bounding box center [747, 343] width 415 height 33
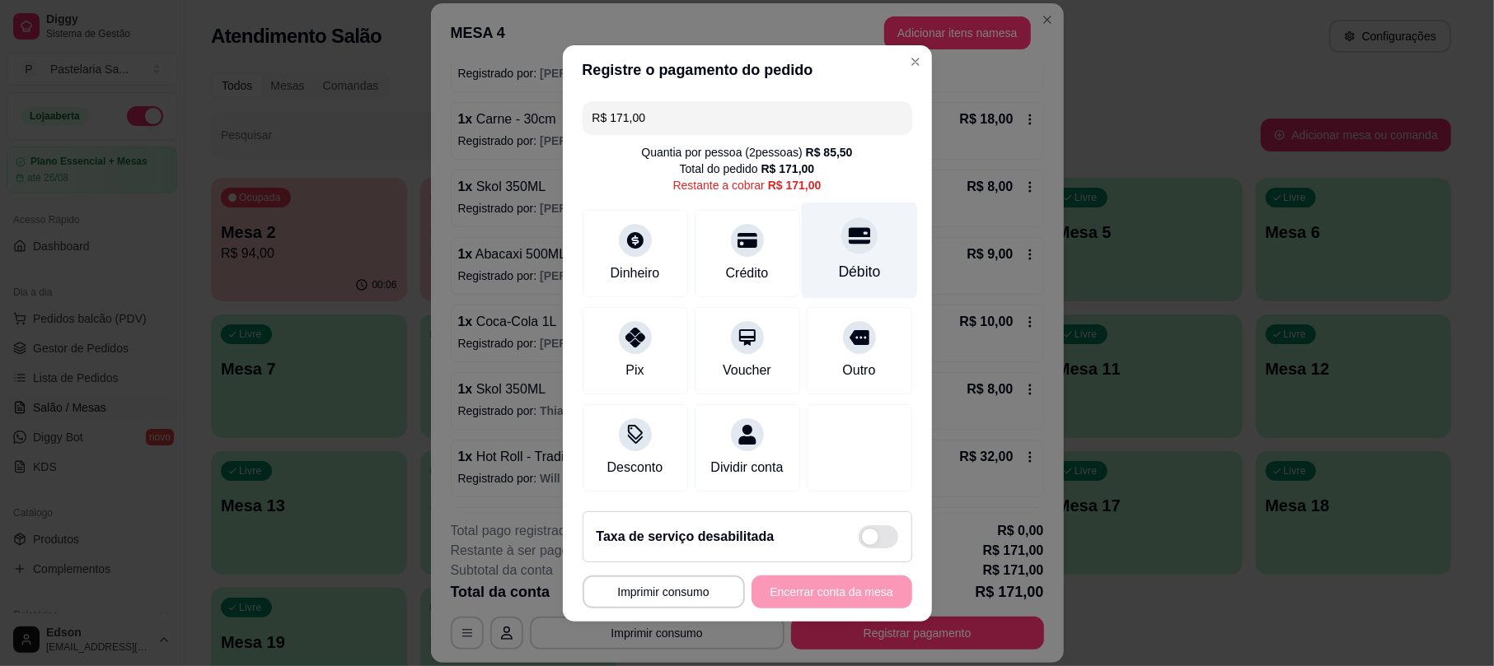
click at [854, 245] on div "Débito" at bounding box center [859, 250] width 116 height 96
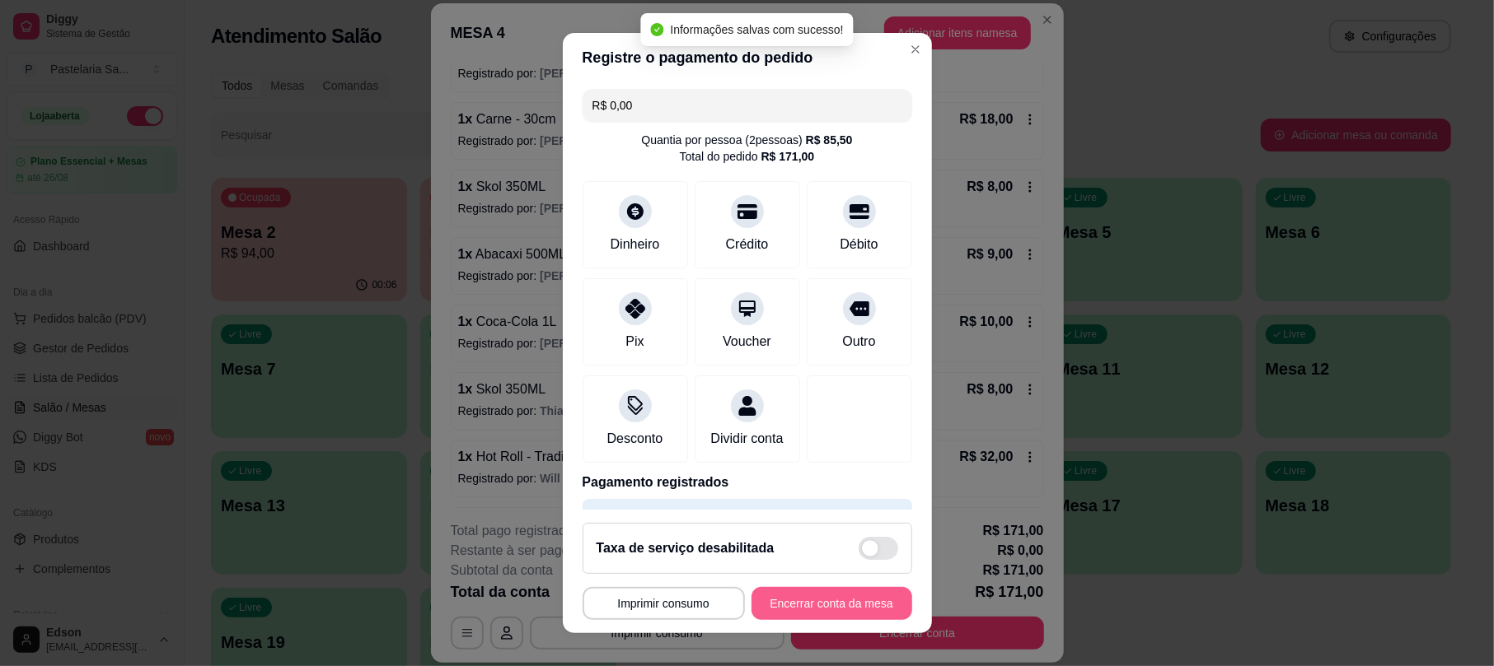
click at [850, 604] on button "Encerrar conta da mesa" at bounding box center [831, 603] width 161 height 33
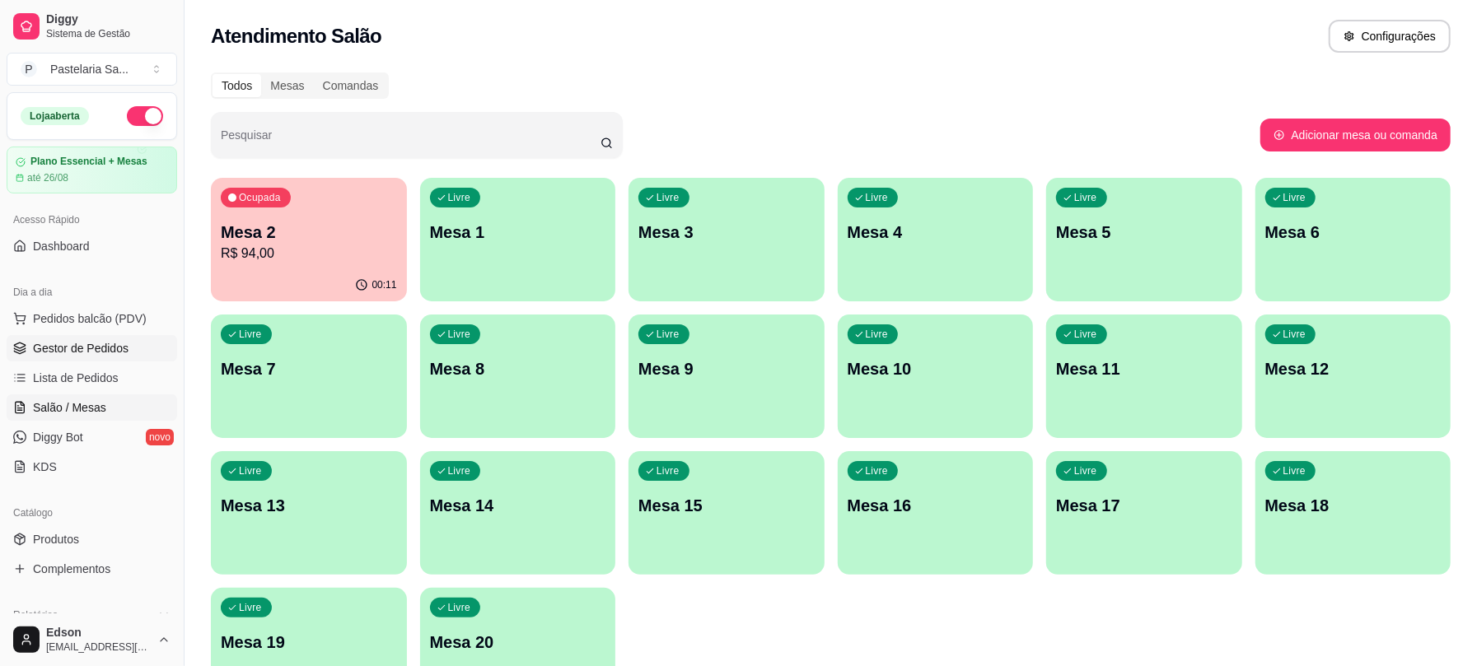
click at [44, 336] on link "Gestor de Pedidos" at bounding box center [92, 348] width 171 height 26
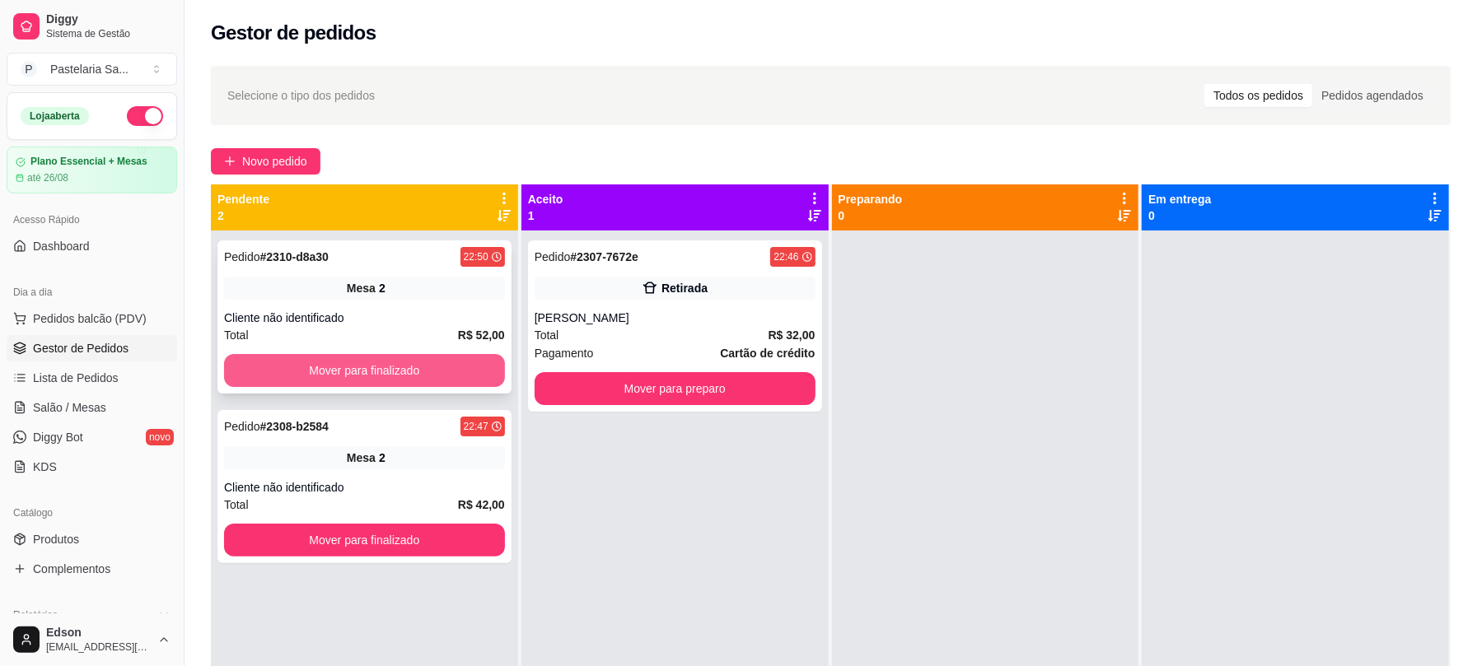
click at [430, 376] on button "Mover para finalizado" at bounding box center [364, 370] width 281 height 33
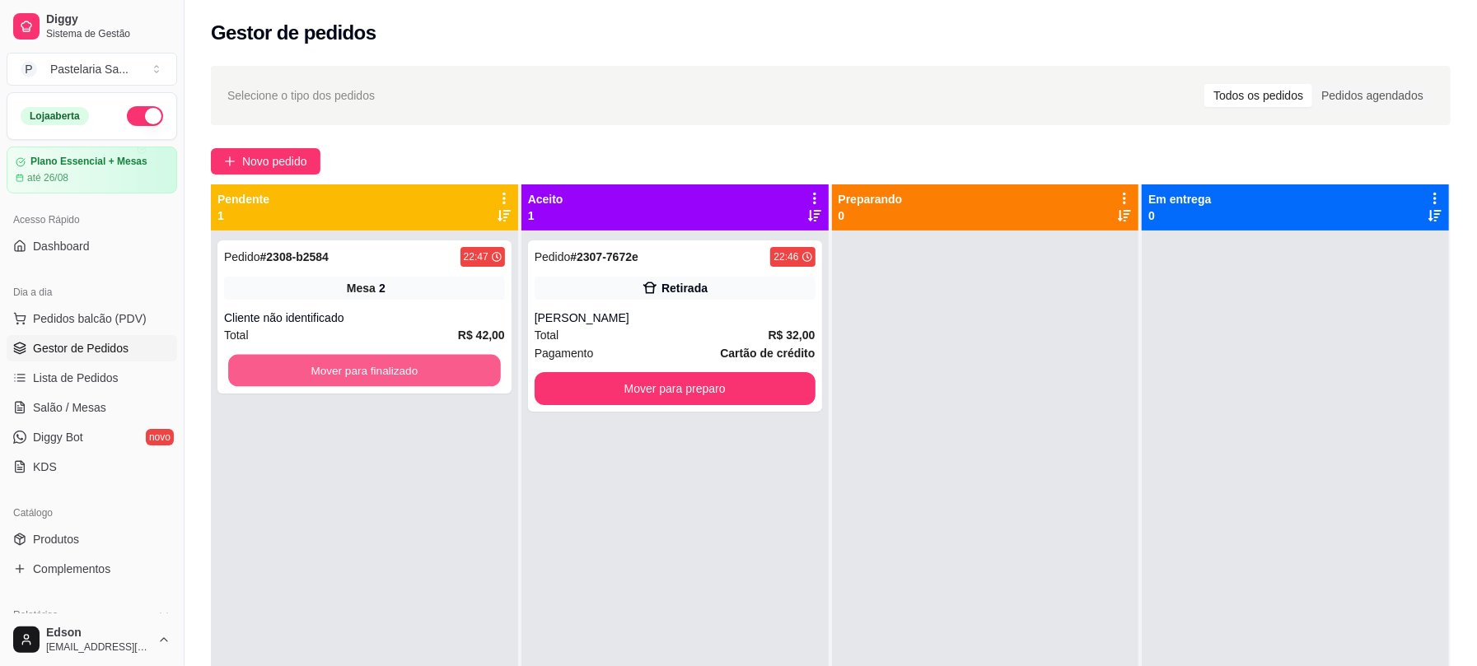
click at [430, 376] on button "Mover para finalizado" at bounding box center [364, 371] width 273 height 32
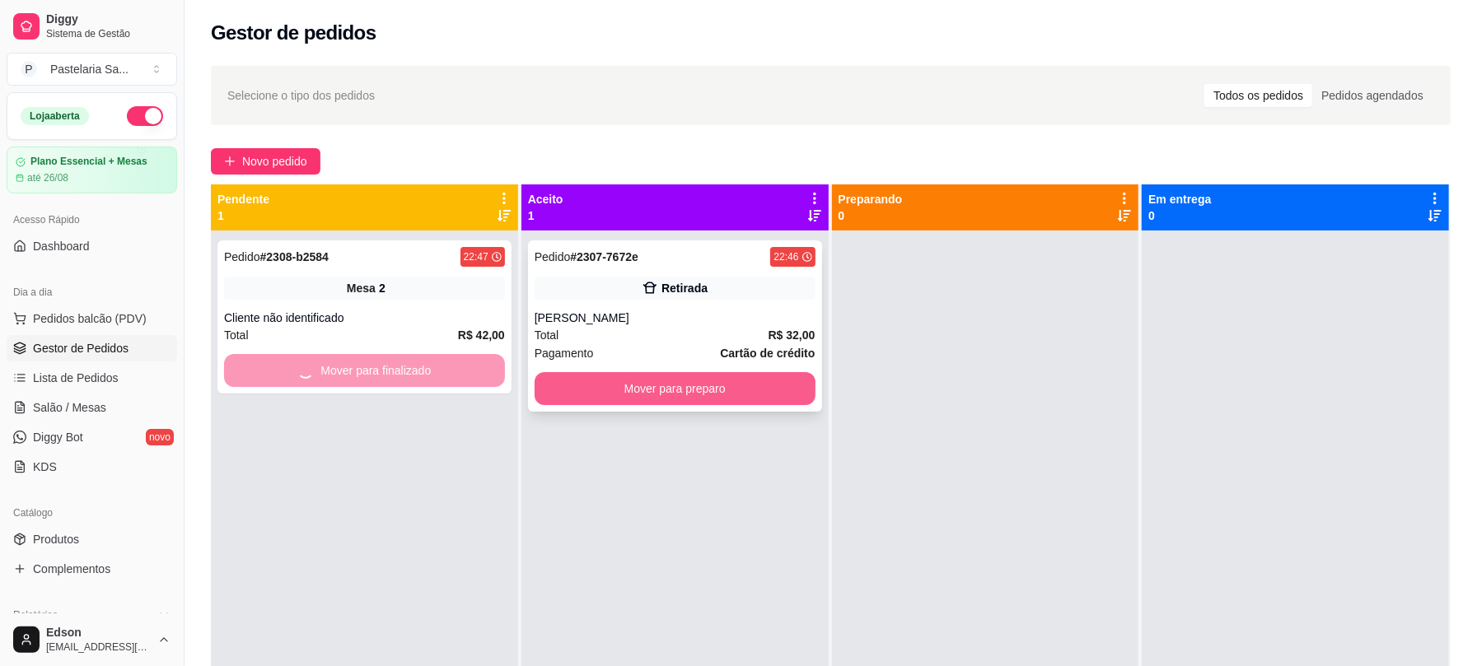
click at [591, 376] on button "Mover para preparo" at bounding box center [675, 388] width 281 height 33
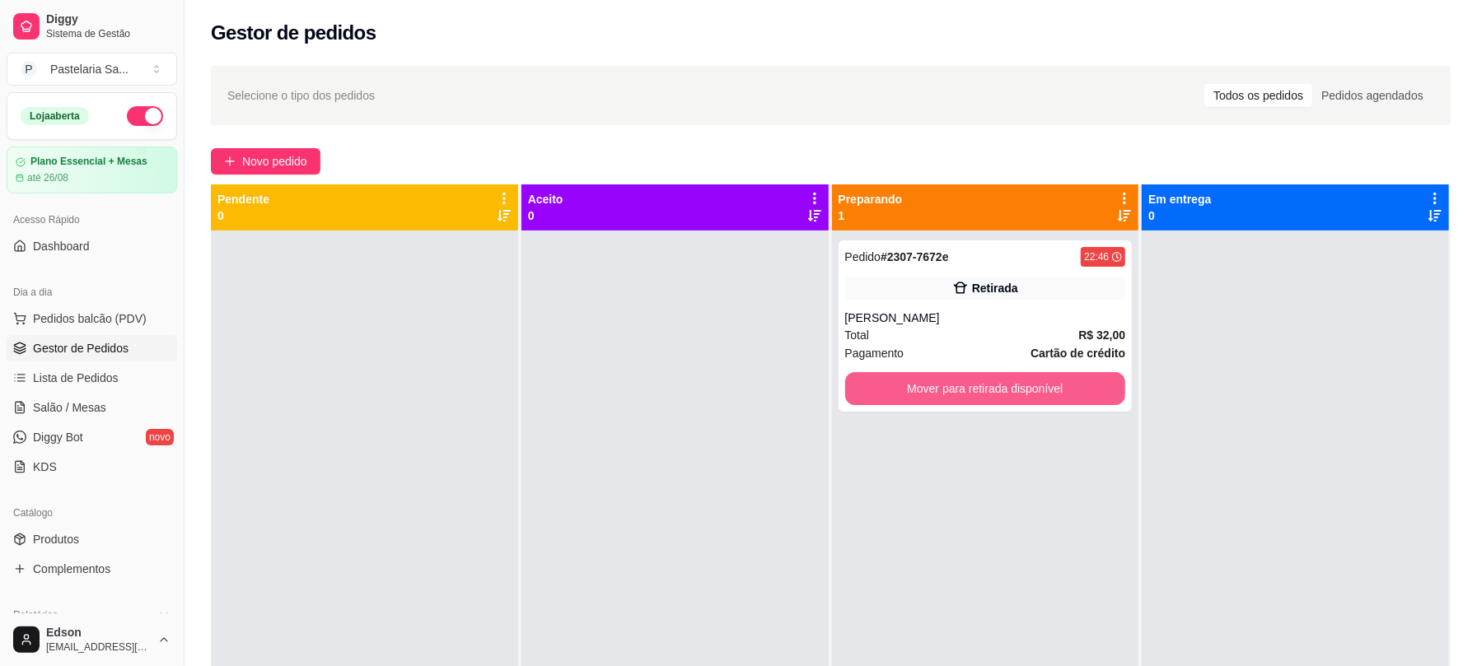
click at [918, 376] on button "Mover para retirada disponível" at bounding box center [985, 388] width 281 height 33
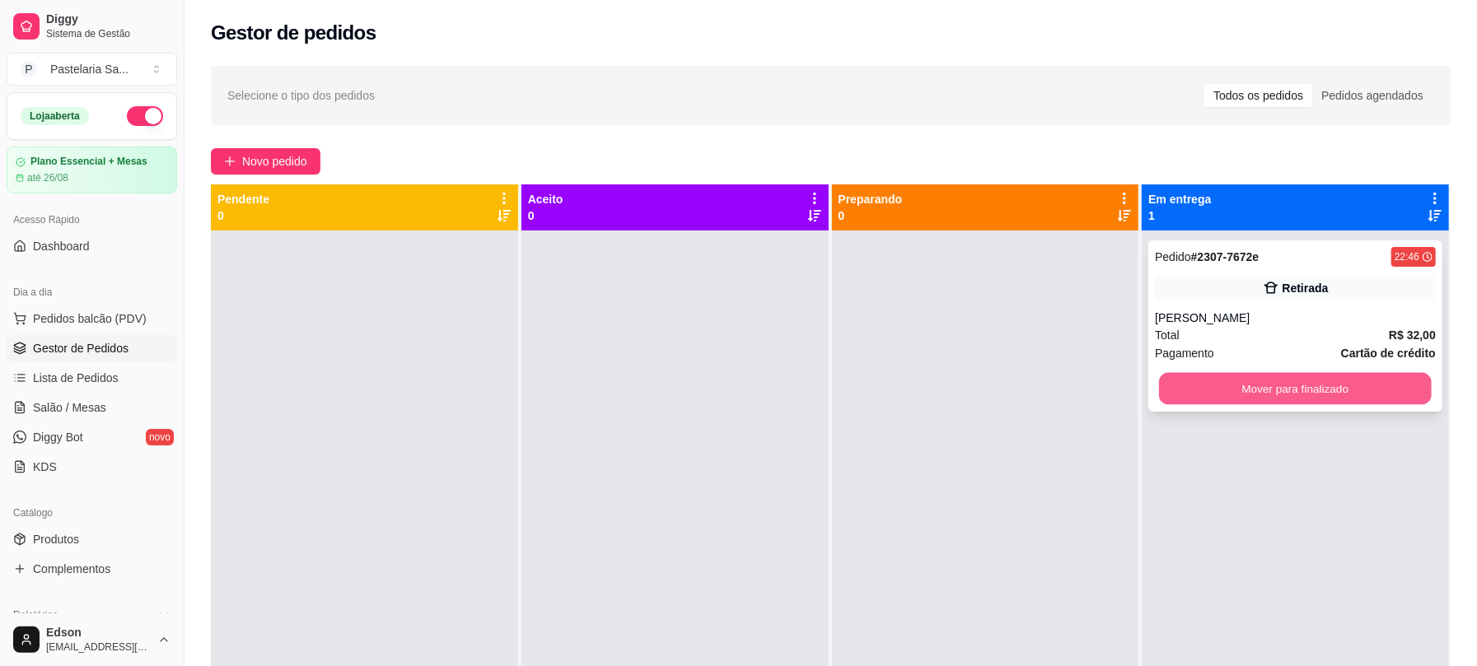
click at [1229, 387] on button "Mover para finalizado" at bounding box center [1295, 389] width 273 height 32
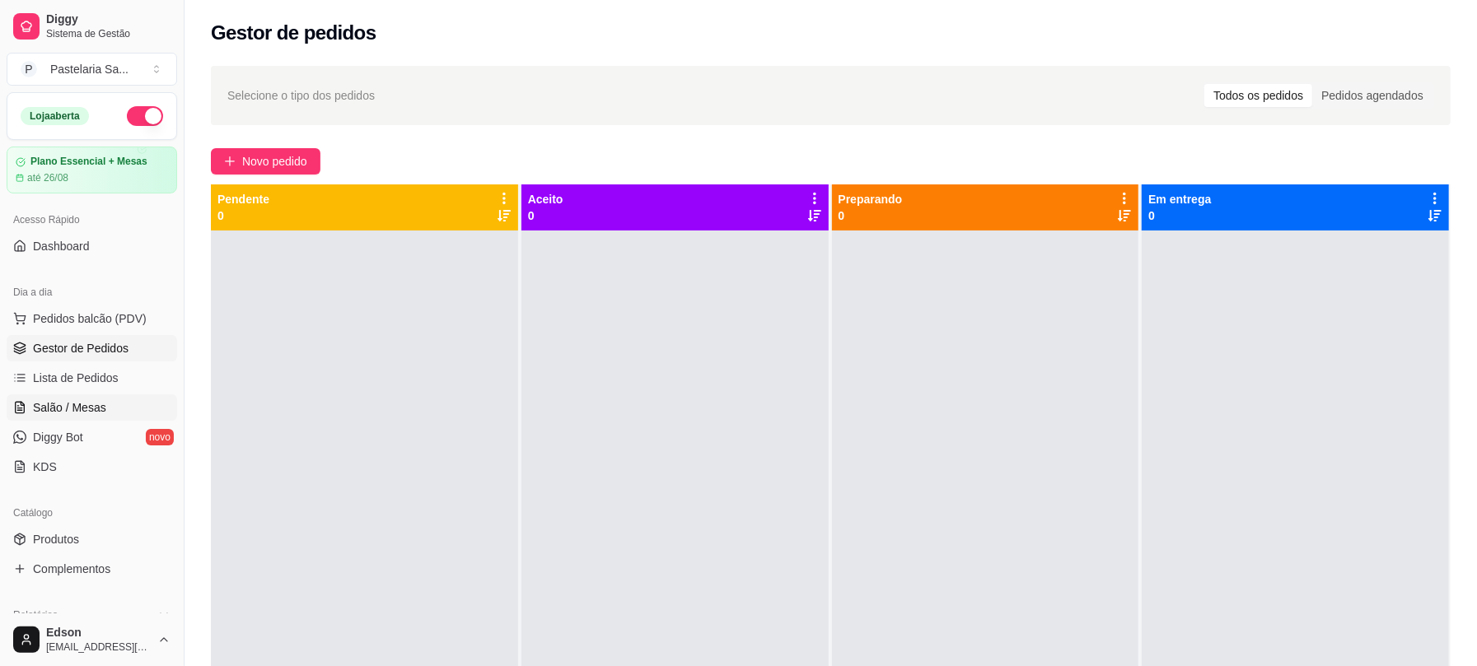
drag, startPoint x: 57, startPoint y: 396, endPoint x: 71, endPoint y: 395, distance: 14.0
click at [57, 396] on link "Salão / Mesas" at bounding box center [92, 408] width 171 height 26
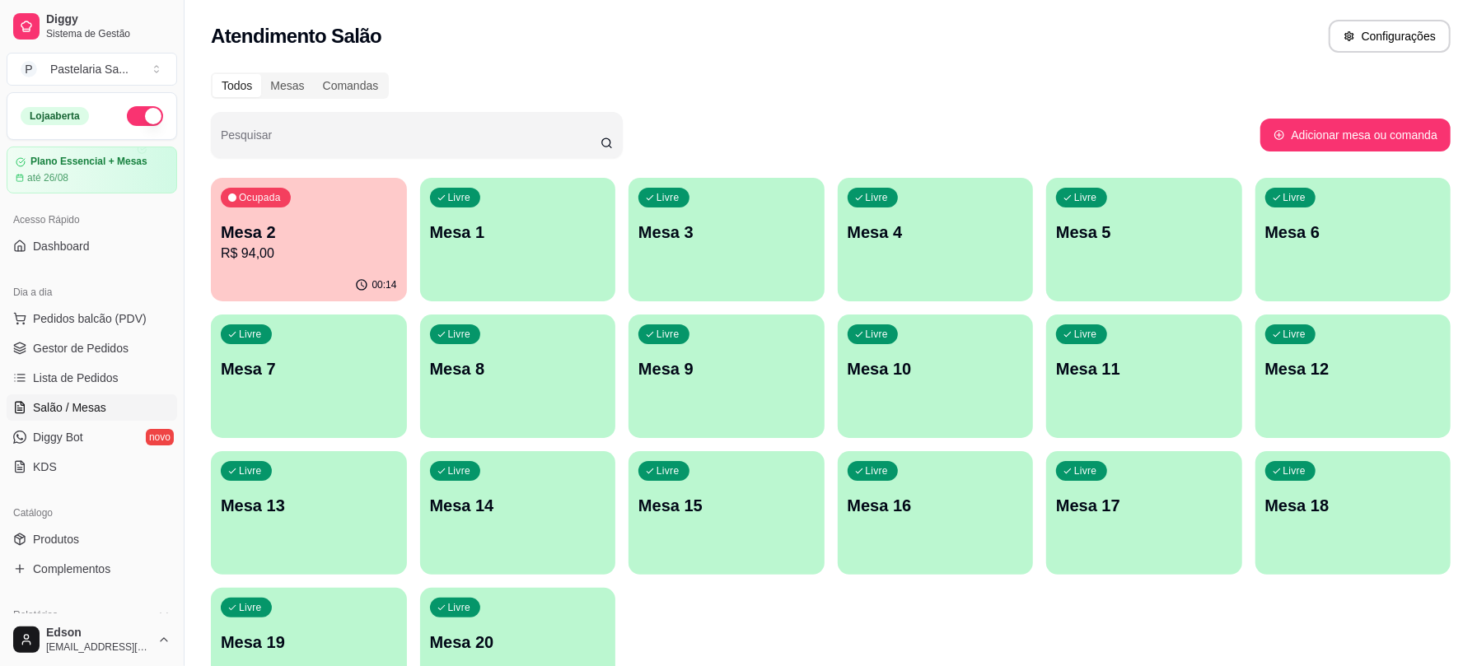
click at [301, 238] on p "Mesa 2" at bounding box center [309, 232] width 176 height 23
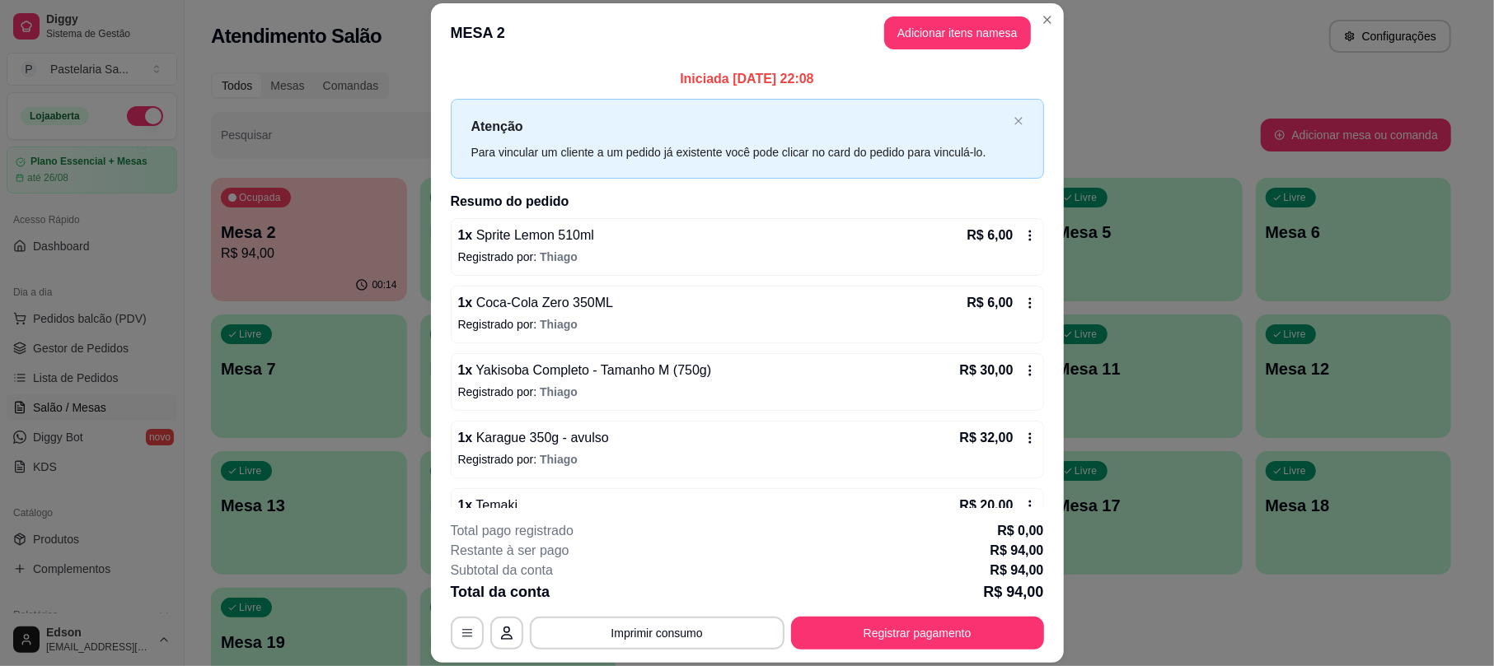
drag, startPoint x: 229, startPoint y: 7, endPoint x: 782, endPoint y: 250, distance: 603.8
click at [726, 41] on header "MESA 2 Adicionar itens na mesa" at bounding box center [747, 32] width 633 height 59
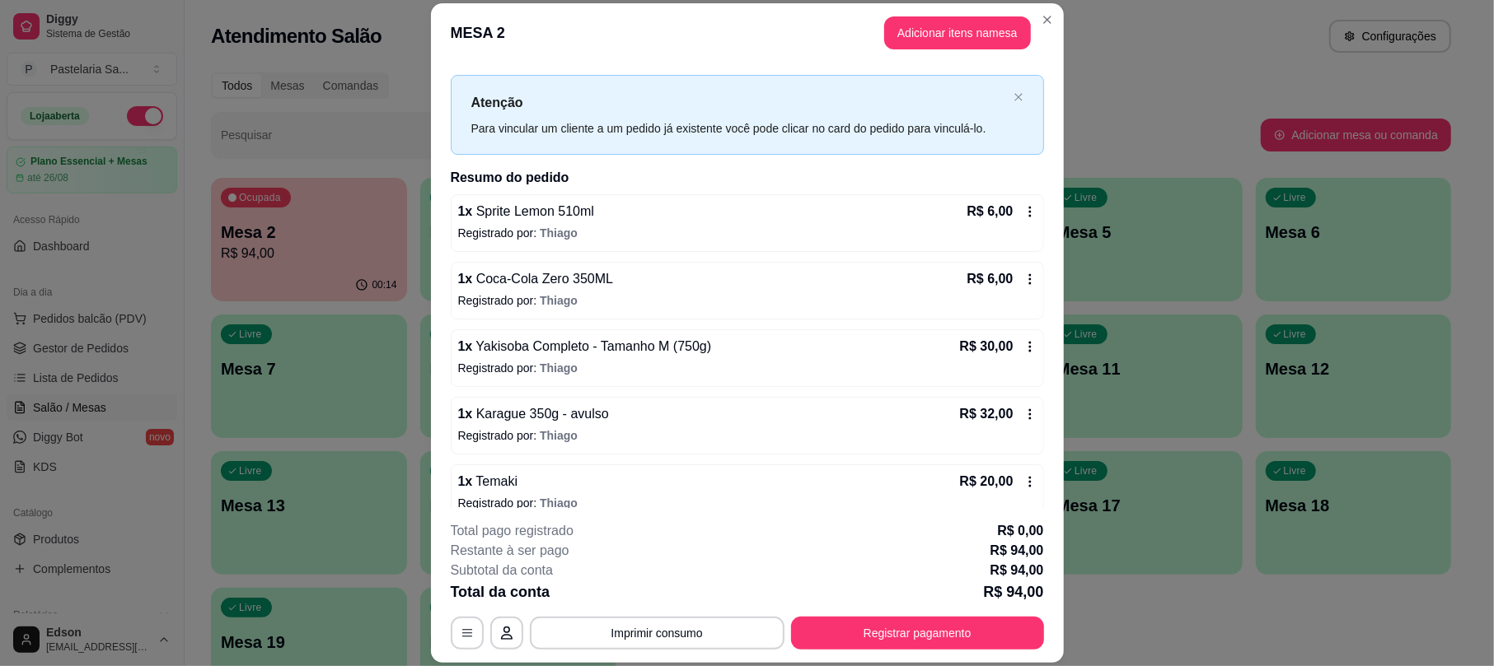
scroll to position [47, 0]
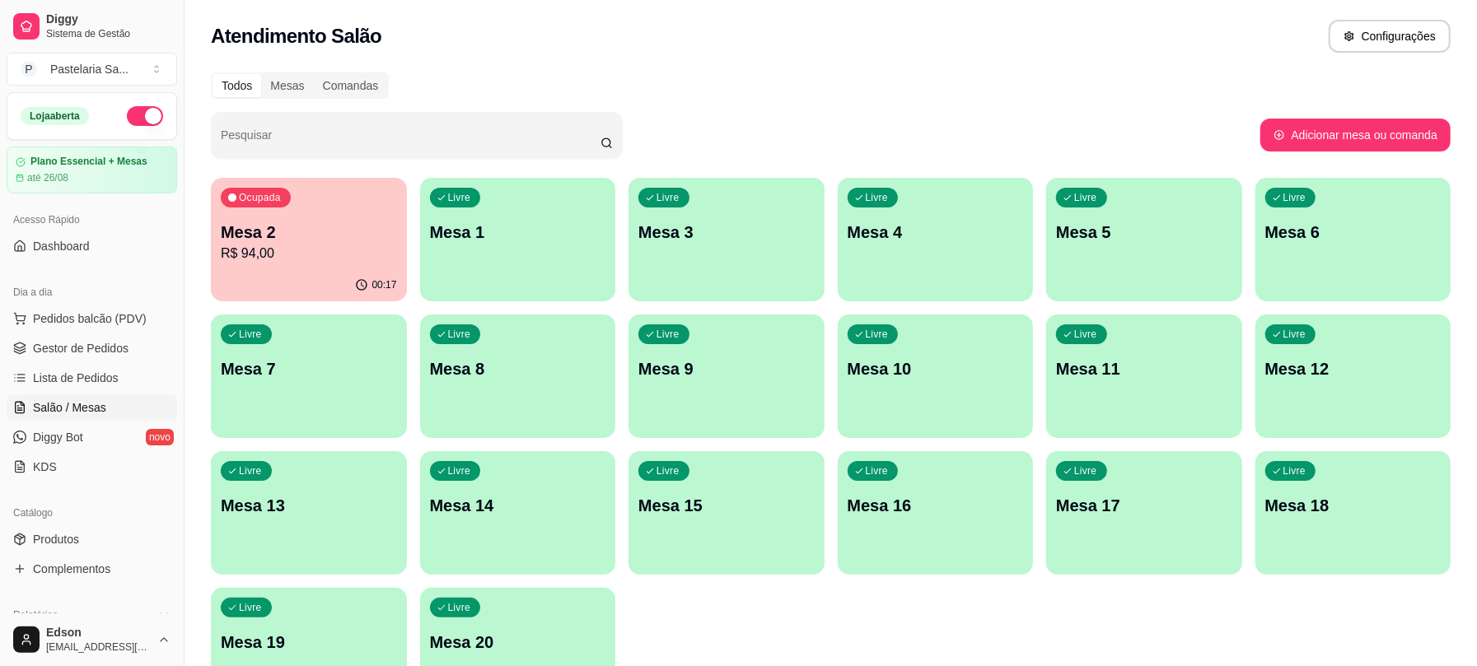
click at [367, 287] on icon "button" at bounding box center [361, 284] width 13 height 13
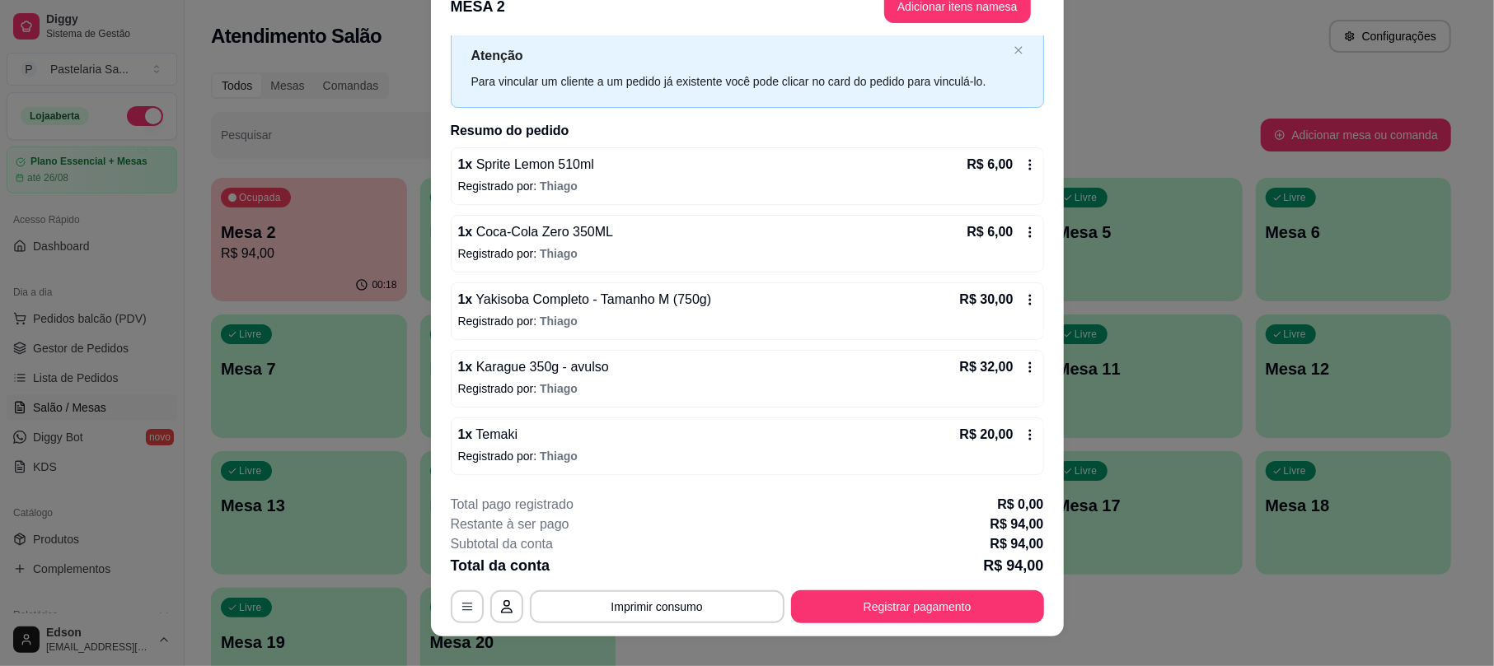
scroll to position [49, 0]
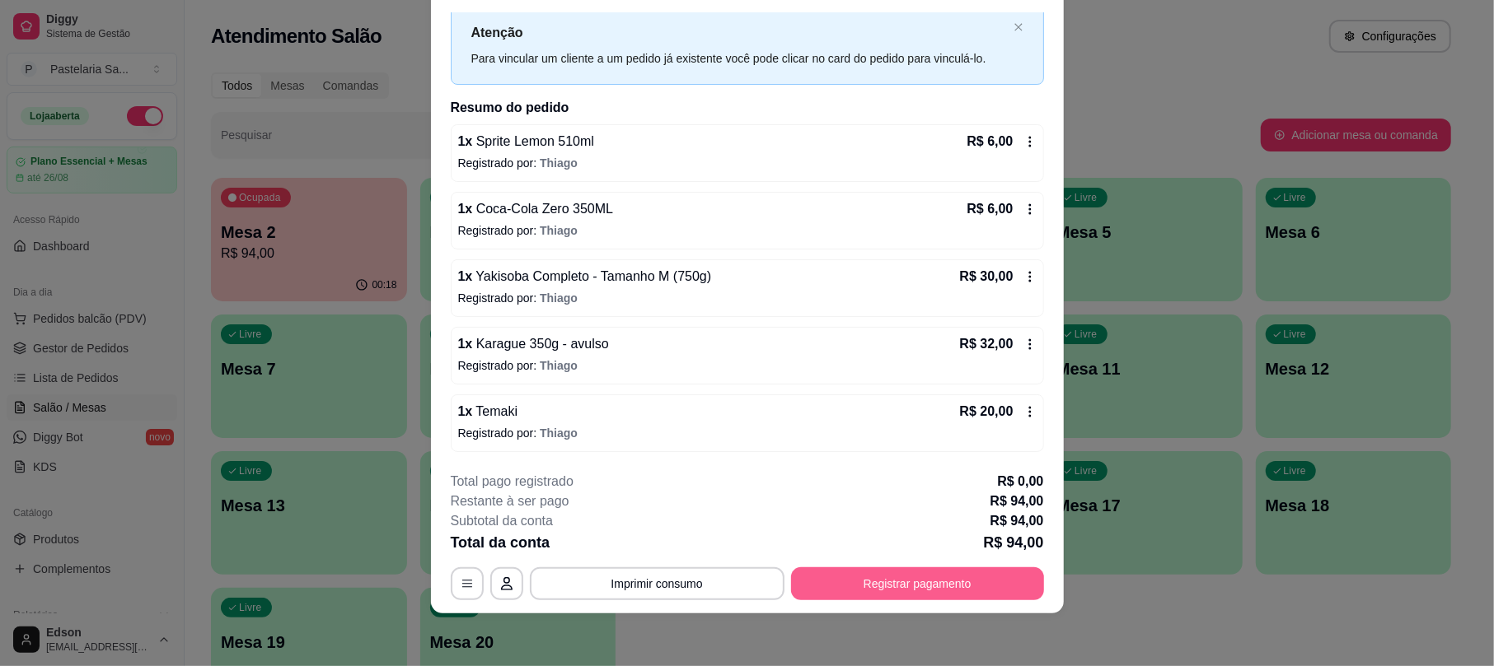
click at [881, 575] on button "Registrar pagamento" at bounding box center [917, 584] width 253 height 33
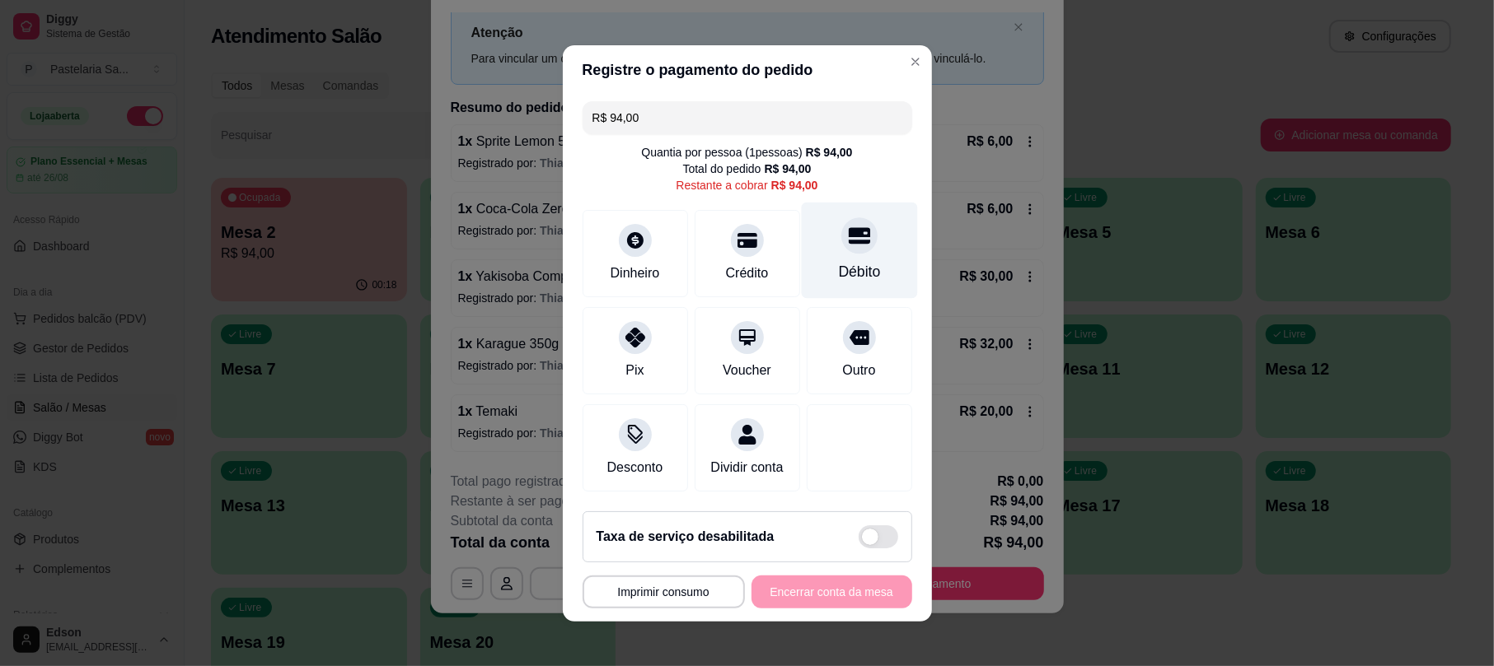
click at [786, 221] on div "Dinheiro Crédito Débito" at bounding box center [747, 253] width 330 height 87
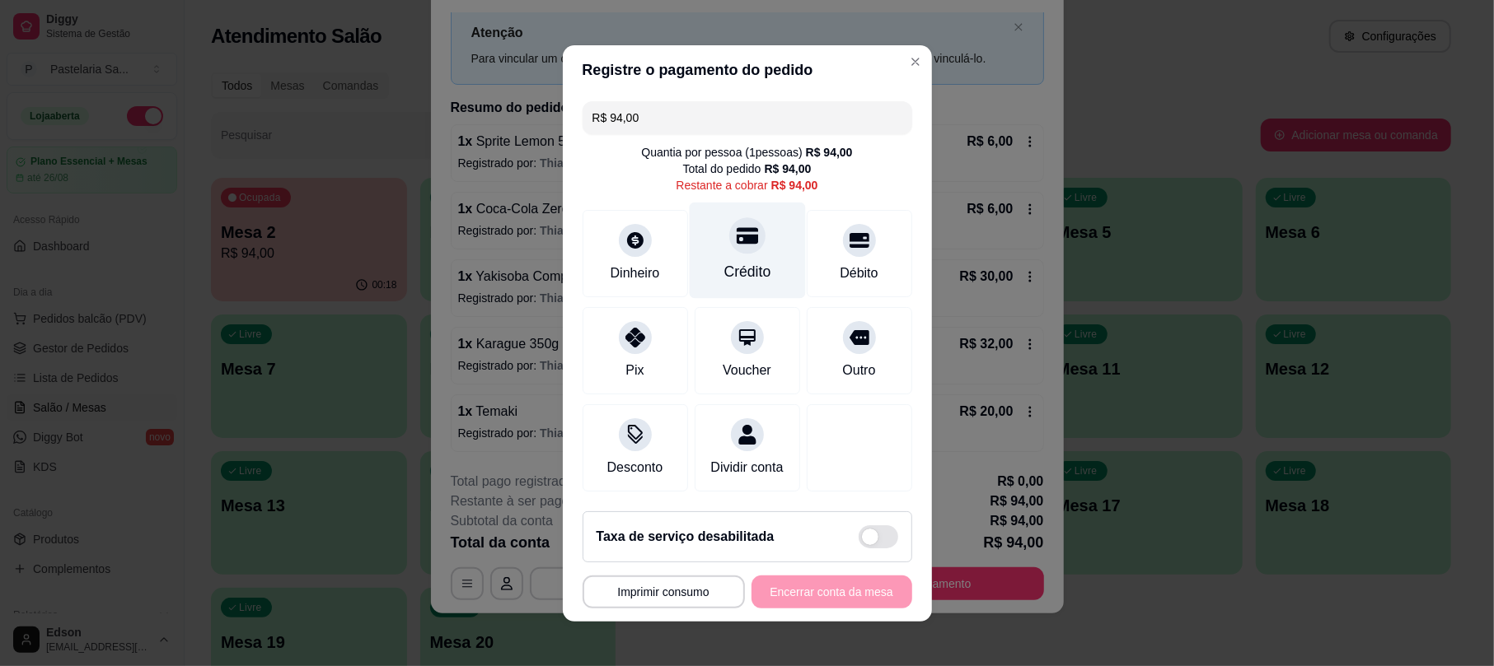
click at [769, 228] on div "Crédito" at bounding box center [747, 250] width 116 height 96
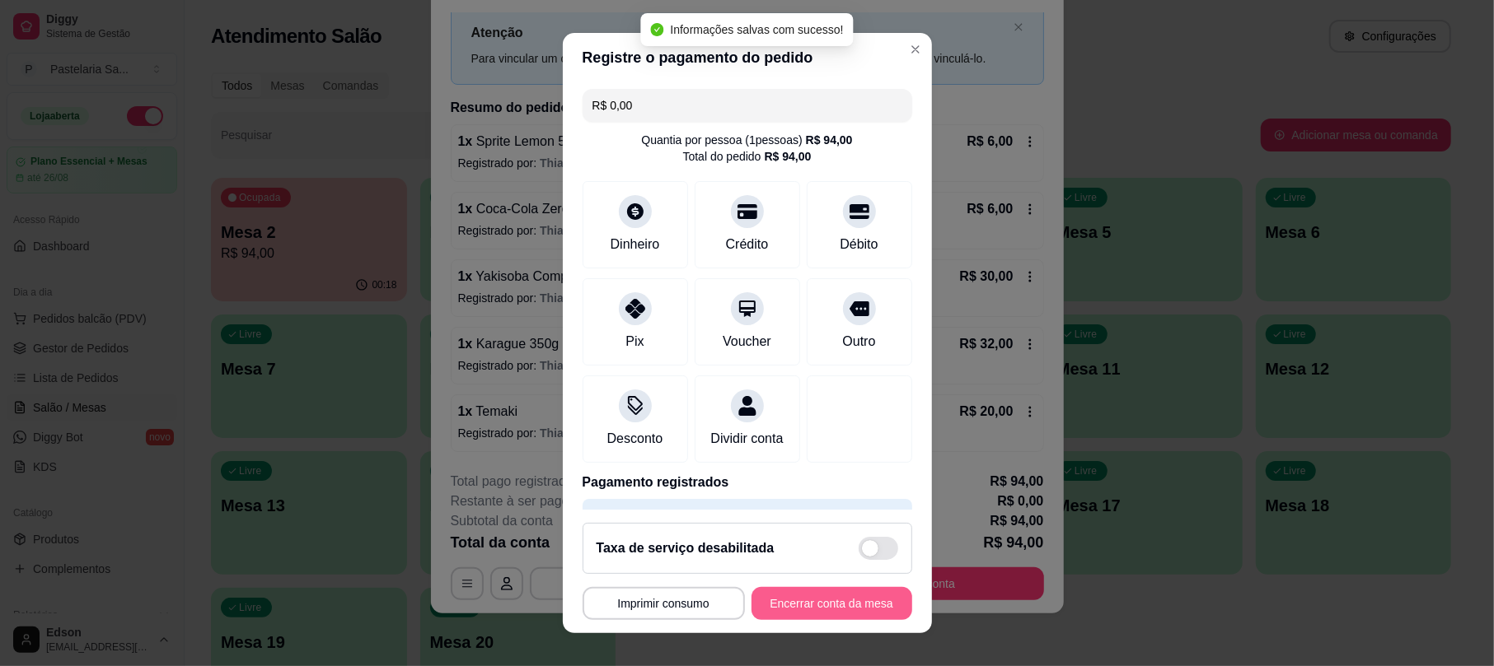
click at [776, 611] on button "Encerrar conta da mesa" at bounding box center [831, 603] width 161 height 33
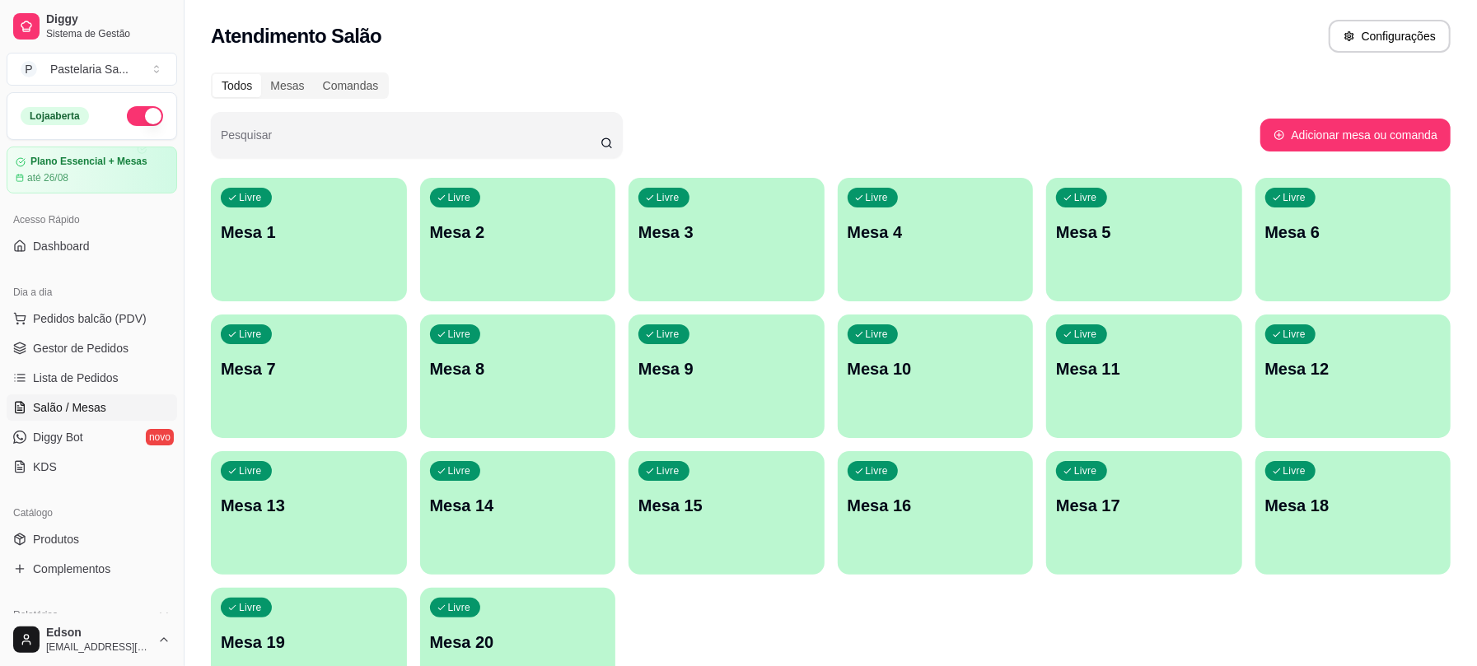
scroll to position [456, 0]
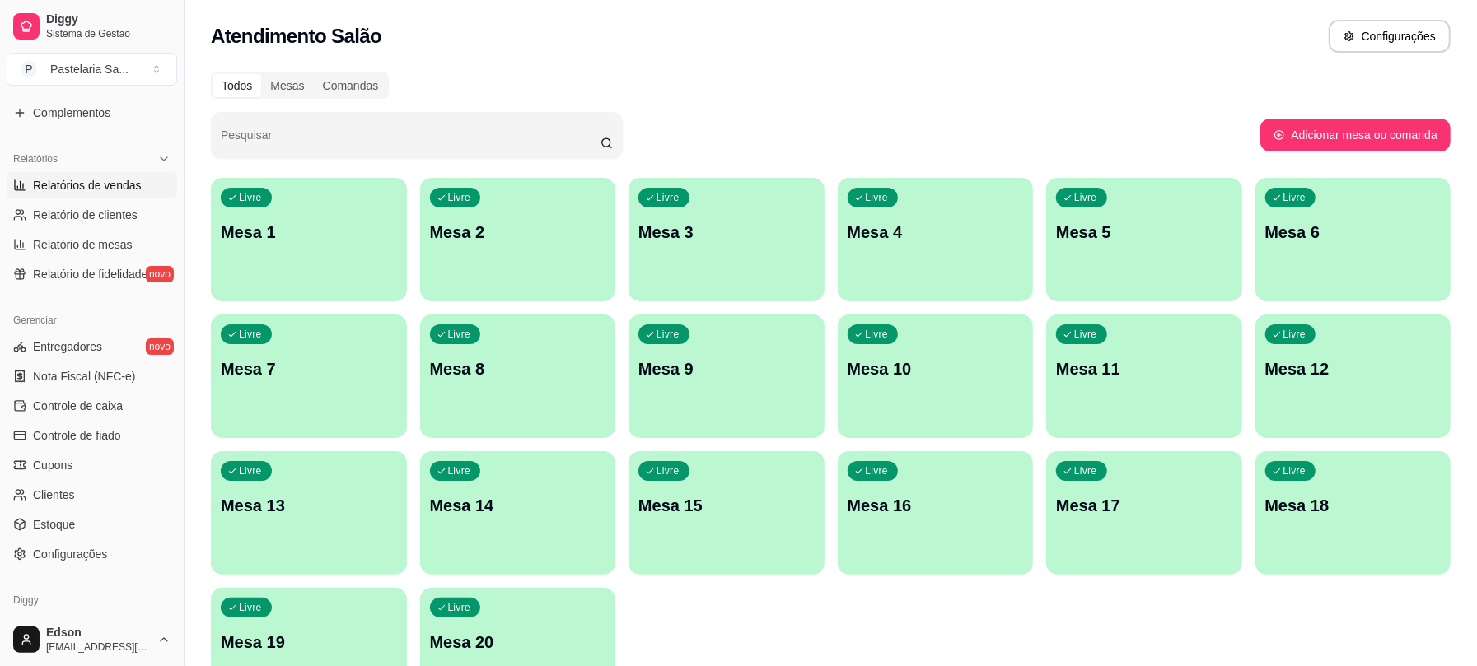
click at [133, 186] on span "Relatórios de vendas" at bounding box center [87, 185] width 109 height 16
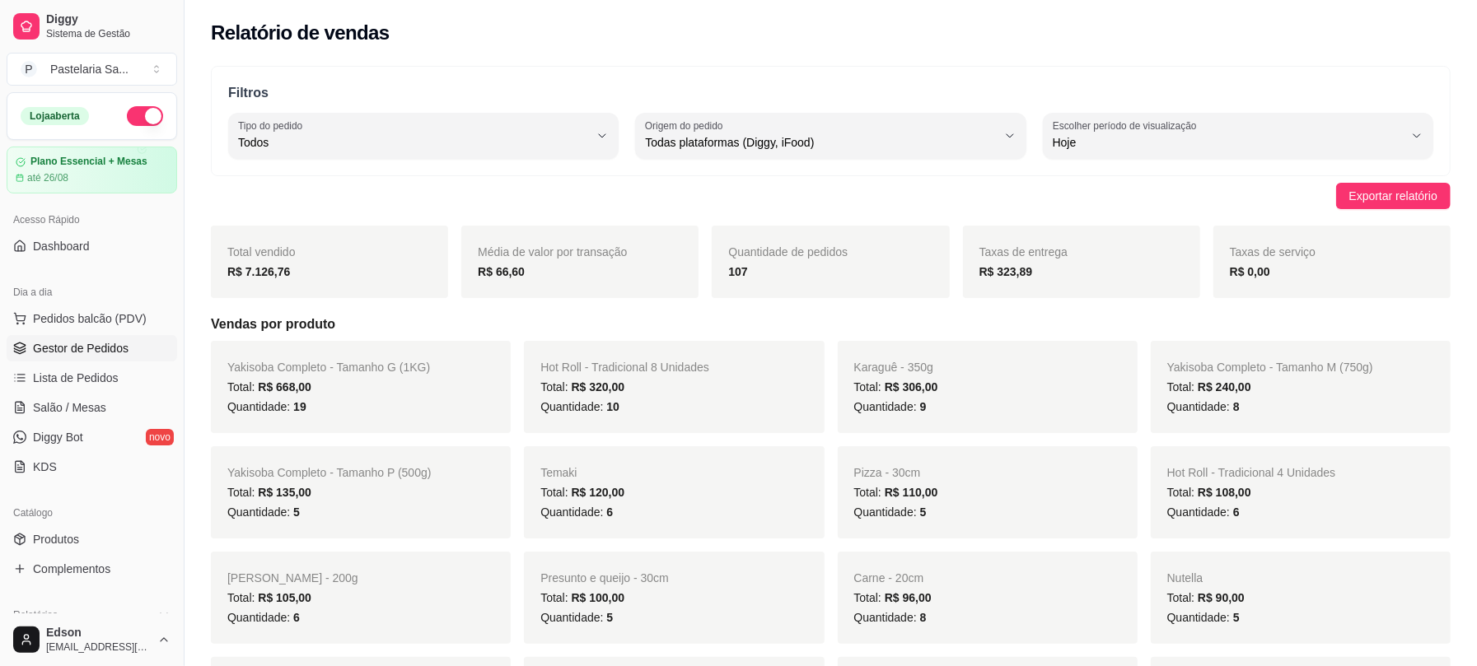
click at [112, 348] on span "Gestor de Pedidos" at bounding box center [81, 348] width 96 height 16
